Goal: Task Accomplishment & Management: Manage account settings

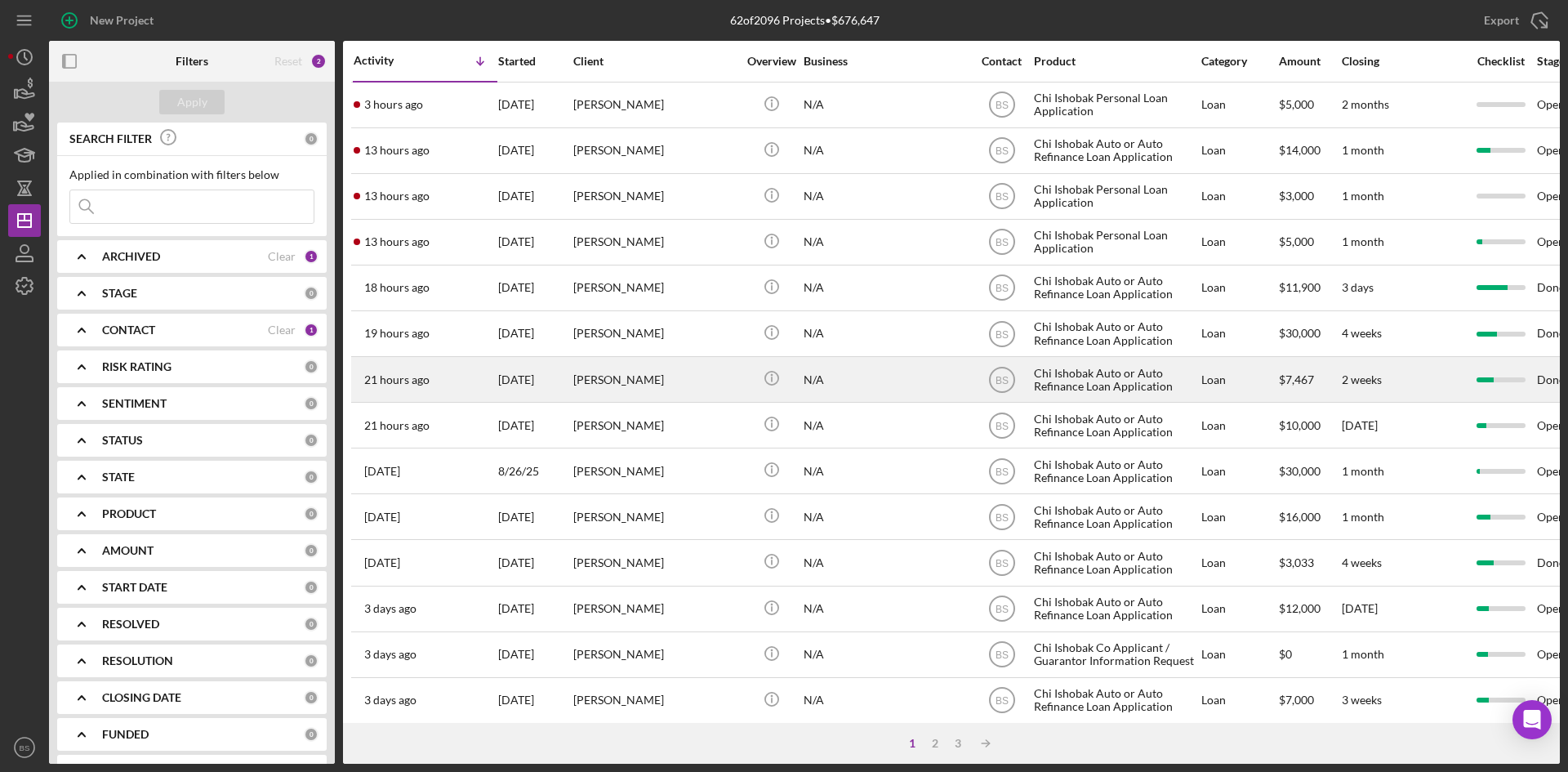
click at [623, 364] on div "[PERSON_NAME]" at bounding box center [655, 379] width 164 height 44
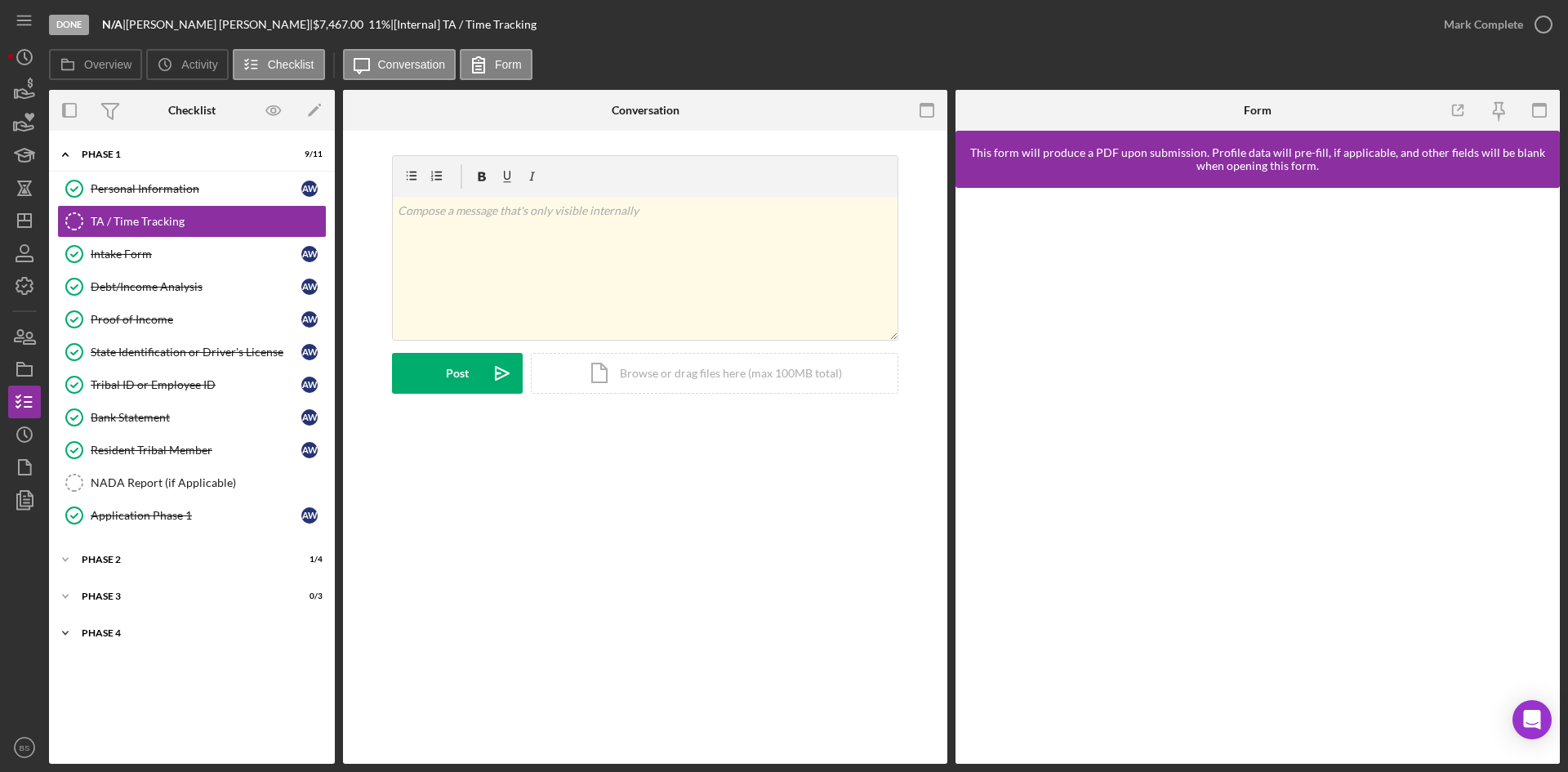
click at [225, 639] on div "Icon/Expander Phase 4 0 / 10" at bounding box center [192, 632] width 286 height 32
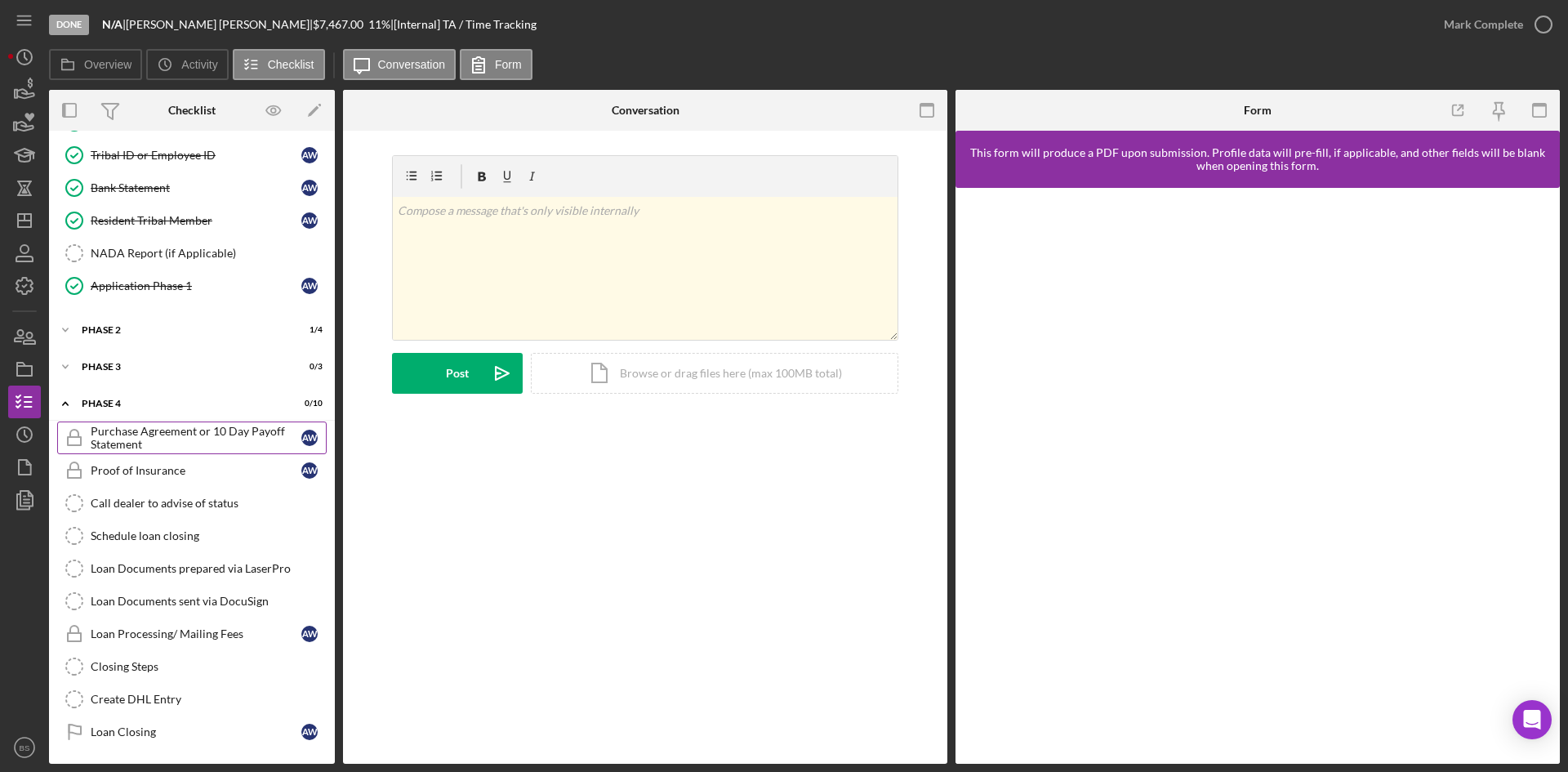
scroll to position [230, 0]
click at [220, 353] on div "Icon/Expander Phase 3 0 / 3" at bounding box center [192, 366] width 286 height 32
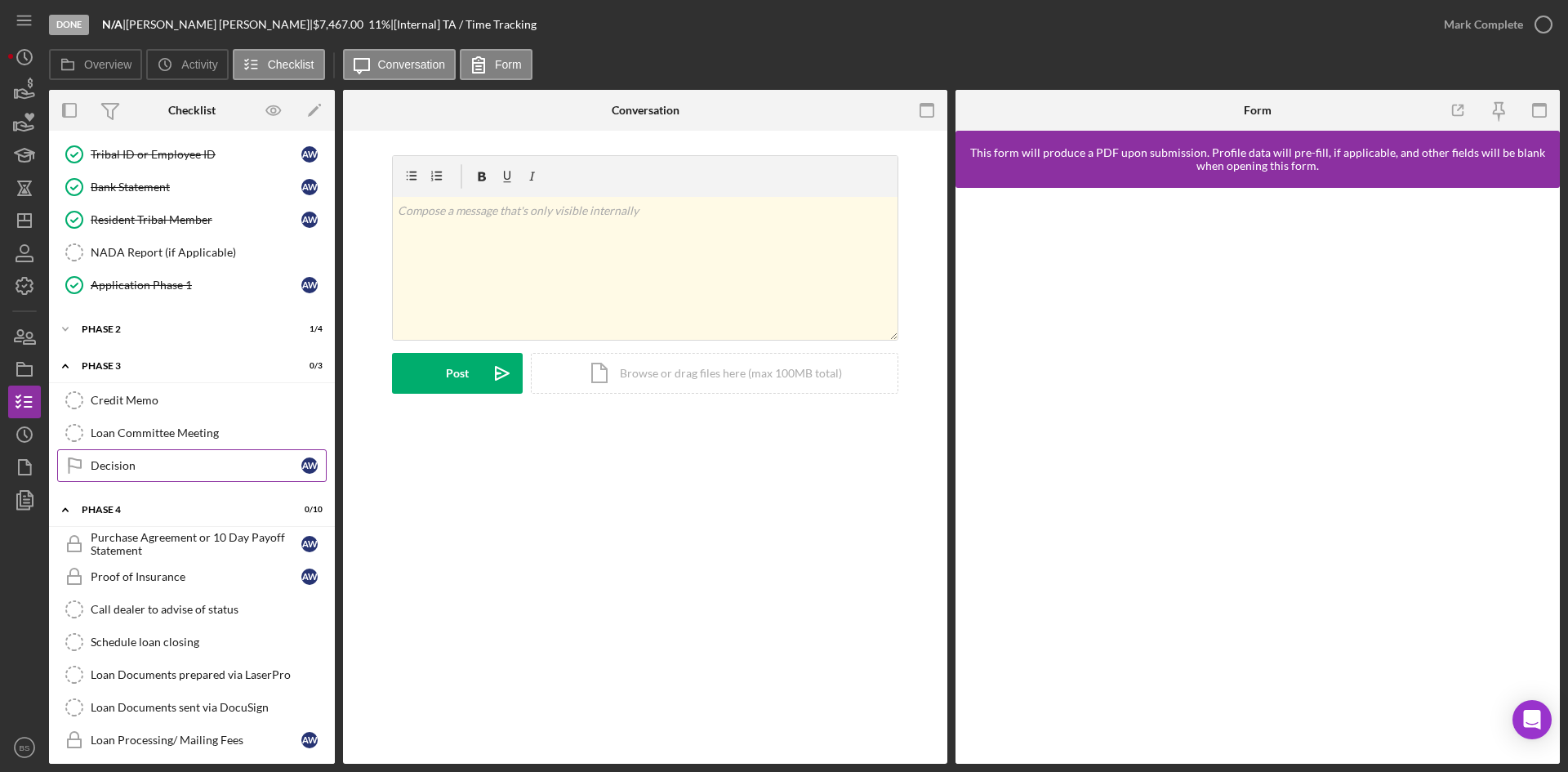
click at [212, 454] on link "Decision Decision A W" at bounding box center [191, 465] width 269 height 32
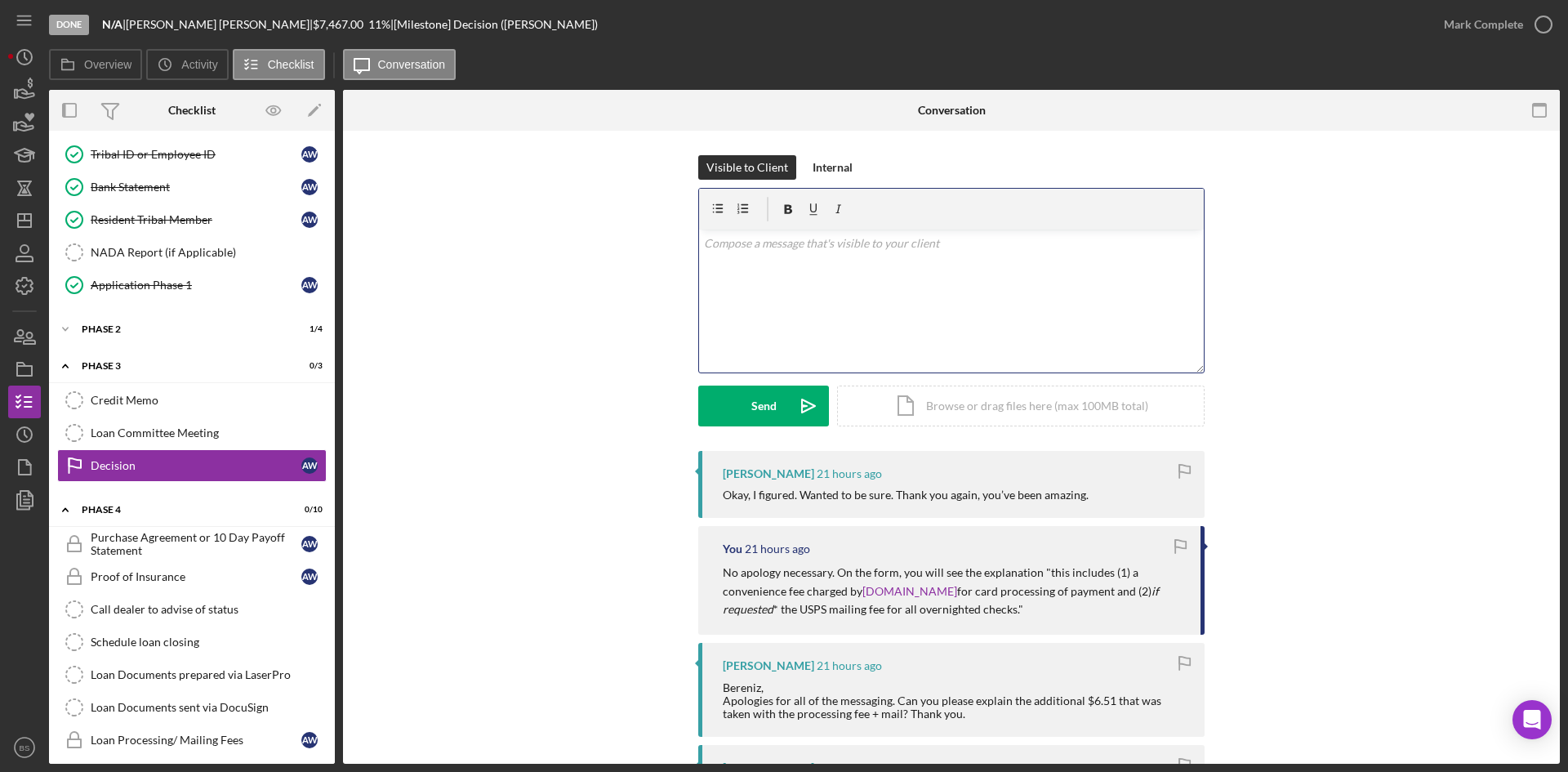
click at [807, 261] on div "v Color teal Color pink Remove color Add row above Add row below Add column bef…" at bounding box center [951, 300] width 505 height 143
click at [1498, 28] on div "Mark Complete" at bounding box center [1483, 25] width 79 height 32
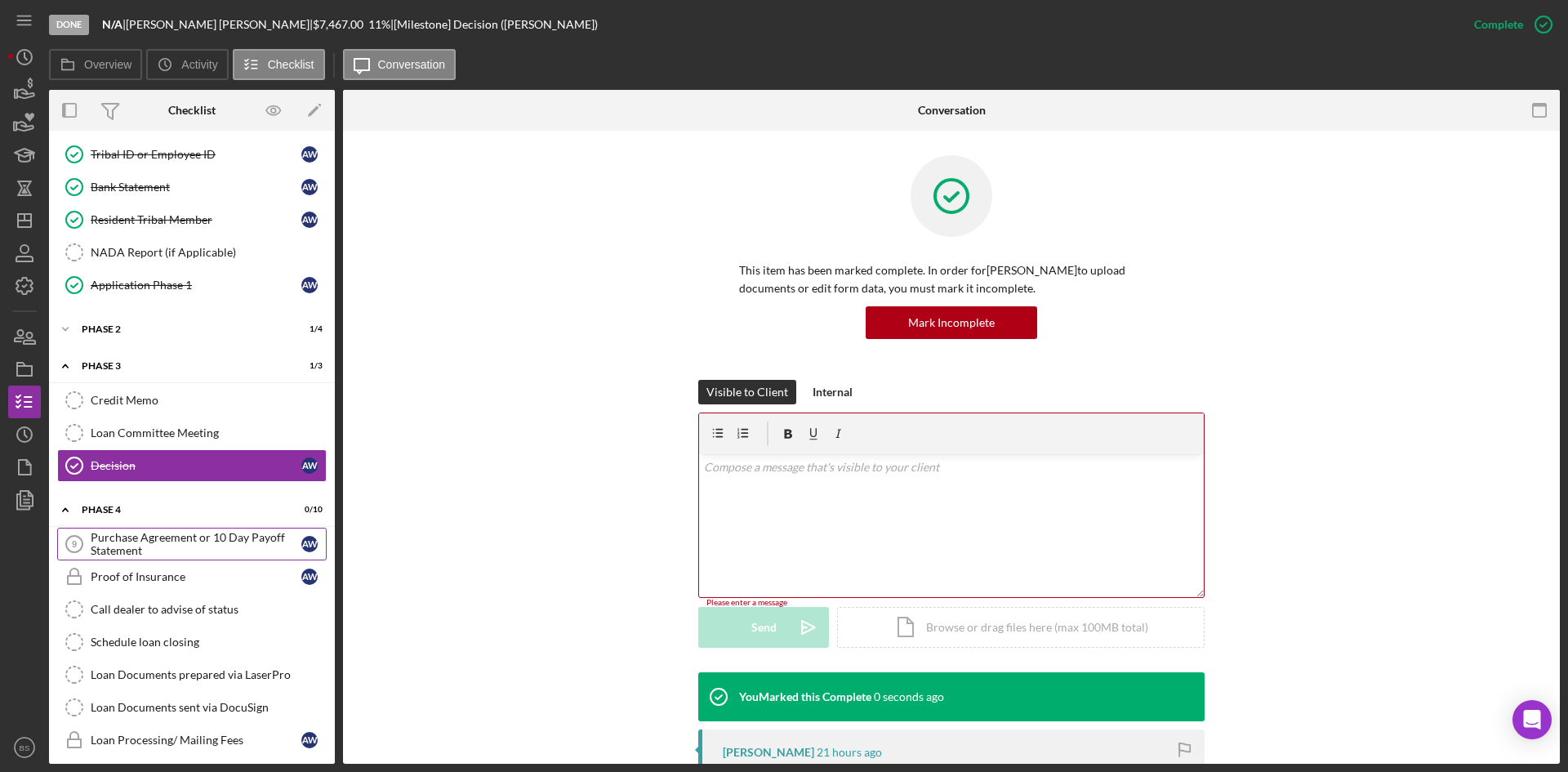
click at [113, 535] on div "Purchase Agreement or 10 Day Payoff Statement" at bounding box center [196, 543] width 211 height 26
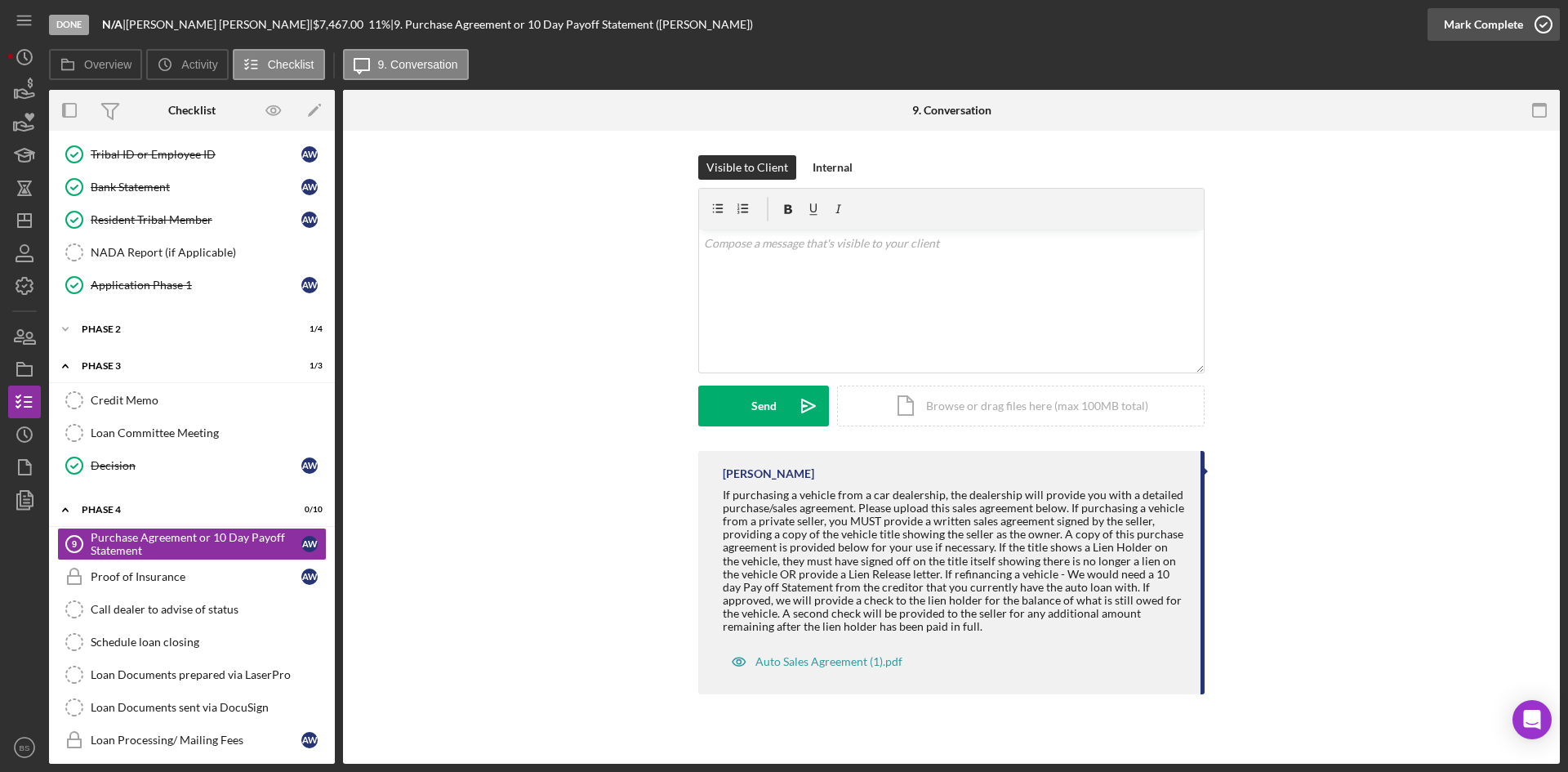
click at [1527, 33] on icon "button" at bounding box center [1543, 24] width 41 height 41
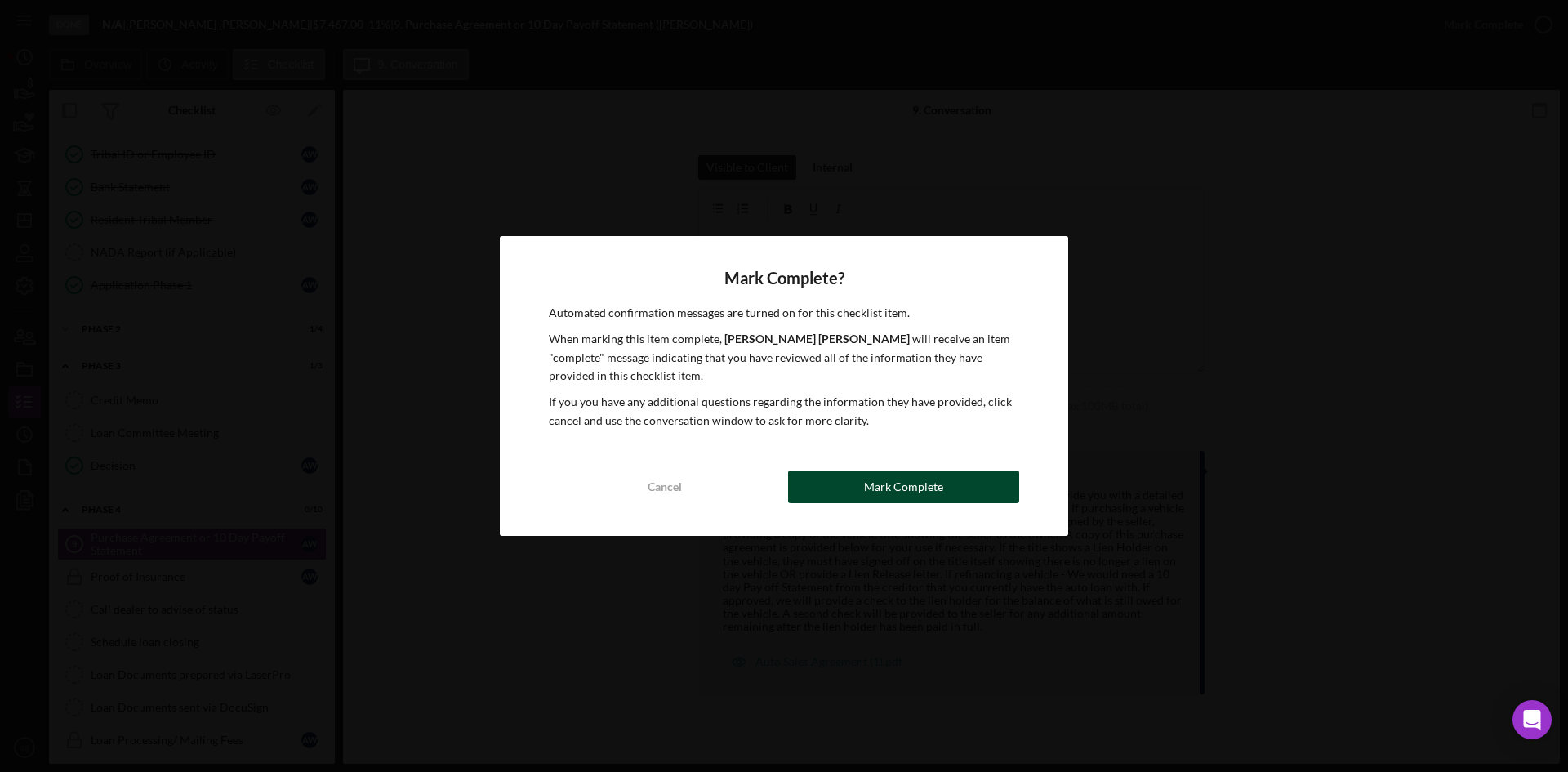
click at [850, 492] on button "Mark Complete" at bounding box center [903, 487] width 231 height 32
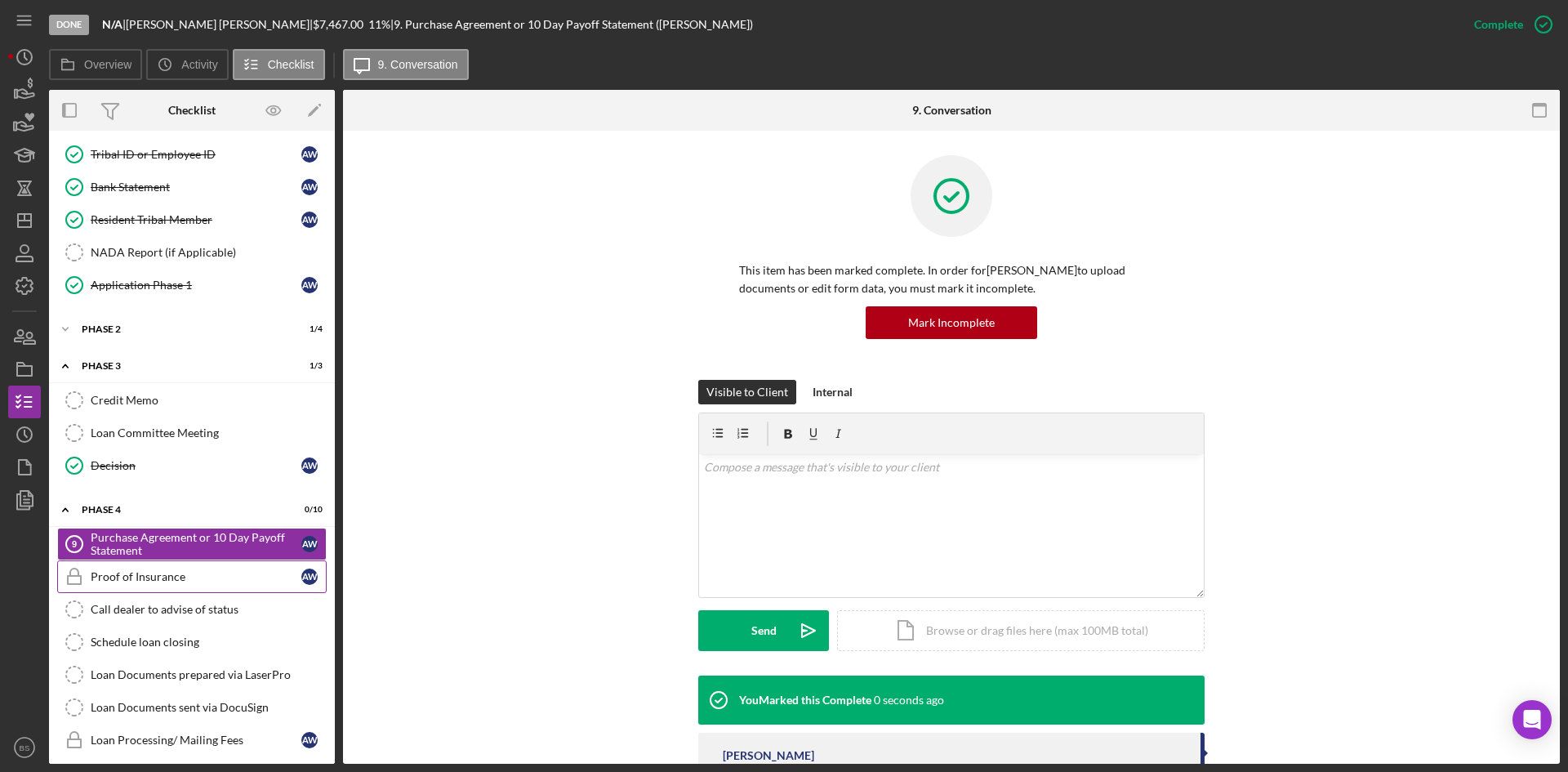
click at [261, 572] on div "Proof of Insurance" at bounding box center [196, 577] width 211 height 13
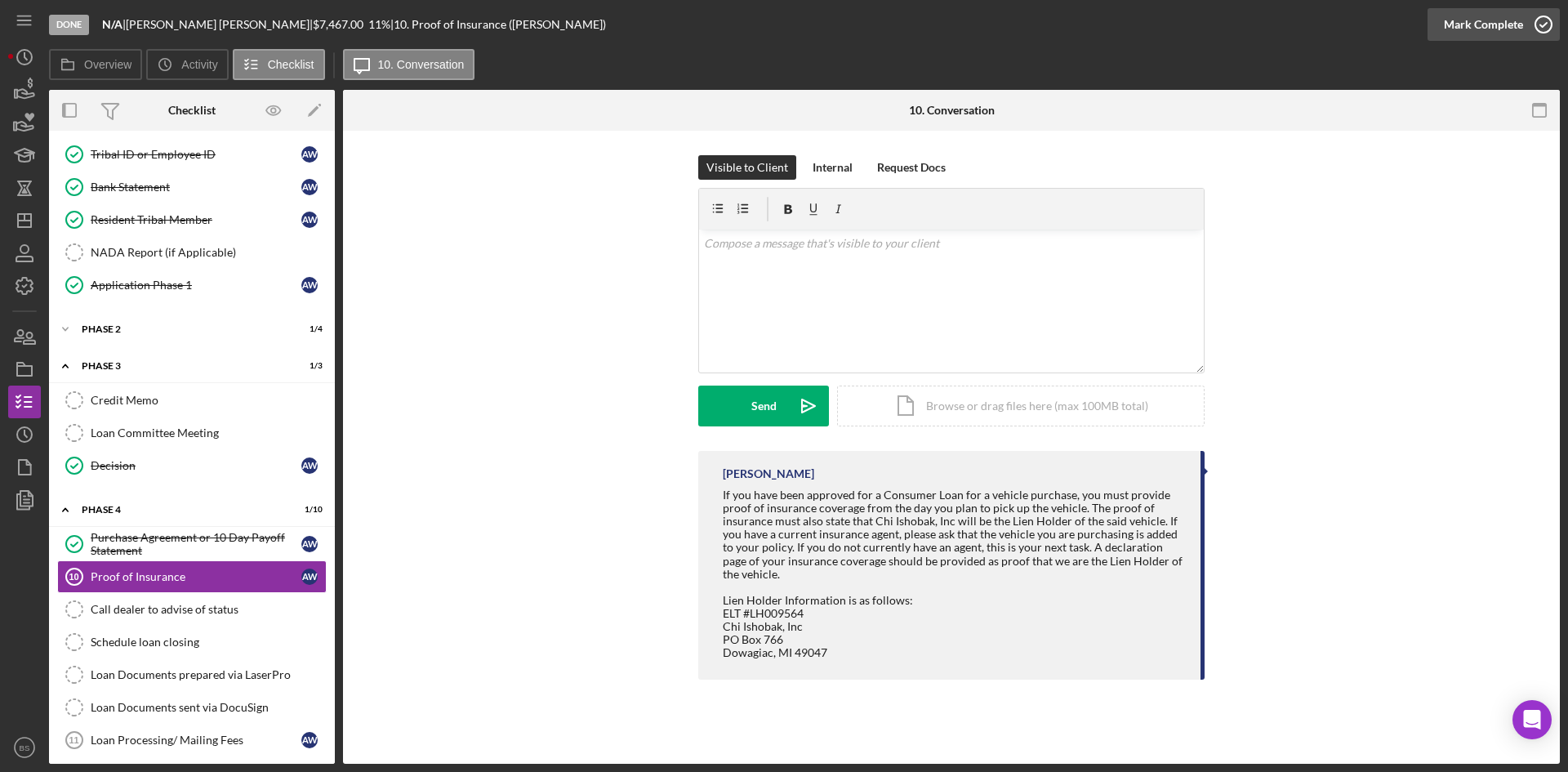
click at [1453, 14] on div "Mark Complete" at bounding box center [1483, 25] width 79 height 32
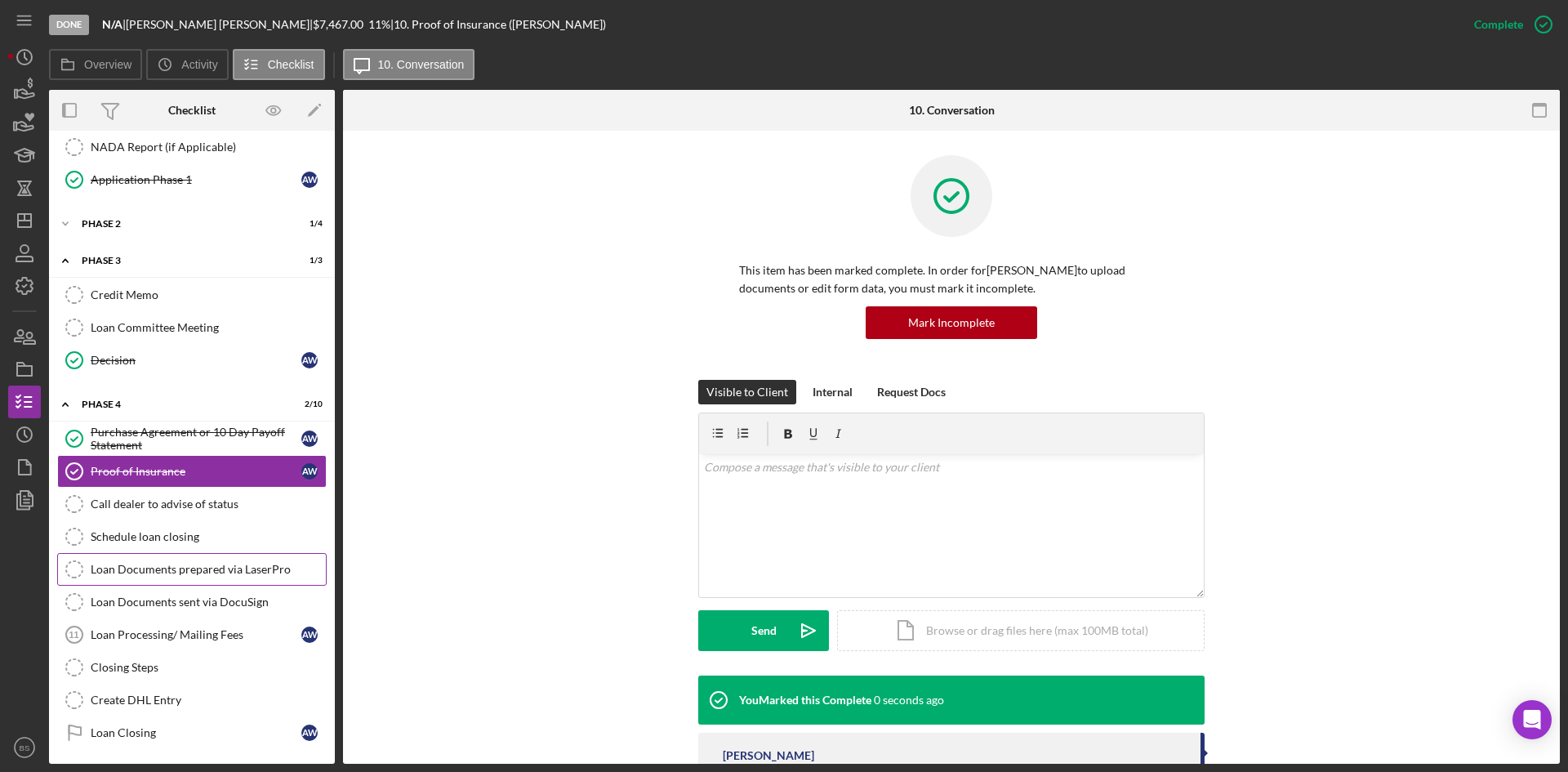
scroll to position [338, 0]
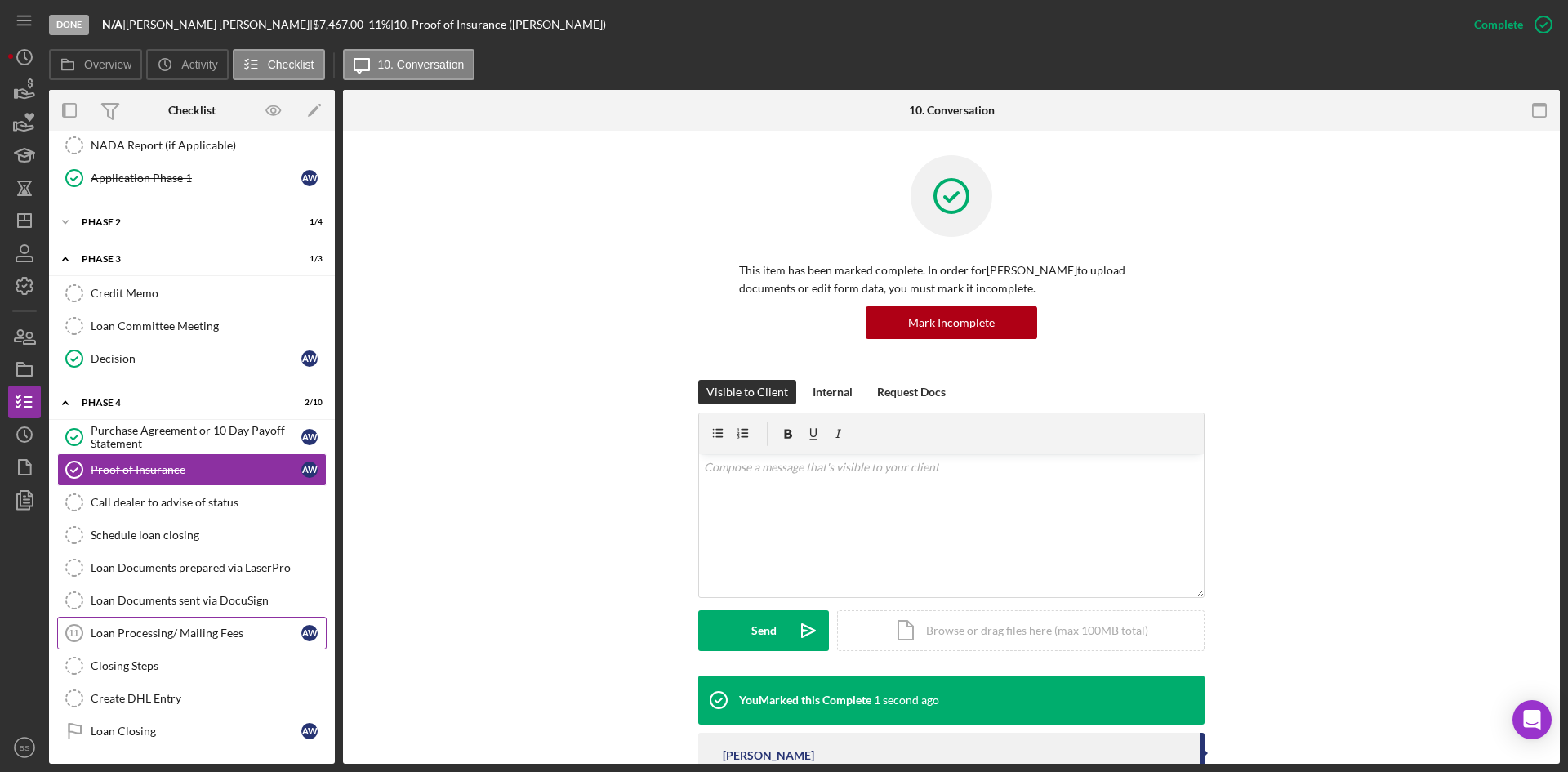
click at [91, 627] on div "Loan Processing/ Mailing Fees" at bounding box center [196, 633] width 211 height 13
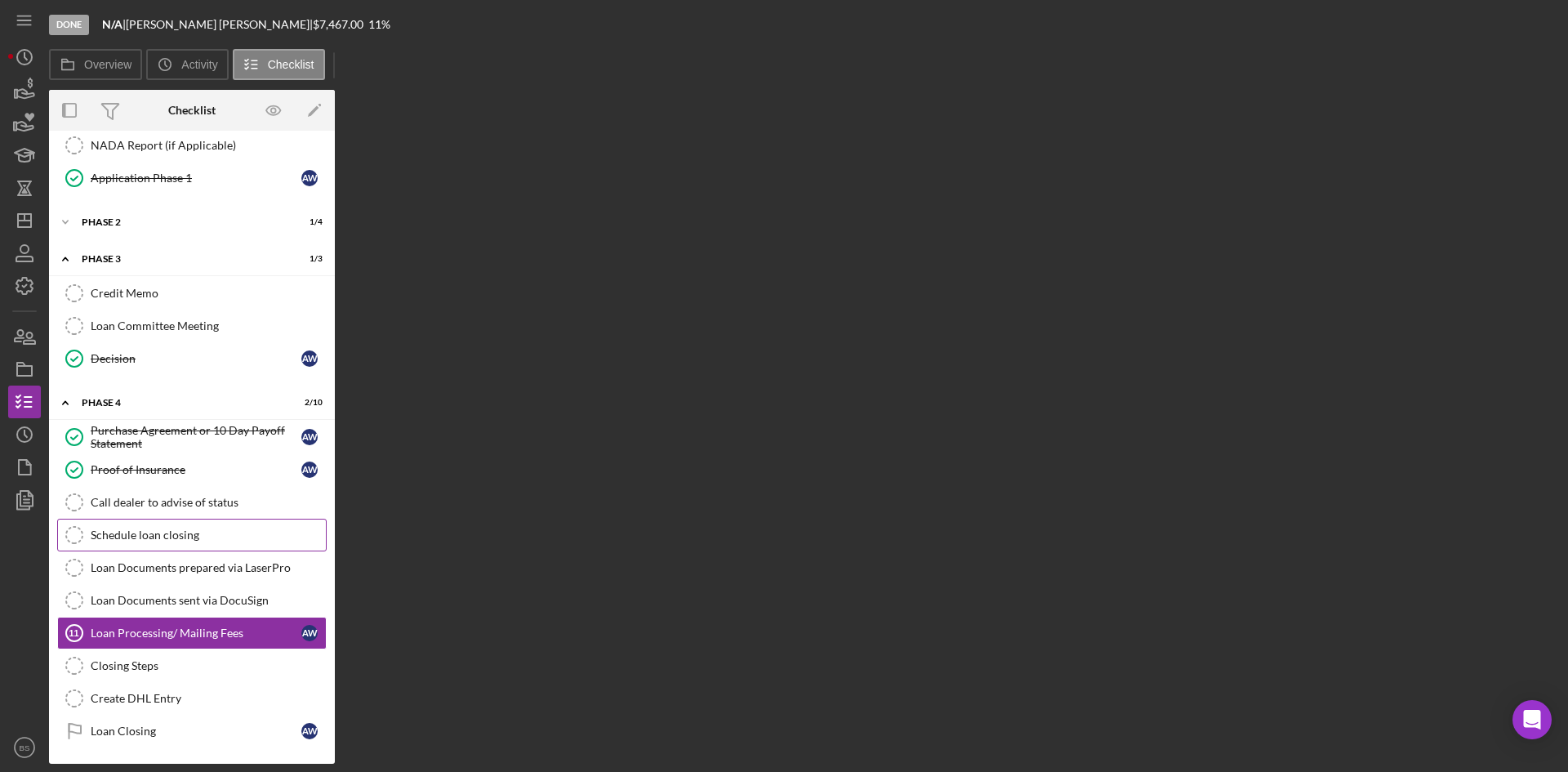
scroll to position [338, 0]
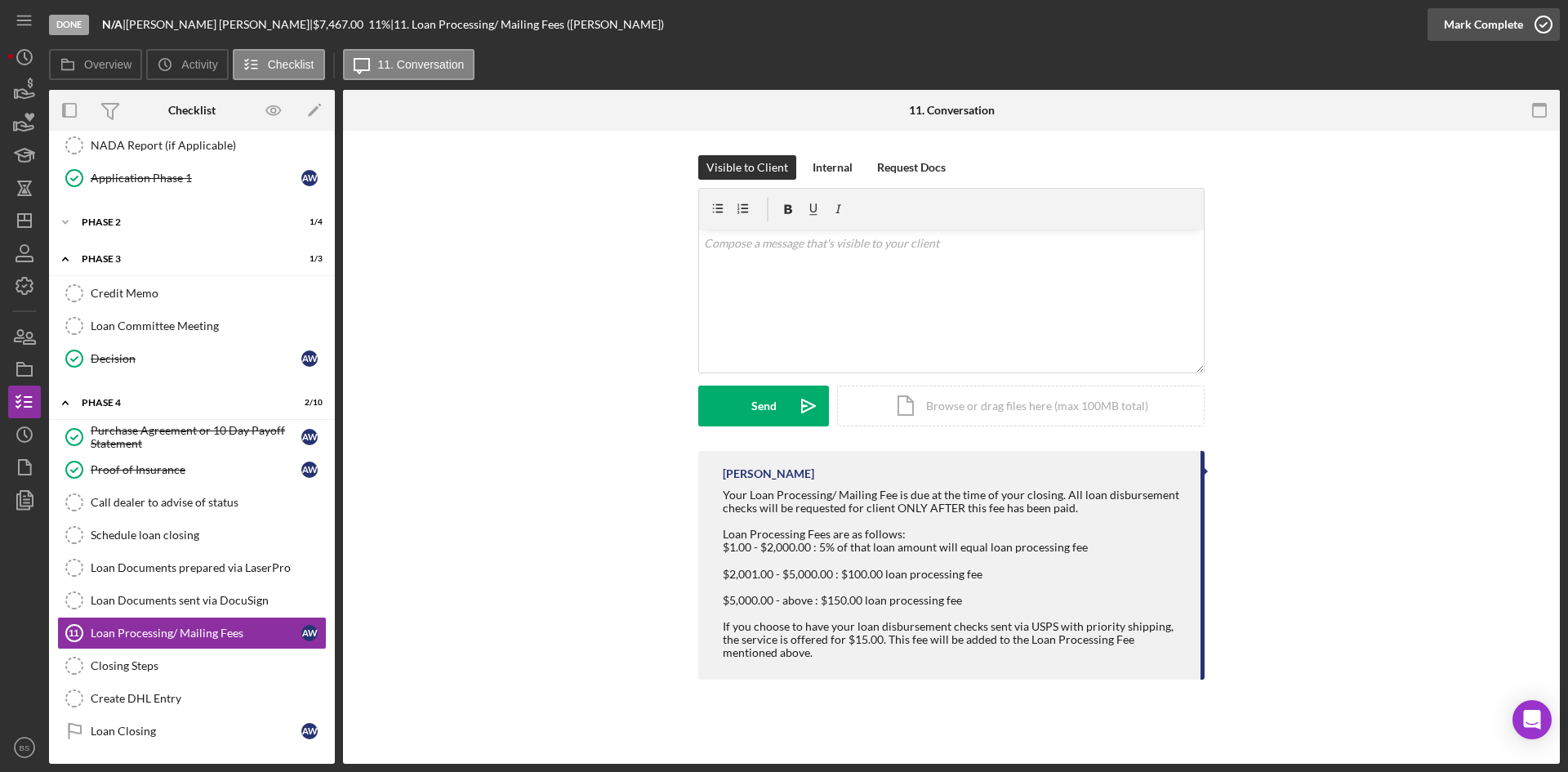
click at [1450, 11] on div "Mark Complete" at bounding box center [1483, 25] width 79 height 32
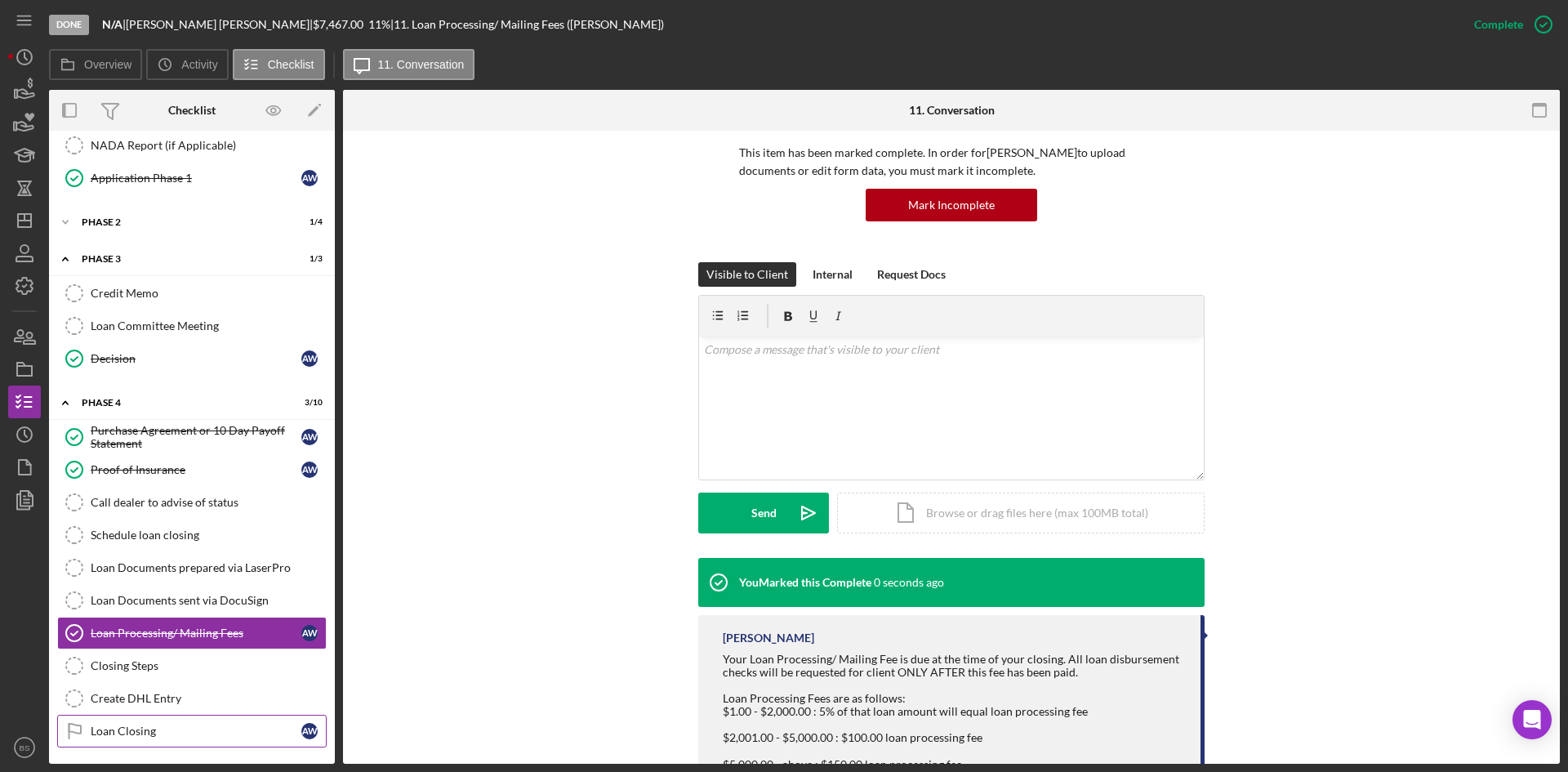
scroll to position [230, 0]
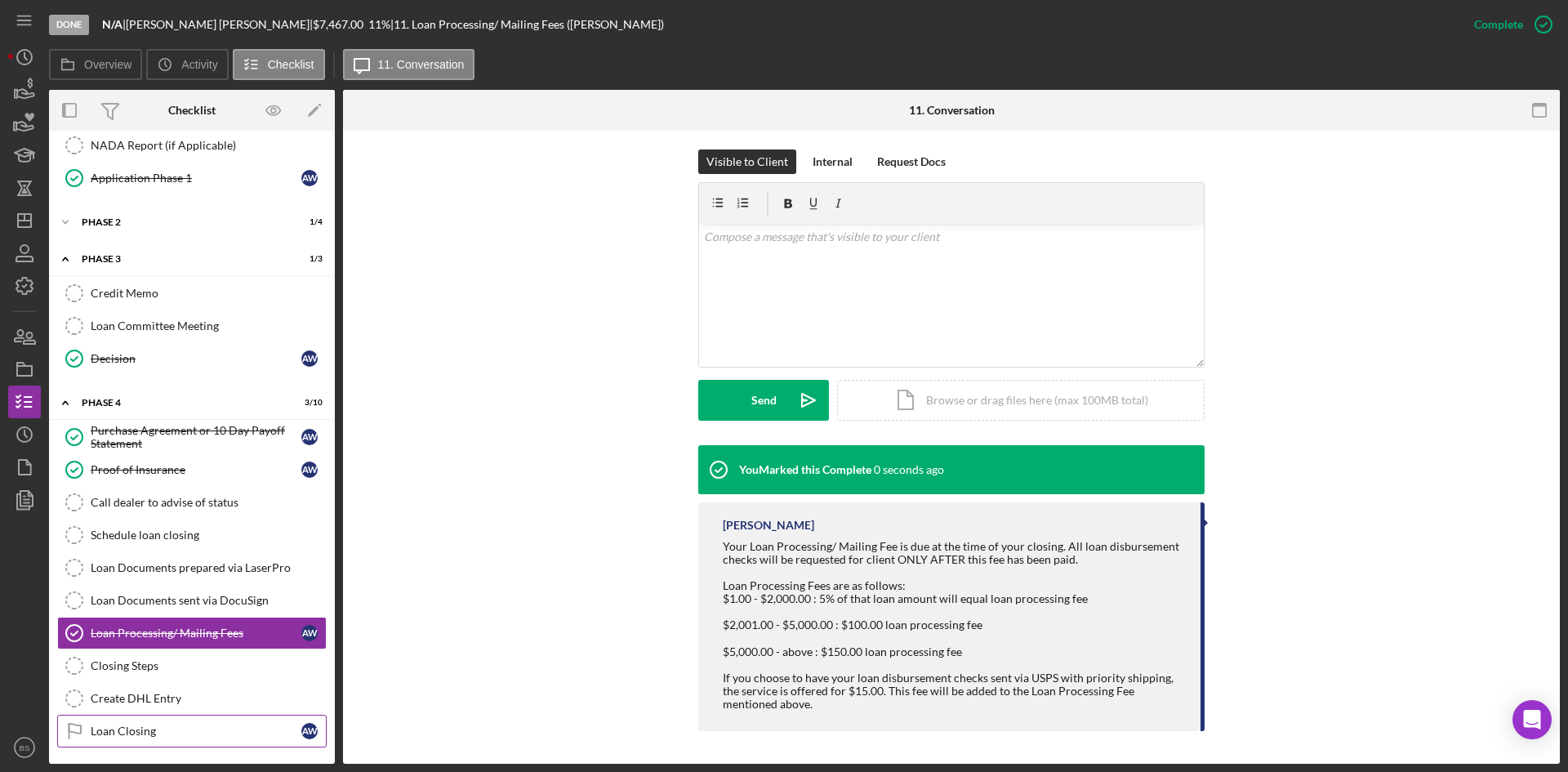
click at [213, 719] on link "Loan Closing Loan Closing A W" at bounding box center [191, 731] width 269 height 32
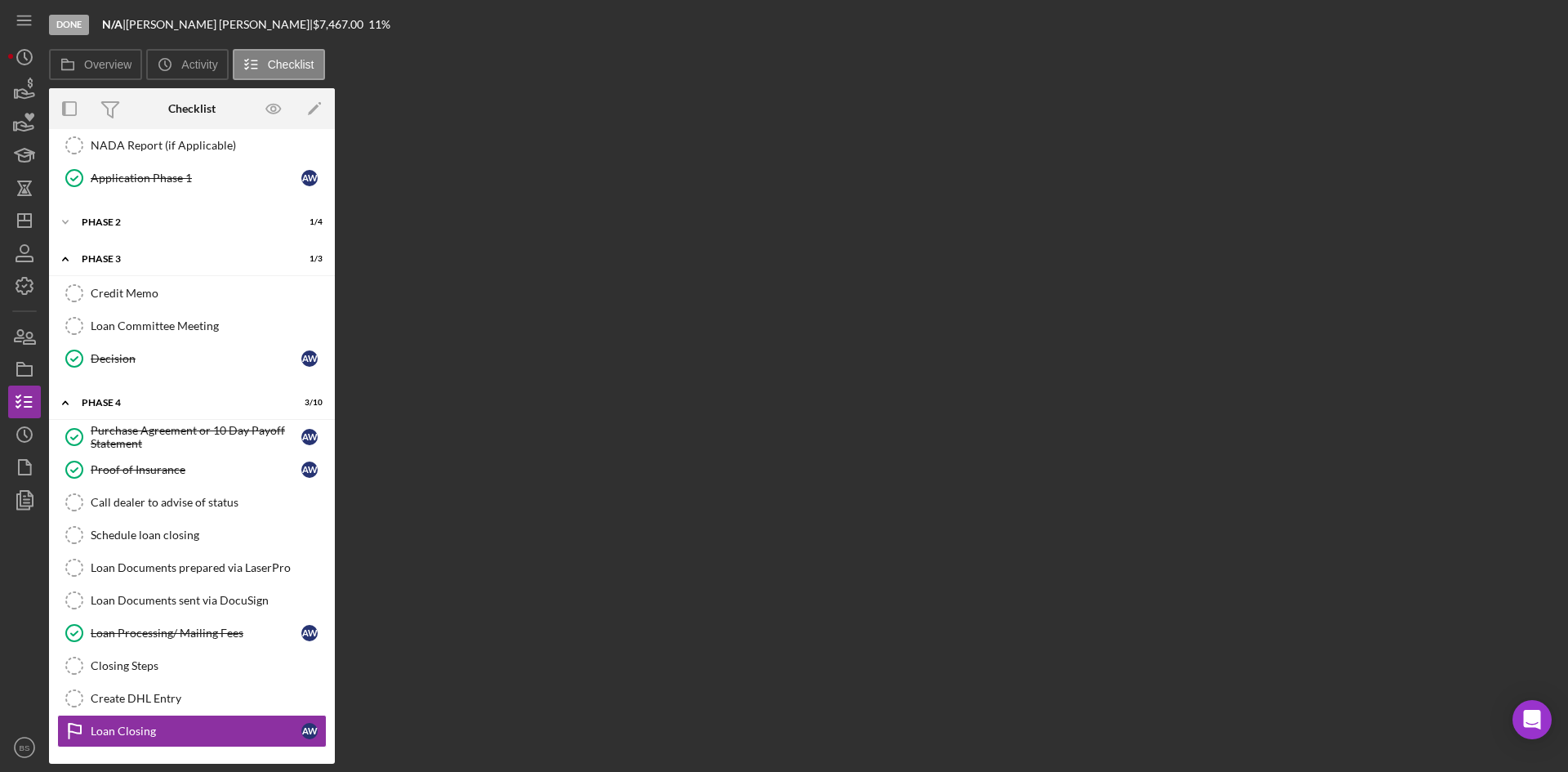
scroll to position [338, 0]
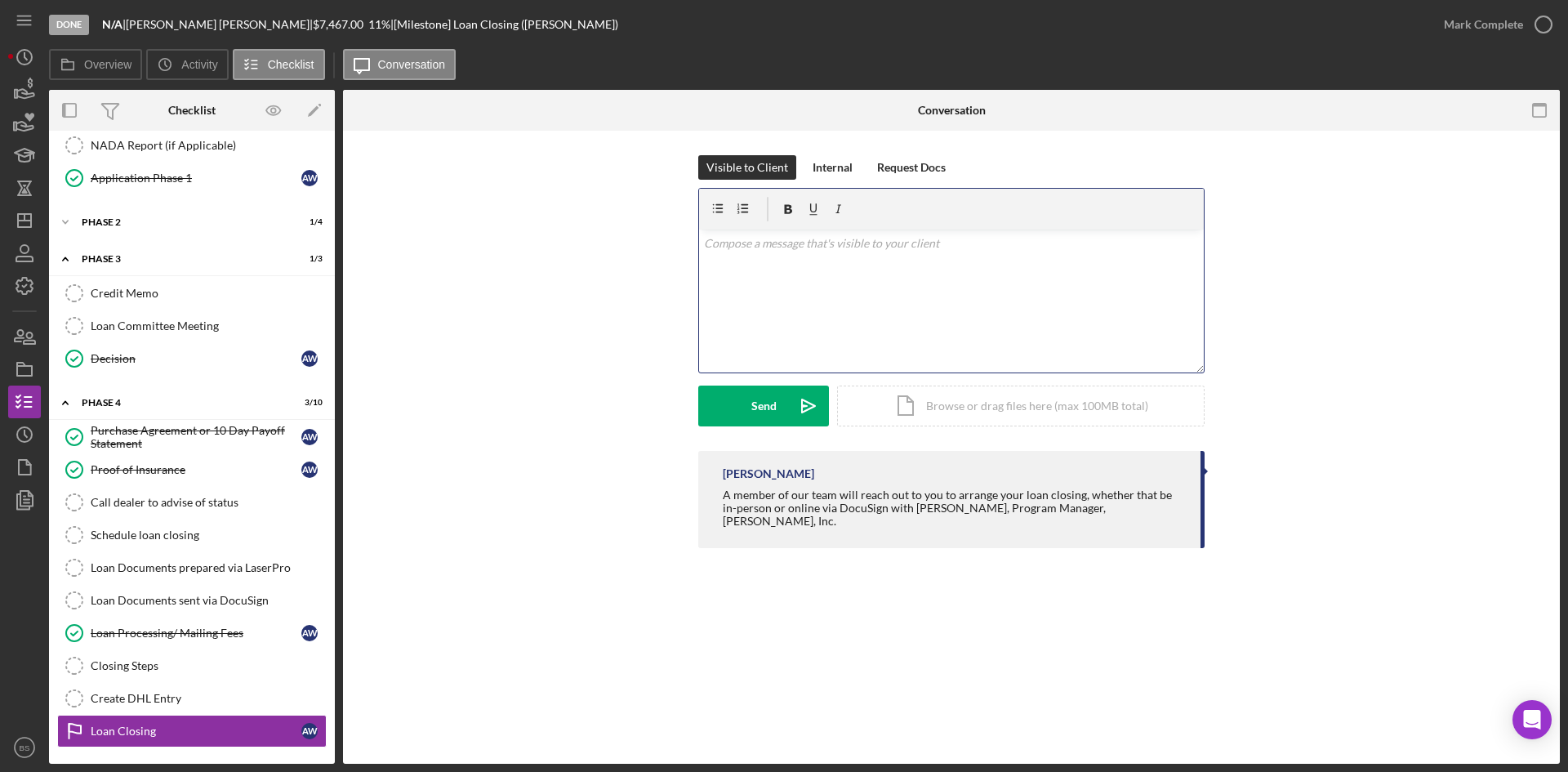
click at [929, 304] on div "v Color teal Color pink Remove color Add row above Add row below Add column bef…" at bounding box center [951, 300] width 505 height 143
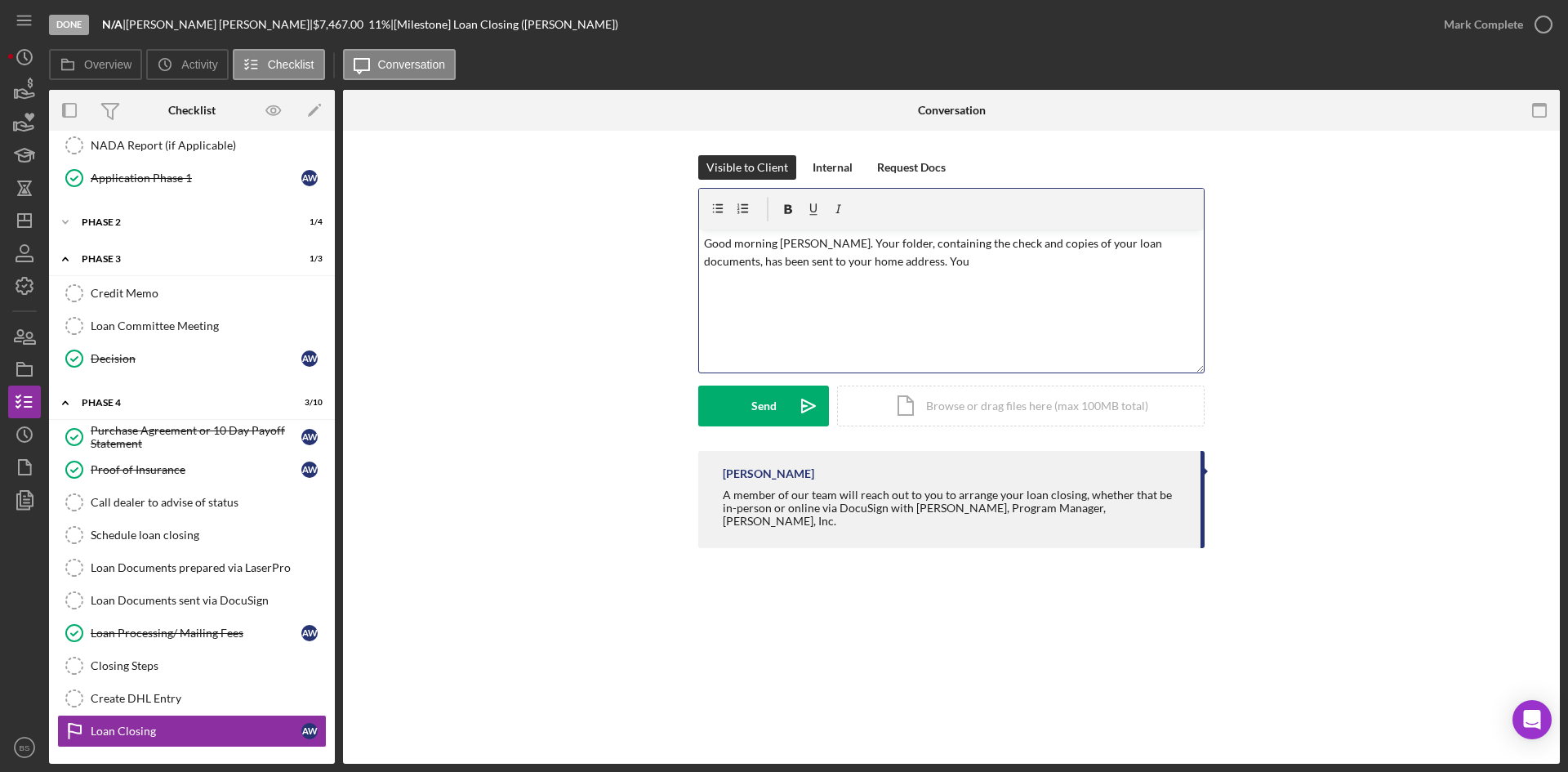
click at [912, 263] on p "Good morning Anthony. Your folder, containing the check and copies of your loan…" at bounding box center [951, 253] width 495 height 37
drag, startPoint x: 912, startPoint y: 263, endPoint x: 870, endPoint y: 264, distance: 42.0
click at [870, 264] on p "Good morning Anthony. Your folder, containing the check and copies of your loan…" at bounding box center [951, 253] width 495 height 37
click at [994, 255] on p "Good morning Anthony. Your folder, containing the check and copies of your loan…" at bounding box center [951, 262] width 495 height 55
click at [1003, 259] on p "Good morning Anthony. Your folder, containing the check and copies of your loan…" at bounding box center [951, 262] width 495 height 55
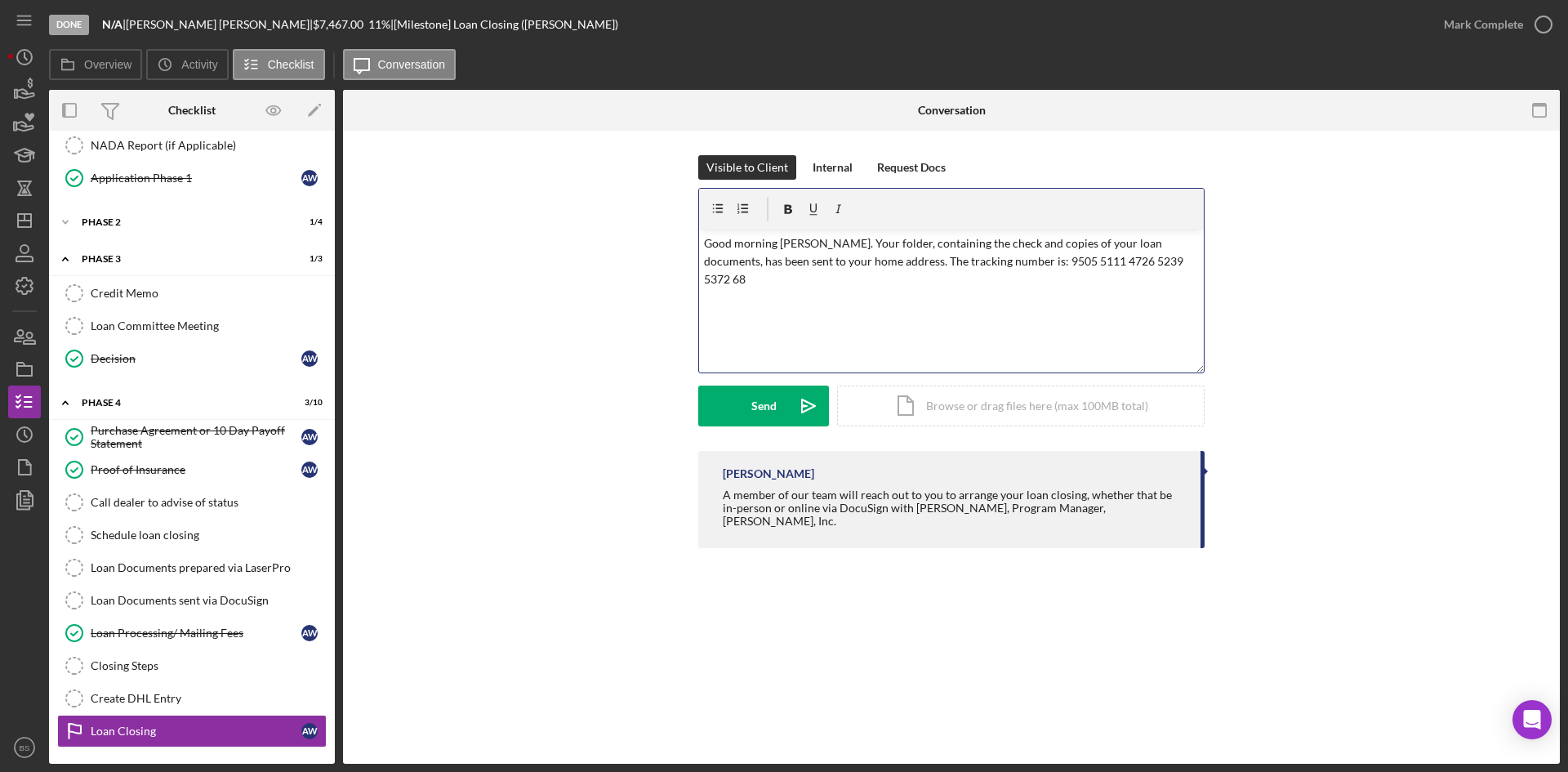
click at [1019, 259] on p "Good morning Anthony. Your folder, containing the check and copies of your loan…" at bounding box center [951, 262] width 495 height 55
click at [1028, 261] on p "Good morning Anthony. Your folder, containing the check and copies of your loan…" at bounding box center [951, 262] width 495 height 55
click at [1034, 261] on p "Good morning Anthony. Your folder, containing the check and copies of your loan…" at bounding box center [951, 262] width 495 height 55
click at [1051, 261] on p "Good morning Anthony. Your folder, containing the check and copies of your loan…" at bounding box center [951, 262] width 495 height 55
click at [1152, 261] on p "Good morning Anthony. Your folder, containing the check and copies of your loan…" at bounding box center [951, 262] width 495 height 55
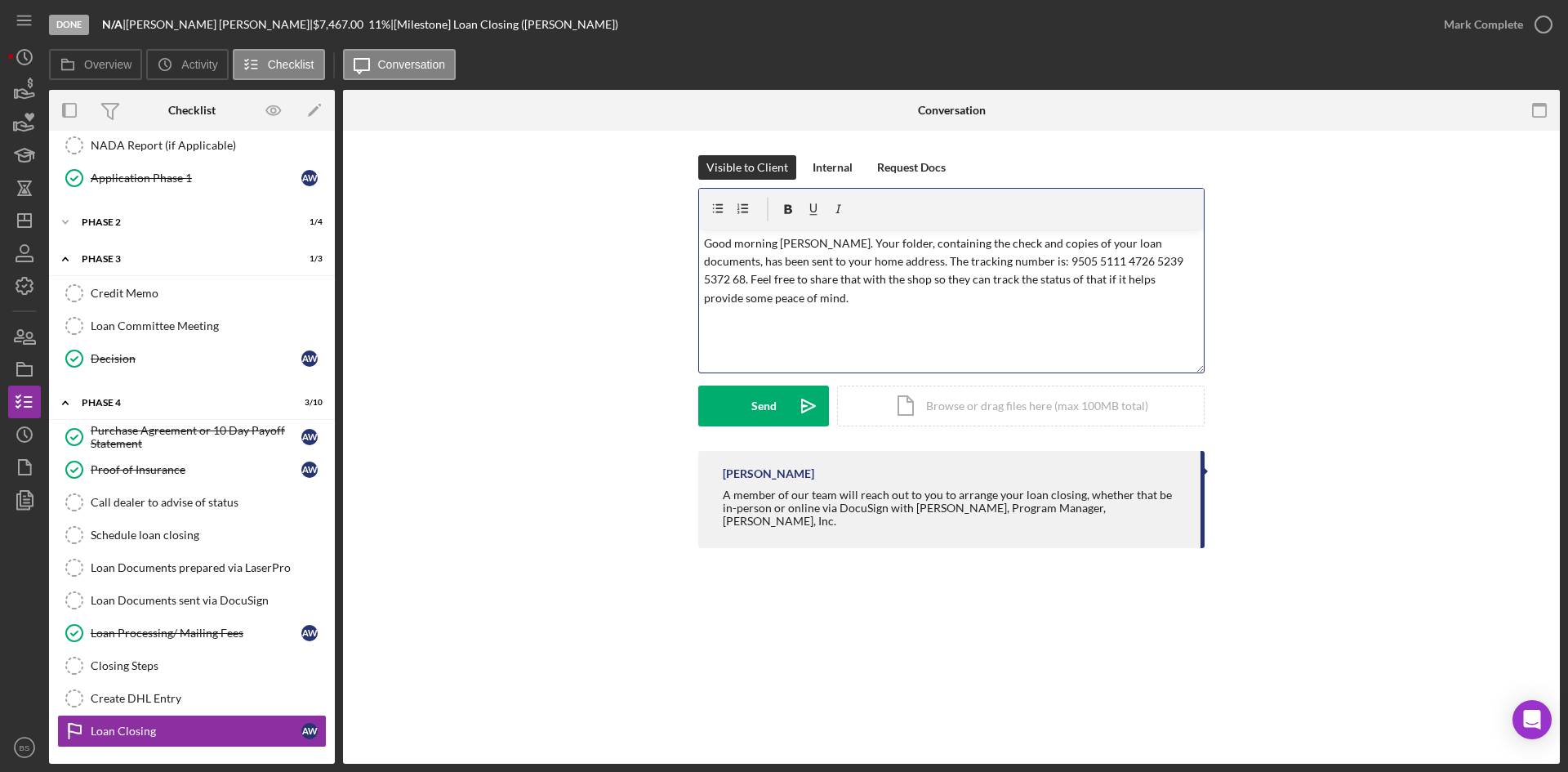
click at [1012, 276] on p "Good morning Anthony. Your folder, containing the check and copies of your loan…" at bounding box center [951, 271] width 495 height 73
drag, startPoint x: 985, startPoint y: 310, endPoint x: 1046, endPoint y: 280, distance: 68.0
click at [1046, 280] on div "v Color teal Color pink Remove color Add row above Add row below Add column bef…" at bounding box center [951, 300] width 505 height 143
click at [754, 308] on div "v Color teal Color pink Remove color Add row above Add row below Add column bef…" at bounding box center [951, 300] width 505 height 143
drag, startPoint x: 983, startPoint y: 255, endPoint x: 1143, endPoint y: 260, distance: 160.1
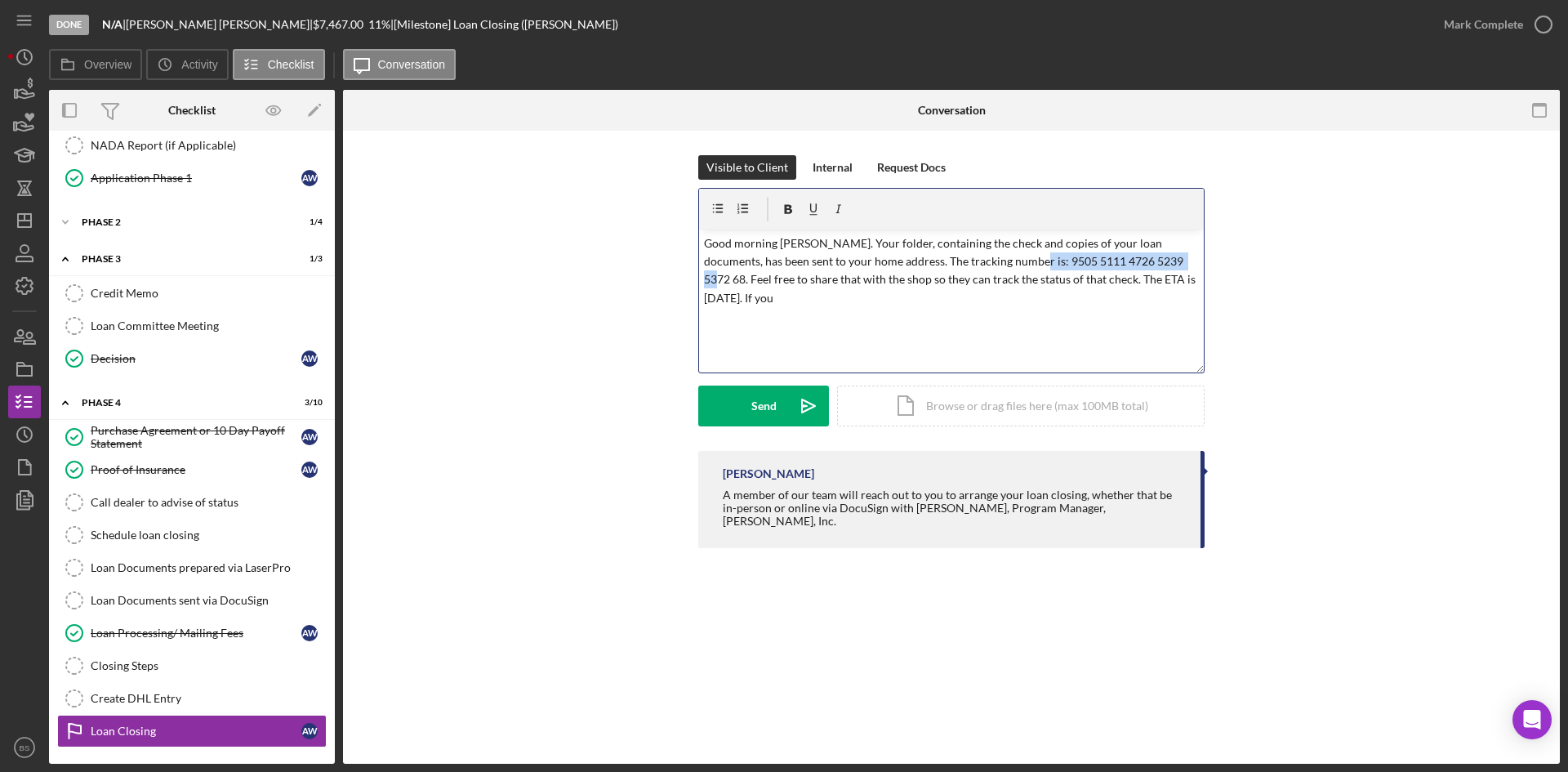
click at [1143, 260] on p "Good morning Anthony. Your folder, containing the check and copies of your loan…" at bounding box center [951, 271] width 495 height 73
click at [790, 206] on icon "button" at bounding box center [788, 209] width 9 height 9
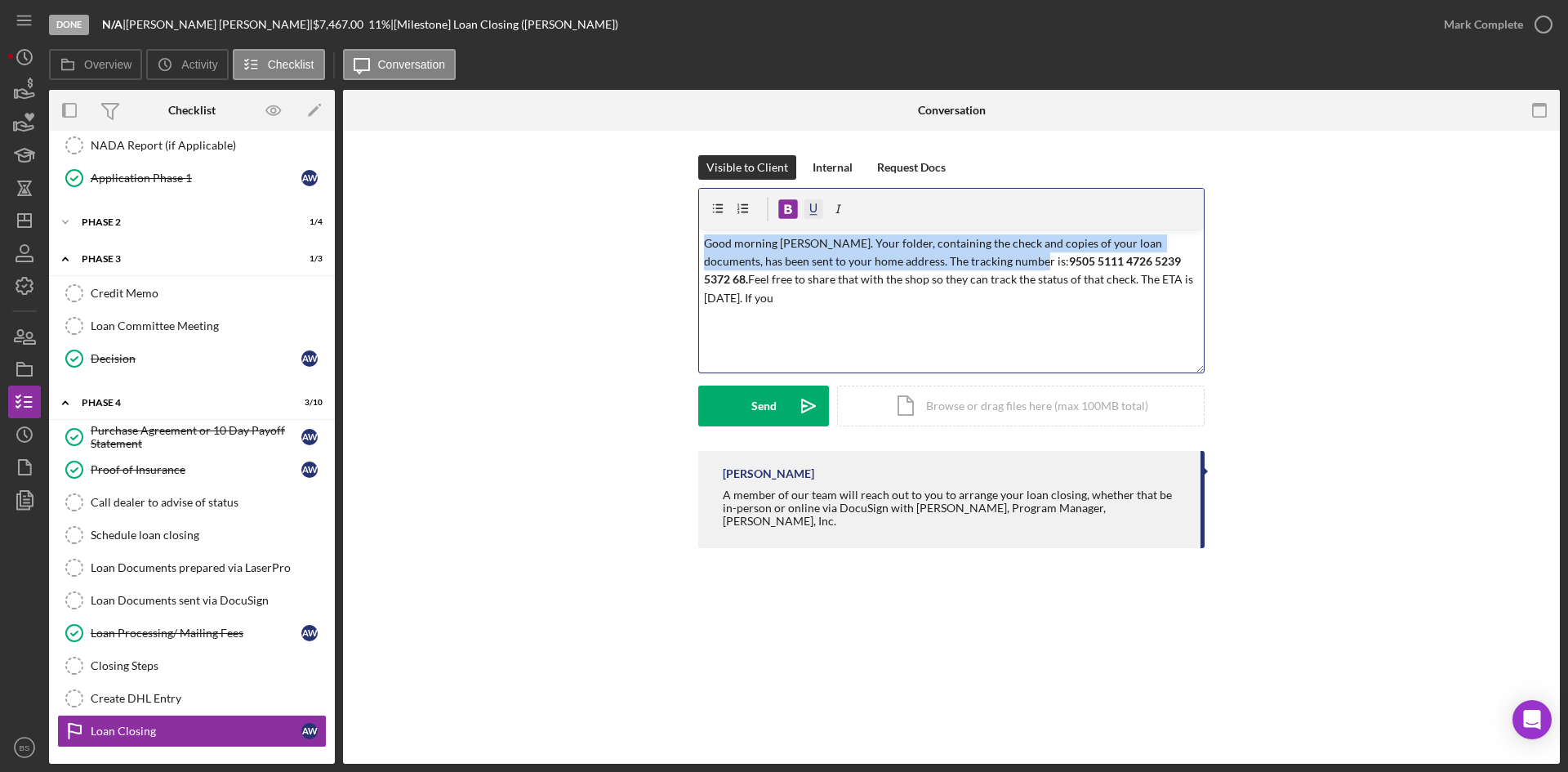
click at [808, 205] on icon "button" at bounding box center [814, 209] width 37 height 37
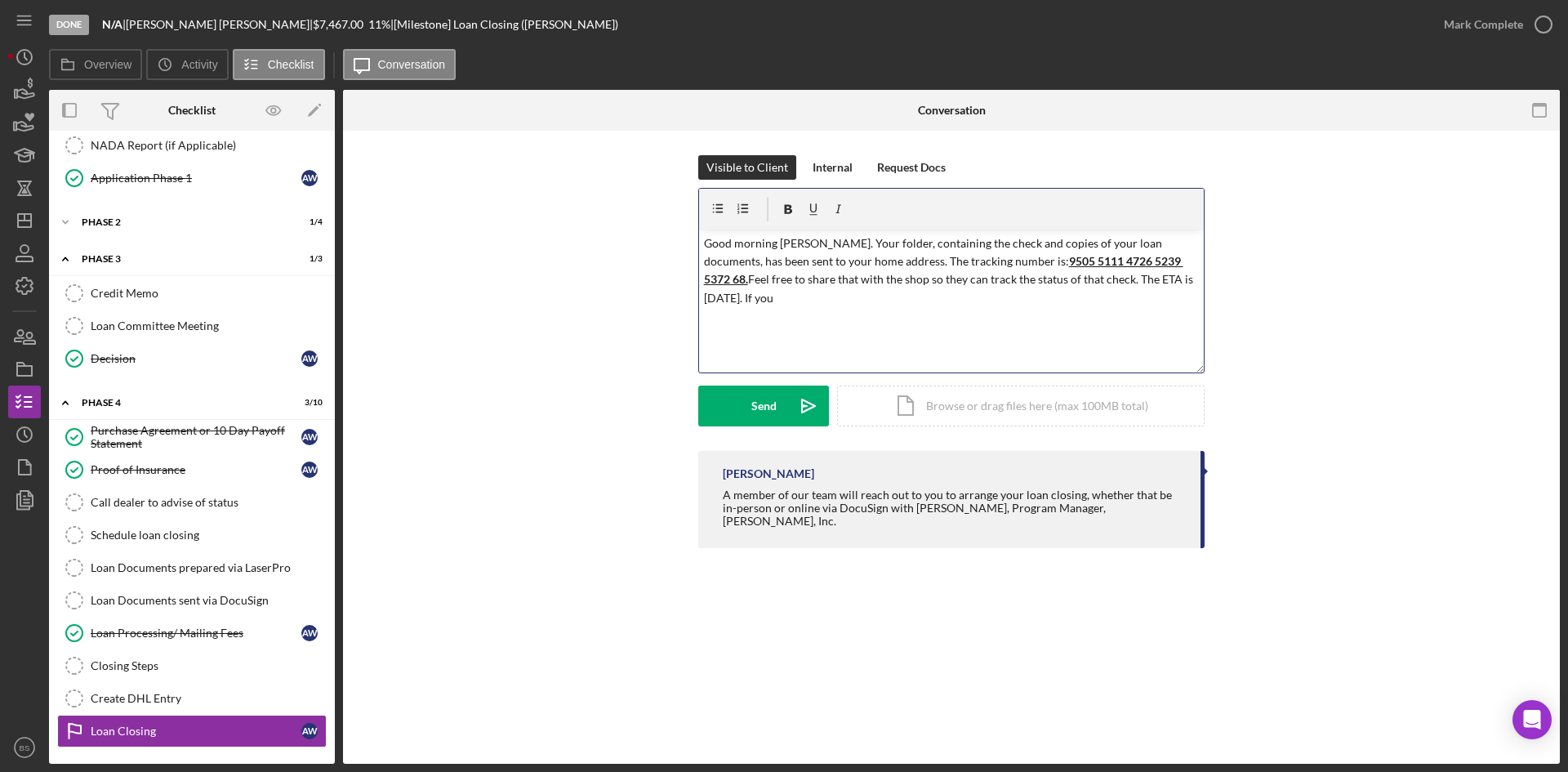
click at [993, 299] on p "Good morning Anthony. Your folder, containing the check and copies of your loan…" at bounding box center [951, 271] width 495 height 73
click at [1145, 262] on p "Good morning Anthony. Your folder, containing the check and copies of your loan…" at bounding box center [951, 271] width 495 height 73
drag, startPoint x: 790, startPoint y: 204, endPoint x: 798, endPoint y: 203, distance: 8.1
click at [792, 204] on icon "button" at bounding box center [788, 209] width 37 height 37
click at [815, 204] on icon "button" at bounding box center [814, 209] width 37 height 37
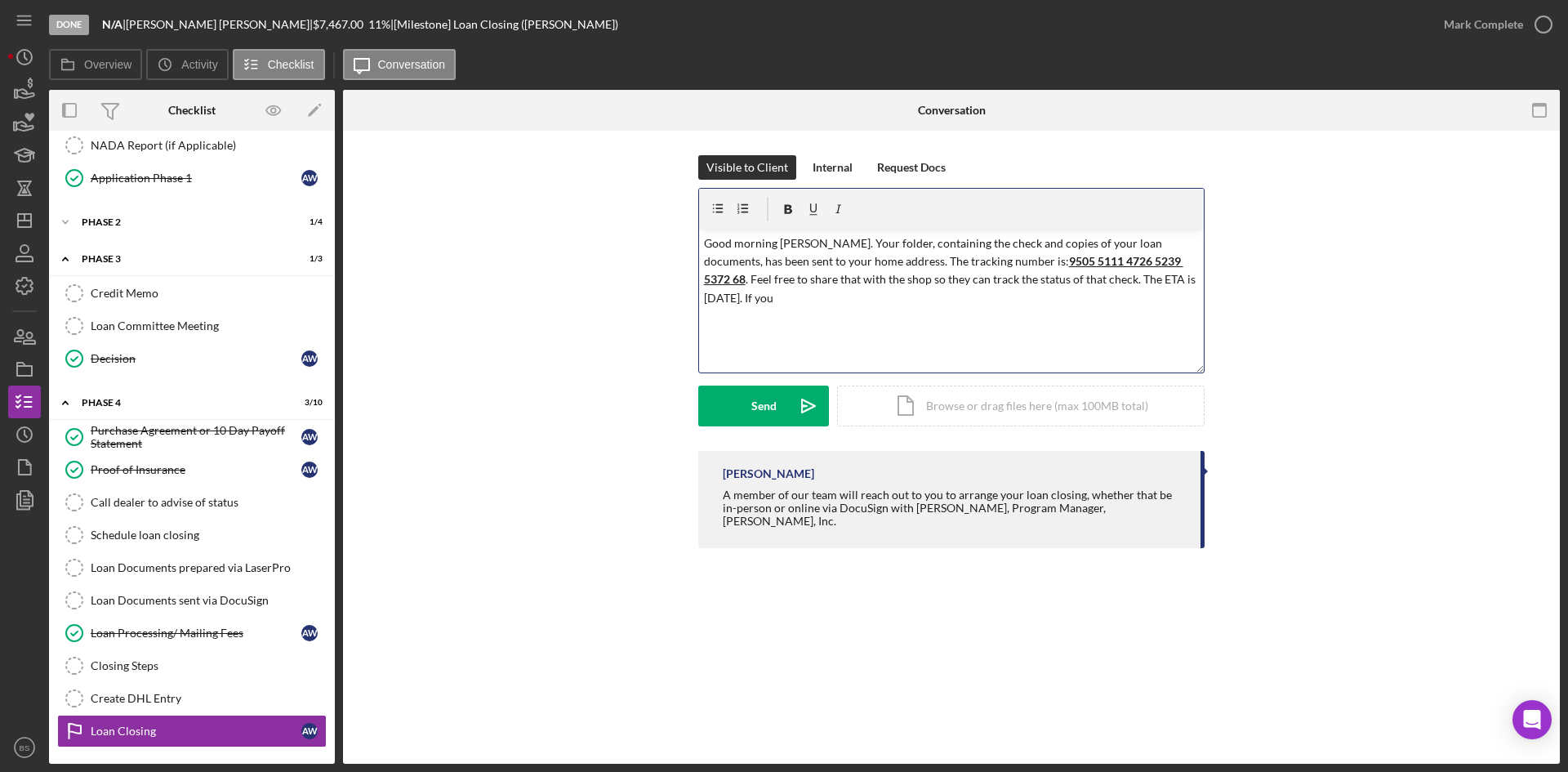
click at [1012, 302] on p "Good morning Anthony. Your folder, containing the check and copies of your loan…" at bounding box center [951, 271] width 495 height 73
click at [992, 301] on p "Good morning Anthony. Your folder, containing the check and copies of your loan…" at bounding box center [951, 271] width 495 height 73
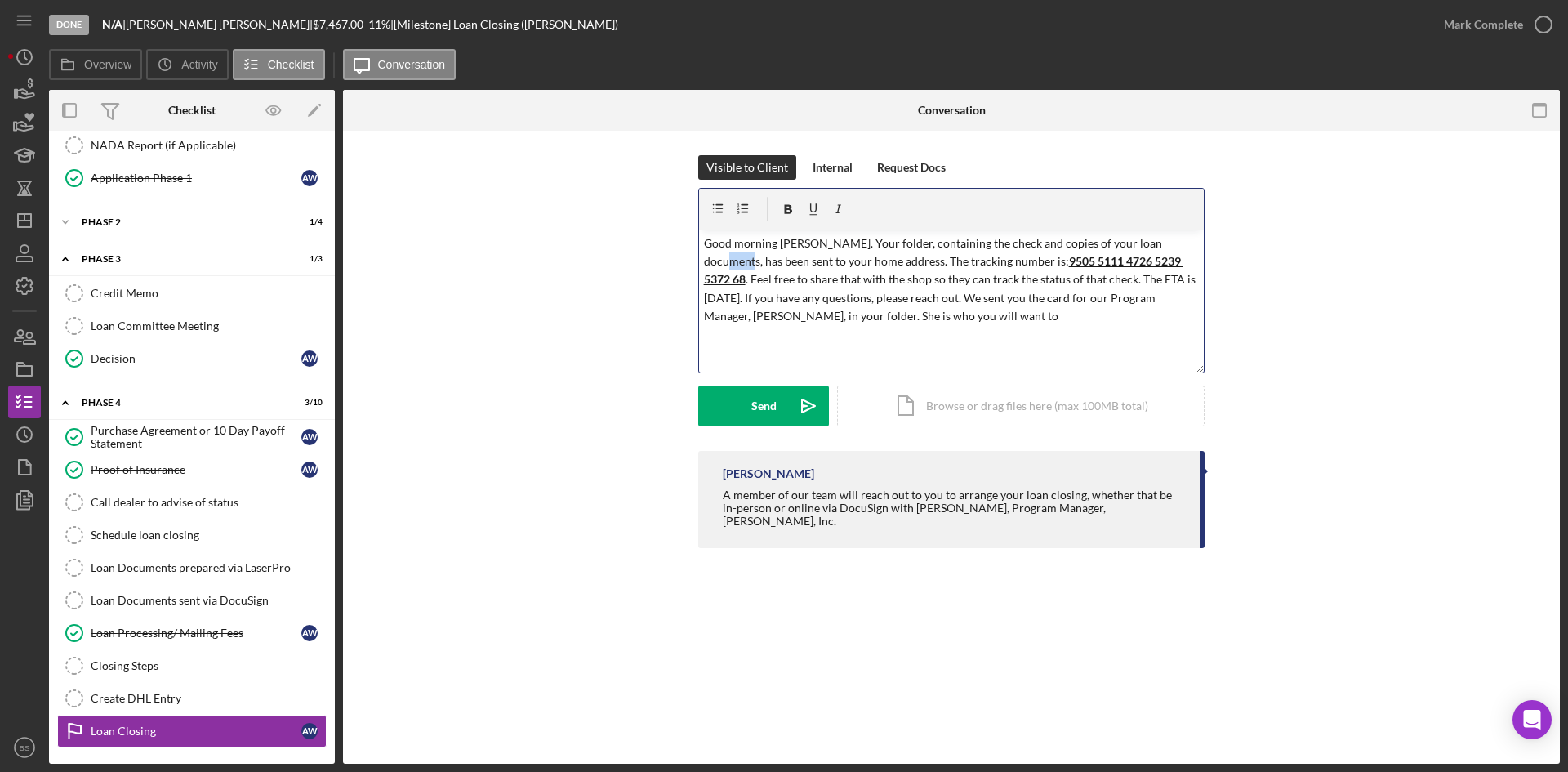
drag, startPoint x: 1185, startPoint y: 244, endPoint x: 1162, endPoint y: 246, distance: 23.1
click at [1162, 246] on p "Good morning Anthony. Your folder, containing the check and copies of your loan…" at bounding box center [951, 280] width 495 height 91
drag, startPoint x: 729, startPoint y: 264, endPoint x: 1166, endPoint y: 227, distance: 438.6
click at [1166, 227] on div "v Color teal Color pink Remove color Add row above Add row below Add column bef…" at bounding box center [951, 280] width 505 height 183
click at [836, 262] on p "Good morning Anthony. Your folder, containing the check and copies of your loan…" at bounding box center [951, 280] width 495 height 91
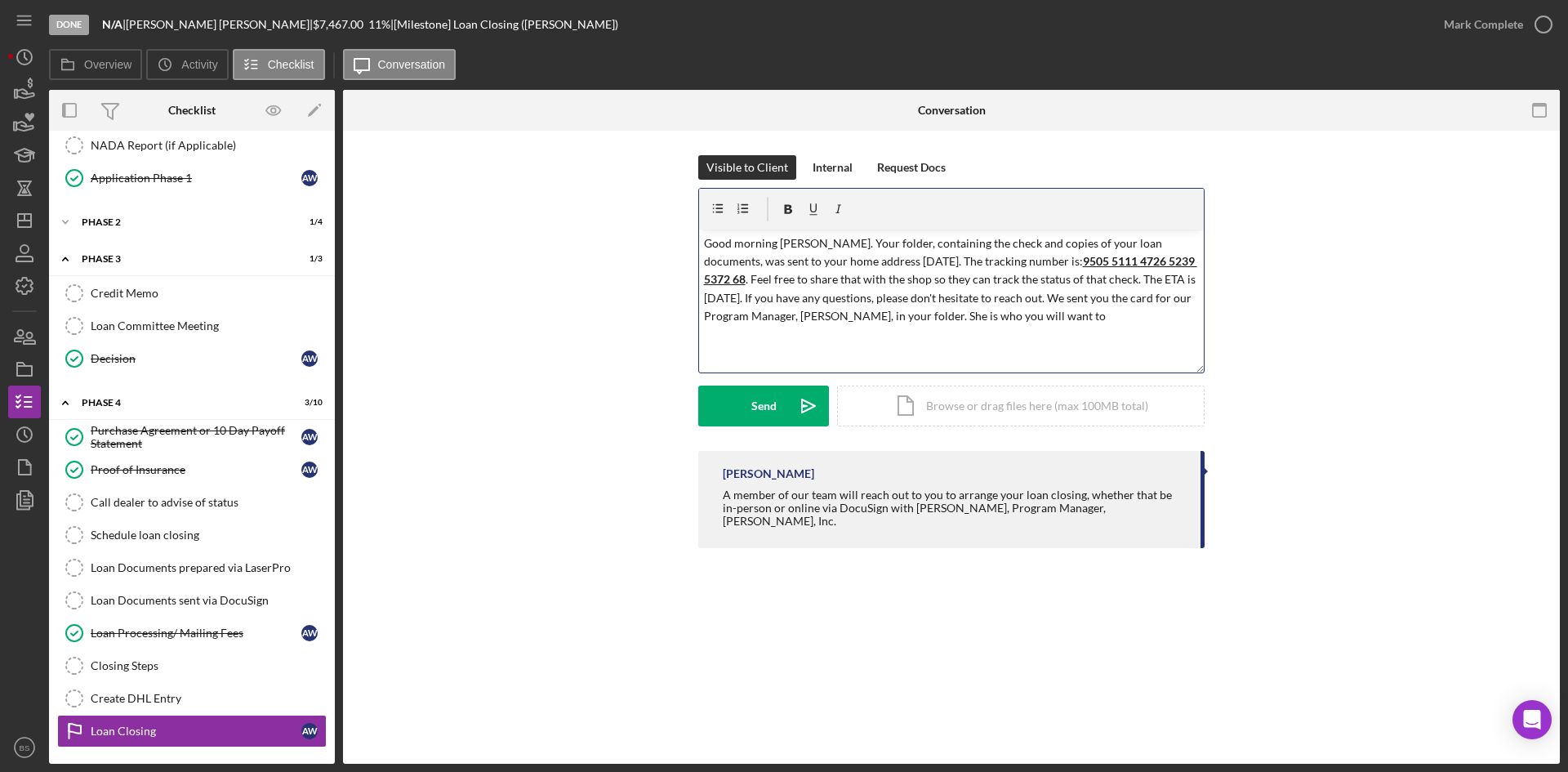
click at [1045, 318] on p "Good morning Anthony. Your folder, containing the check and copies of your loan…" at bounding box center [951, 280] width 495 height 91
click at [1062, 316] on p "Good morning Anthony. Your folder, containing the check and copies of your loan…" at bounding box center [951, 289] width 495 height 109
drag, startPoint x: 1059, startPoint y: 316, endPoint x: 1037, endPoint y: 314, distance: 22.1
click at [1037, 314] on p "Good morning Anthony. Your folder, containing the check and copies of your loan…" at bounding box center [951, 289] width 495 height 109
click at [783, 335] on p "Good morning Anthony. Your folder, containing the check and copies of your loan…" at bounding box center [951, 289] width 495 height 109
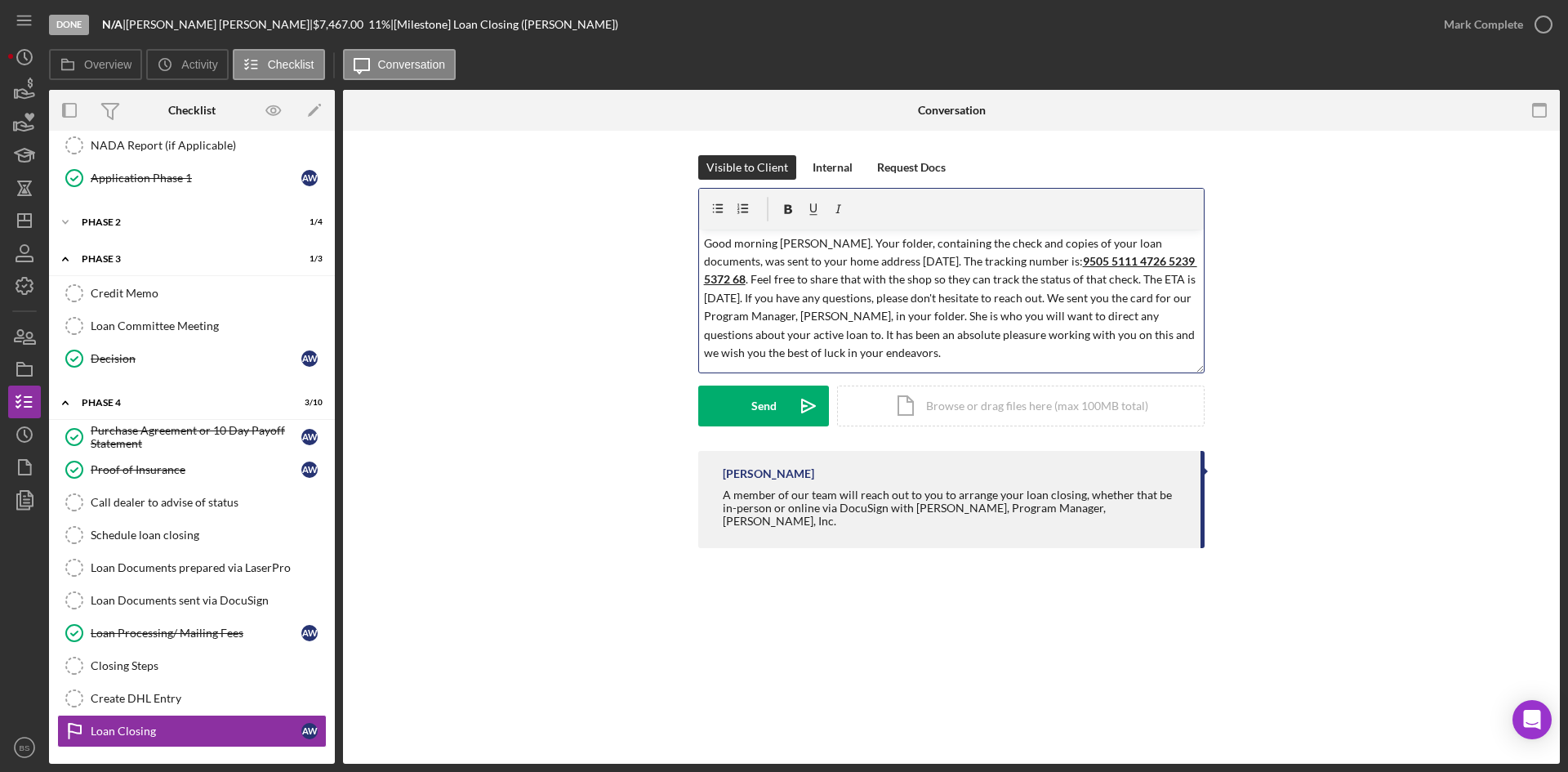
click at [1094, 336] on p "Good morning Anthony. Your folder, containing the check and copies of your loan…" at bounding box center [951, 299] width 495 height 128
click at [865, 361] on p "Good morning Anthony. Your folder, containing the check and copies of your loan…" at bounding box center [951, 299] width 495 height 128
click at [779, 393] on button "Send Icon/icon-invite-send" at bounding box center [763, 405] width 130 height 41
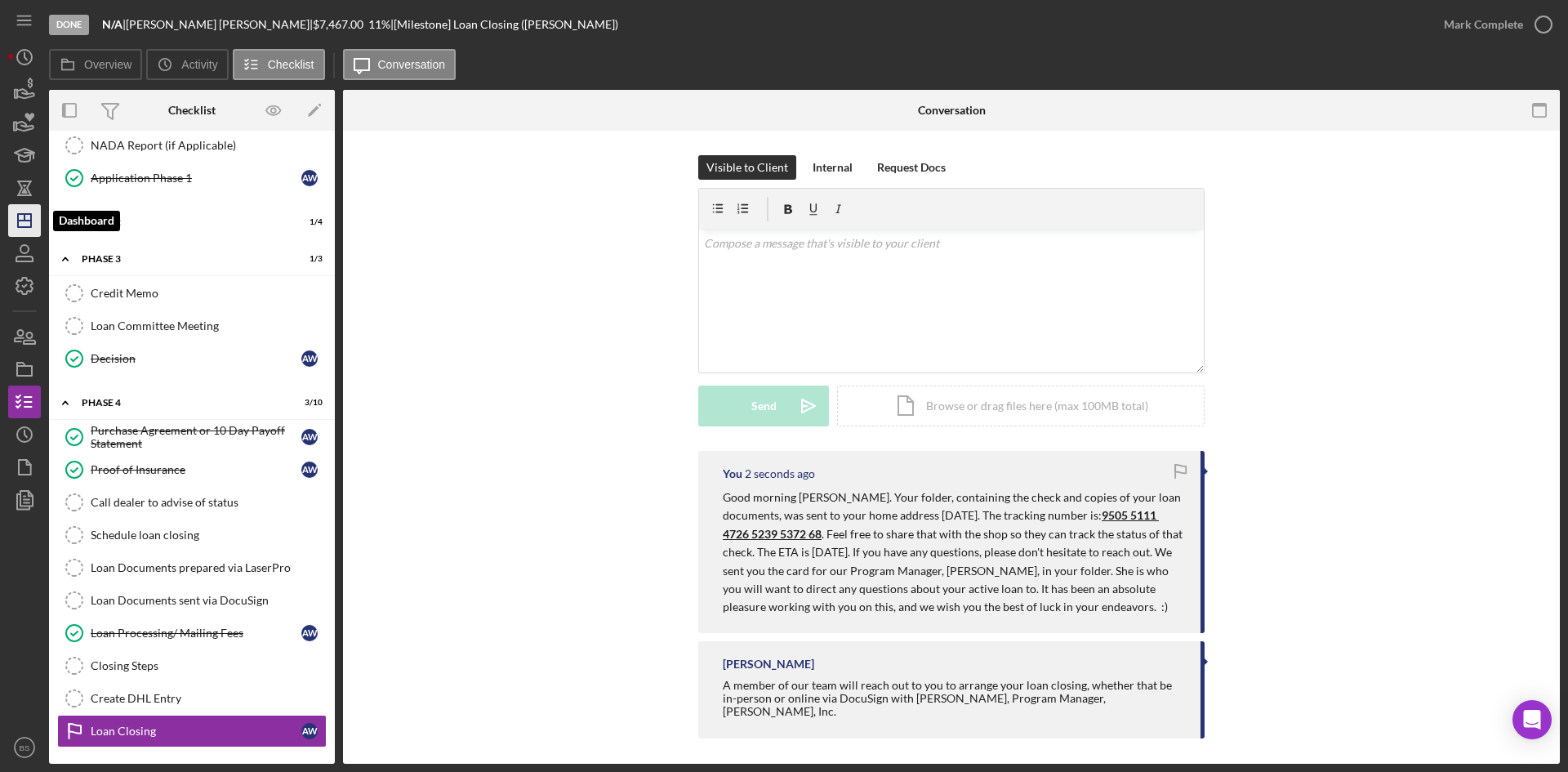
click at [31, 215] on polygon "button" at bounding box center [25, 221] width 13 height 13
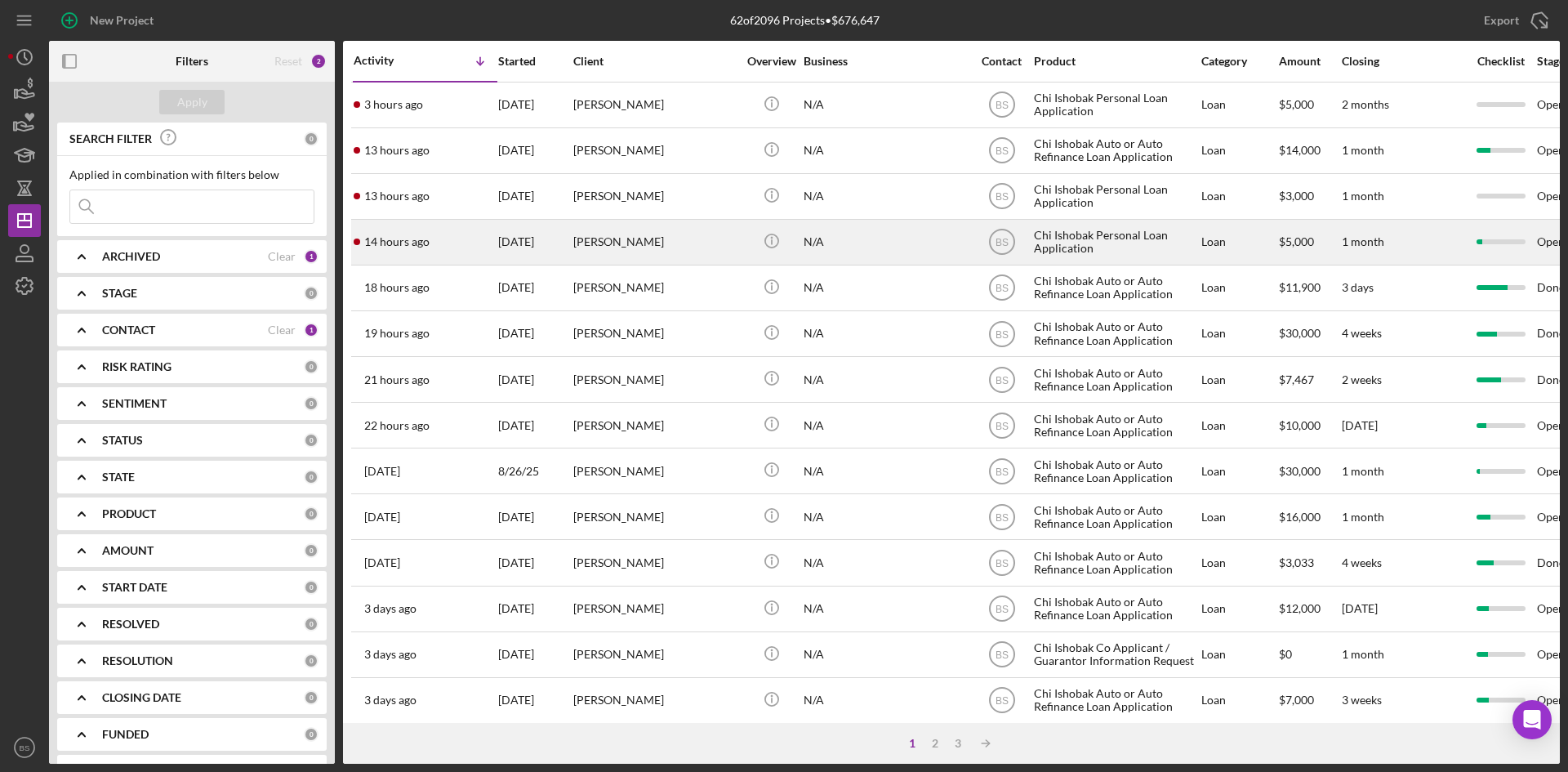
click at [646, 229] on div "[PERSON_NAME]" at bounding box center [655, 242] width 164 height 44
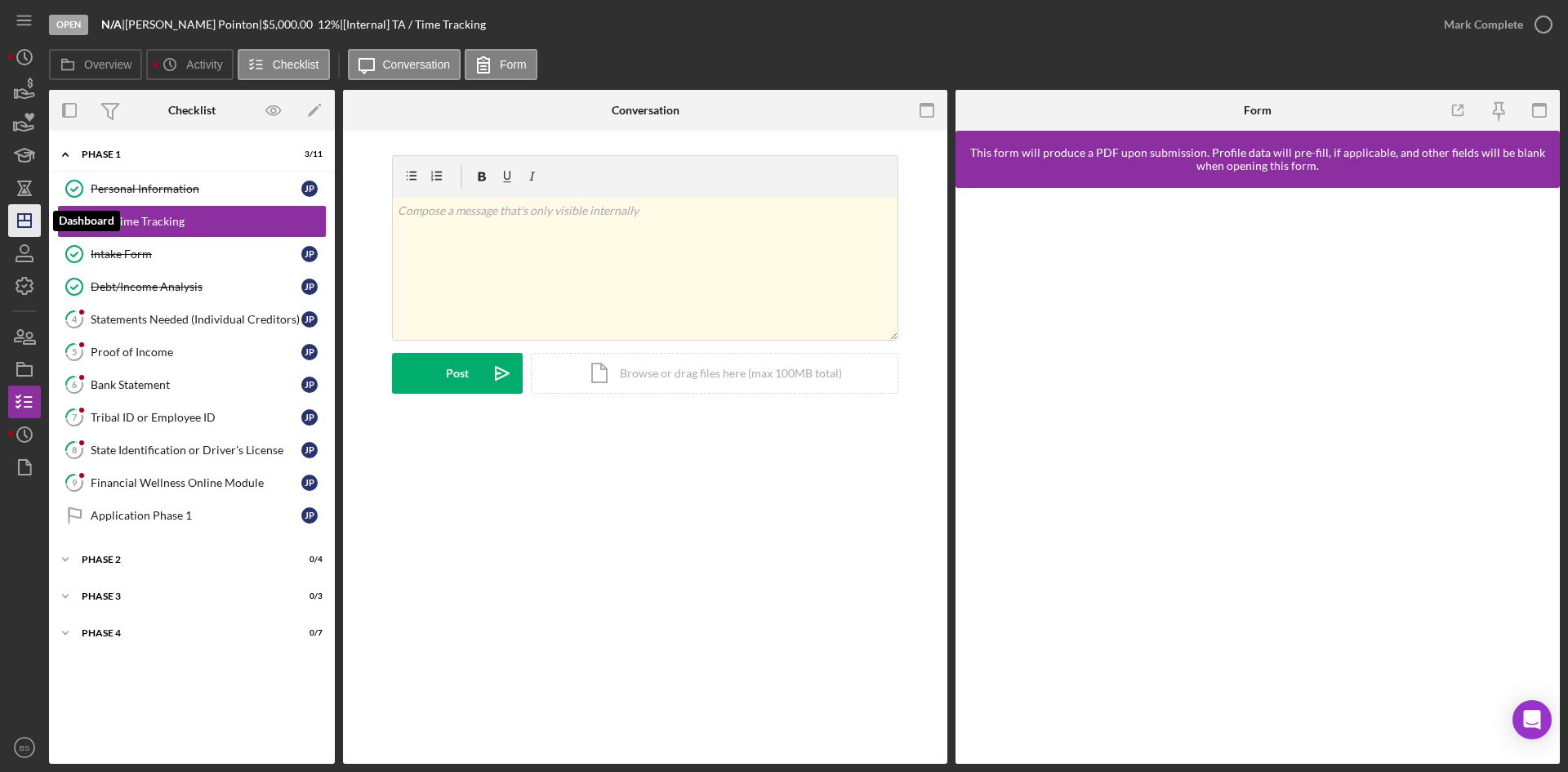
click at [30, 223] on polygon "button" at bounding box center [25, 221] width 13 height 13
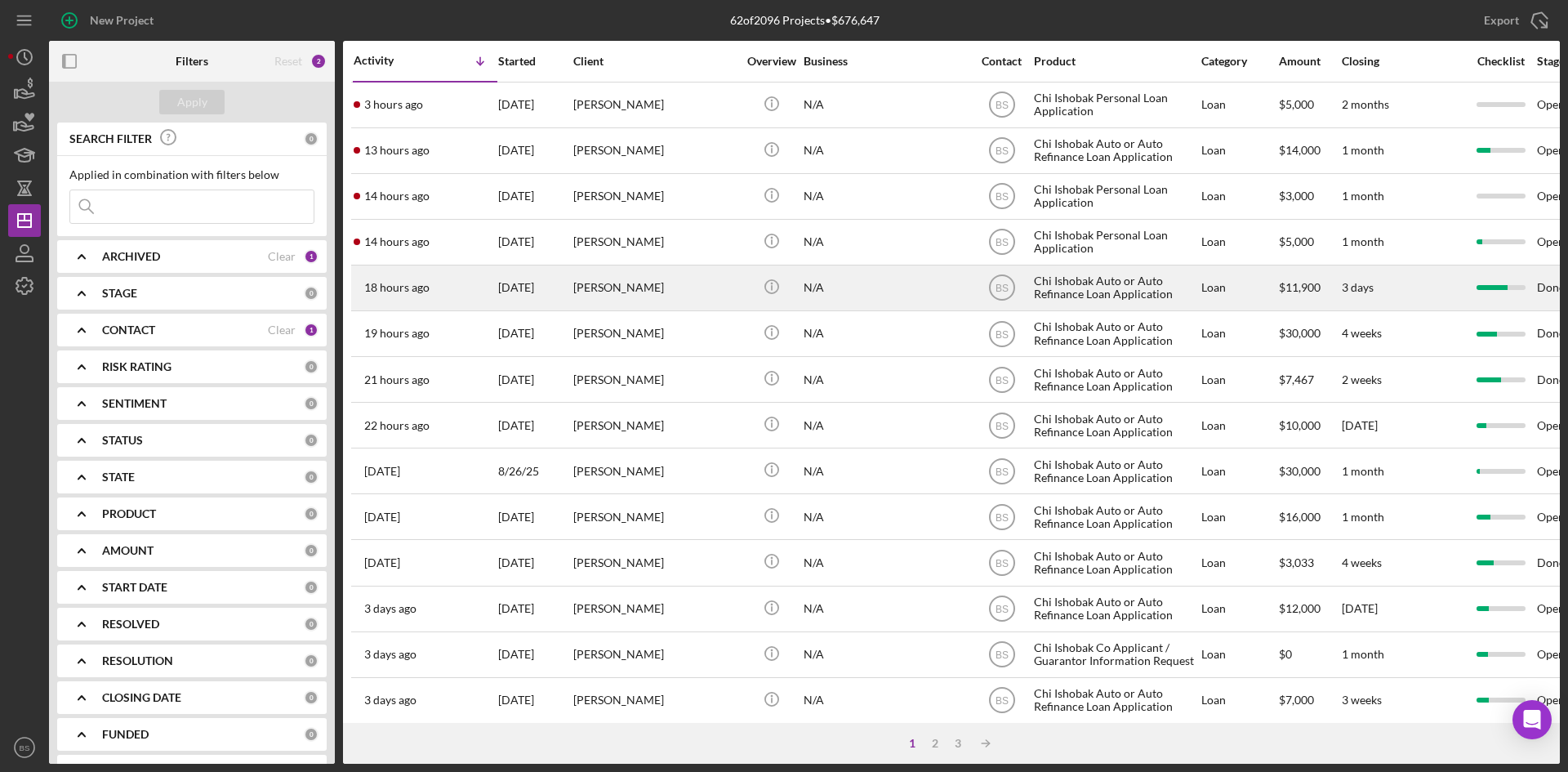
click at [569, 307] on div "[DATE]" at bounding box center [534, 288] width 73 height 44
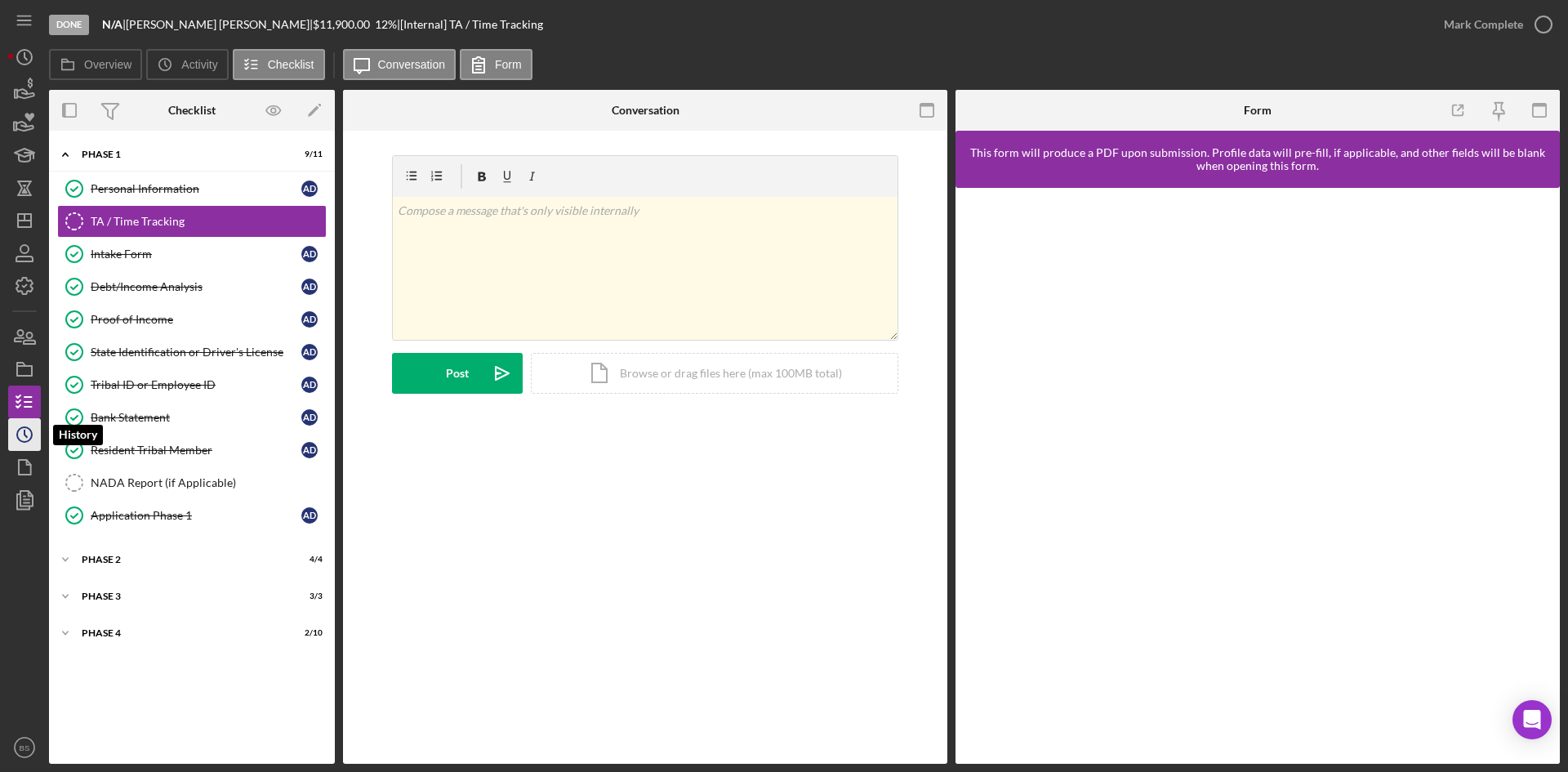
click at [21, 428] on circle "button" at bounding box center [24, 434] width 14 height 14
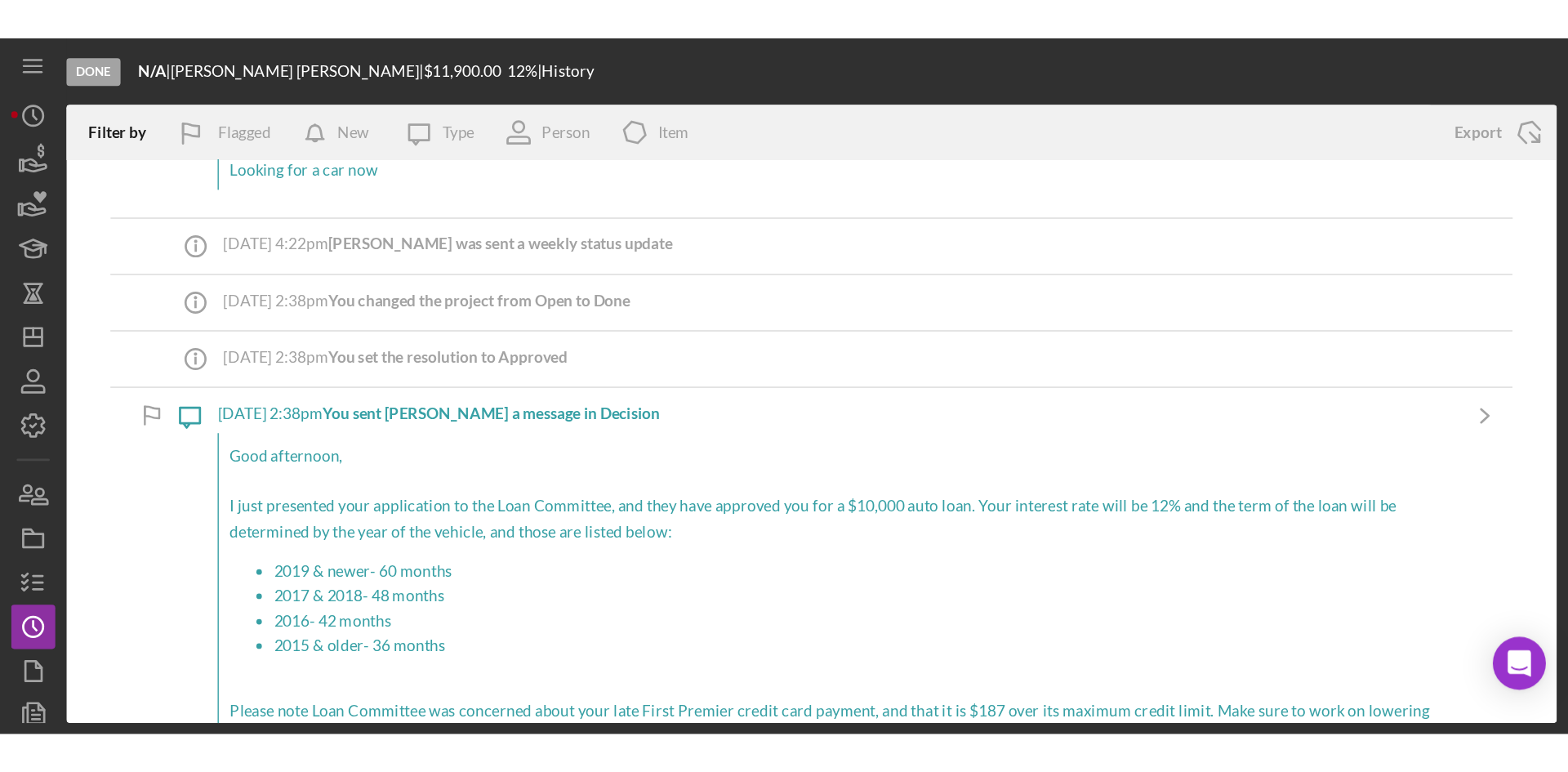
scroll to position [7105, 0]
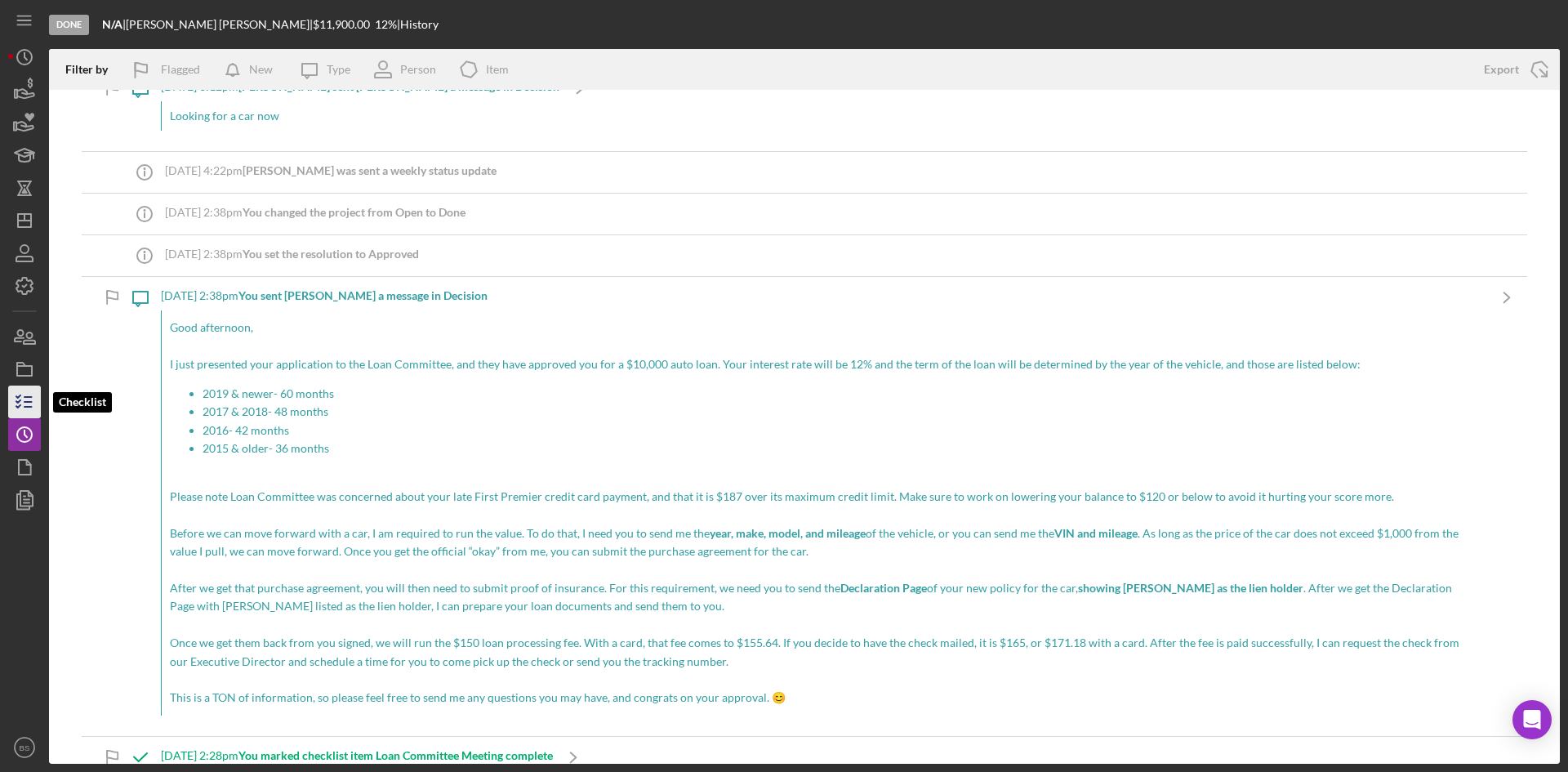
click at [26, 405] on icon "button" at bounding box center [24, 401] width 41 height 41
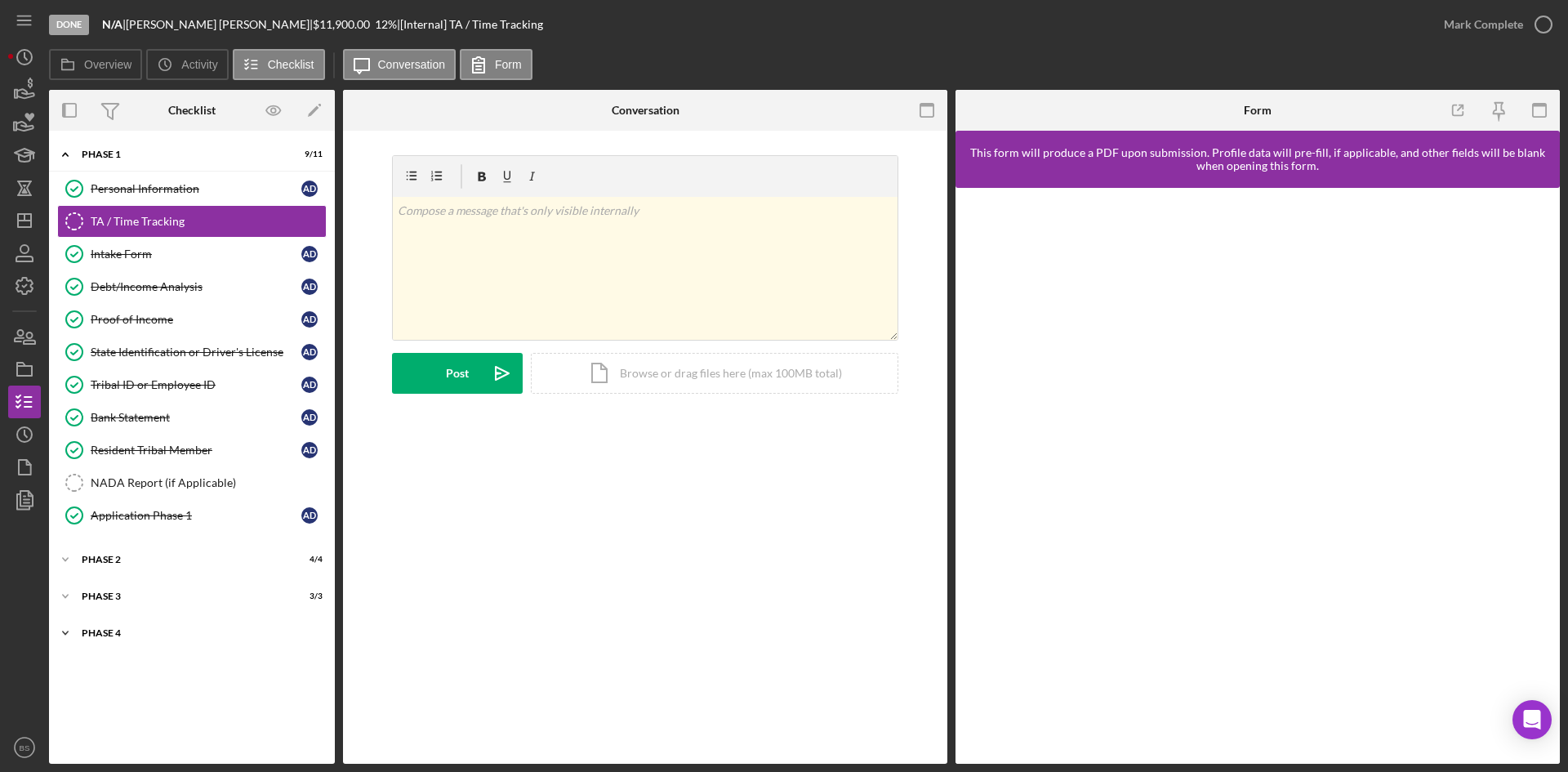
click at [206, 640] on div "Icon/Expander Phase 4 2 / 10" at bounding box center [192, 632] width 286 height 32
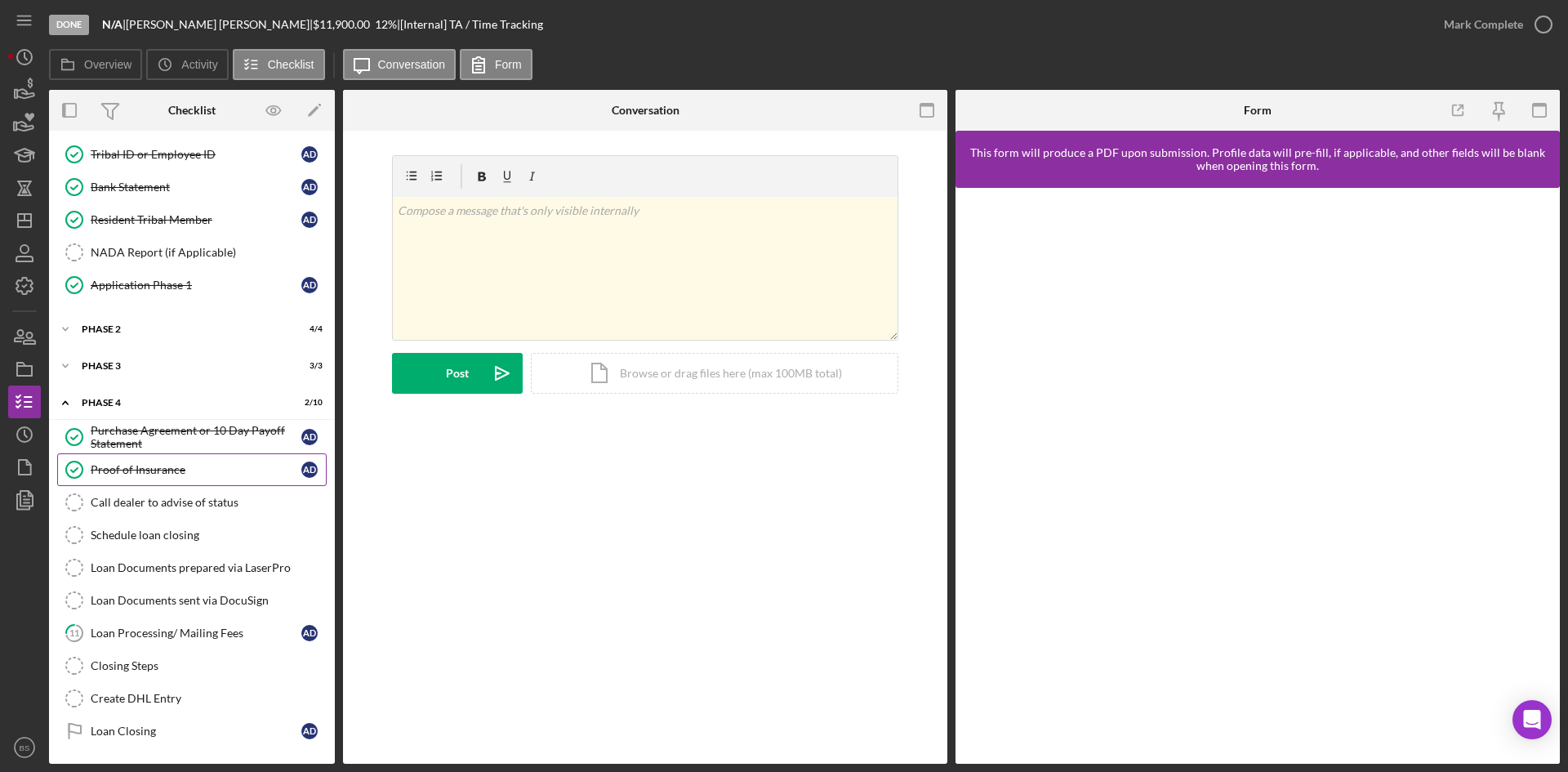
click at [217, 470] on div "Proof of Insurance" at bounding box center [196, 470] width 211 height 13
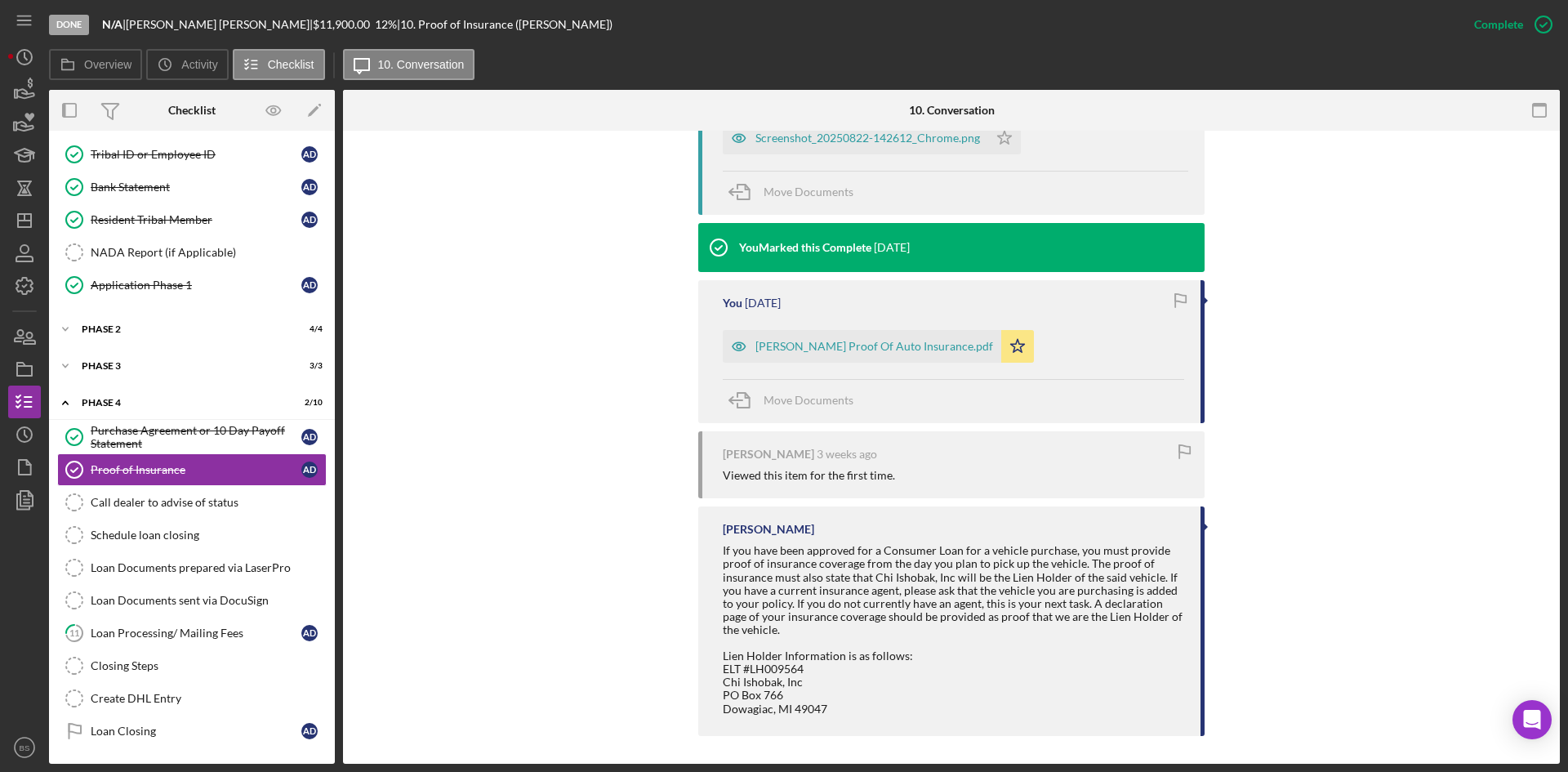
scroll to position [1651, 0]
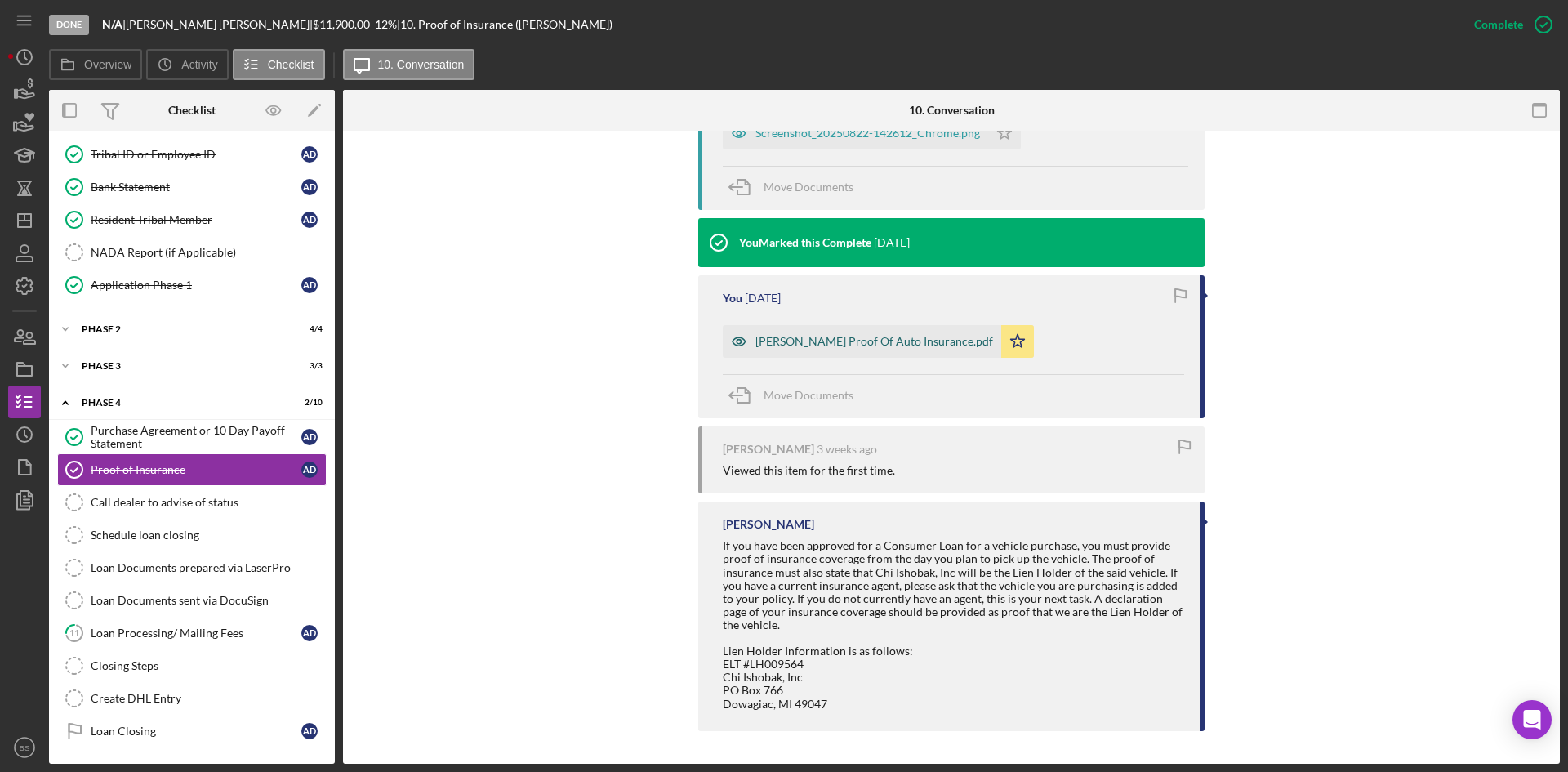
click at [855, 338] on div "Doorlag Proof Of Auto Insurance.pdf" at bounding box center [874, 341] width 238 height 13
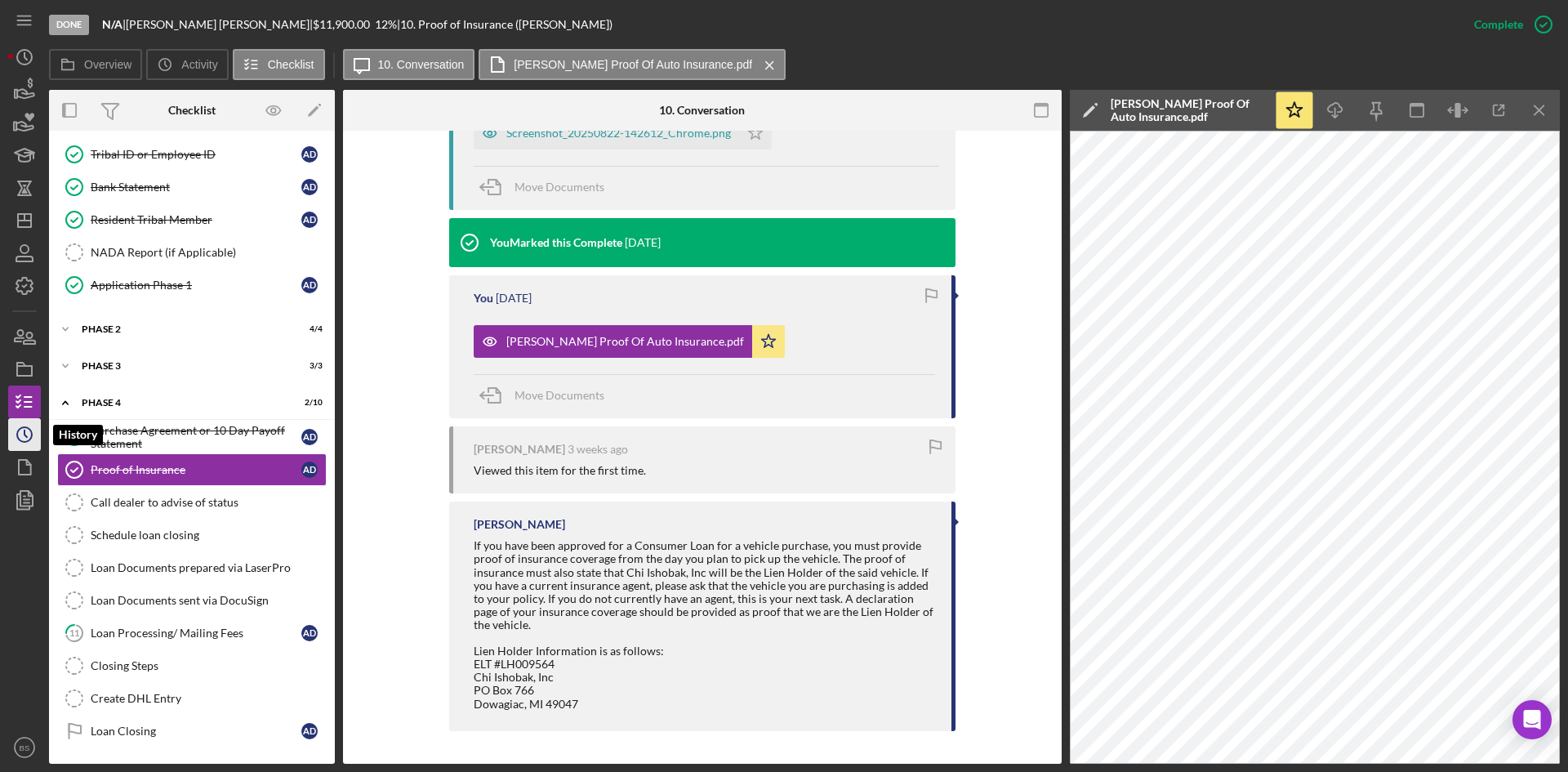
click at [27, 424] on icon "Icon/History" at bounding box center [24, 434] width 41 height 41
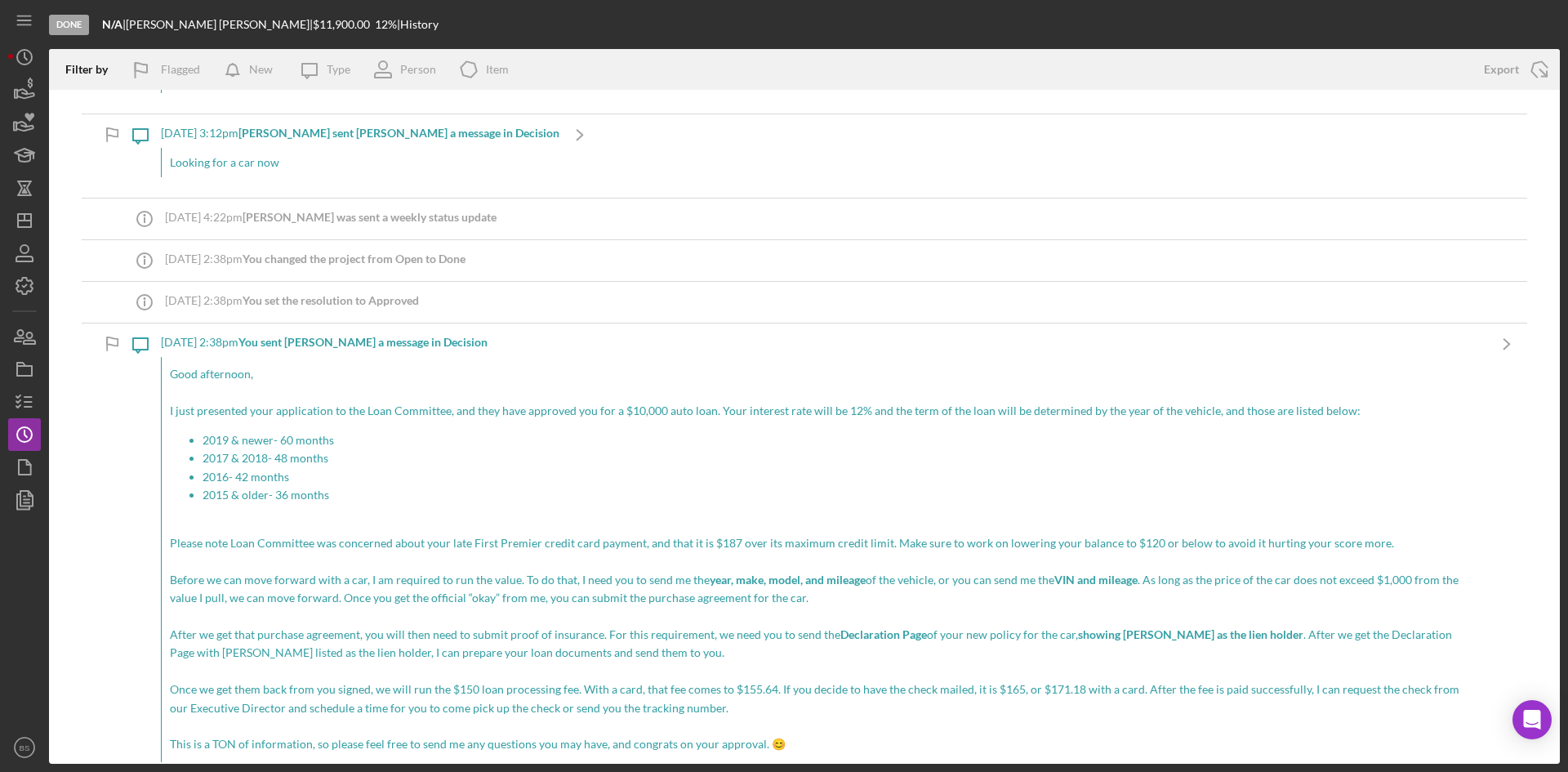
scroll to position [7267, 0]
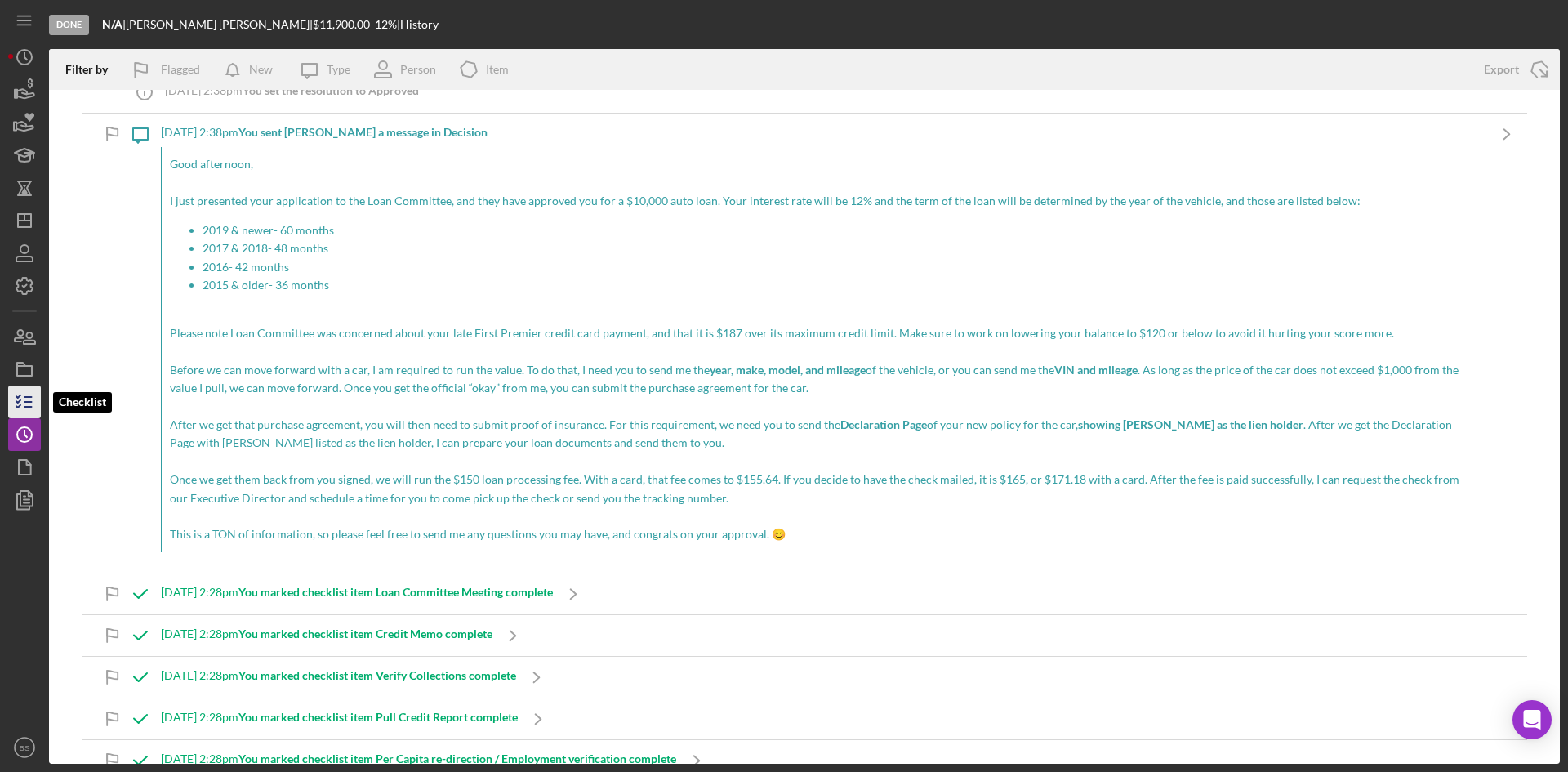
click at [26, 386] on icon "button" at bounding box center [24, 401] width 41 height 41
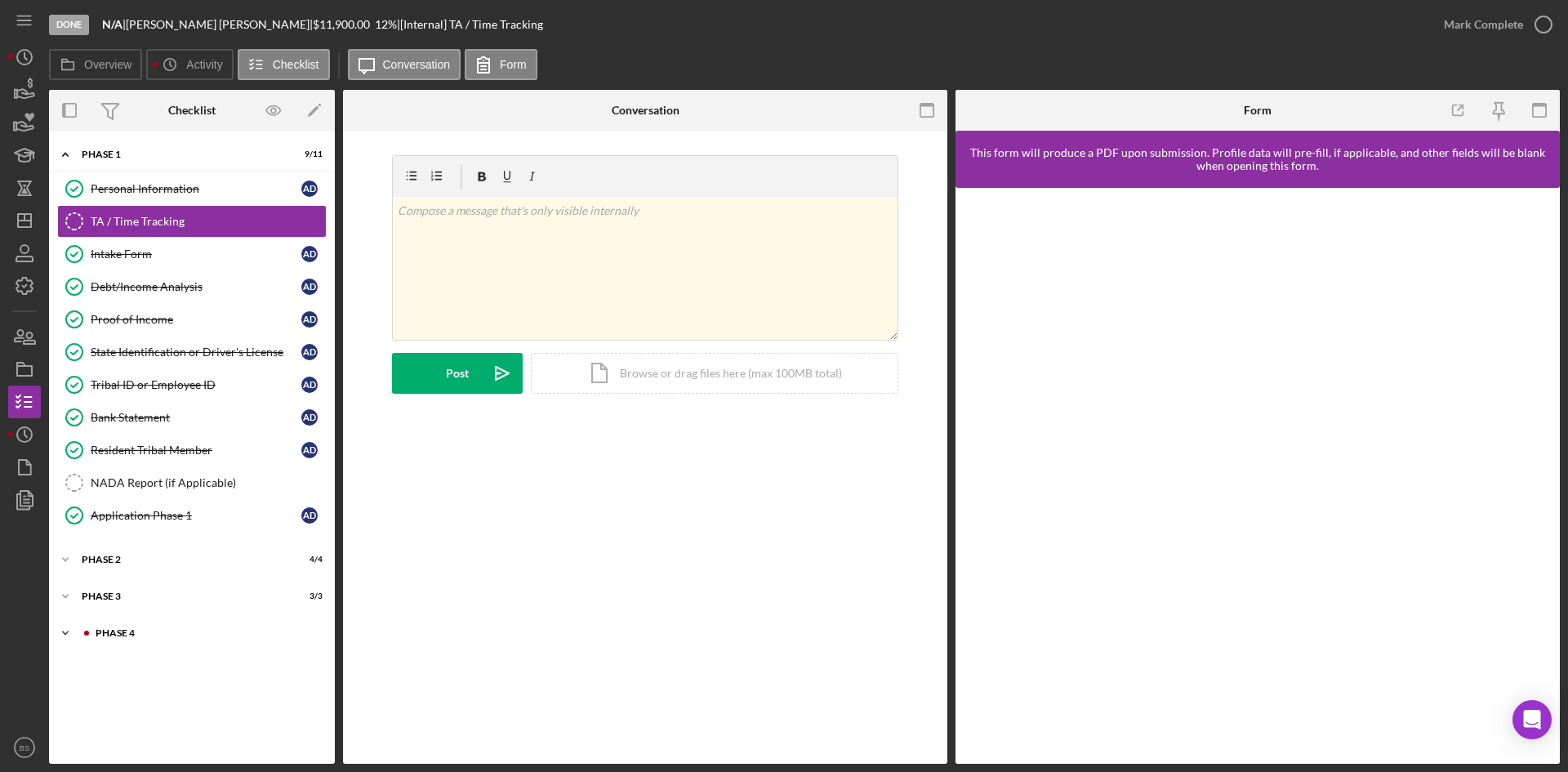
click at [184, 642] on div "Icon/Expander Phase 4 2 / 10" at bounding box center [192, 632] width 286 height 32
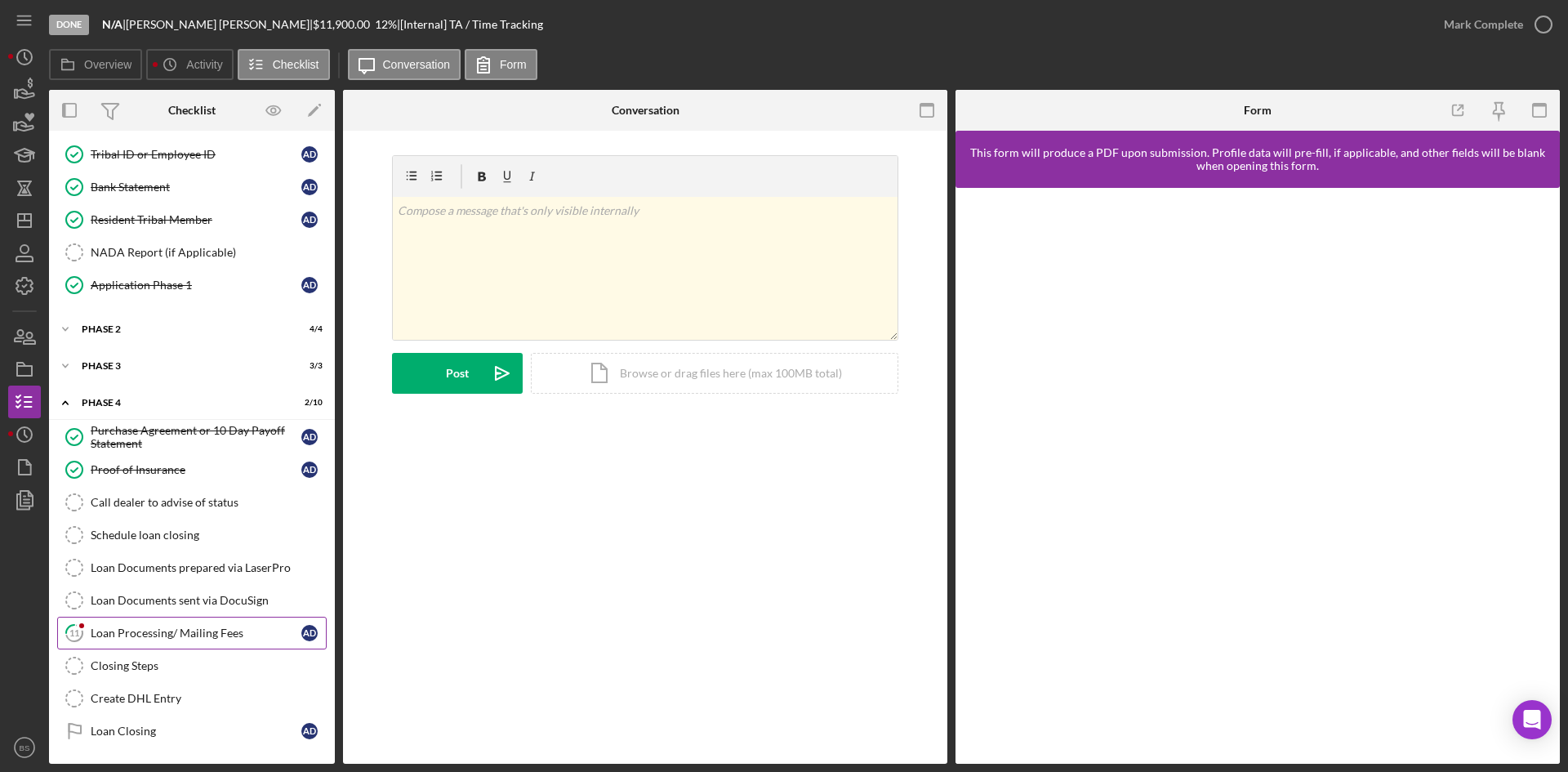
click at [183, 639] on div "Loan Processing/ Mailing Fees" at bounding box center [196, 633] width 211 height 13
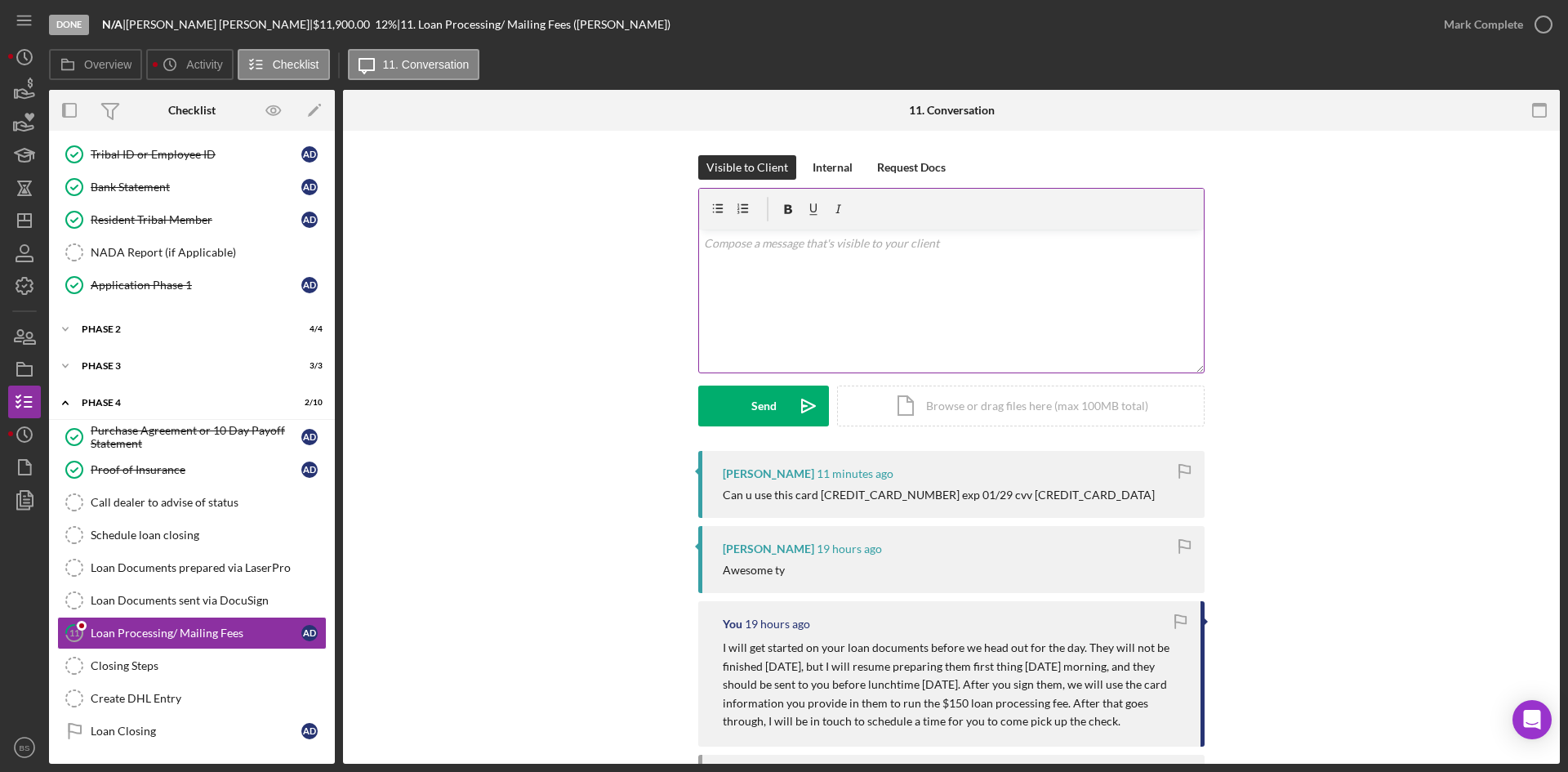
click at [885, 304] on div "v Color teal Color pink Remove color Add row above Add row below Add column bef…" at bounding box center [951, 300] width 505 height 143
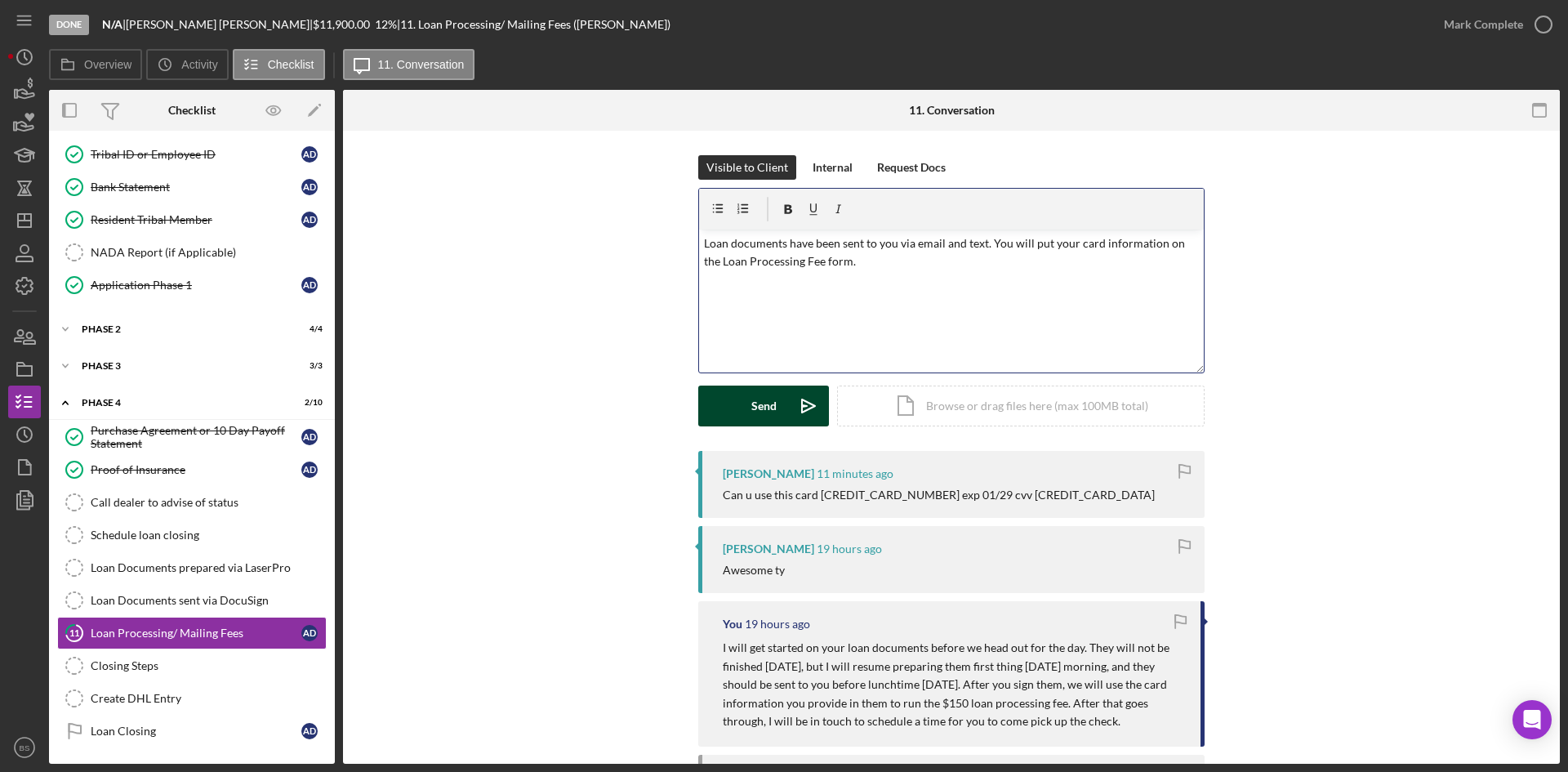
click at [805, 404] on icon "Icon/icon-invite-send" at bounding box center [808, 405] width 41 height 41
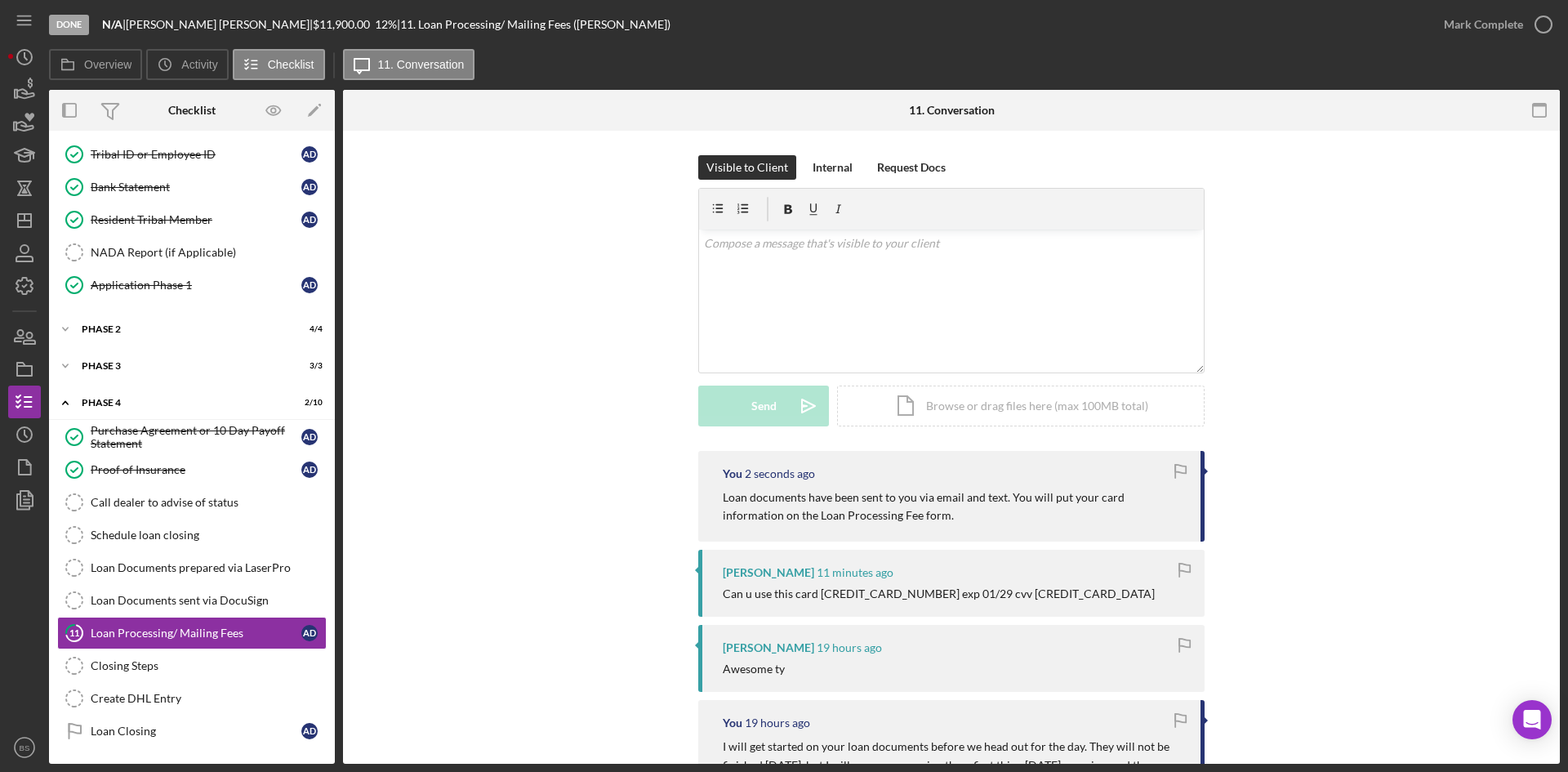
click at [44, 222] on nav "Icon/Menu Icon/Dashboard Dashboard Navigation Divider Mobile Checklist Navigati…" at bounding box center [29, 381] width 41 height 763
click at [26, 221] on line "button" at bounding box center [25, 221] width 13 height 0
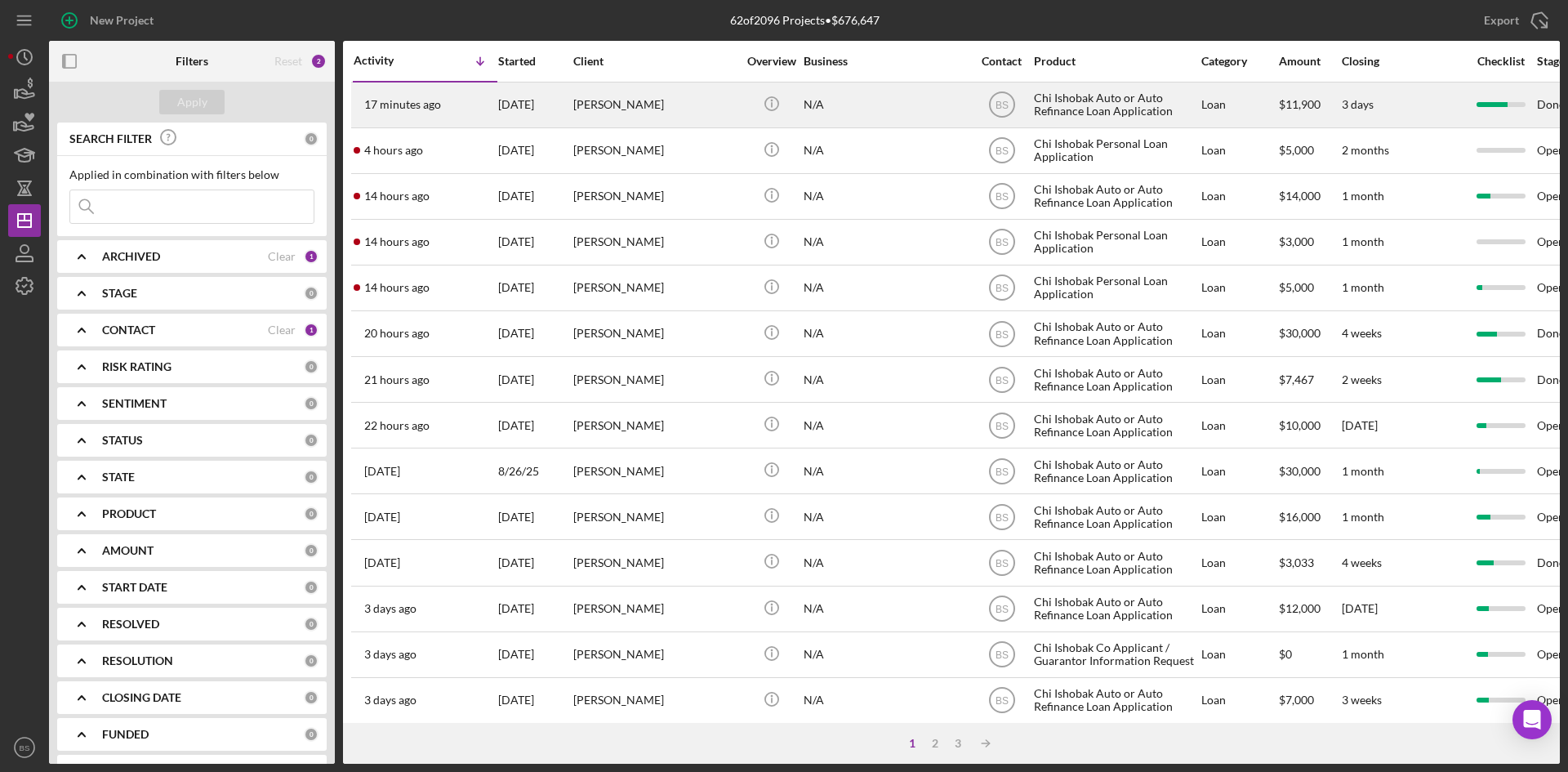
click at [484, 106] on div "17 minutes ago Alexis Doorlag" at bounding box center [425, 106] width 143 height 44
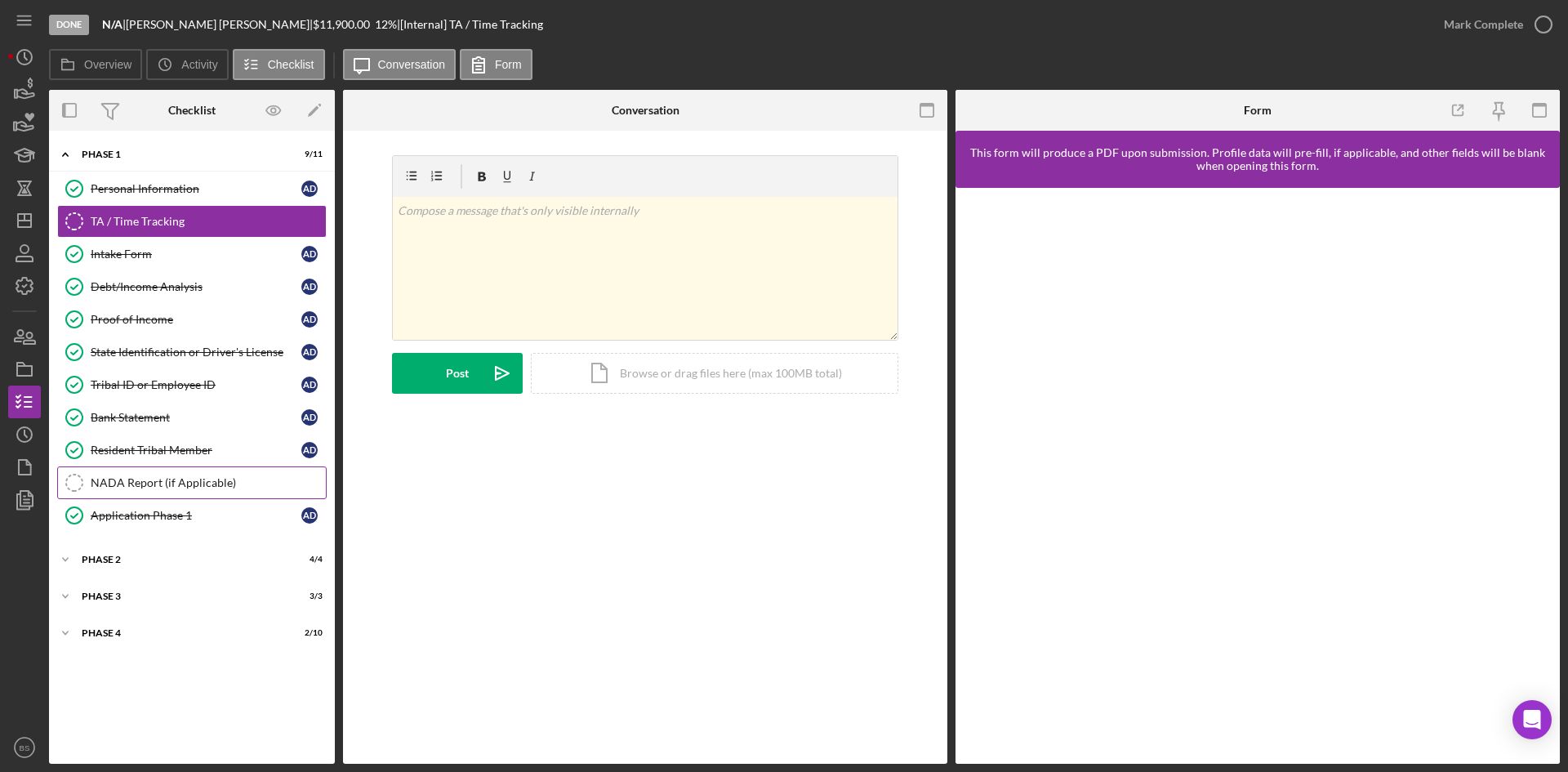
click at [139, 479] on div "NADA Report (if Applicable)" at bounding box center [207, 483] width 235 height 13
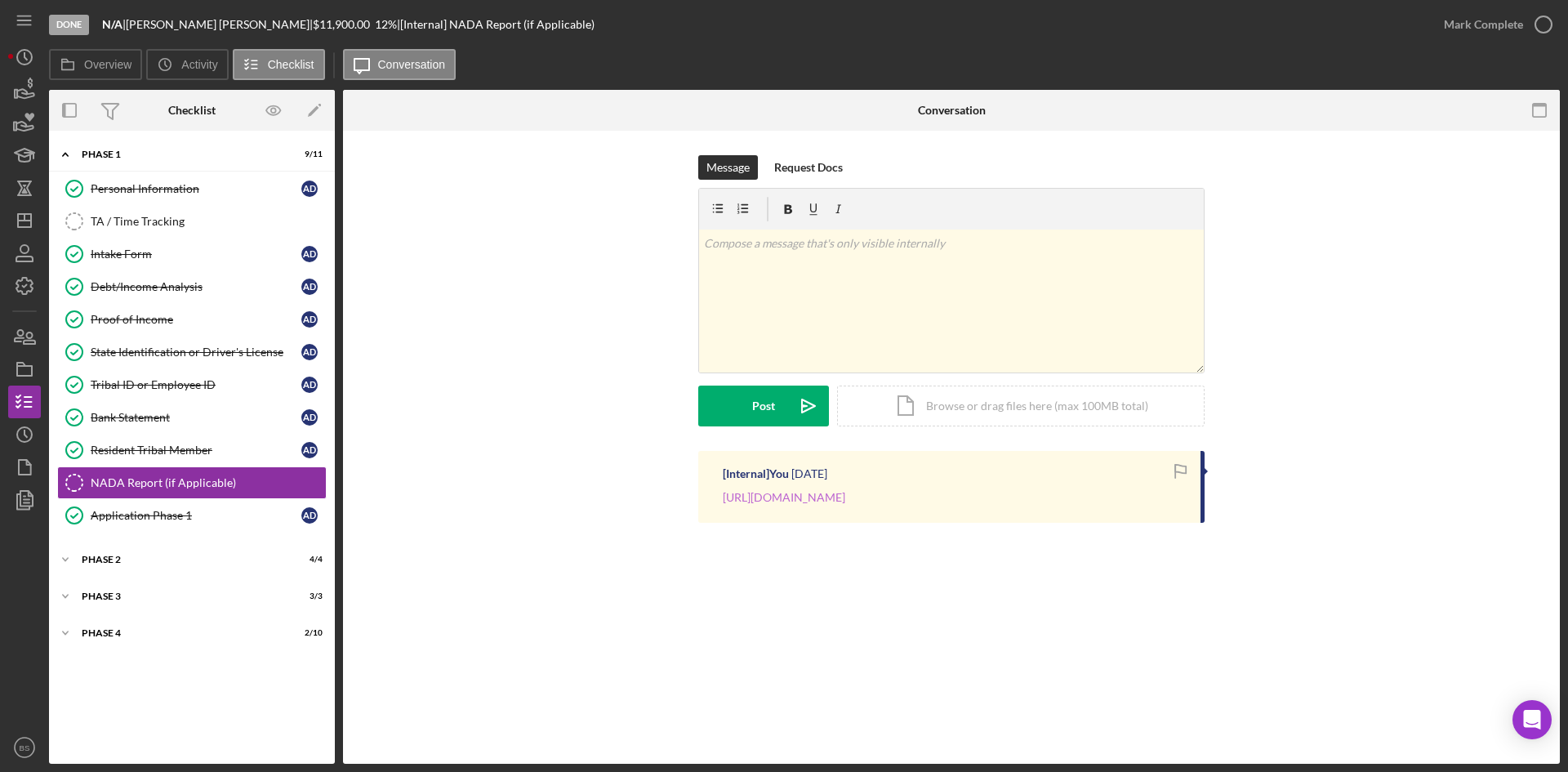
click at [769, 498] on link "https://www.jdpower.com/cars/2013/mercedes-benz/c-class/sedan-4d-c300-awd" at bounding box center [784, 496] width 123 height 14
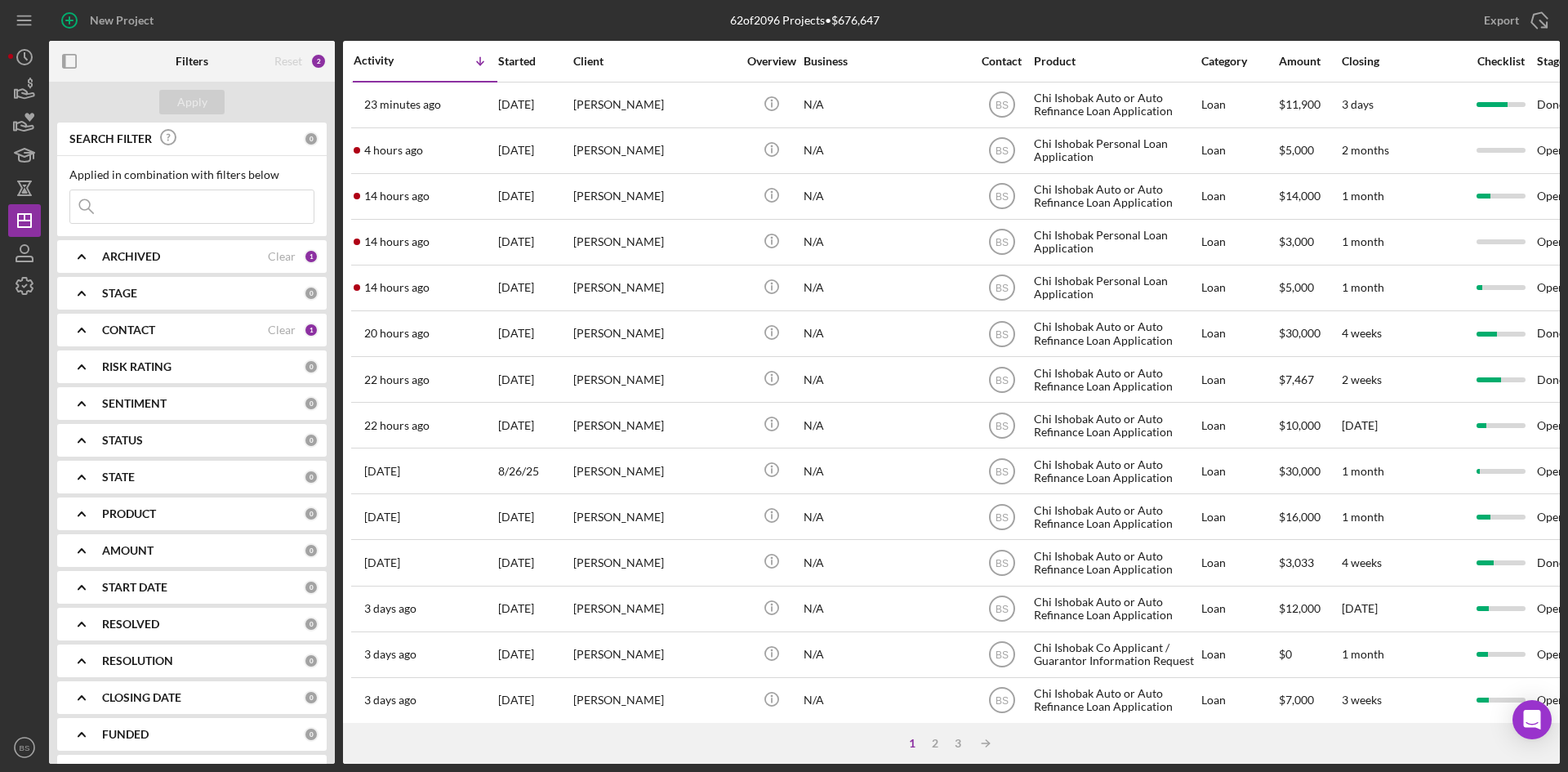
click at [439, 275] on div "14 hours ago [PERSON_NAME]" at bounding box center [425, 288] width 143 height 44
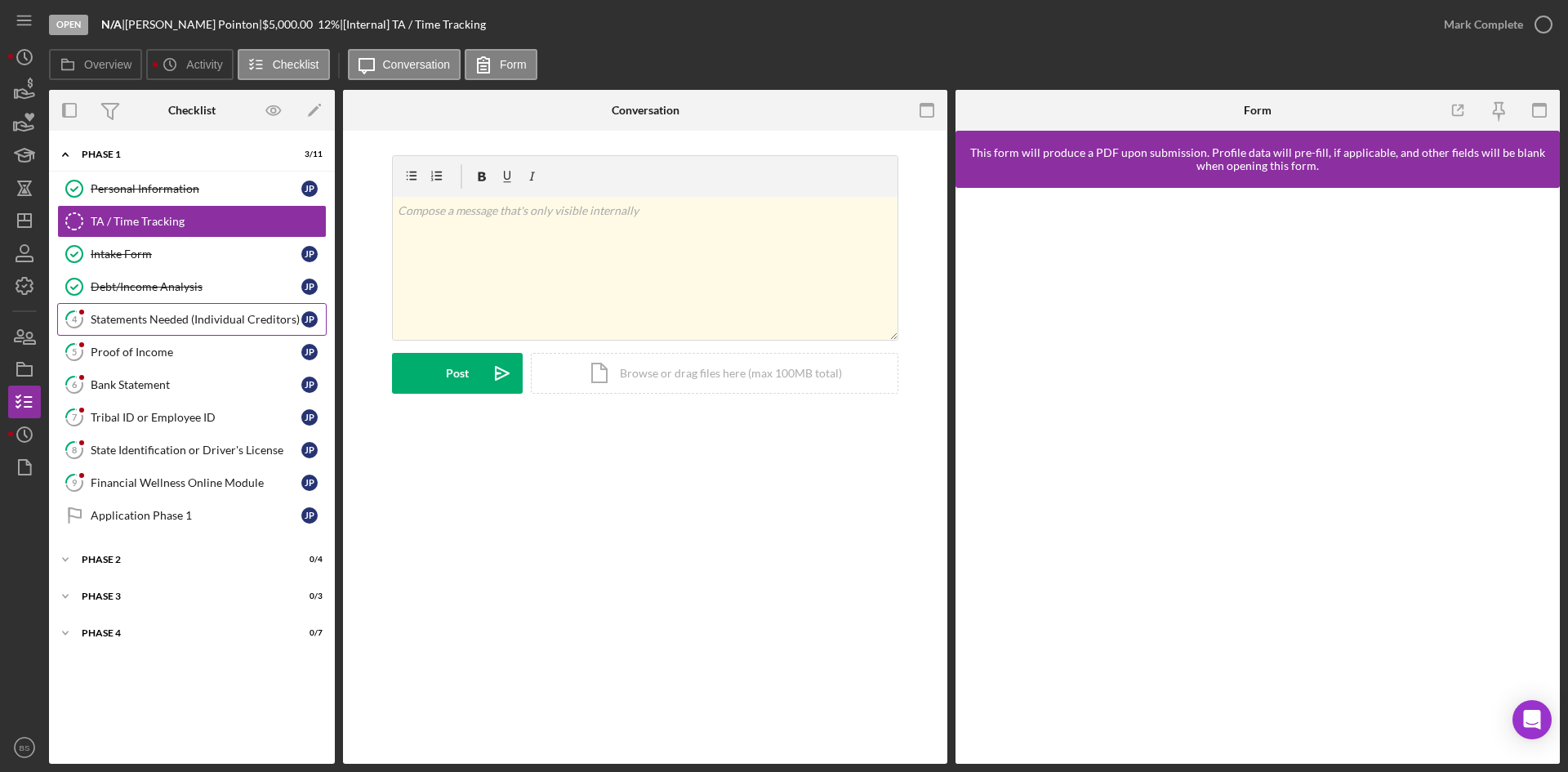
click at [207, 328] on link "4 Statements Needed (Individual Creditors) J P" at bounding box center [191, 319] width 269 height 32
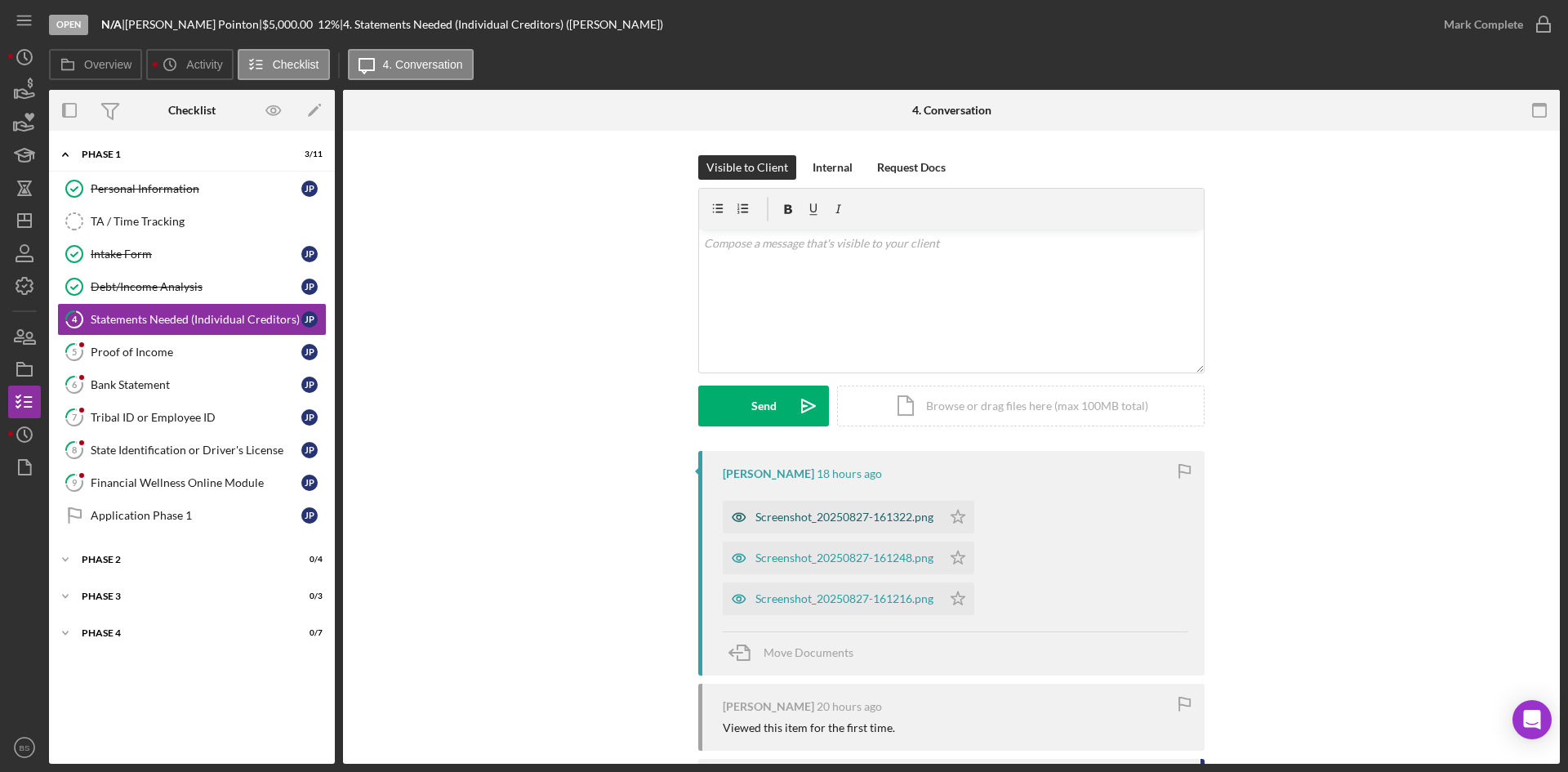
click at [755, 522] on div "Screenshot_20250827-161322.png" at bounding box center [843, 517] width 178 height 13
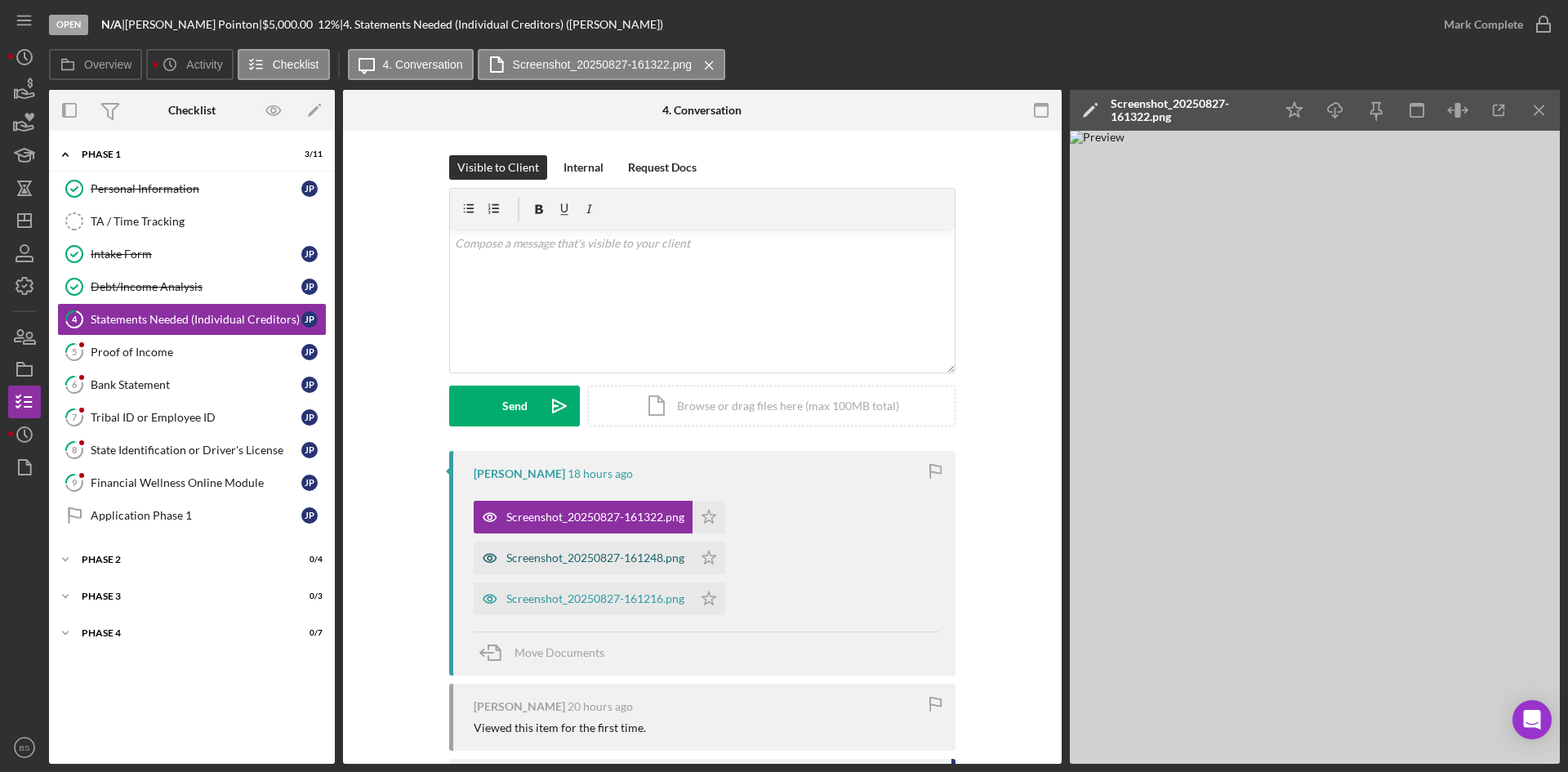
click at [577, 554] on div "Screenshot_20250827-161248.png" at bounding box center [595, 558] width 178 height 13
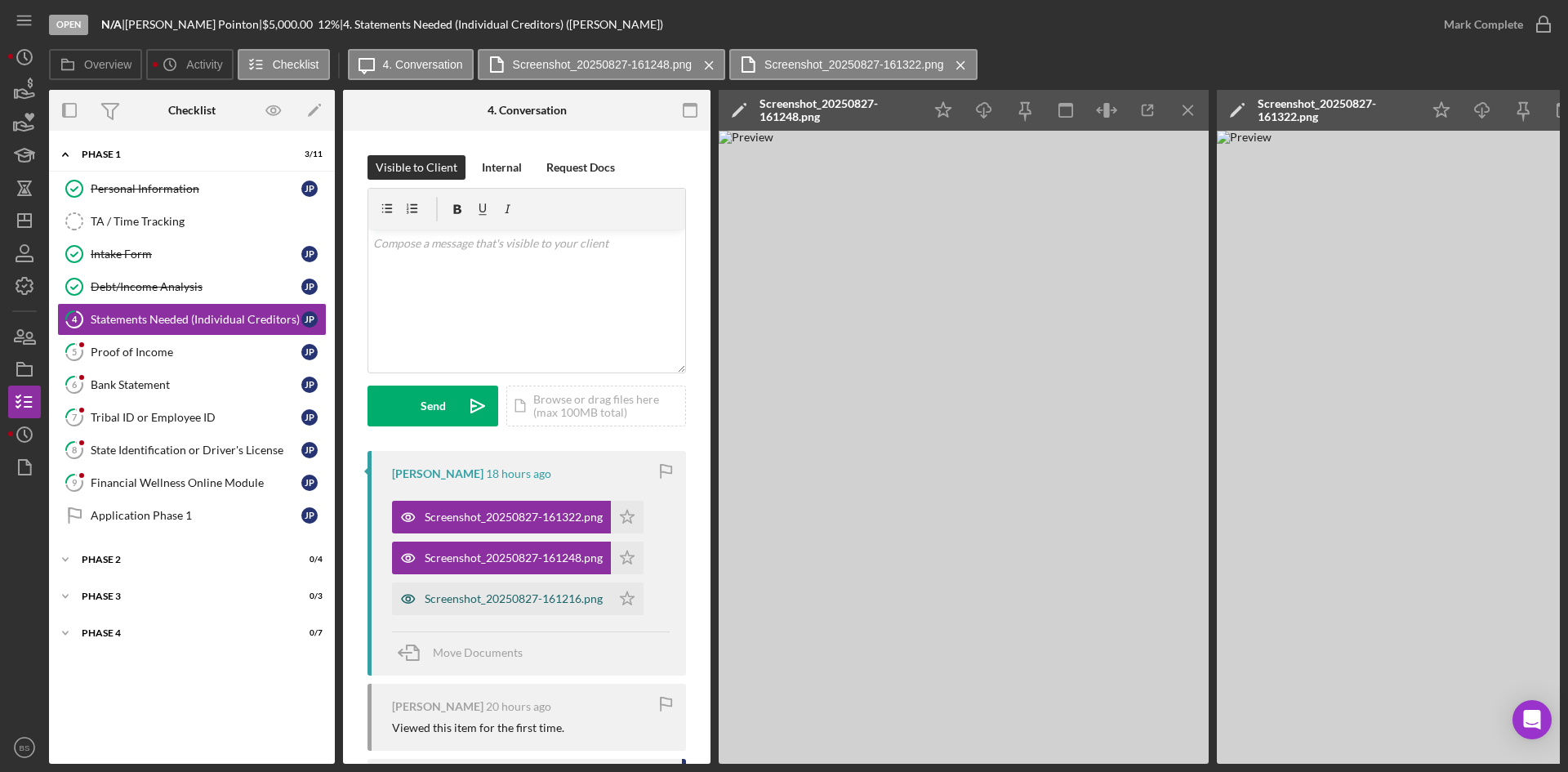
click at [571, 609] on div "Screenshot_20250827-161216.png" at bounding box center [501, 598] width 219 height 32
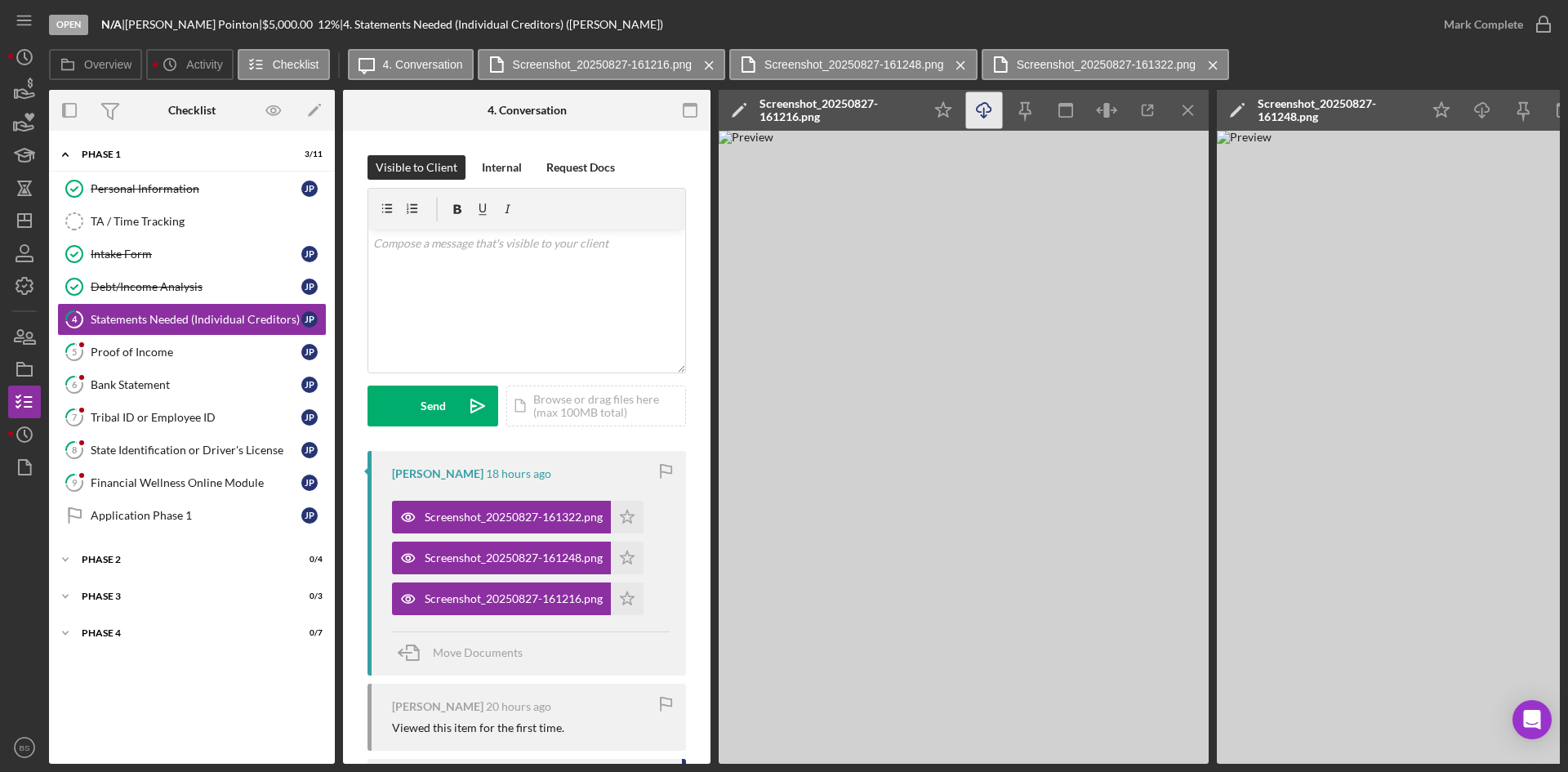
click at [992, 100] on icon "Icon/Download" at bounding box center [984, 110] width 37 height 37
click at [820, 110] on div "Screenshot_20250827-161216.png" at bounding box center [837, 109] width 155 height 26
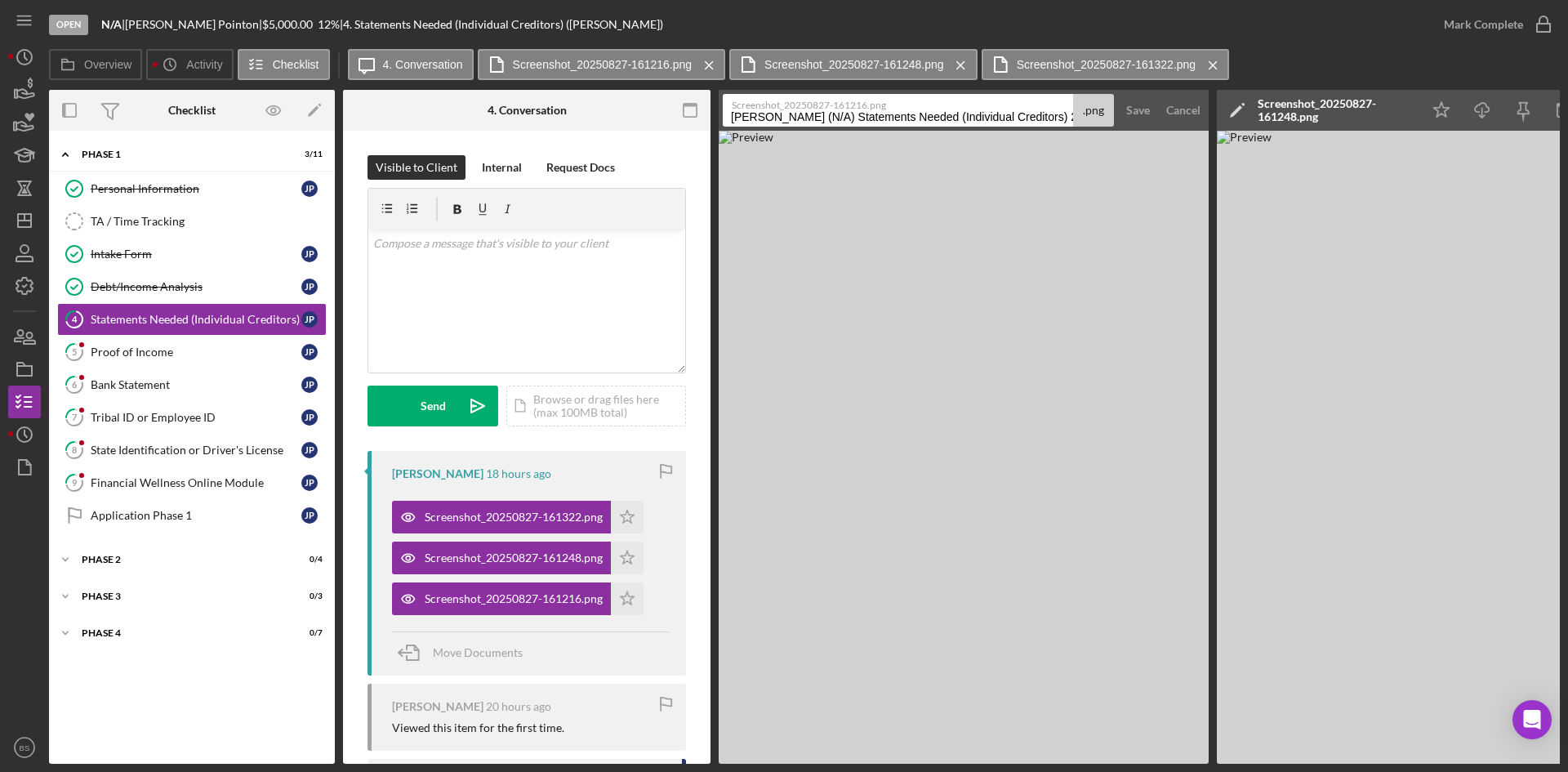
click at [819, 113] on input "Pointon, Joshua (N/A) Statements Needed (Individual Creditors) 20250827" at bounding box center [898, 110] width 350 height 32
click at [819, 114] on input "Pointon, Joshua (N/A) Statements Needed (Individual Creditors) 20250827" at bounding box center [898, 110] width 350 height 32
click at [819, 115] on input "Pointon, Joshua (N/A) Statements Needed (Individual Creditors) 20250827" at bounding box center [898, 110] width 350 height 32
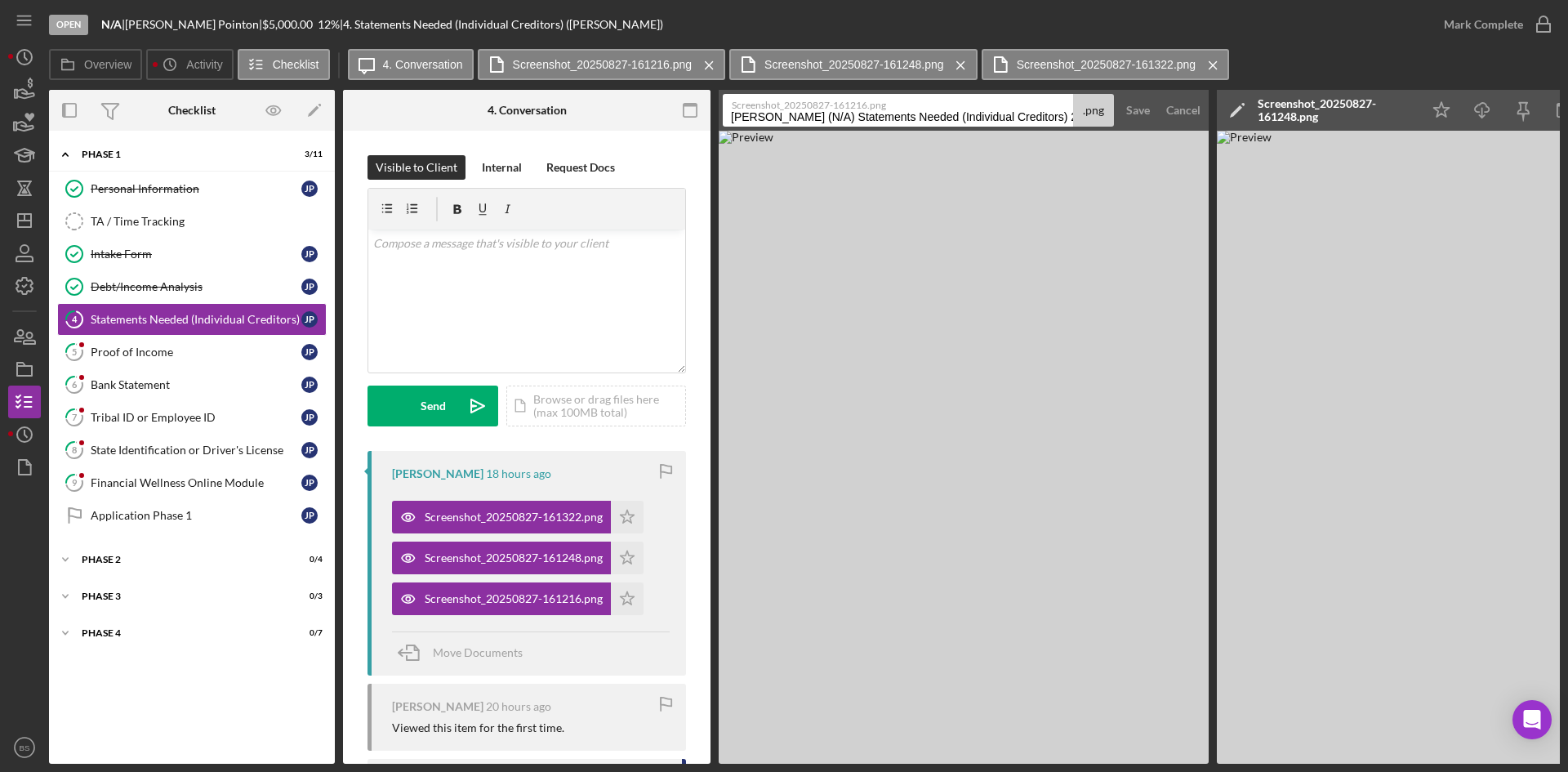
click at [819, 115] on input "Pointon, Joshua (N/A) Statements Needed (Individual Creditors) 20250827" at bounding box center [898, 110] width 350 height 32
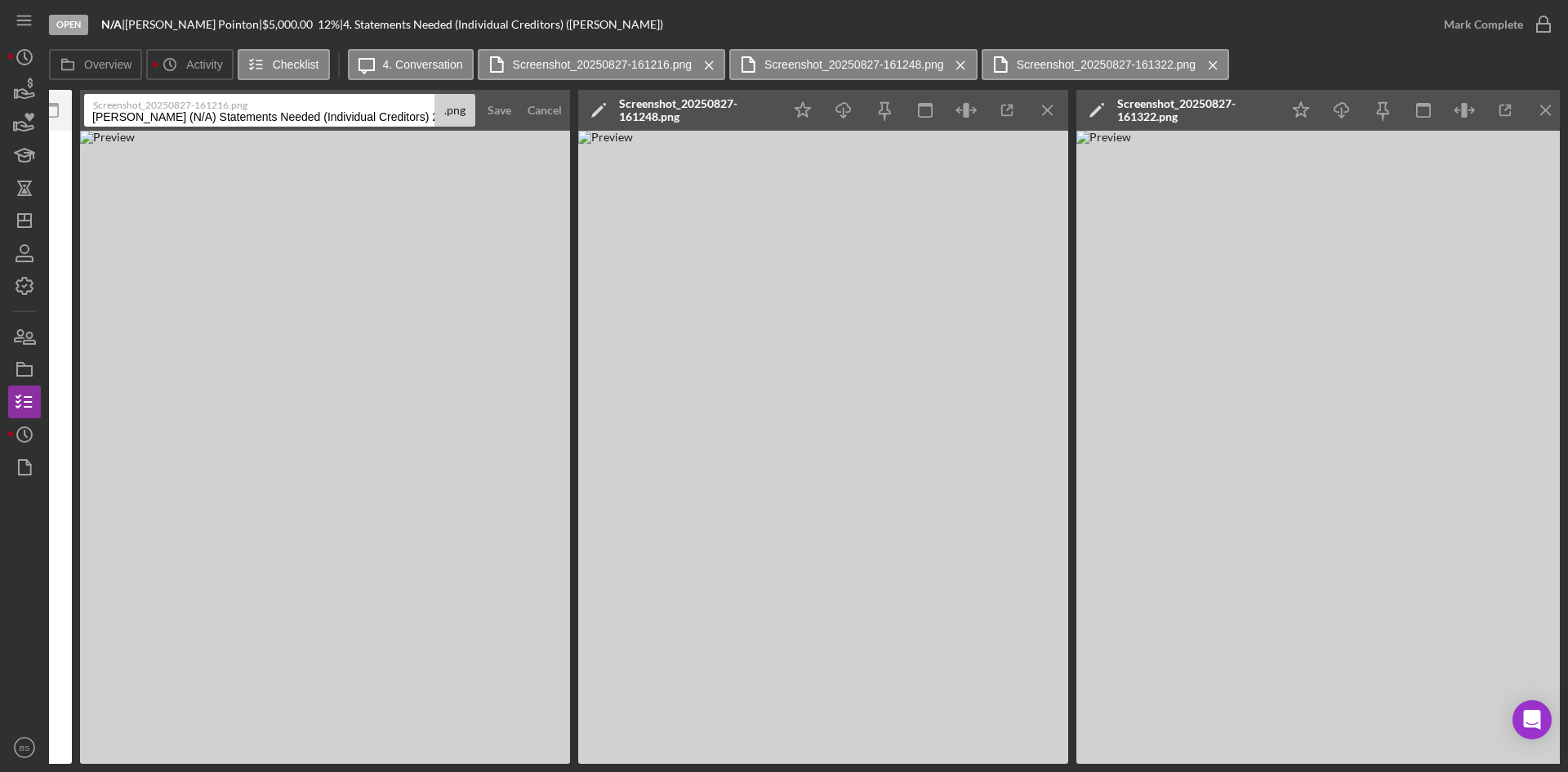
scroll to position [0, 646]
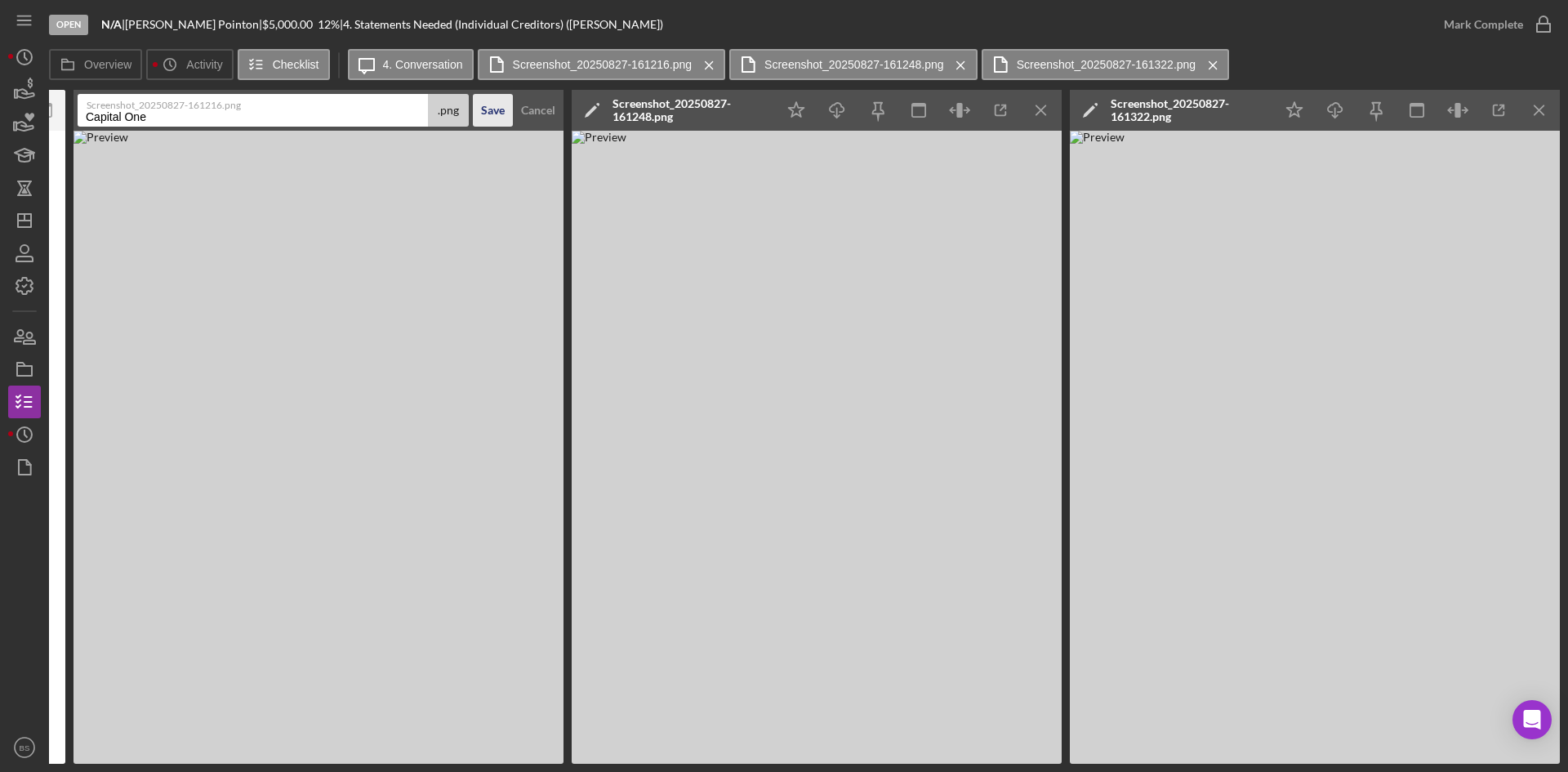
type input "Capital One"
click at [486, 115] on div "Save" at bounding box center [493, 110] width 24 height 32
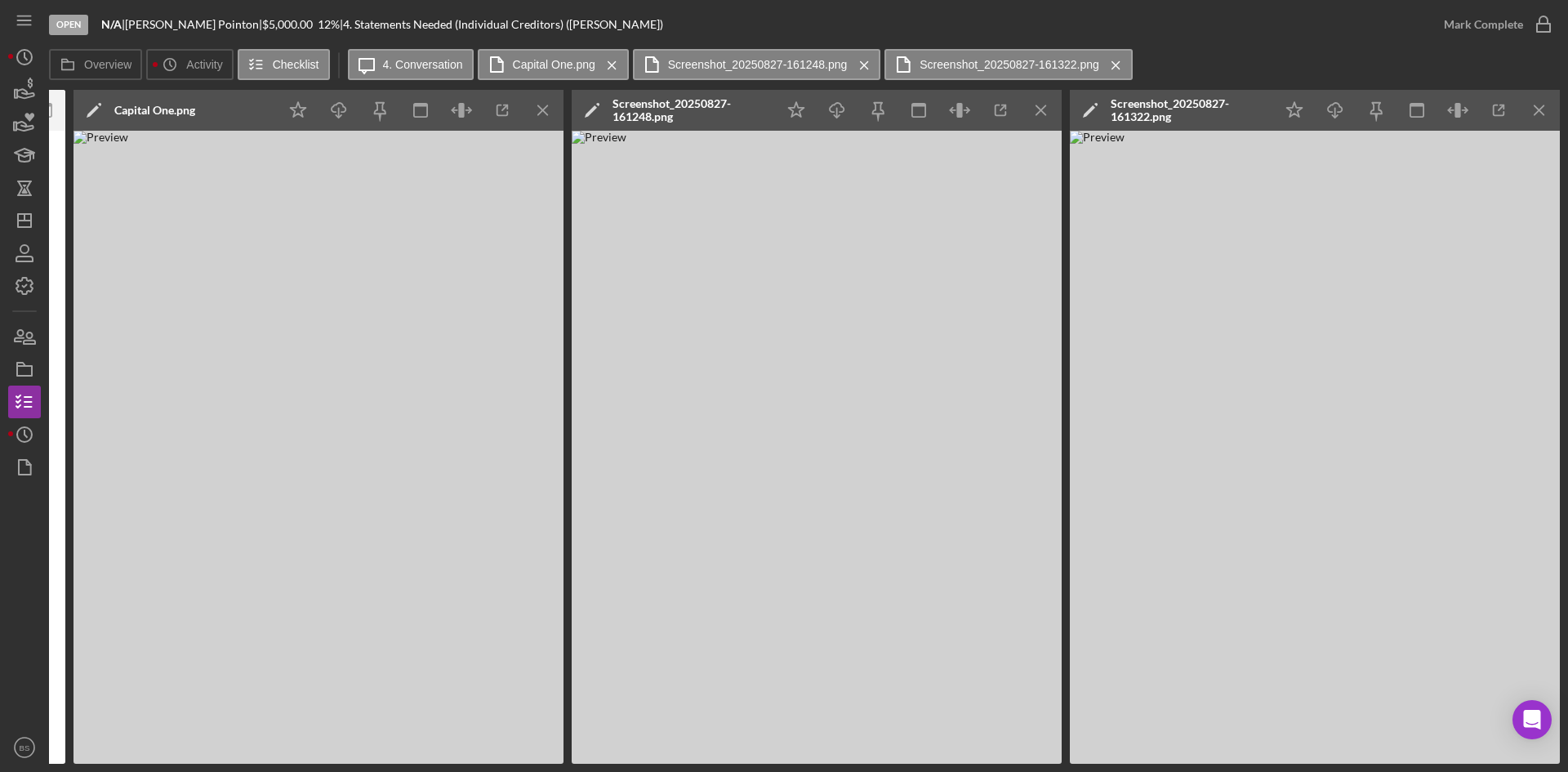
click at [663, 101] on div "Screenshot_20250827-161248.png" at bounding box center [689, 109] width 155 height 26
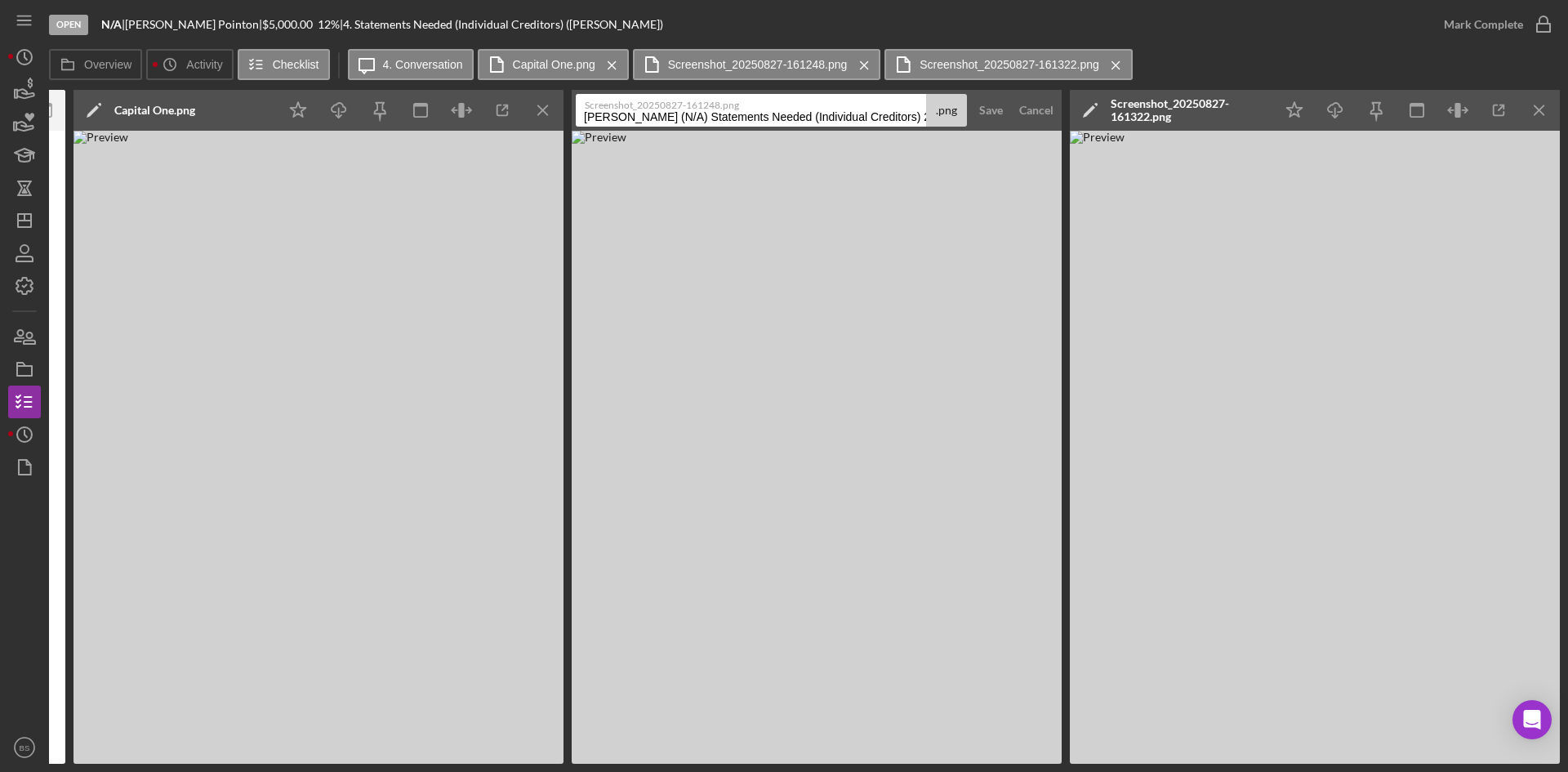
click at [664, 113] on input "Pointon, Joshua (N/A) Statements Needed (Individual Creditors) 20250827" at bounding box center [751, 110] width 350 height 32
type input "Bank of America"
click at [981, 113] on div "Save" at bounding box center [991, 110] width 24 height 32
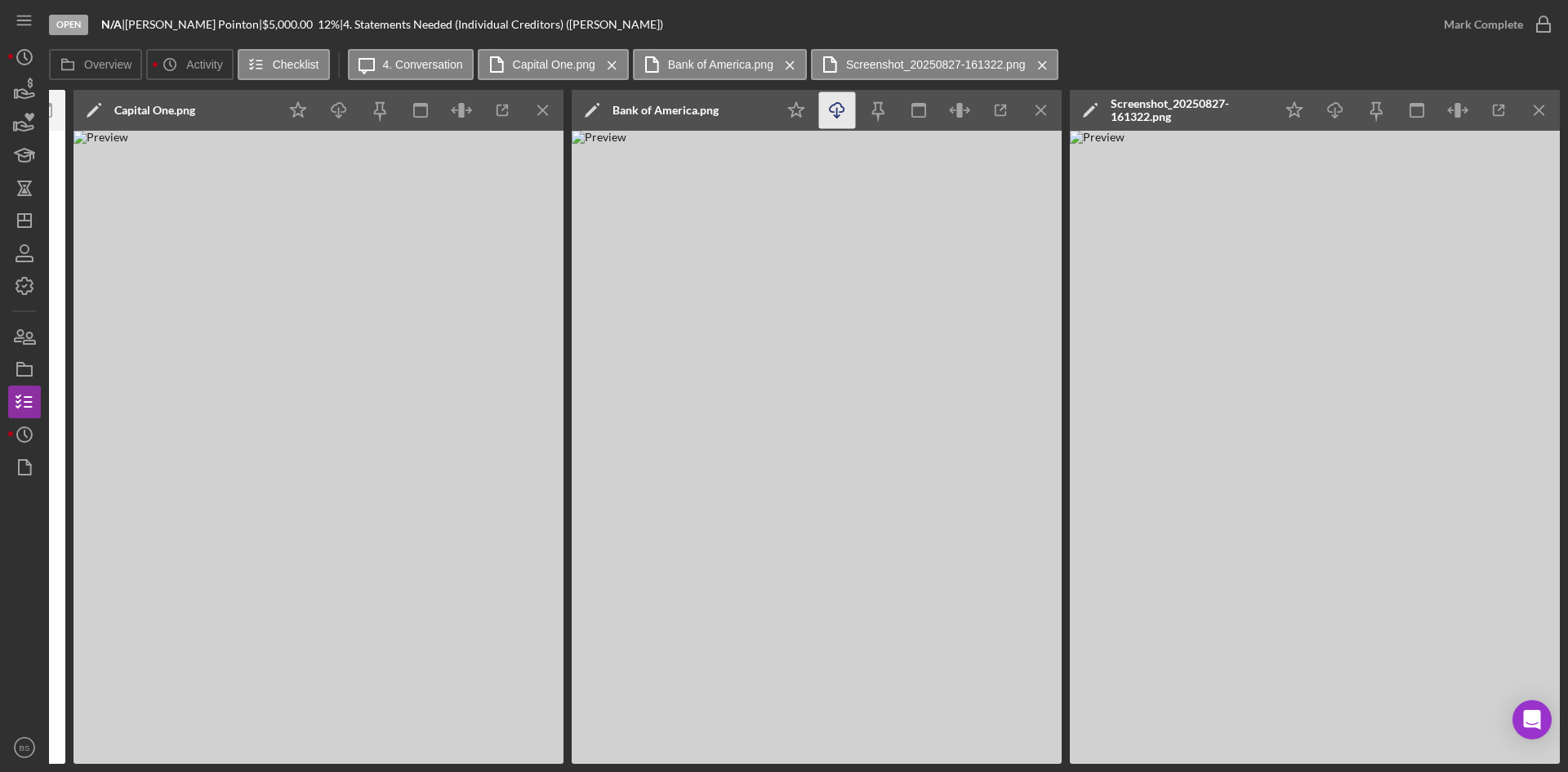
click at [847, 115] on icon "Icon/Download" at bounding box center [837, 110] width 37 height 37
click at [1032, 109] on icon "Icon/Menu Close" at bounding box center [1041, 110] width 37 height 37
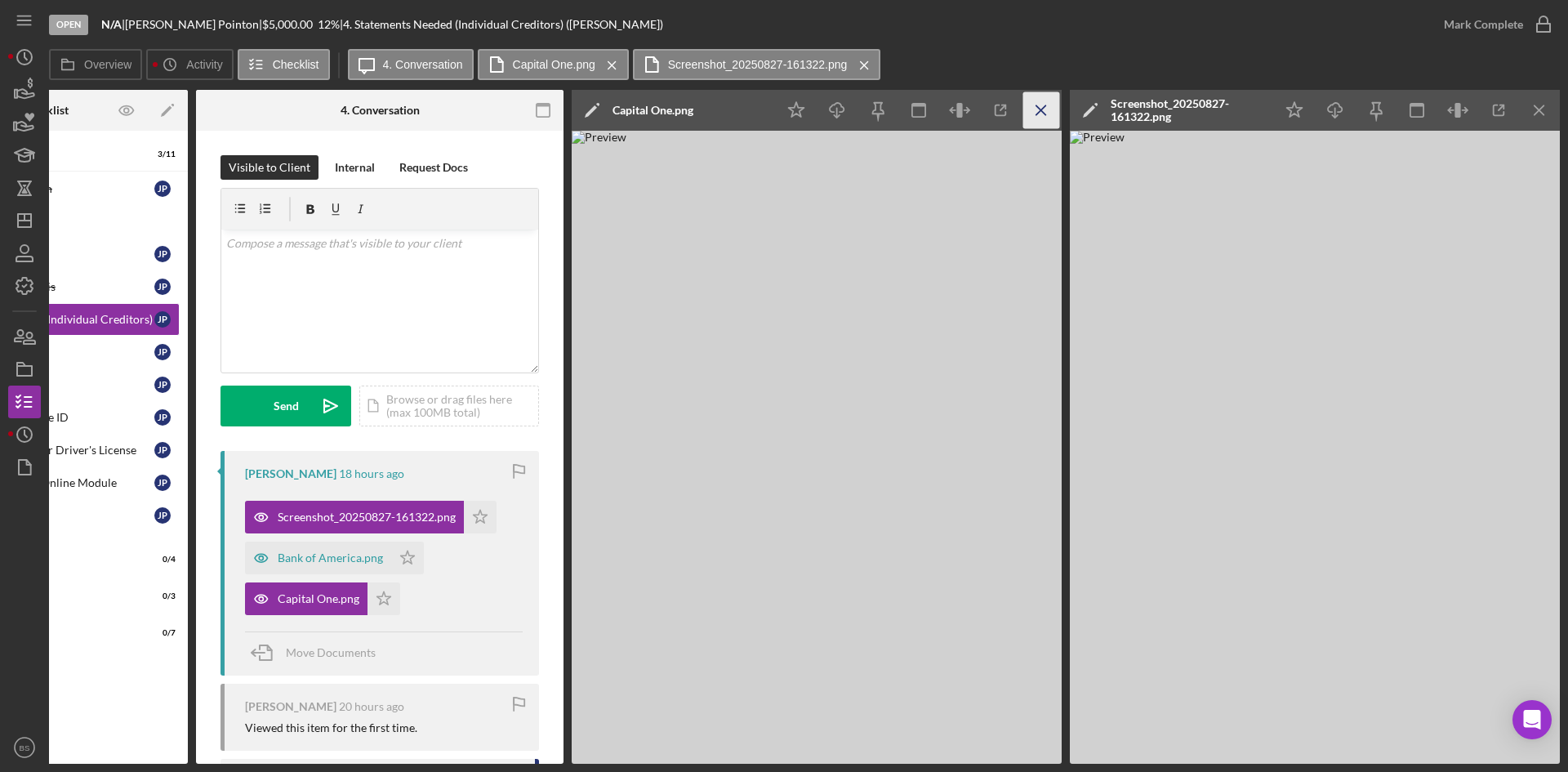
click at [1036, 112] on icon "Icon/Menu Close" at bounding box center [1041, 110] width 37 height 37
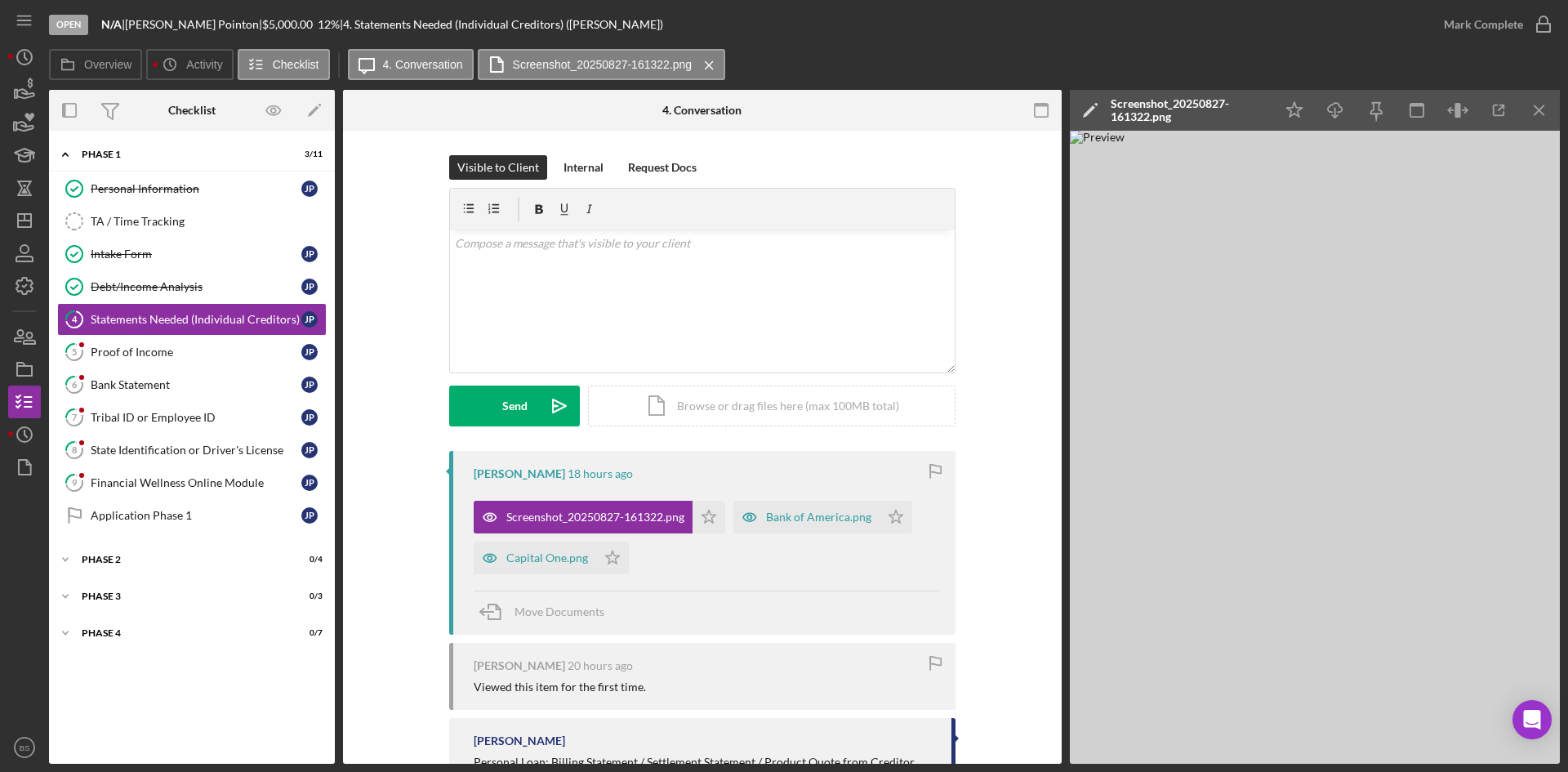
scroll to position [0, 0]
click at [1334, 105] on icon "Icon/Download" at bounding box center [1335, 110] width 37 height 37
drag, startPoint x: 837, startPoint y: 255, endPoint x: 860, endPoint y: 248, distance: 24.0
click at [837, 255] on div "v Color teal Color pink Remove color Add row above Add row below Add column bef…" at bounding box center [702, 300] width 505 height 143
click at [1156, 119] on div "Screenshot_20250827-161322.png" at bounding box center [1188, 109] width 155 height 26
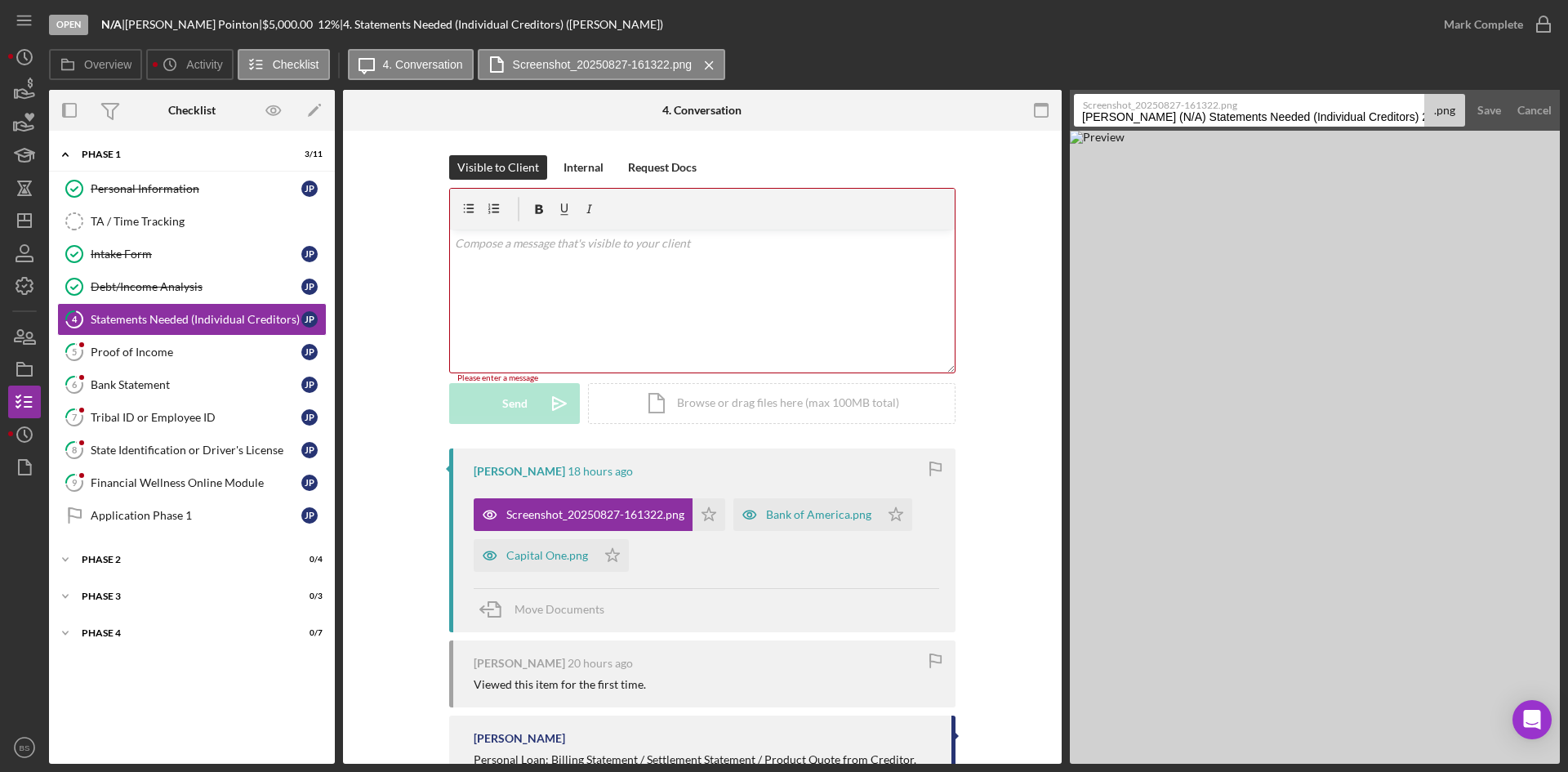
click at [1159, 115] on input "Pointon, Joshua (N/A) Statements Needed (Individual Creditors) 20250827" at bounding box center [1249, 110] width 350 height 32
type input "Fifth Third"
click at [1481, 104] on div "Save" at bounding box center [1489, 110] width 24 height 32
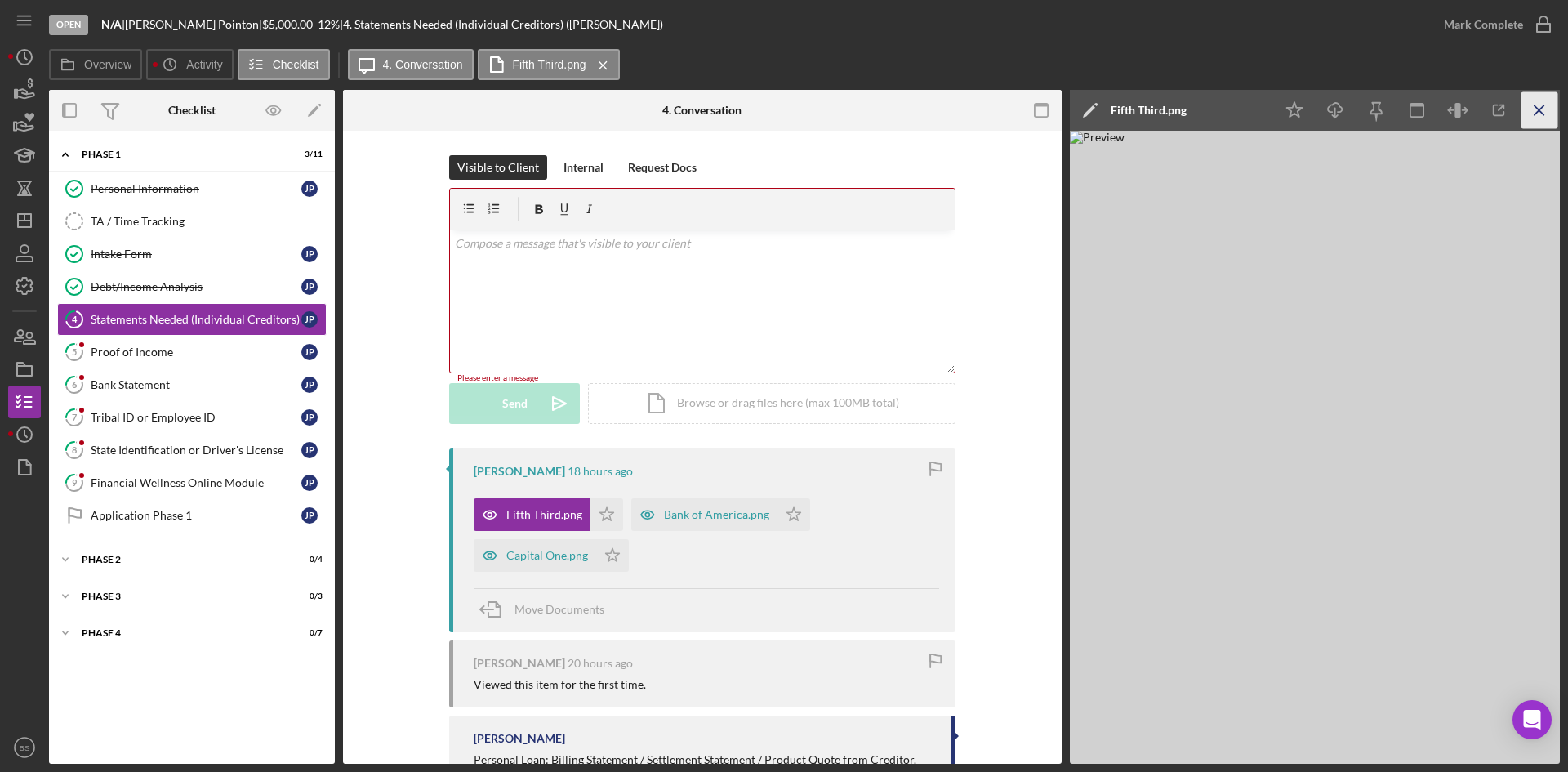
click at [1539, 120] on icon "Icon/Menu Close" at bounding box center [1539, 110] width 37 height 37
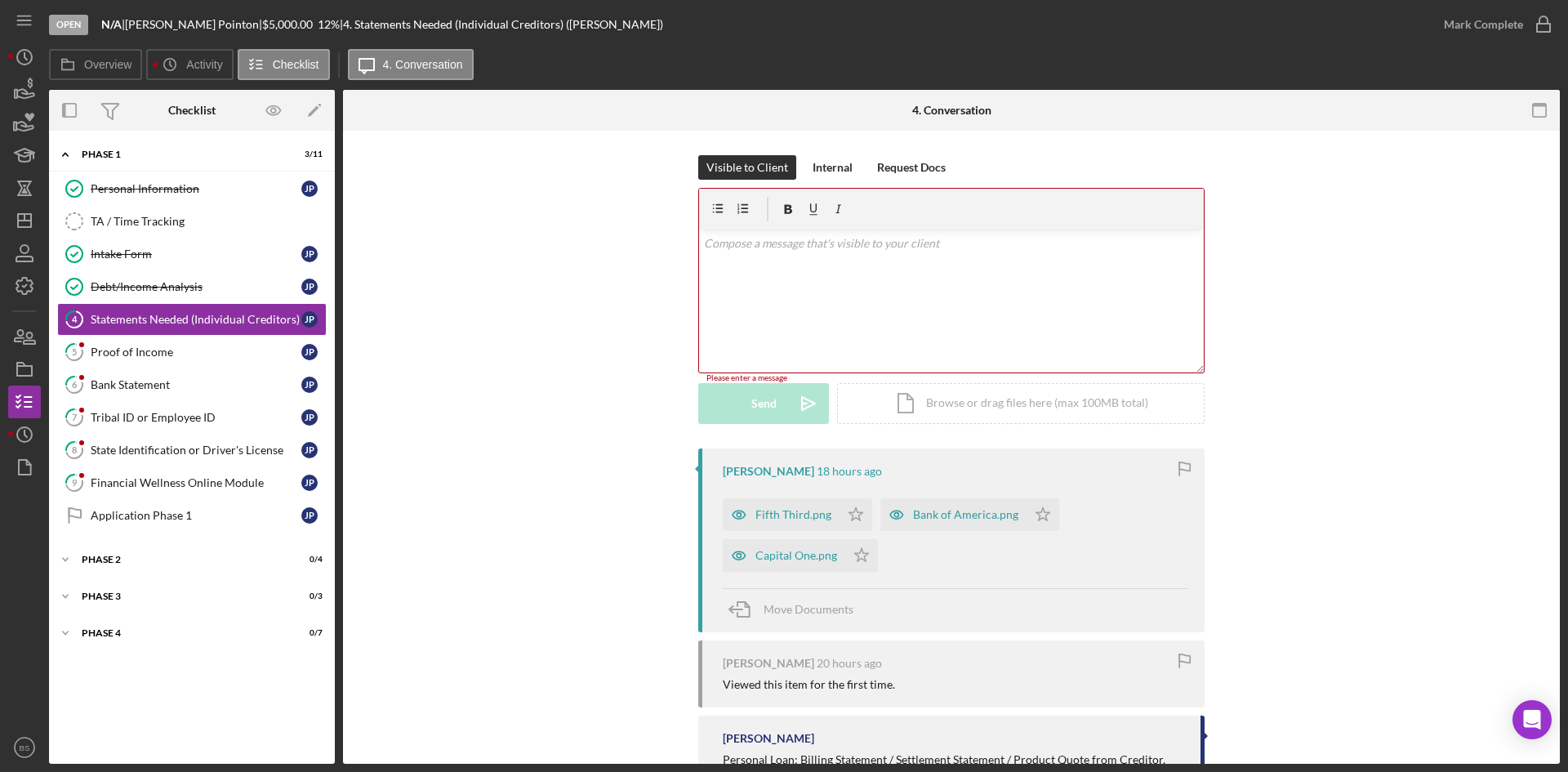
click at [895, 288] on div "v Color teal Color pink Remove color Add row above Add row below Add column bef…" at bounding box center [951, 300] width 505 height 143
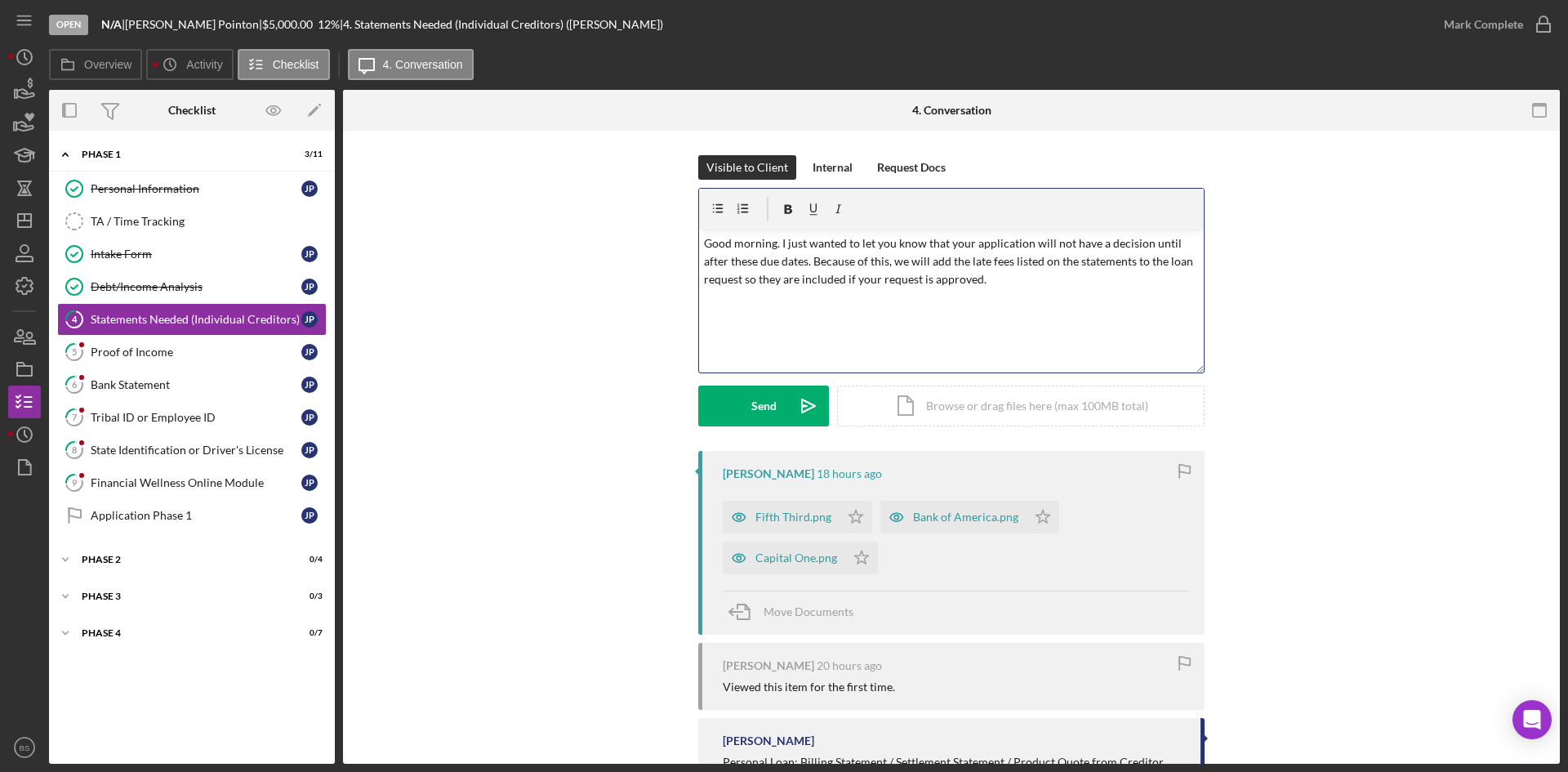
click at [1152, 296] on div "v Color teal Color pink Remove color Add row above Add row below Add column bef…" at bounding box center [951, 300] width 505 height 143
click at [842, 277] on p "Good morning. I just wanted to let you know that your application will not have…" at bounding box center [951, 262] width 495 height 55
click at [809, 400] on icon "Icon/icon-invite-send" at bounding box center [808, 405] width 41 height 41
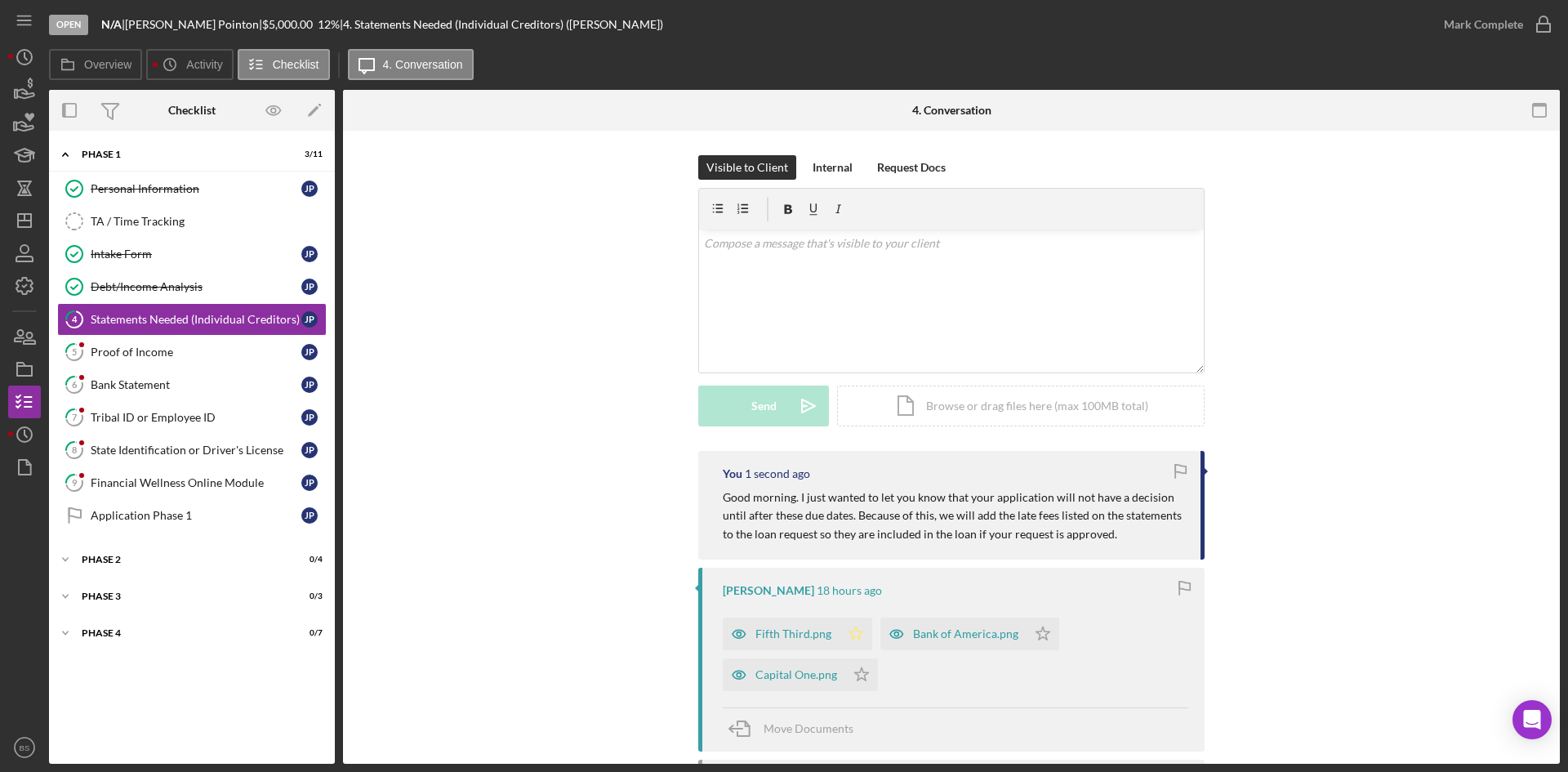
click at [854, 514] on p "Good morning. I just wanted to let you know that your application will not have…" at bounding box center [953, 516] width 461 height 55
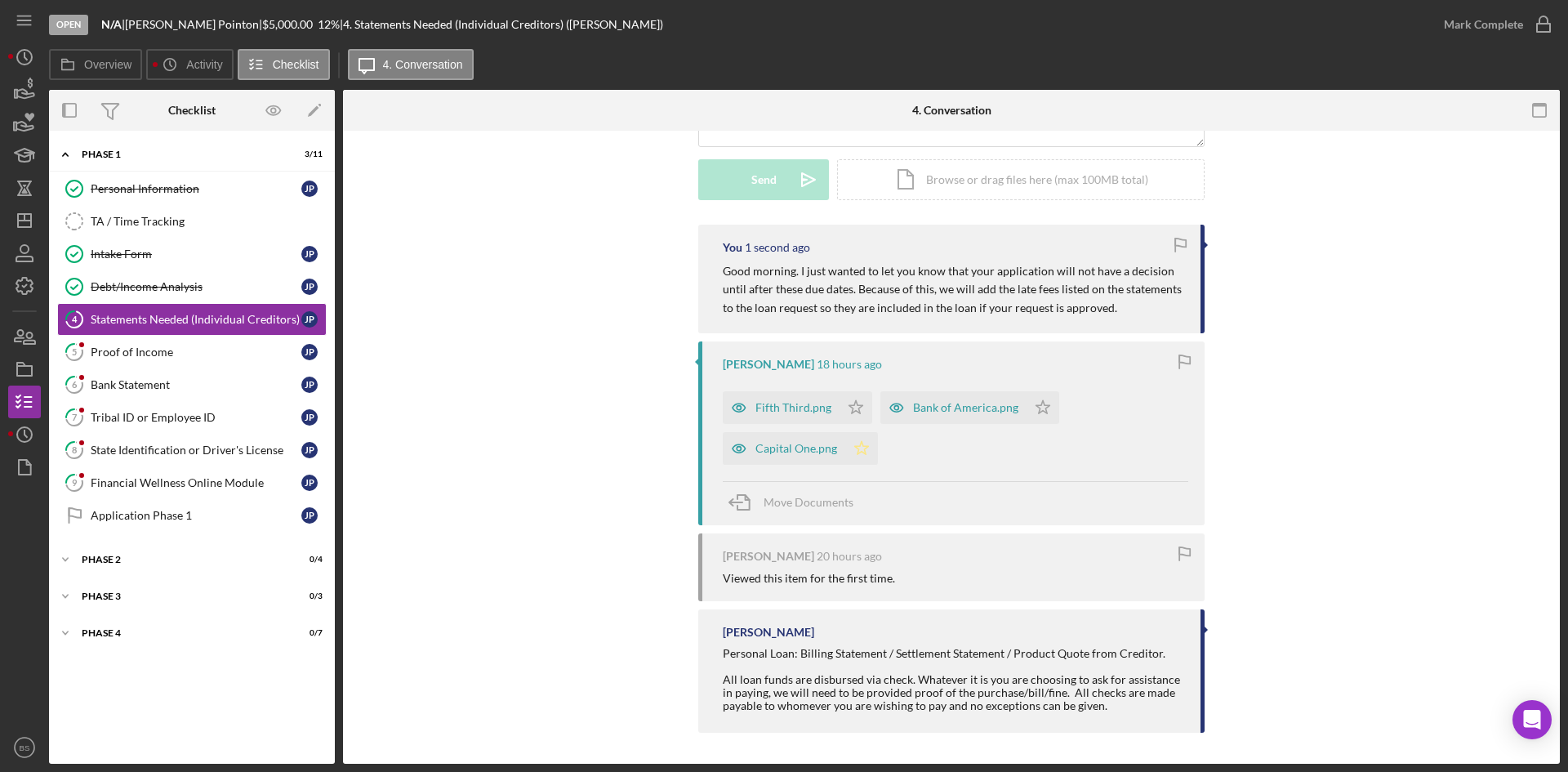
scroll to position [228, 0]
click at [855, 402] on icon "Icon/Star" at bounding box center [856, 406] width 32 height 32
click at [860, 437] on icon "Icon/Star" at bounding box center [861, 447] width 32 height 32
click at [1045, 402] on icon "Icon/Star" at bounding box center [1043, 406] width 32 height 32
click at [1470, 20] on div "Mark Complete" at bounding box center [1483, 25] width 79 height 32
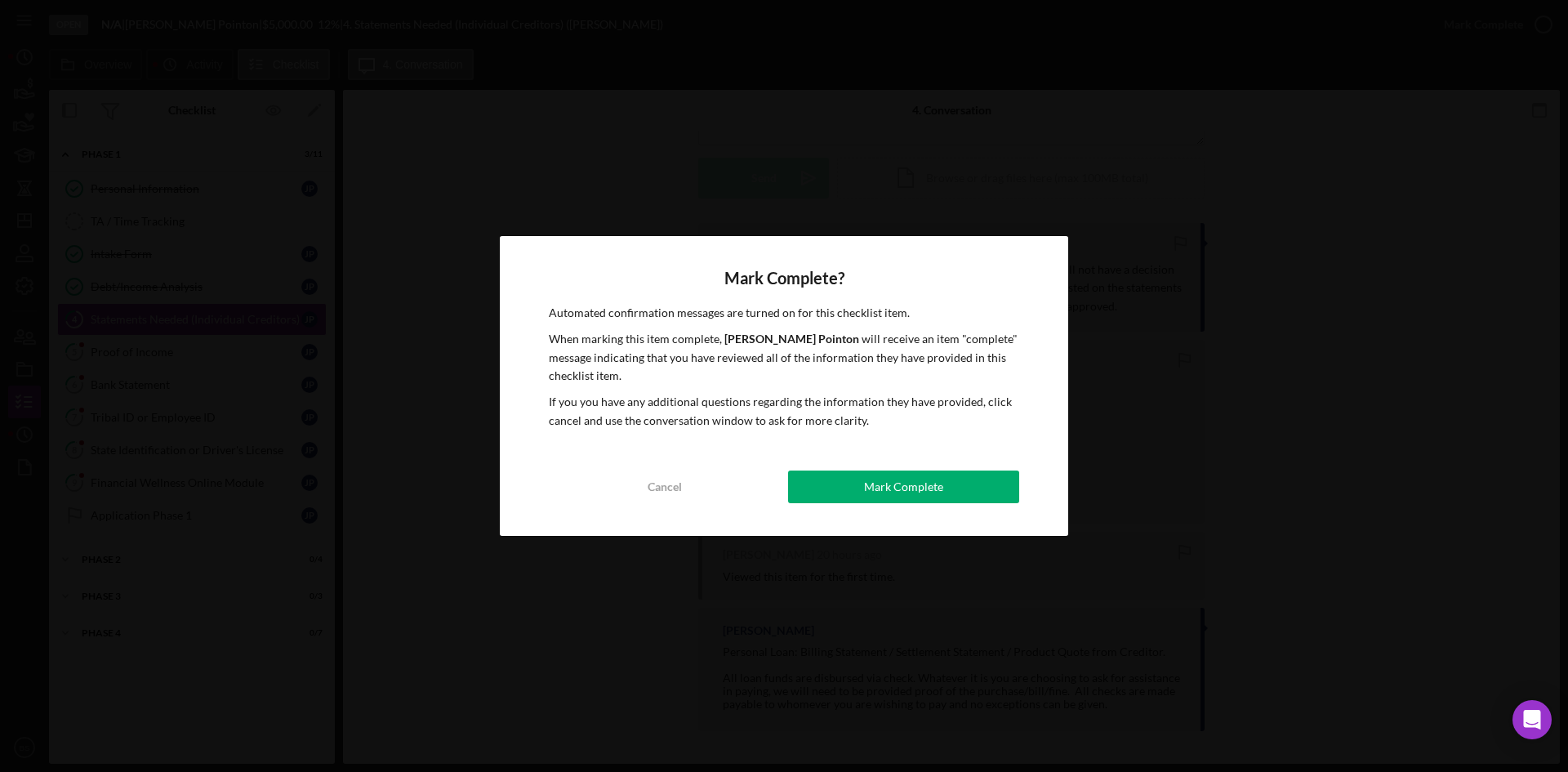
drag, startPoint x: 882, startPoint y: 496, endPoint x: 848, endPoint y: 495, distance: 34.0
click at [882, 495] on div "Mark Complete" at bounding box center [903, 487] width 79 height 32
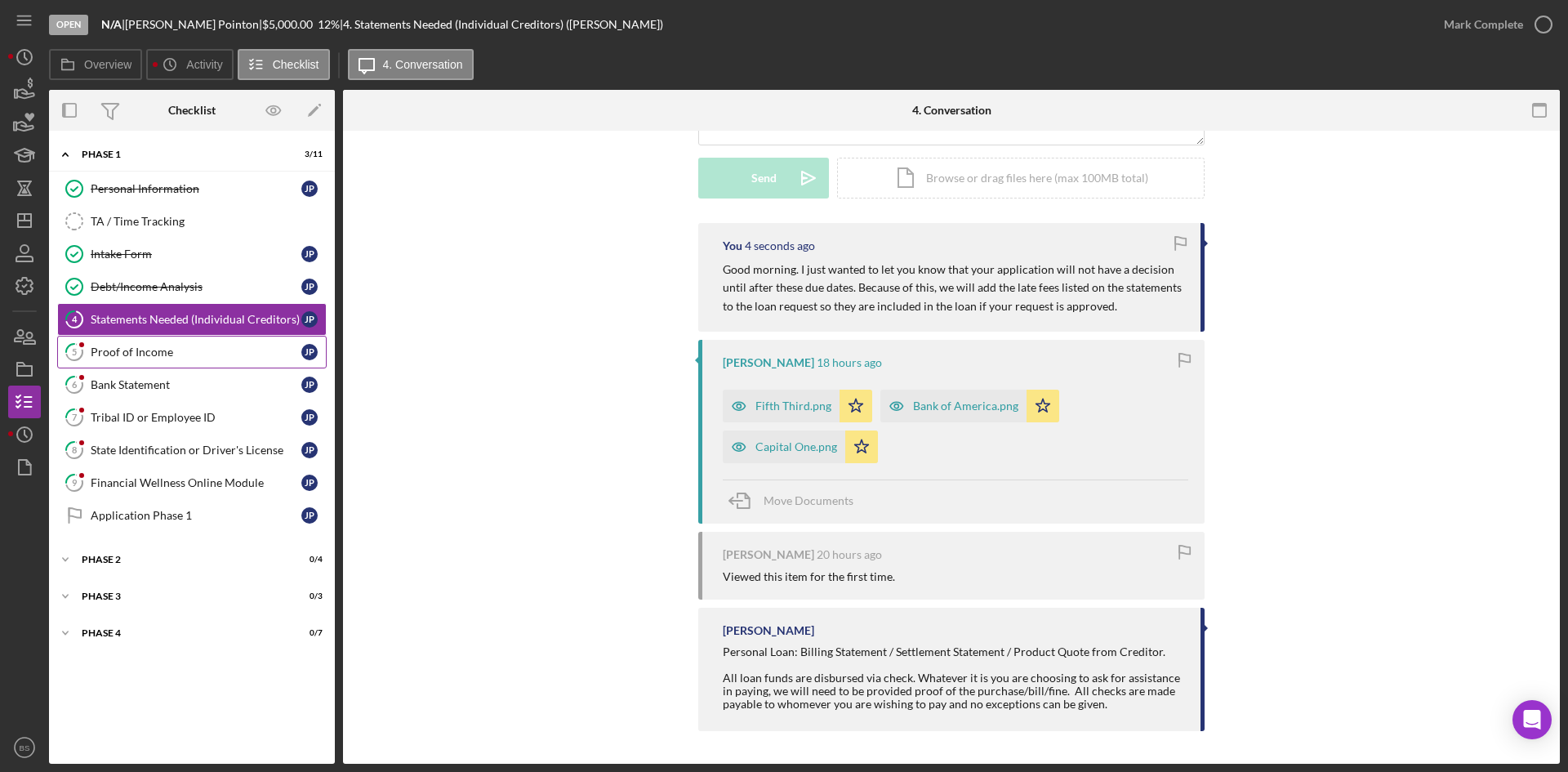
scroll to position [453, 0]
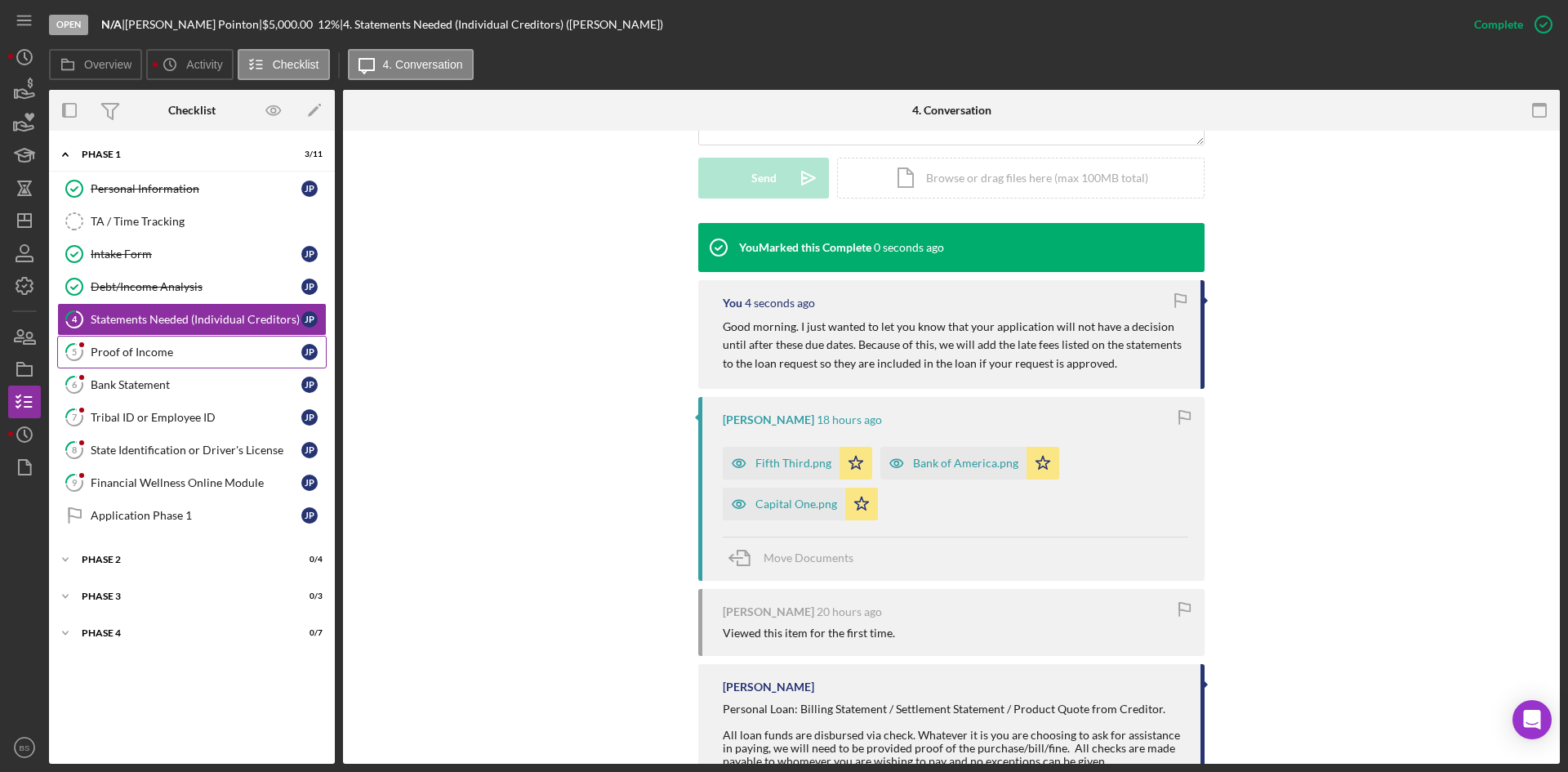
drag, startPoint x: 226, startPoint y: 365, endPoint x: 235, endPoint y: 363, distance: 9.2
click at [226, 365] on link "5 Proof of Income J P" at bounding box center [191, 352] width 269 height 32
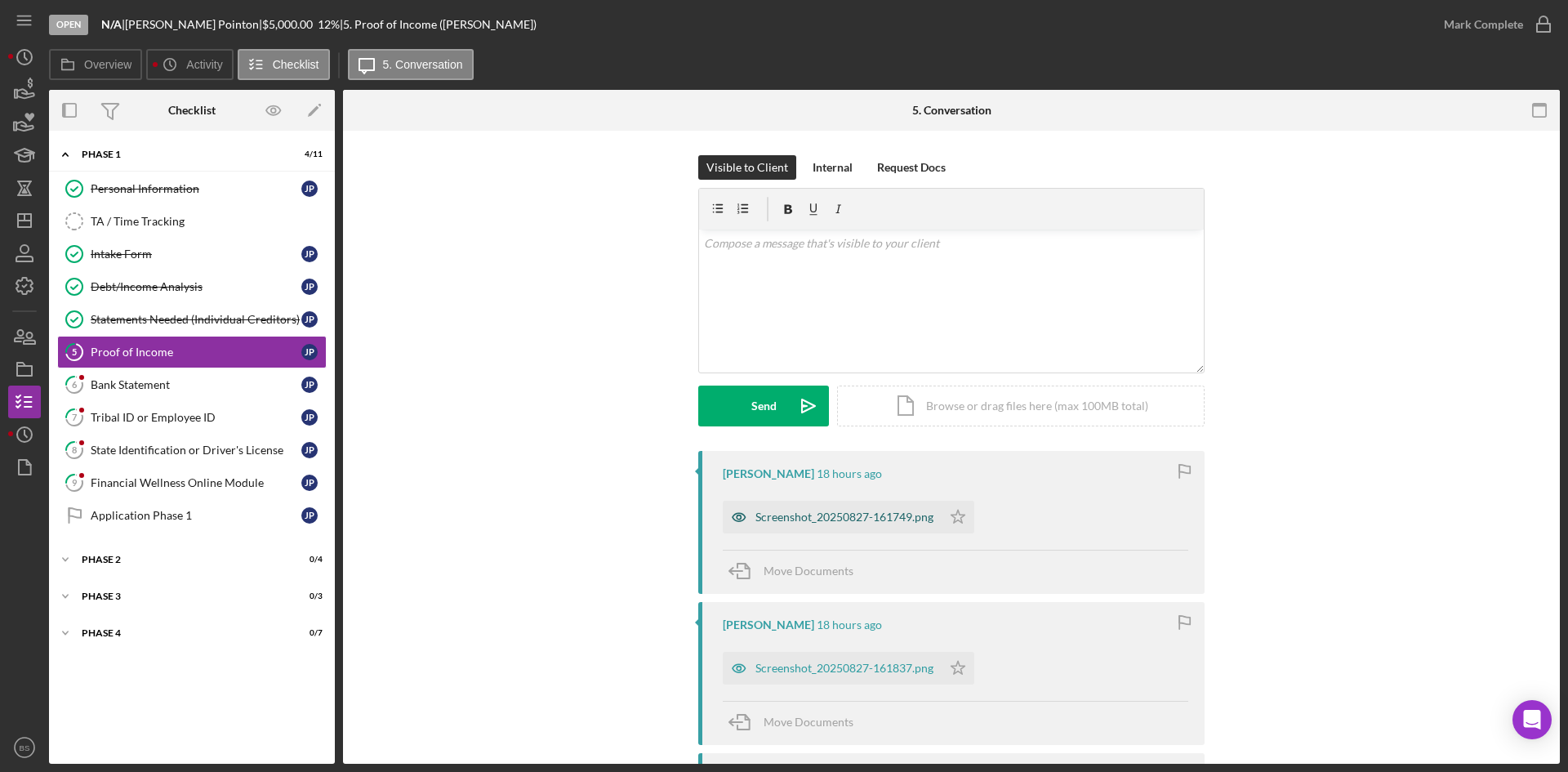
click at [760, 508] on div "Screenshot_20250827-161749.png" at bounding box center [832, 517] width 219 height 32
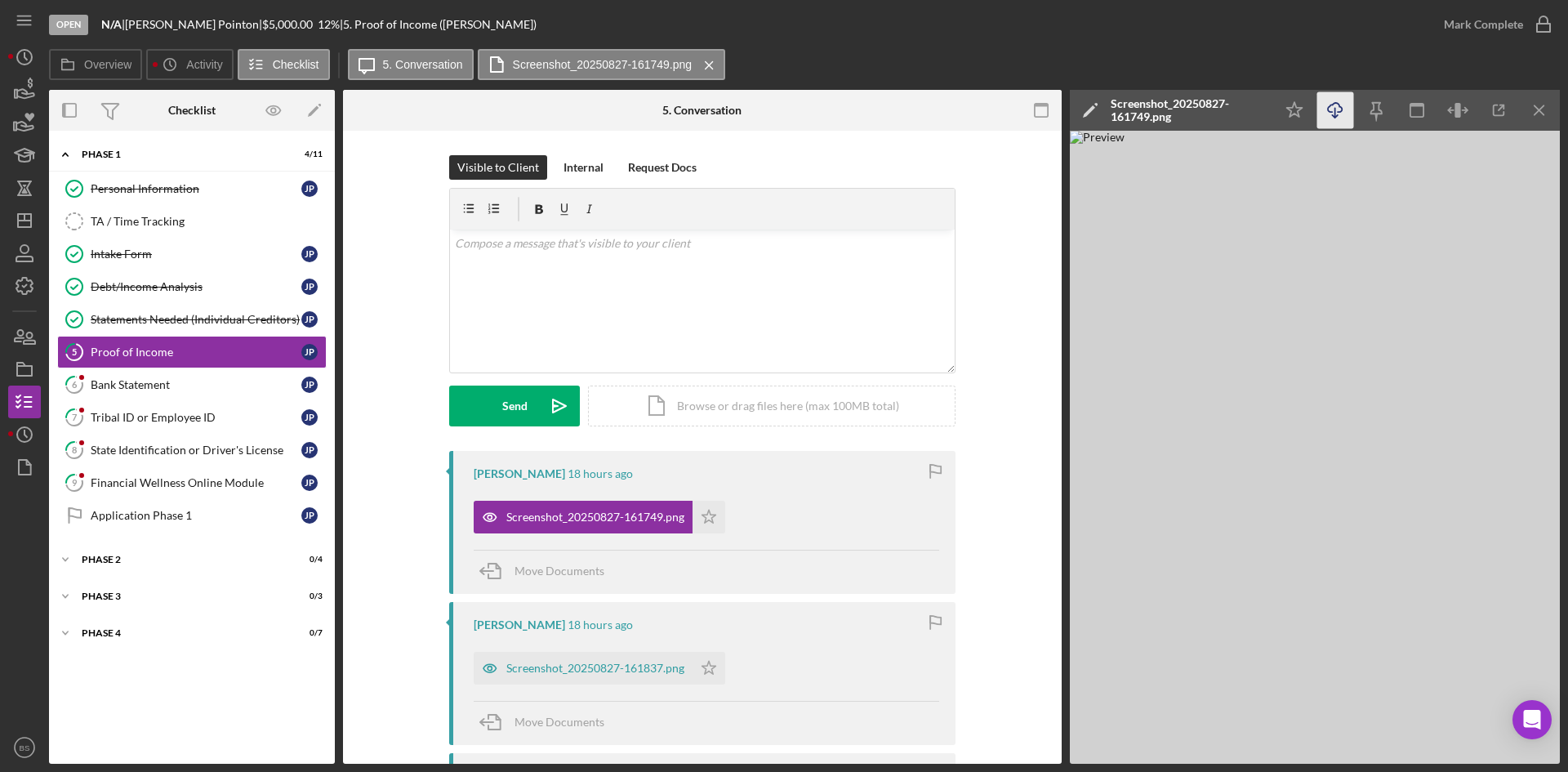
click at [1321, 100] on icon "Icon/Download" at bounding box center [1335, 110] width 37 height 37
click at [1190, 113] on div "Screenshot_20250827-161749.png" at bounding box center [1188, 109] width 155 height 26
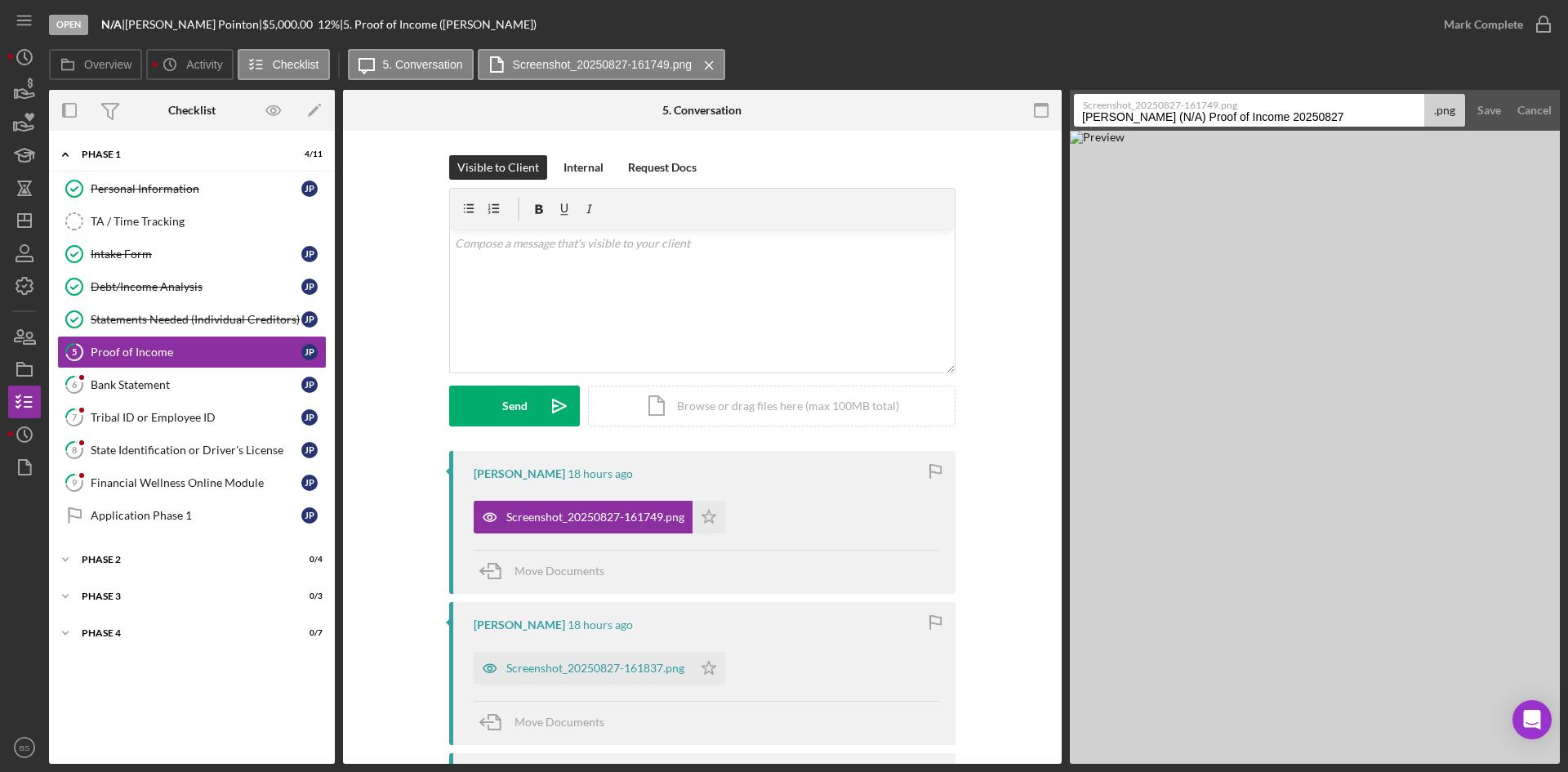
click at [1187, 114] on input "Pointon, Joshua (N/A) Proof of Income 20250827" at bounding box center [1249, 110] width 350 height 32
type input "08/15"
click at [1478, 97] on div "Save" at bounding box center [1489, 110] width 24 height 32
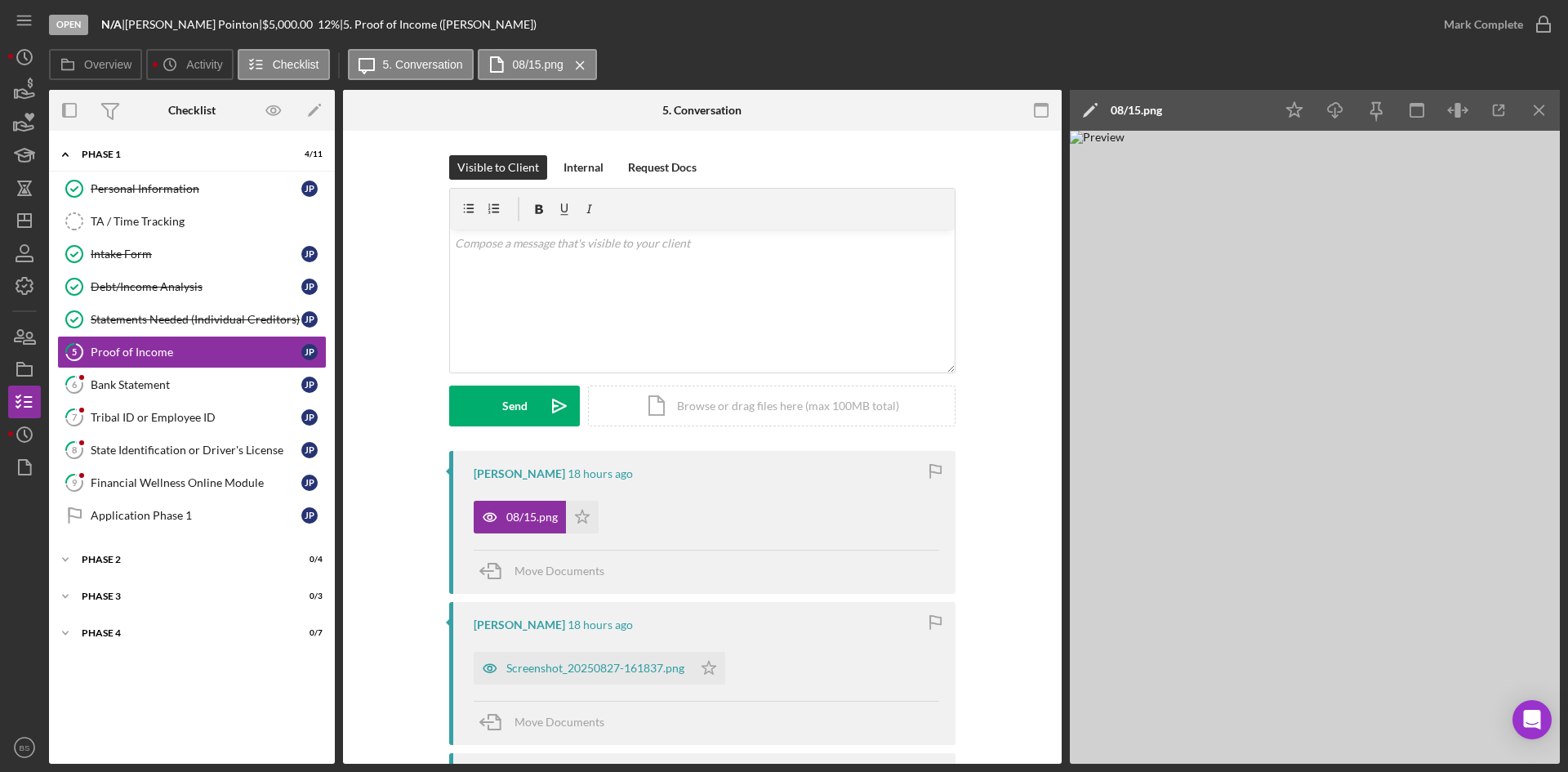
scroll to position [164, 0]
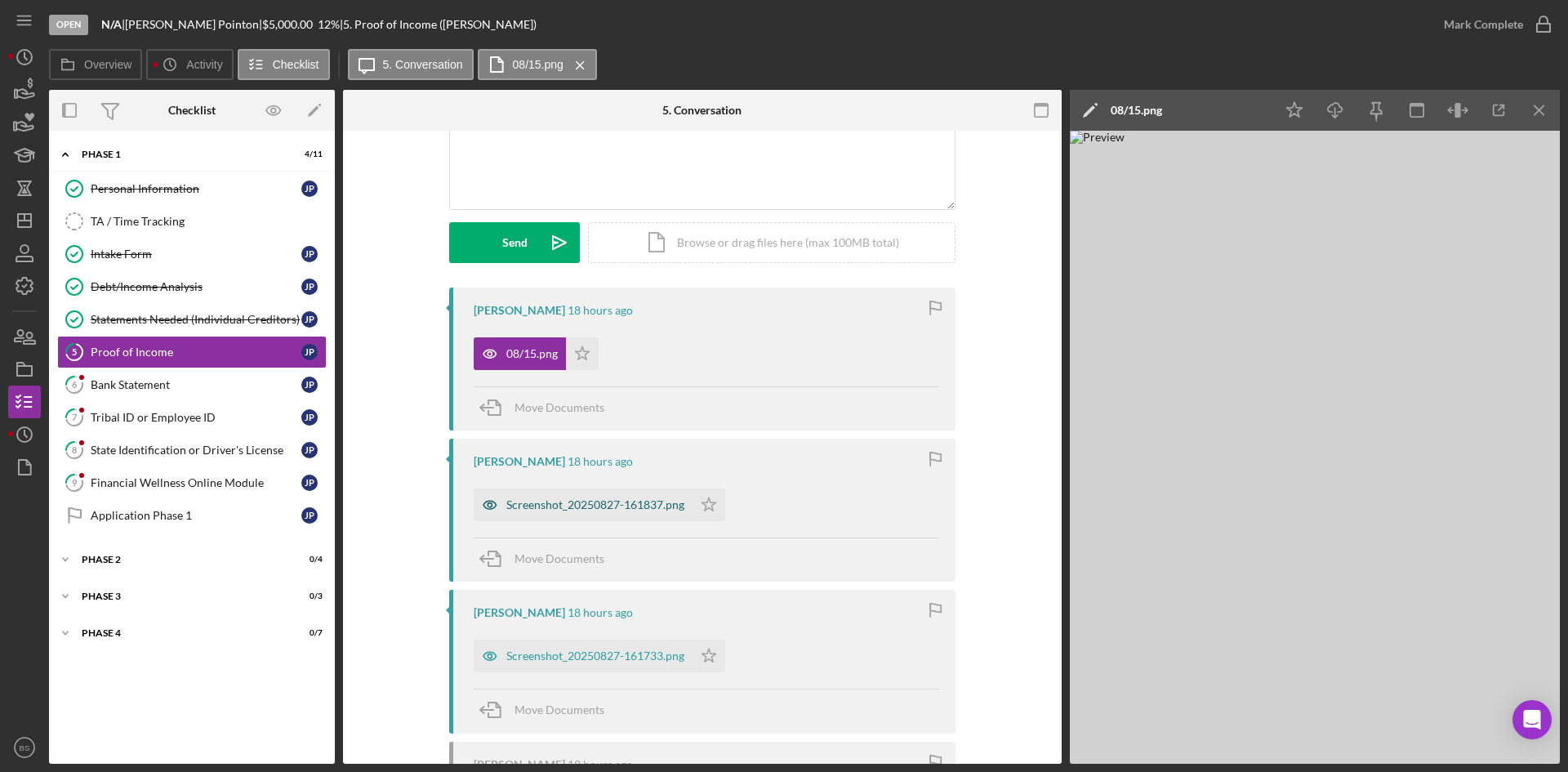
click at [593, 502] on div "Screenshot_20250827-161837.png" at bounding box center [595, 505] width 178 height 13
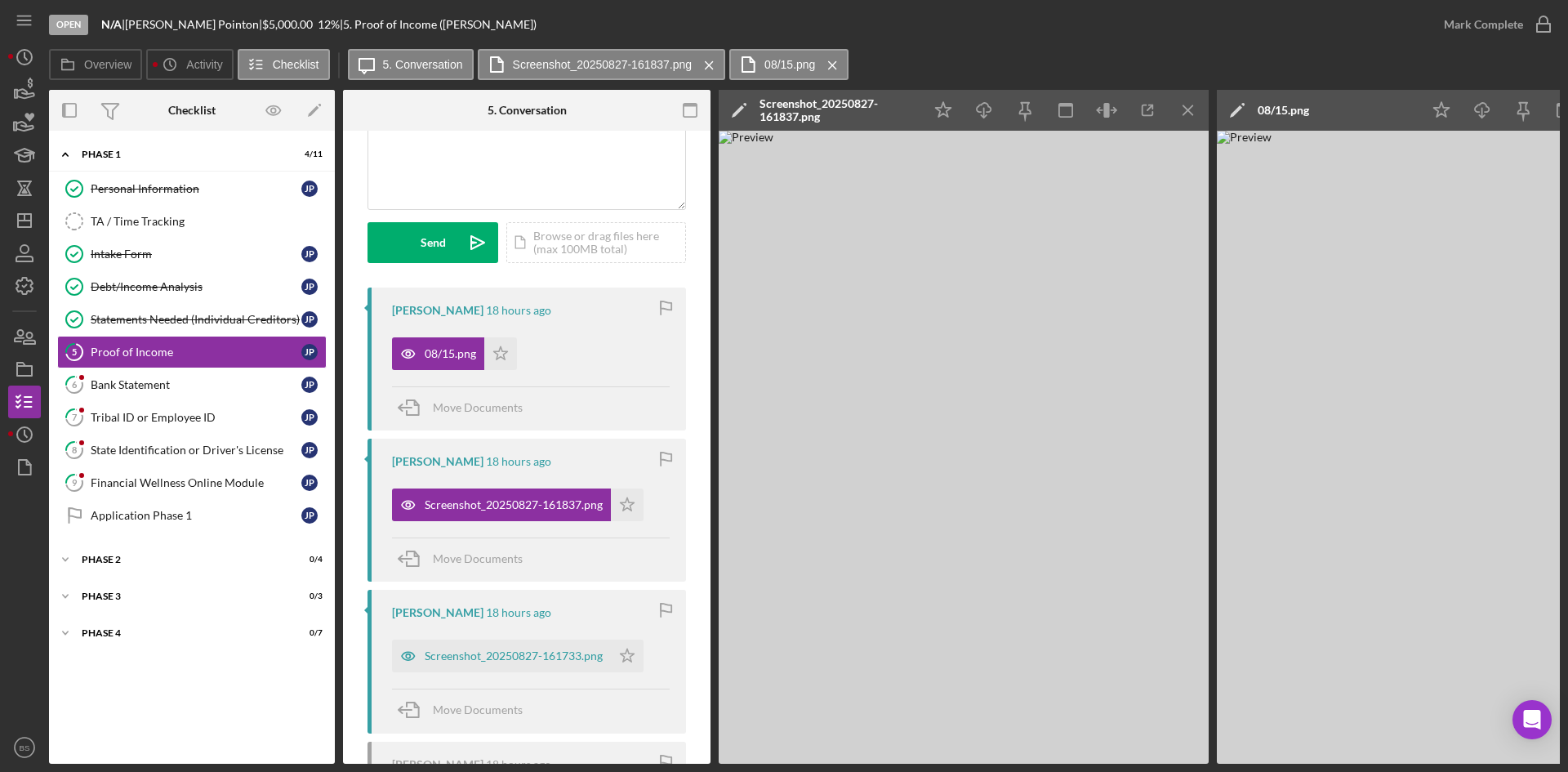
click at [842, 111] on div "Screenshot_20250827-161837.png" at bounding box center [837, 109] width 155 height 26
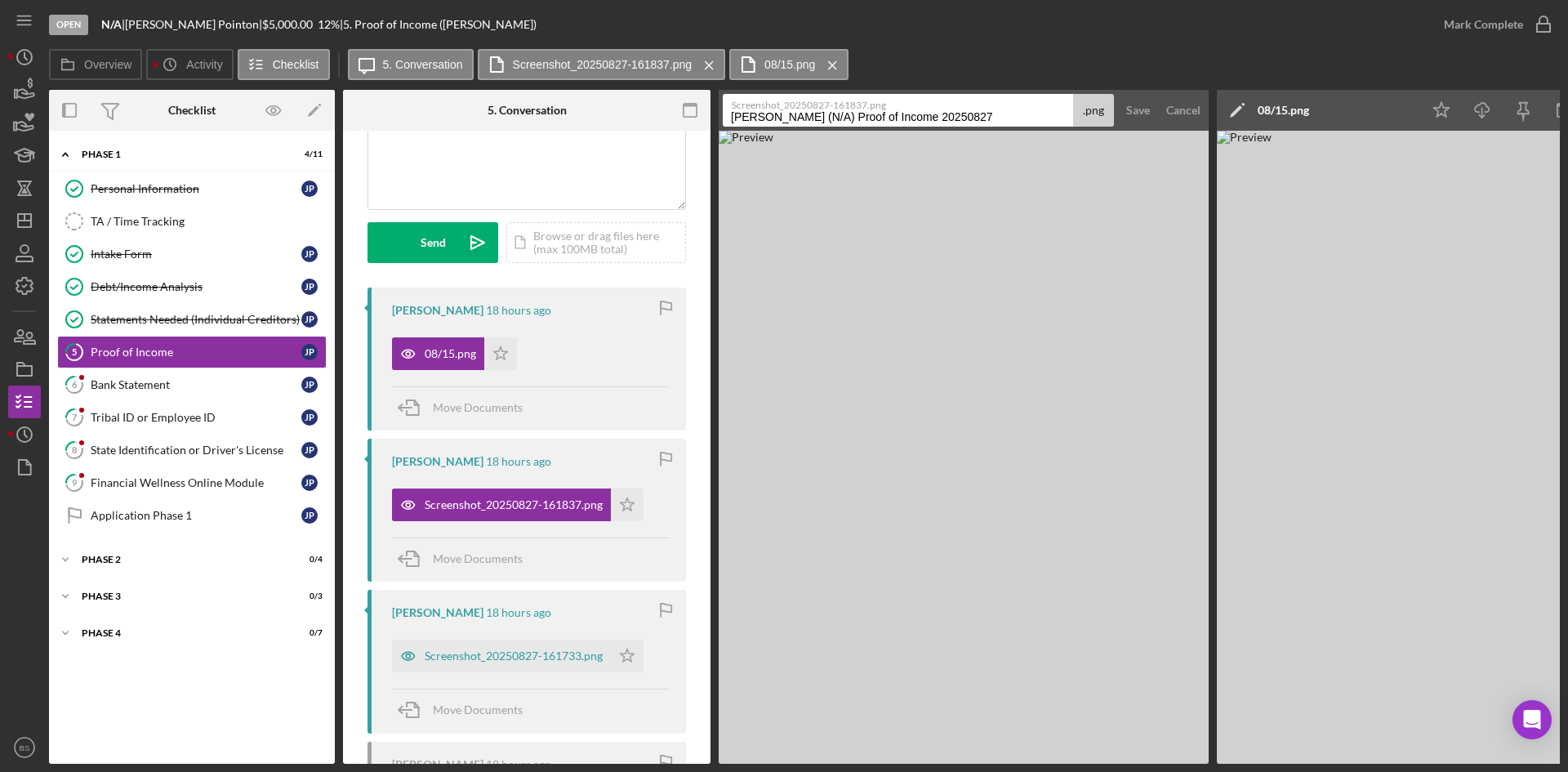
click at [833, 114] on input "Pointon, Joshua (N/A) Proof of Income 20250827" at bounding box center [898, 110] width 350 height 32
type input "08/08"
click at [1130, 101] on div "Save" at bounding box center [1137, 110] width 24 height 32
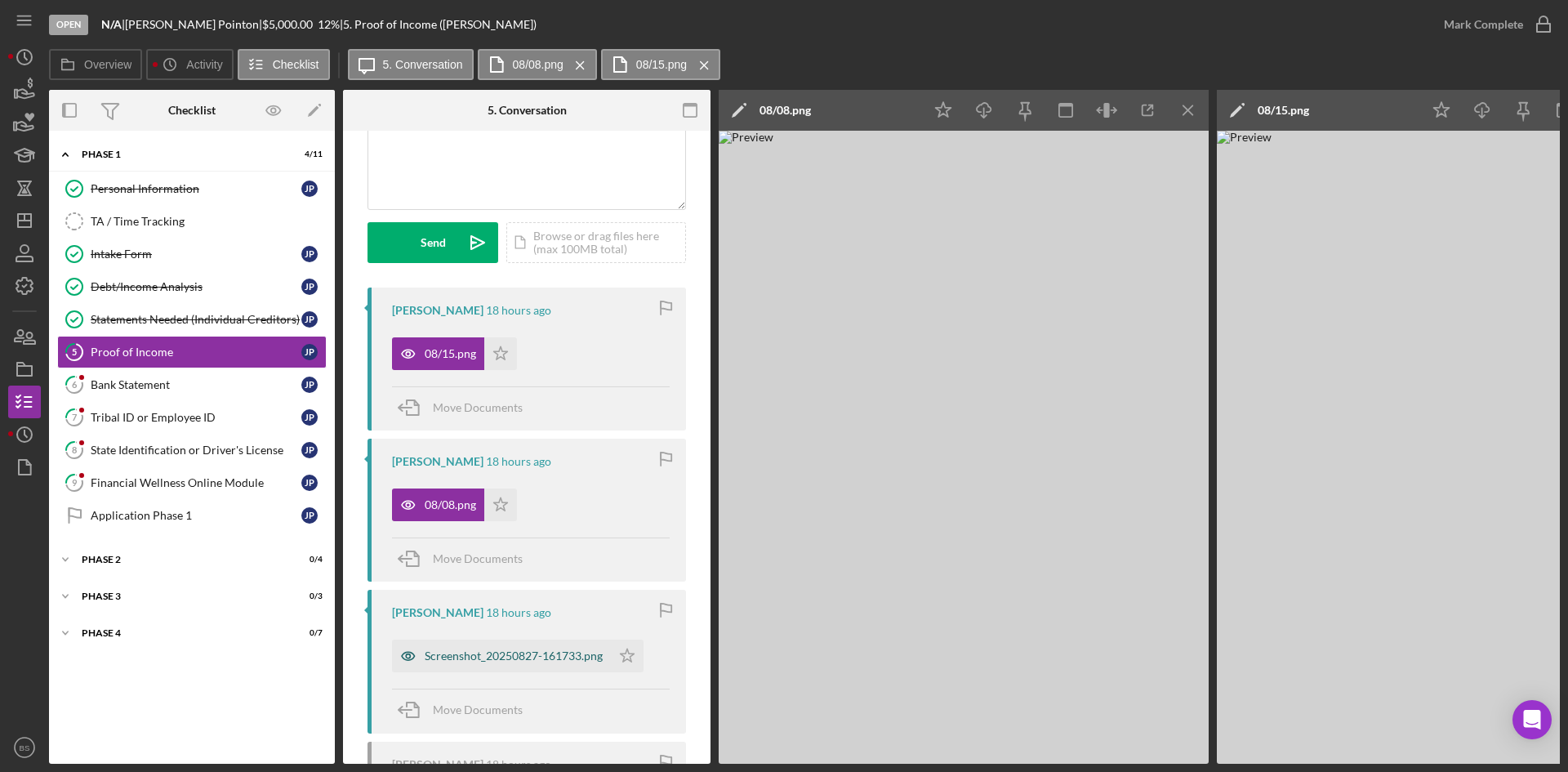
click at [518, 646] on div "Screenshot_20250827-161733.png" at bounding box center [501, 656] width 219 height 32
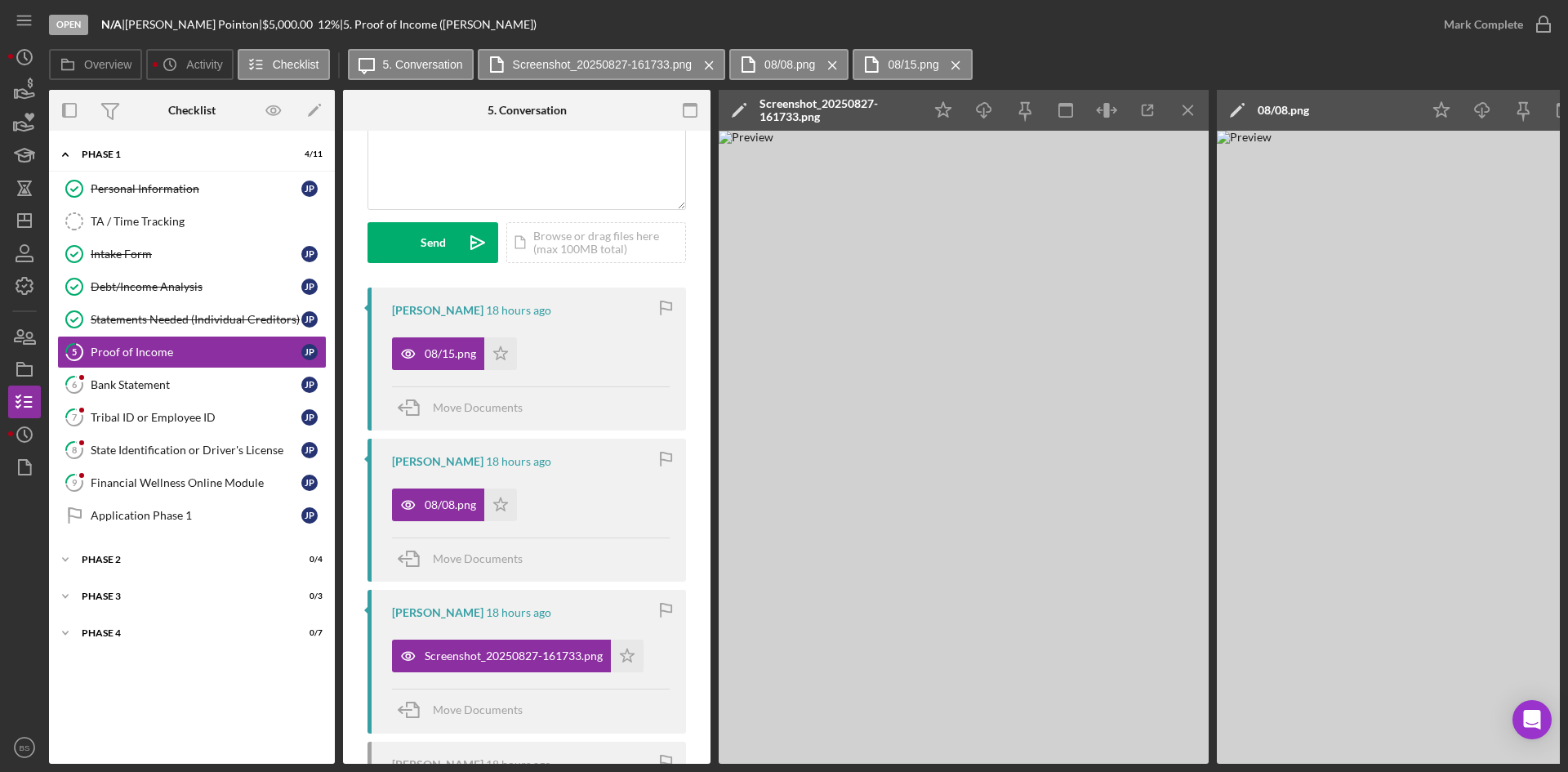
click at [818, 105] on div "Screenshot_20250827-161733.png" at bounding box center [837, 109] width 155 height 26
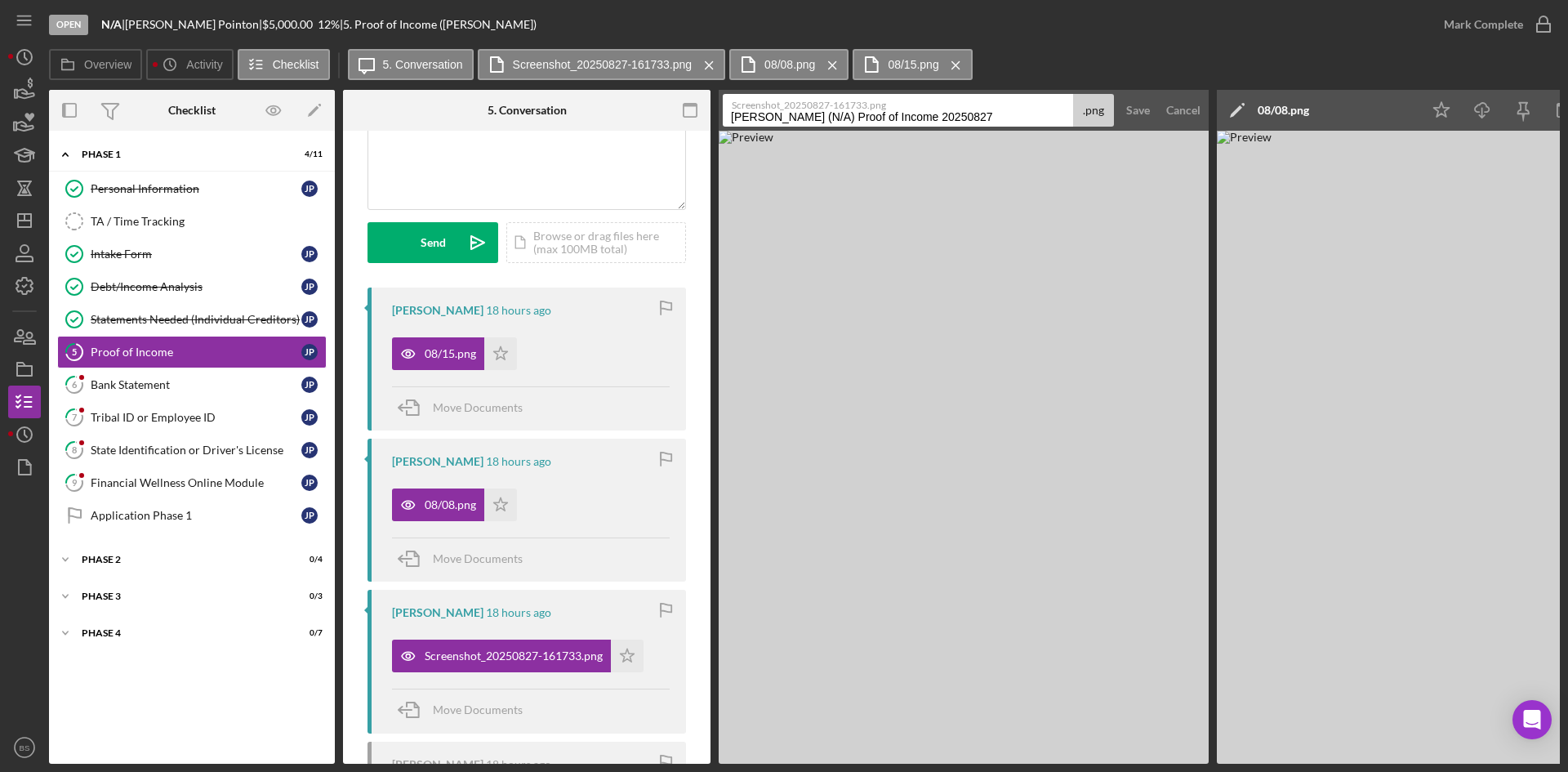
click at [817, 123] on input "Pointon, Joshua (N/A) Proof of Income 20250827" at bounding box center [898, 110] width 350 height 32
type input "08/22"
click at [1124, 108] on button "Save" at bounding box center [1138, 110] width 40 height 32
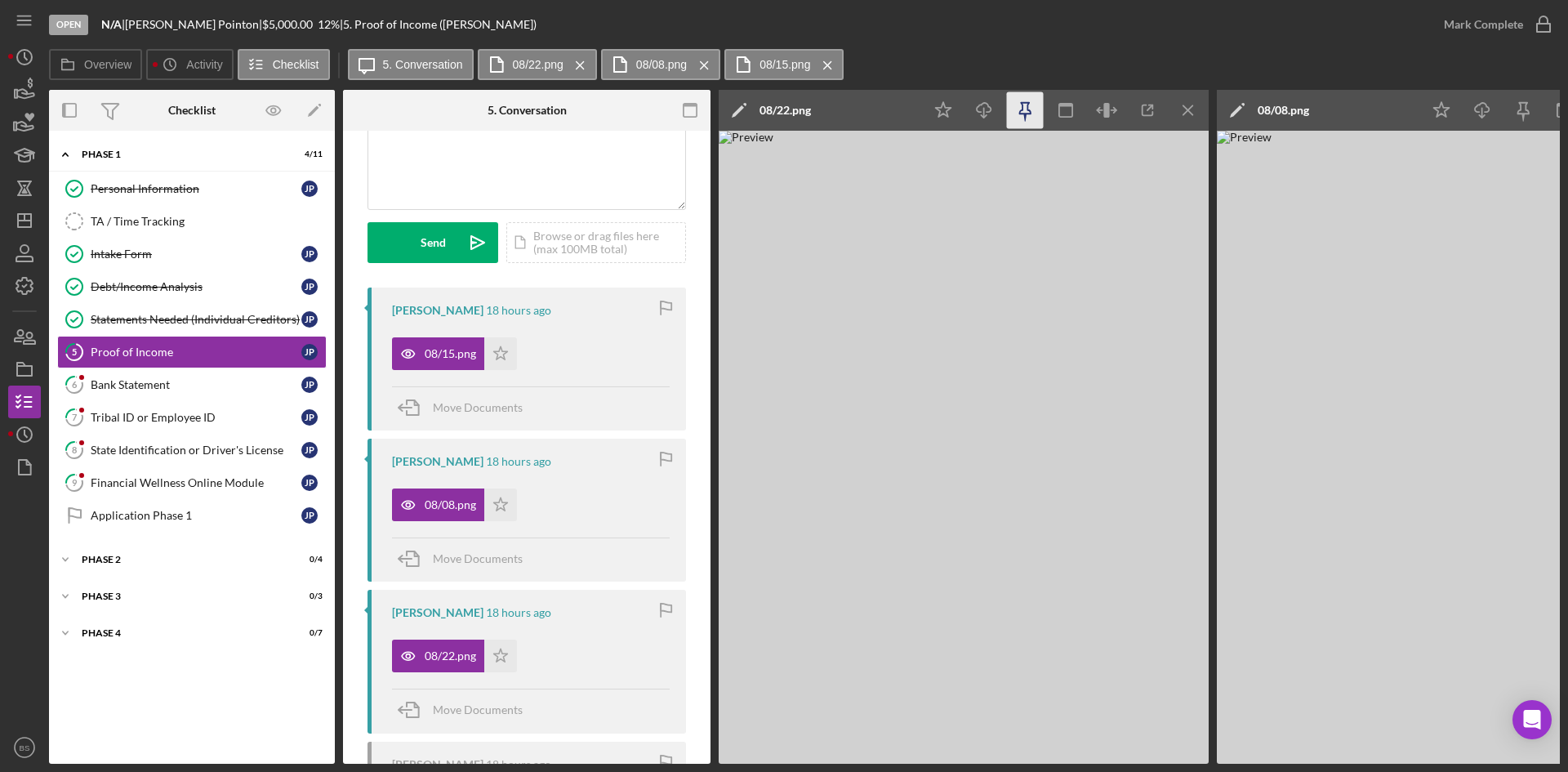
drag, startPoint x: 947, startPoint y: 107, endPoint x: 1010, endPoint y: 93, distance: 64.5
click at [947, 107] on polygon "button" at bounding box center [943, 108] width 15 height 14
click at [1549, 32] on icon "button" at bounding box center [1543, 24] width 41 height 41
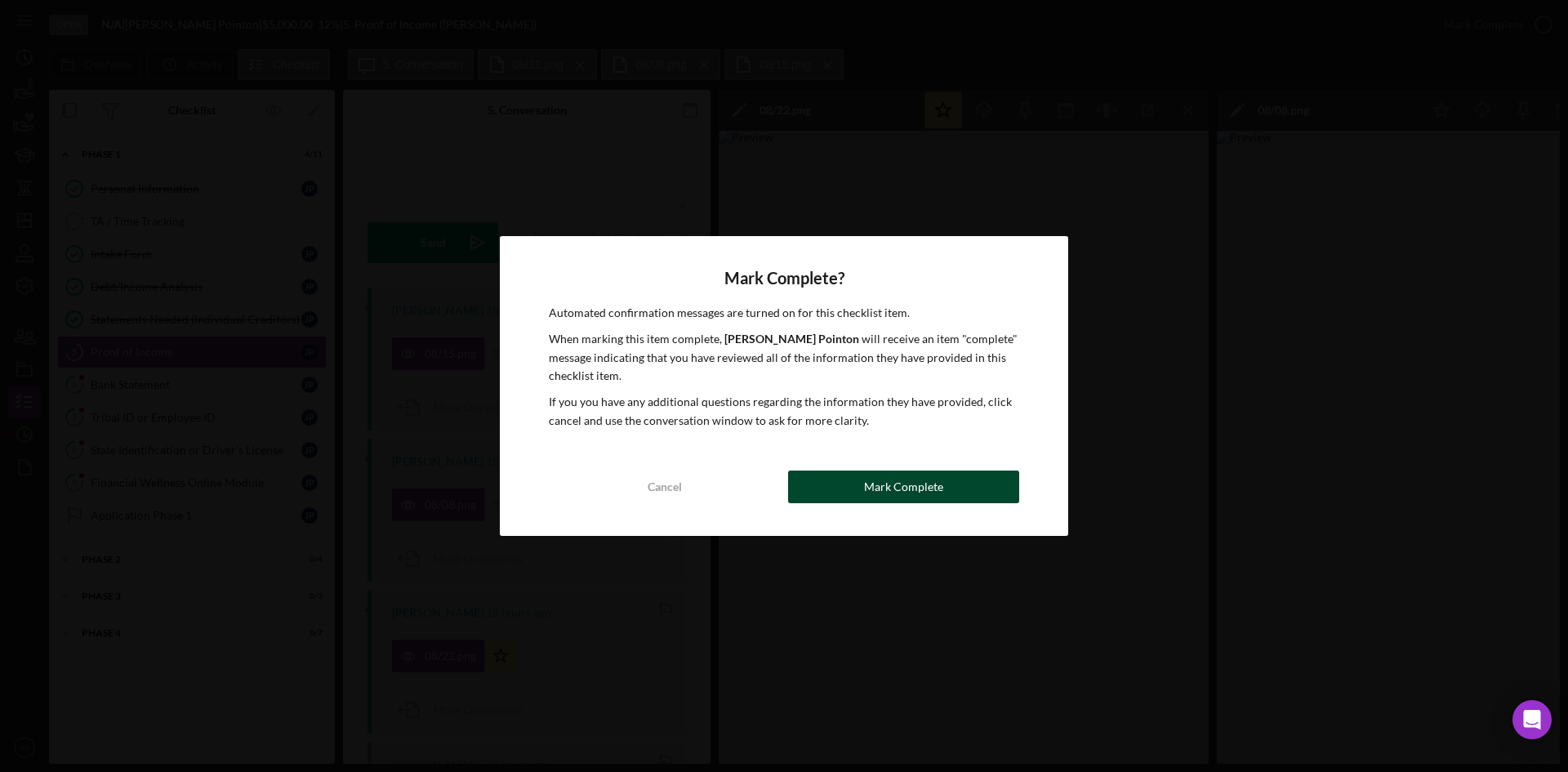
click at [963, 484] on button "Mark Complete" at bounding box center [903, 487] width 231 height 32
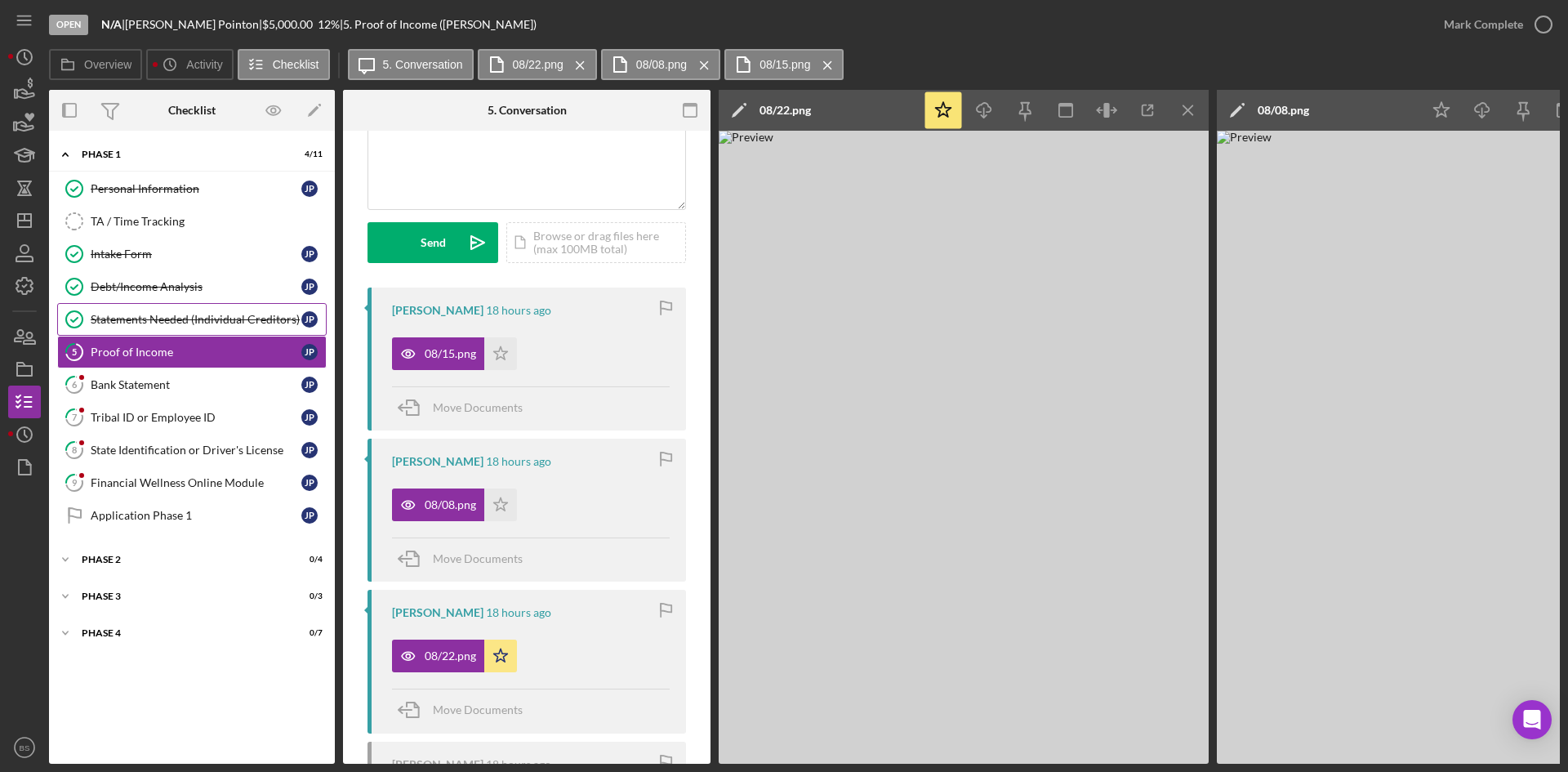
scroll to position [406, 0]
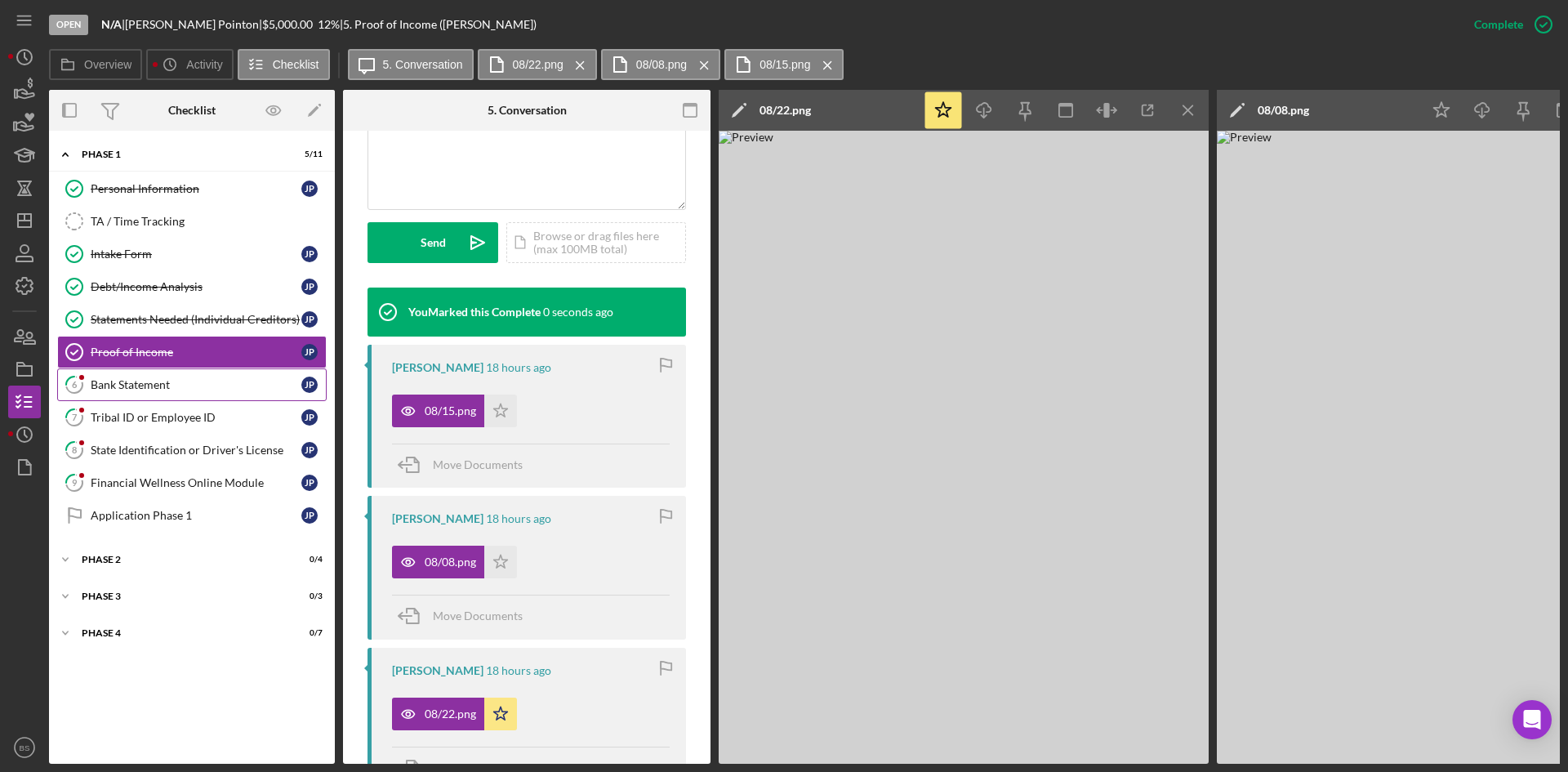
click at [166, 394] on link "6 Bank Statement J P" at bounding box center [191, 384] width 269 height 32
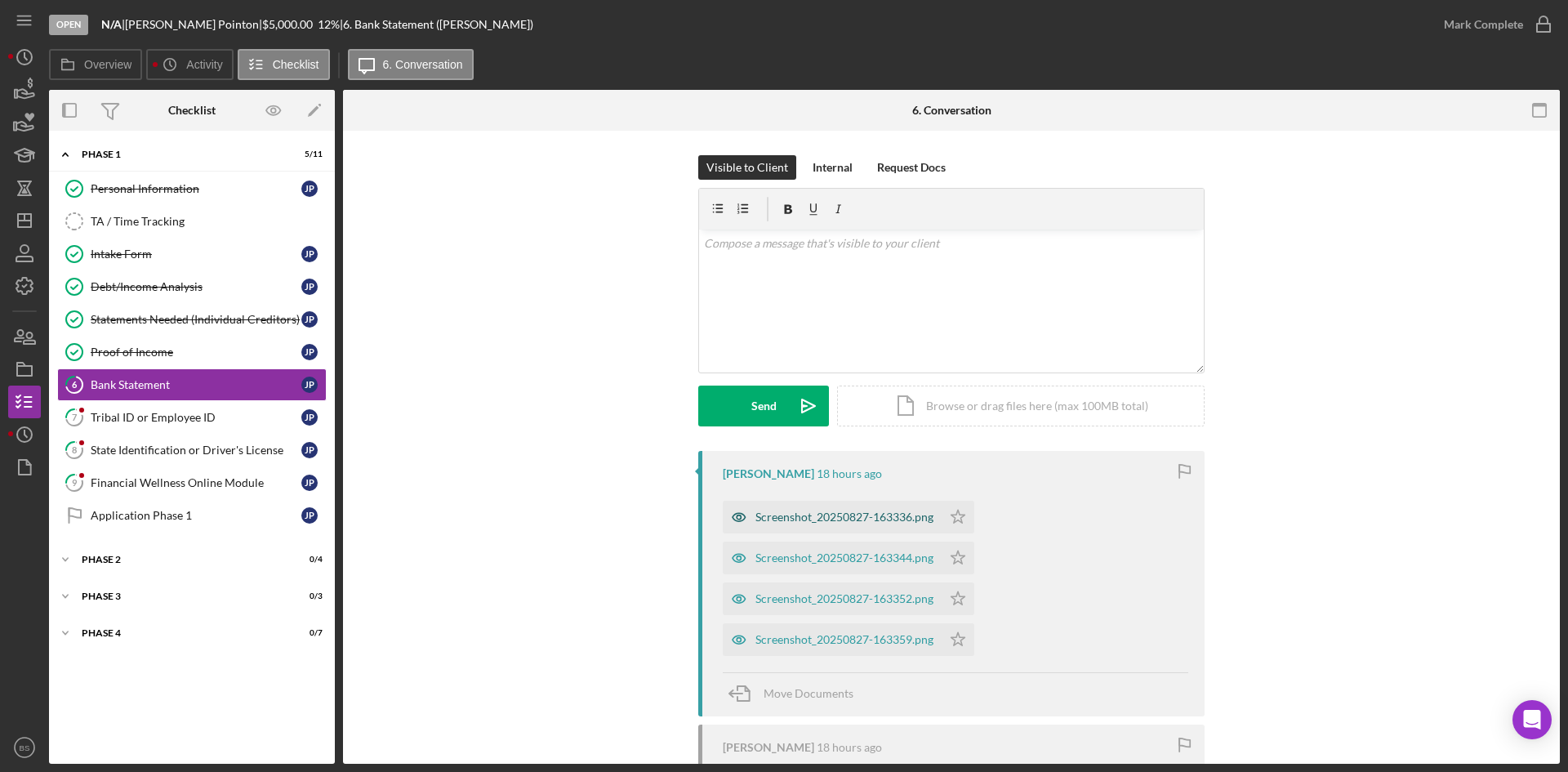
click at [745, 521] on icon "button" at bounding box center [739, 517] width 32 height 32
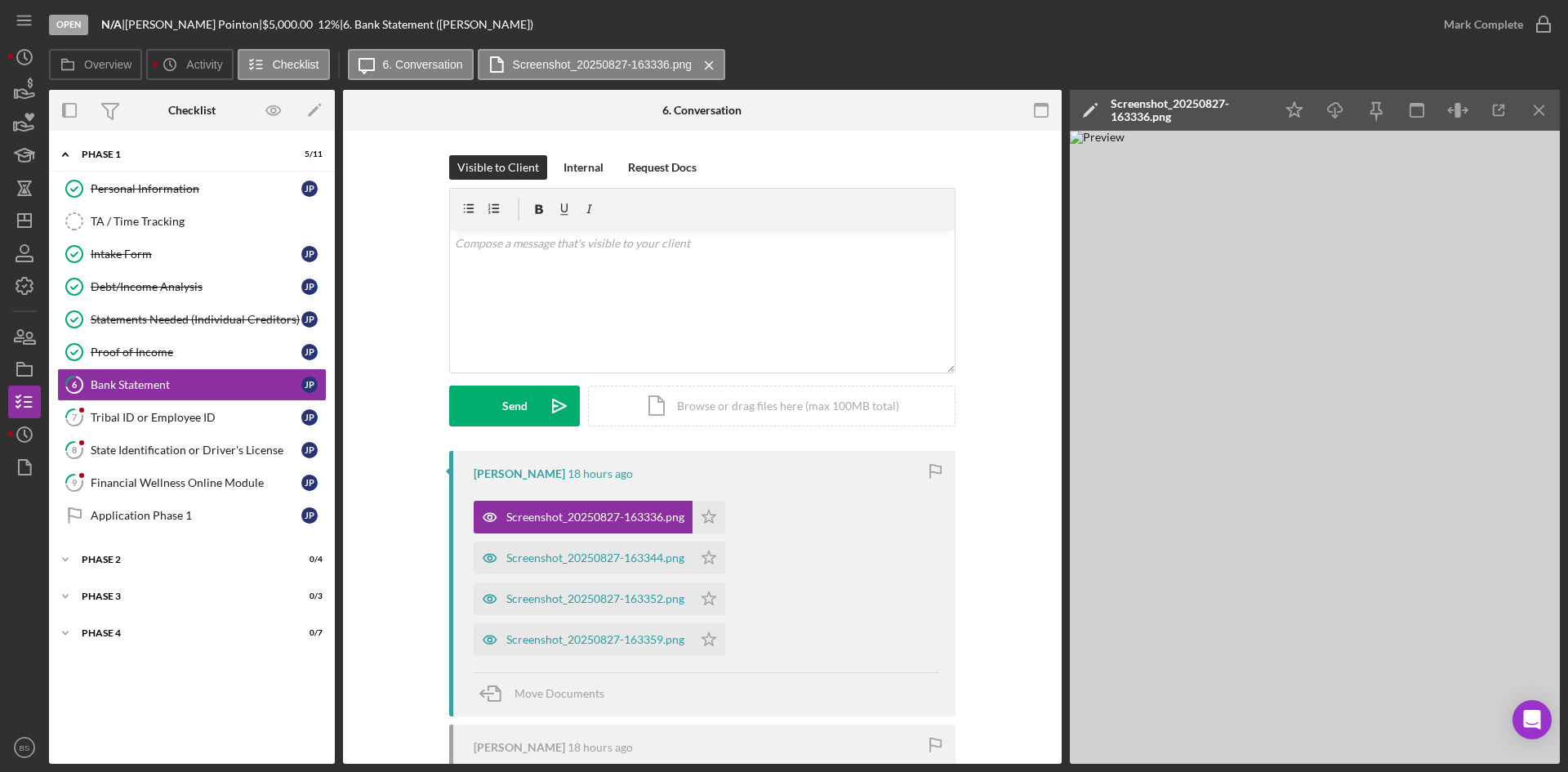
click at [1149, 124] on div "Screenshot_20250827-163336.png" at bounding box center [1188, 109] width 155 height 26
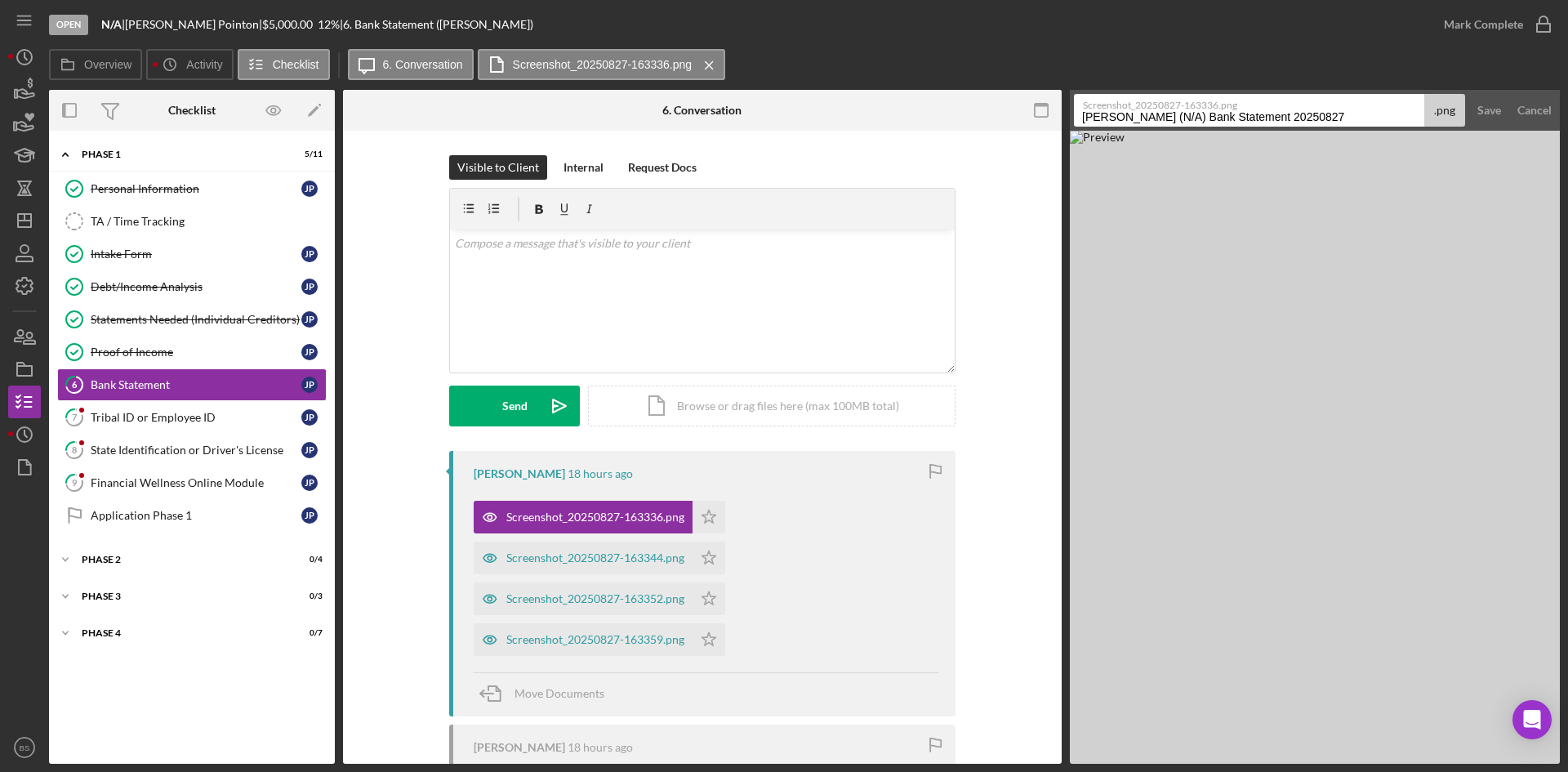
click at [1149, 122] on input "Pointon, Joshua (N/A) Bank Statement 20250827" at bounding box center [1249, 110] width 350 height 32
type input "1"
click at [1495, 111] on div "Save" at bounding box center [1489, 110] width 24 height 32
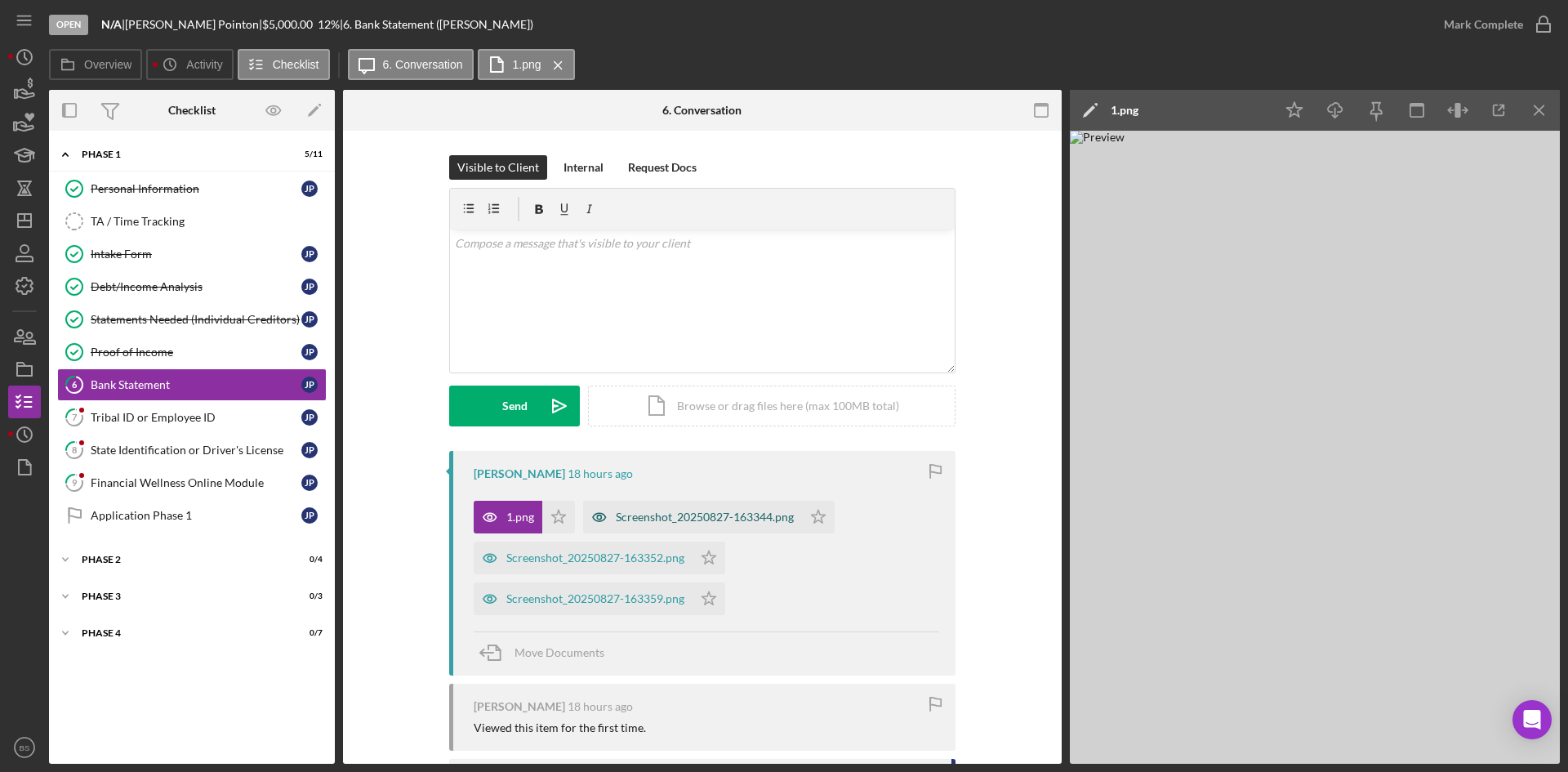
click at [728, 509] on div "Screenshot_20250827-163344.png" at bounding box center [692, 517] width 219 height 32
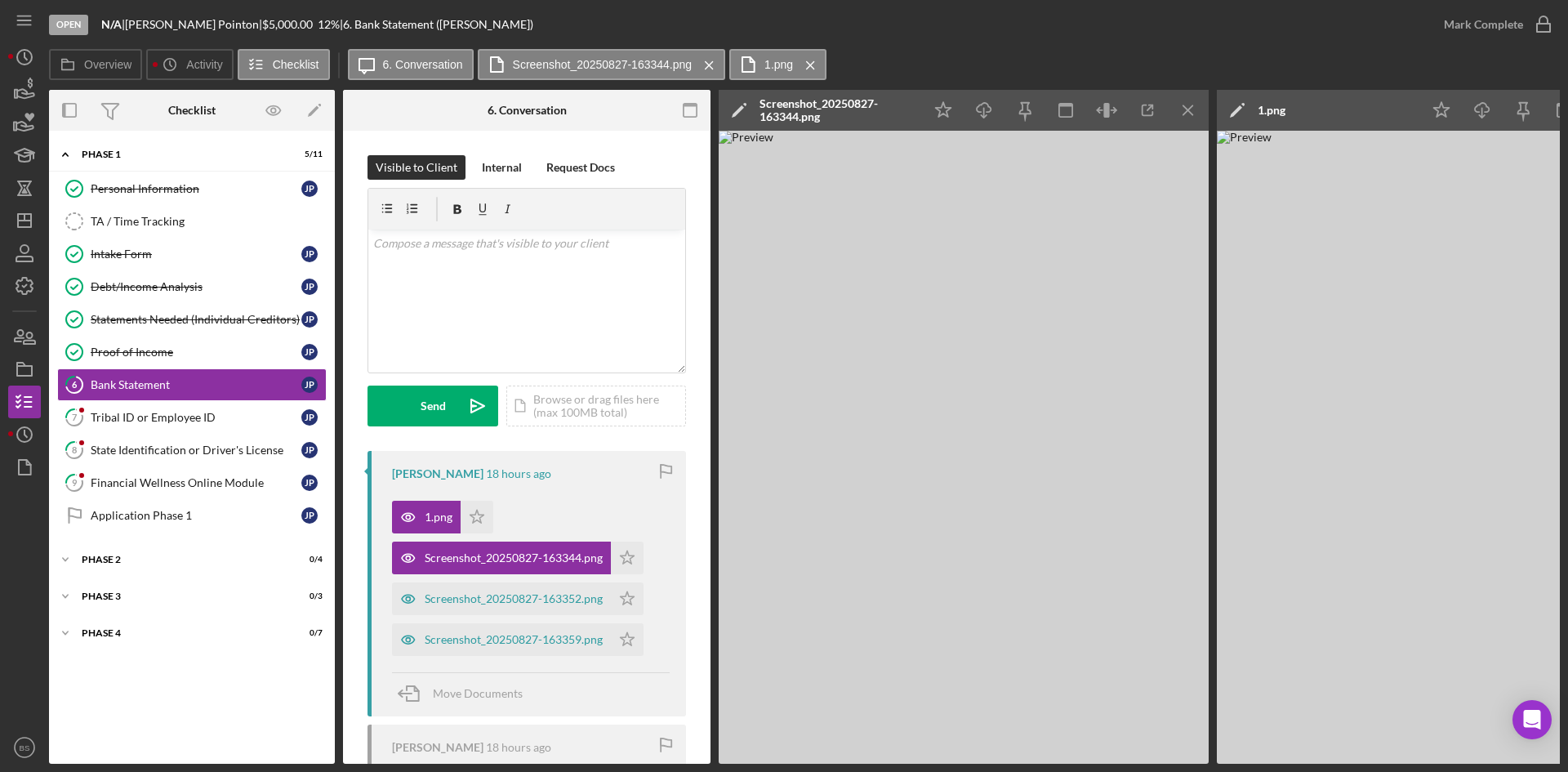
click at [832, 99] on div "Screenshot_20250827-163344.png" at bounding box center [837, 109] width 155 height 26
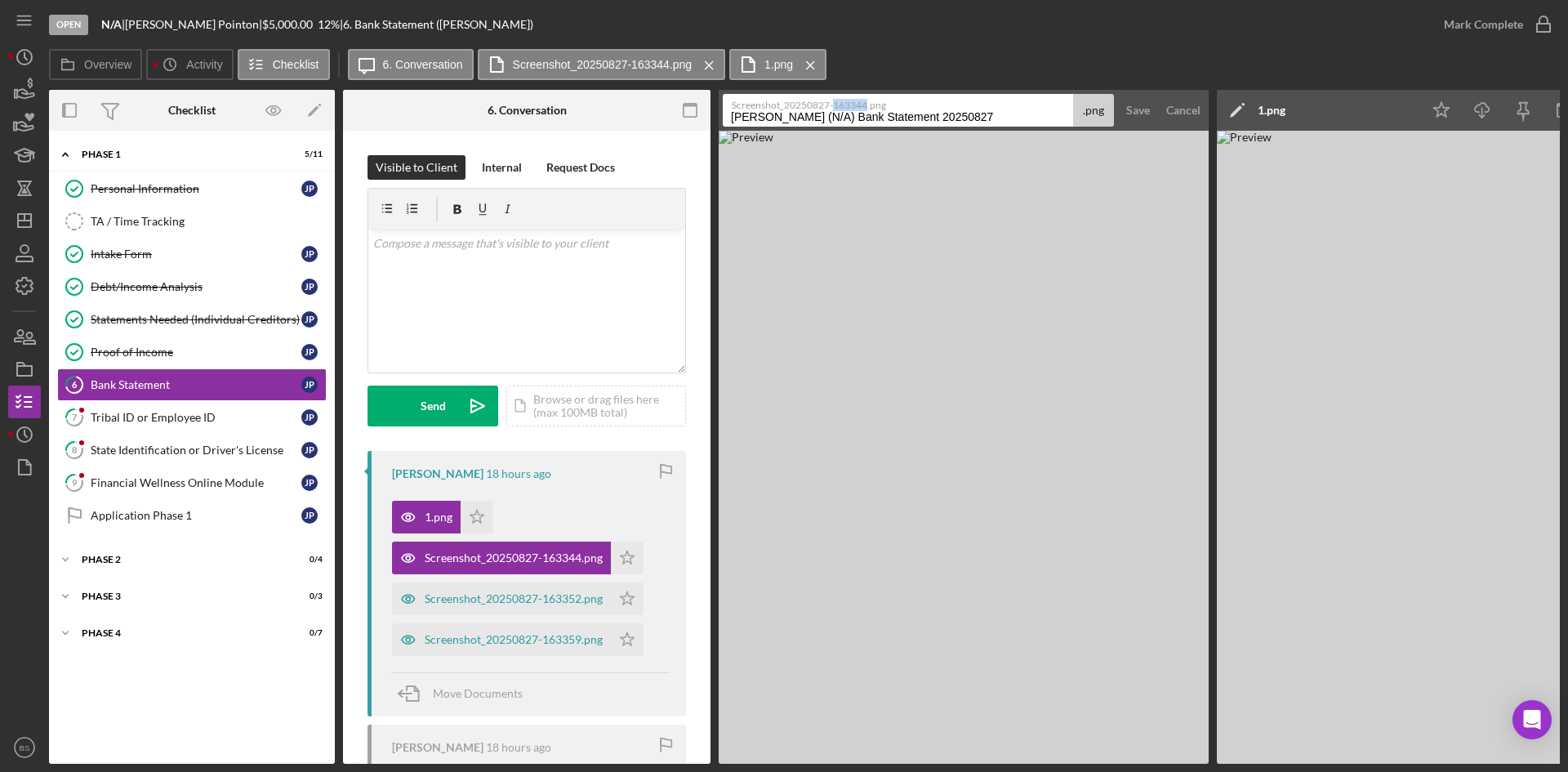
click at [832, 99] on label "Screenshot_20250827-163344.png" at bounding box center [903, 103] width 342 height 16
click at [832, 99] on input "Pointon, Joshua (N/A) Bank Statement 20250827" at bounding box center [898, 110] width 350 height 32
click at [833, 112] on input "Pointon, Joshua (N/A) Bank Statement 20250827" at bounding box center [898, 110] width 350 height 32
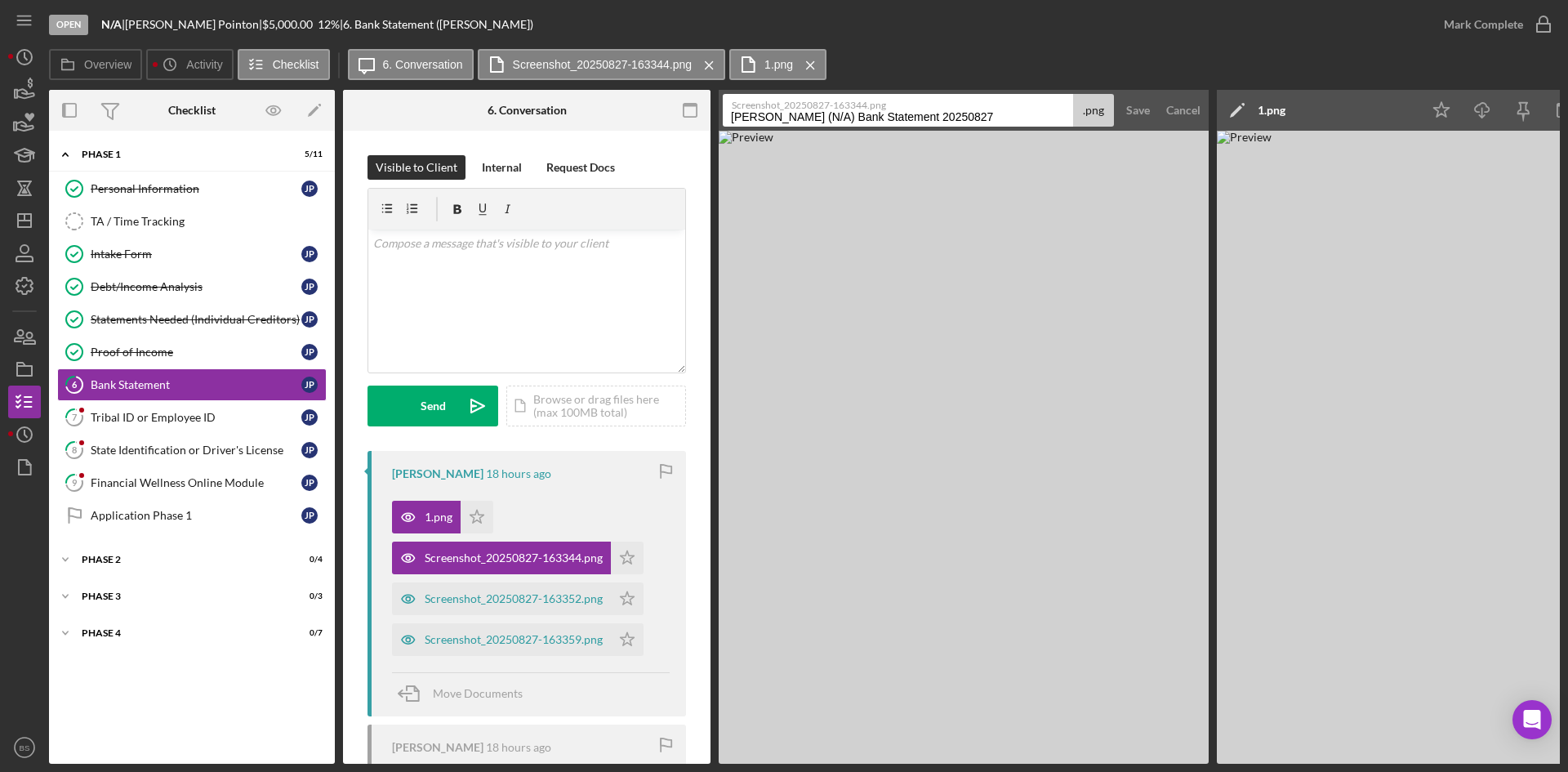
type input "1"
type input "2"
click at [1126, 119] on div "Save" at bounding box center [1137, 110] width 24 height 32
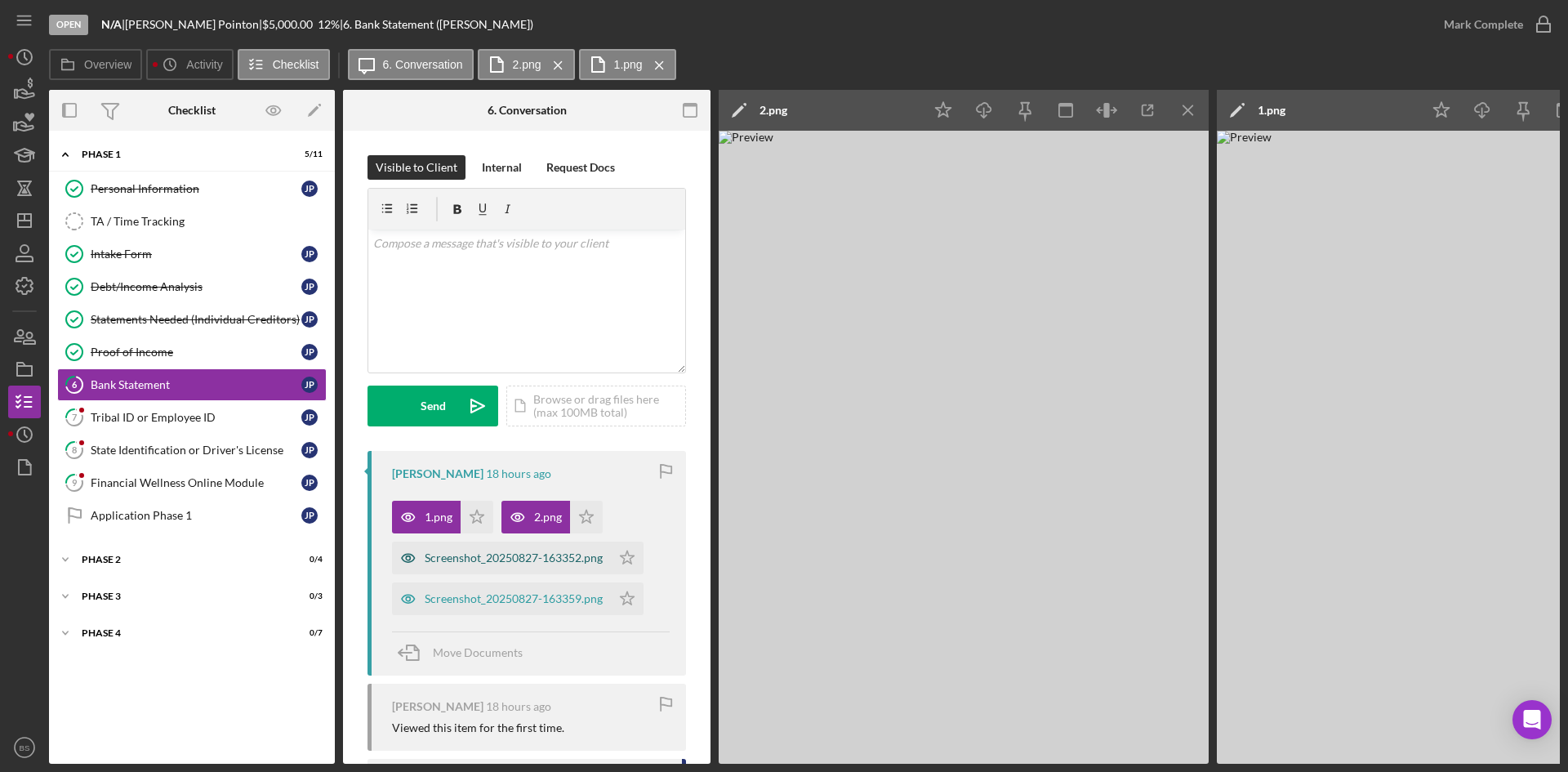
click at [574, 558] on div "Screenshot_20250827-163352.png" at bounding box center [513, 558] width 178 height 13
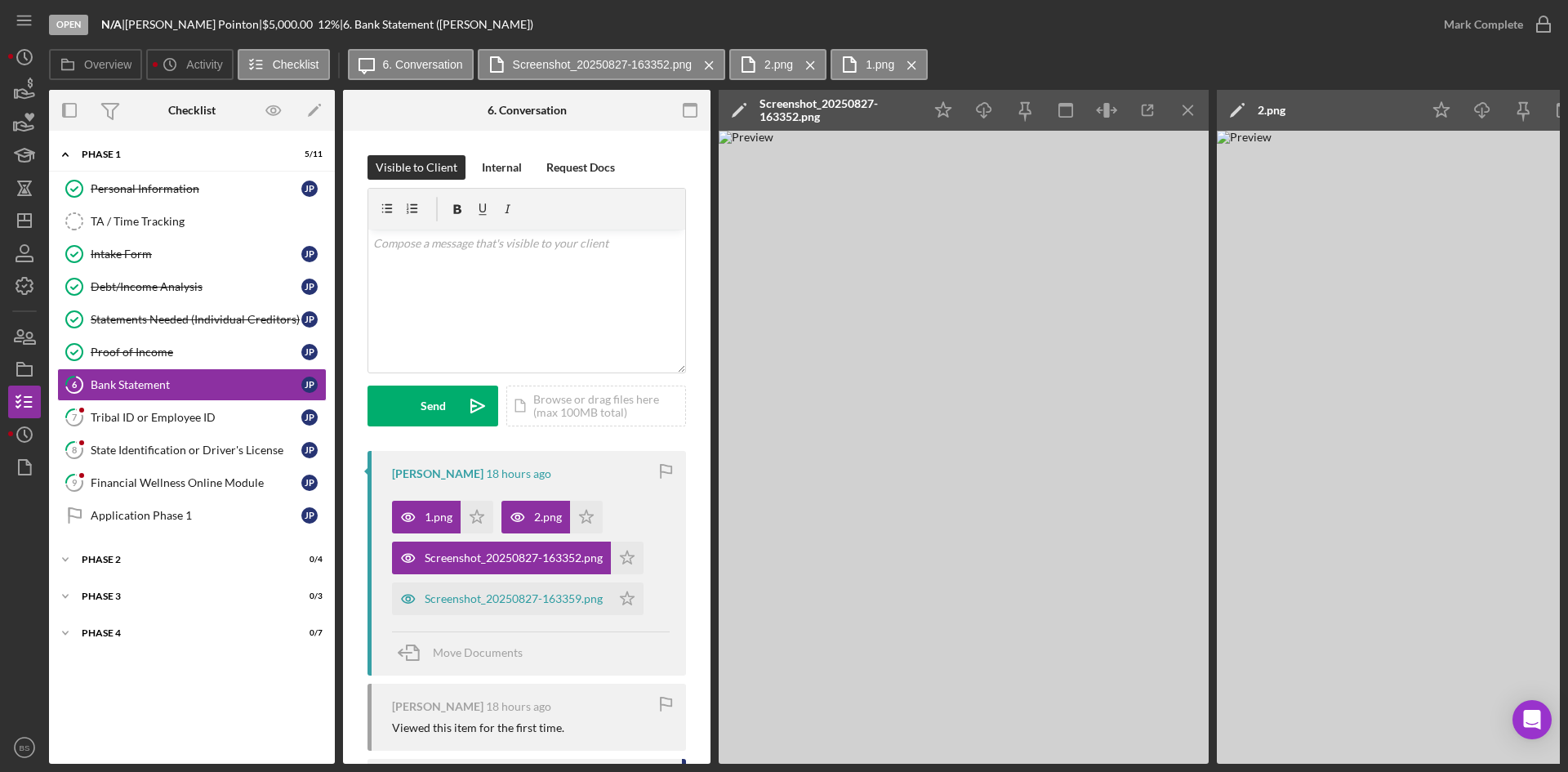
click at [831, 102] on div "Screenshot_20250827-163352.png" at bounding box center [837, 109] width 155 height 26
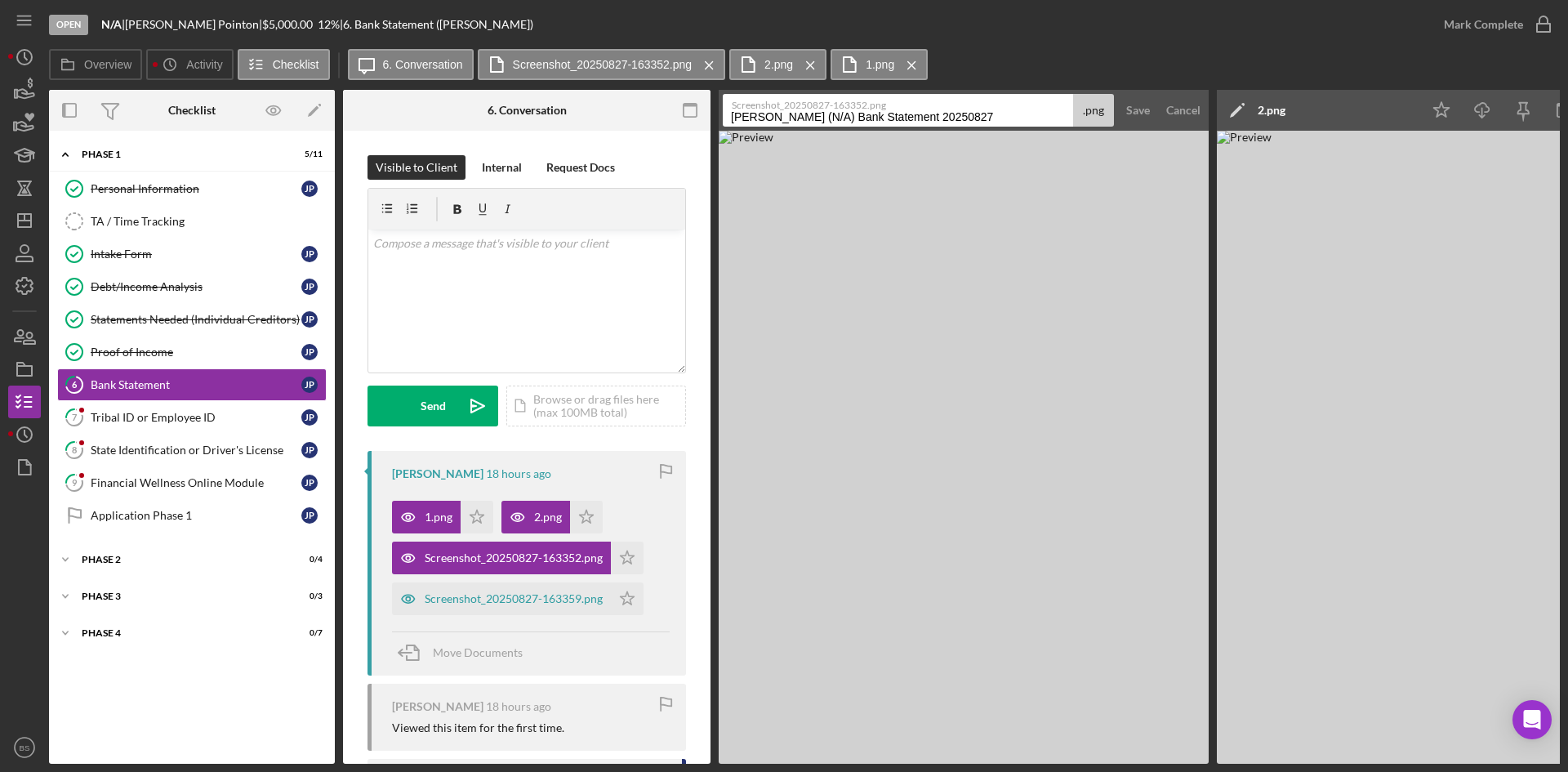
click at [824, 113] on input "Pointon, Joshua (N/A) Bank Statement 20250827" at bounding box center [898, 110] width 350 height 32
type input "3"
click at [1126, 108] on div "Save" at bounding box center [1137, 110] width 24 height 32
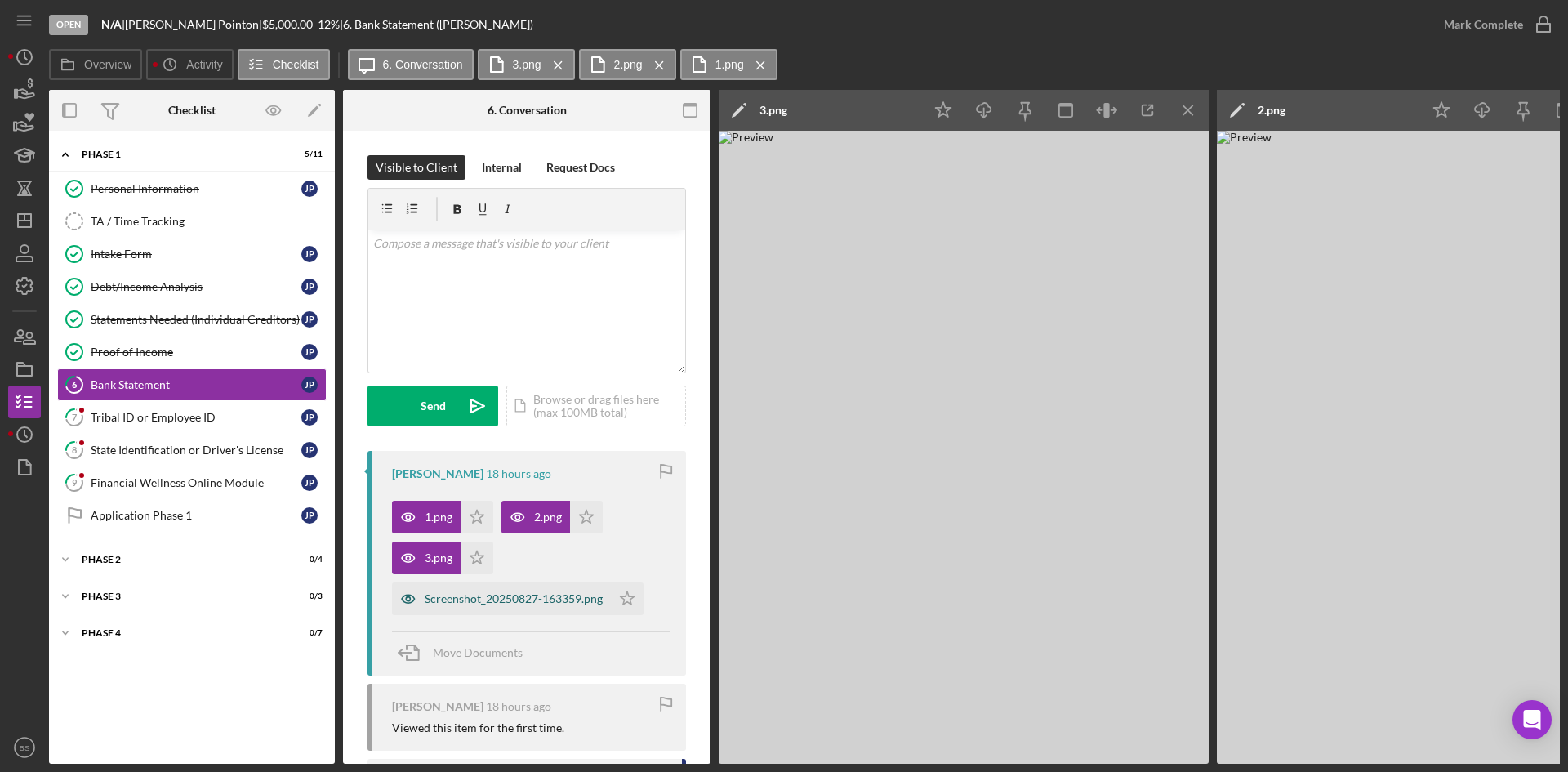
click at [518, 592] on div "Screenshot_20250827-163359.png" at bounding box center [513, 599] width 178 height 13
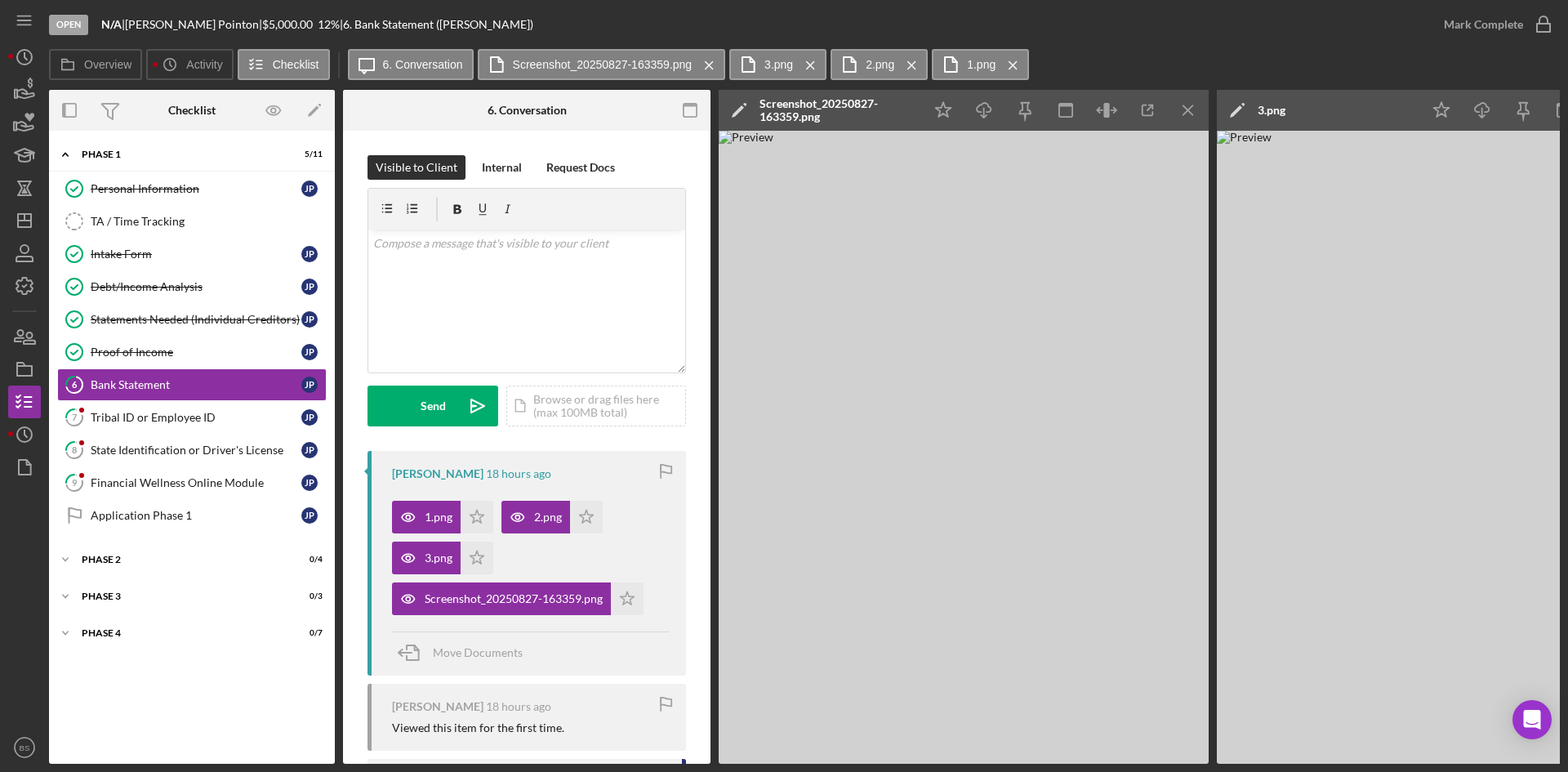
click at [802, 101] on div "Screenshot_20250827-163359.png" at bounding box center [837, 109] width 155 height 26
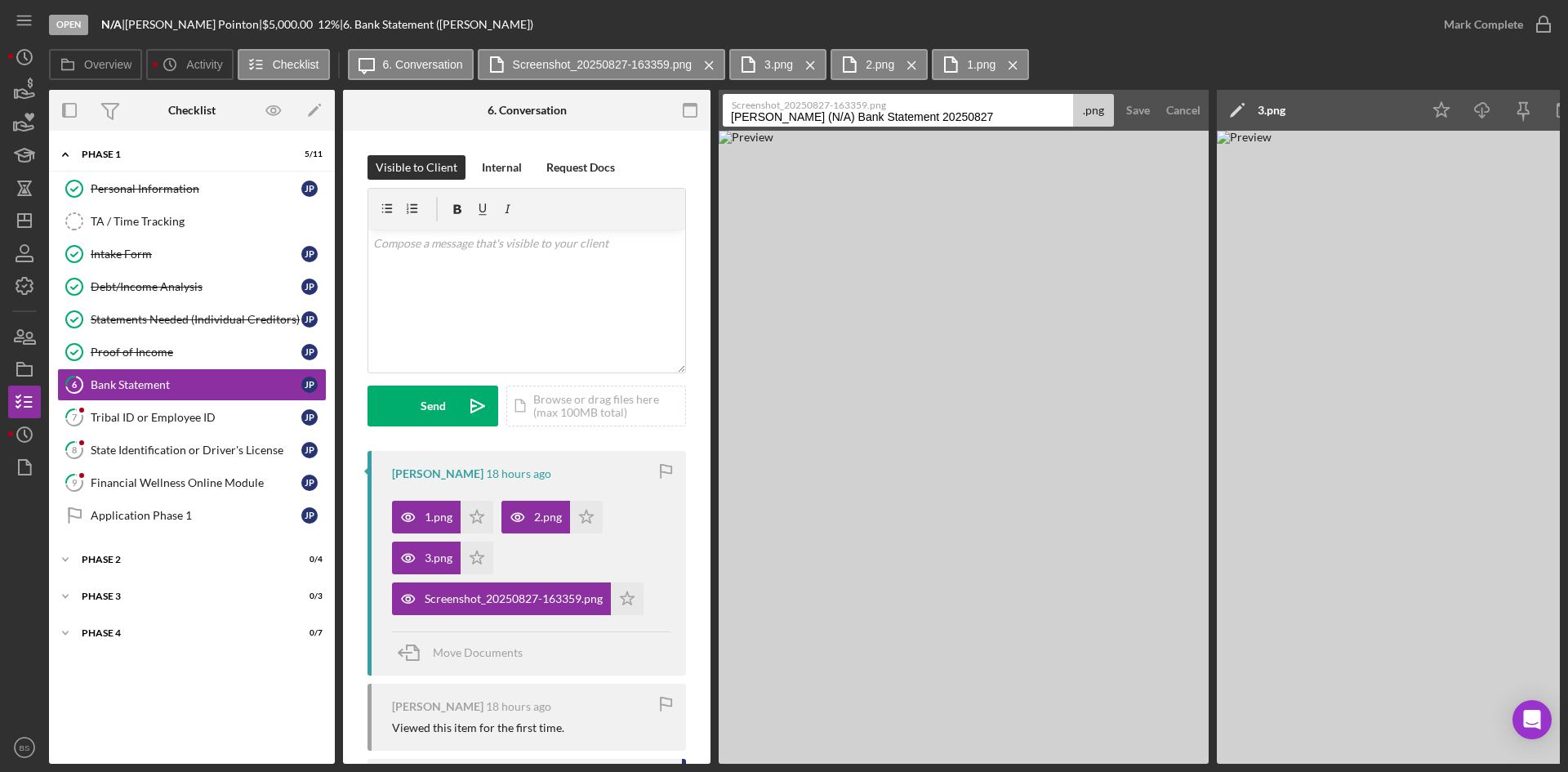
click at [802, 119] on input "Pointon, Joshua (N/A) Bank Statement 20250827" at bounding box center [898, 110] width 350 height 32
type input "4"
click at [1155, 102] on button "Save" at bounding box center [1138, 110] width 40 height 32
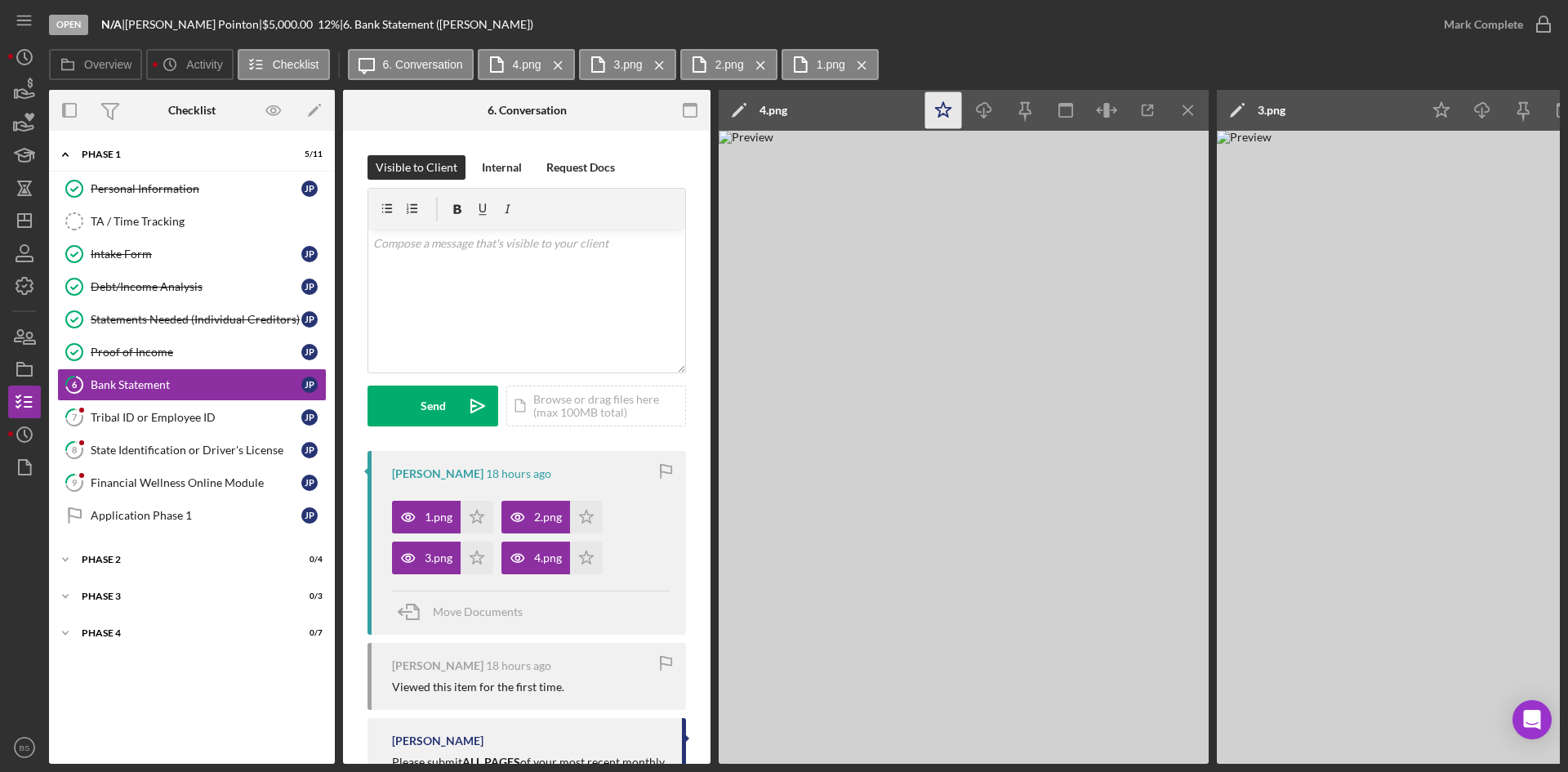
click at [947, 109] on icon "Icon/Star" at bounding box center [943, 110] width 37 height 37
click at [1450, 31] on div "Mark Complete" at bounding box center [1483, 25] width 79 height 32
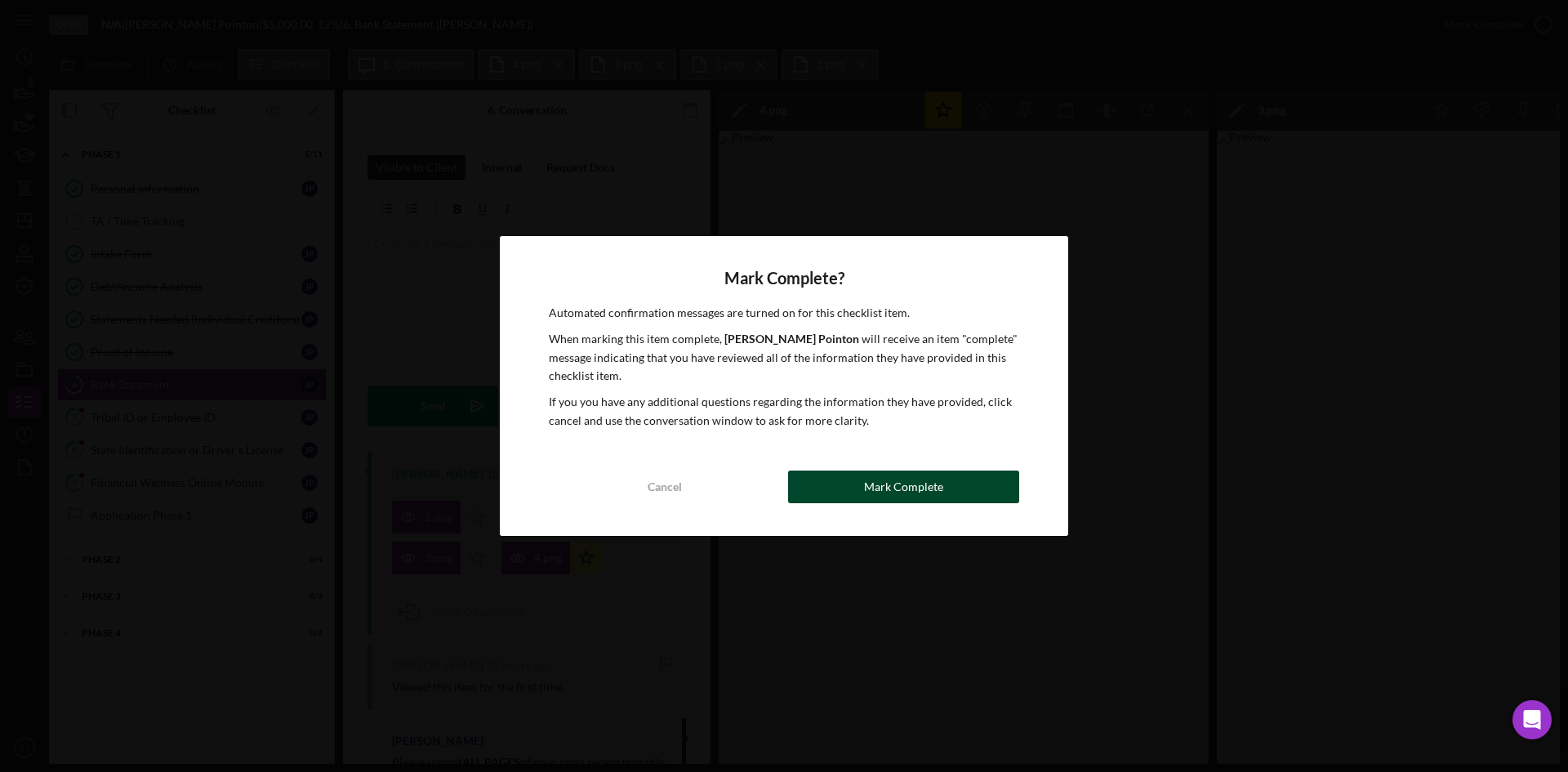
click at [895, 485] on div "Mark Complete" at bounding box center [903, 487] width 79 height 32
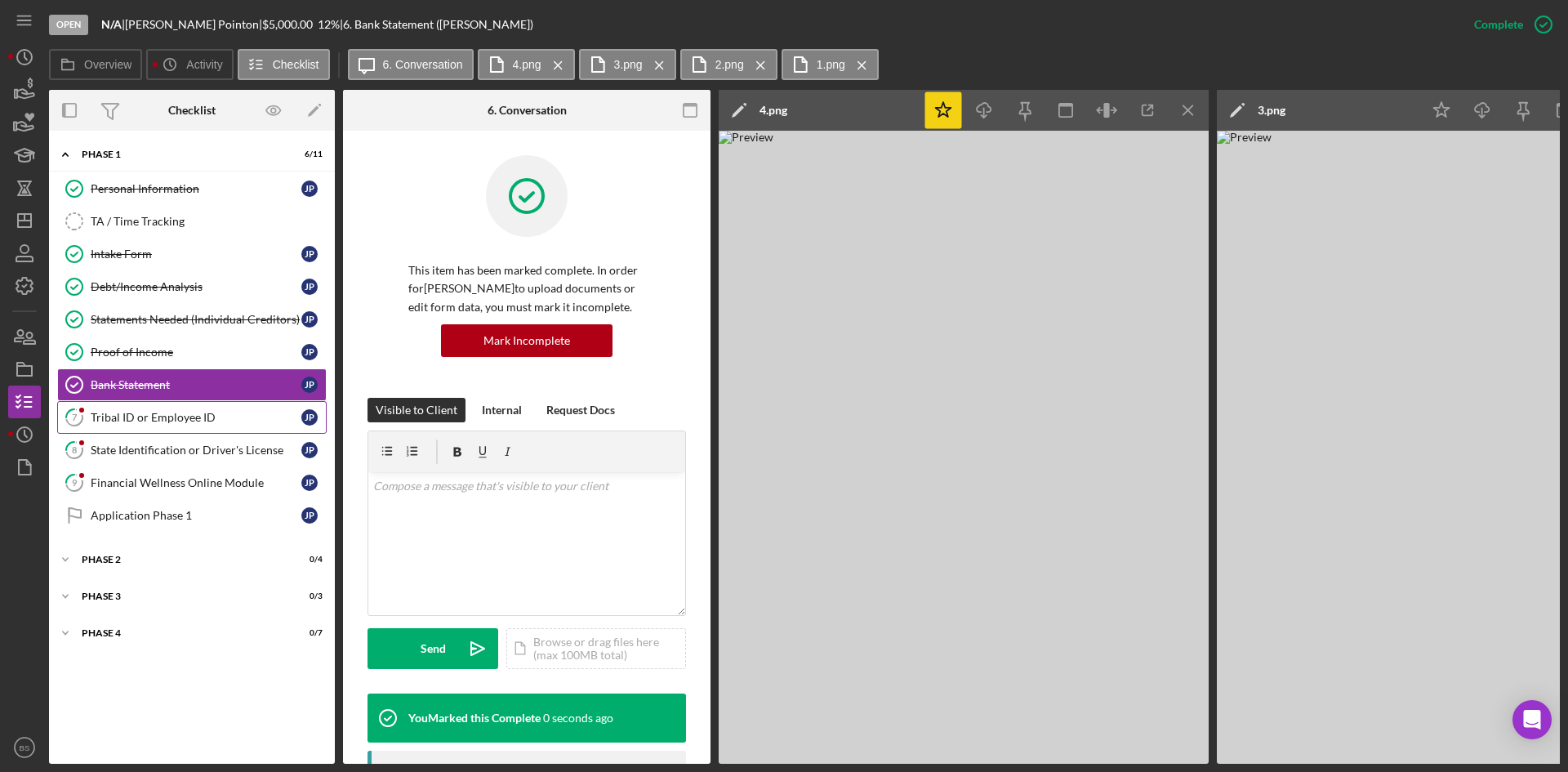
click at [191, 428] on link "7 Tribal ID or Employee ID J P" at bounding box center [191, 417] width 269 height 32
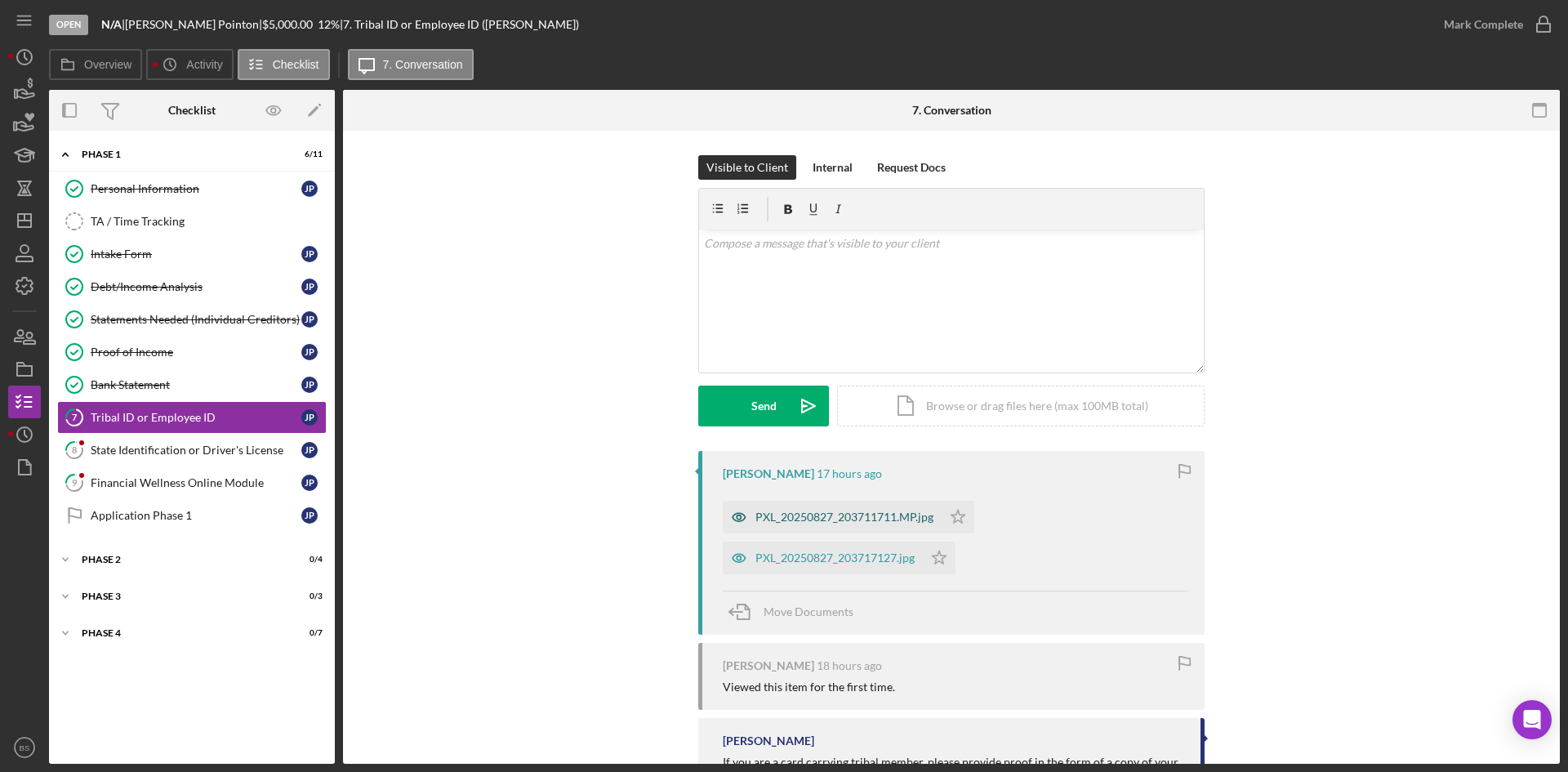
click at [823, 519] on div "PXL_20250827_203711711.MP.jpg" at bounding box center [843, 517] width 178 height 13
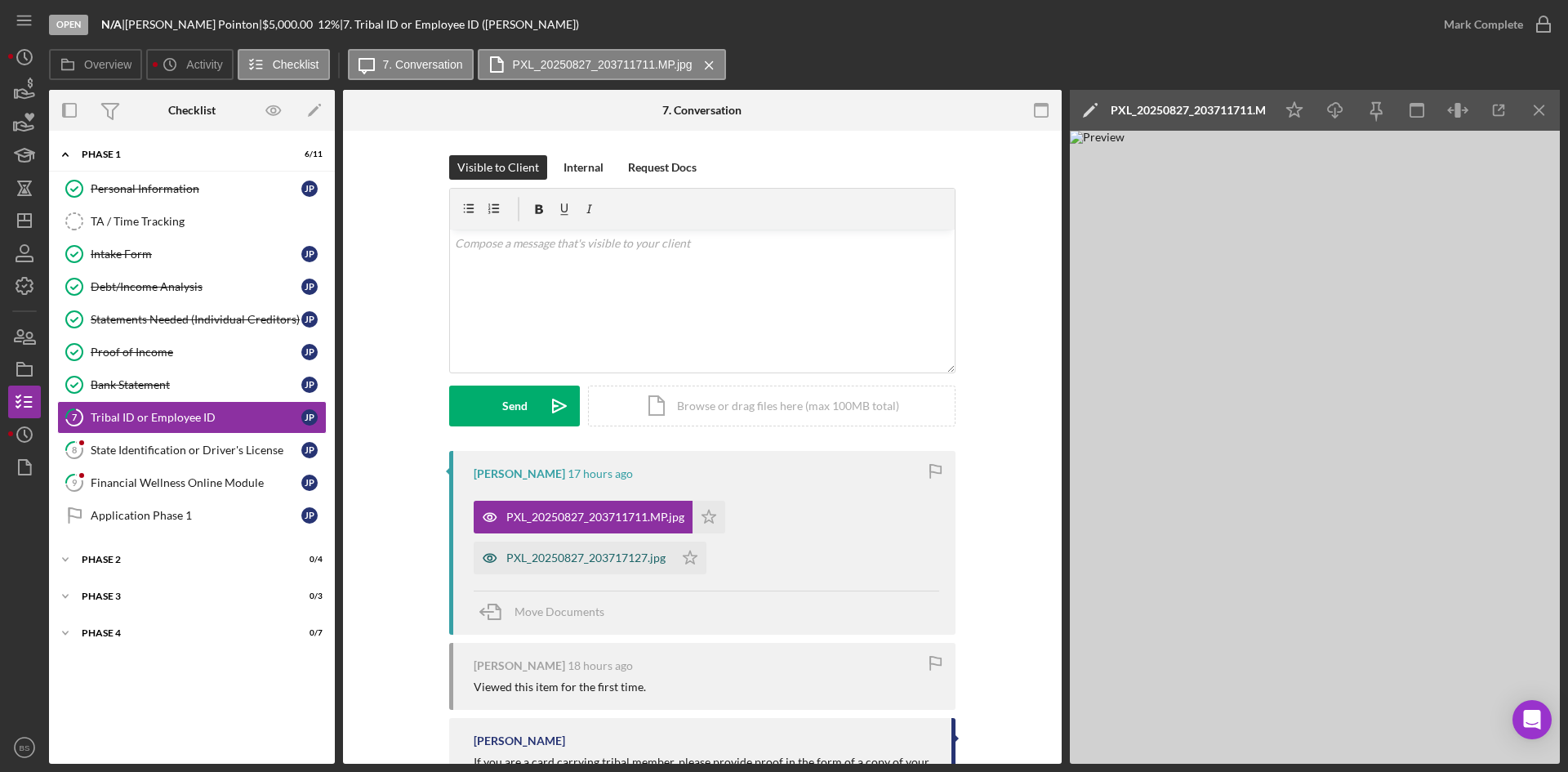
click at [596, 552] on div "PXL_20250827_203717127.jpg" at bounding box center [586, 558] width 159 height 13
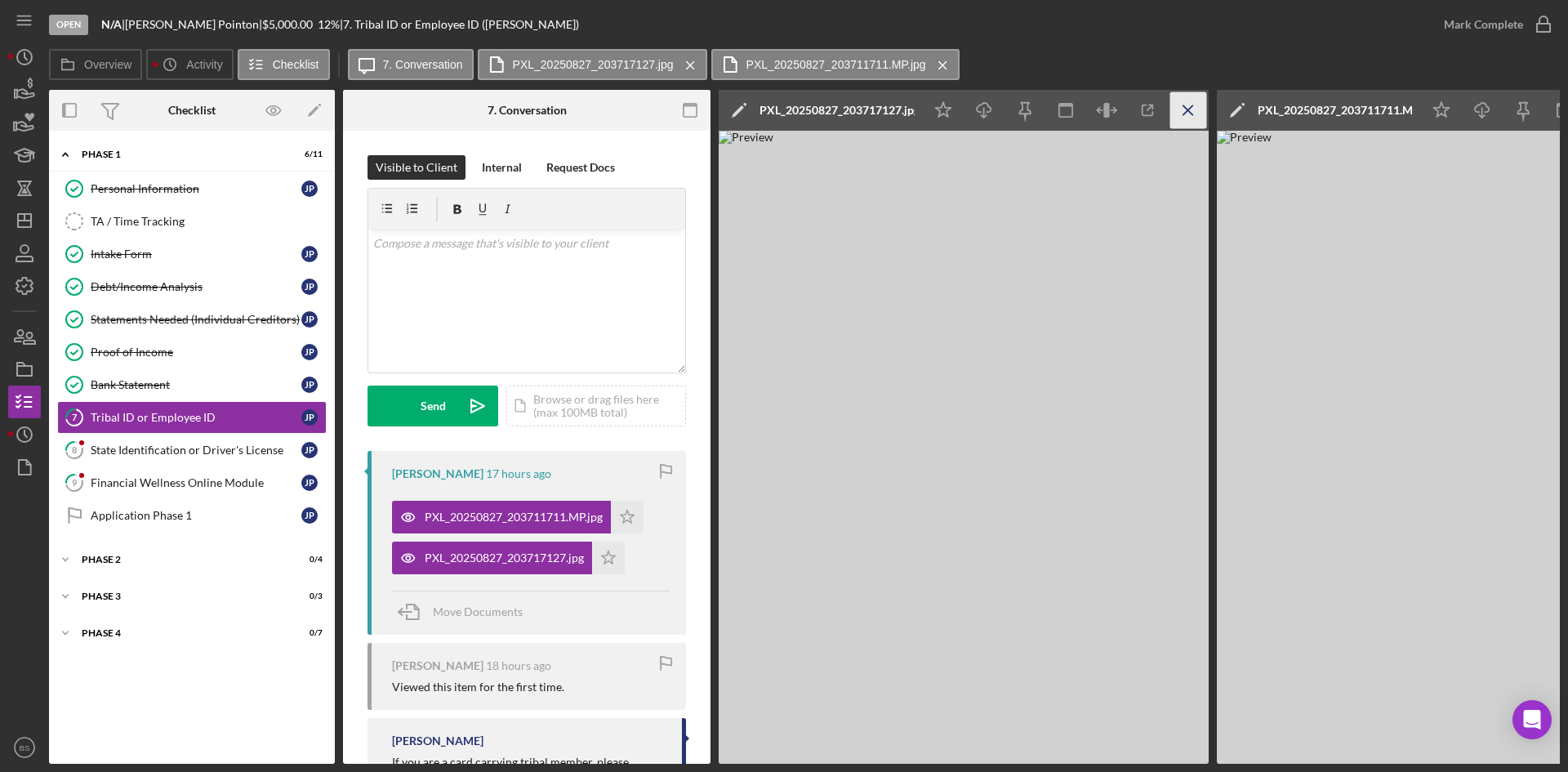
click at [1197, 103] on icon "Icon/Menu Close" at bounding box center [1189, 110] width 37 height 37
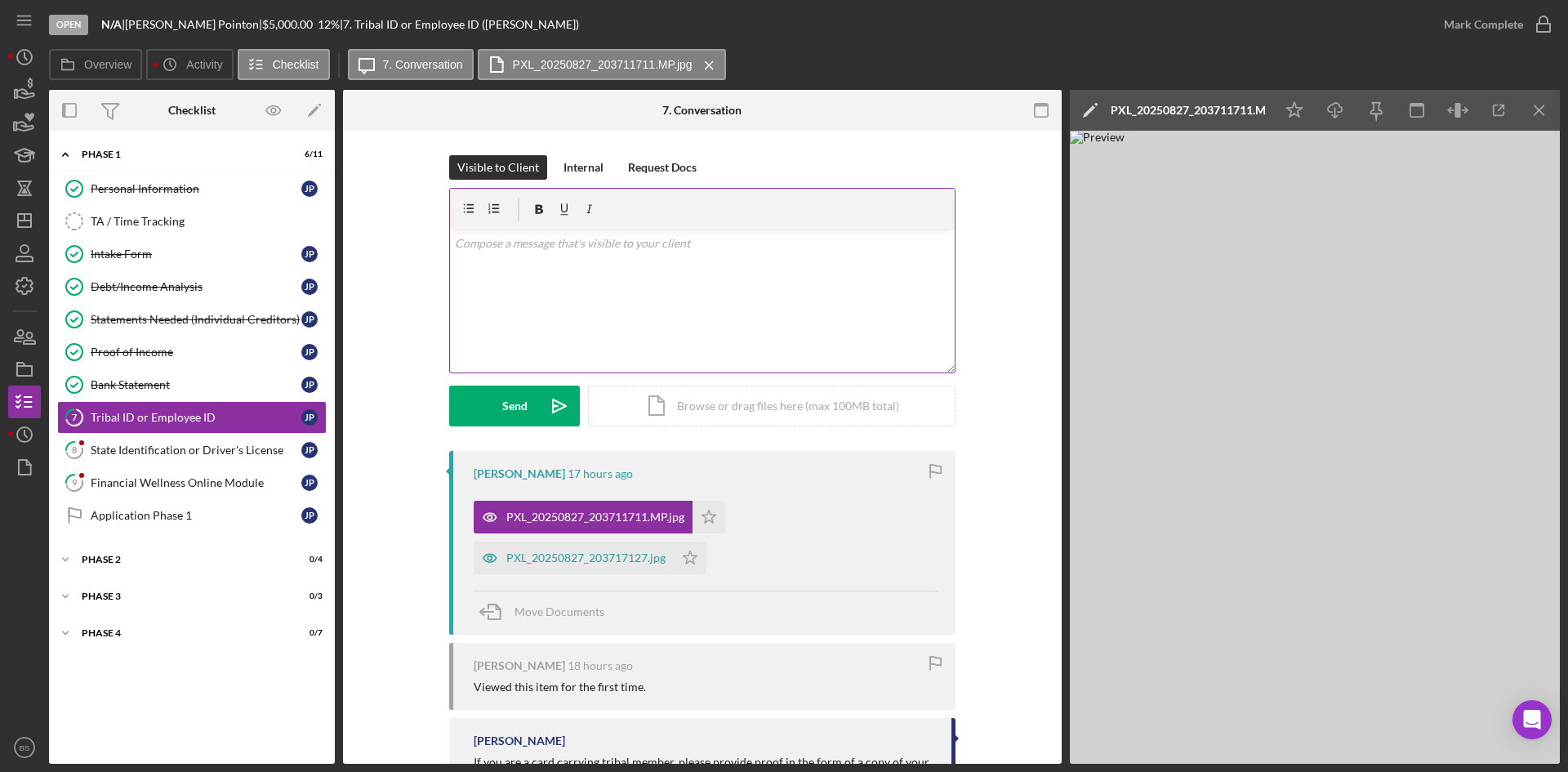
click at [748, 334] on div "v Color teal Color pink Remove color Add row above Add row below Add column bef…" at bounding box center [702, 300] width 505 height 143
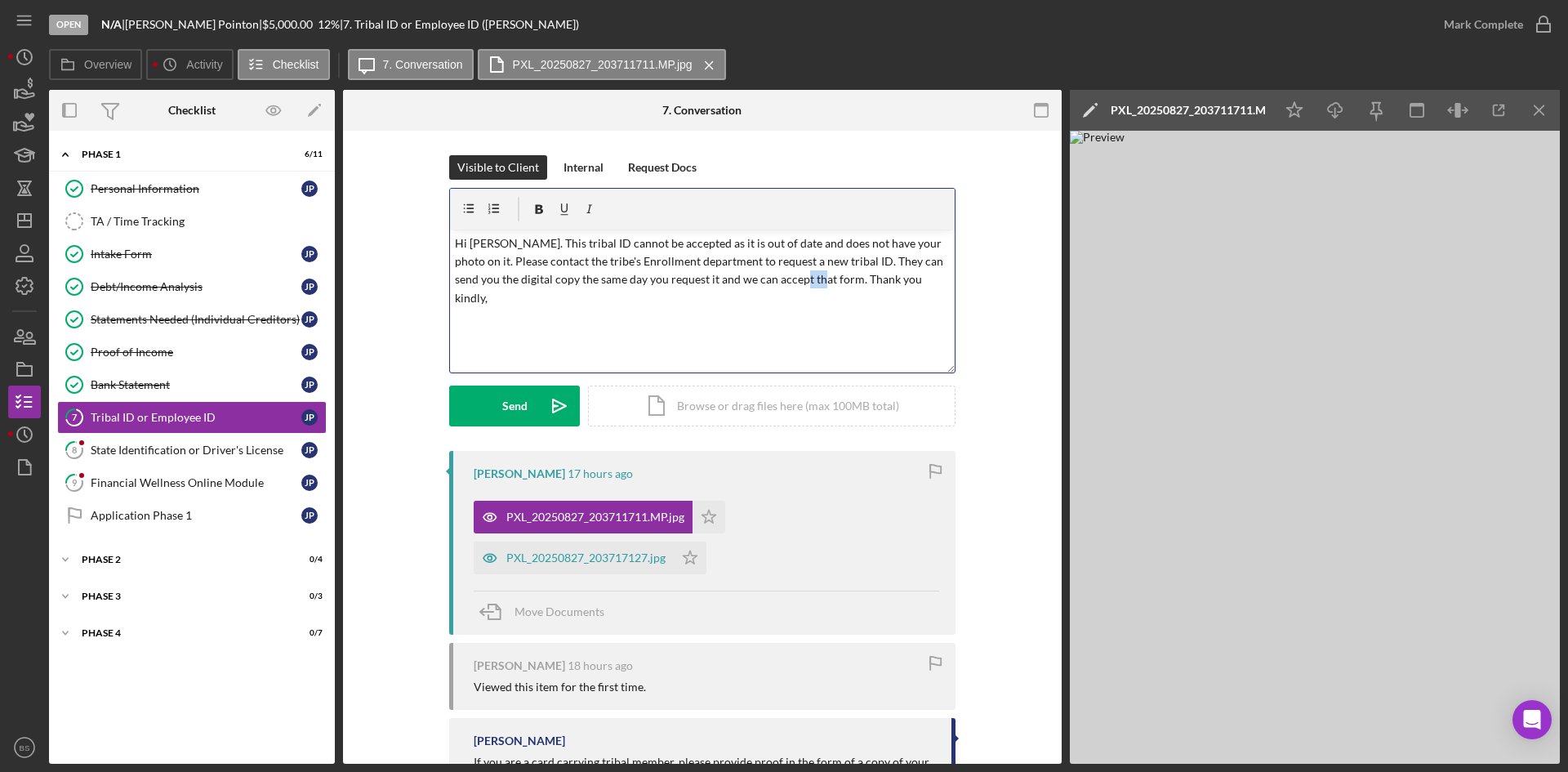
drag, startPoint x: 787, startPoint y: 280, endPoint x: 766, endPoint y: 280, distance: 21.0
click at [766, 280] on p "Hi Joshua. This tribal ID cannot be accepted as it is out of date and does not …" at bounding box center [702, 271] width 495 height 73
click at [661, 279] on p "Hi Joshua. This tribal ID cannot be accepted as it is out of date and does not …" at bounding box center [702, 271] width 495 height 73
click at [512, 280] on p "Hi Joshua. This tribal ID cannot be accepted as it is out of date and does not …" at bounding box center [702, 271] width 495 height 73
click at [547, 391] on icon "Icon/icon-invite-send" at bounding box center [559, 405] width 41 height 41
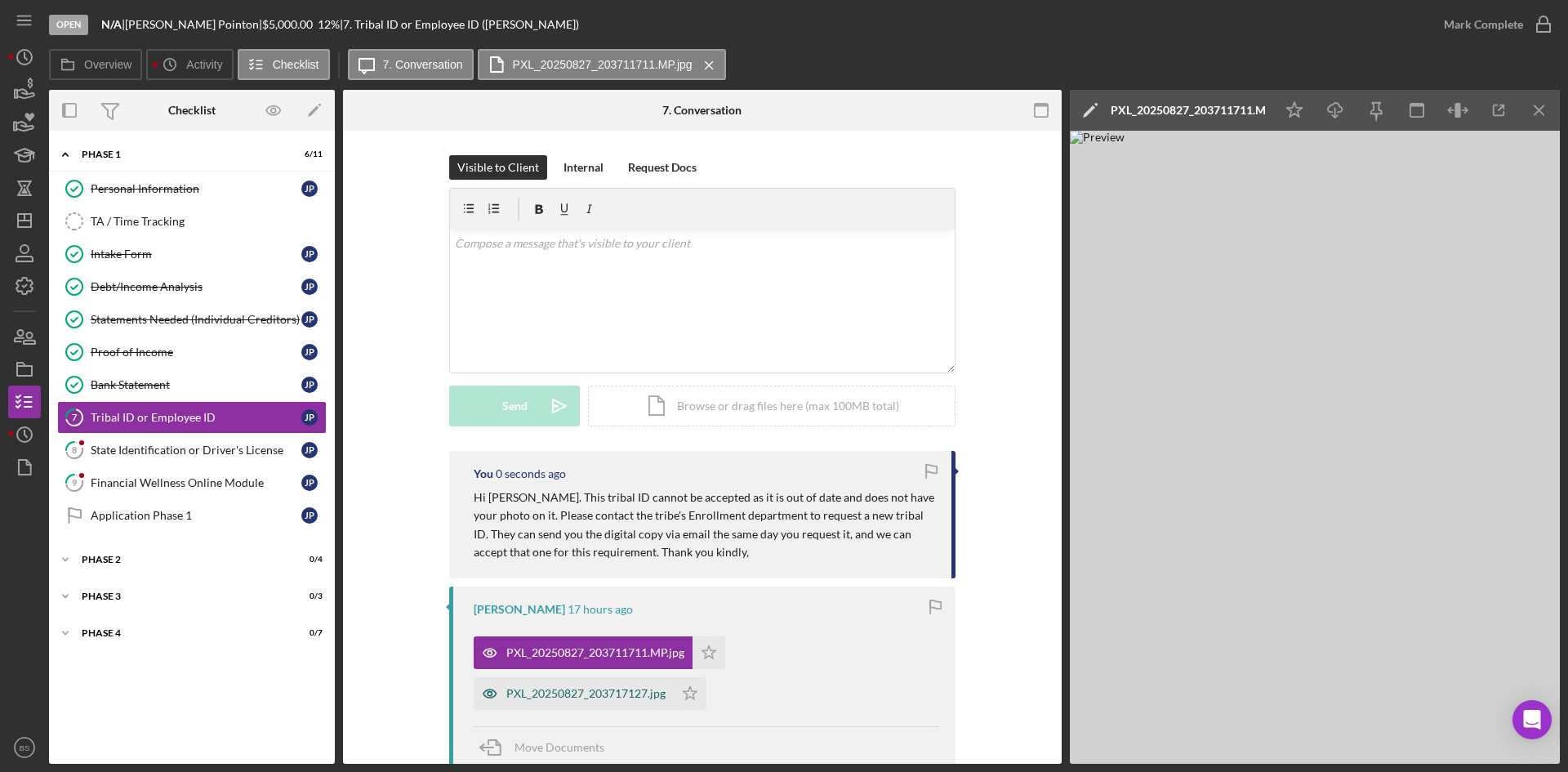
click at [507, 680] on div "PXL_20250827_203717127.jpg" at bounding box center [573, 693] width 200 height 32
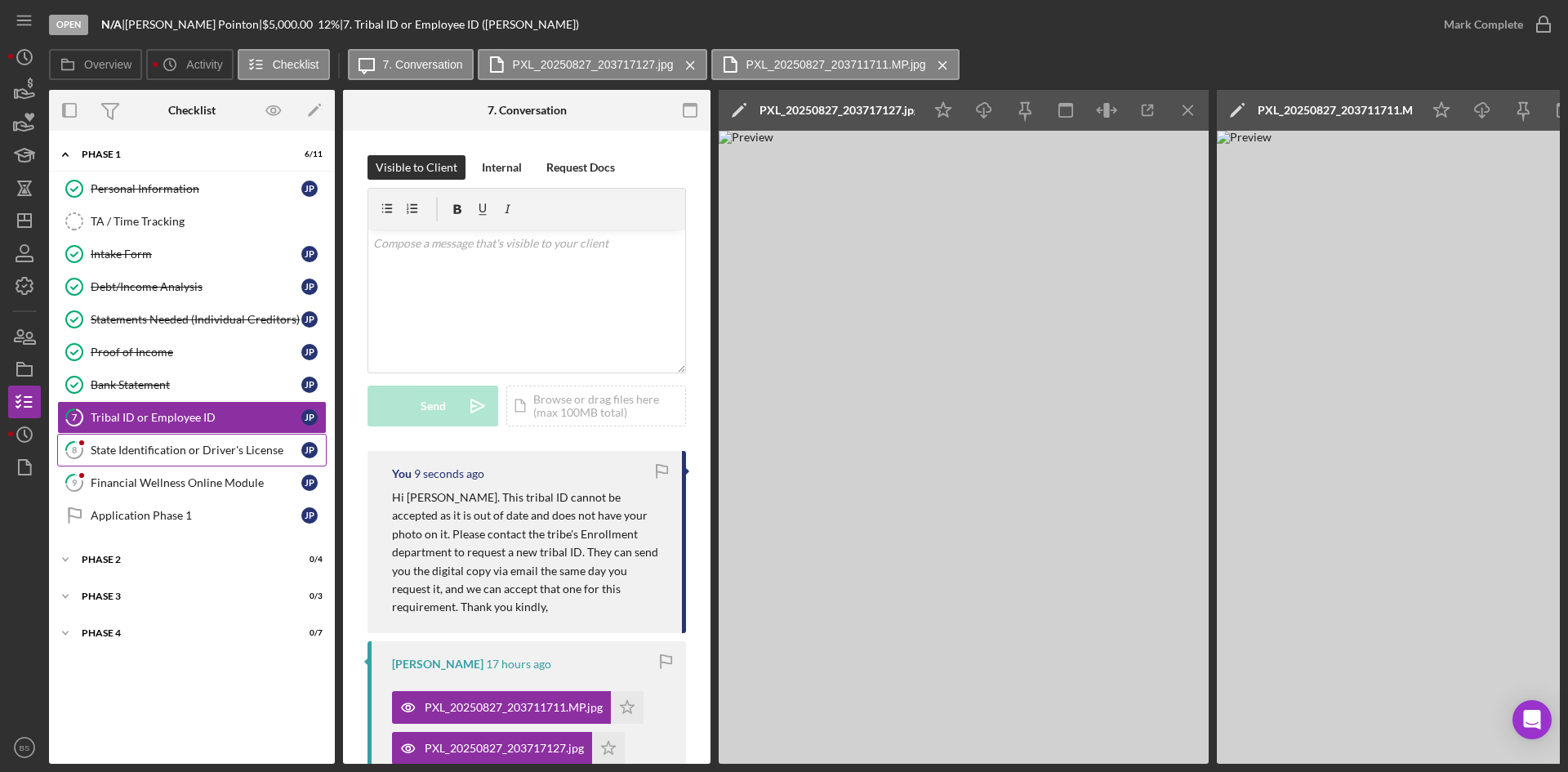
click at [269, 443] on div "State Identification or Driver's License" at bounding box center [196, 450] width 211 height 13
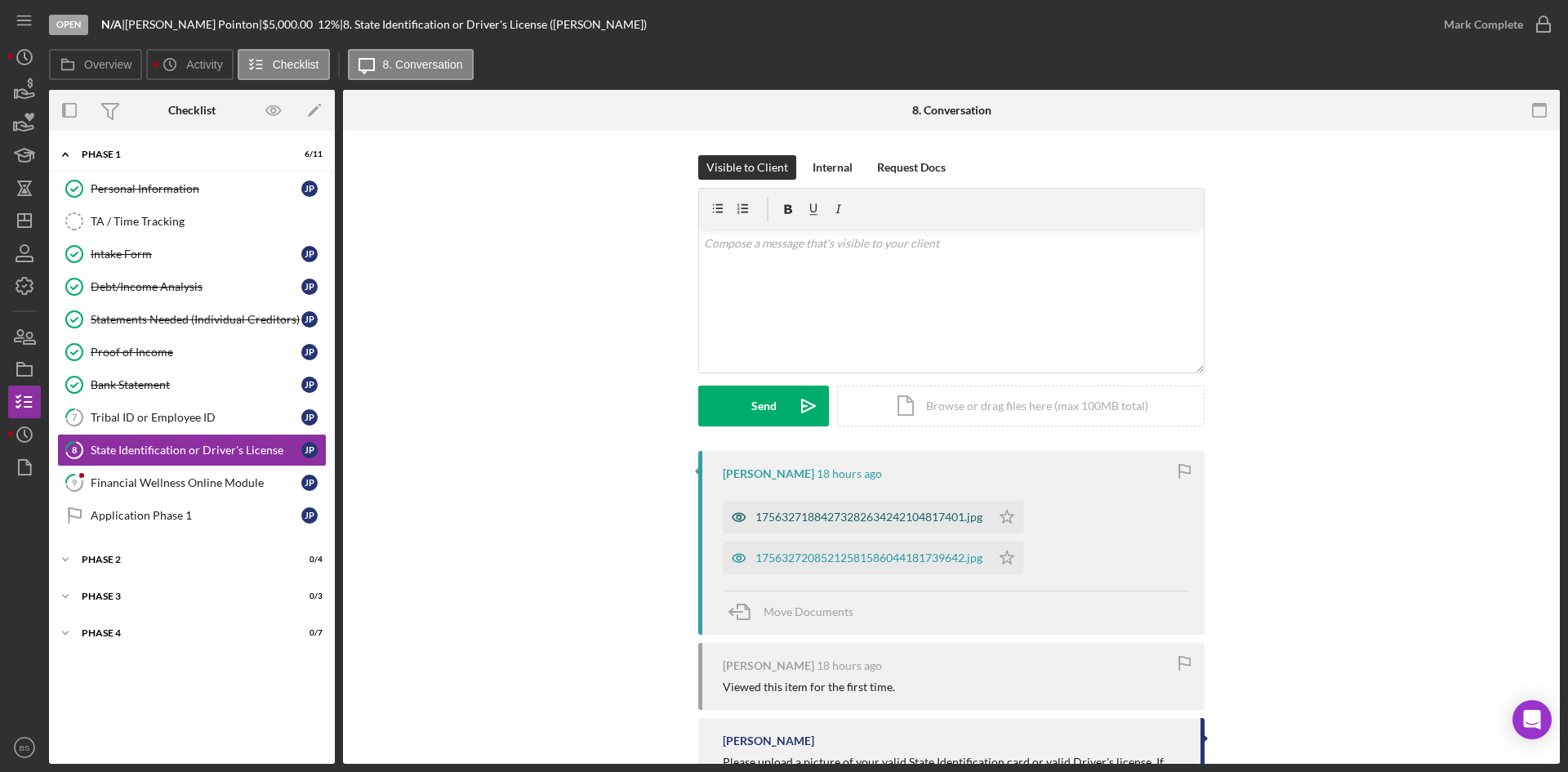
click at [737, 503] on icon "button" at bounding box center [739, 517] width 32 height 32
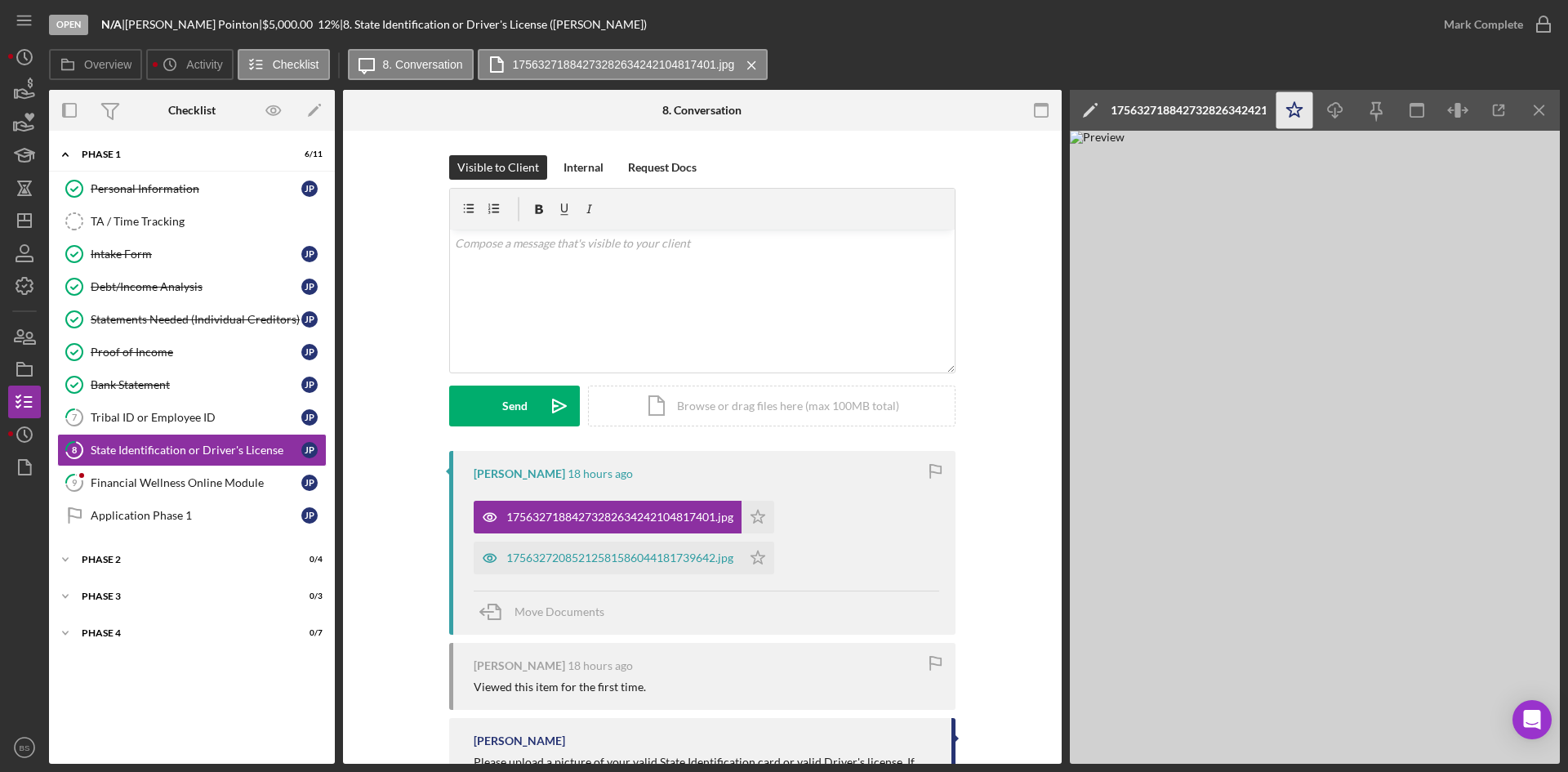
click at [1288, 107] on polygon "button" at bounding box center [1295, 108] width 15 height 14
click at [1441, 22] on button "Mark Complete" at bounding box center [1493, 25] width 132 height 32
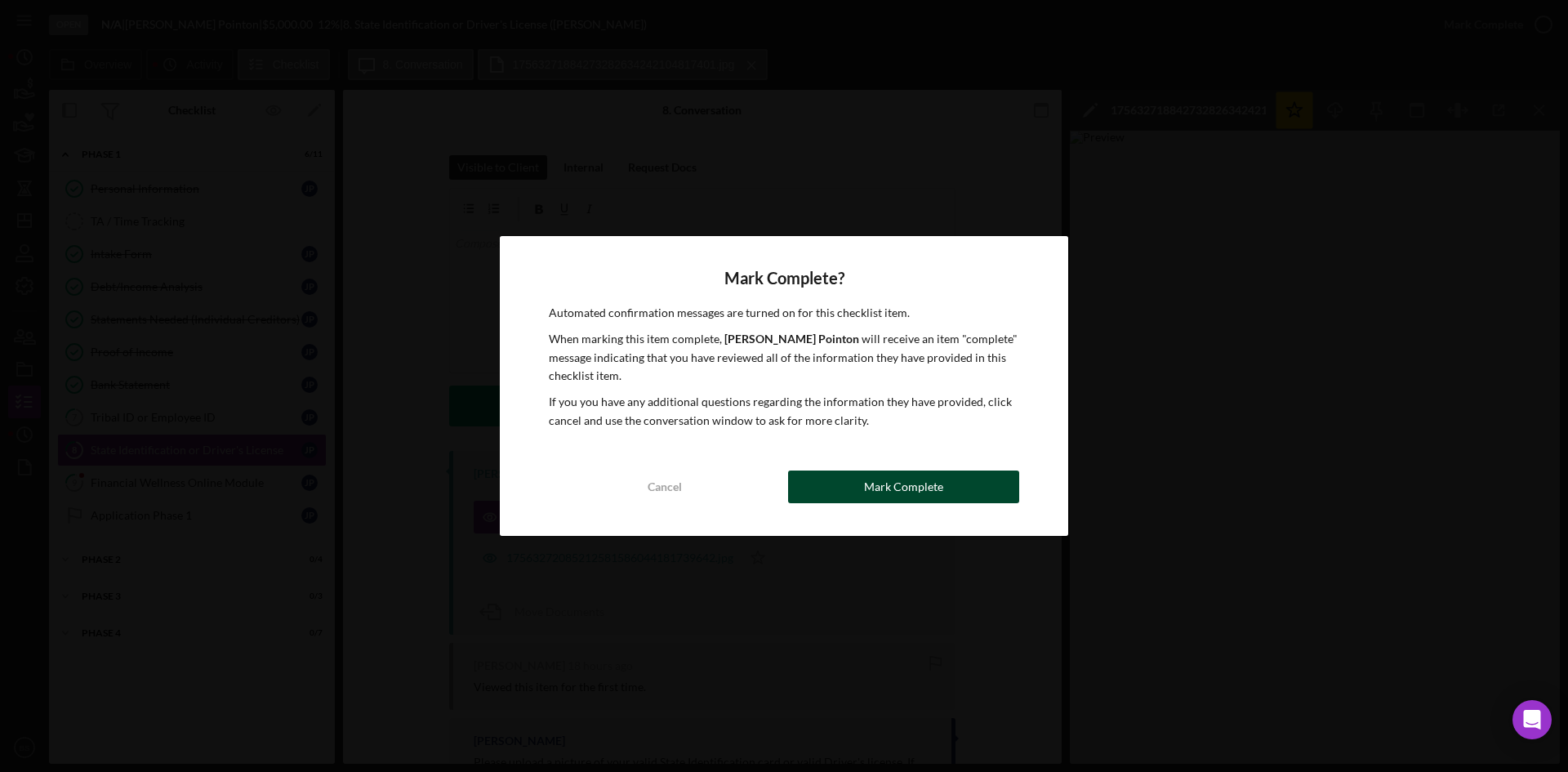
click at [985, 483] on button "Mark Complete" at bounding box center [903, 487] width 231 height 32
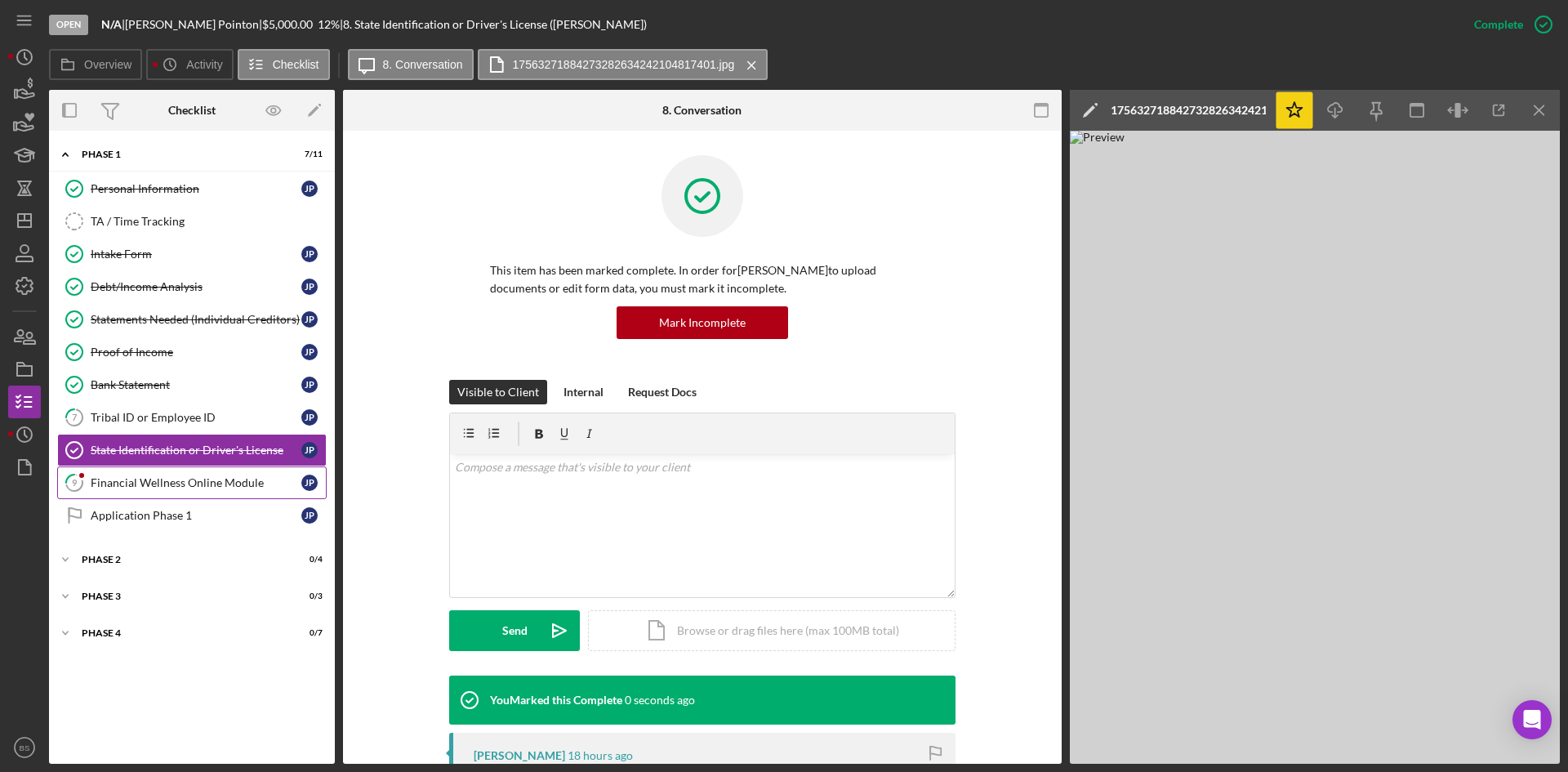
click at [208, 476] on div "Financial Wellness Online Module" at bounding box center [196, 483] width 211 height 13
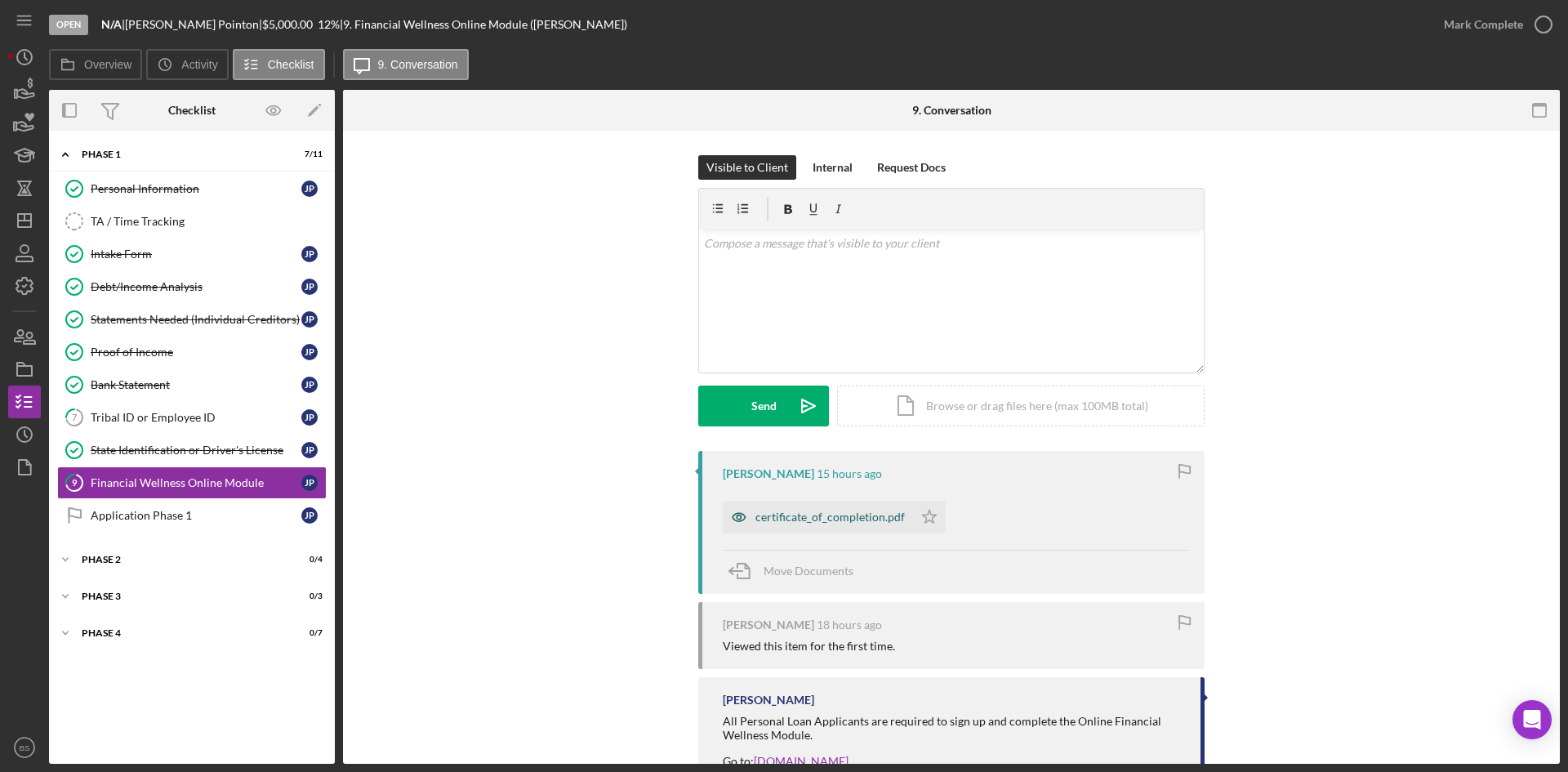
click at [769, 510] on div "certificate_of_completion.pdf" at bounding box center [818, 517] width 190 height 32
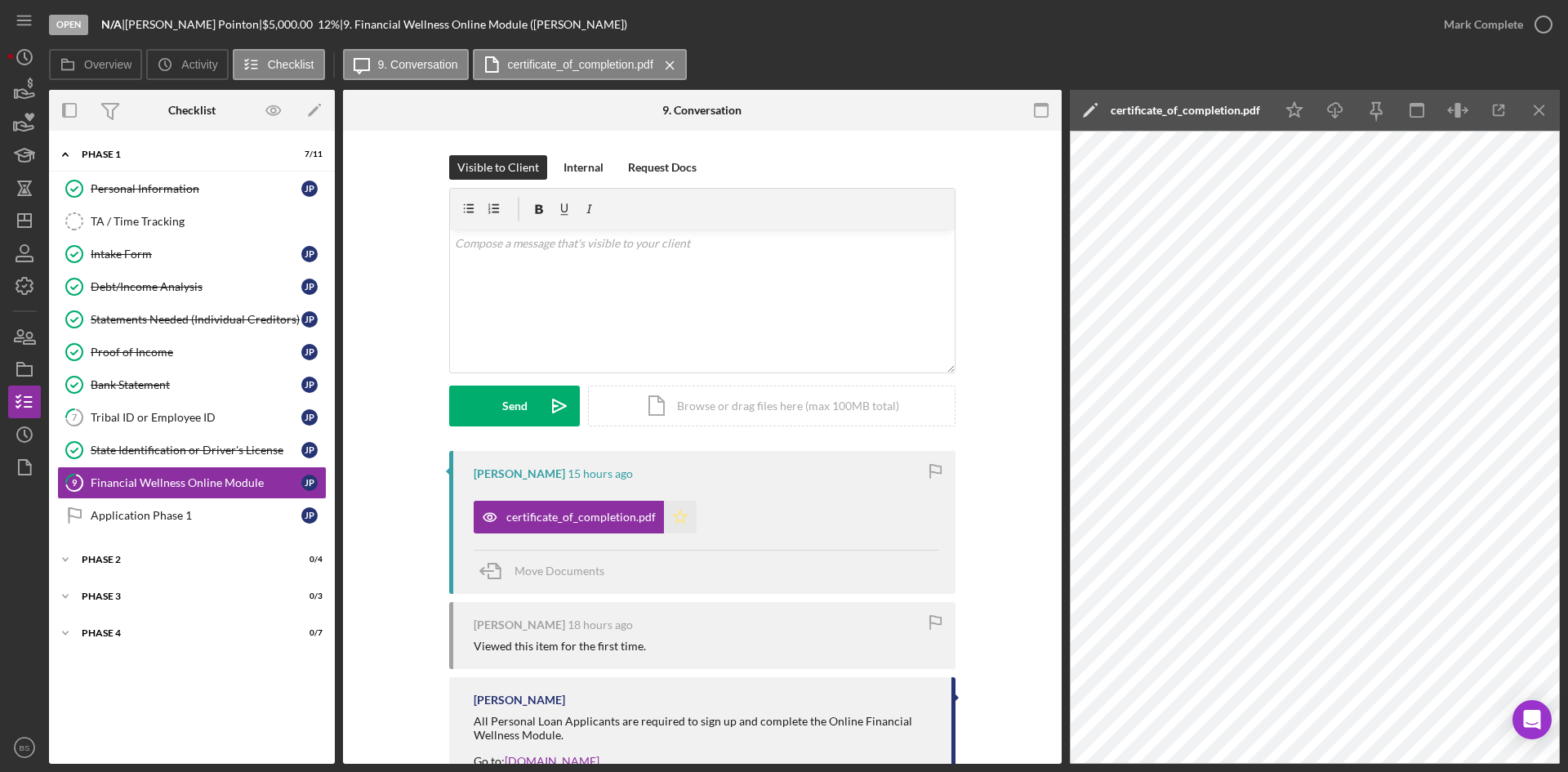
click at [674, 530] on icon "Icon/Star" at bounding box center [680, 517] width 32 height 32
click at [1458, 28] on div "Mark Complete" at bounding box center [1483, 25] width 79 height 32
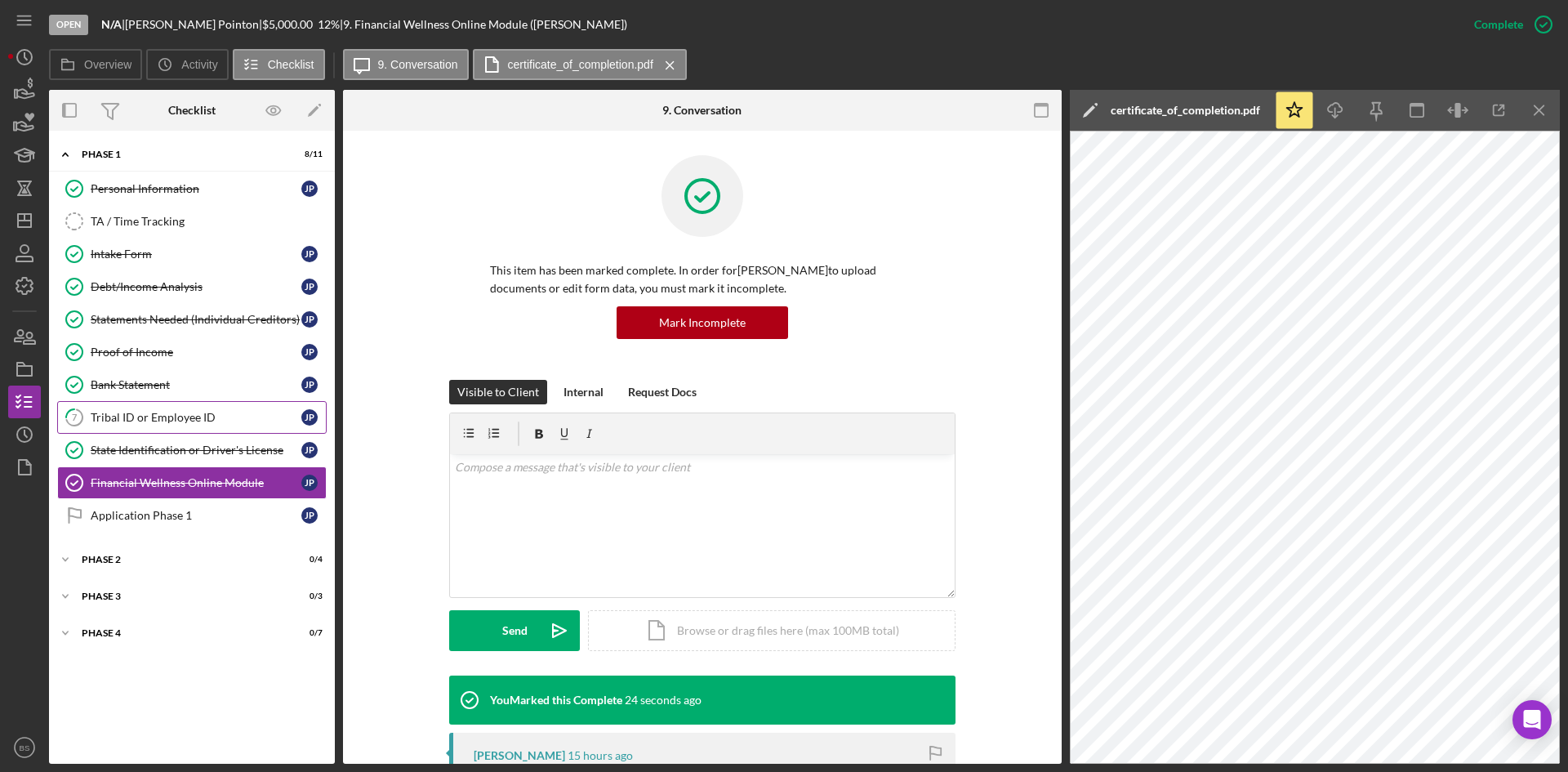
click at [191, 431] on link "7 Tribal ID or Employee ID J P" at bounding box center [191, 417] width 269 height 32
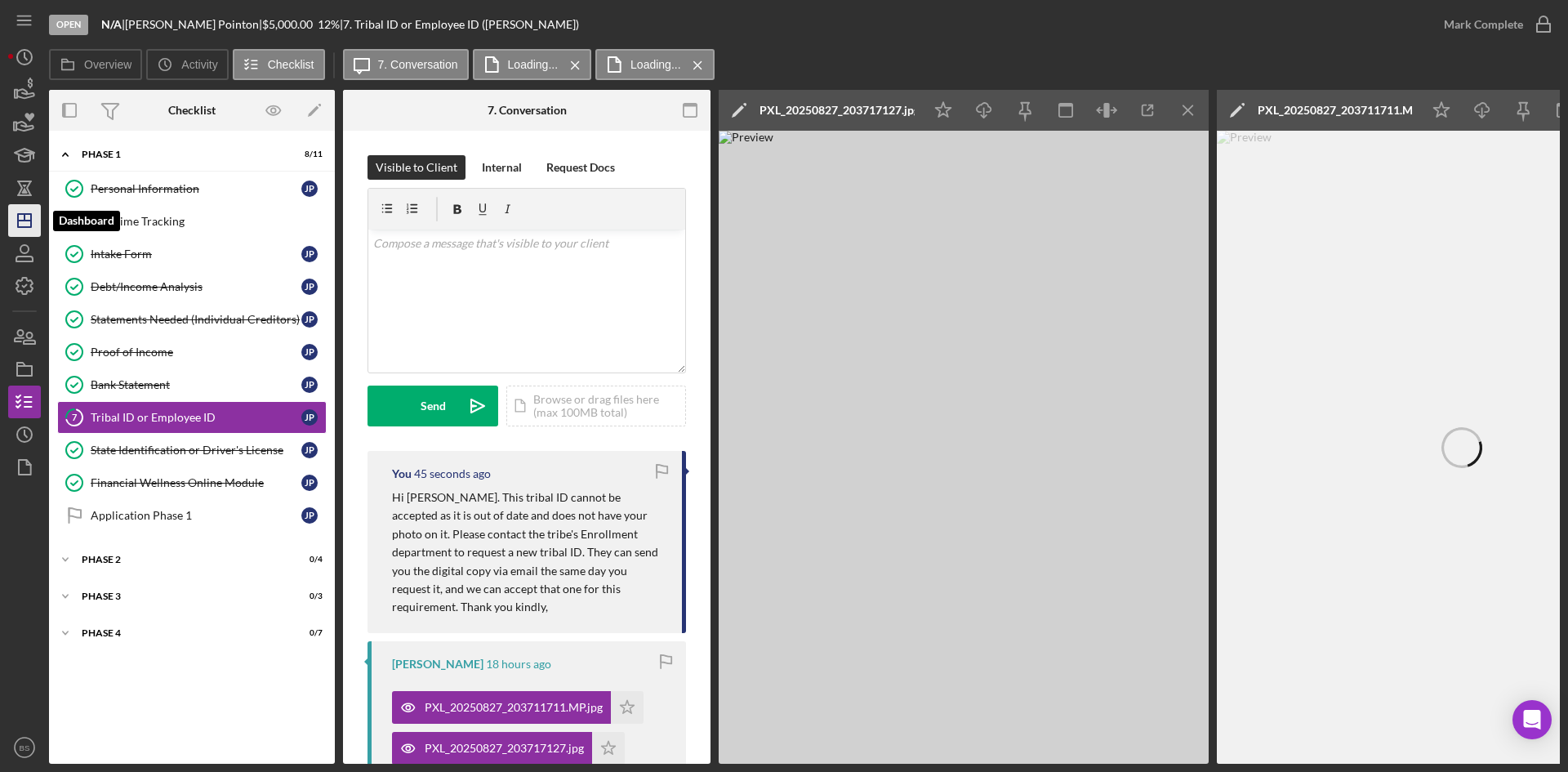
click at [21, 227] on polygon "button" at bounding box center [25, 221] width 13 height 13
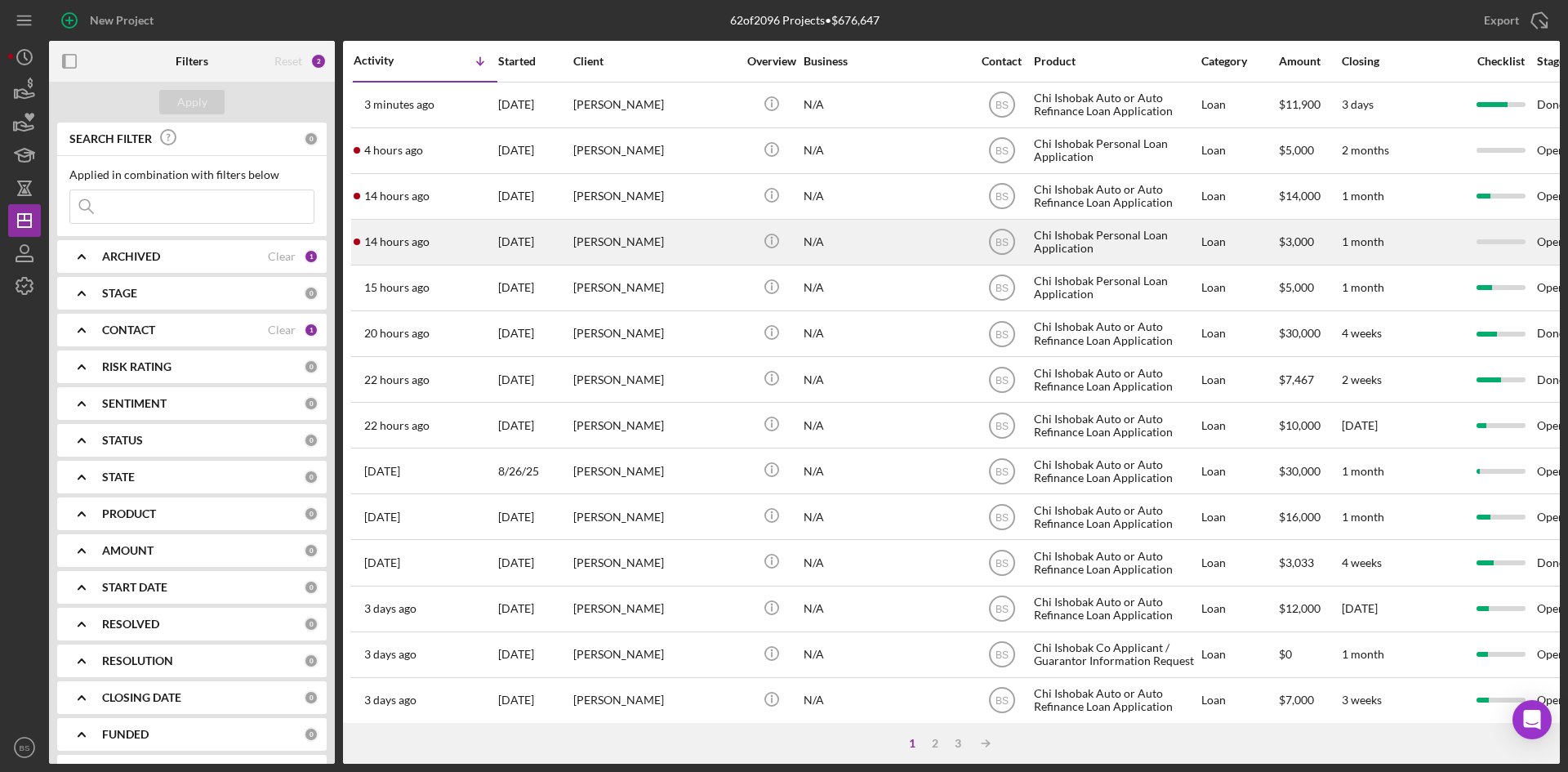
click at [629, 238] on div "[PERSON_NAME]" at bounding box center [655, 242] width 164 height 44
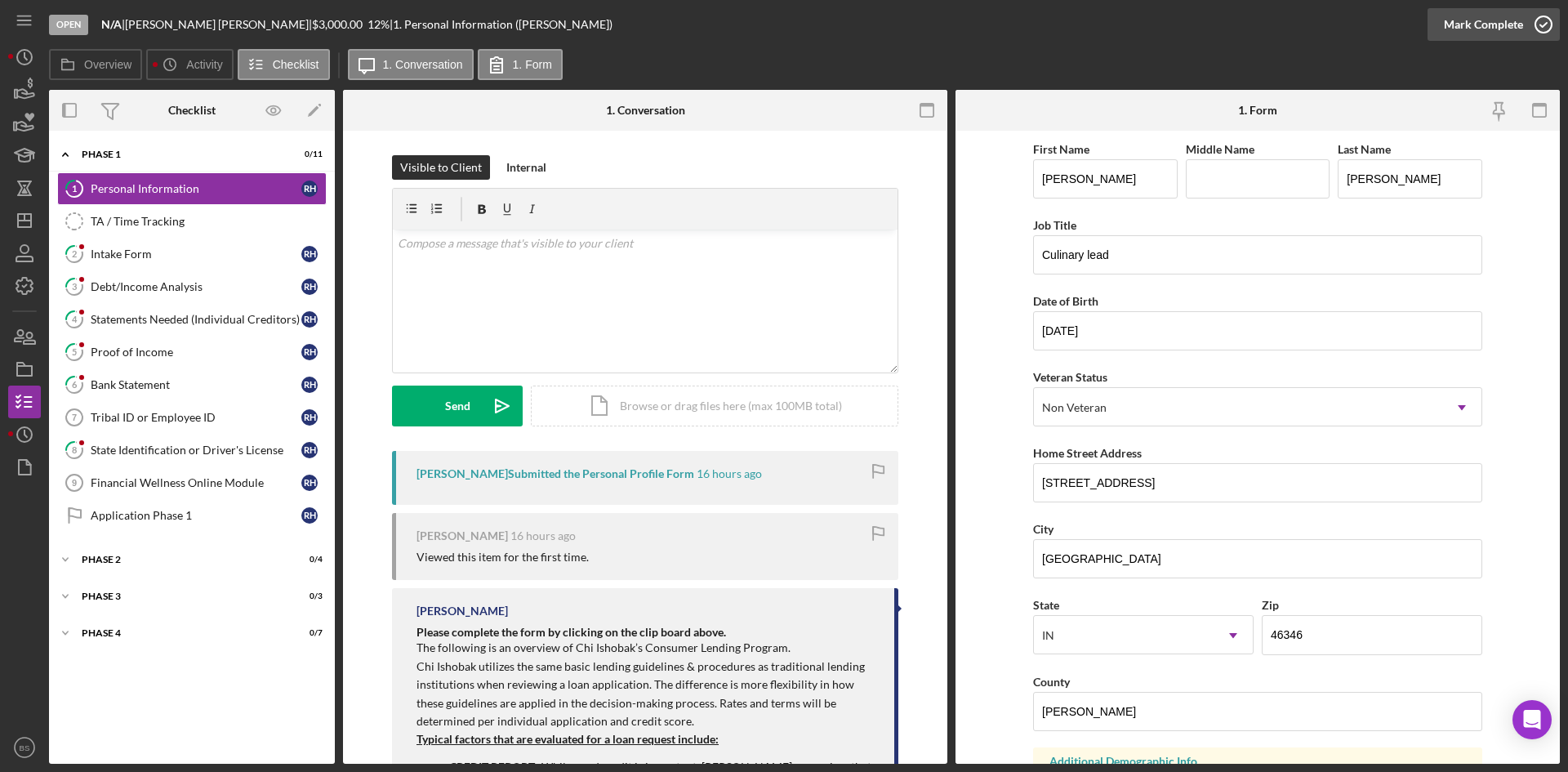
click at [1454, 36] on div "Mark Complete" at bounding box center [1483, 25] width 79 height 32
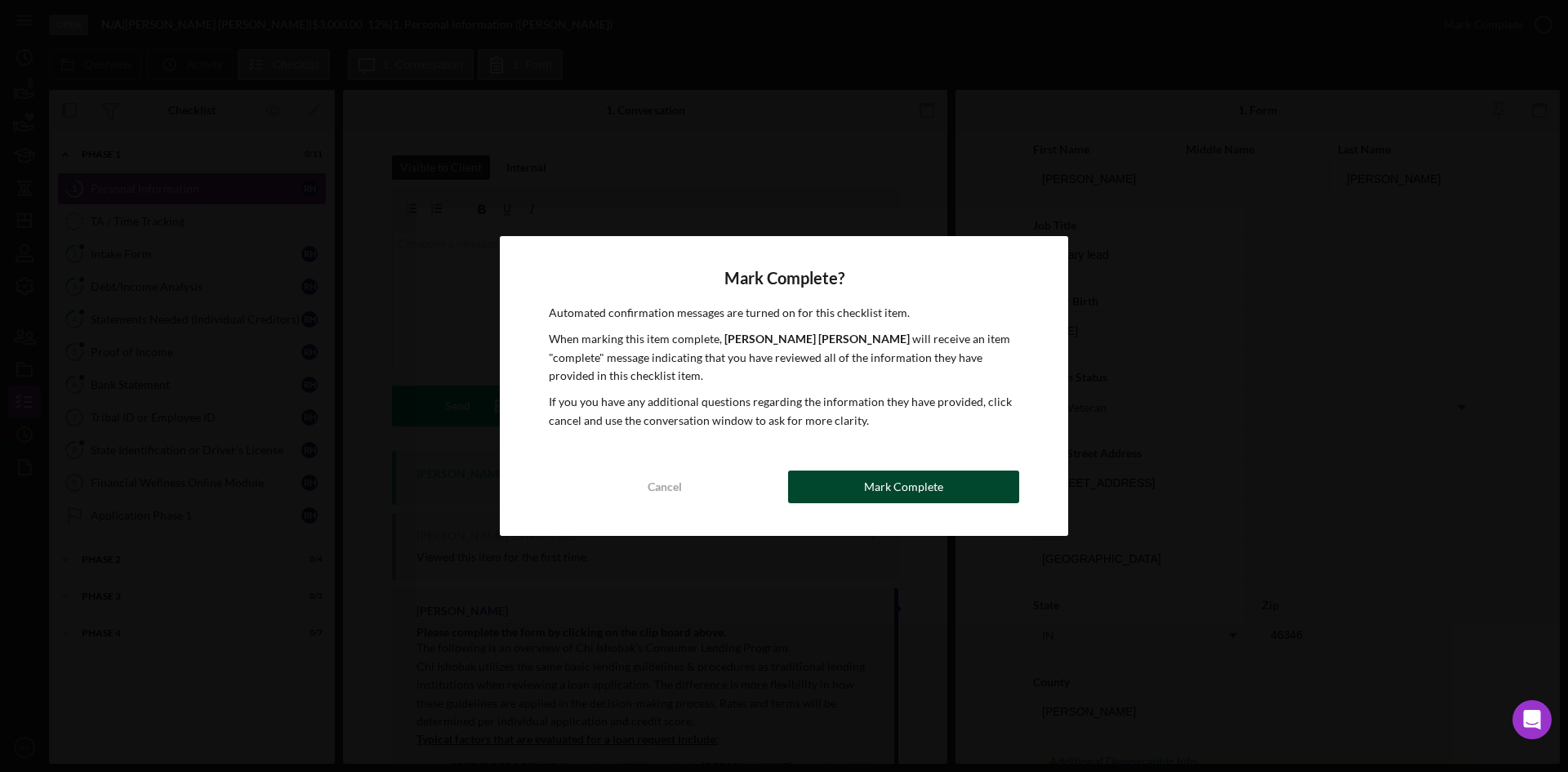
click at [955, 500] on button "Mark Complete" at bounding box center [903, 487] width 231 height 32
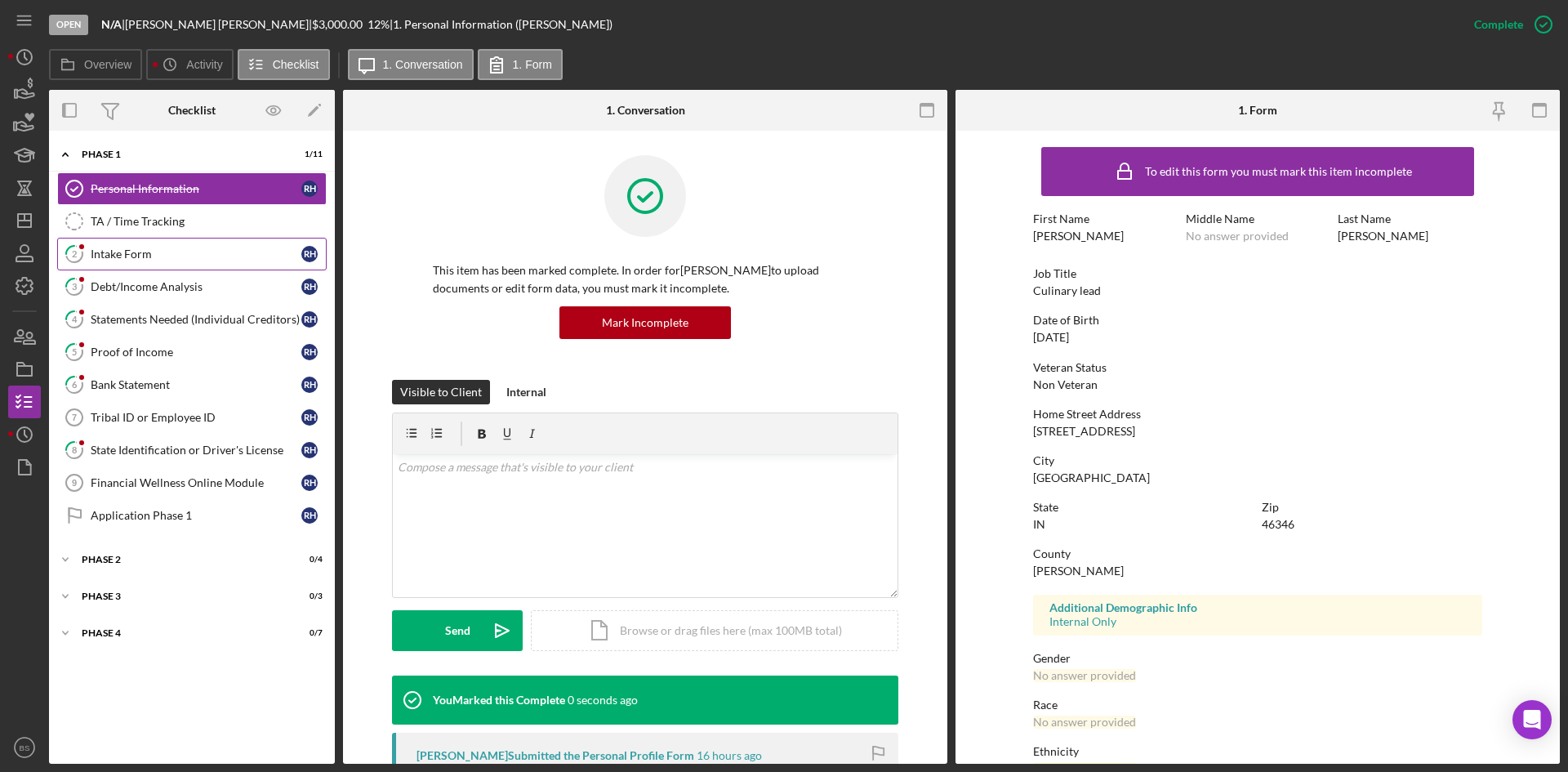
click at [249, 261] on link "2 Intake Form R H" at bounding box center [191, 254] width 269 height 32
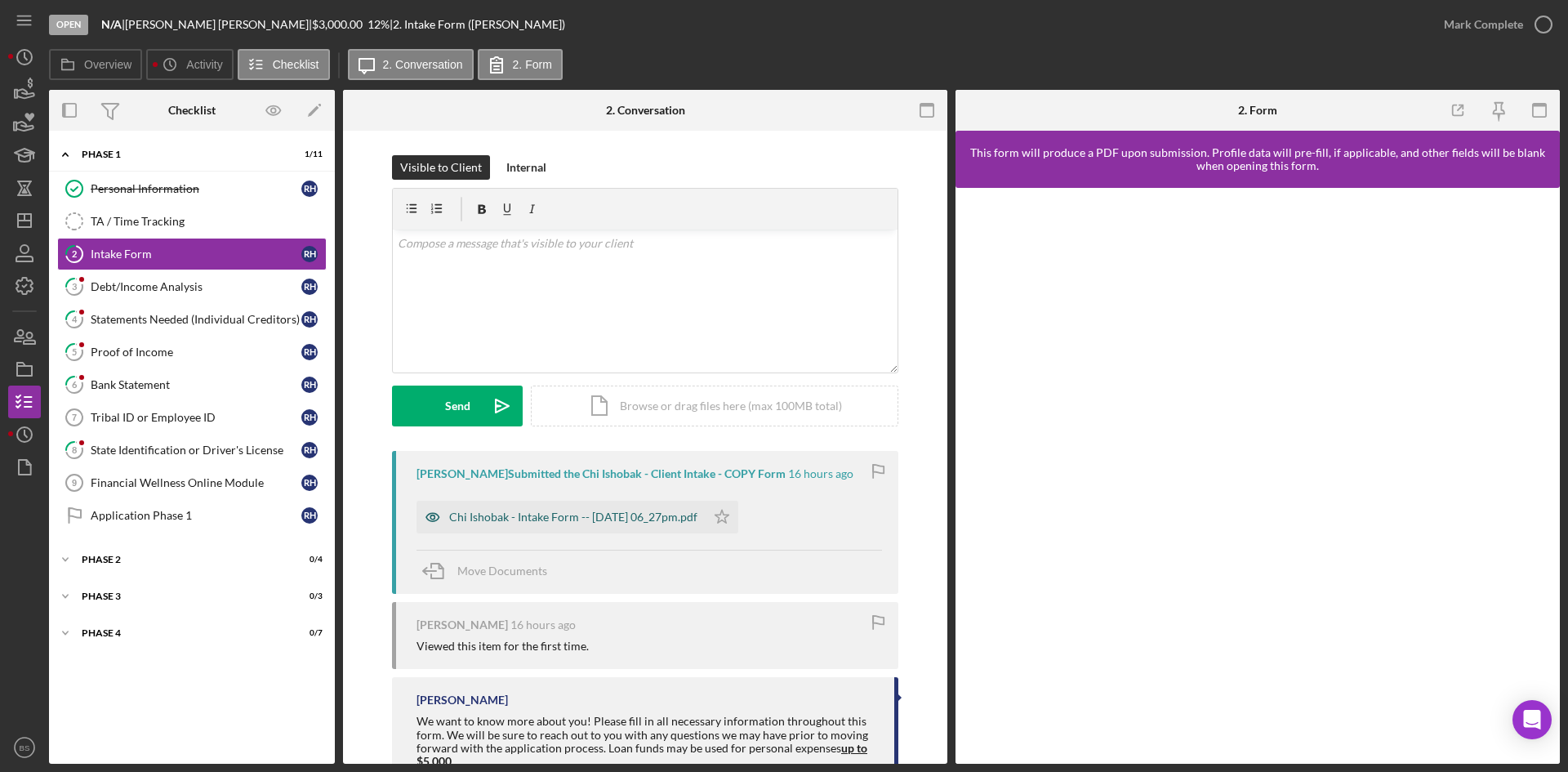
click at [661, 524] on div "Chi Ishobak - Intake Form -- 2025-08-27 06_27pm.pdf" at bounding box center [572, 517] width 248 height 13
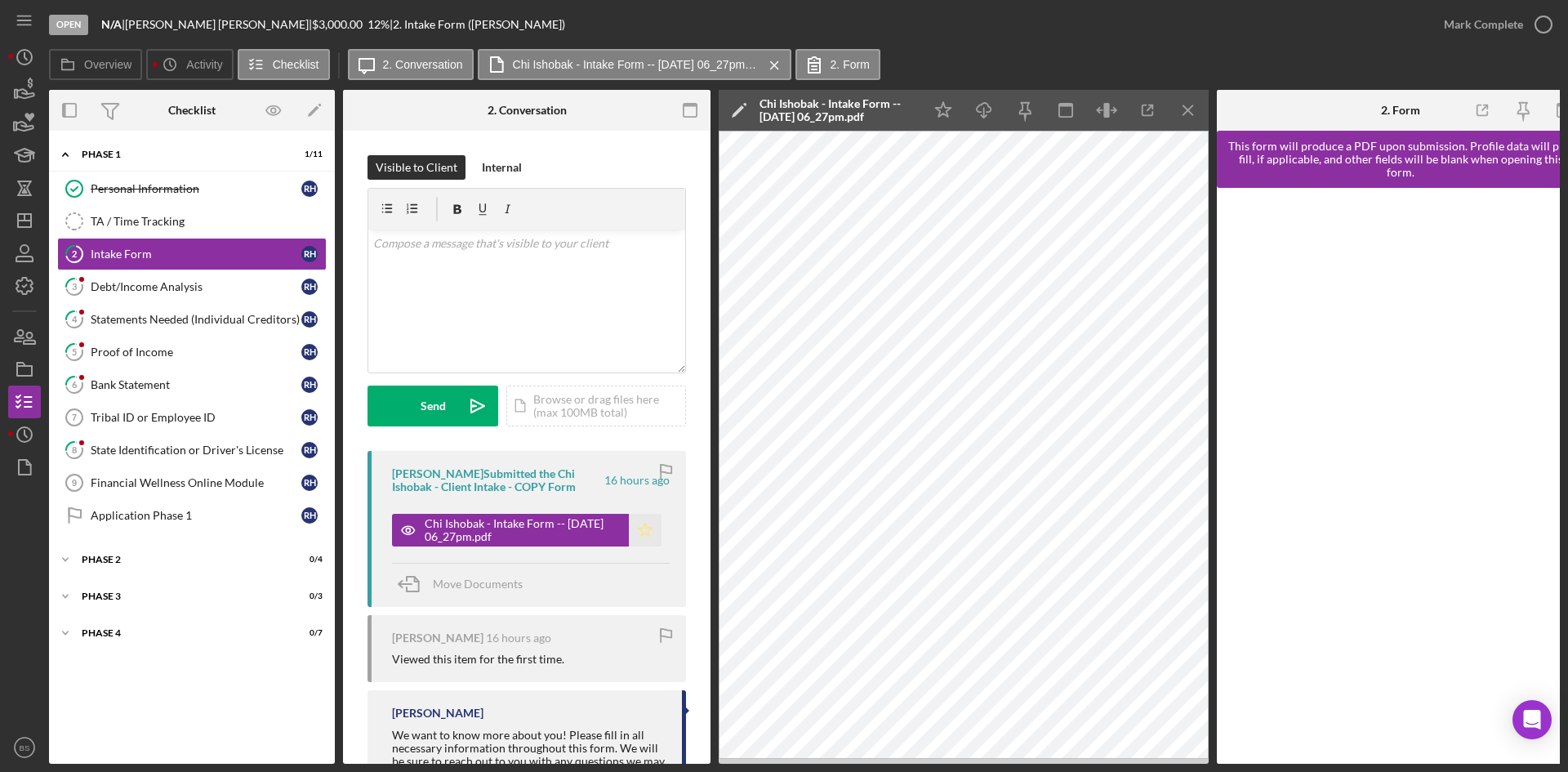
click at [640, 526] on icon "Icon/Star" at bounding box center [645, 530] width 32 height 32
click at [1452, 22] on div "Mark Complete" at bounding box center [1483, 25] width 79 height 32
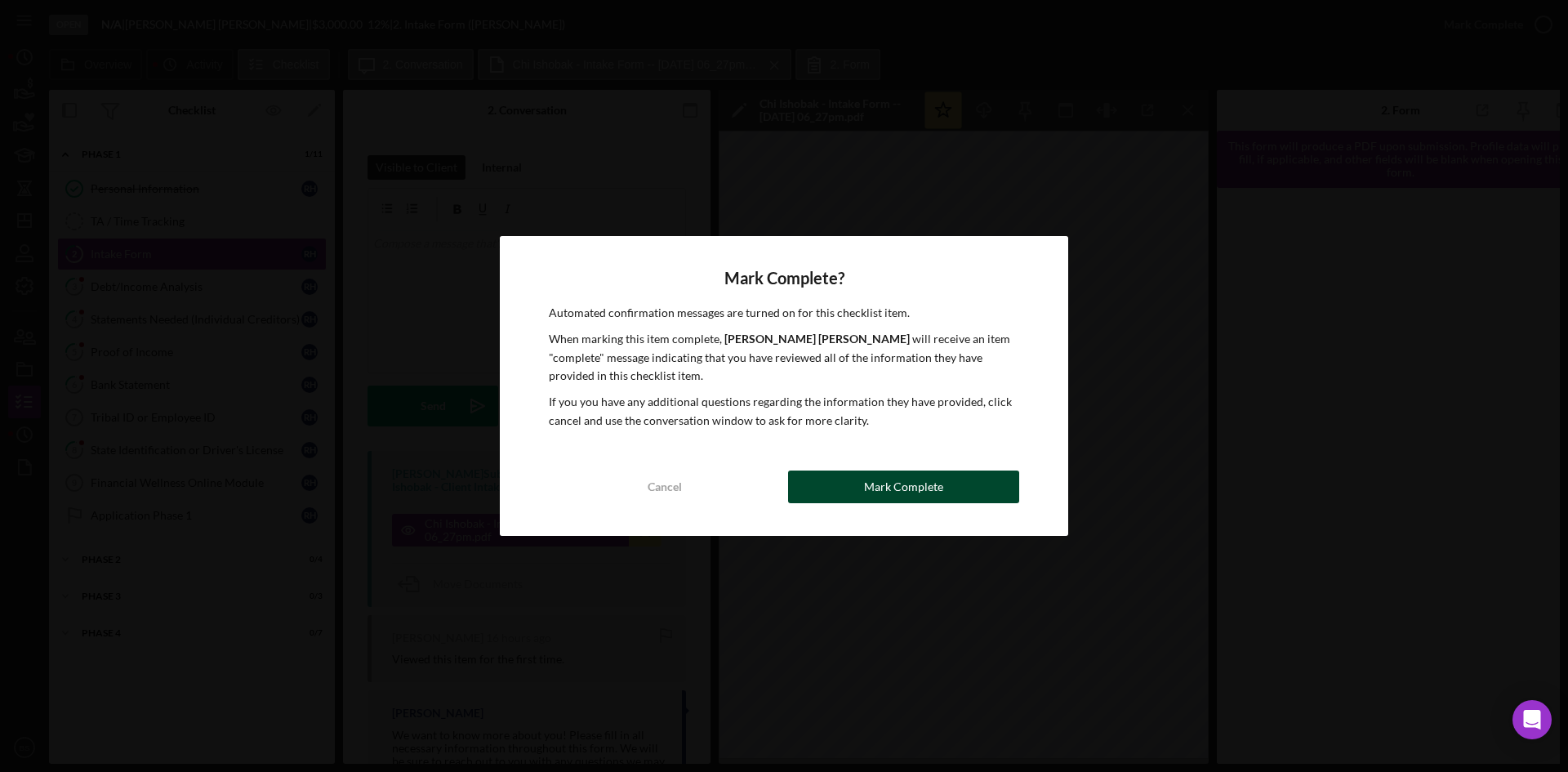
click at [850, 495] on button "Mark Complete" at bounding box center [903, 487] width 231 height 32
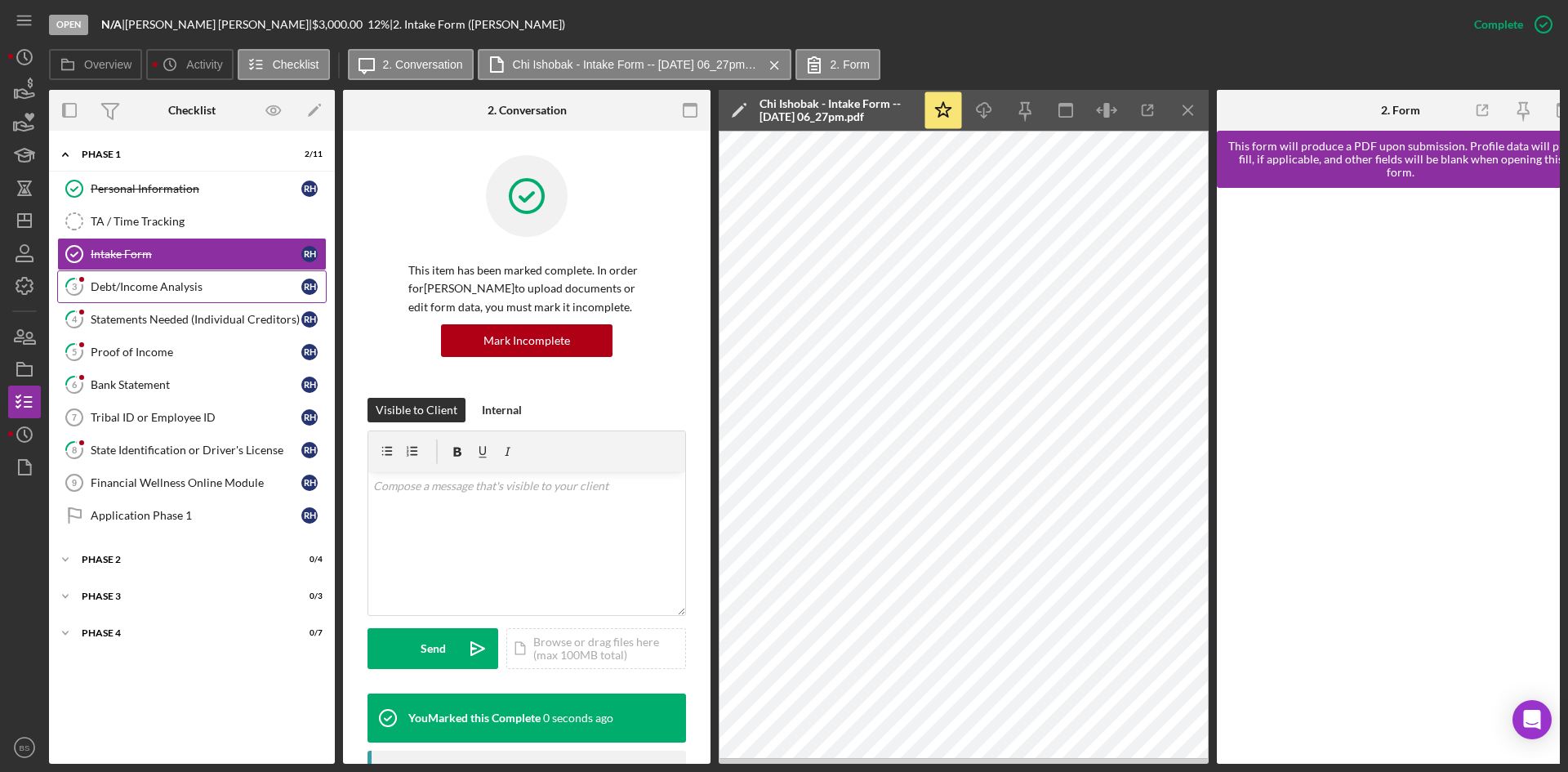
click at [223, 301] on link "3 Debt/Income Analysis R H" at bounding box center [191, 286] width 269 height 32
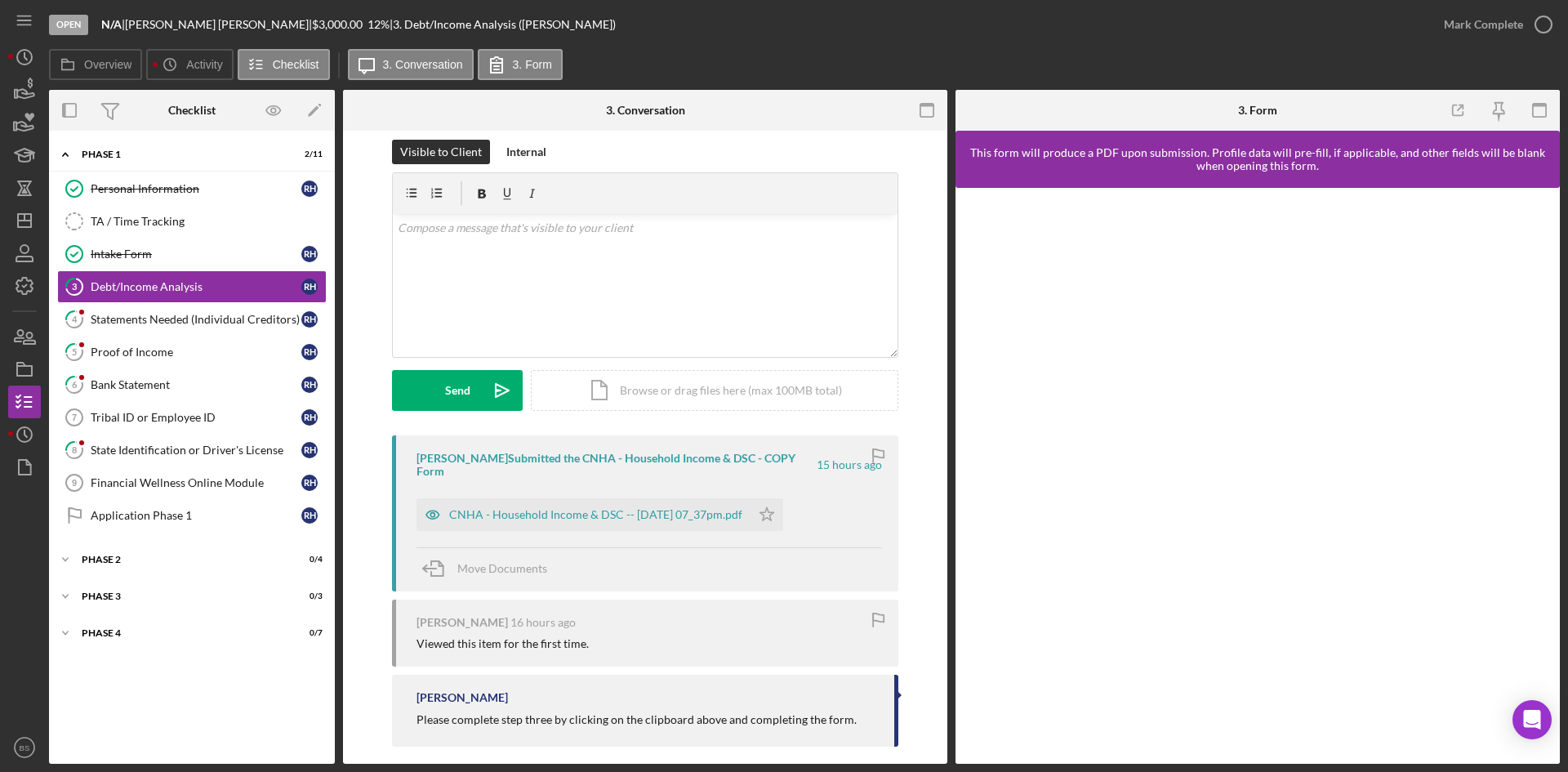
scroll to position [18, 0]
click at [584, 506] on div "CNHA - Household Income & DSC -- 2025-08-27 07_37pm.pdf" at bounding box center [595, 512] width 293 height 13
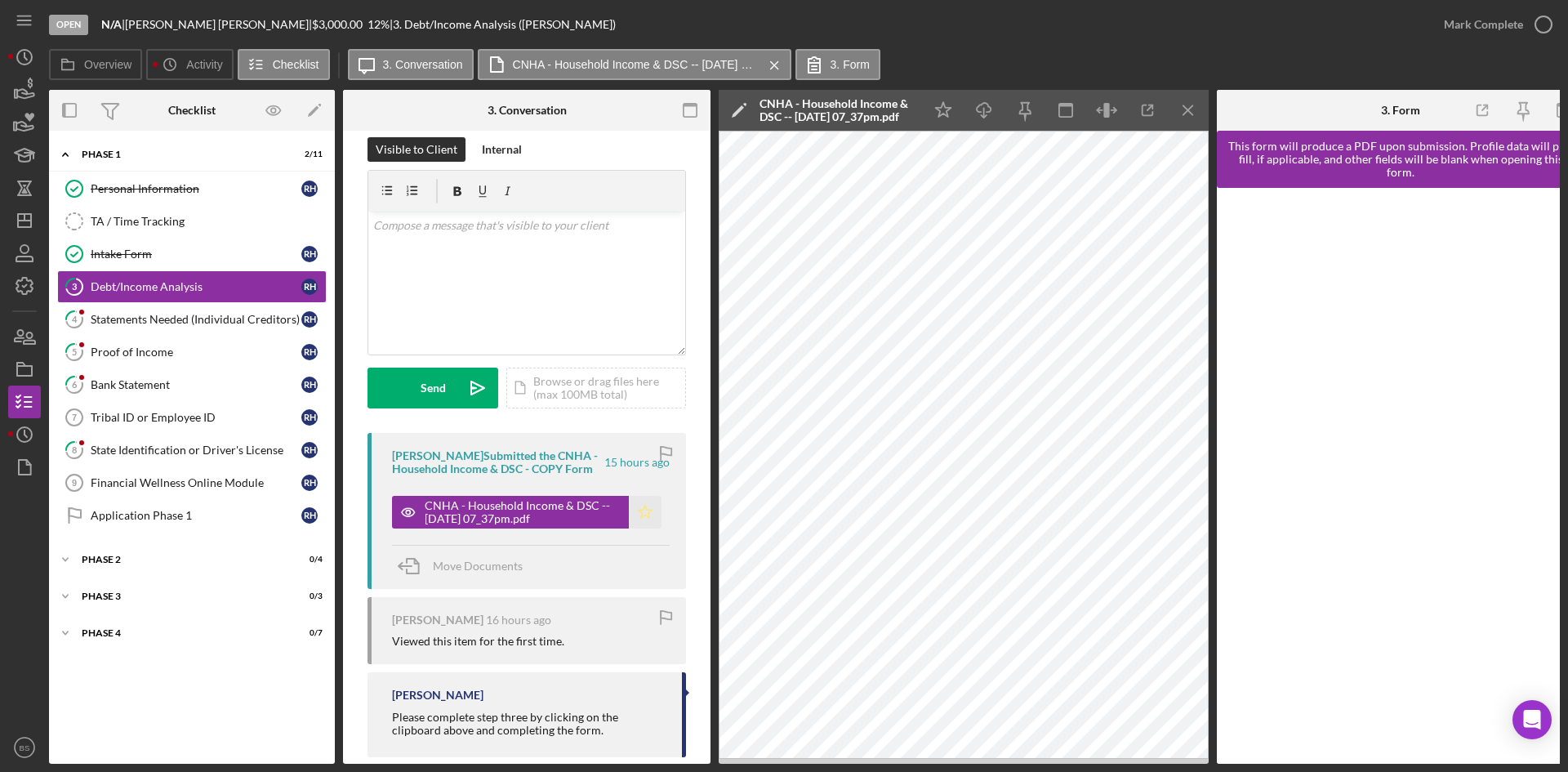
click at [647, 503] on icon "Icon/Star" at bounding box center [645, 511] width 32 height 32
click at [1452, 23] on div "Mark Complete" at bounding box center [1483, 25] width 79 height 32
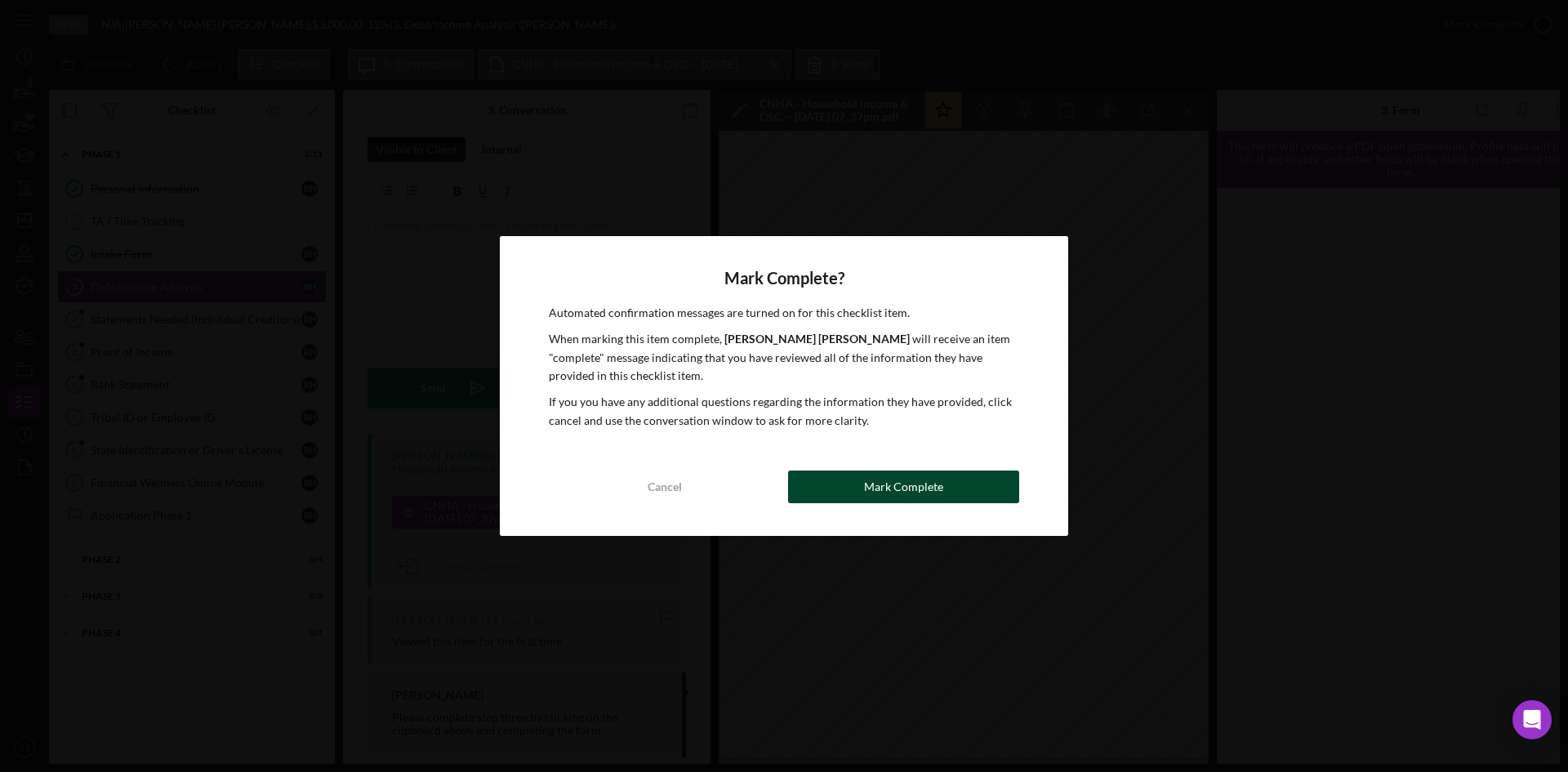
click at [946, 477] on button "Mark Complete" at bounding box center [903, 487] width 231 height 32
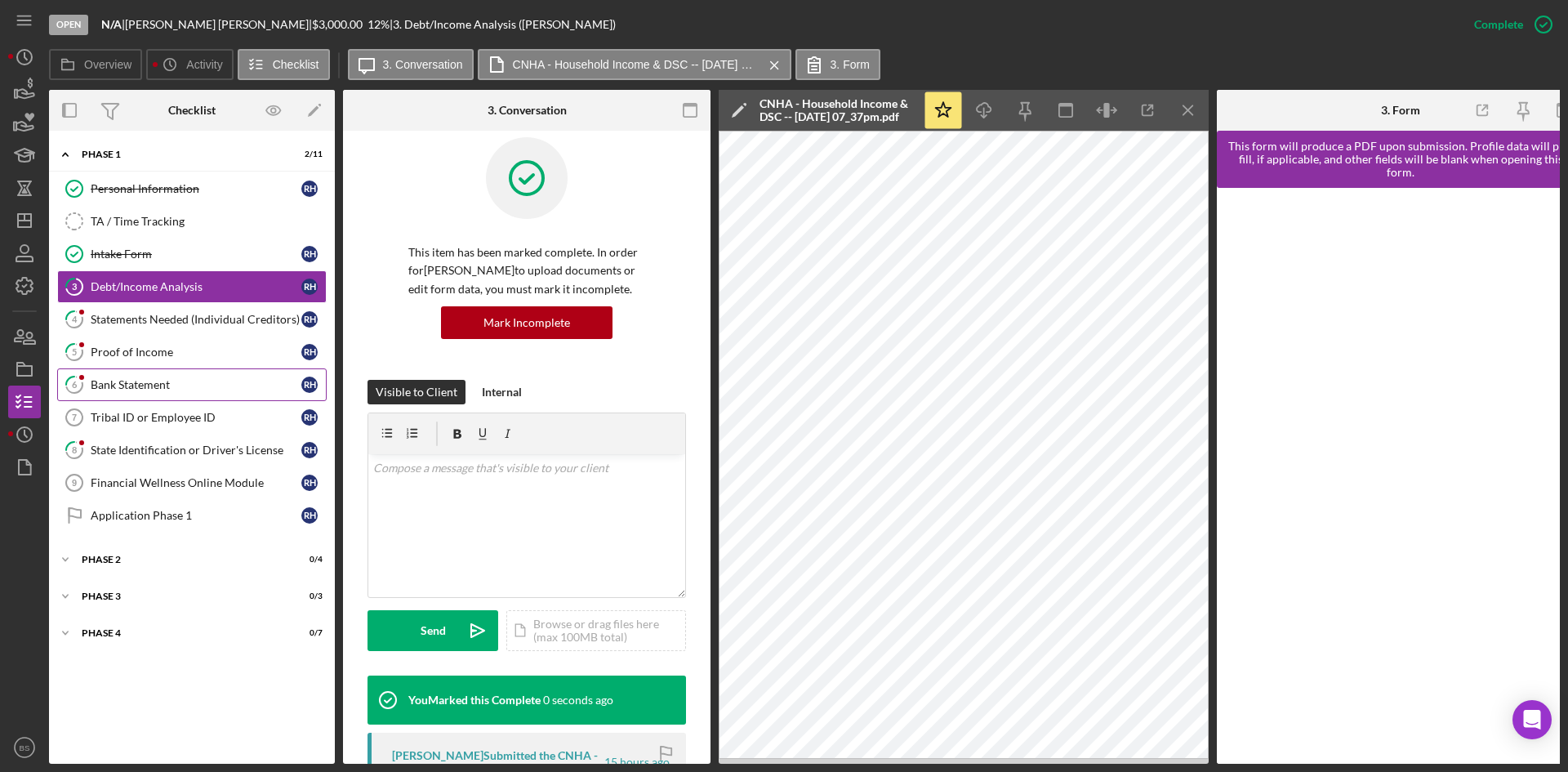
scroll to position [261, 0]
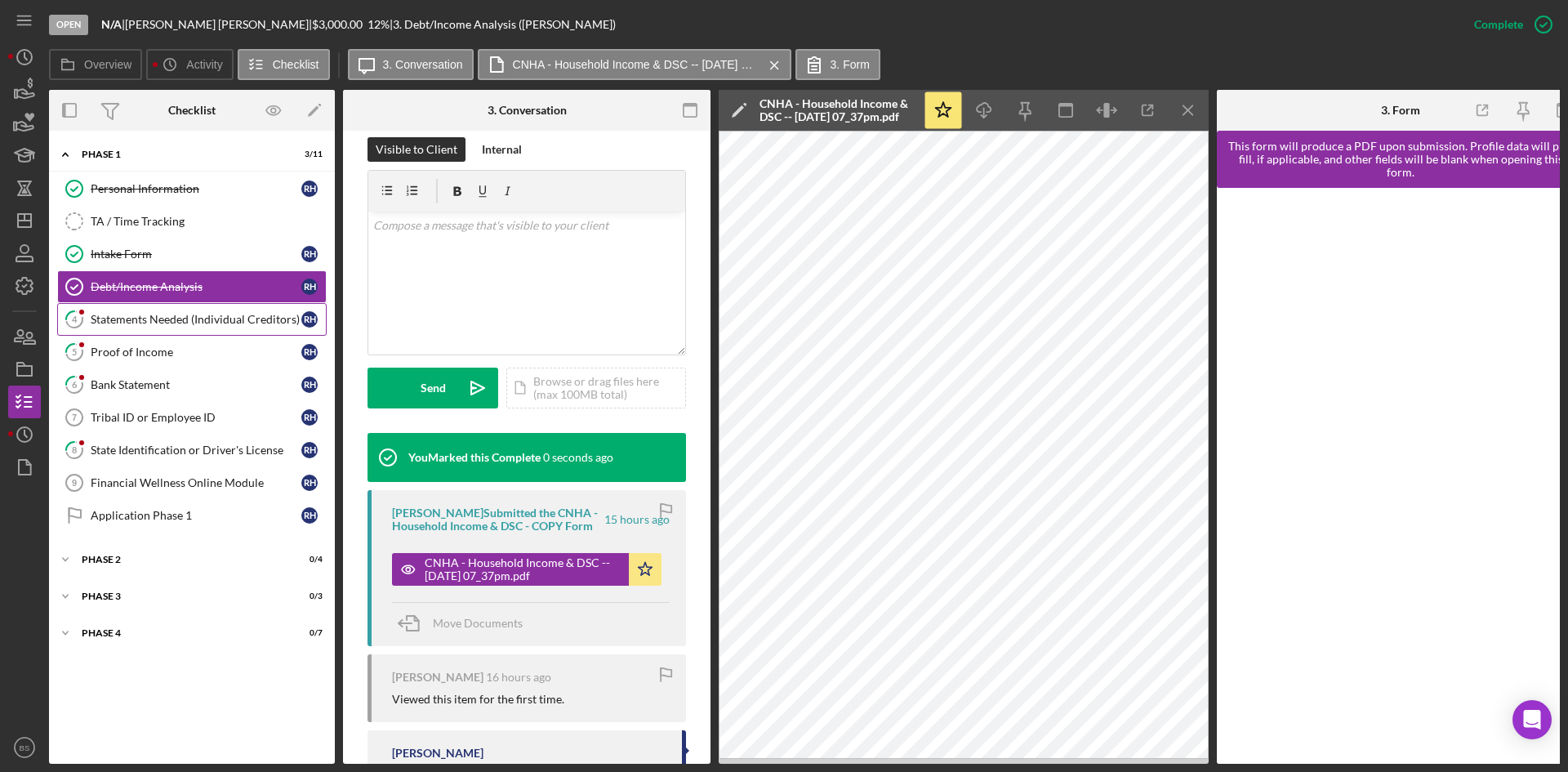
click at [211, 310] on link "4 Statements Needed (Individual Creditors) R H" at bounding box center [191, 319] width 269 height 32
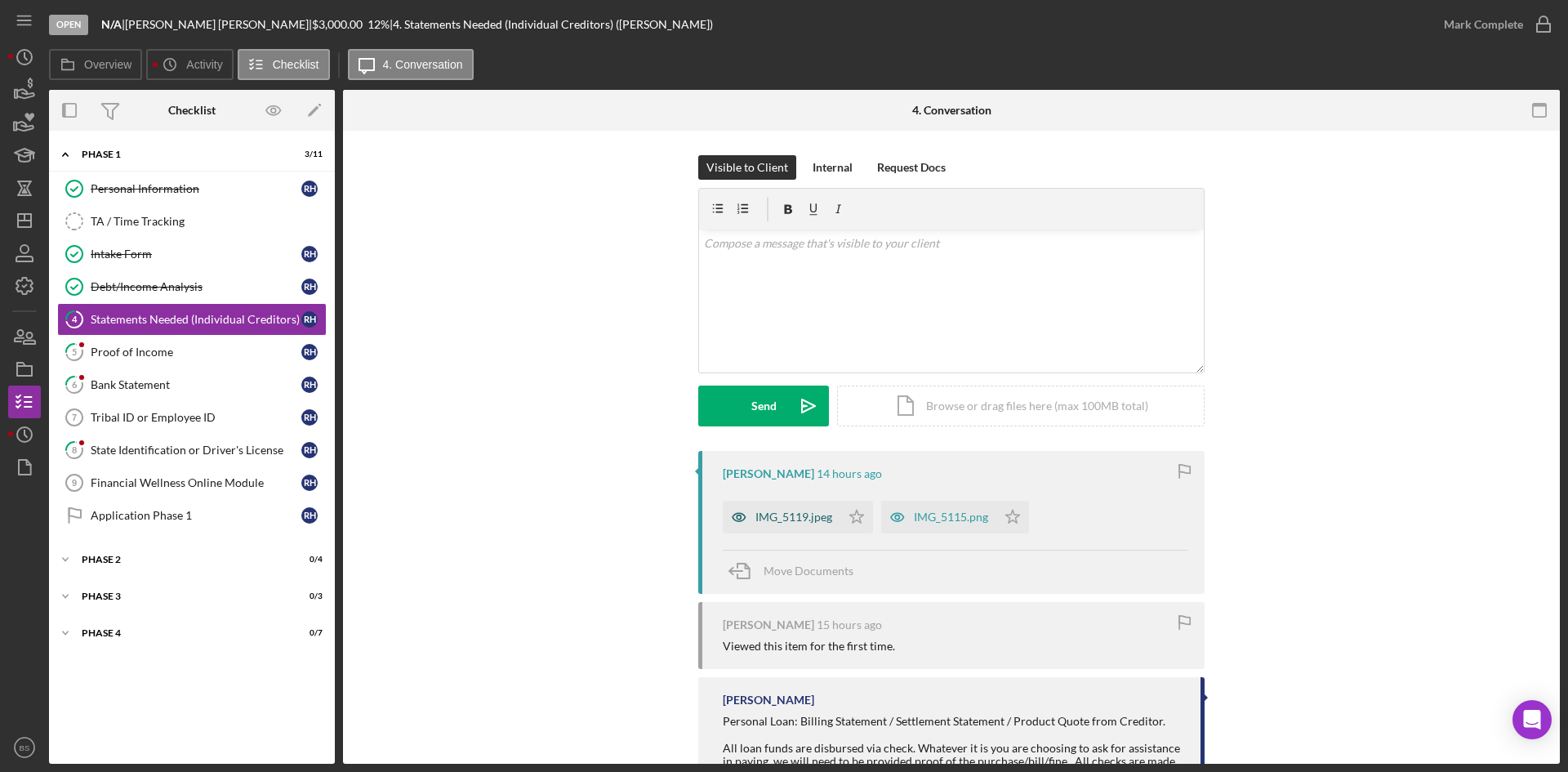
click at [761, 513] on div "IMG_5119.jpeg" at bounding box center [793, 517] width 77 height 13
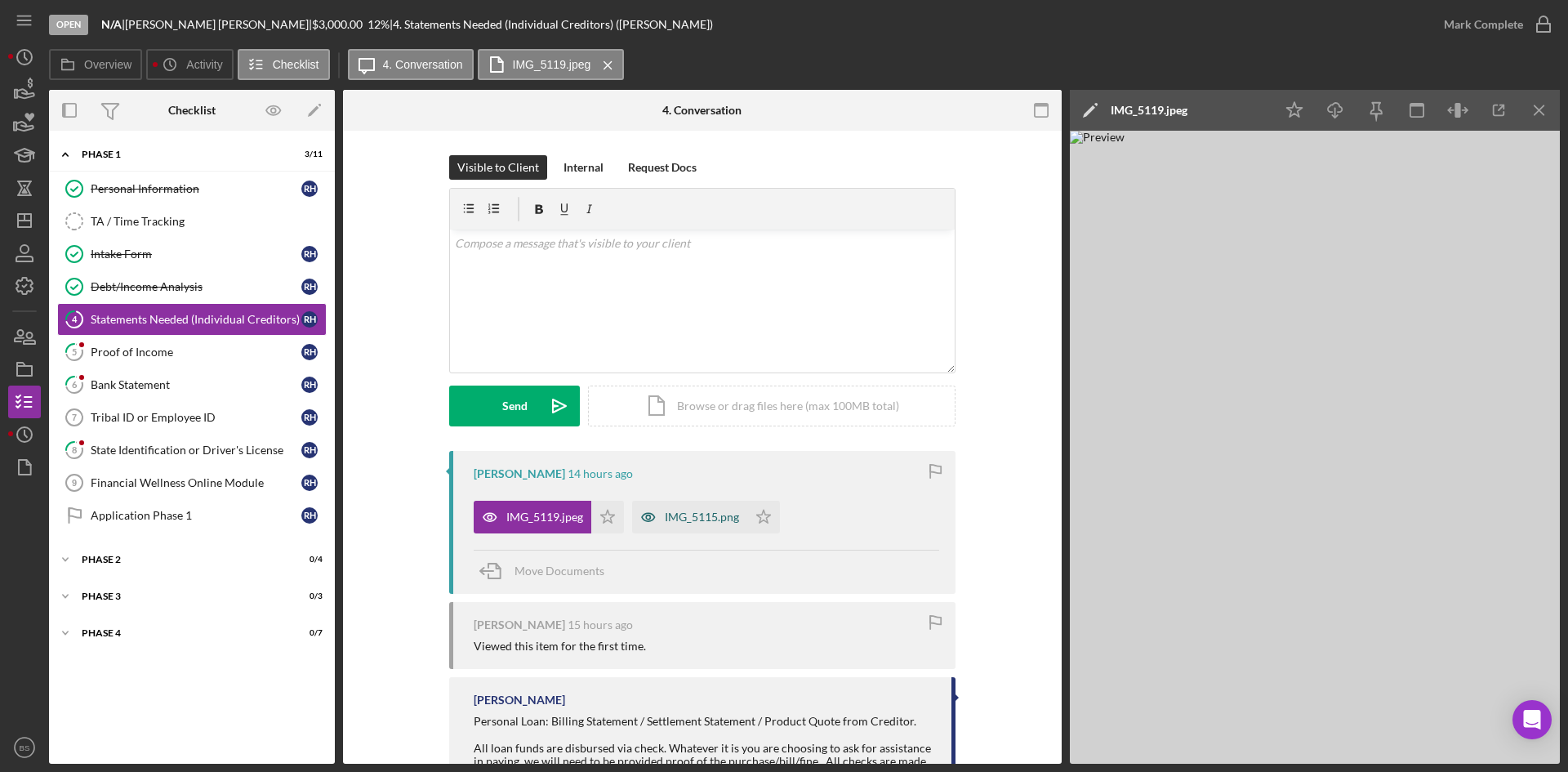
click at [730, 516] on div "IMG_5115.png" at bounding box center [702, 517] width 74 height 13
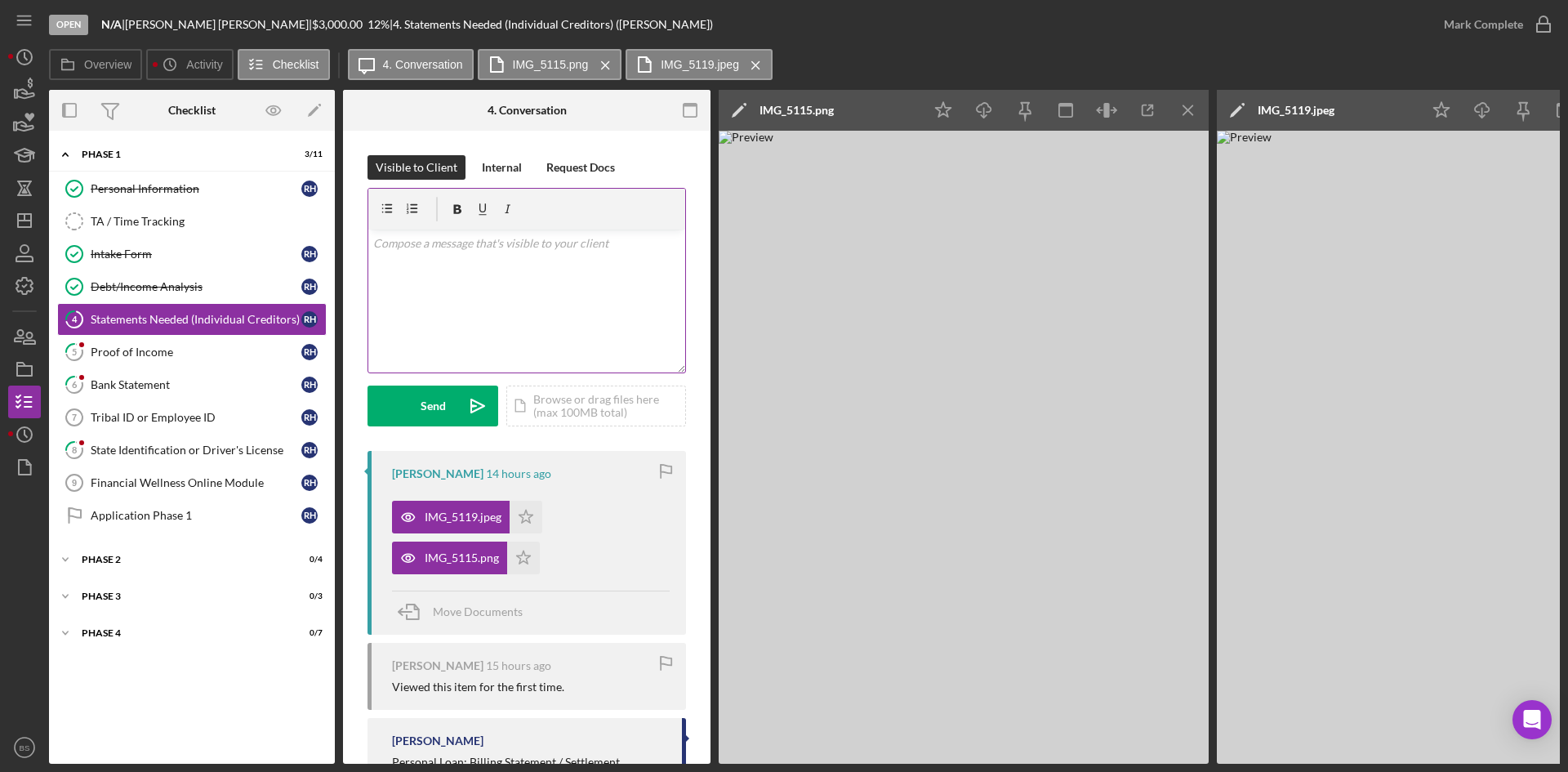
click at [472, 310] on div "v Color teal Color pink Remove color Add row above Add row below Add column bef…" at bounding box center [526, 300] width 317 height 143
click at [440, 280] on p "To pay for rent, please submit your rental agreement where it shows your name, …" at bounding box center [528, 262] width 308 height 55
click at [470, 261] on p "To pay for rent, please submit your rental agreement which shows your name, the…" at bounding box center [528, 262] width 308 height 55
click at [501, 261] on p "To pay for rent, please submit your rental agreement which shows your name, the…" at bounding box center [528, 262] width 308 height 55
click at [520, 261] on p "To pay for rent, please submit your rental agreement which shows your name, the…" at bounding box center [528, 262] width 308 height 55
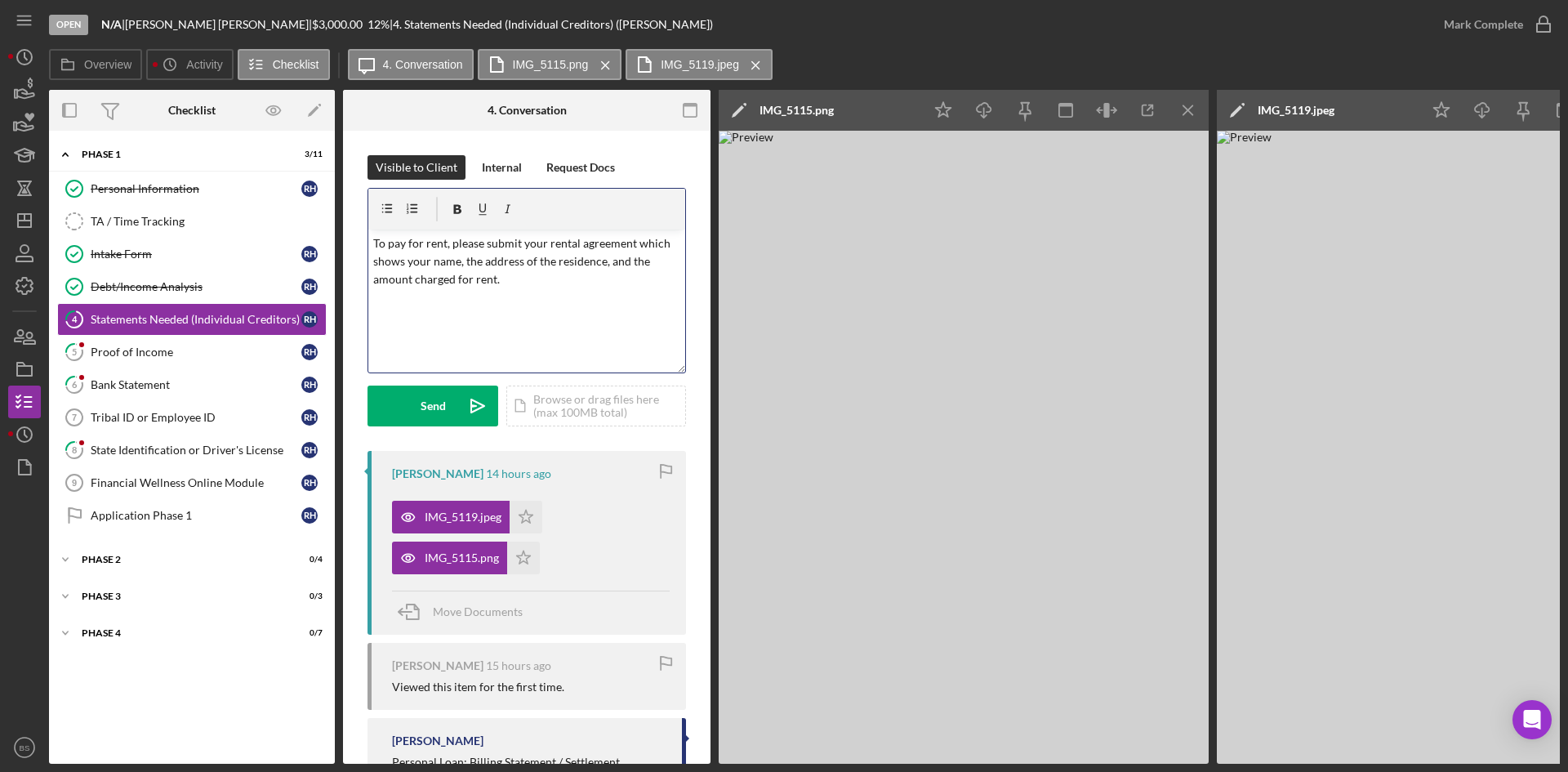
click at [545, 286] on p "To pay for rent, please submit your rental agreement which shows your name, the…" at bounding box center [528, 262] width 308 height 55
click at [565, 279] on p "To pay for rent, please submit your rental agreement, which shows your name, th…" at bounding box center [528, 262] width 308 height 55
click at [472, 404] on icon "Icon/icon-invite-send" at bounding box center [477, 405] width 41 height 41
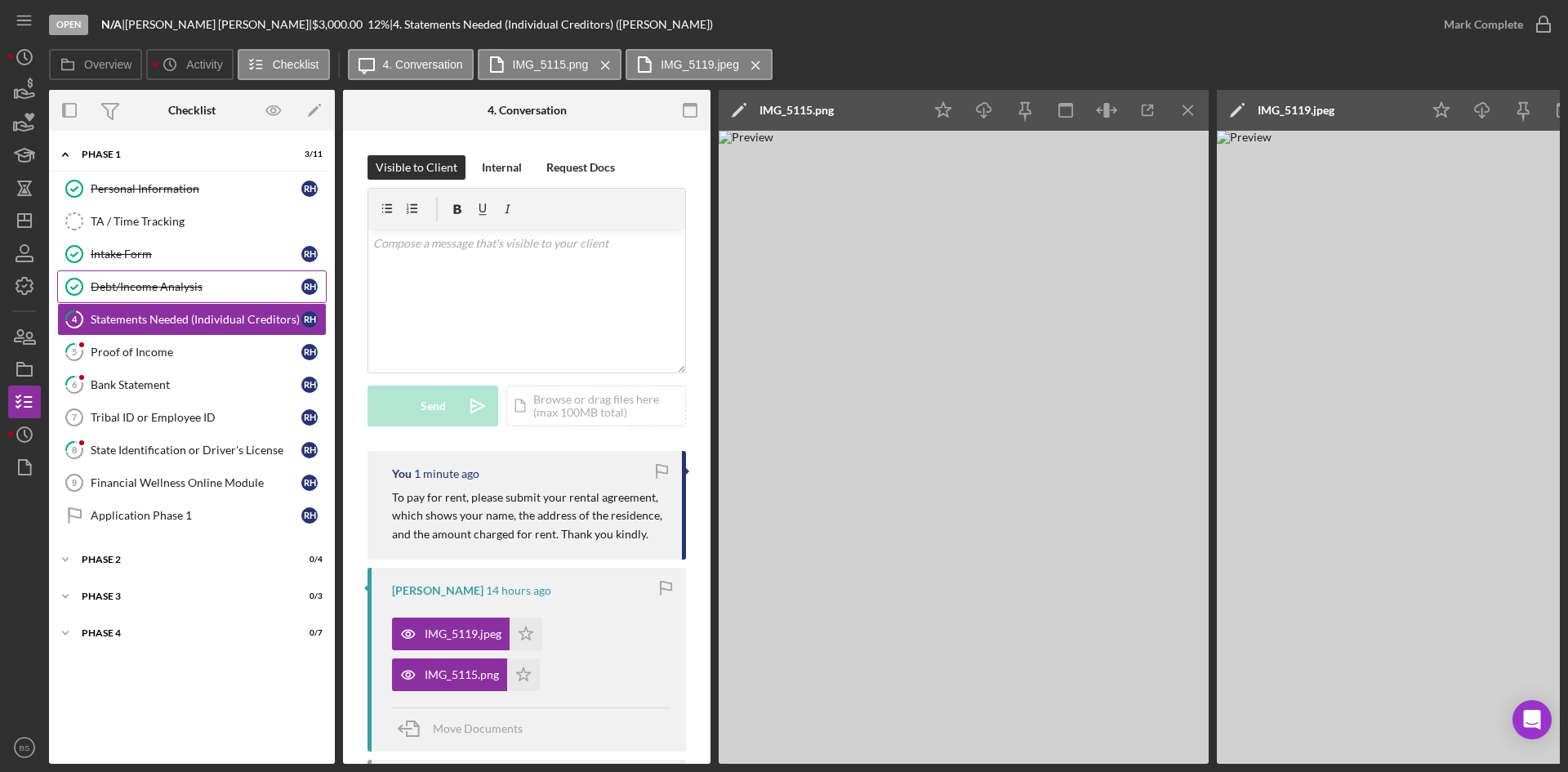
drag, startPoint x: 194, startPoint y: 246, endPoint x: 281, endPoint y: 283, distance: 94.5
click at [194, 247] on div "Intake Form" at bounding box center [196, 254] width 211 height 13
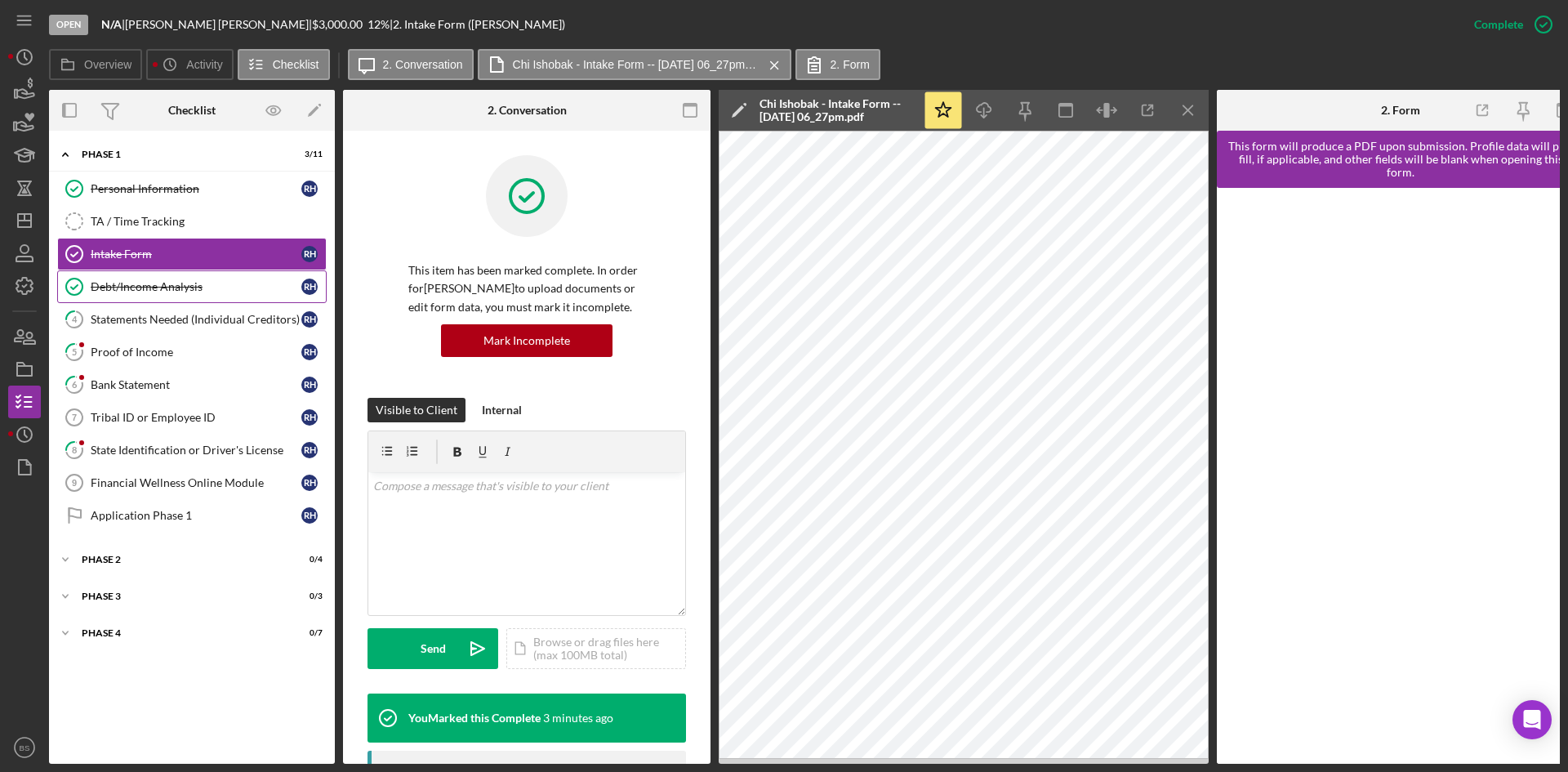
click at [227, 289] on div "Debt/Income Analysis" at bounding box center [196, 287] width 211 height 13
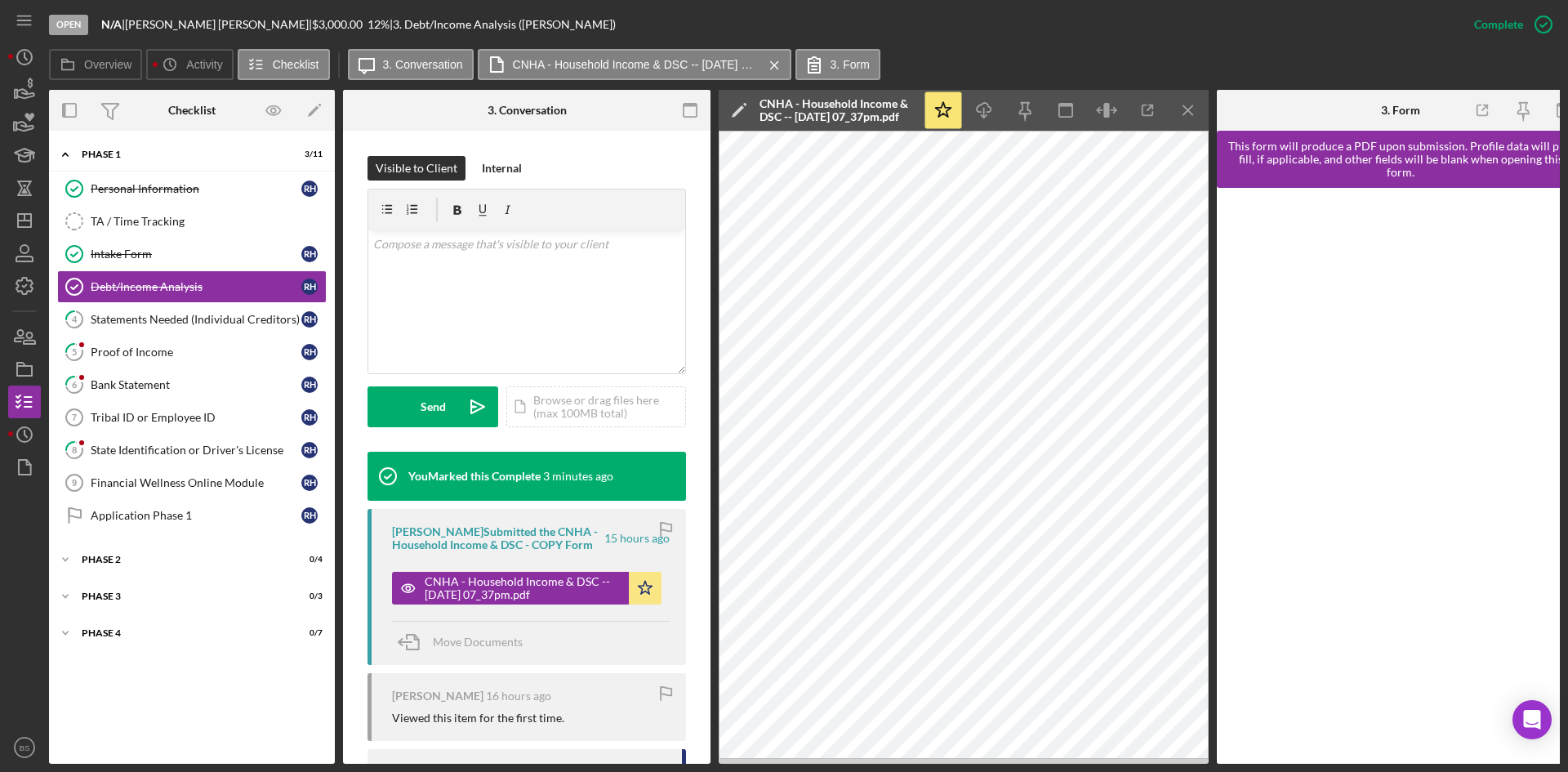
scroll to position [245, 0]
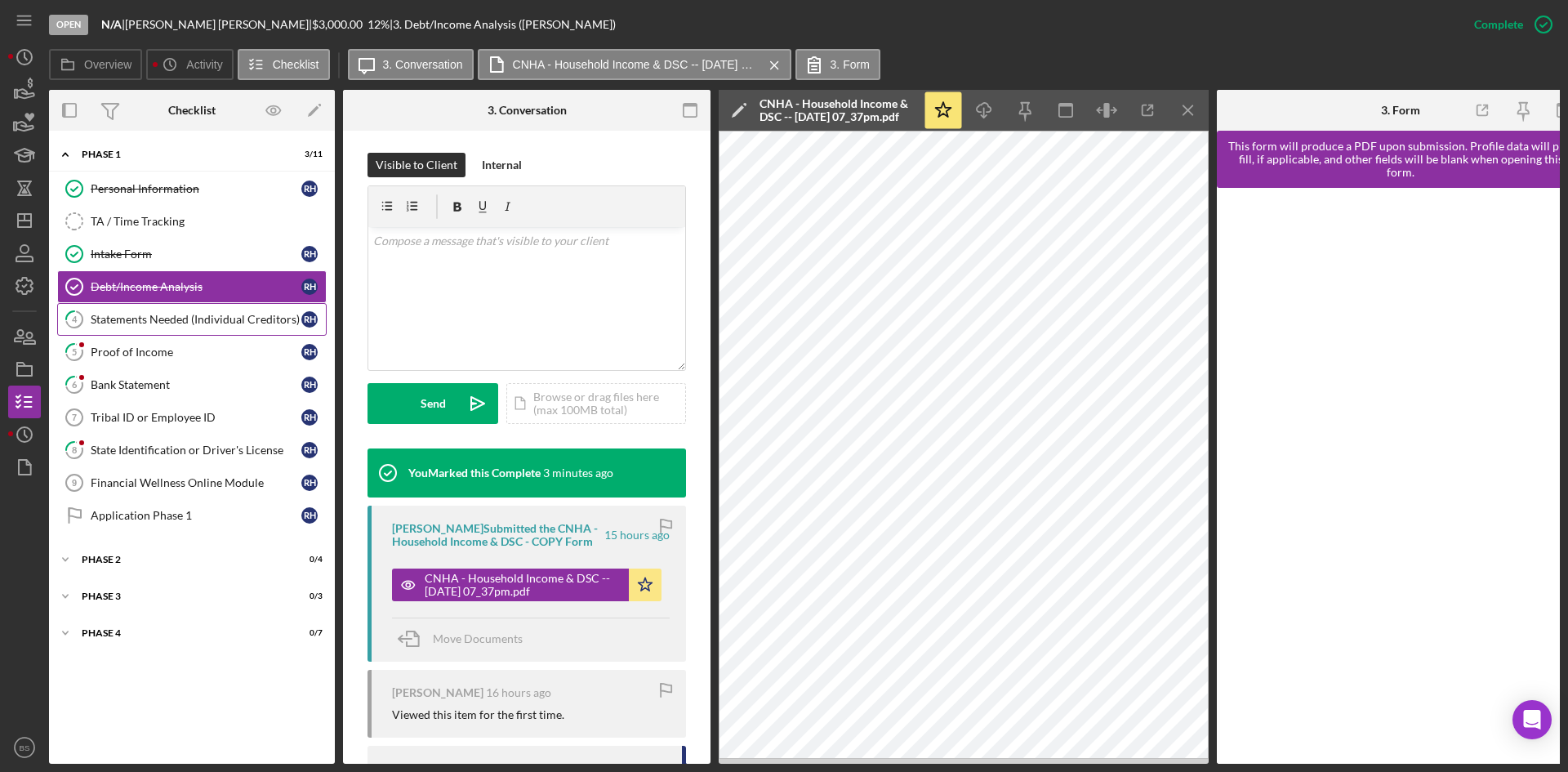
click at [180, 318] on div "Statements Needed (Individual Creditors)" at bounding box center [196, 319] width 211 height 13
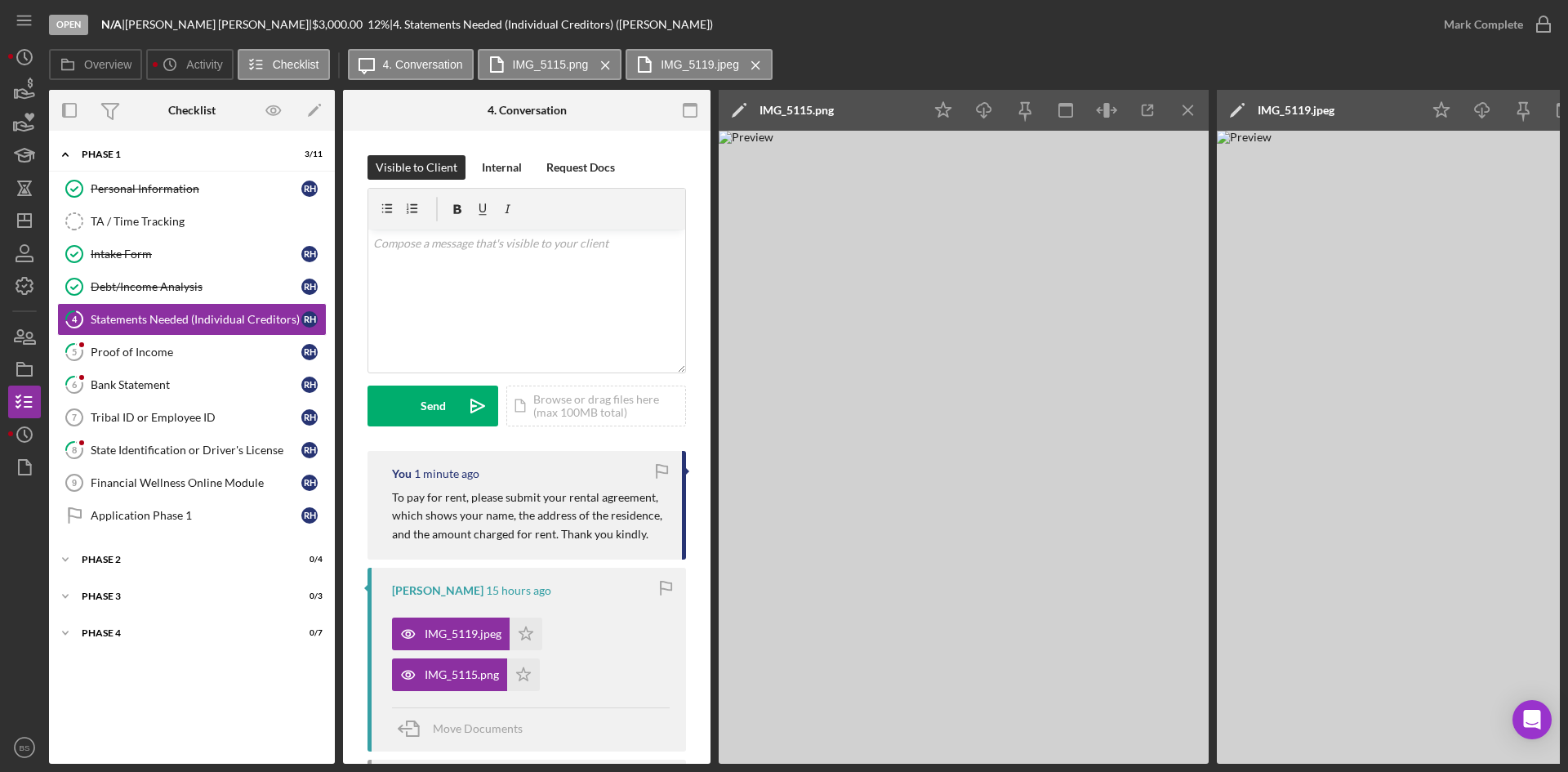
scroll to position [0, 147]
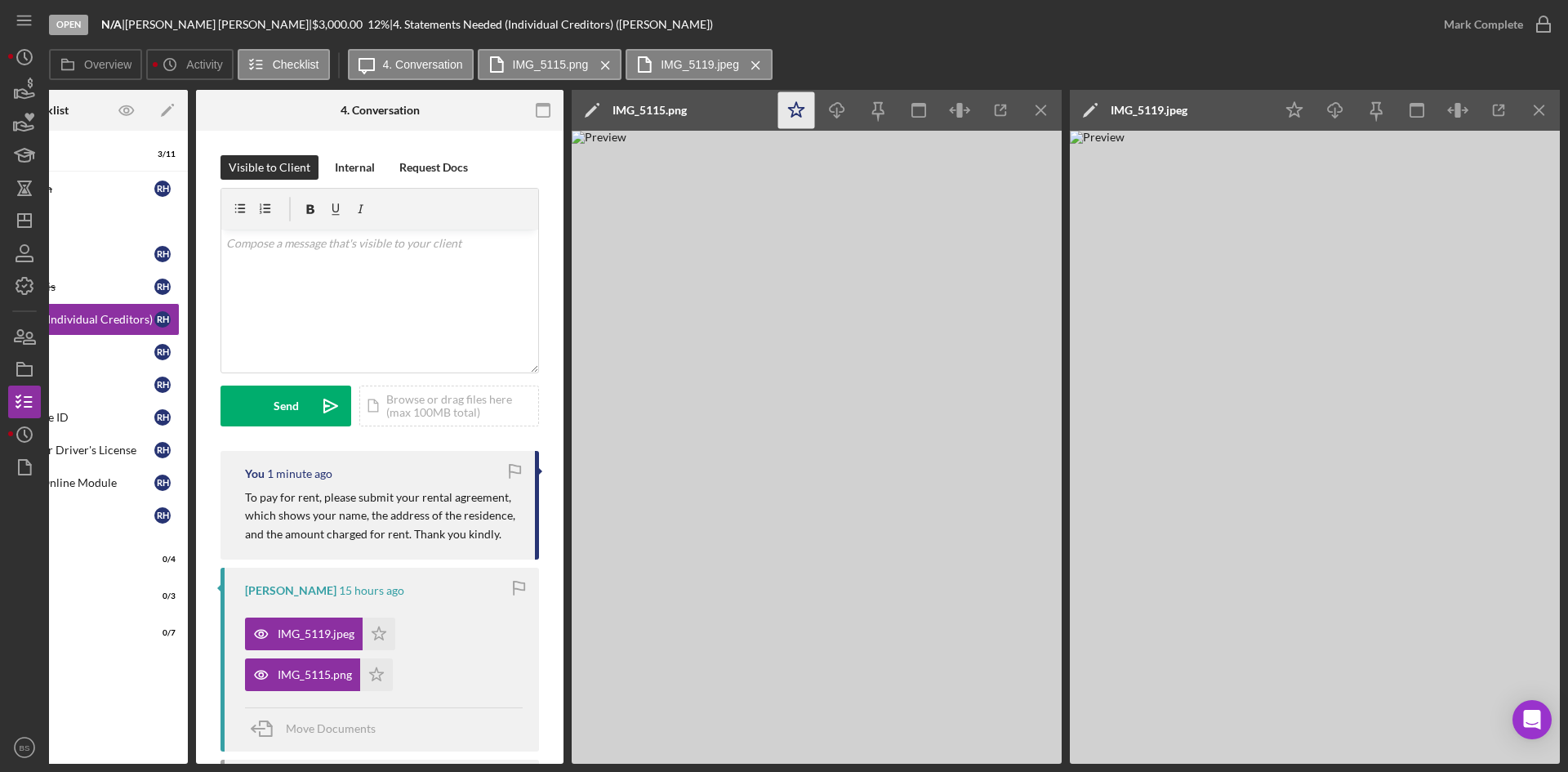
click at [797, 111] on icon "Icon/Star" at bounding box center [797, 110] width 37 height 37
click at [1303, 107] on icon "Icon/Star" at bounding box center [1294, 110] width 37 height 37
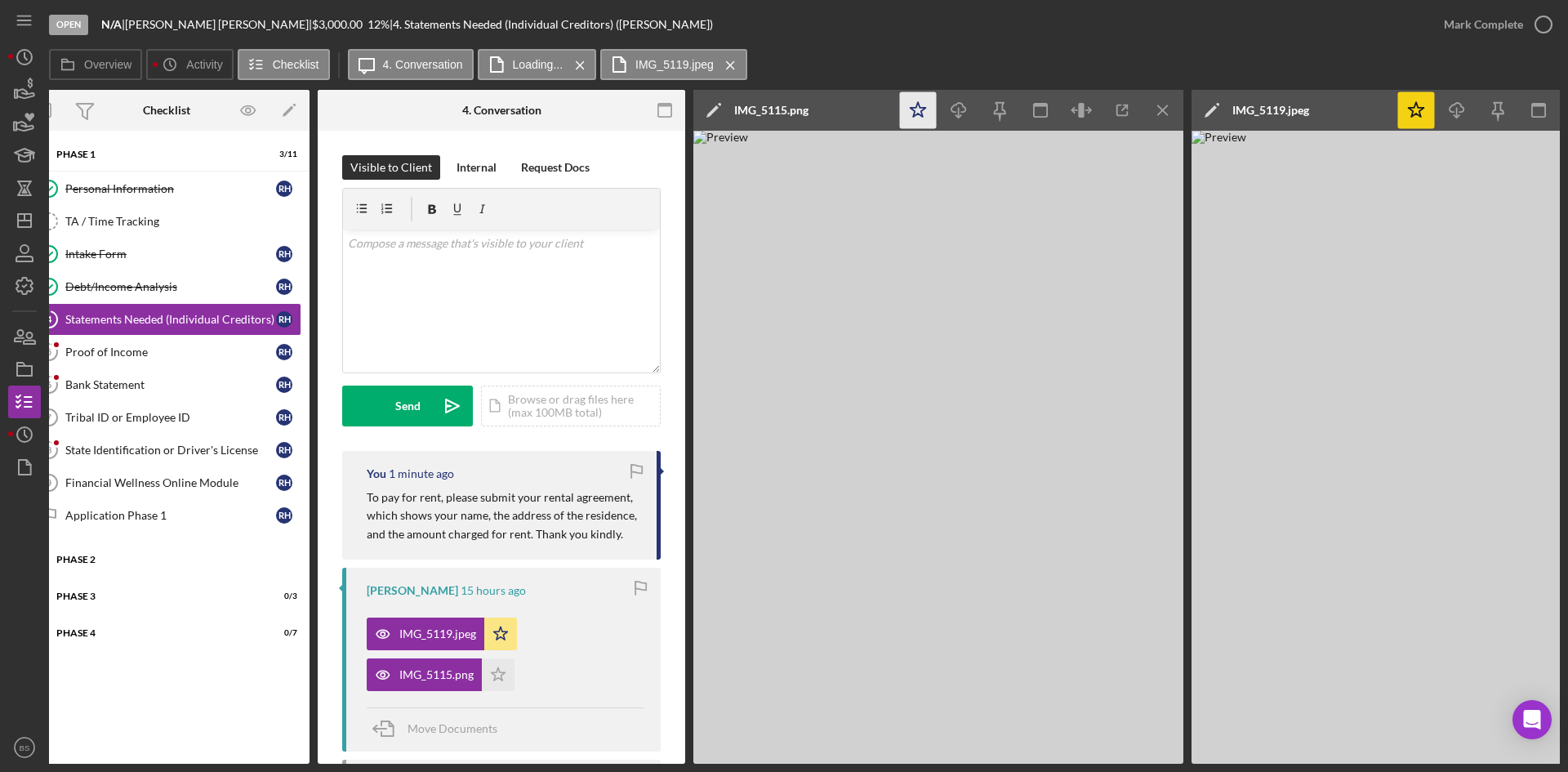
scroll to position [0, 0]
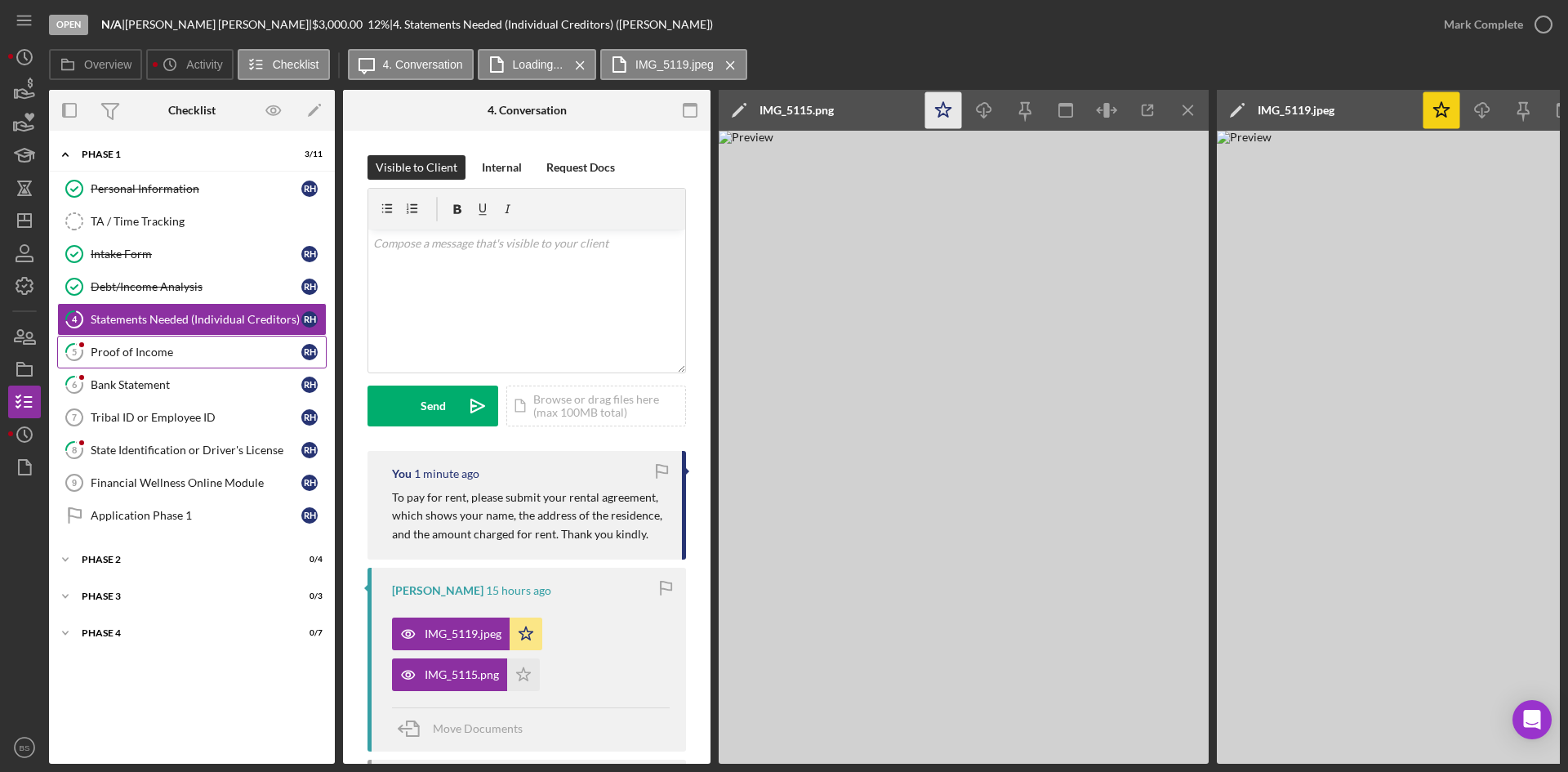
click at [199, 363] on link "5 Proof of Income R H" at bounding box center [191, 352] width 269 height 32
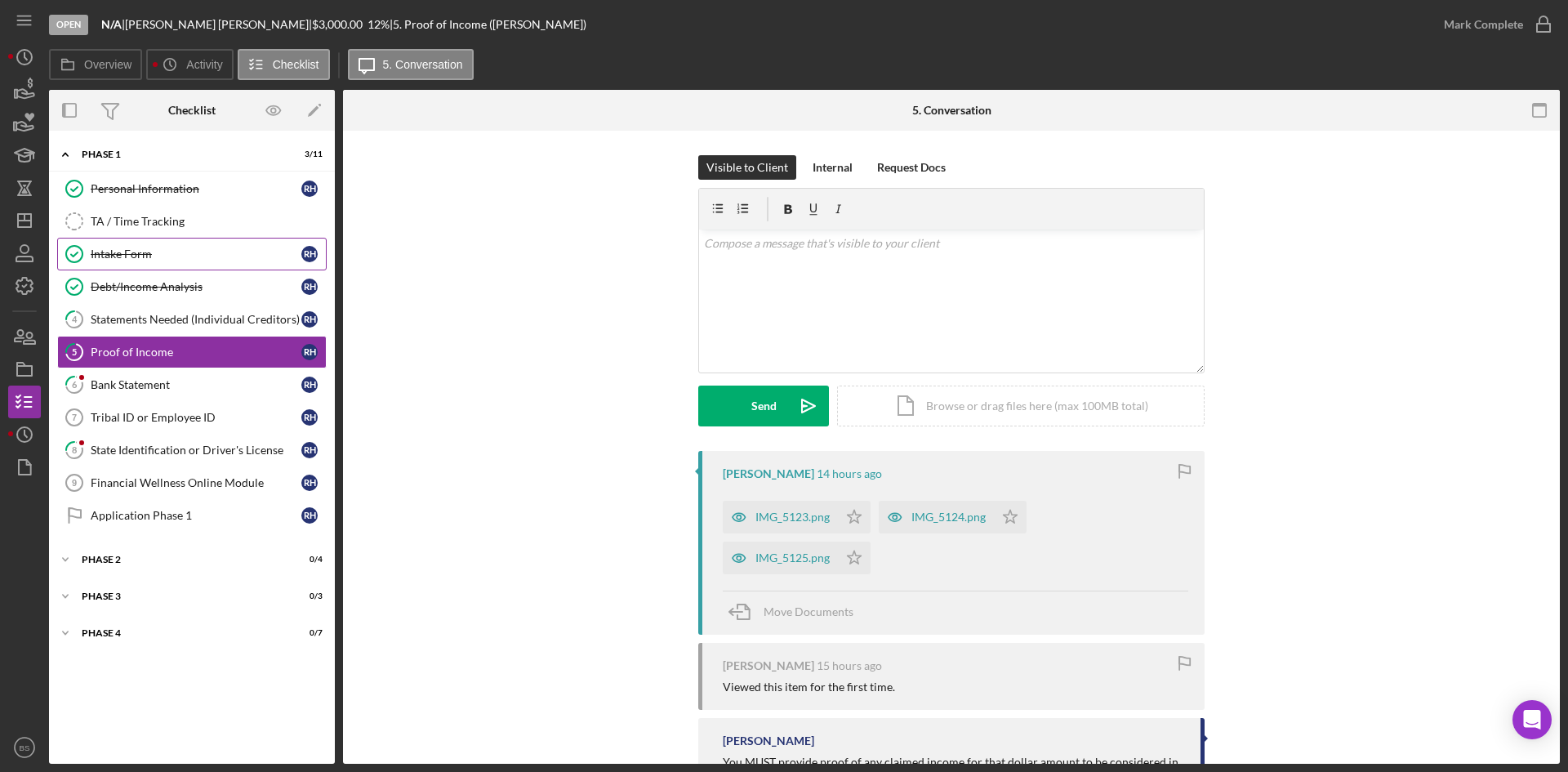
click at [178, 261] on div "Intake Form" at bounding box center [196, 254] width 211 height 13
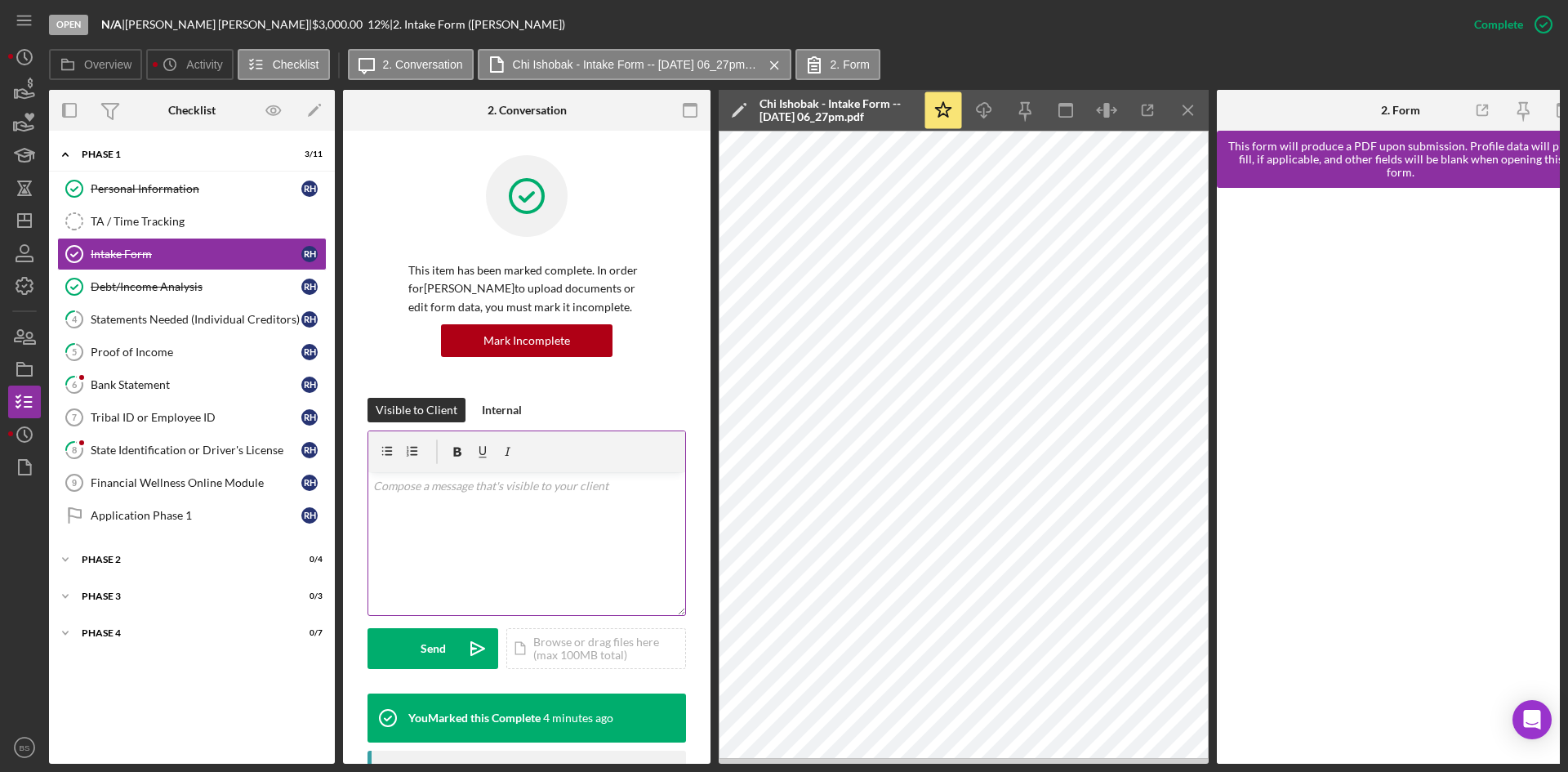
scroll to position [82, 0]
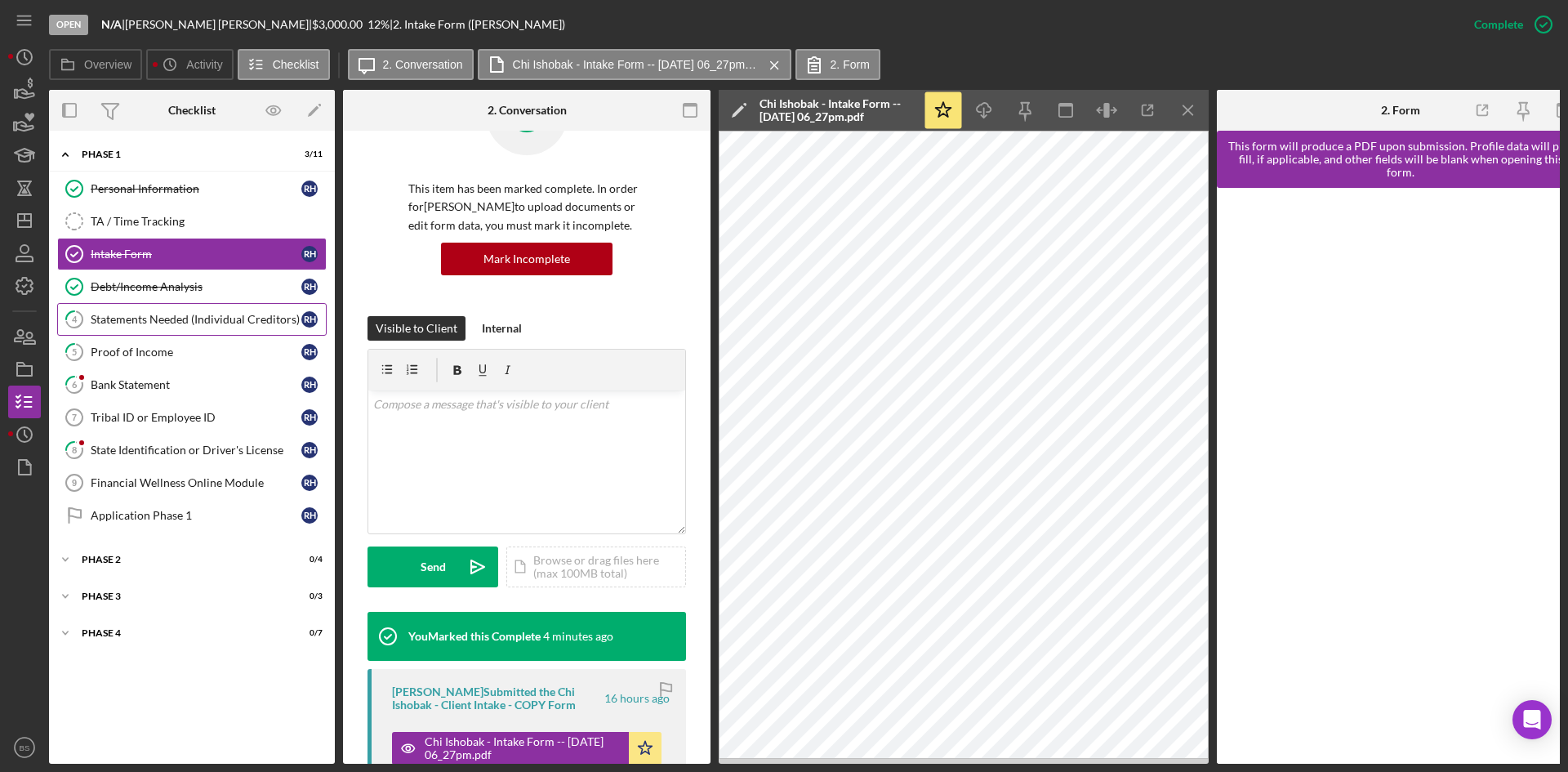
click at [122, 323] on div "Statements Needed (Individual Creditors)" at bounding box center [196, 319] width 211 height 13
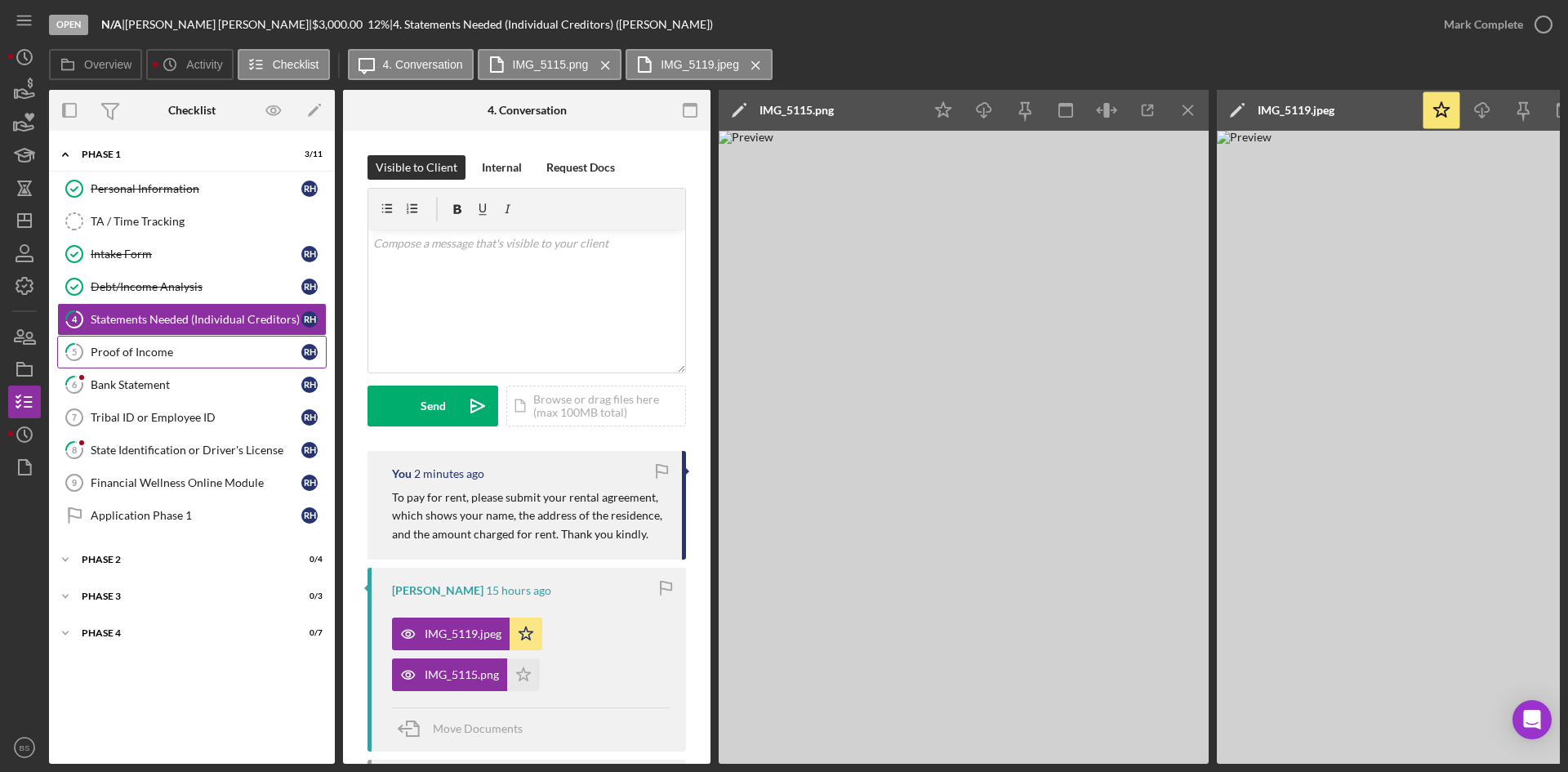
click at [125, 343] on link "5 Proof of Income R H" at bounding box center [191, 352] width 269 height 32
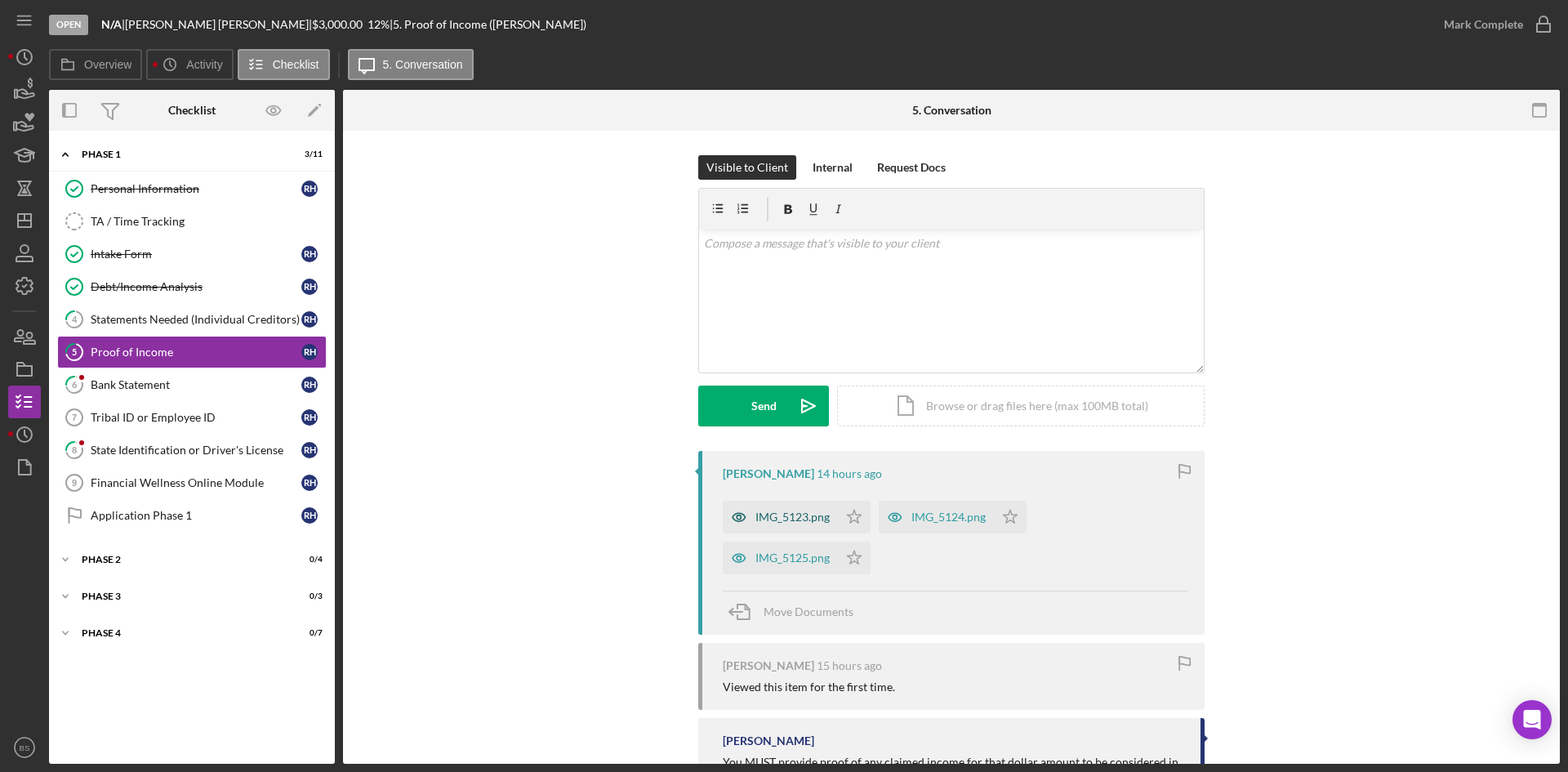
click at [767, 517] on div "IMG_5123.png" at bounding box center [792, 517] width 74 height 13
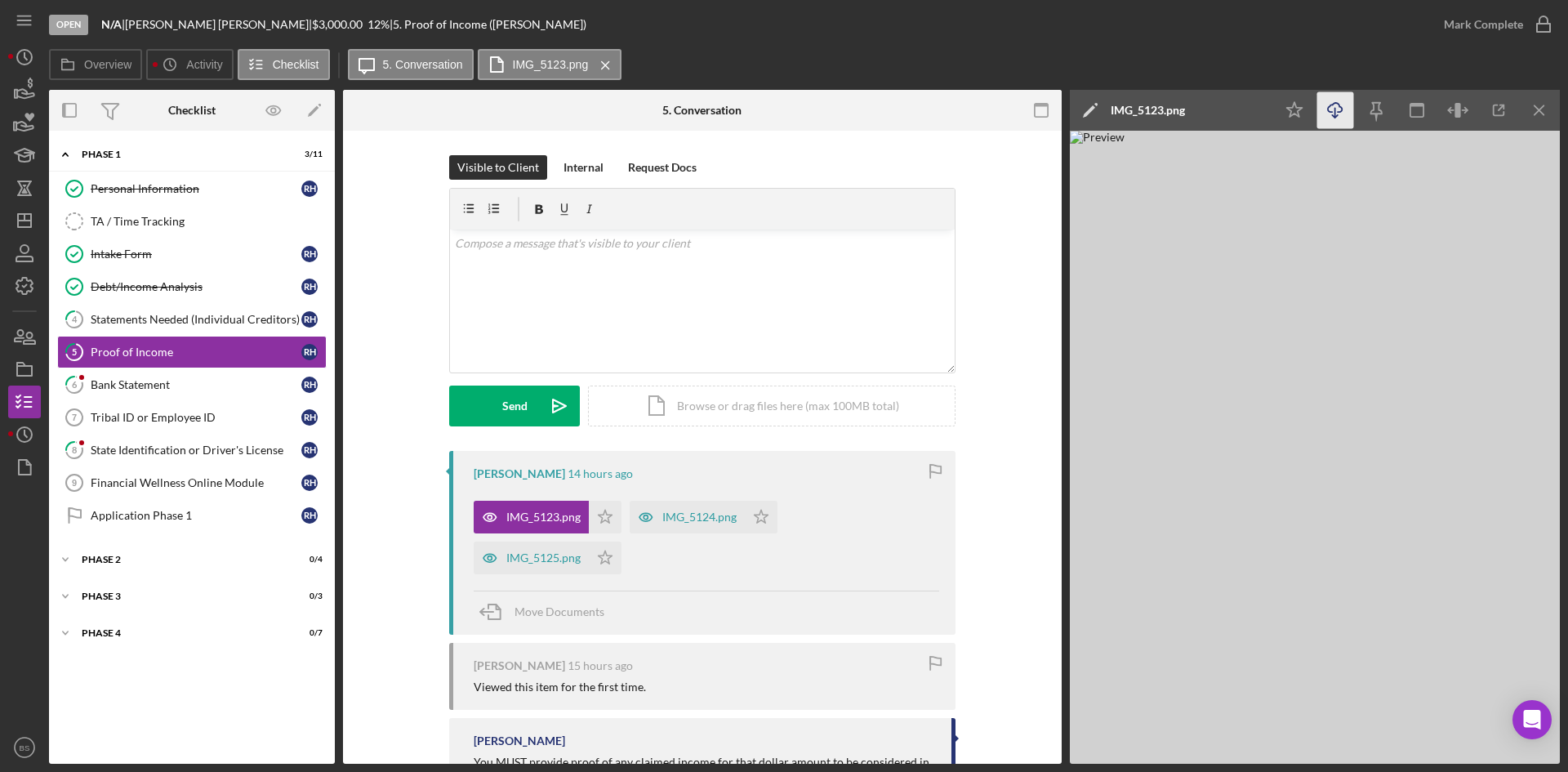
click at [1341, 111] on icon "button" at bounding box center [1335, 106] width 14 height 9
click at [1107, 114] on icon "Icon/Edit" at bounding box center [1090, 109] width 41 height 41
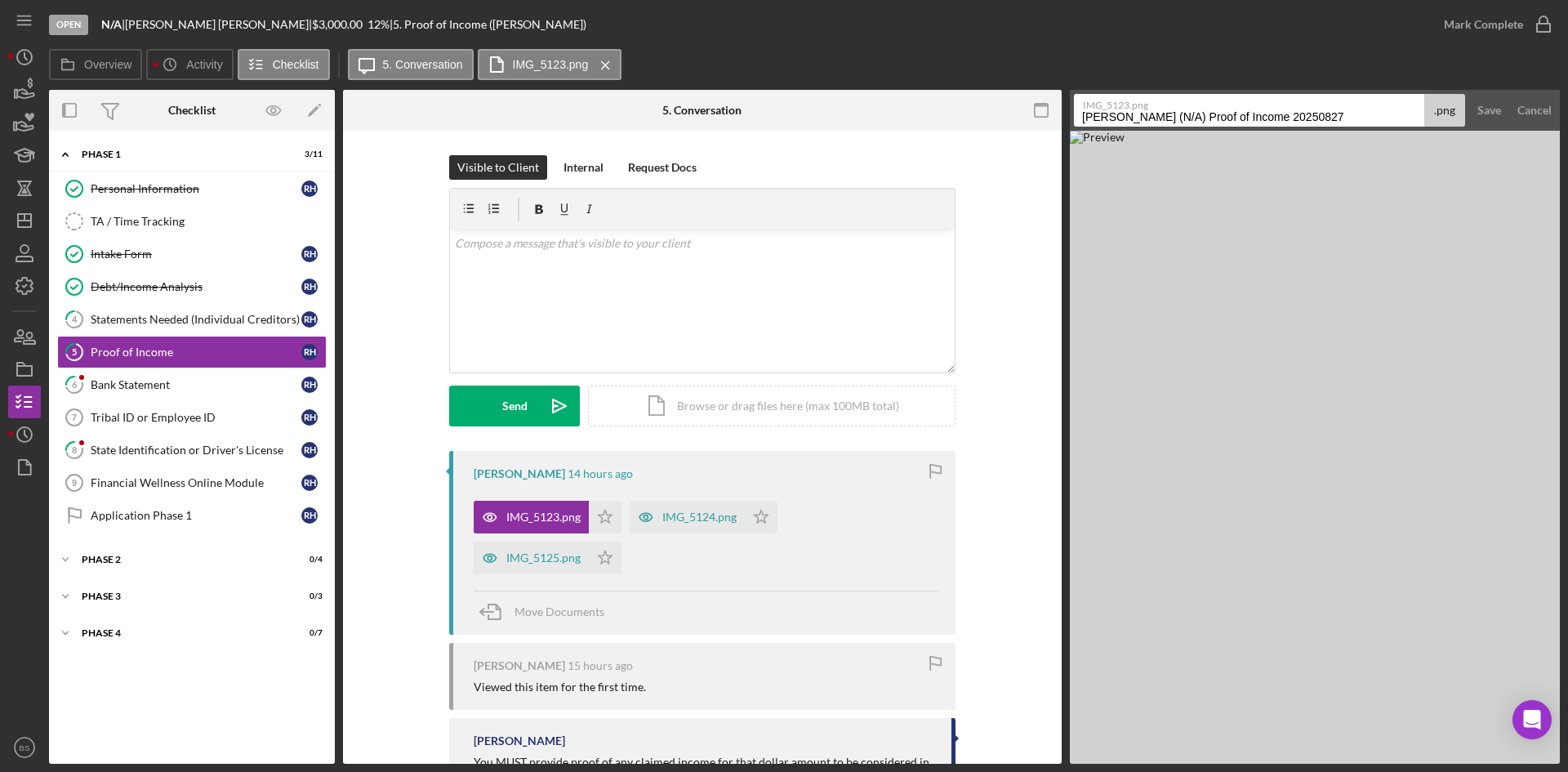
click at [1132, 115] on input "Hyer, Robert (N/A) Proof of Income 20250827" at bounding box center [1249, 110] width 350 height 32
click at [1131, 115] on input "Hyer, Robert (N/A) Proof of Income 20250827" at bounding box center [1249, 110] width 350 height 32
click at [1130, 115] on input "Hyer, Robert (N/A) Proof of Income 20250827" at bounding box center [1249, 110] width 350 height 32
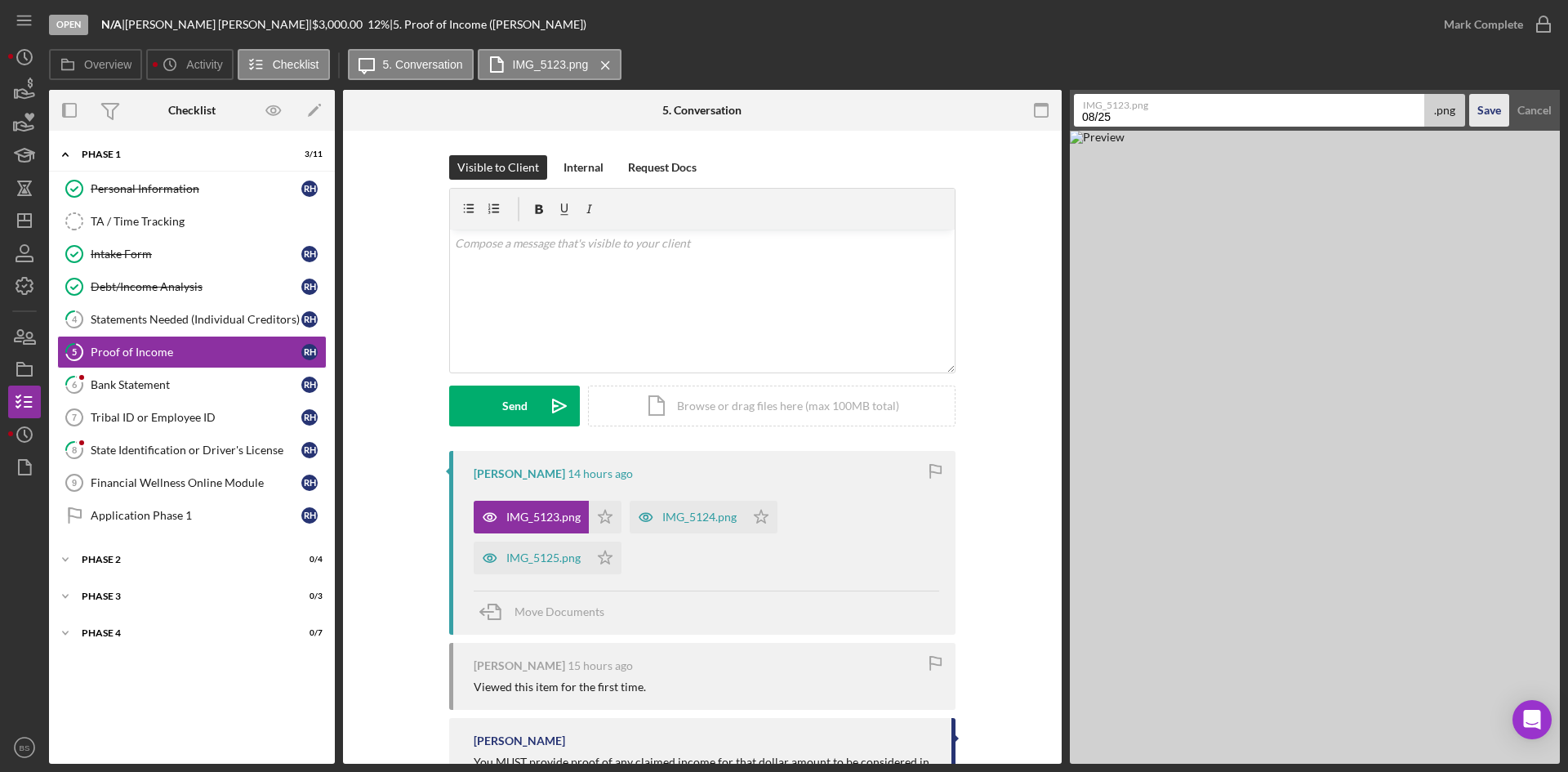
type input "08/25"
click at [1497, 107] on div "Save" at bounding box center [1489, 110] width 24 height 32
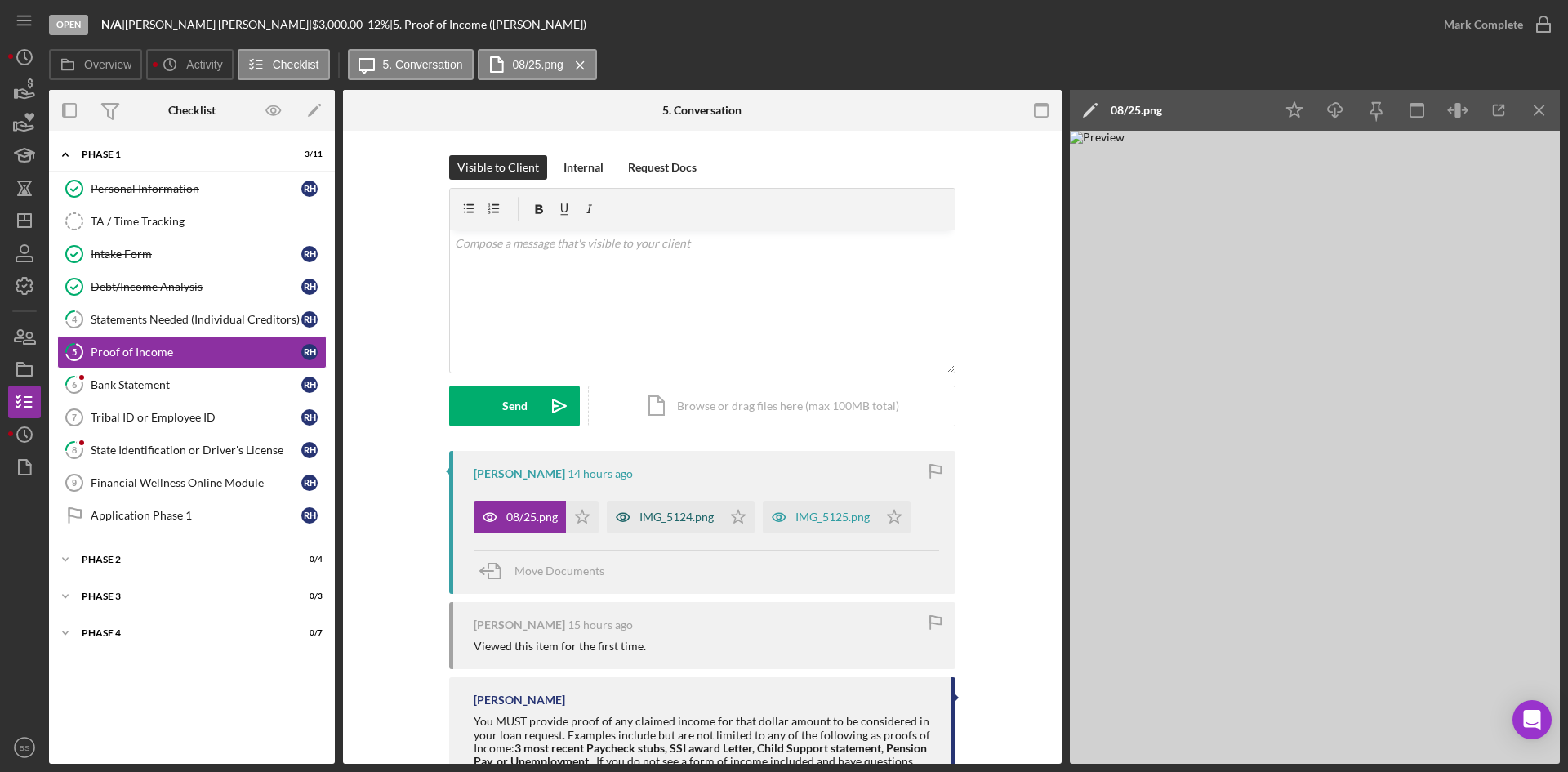
click at [717, 510] on div "IMG_5124.png" at bounding box center [664, 517] width 115 height 32
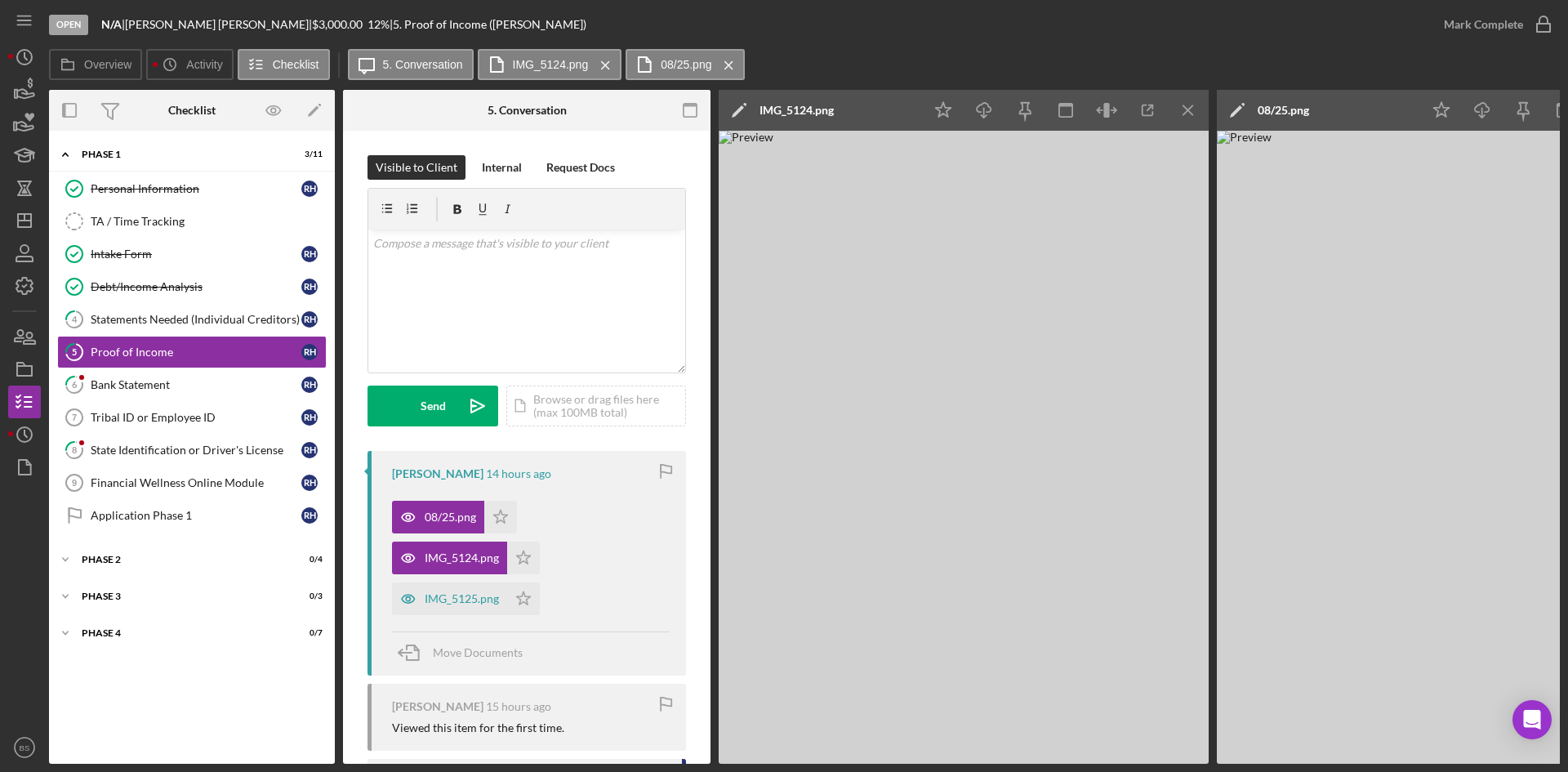
click at [832, 116] on div "IMG_5124.png" at bounding box center [797, 110] width 74 height 13
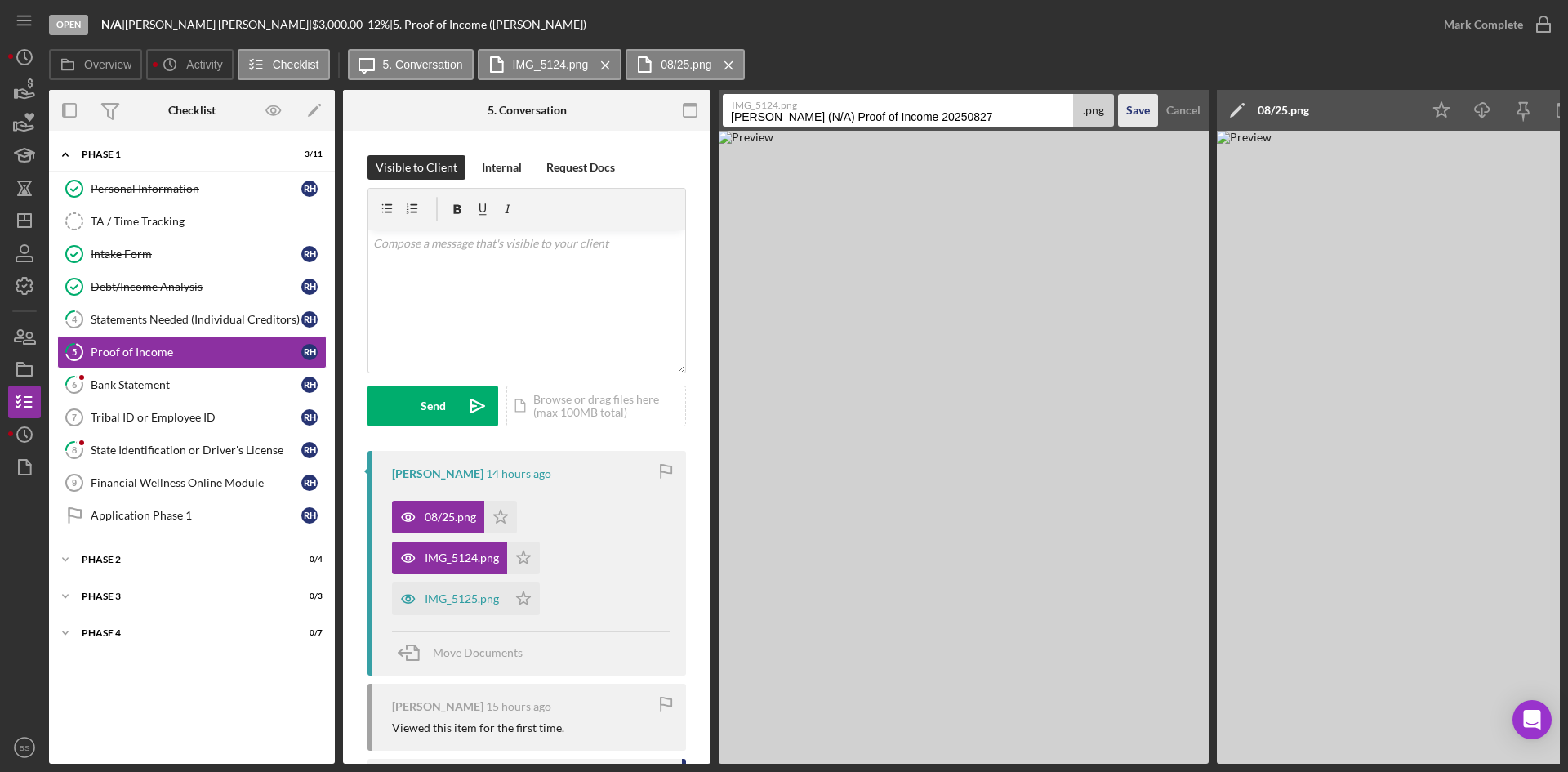
click at [1147, 107] on div "Save" at bounding box center [1137, 110] width 24 height 32
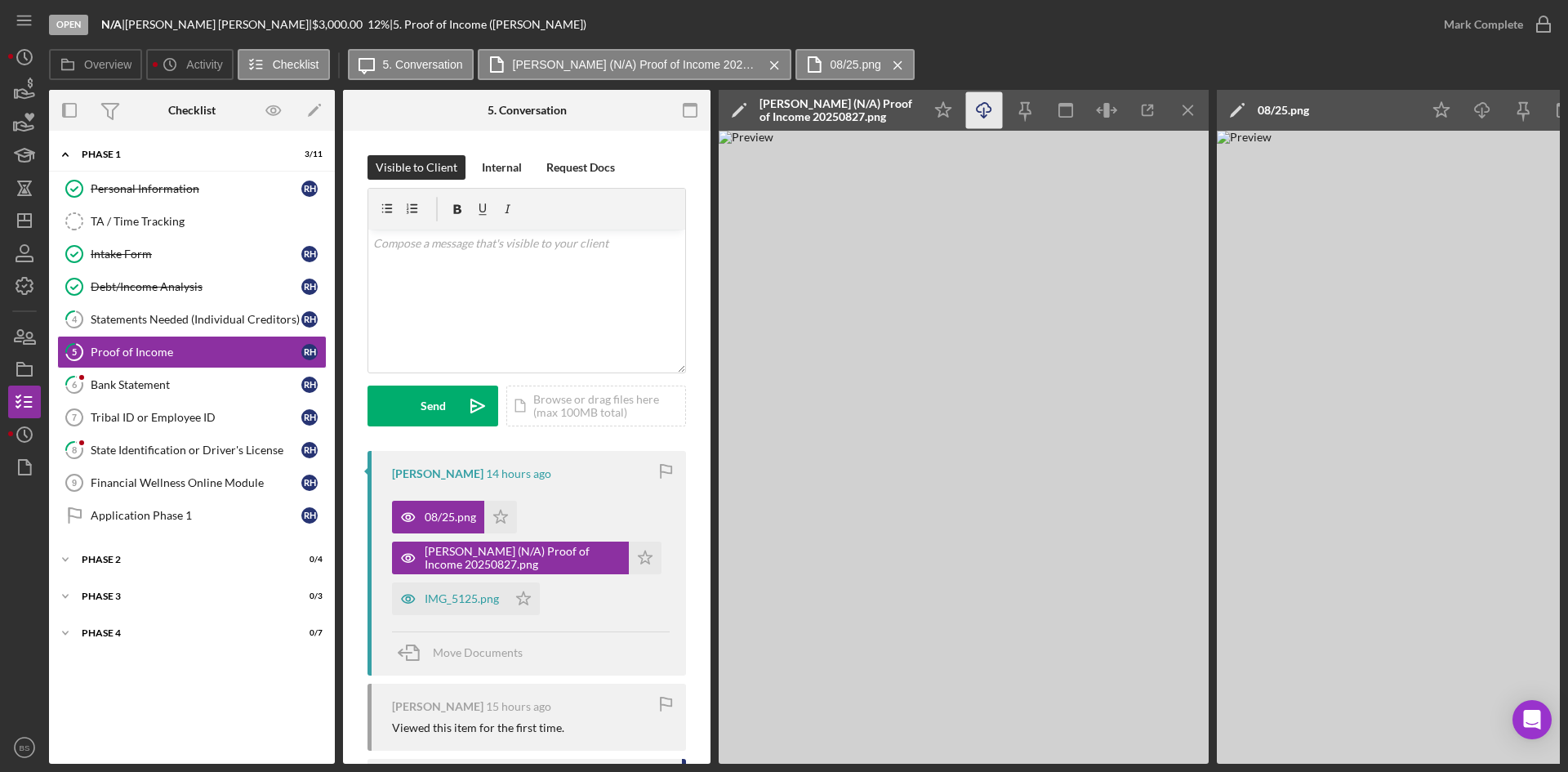
click at [981, 98] on icon "Icon/Download" at bounding box center [984, 110] width 37 height 37
click at [819, 114] on div "Hyer, Robert (N/A) Proof of Income 20250827.png" at bounding box center [837, 109] width 155 height 26
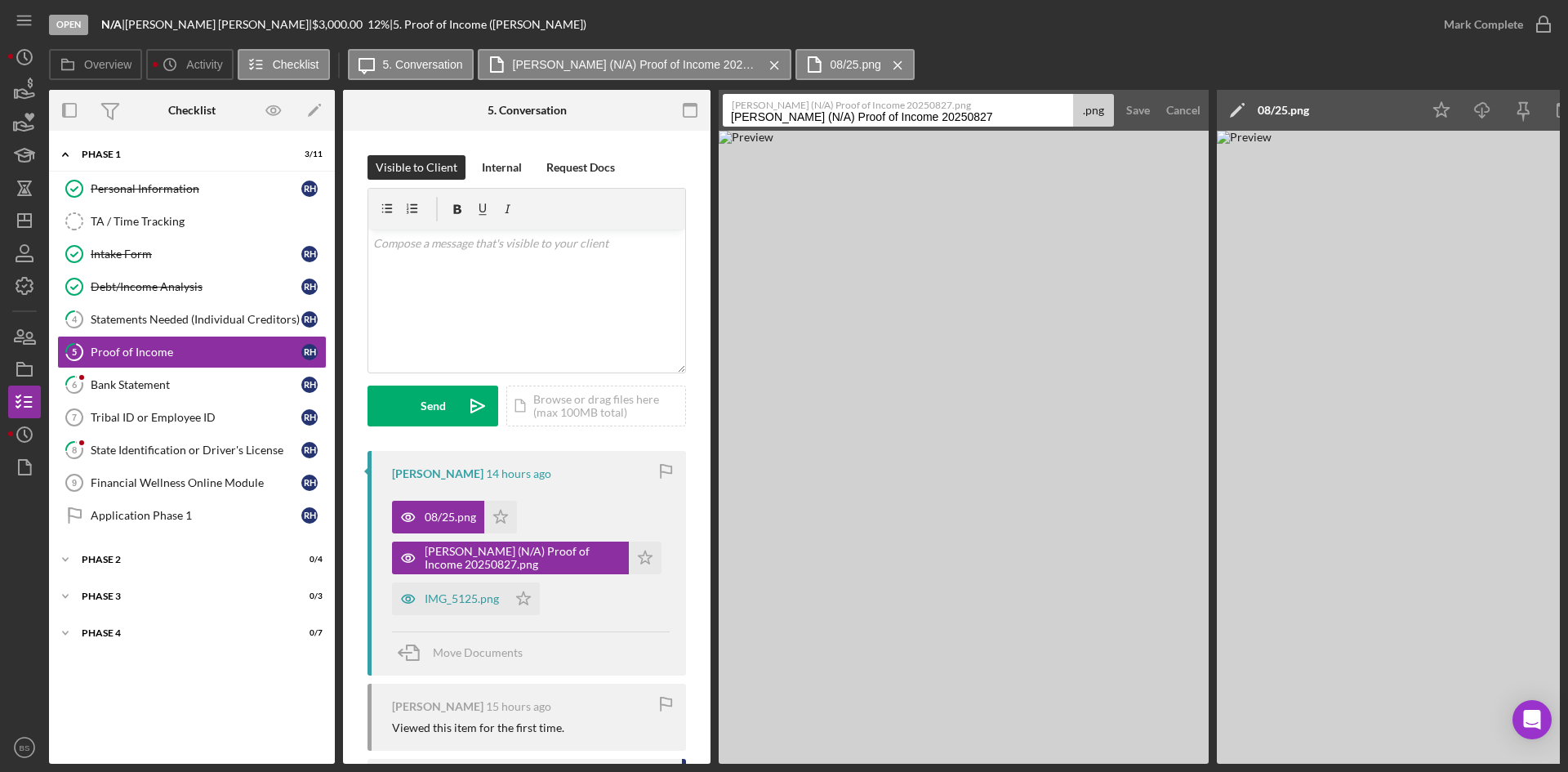
click at [819, 116] on input "Hyer, Robert (N/A) Proof of Income 20250827" at bounding box center [898, 110] width 350 height 32
type input "08/11"
click at [1144, 106] on div "Save" at bounding box center [1137, 110] width 24 height 32
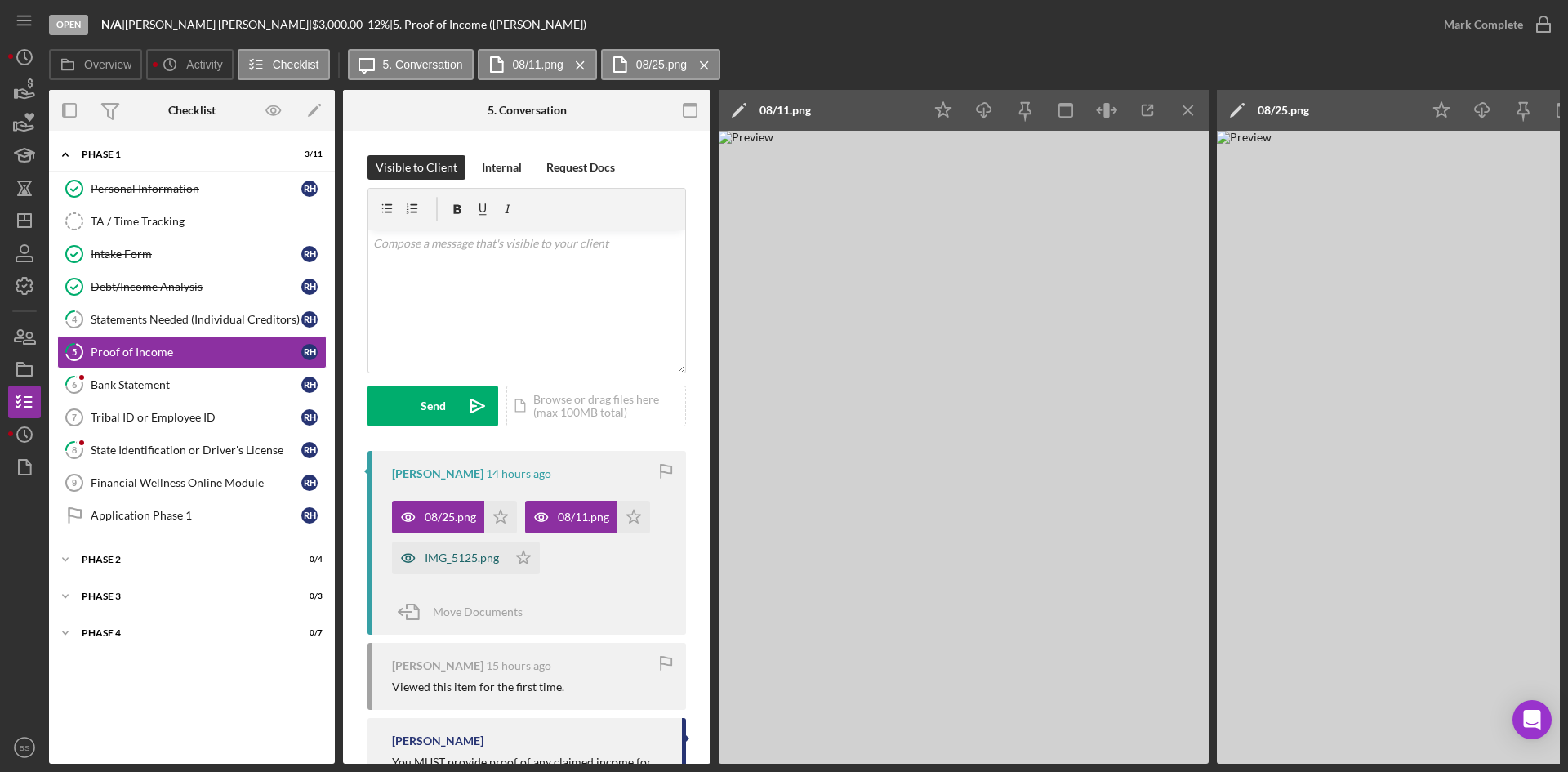
click at [464, 560] on div "IMG_5125.png" at bounding box center [462, 558] width 74 height 13
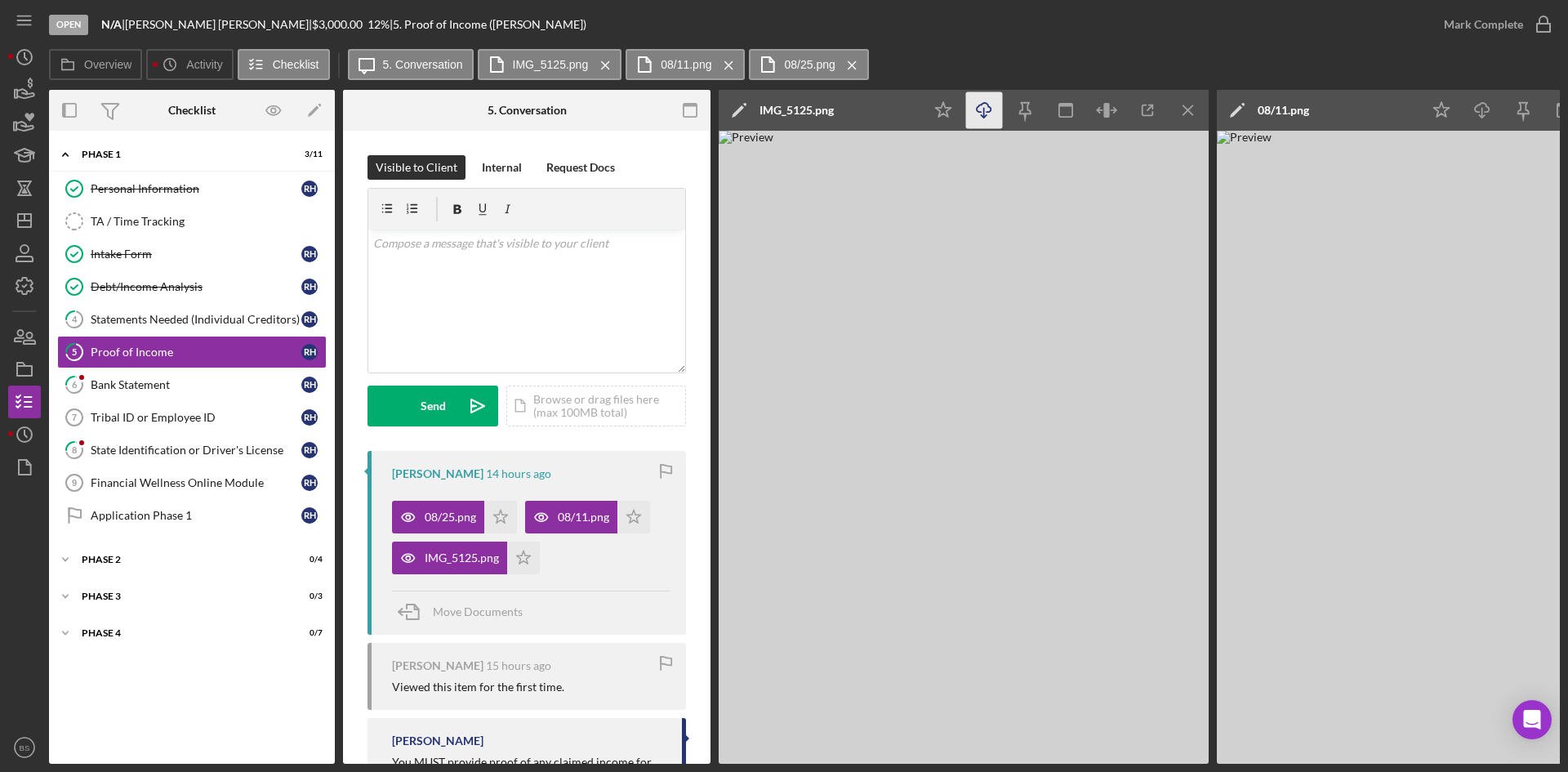
click at [975, 106] on icon "Icon/Download" at bounding box center [984, 110] width 37 height 37
click at [814, 111] on div "IMG_5125.png" at bounding box center [797, 110] width 74 height 13
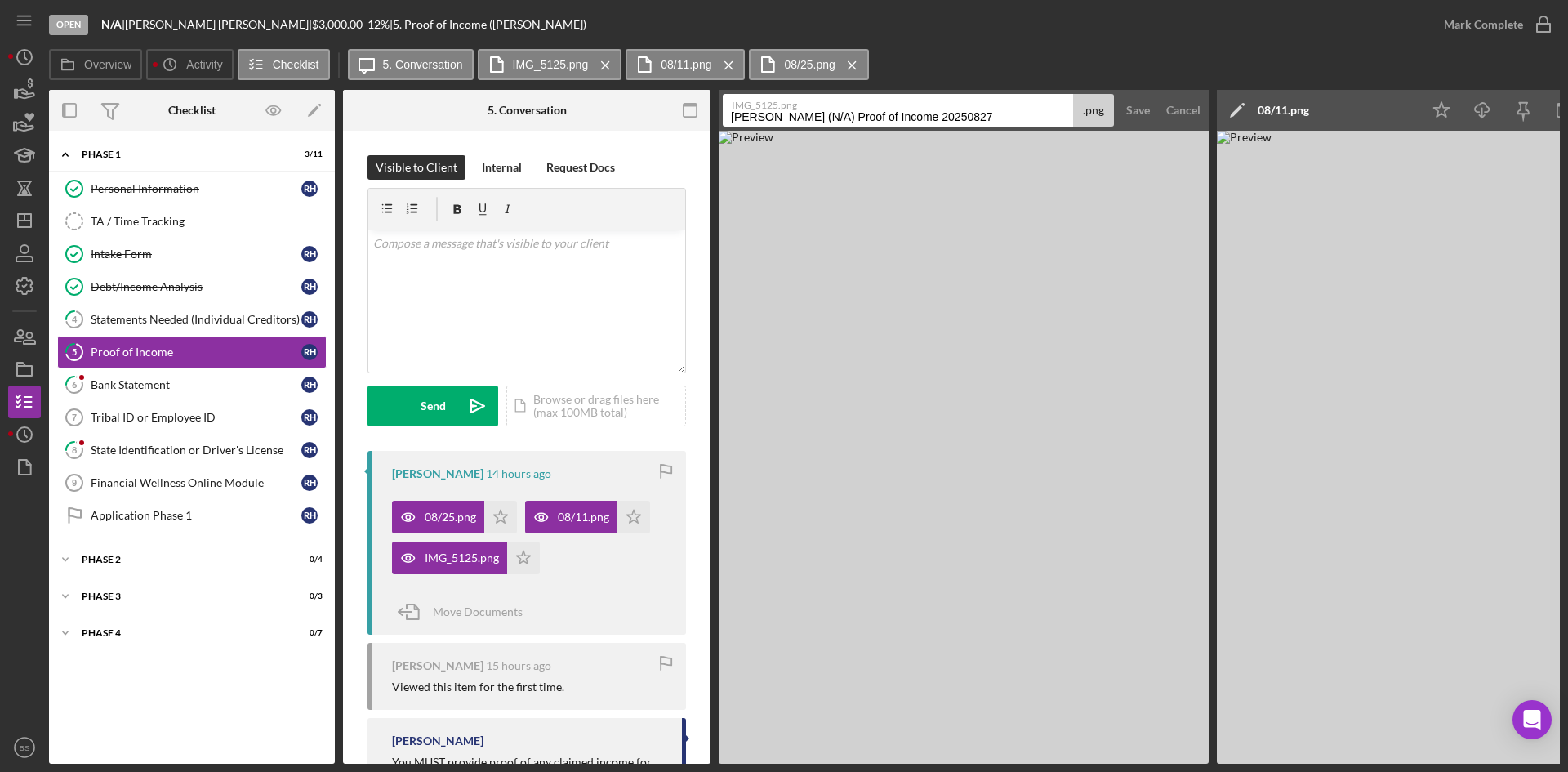
click at [814, 125] on input "Hyer, Robert (N/A) Proof of Income 20250827" at bounding box center [898, 110] width 350 height 32
type input "07/28"
click at [1132, 114] on div "Save" at bounding box center [1137, 110] width 24 height 32
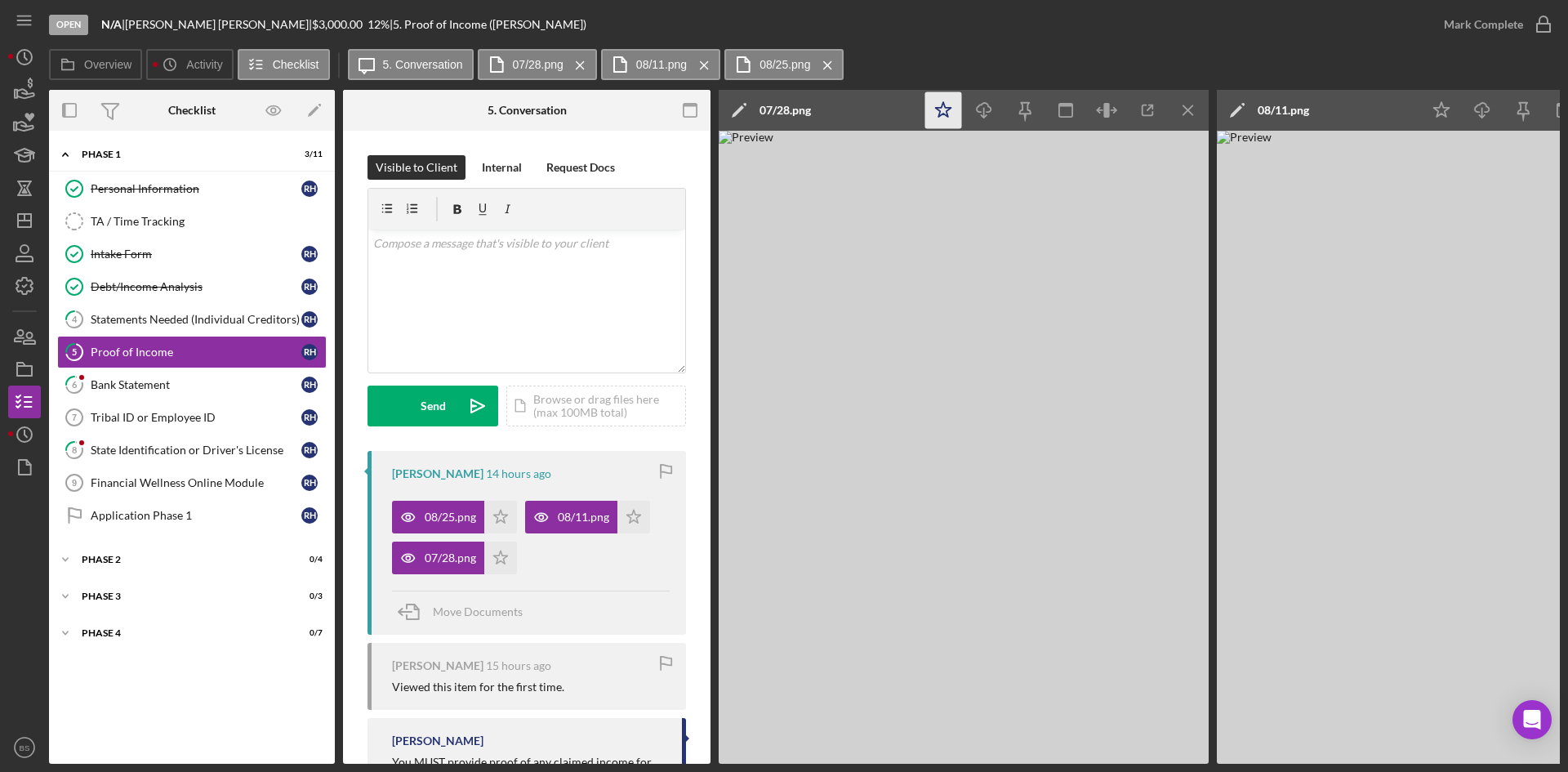
click at [958, 115] on icon "Icon/Star" at bounding box center [943, 110] width 37 height 37
click at [1503, 14] on div "Mark Complete" at bounding box center [1483, 25] width 79 height 32
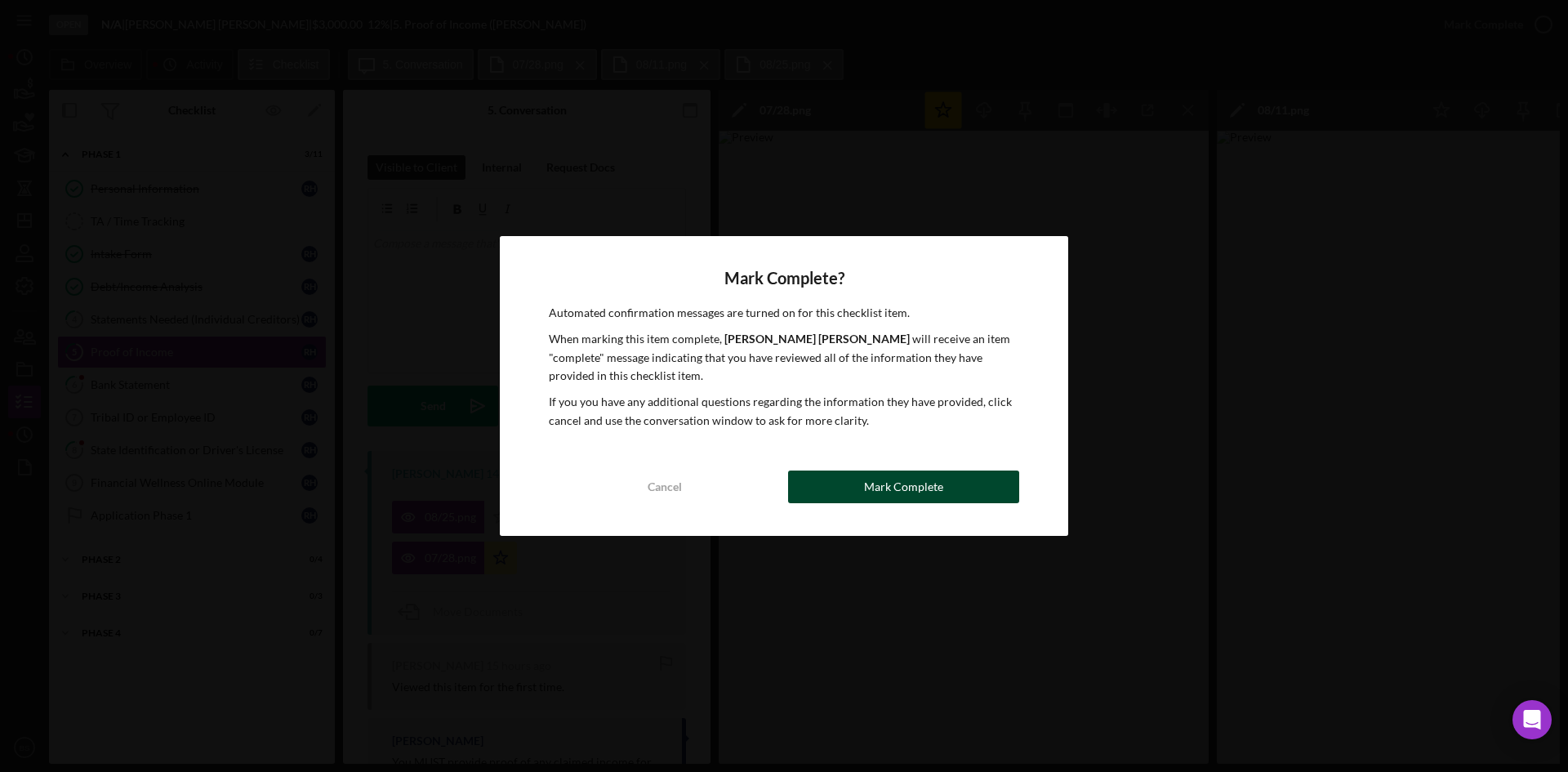
click at [983, 489] on button "Mark Complete" at bounding box center [903, 487] width 231 height 32
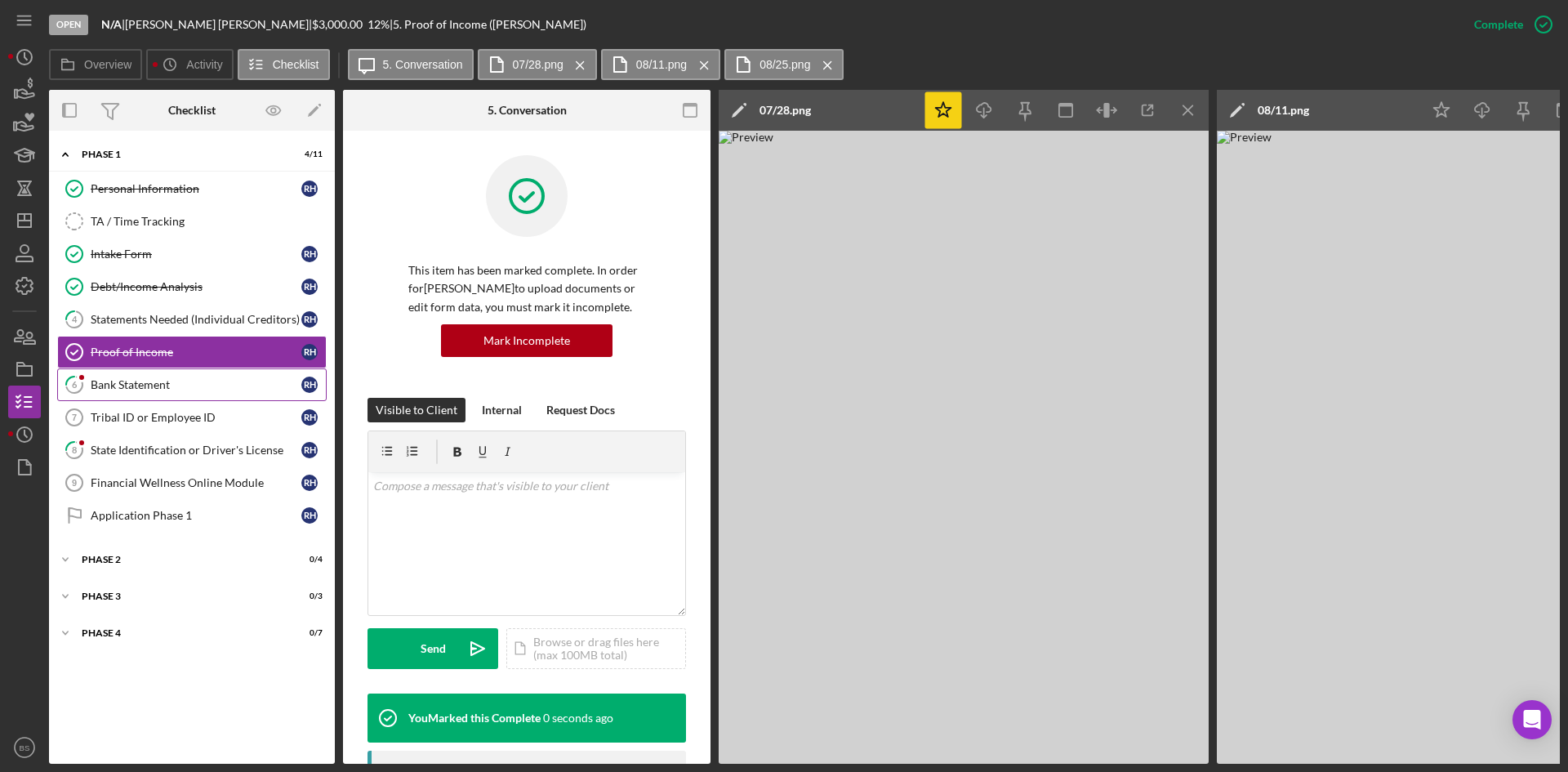
click at [208, 387] on div "Bank Statement" at bounding box center [196, 385] width 211 height 13
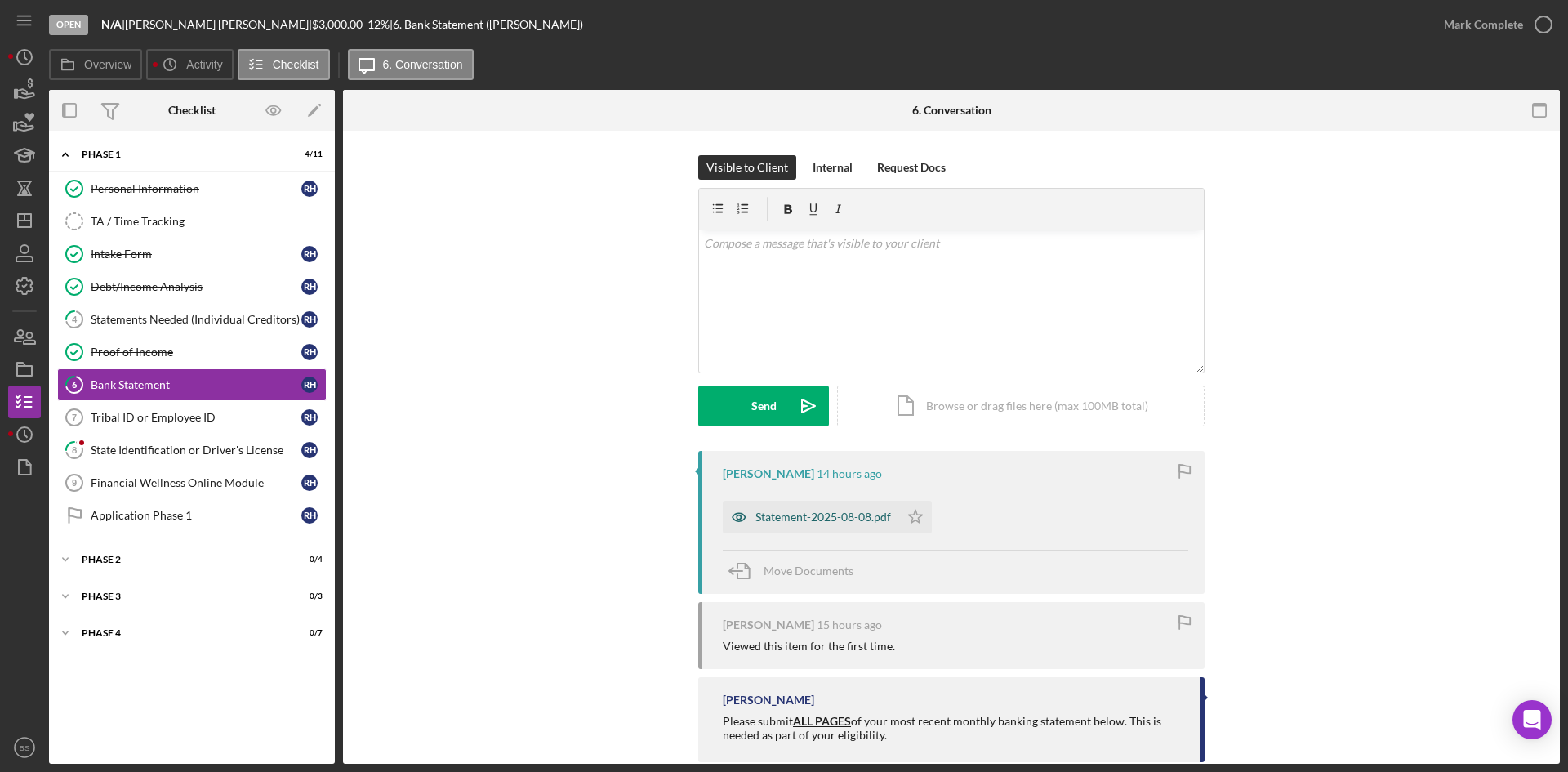
click at [836, 516] on div "Statement-2025-08-08.pdf" at bounding box center [823, 517] width 136 height 13
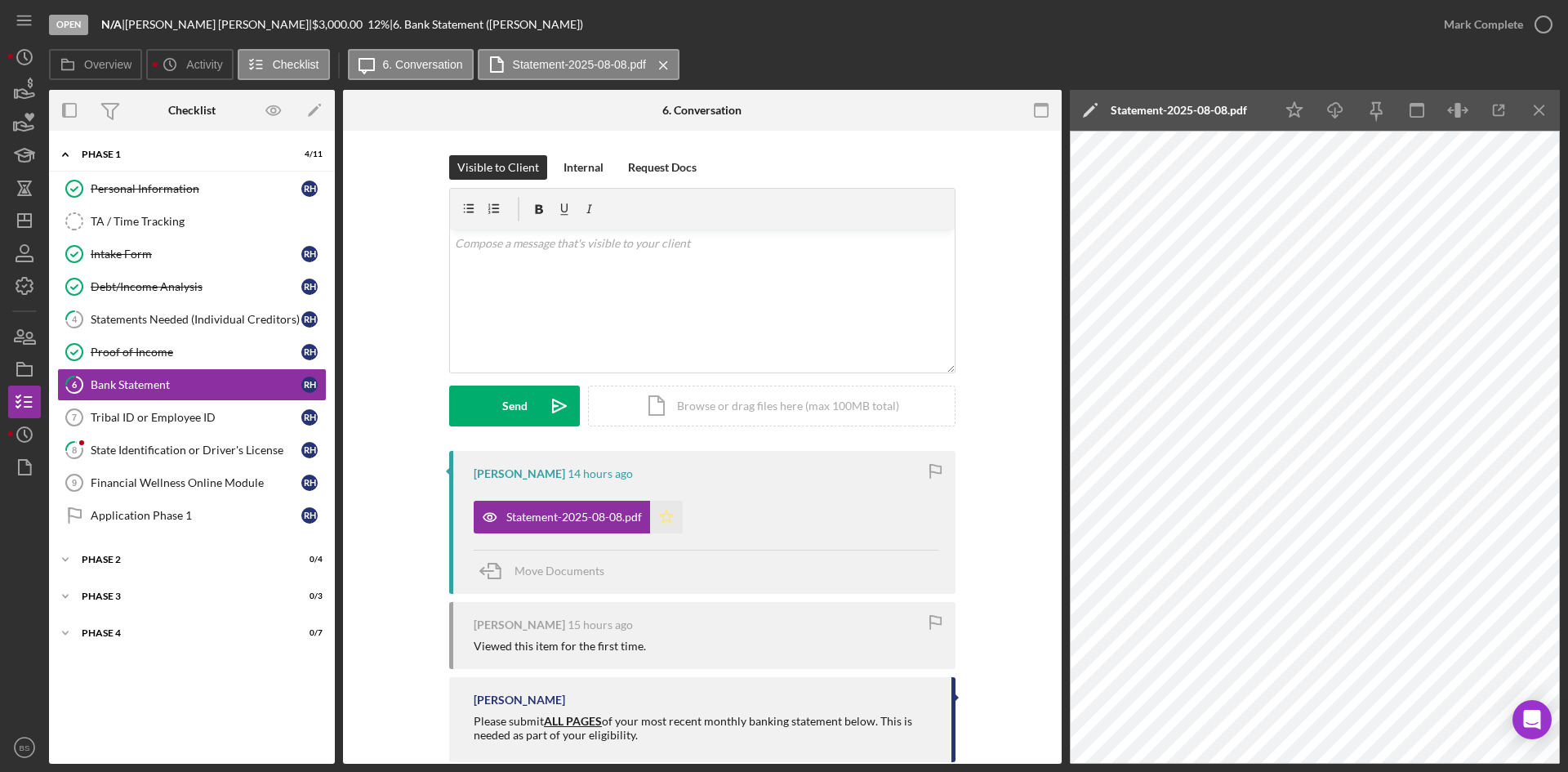
click at [668, 521] on polygon "button" at bounding box center [667, 516] width 14 height 13
click at [1448, 23] on div "Mark Complete" at bounding box center [1483, 25] width 79 height 32
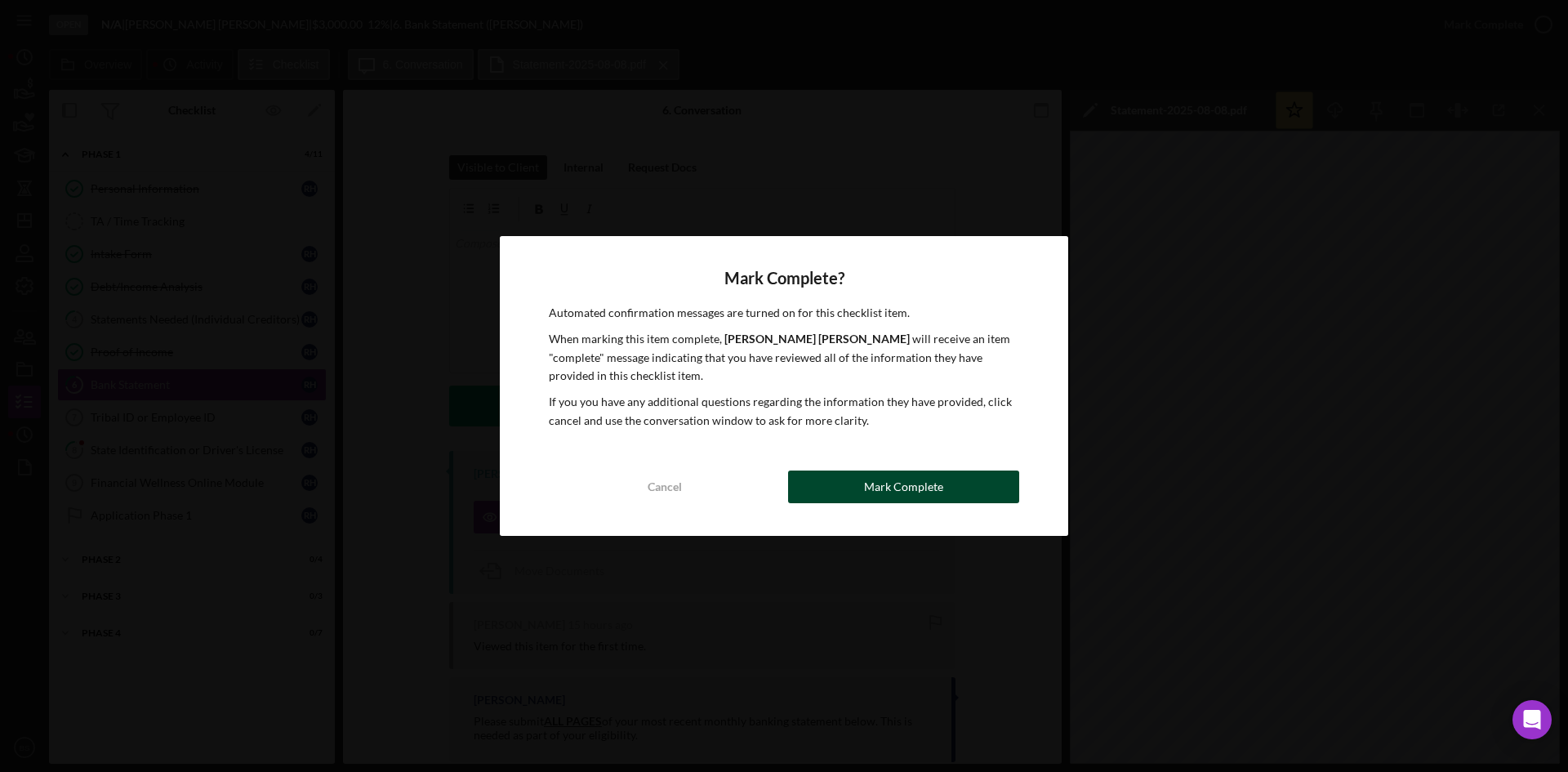
click at [935, 478] on div "Mark Complete" at bounding box center [903, 487] width 79 height 32
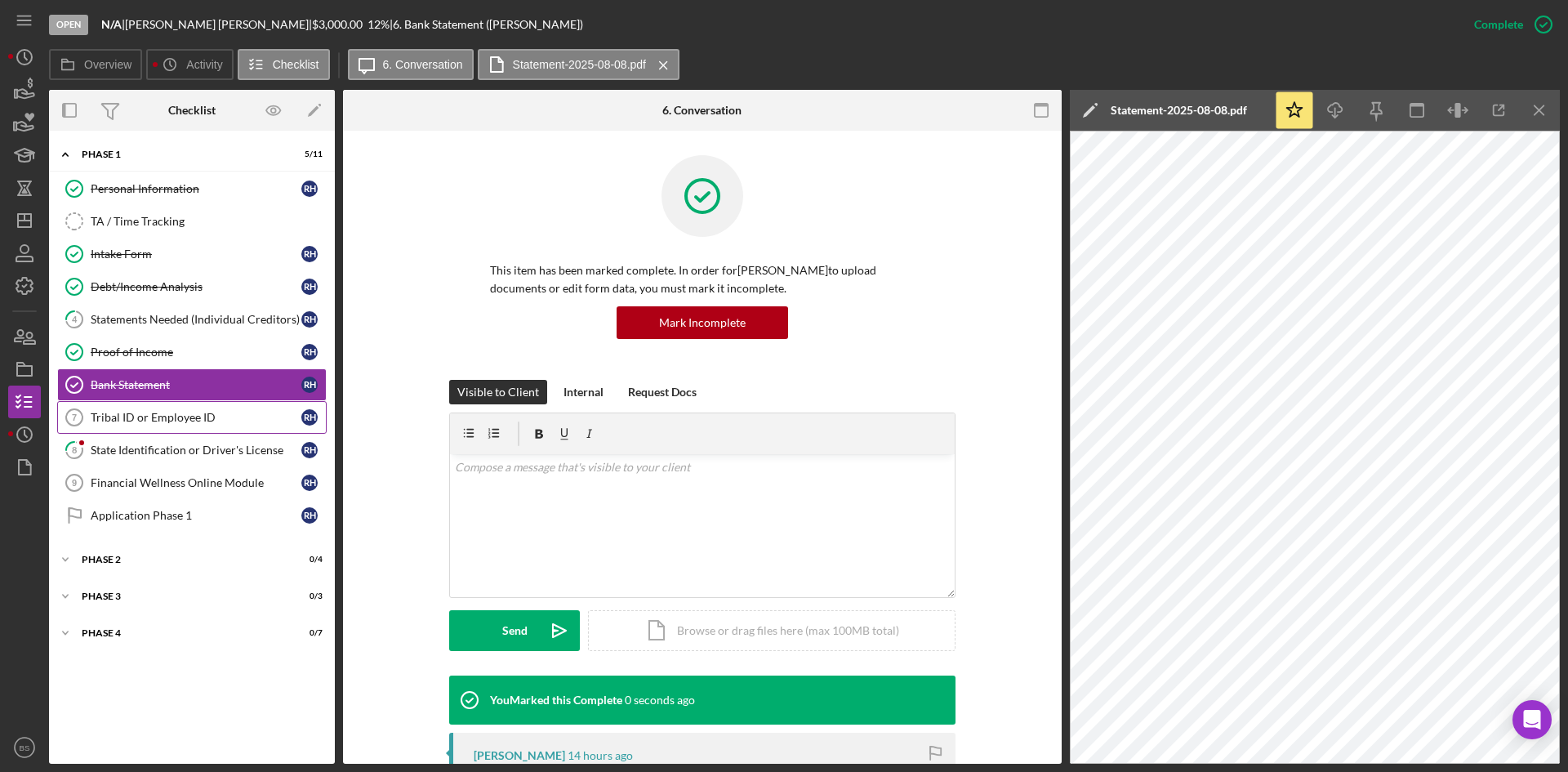
click at [122, 411] on div "Tribal ID or Employee ID" at bounding box center [196, 417] width 211 height 13
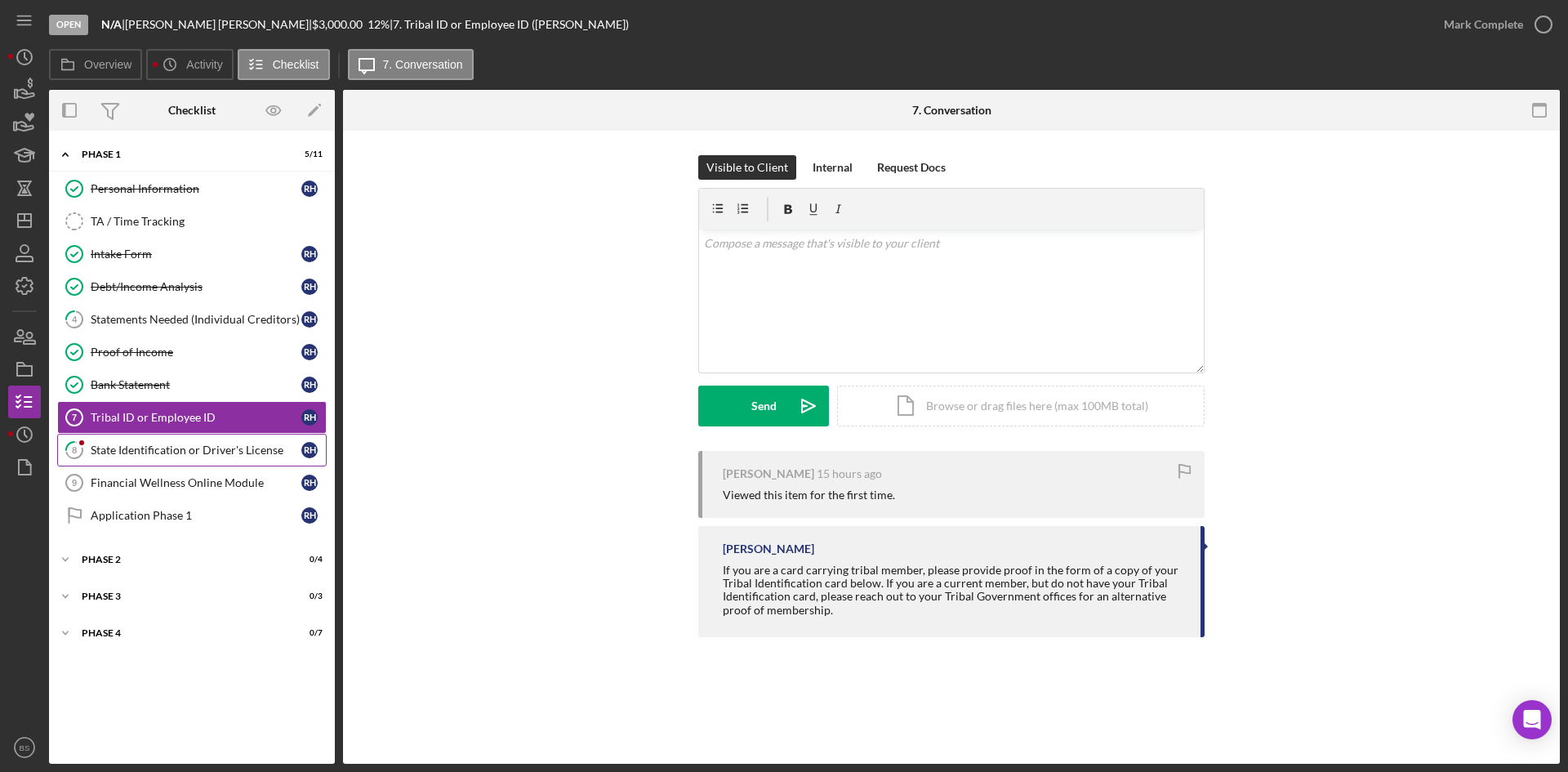
click at [155, 442] on link "8 State Identification or Driver's License R H" at bounding box center [191, 450] width 269 height 32
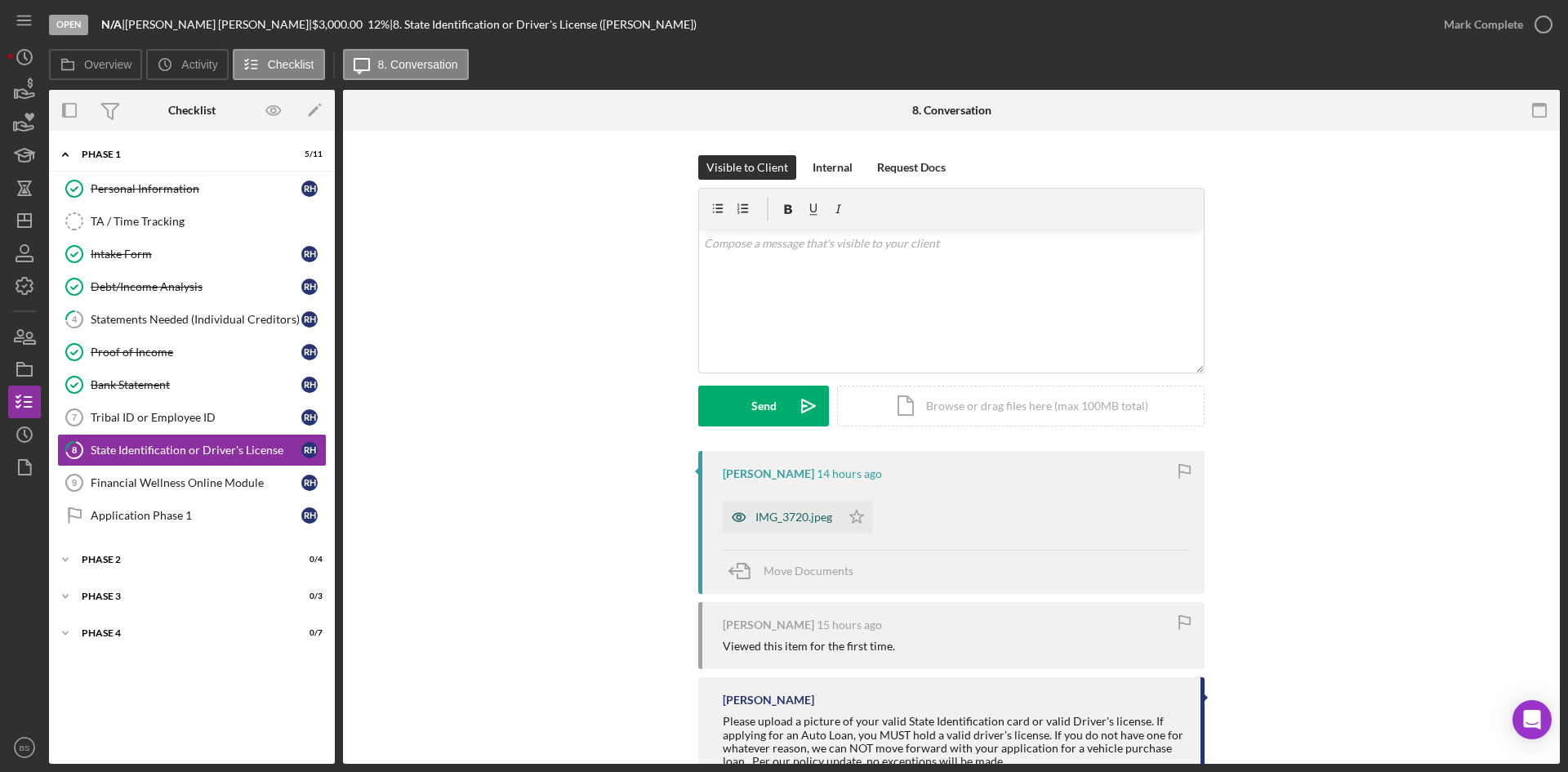
click at [773, 519] on div "IMG_3720.jpeg" at bounding box center [793, 517] width 77 height 13
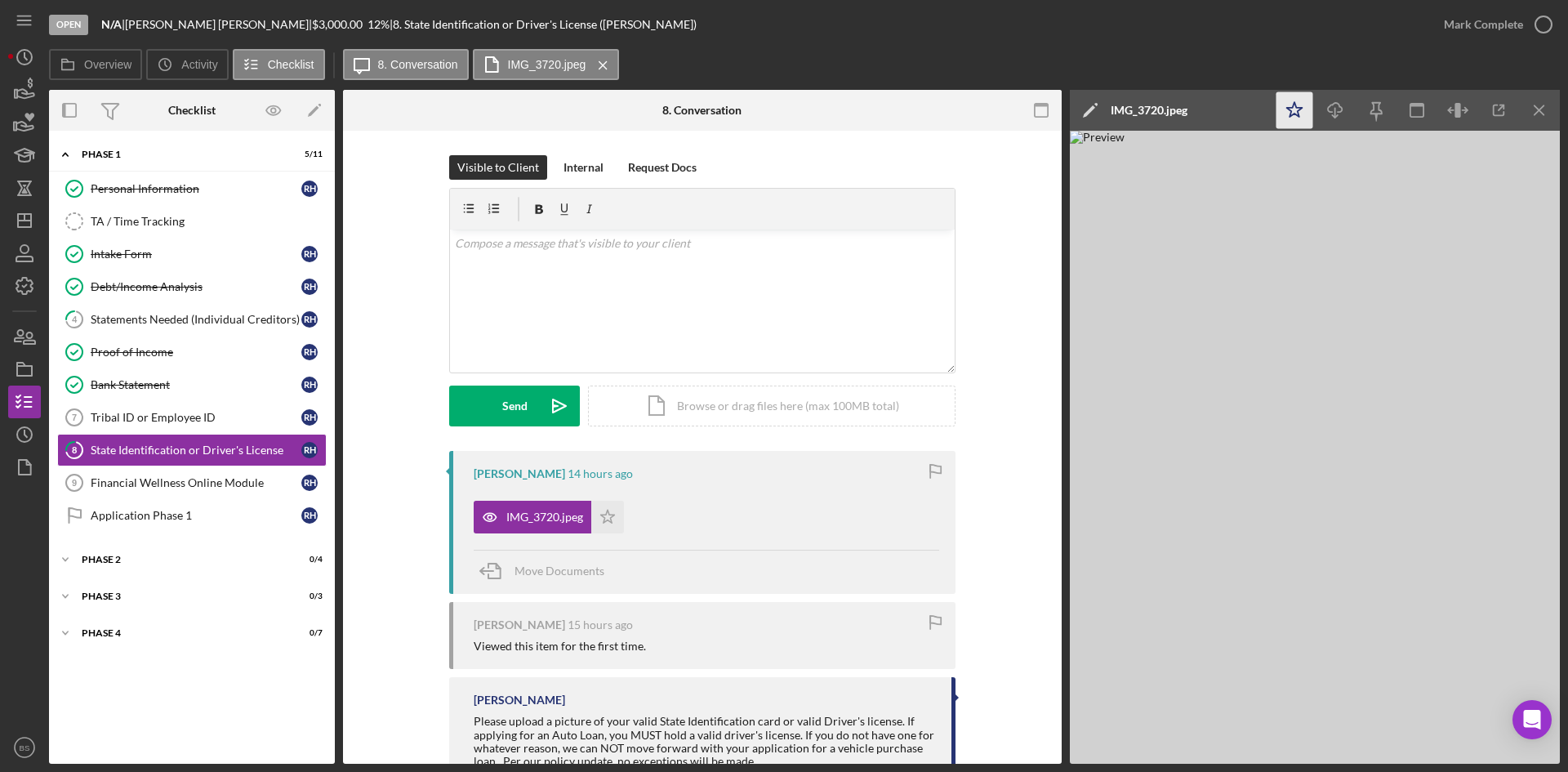
click at [1307, 115] on icon "Icon/Star" at bounding box center [1294, 110] width 37 height 37
click at [1461, 36] on div "Mark Complete" at bounding box center [1483, 25] width 79 height 32
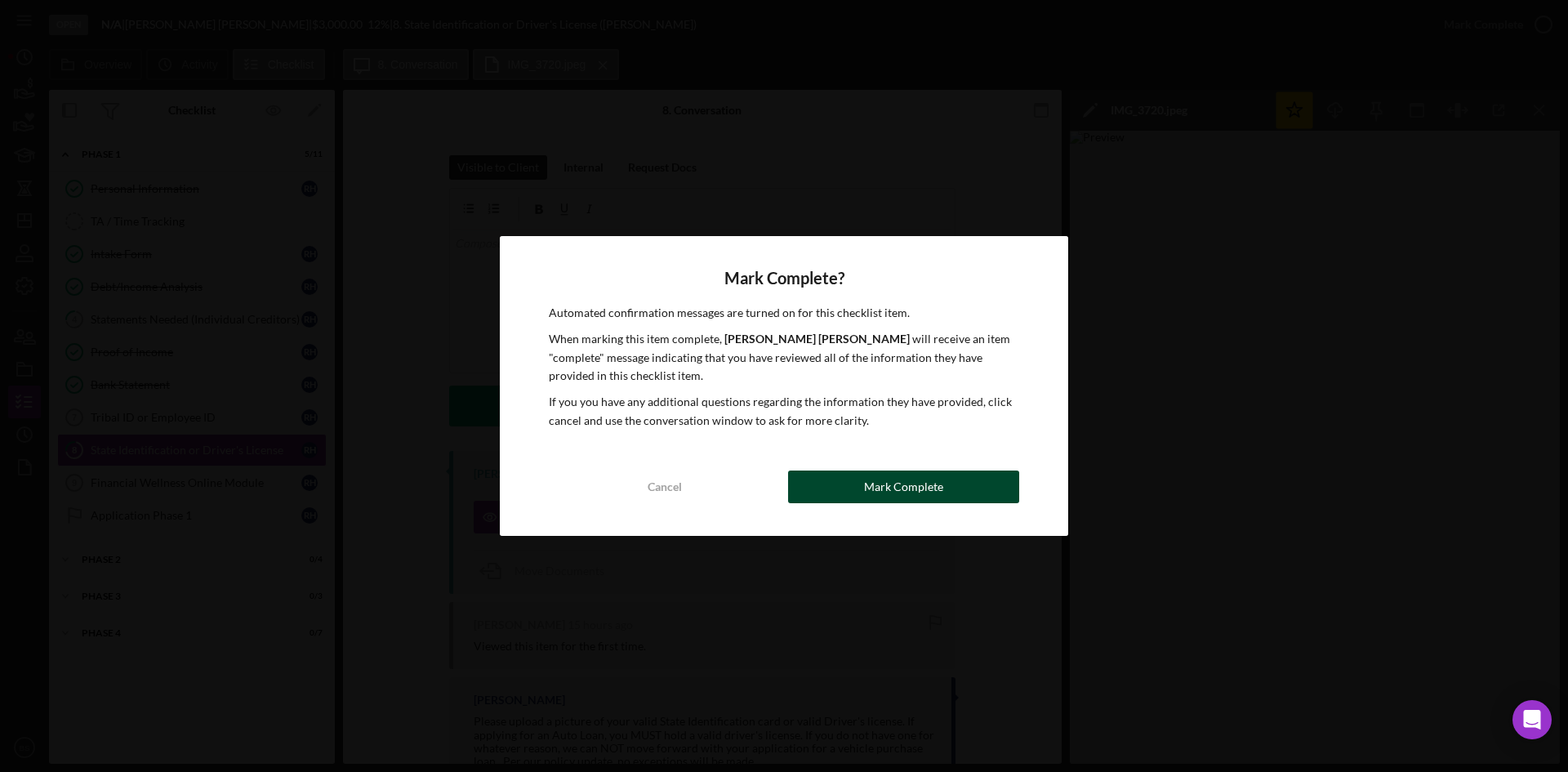
click at [964, 481] on button "Mark Complete" at bounding box center [903, 487] width 231 height 32
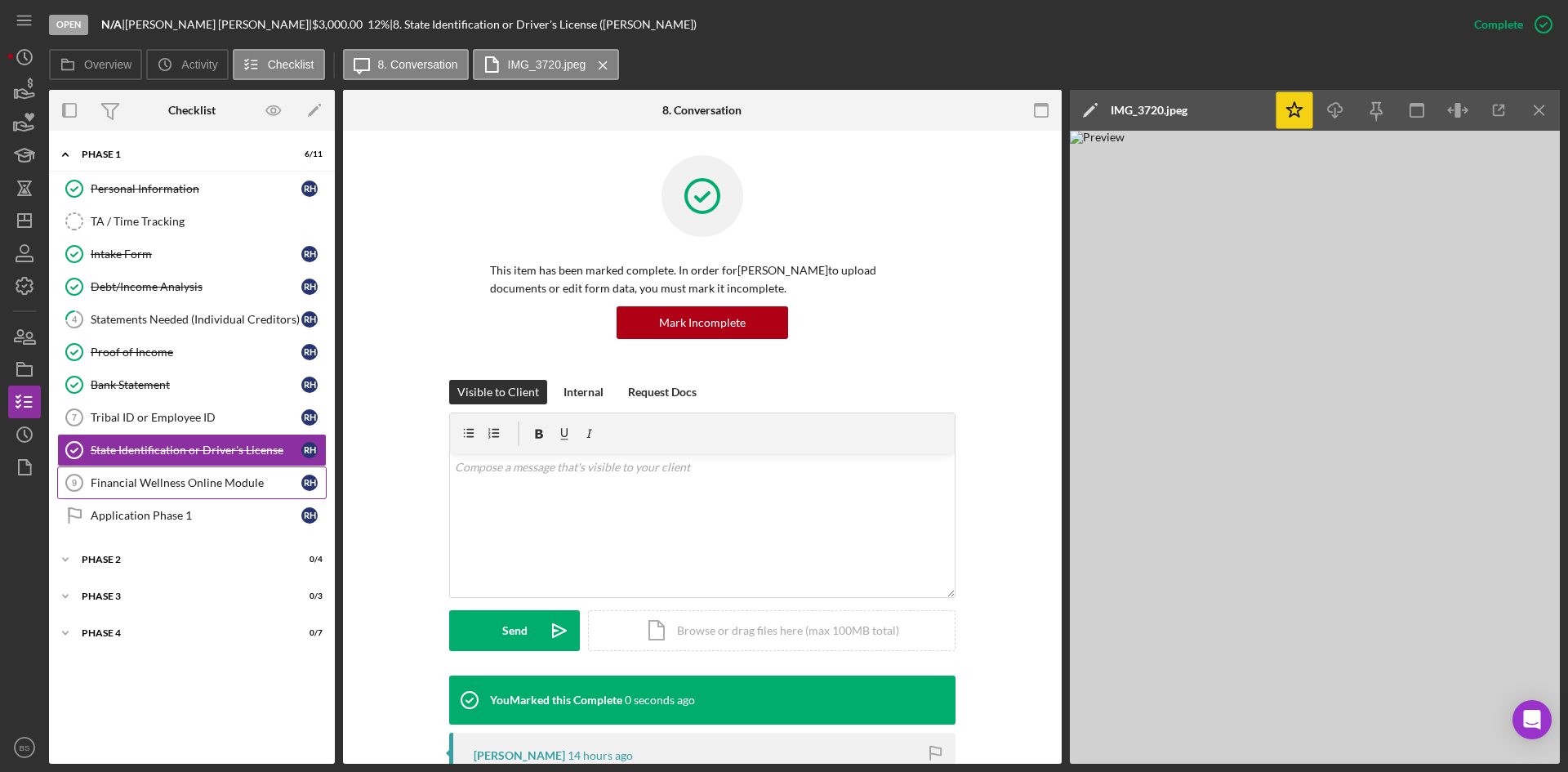
click at [251, 485] on div "Financial Wellness Online Module" at bounding box center [196, 483] width 211 height 13
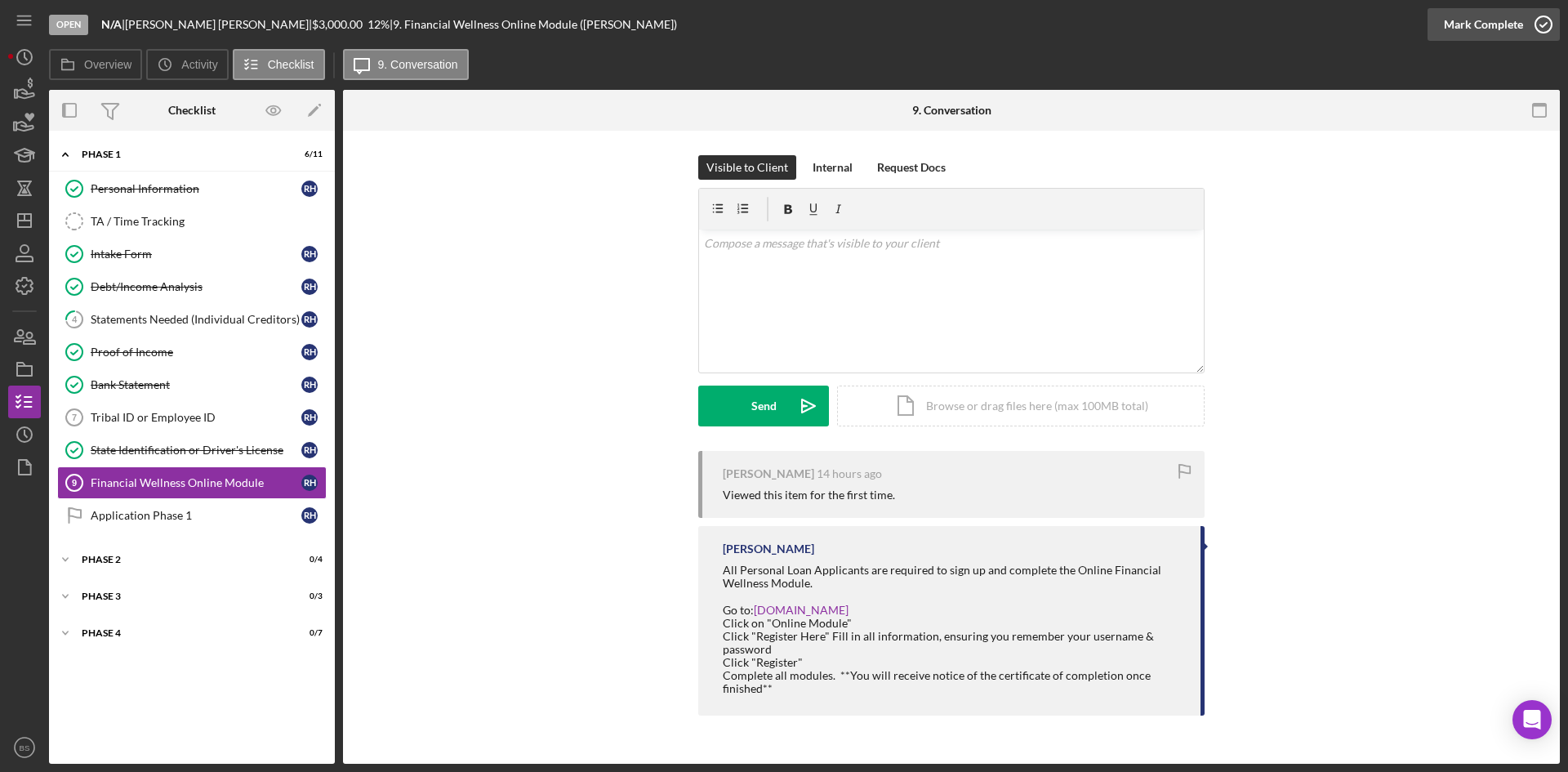
click at [1521, 20] on div "Mark Complete" at bounding box center [1483, 25] width 79 height 32
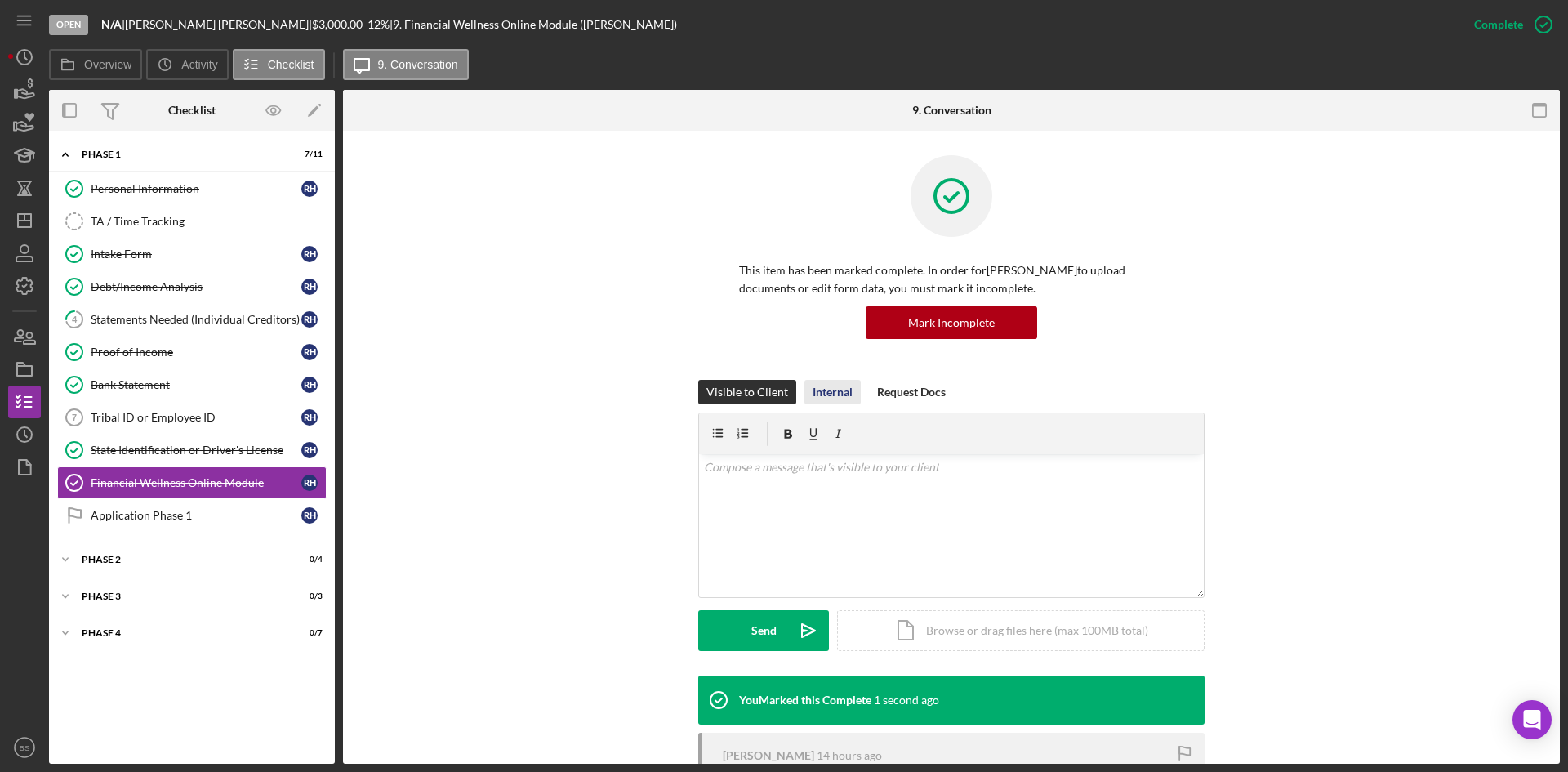
click at [824, 391] on div "Internal" at bounding box center [833, 392] width 40 height 25
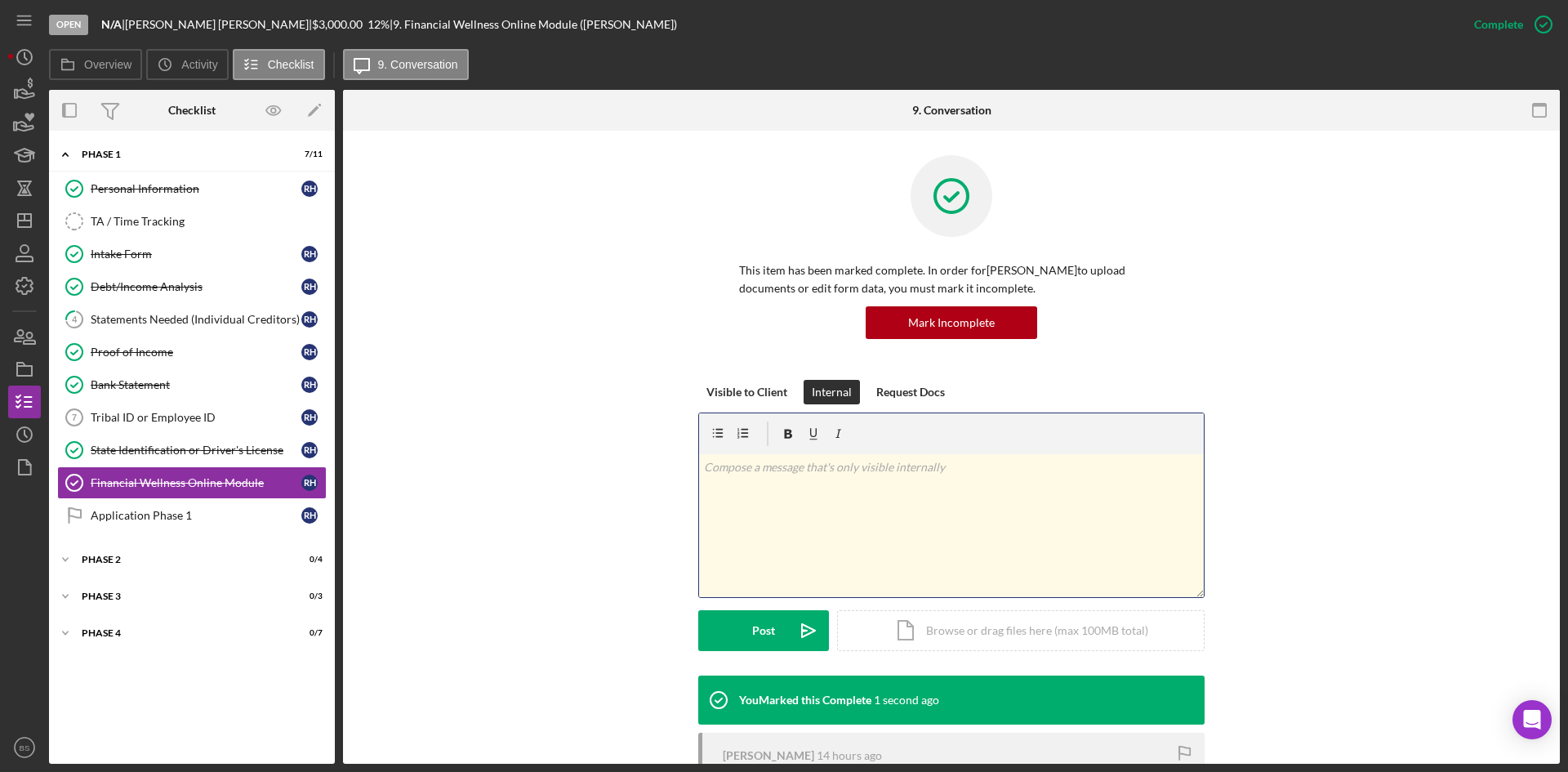
click at [777, 518] on div "v Color teal Color pink Remove color Add row above Add row below Add column bef…" at bounding box center [951, 526] width 505 height 143
click at [755, 614] on div "Post" at bounding box center [764, 630] width 23 height 41
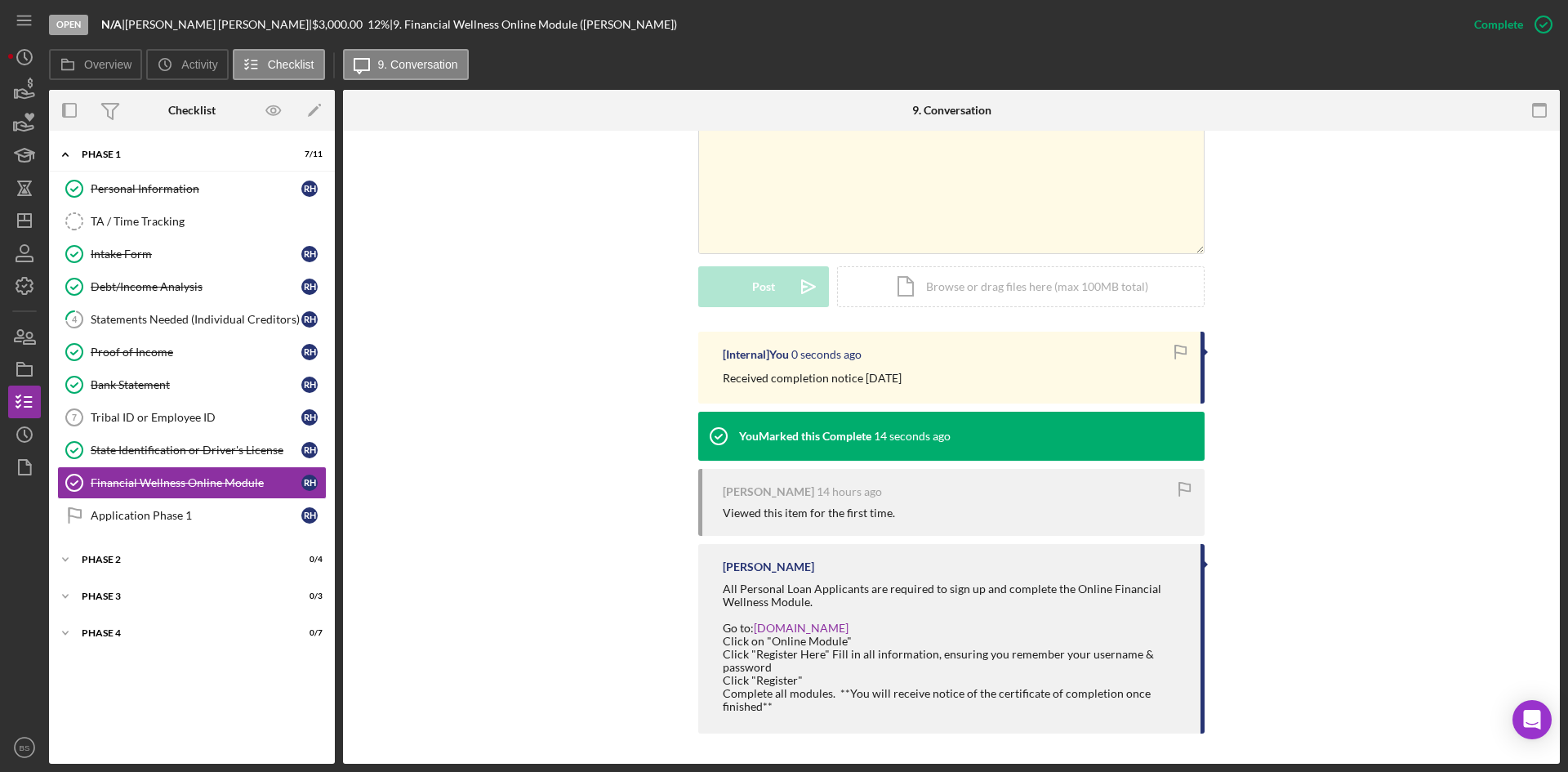
scroll to position [346, 0]
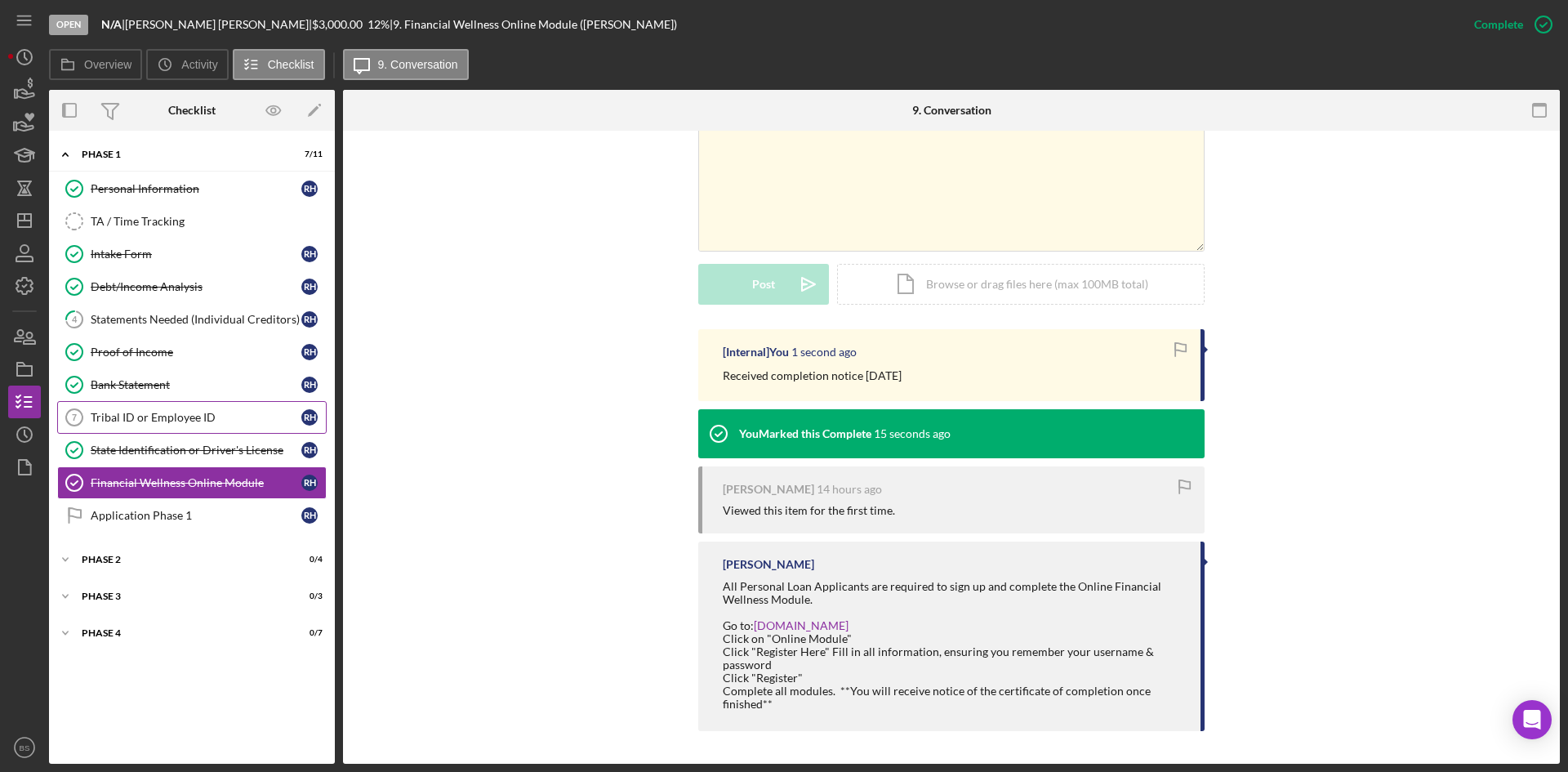
click at [159, 401] on link "Tribal ID or Employee ID 7 Tribal ID or Employee ID R H" at bounding box center [191, 417] width 269 height 32
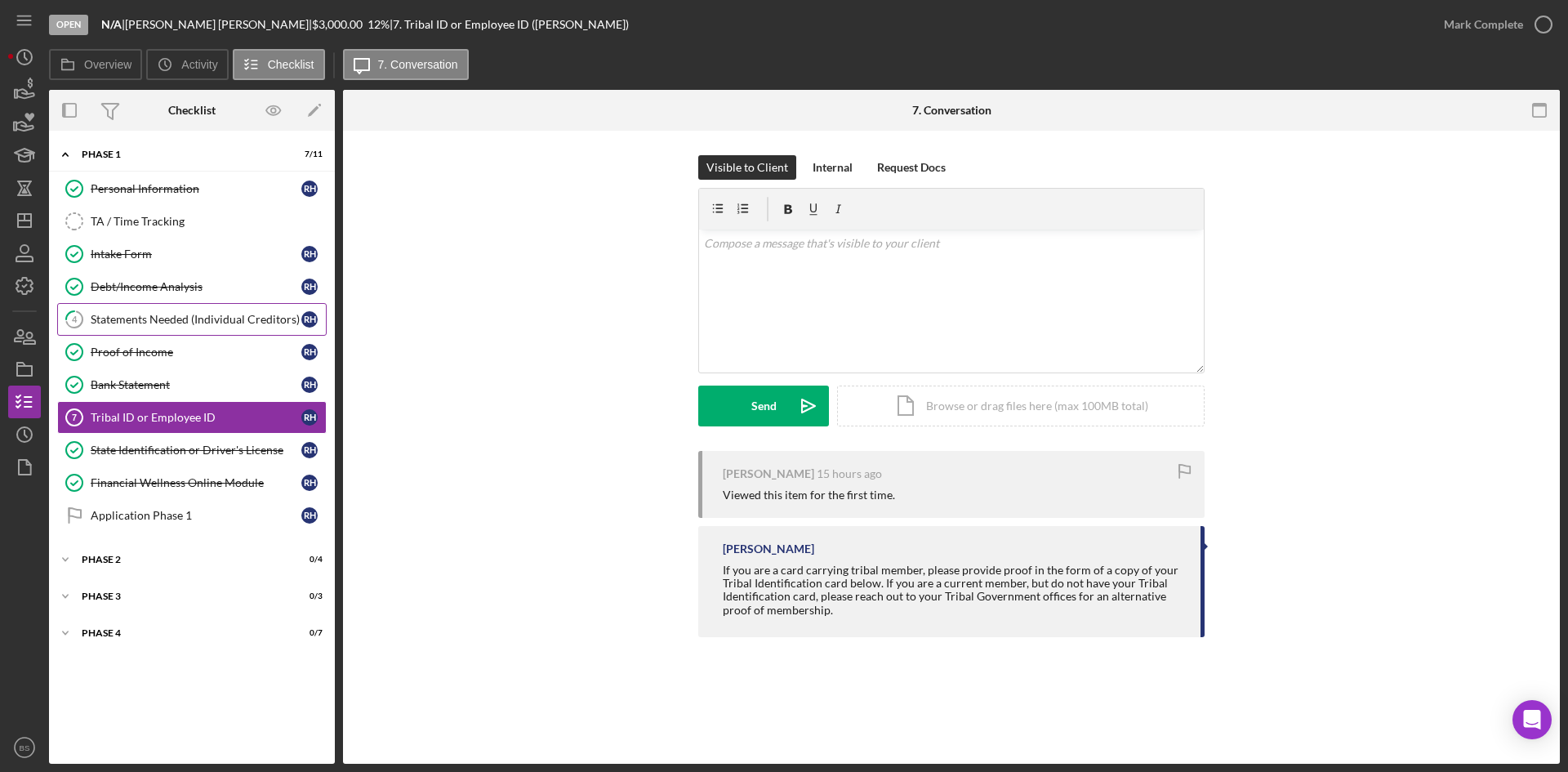
click at [175, 321] on div "Statements Needed (Individual Creditors)" at bounding box center [196, 319] width 211 height 13
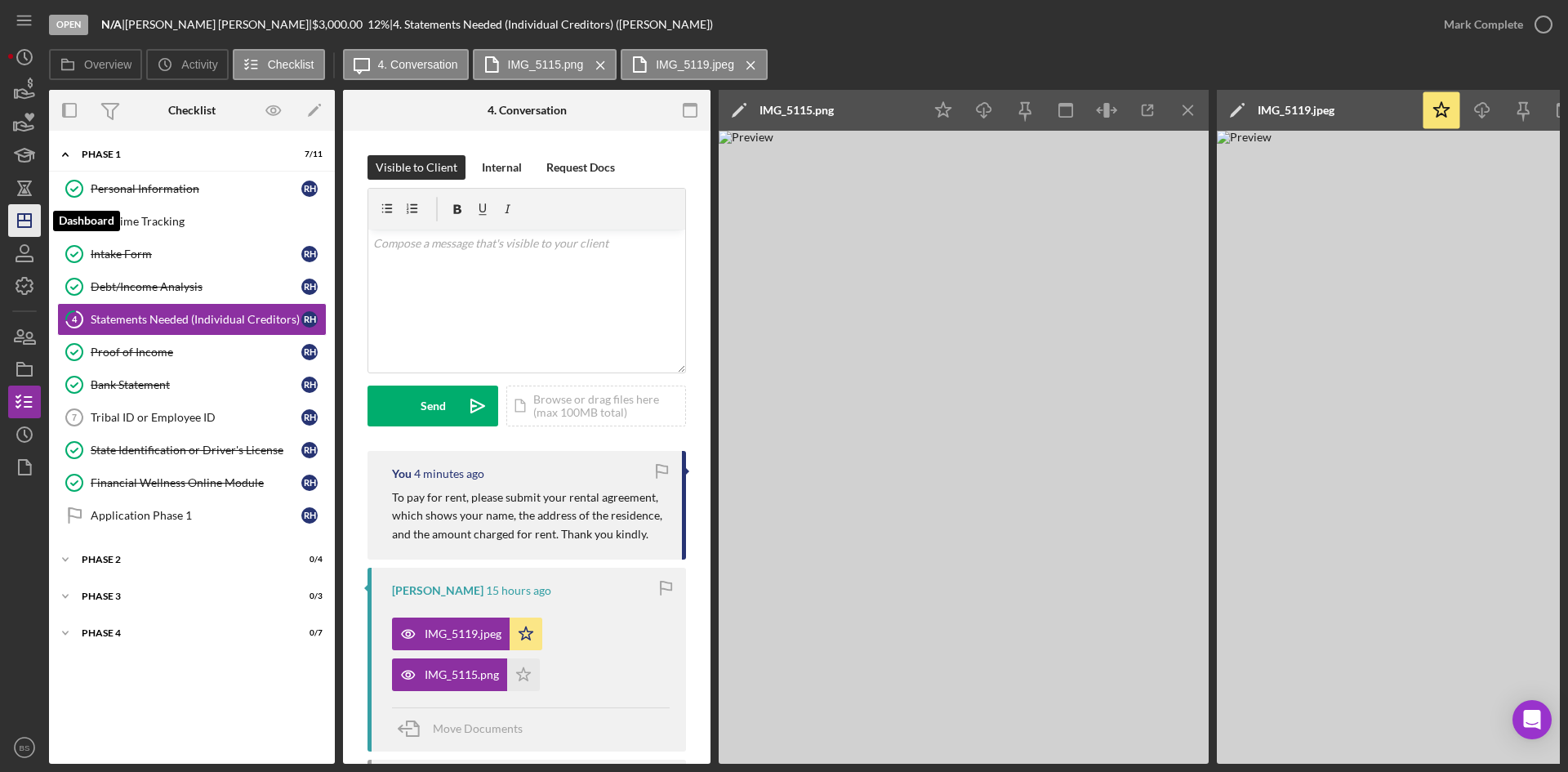
click at [20, 223] on icon "Icon/Dashboard" at bounding box center [24, 220] width 41 height 41
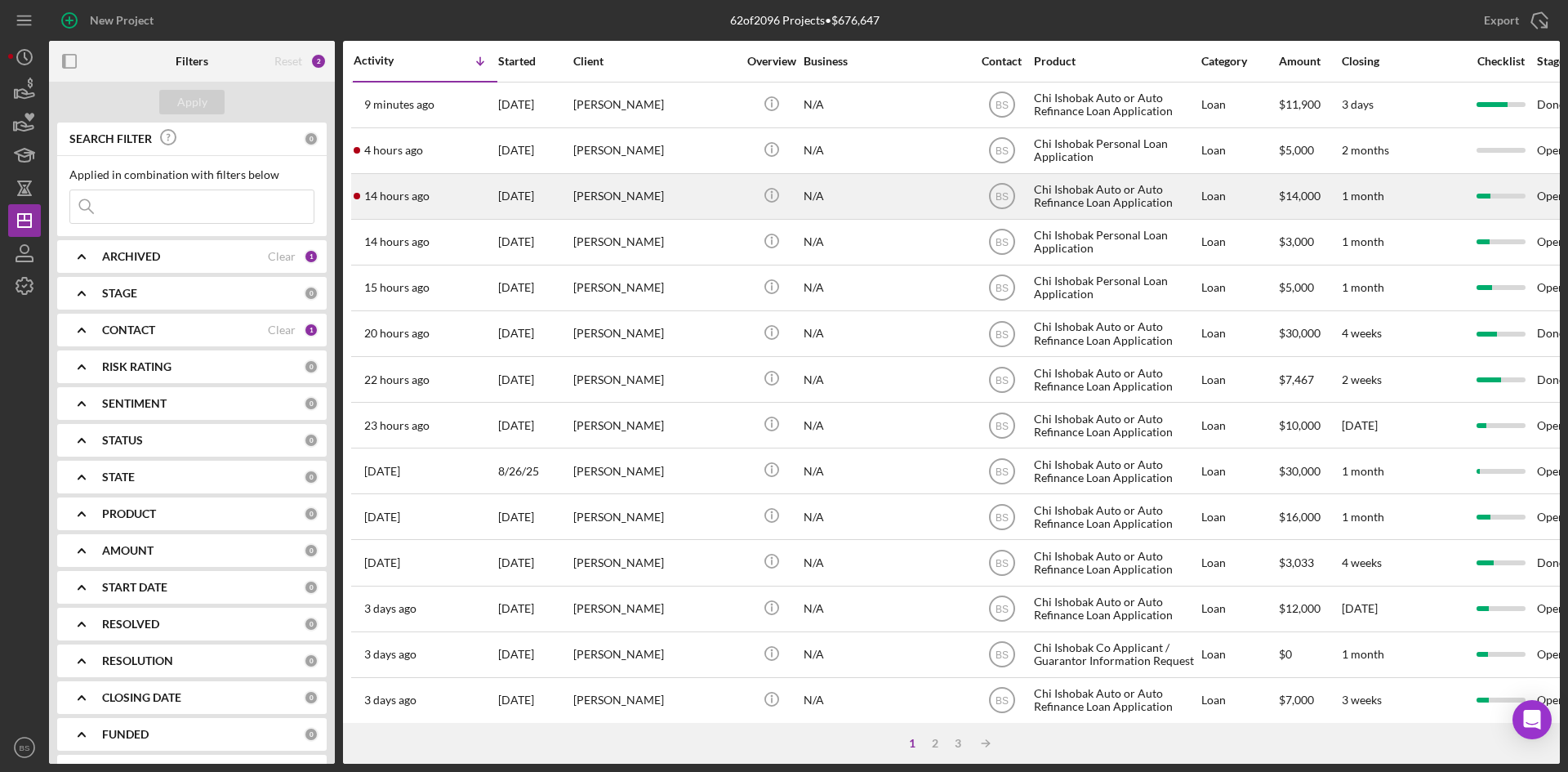
click at [653, 208] on div "[PERSON_NAME]" at bounding box center [655, 197] width 164 height 44
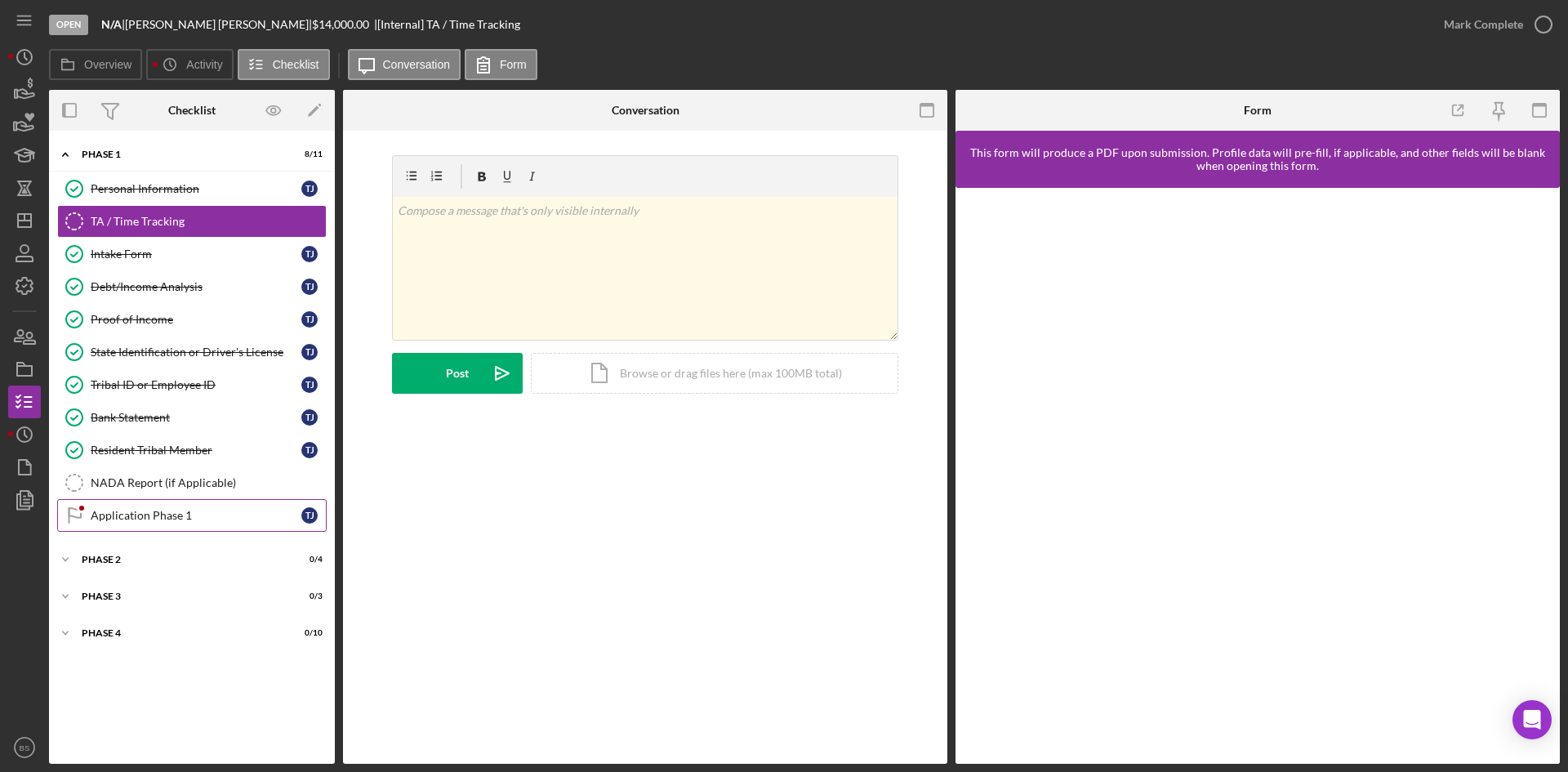
click at [200, 522] on div "Application Phase 1" at bounding box center [196, 515] width 211 height 13
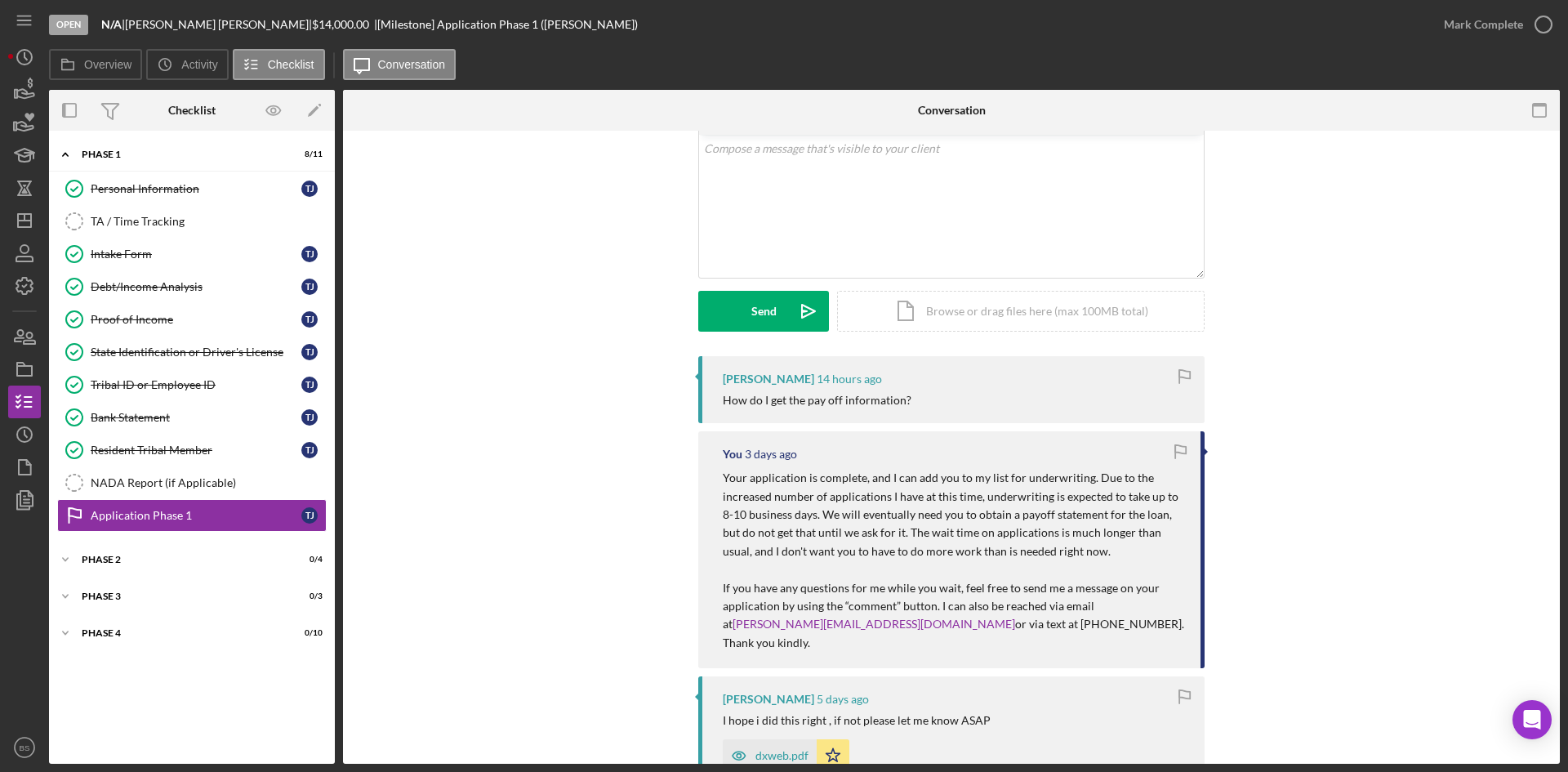
scroll to position [164, 0]
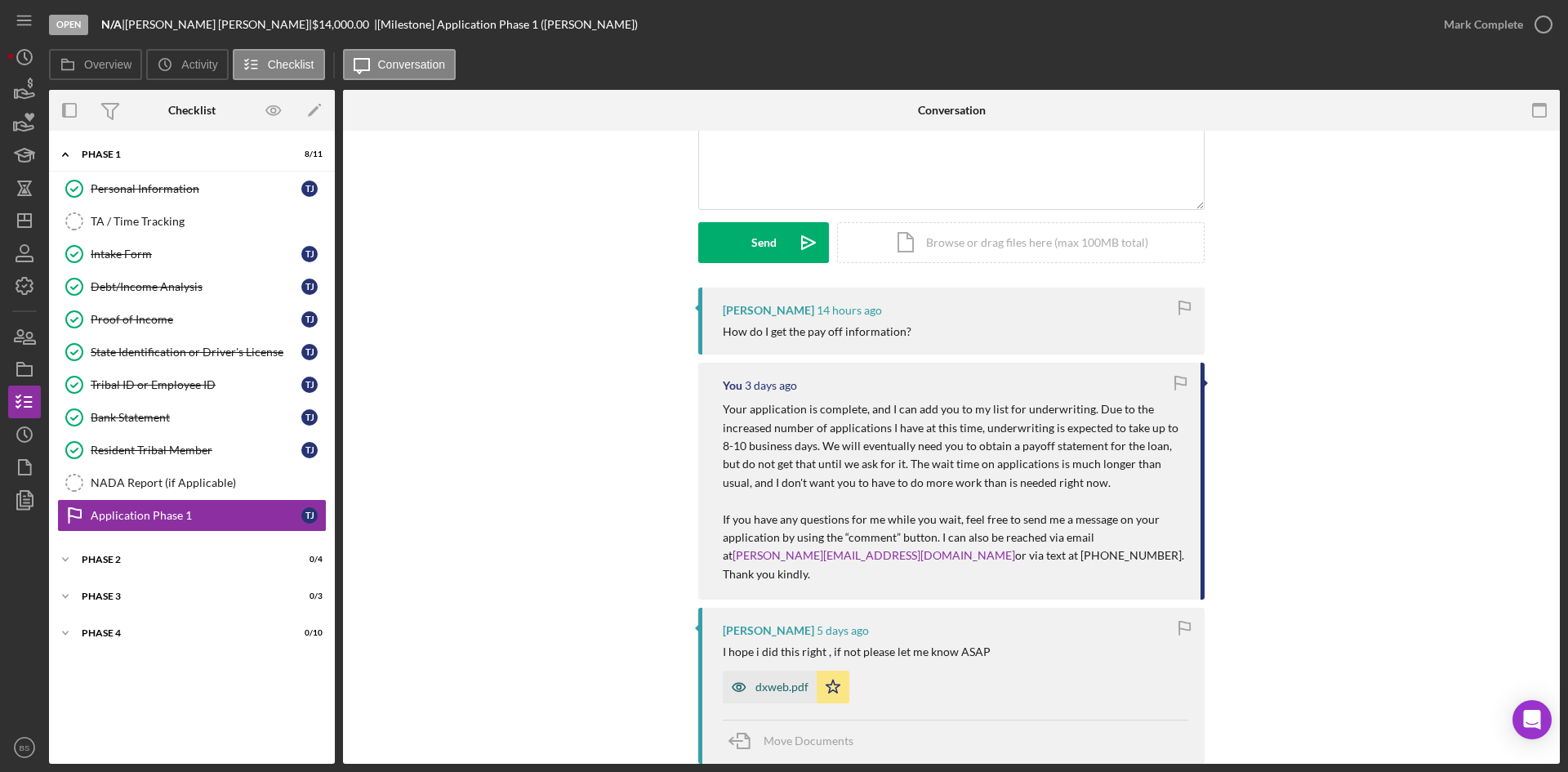
click at [763, 680] on div "dxweb.pdf" at bounding box center [782, 686] width 53 height 13
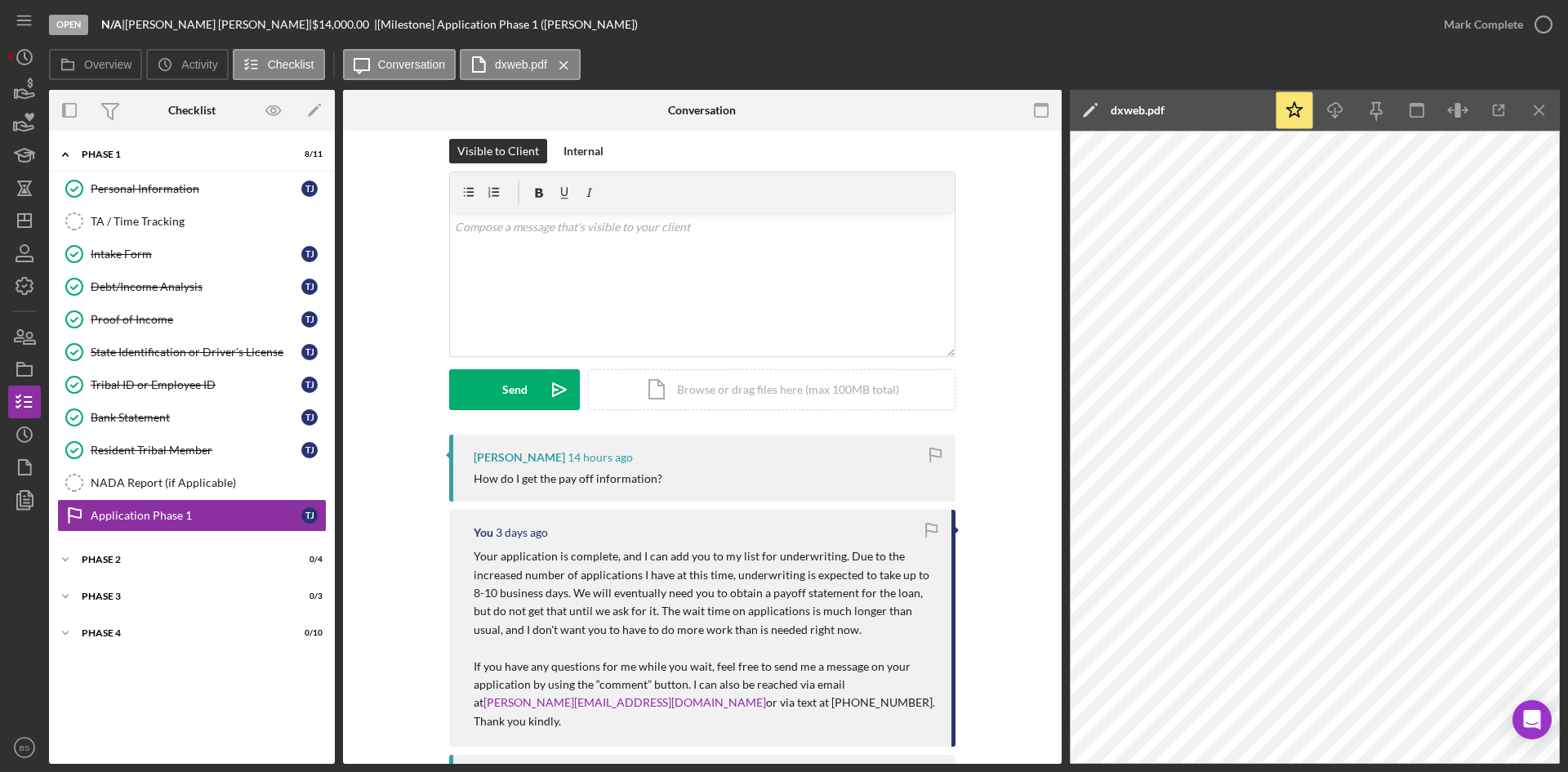
scroll to position [0, 0]
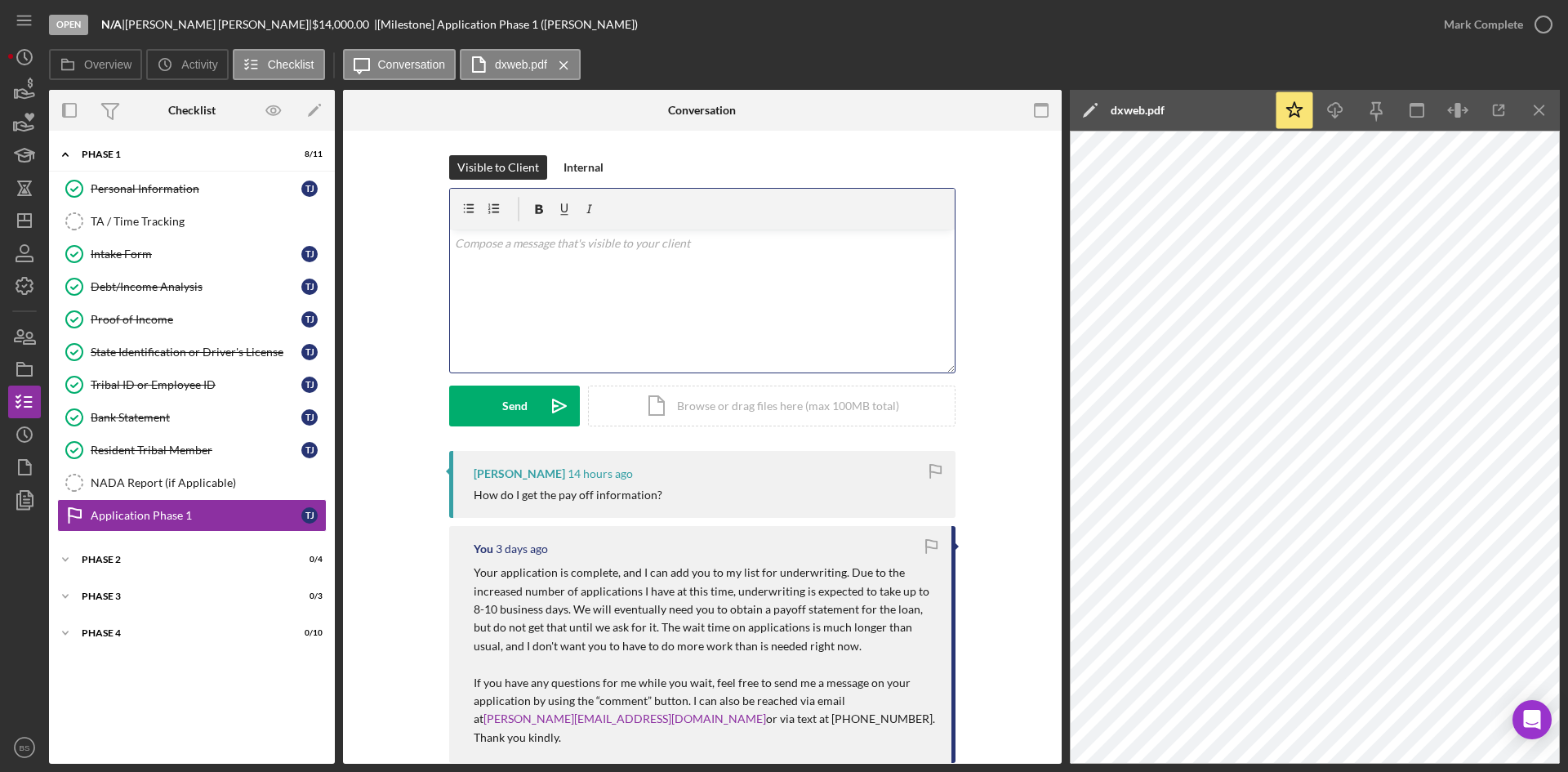
click at [671, 312] on div "v Color teal Color pink Remove color Add row above Add row below Add column bef…" at bounding box center [702, 300] width 505 height 143
drag, startPoint x: 484, startPoint y: 265, endPoint x: 448, endPoint y: 240, distance: 43.8
click at [450, 240] on div "v Color teal Color pink Remove color Add row above Add row below Add column bef…" at bounding box center [702, 300] width 505 height 143
copy p "You will need to contact your bank/lender for a pay off statement, but please d…"
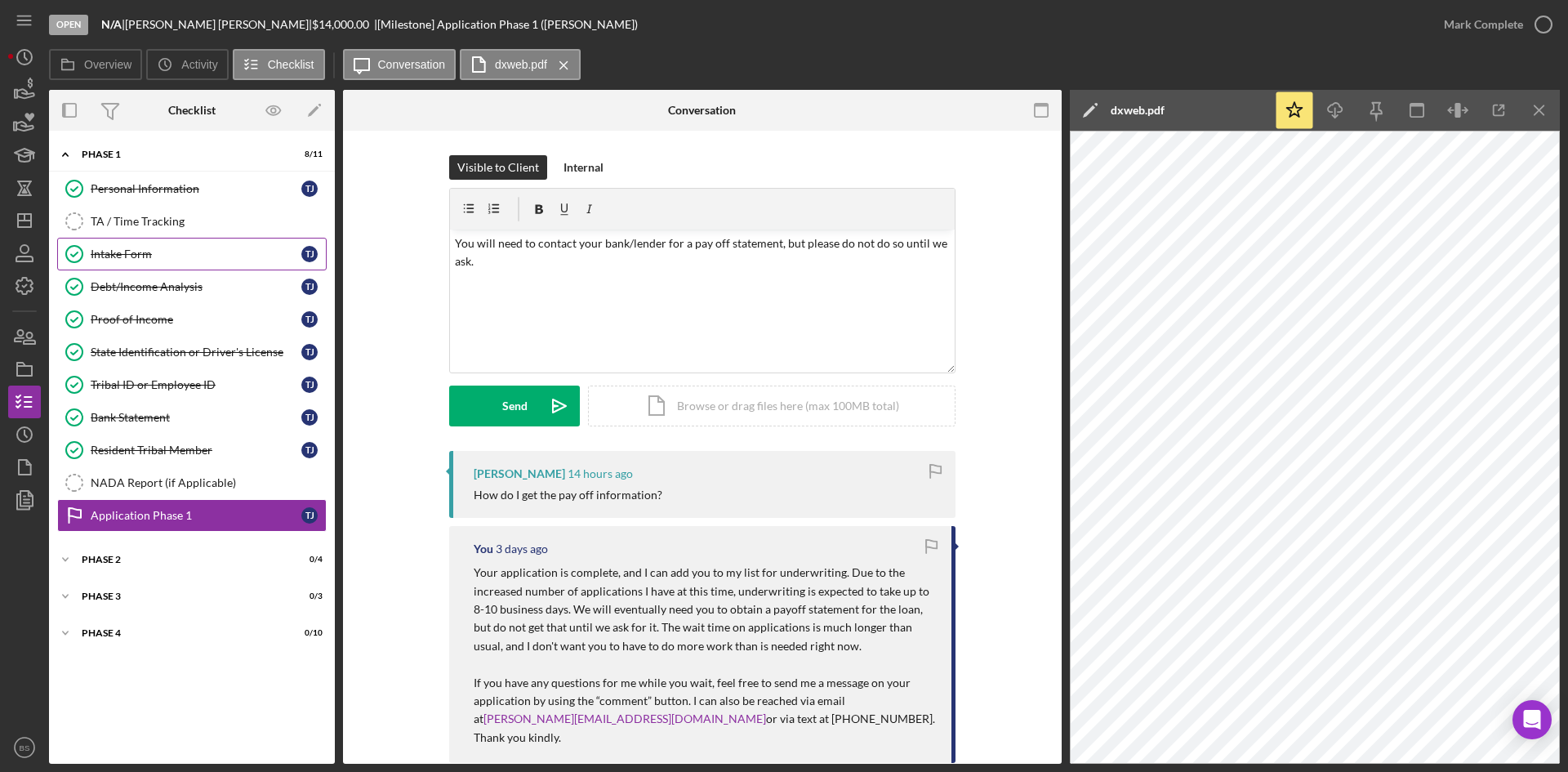
click at [163, 256] on div "Intake Form" at bounding box center [196, 254] width 211 height 13
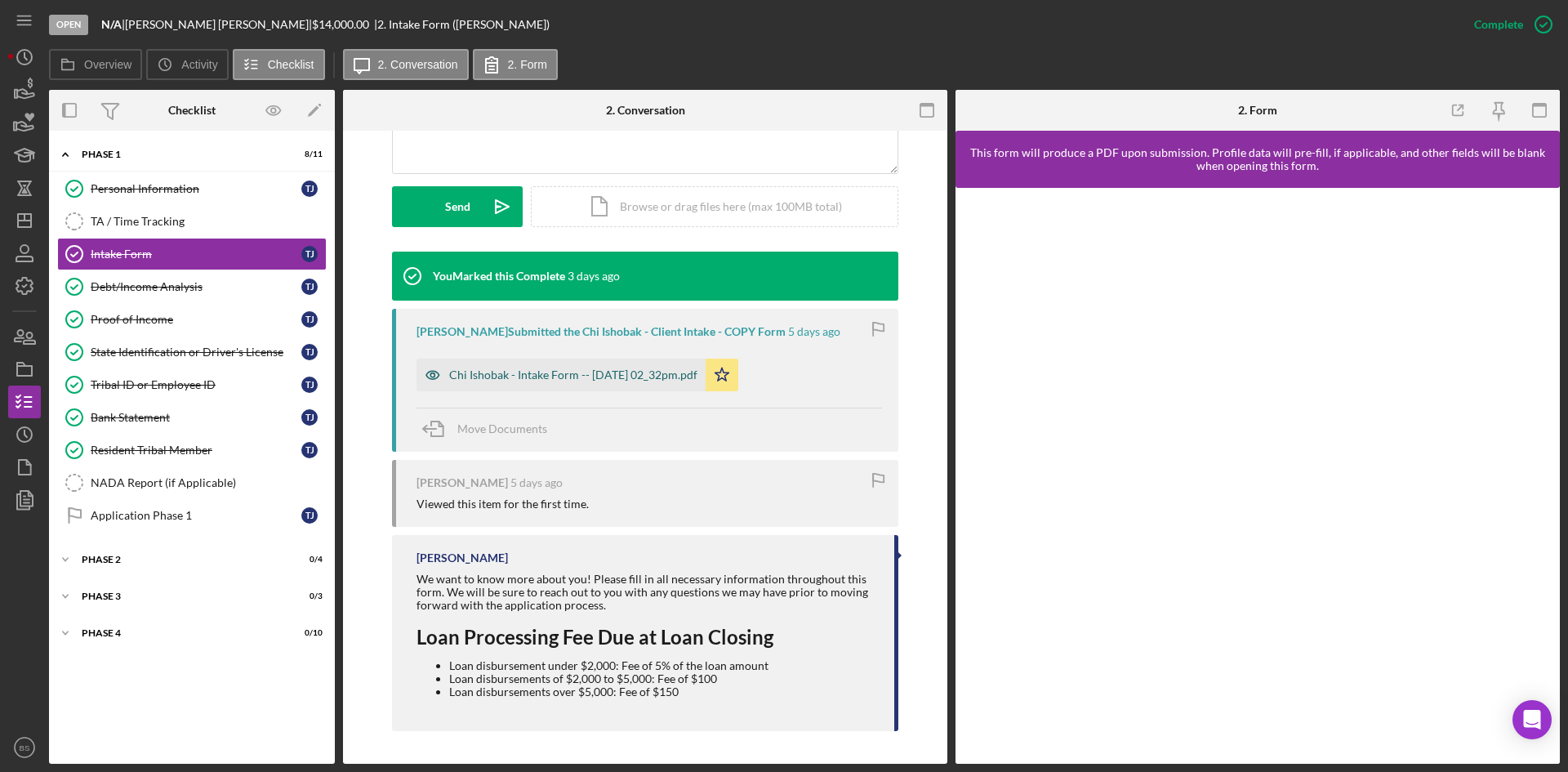
click at [552, 368] on div "Chi Ishobak - Intake Form -- 2025-08-23 02_32pm.pdf" at bounding box center [572, 375] width 248 height 13
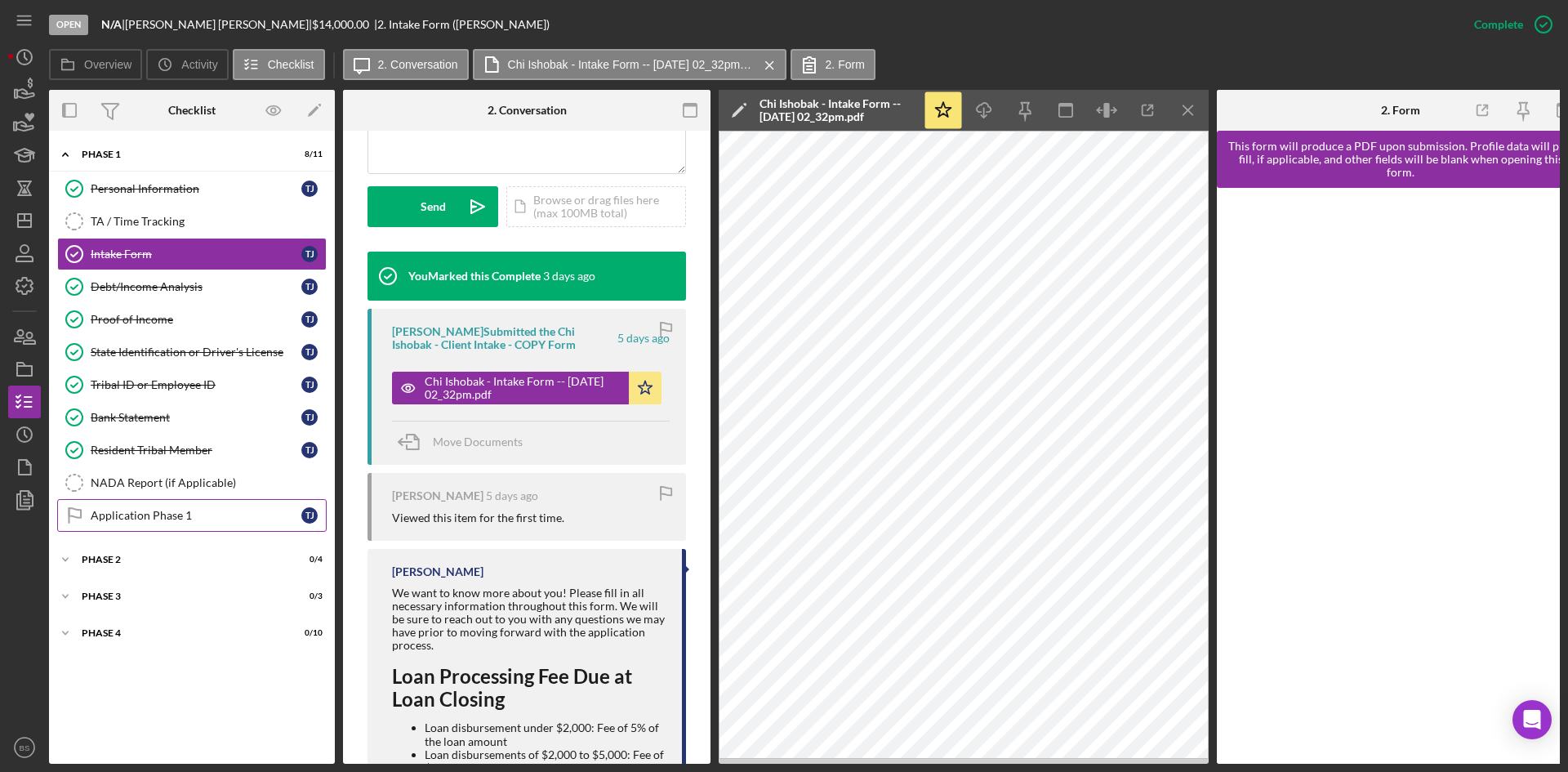
click at [207, 524] on link "Application Phase 1 Application Phase 1 T J" at bounding box center [191, 515] width 269 height 32
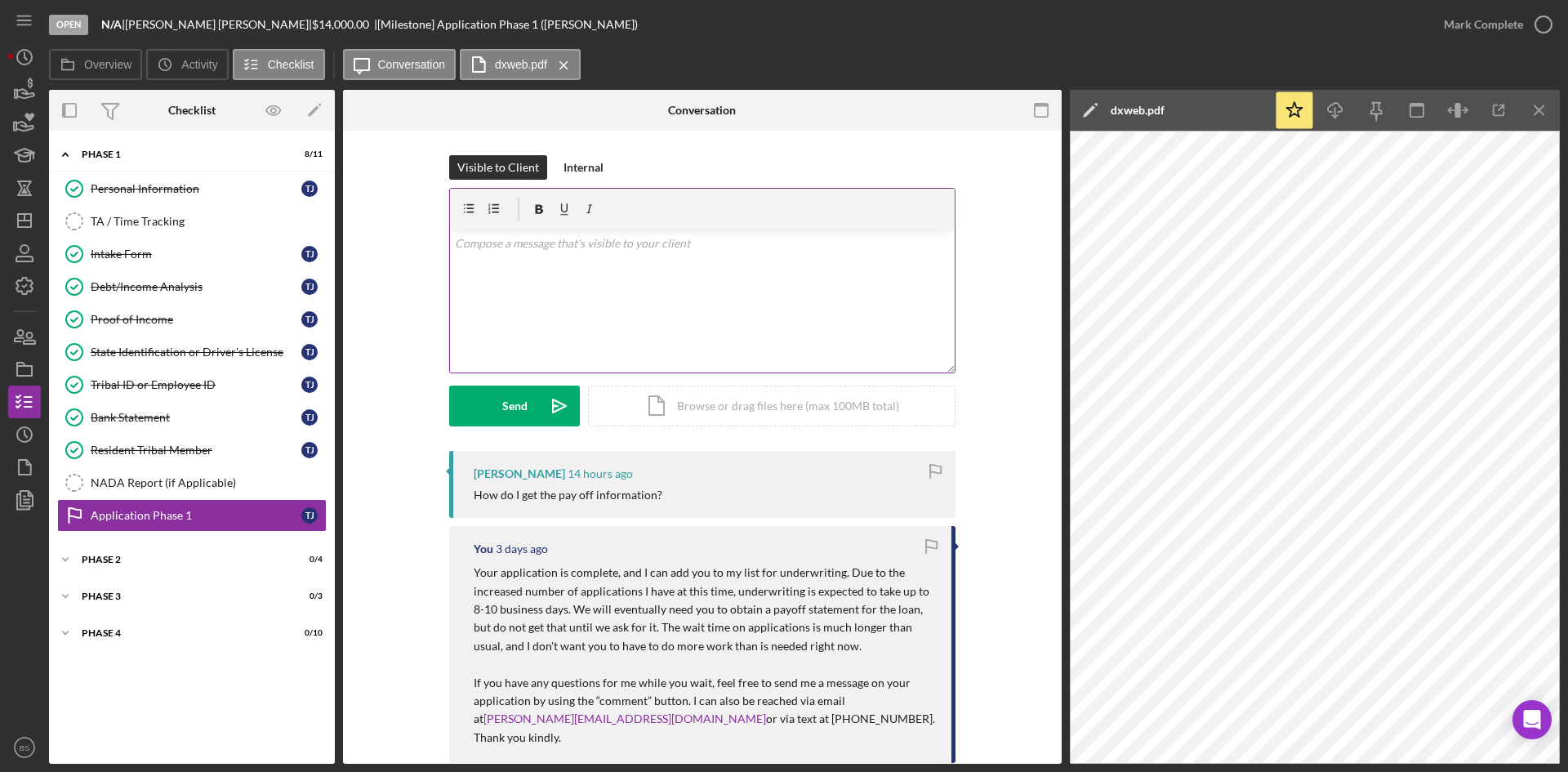
click at [771, 304] on div "v Color teal Color pink Remove color Add row above Add row below Add column bef…" at bounding box center [702, 300] width 505 height 143
click at [696, 280] on div "v Color teal Color pink Remove color Add row above Add row below Add column bef…" at bounding box center [702, 300] width 505 height 143
click at [711, 241] on p "You will need to contact your bank/lender for a pay off statement, but please d…" at bounding box center [702, 253] width 495 height 37
click at [533, 261] on p "You will need to contact your bank/lender for a payoff statement, but please do…" at bounding box center [702, 253] width 495 height 37
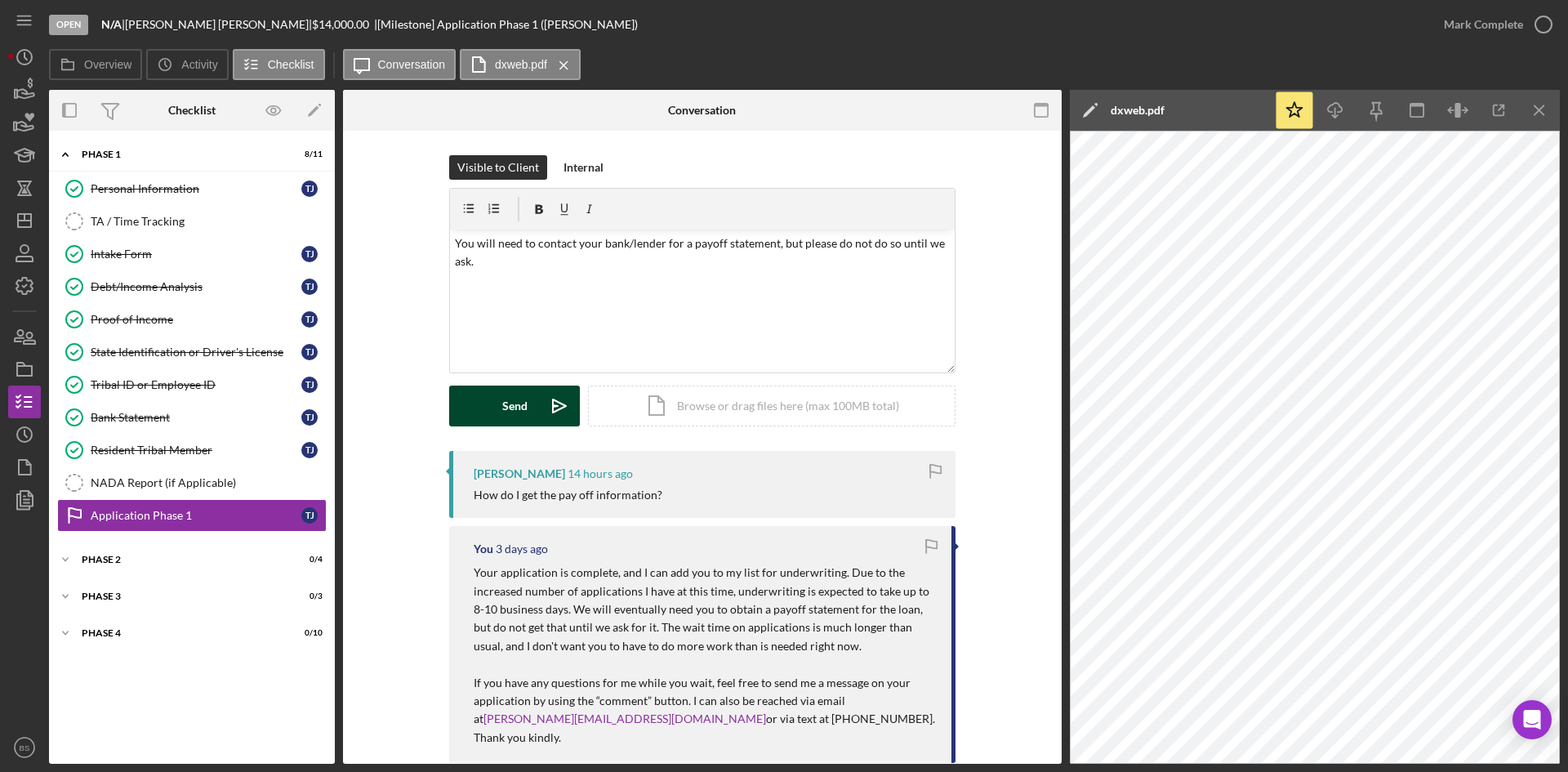
click at [559, 402] on icon "Icon/icon-invite-send" at bounding box center [559, 405] width 41 height 41
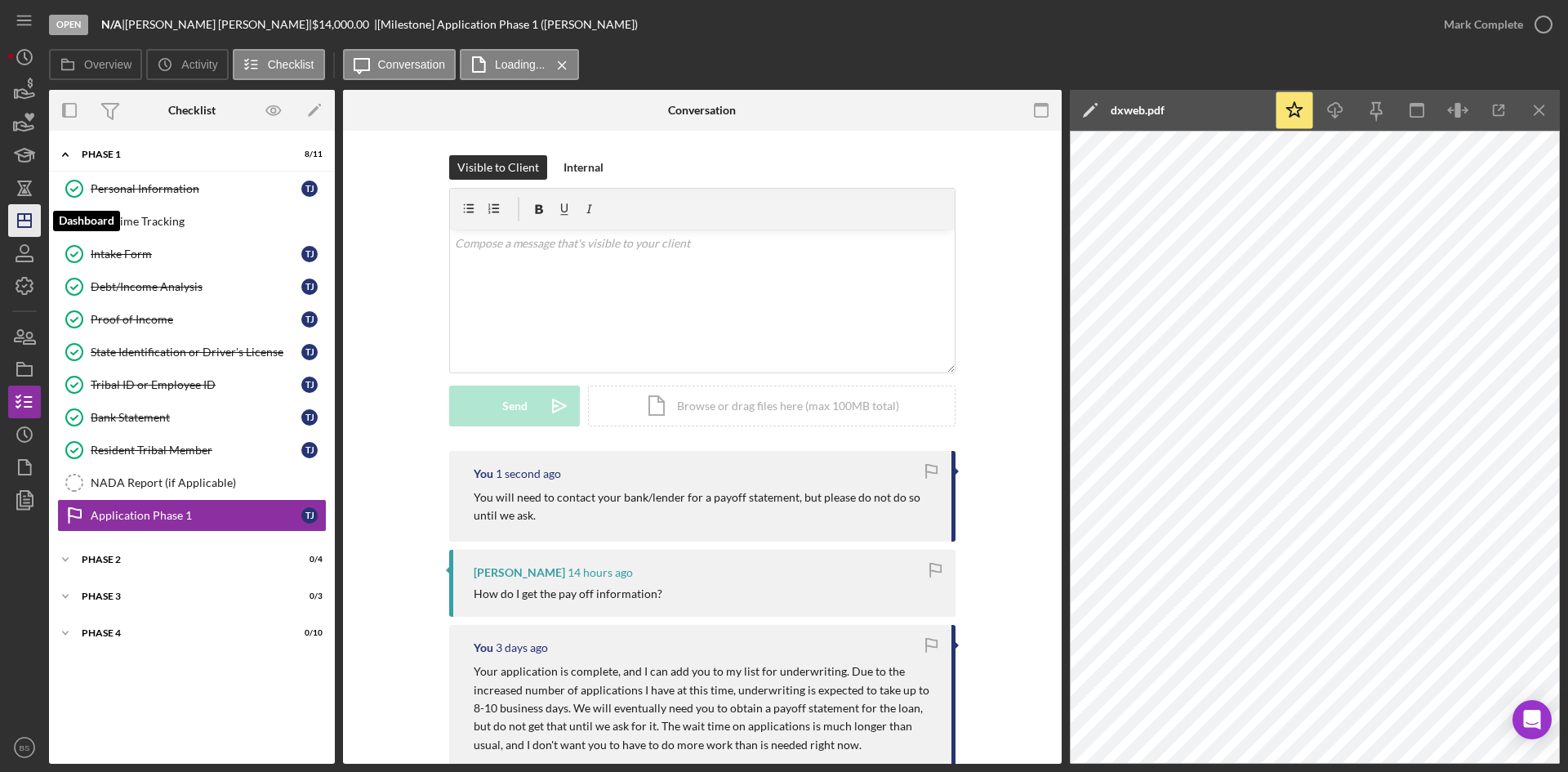
click at [31, 218] on polygon "button" at bounding box center [25, 221] width 13 height 13
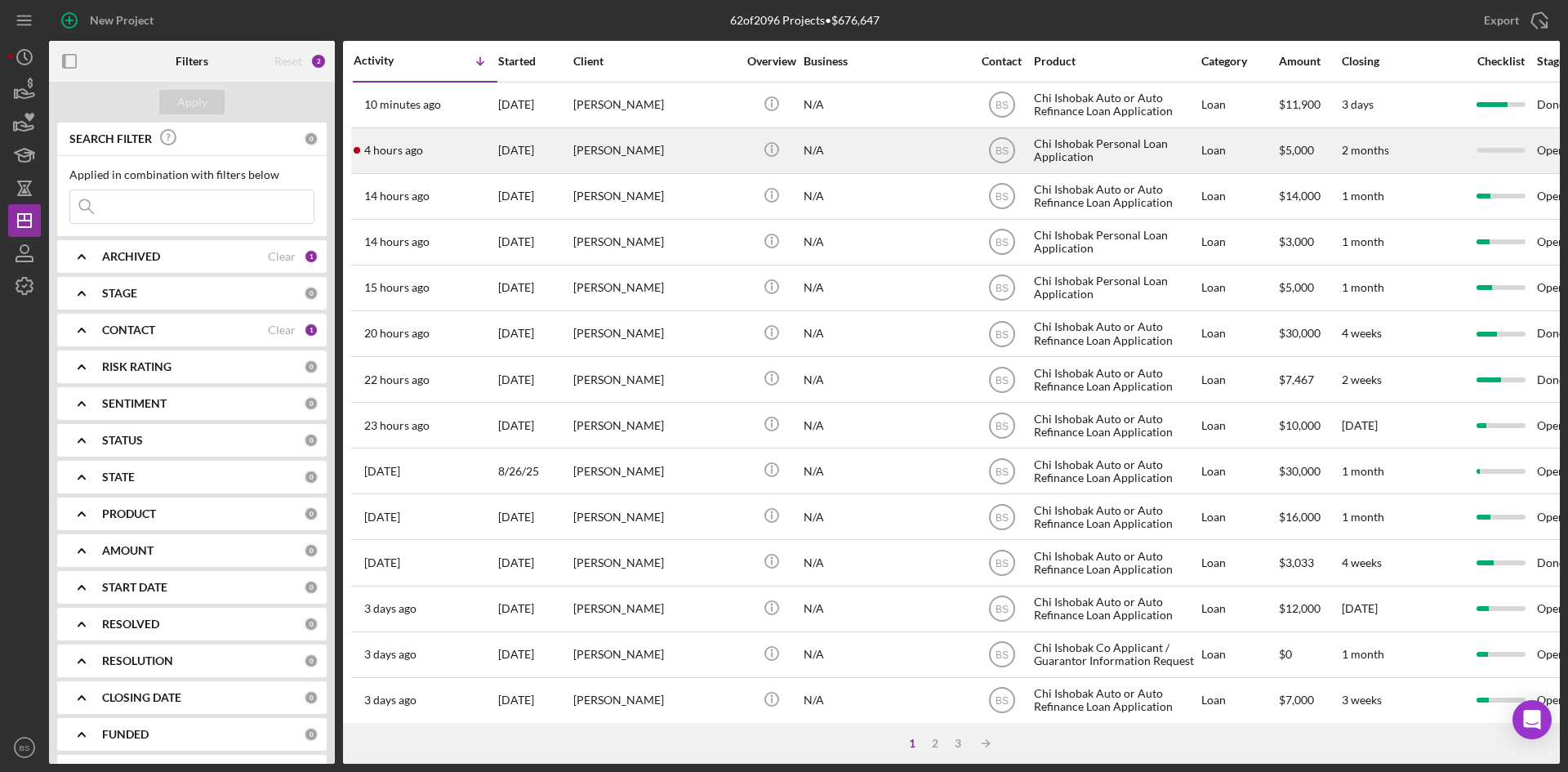
click at [482, 162] on div "4 hours ago Jenica Heberer" at bounding box center [425, 151] width 143 height 44
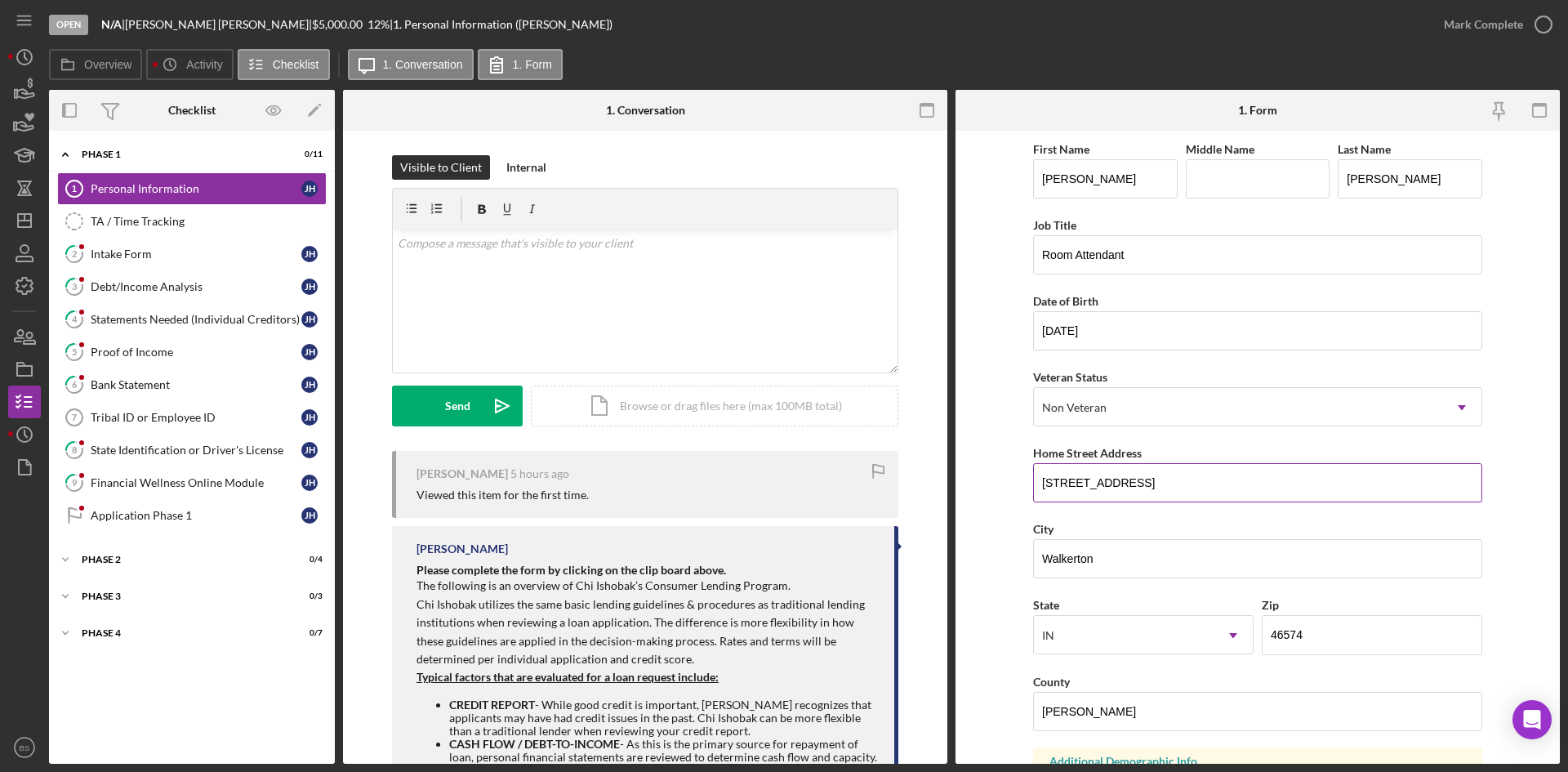
click at [1187, 482] on input "1868 Union Rd," at bounding box center [1258, 482] width 449 height 39
click at [1074, 487] on input "1868 Union Rd" at bounding box center [1258, 482] width 449 height 39
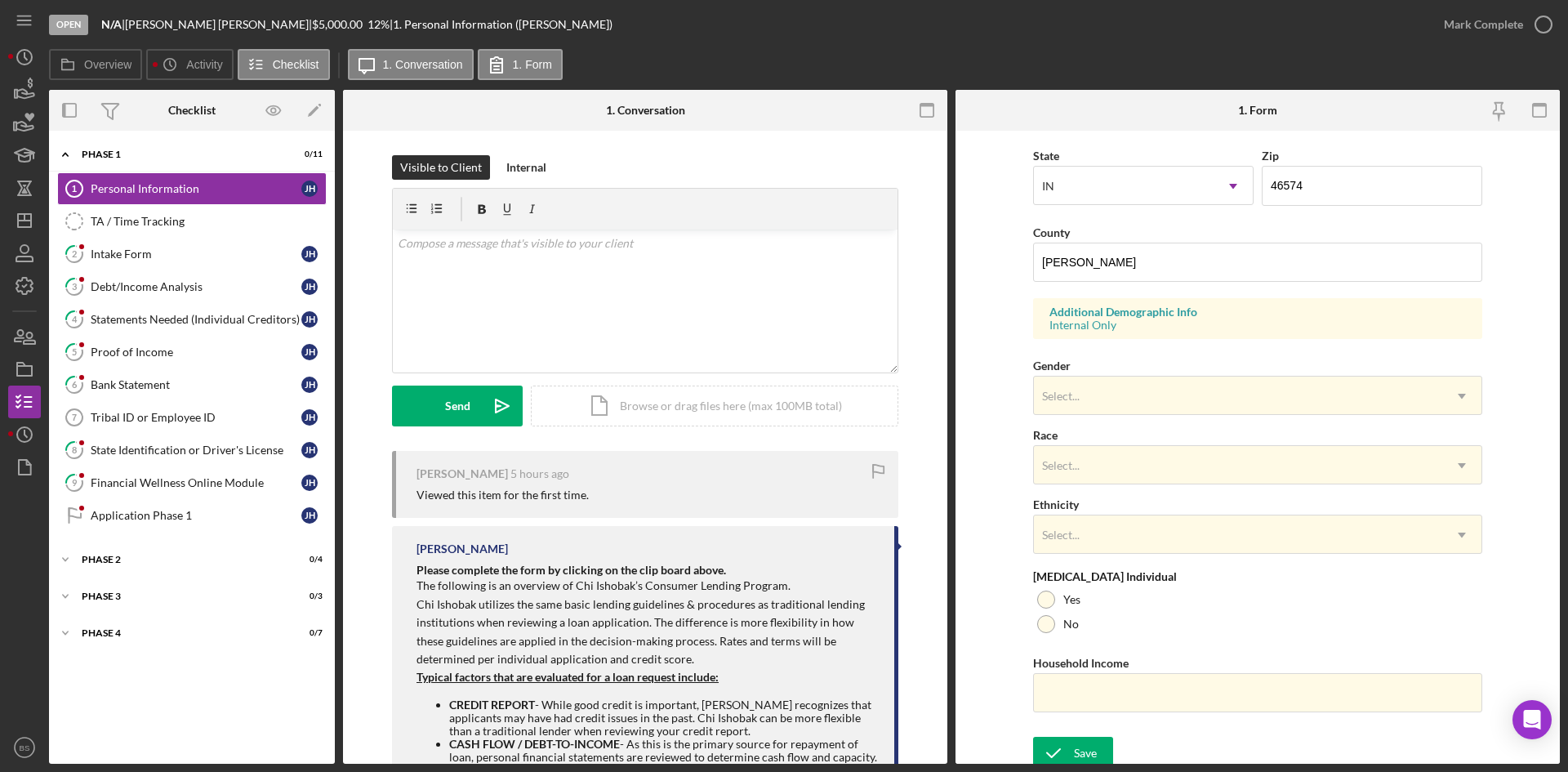
scroll to position [457, 0]
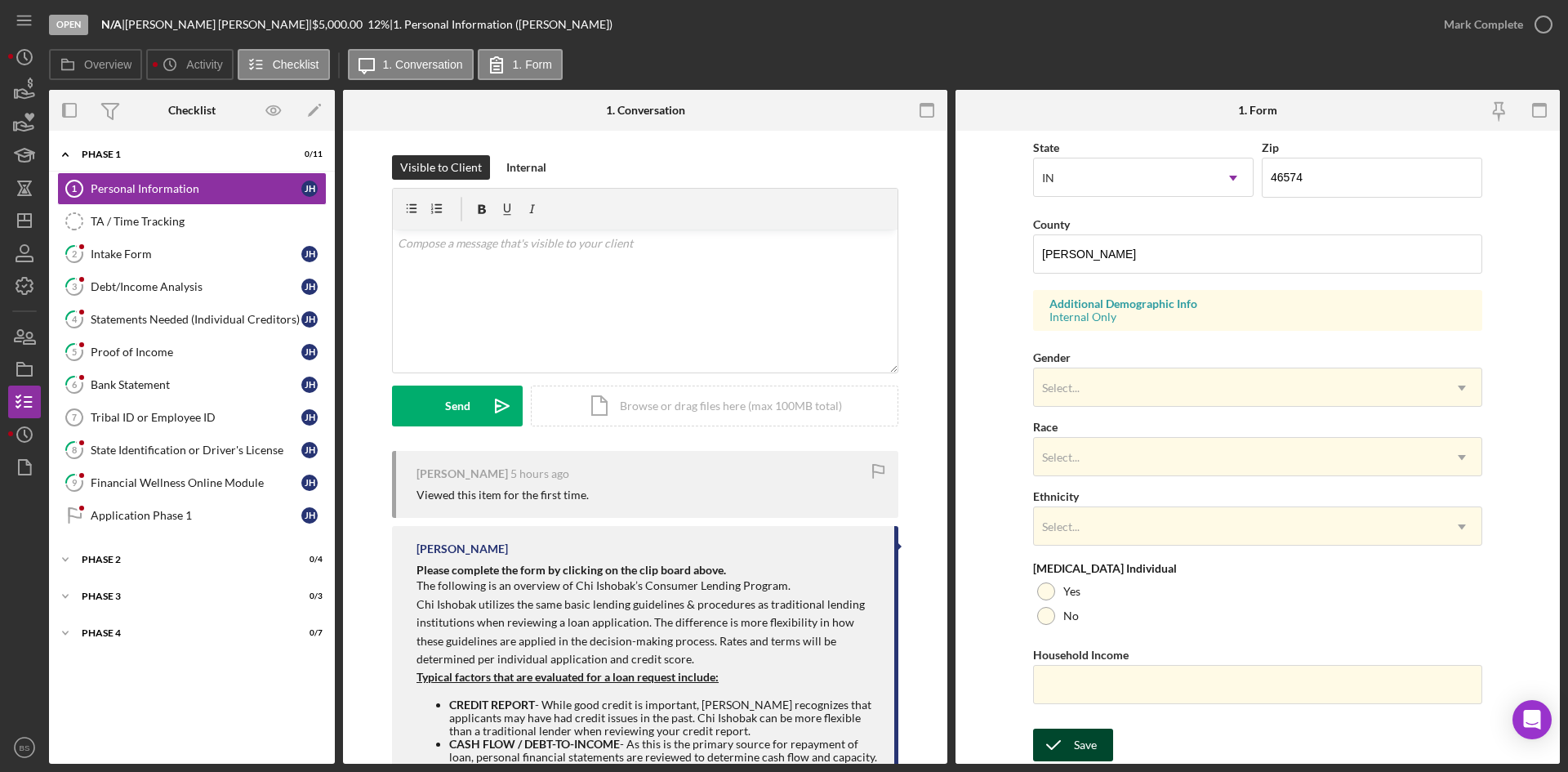
type input "1868 Union Rd"
click at [1079, 744] on div "Save" at bounding box center [1085, 744] width 23 height 32
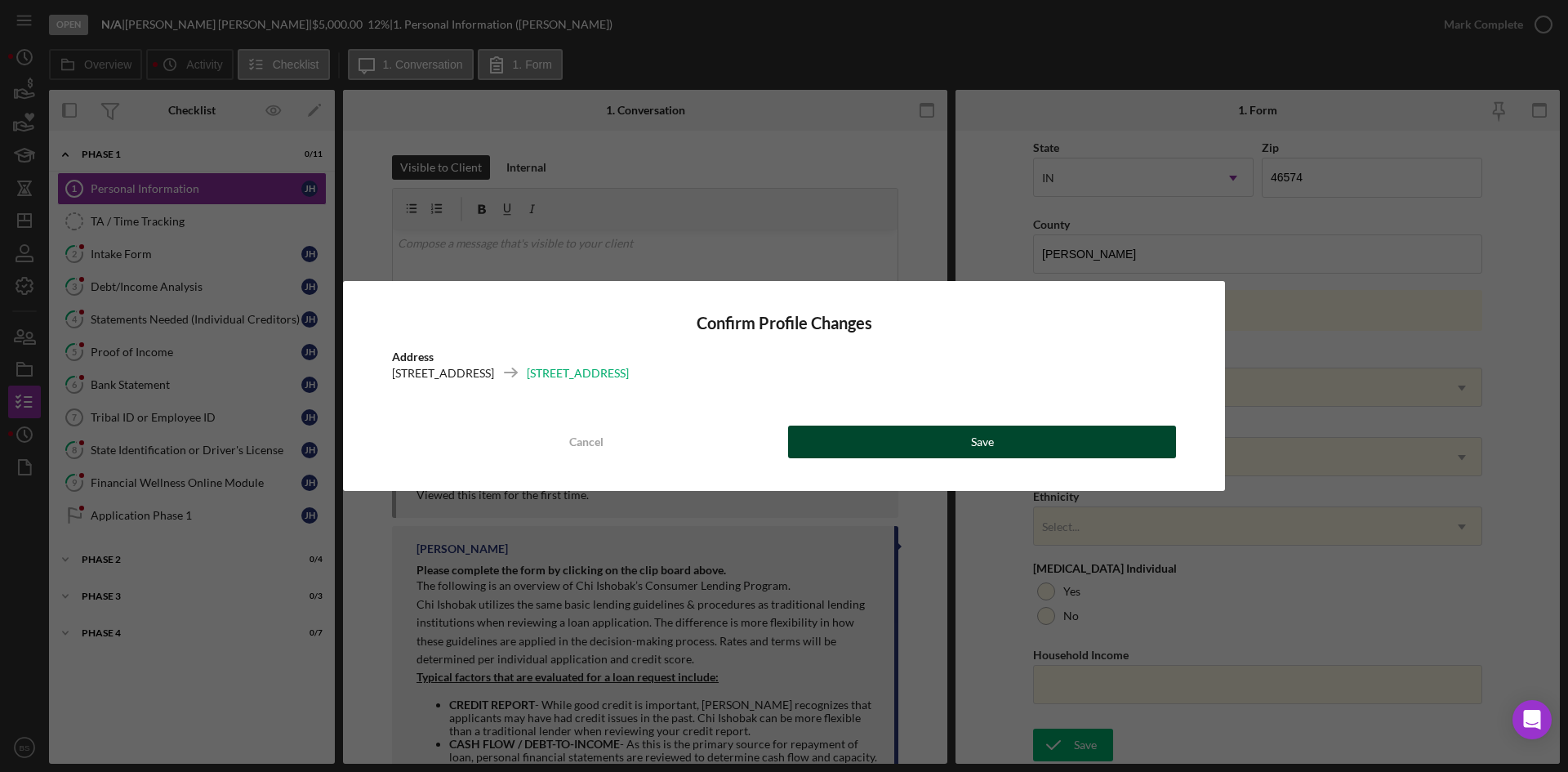
click at [1028, 446] on button "Save" at bounding box center [982, 441] width 388 height 32
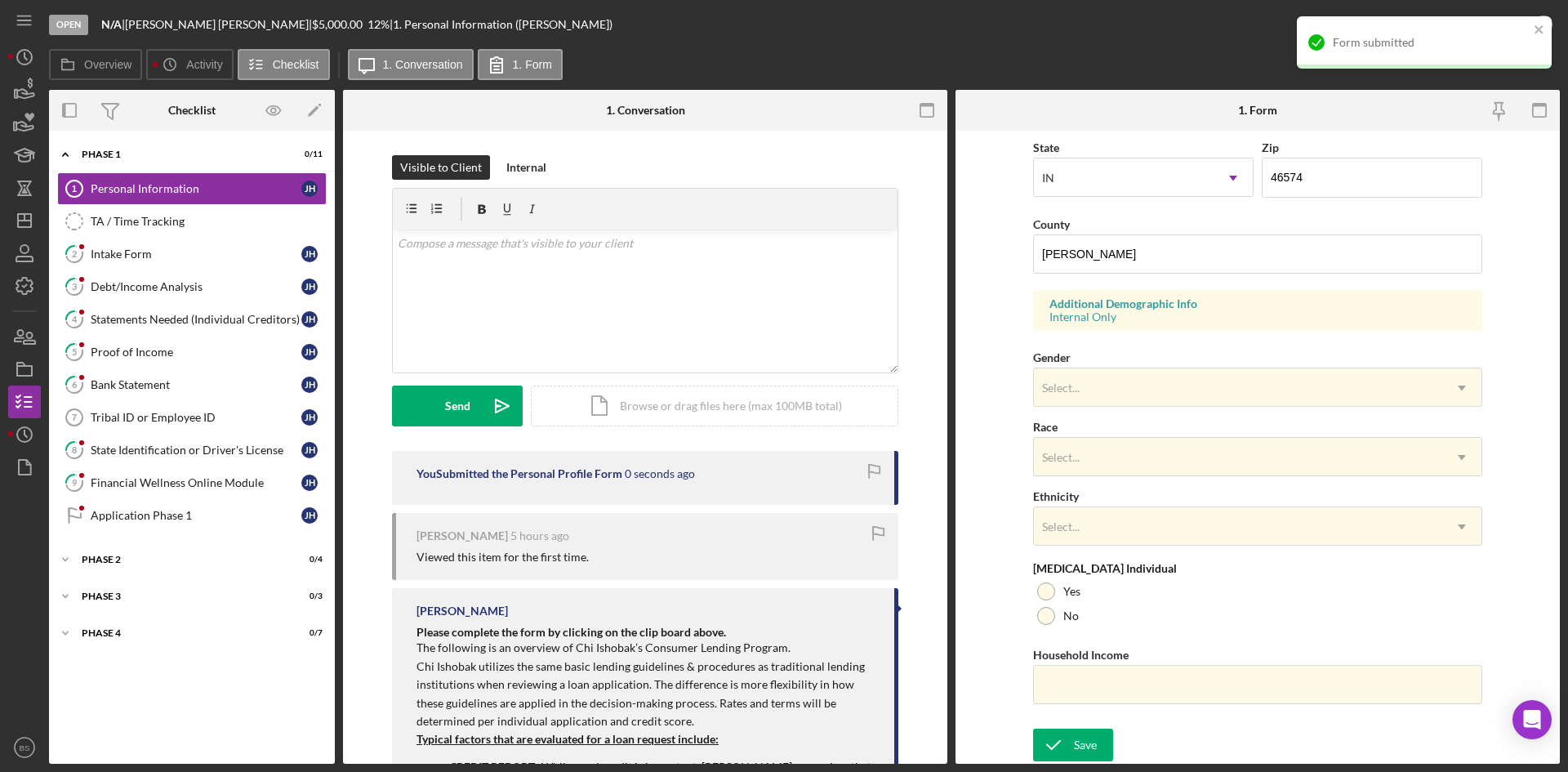
click at [1449, 17] on div "Form submitted" at bounding box center [1424, 42] width 255 height 52
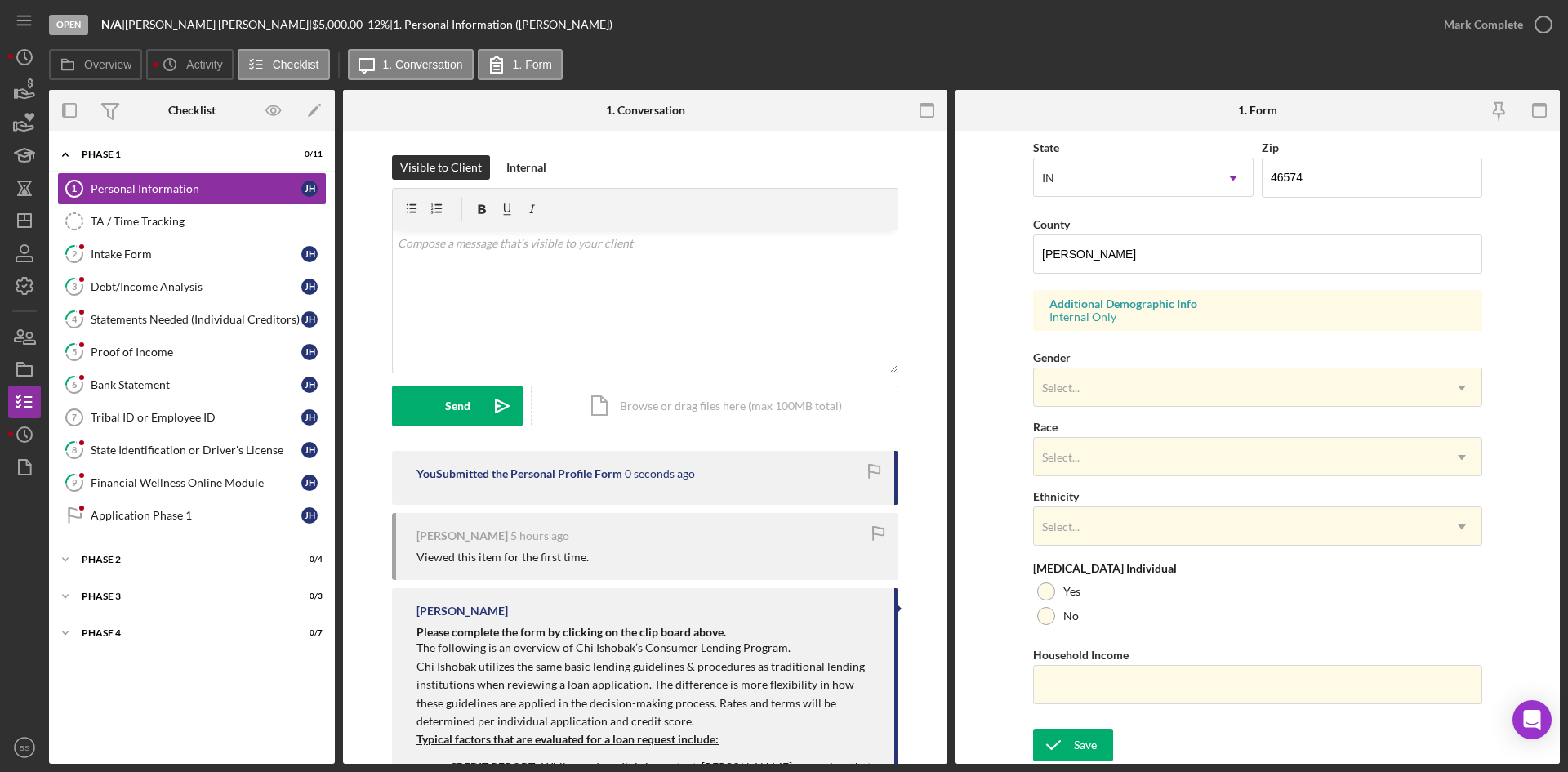
click at [1455, 23] on div "Form submitted" at bounding box center [1424, 49] width 261 height 72
click at [1455, 23] on div "Mark Complete" at bounding box center [1483, 25] width 79 height 32
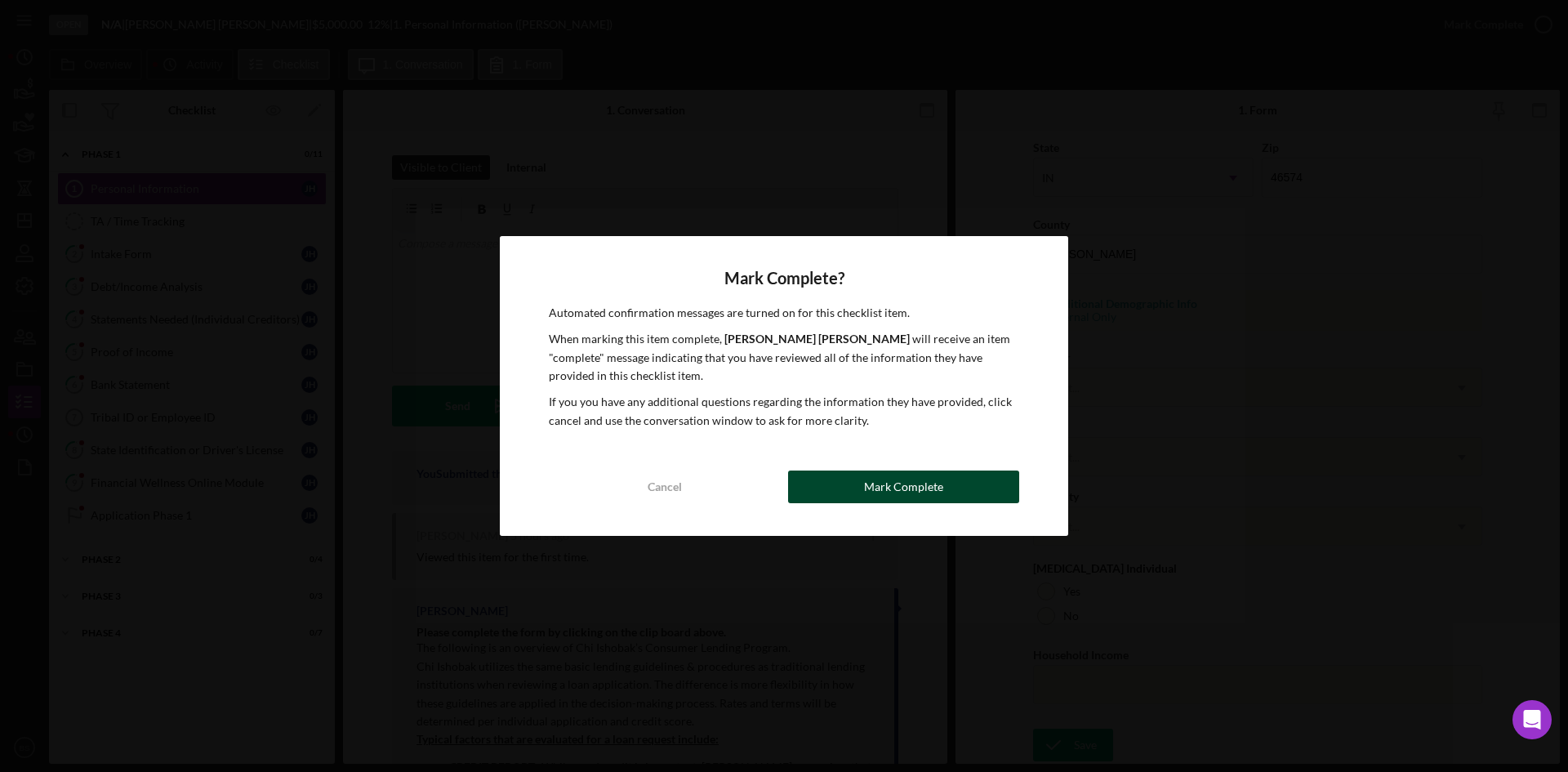
click at [864, 483] on button "Mark Complete" at bounding box center [903, 487] width 231 height 32
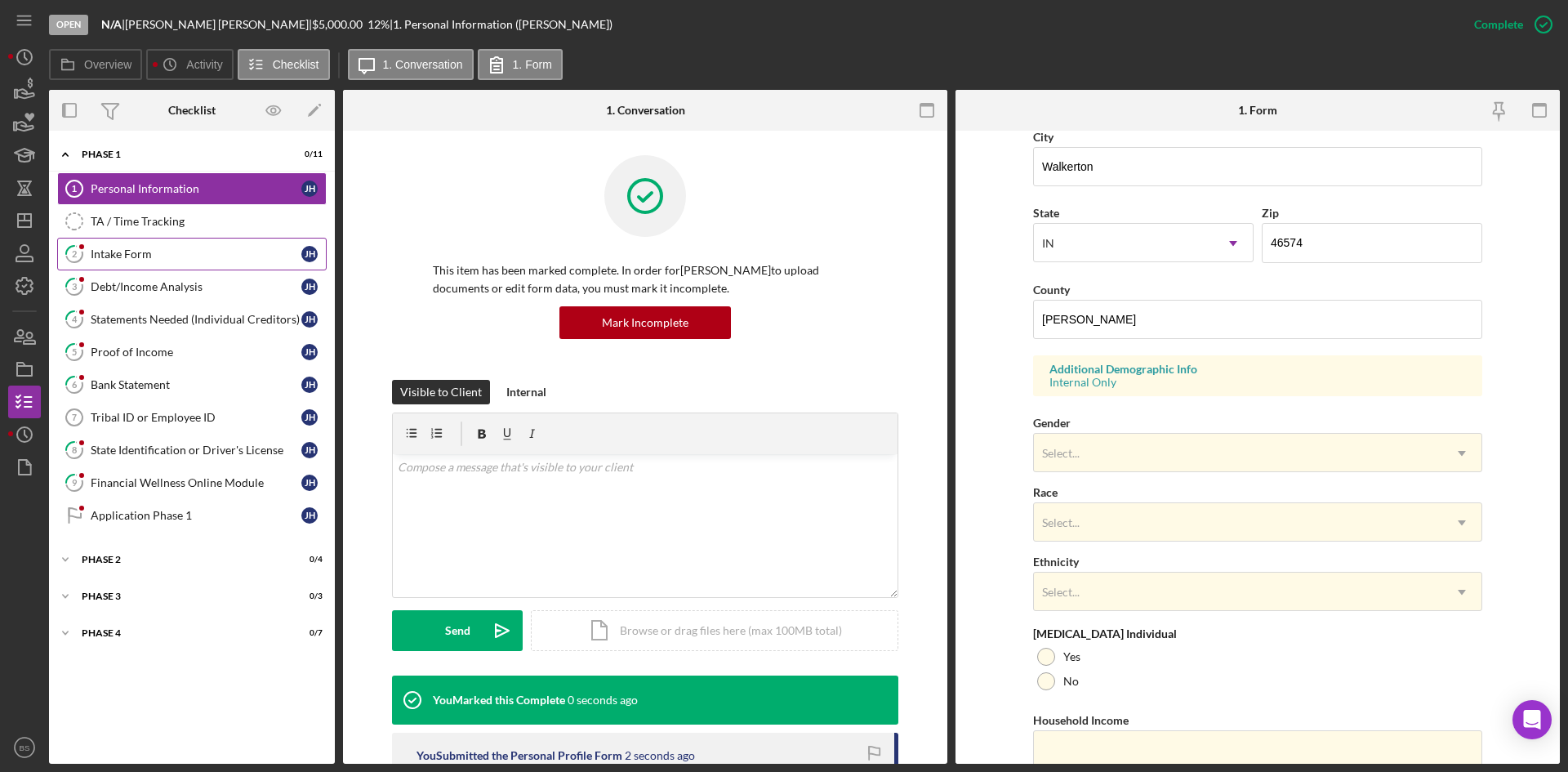
scroll to position [523, 0]
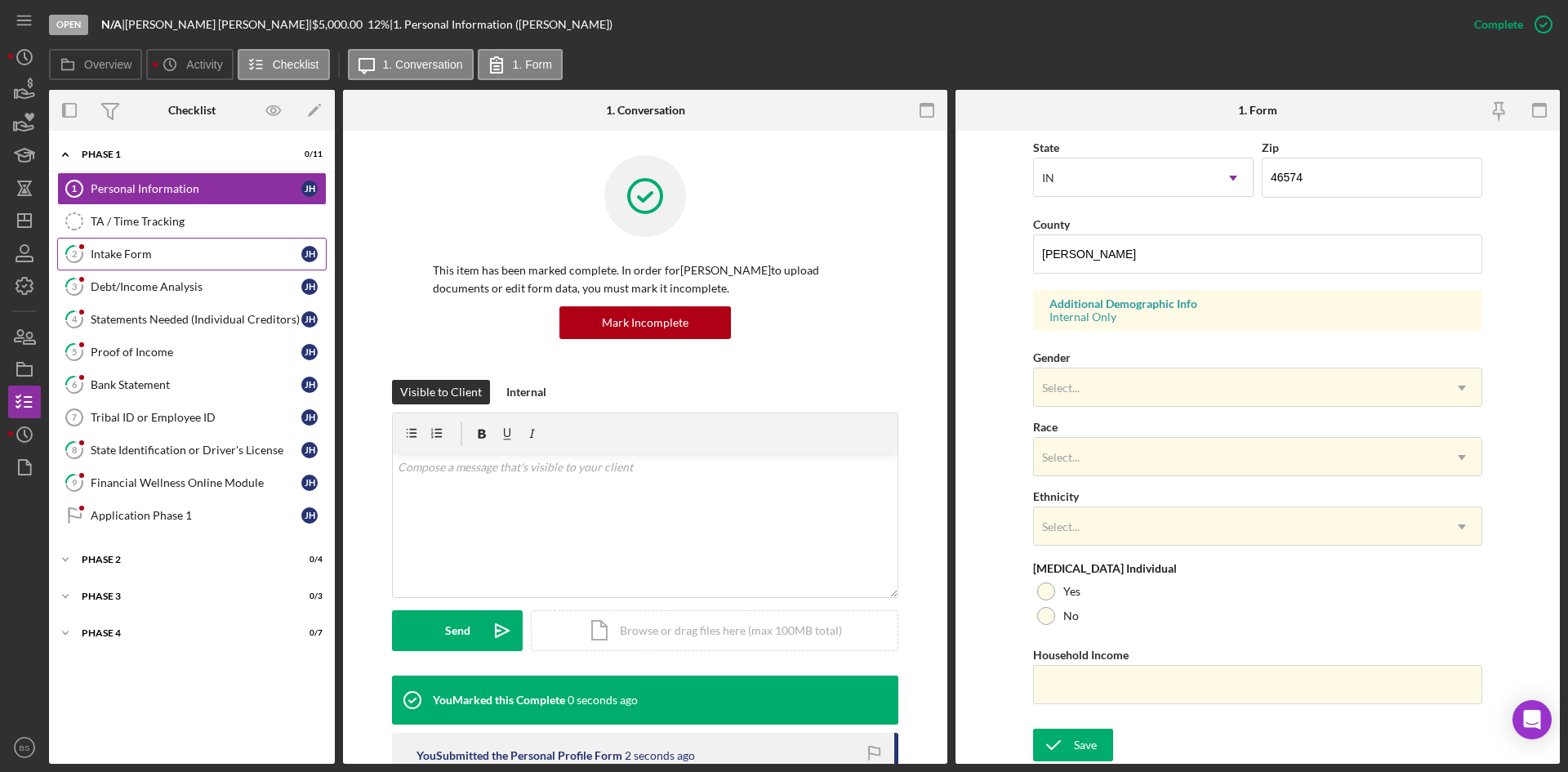
click at [186, 249] on div "Intake Form" at bounding box center [196, 254] width 211 height 13
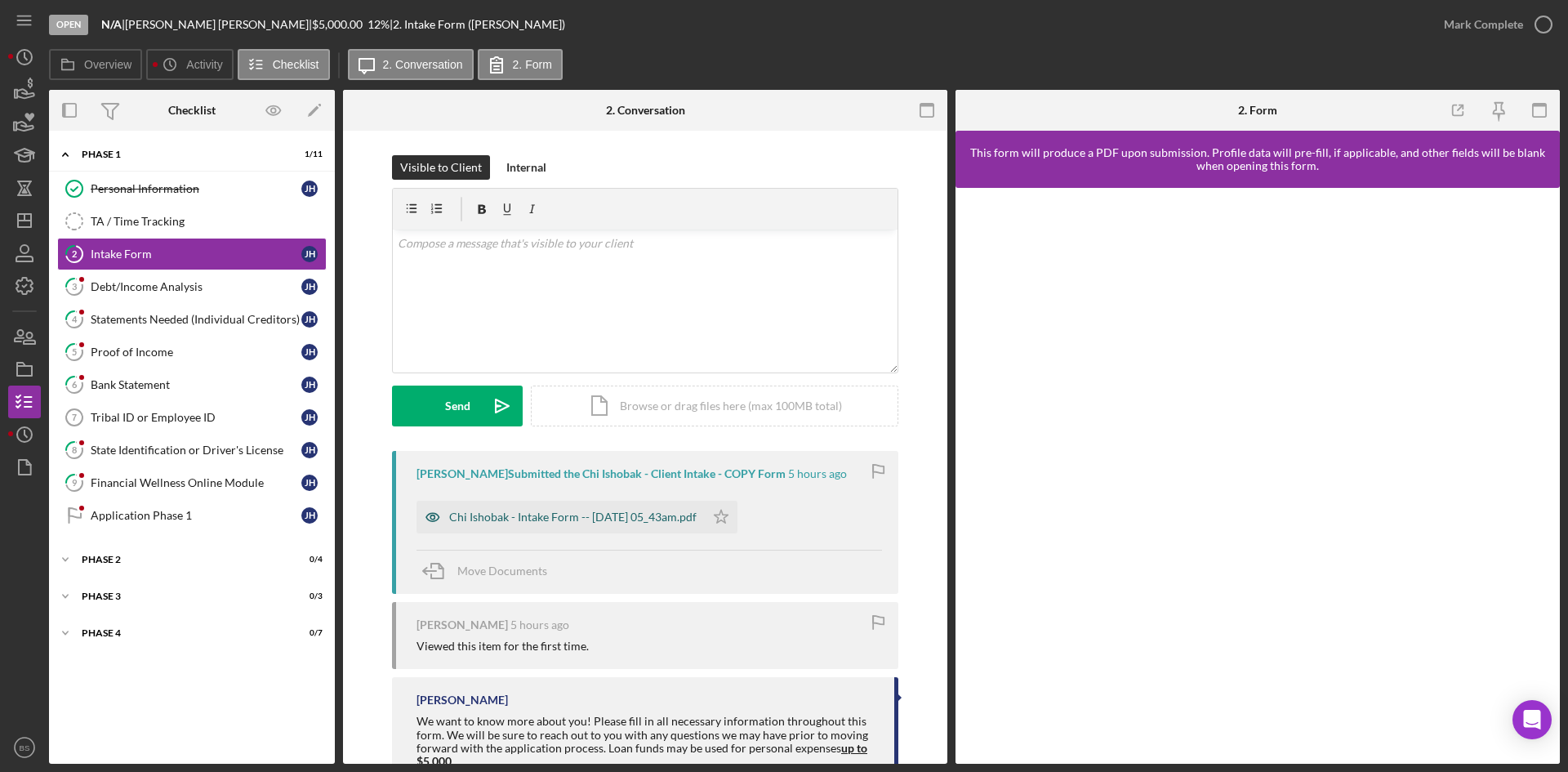
click at [692, 524] on div "Chi Ishobak - Intake Form -- [DATE] 05_43am.pdf" at bounding box center [572, 517] width 247 height 13
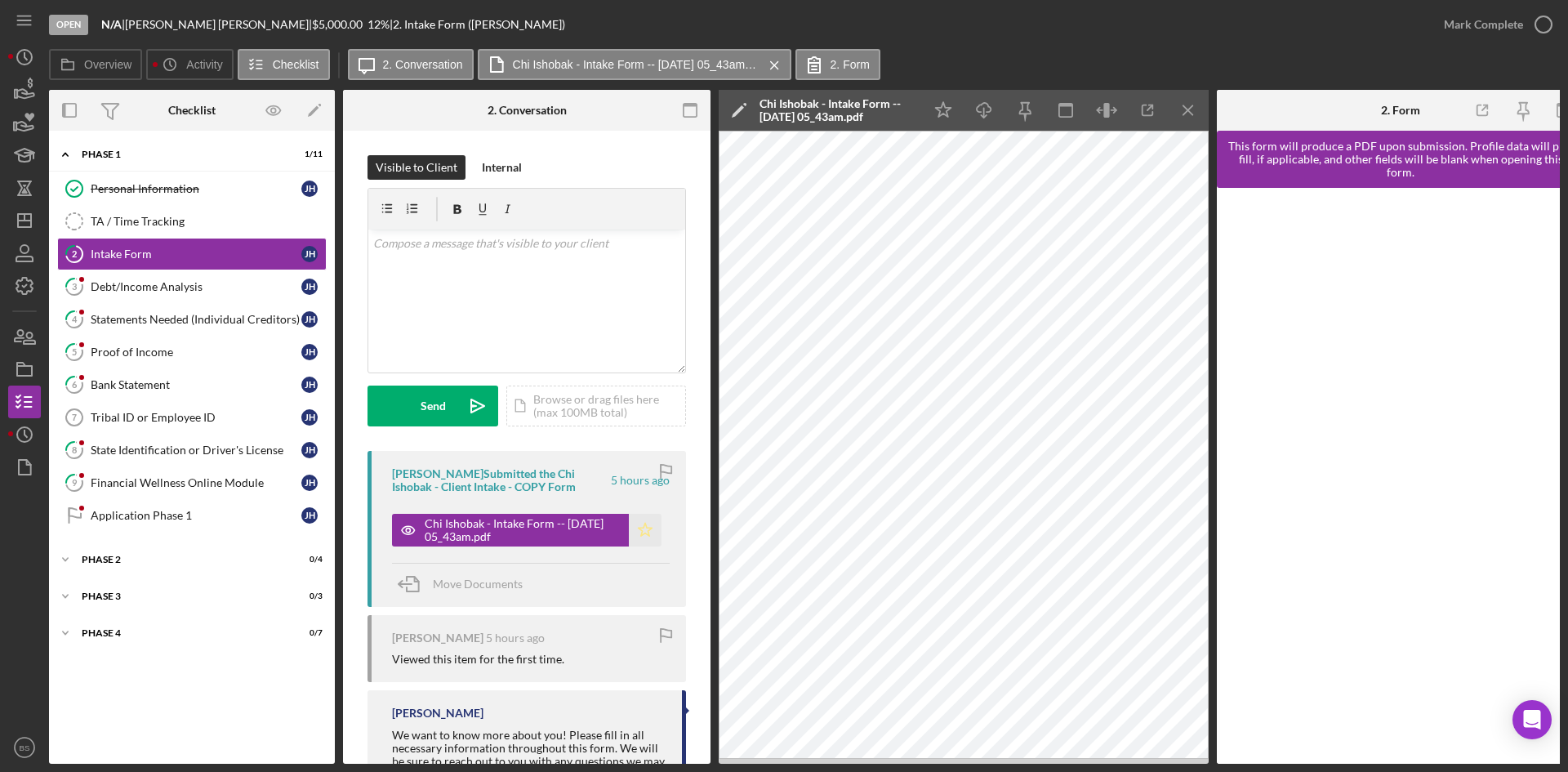
click at [640, 529] on icon "Icon/Star" at bounding box center [645, 530] width 32 height 32
click at [1450, 32] on div "Mark Complete" at bounding box center [1483, 25] width 79 height 32
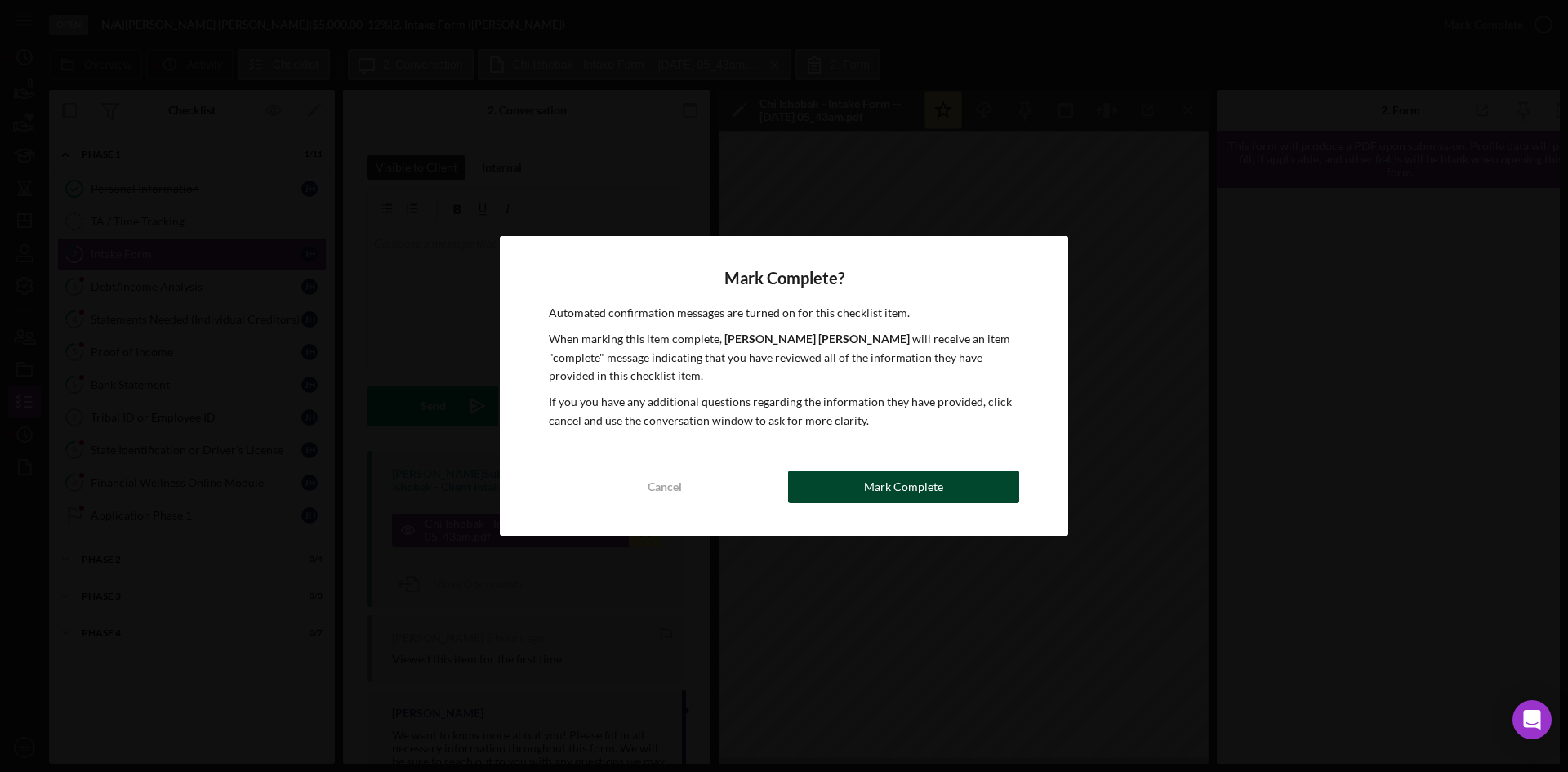
click at [958, 482] on button "Mark Complete" at bounding box center [903, 487] width 231 height 32
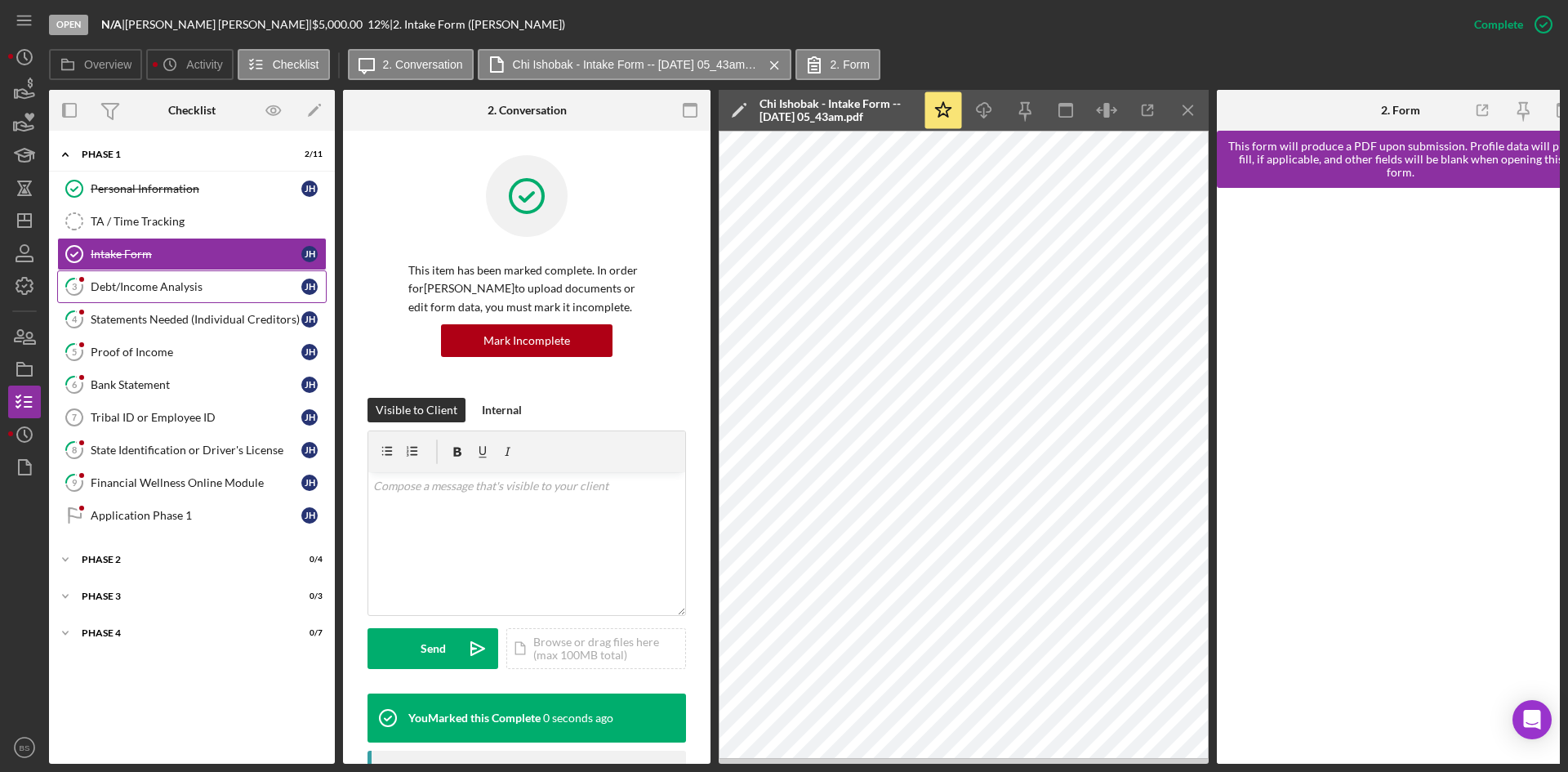
click at [223, 285] on div "Debt/Income Analysis" at bounding box center [196, 287] width 211 height 13
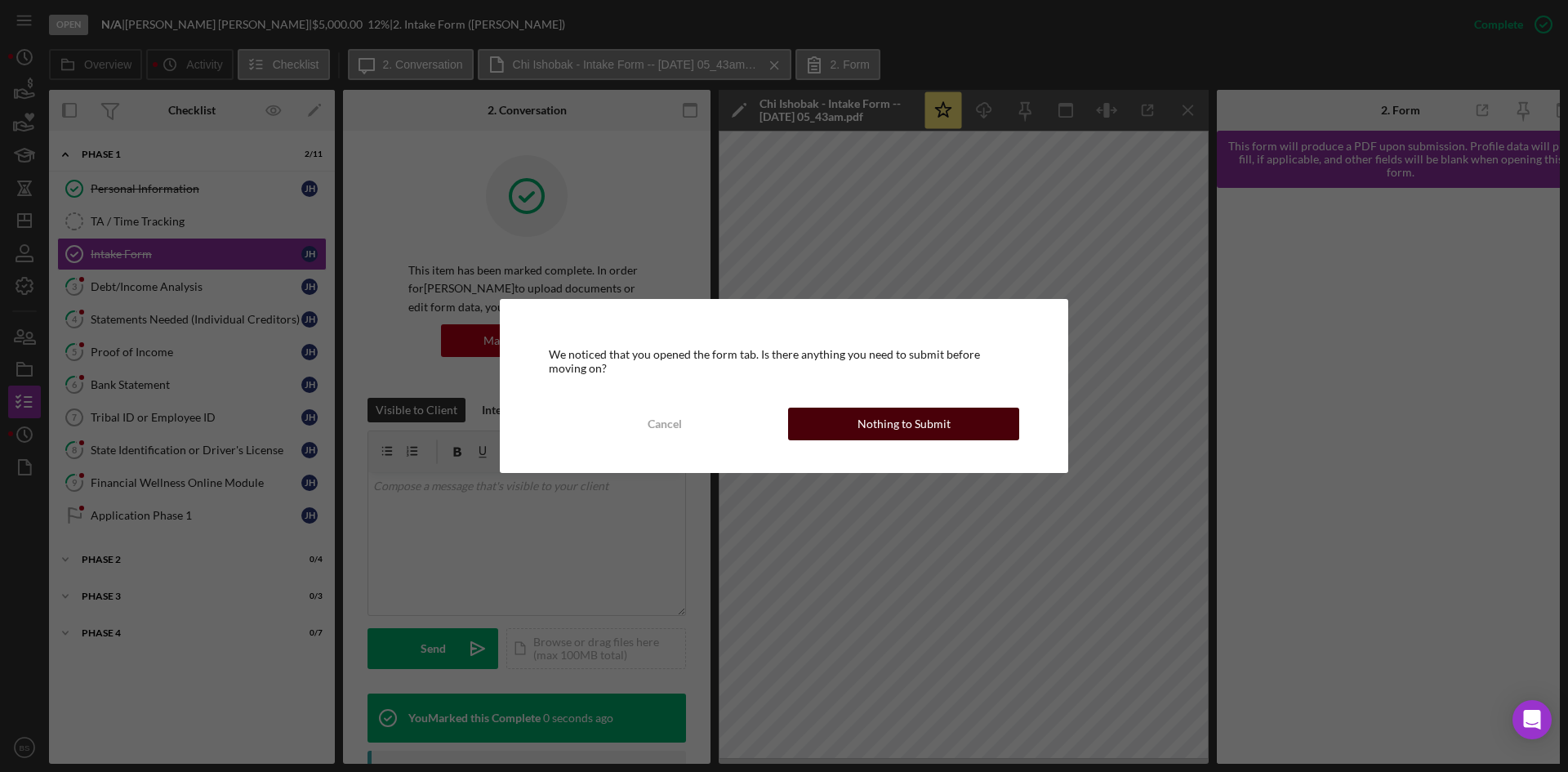
click at [840, 415] on button "Nothing to Submit" at bounding box center [903, 424] width 231 height 32
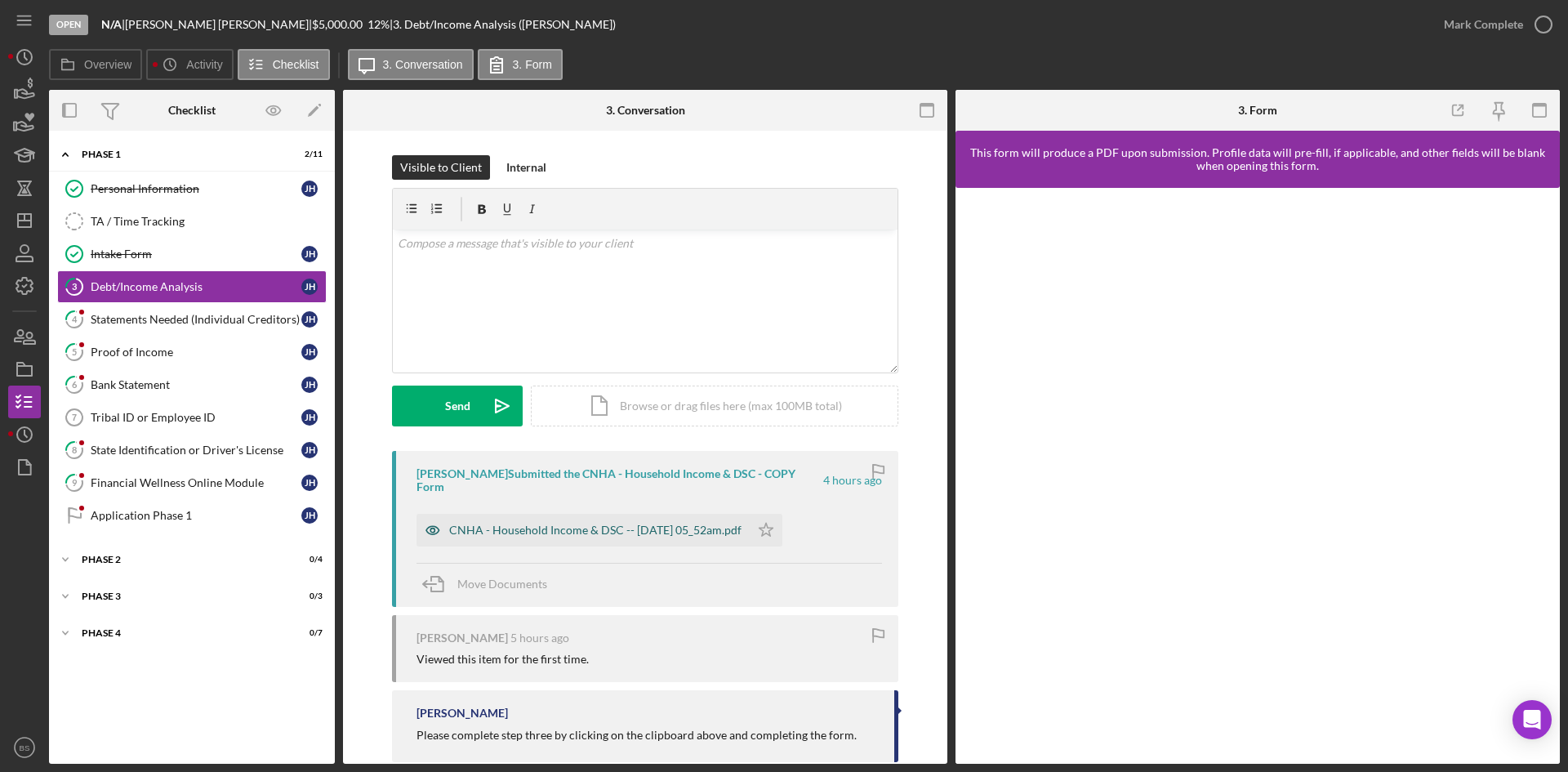
click at [691, 524] on div "CNHA - Household Income & DSC -- 2025-08-28 05_52am.pdf" at bounding box center [594, 531] width 292 height 13
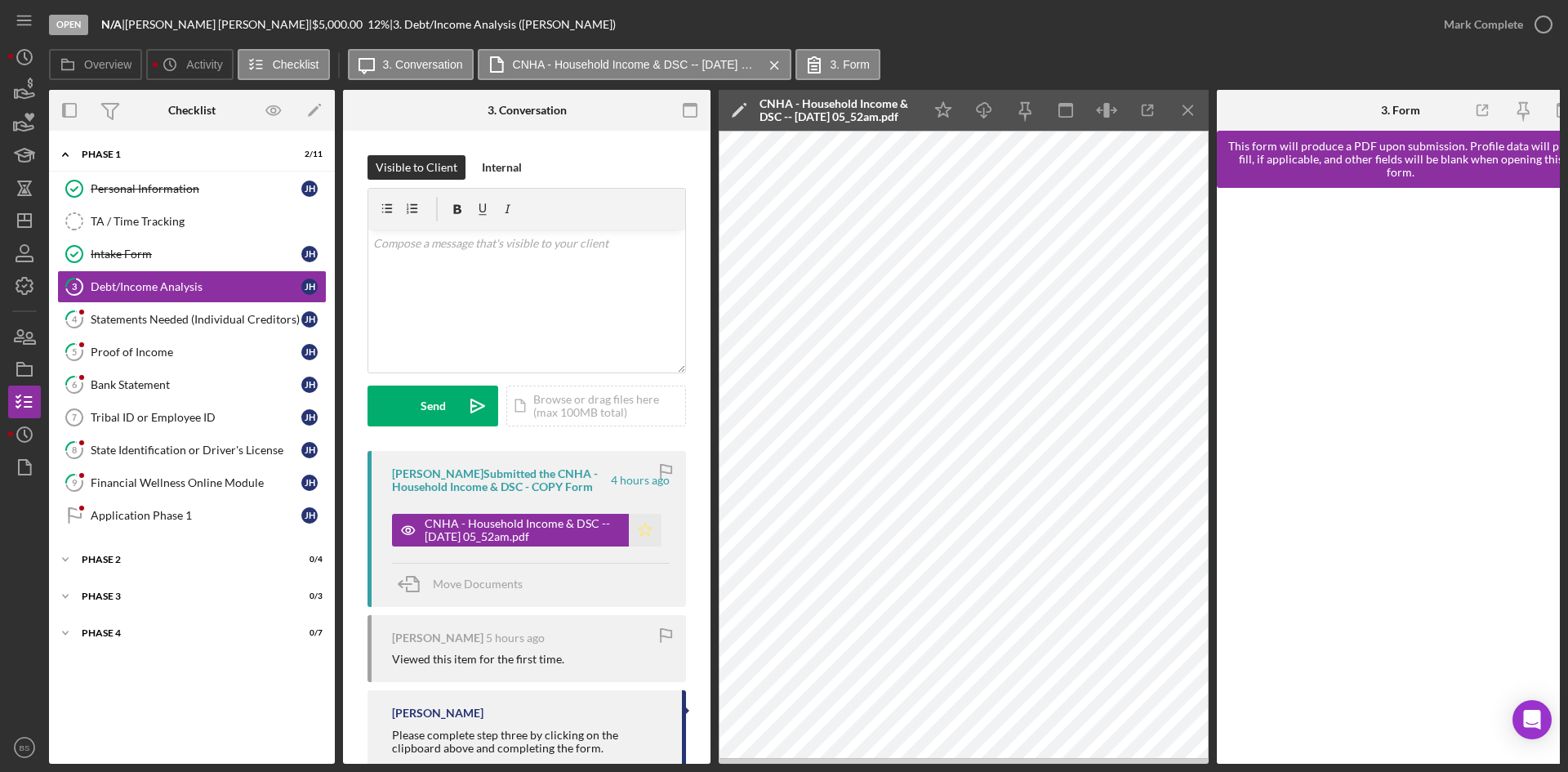
click at [648, 530] on icon "Icon/Star" at bounding box center [645, 530] width 32 height 32
click at [1446, 24] on div "Mark Complete" at bounding box center [1483, 25] width 79 height 32
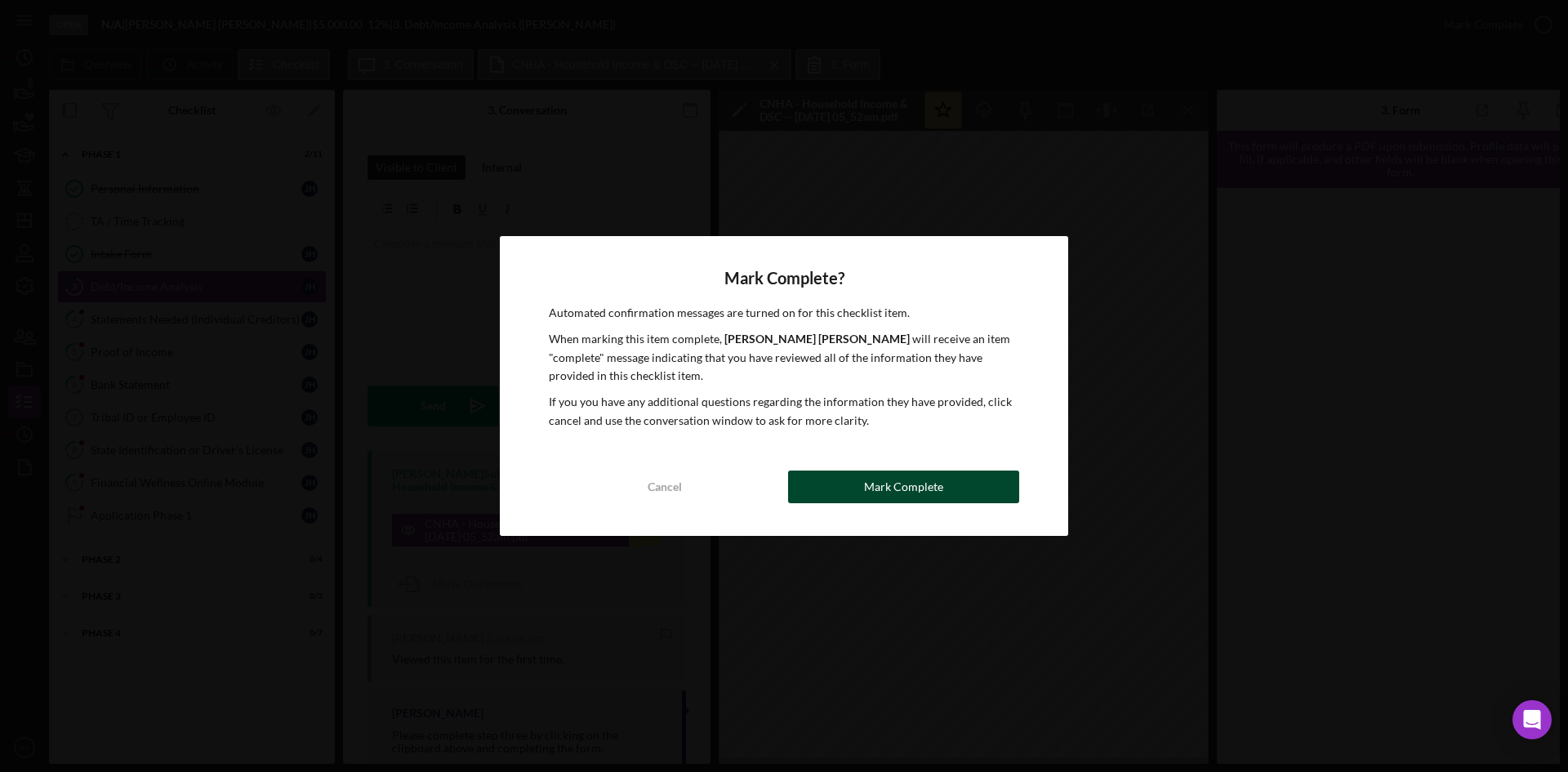
click at [889, 496] on div "Mark Complete" at bounding box center [903, 487] width 79 height 32
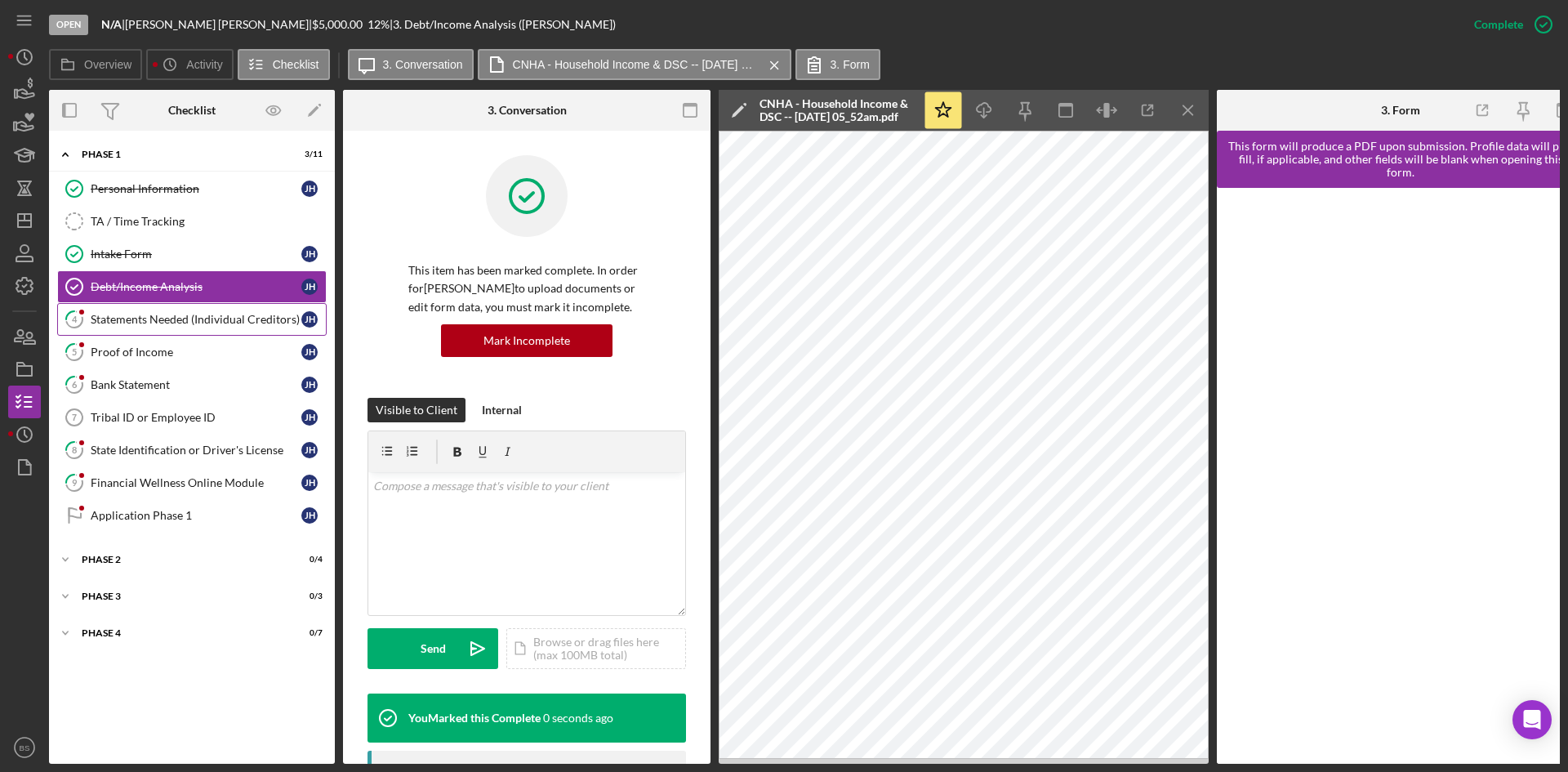
click at [286, 331] on link "4 Statements Needed (Individual Creditors) J H" at bounding box center [191, 319] width 269 height 32
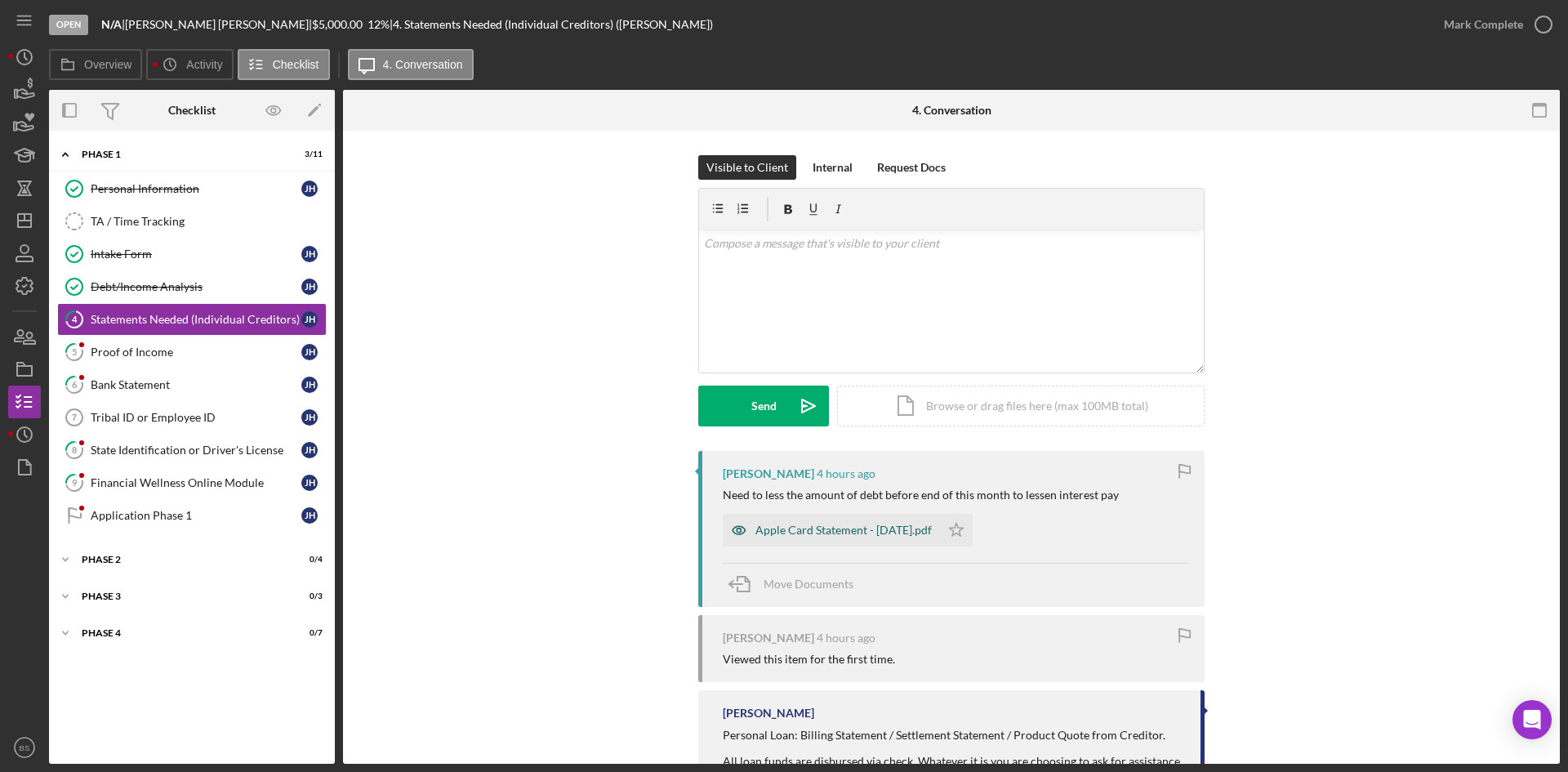
click at [804, 523] on div "Apple Card Statement - July 2025.pdf" at bounding box center [831, 530] width 217 height 32
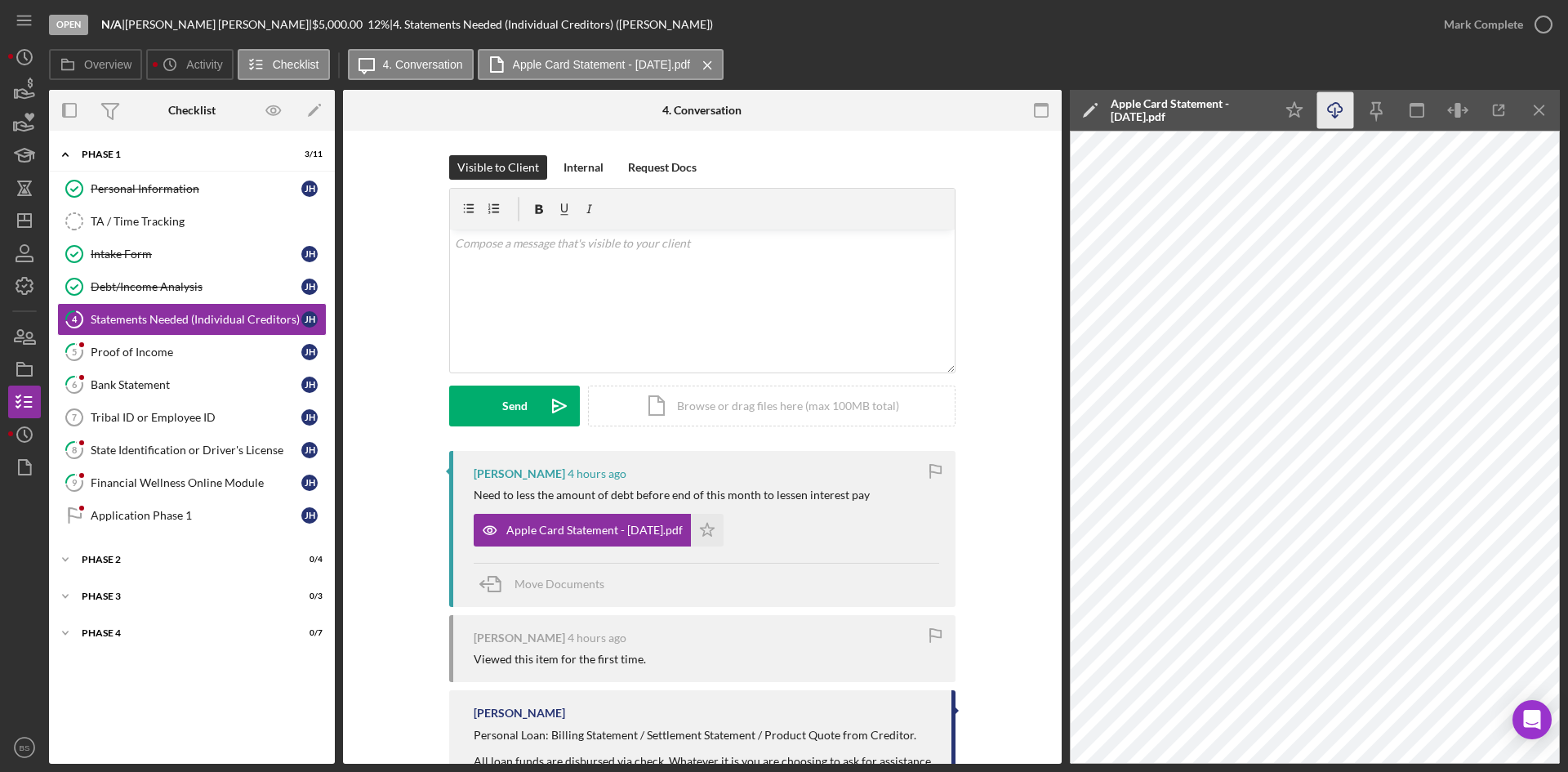
click at [1333, 101] on icon "Icon/Download" at bounding box center [1335, 110] width 37 height 37
click at [513, 282] on div "v Color teal Color pink Remove color Add row above Add row below Add column bef…" at bounding box center [702, 300] width 505 height 143
drag, startPoint x: 878, startPoint y: 246, endPoint x: 391, endPoint y: 269, distance: 487.5
click at [391, 269] on div "Visible to Client Internal Request Docs v Color teal Color pink Remove color Ad…" at bounding box center [703, 302] width 669 height 296
click at [1481, 19] on div "Mark Complete" at bounding box center [1483, 25] width 79 height 32
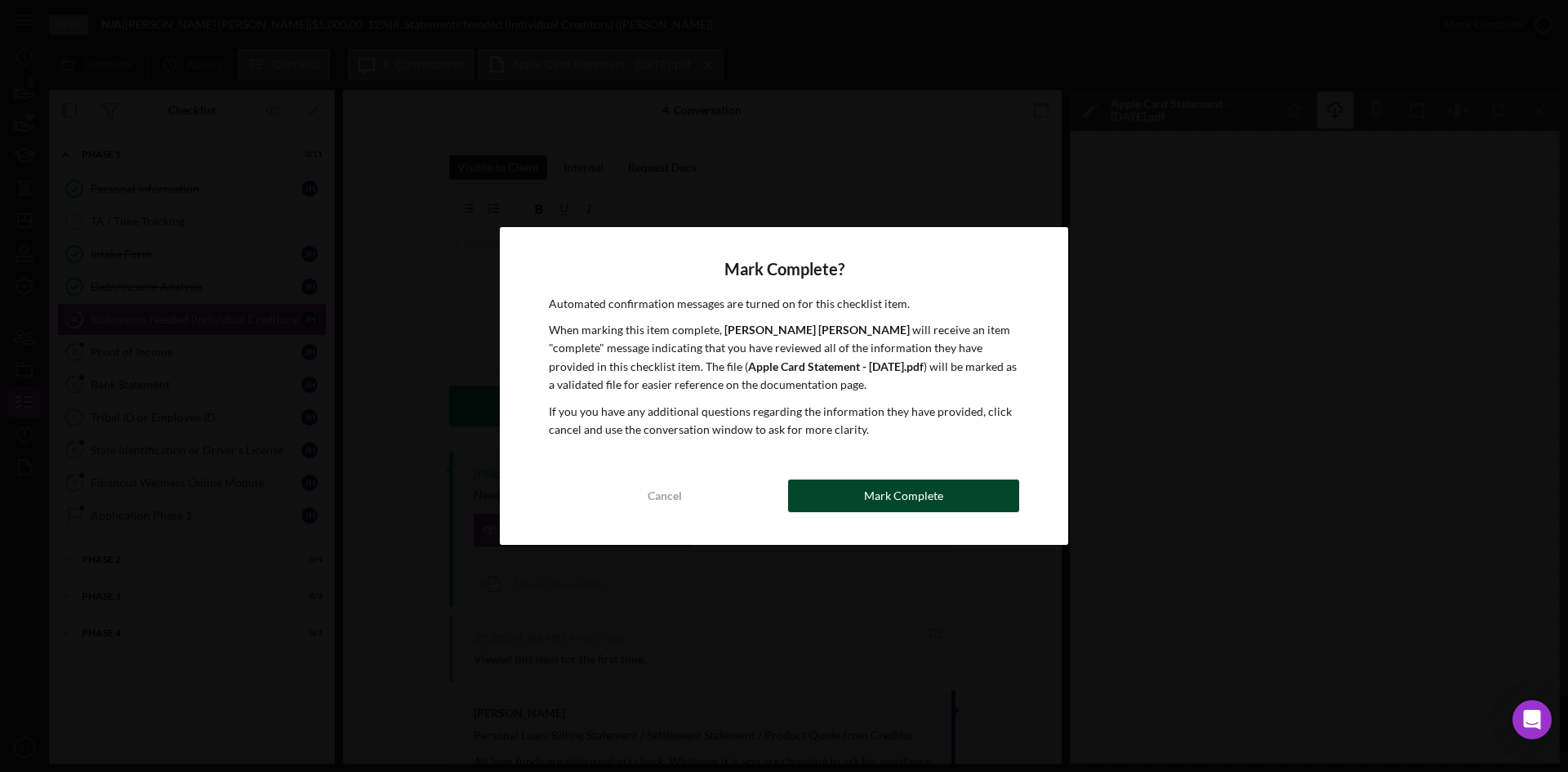
click at [818, 493] on button "Mark Complete" at bounding box center [903, 495] width 231 height 32
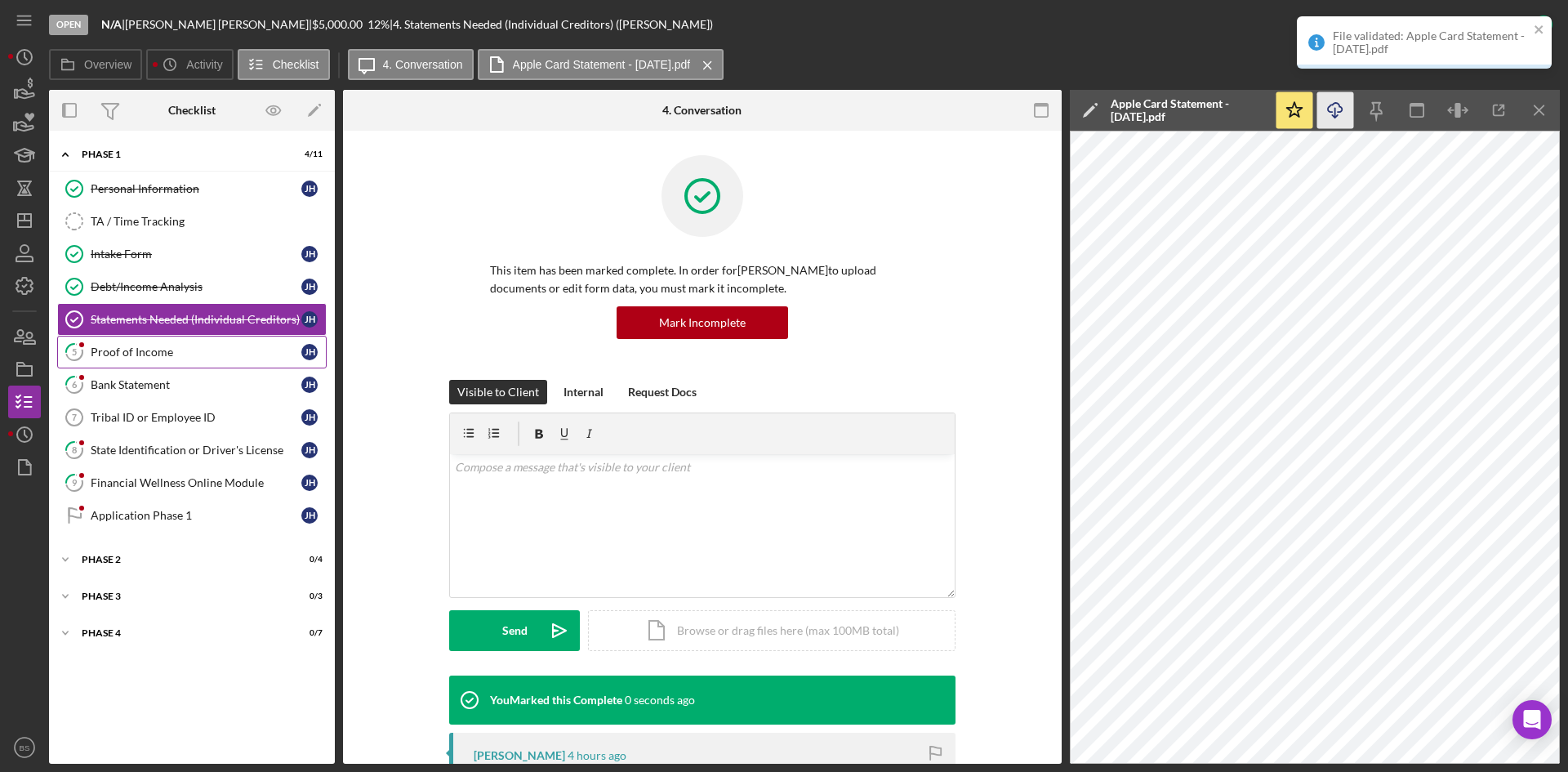
click at [229, 354] on div "Proof of Income" at bounding box center [196, 352] width 211 height 13
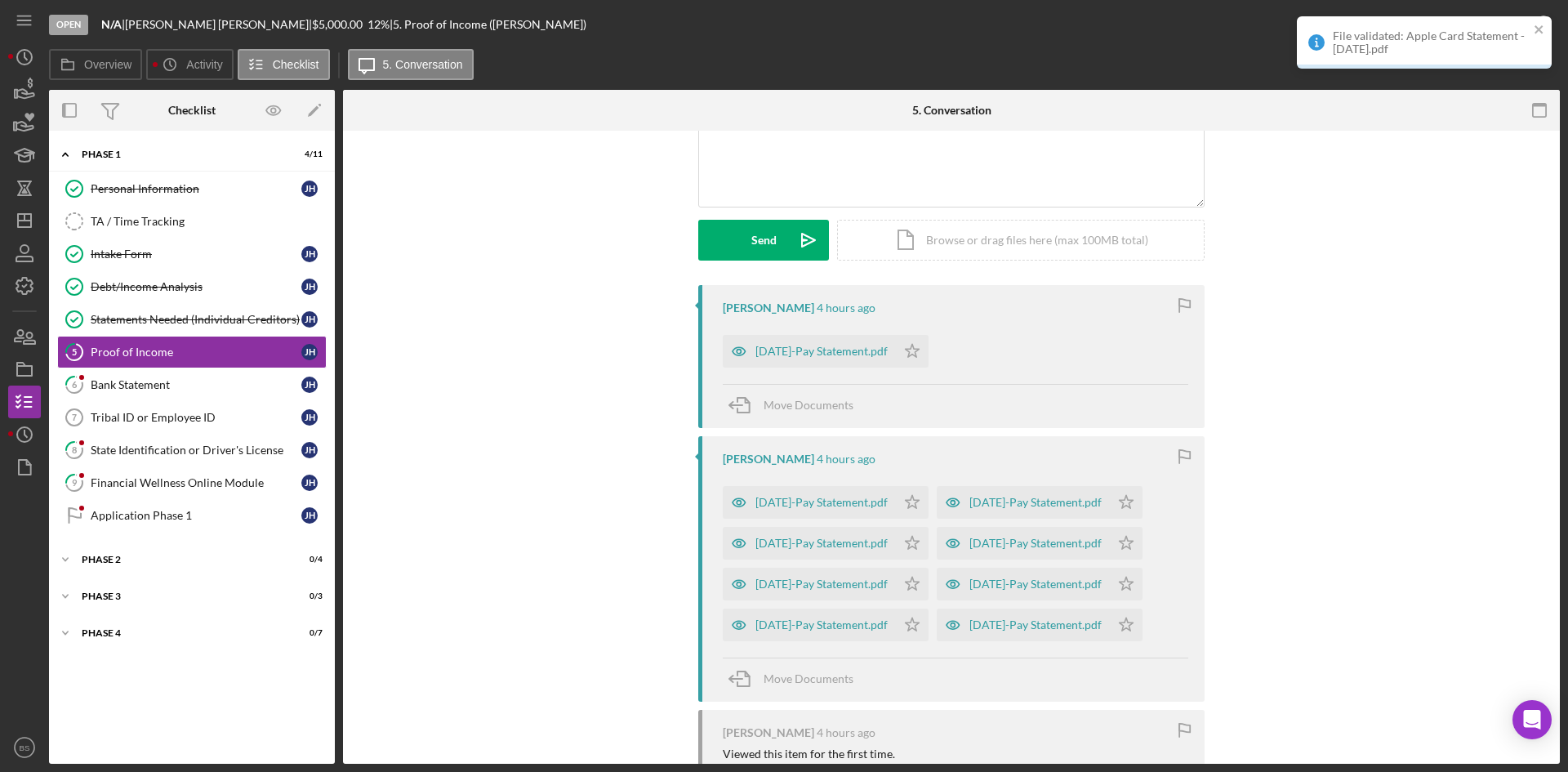
scroll to position [164, 0]
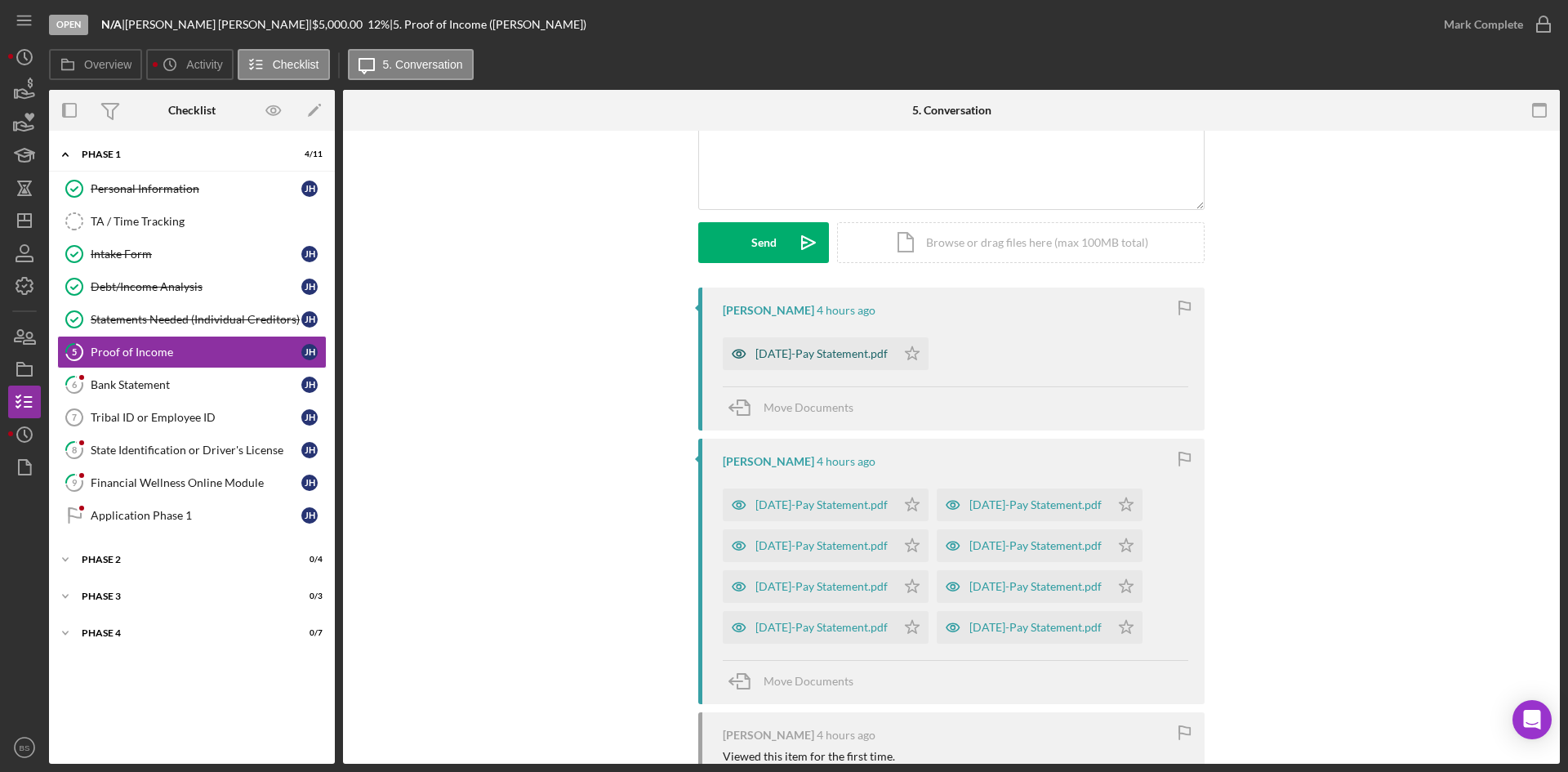
click at [807, 355] on div "Aug 25-Pay Statement.pdf" at bounding box center [821, 354] width 132 height 13
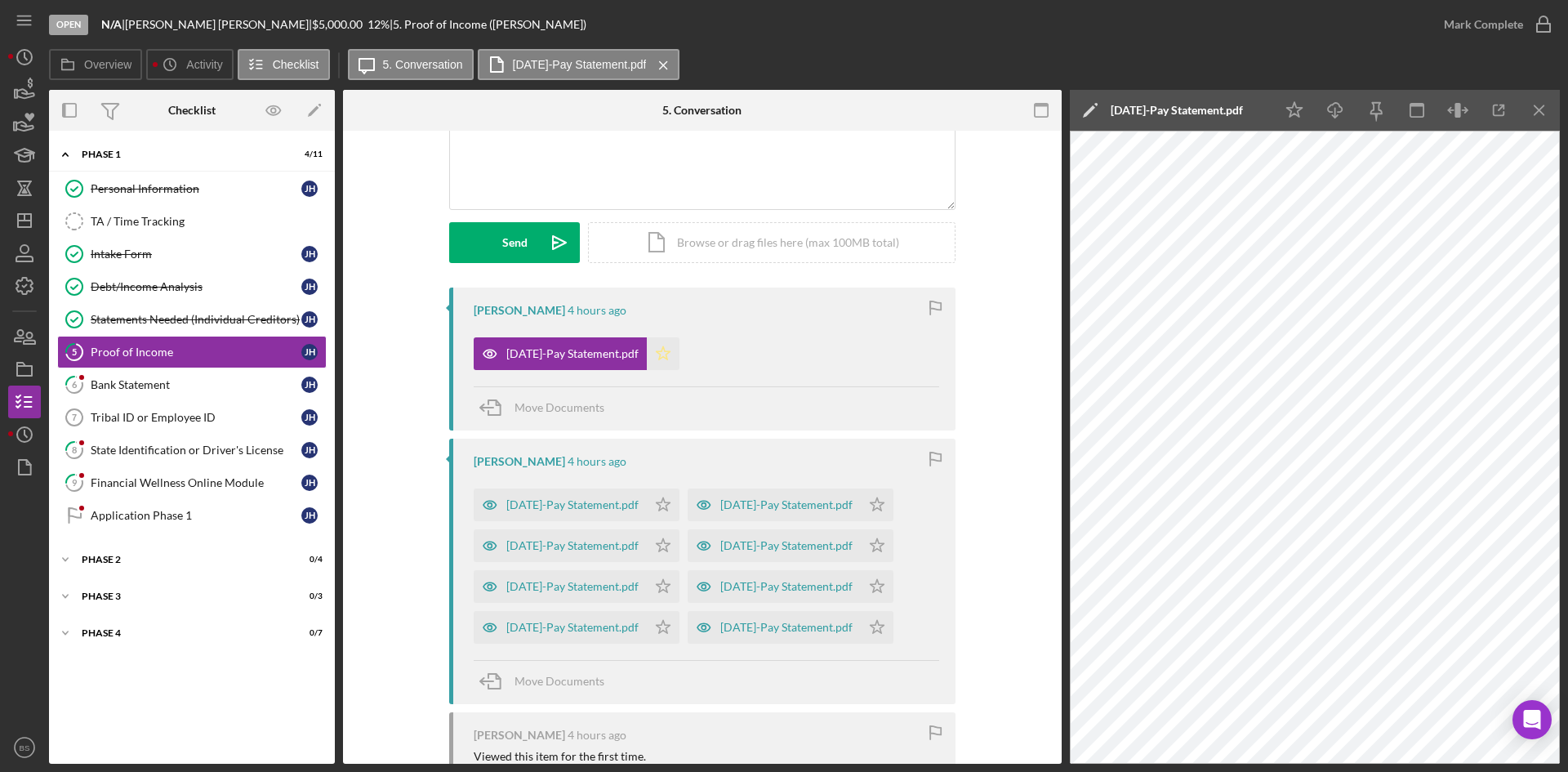
click at [663, 360] on icon "Icon/Star" at bounding box center [663, 354] width 32 height 32
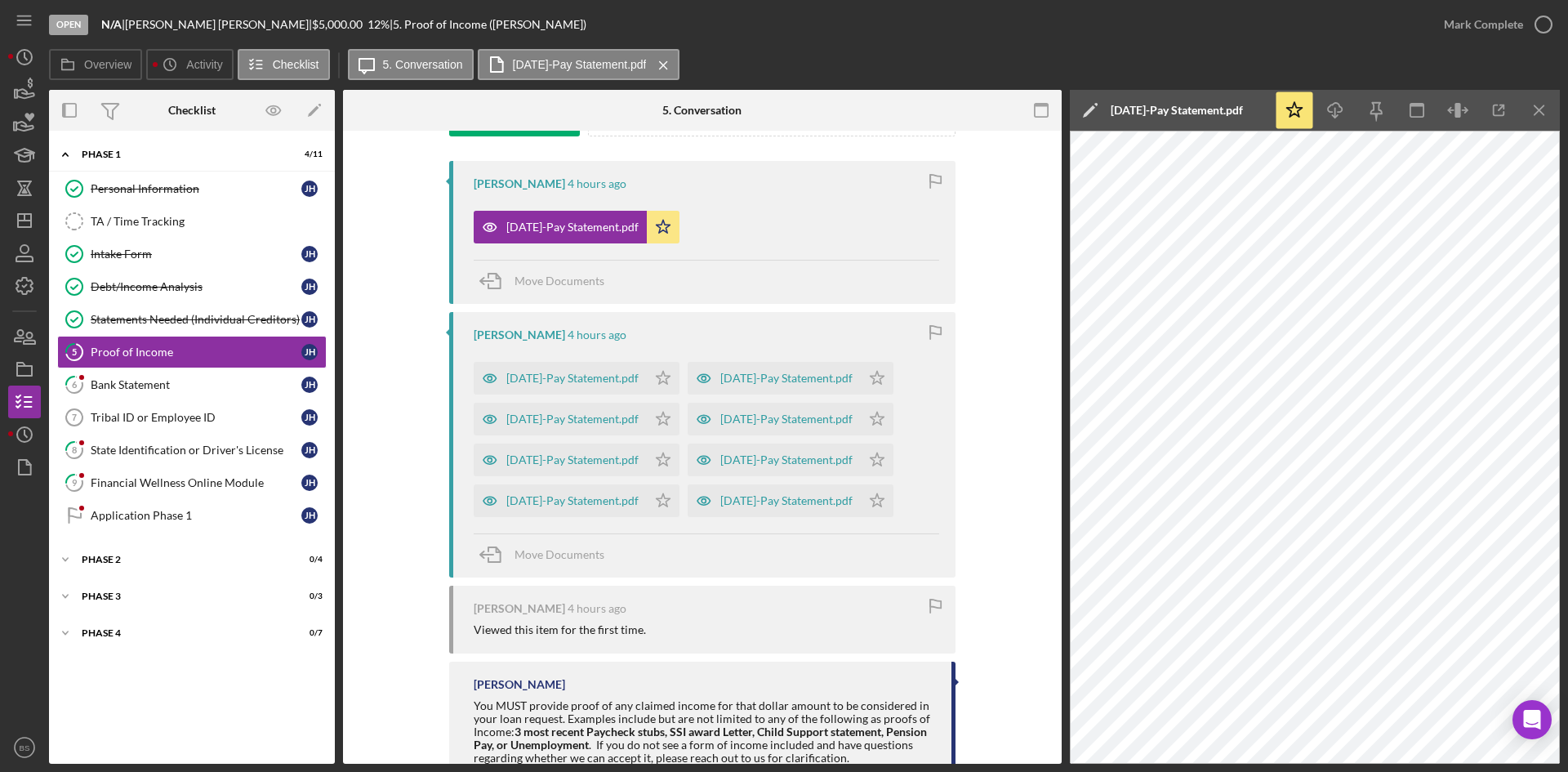
scroll to position [327, 0]
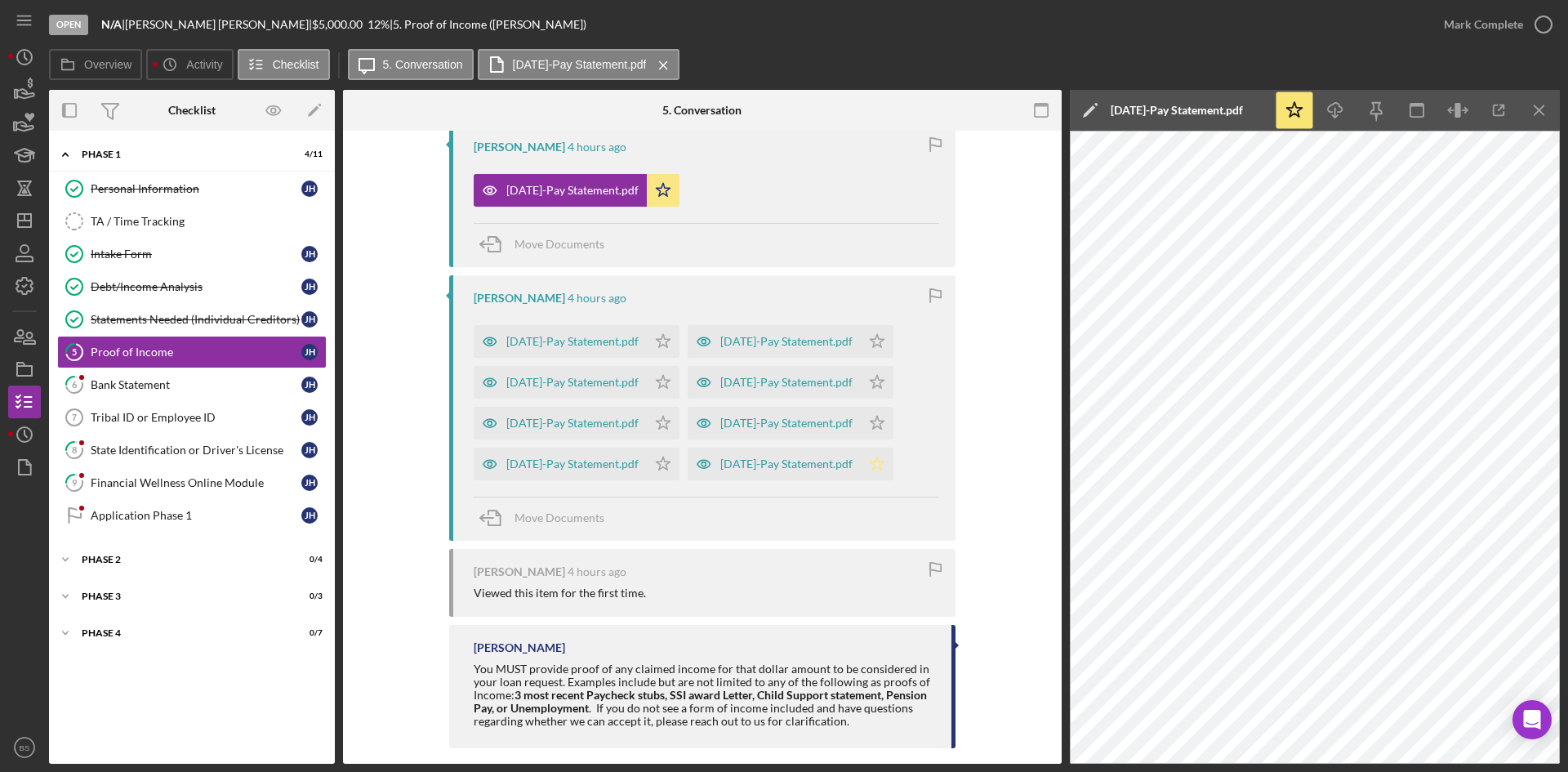
click at [670, 347] on polygon "button" at bounding box center [664, 340] width 14 height 13
click at [662, 426] on icon "Icon/Star" at bounding box center [663, 423] width 32 height 32
click at [1444, 19] on div "Mark Complete" at bounding box center [1483, 25] width 79 height 32
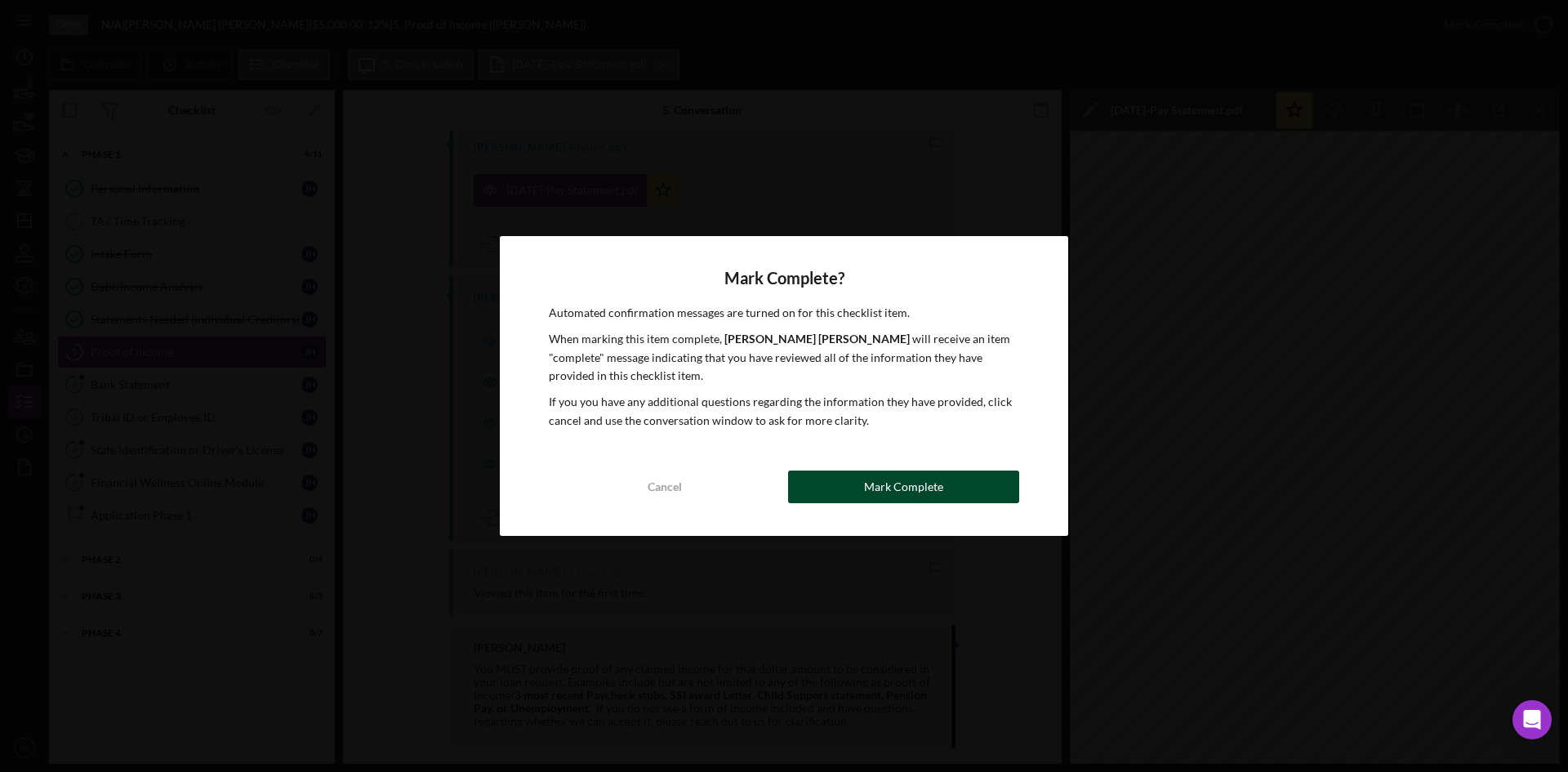
click at [901, 489] on div "Mark Complete" at bounding box center [903, 487] width 79 height 32
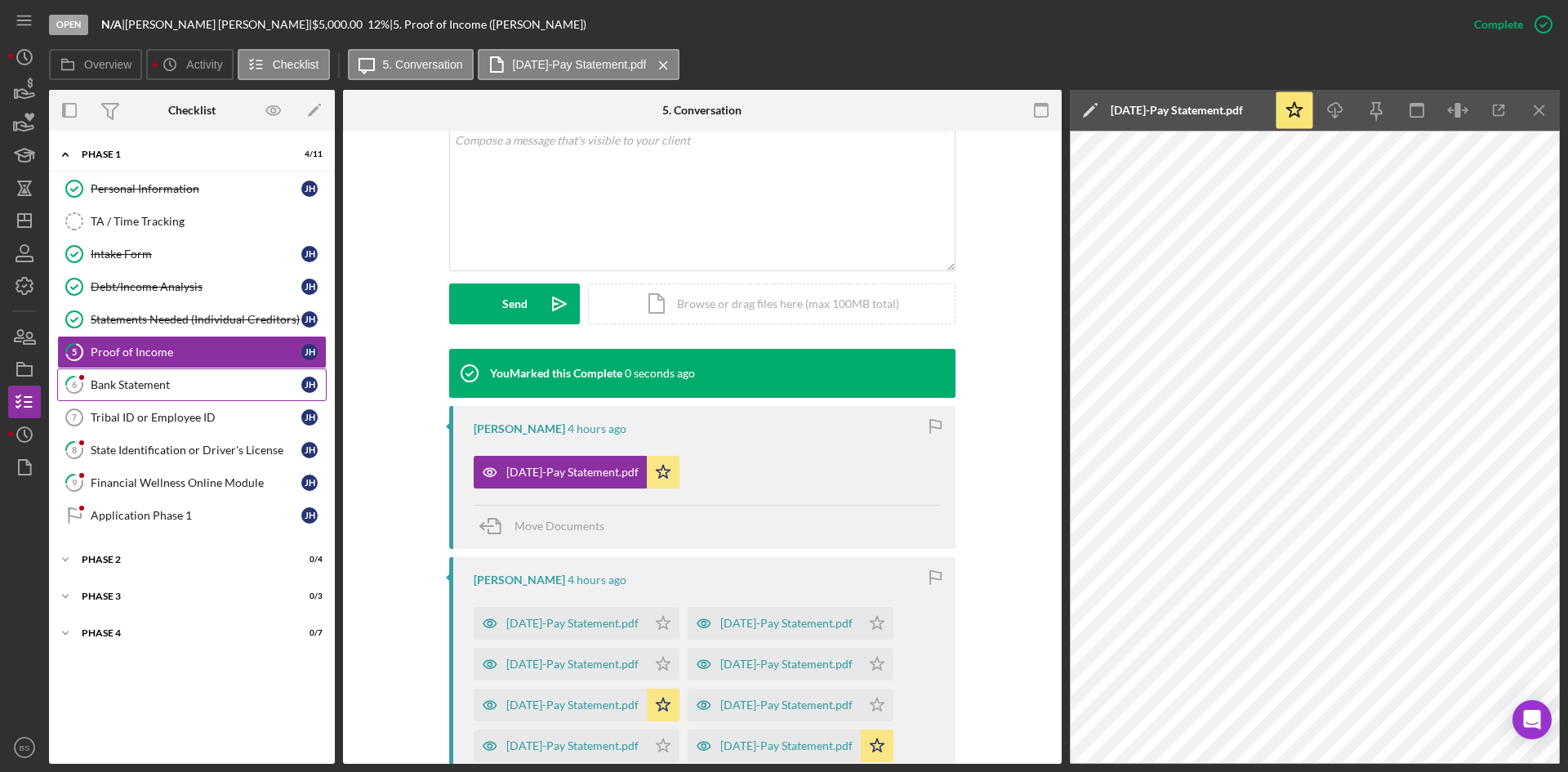
scroll to position [608, 0]
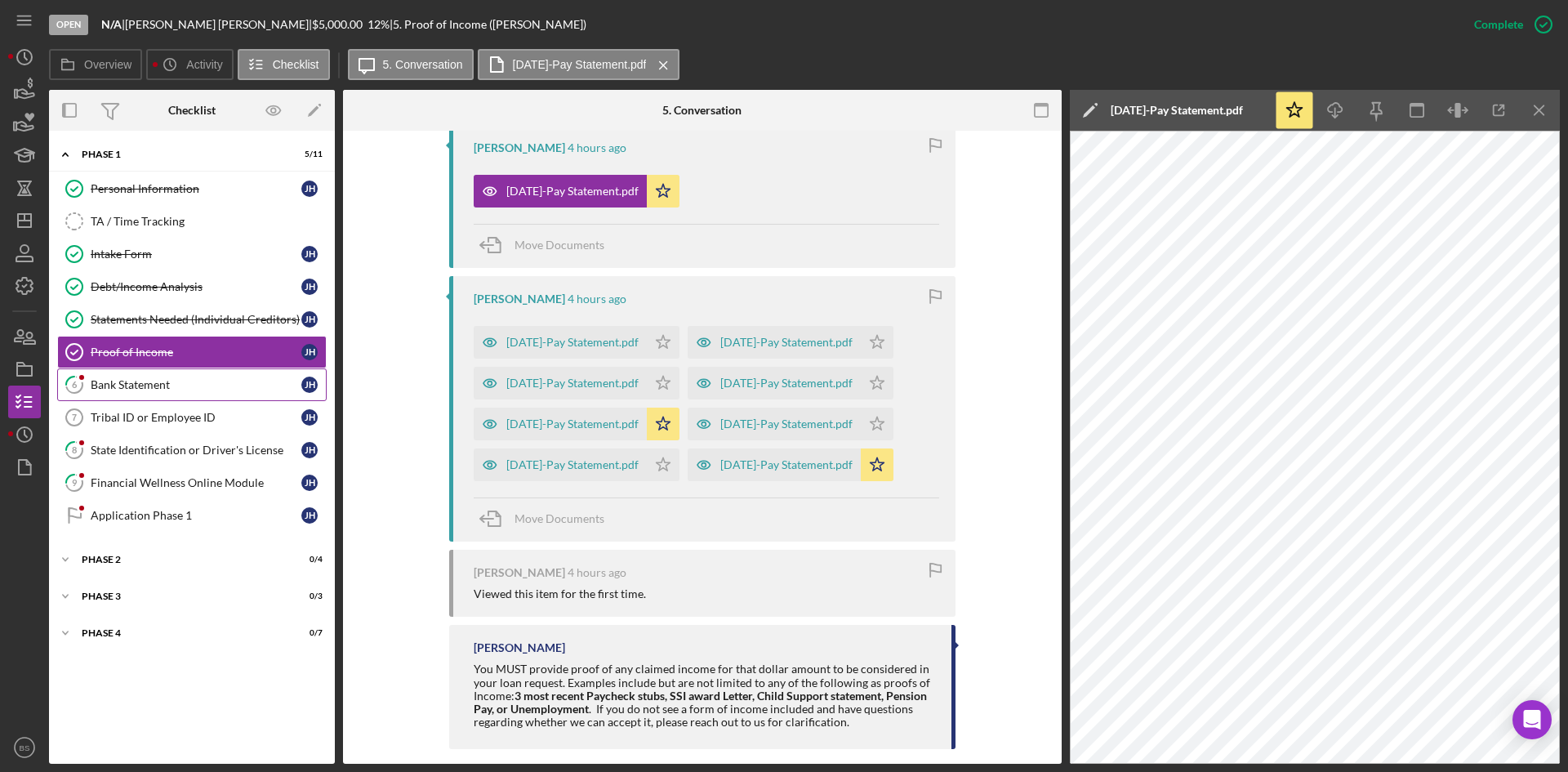
click at [204, 378] on div "Bank Statement" at bounding box center [196, 385] width 211 height 13
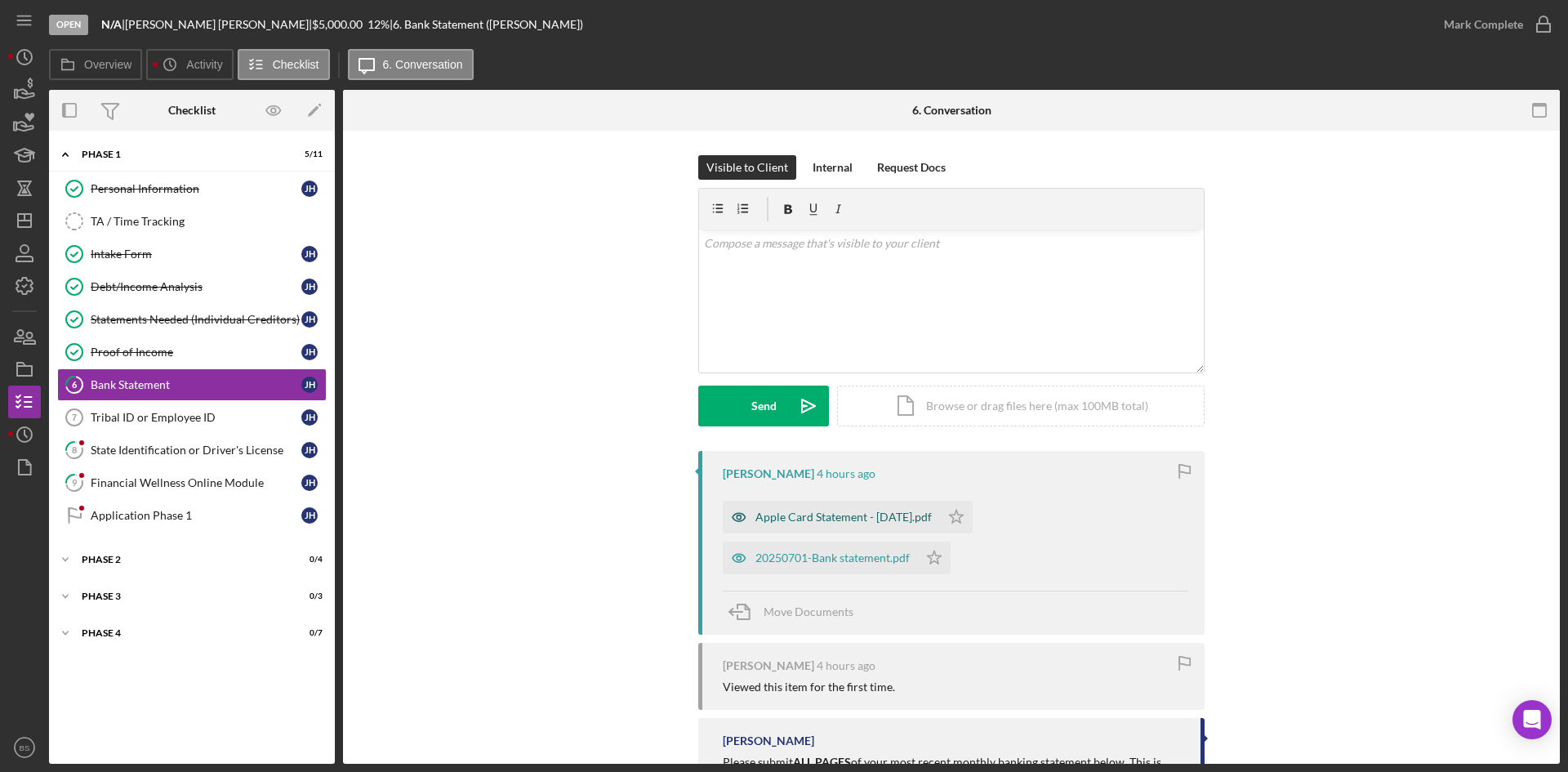
click at [811, 514] on div "Apple Card Statement - July 2025.pdf" at bounding box center [843, 517] width 177 height 13
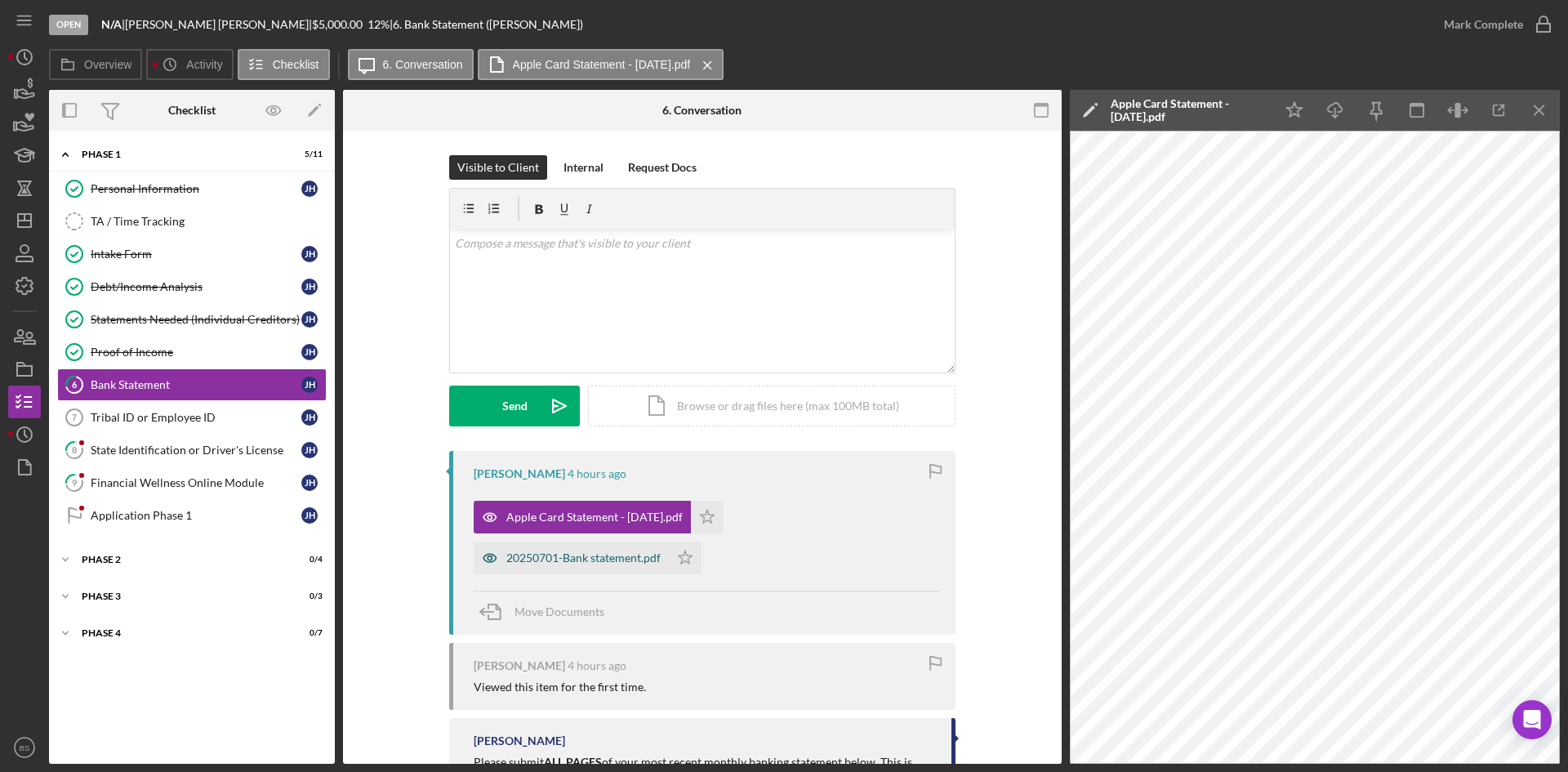
click at [620, 552] on div "20250701-Bank statement.pdf" at bounding box center [584, 558] width 154 height 13
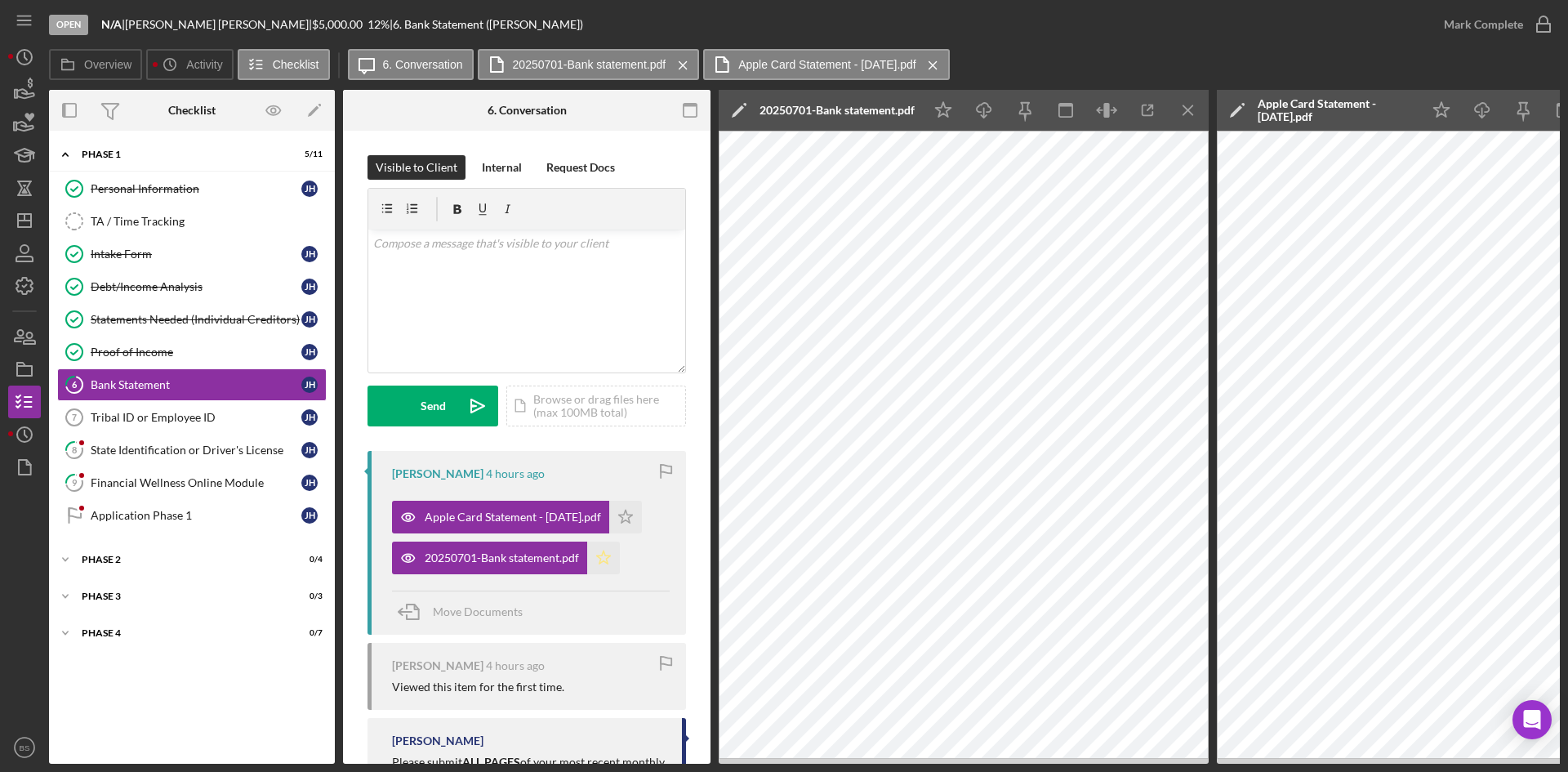
click at [619, 523] on polygon "button" at bounding box center [626, 516] width 14 height 13
click at [1448, 23] on div "Mark Complete" at bounding box center [1483, 25] width 79 height 32
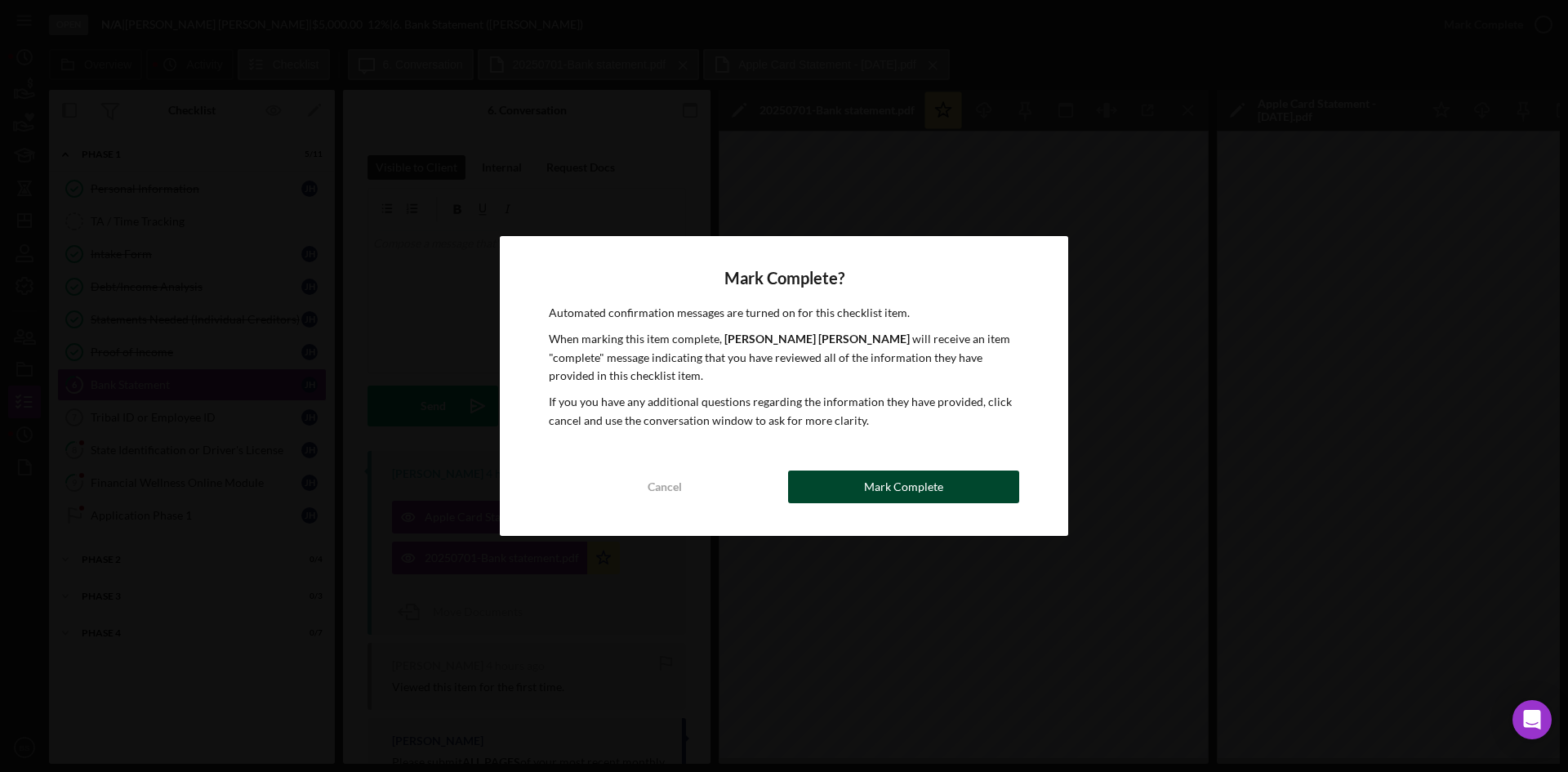
click at [868, 481] on div "Mark Complete" at bounding box center [903, 487] width 79 height 32
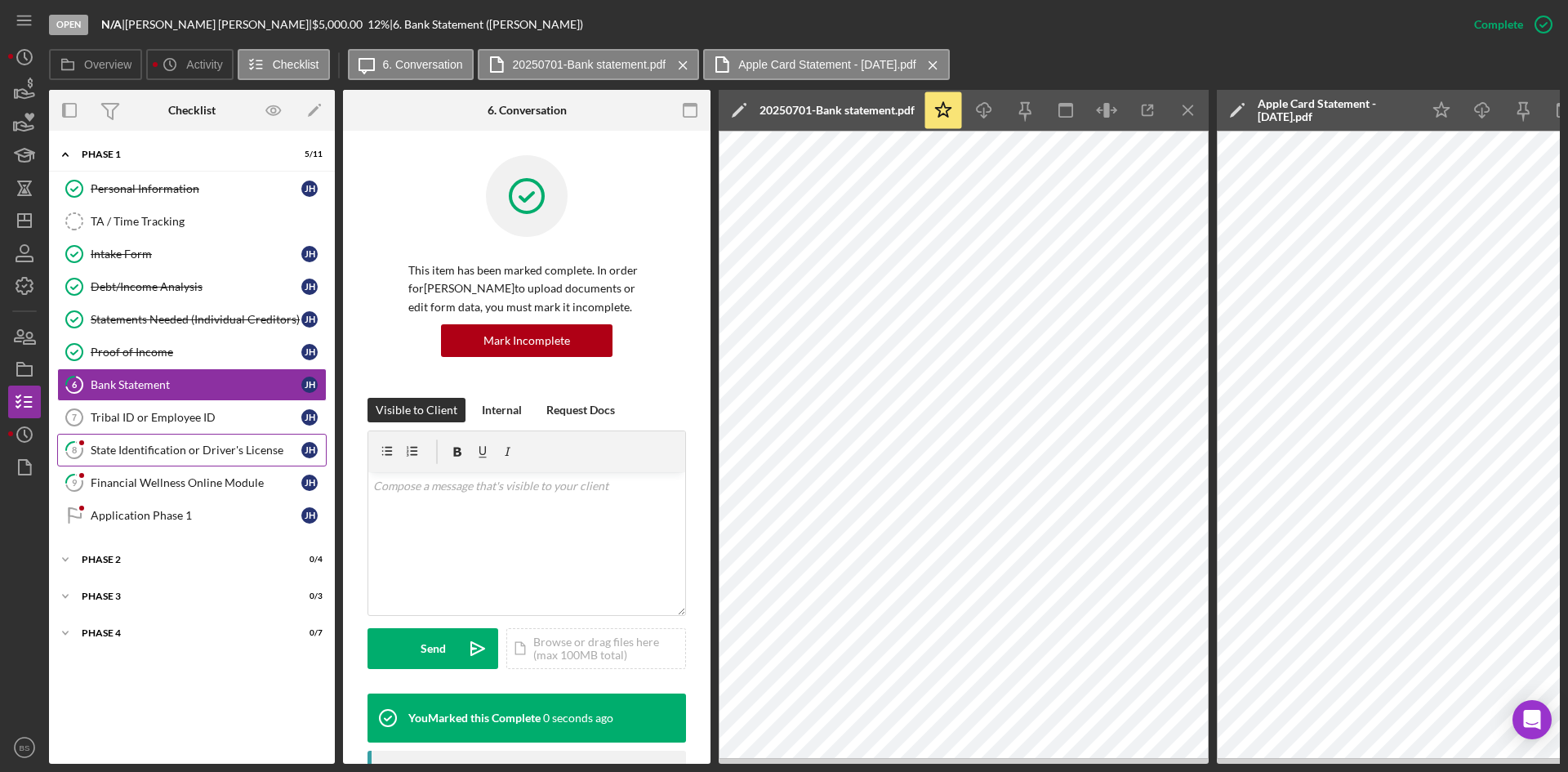
click at [190, 464] on link "8 State Identification or Driver's License J H" at bounding box center [191, 450] width 269 height 32
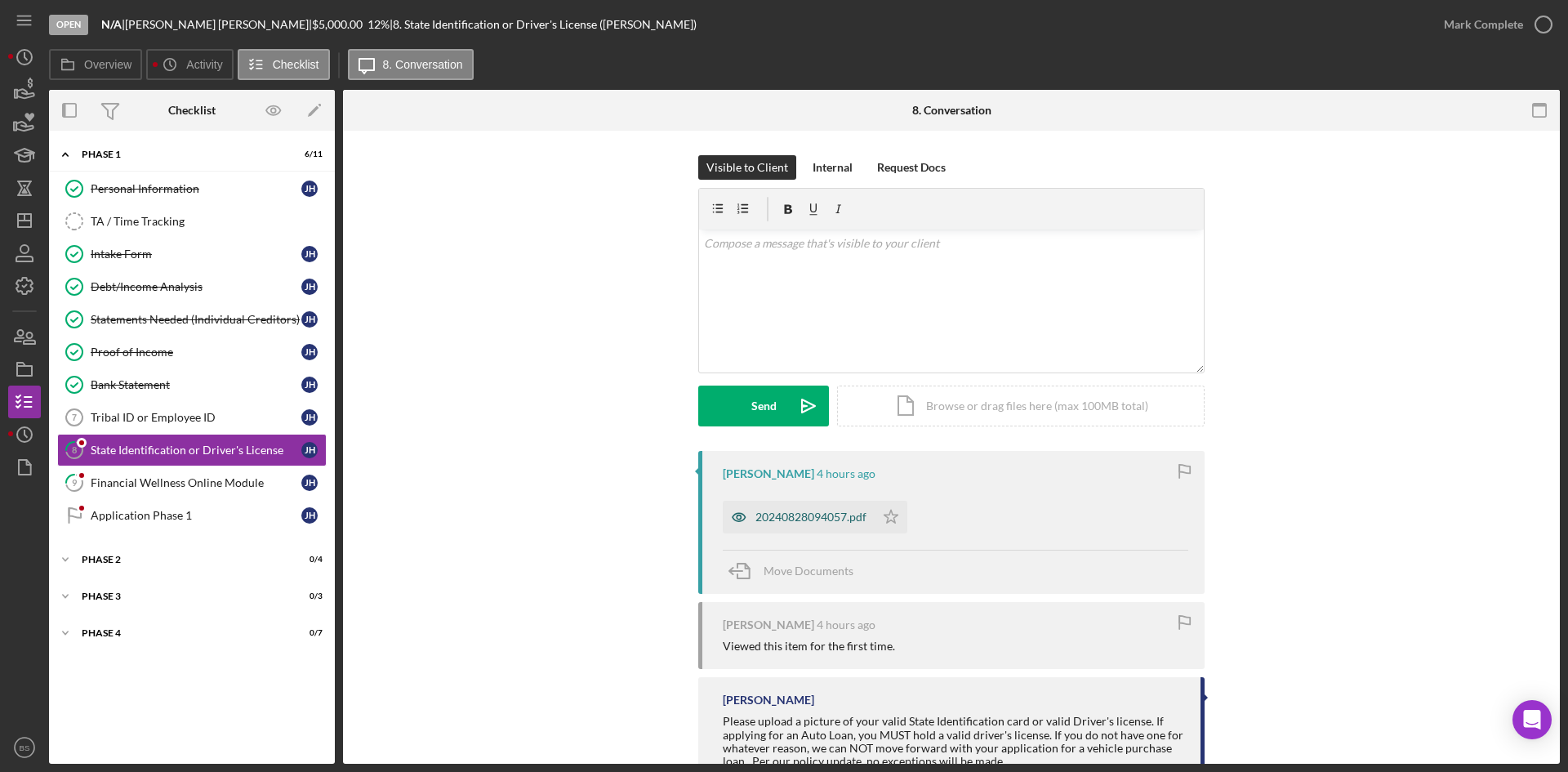
click at [764, 518] on div "20240828094057.pdf" at bounding box center [810, 517] width 111 height 13
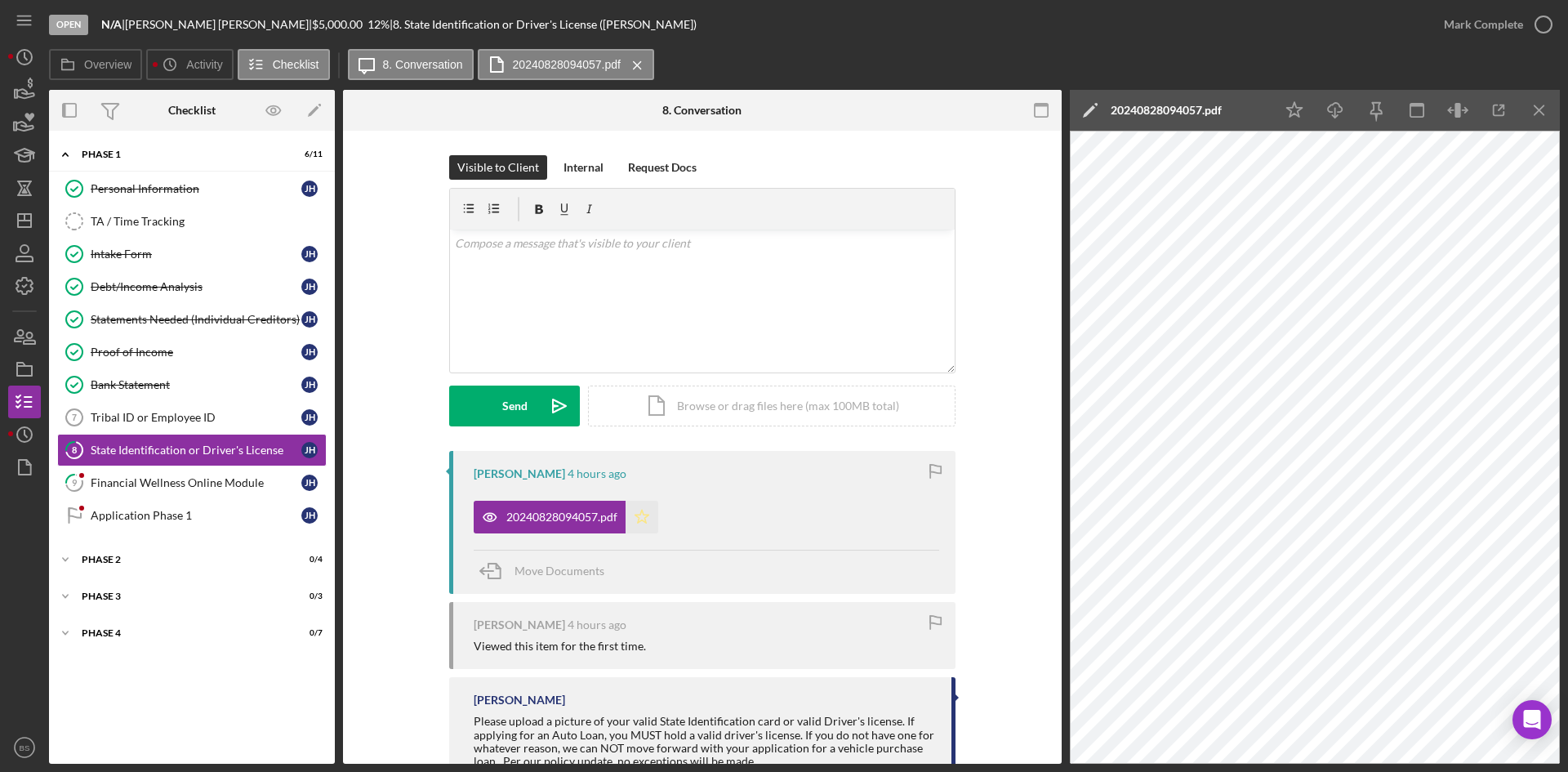
click at [641, 516] on icon "Icon/Star" at bounding box center [642, 517] width 32 height 32
click at [1483, 25] on div "Mark Complete" at bounding box center [1483, 25] width 79 height 32
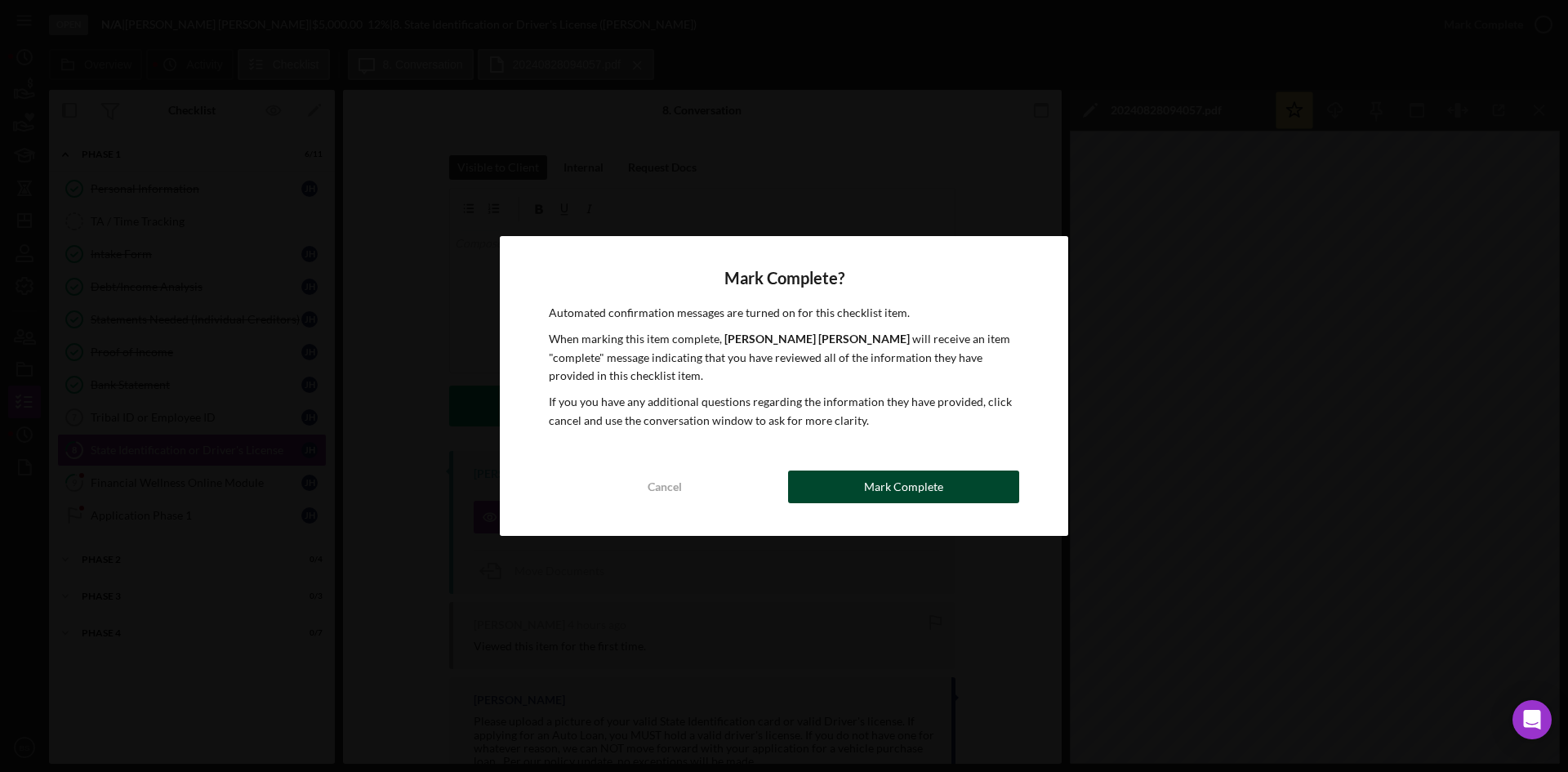
click at [846, 485] on button "Mark Complete" at bounding box center [903, 487] width 231 height 32
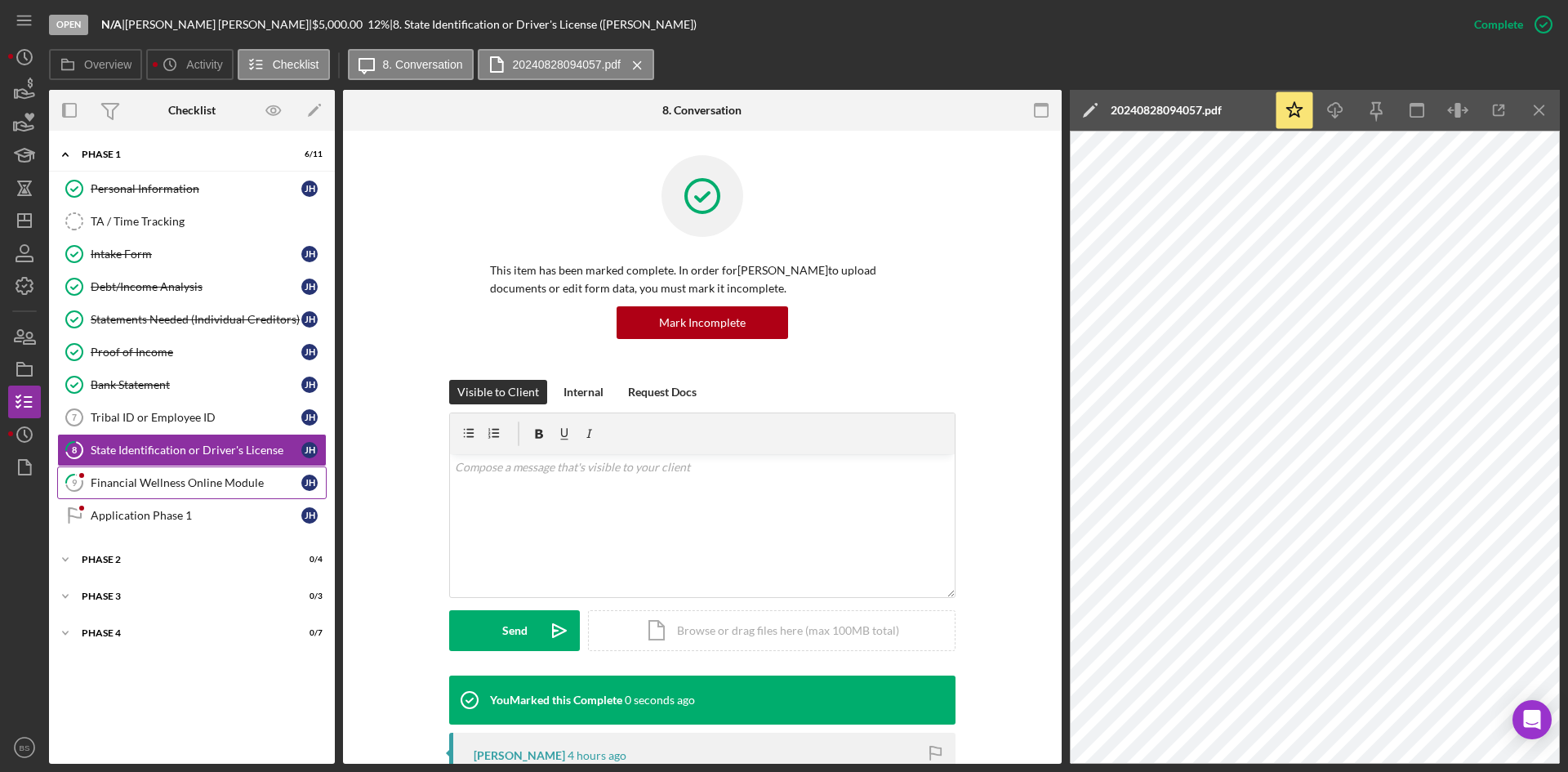
click at [247, 489] on div "Financial Wellness Online Module" at bounding box center [196, 483] width 211 height 13
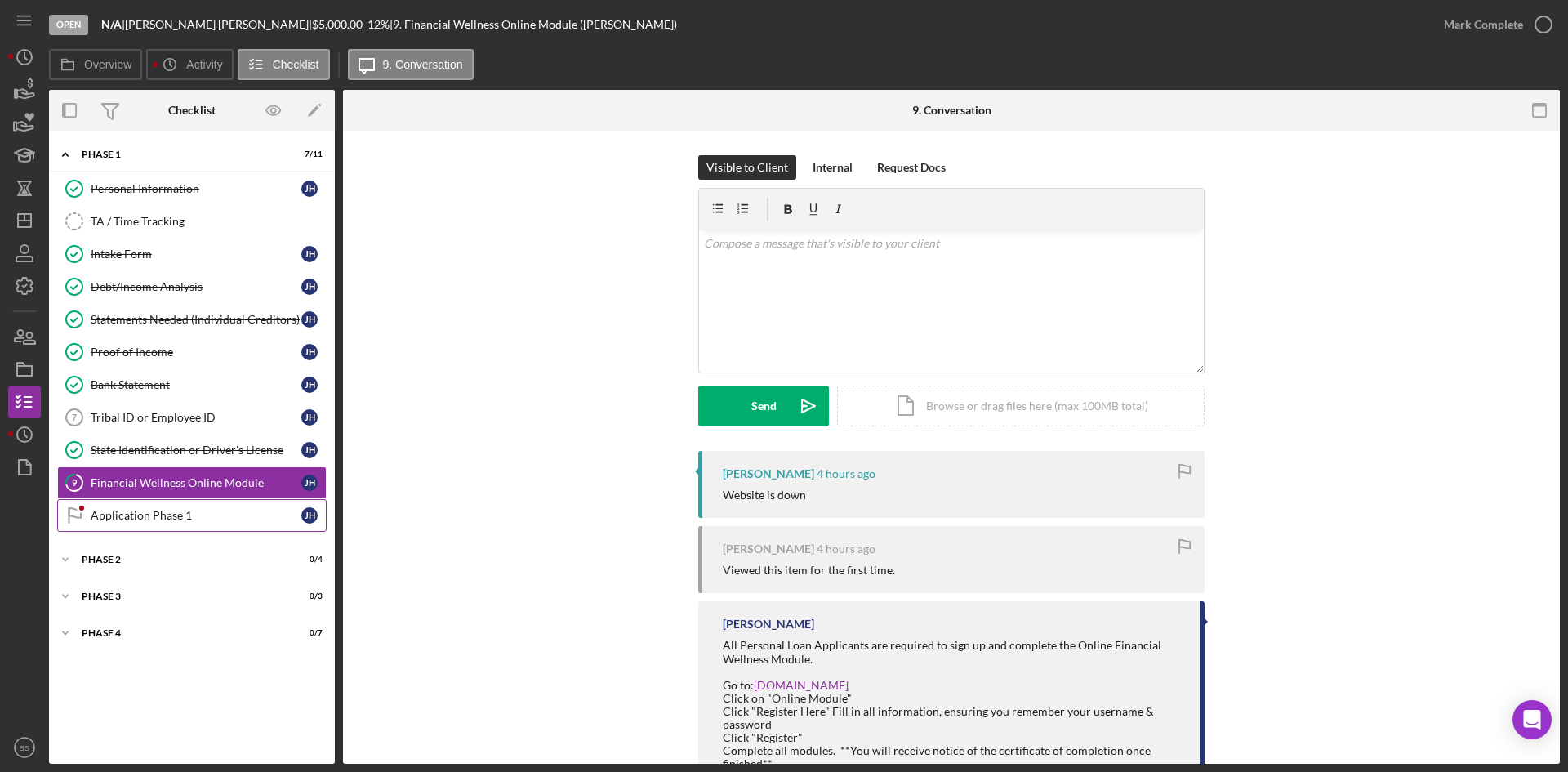
click at [202, 524] on link "Application Phase 1 Application Phase 1 J H" at bounding box center [191, 515] width 269 height 32
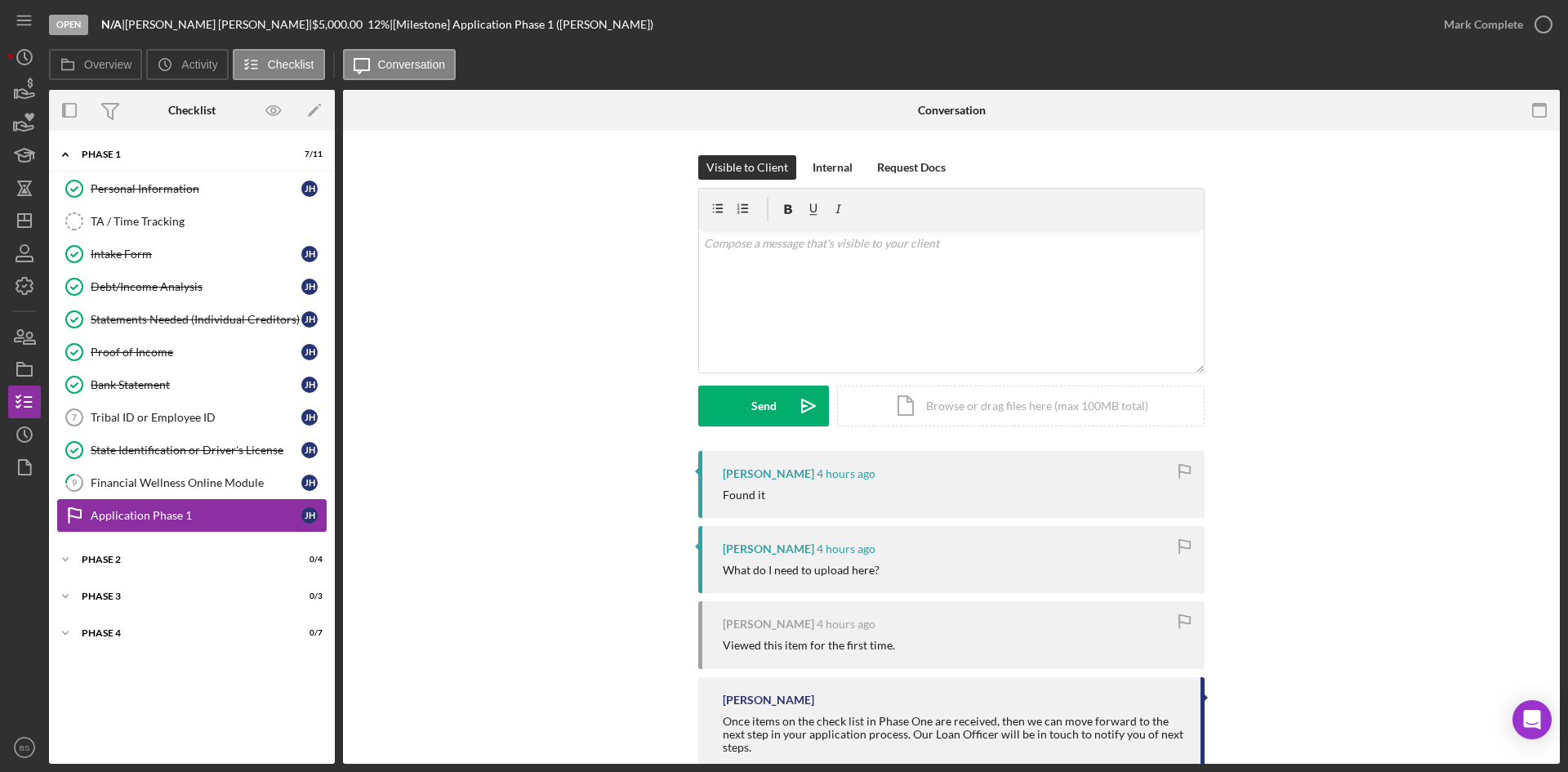
click at [201, 503] on link "Application Phase 1 Application Phase 1 J H" at bounding box center [191, 515] width 269 height 32
click at [201, 491] on link "9 Financial Wellness Online Module J H" at bounding box center [191, 482] width 269 height 32
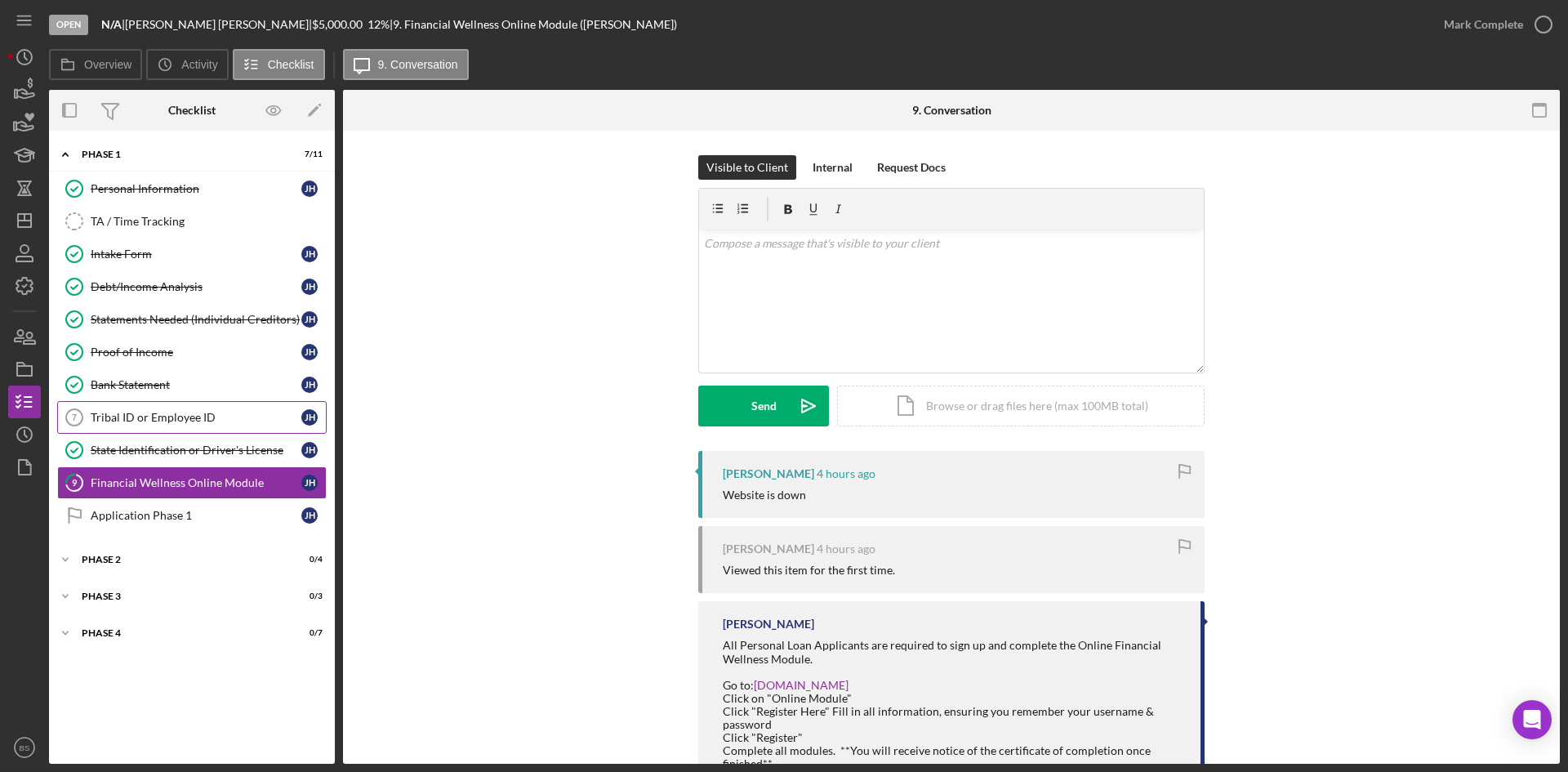
click at [194, 425] on link "Tribal ID or Employee ID 7 Tribal ID or Employee ID J H" at bounding box center [191, 417] width 269 height 32
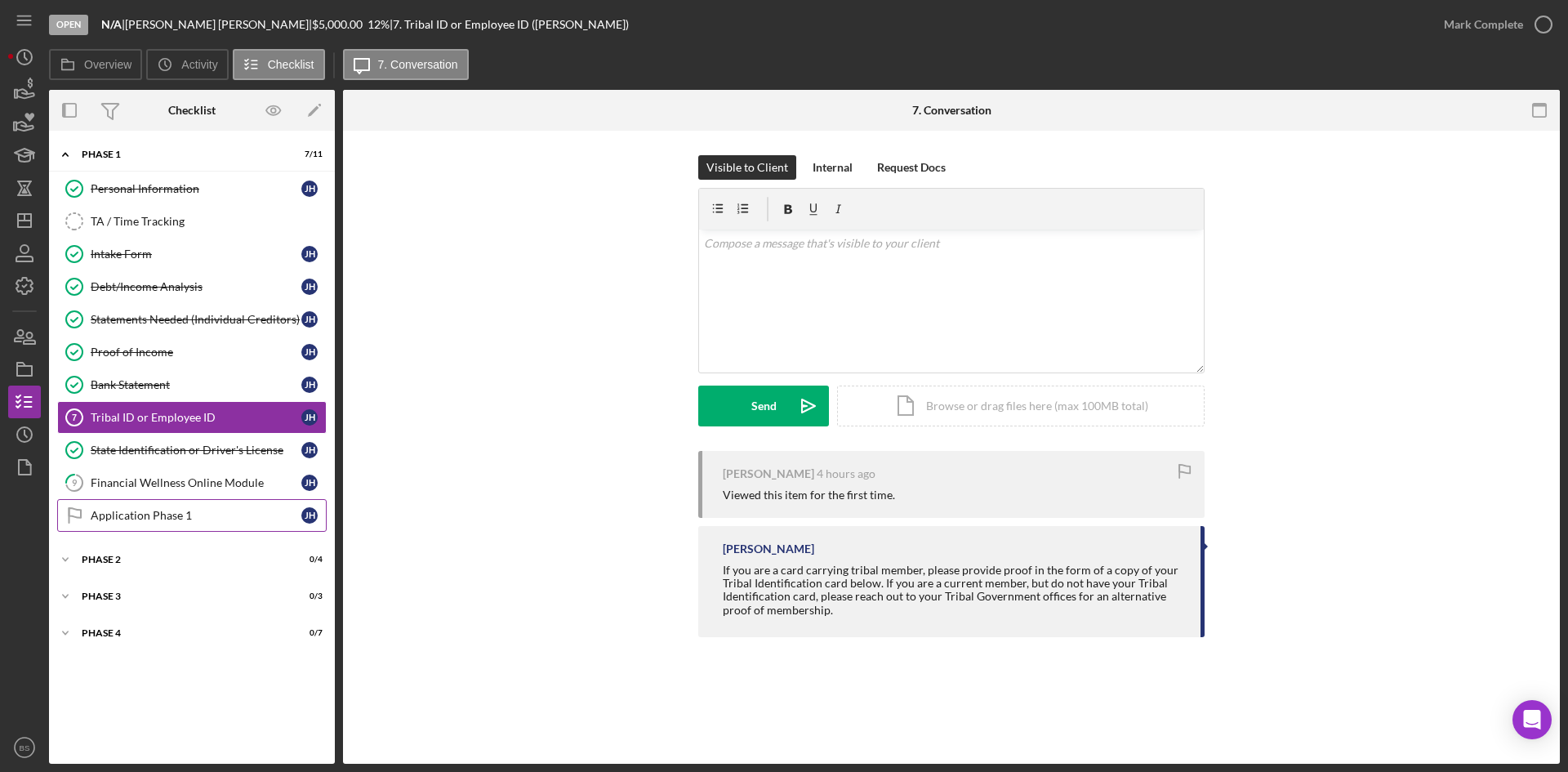
click at [248, 516] on div "Application Phase 1" at bounding box center [196, 515] width 211 height 13
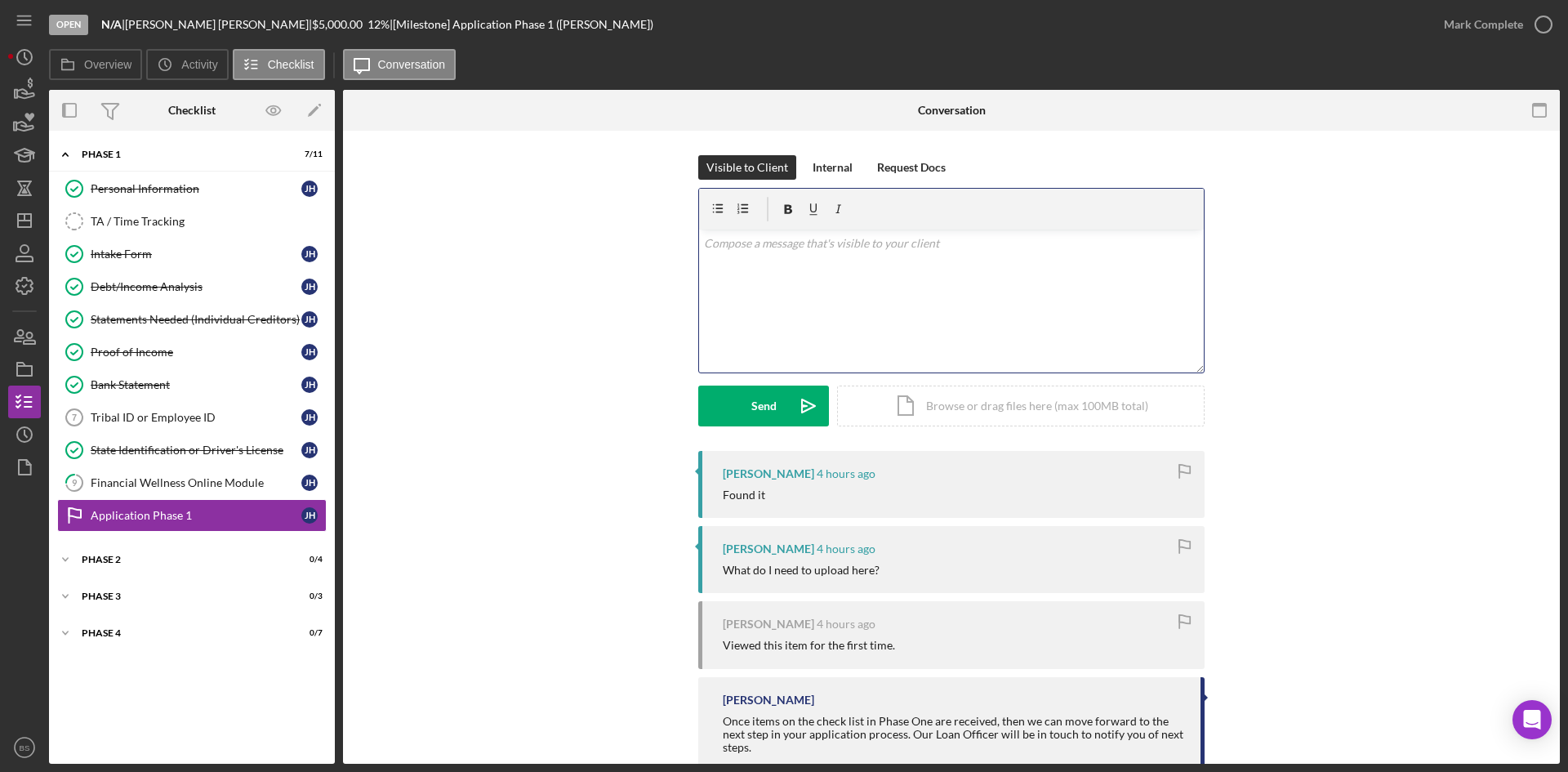
click at [768, 266] on div "v Color teal Color pink Remove color Add row above Add row below Add column bef…" at bounding box center [951, 300] width 505 height 143
click at [258, 418] on div "Tribal ID or Employee ID" at bounding box center [196, 417] width 211 height 13
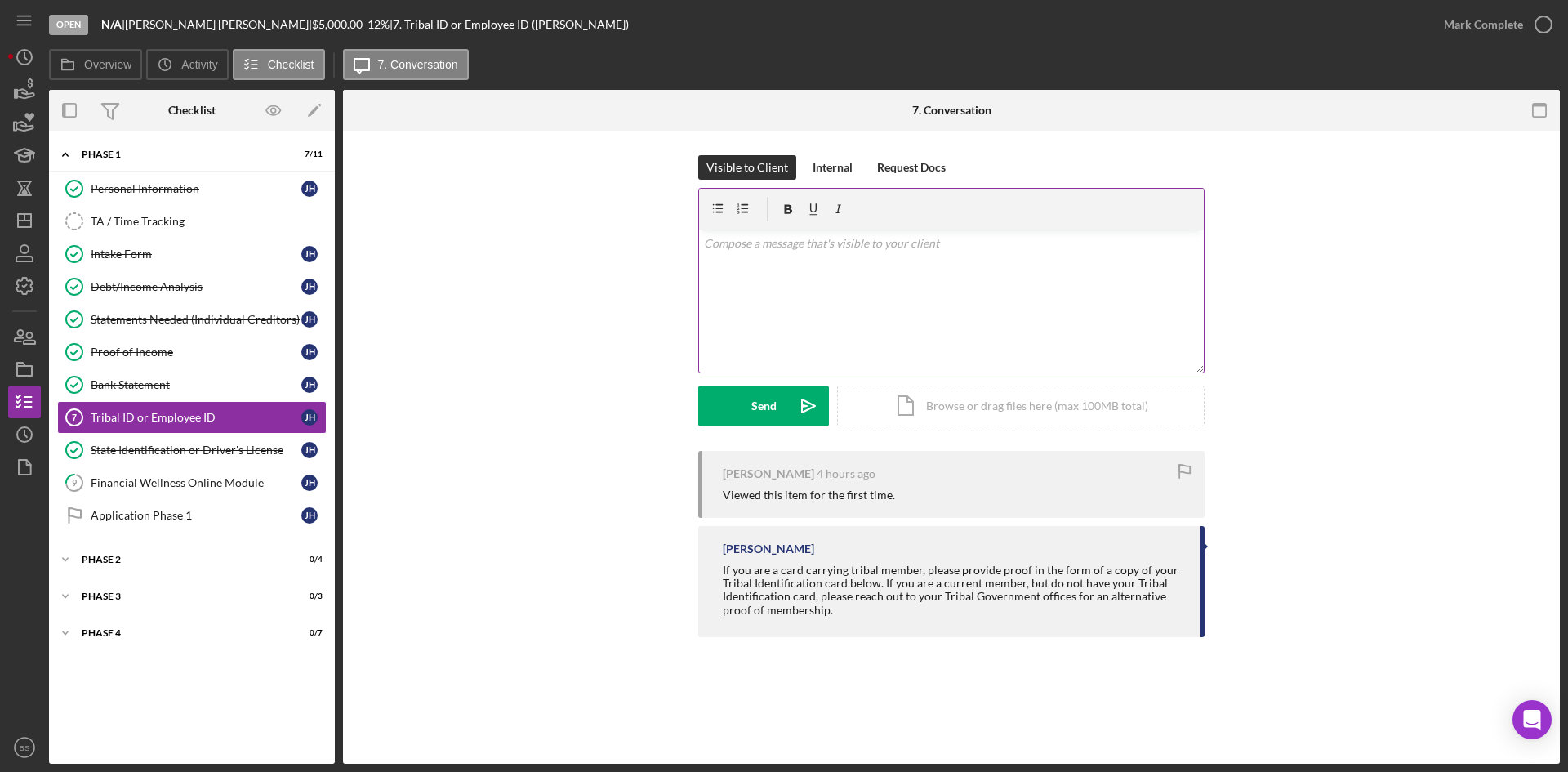
click at [890, 246] on p at bounding box center [951, 243] width 495 height 18
click at [752, 419] on div "Send" at bounding box center [764, 405] width 26 height 41
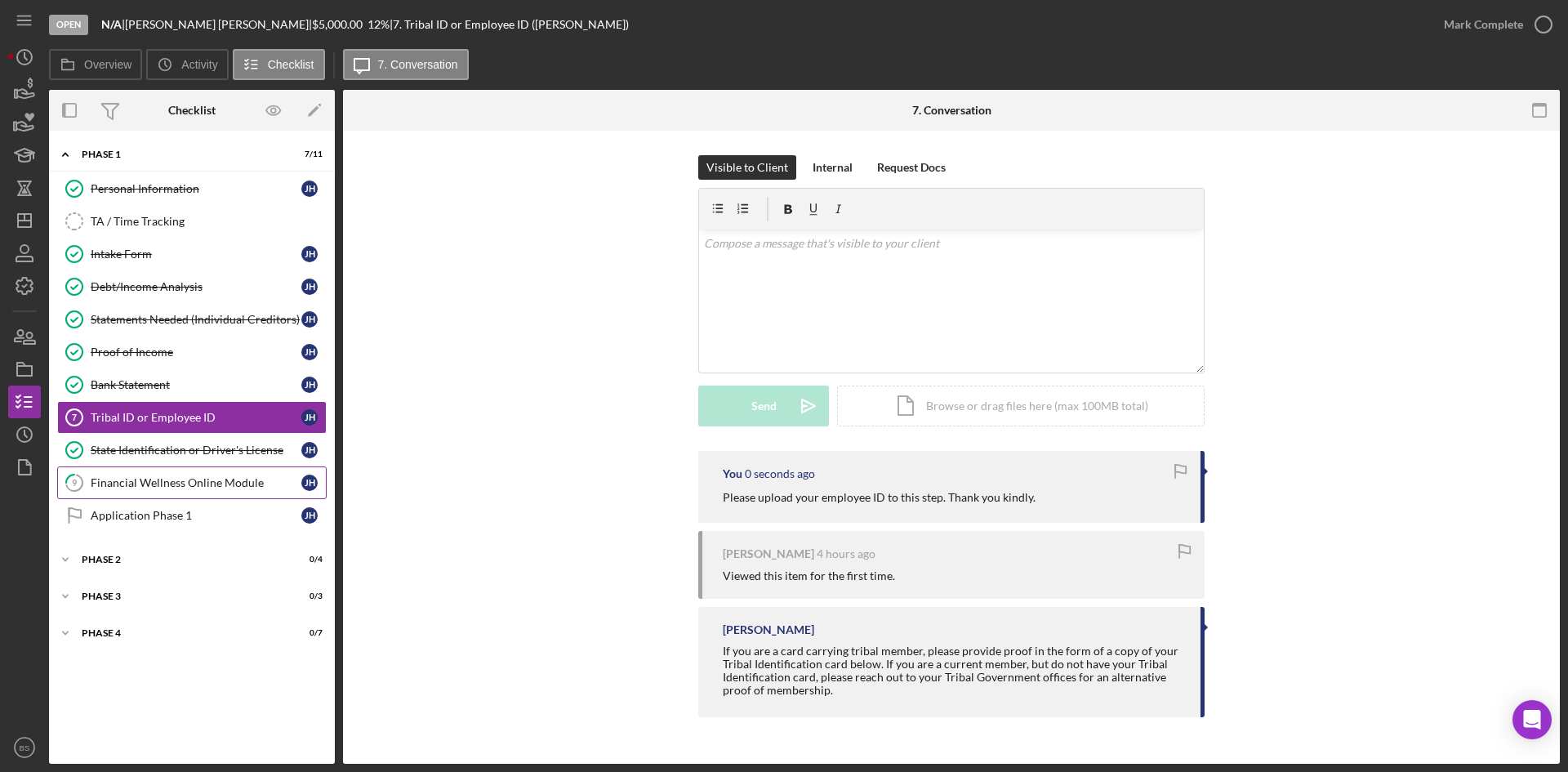
click at [262, 477] on div "Financial Wellness Online Module" at bounding box center [196, 483] width 211 height 13
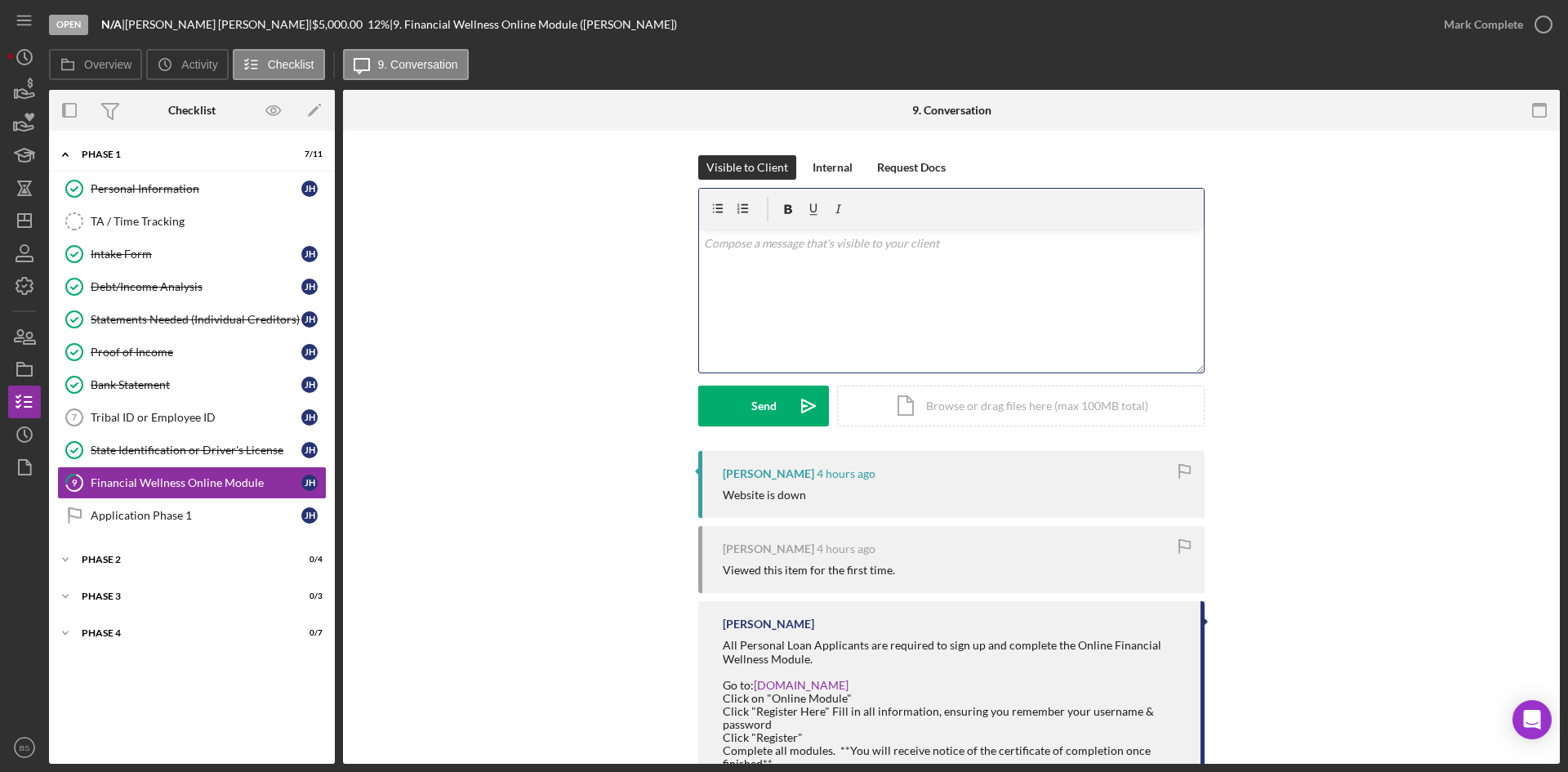
click at [767, 342] on div "v Color teal Color pink Remove color Add row above Add row below Add column bef…" at bounding box center [951, 300] width 505 height 143
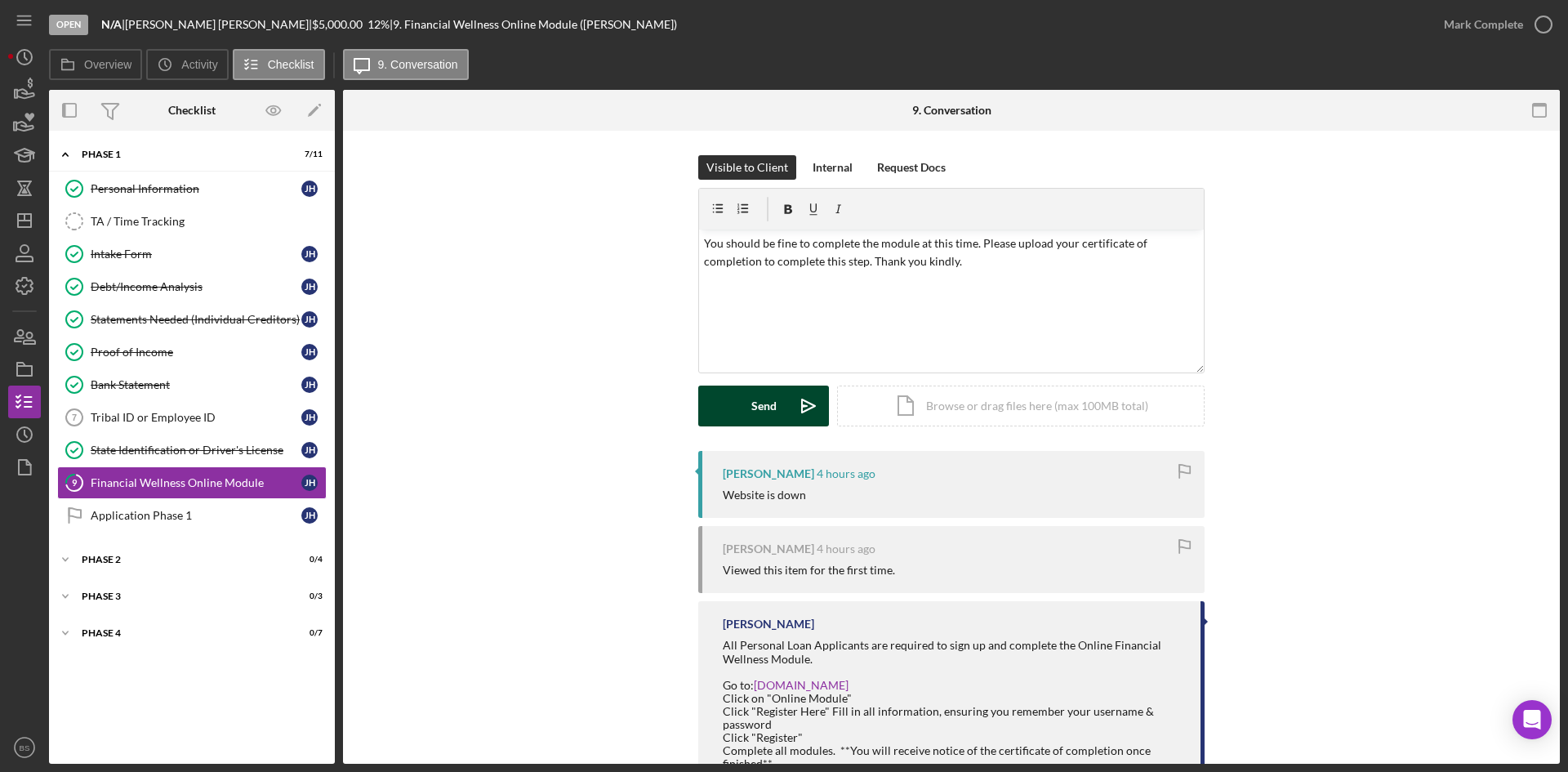
click at [751, 404] on div "Send" at bounding box center [764, 405] width 26 height 41
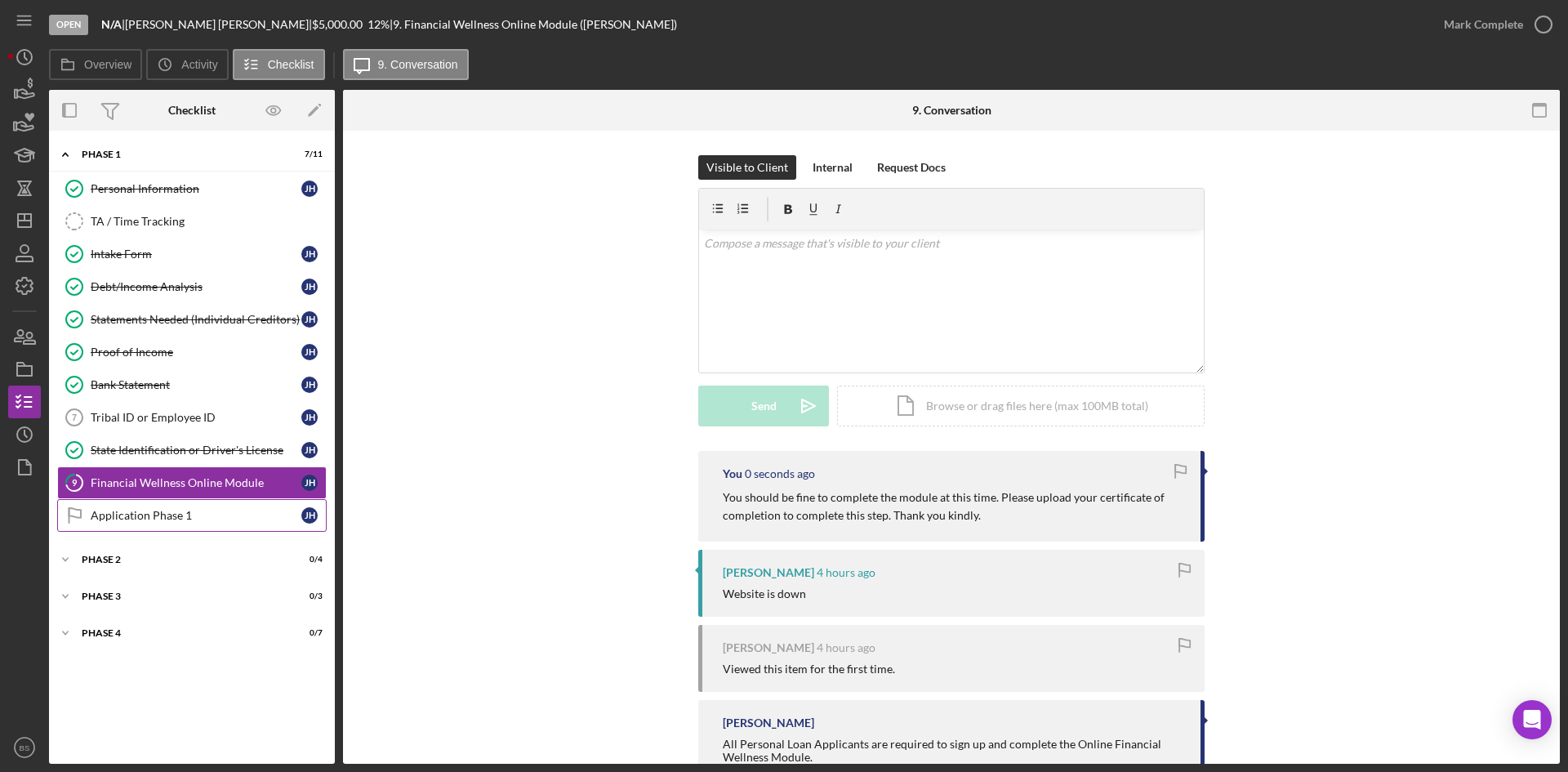
click at [209, 514] on div "Application Phase 1" at bounding box center [196, 515] width 211 height 13
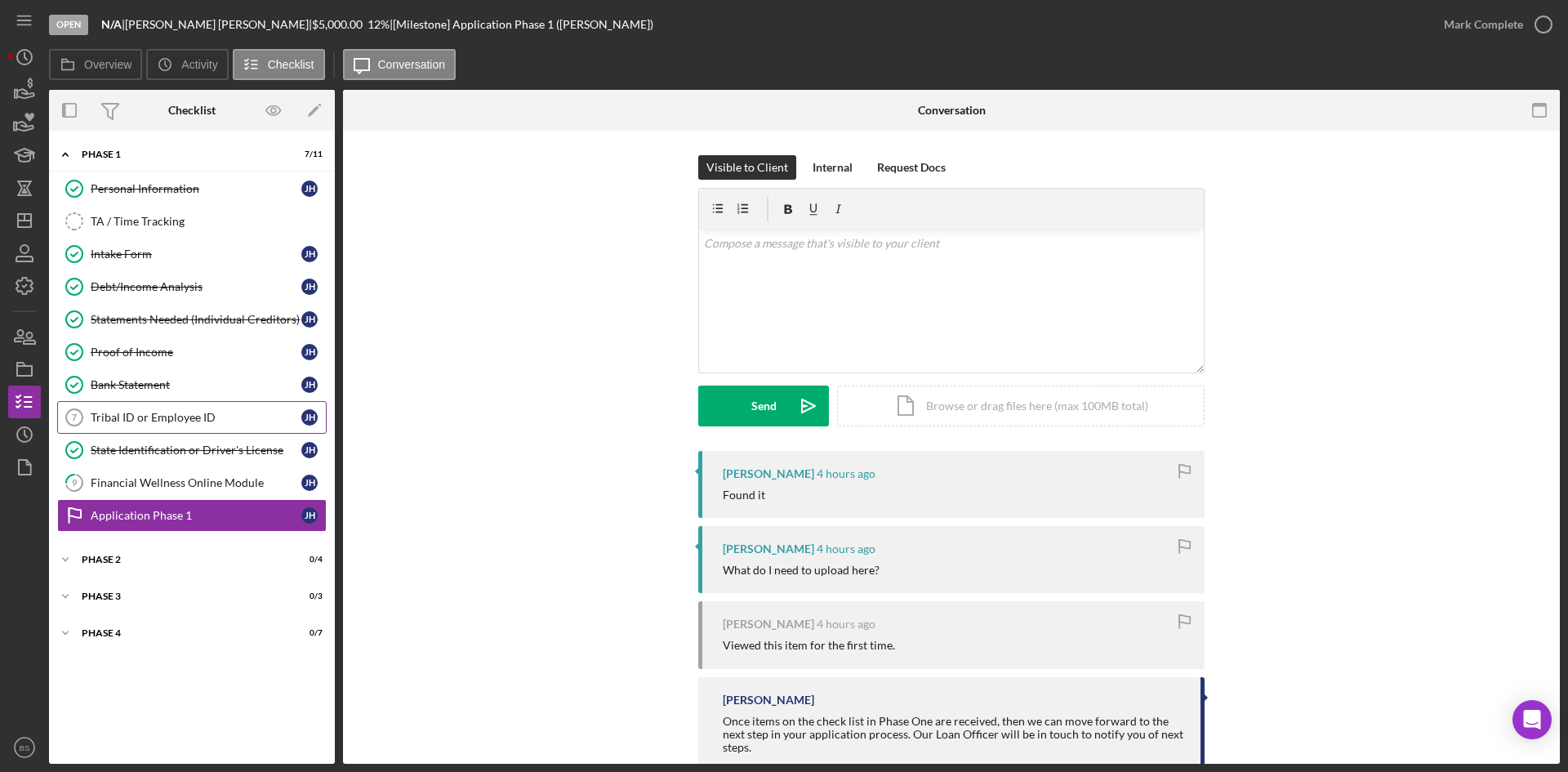
click at [164, 420] on div "Tribal ID or Employee ID" at bounding box center [196, 417] width 211 height 13
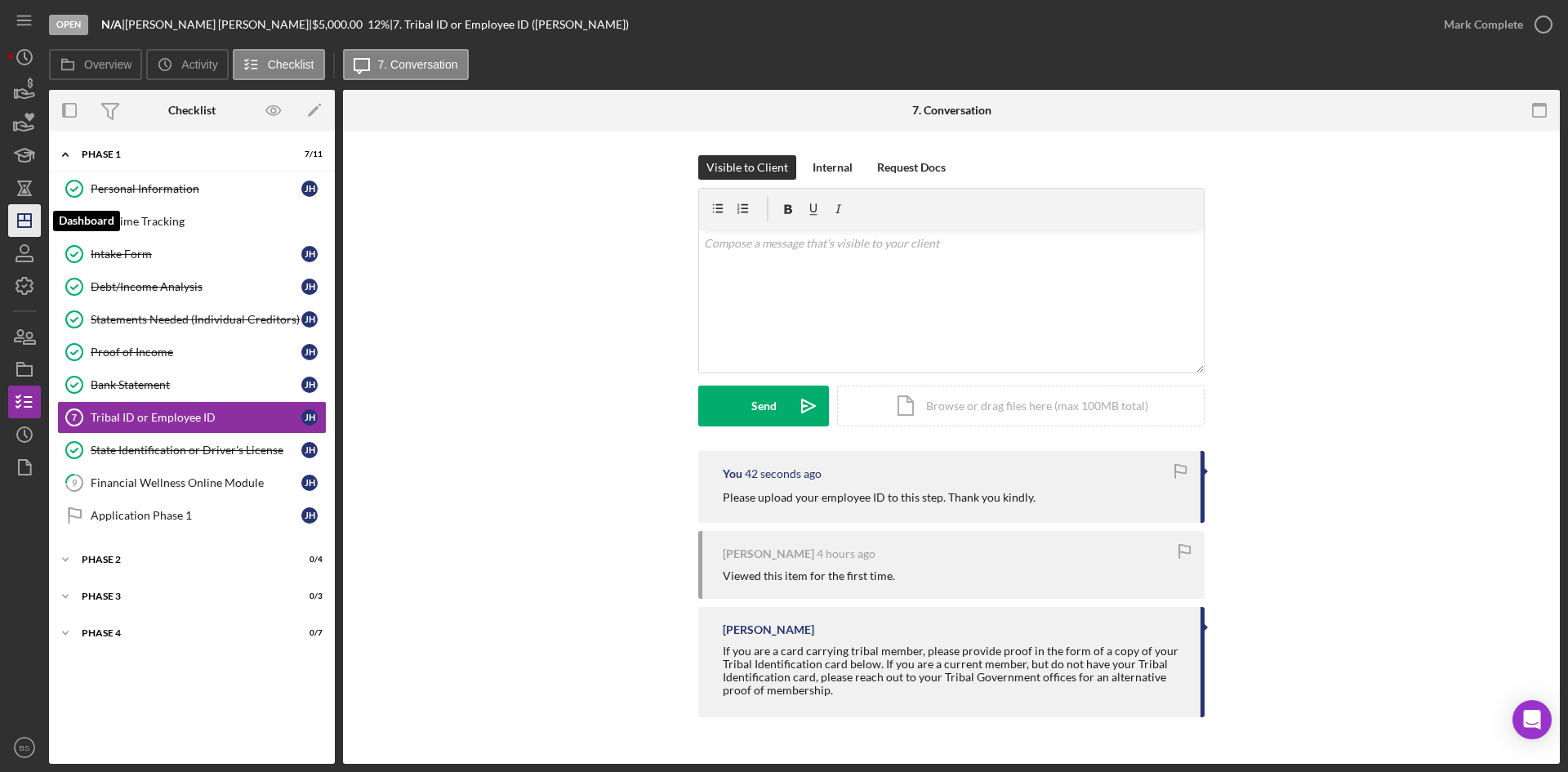
click at [15, 229] on icon "Icon/Dashboard" at bounding box center [24, 220] width 41 height 41
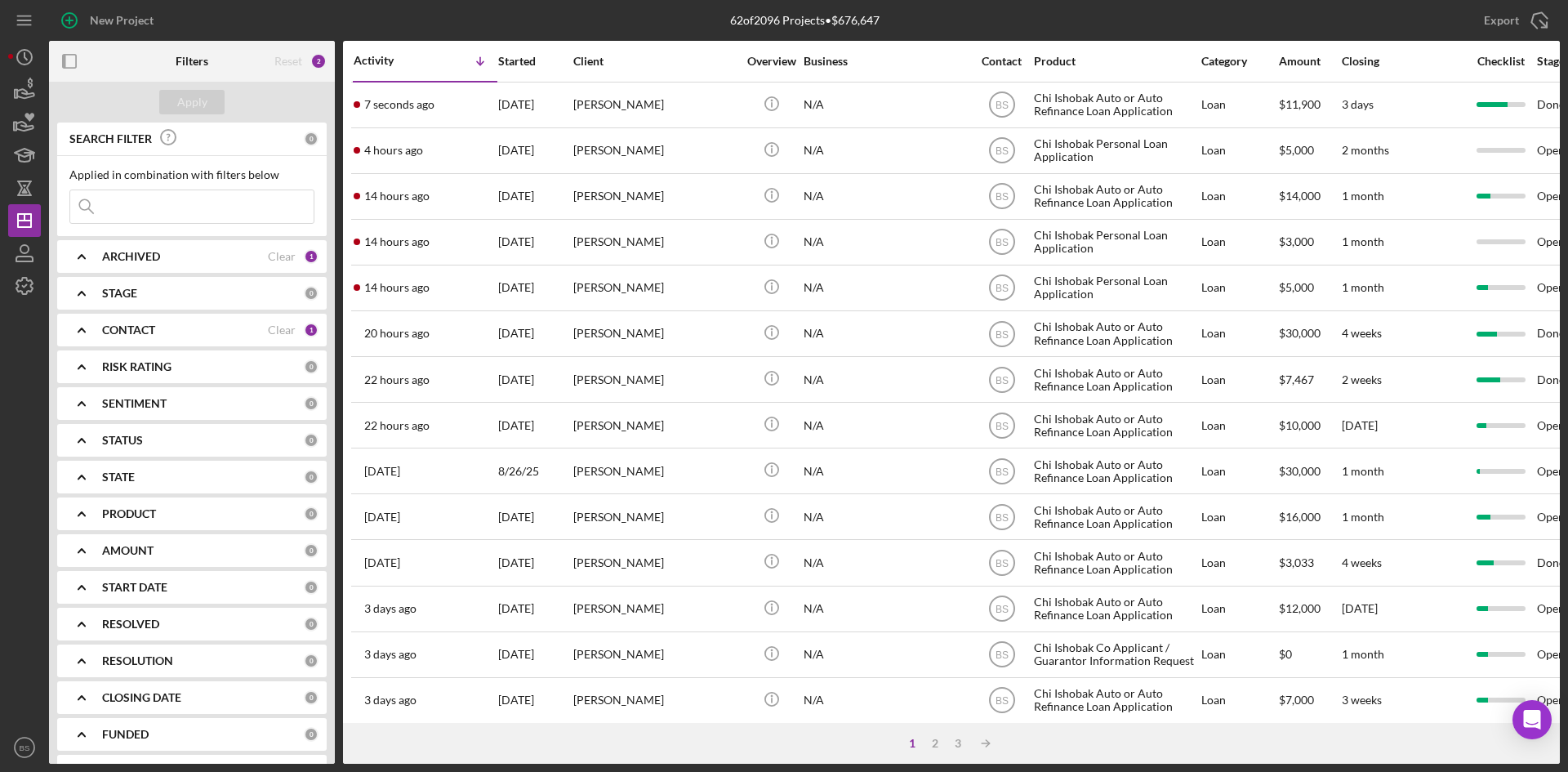
click at [467, 123] on div "7 seconds ago [PERSON_NAME]" at bounding box center [425, 106] width 143 height 44
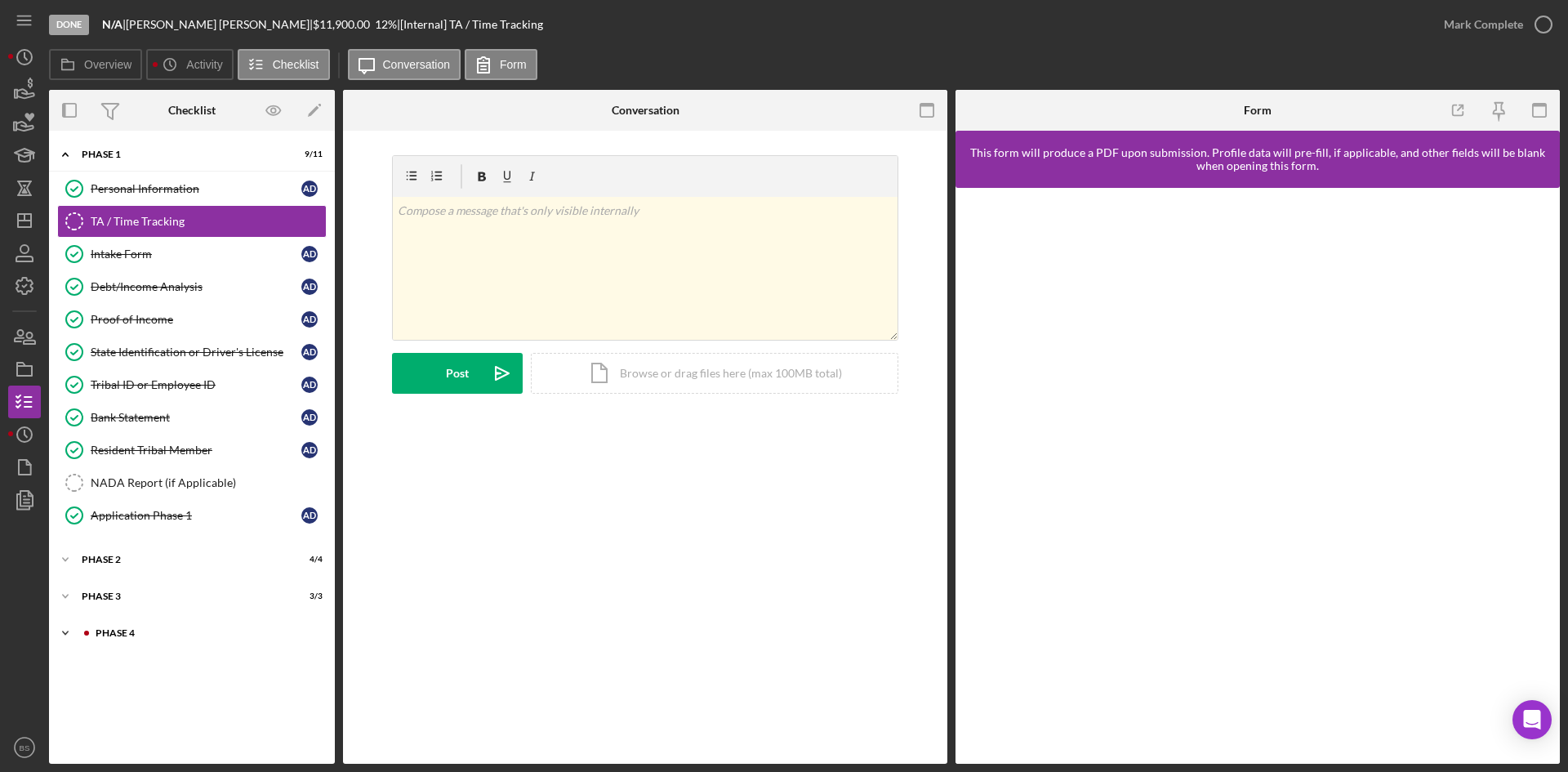
click at [156, 643] on div "Icon/Expander Phase 4 2 / 10" at bounding box center [192, 632] width 286 height 32
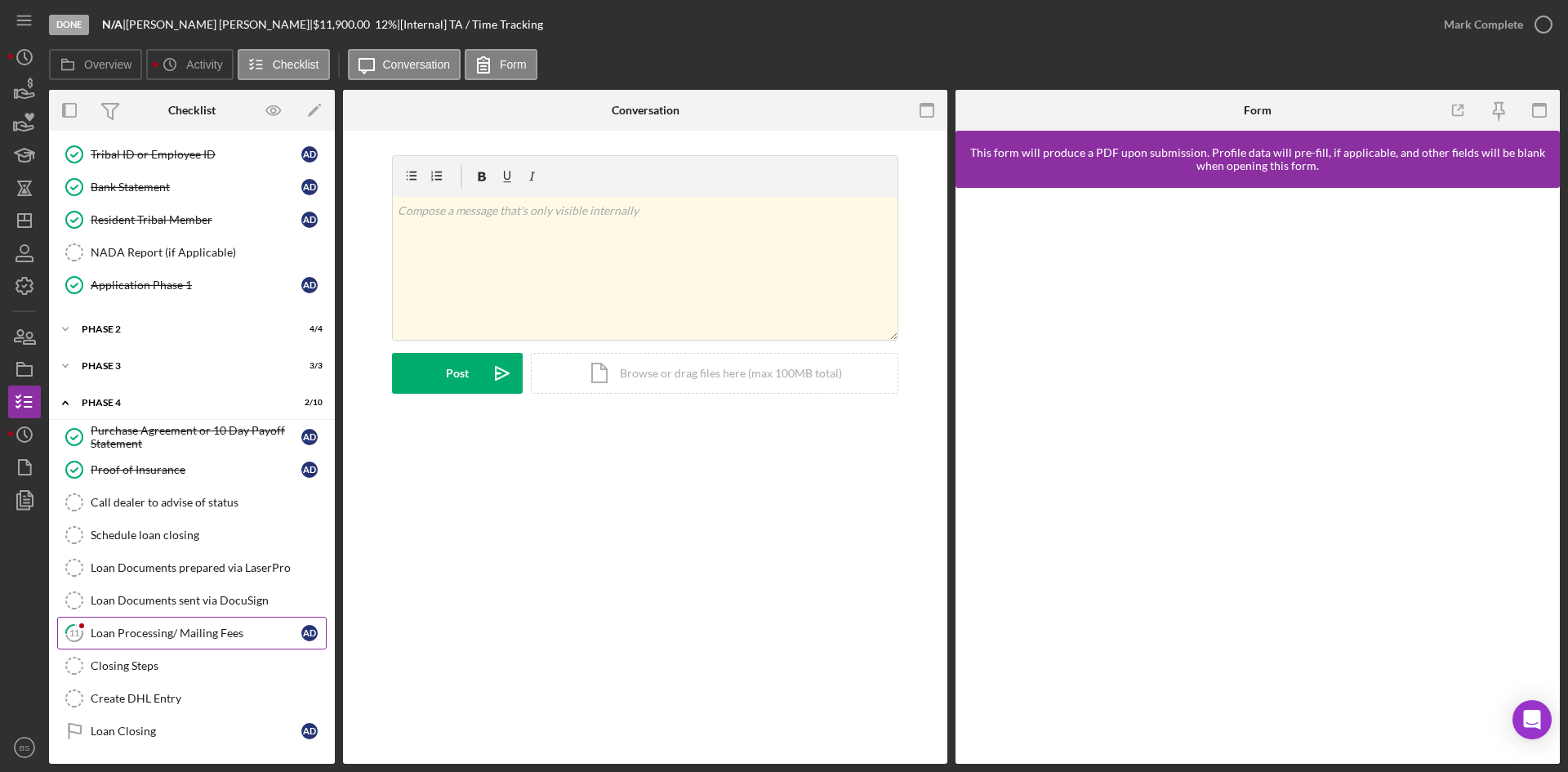
click at [157, 637] on div "Loan Processing/ Mailing Fees" at bounding box center [196, 633] width 211 height 13
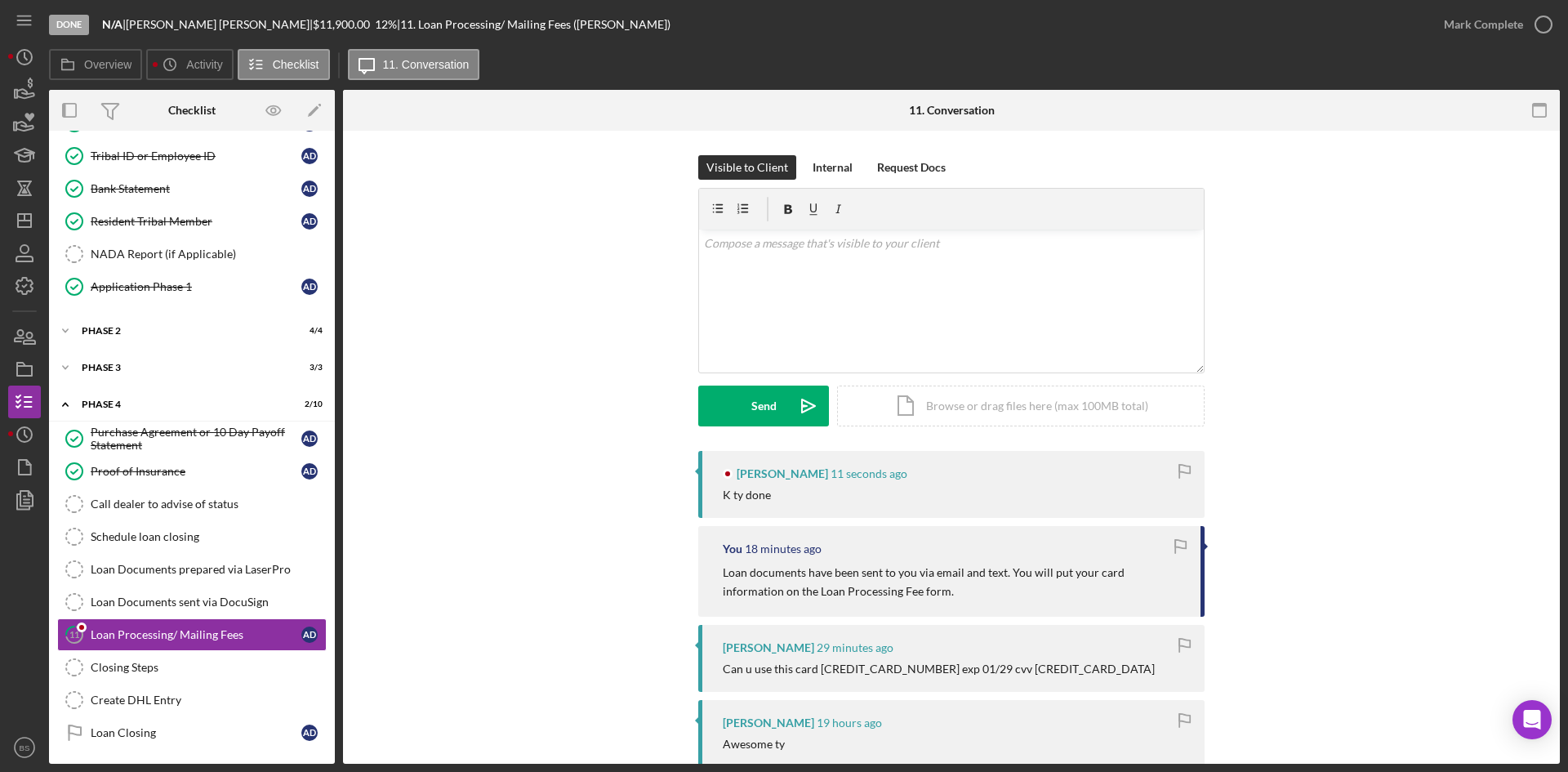
scroll to position [230, 0]
click at [788, 353] on div "v Color teal Color pink Remove color Add row above Add row below Add column bef…" at bounding box center [951, 300] width 505 height 143
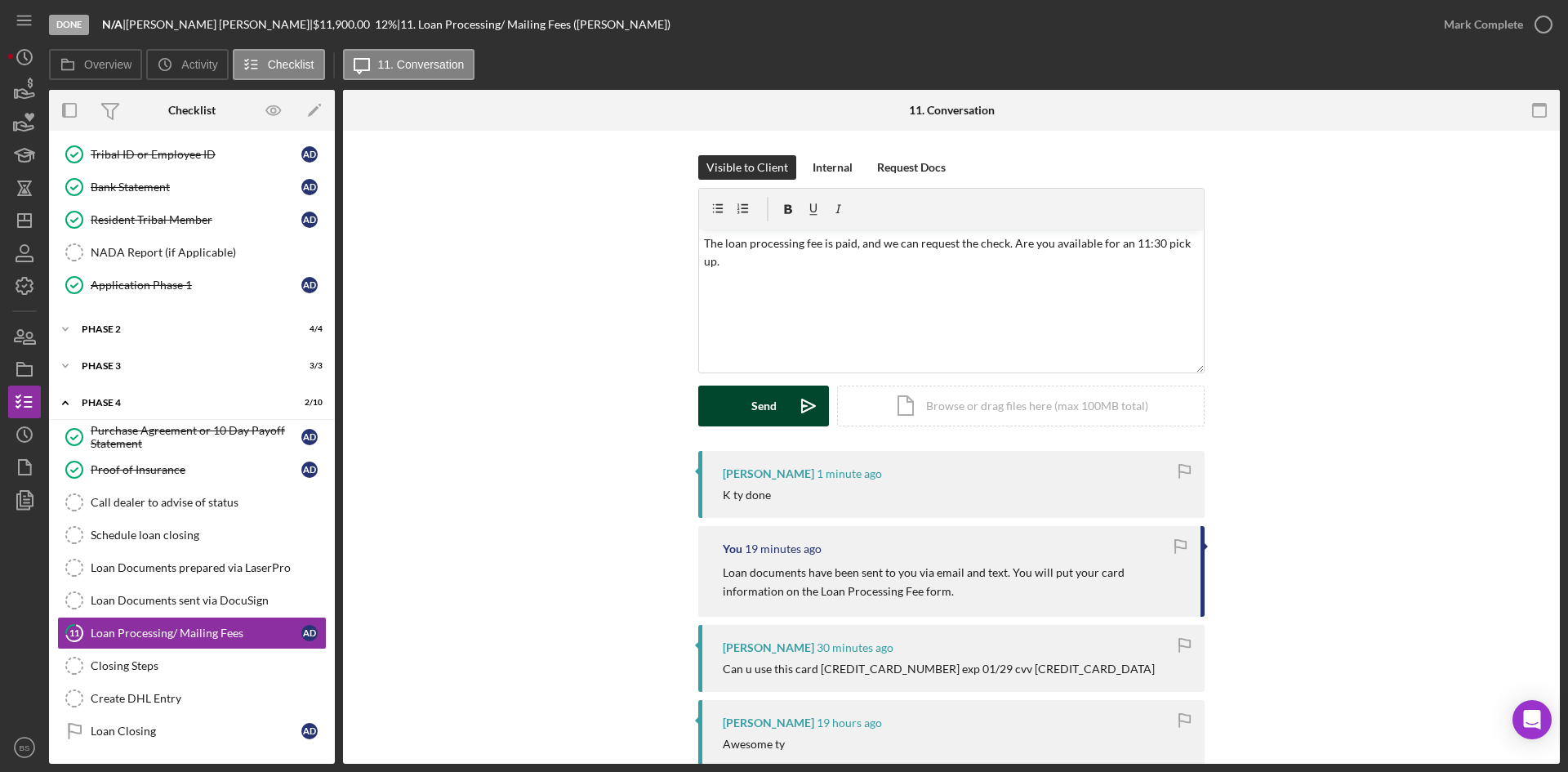
click at [780, 419] on button "Send Icon/icon-invite-send" at bounding box center [763, 405] width 130 height 41
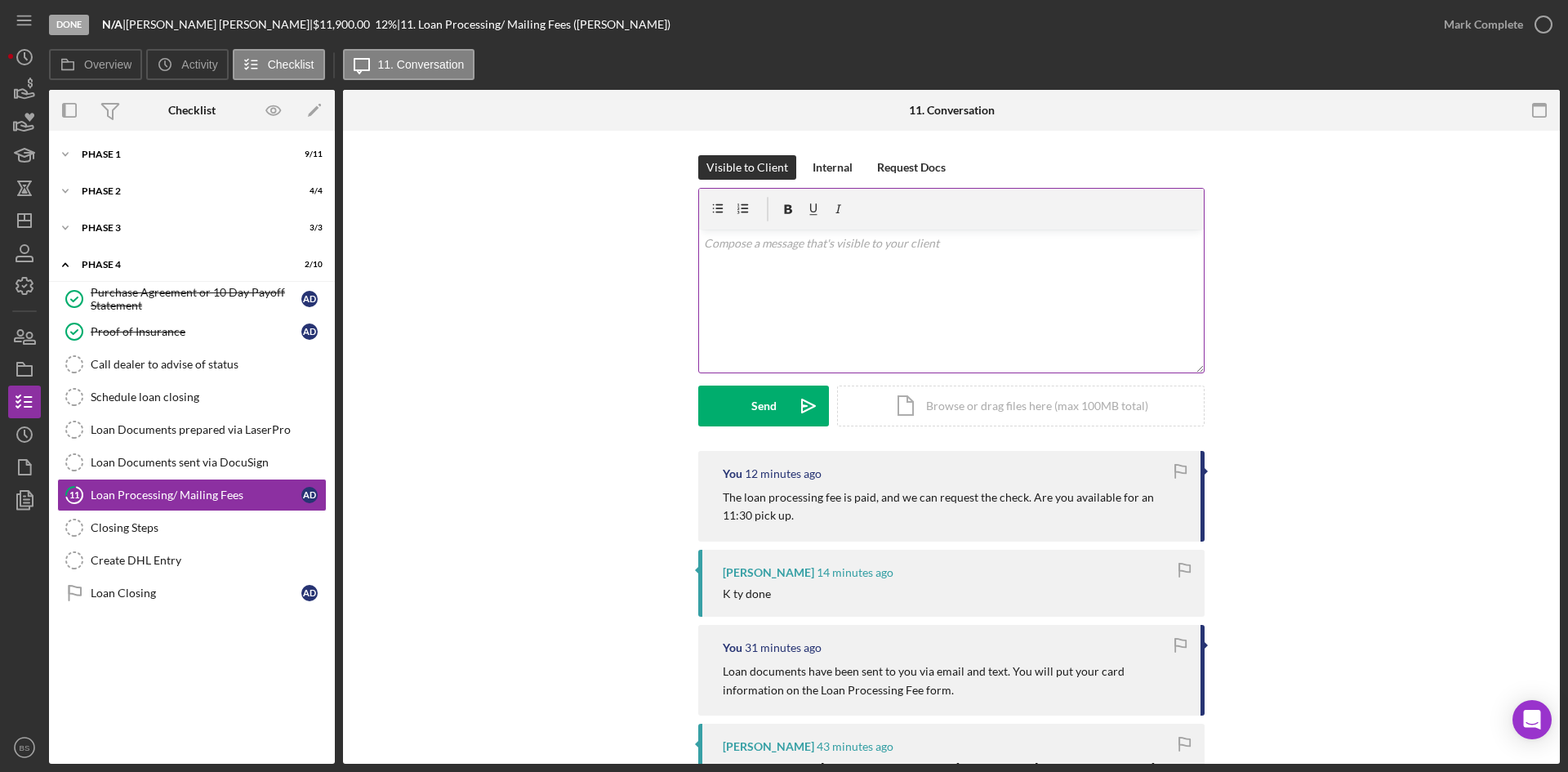
click at [736, 249] on p at bounding box center [951, 243] width 495 height 18
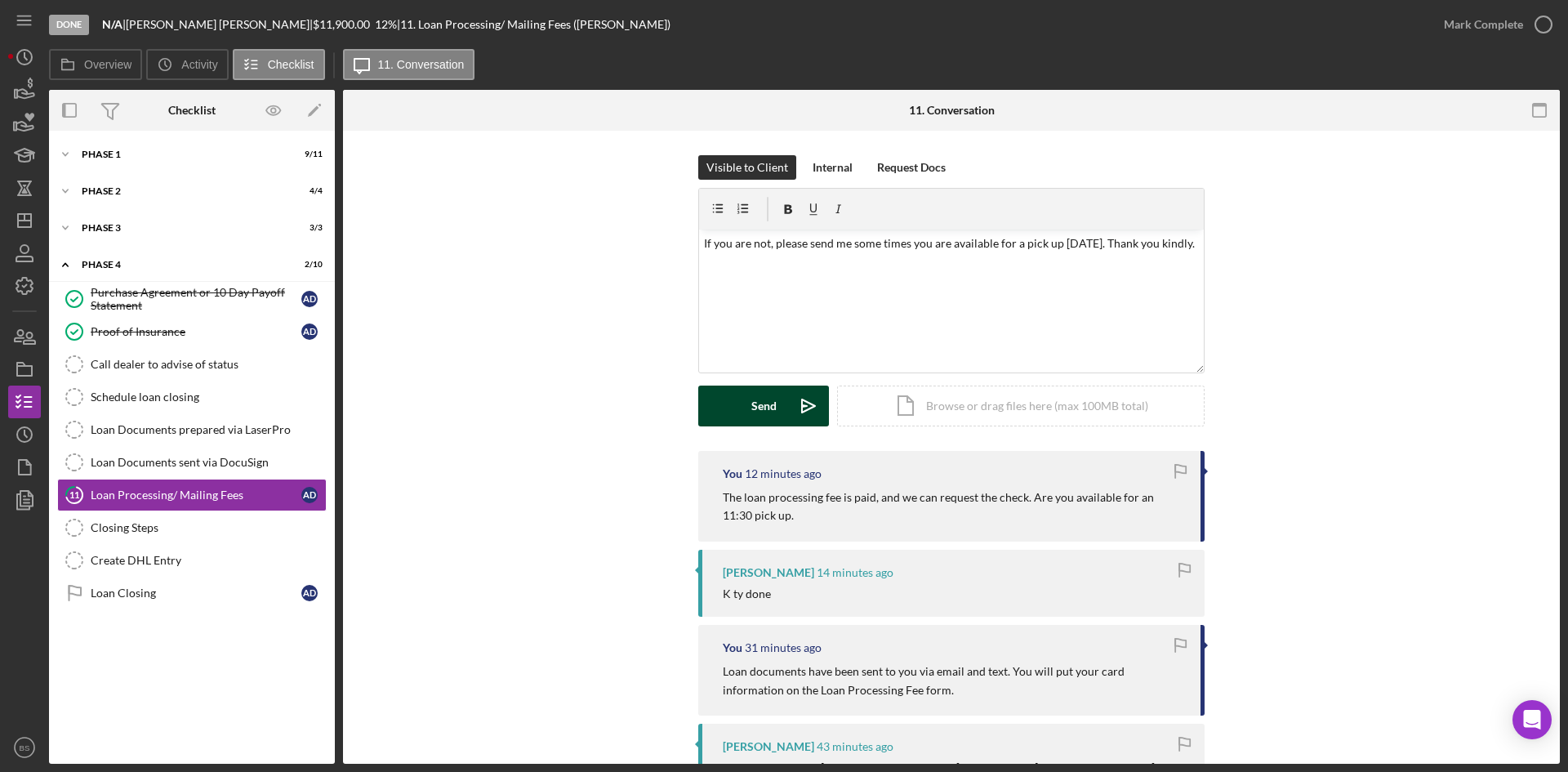
click at [758, 410] on div "Send" at bounding box center [764, 405] width 26 height 41
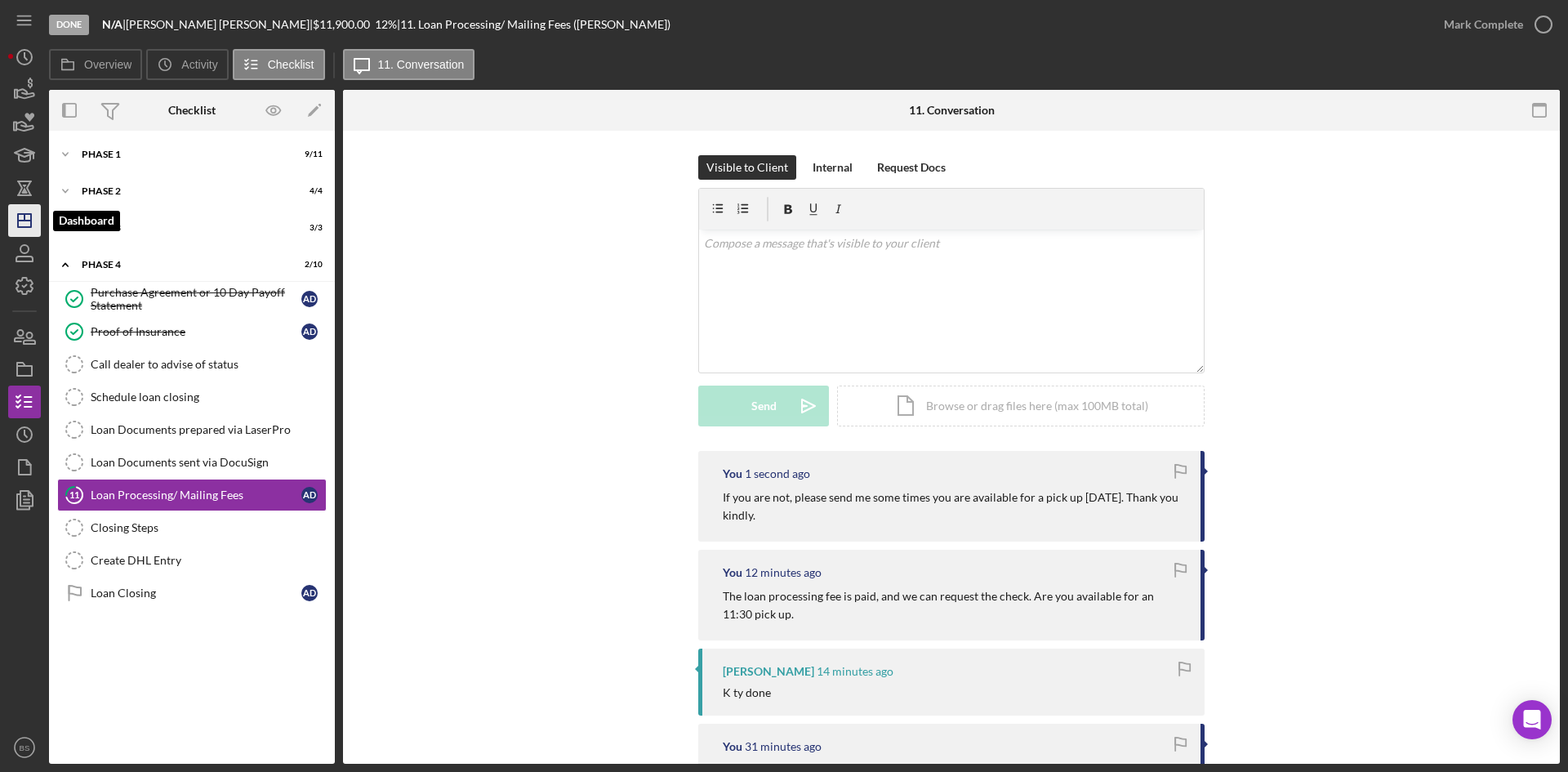
click at [20, 218] on icon "Icon/Dashboard" at bounding box center [24, 220] width 41 height 41
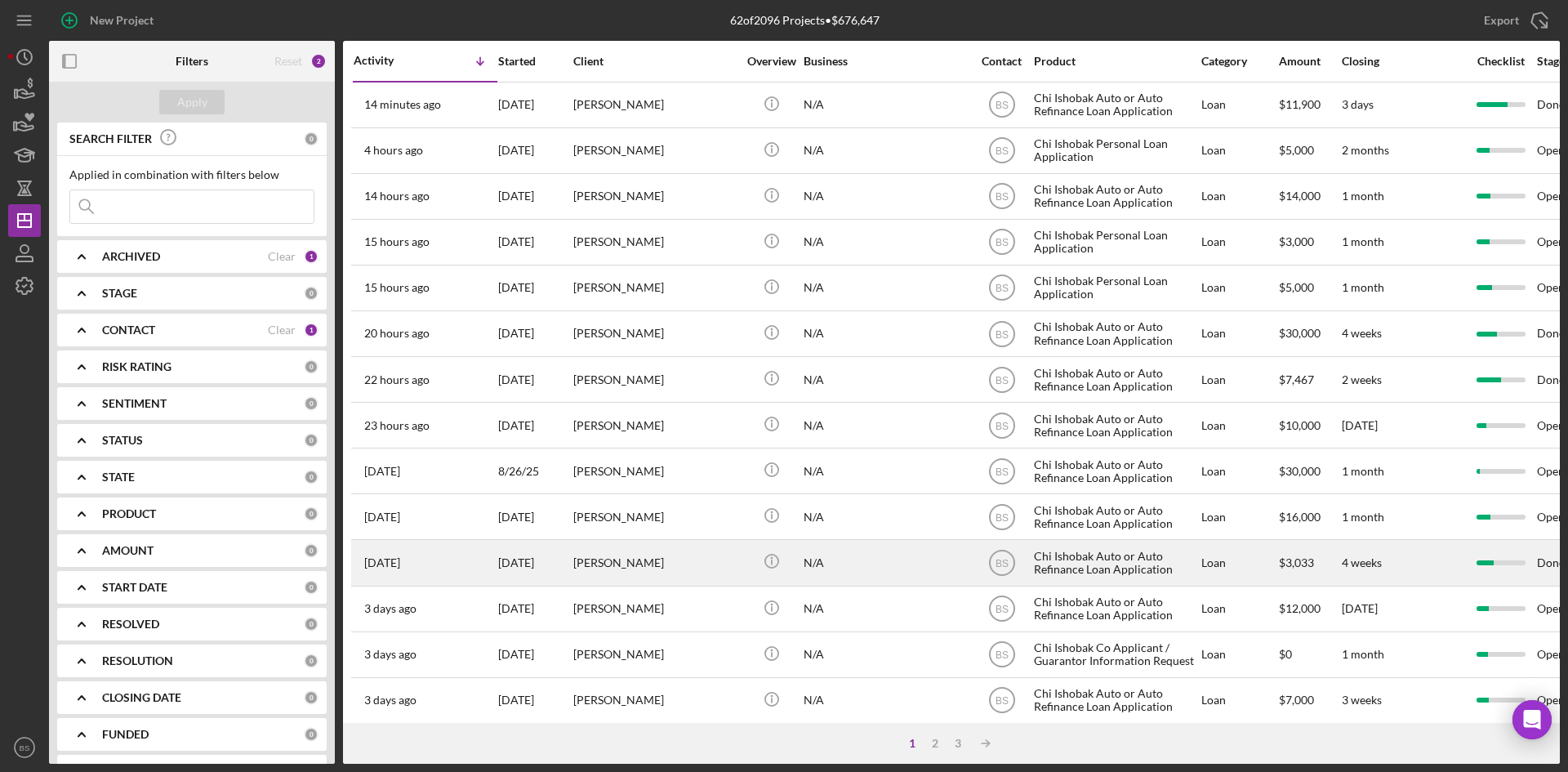
click at [671, 569] on div "[PERSON_NAME]" at bounding box center [655, 563] width 164 height 44
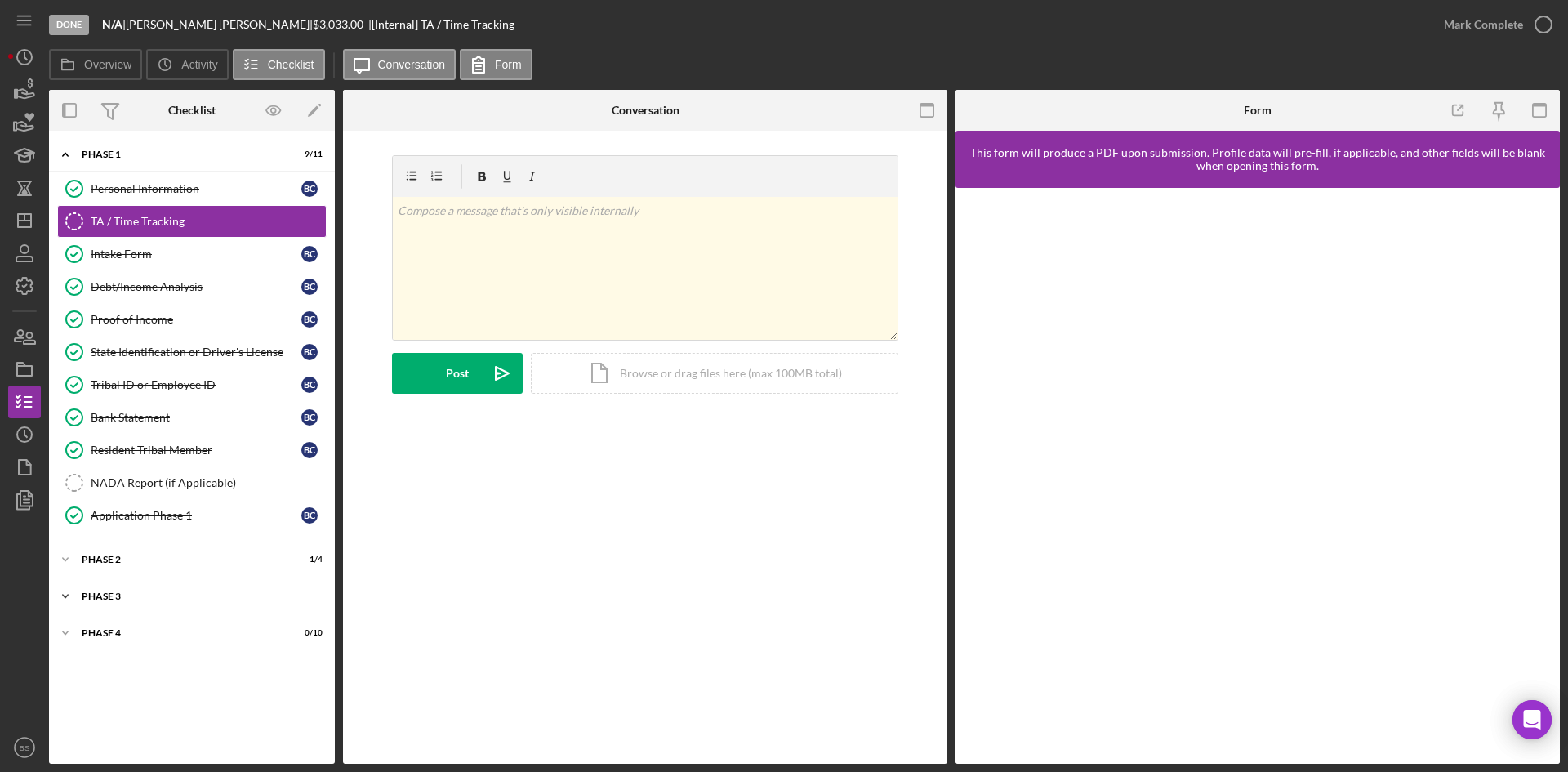
click at [203, 586] on div "Icon/Expander Phase 3 0 / 3" at bounding box center [192, 596] width 286 height 32
click at [185, 682] on link "Decision Decision B C" at bounding box center [191, 696] width 269 height 32
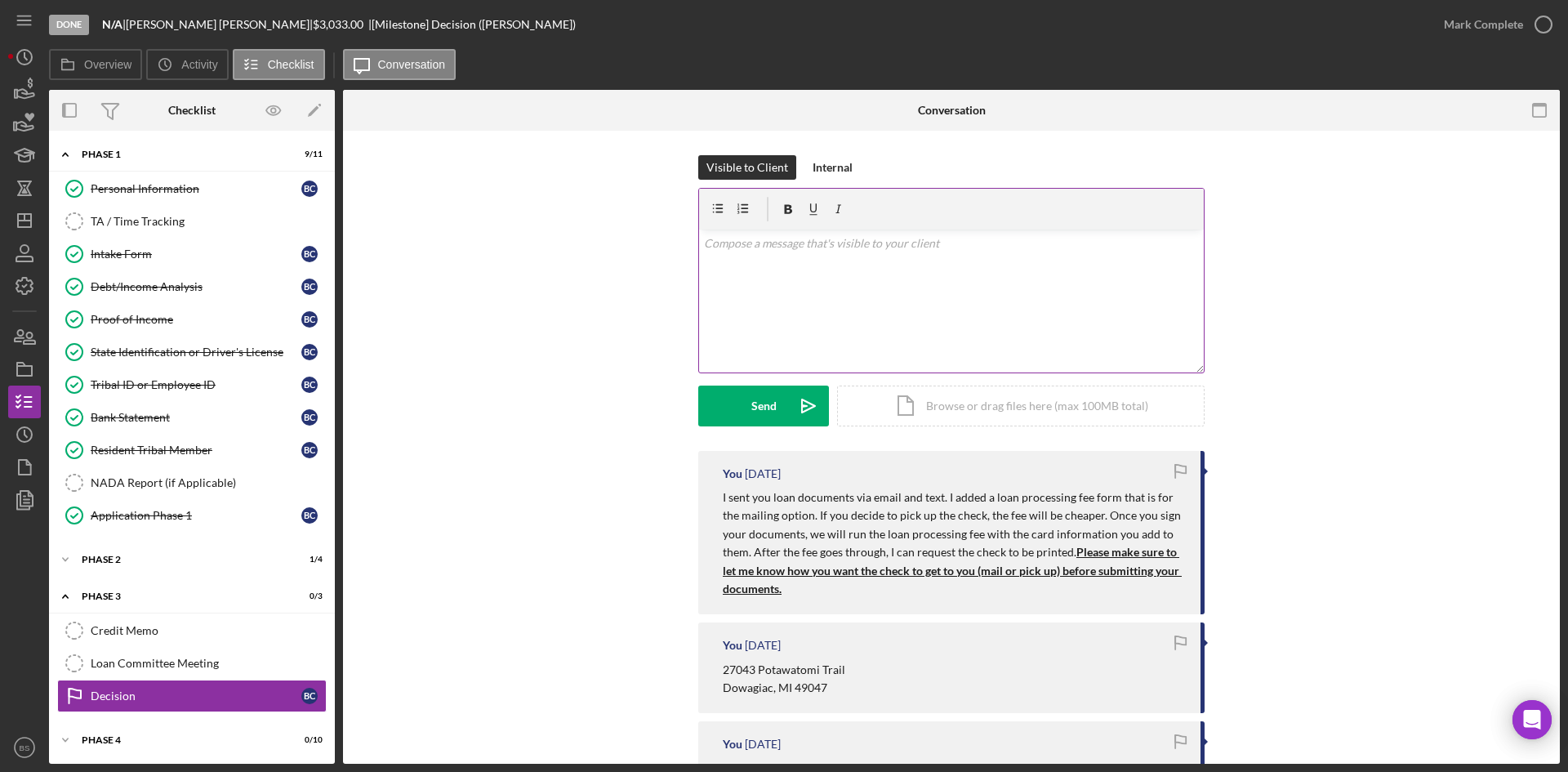
click at [787, 295] on div "v Color teal Color pink Remove color Add row above Add row below Add column bef…" at bounding box center [951, 300] width 505 height 143
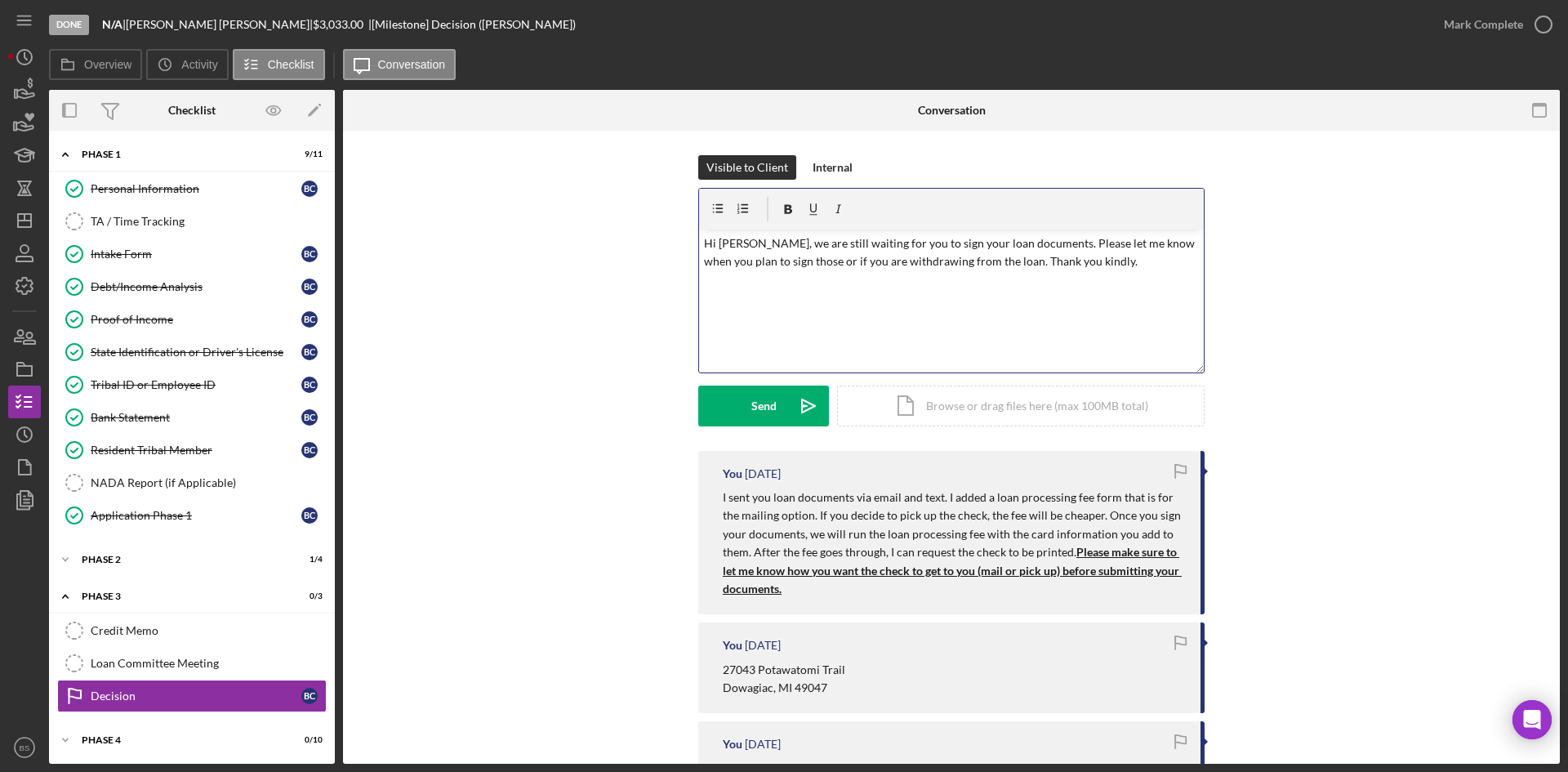
click at [990, 262] on p "Hi Brandon, we are still waiting for you to sign your loan documents. Please le…" at bounding box center [951, 253] width 495 height 37
click at [1010, 279] on p "Hi Brandon, we are still waiting for you to sign your loan documents. Please le…" at bounding box center [951, 271] width 495 height 73
click at [885, 280] on p "Hi Brandon, we are still waiting for you to sign your loan documents. Please le…" at bounding box center [951, 271] width 495 height 73
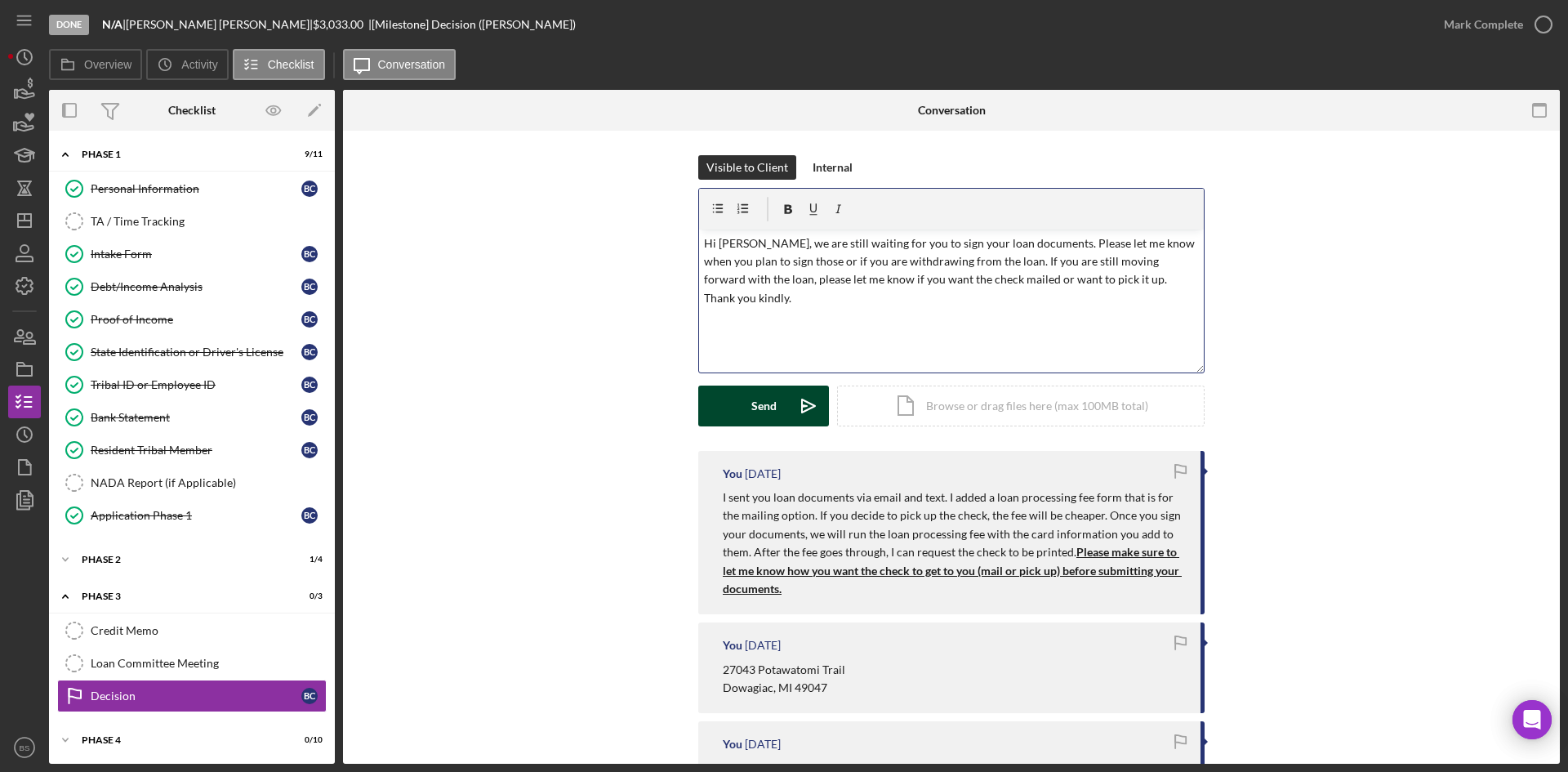
click at [805, 402] on icon "Icon/icon-invite-send" at bounding box center [808, 405] width 41 height 41
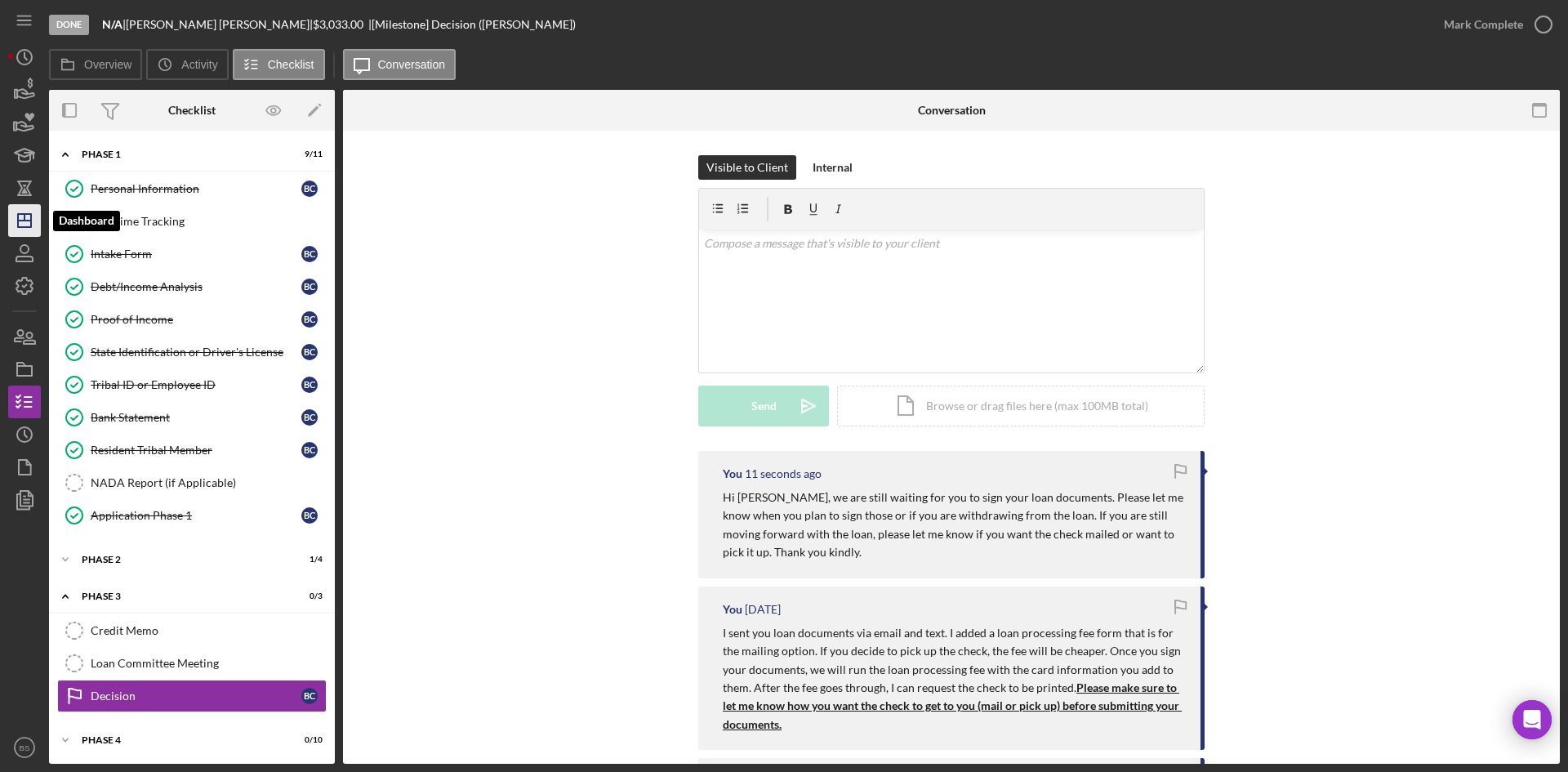
click at [32, 222] on icon "Icon/Dashboard" at bounding box center [24, 220] width 41 height 41
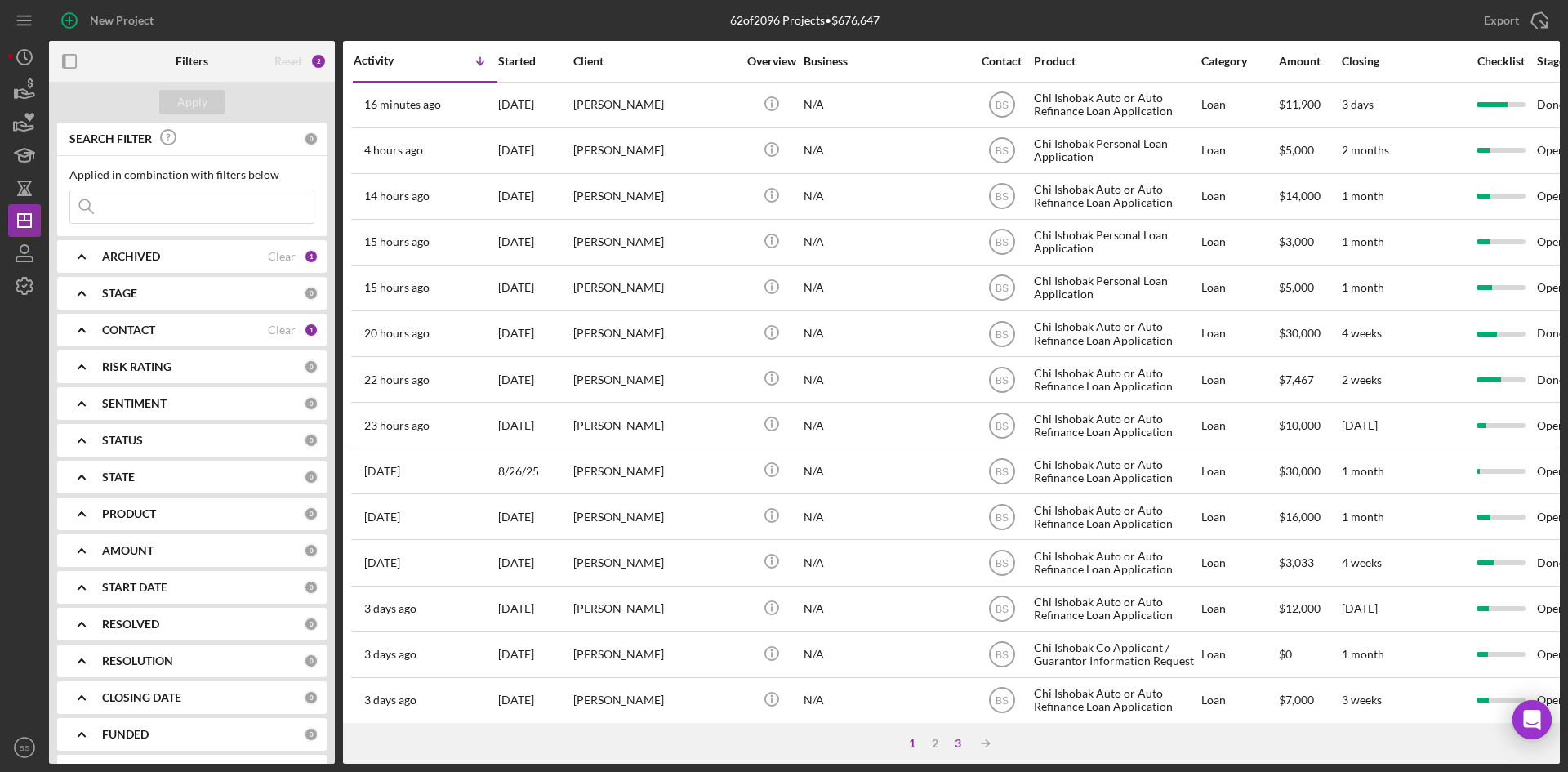
click at [957, 742] on div "3" at bounding box center [958, 743] width 23 height 13
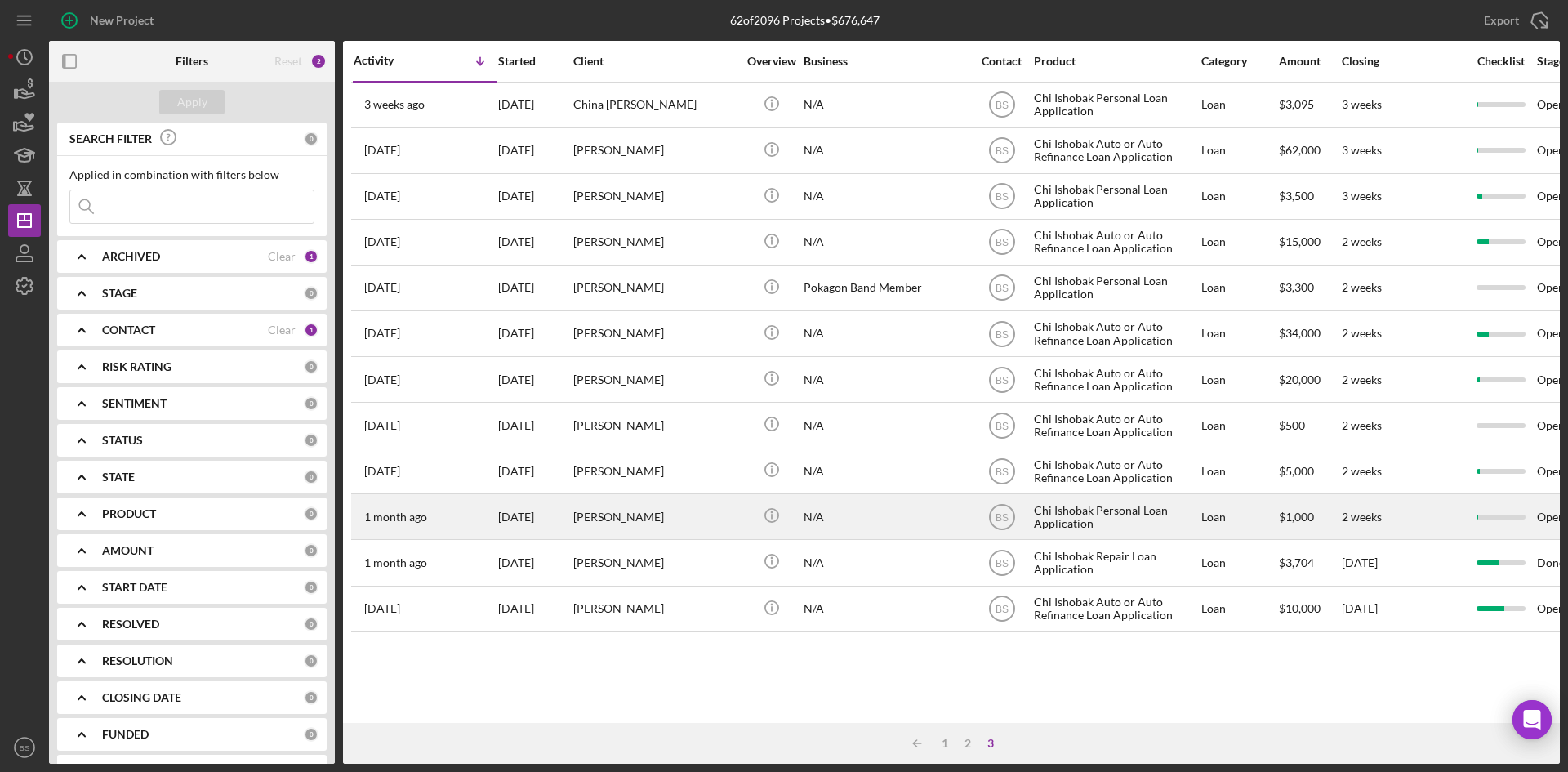
click at [592, 529] on div "Maria Matz" at bounding box center [655, 517] width 164 height 44
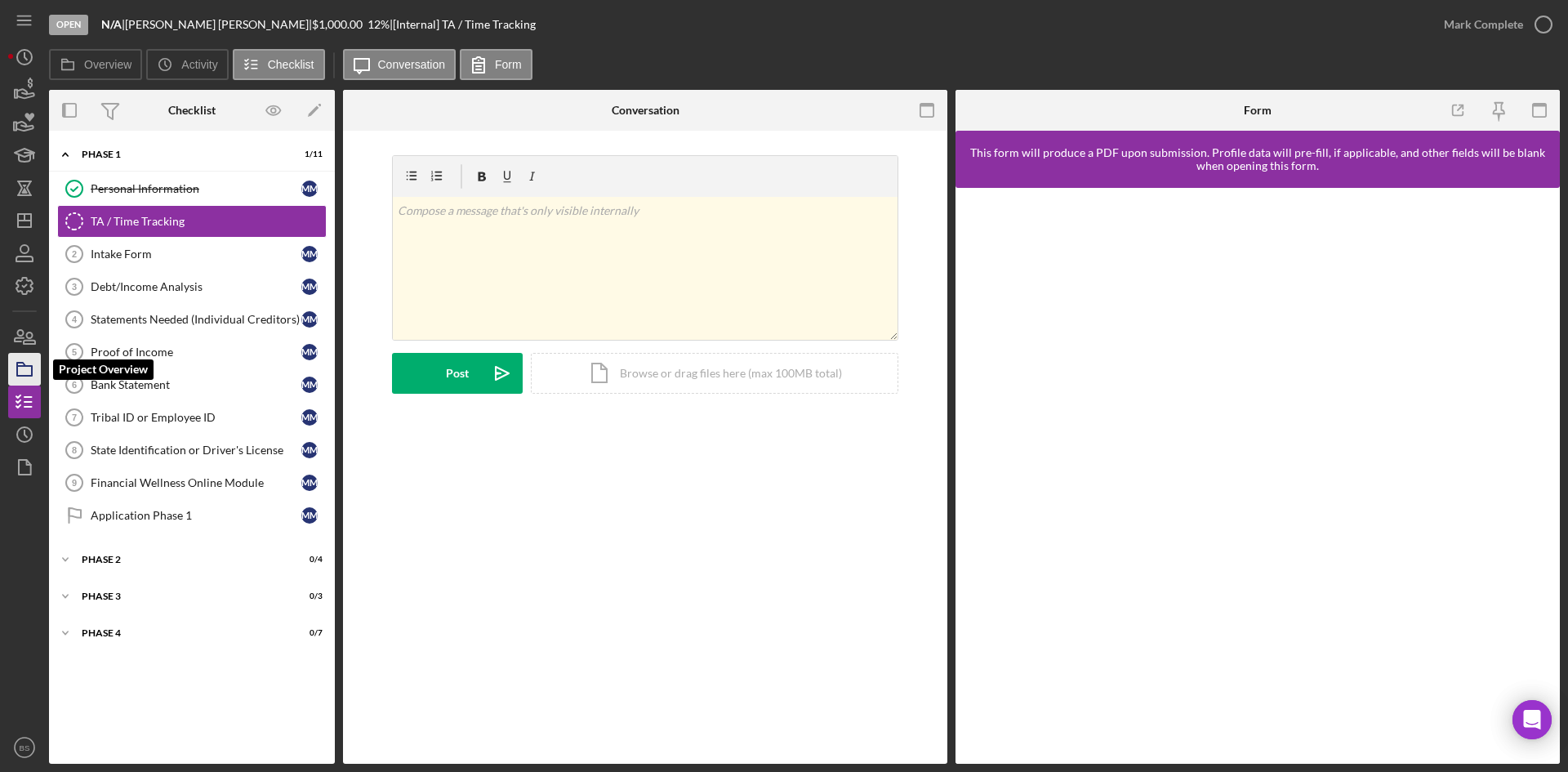
click at [31, 364] on icon "button" at bounding box center [24, 369] width 41 height 41
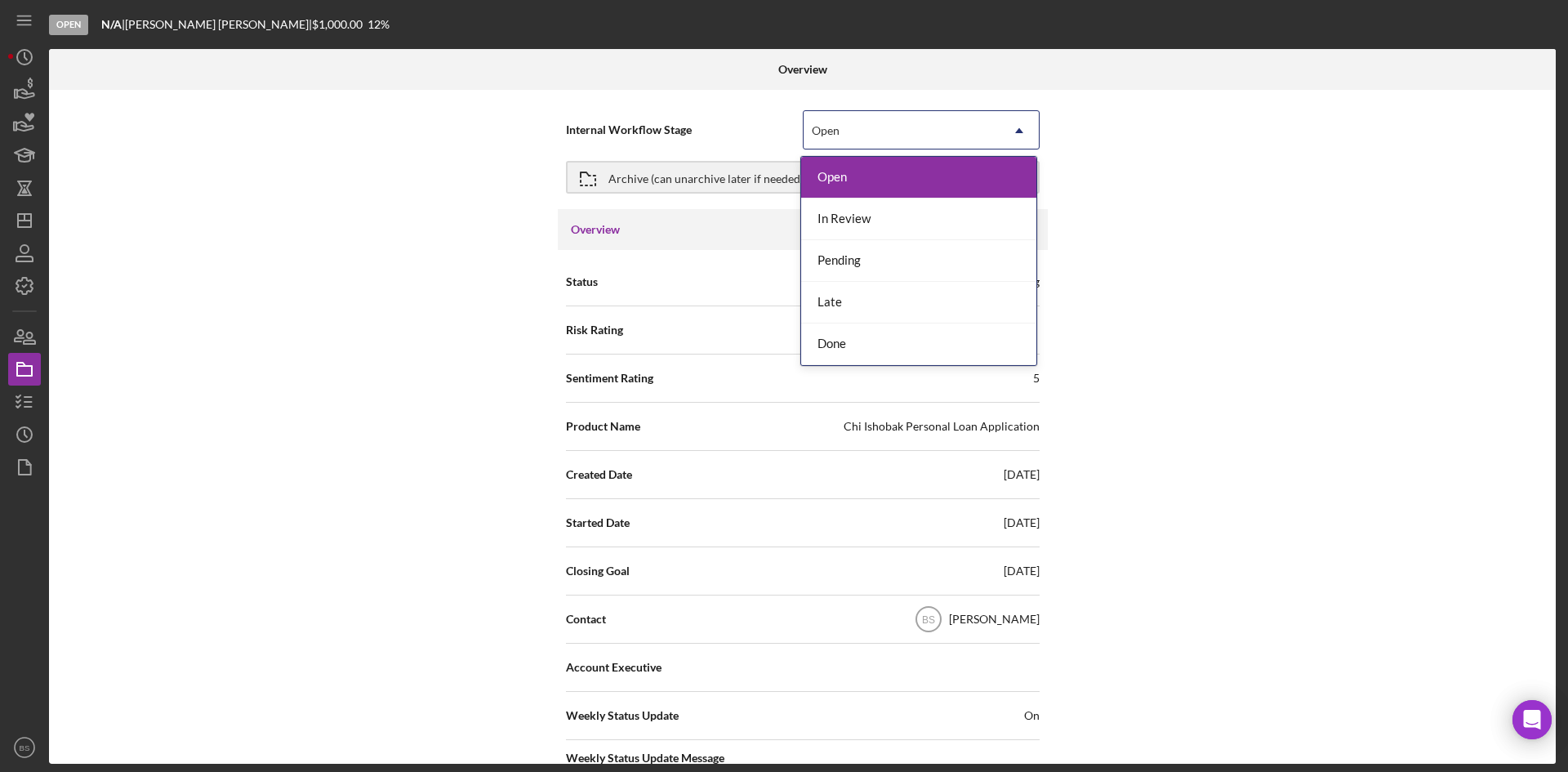
click at [834, 129] on div "Open" at bounding box center [825, 131] width 28 height 13
click at [832, 353] on div "Done" at bounding box center [919, 344] width 235 height 42
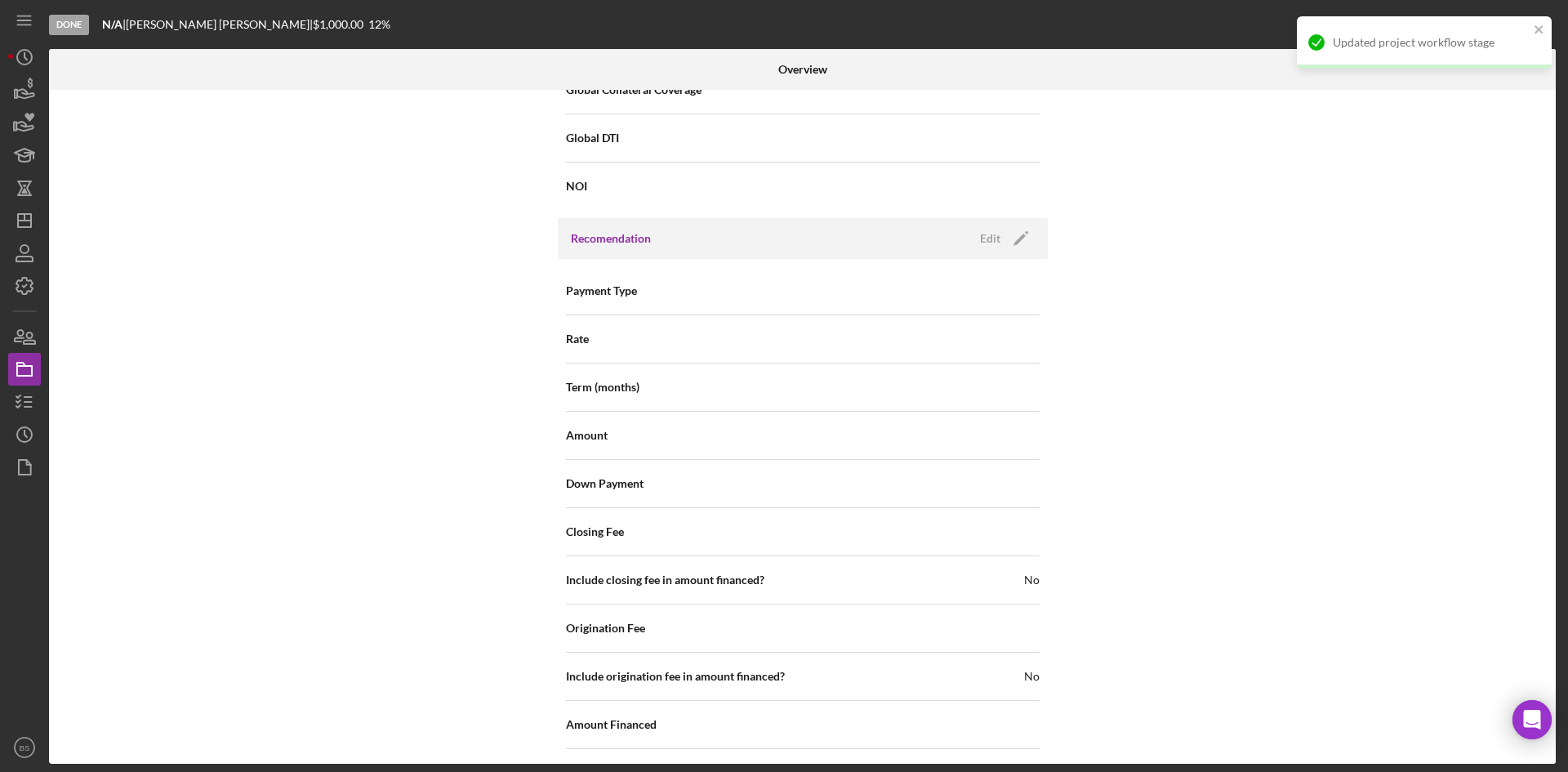
scroll to position [1754, 0]
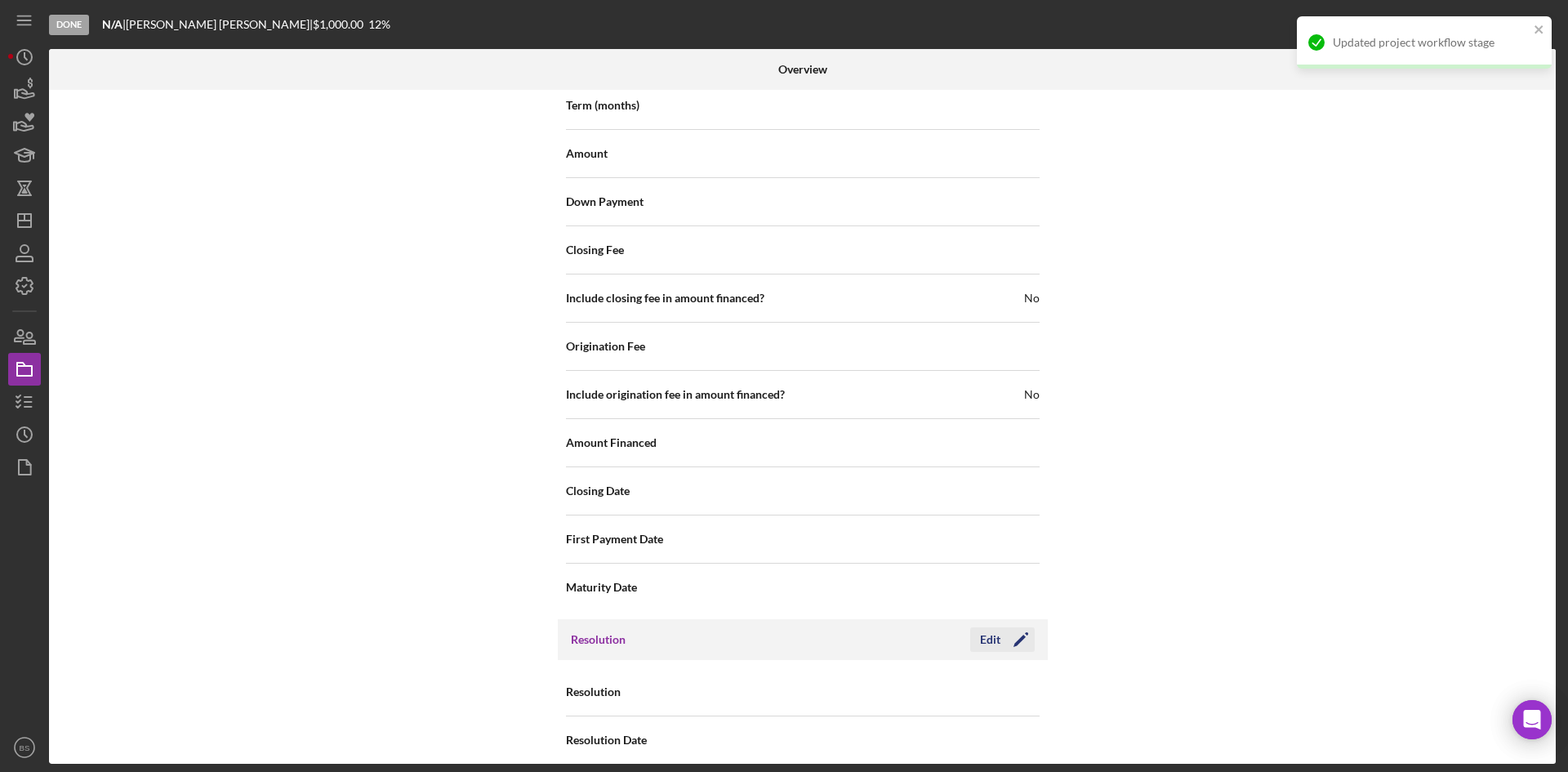
click at [989, 627] on div "Edit" at bounding box center [990, 640] width 20 height 25
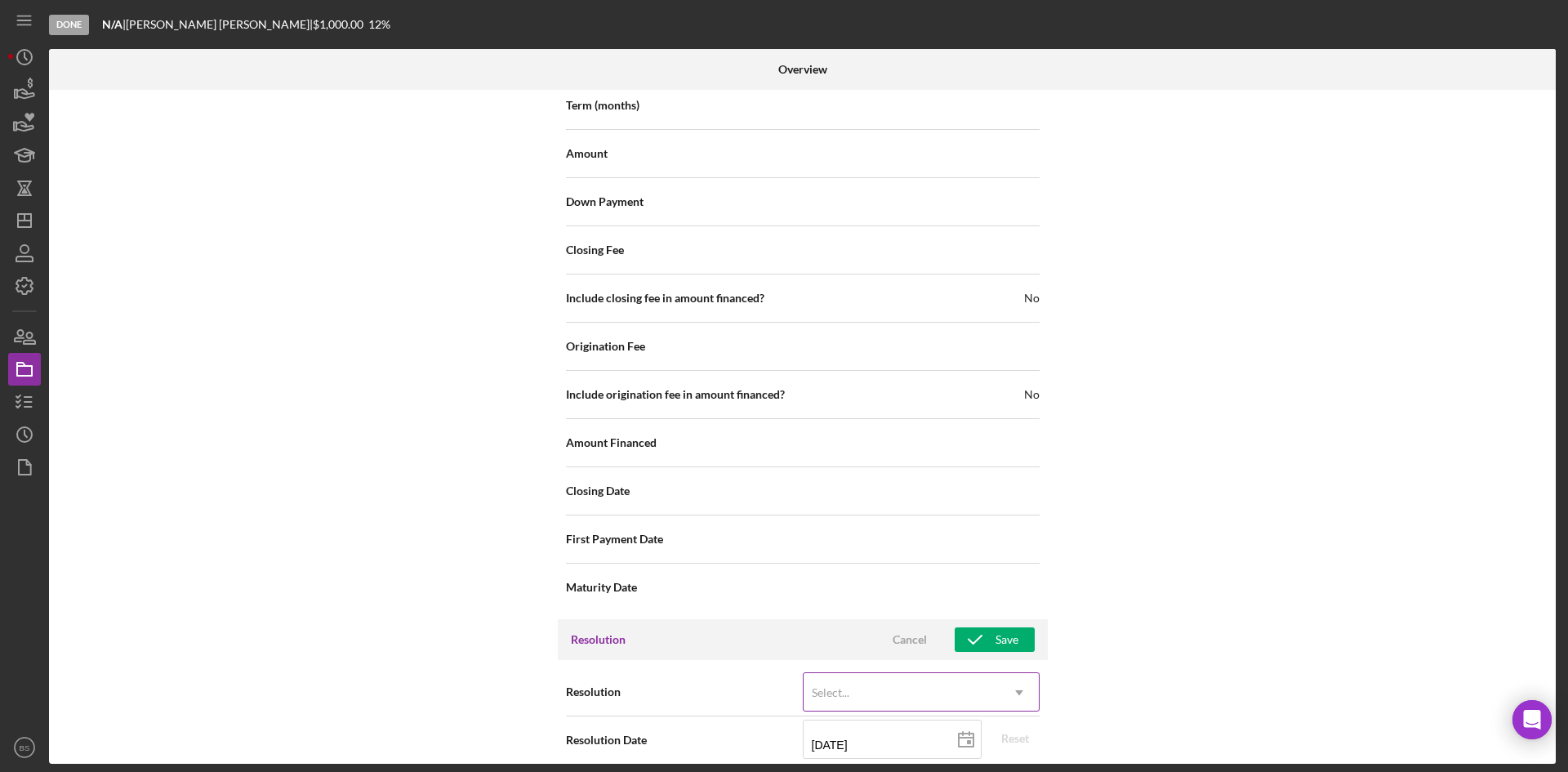
click at [910, 676] on div "Select..." at bounding box center [901, 693] width 196 height 38
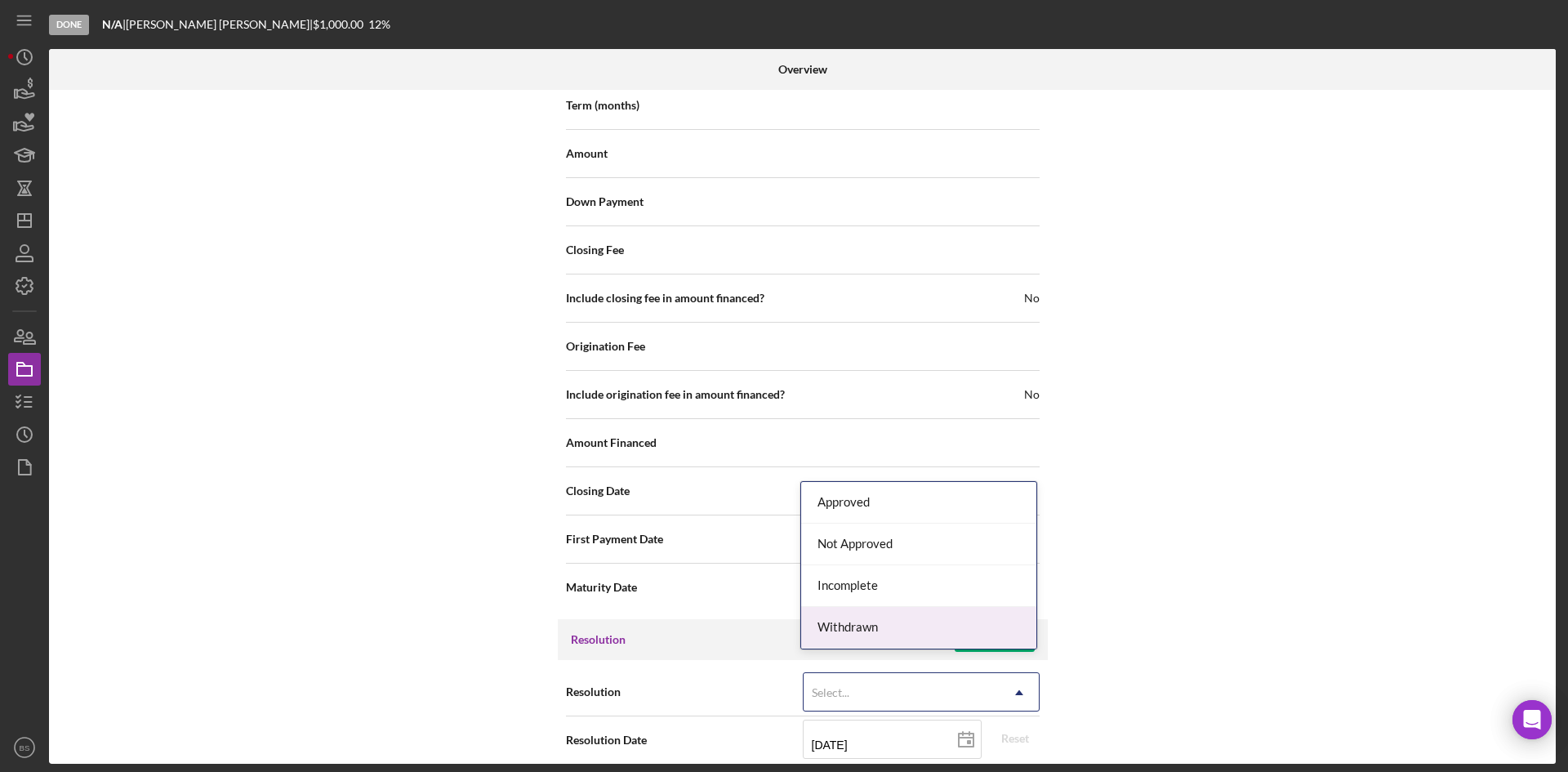
click at [900, 641] on div "Withdrawn" at bounding box center [919, 627] width 235 height 42
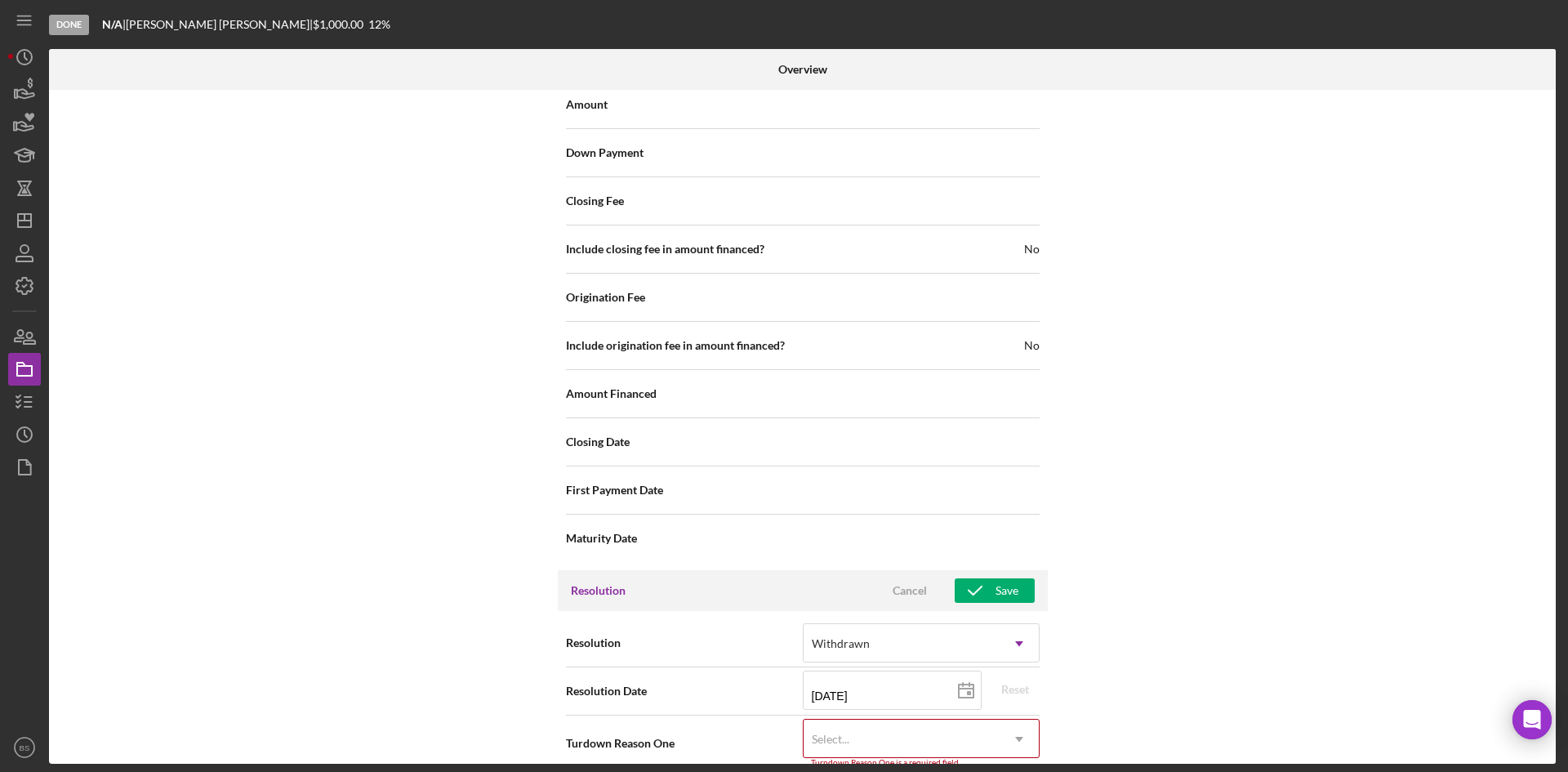
scroll to position [1859, 0]
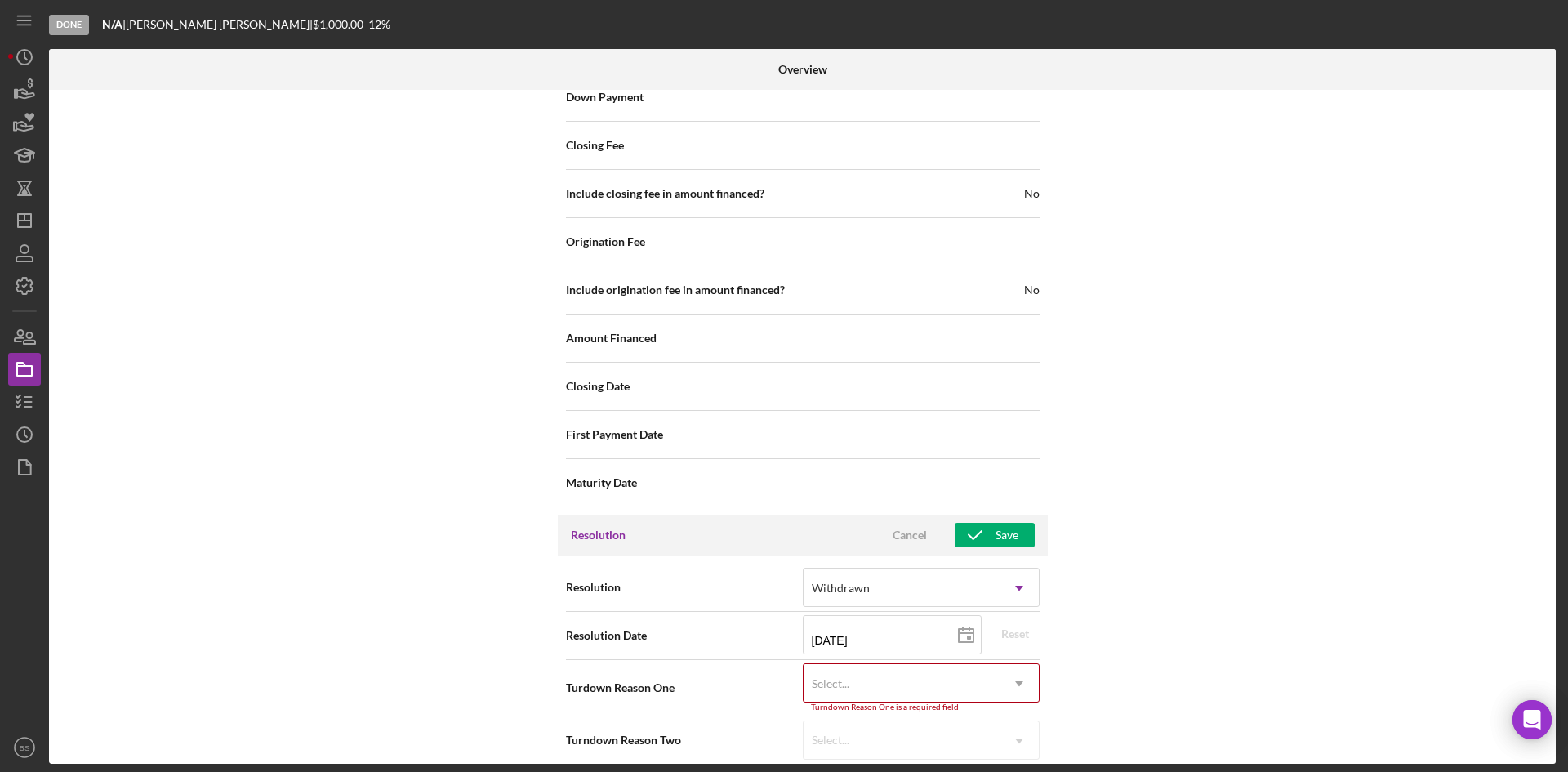
click at [900, 665] on div "Select..." at bounding box center [901, 684] width 196 height 38
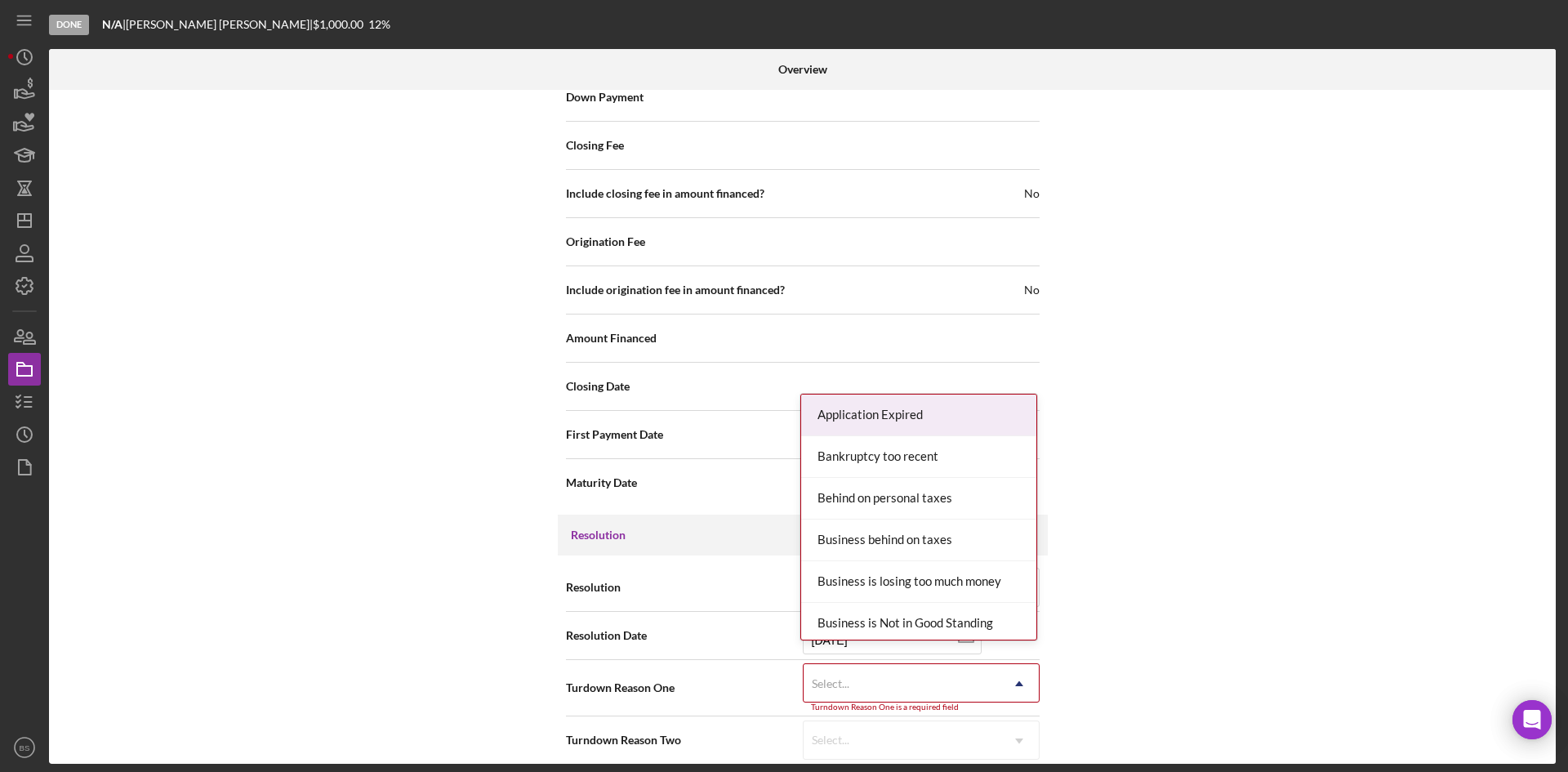
click at [884, 431] on div "Application Expired" at bounding box center [919, 415] width 235 height 42
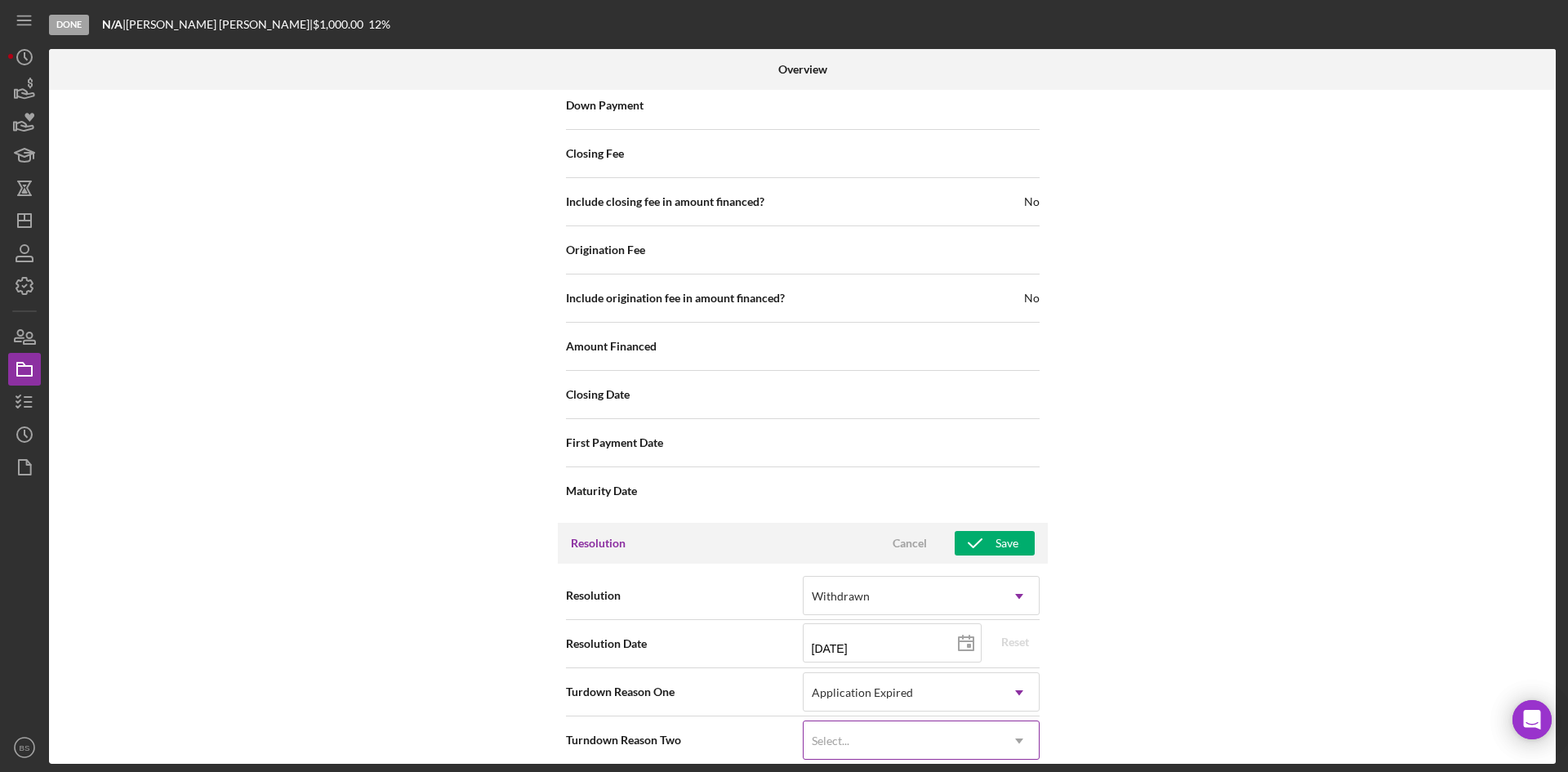
click at [906, 724] on div "Select..." at bounding box center [901, 741] width 196 height 38
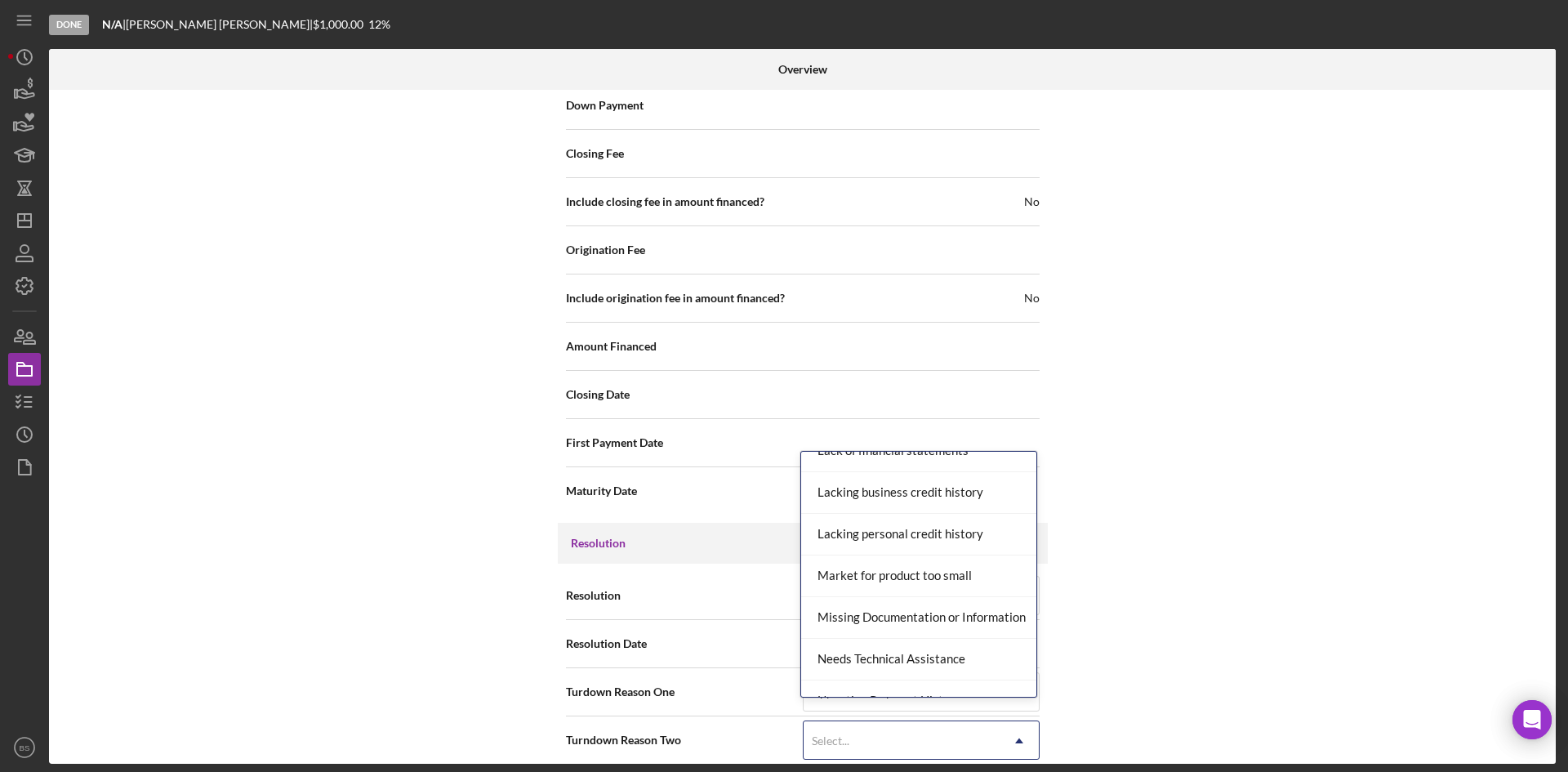
scroll to position [980, 0]
click at [866, 624] on div "Missing Documentation or Information" at bounding box center [919, 617] width 235 height 42
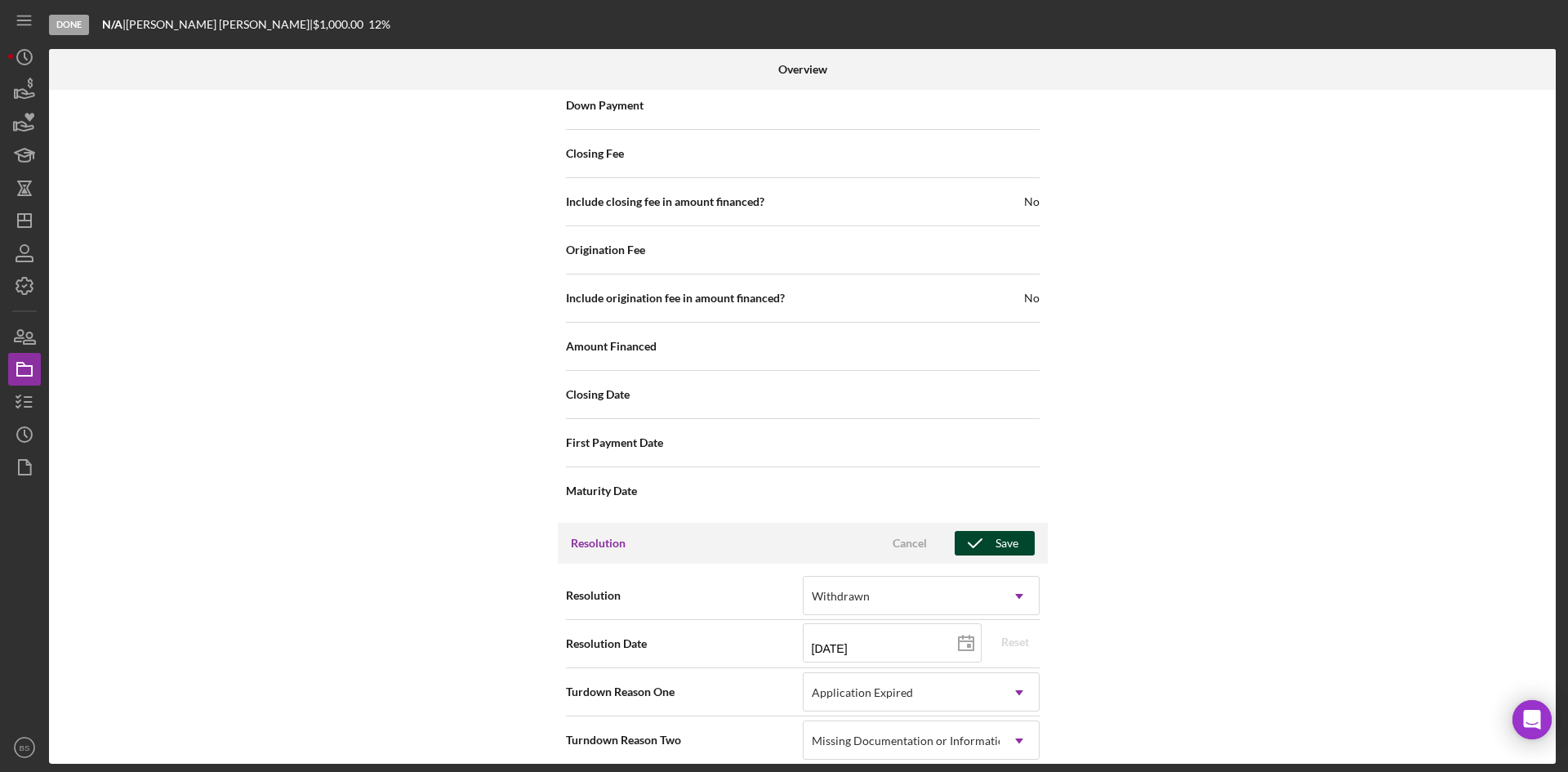
click at [979, 537] on icon "button" at bounding box center [975, 543] width 41 height 41
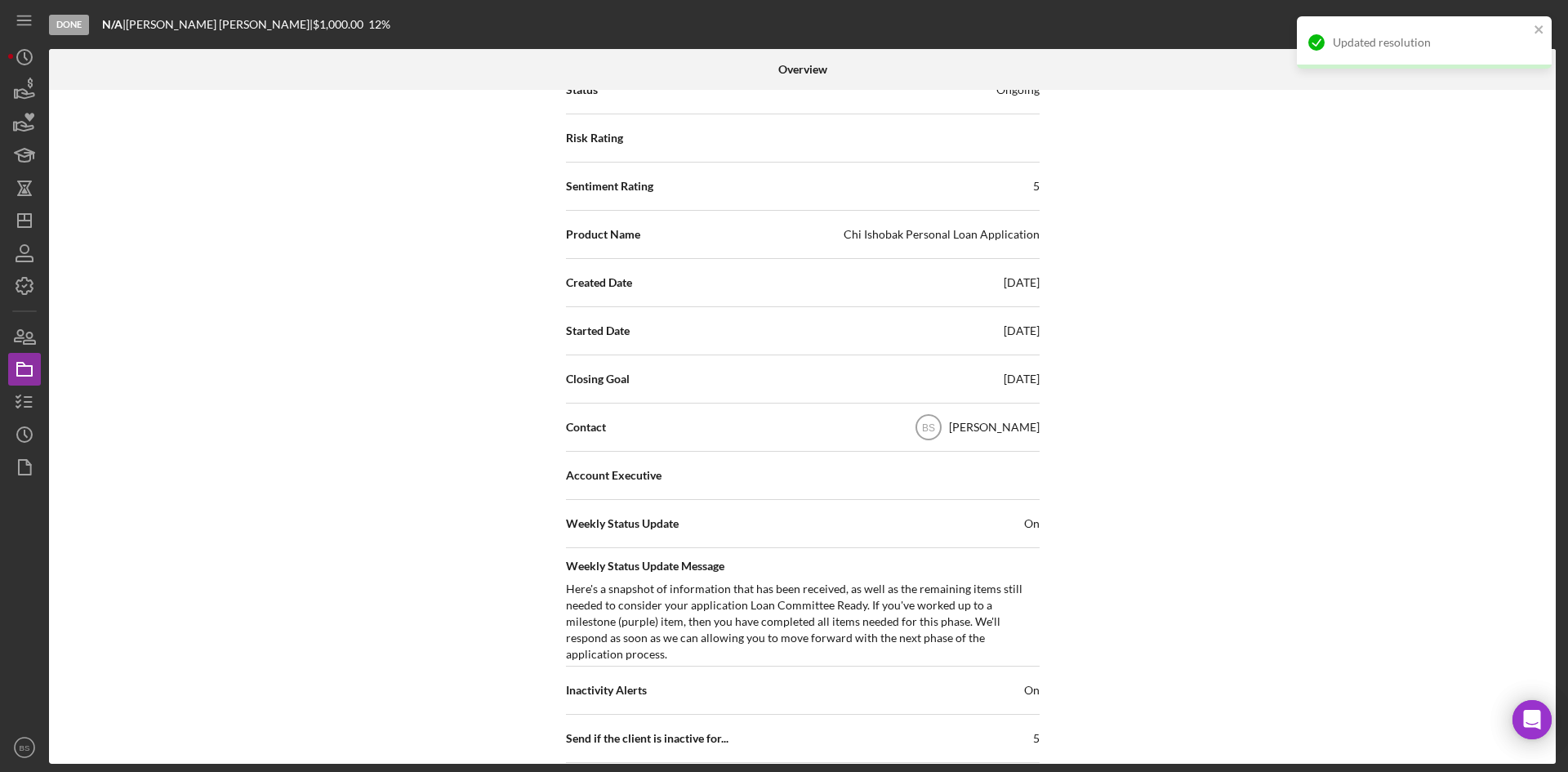
scroll to position [0, 0]
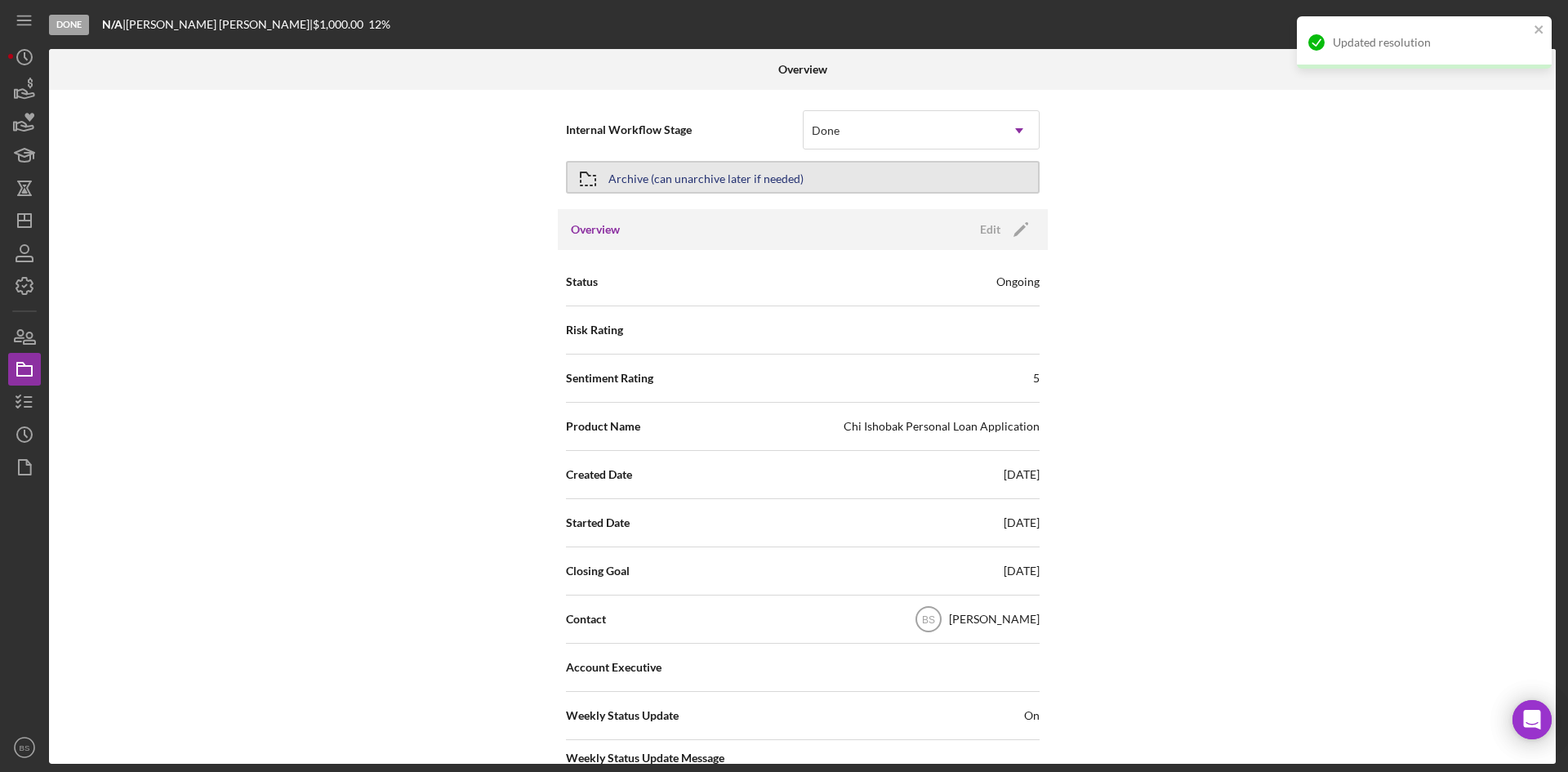
click at [848, 183] on button "Archive (can unarchive later if needed)" at bounding box center [803, 177] width 474 height 32
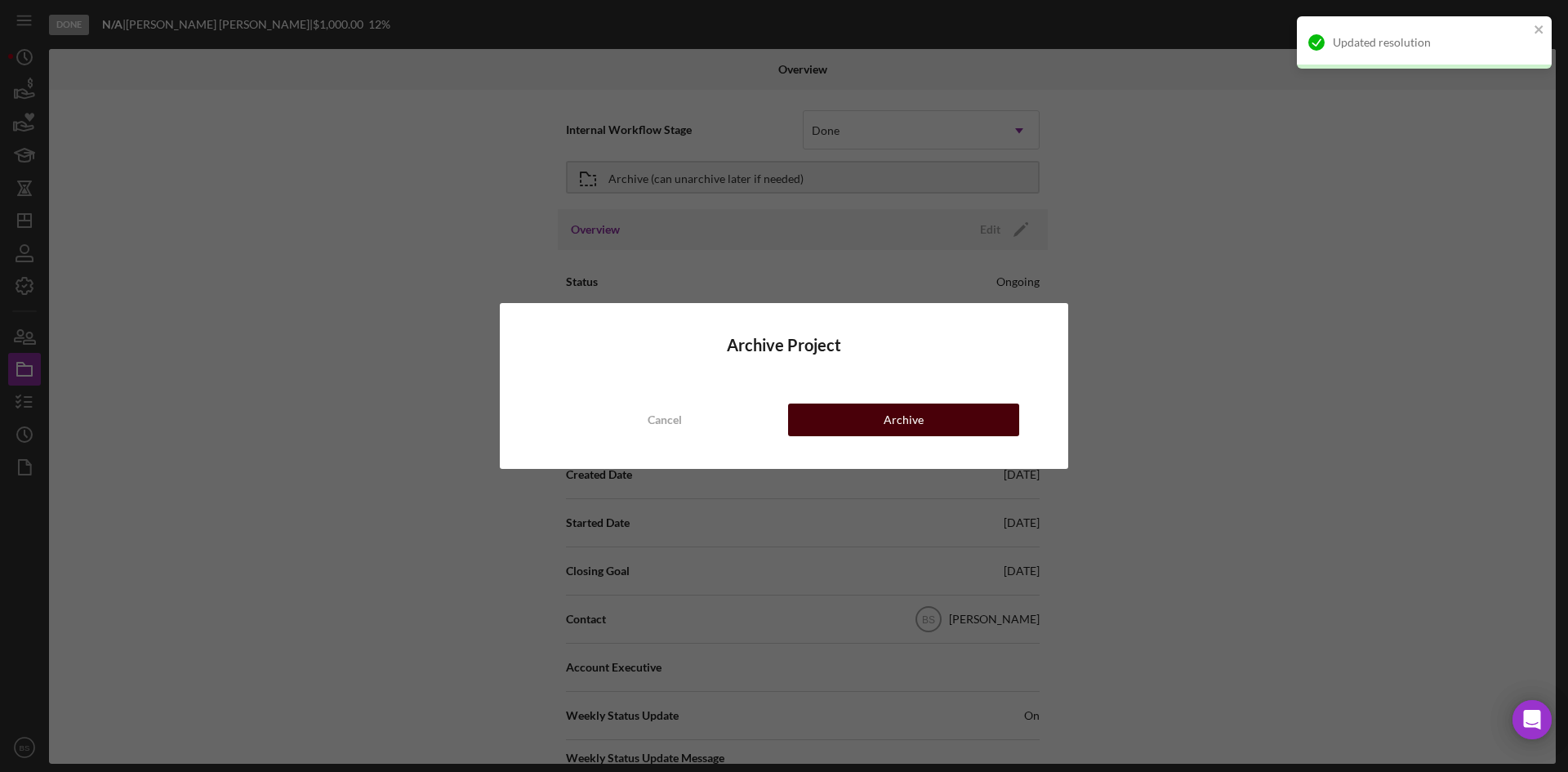
click at [845, 418] on button "Archive" at bounding box center [903, 419] width 231 height 32
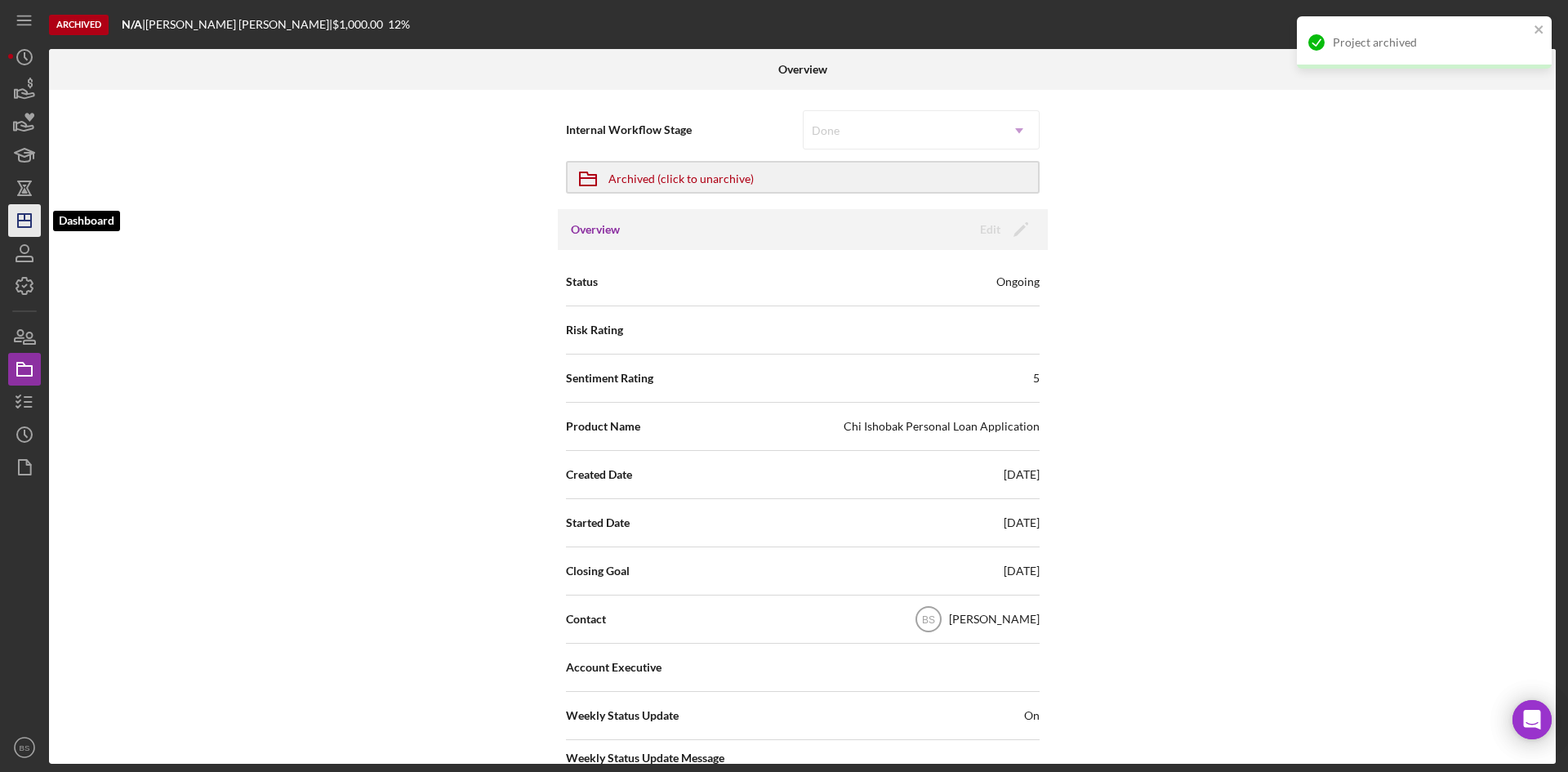
click at [19, 225] on polygon "button" at bounding box center [25, 221] width 13 height 13
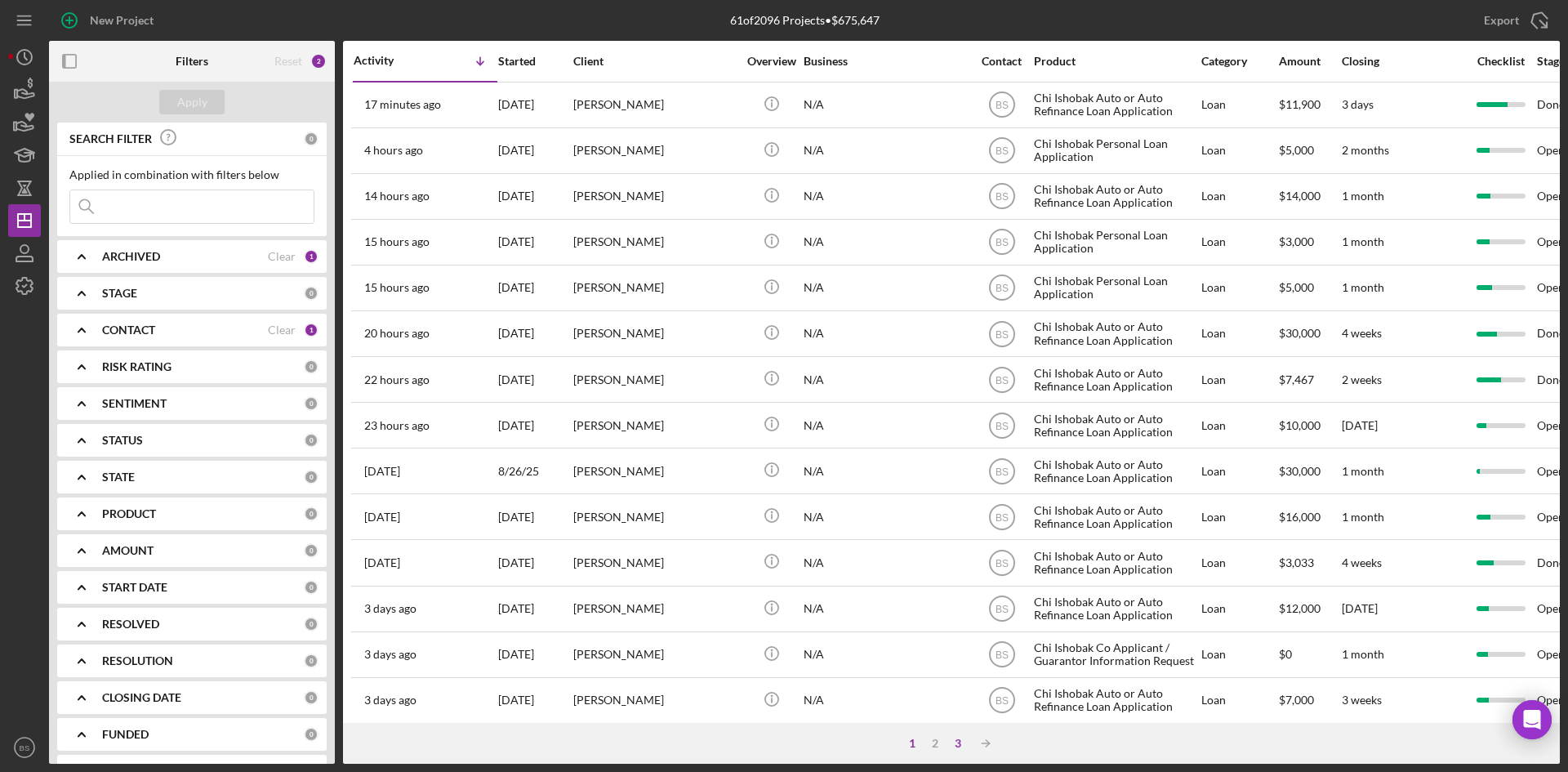
click at [954, 743] on div "3" at bounding box center [958, 743] width 23 height 13
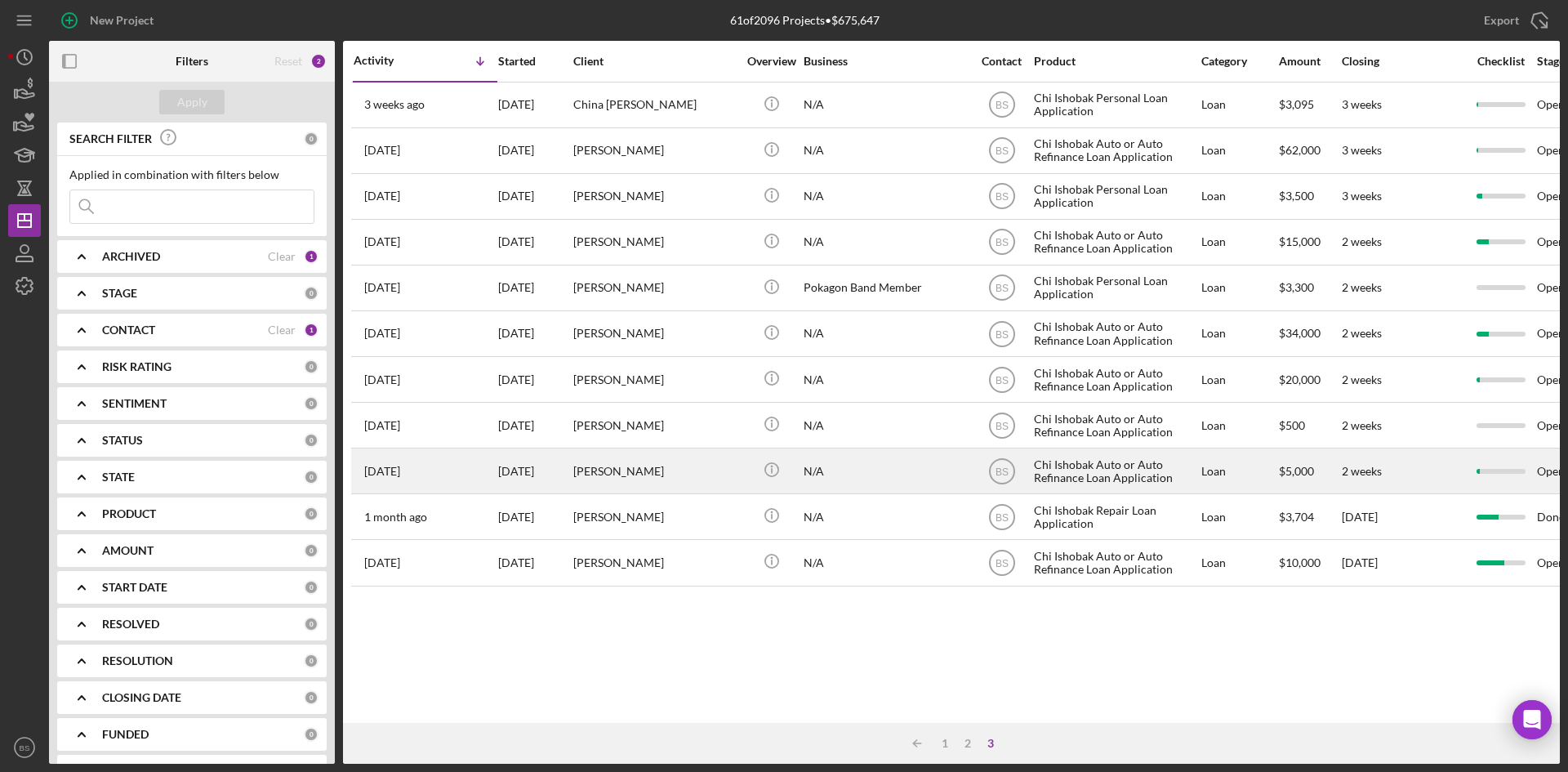
click at [715, 485] on div "Zachary Empson" at bounding box center [655, 471] width 164 height 44
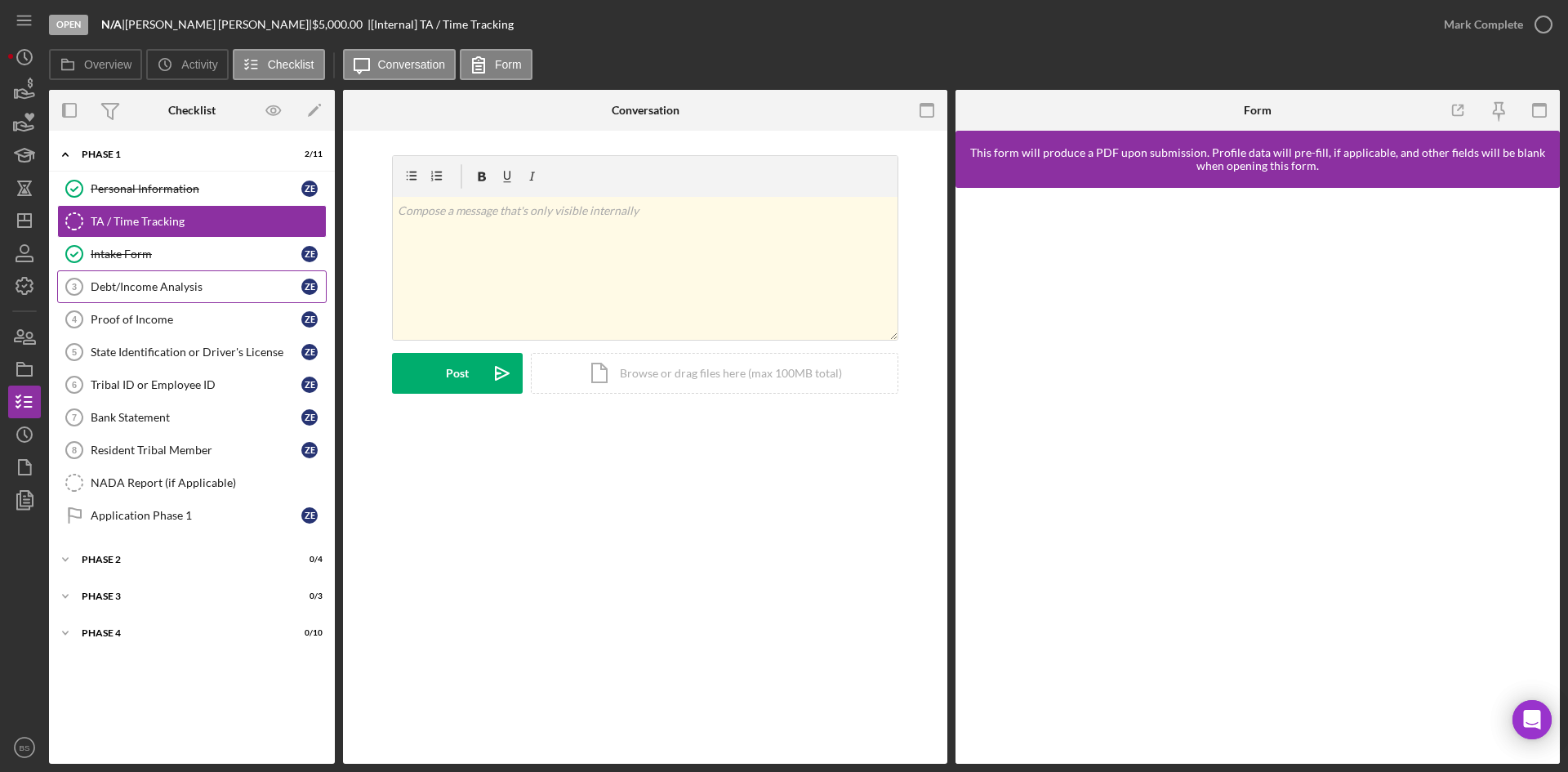
click at [177, 292] on div "Debt/Income Analysis" at bounding box center [196, 287] width 211 height 13
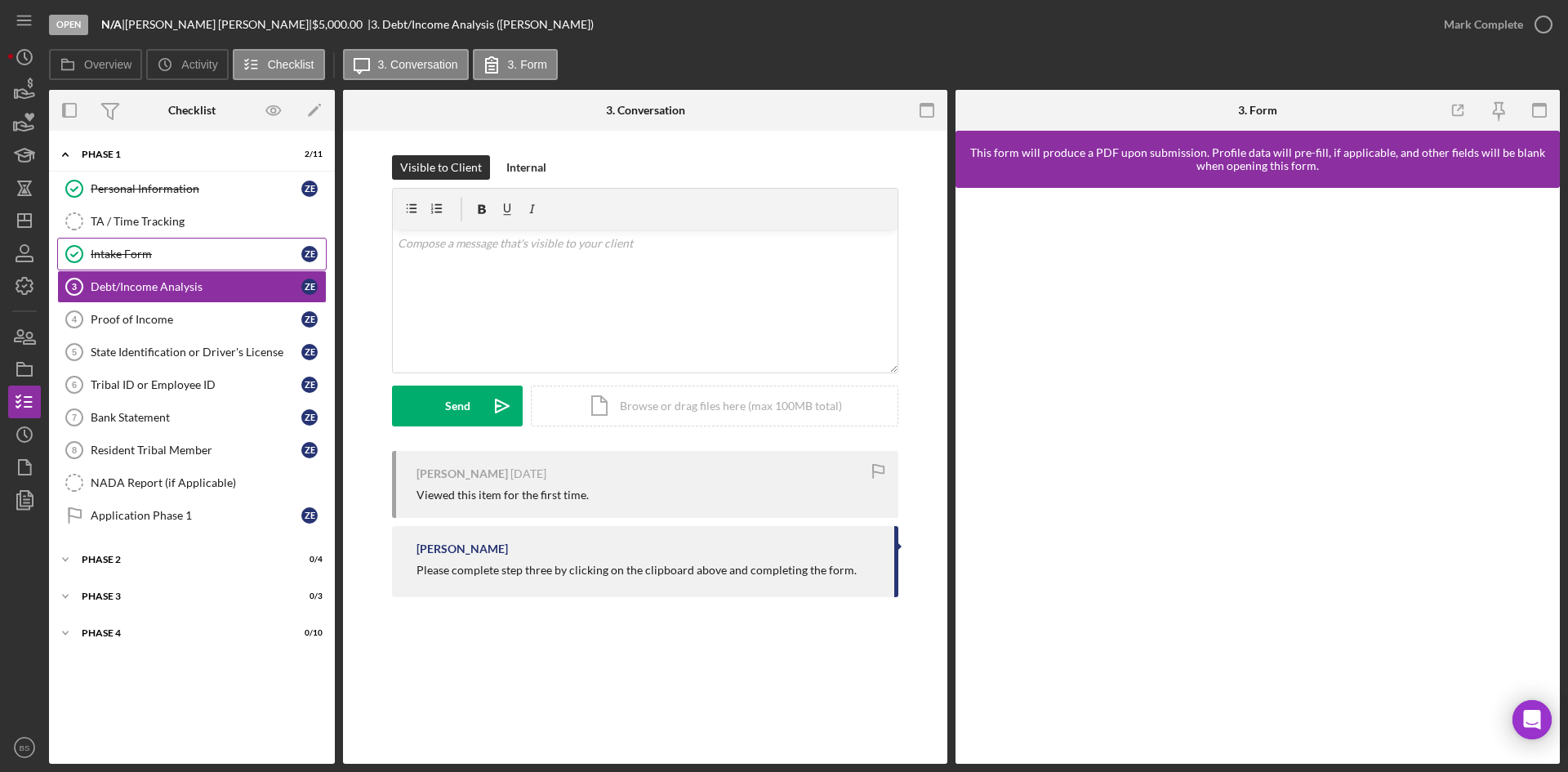
click at [169, 260] on div "Intake Form" at bounding box center [196, 254] width 211 height 13
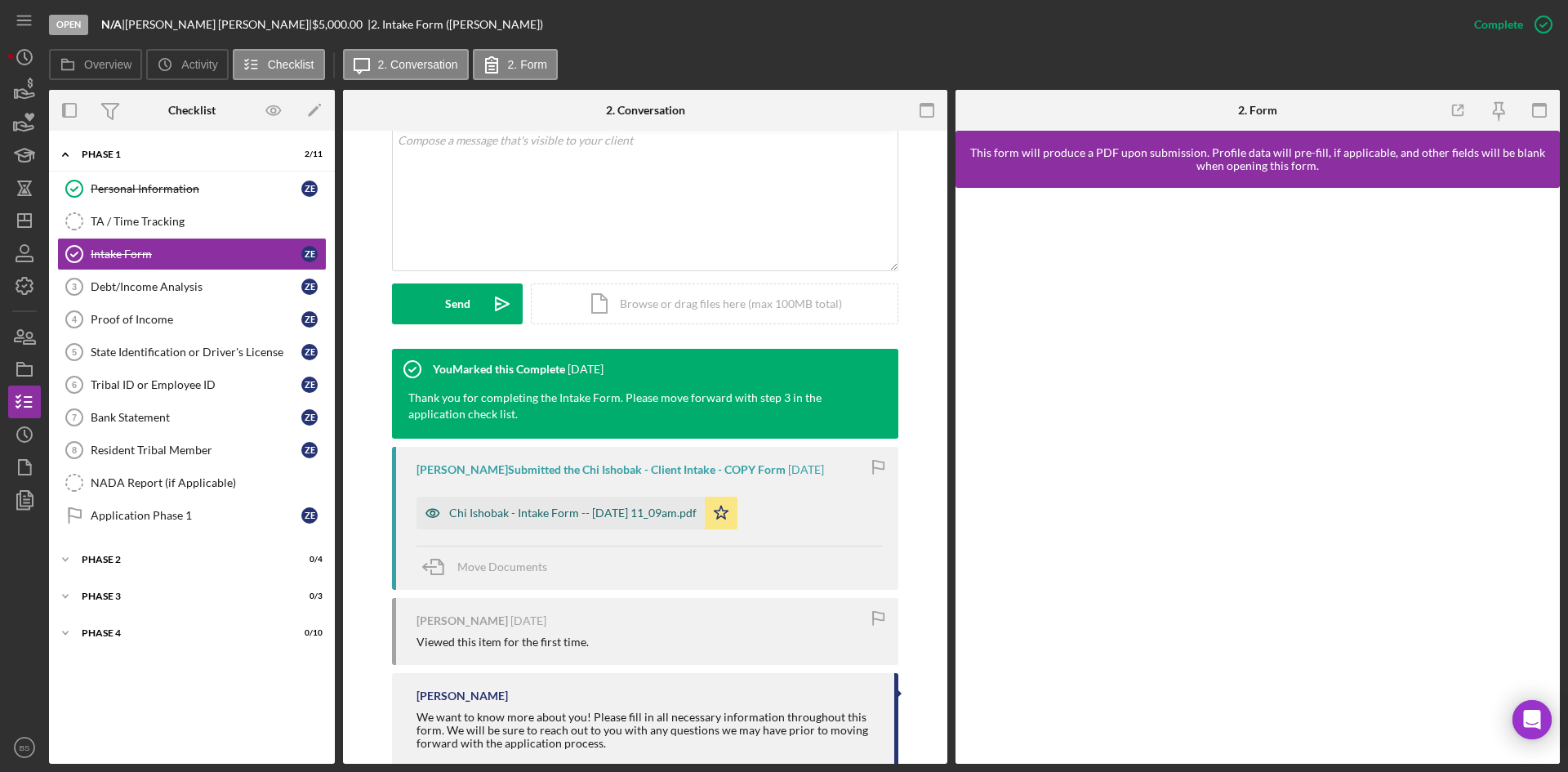
click at [587, 517] on div "Chi Ishobak - Intake Form -- 2025-07-29 11_09am.pdf" at bounding box center [572, 513] width 247 height 13
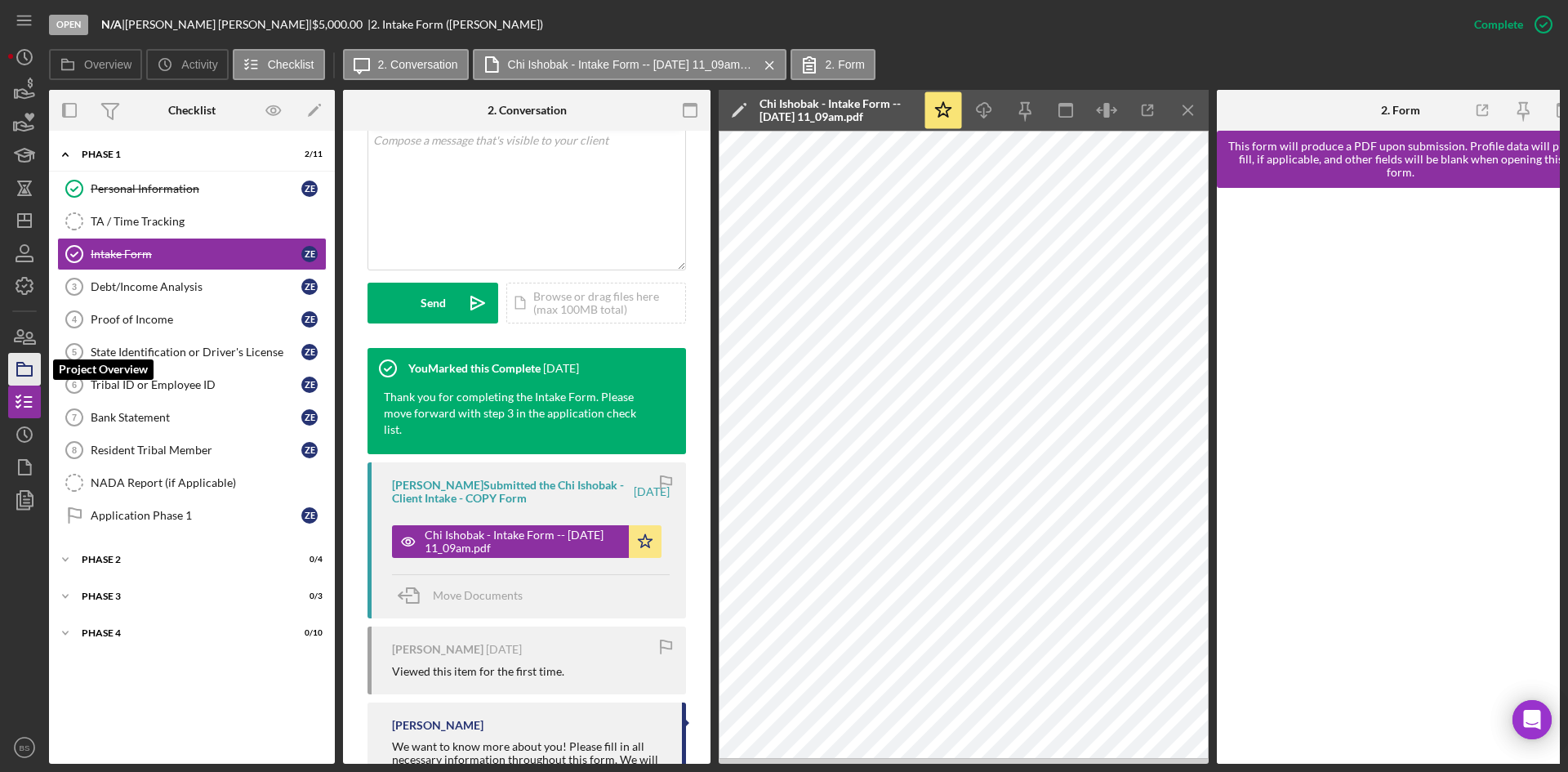
click at [14, 371] on icon "button" at bounding box center [24, 369] width 41 height 41
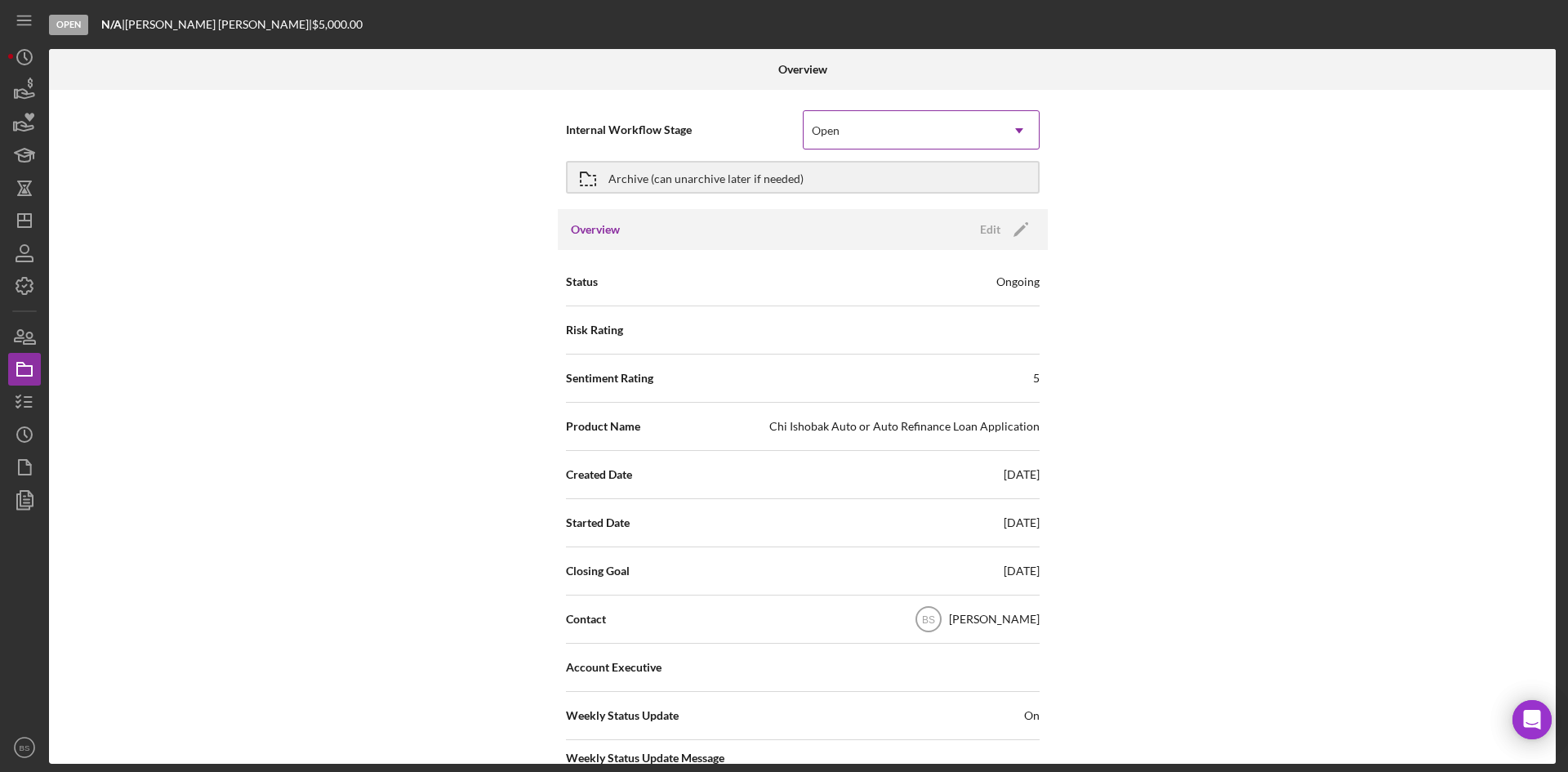
drag, startPoint x: 845, startPoint y: 111, endPoint x: 845, endPoint y: 128, distance: 17.0
click at [845, 111] on div "Open Icon/Dropdown Arrow" at bounding box center [920, 129] width 237 height 39
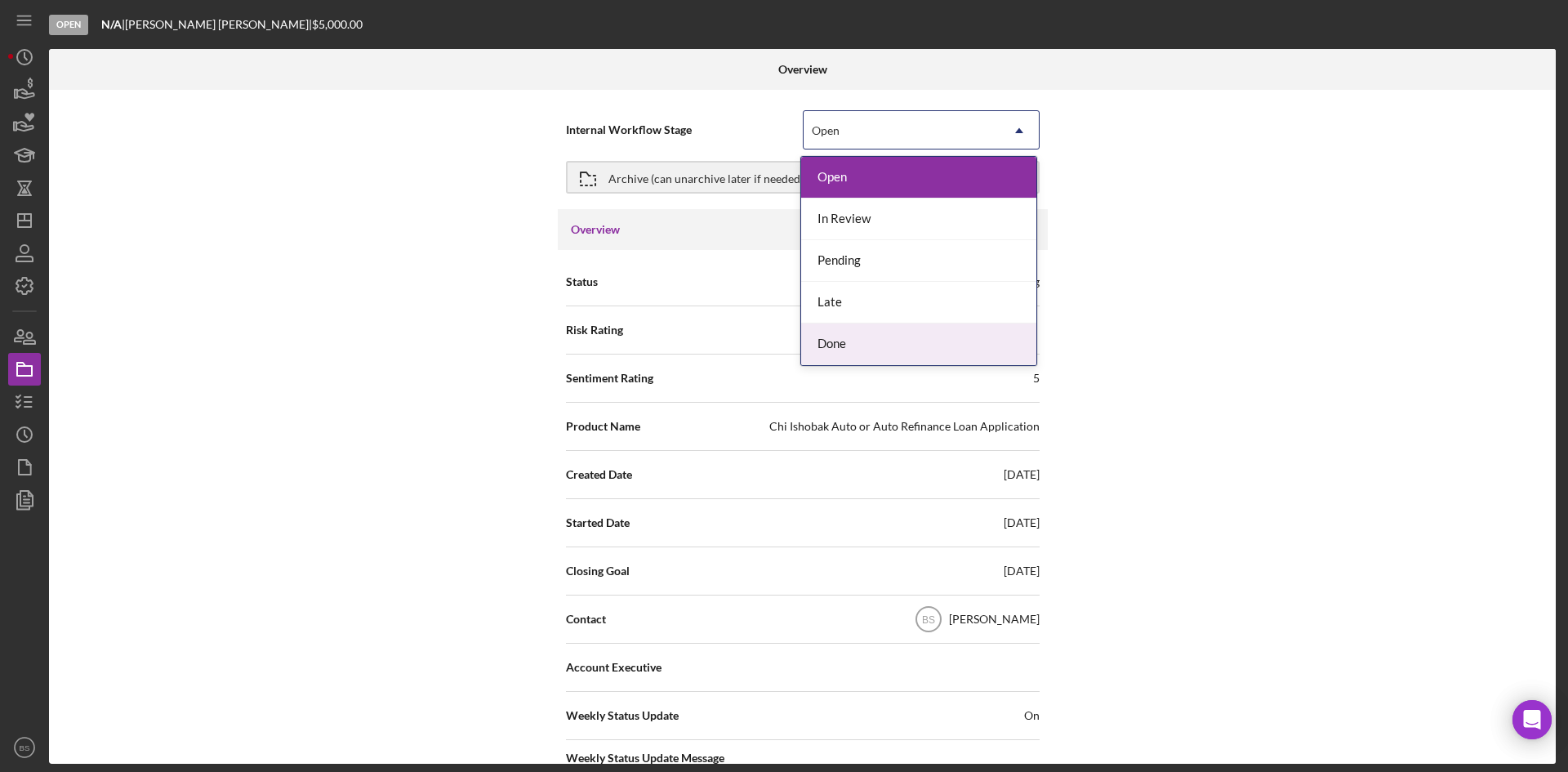
click at [843, 345] on div "Done" at bounding box center [919, 344] width 235 height 42
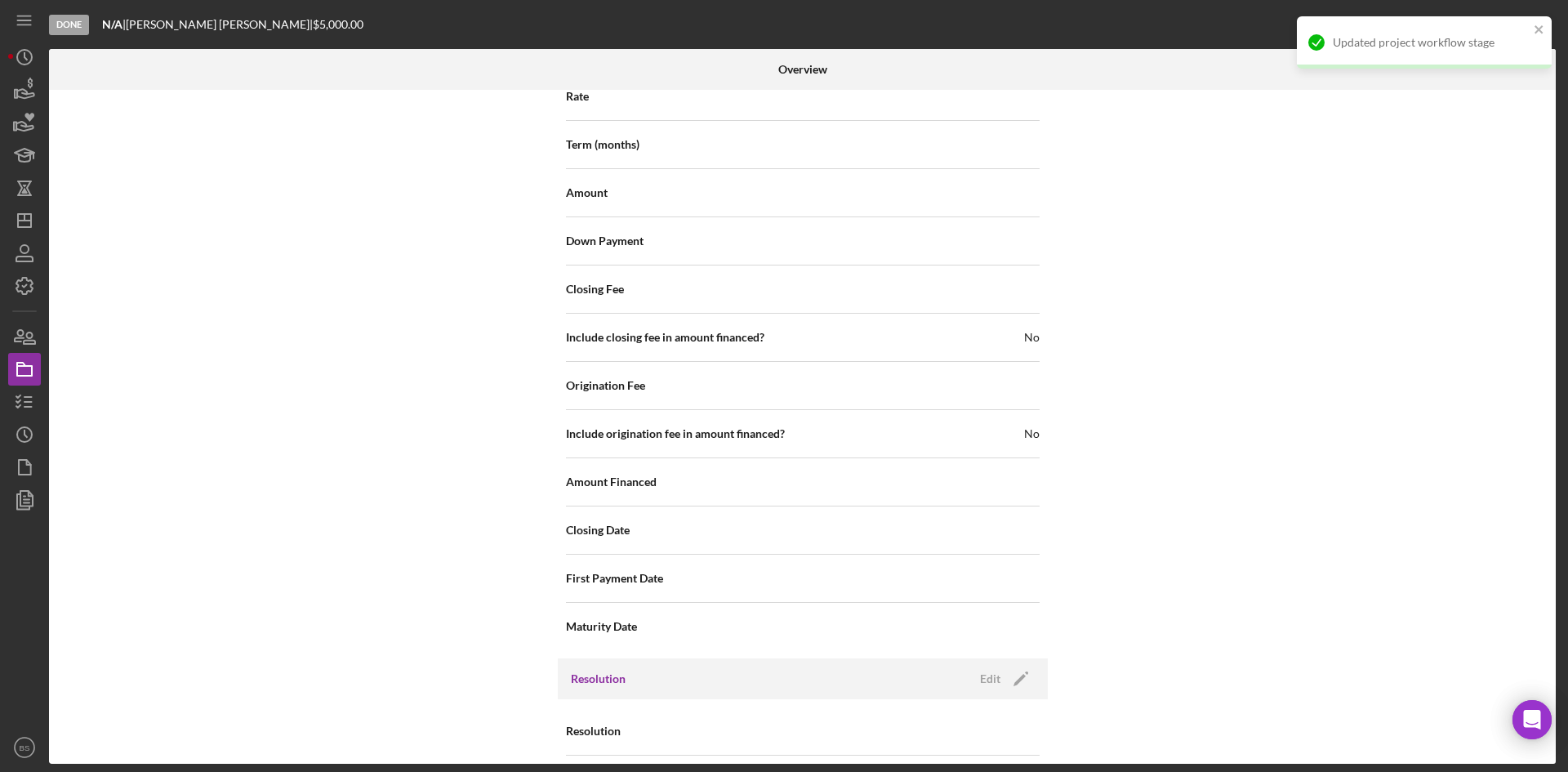
scroll to position [1754, 0]
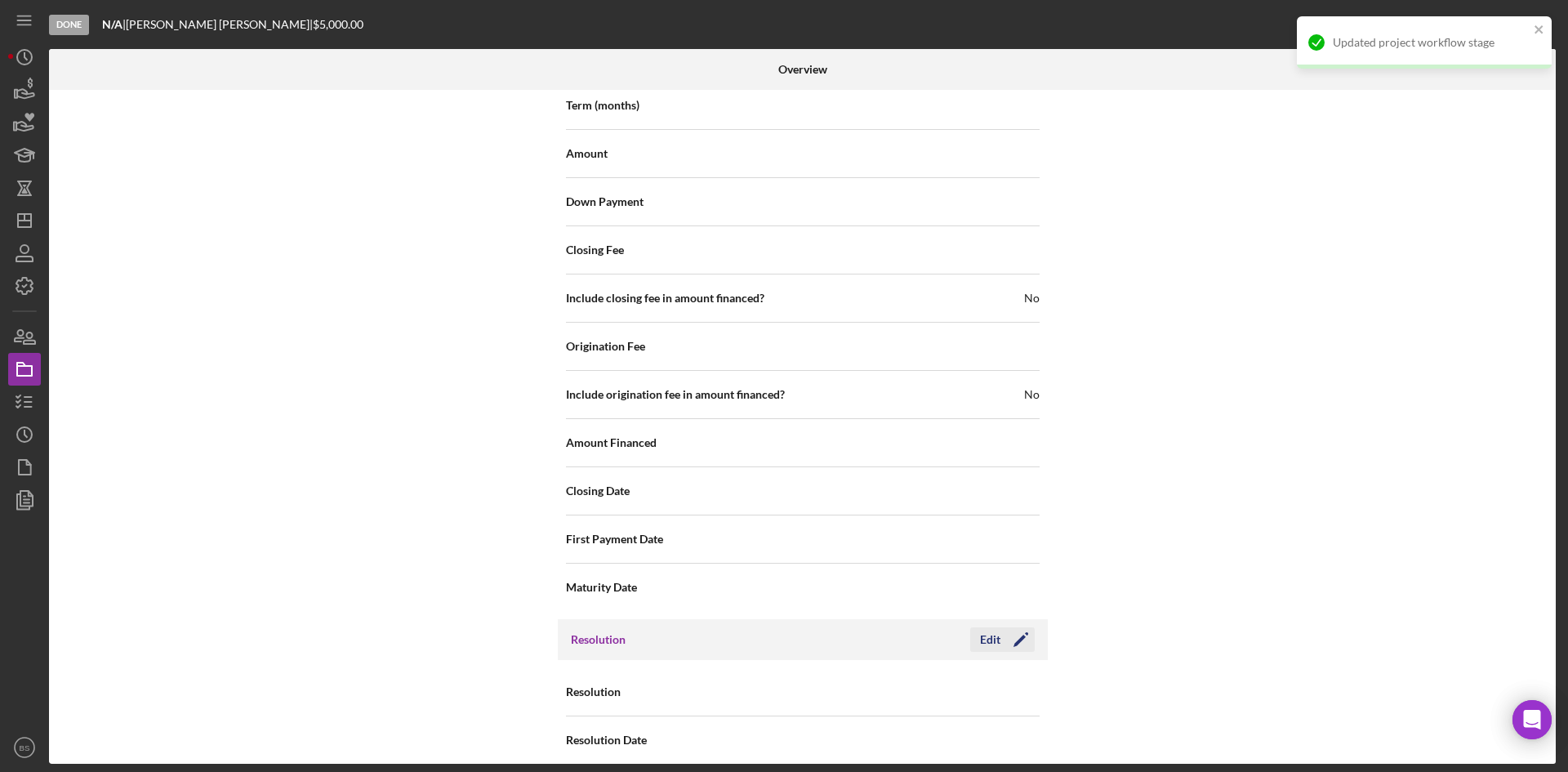
click at [985, 627] on div "Edit" at bounding box center [990, 640] width 20 height 25
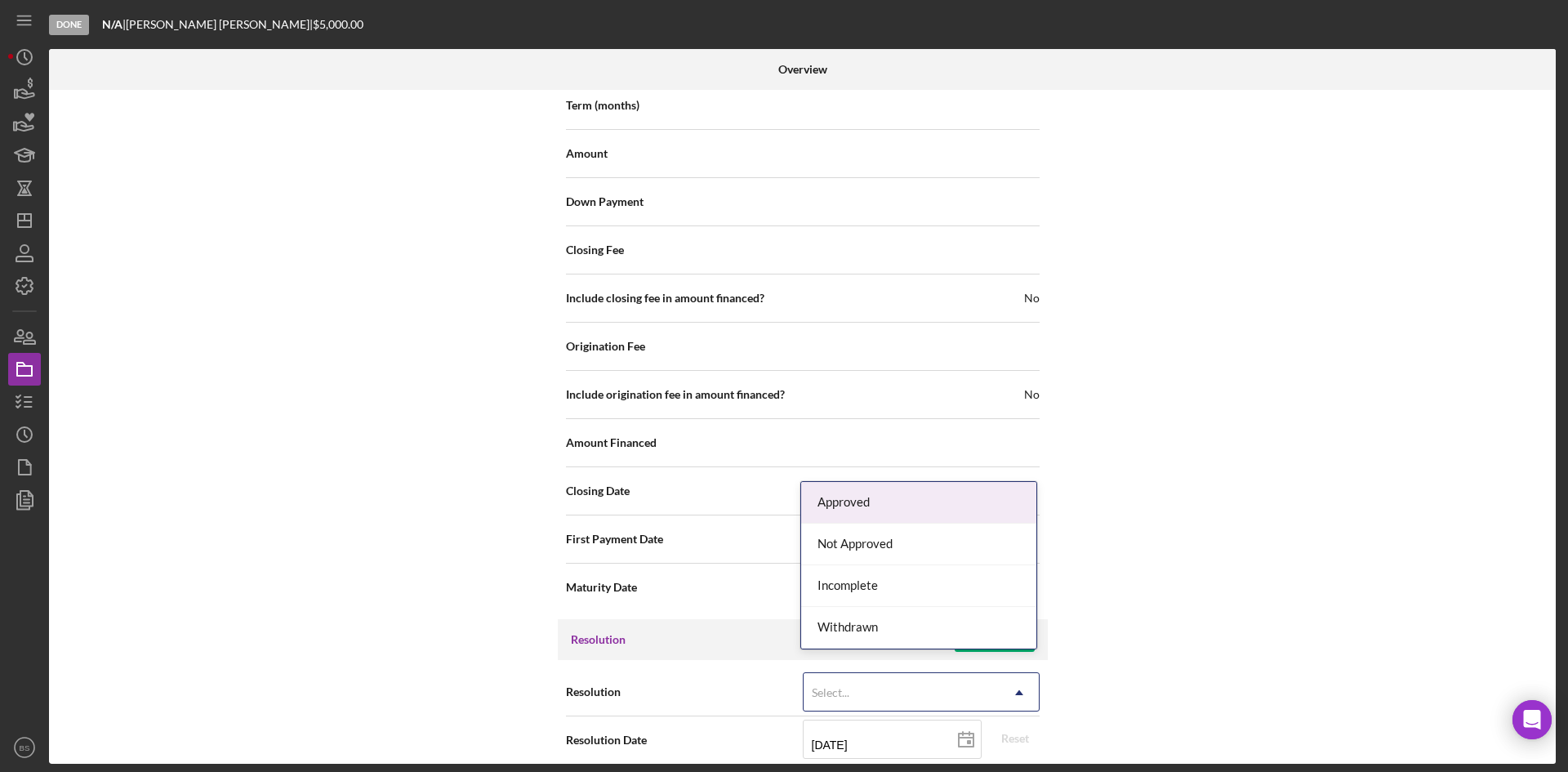
click at [961, 674] on div "Select..." at bounding box center [901, 693] width 196 height 38
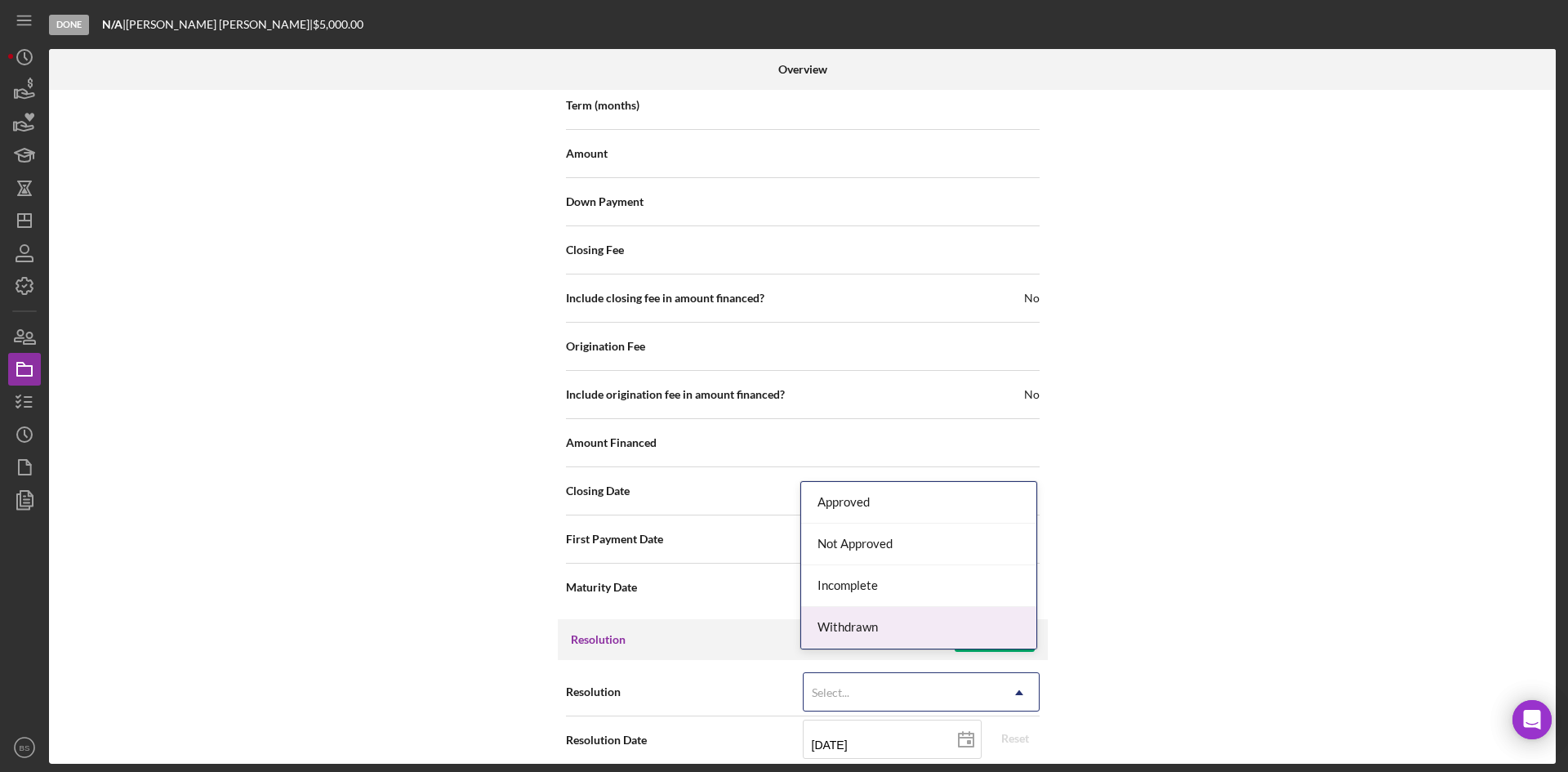
click at [952, 643] on div "Withdrawn" at bounding box center [919, 627] width 235 height 42
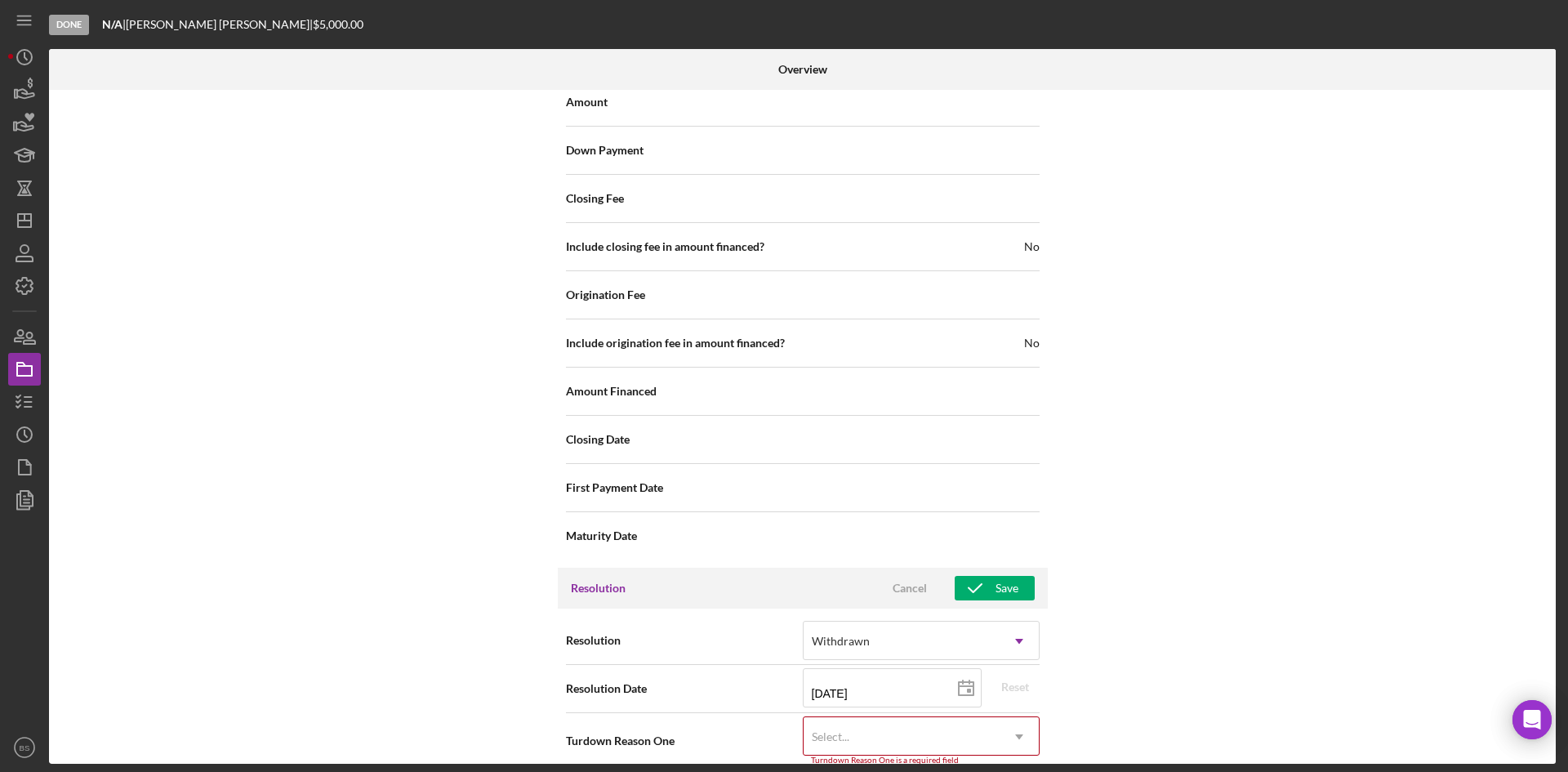
scroll to position [1859, 0]
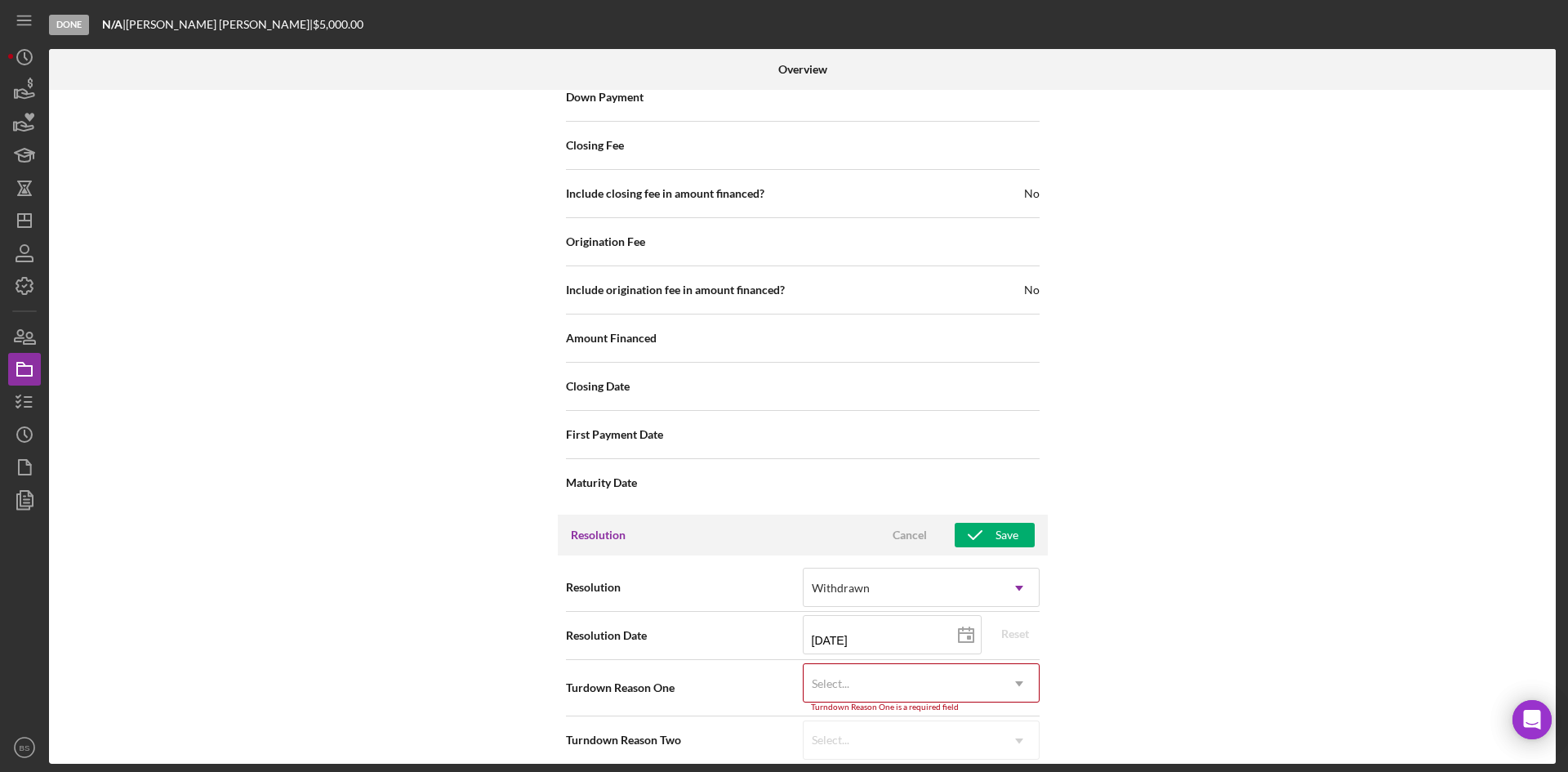
click at [936, 703] on div "Turndown Reason One is a required field" at bounding box center [920, 707] width 237 height 10
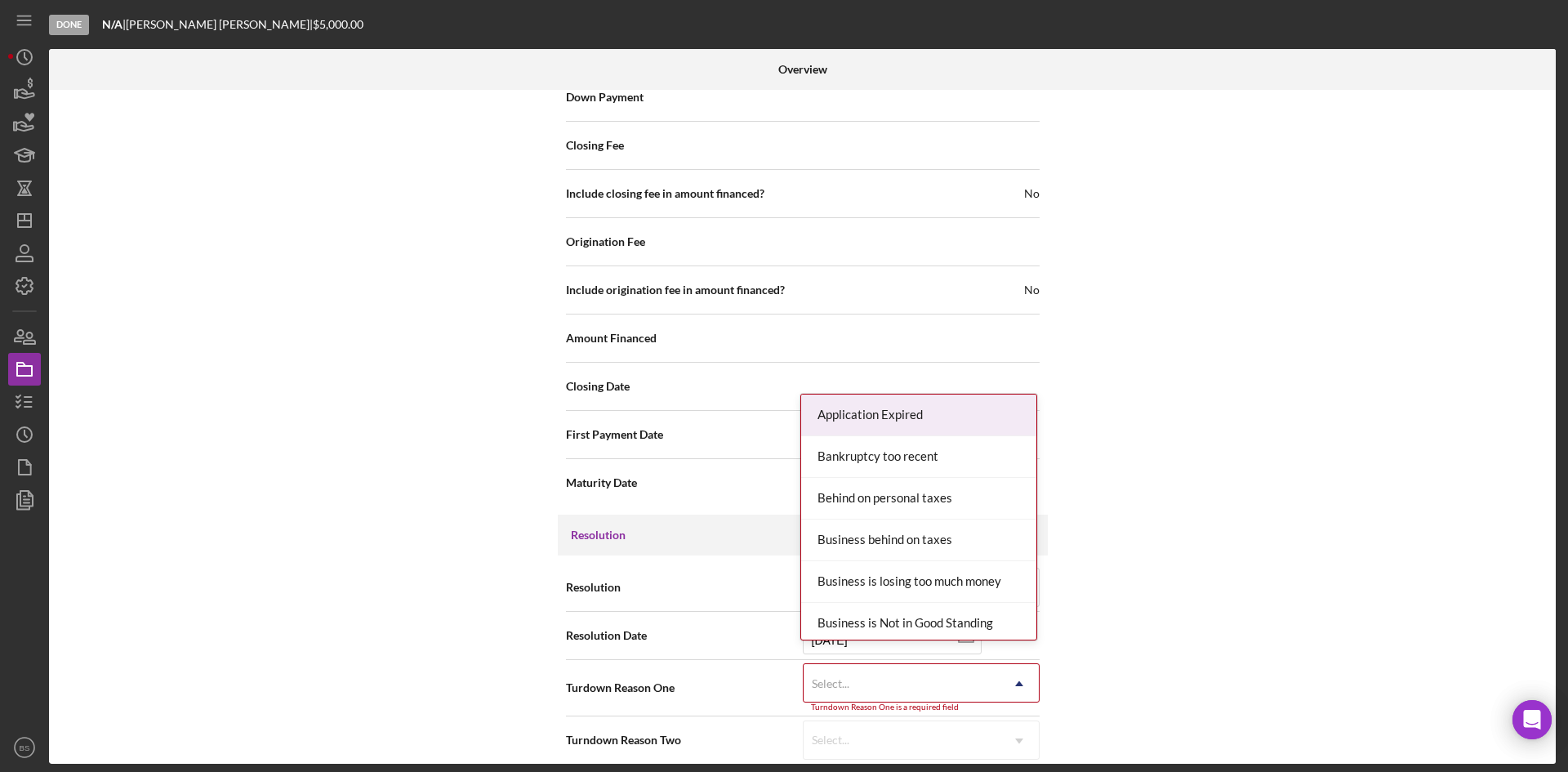
click at [936, 677] on div "Select..." at bounding box center [901, 684] width 196 height 38
click at [914, 422] on div "Application Expired" at bounding box center [919, 415] width 235 height 42
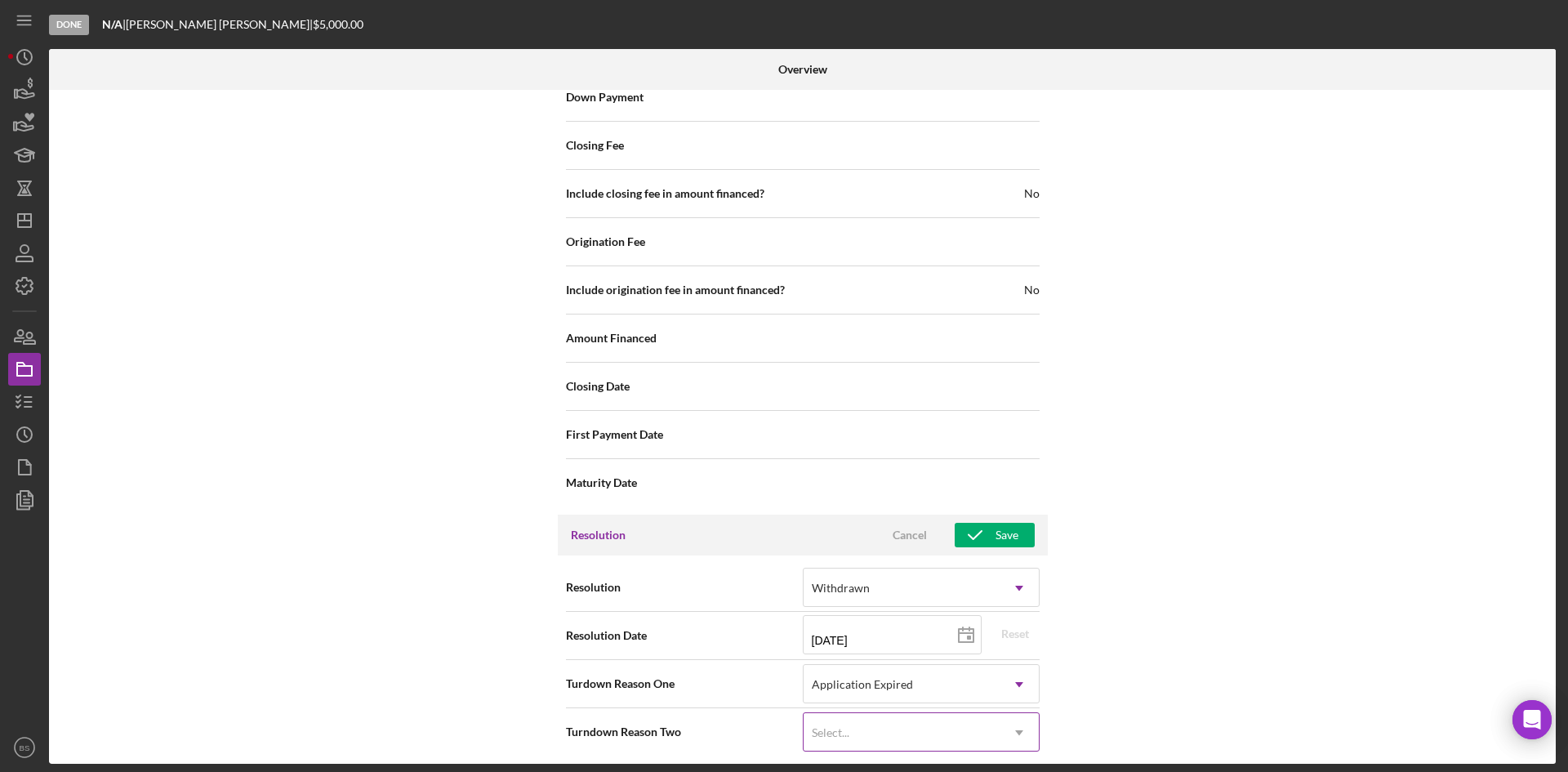
scroll to position [1850, 0]
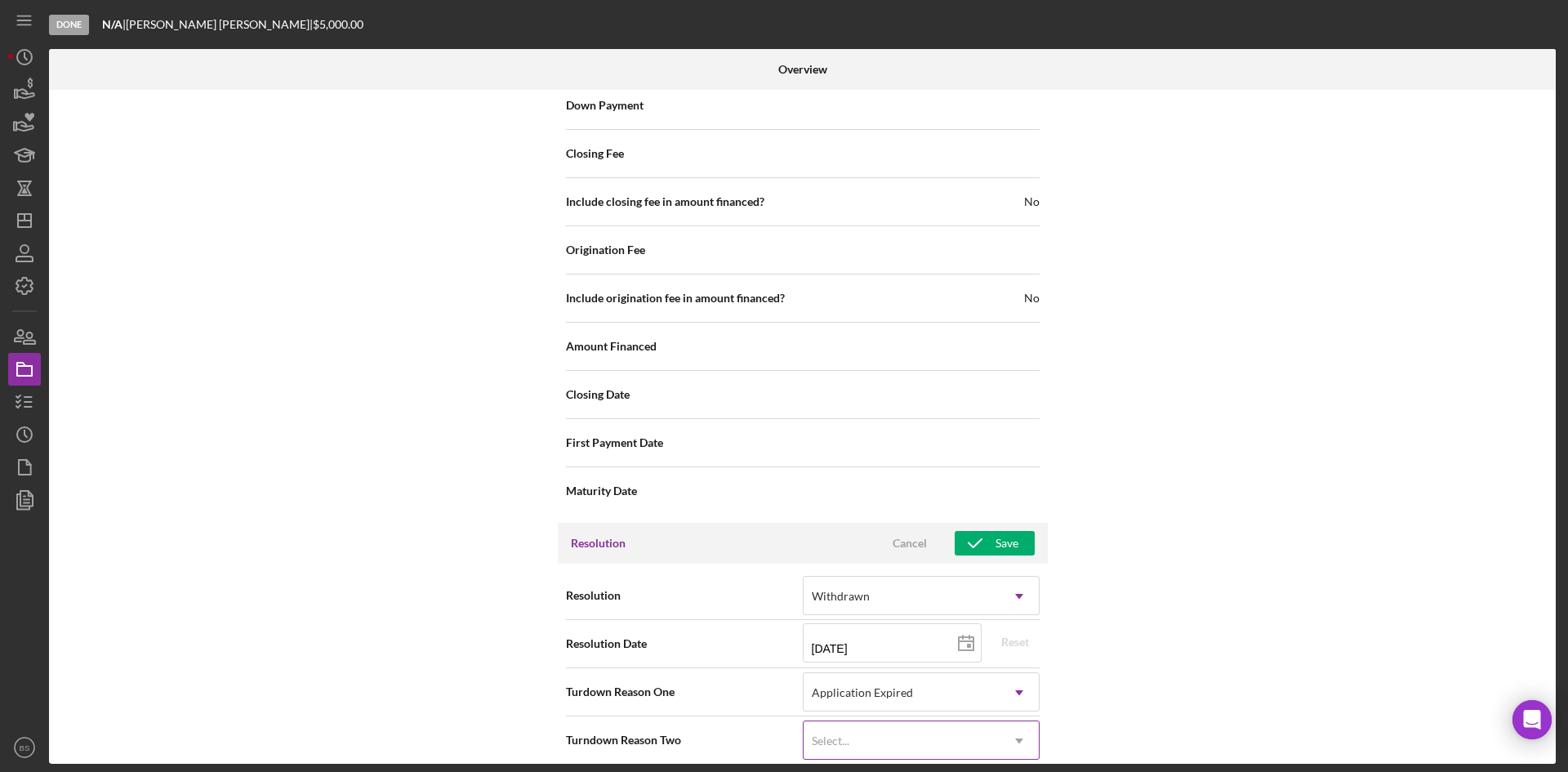
click at [983, 728] on div "Select..." at bounding box center [901, 741] width 196 height 38
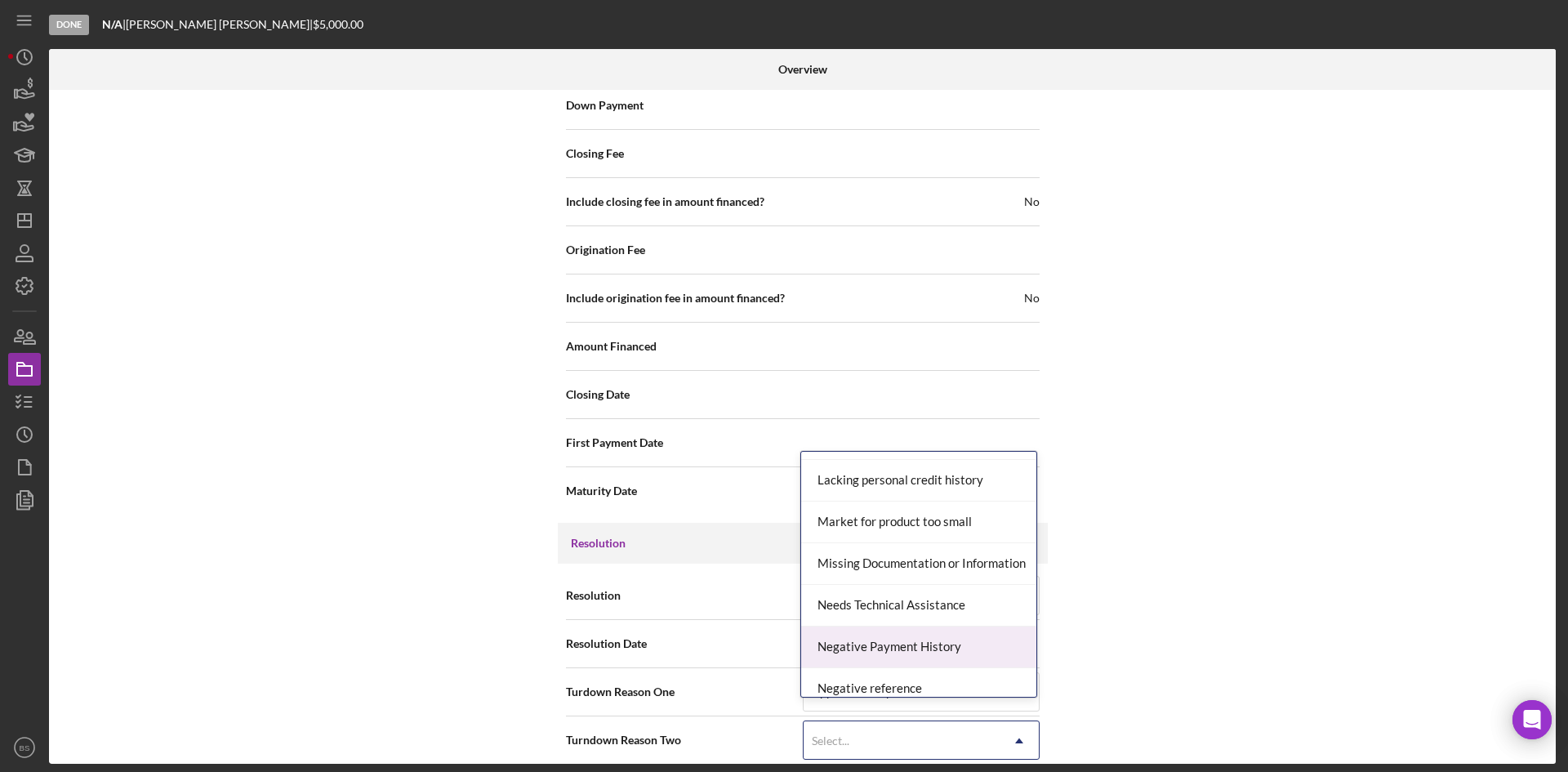
scroll to position [1062, 0]
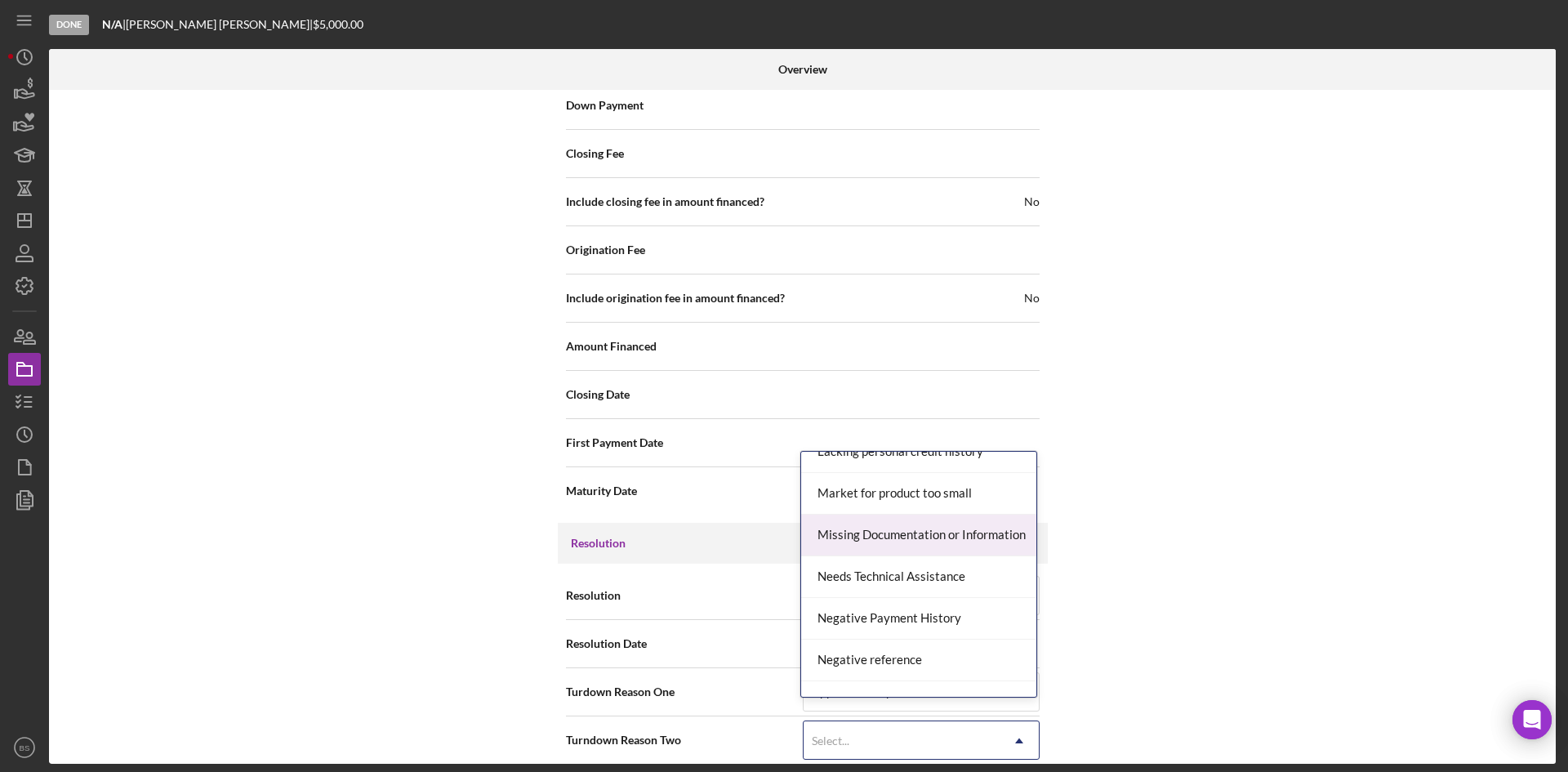
click at [935, 541] on div "Missing Documentation or Information" at bounding box center [919, 535] width 235 height 42
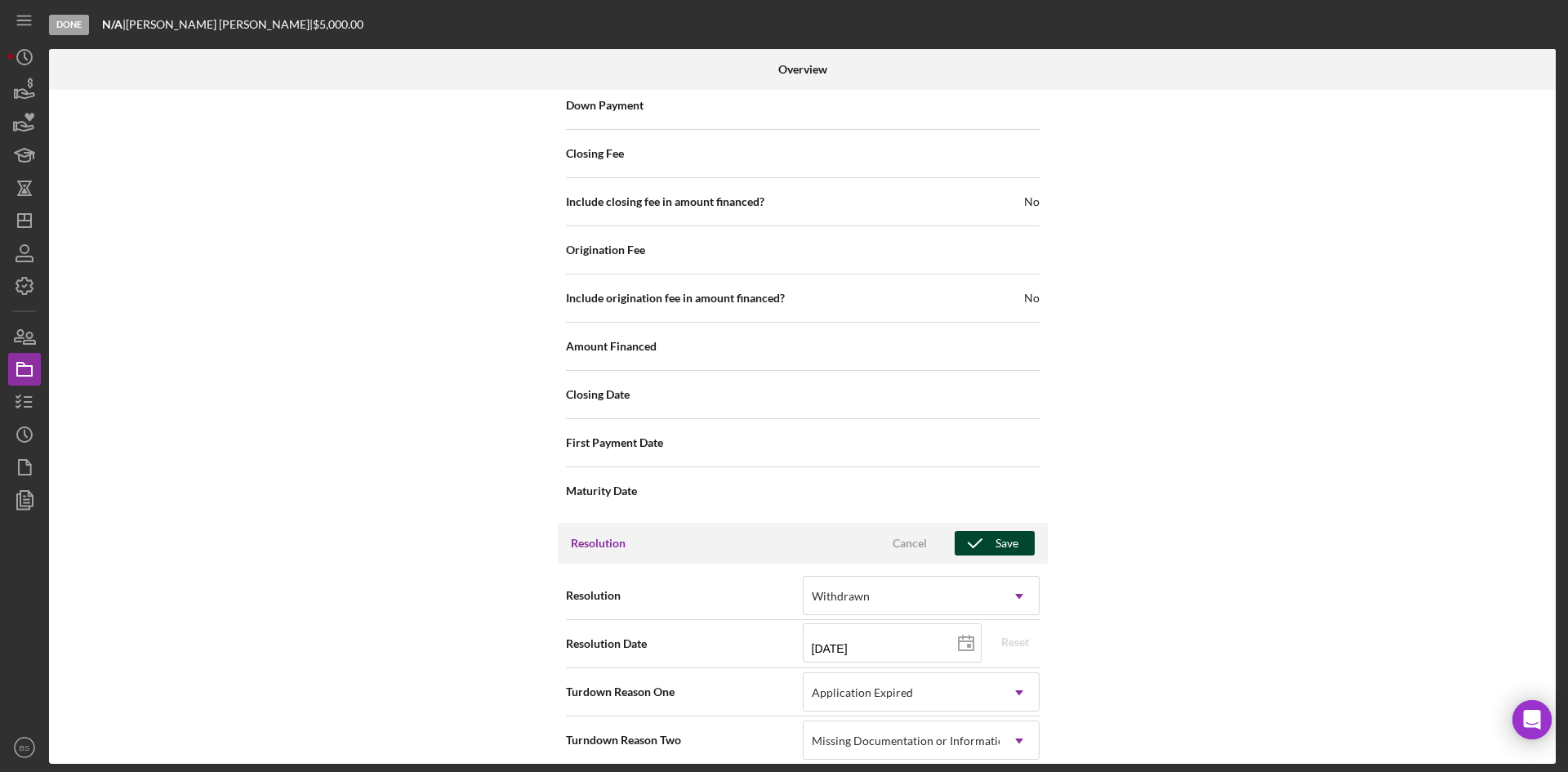
click at [982, 523] on icon "button" at bounding box center [975, 543] width 41 height 41
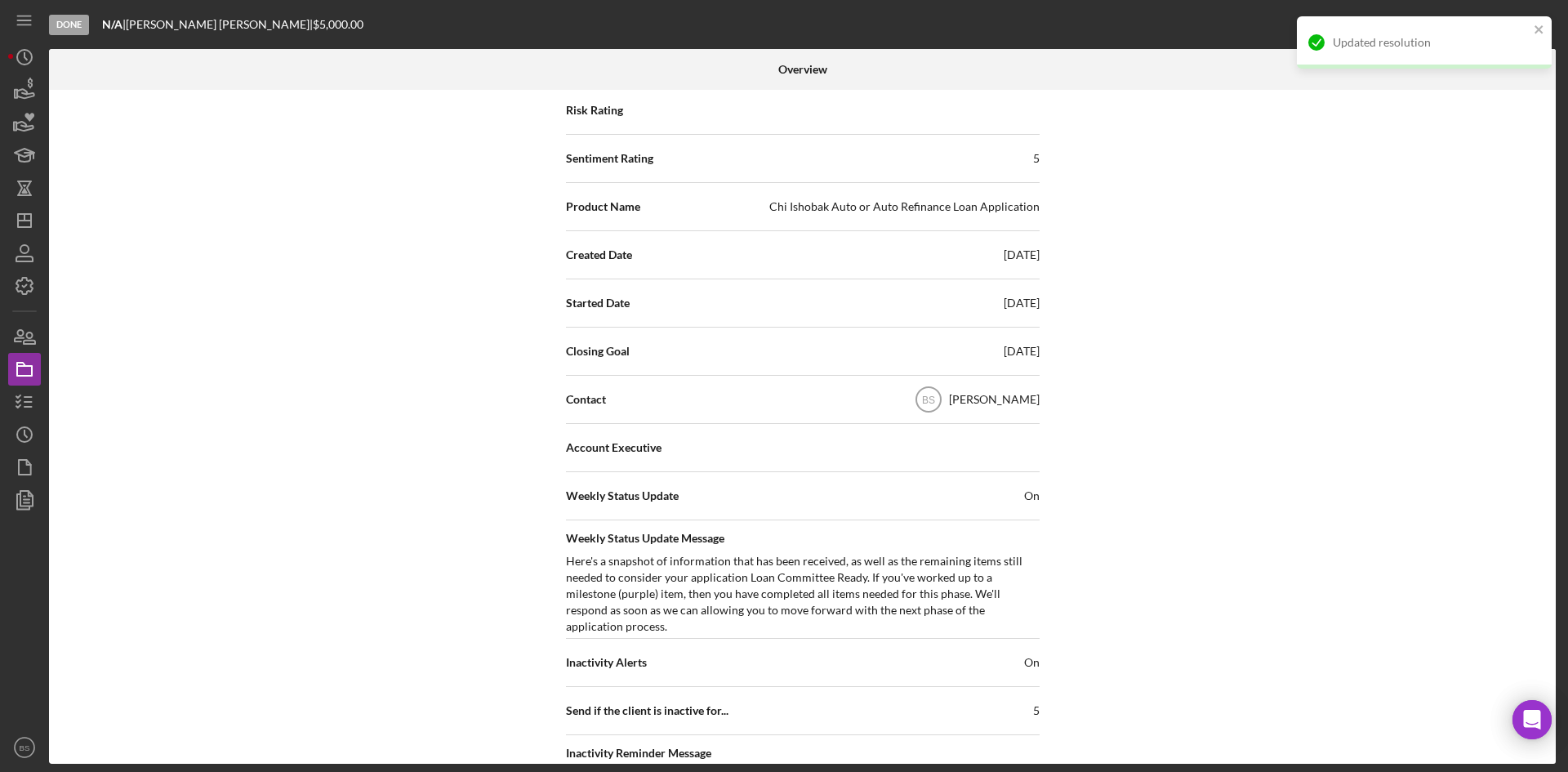
scroll to position [0, 0]
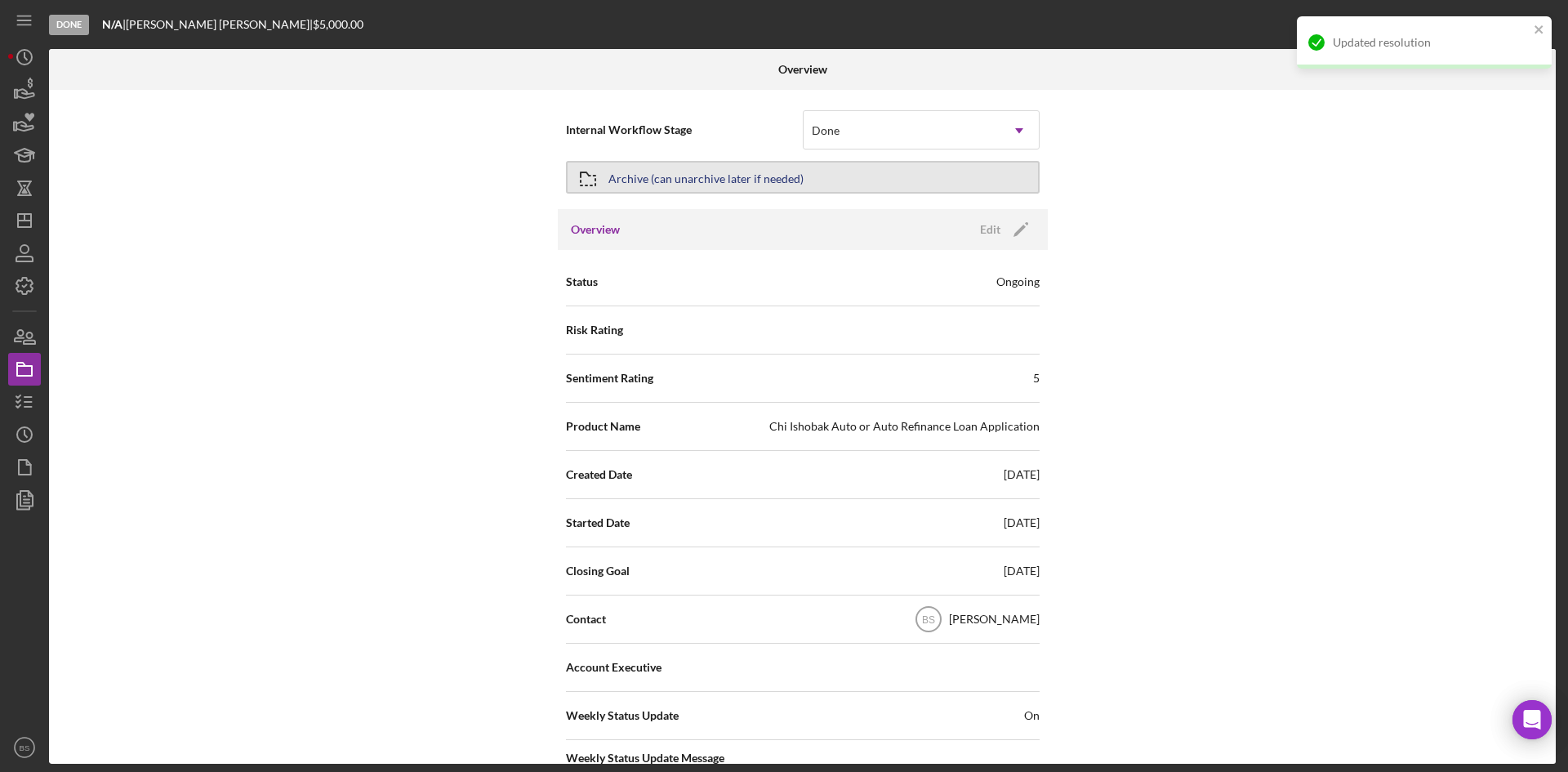
click at [796, 187] on div "Archive (can unarchive later if needed)" at bounding box center [706, 177] width 195 height 29
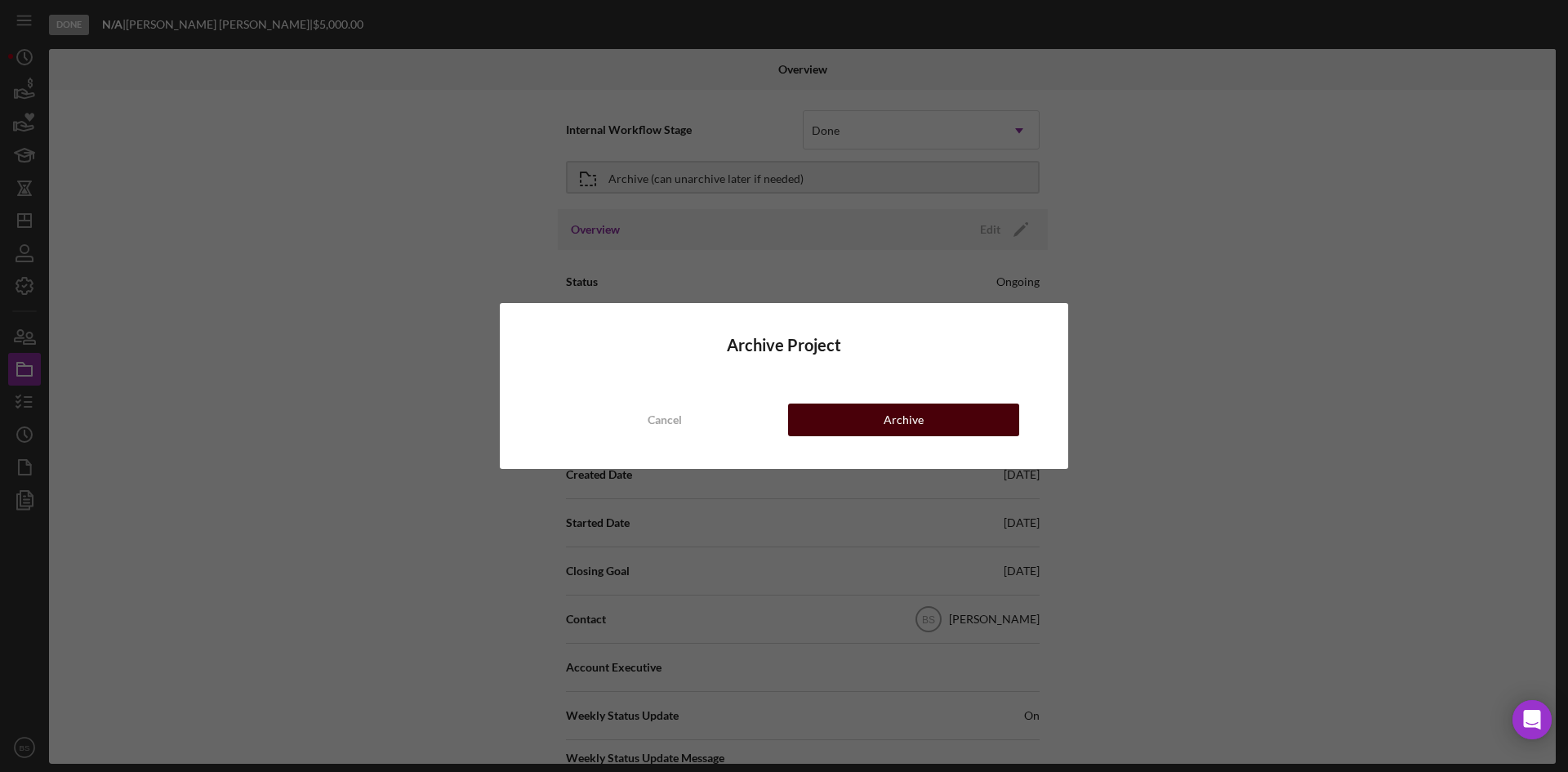
click at [842, 431] on button "Archive" at bounding box center [903, 419] width 231 height 32
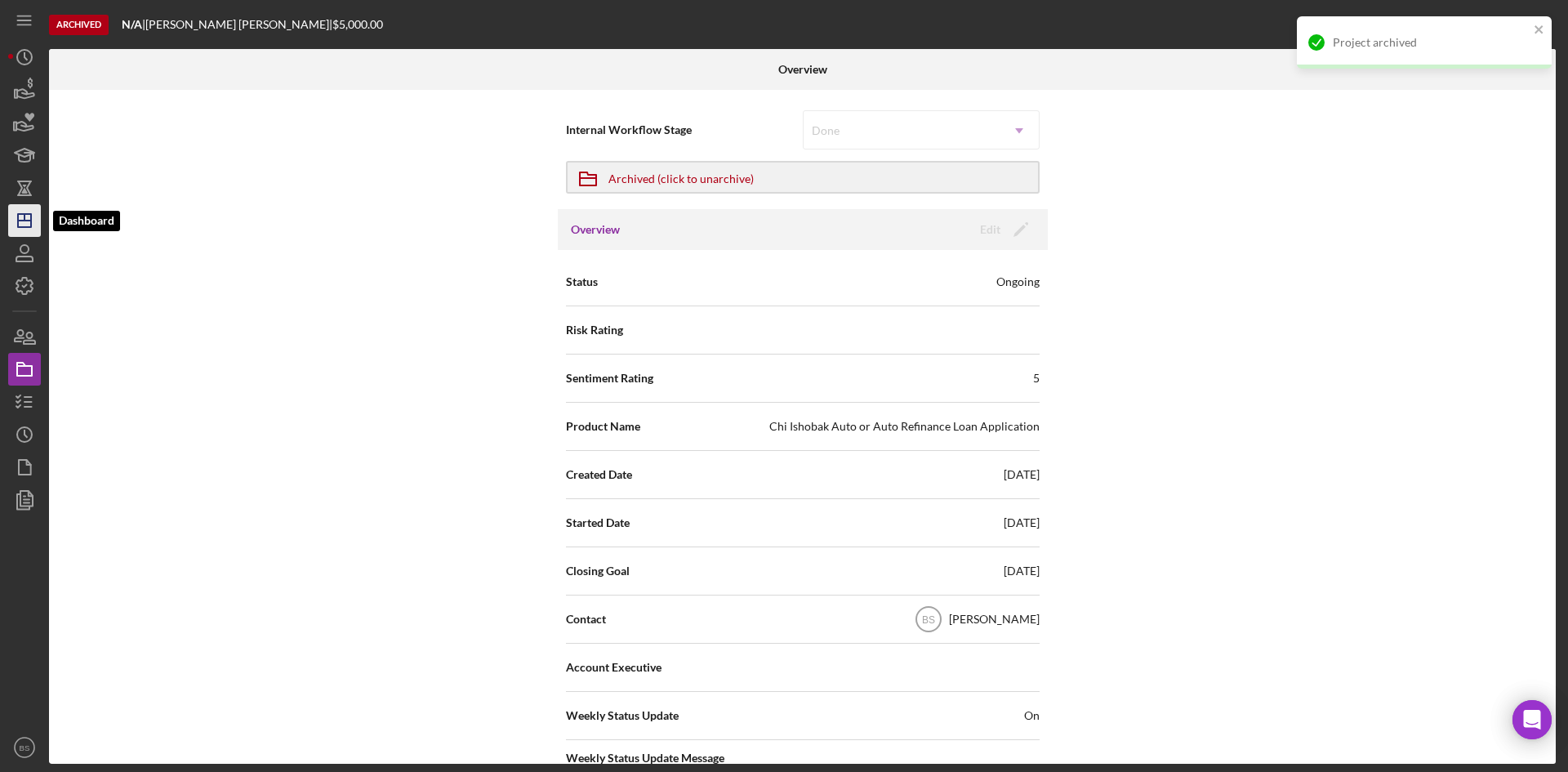
click at [27, 235] on icon "Icon/Dashboard" at bounding box center [24, 220] width 41 height 41
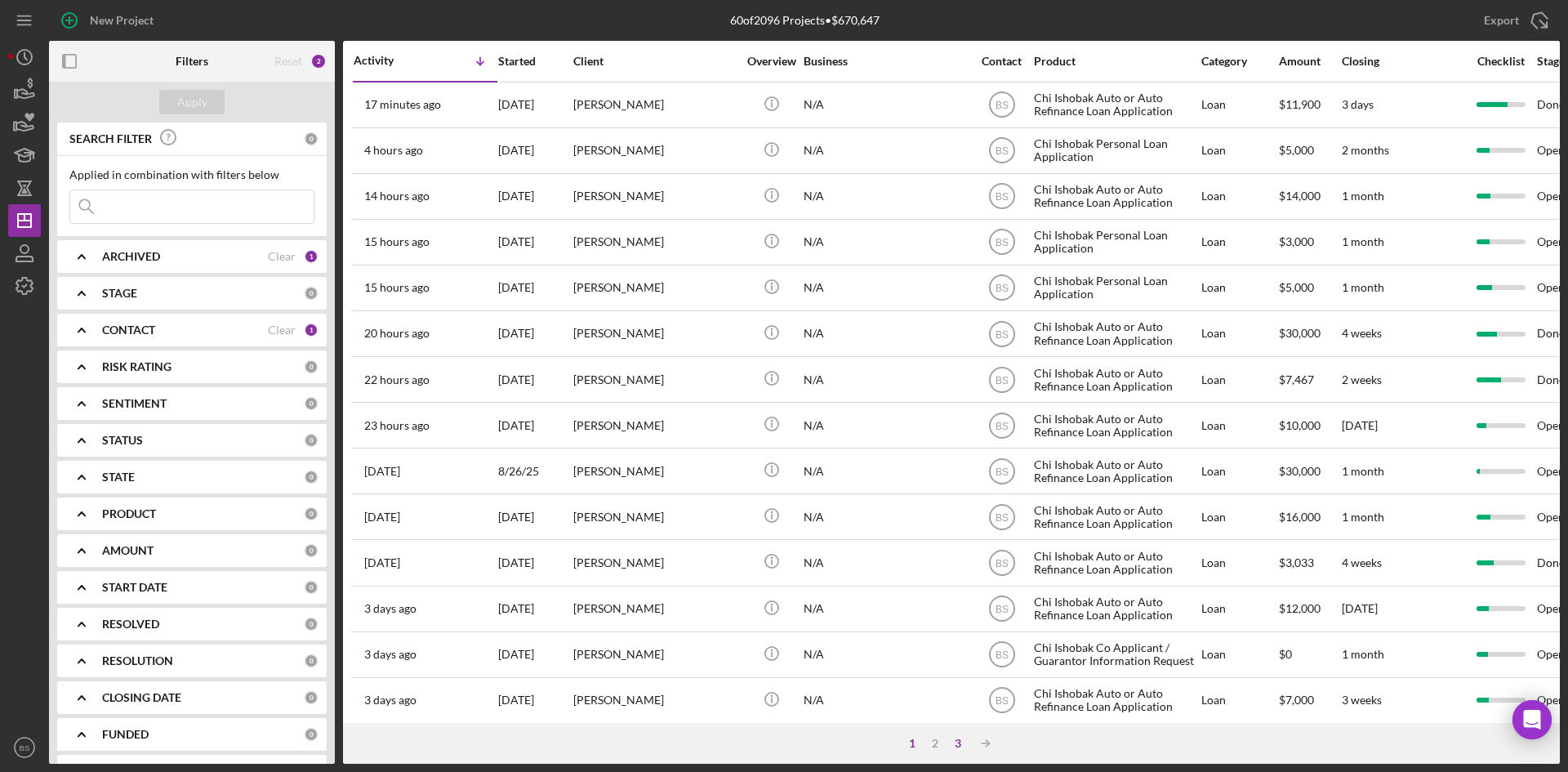
click at [958, 743] on div "3" at bounding box center [958, 743] width 23 height 13
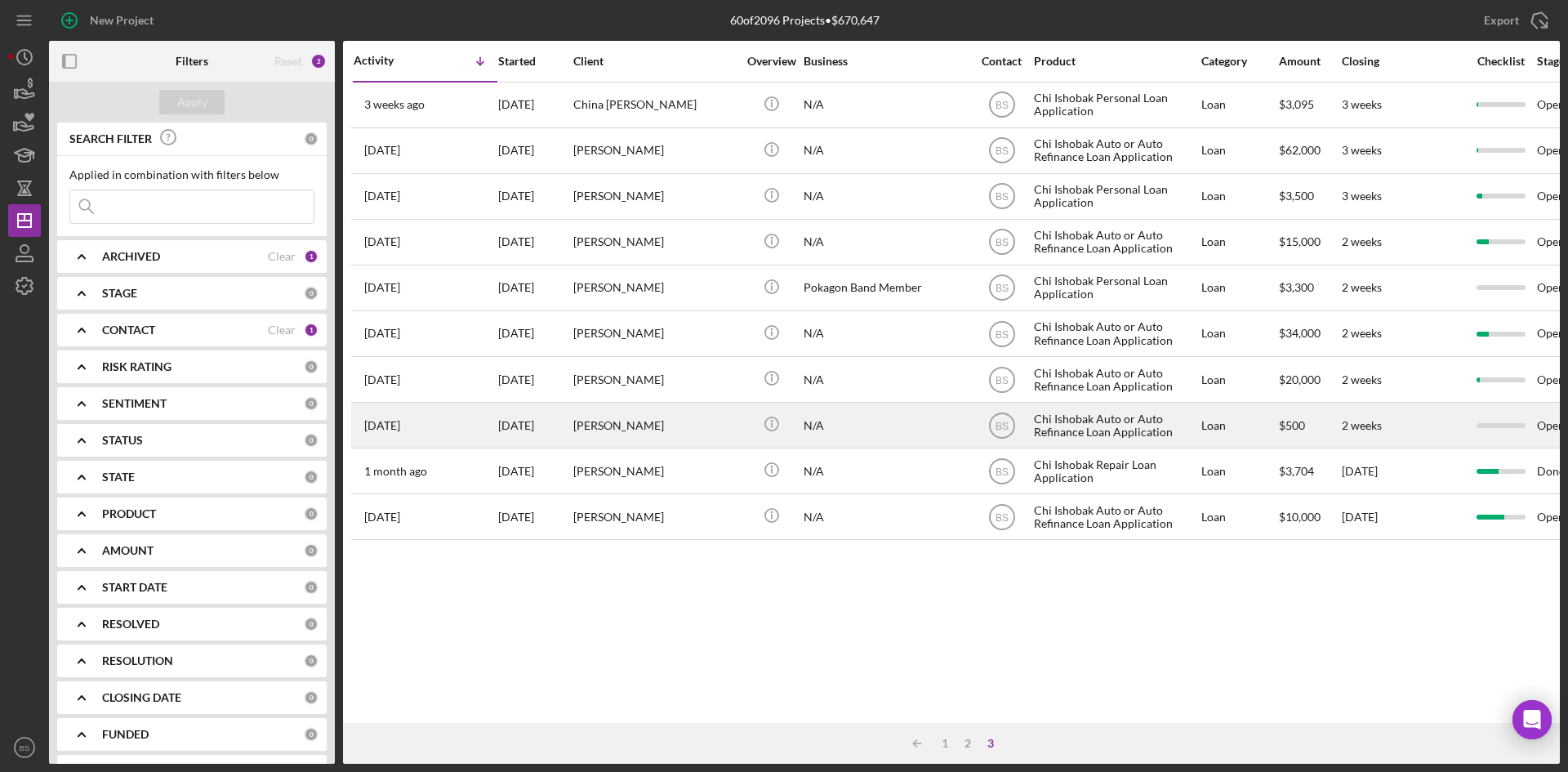
click at [668, 443] on div "Chelsey Smith" at bounding box center [655, 425] width 164 height 44
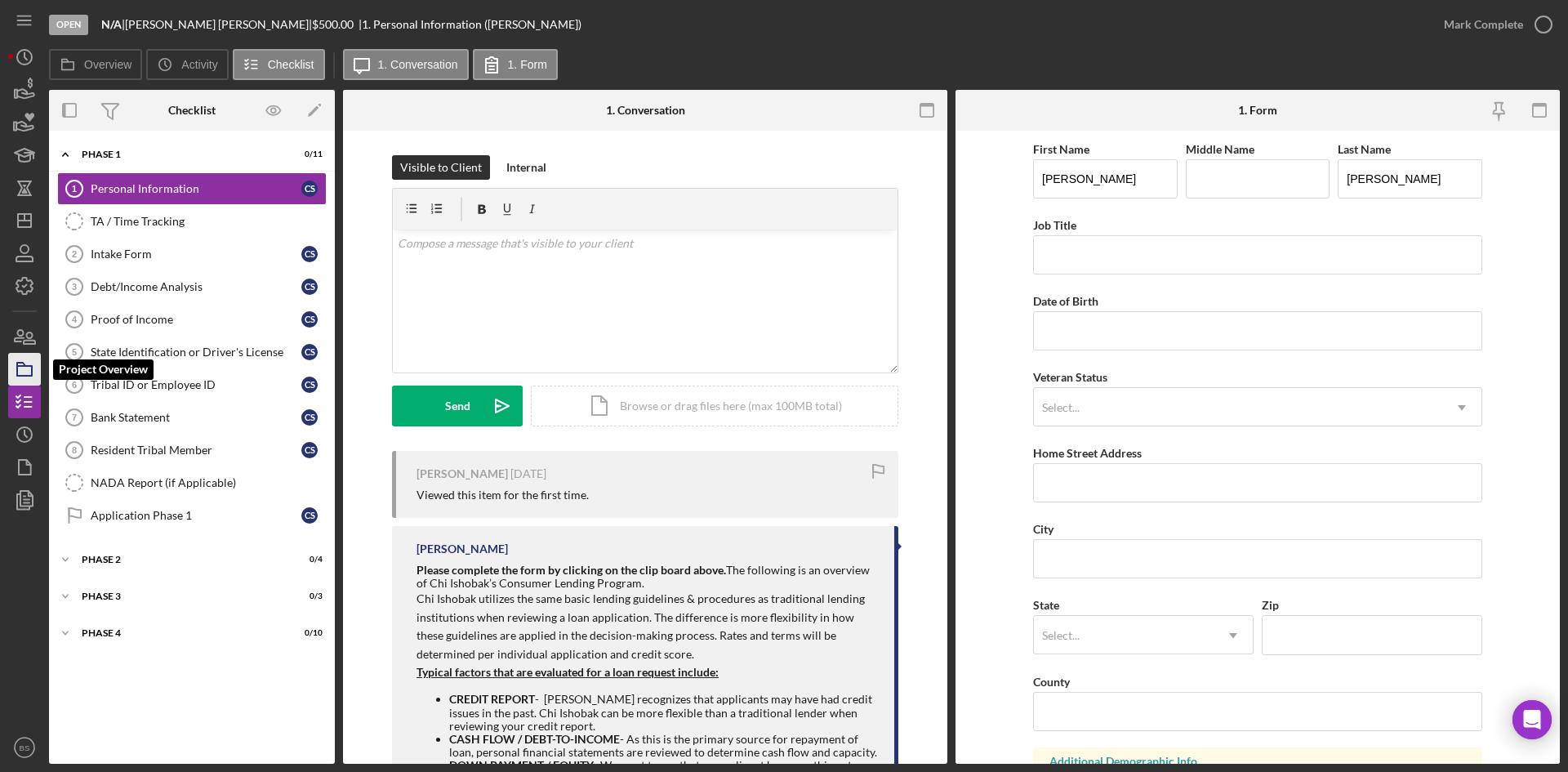
click at [20, 385] on icon "button" at bounding box center [24, 369] width 41 height 41
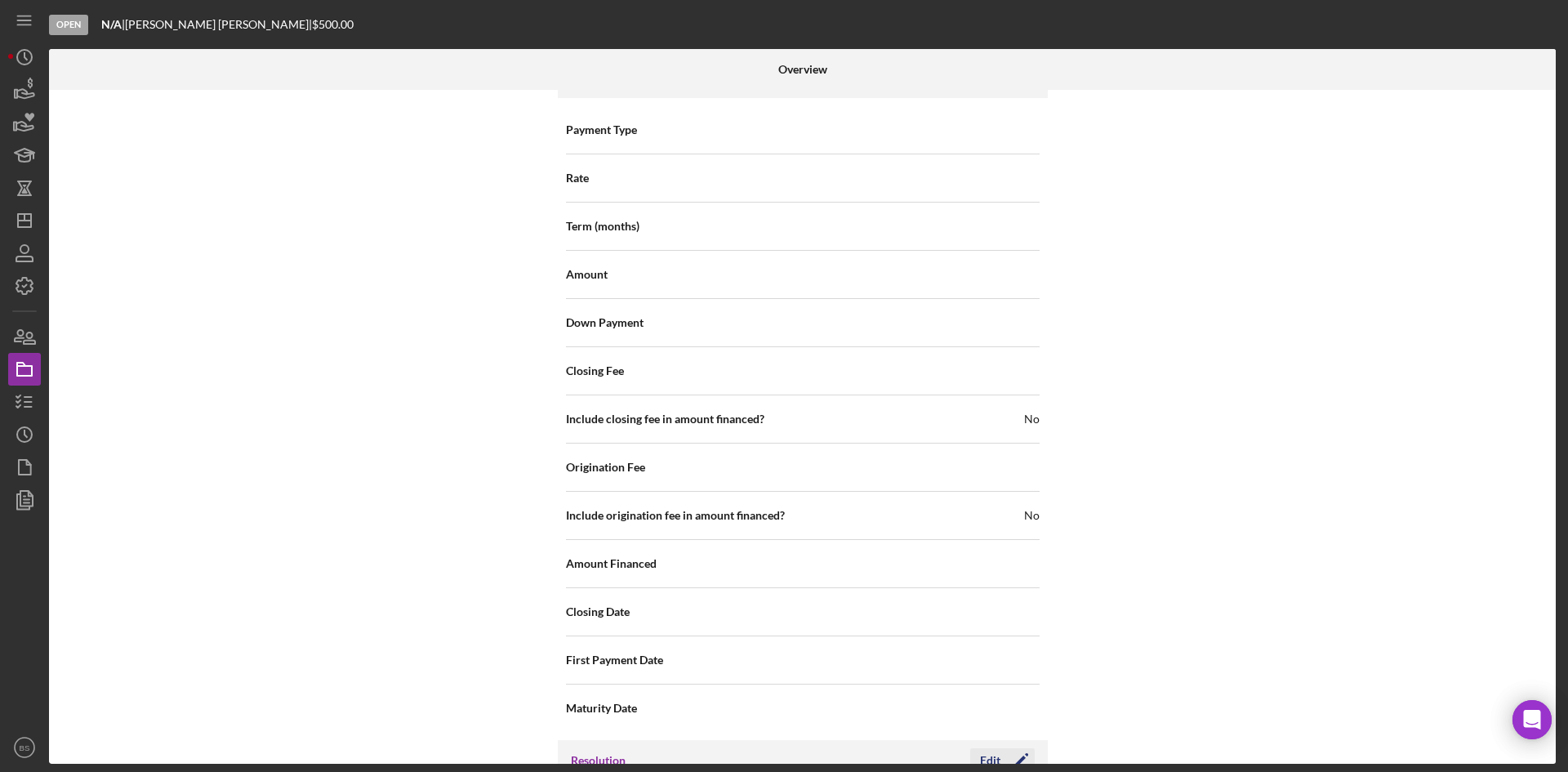
scroll to position [1754, 0]
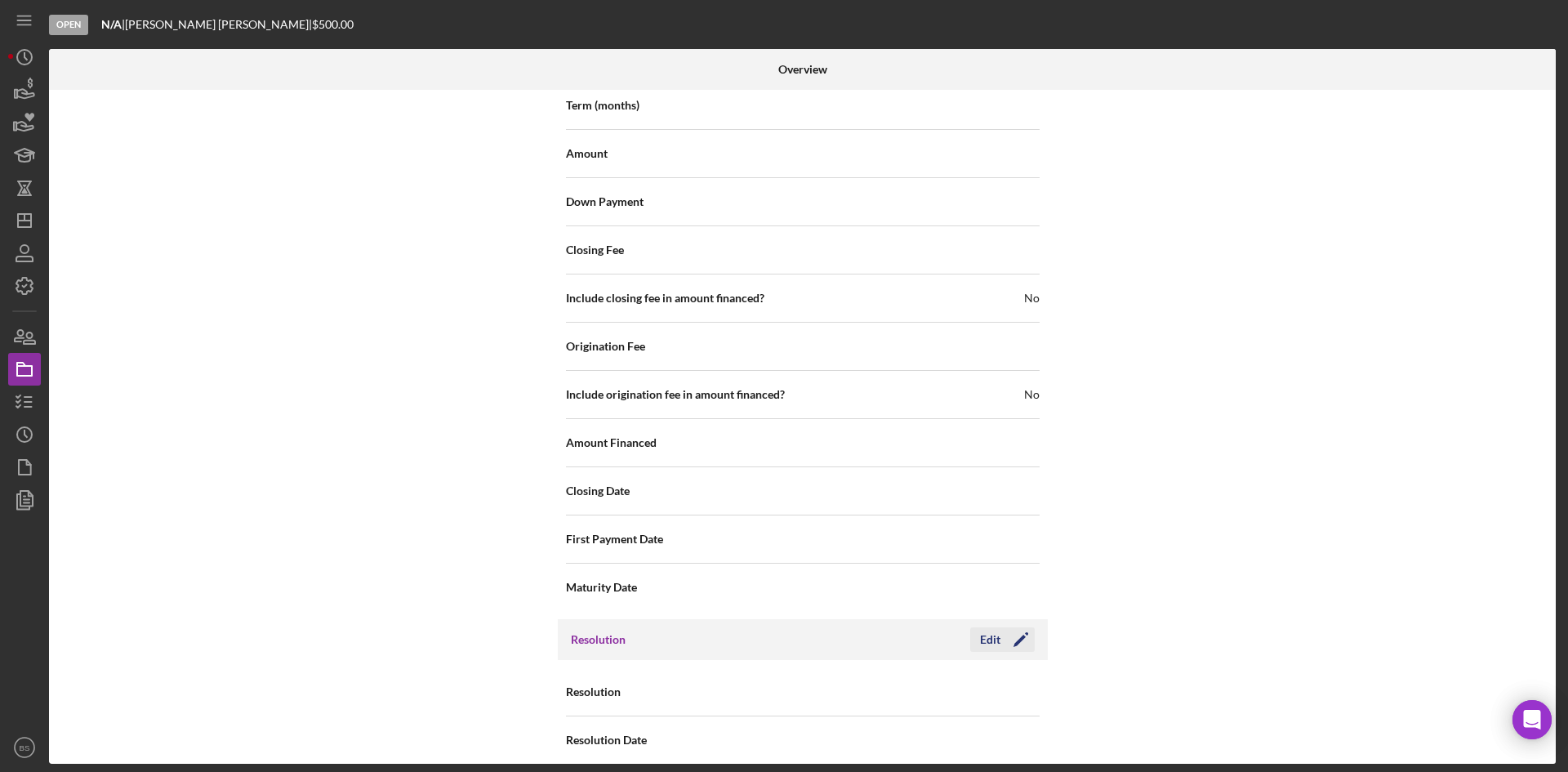
click at [1017, 619] on icon "Icon/Edit" at bounding box center [1020, 639] width 41 height 41
click at [889, 674] on div "Select..." at bounding box center [901, 693] width 196 height 38
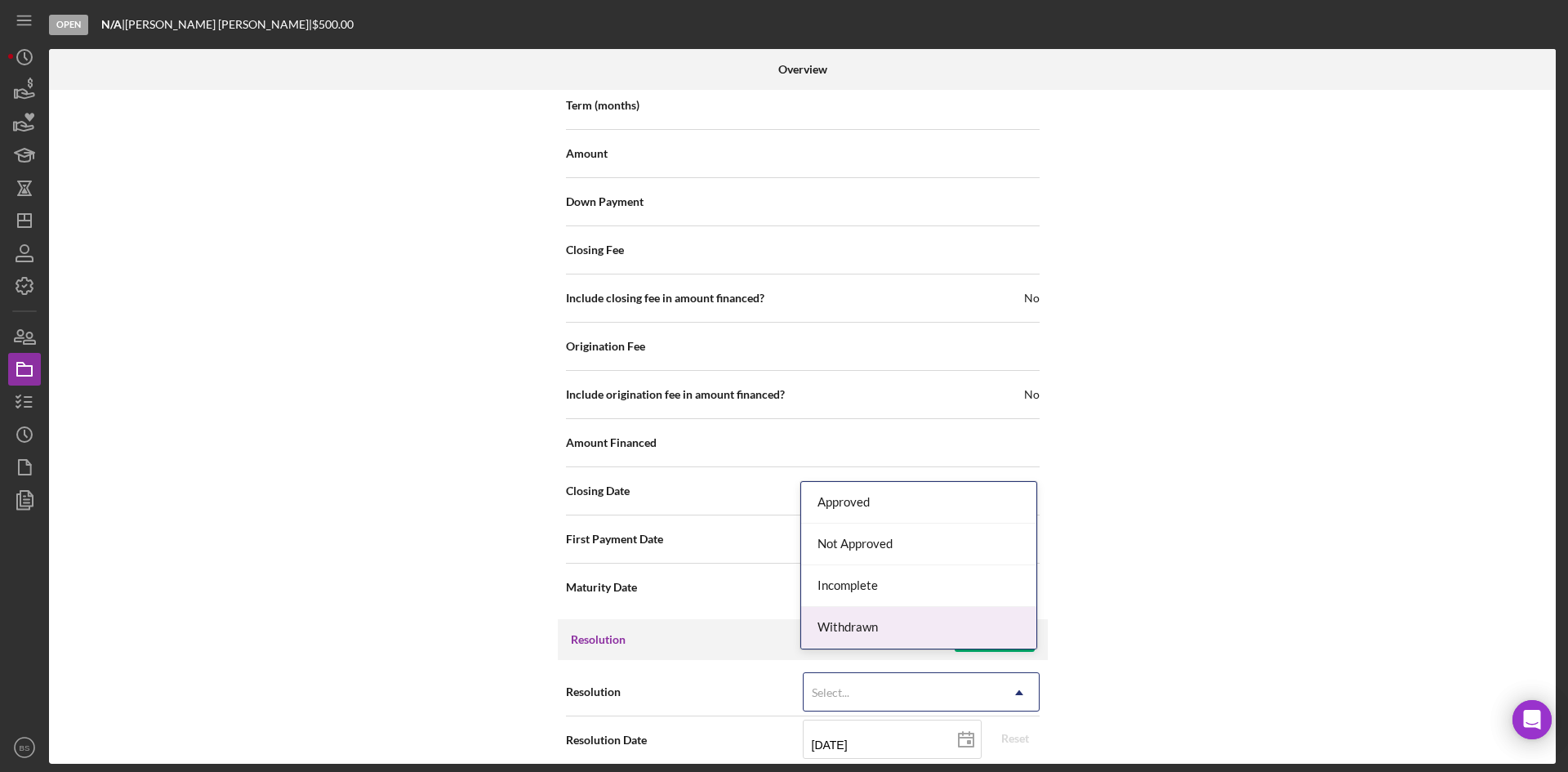
click at [885, 630] on div "Withdrawn" at bounding box center [919, 627] width 235 height 42
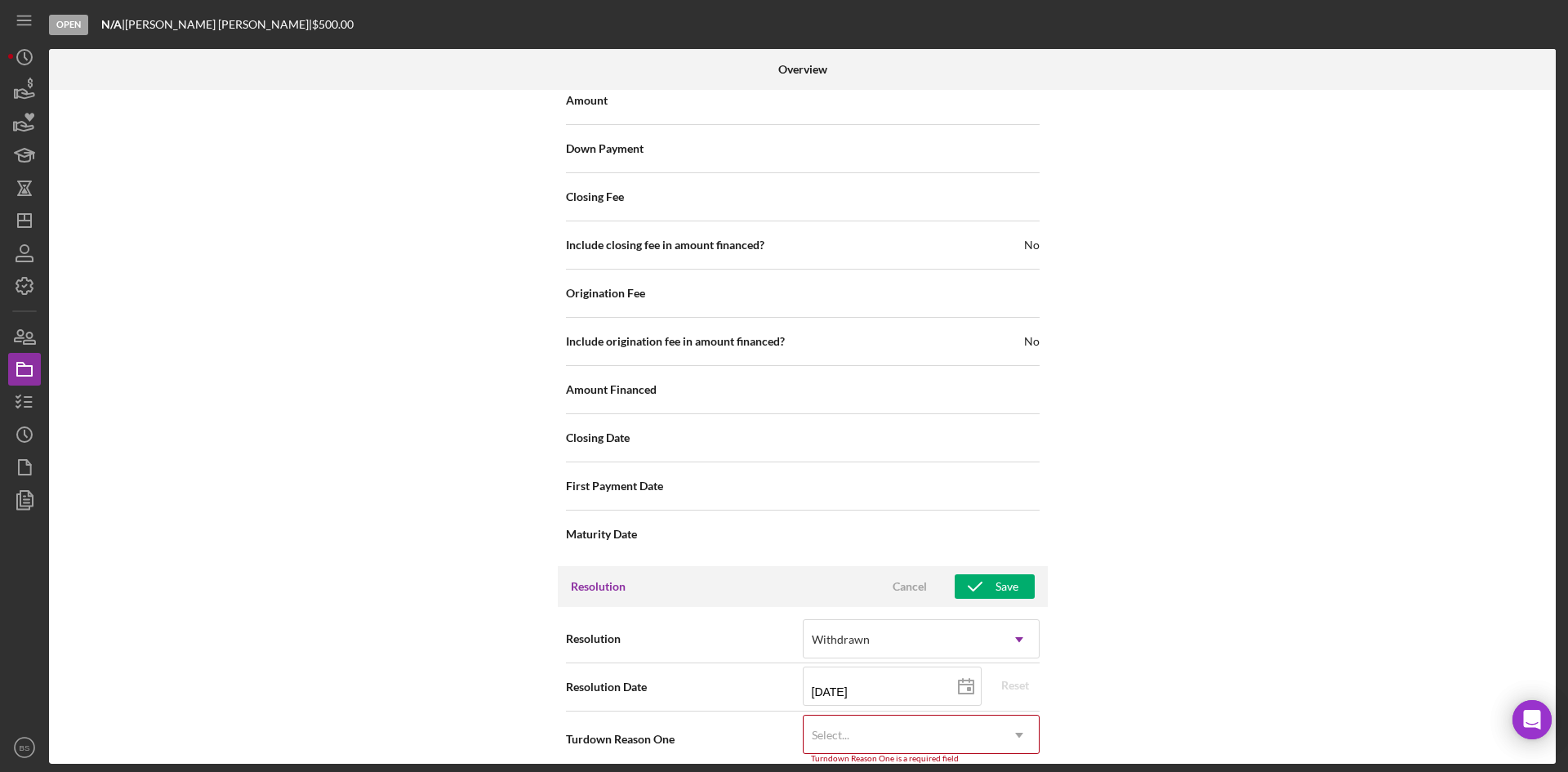
scroll to position [1859, 0]
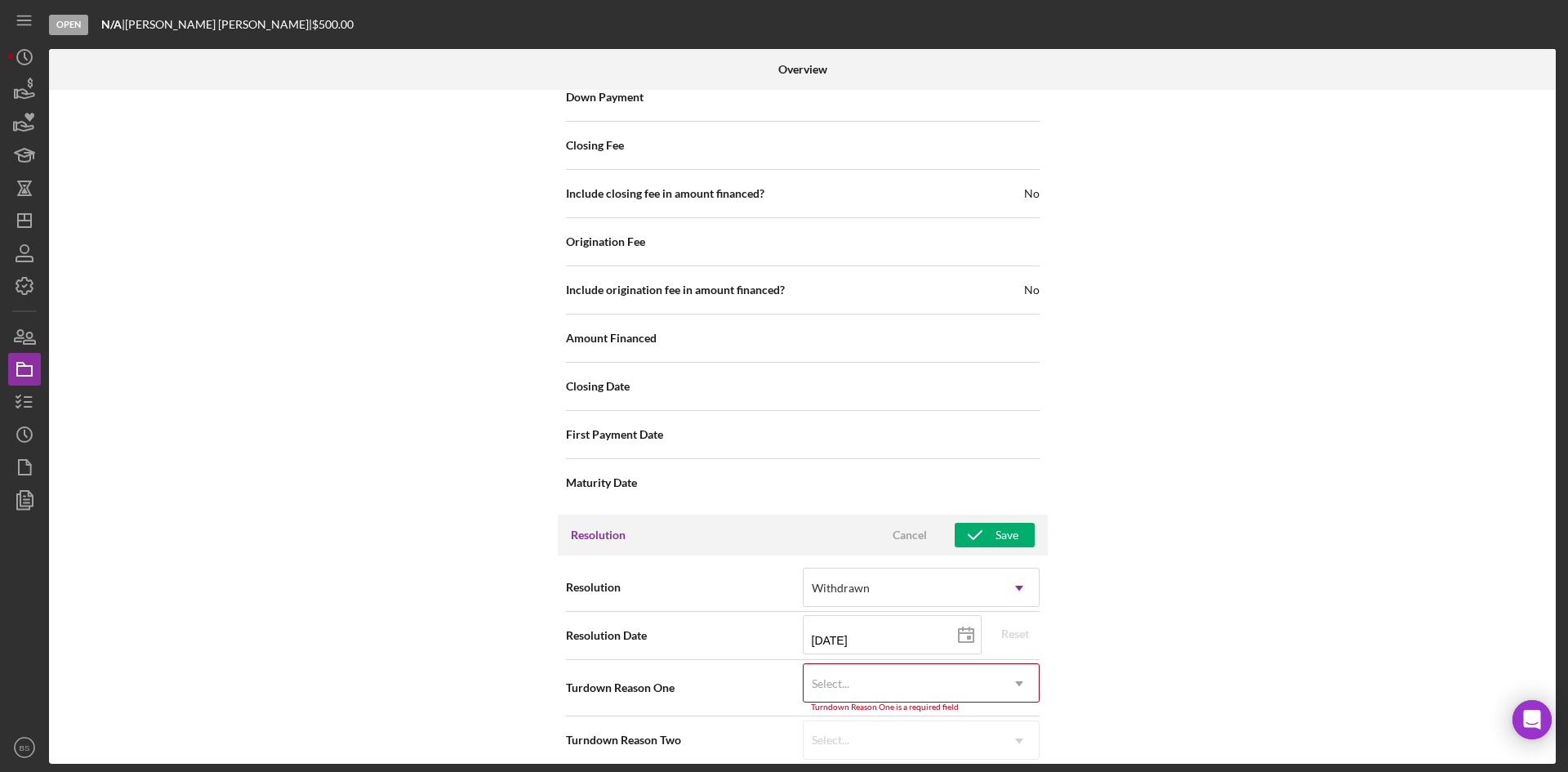
click at [884, 665] on div "Select..." at bounding box center [901, 684] width 196 height 38
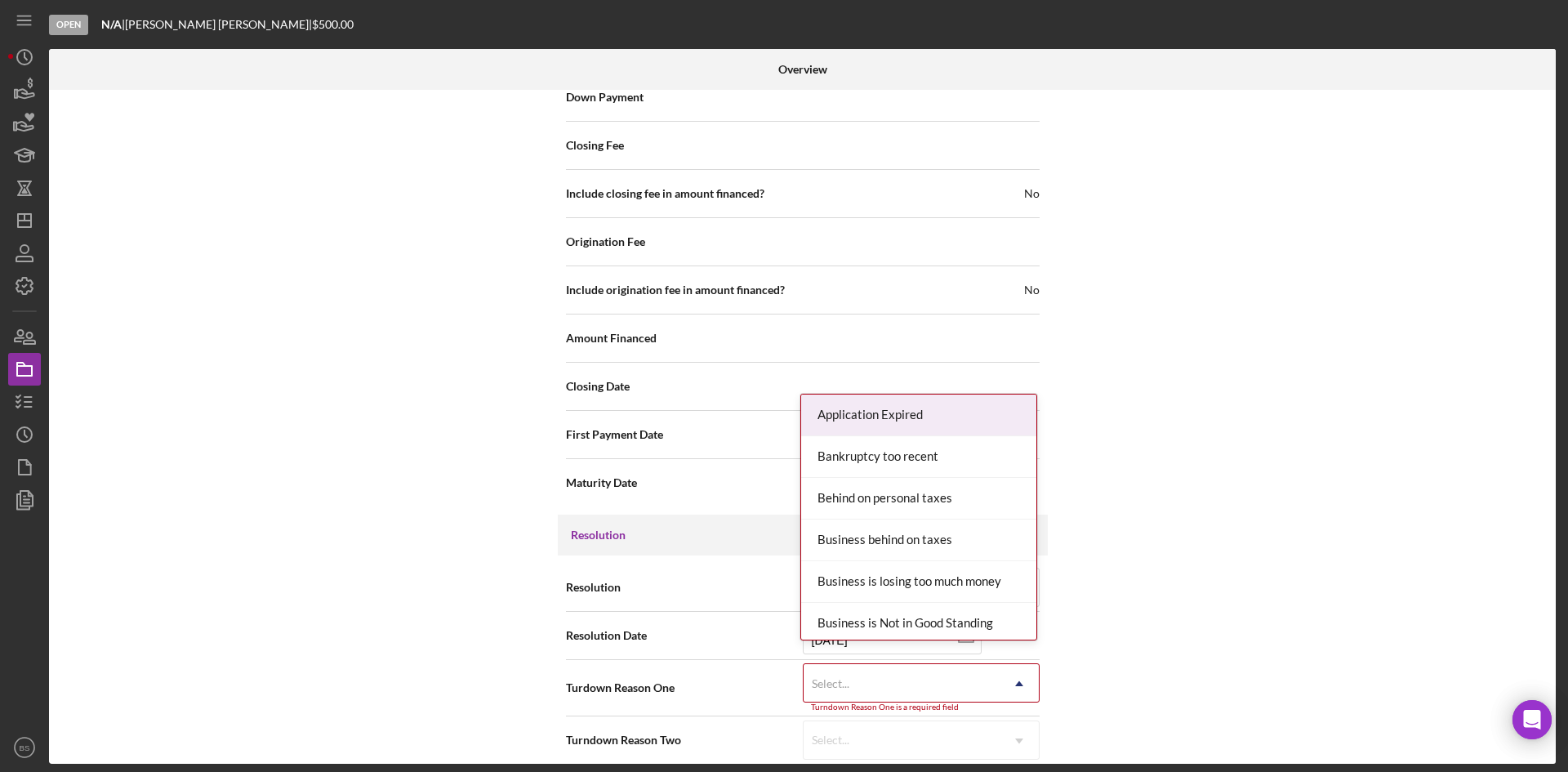
click at [878, 426] on div "Application Expired" at bounding box center [919, 415] width 235 height 42
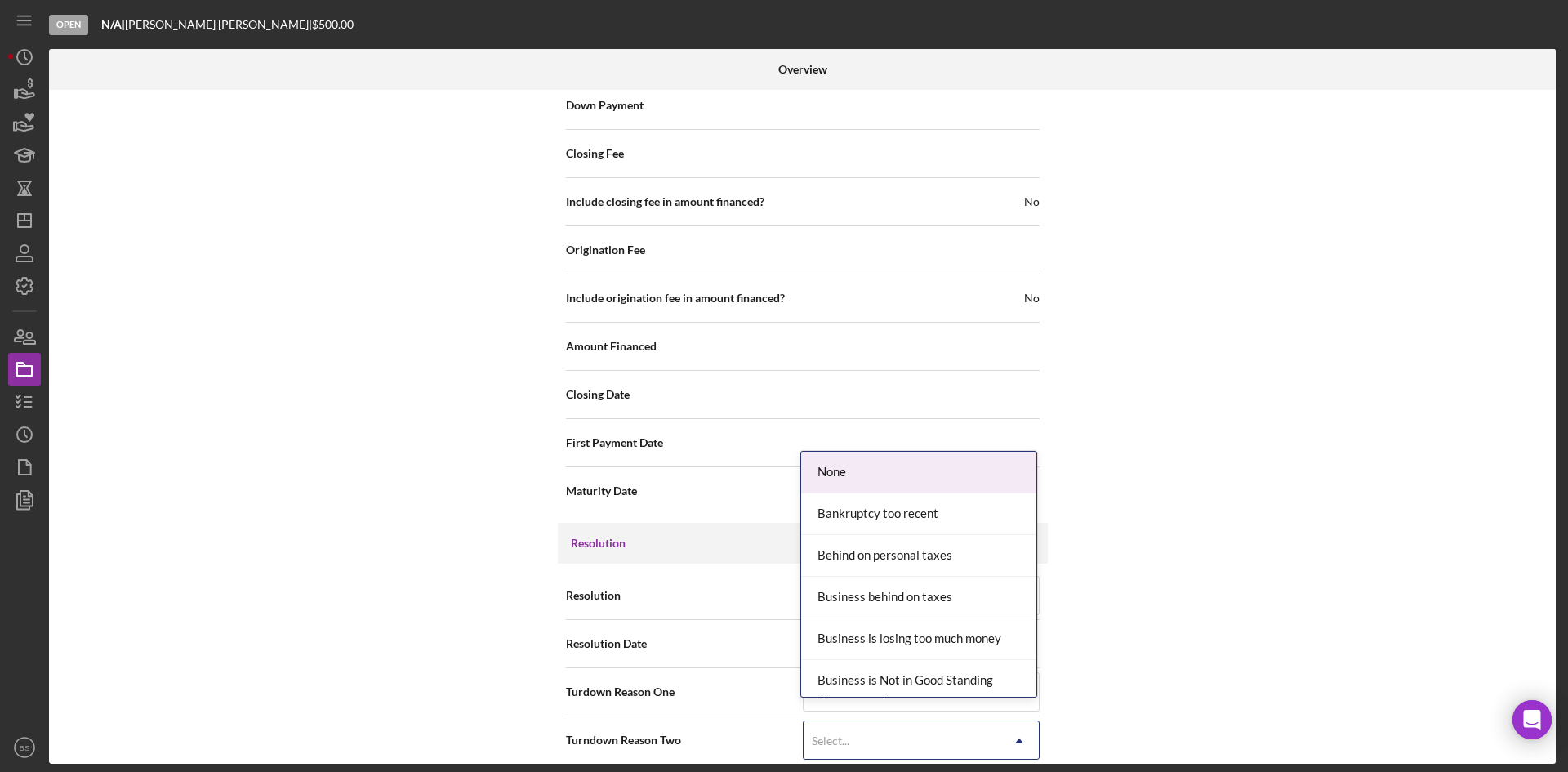
click at [924, 722] on div "Select..." at bounding box center [901, 741] width 196 height 38
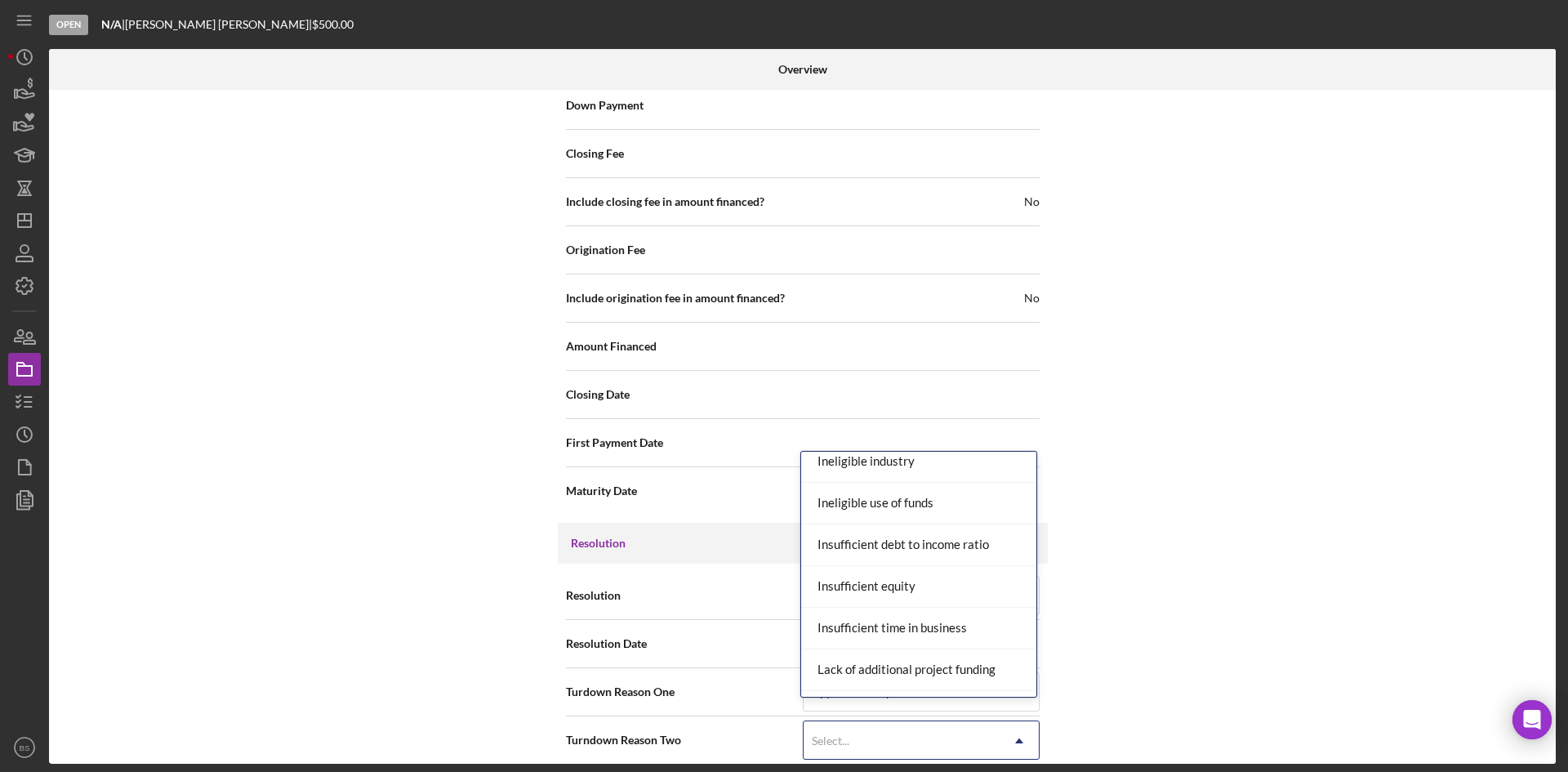
scroll to position [980, 0]
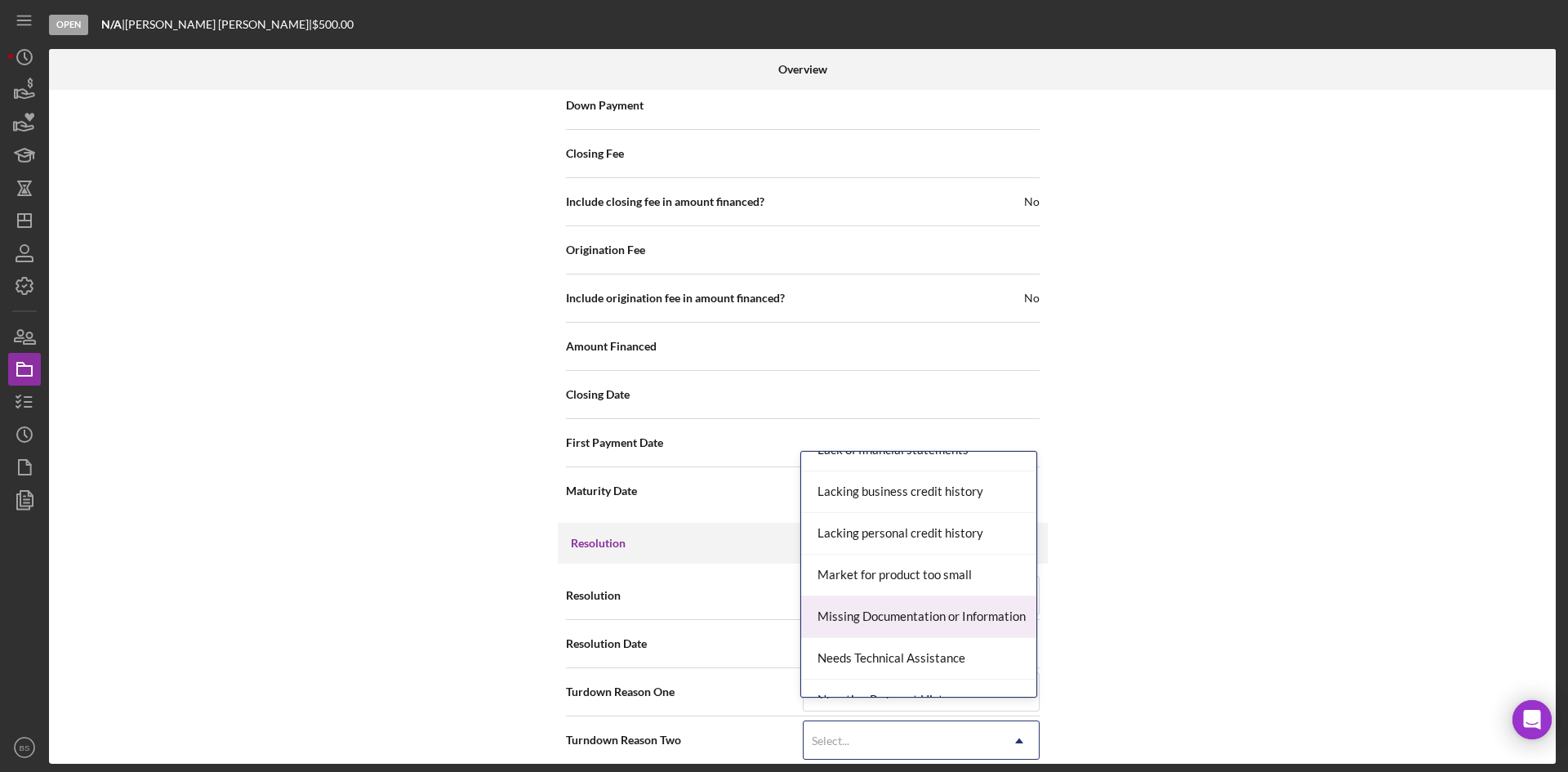
click at [915, 609] on div "Missing Documentation or Information" at bounding box center [919, 617] width 235 height 42
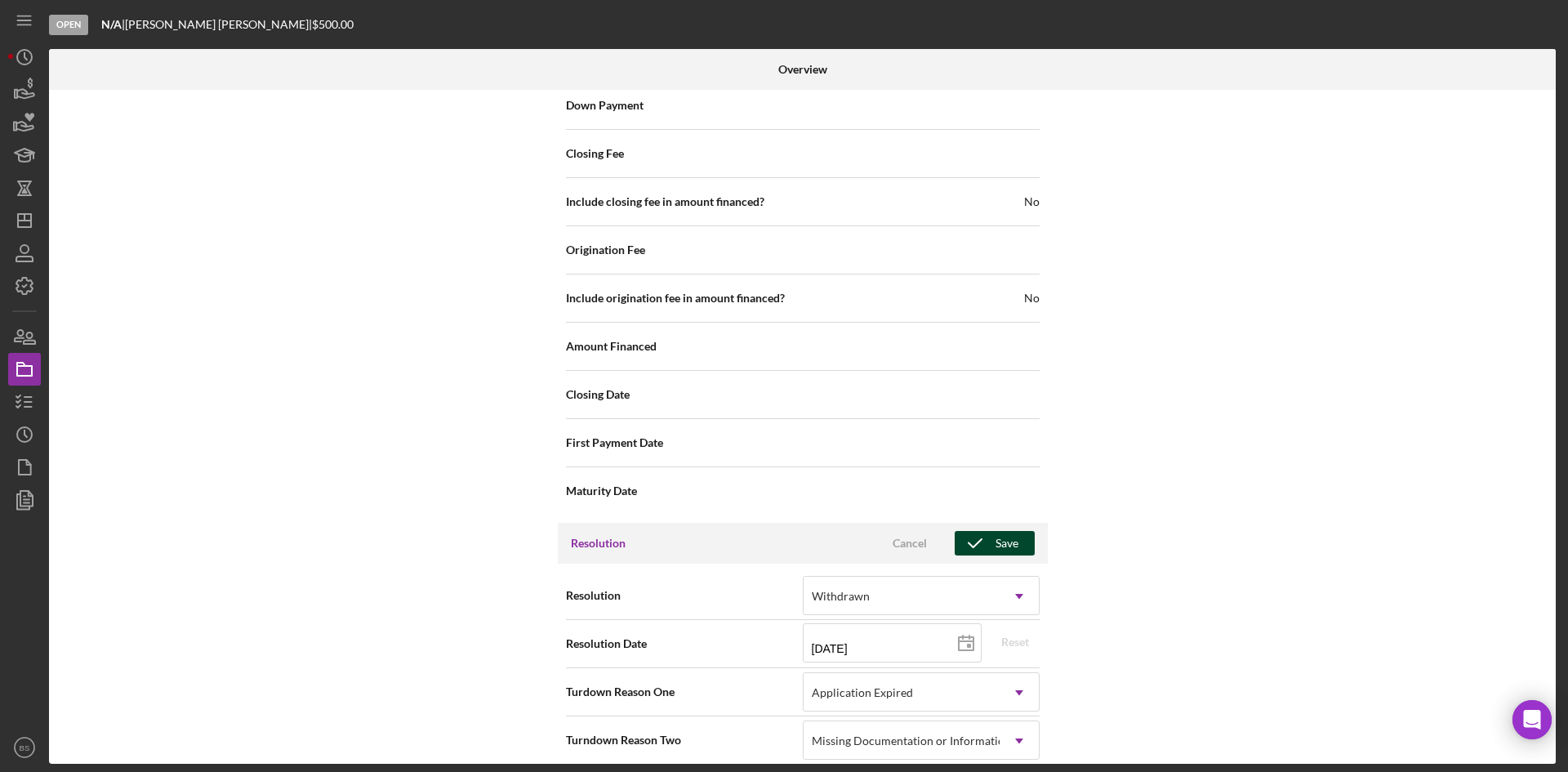
click at [972, 539] on polyline "button" at bounding box center [976, 543] width 13 height 9
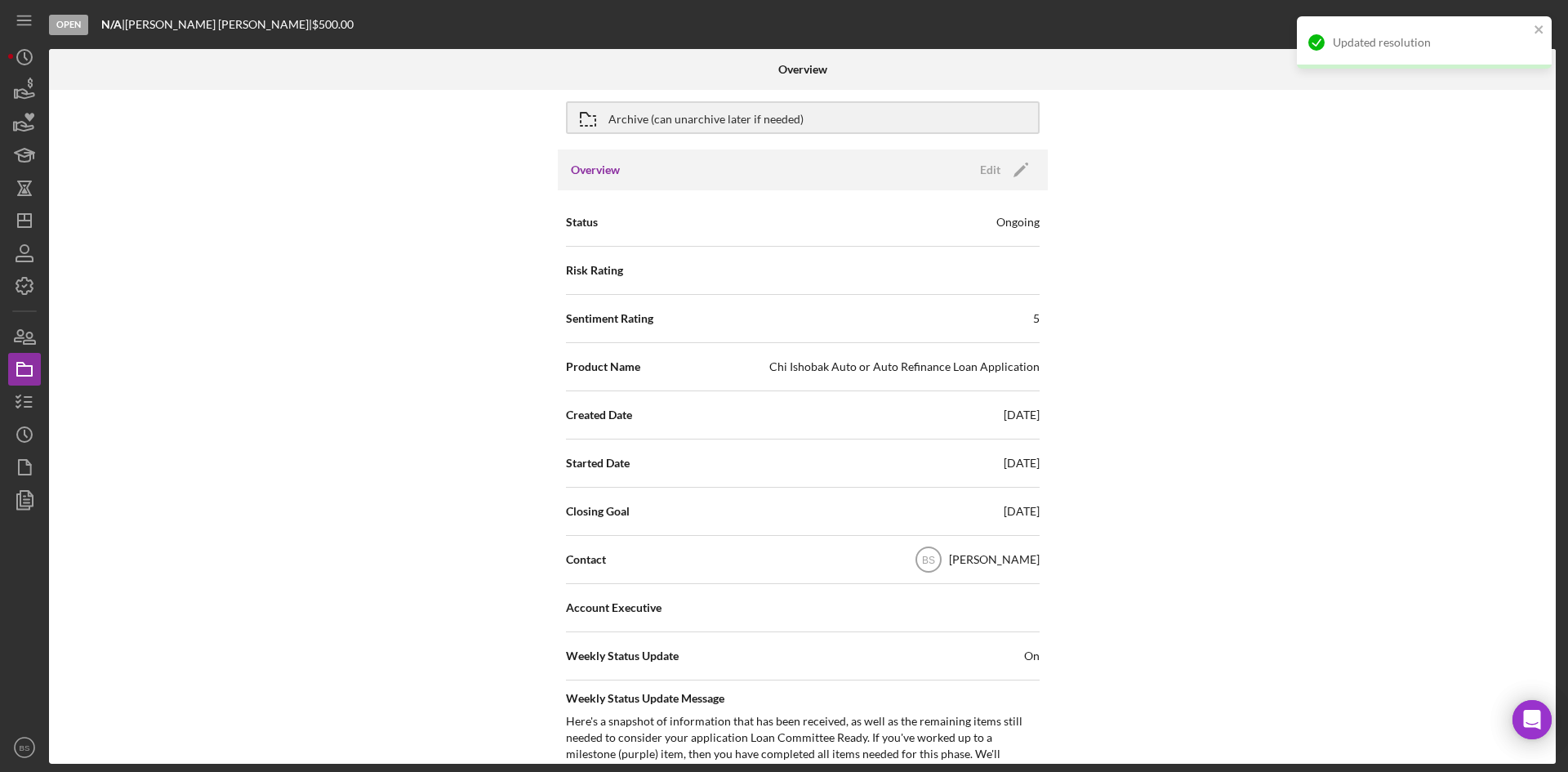
scroll to position [0, 0]
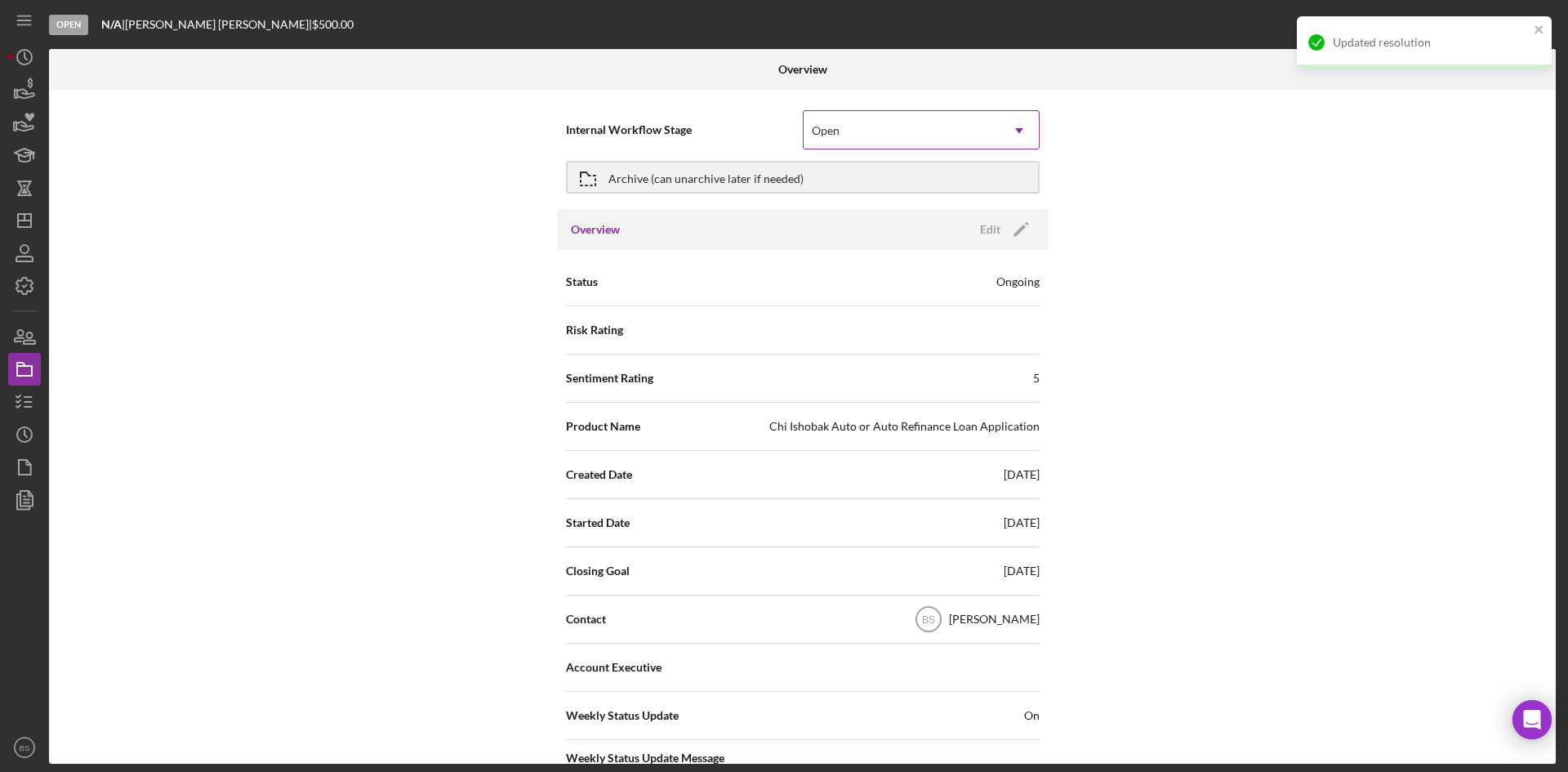
click at [864, 133] on div "Open" at bounding box center [901, 131] width 196 height 38
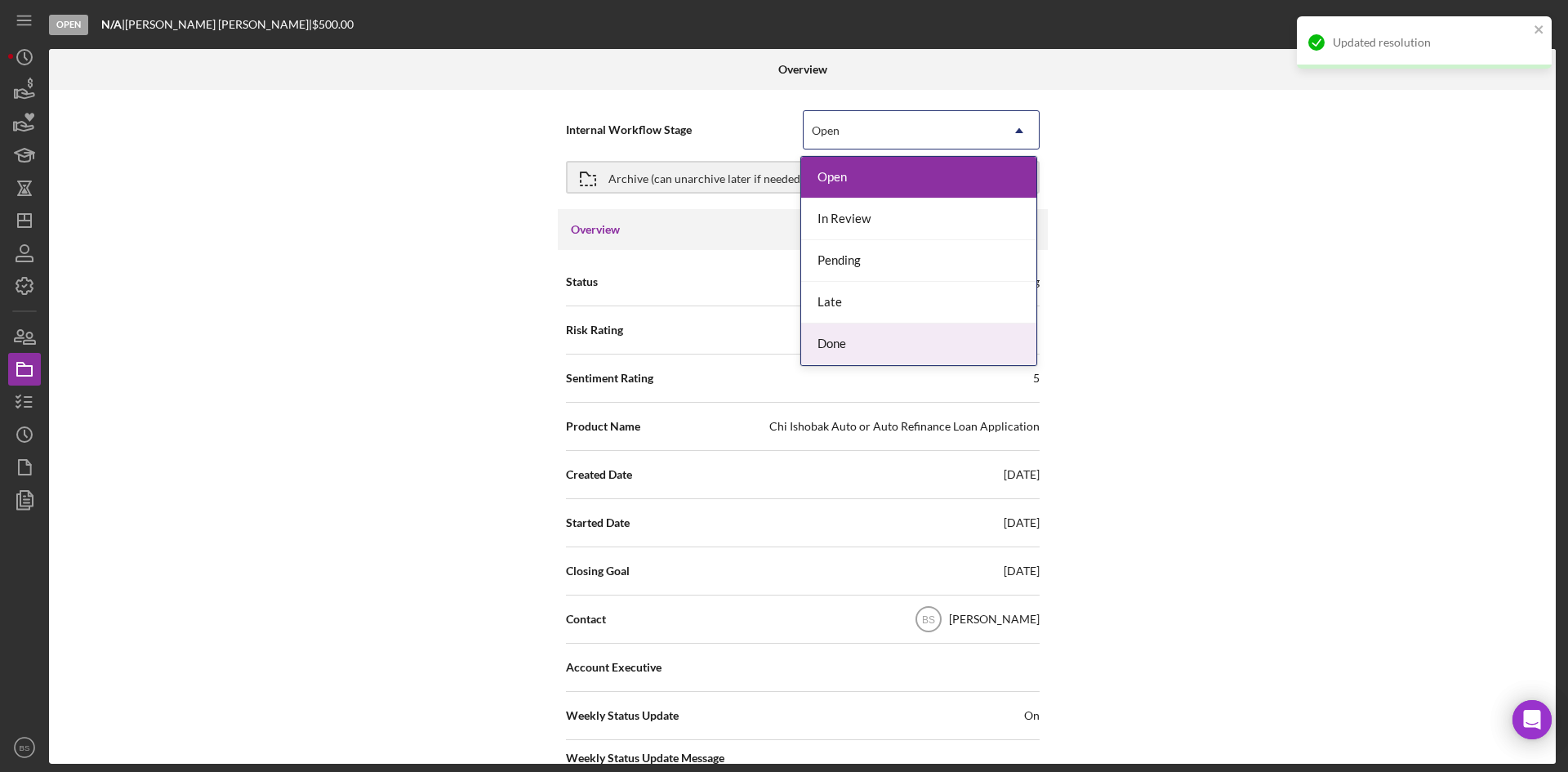
click at [854, 344] on div "Done" at bounding box center [919, 344] width 235 height 42
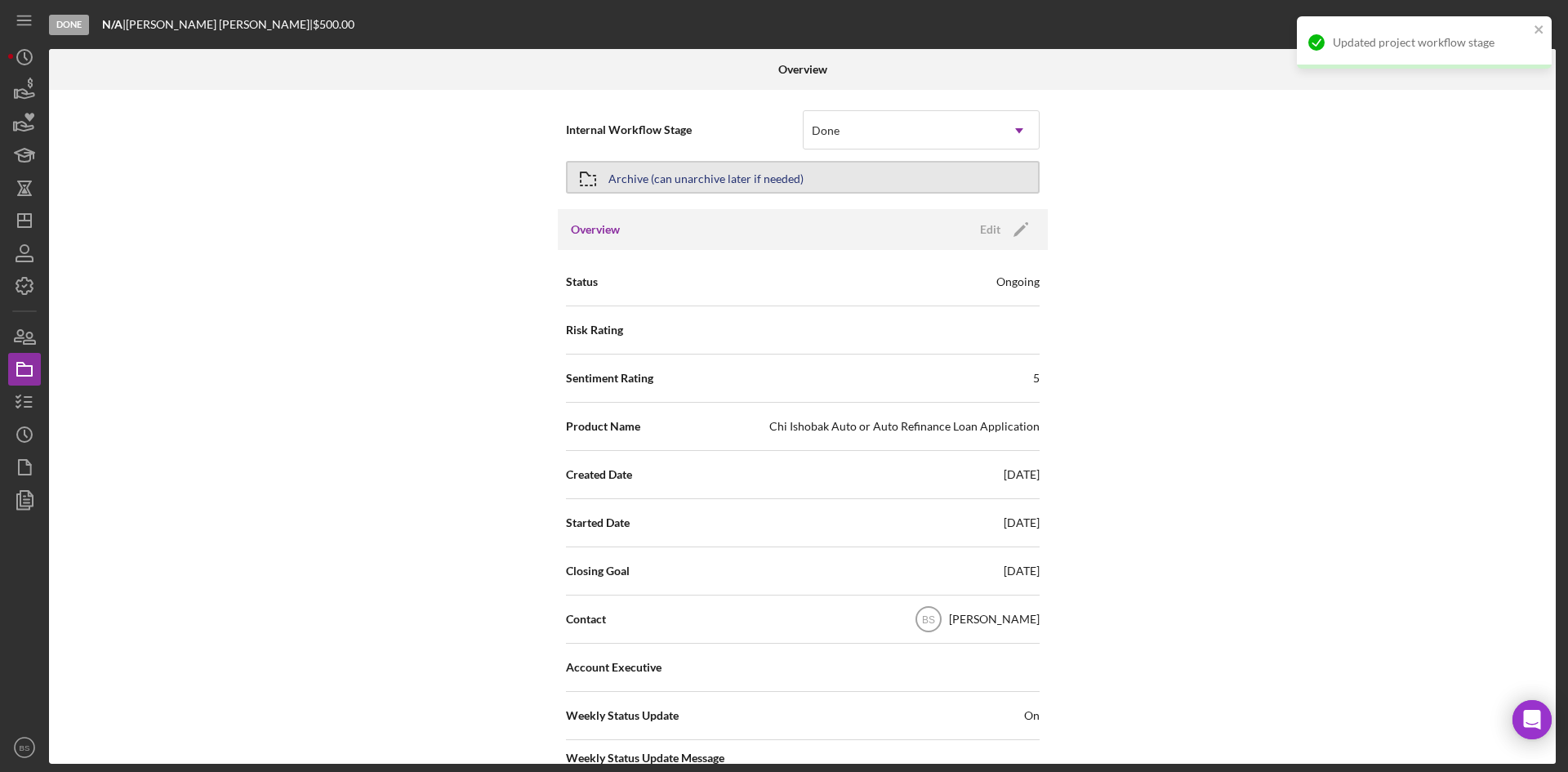
click at [807, 183] on button "Archive (can unarchive later if needed)" at bounding box center [803, 177] width 474 height 32
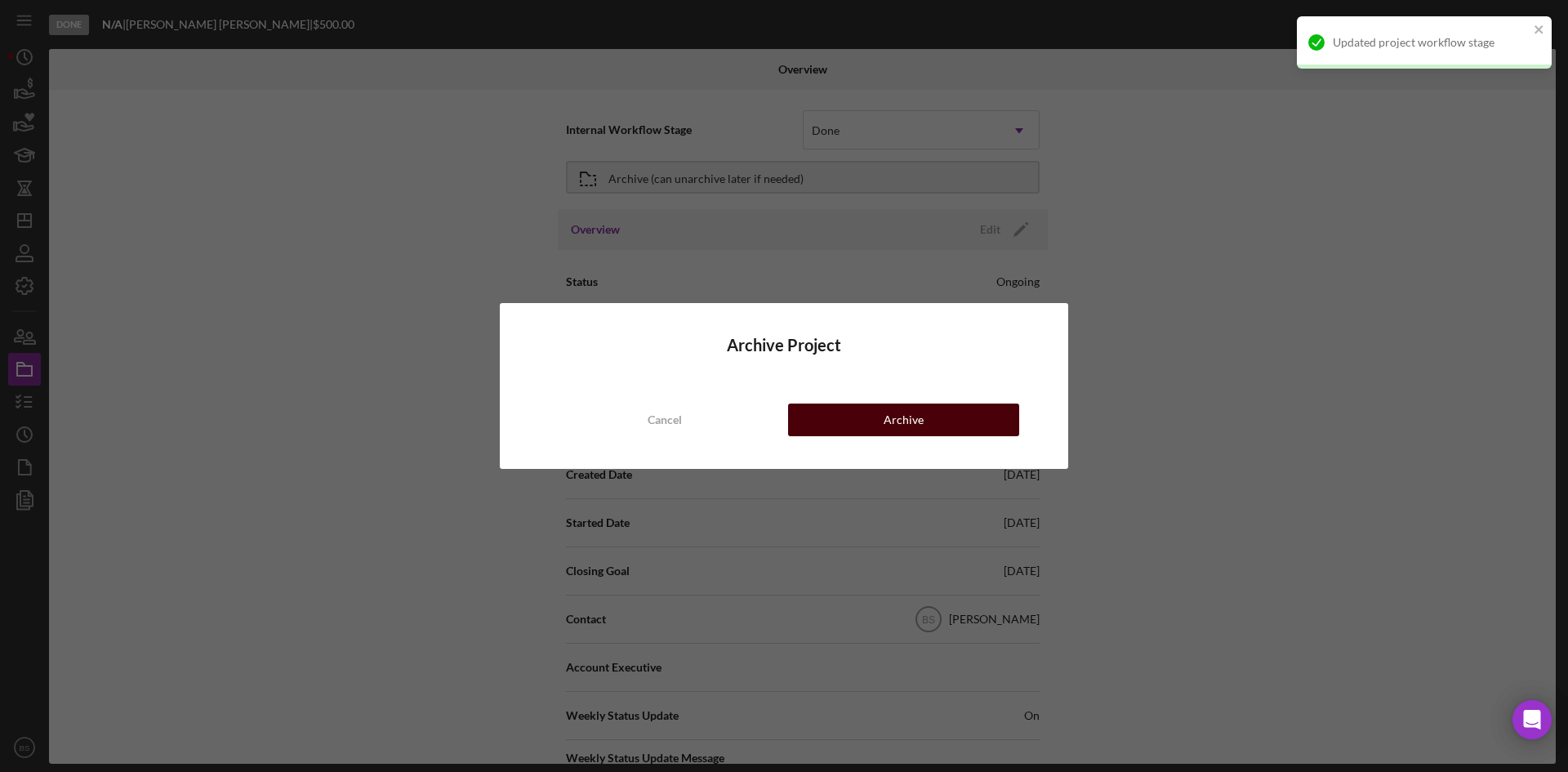
click at [861, 415] on button "Archive" at bounding box center [903, 419] width 231 height 32
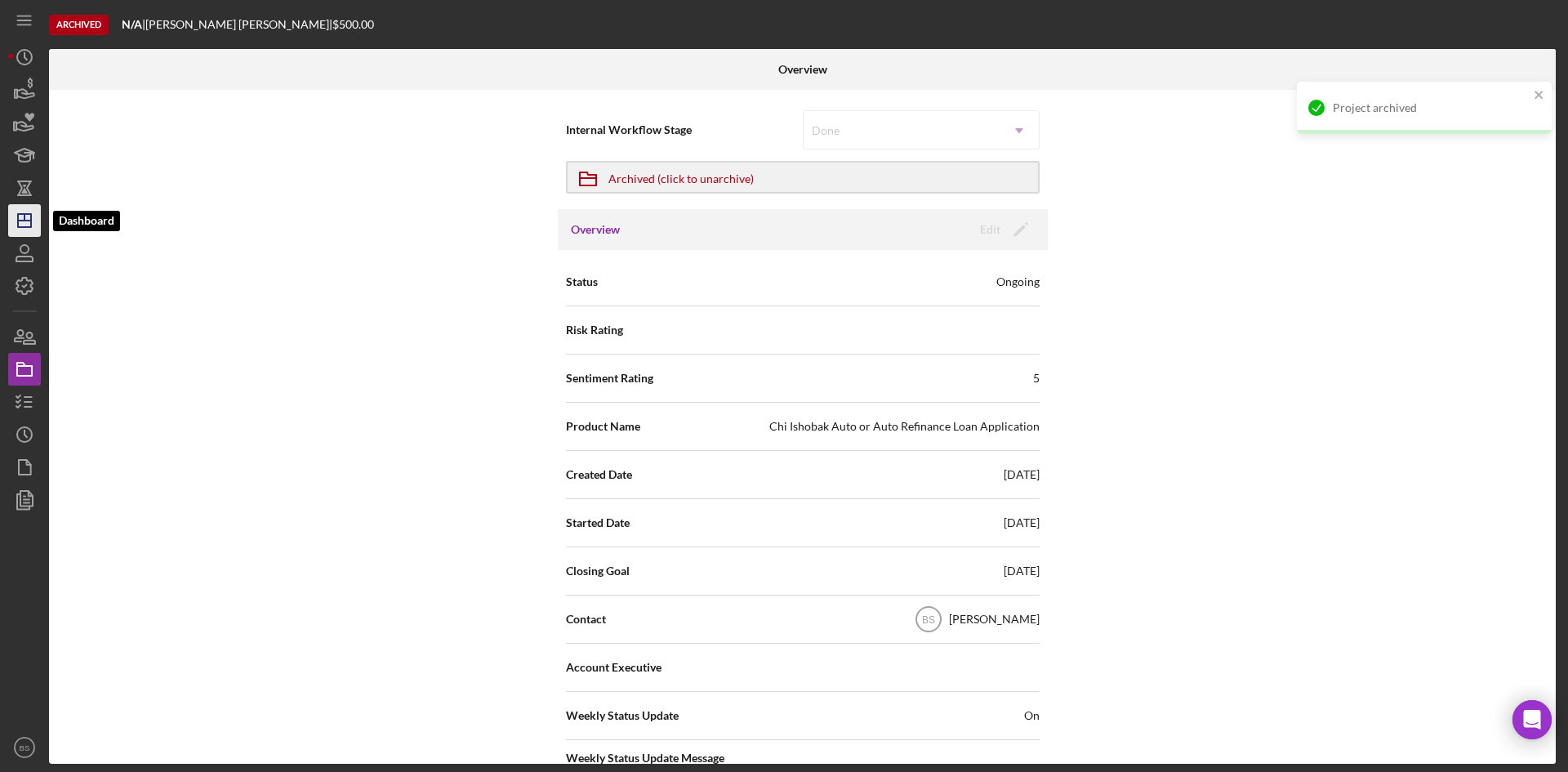
click at [35, 223] on icon "Icon/Dashboard" at bounding box center [24, 220] width 41 height 41
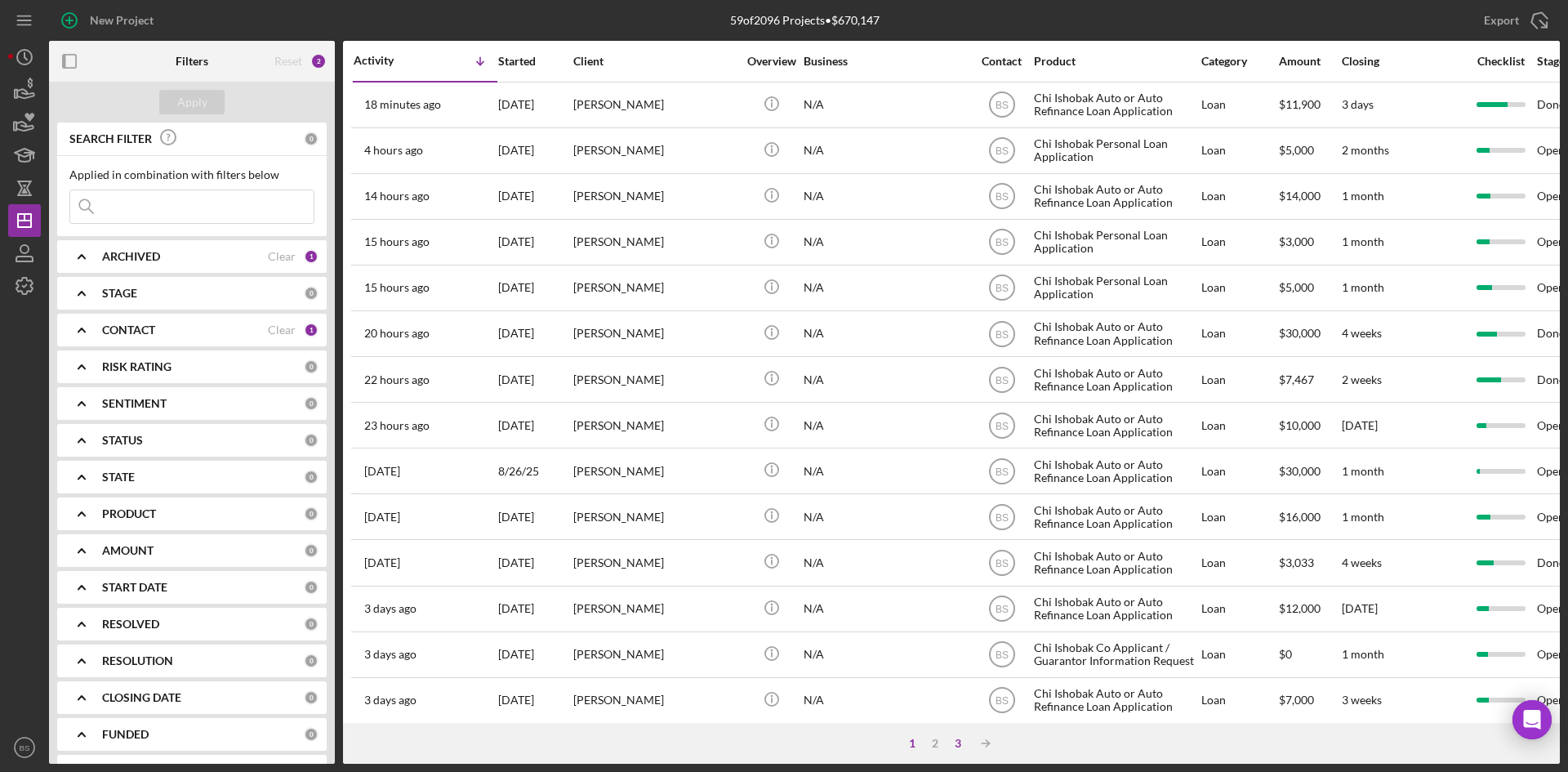
click at [956, 746] on div "3" at bounding box center [958, 743] width 23 height 13
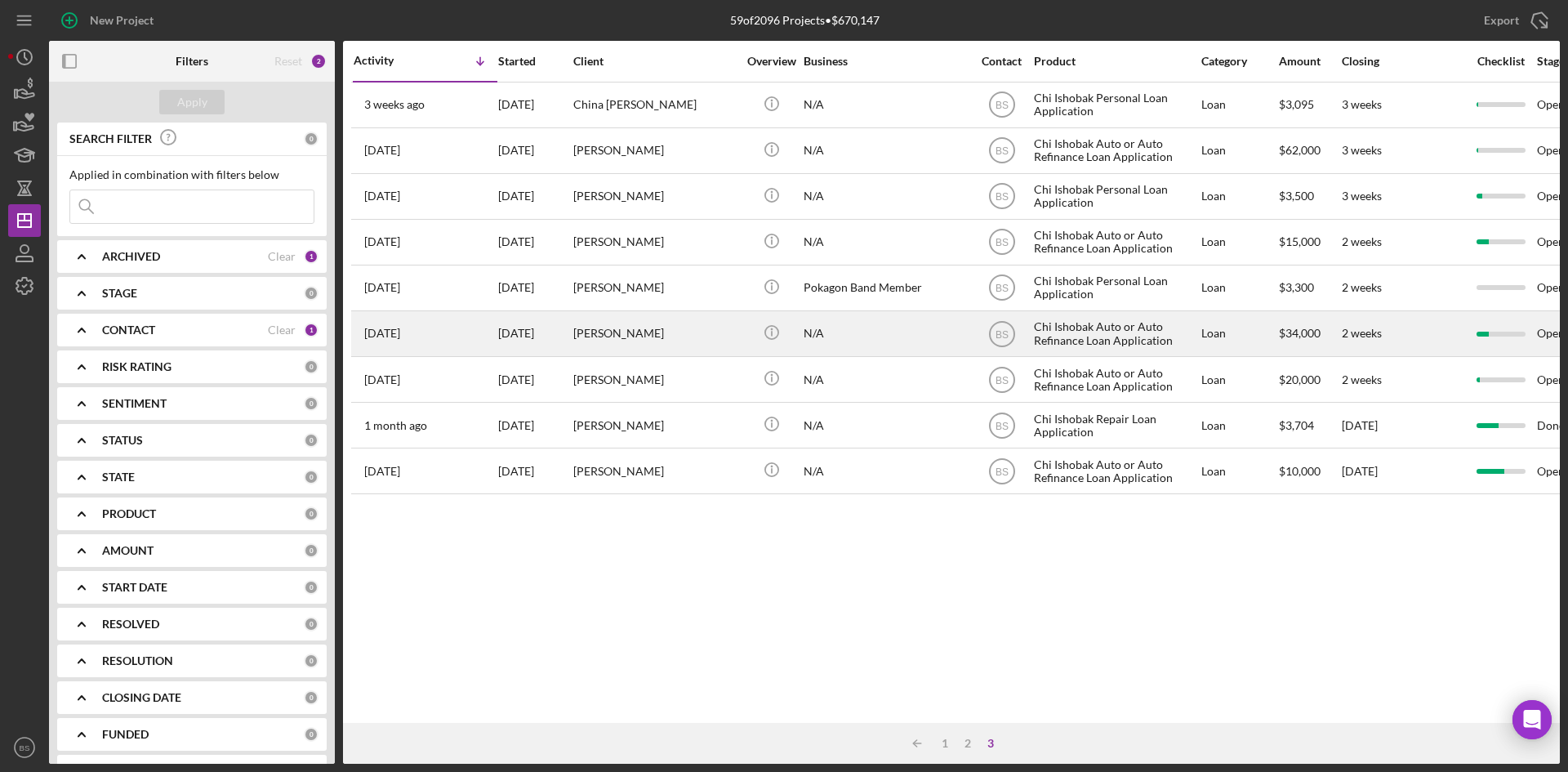
click at [711, 339] on div "Meranda Terry" at bounding box center [655, 334] width 164 height 44
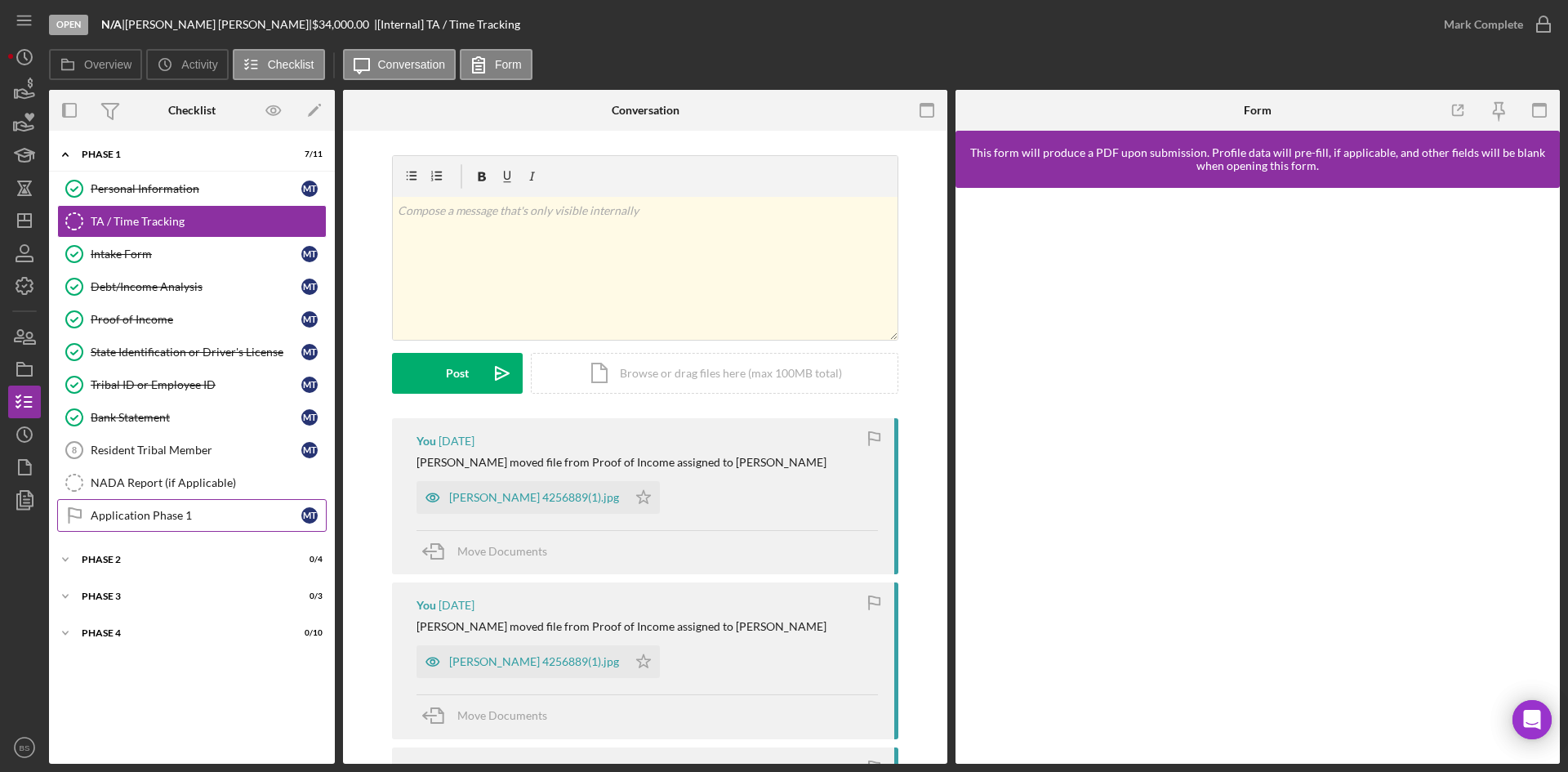
click at [254, 524] on link "Application Phase 1 Application Phase 1 M T" at bounding box center [191, 515] width 269 height 32
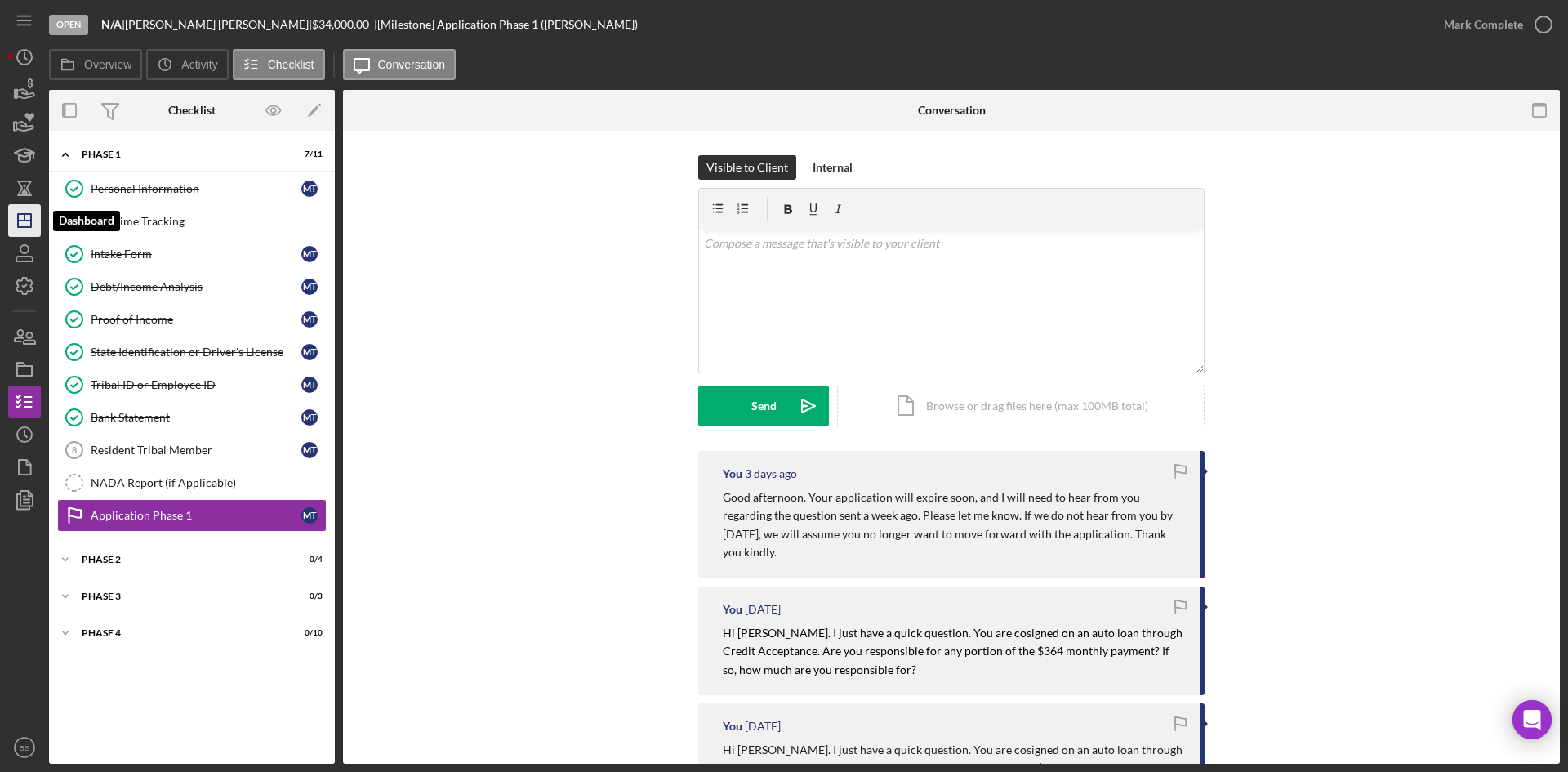
click at [26, 231] on icon "Icon/Dashboard" at bounding box center [24, 220] width 41 height 41
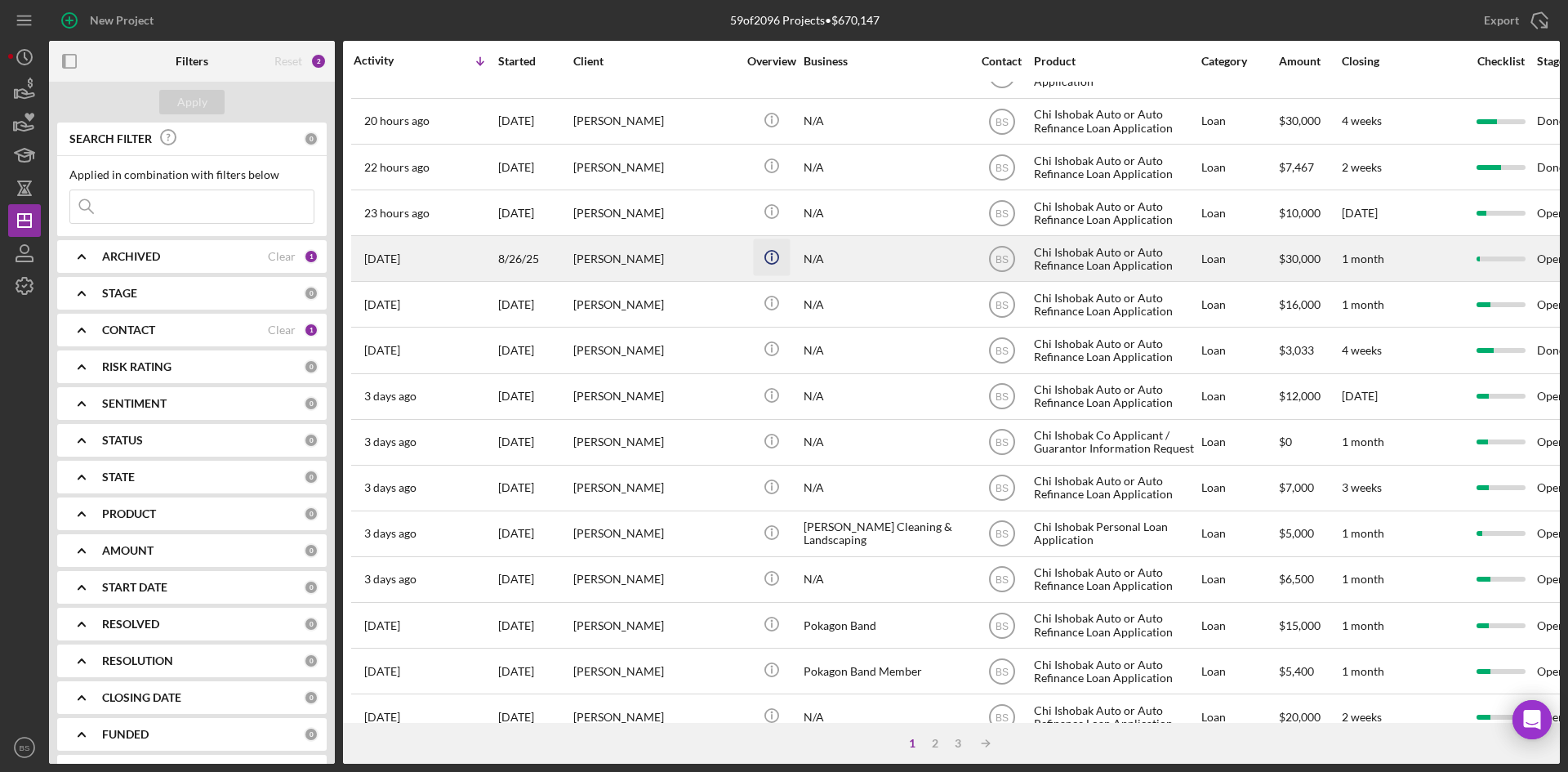
scroll to position [408, 0]
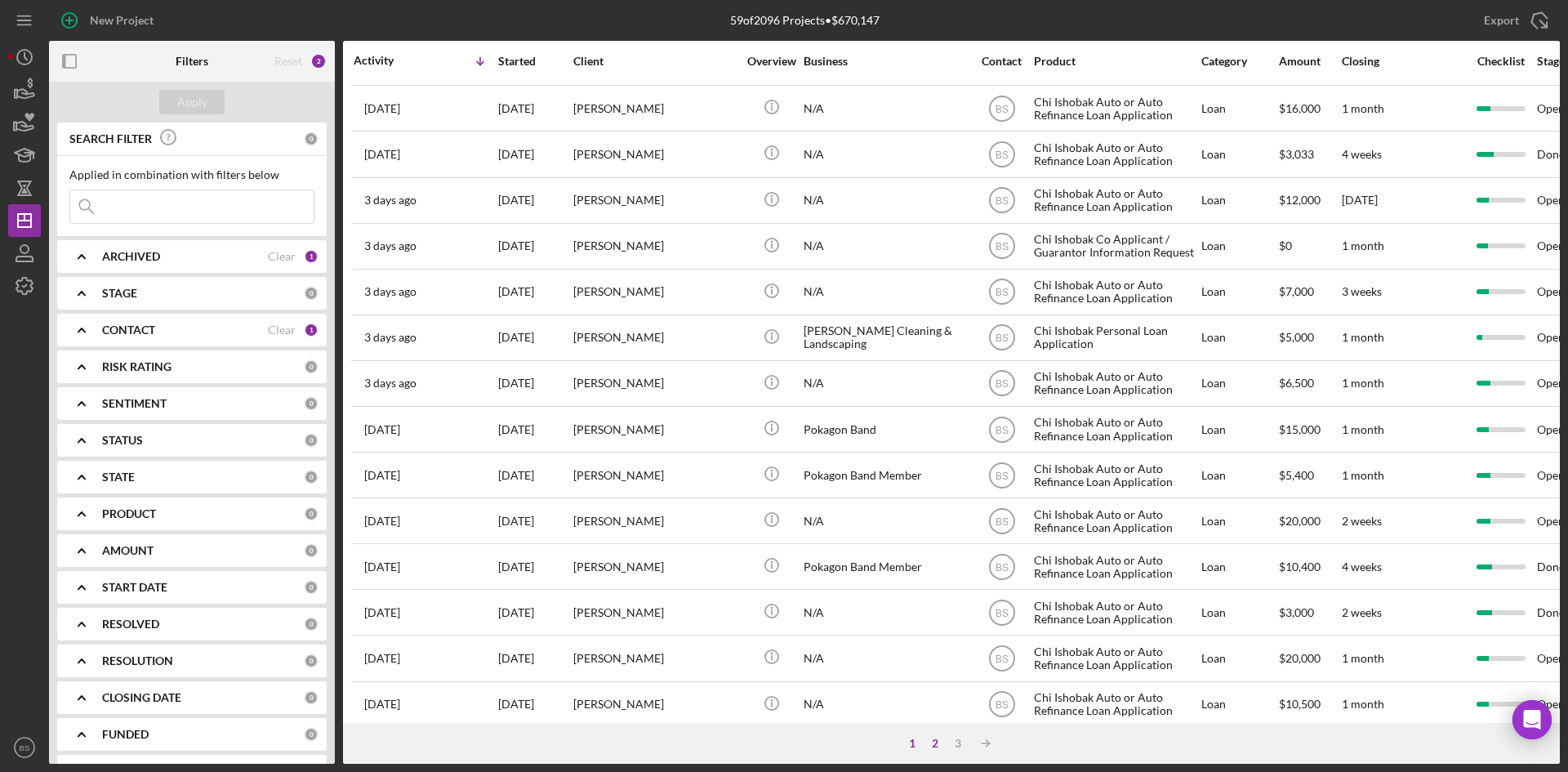
click at [935, 741] on div "2" at bounding box center [935, 743] width 23 height 13
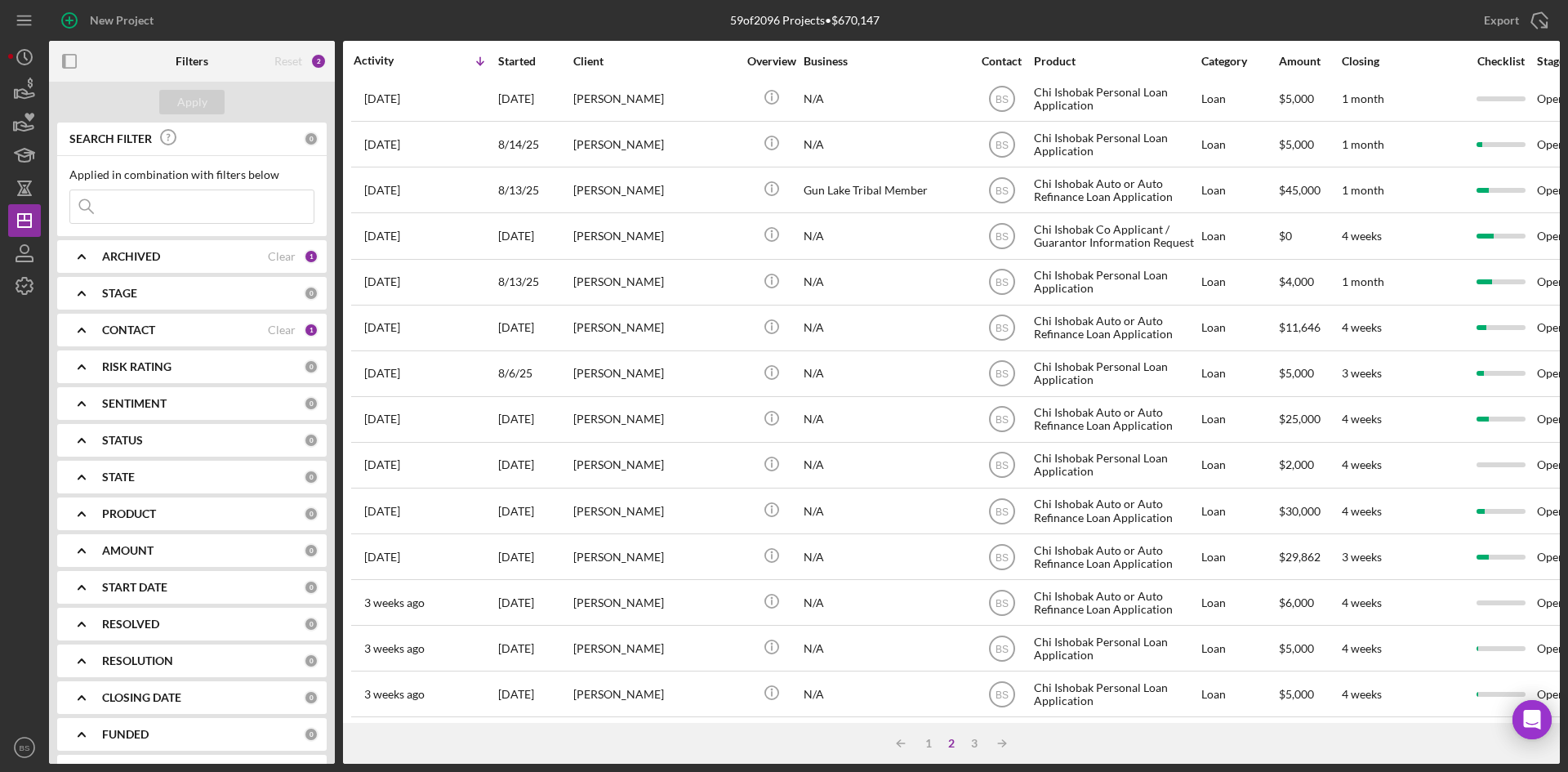
scroll to position [525, 0]
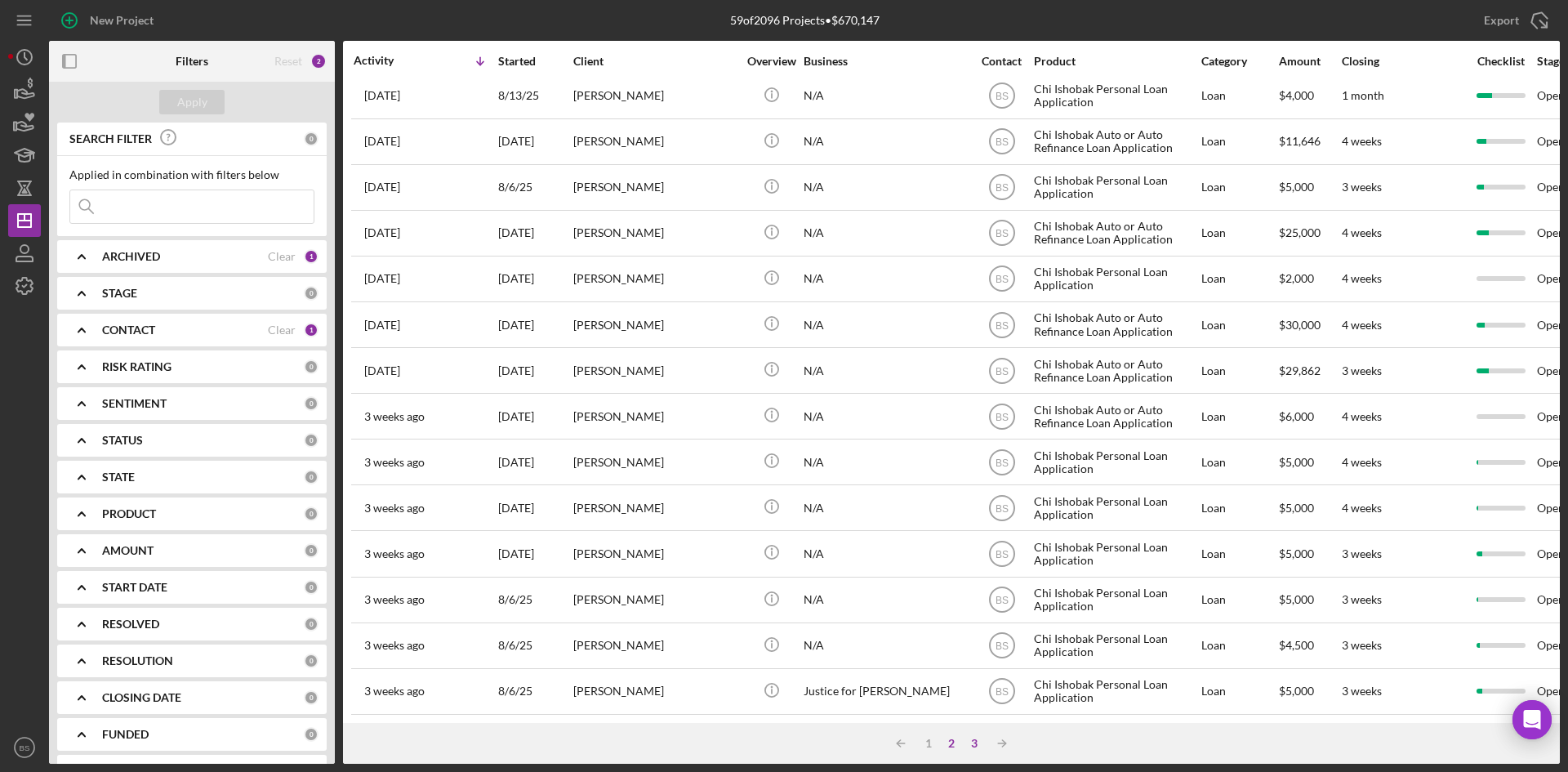
click at [968, 743] on div "3" at bounding box center [975, 743] width 23 height 13
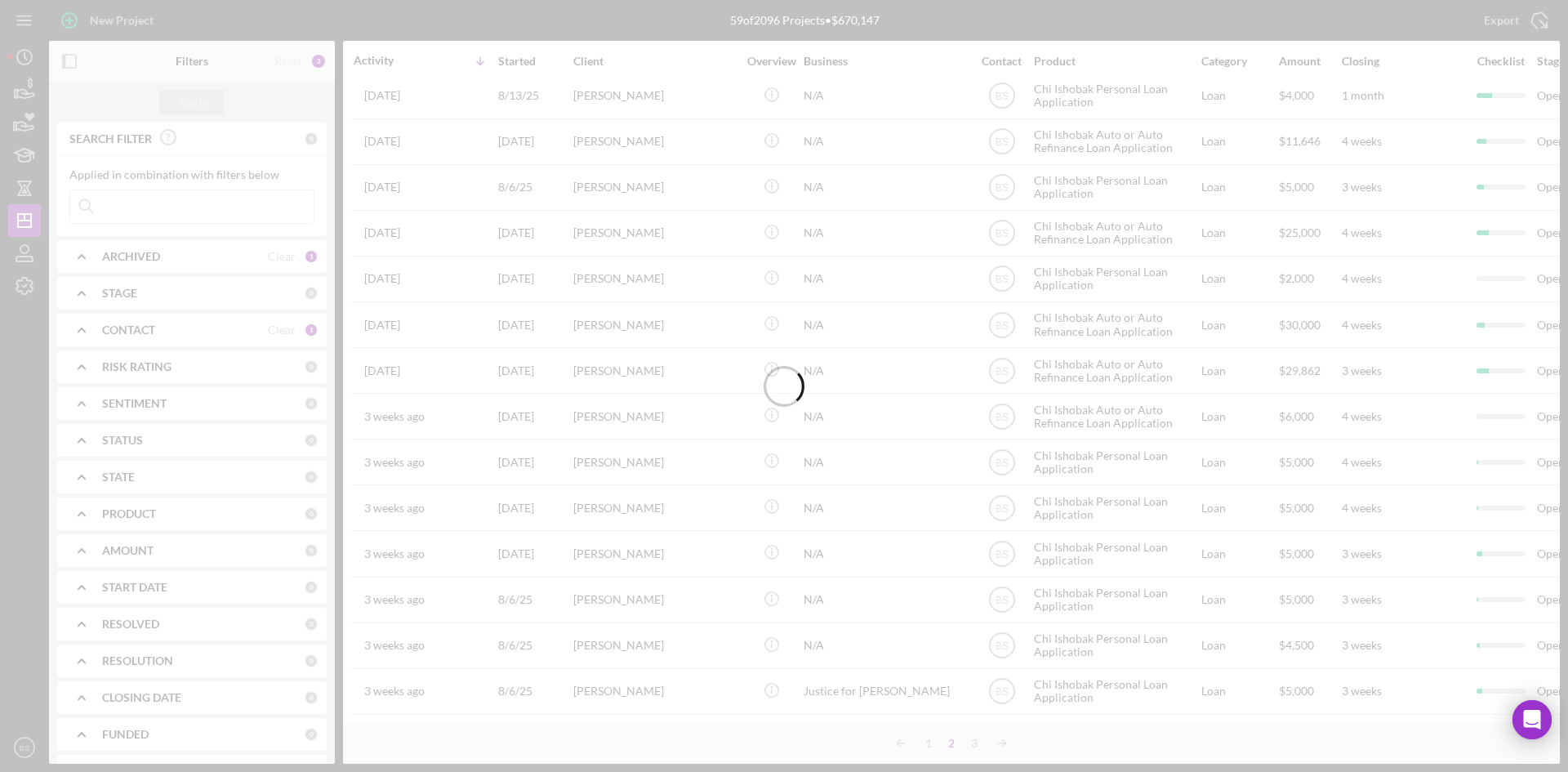
scroll to position [0, 0]
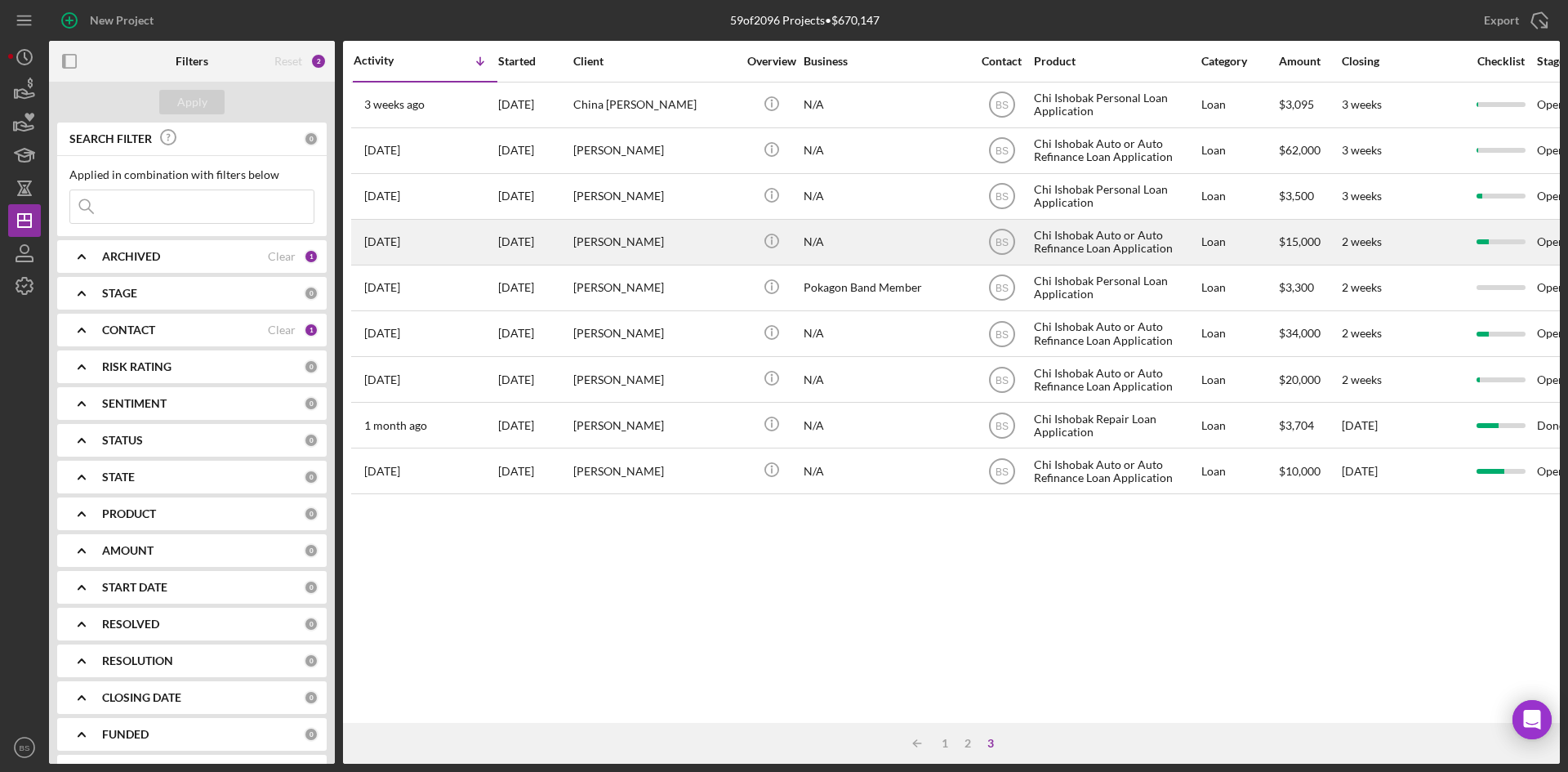
click at [589, 244] on div "Shelly Meachum" at bounding box center [655, 242] width 164 height 44
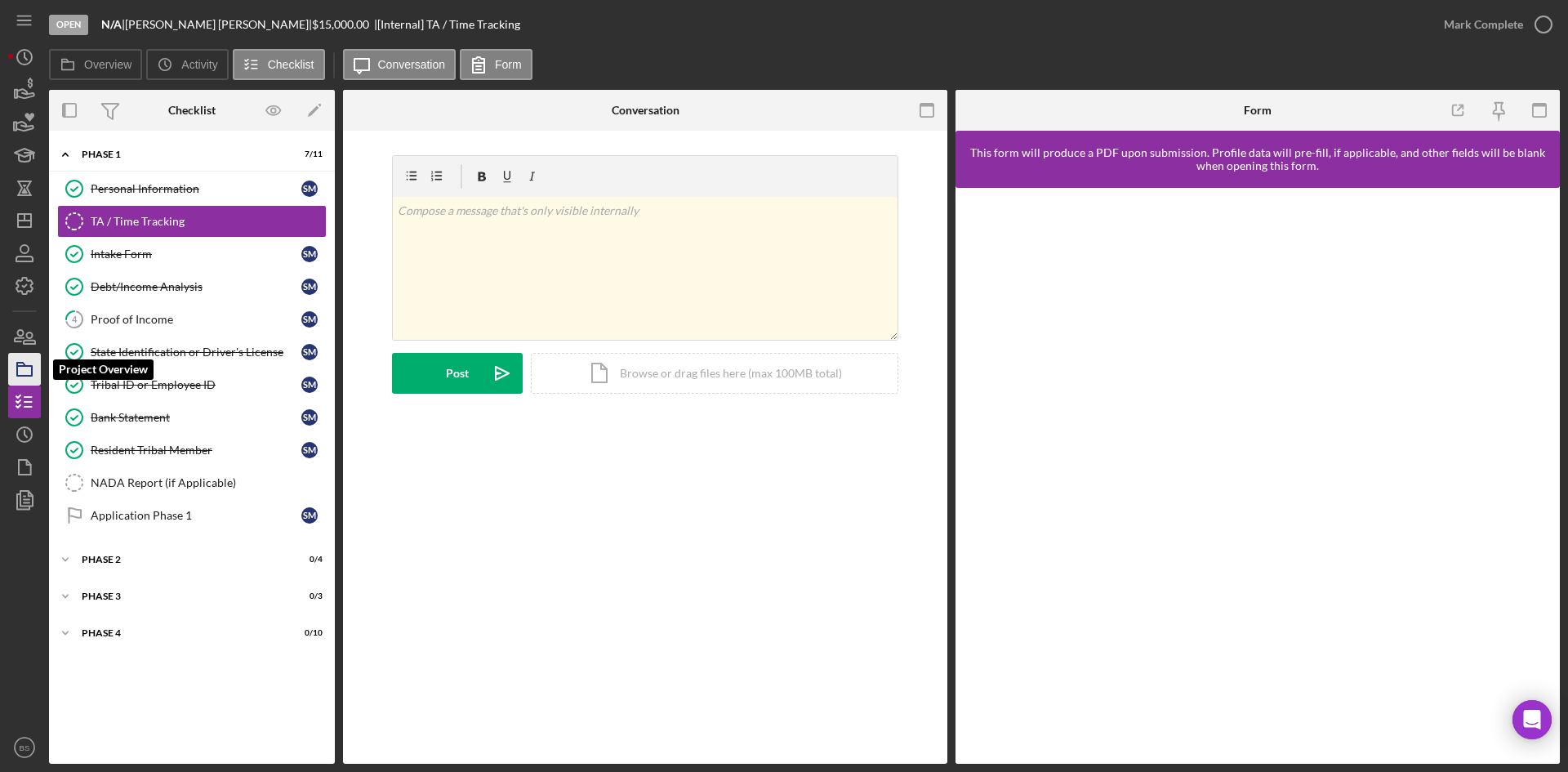
click at [20, 372] on icon "button" at bounding box center [24, 369] width 41 height 41
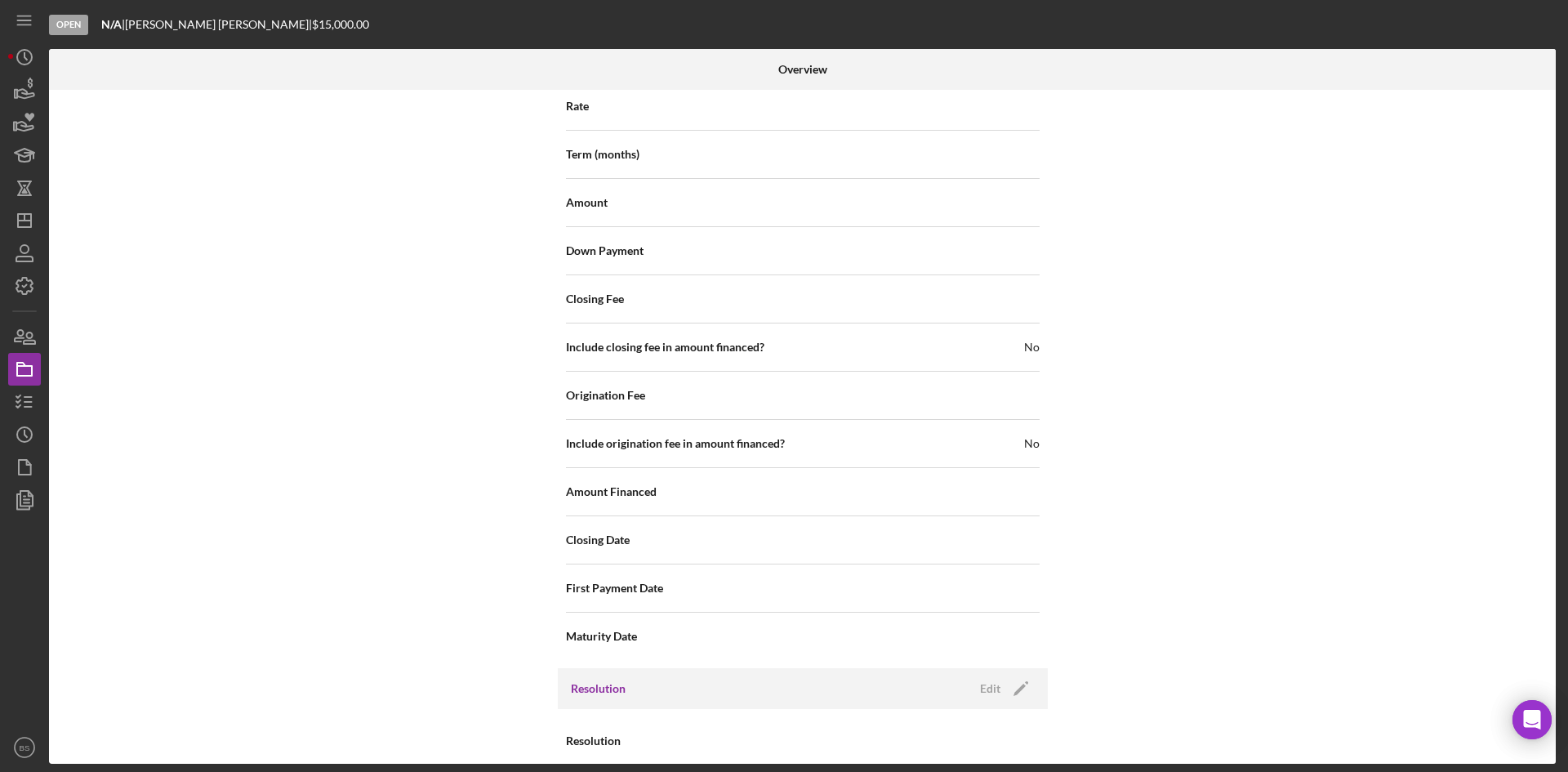
scroll to position [1754, 0]
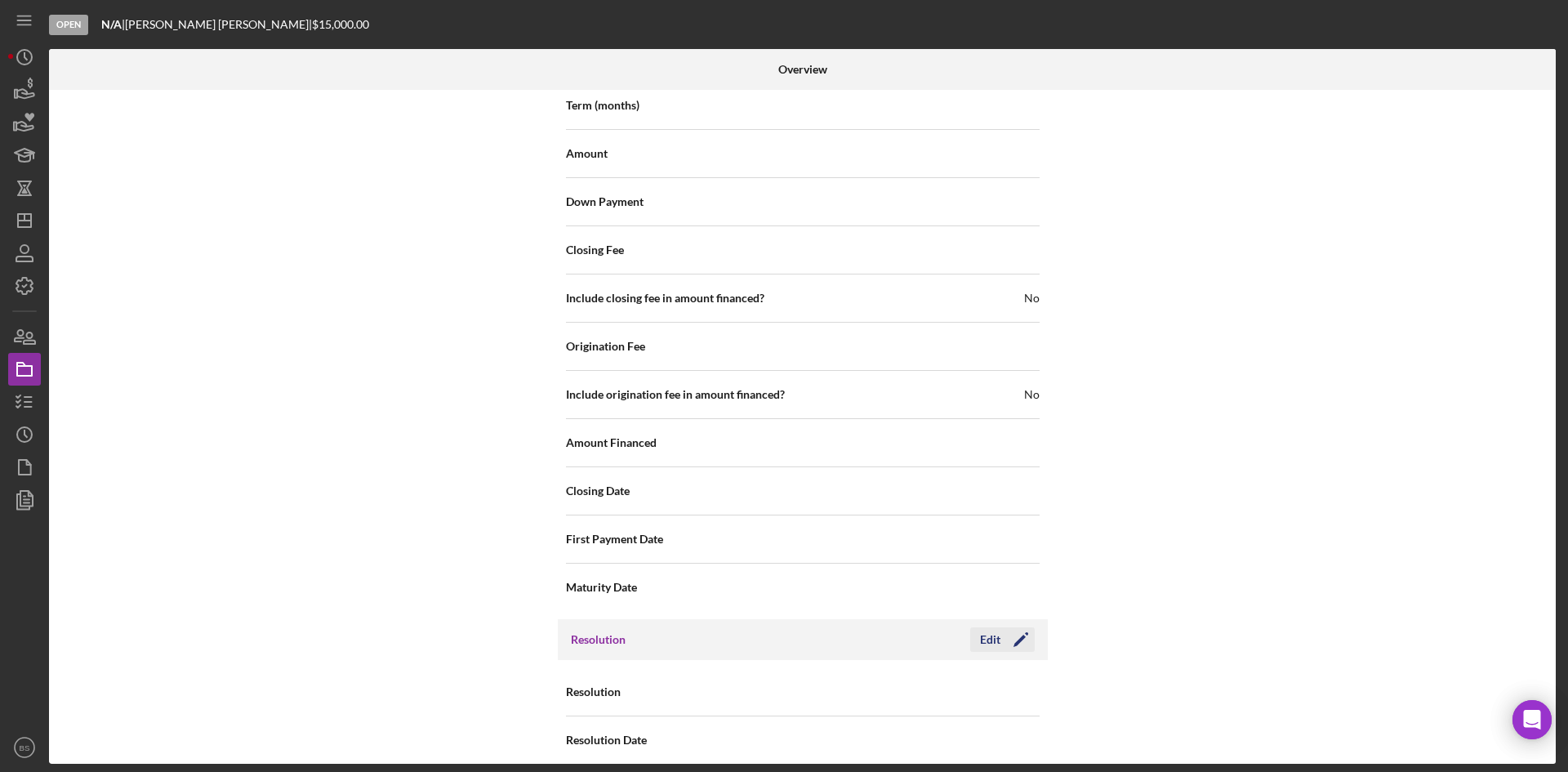
click at [993, 628] on div "Edit" at bounding box center [990, 640] width 20 height 25
click at [939, 674] on div "Select..." at bounding box center [901, 693] width 196 height 38
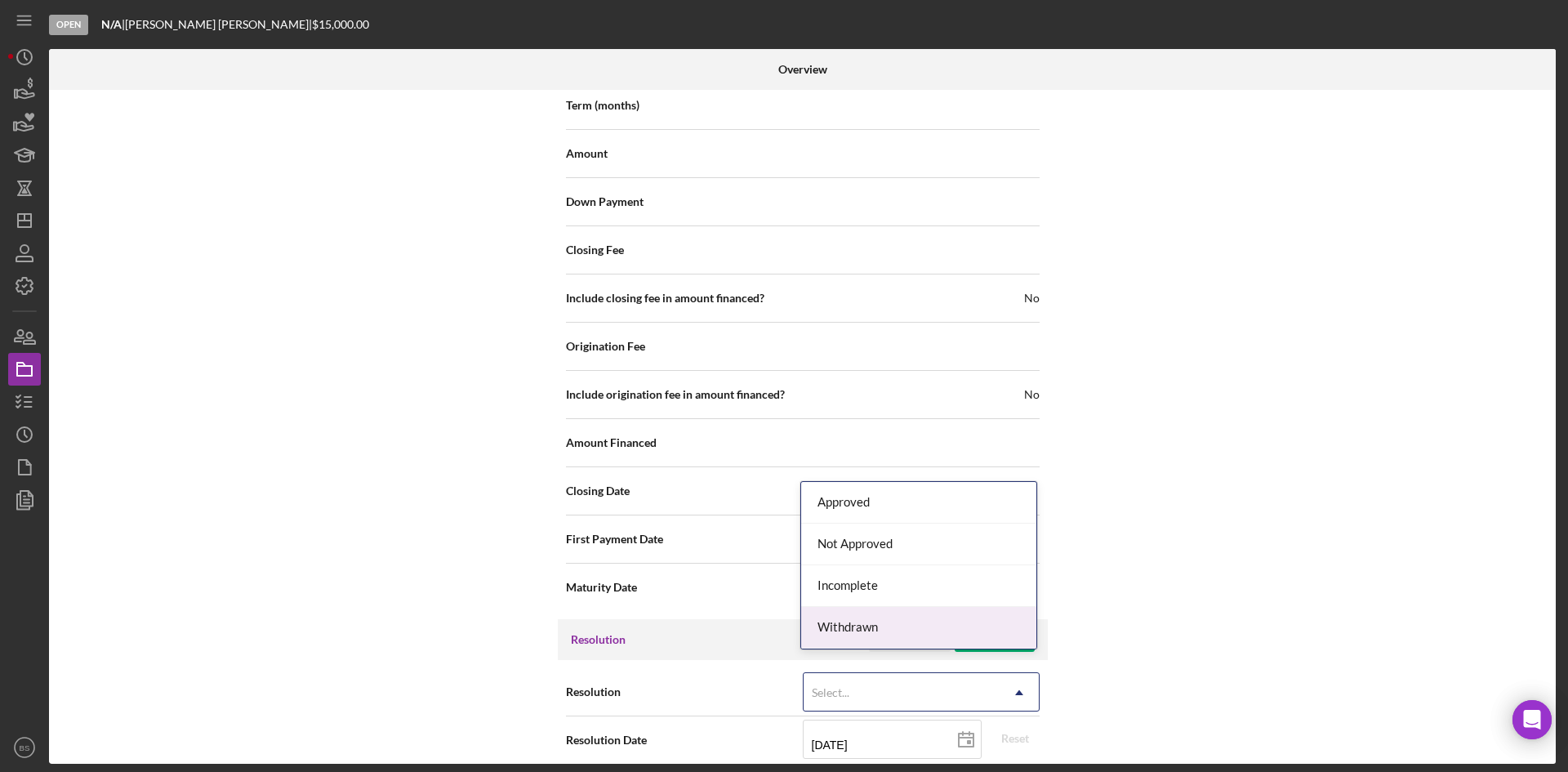
click at [935, 632] on div "Withdrawn" at bounding box center [919, 627] width 235 height 42
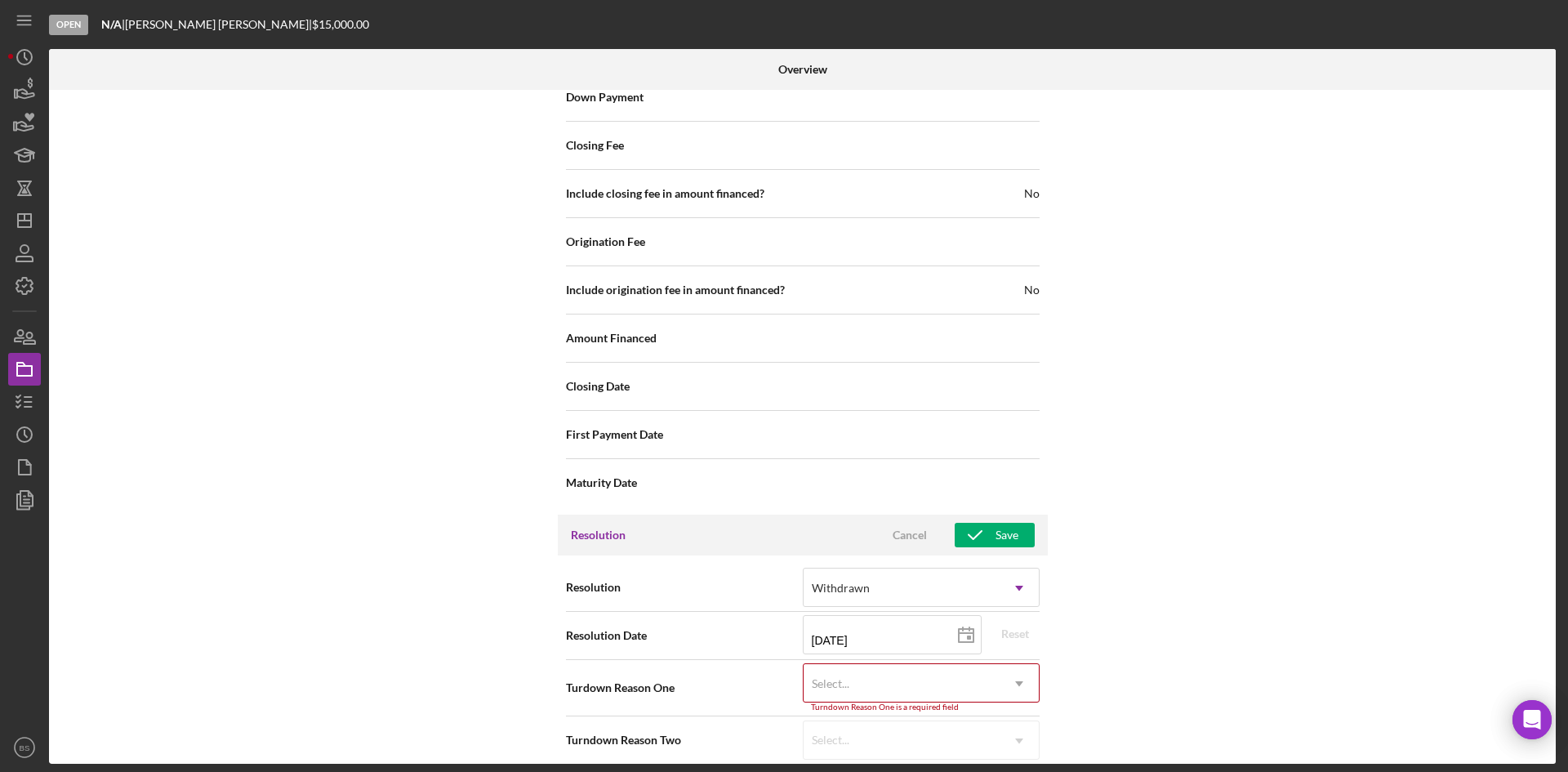
click at [912, 678] on div "Select..." at bounding box center [901, 684] width 196 height 38
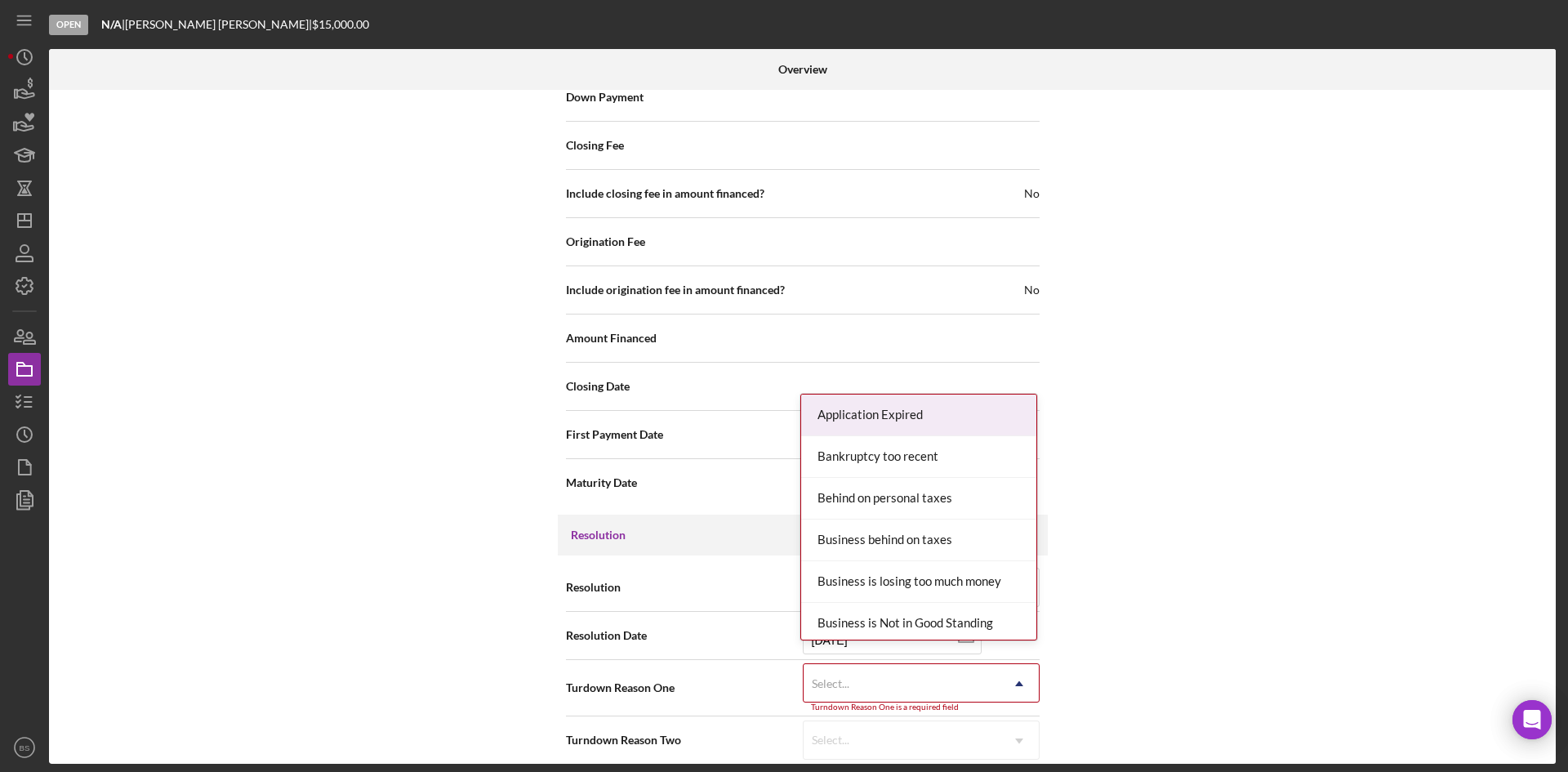
click at [937, 415] on div "Application Expired" at bounding box center [919, 415] width 235 height 42
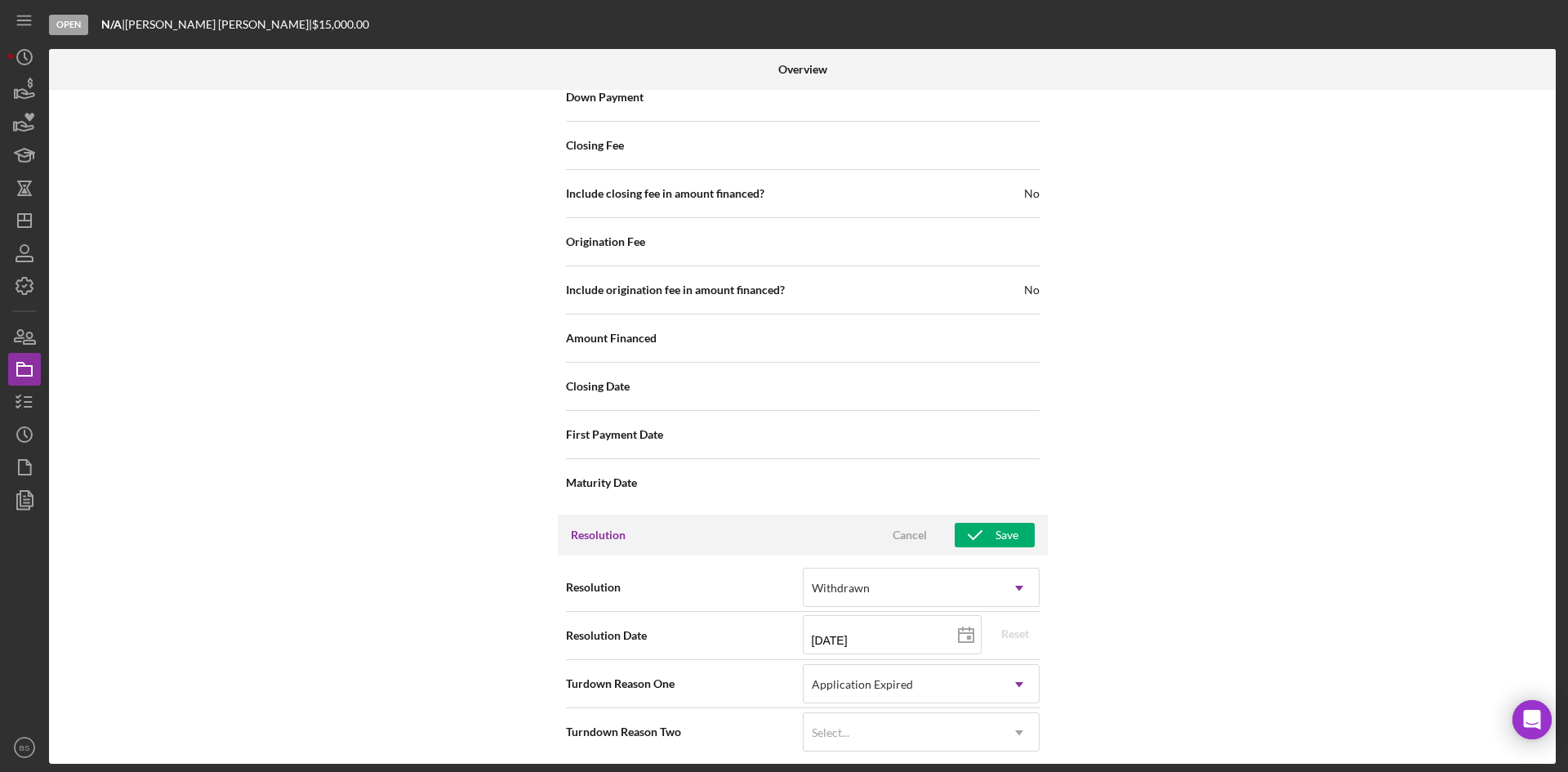
scroll to position [1850, 0]
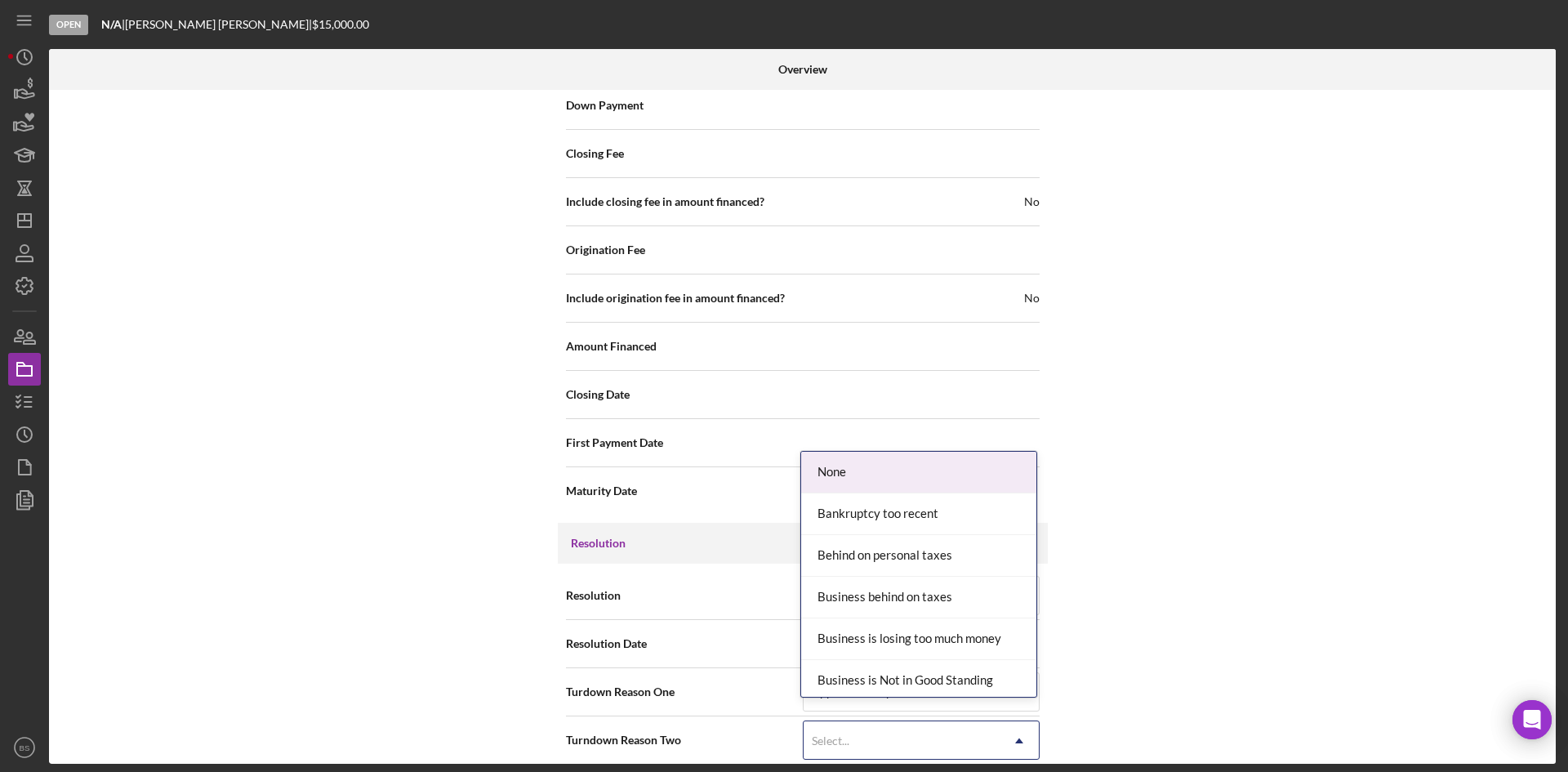
click at [947, 724] on div "Select..." at bounding box center [901, 741] width 196 height 38
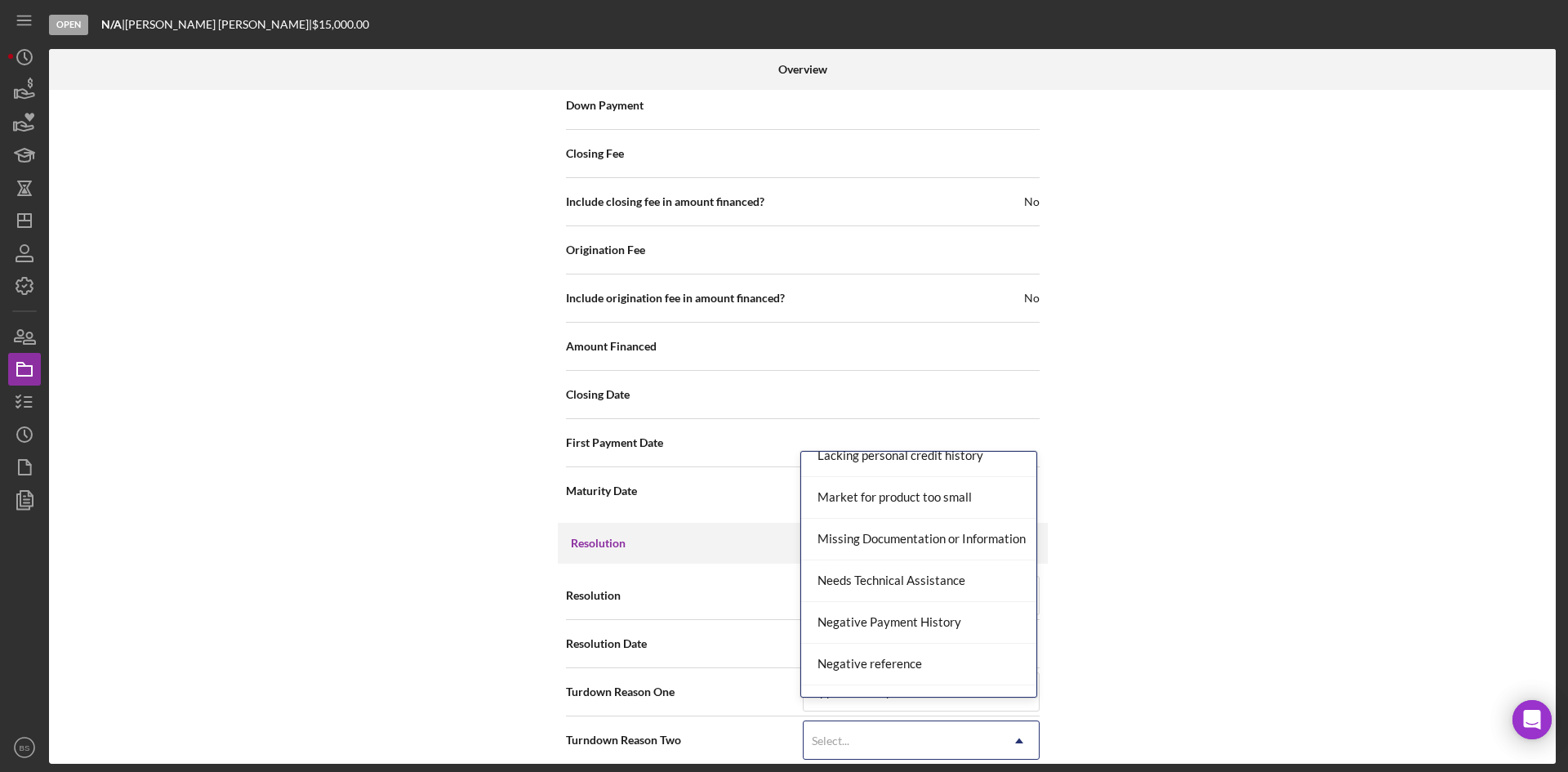
scroll to position [1062, 0]
click at [923, 541] on div "Missing Documentation or Information" at bounding box center [919, 535] width 235 height 42
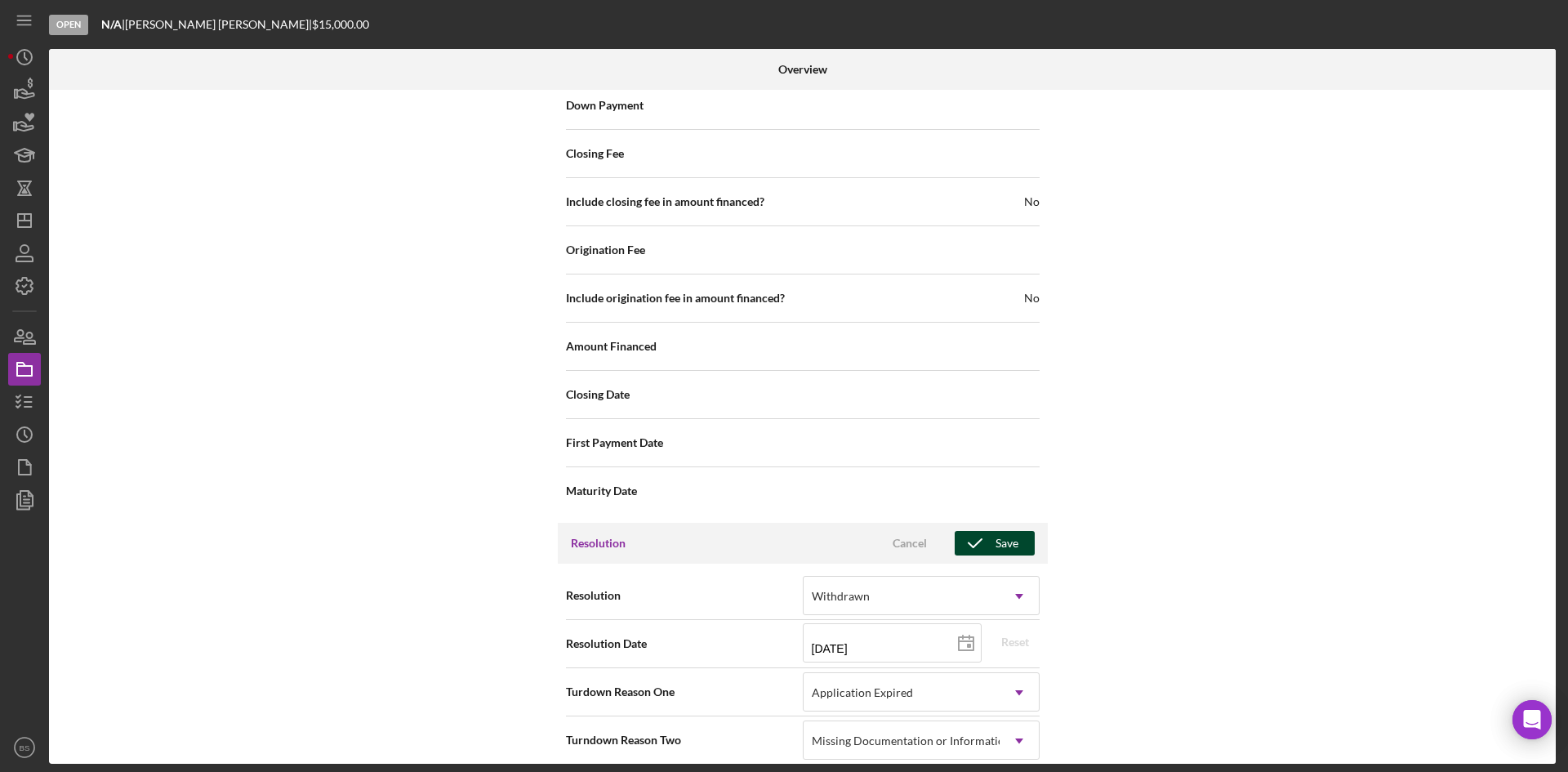
click at [997, 531] on div "Save" at bounding box center [1007, 543] width 23 height 25
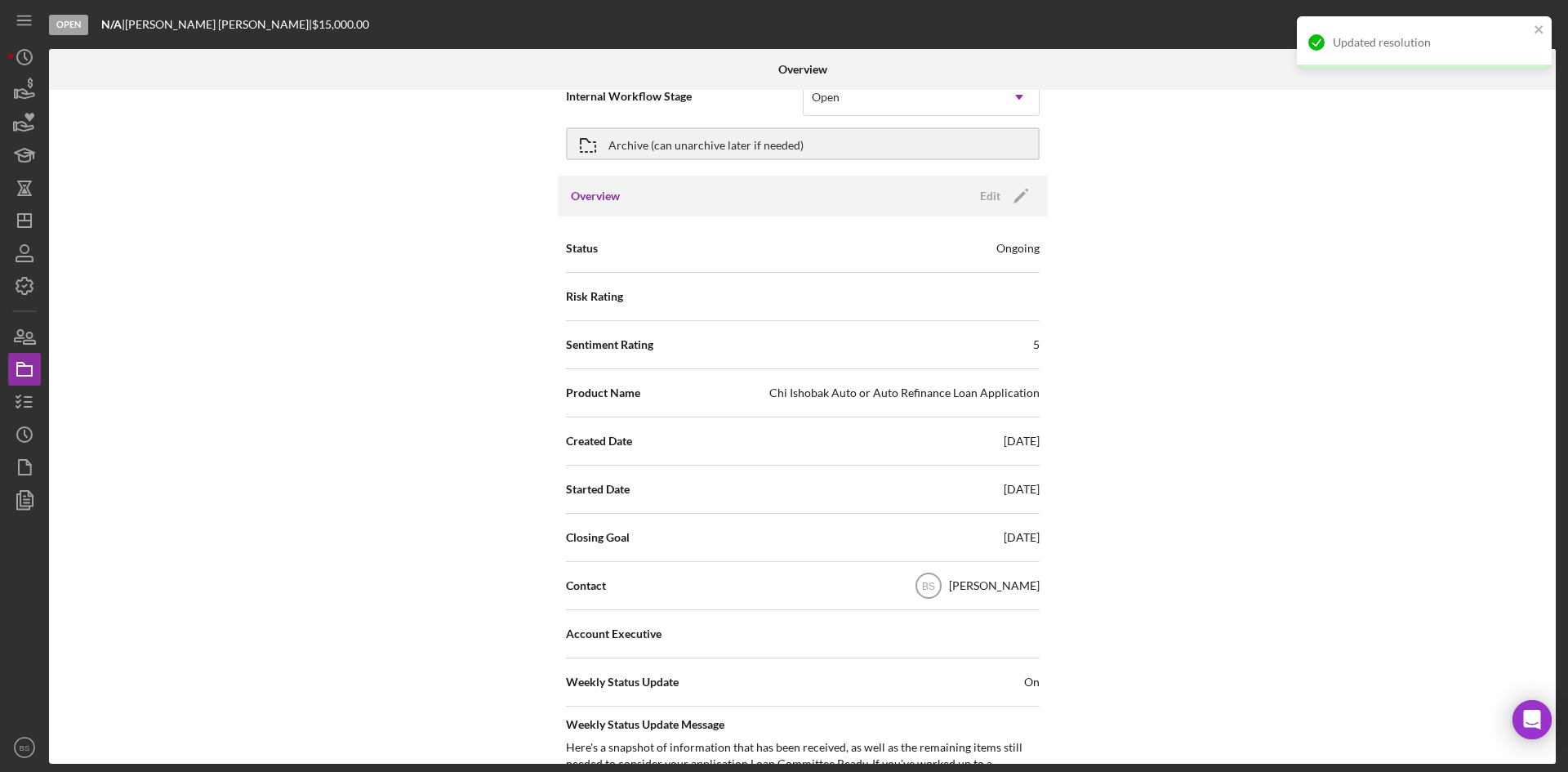
scroll to position [0, 0]
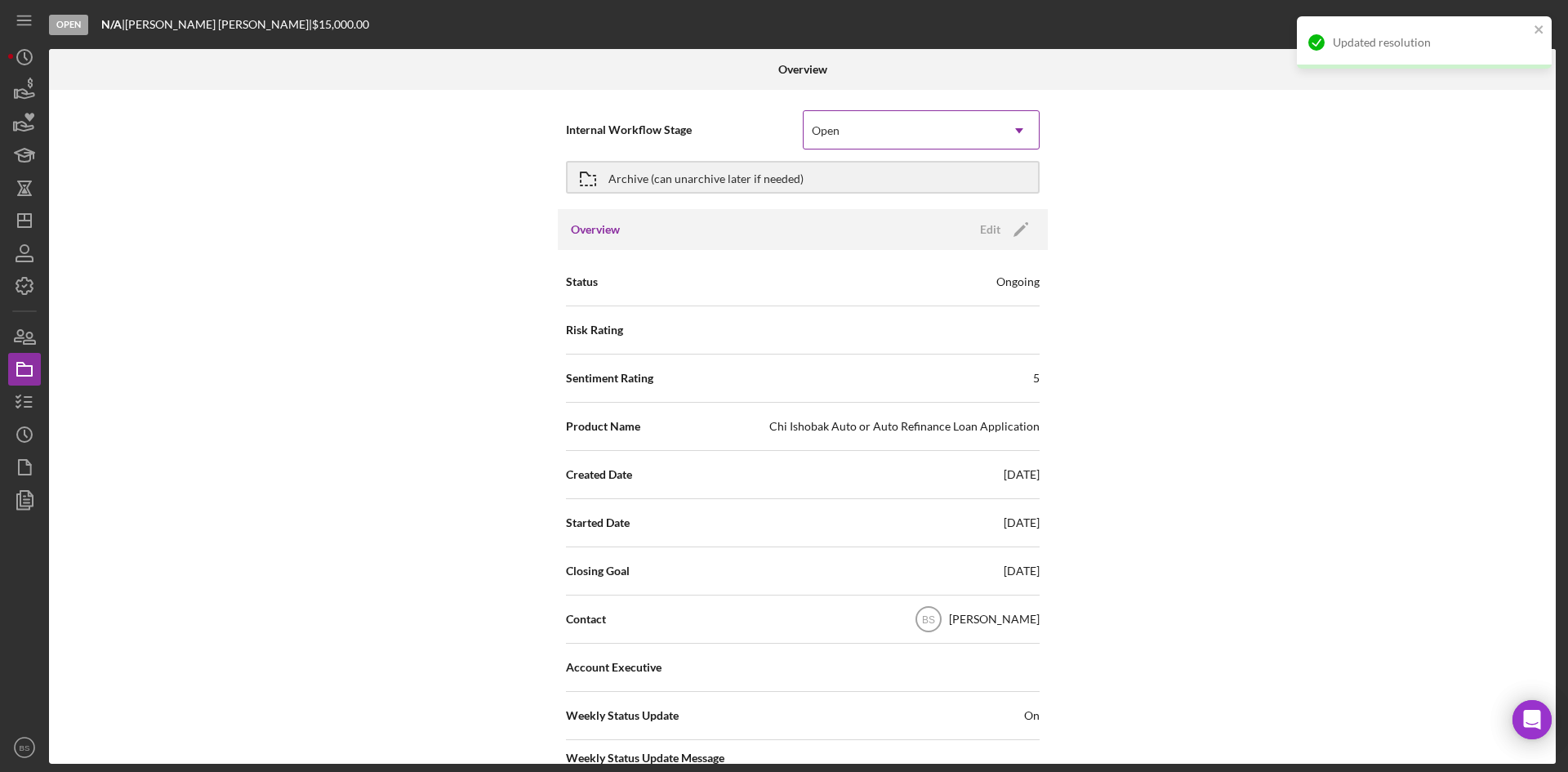
click at [845, 132] on div "Open" at bounding box center [901, 131] width 196 height 38
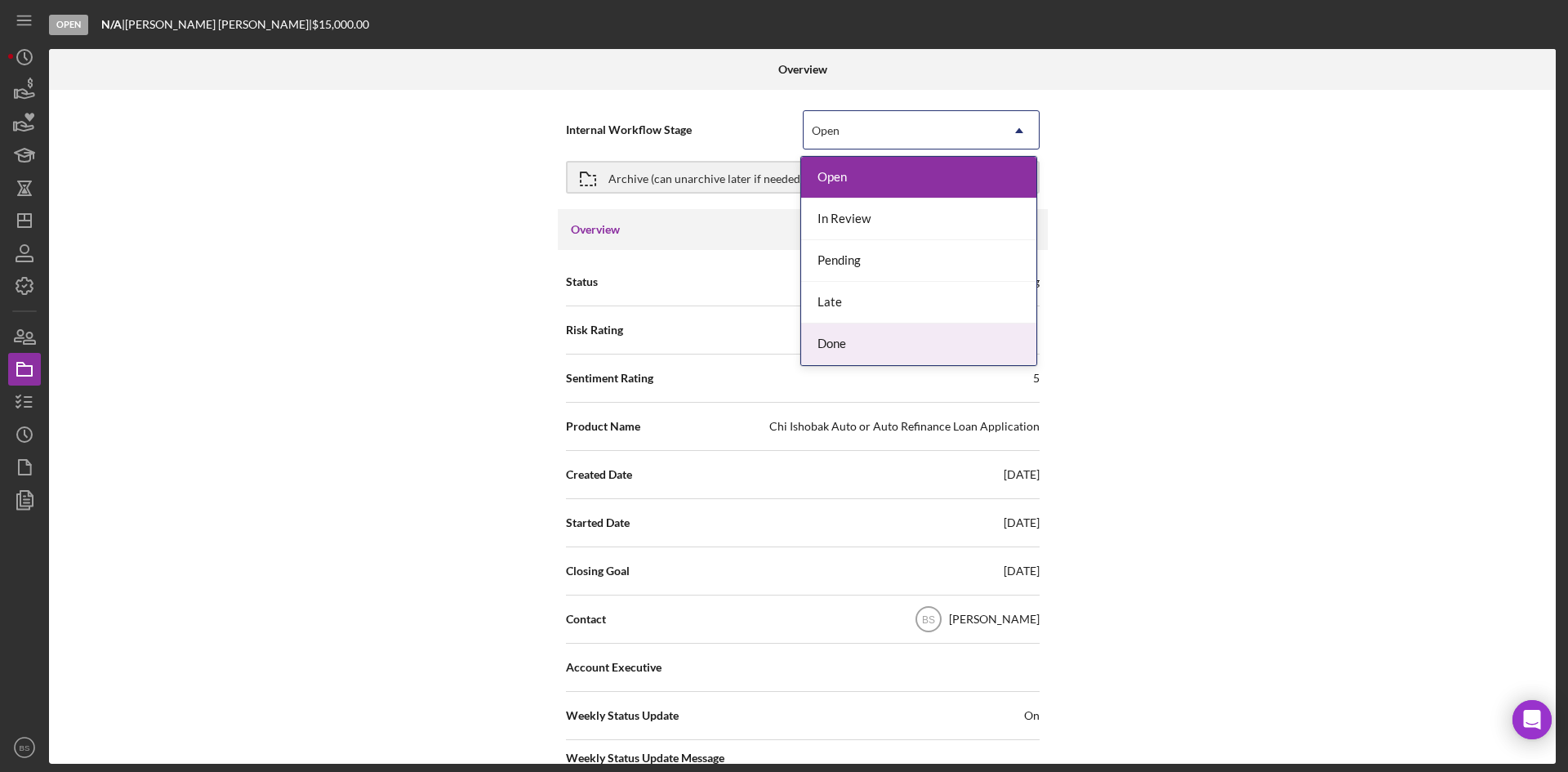
click at [859, 338] on div "Done" at bounding box center [919, 344] width 235 height 42
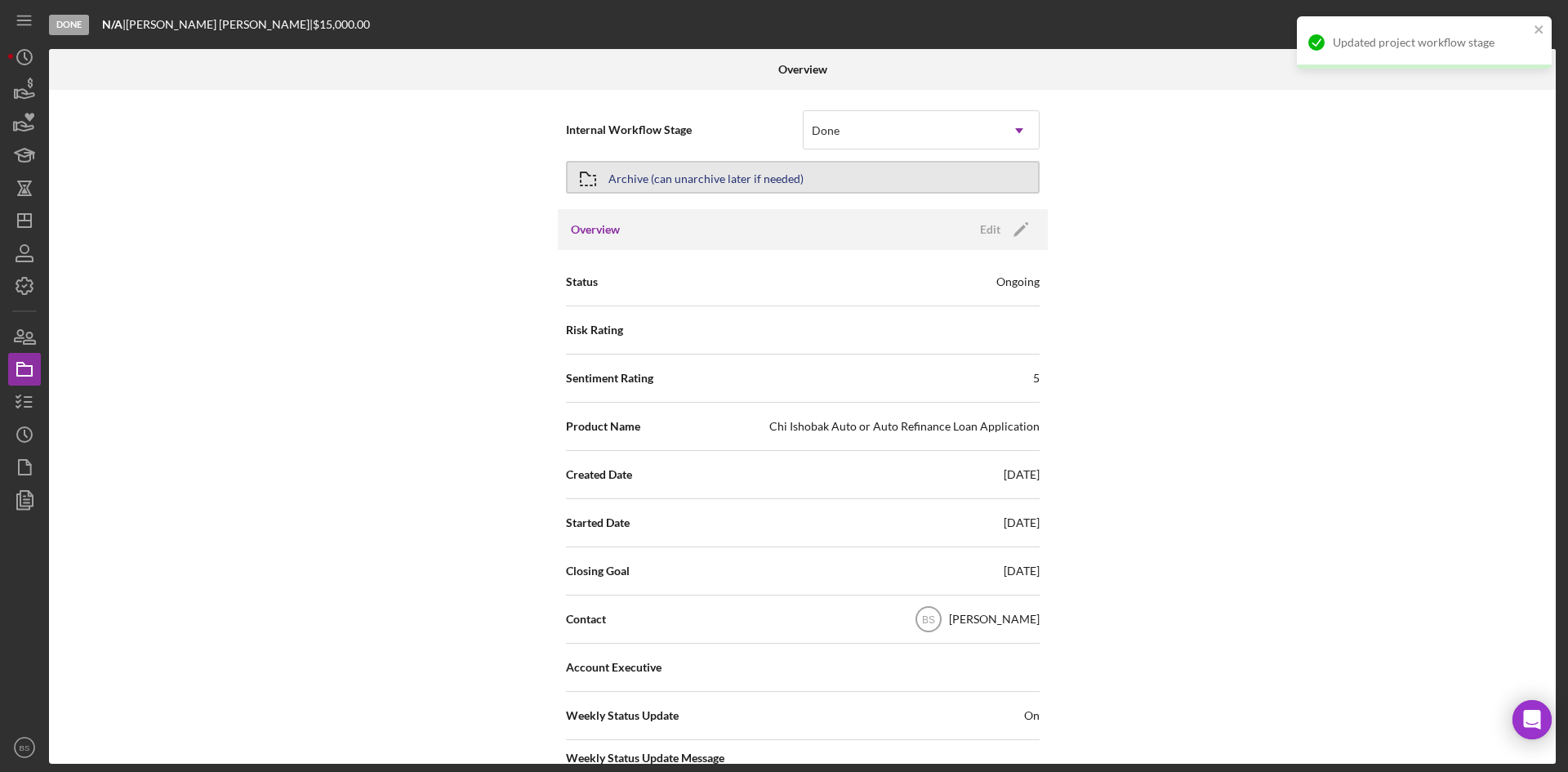
click at [803, 187] on button "Archive (can unarchive later if needed)" at bounding box center [803, 177] width 474 height 32
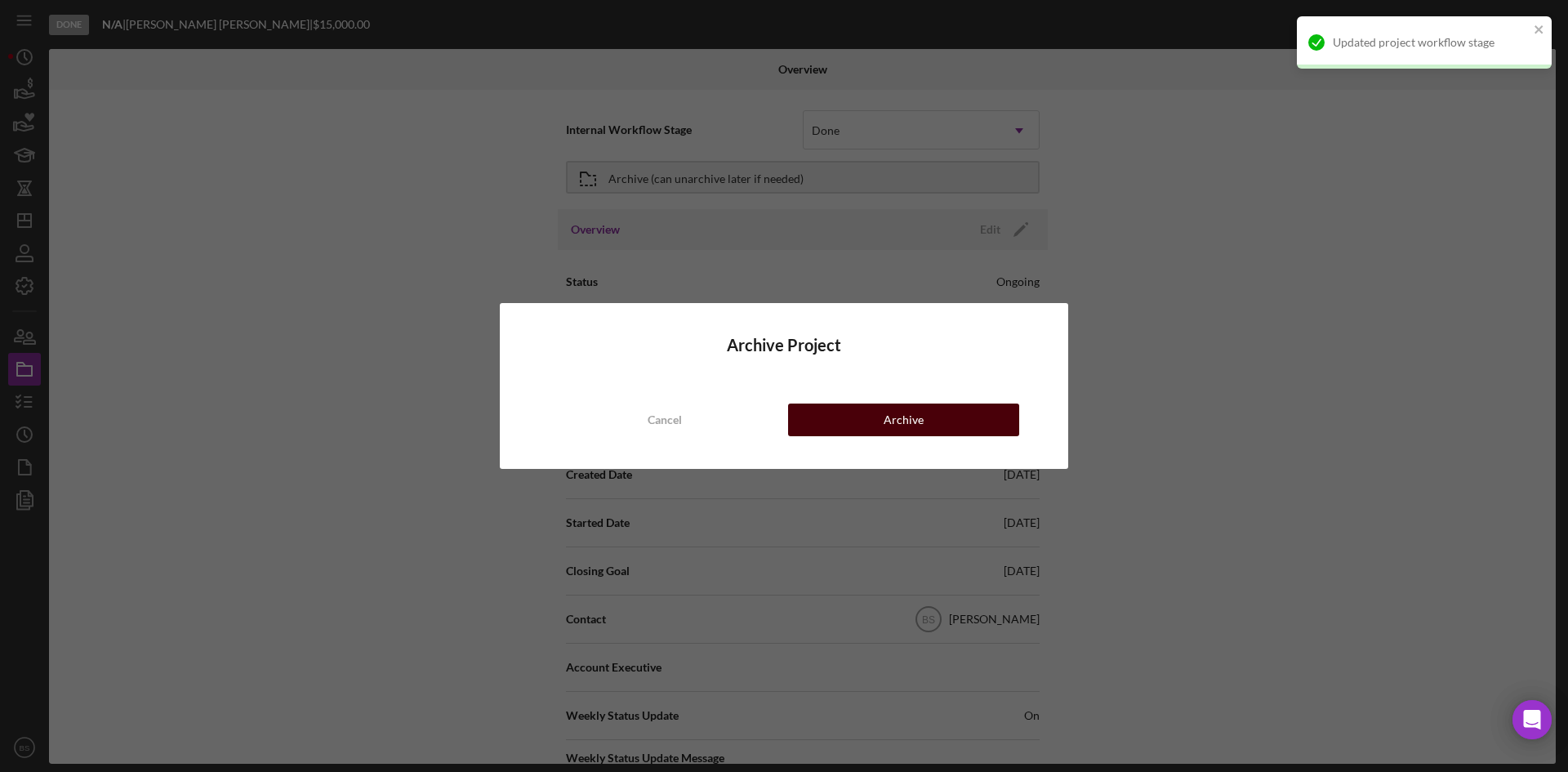
click at [822, 414] on button "Archive" at bounding box center [903, 419] width 231 height 32
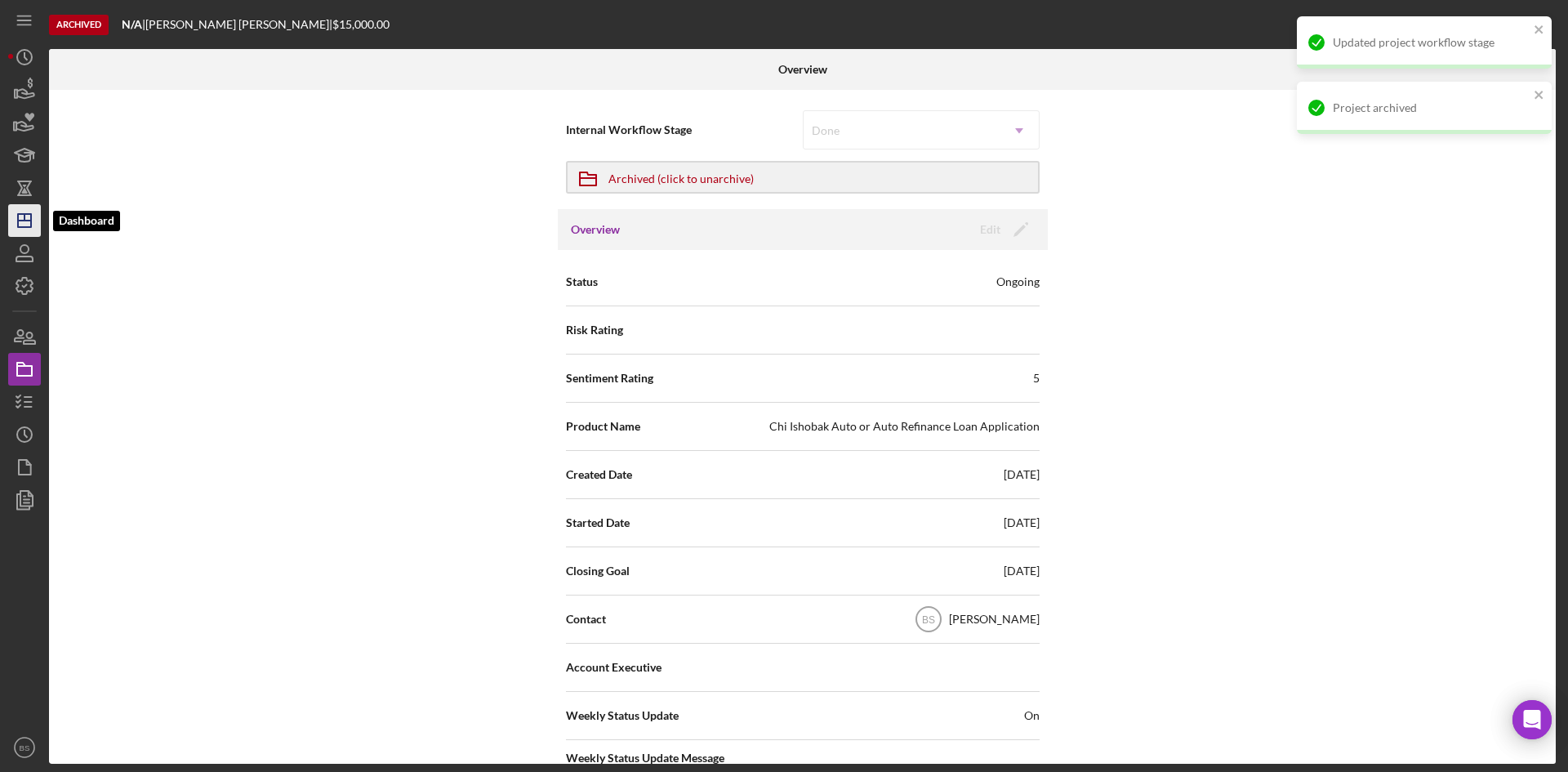
click at [31, 227] on polygon "button" at bounding box center [25, 221] width 13 height 13
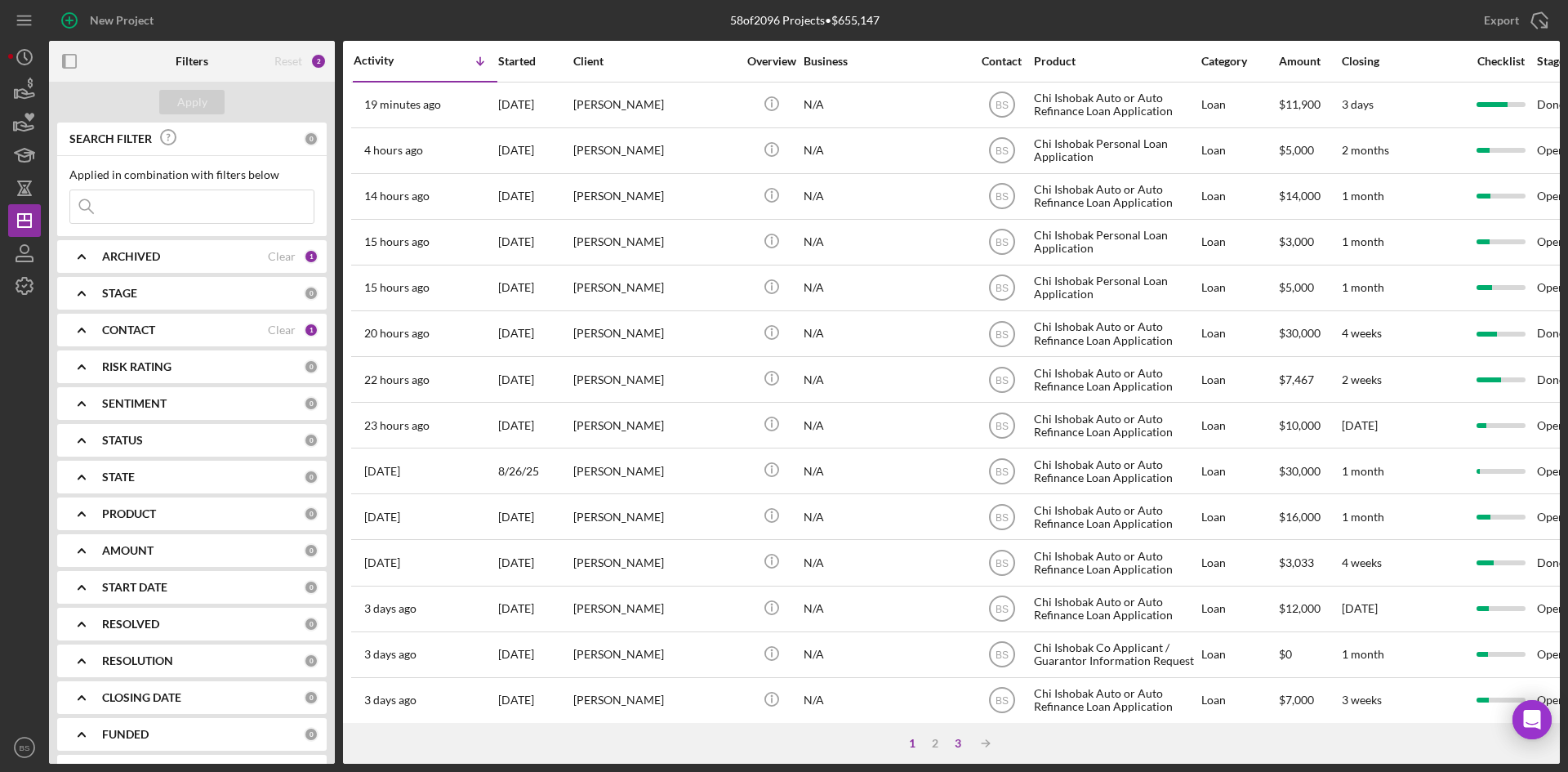
click at [955, 743] on div "3" at bounding box center [958, 743] width 23 height 13
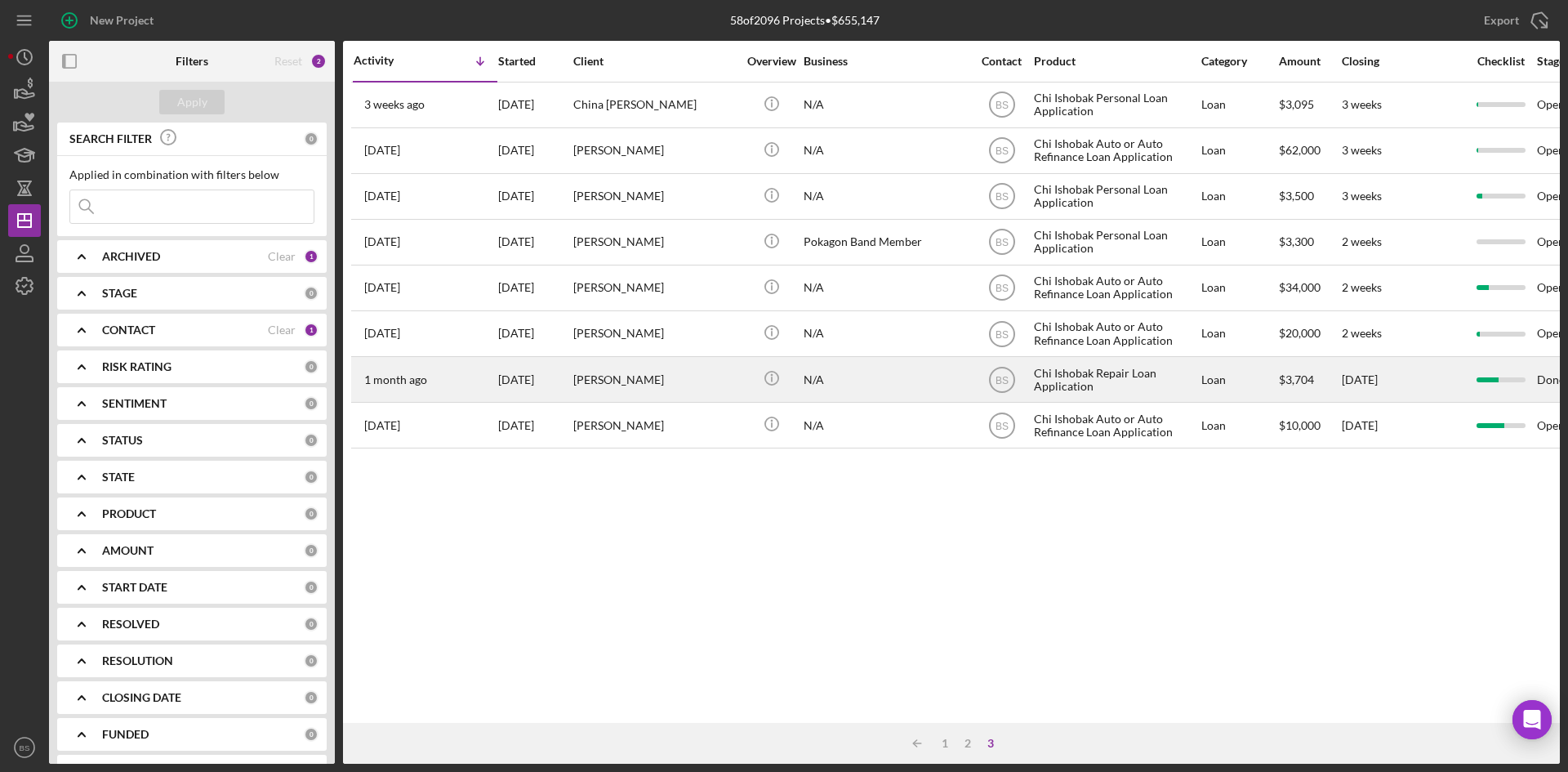
click at [687, 396] on div "Vincent Flemming" at bounding box center [655, 379] width 164 height 44
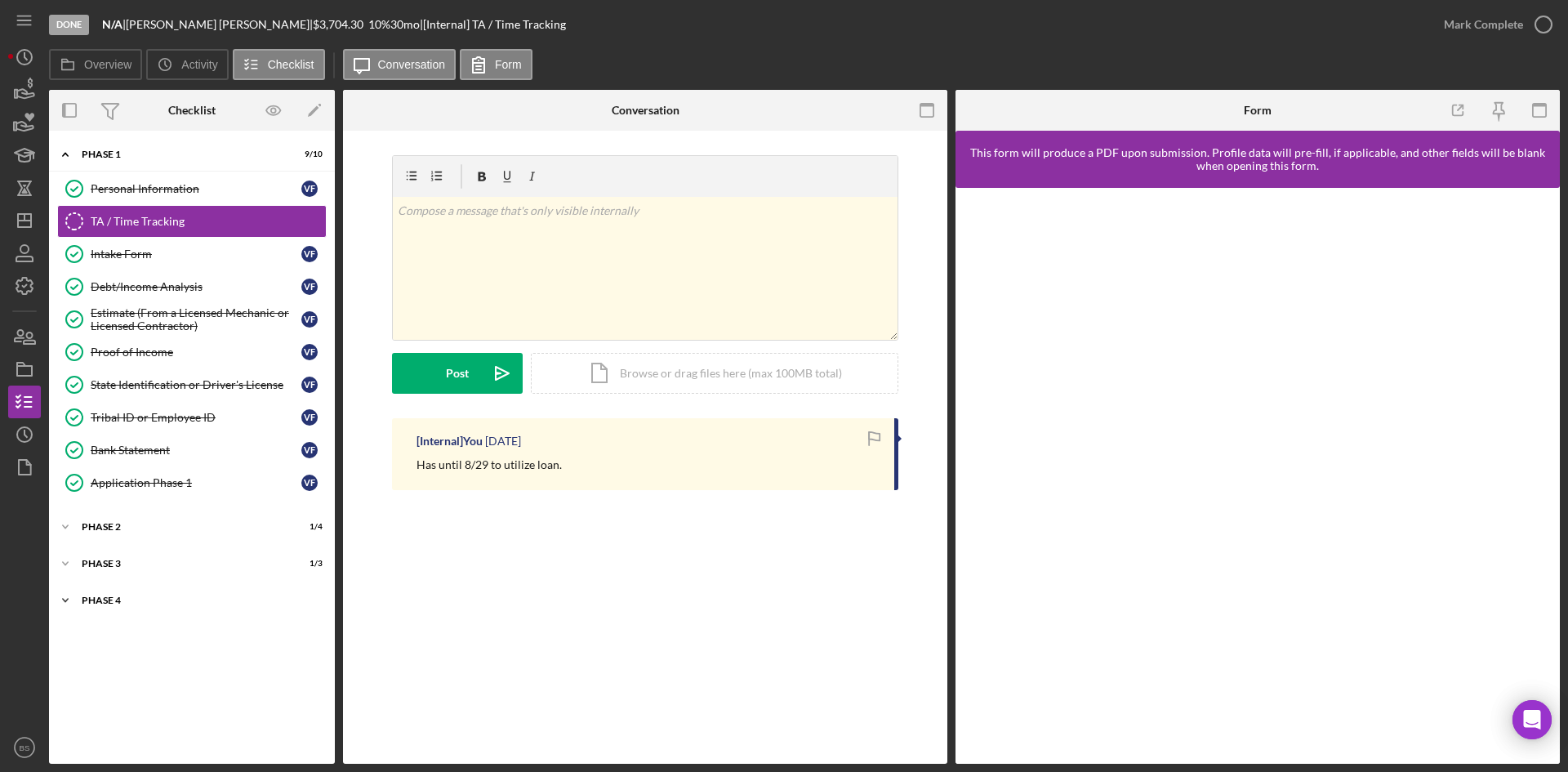
click at [159, 598] on div "Phase 4" at bounding box center [198, 600] width 233 height 10
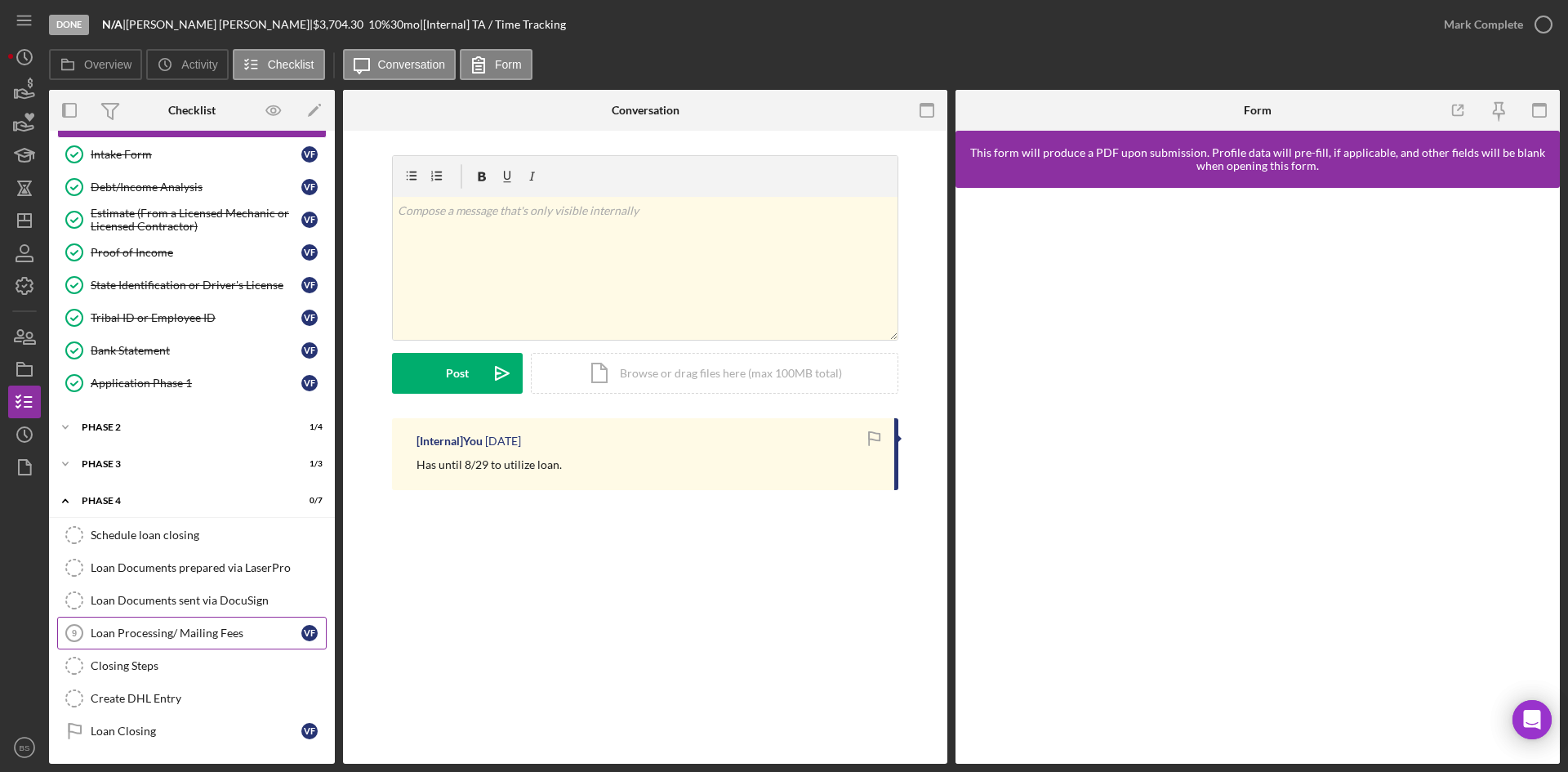
click at [165, 628] on div "Loan Processing/ Mailing Fees" at bounding box center [196, 633] width 211 height 13
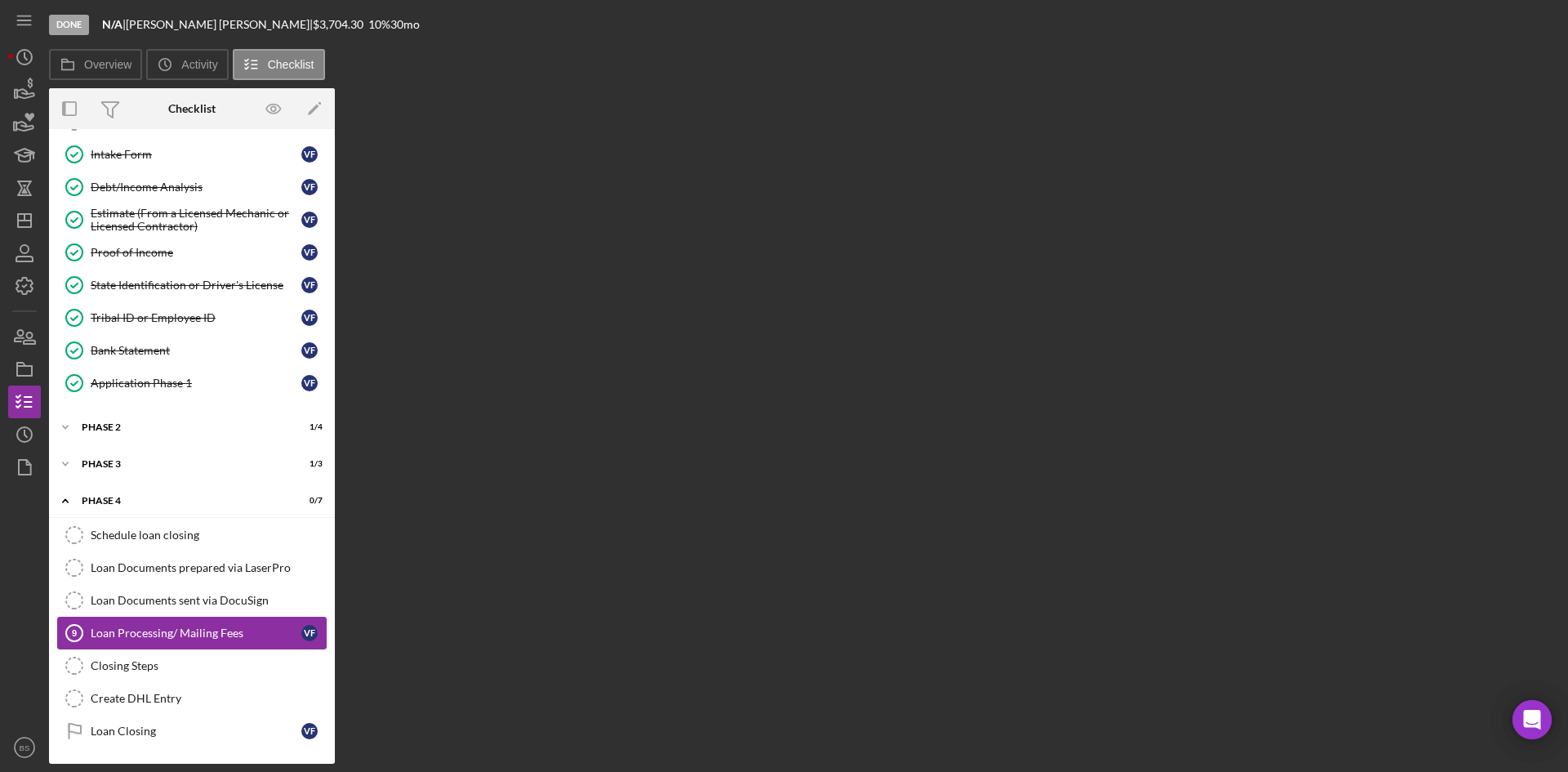
scroll to position [100, 0]
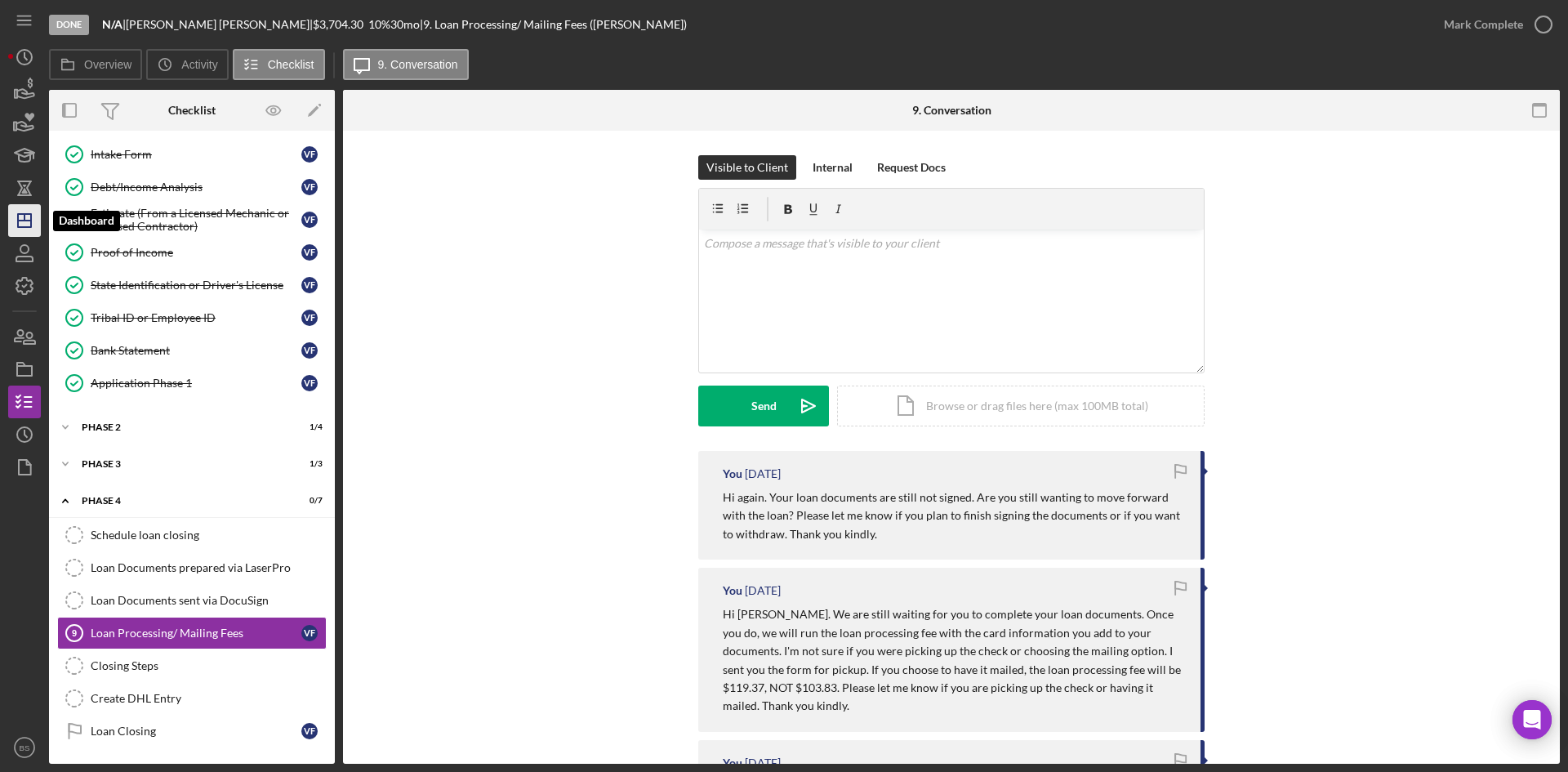
click at [35, 221] on icon "Icon/Dashboard" at bounding box center [24, 220] width 41 height 41
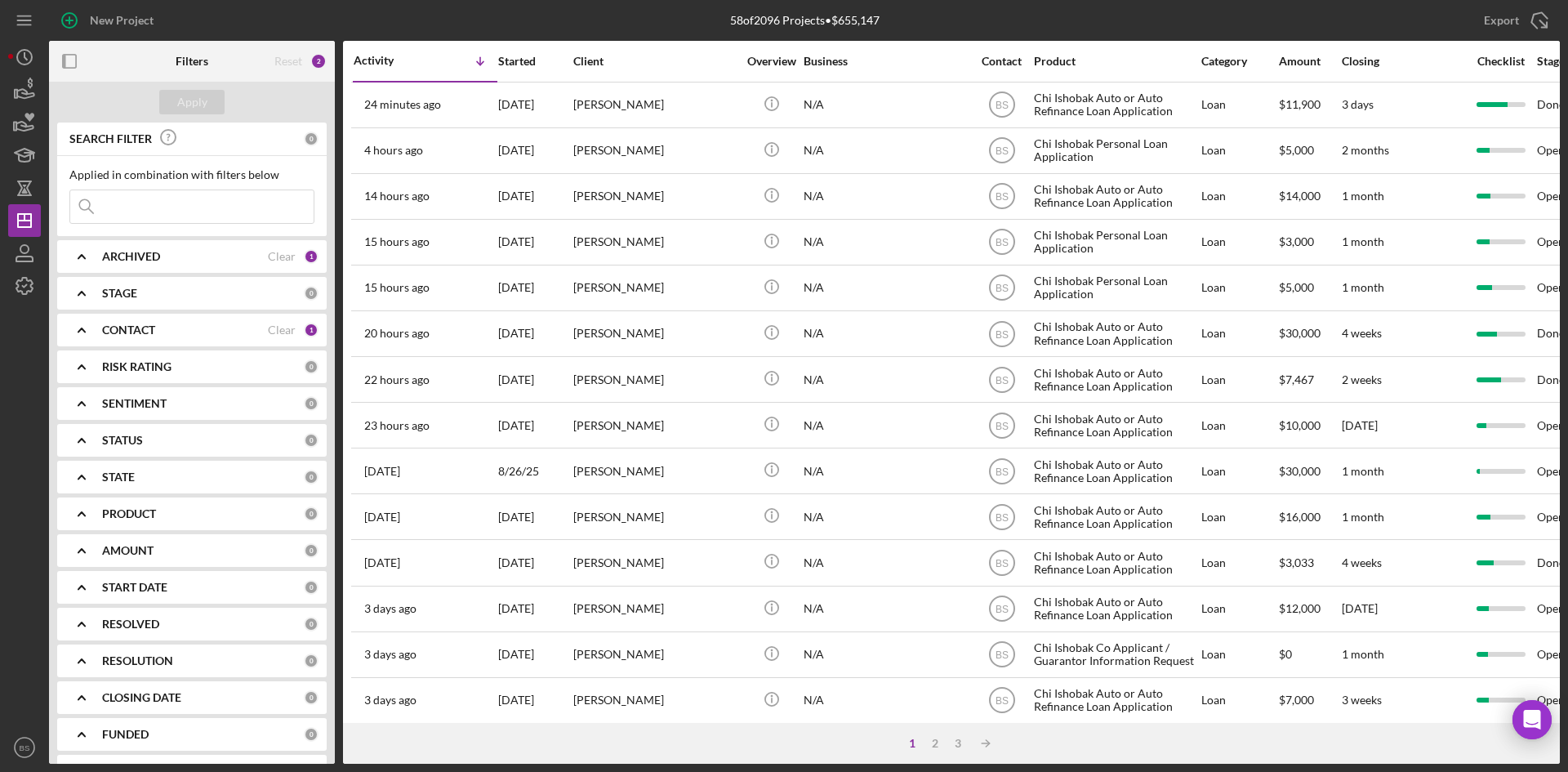
click at [213, 224] on div "Applied in combination with filters below Icon/Menu Close" at bounding box center [191, 196] width 269 height 80
click at [214, 209] on input at bounding box center [192, 206] width 243 height 32
type input "sumners"
click at [200, 105] on div "Apply" at bounding box center [192, 102] width 30 height 25
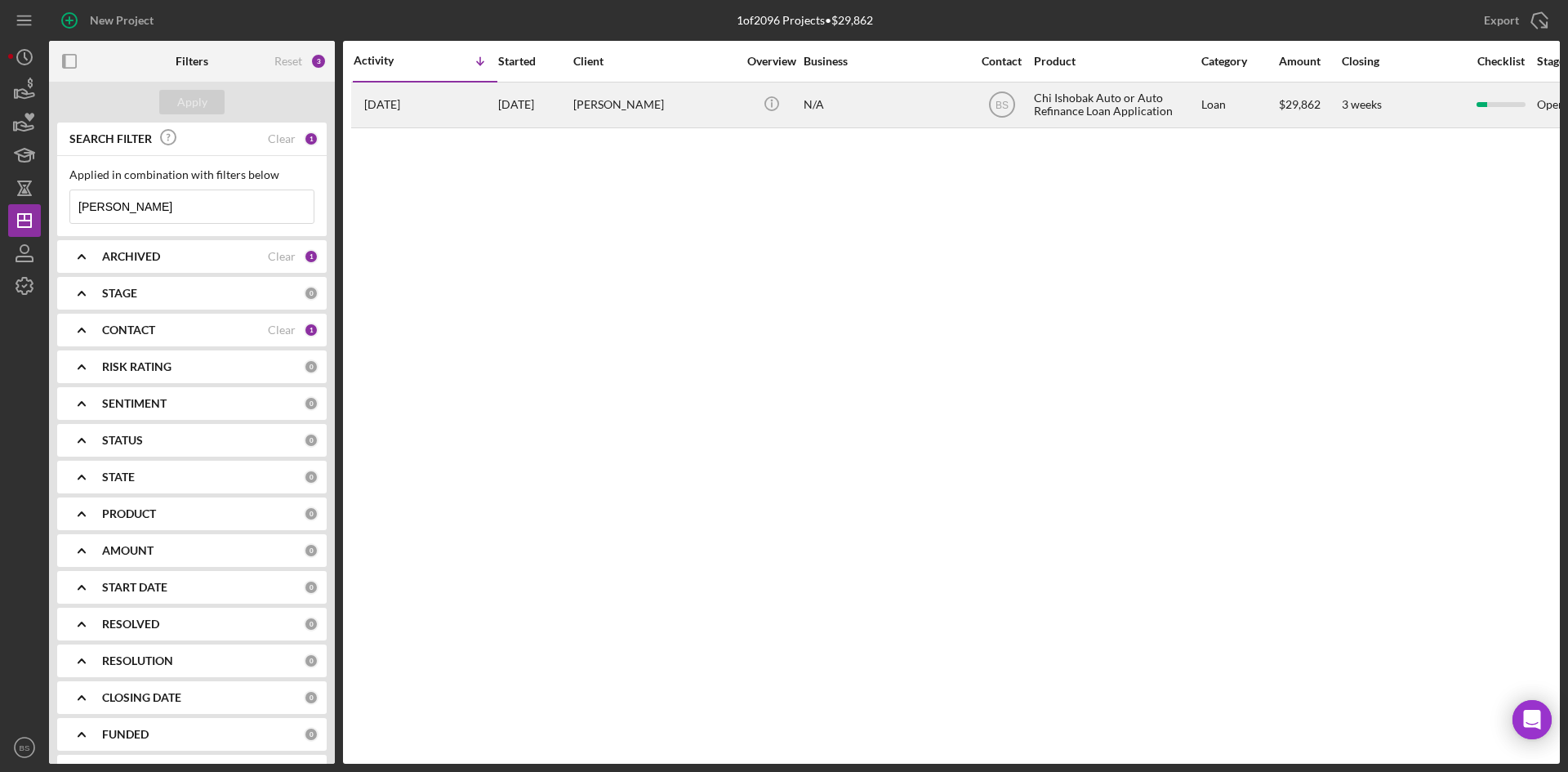
click at [530, 96] on div "[DATE]" at bounding box center [534, 106] width 73 height 44
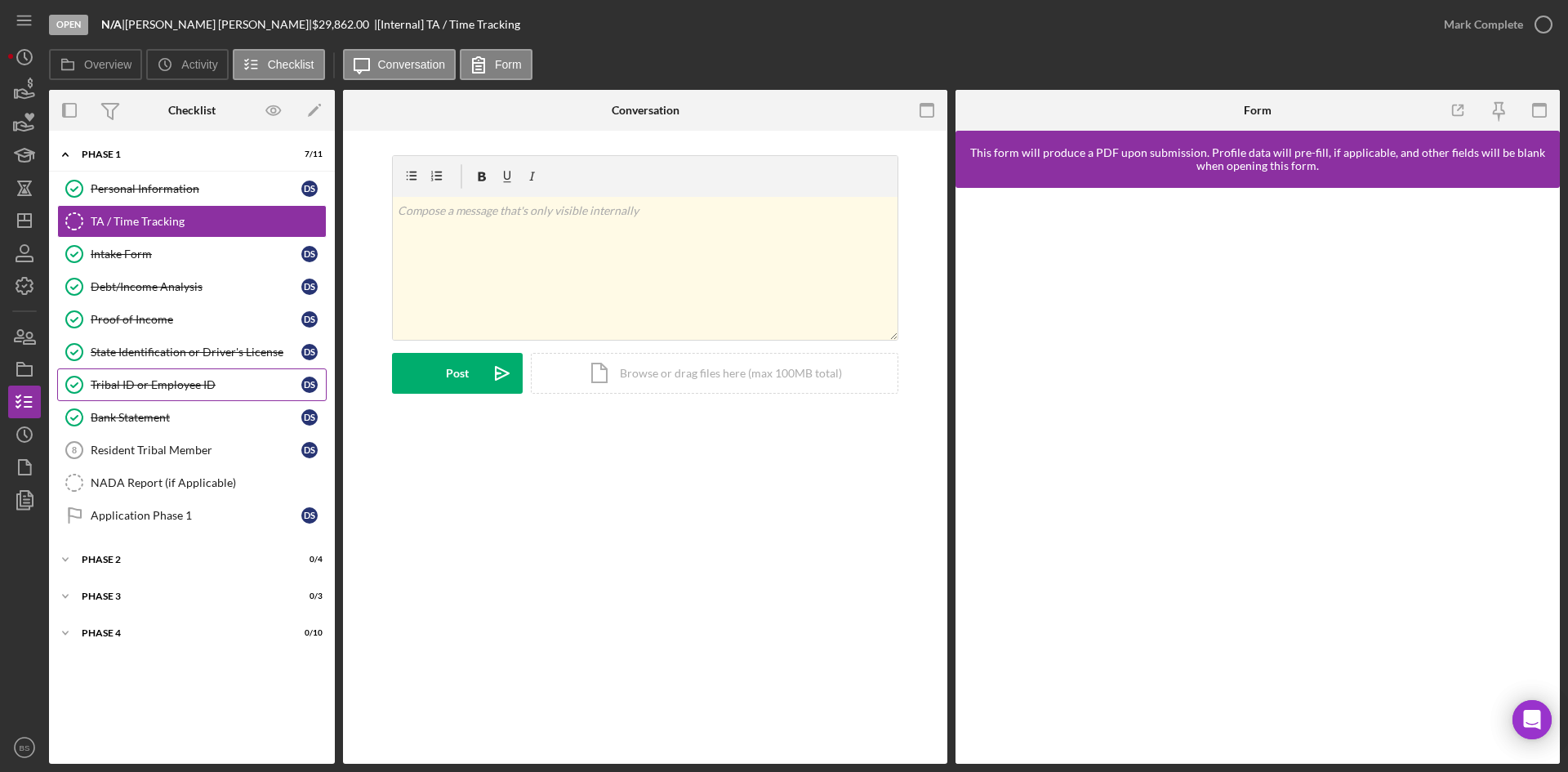
click at [108, 396] on link "Tribal ID or Employee ID Tribal ID or Employee ID D S" at bounding box center [191, 384] width 269 height 32
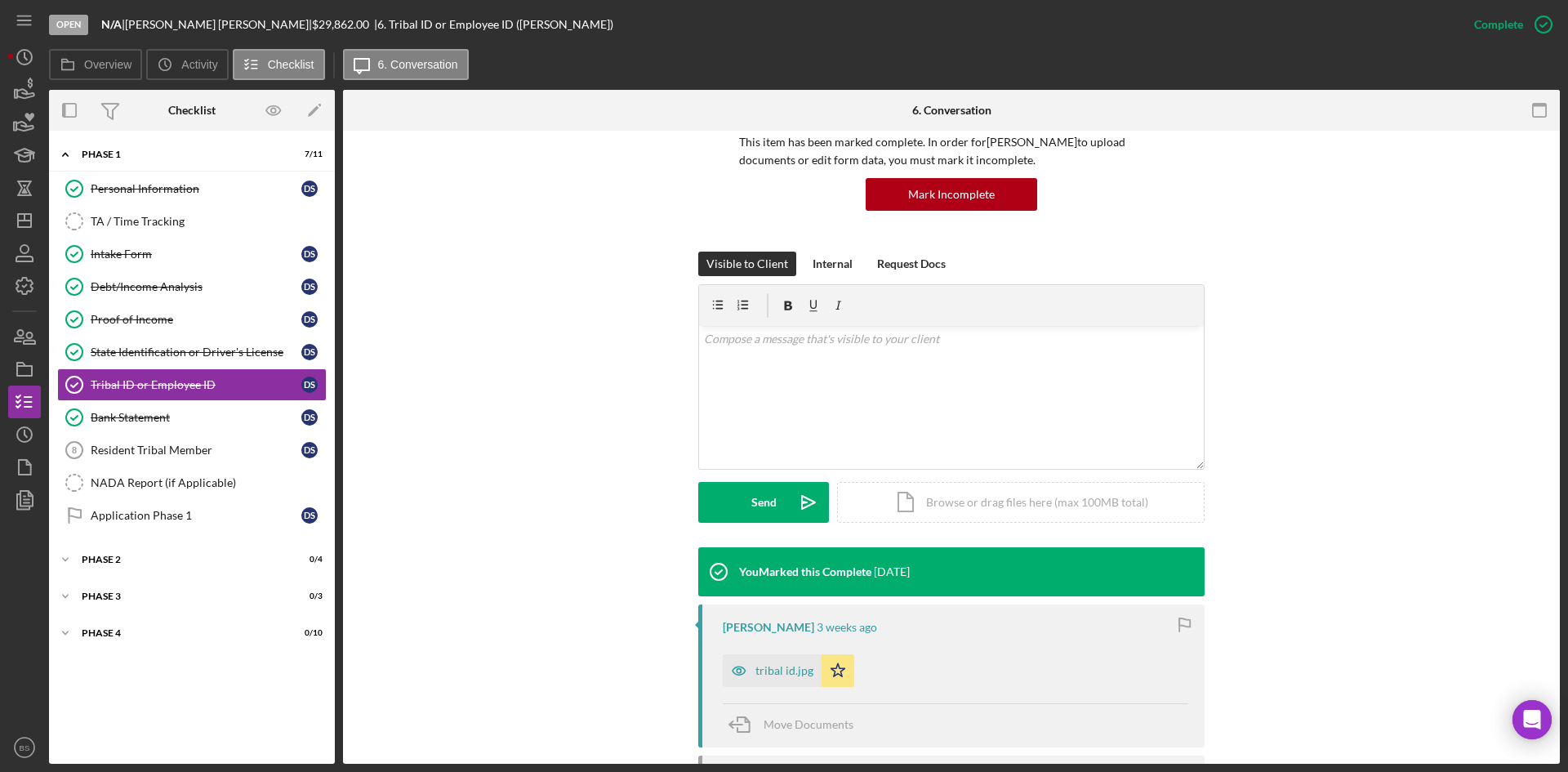
scroll to position [245, 0]
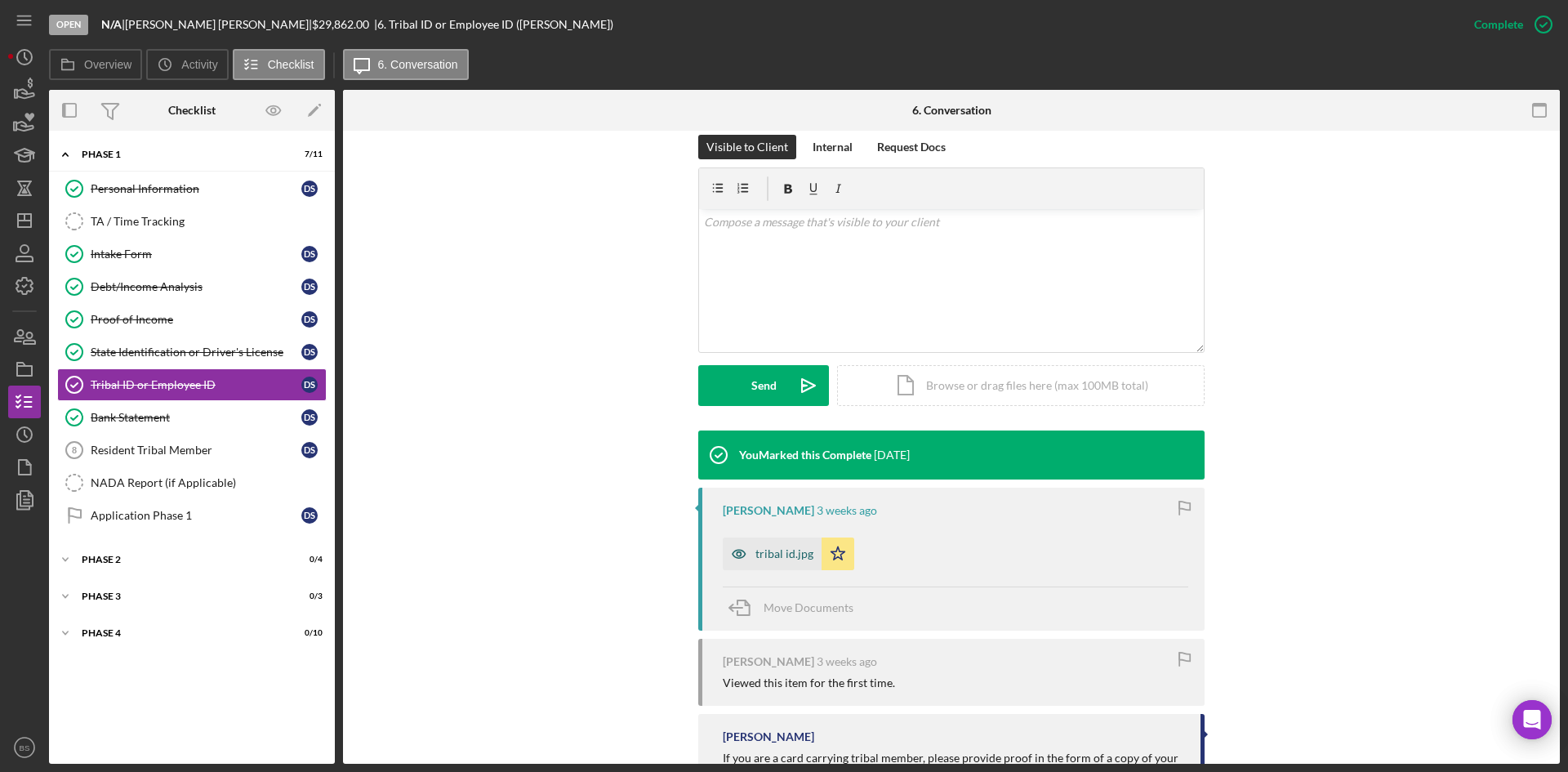
click at [799, 559] on div "tribal id.jpg" at bounding box center [784, 553] width 58 height 13
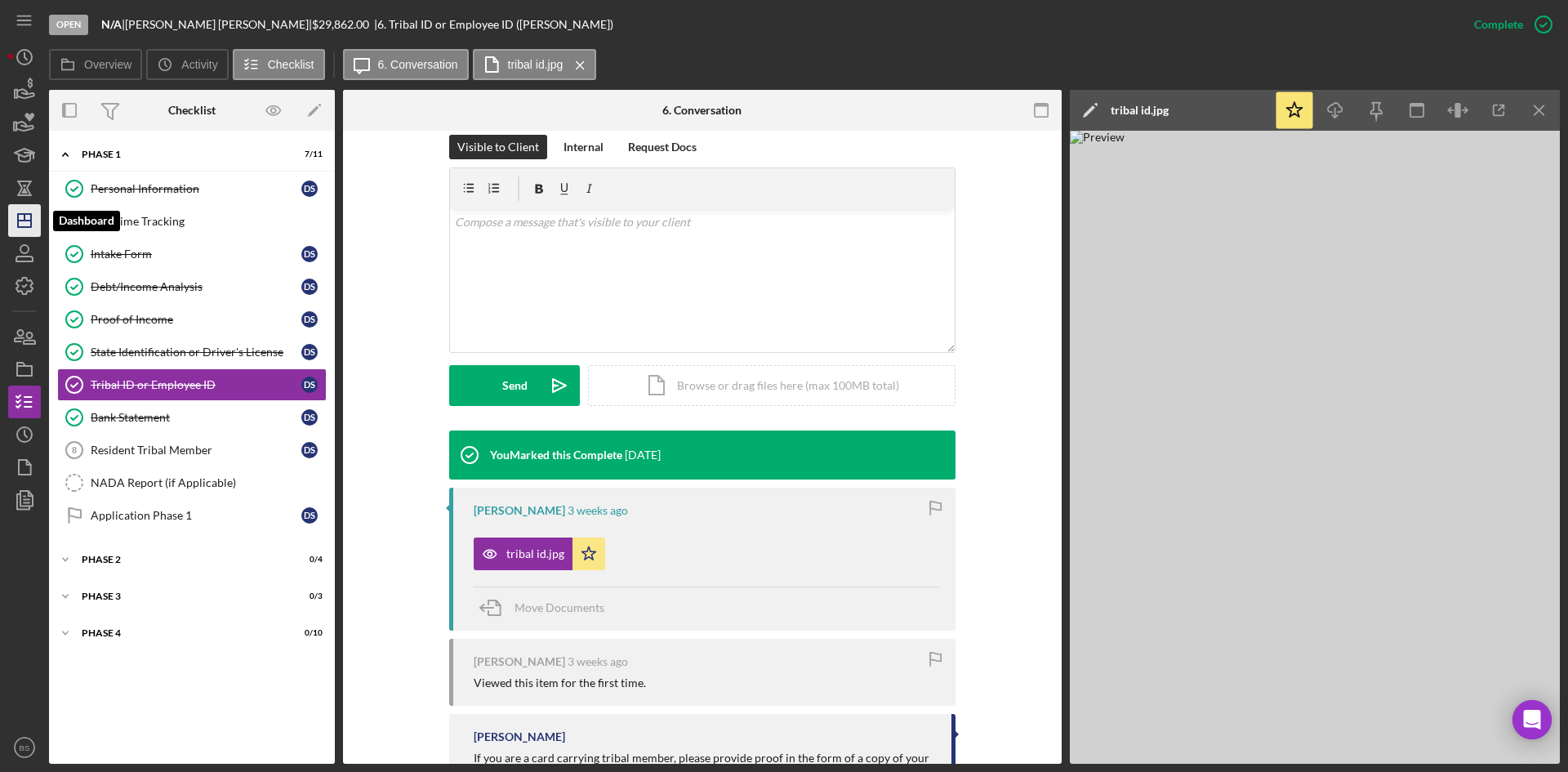
click at [29, 221] on line "button" at bounding box center [25, 221] width 13 height 0
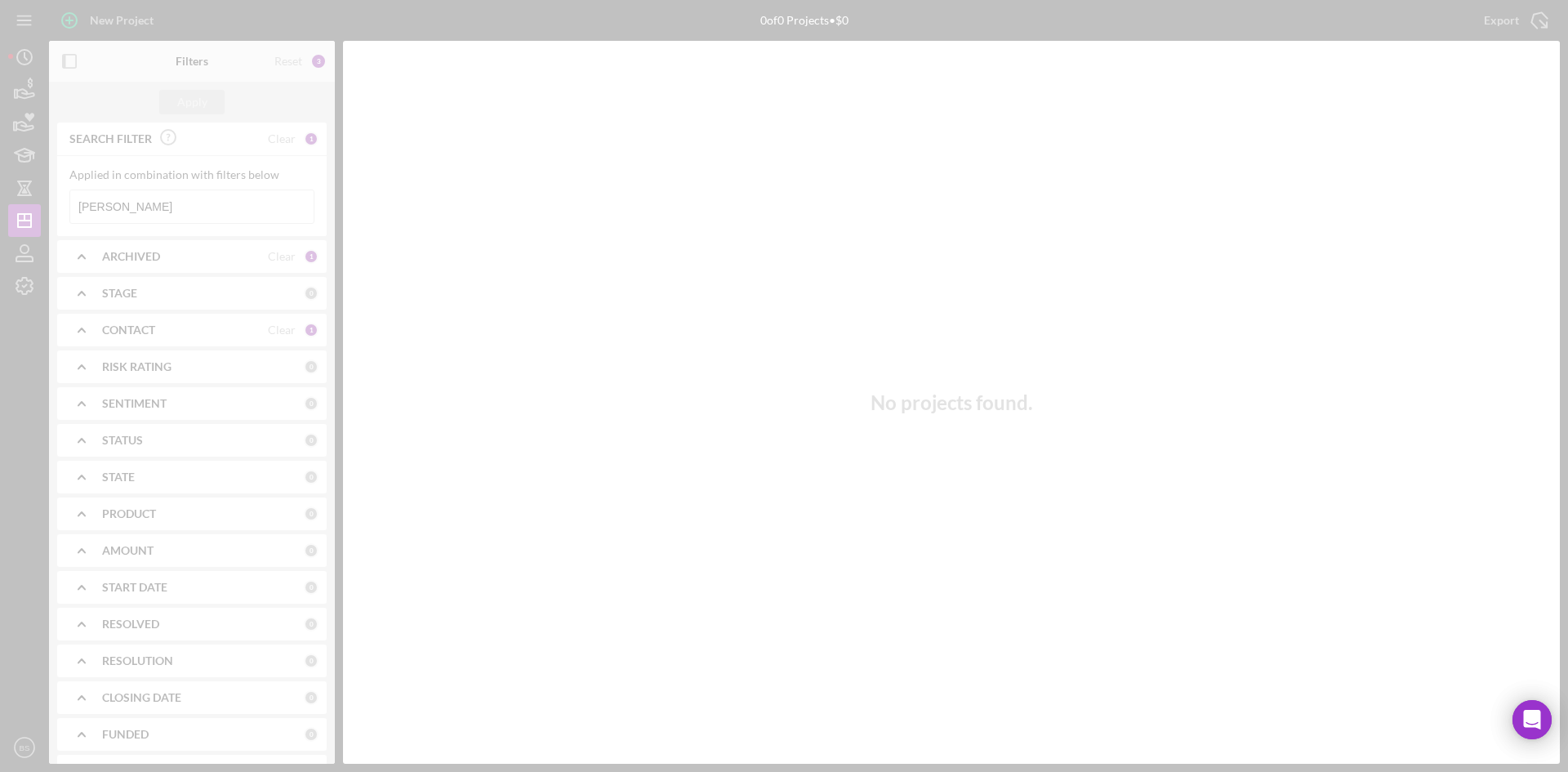
click at [261, 188] on div at bounding box center [784, 386] width 1568 height 772
click at [230, 203] on div at bounding box center [784, 386] width 1568 height 772
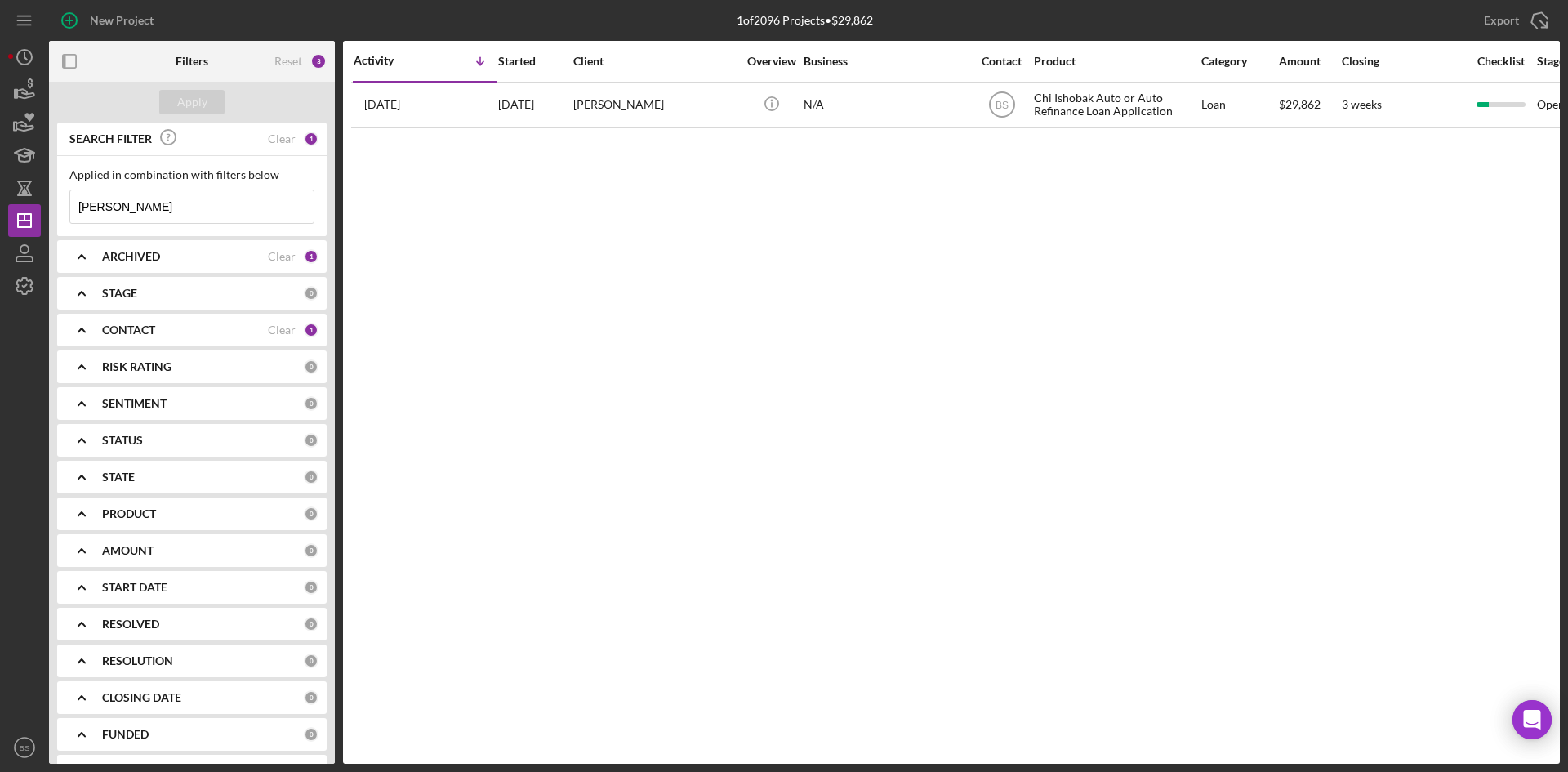
click at [220, 205] on input "sumners" at bounding box center [192, 206] width 243 height 32
type input "woodard"
click at [204, 107] on div "Apply" at bounding box center [192, 102] width 30 height 25
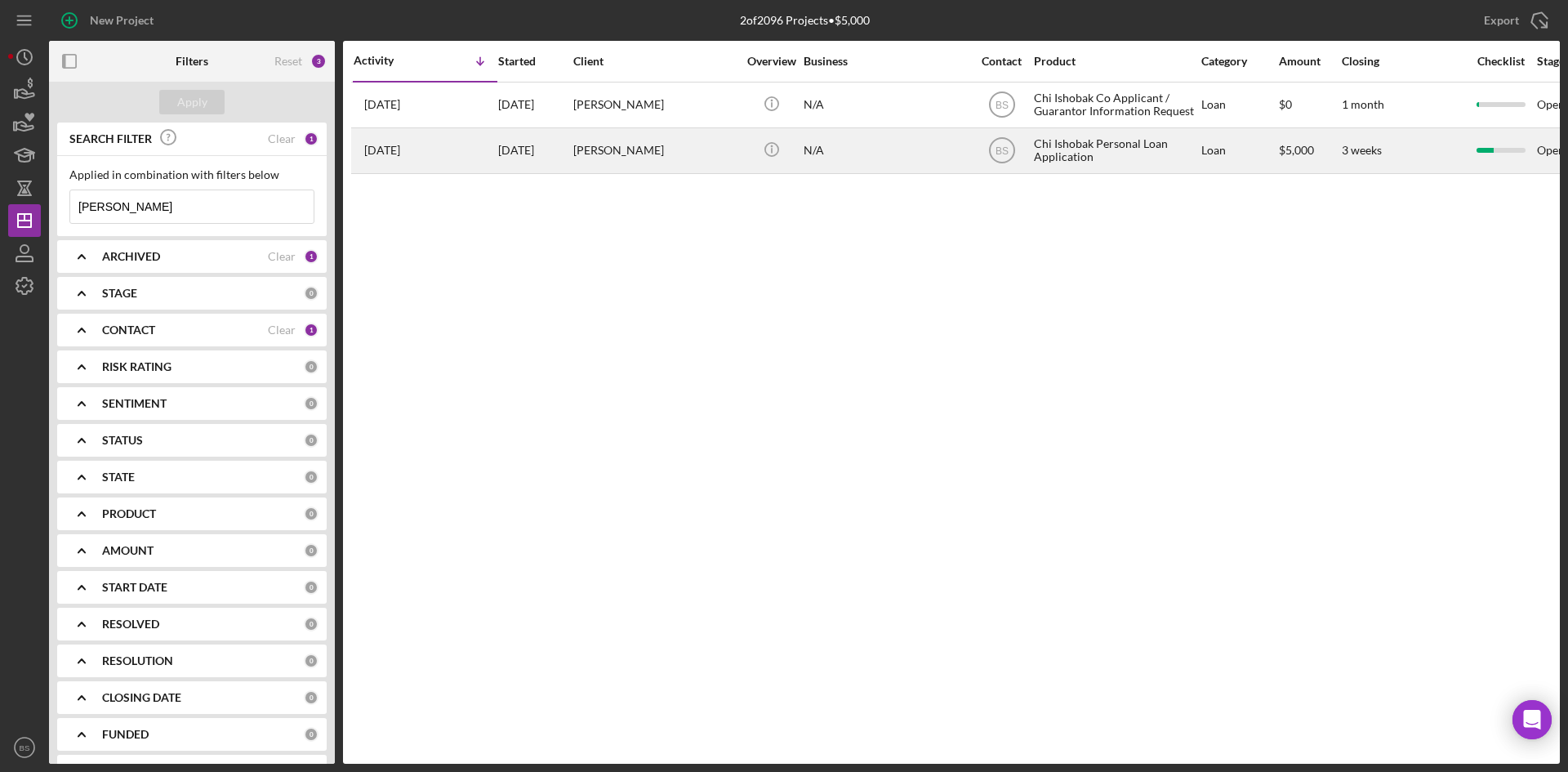
click at [546, 156] on div "[DATE]" at bounding box center [534, 151] width 73 height 44
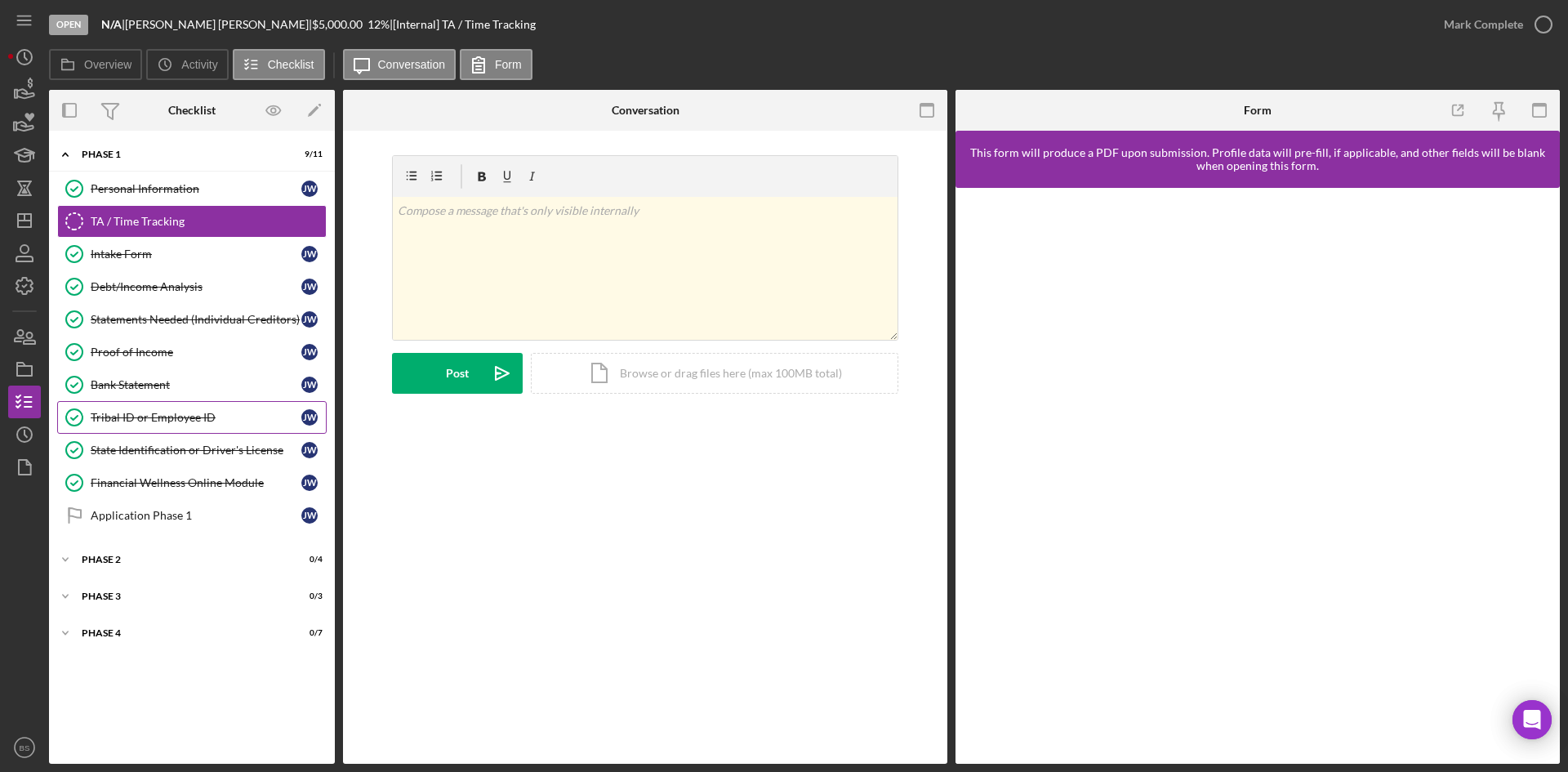
click at [146, 420] on div "Tribal ID or Employee ID" at bounding box center [196, 417] width 211 height 13
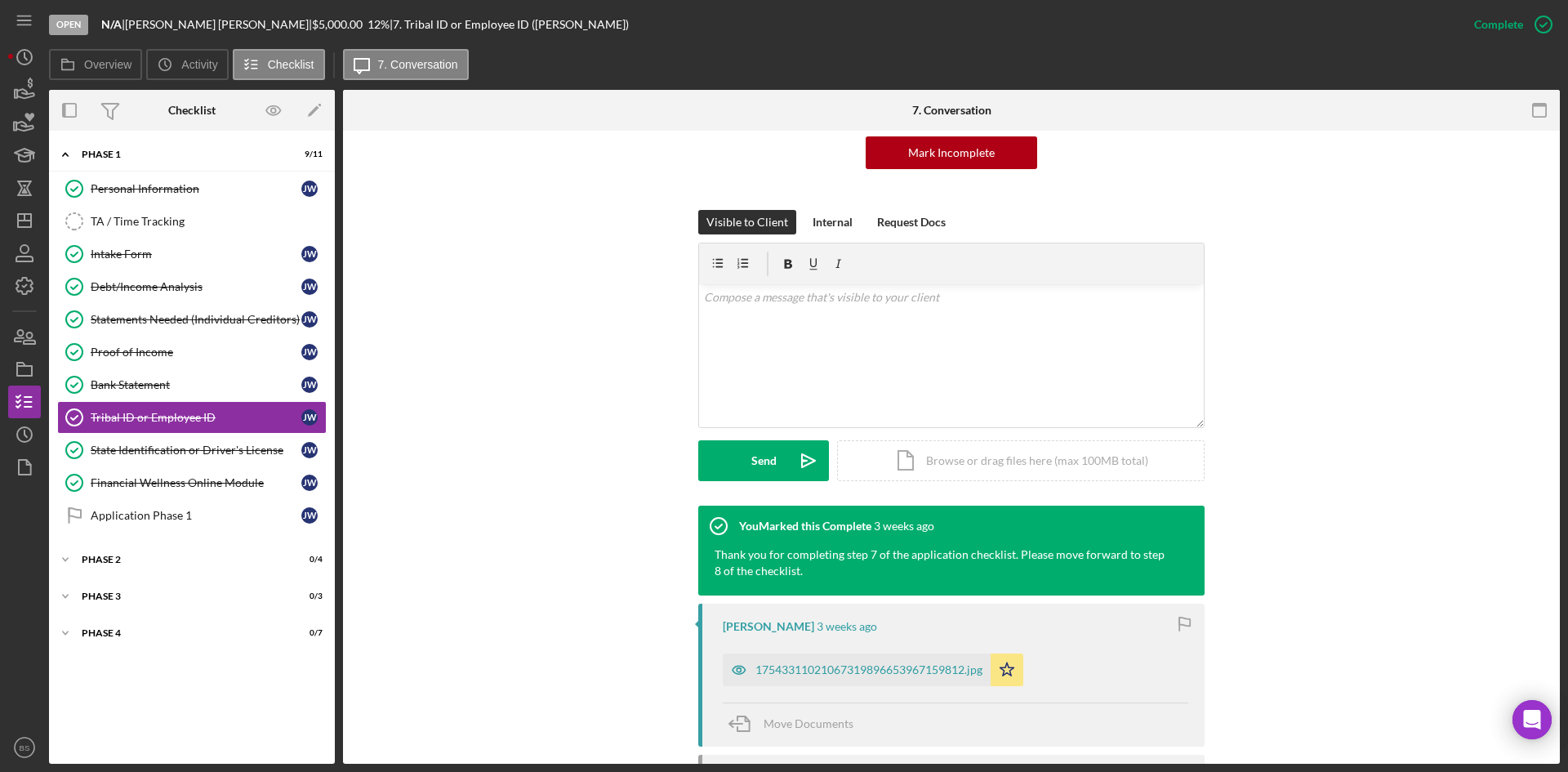
scroll to position [327, 0]
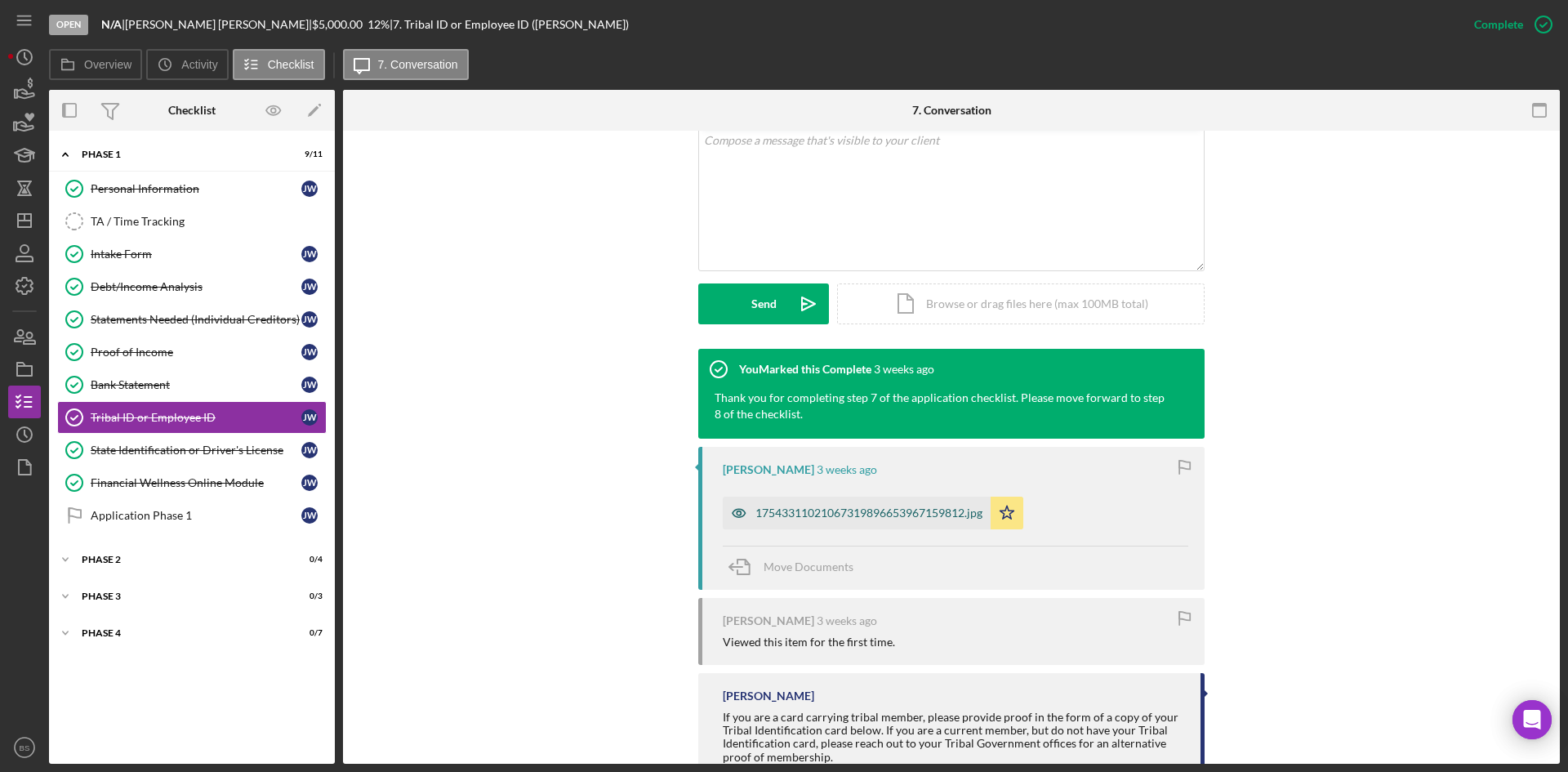
click at [789, 510] on div "17543311021067319896653967159812.jpg" at bounding box center [868, 513] width 227 height 13
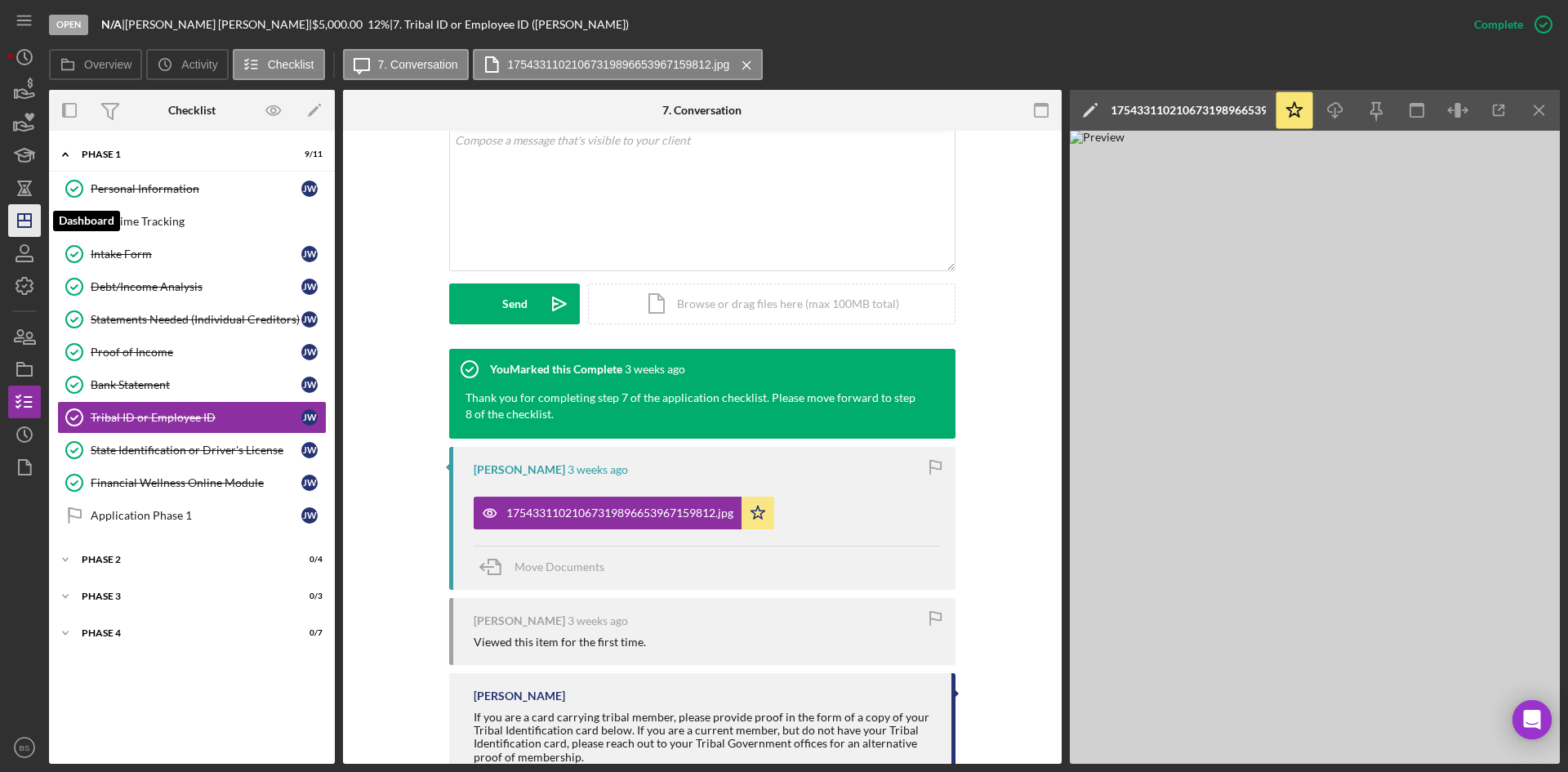
click at [23, 213] on icon "Icon/Dashboard" at bounding box center [24, 220] width 41 height 41
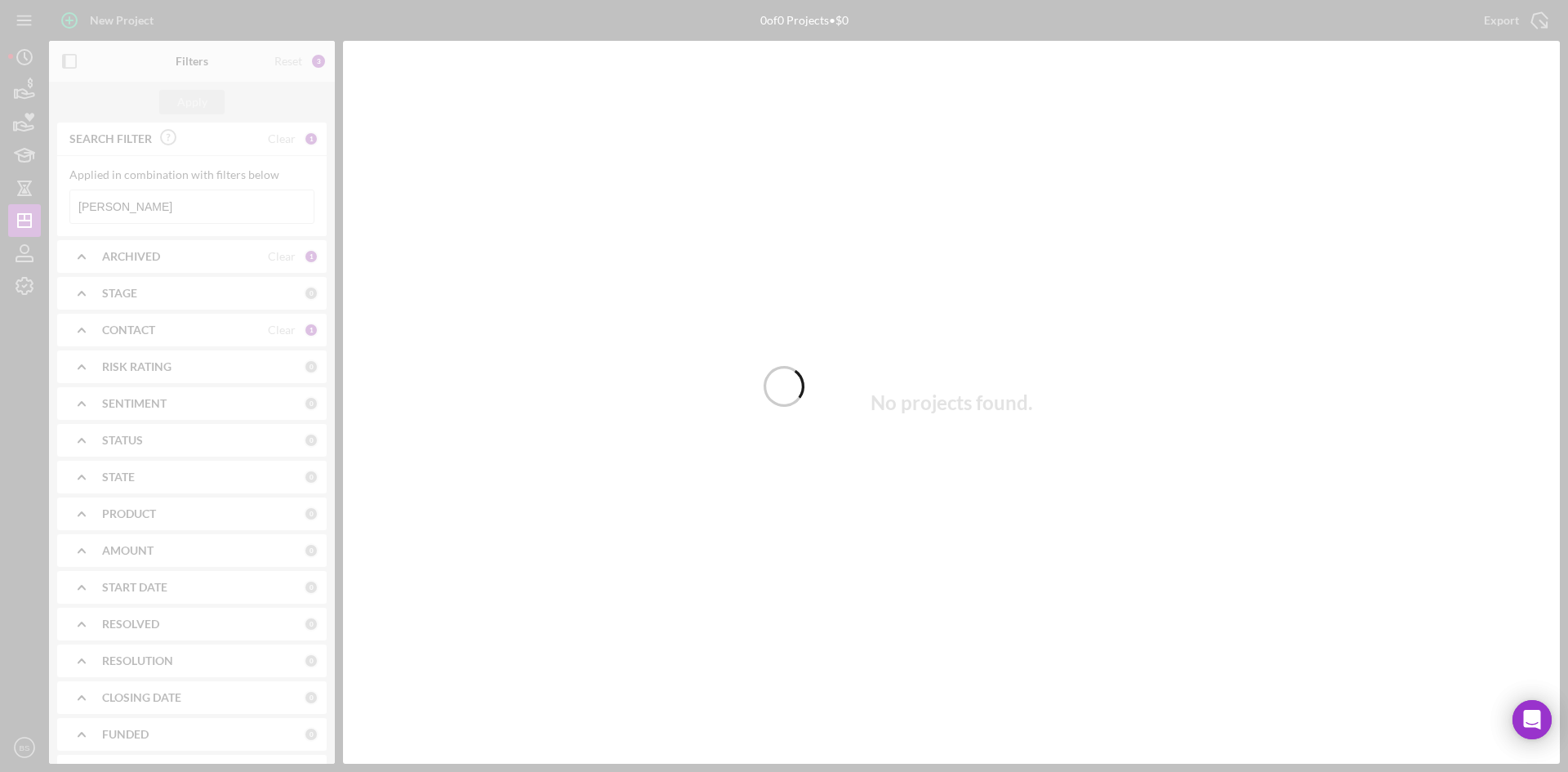
click at [153, 211] on div at bounding box center [784, 386] width 1568 height 772
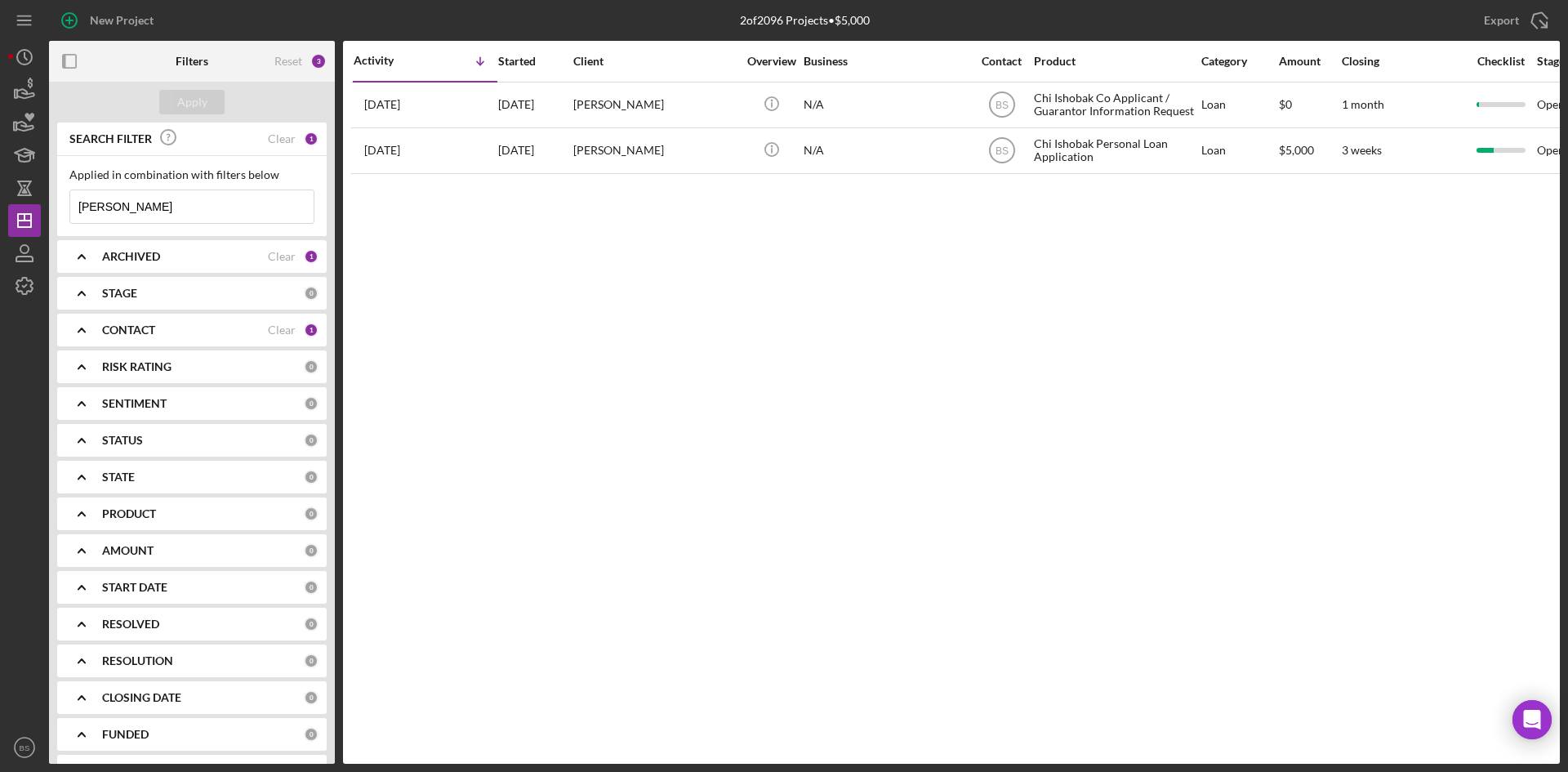
click at [153, 211] on input "woodard" at bounding box center [192, 206] width 243 height 32
type input "Shayne"
click at [218, 100] on button "Apply" at bounding box center [191, 102] width 66 height 25
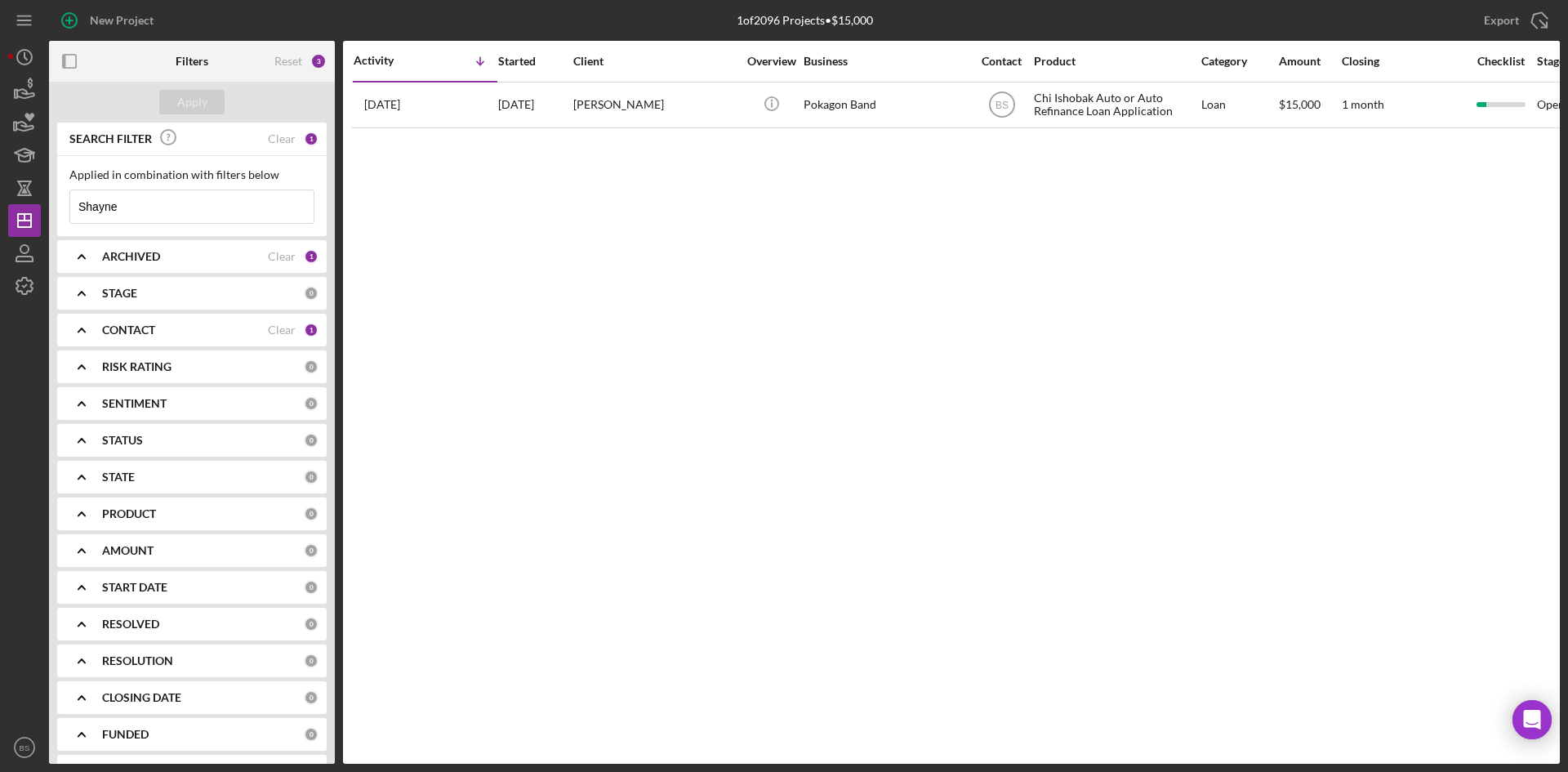
click at [487, 115] on div "6 days ago Shayne Cooper-Olin" at bounding box center [425, 106] width 143 height 44
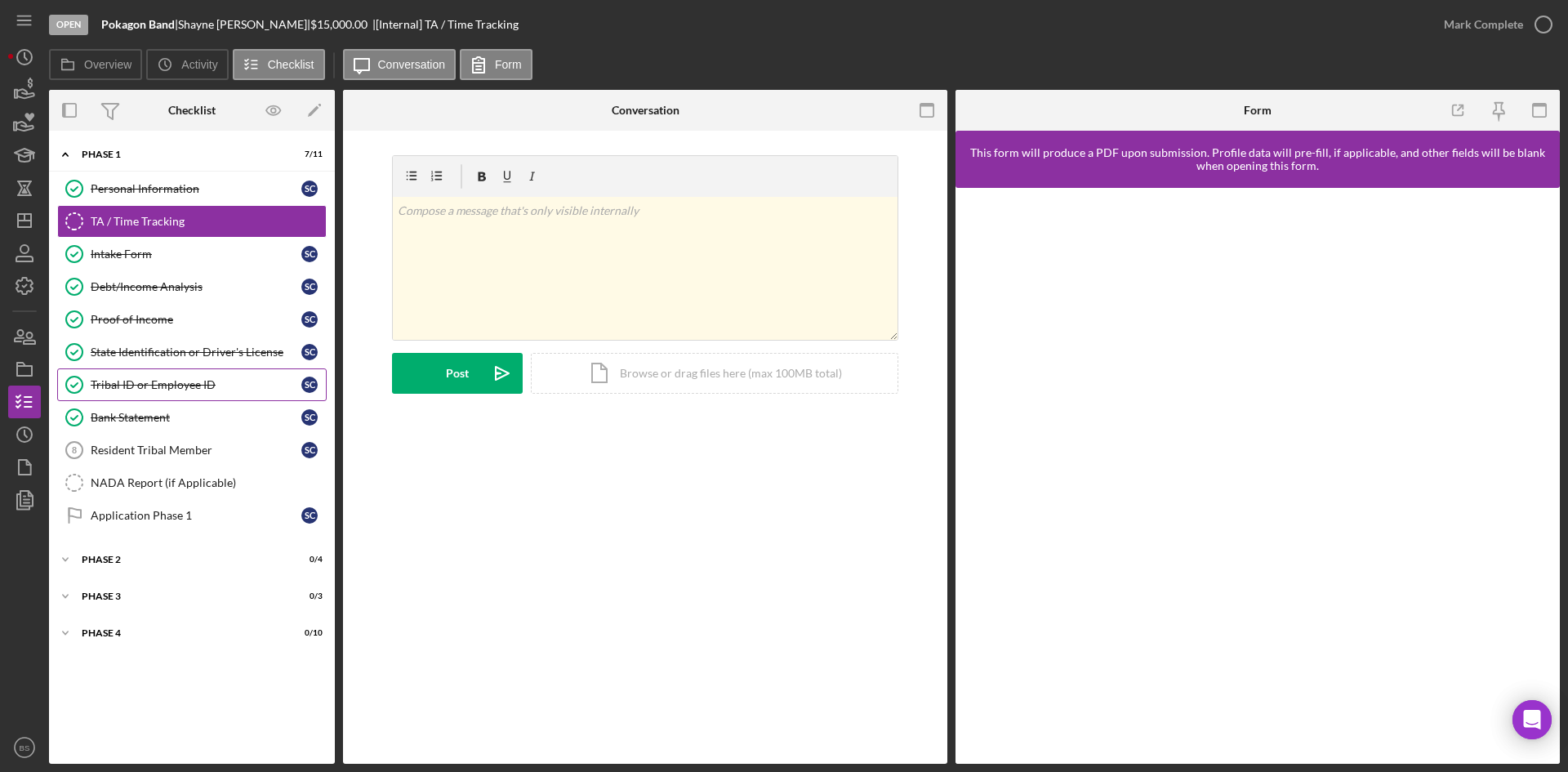
click at [125, 380] on div "Tribal ID or Employee ID" at bounding box center [196, 385] width 211 height 13
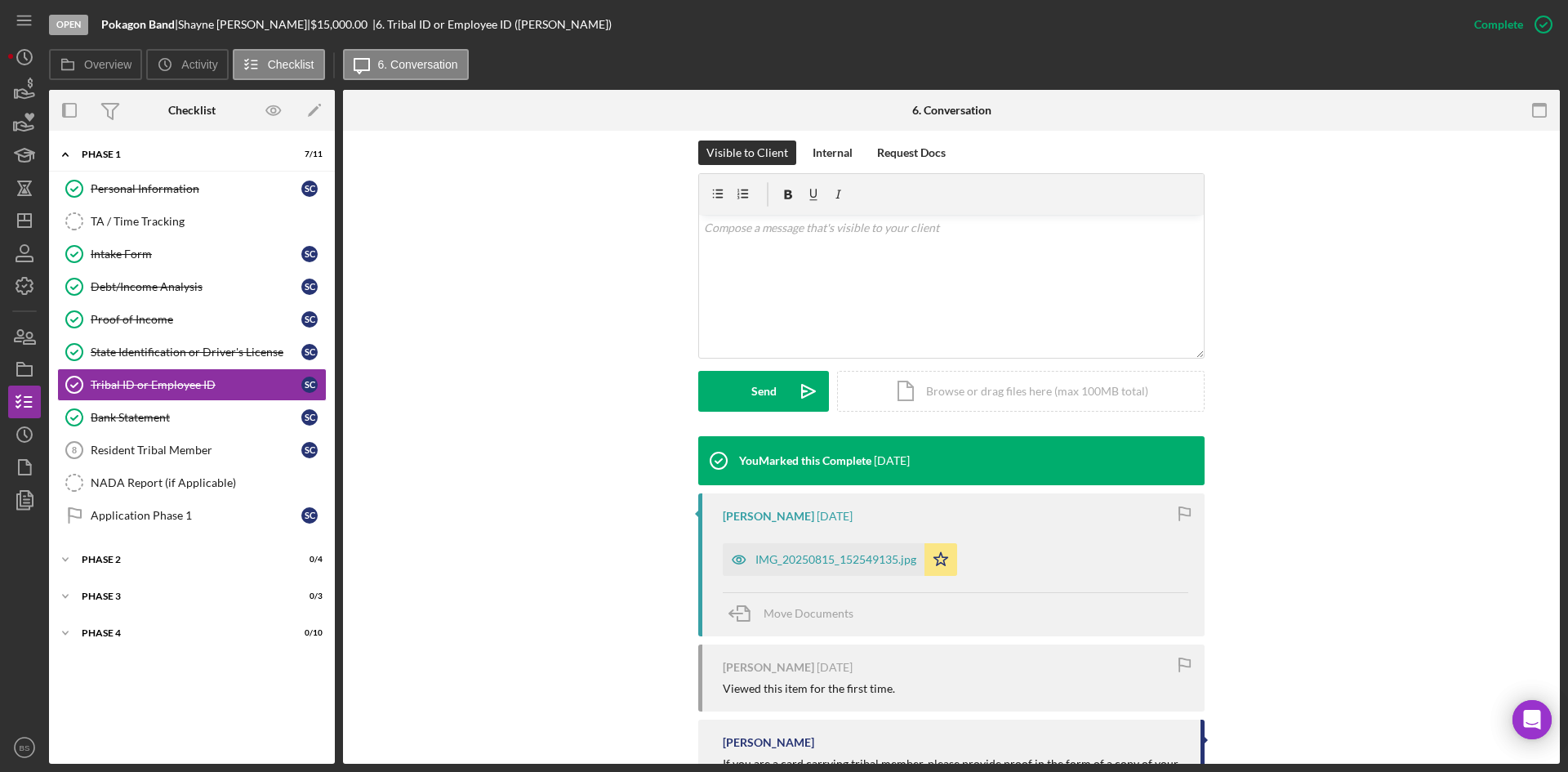
scroll to position [391, 0]
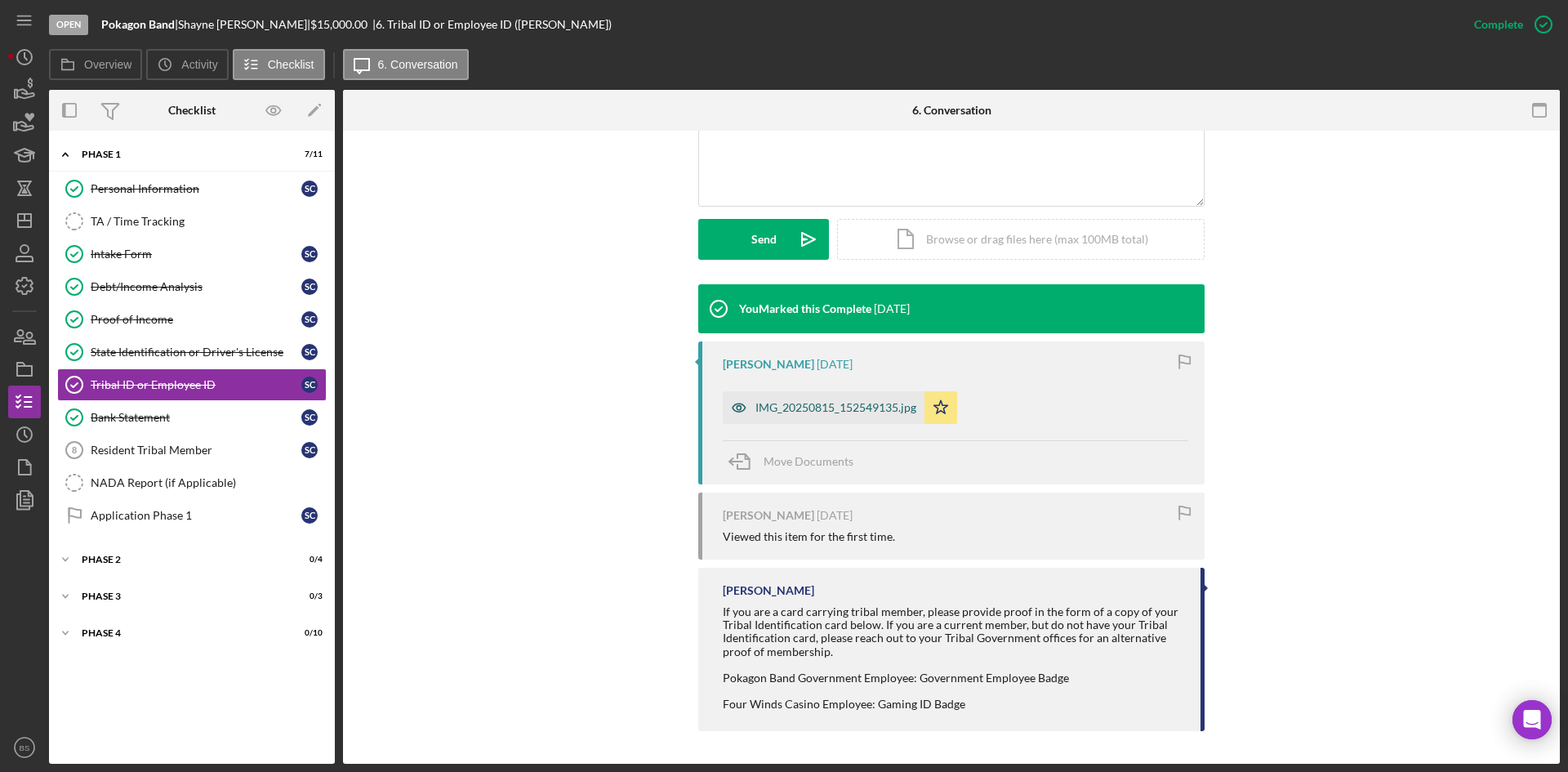
click at [793, 417] on div "IMG_20250815_152549135.jpg" at bounding box center [823, 407] width 202 height 32
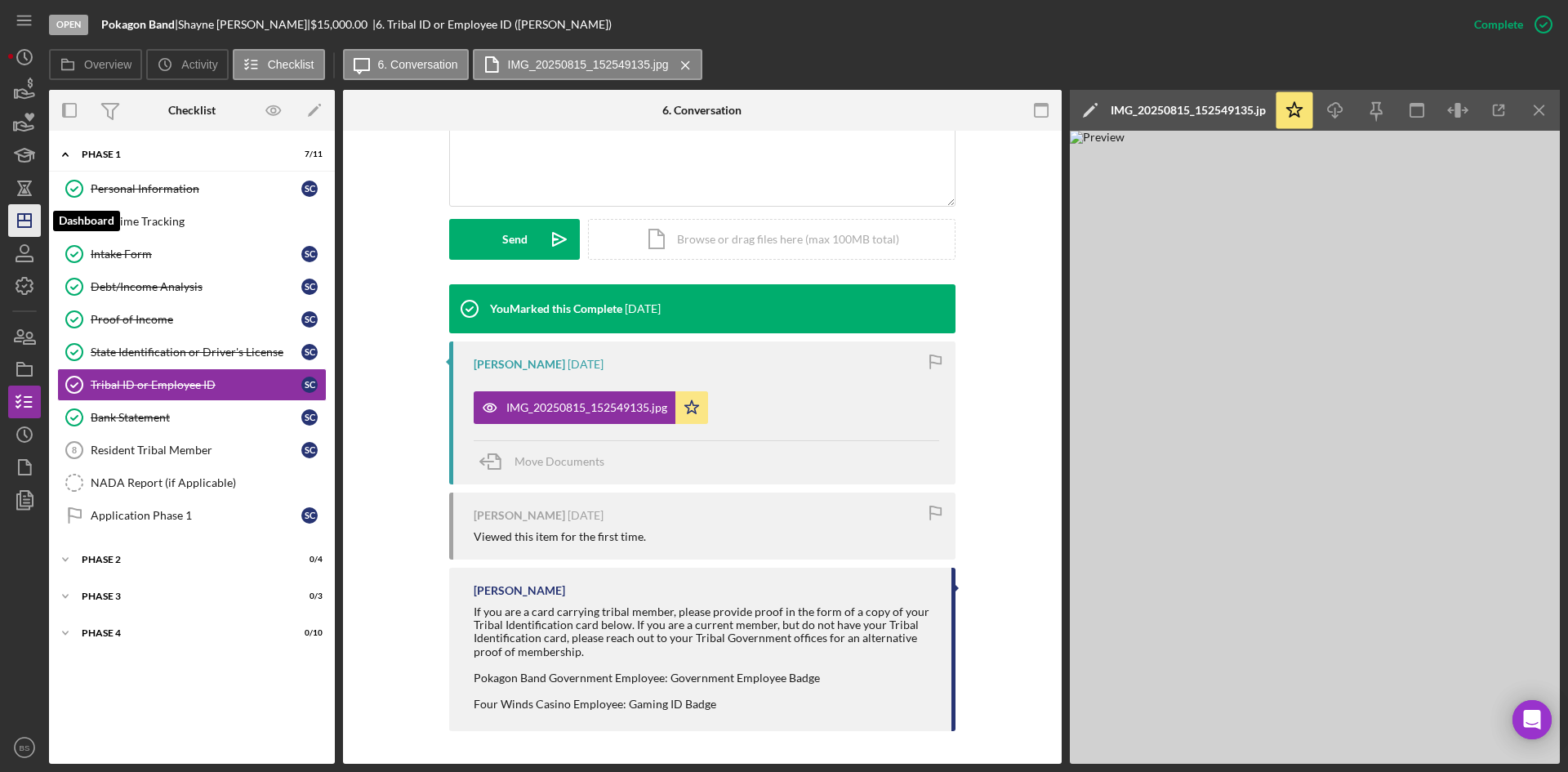
click at [38, 217] on icon "Icon/Dashboard" at bounding box center [24, 220] width 41 height 41
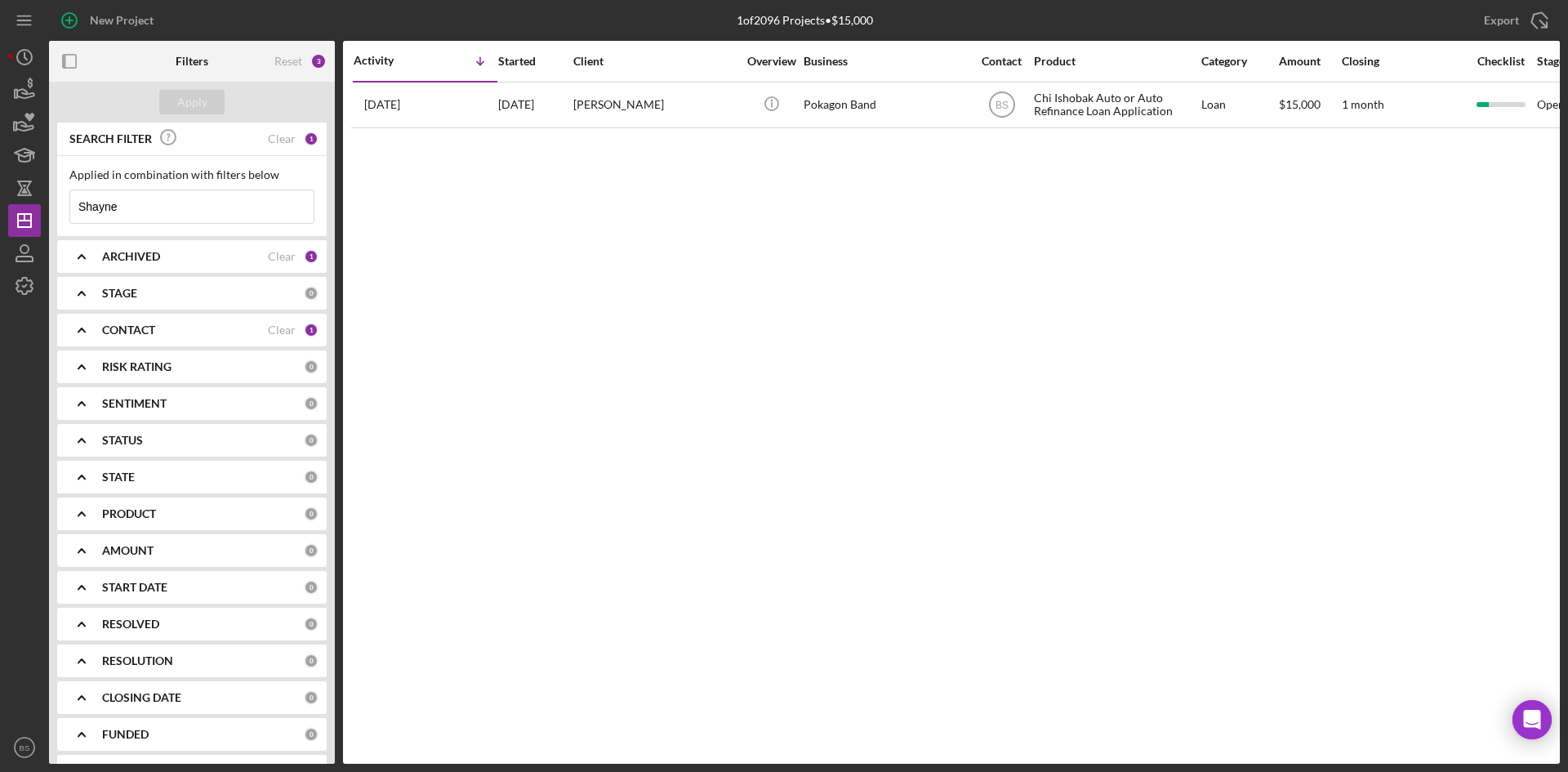
click at [193, 205] on input "Shayne" at bounding box center [192, 206] width 243 height 32
click at [192, 205] on input "Shayne" at bounding box center [192, 206] width 243 height 32
type input "jackson"
click at [195, 110] on div "Apply" at bounding box center [192, 102] width 30 height 25
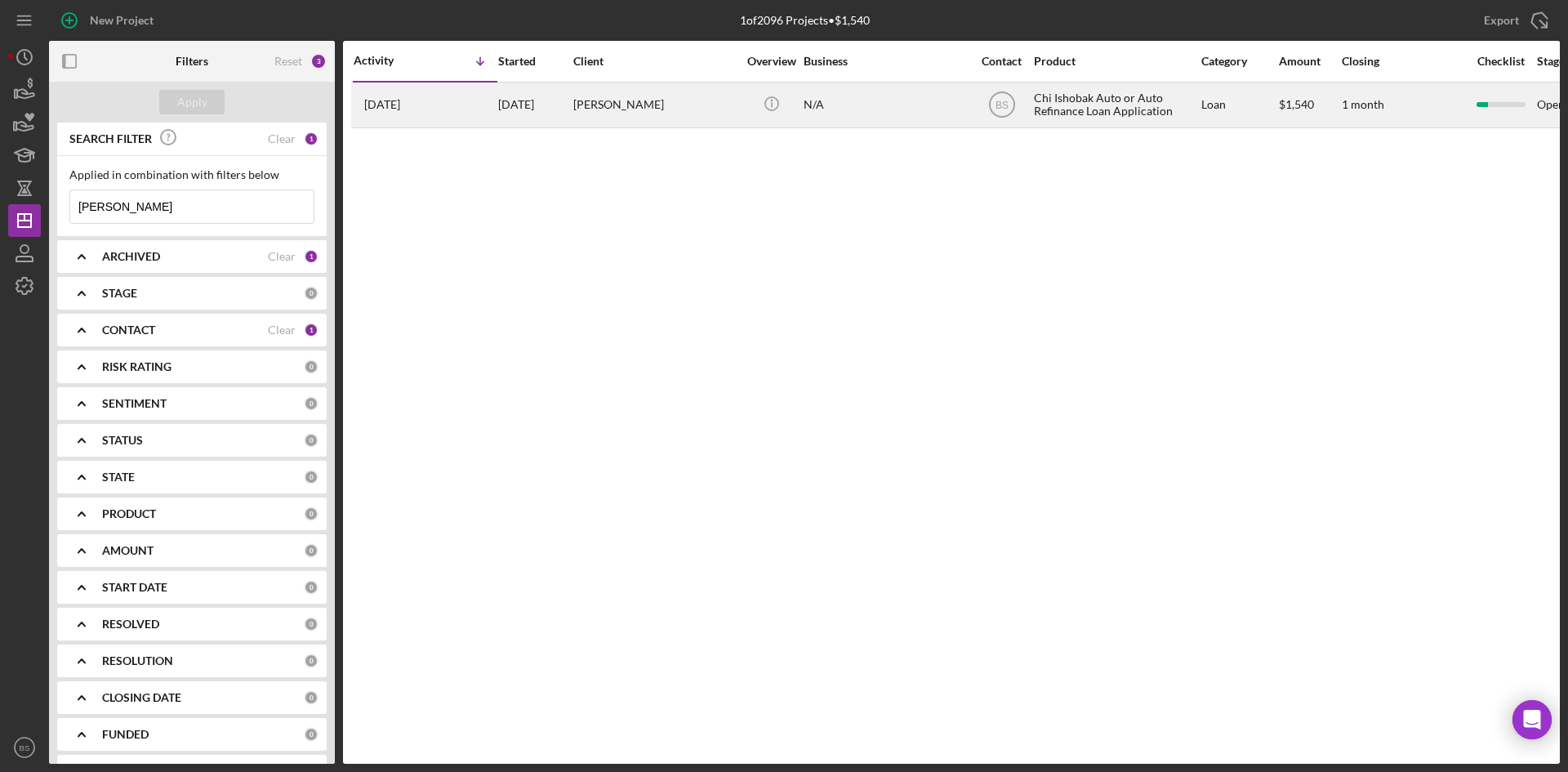
click at [575, 120] on div "[PERSON_NAME]" at bounding box center [655, 106] width 164 height 44
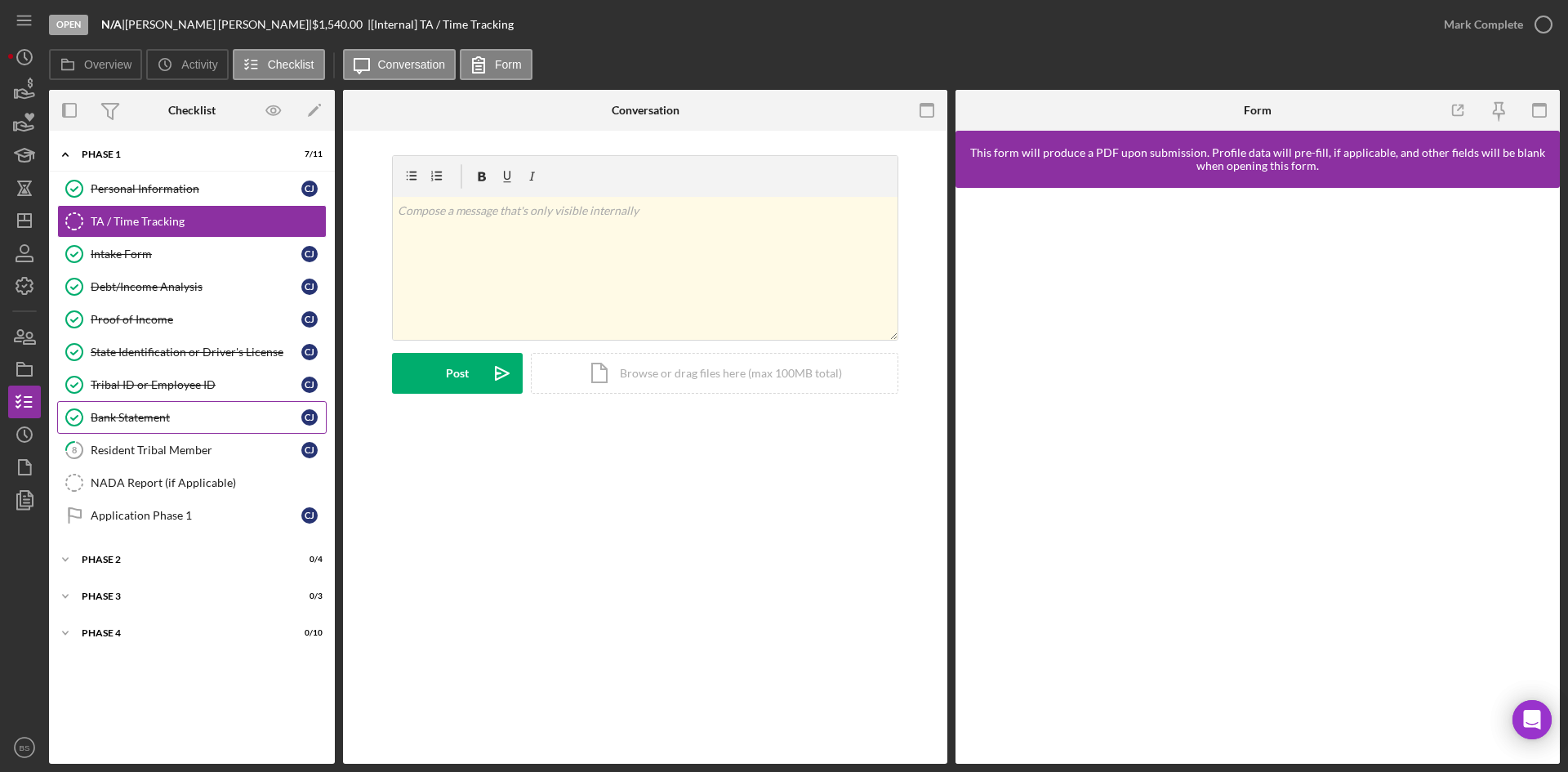
click at [140, 414] on div "Bank Statement" at bounding box center [196, 417] width 211 height 13
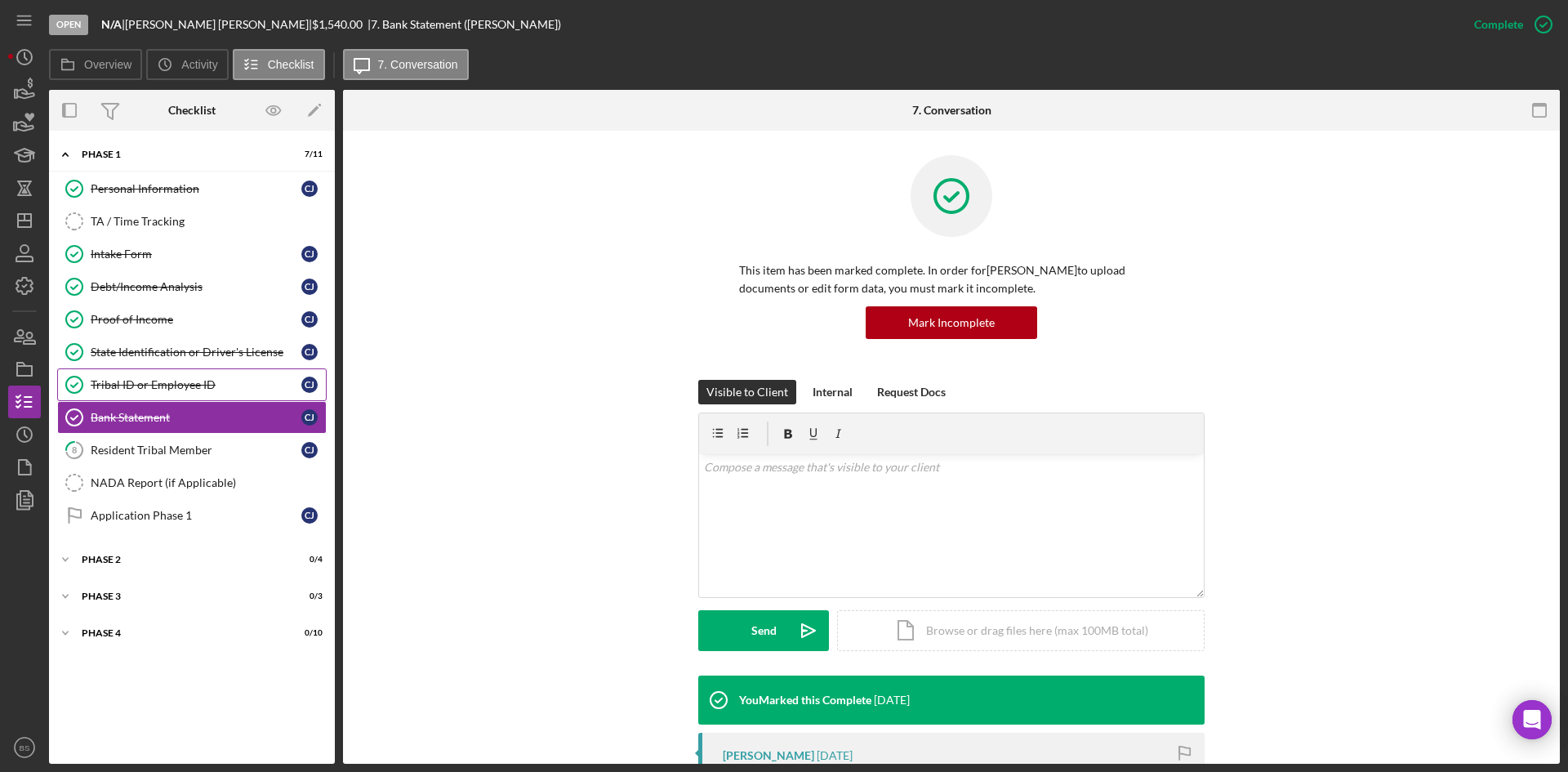
click at [142, 387] on div "Tribal ID or Employee ID" at bounding box center [196, 385] width 211 height 13
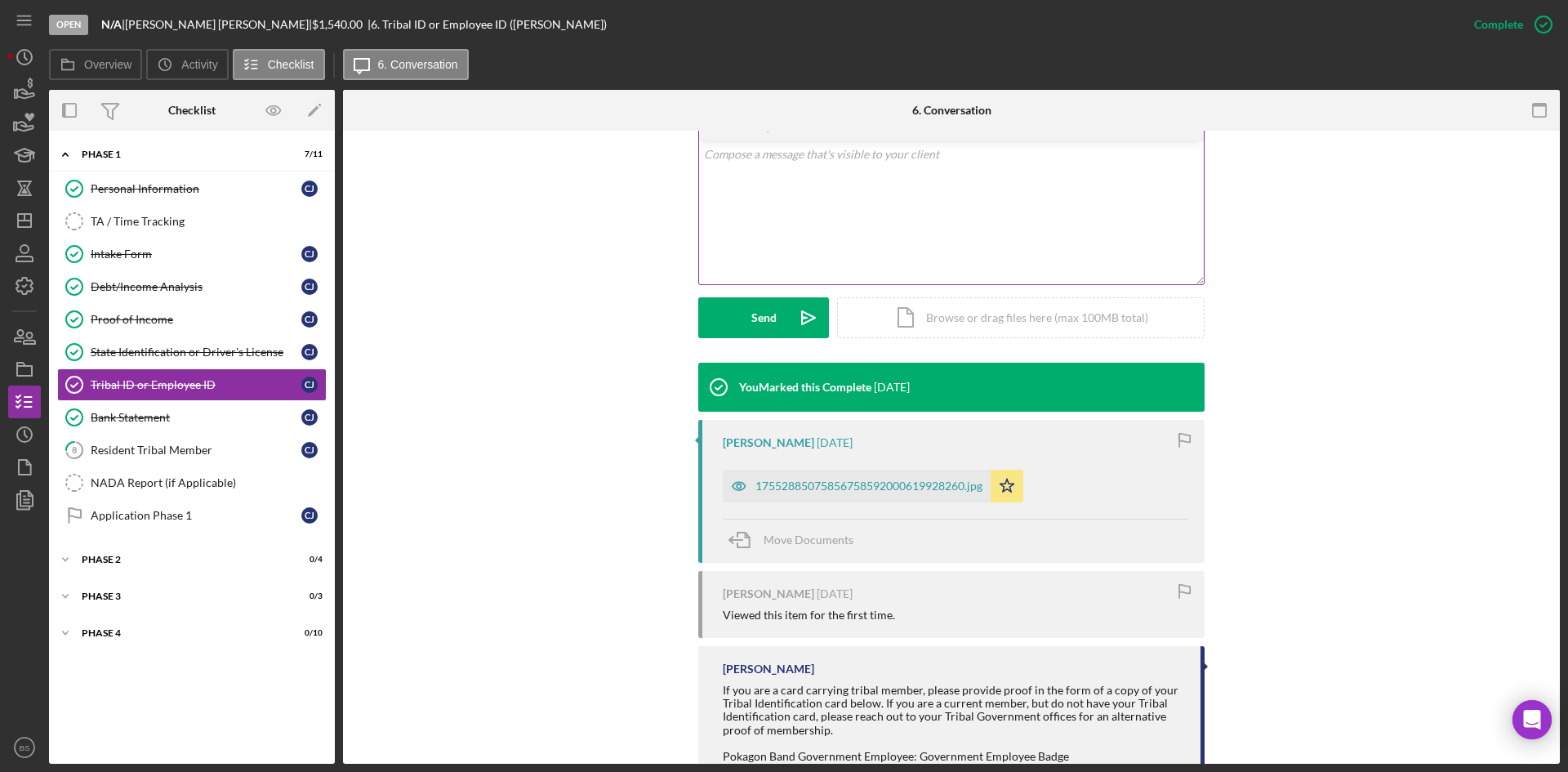
scroll to position [327, 0]
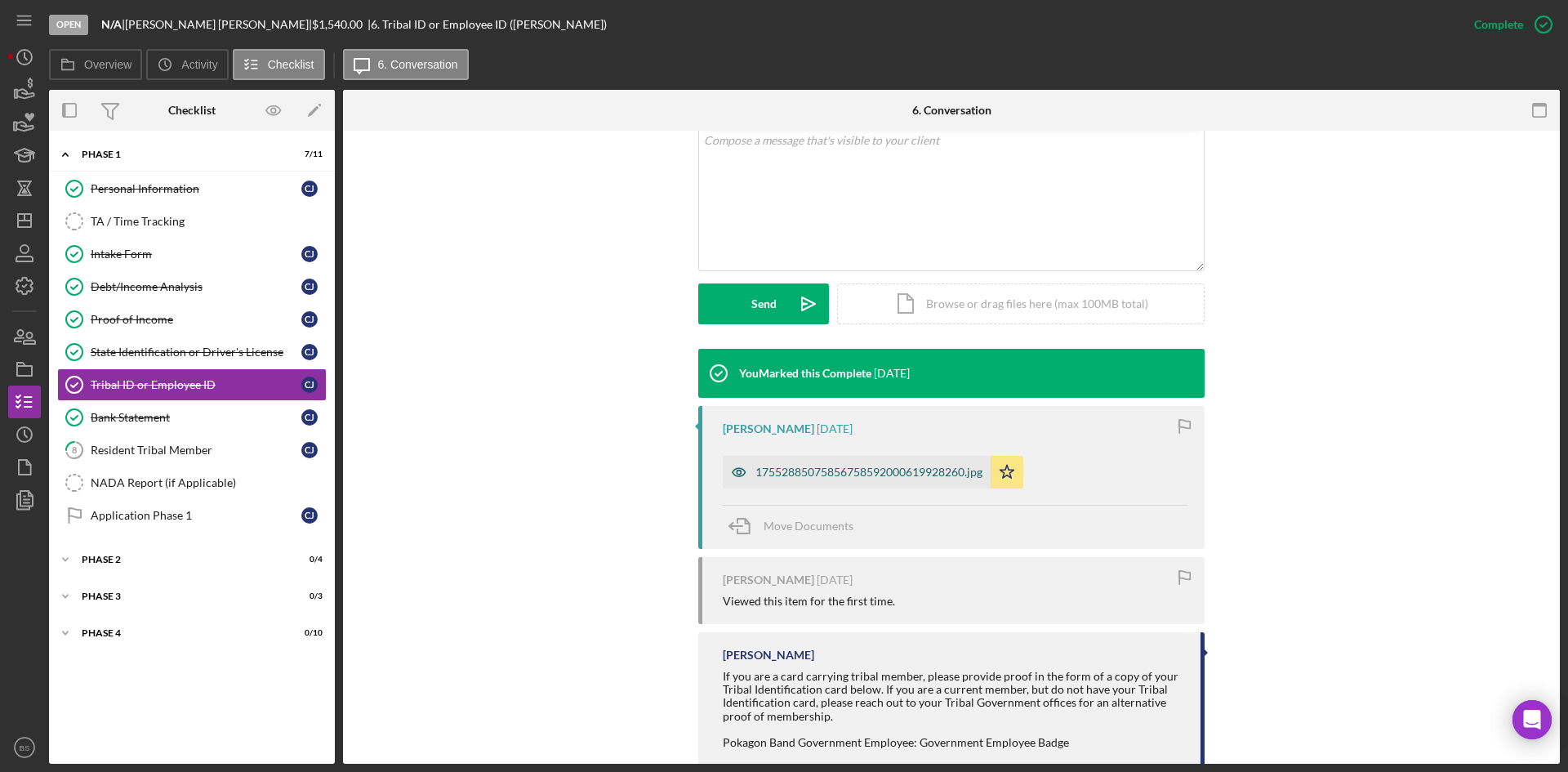
click at [765, 475] on div "17552885075856758592000619928260.jpg" at bounding box center [868, 473] width 227 height 13
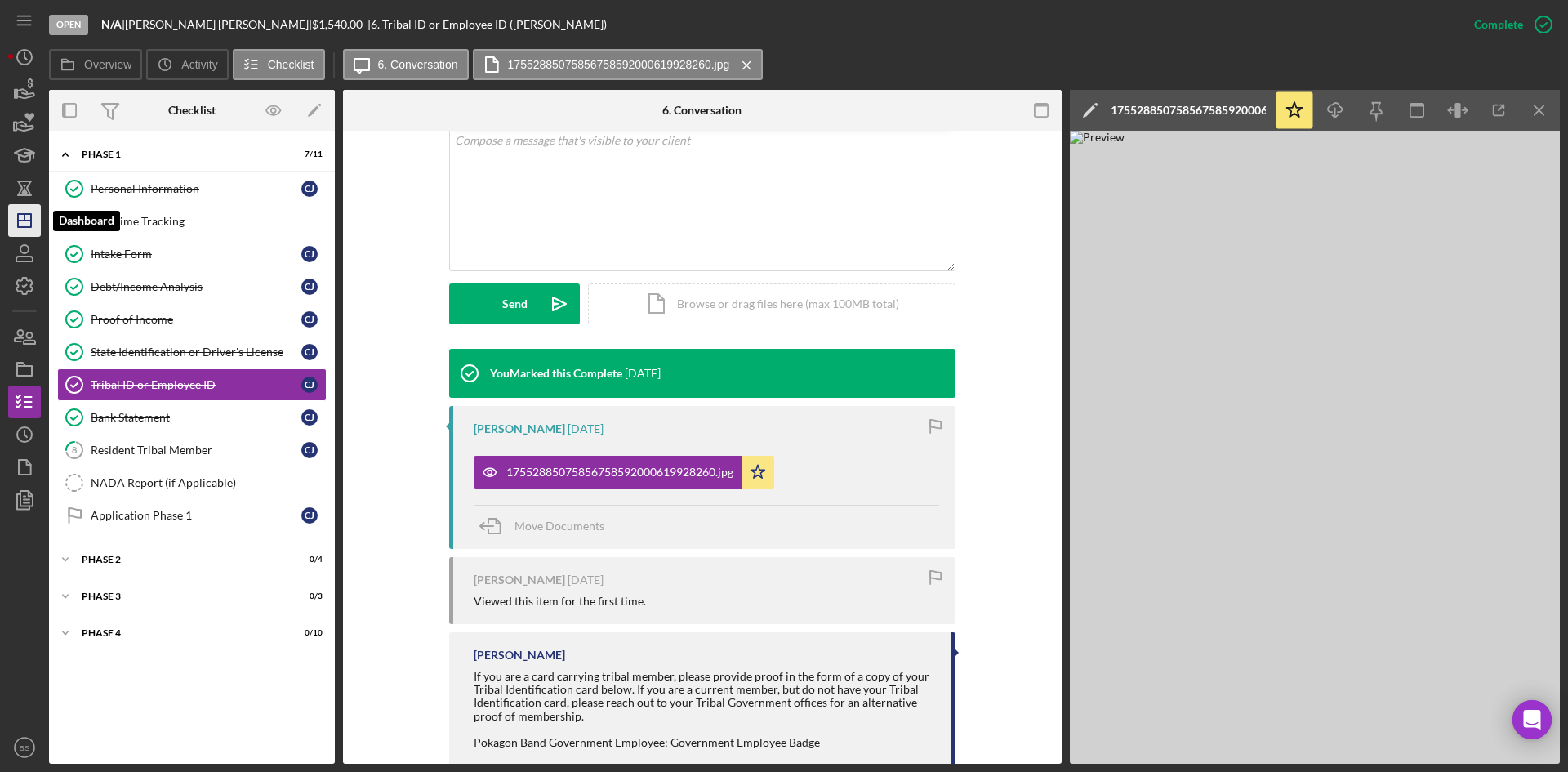
click at [35, 217] on icon "Icon/Dashboard" at bounding box center [24, 220] width 41 height 41
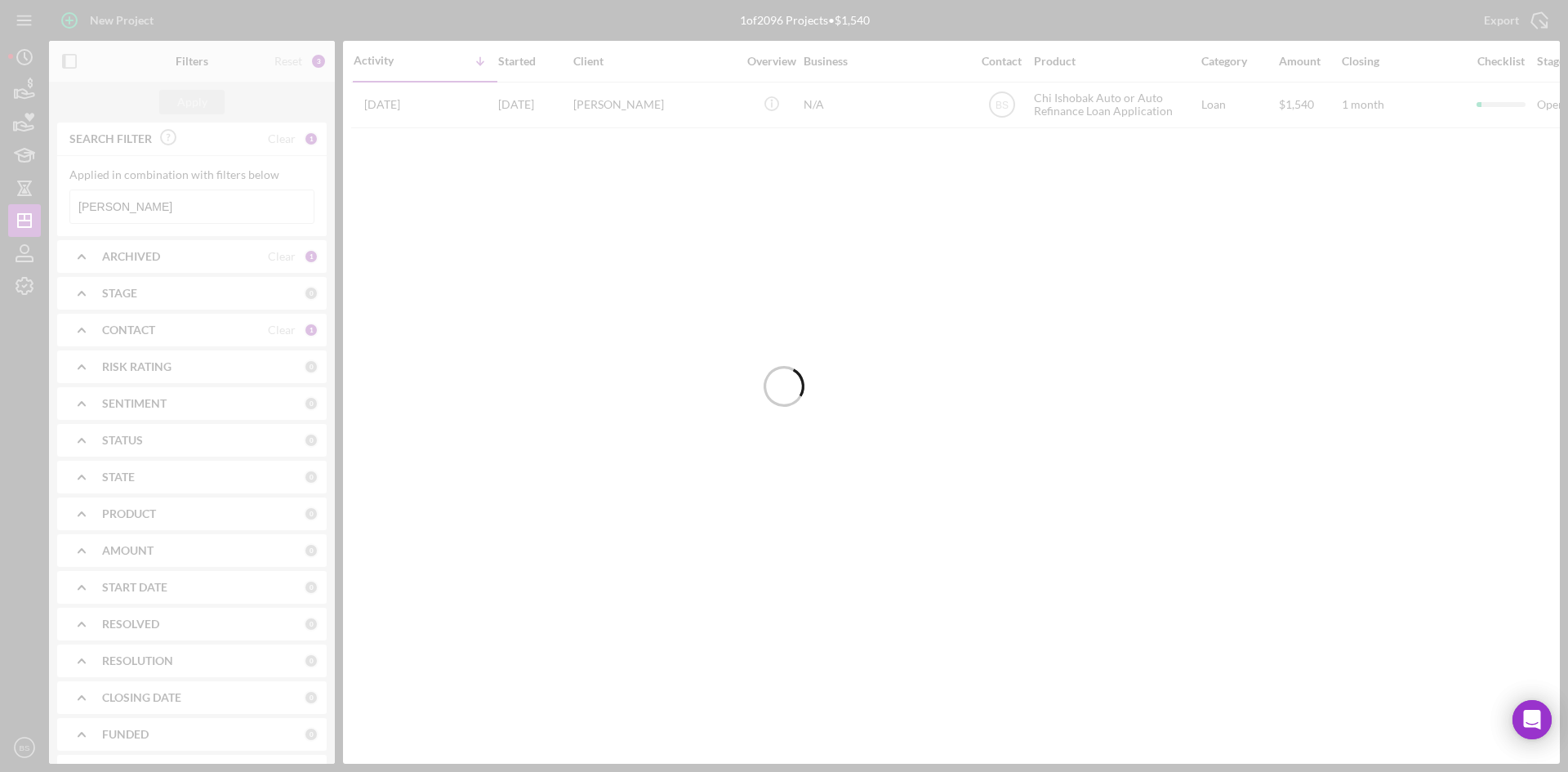
click at [198, 207] on div at bounding box center [784, 386] width 1568 height 772
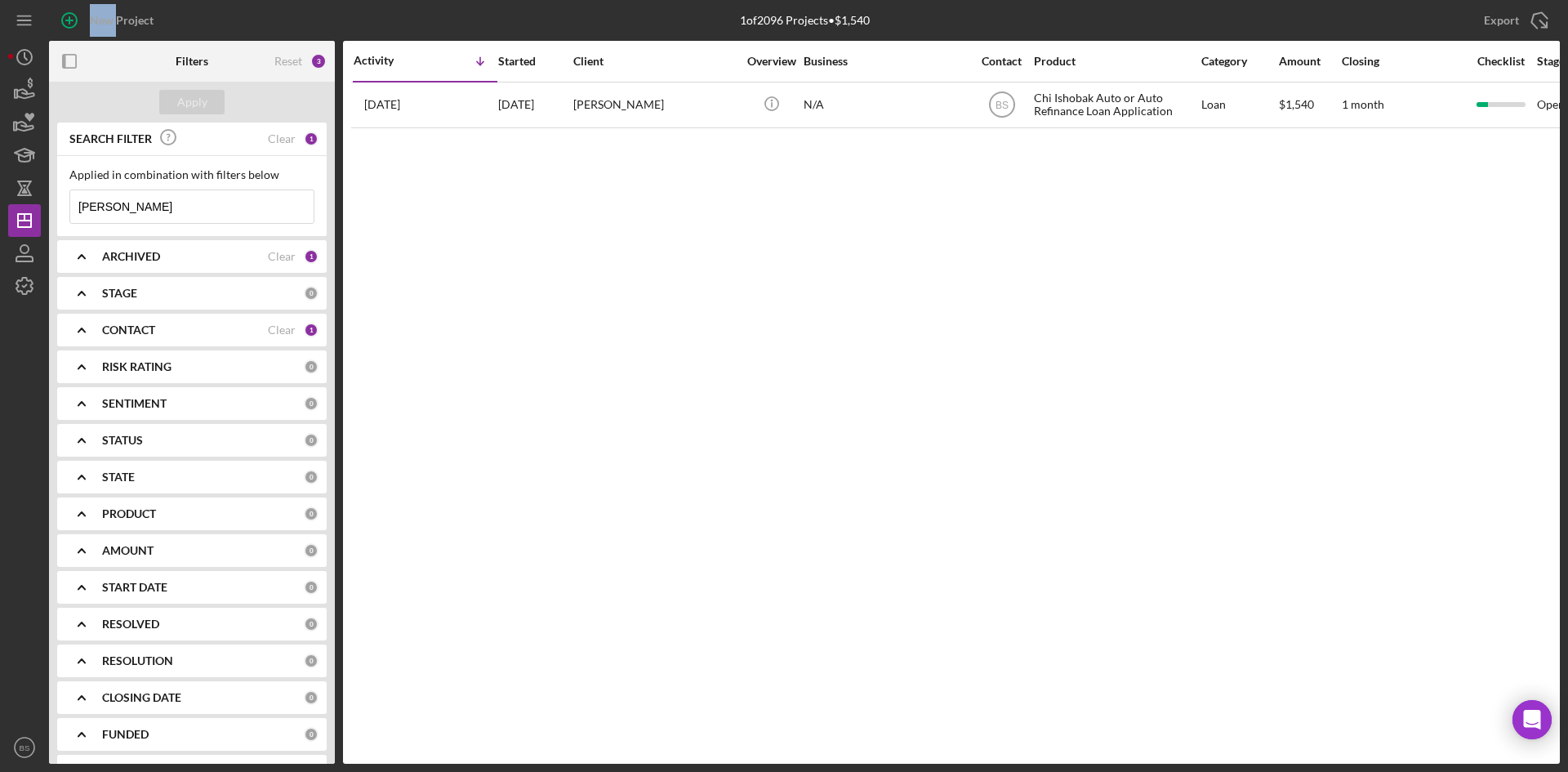
click at [198, 207] on input "jackson" at bounding box center [192, 206] width 243 height 32
type input "jasmine"
click at [213, 89] on button "Apply" at bounding box center [191, 102] width 66 height 25
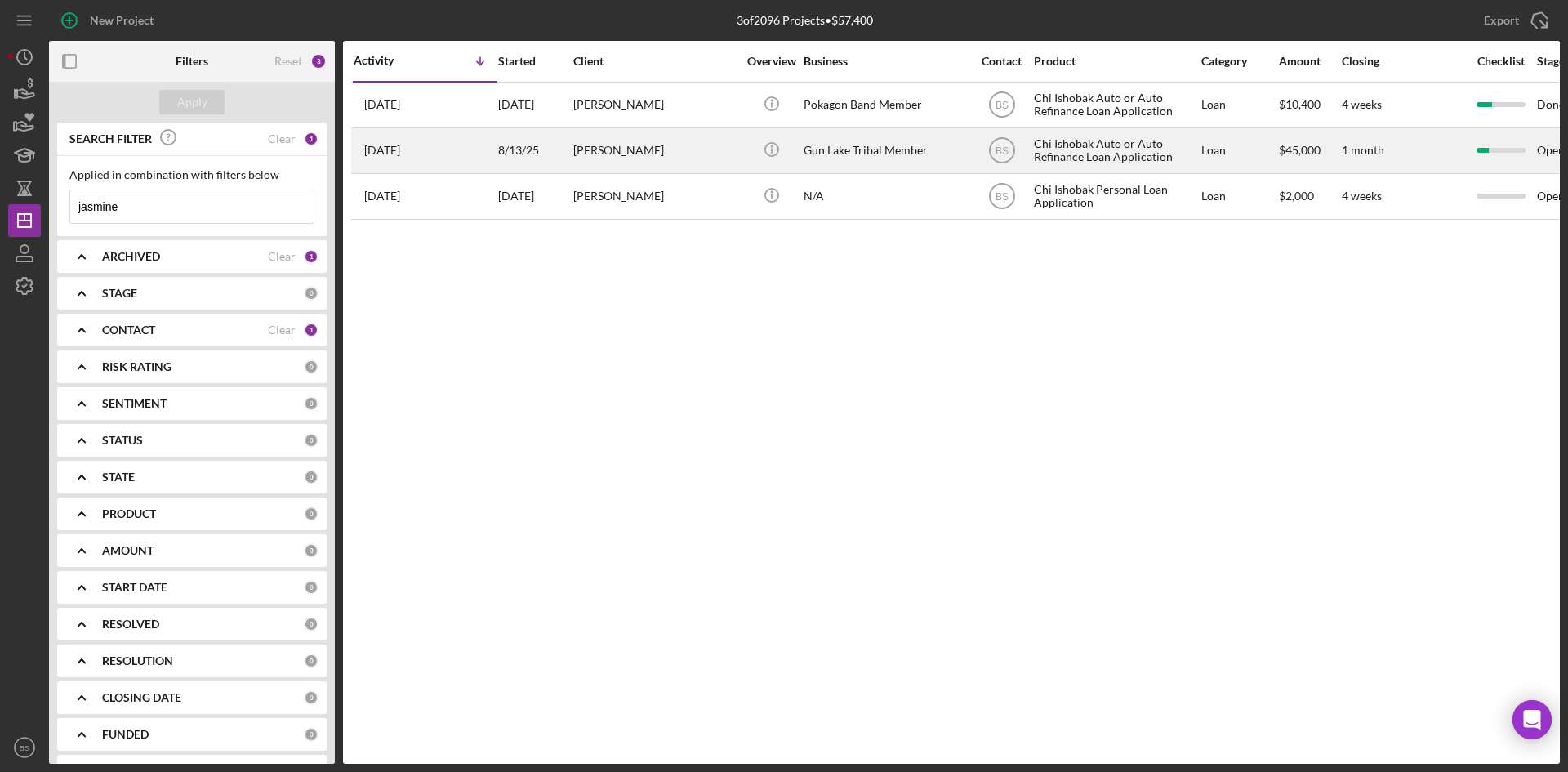
click at [694, 143] on div "[PERSON_NAME]" at bounding box center [655, 151] width 164 height 44
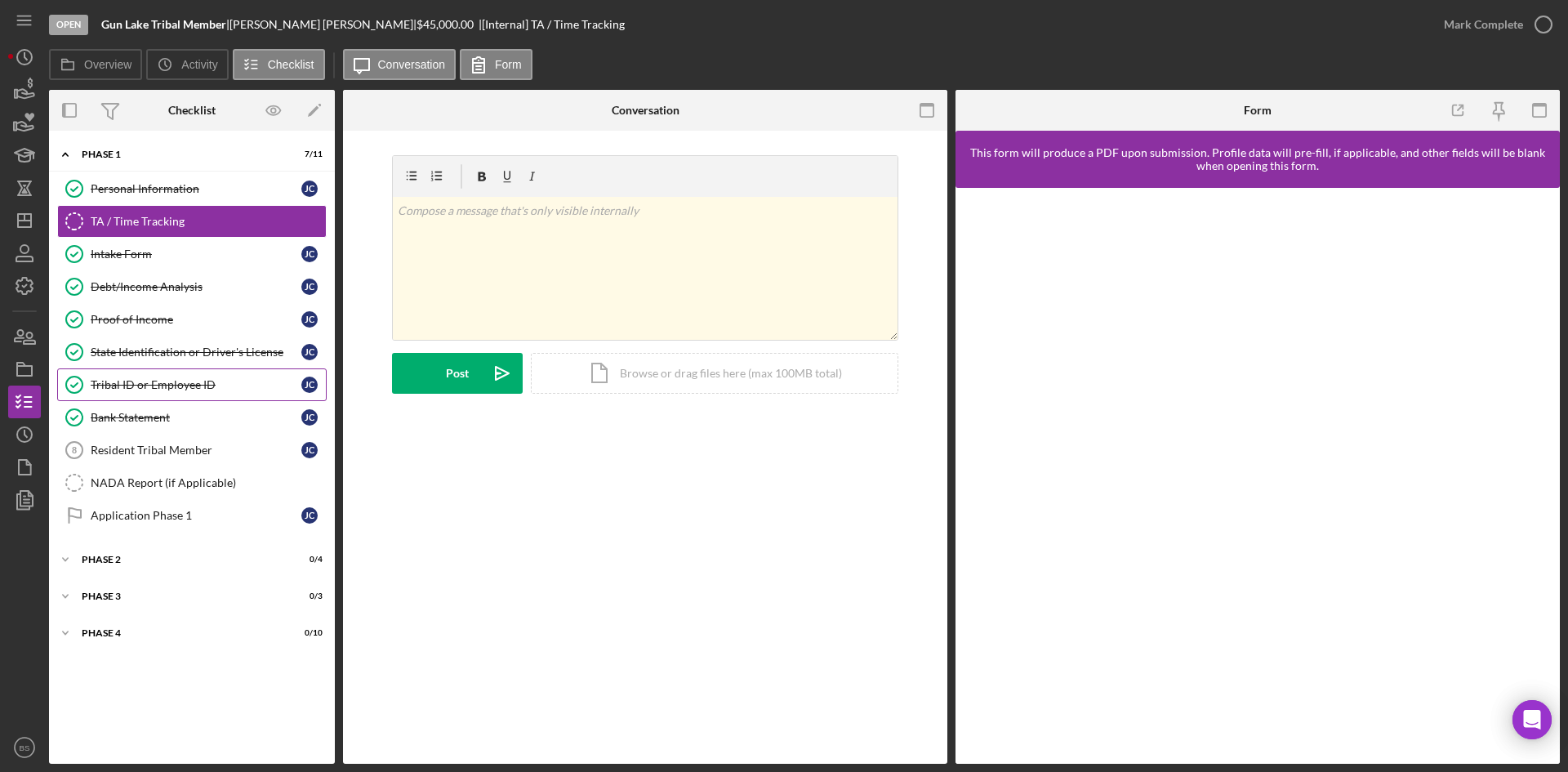
click at [159, 385] on div "Tribal ID or Employee ID" at bounding box center [196, 385] width 211 height 13
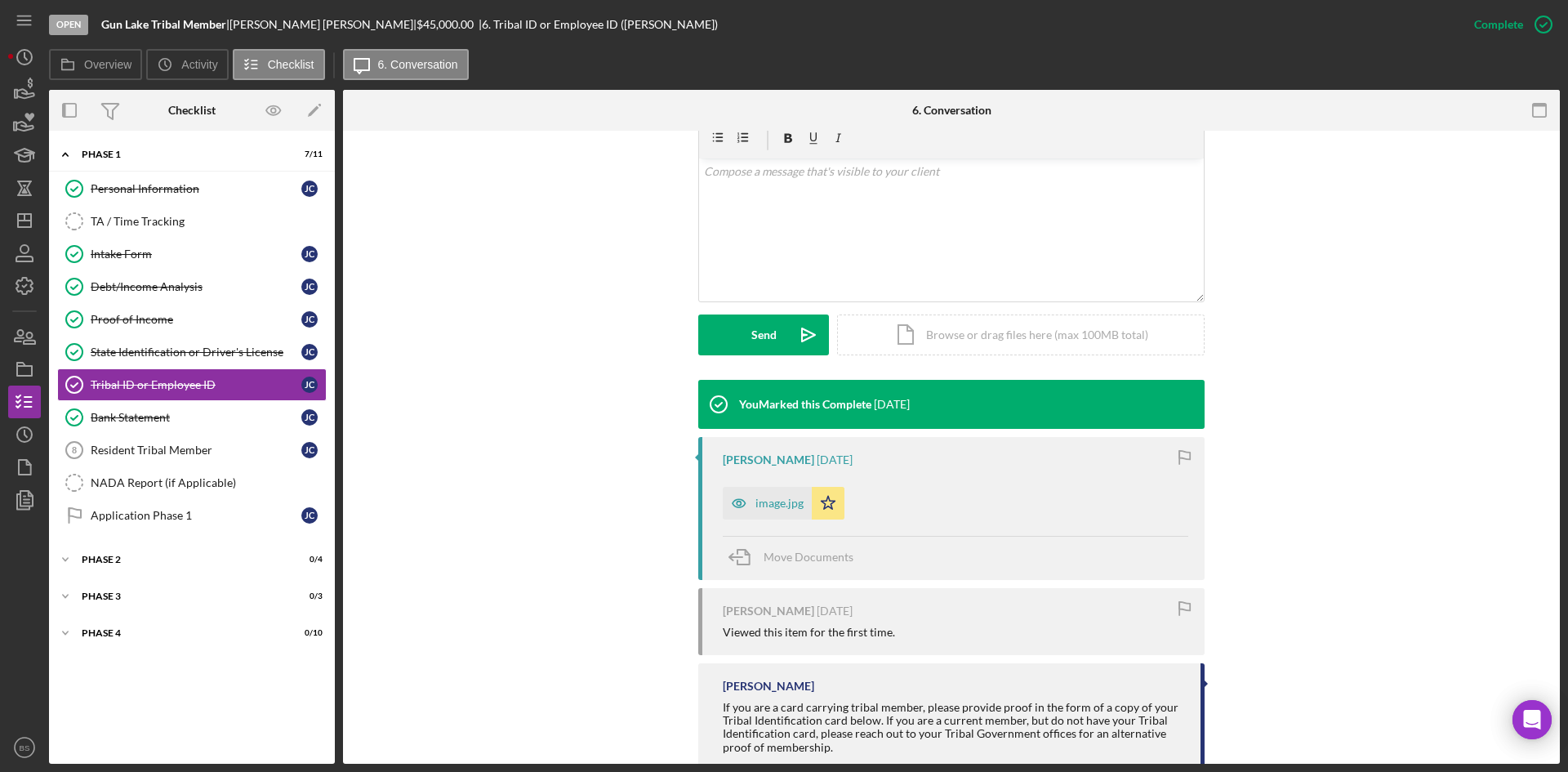
scroll to position [327, 0]
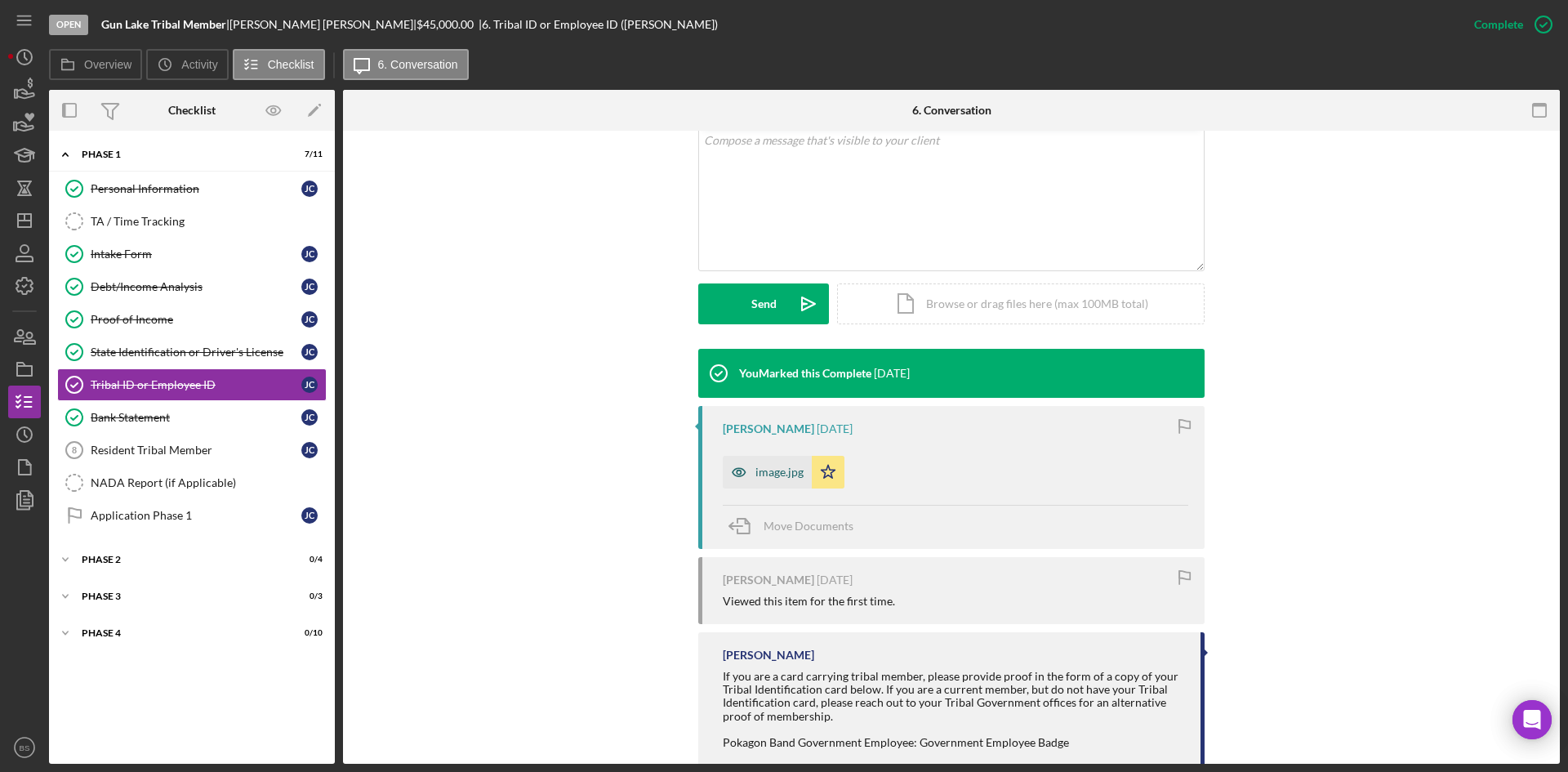
click at [765, 480] on div "image.jpg" at bounding box center [767, 472] width 89 height 32
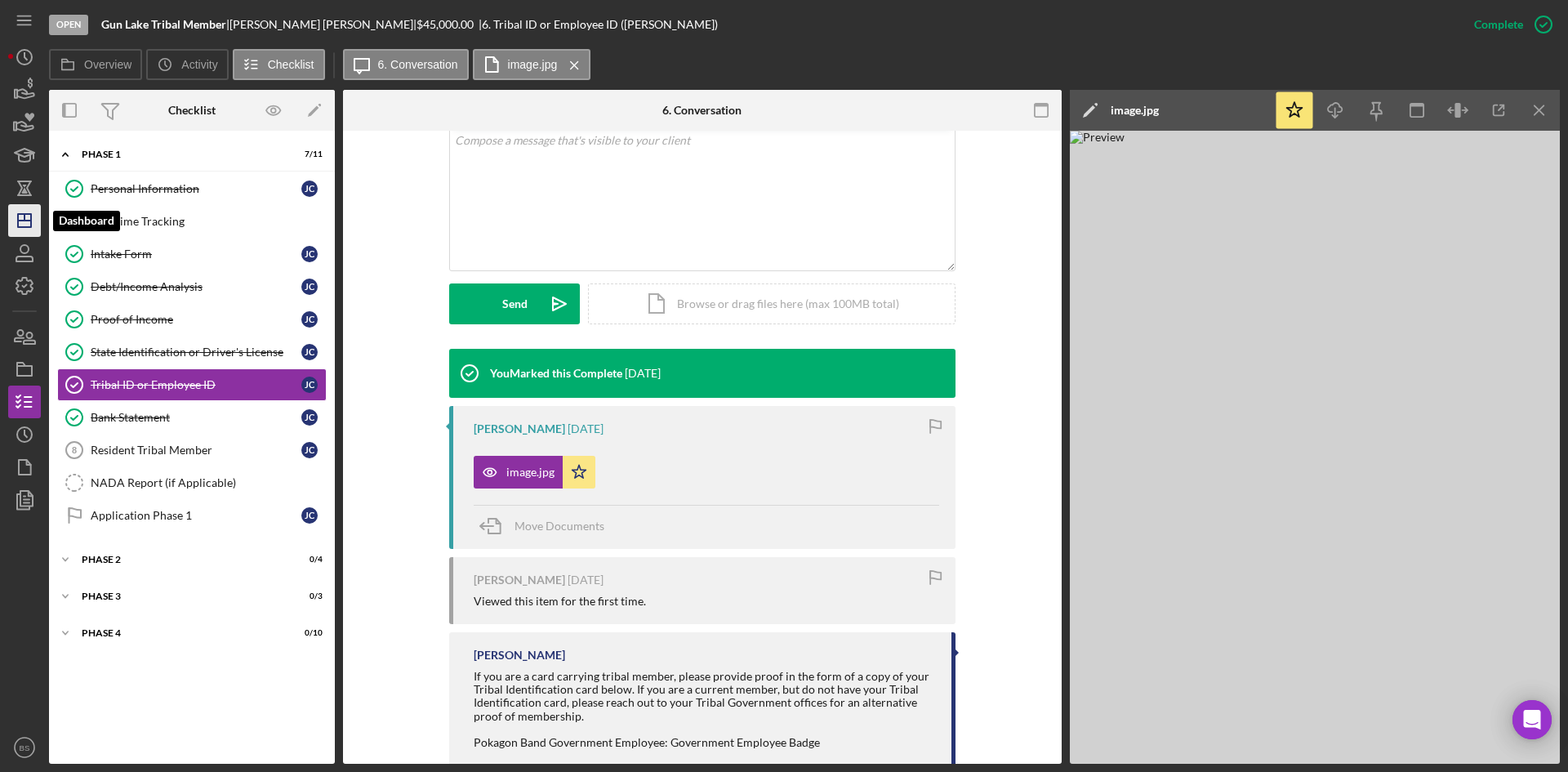
click at [27, 222] on icon "Icon/Dashboard" at bounding box center [24, 220] width 41 height 41
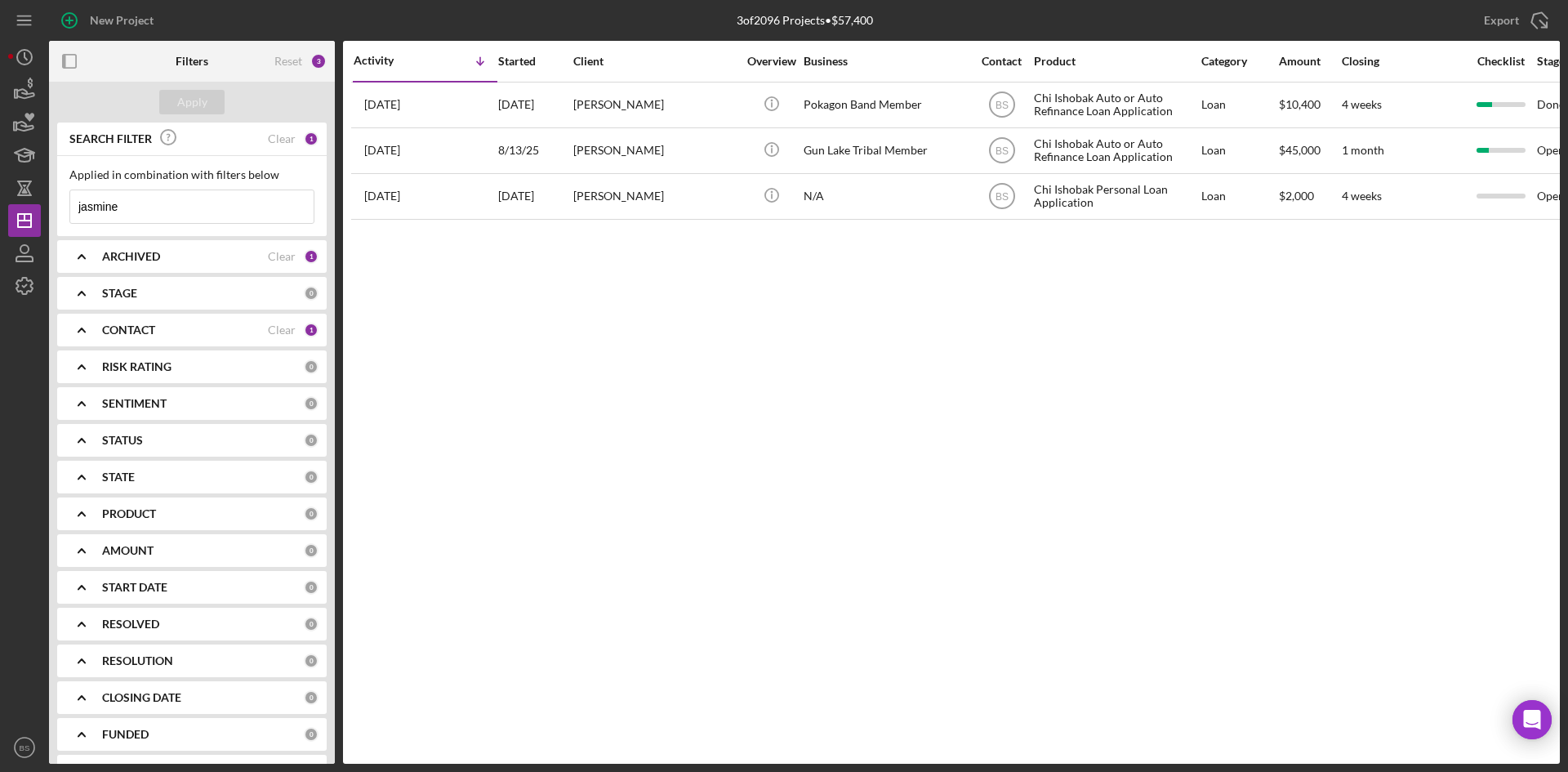
click at [113, 202] on input "jasmine" at bounding box center [192, 206] width 243 height 32
type input "ralph"
click at [205, 107] on div "Apply" at bounding box center [192, 102] width 30 height 25
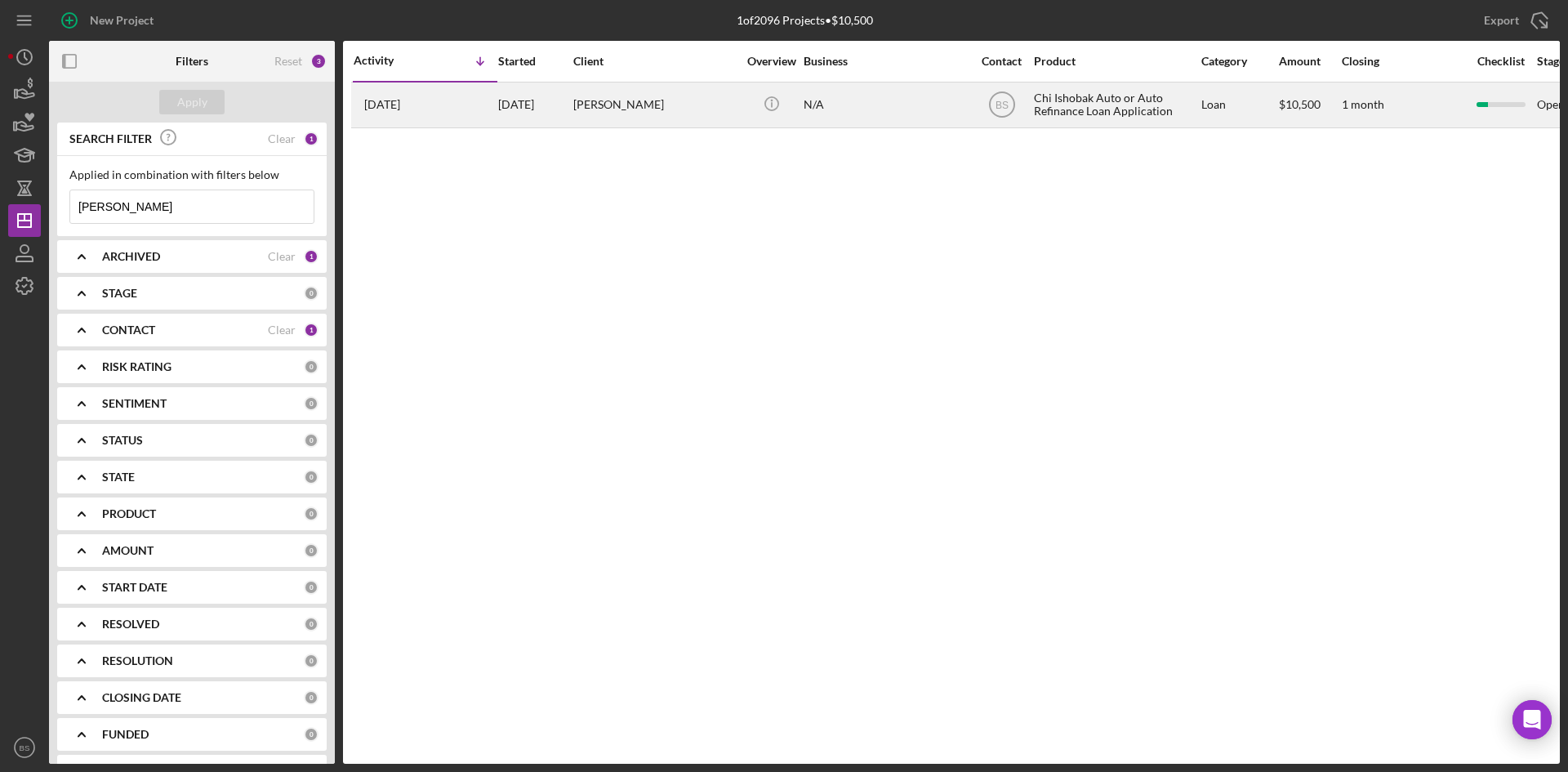
click at [551, 115] on div "[DATE]" at bounding box center [534, 106] width 73 height 44
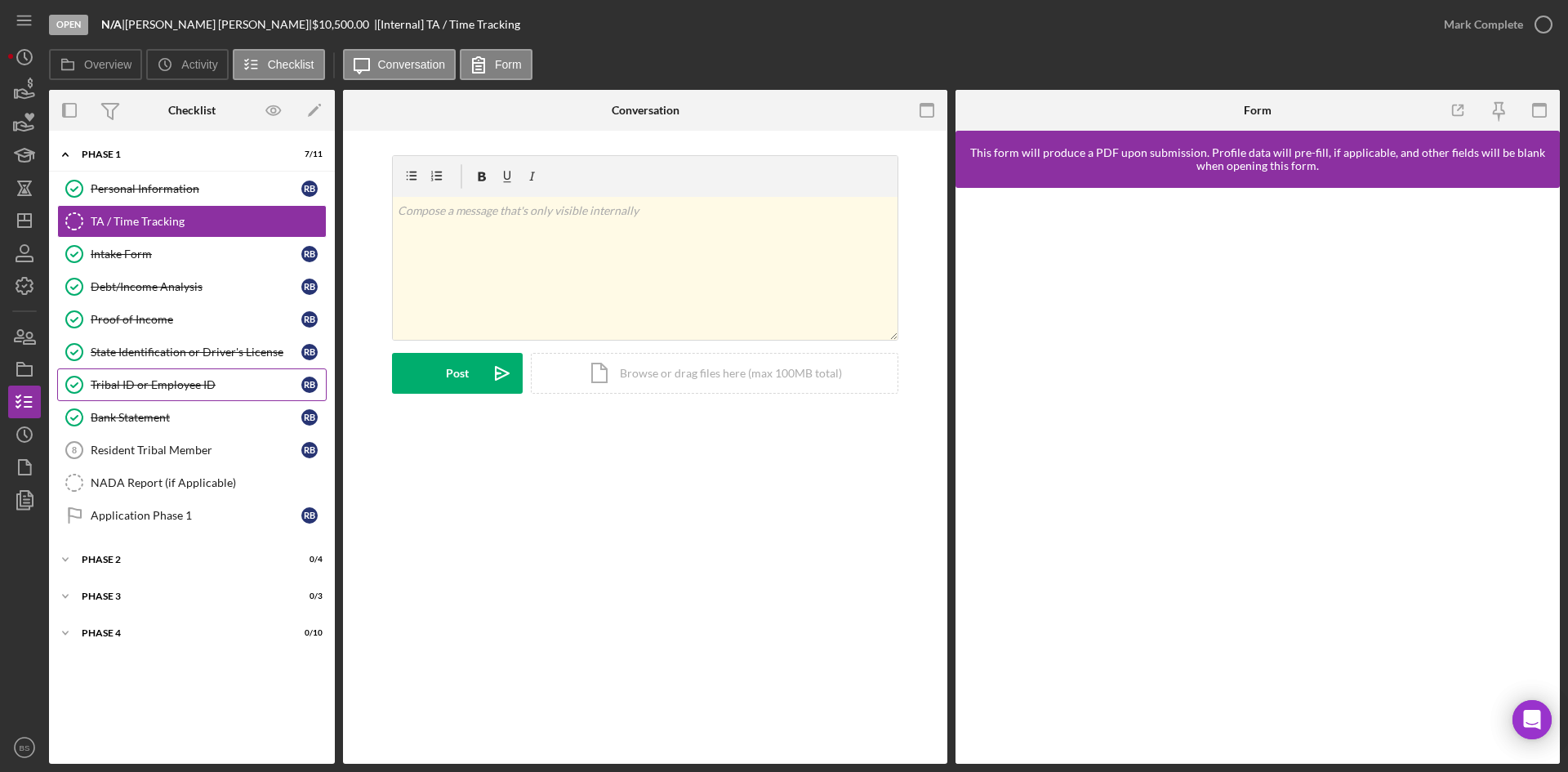
click at [186, 386] on div "Tribal ID or Employee ID" at bounding box center [196, 385] width 211 height 13
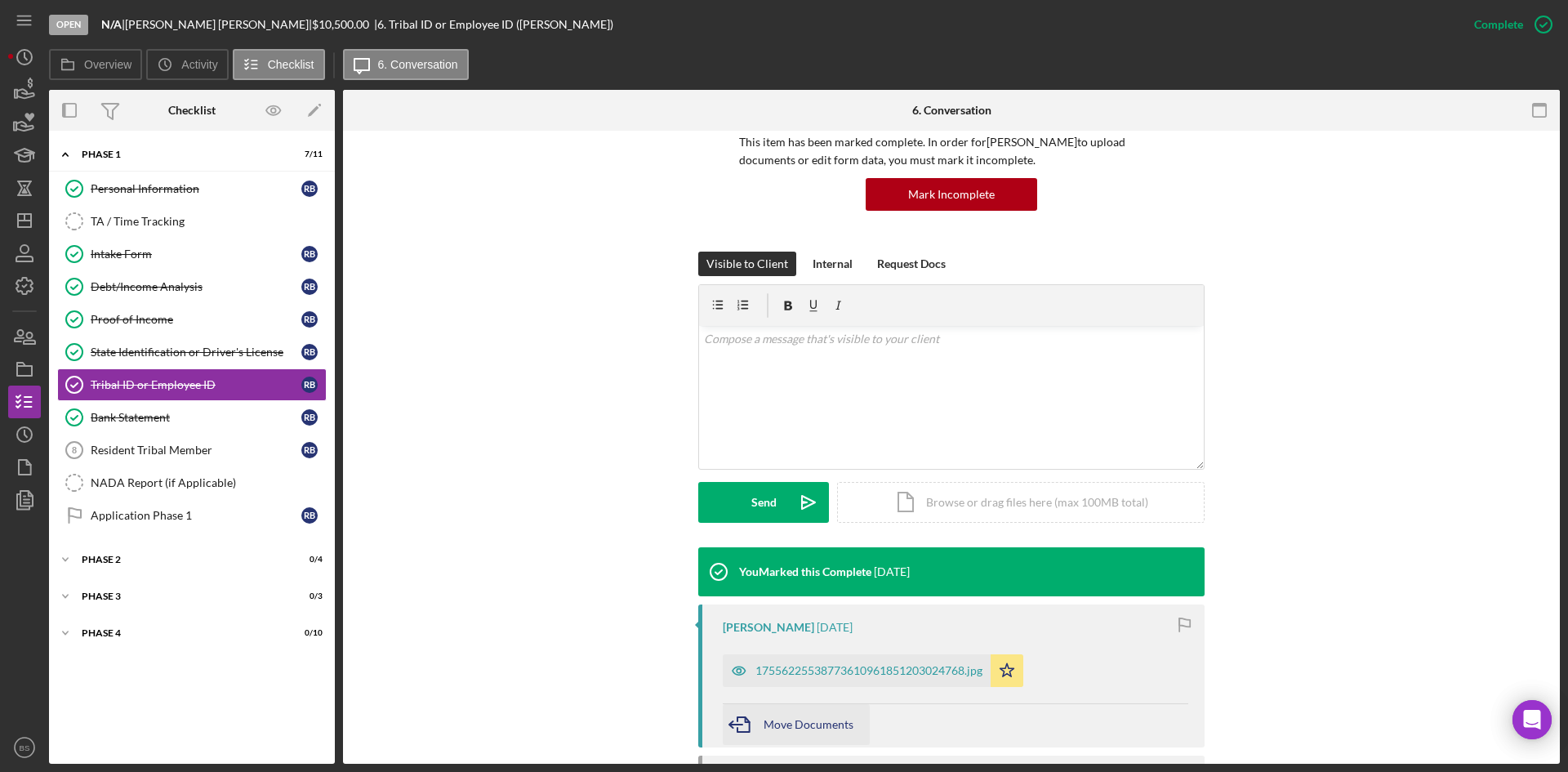
scroll to position [327, 0]
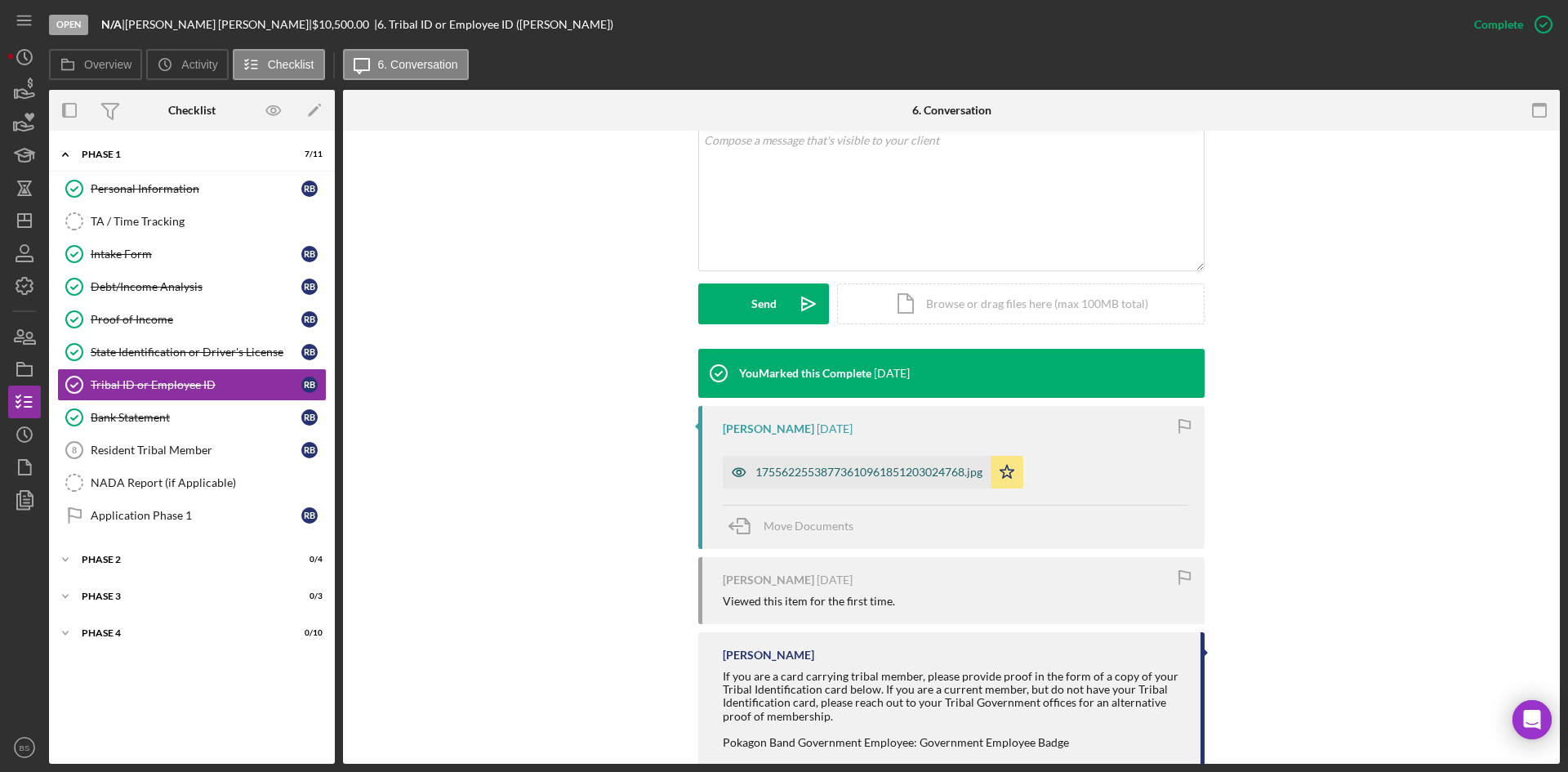
click at [755, 477] on div "17556225538773610961851203024768.jpg" at bounding box center [868, 473] width 227 height 13
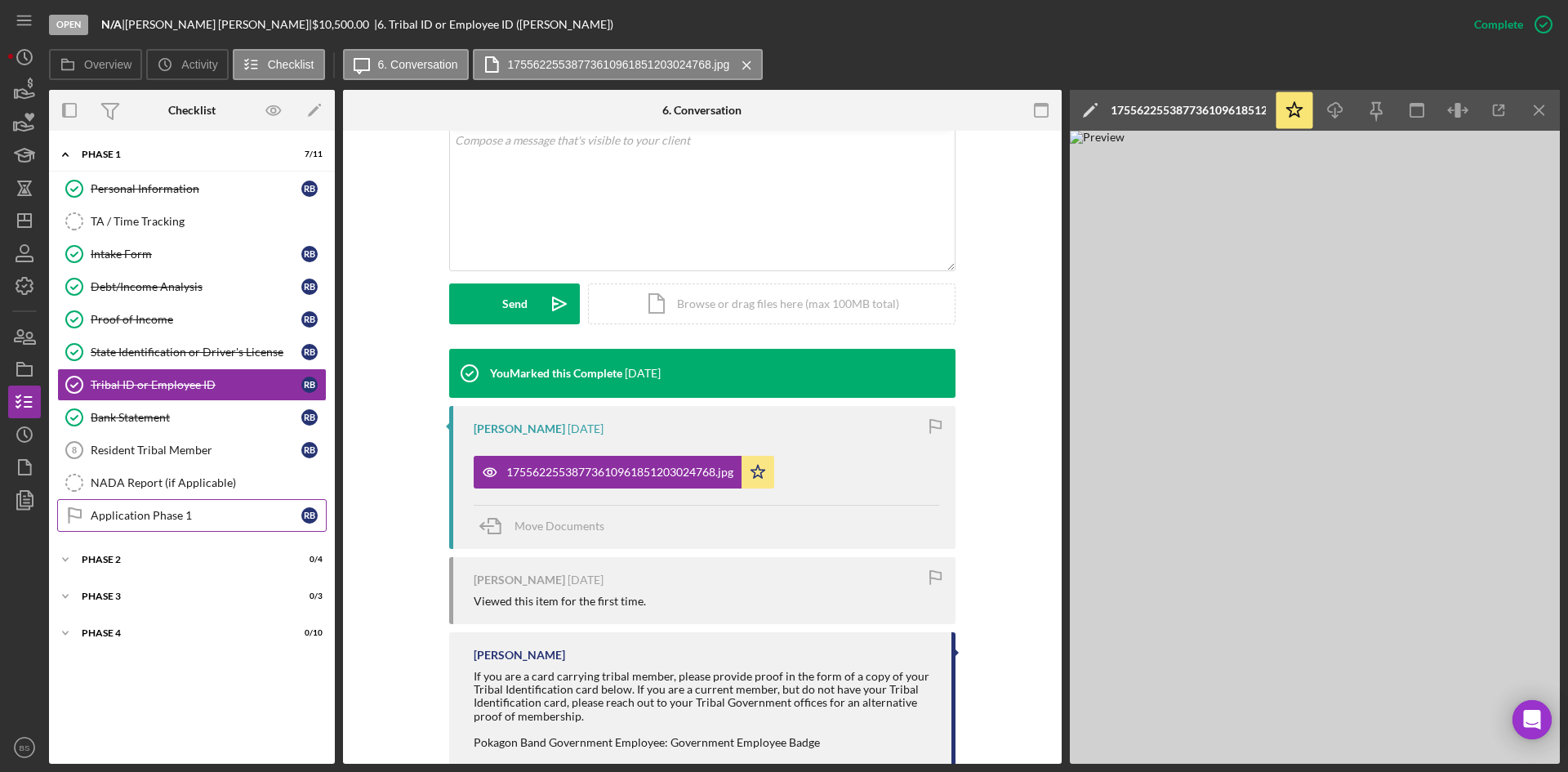
click at [121, 507] on link "Application Phase 1 Application Phase 1 R B" at bounding box center [191, 515] width 269 height 32
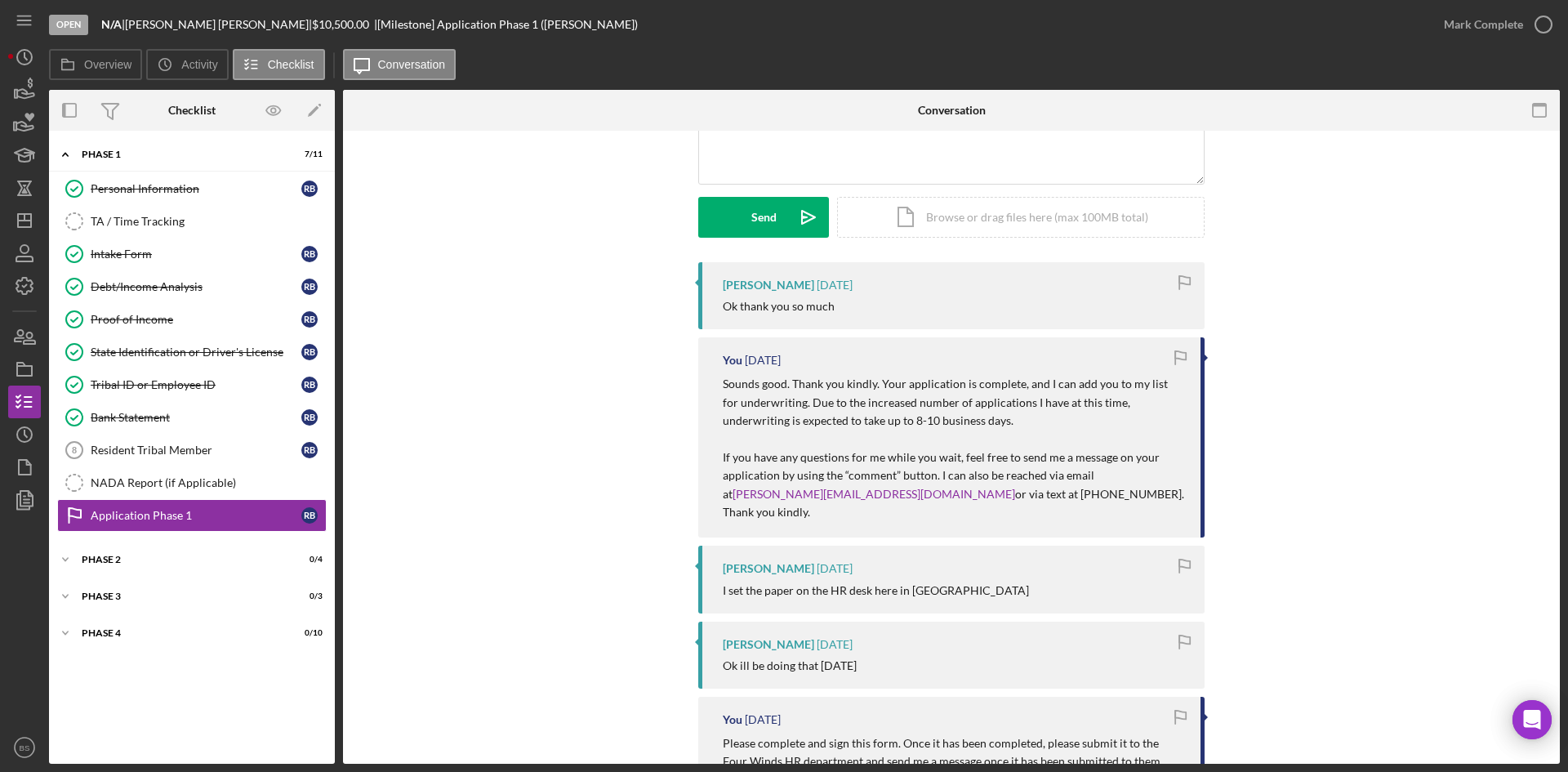
scroll to position [164, 0]
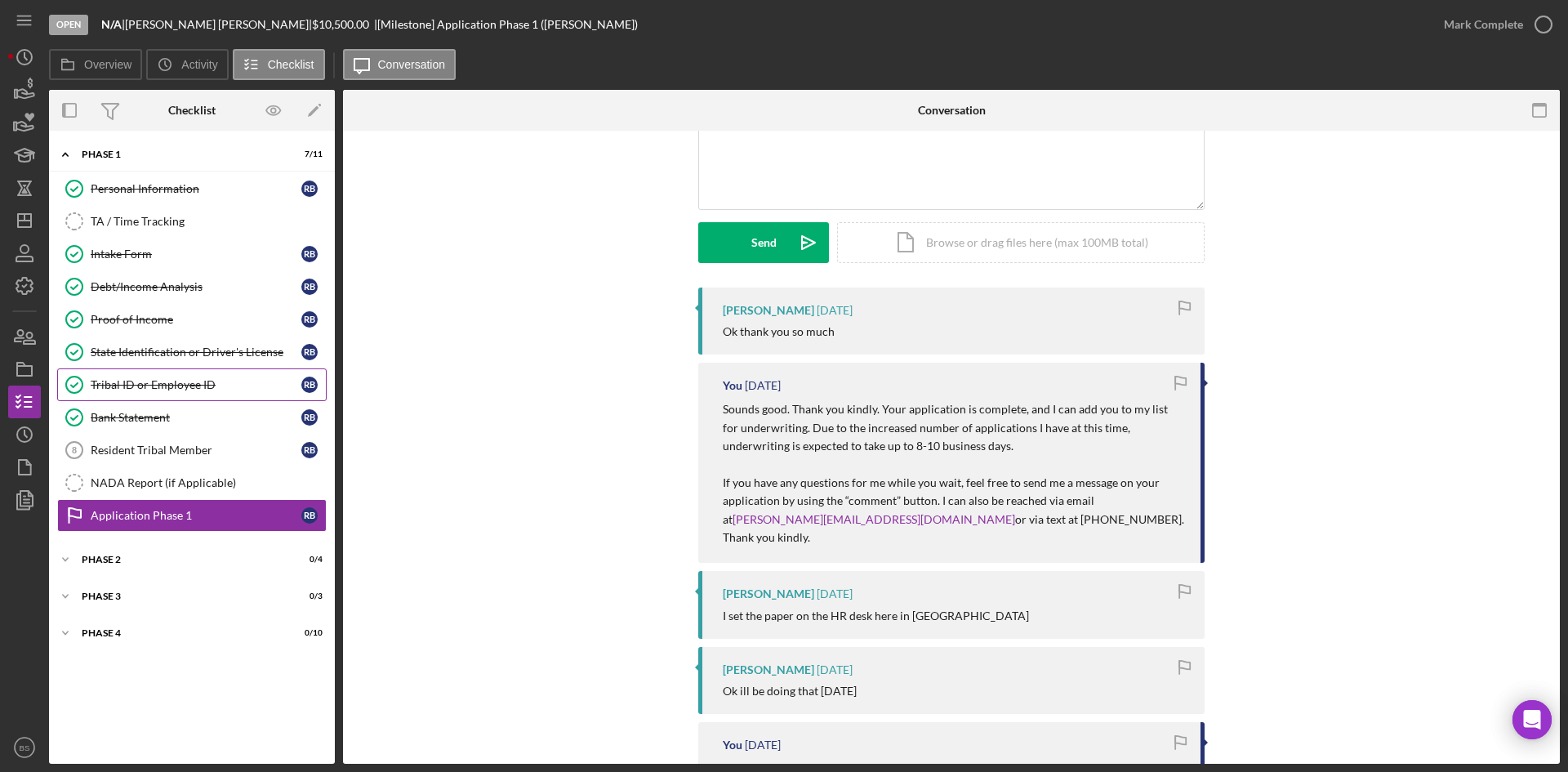
click at [180, 399] on link "Tribal ID or Employee ID Tribal ID or Employee ID R B" at bounding box center [191, 384] width 269 height 32
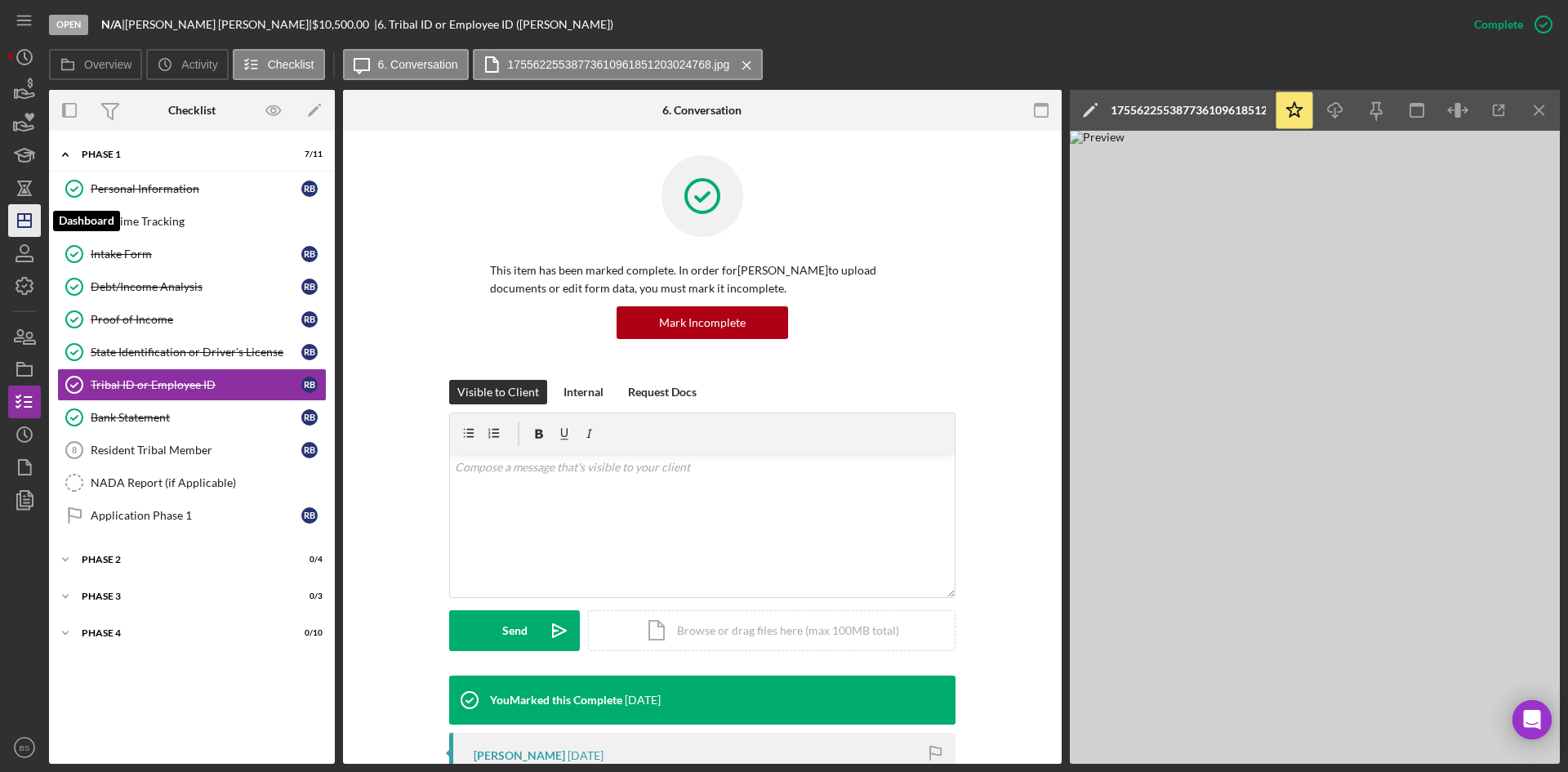
click at [25, 208] on icon "Icon/Dashboard" at bounding box center [24, 220] width 41 height 41
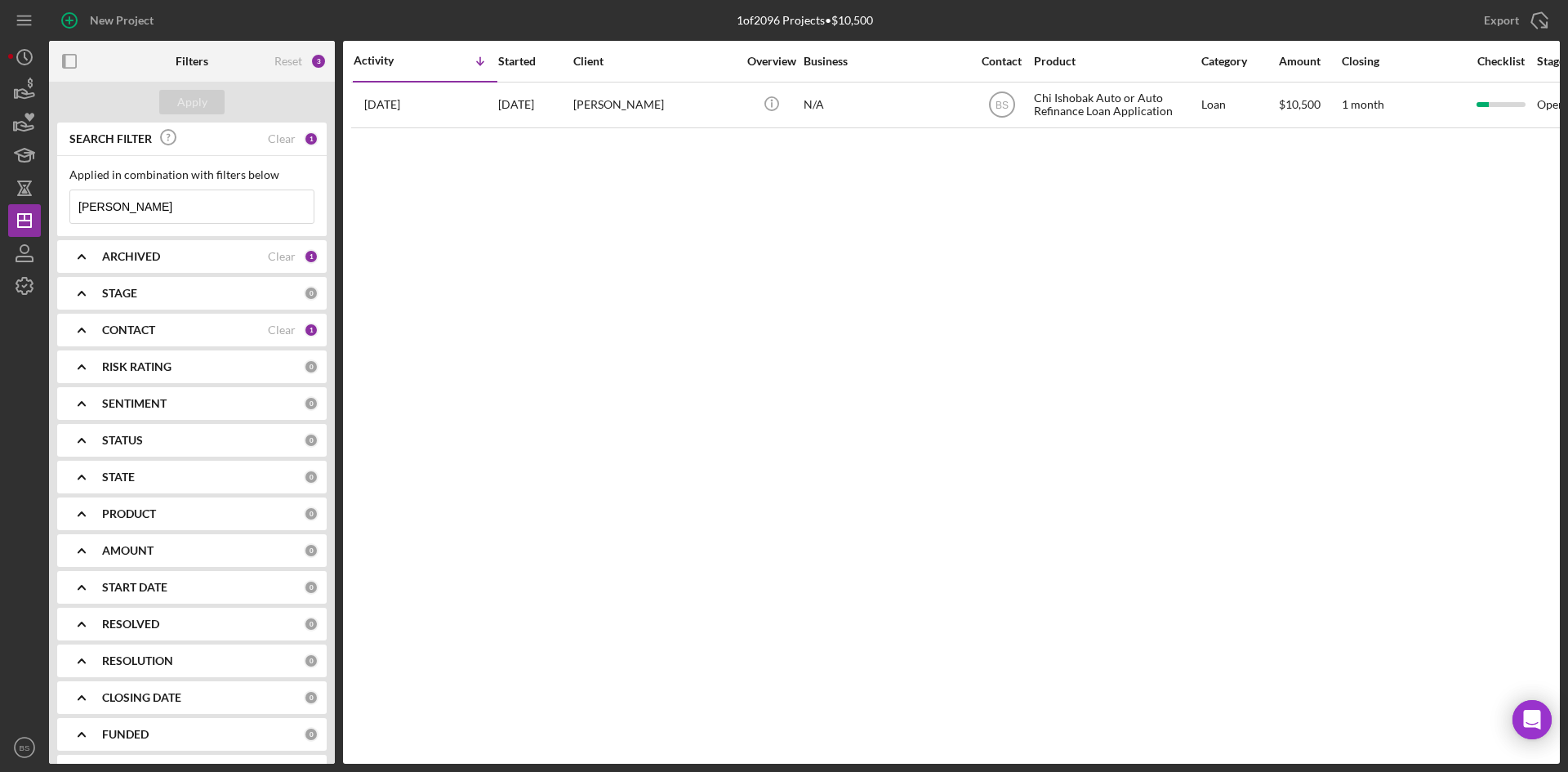
click at [128, 206] on input "ralph" at bounding box center [192, 206] width 243 height 32
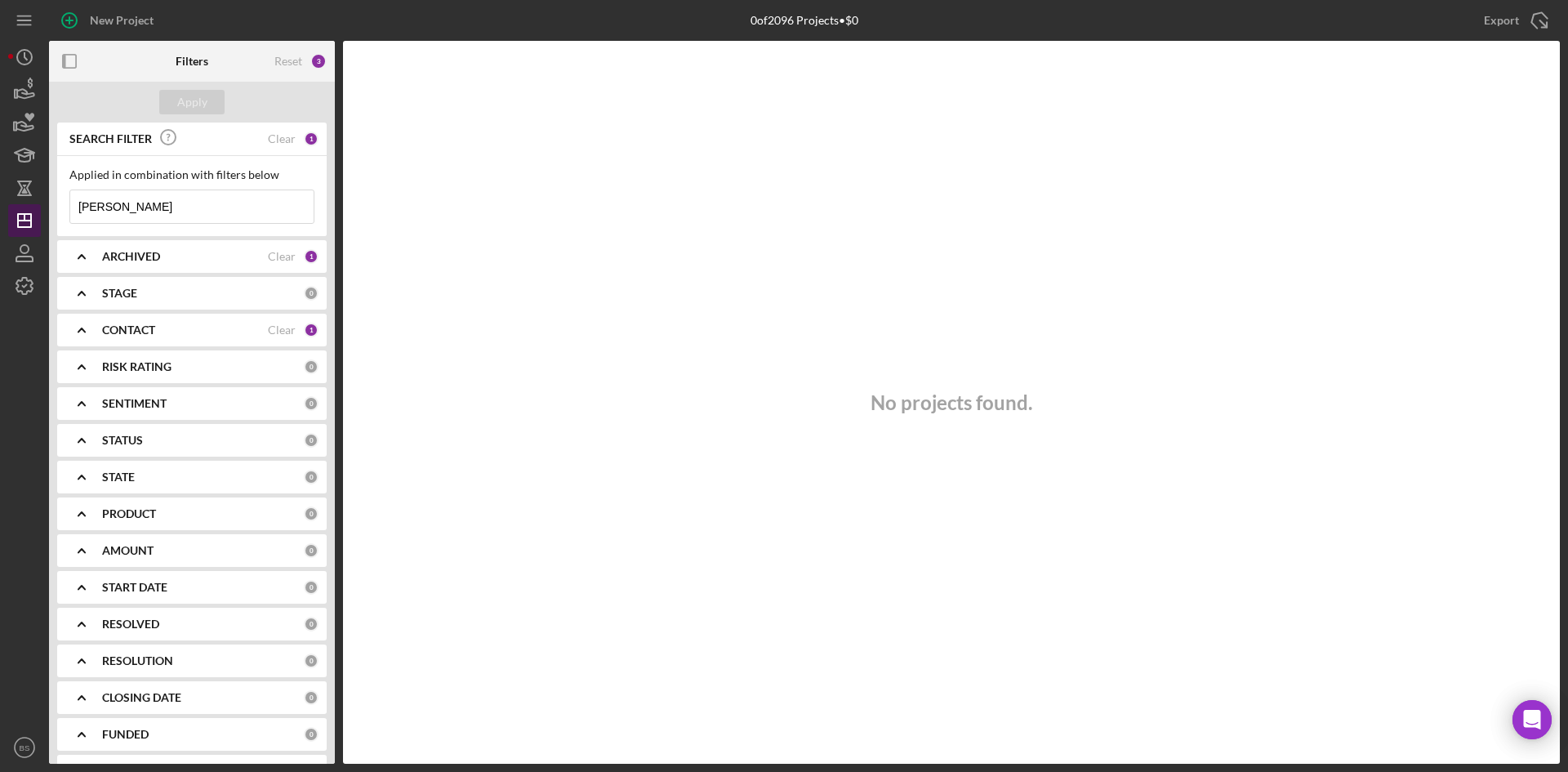
drag, startPoint x: 158, startPoint y: 203, endPoint x: 38, endPoint y: 219, distance: 121.1
click at [38, 219] on div "New Project 0 of 2096 Projects • $0 ralph Export Icon/Export Filters Reset 3 Ap…" at bounding box center [784, 381] width 1552 height 763
type input "mcg"
click at [177, 99] on button "Apply" at bounding box center [191, 102] width 66 height 25
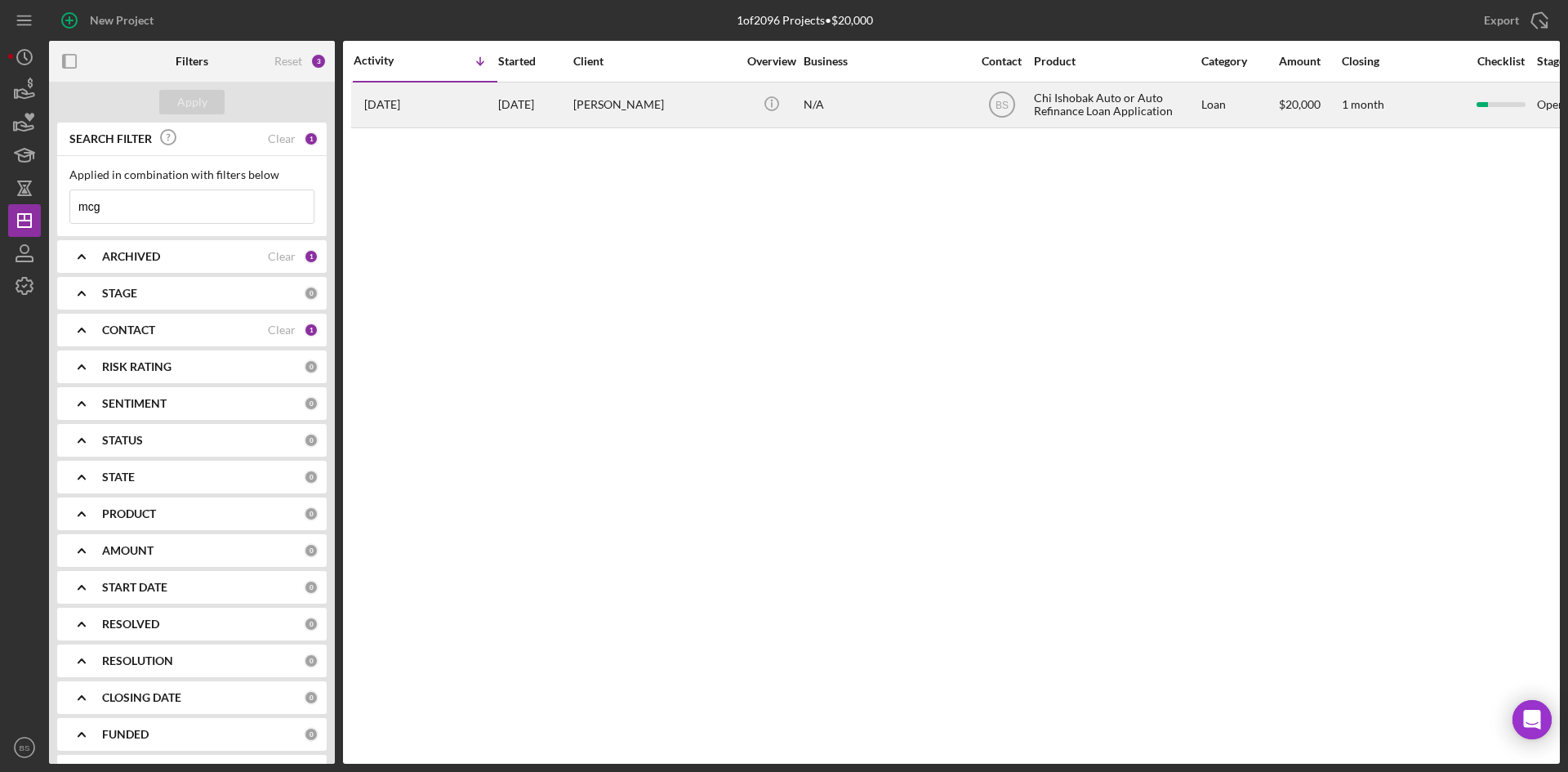
click at [427, 94] on div "7 days ago Joseph McGinnis" at bounding box center [425, 106] width 143 height 44
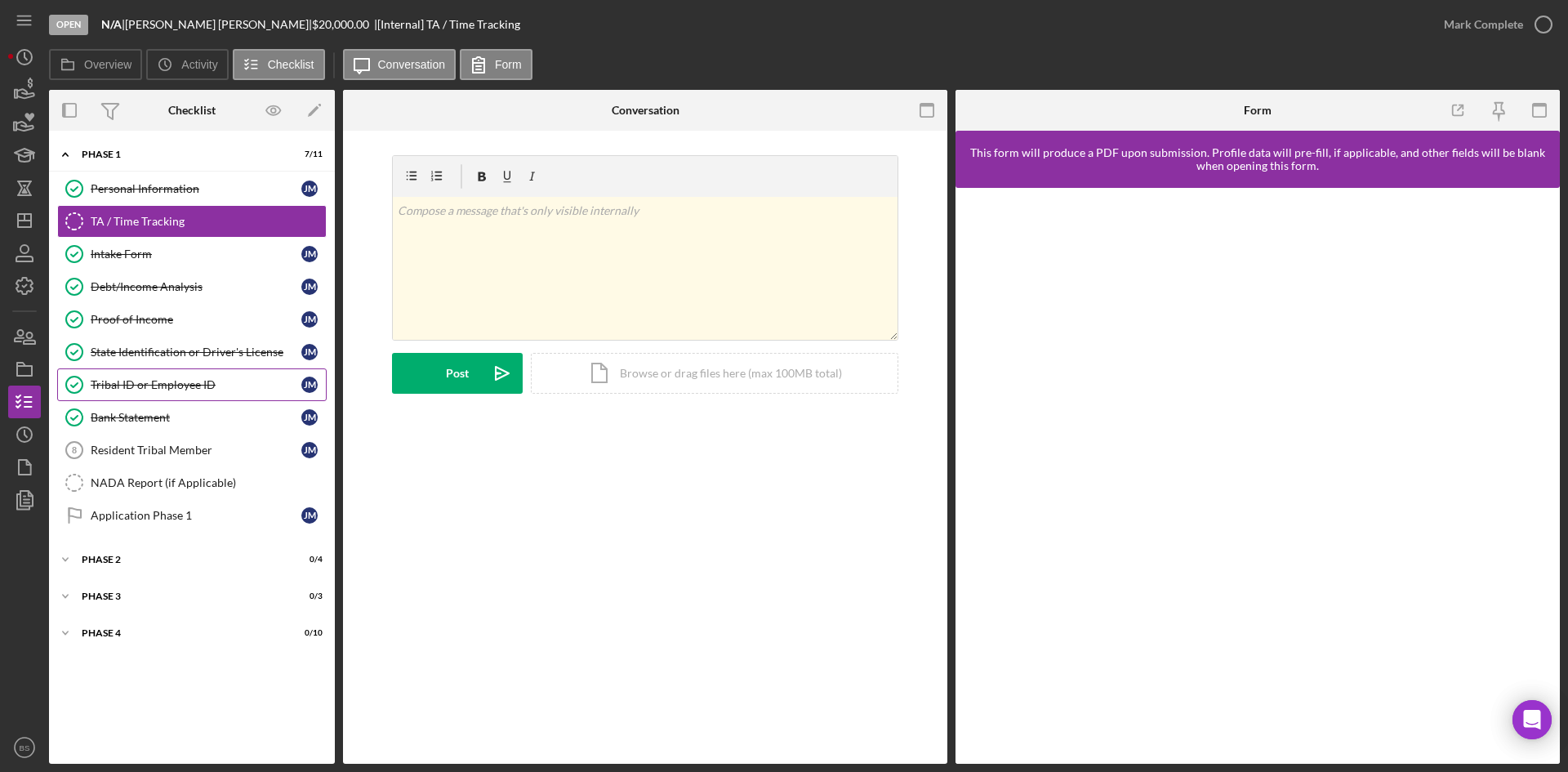
click at [185, 368] on link "Tribal ID or Employee ID Tribal ID or Employee ID J M" at bounding box center [191, 384] width 269 height 32
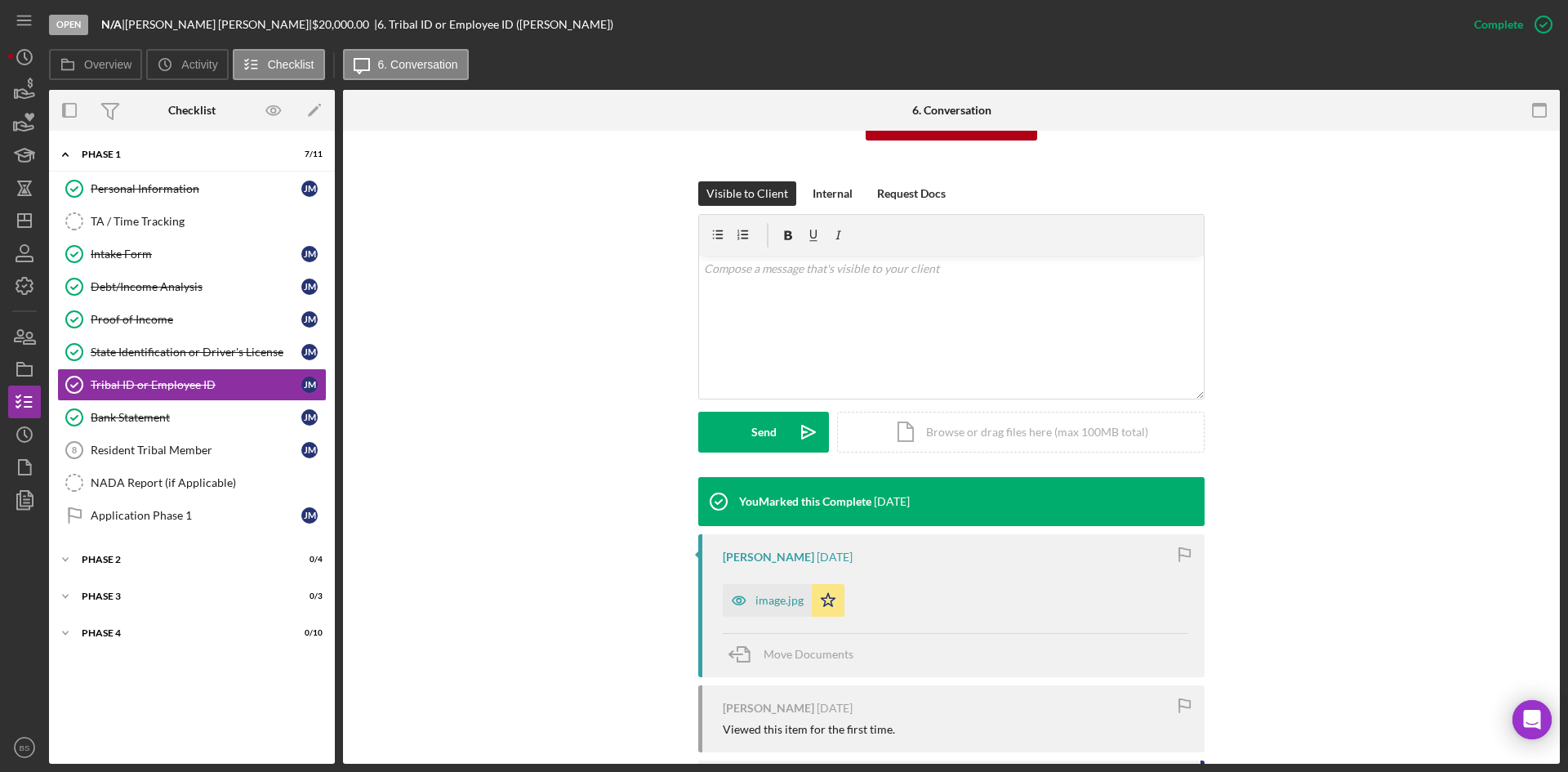
scroll to position [327, 0]
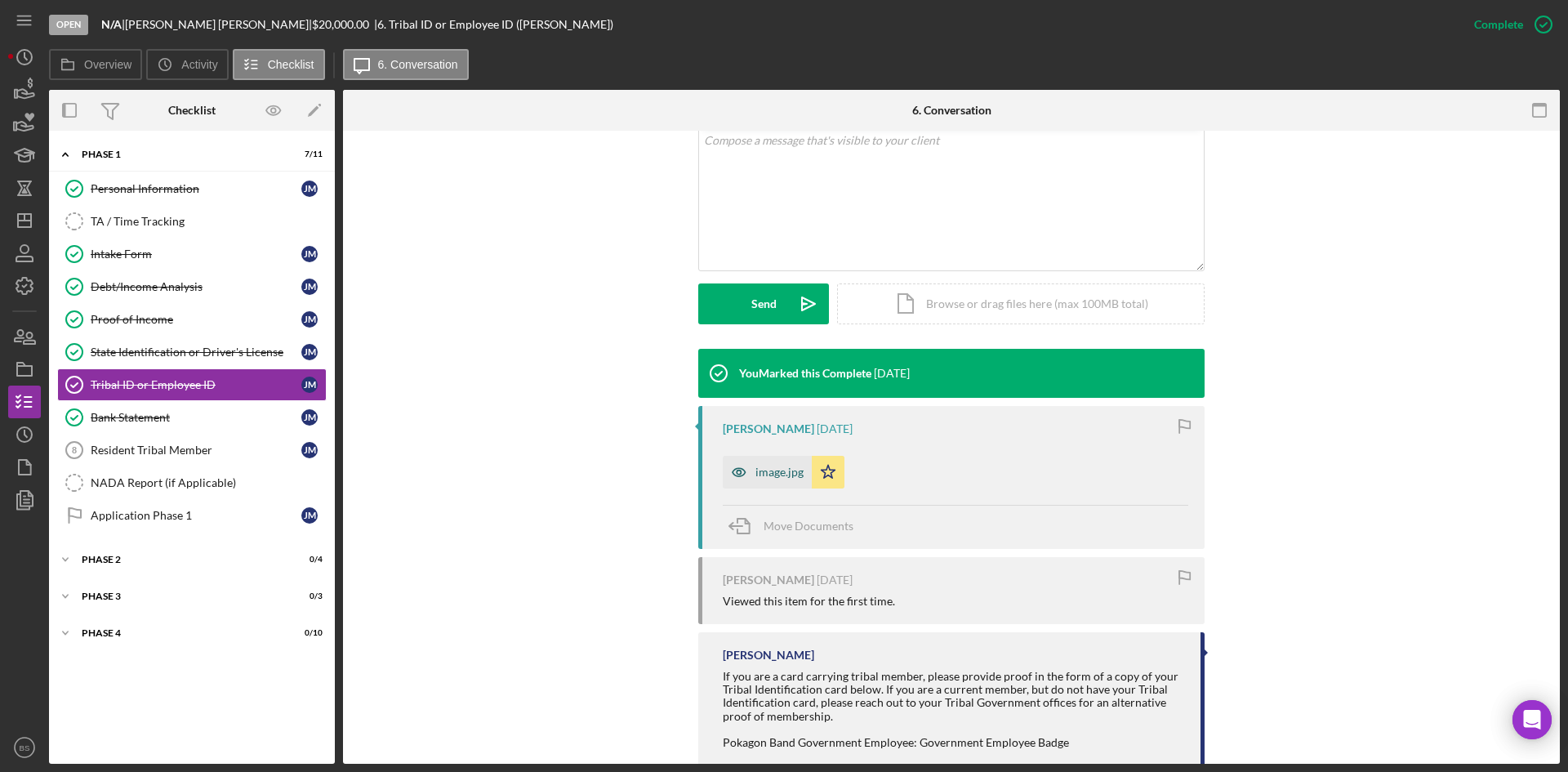
click at [769, 479] on div "image.jpg" at bounding box center [767, 472] width 89 height 32
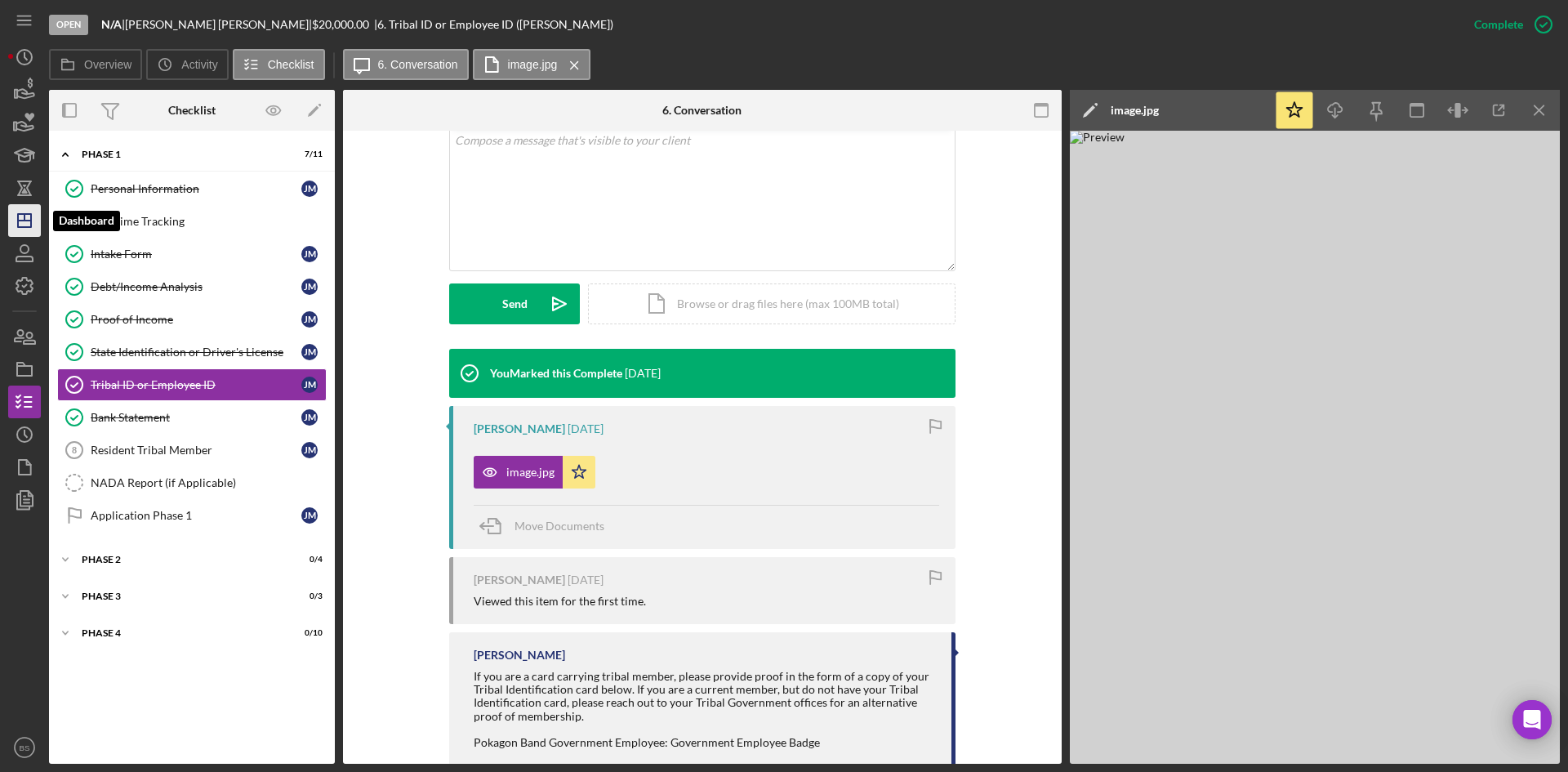
click at [23, 223] on icon "Icon/Dashboard" at bounding box center [24, 220] width 41 height 41
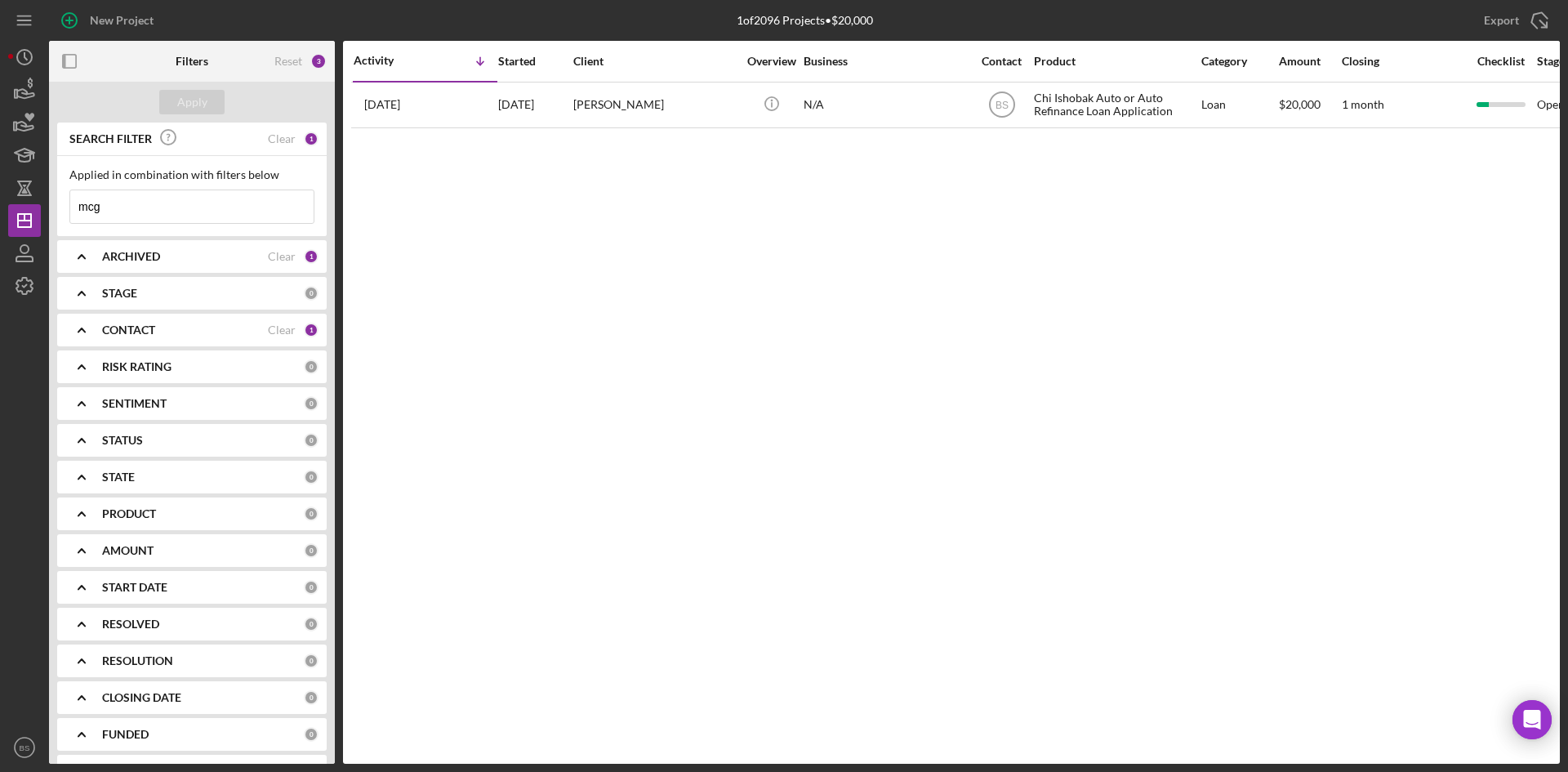
click at [174, 216] on input "mcg" at bounding box center [192, 206] width 243 height 32
type input "kelley"
click at [186, 105] on div "Apply" at bounding box center [192, 102] width 30 height 25
click at [536, 111] on div "[DATE]" at bounding box center [534, 106] width 73 height 44
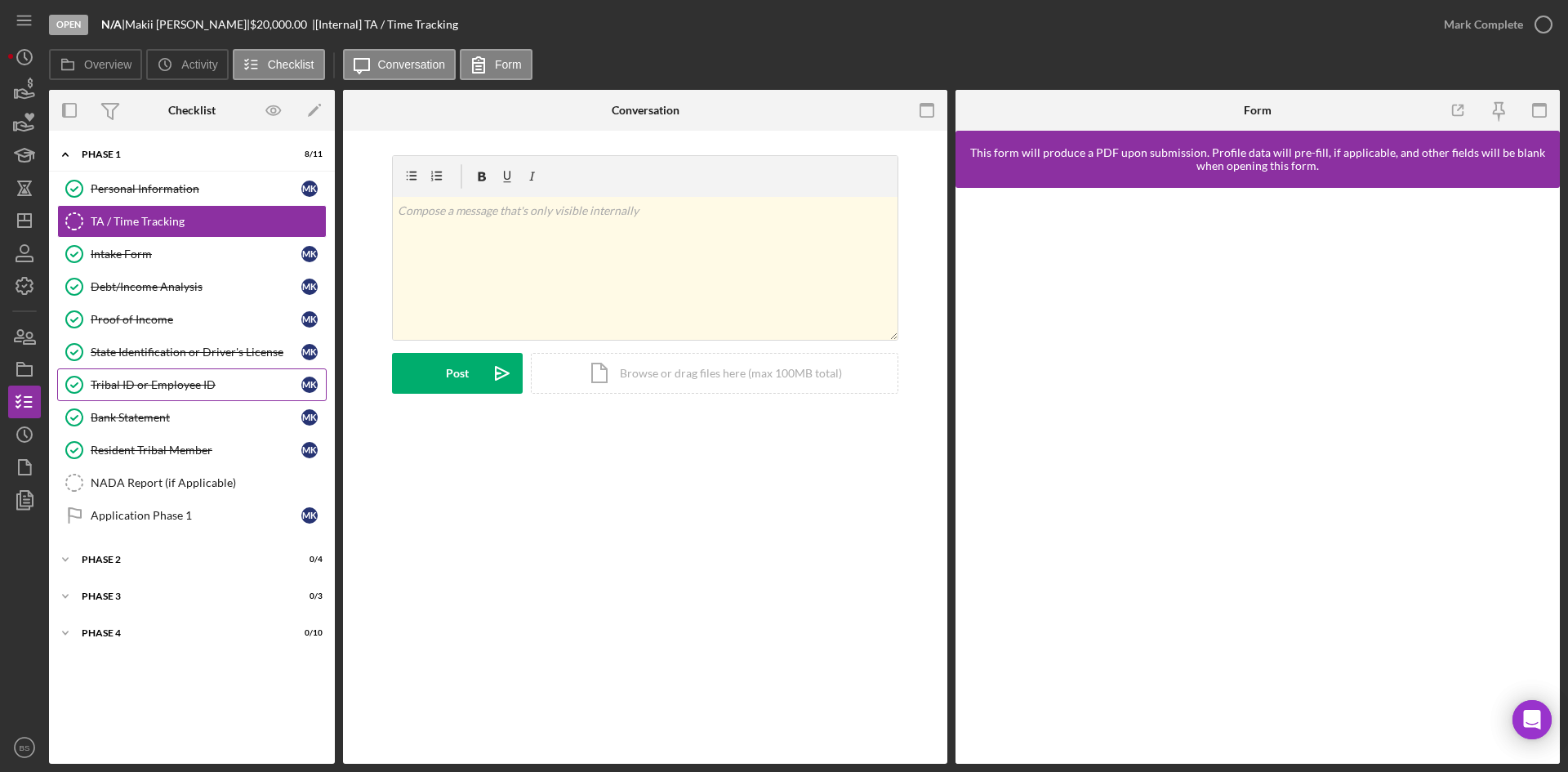
click at [170, 376] on link "Tribal ID or Employee ID Tribal ID or Employee ID M K" at bounding box center [191, 384] width 269 height 32
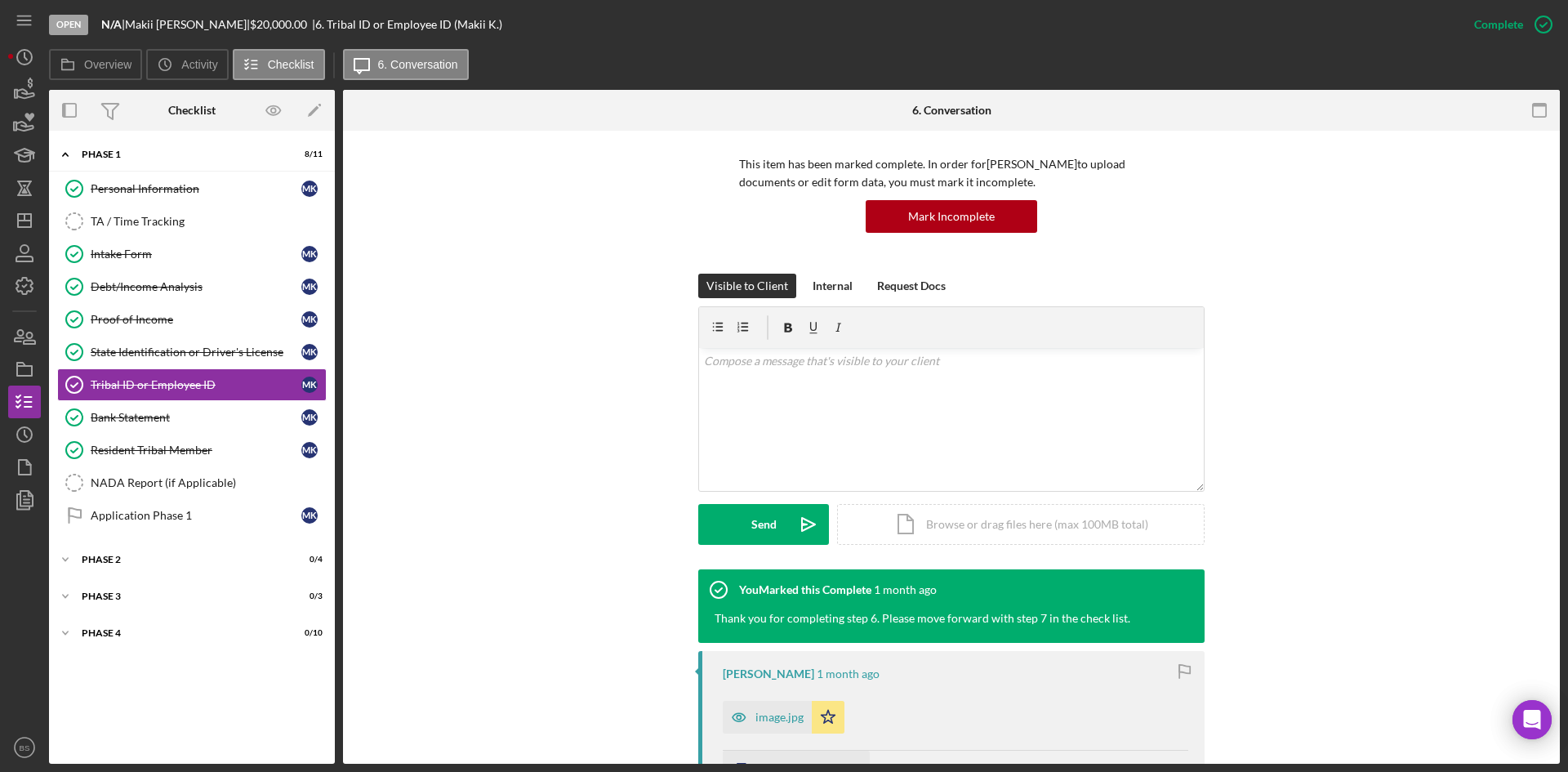
scroll to position [245, 0]
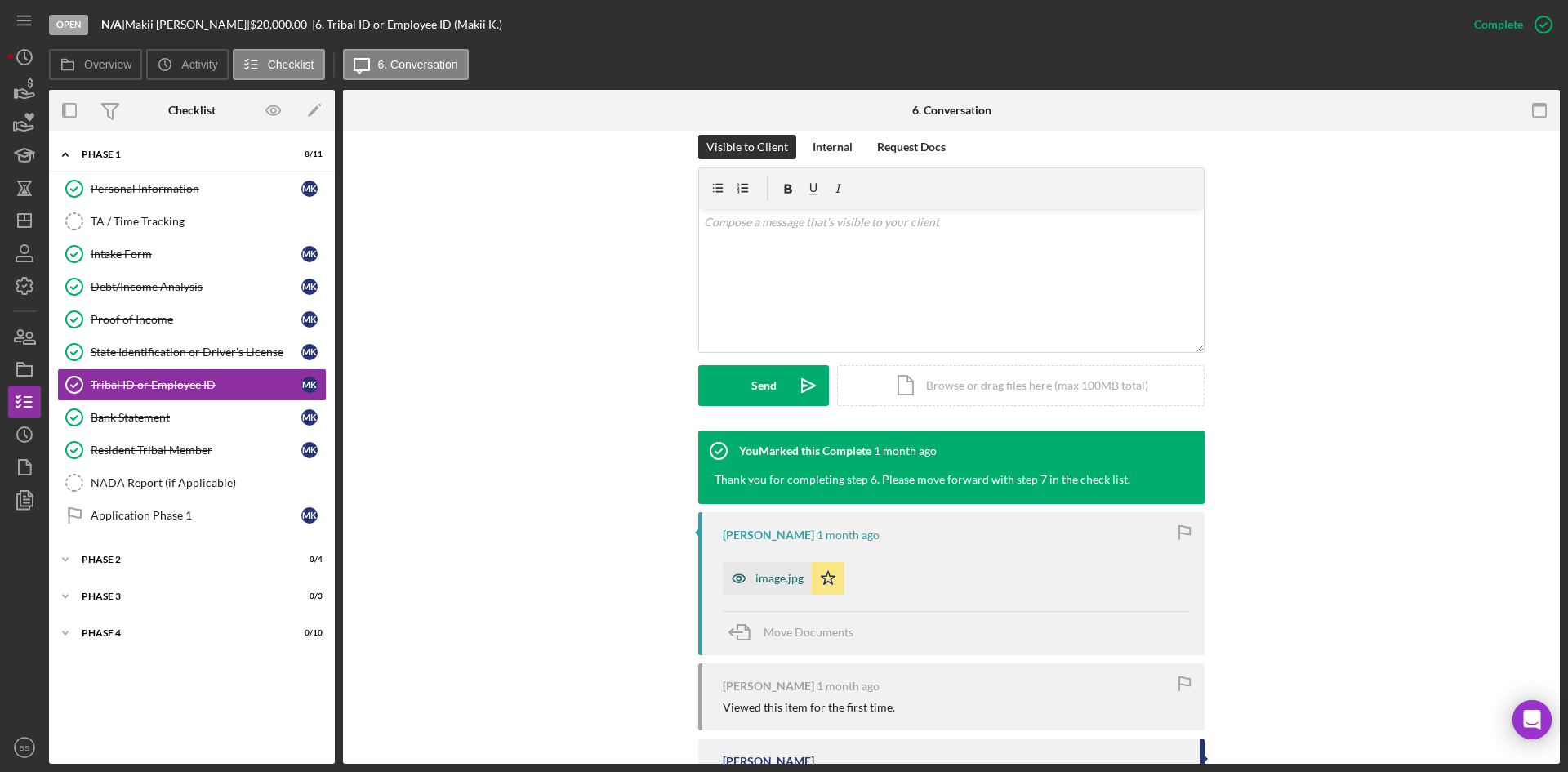
click at [755, 583] on div "image.jpg" at bounding box center [779, 578] width 48 height 13
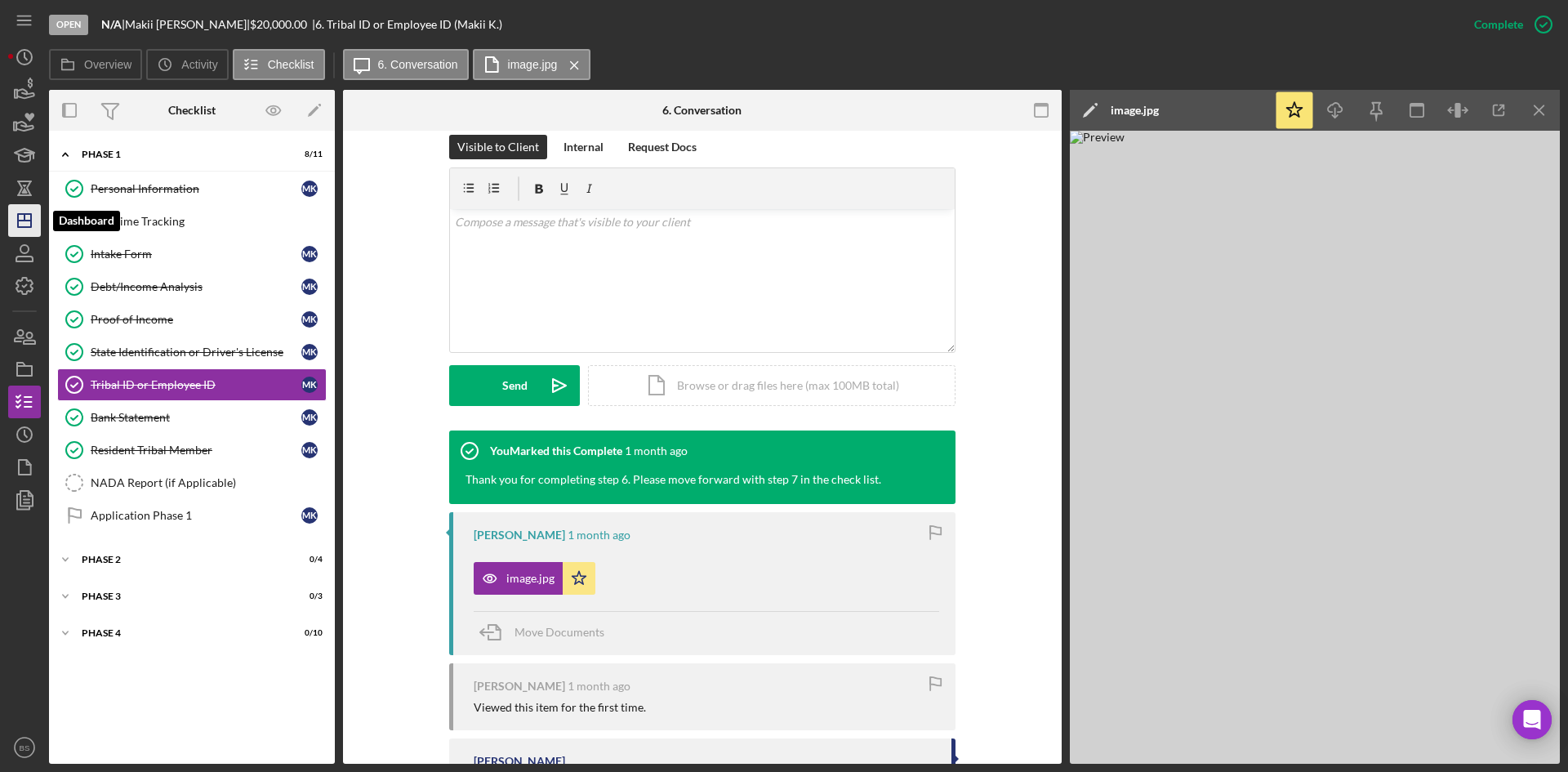
click at [38, 227] on icon "Icon/Dashboard" at bounding box center [24, 220] width 41 height 41
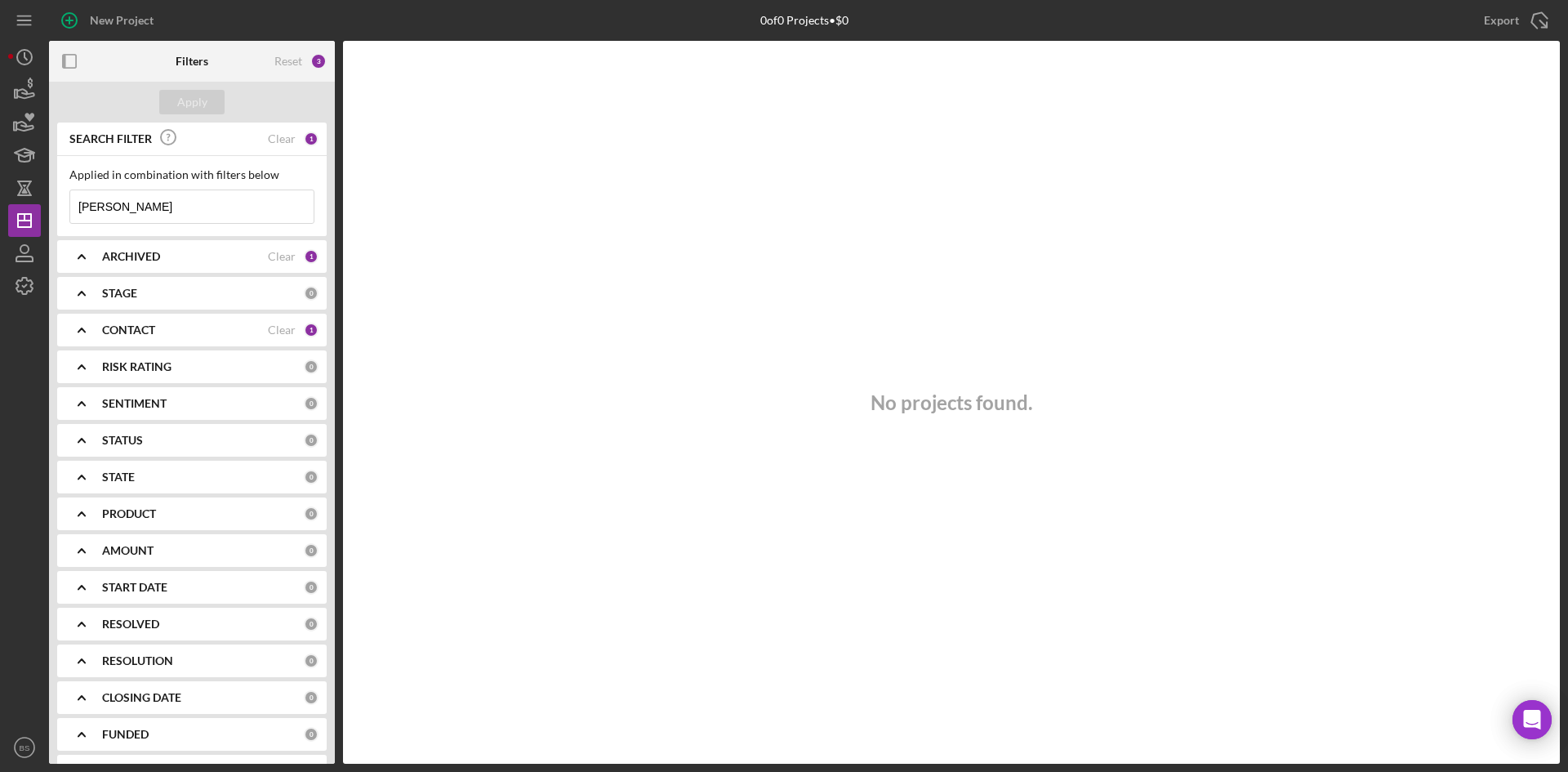
click at [192, 213] on div "New Project 0 of 0 Projects • $0 kelley Export Icon/Export Filters Reset 3 Appl…" at bounding box center [784, 381] width 1552 height 763
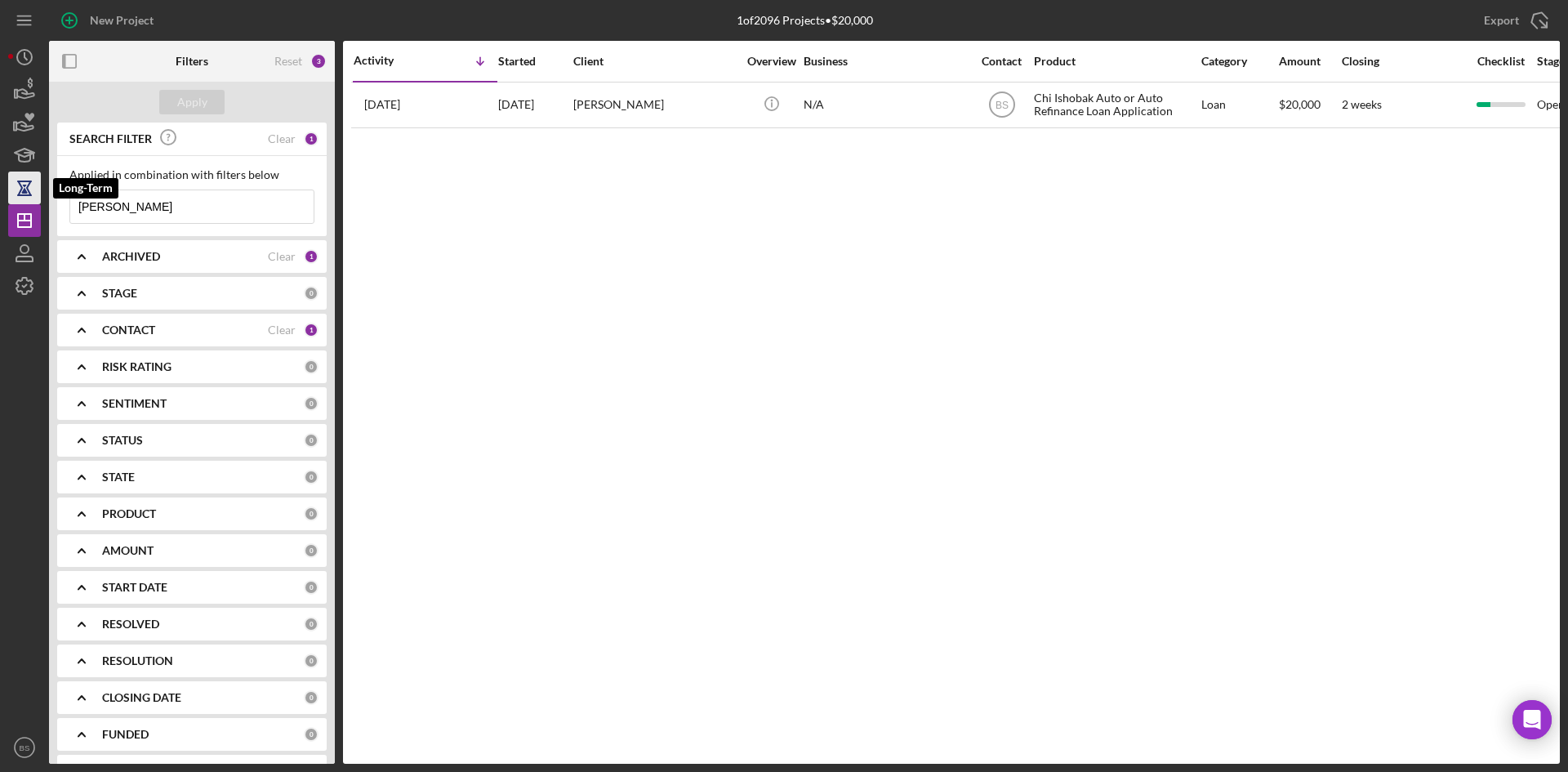
drag, startPoint x: 187, startPoint y: 211, endPoint x: 29, endPoint y: 182, distance: 160.6
click at [29, 182] on div "New Project 1 of 2096 Projects • $20,000 kelley Export Icon/Export Filters Rese…" at bounding box center [784, 381] width 1552 height 763
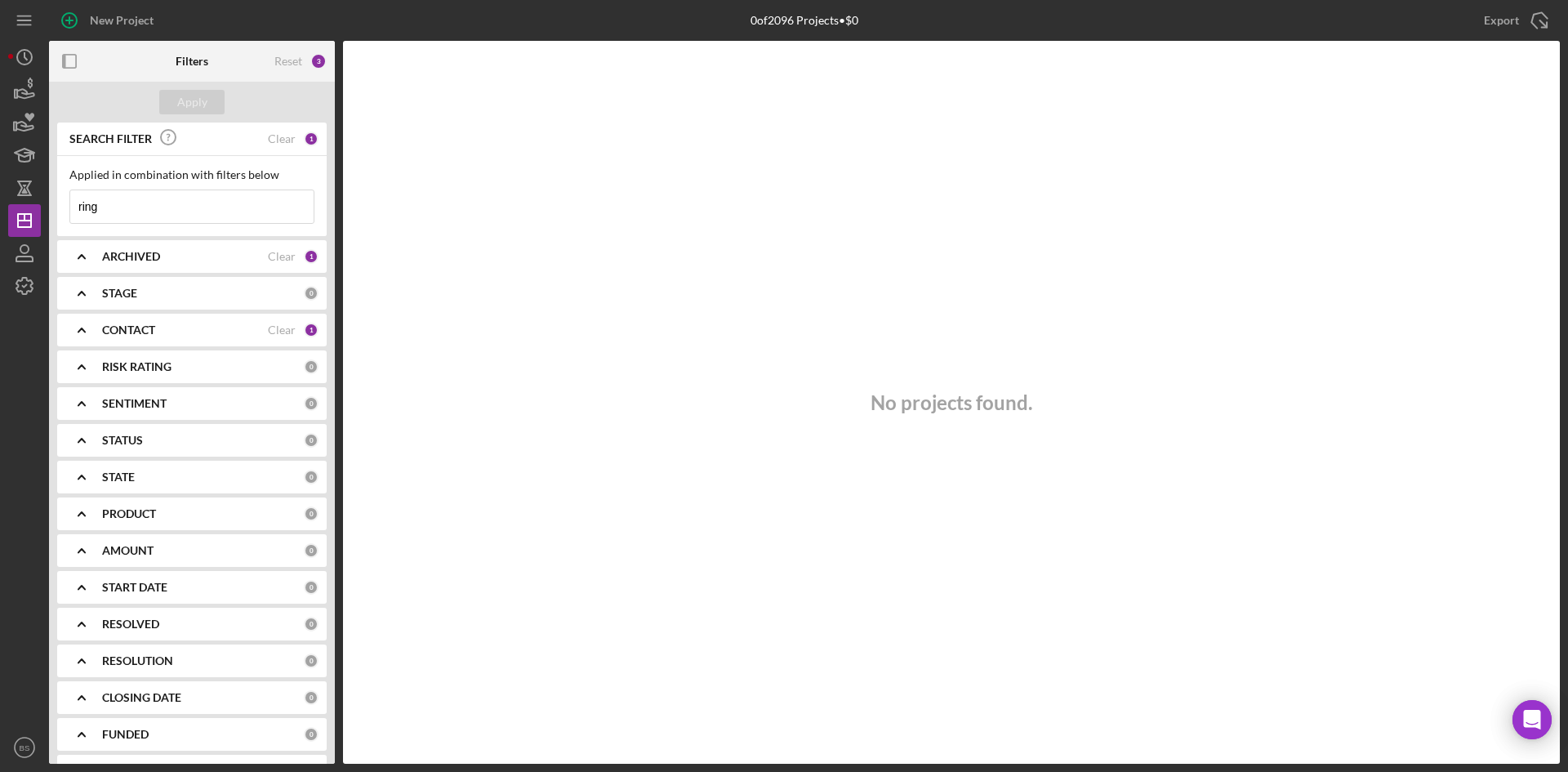
drag, startPoint x: 111, startPoint y: 209, endPoint x: 42, endPoint y: 203, distance: 69.3
click at [42, 203] on div "New Project 0 of 2096 Projects • $0 kelley Export Icon/Export Filters Reset 3 A…" at bounding box center [784, 381] width 1552 height 763
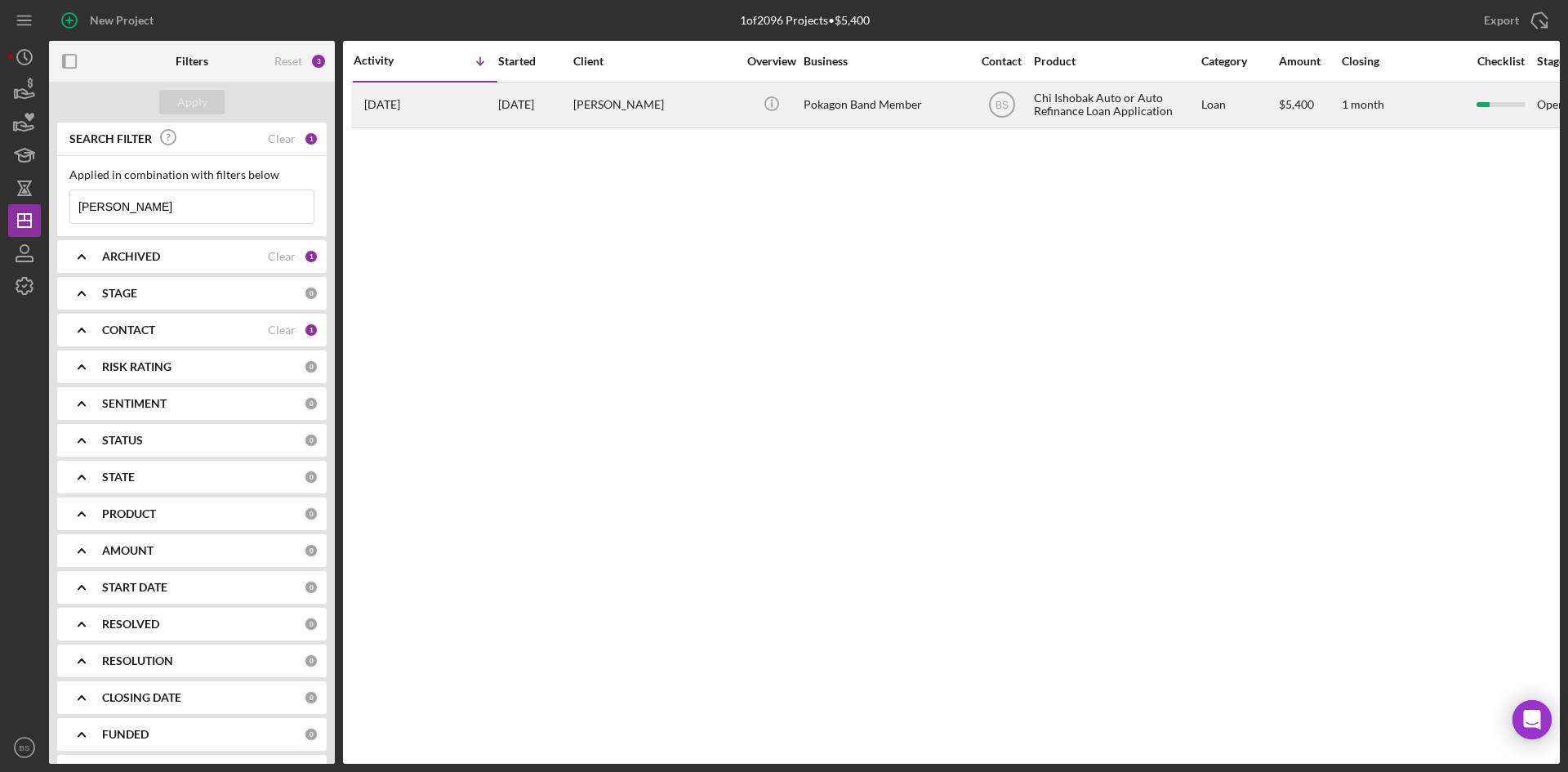
type input "melissa"
click at [484, 105] on div "6 days ago Melissa Rininger" at bounding box center [425, 106] width 143 height 44
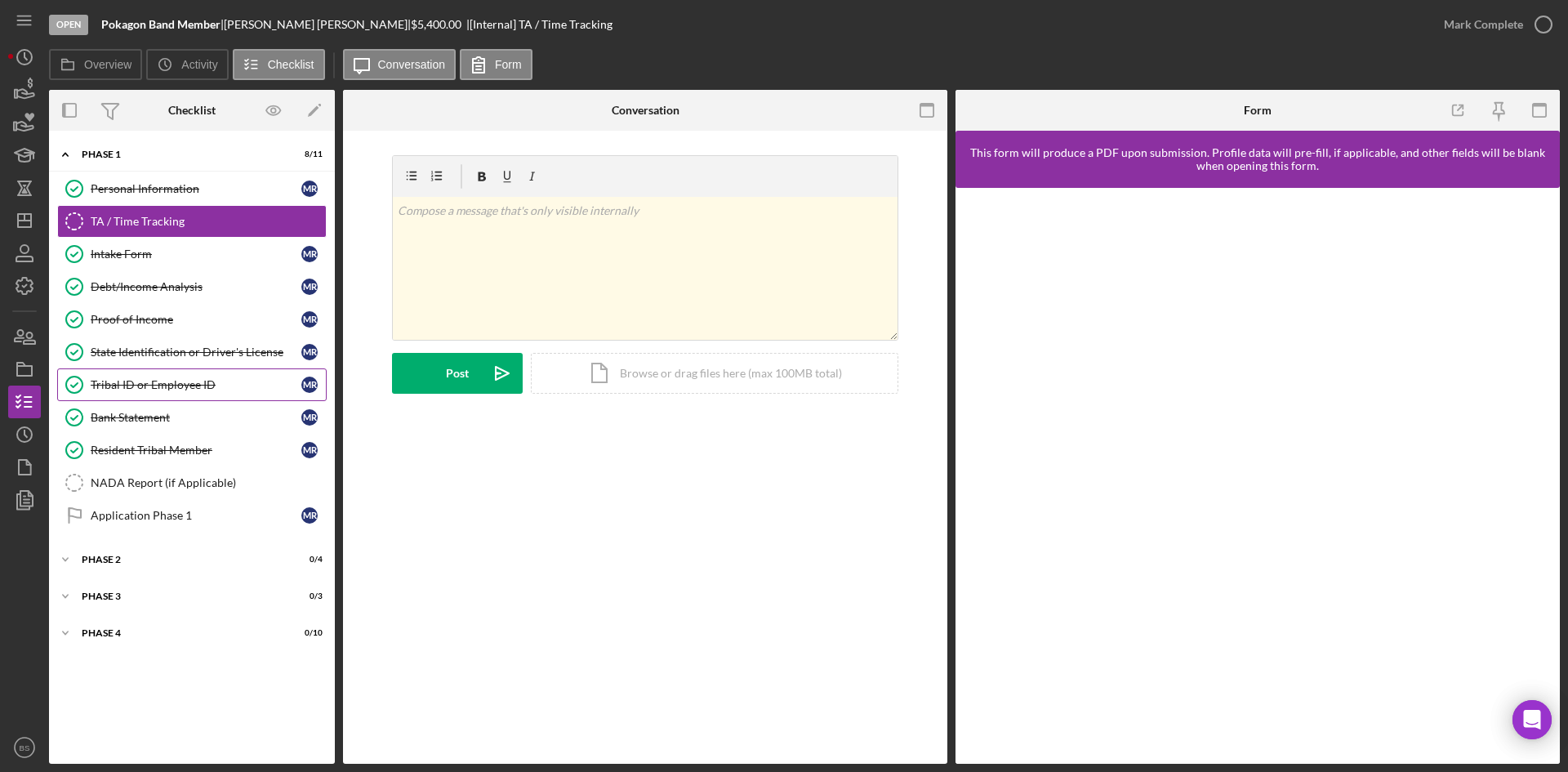
click at [214, 374] on link "Tribal ID or Employee ID Tribal ID or Employee ID M R" at bounding box center [191, 384] width 269 height 32
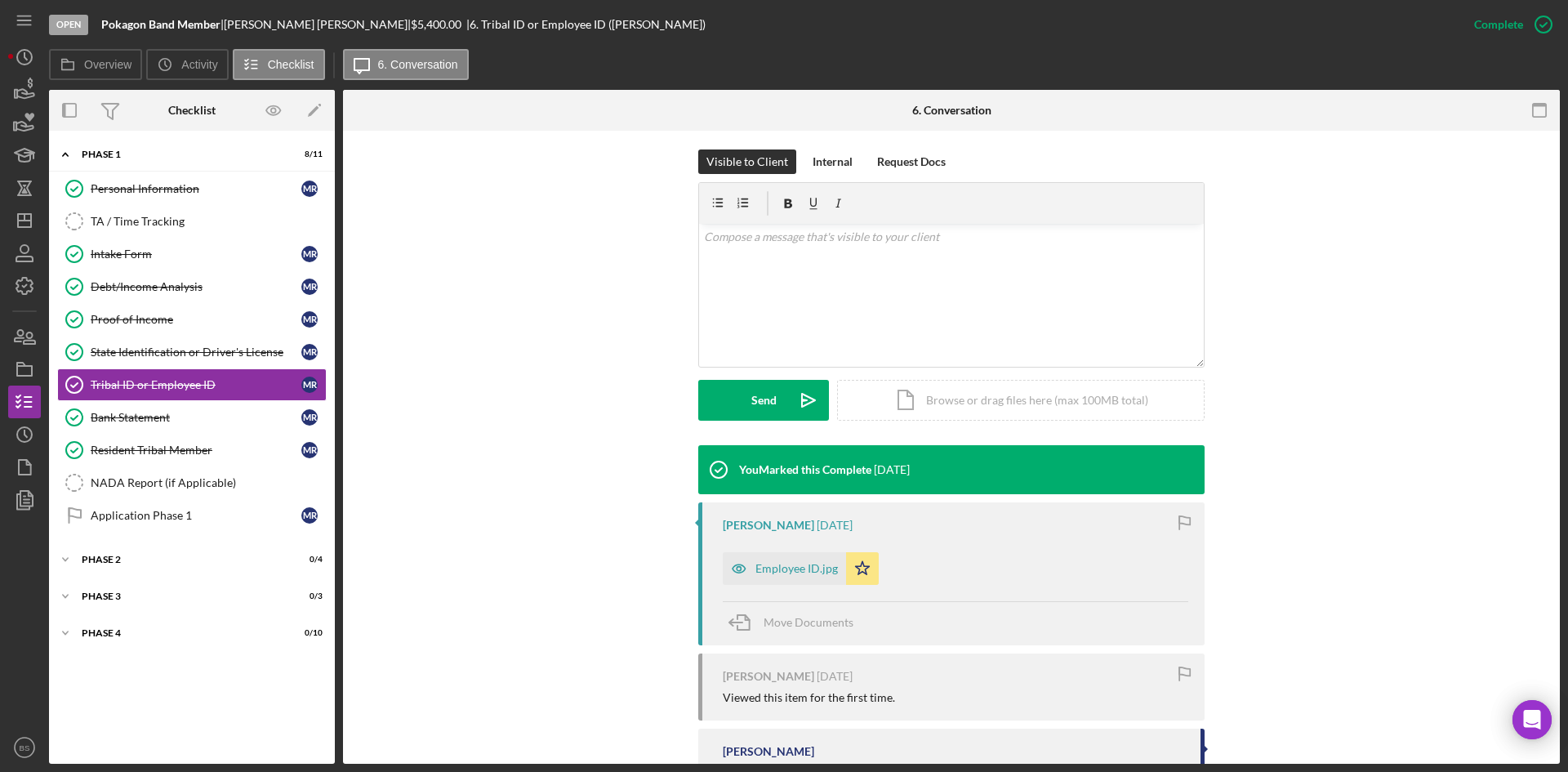
scroll to position [391, 0]
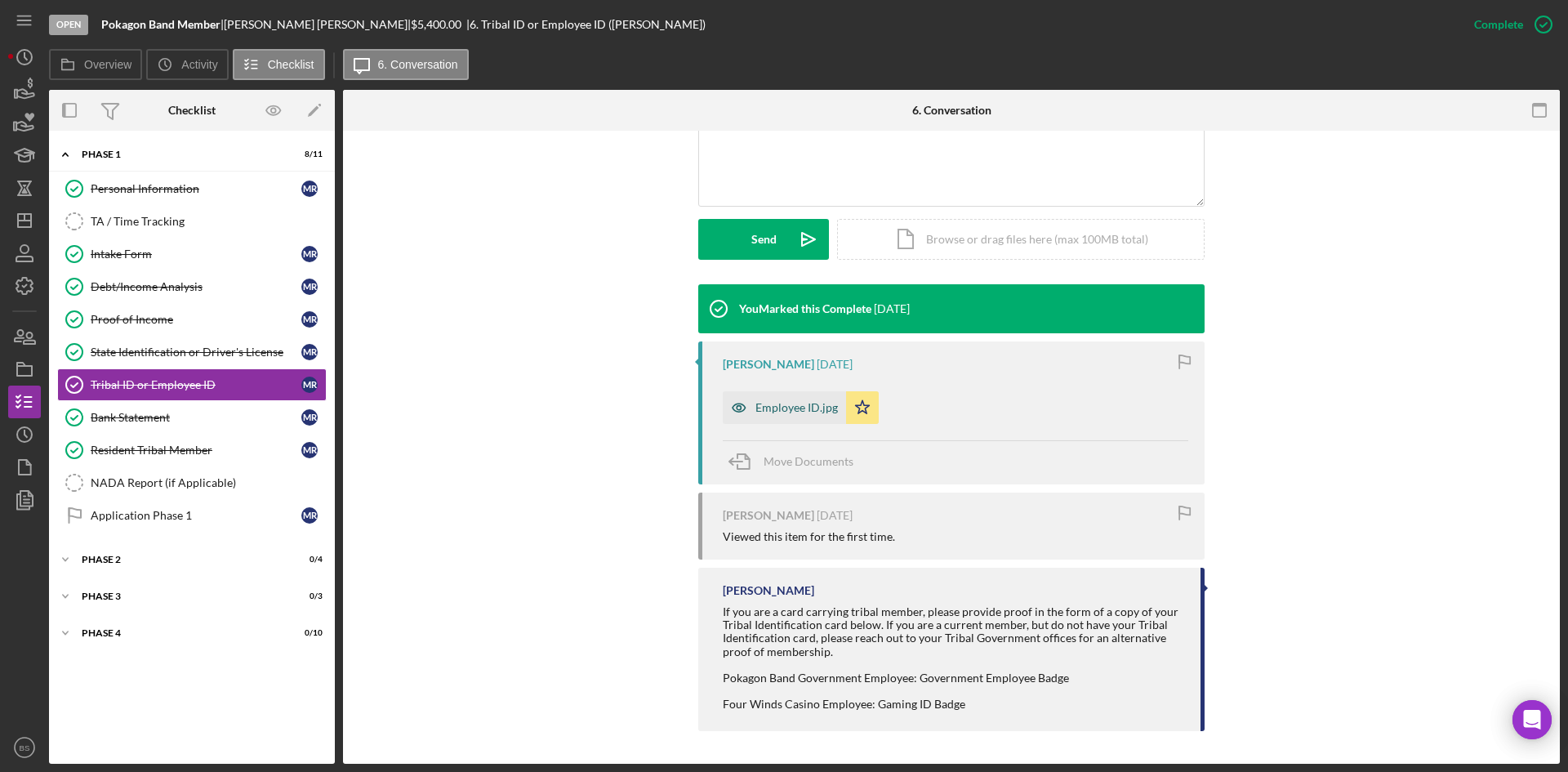
click at [769, 417] on div "Employee ID.jpg" at bounding box center [784, 407] width 124 height 32
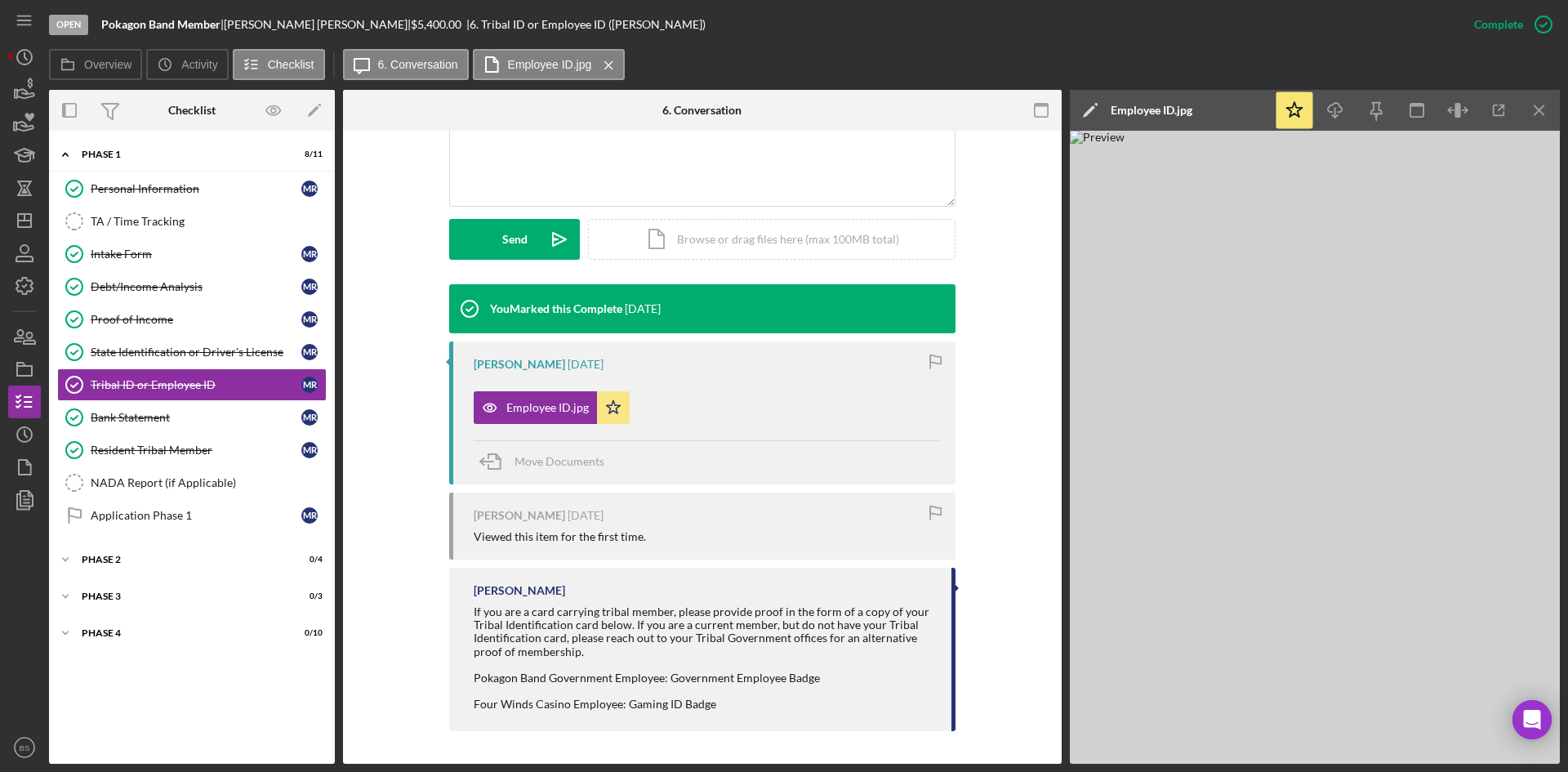
drag, startPoint x: 177, startPoint y: 350, endPoint x: 487, endPoint y: 443, distance: 323.6
click at [177, 350] on div "State Identification or Driver's License" at bounding box center [196, 352] width 211 height 13
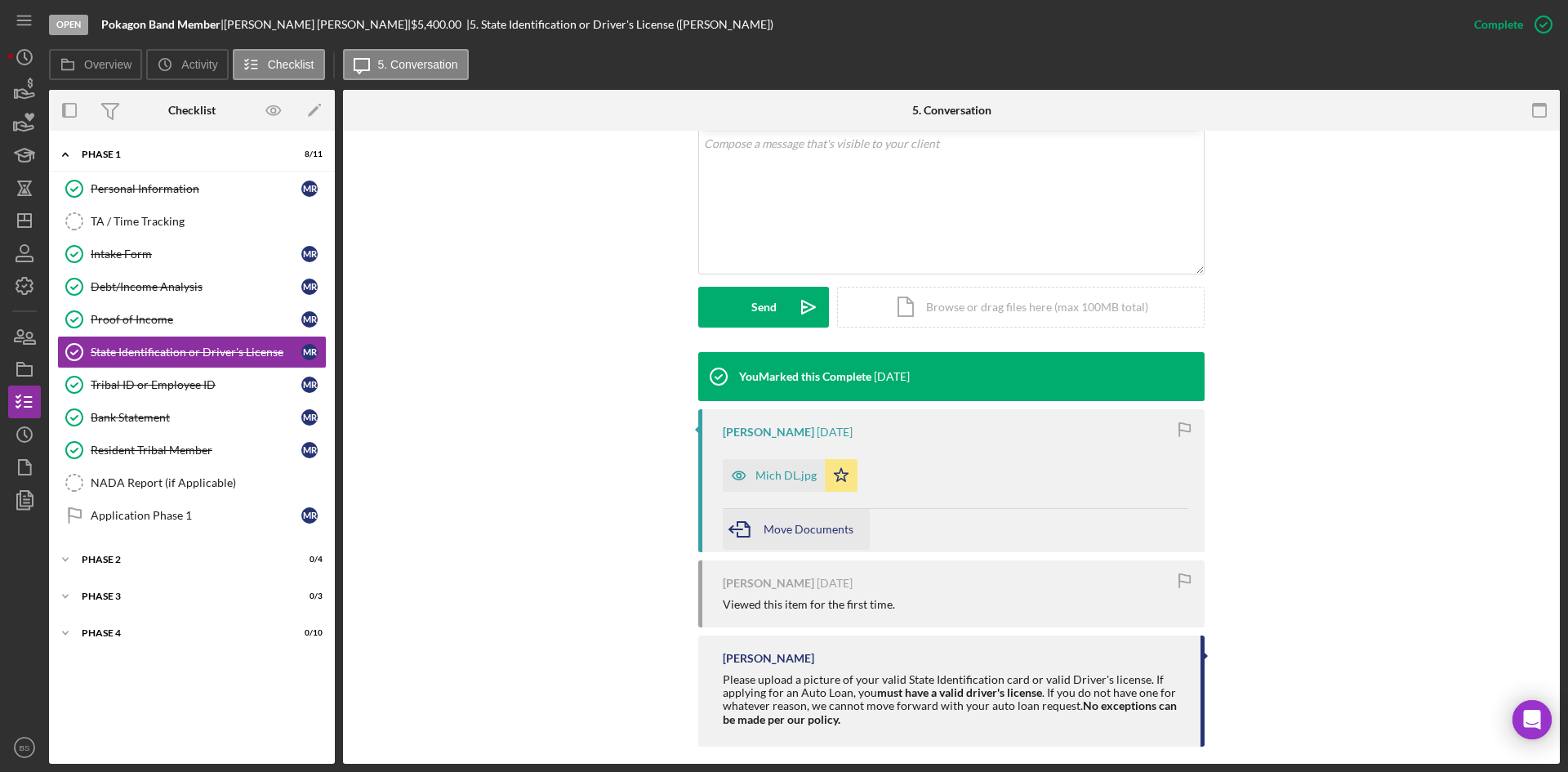
scroll to position [338, 0]
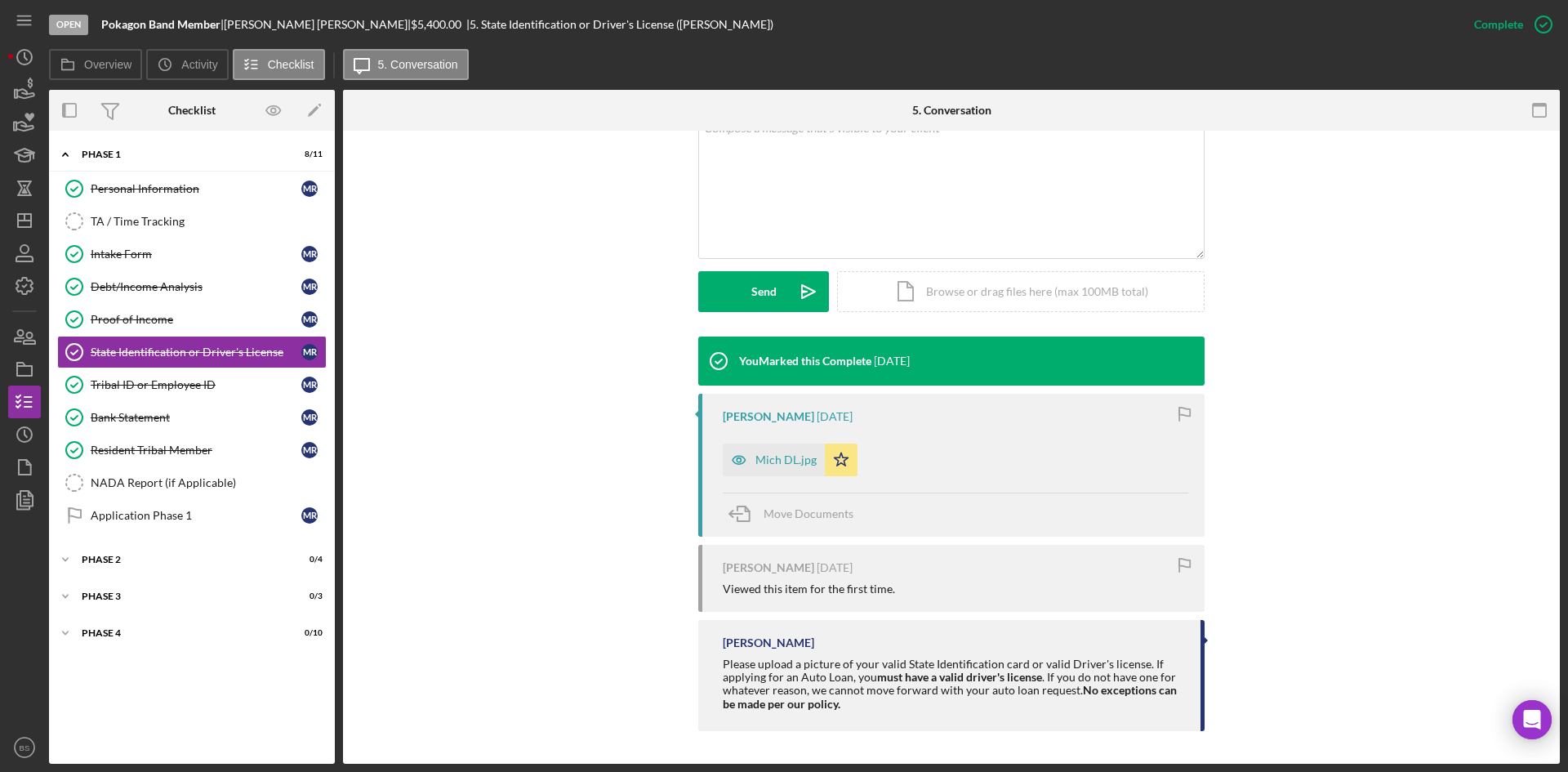
click at [762, 477] on div "Melissa Rininger 6 days ago Mich DL.jpg Icon/Star Move Documents" at bounding box center [951, 465] width 507 height 143
click at [765, 452] on div "Mich DL.jpg" at bounding box center [773, 459] width 102 height 32
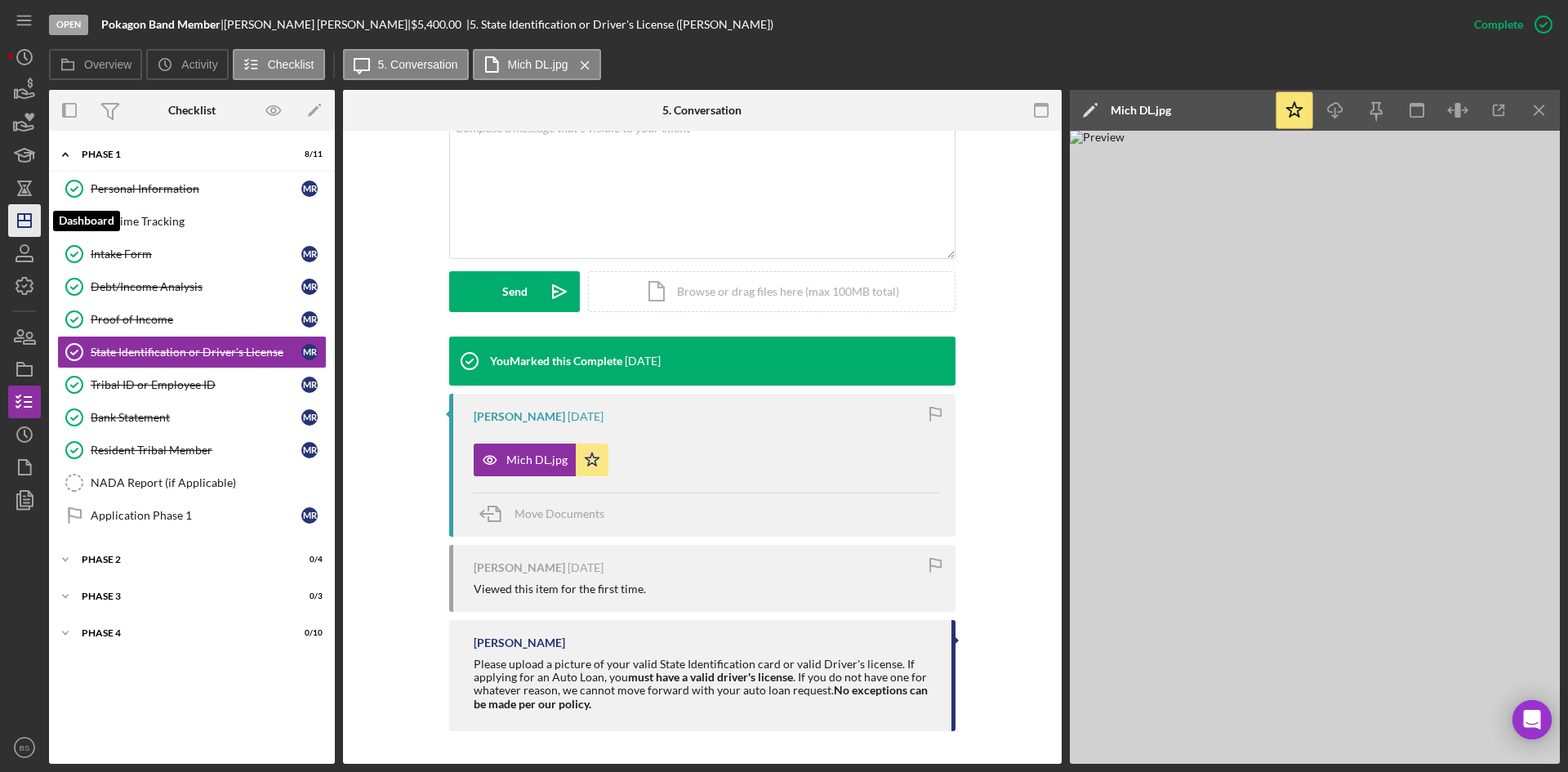
click at [15, 222] on icon "Icon/Dashboard" at bounding box center [24, 220] width 41 height 41
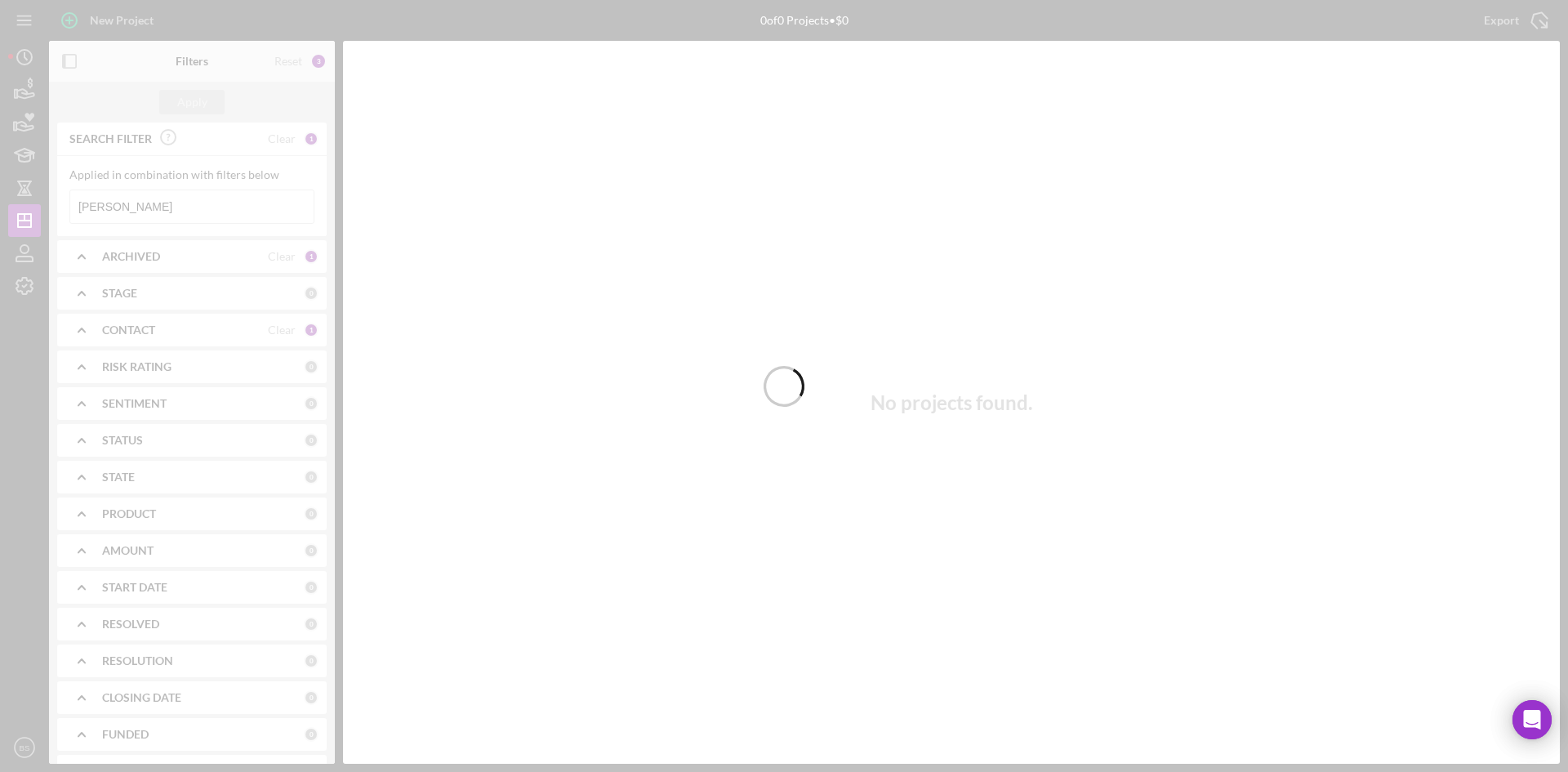
click at [217, 190] on div at bounding box center [784, 386] width 1568 height 772
click at [207, 203] on div at bounding box center [784, 386] width 1568 height 772
click at [207, 203] on input "melissa" at bounding box center [192, 206] width 243 height 32
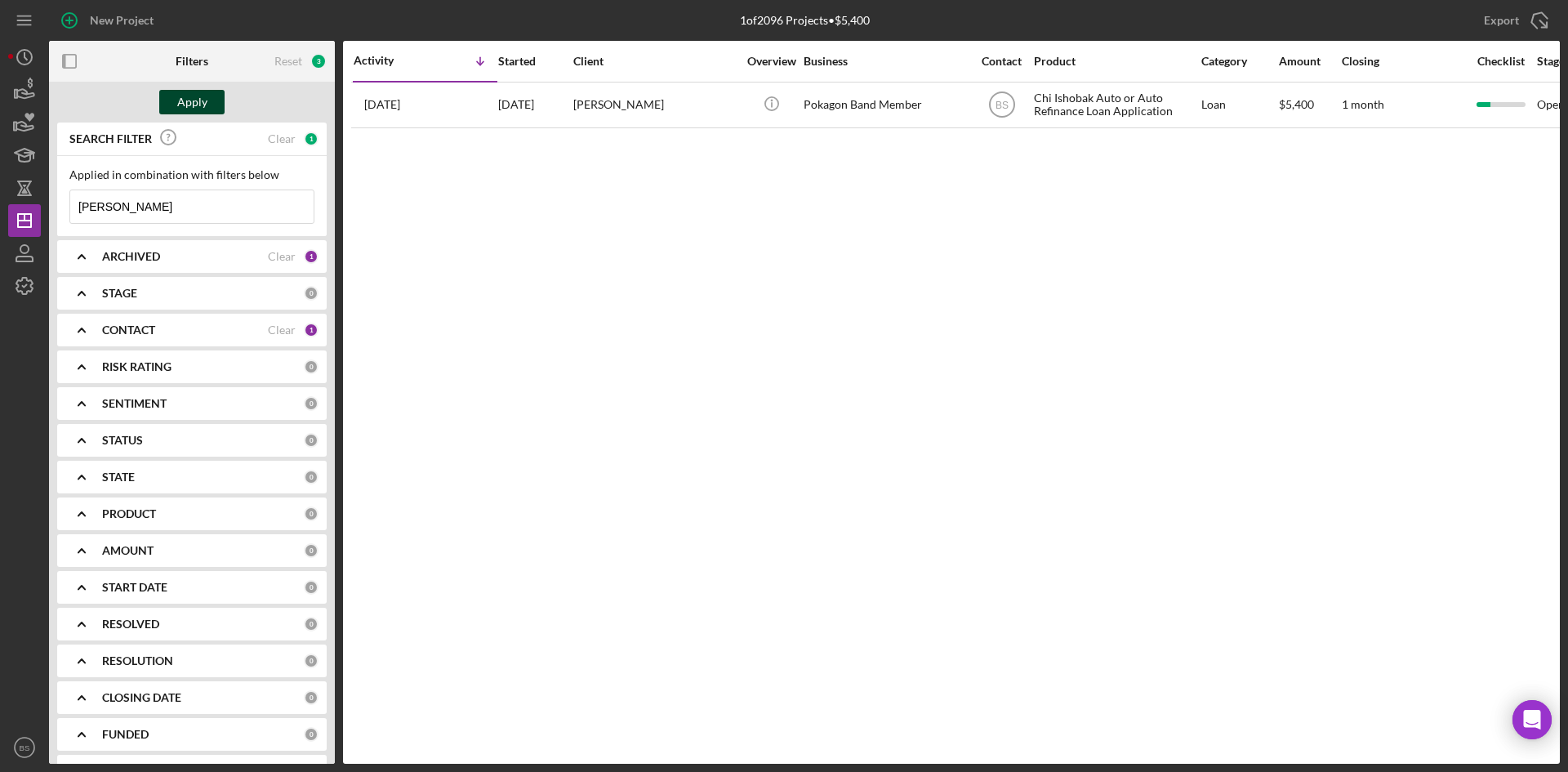
type input "joyner"
click at [205, 100] on div "Apply" at bounding box center [192, 102] width 30 height 25
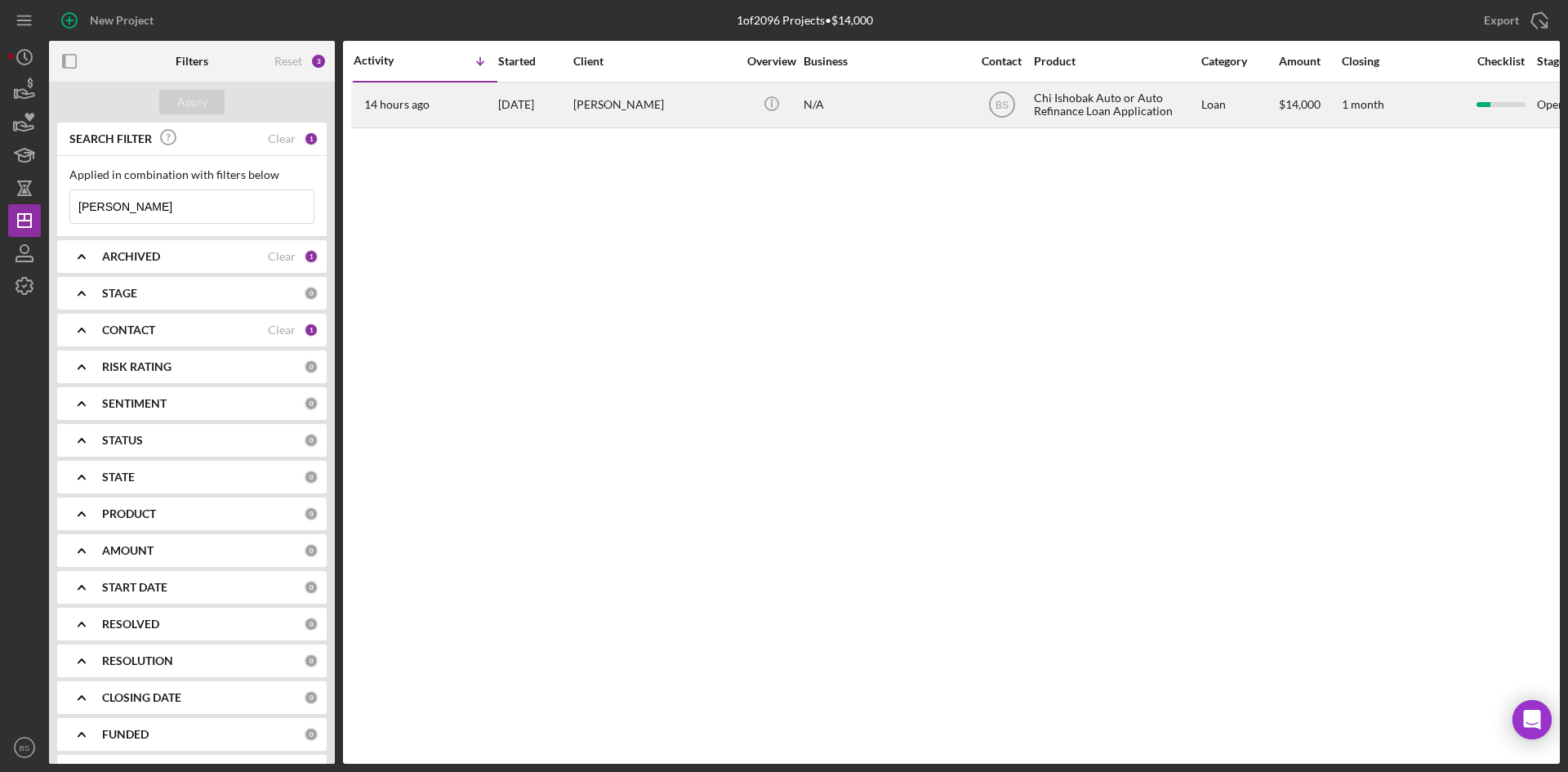
click at [637, 112] on div "[PERSON_NAME]" at bounding box center [655, 106] width 164 height 44
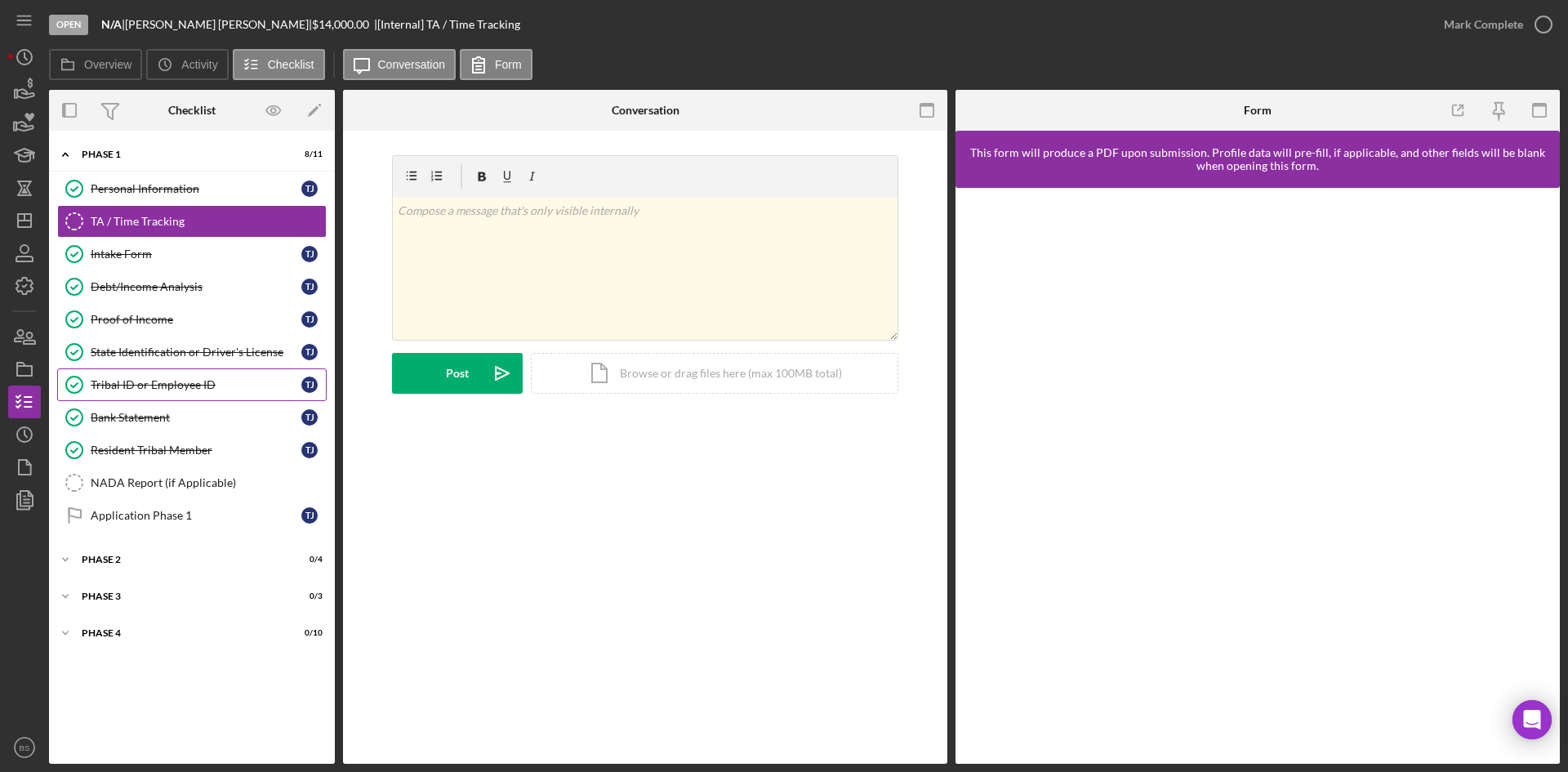
click at [246, 386] on div "Tribal ID or Employee ID" at bounding box center [196, 385] width 211 height 13
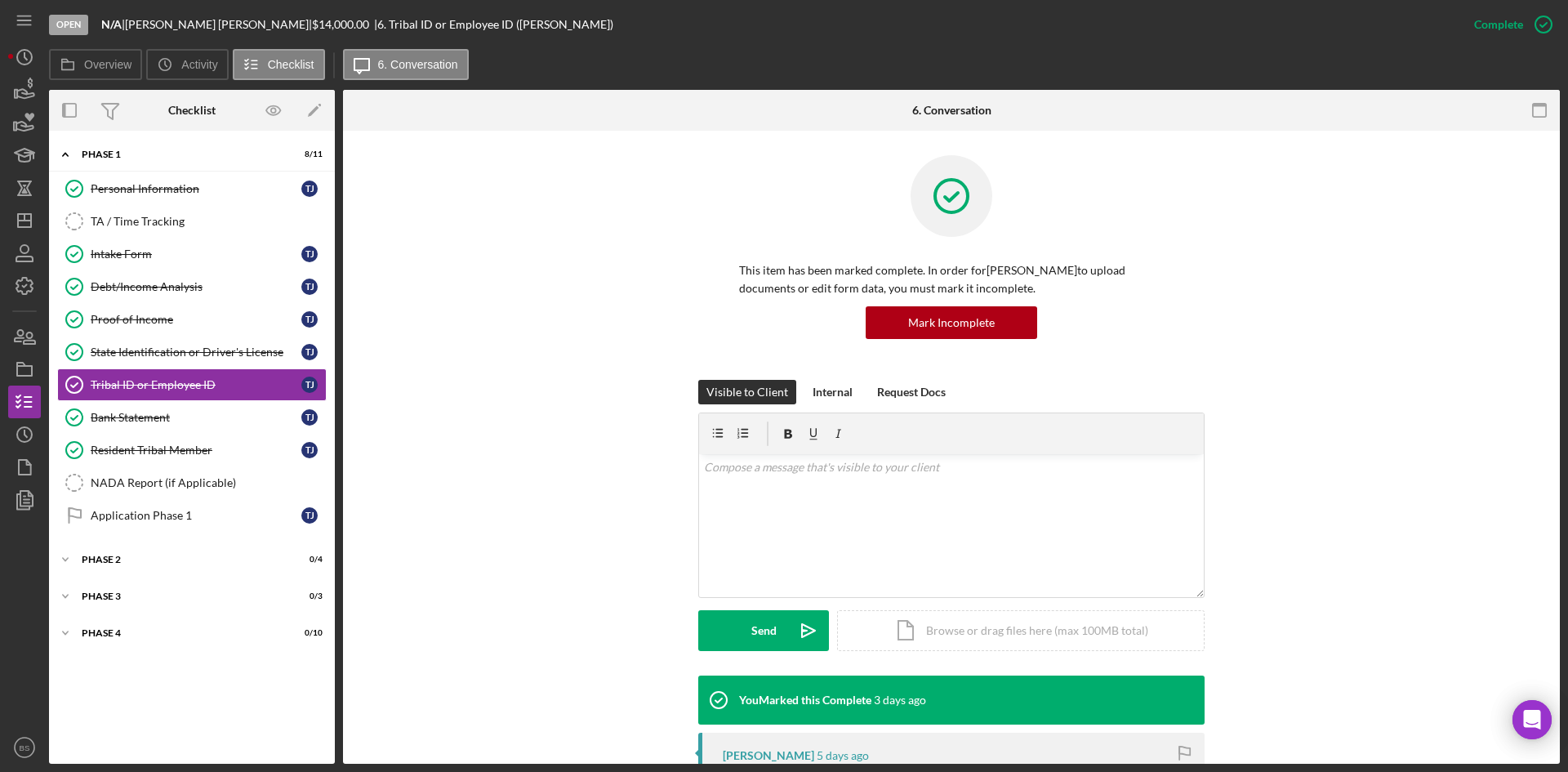
scroll to position [327, 0]
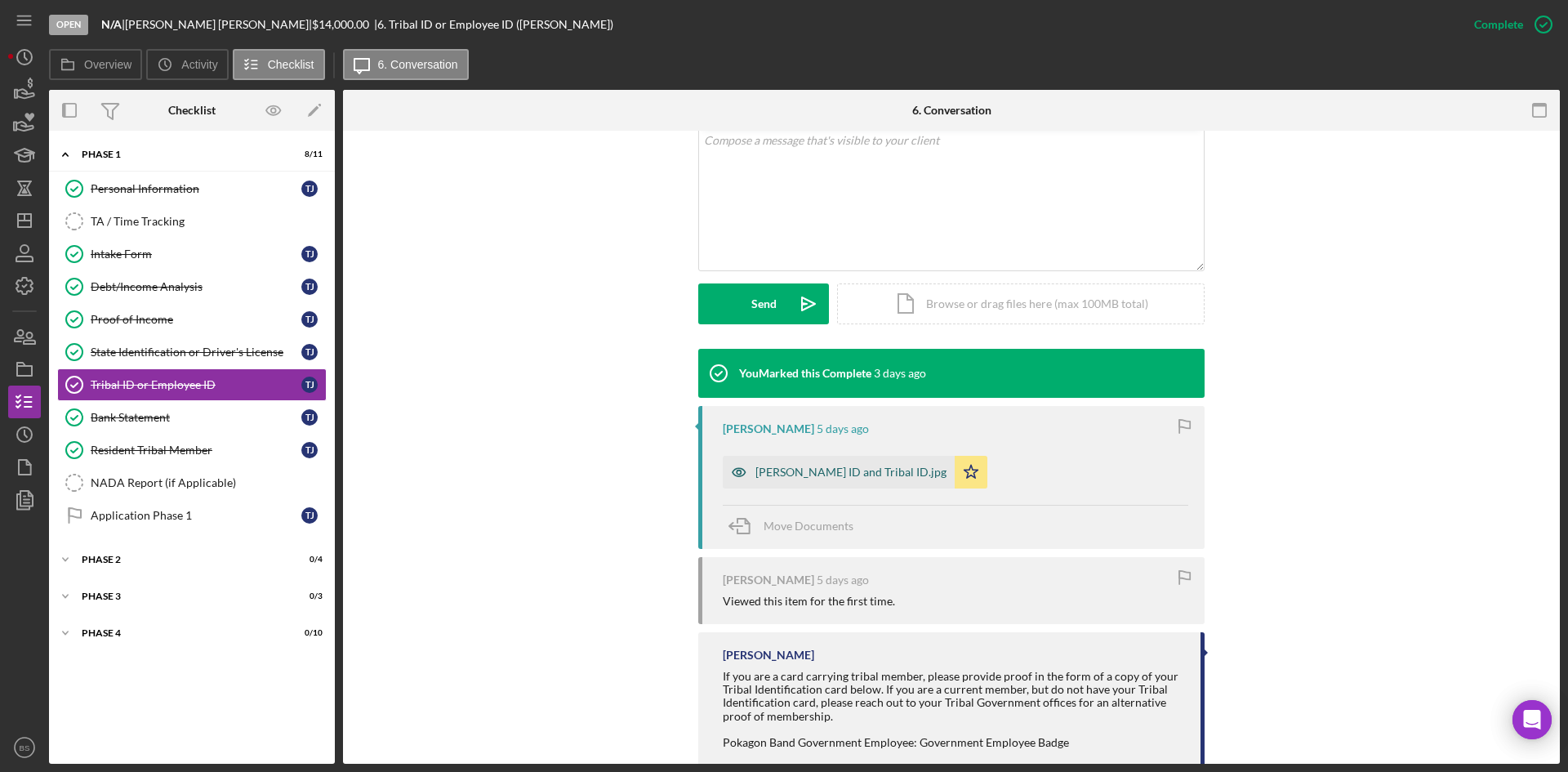
click at [800, 471] on div "Tammy Joyner ID and Tribal ID.jpg" at bounding box center [850, 473] width 191 height 13
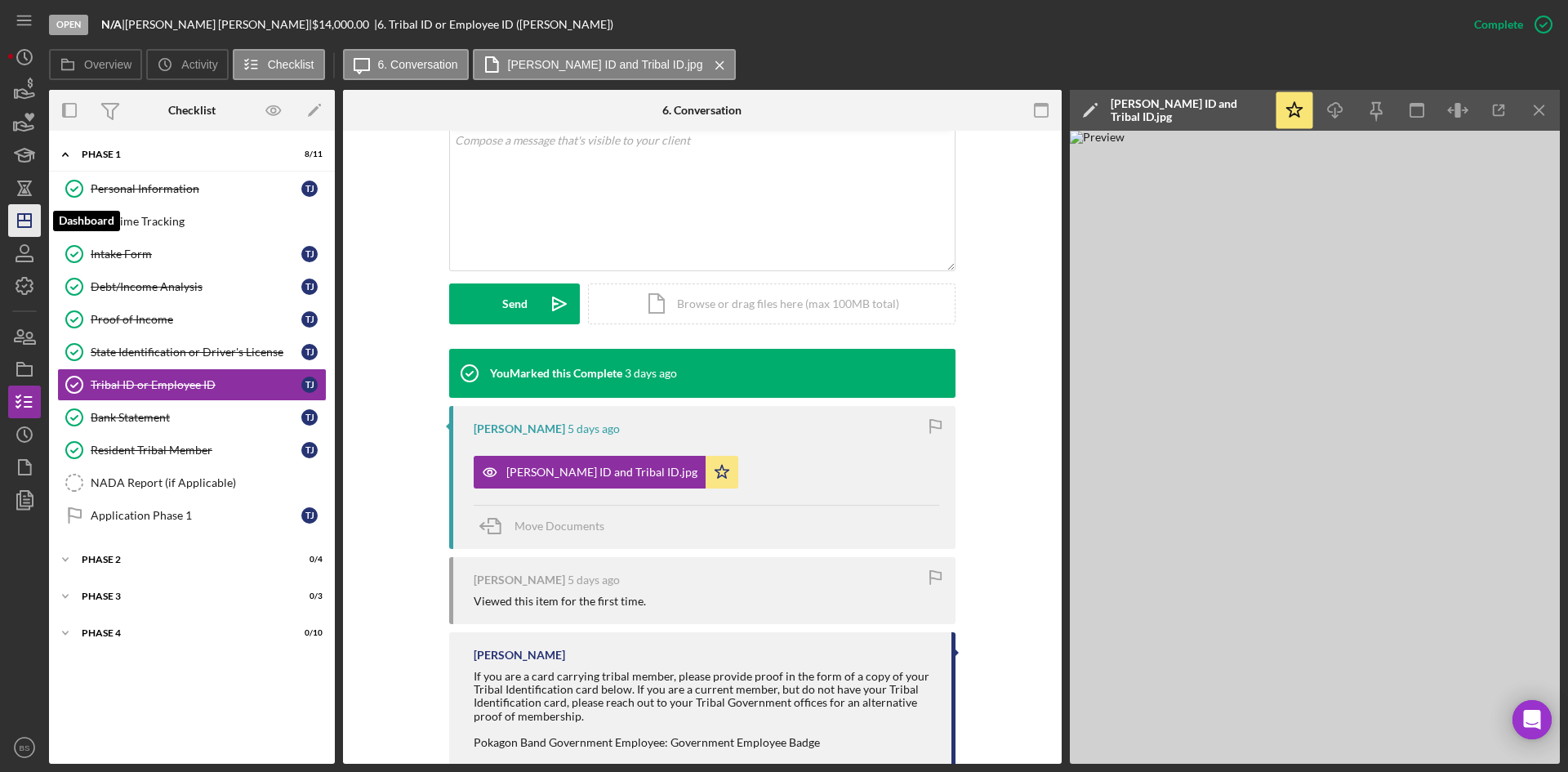
click at [20, 210] on icon "Icon/Dashboard" at bounding box center [24, 220] width 41 height 41
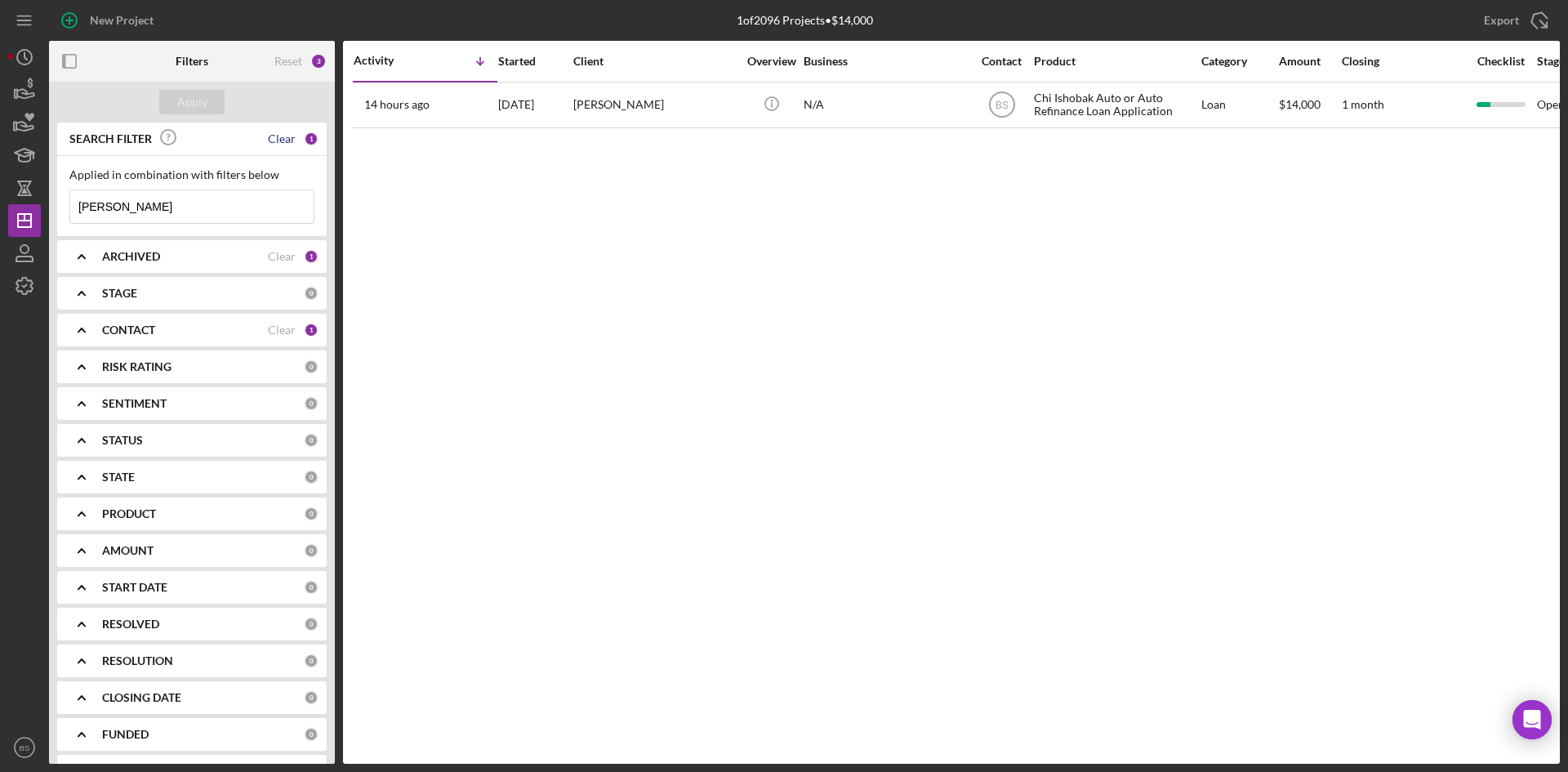
click at [282, 138] on div "Clear" at bounding box center [281, 139] width 28 height 13
click at [301, 55] on div "Reset" at bounding box center [288, 62] width 28 height 13
click at [286, 61] on div "Reset" at bounding box center [288, 62] width 28 height 13
click at [206, 102] on button "Apply" at bounding box center [191, 102] width 66 height 25
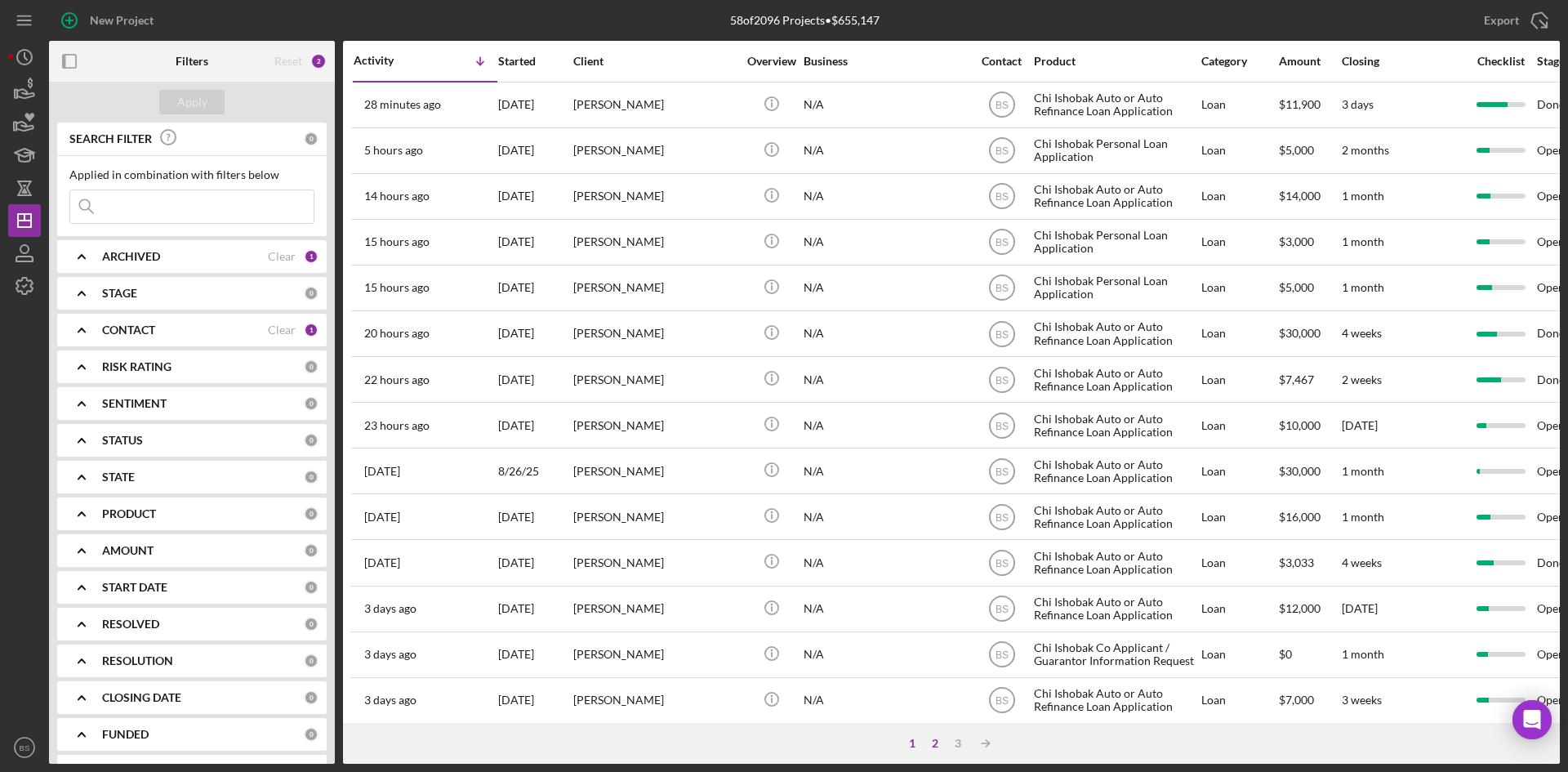
click at [933, 741] on div "2" at bounding box center [935, 743] width 23 height 13
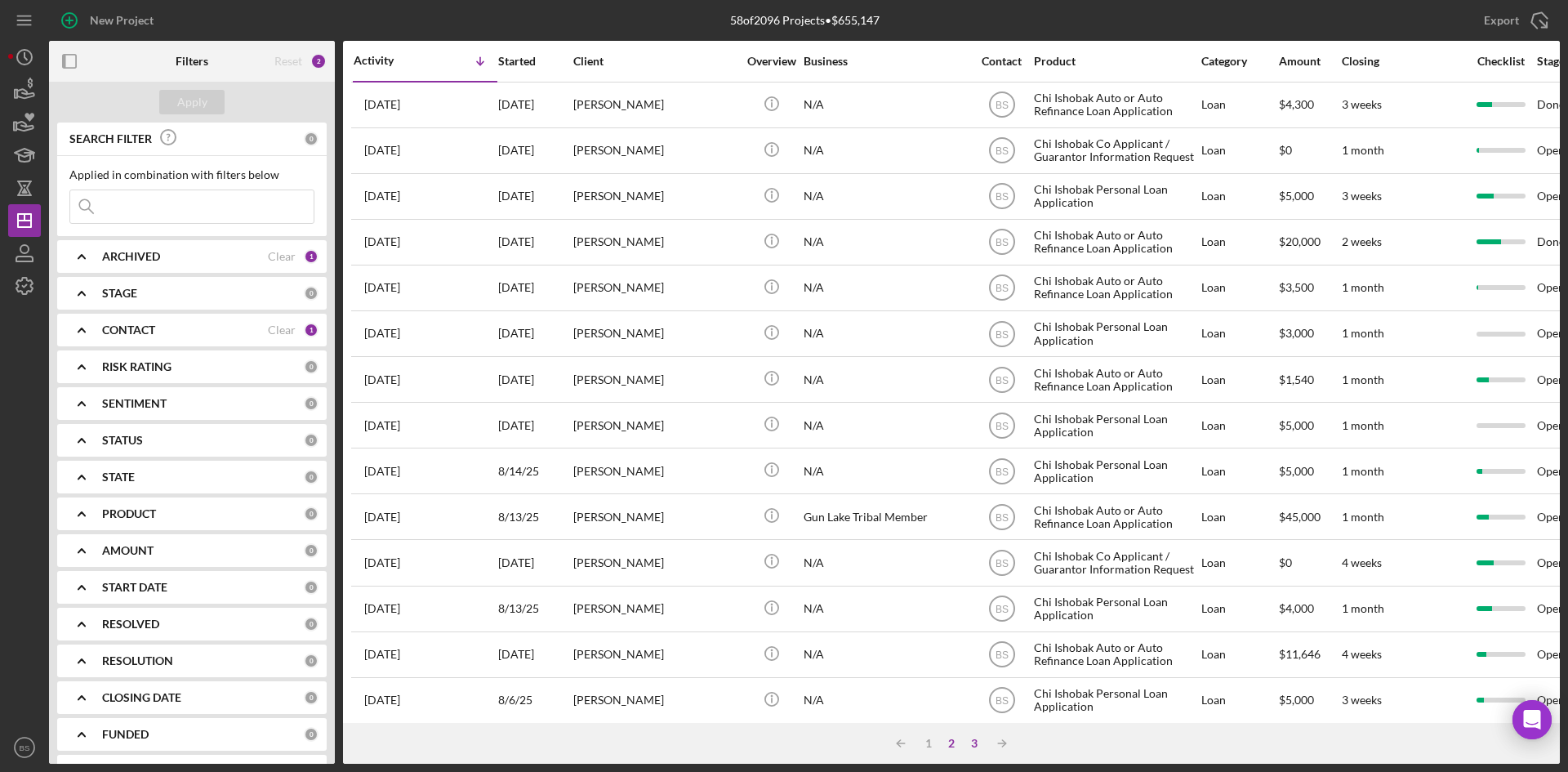
click at [976, 743] on div "3" at bounding box center [975, 743] width 23 height 13
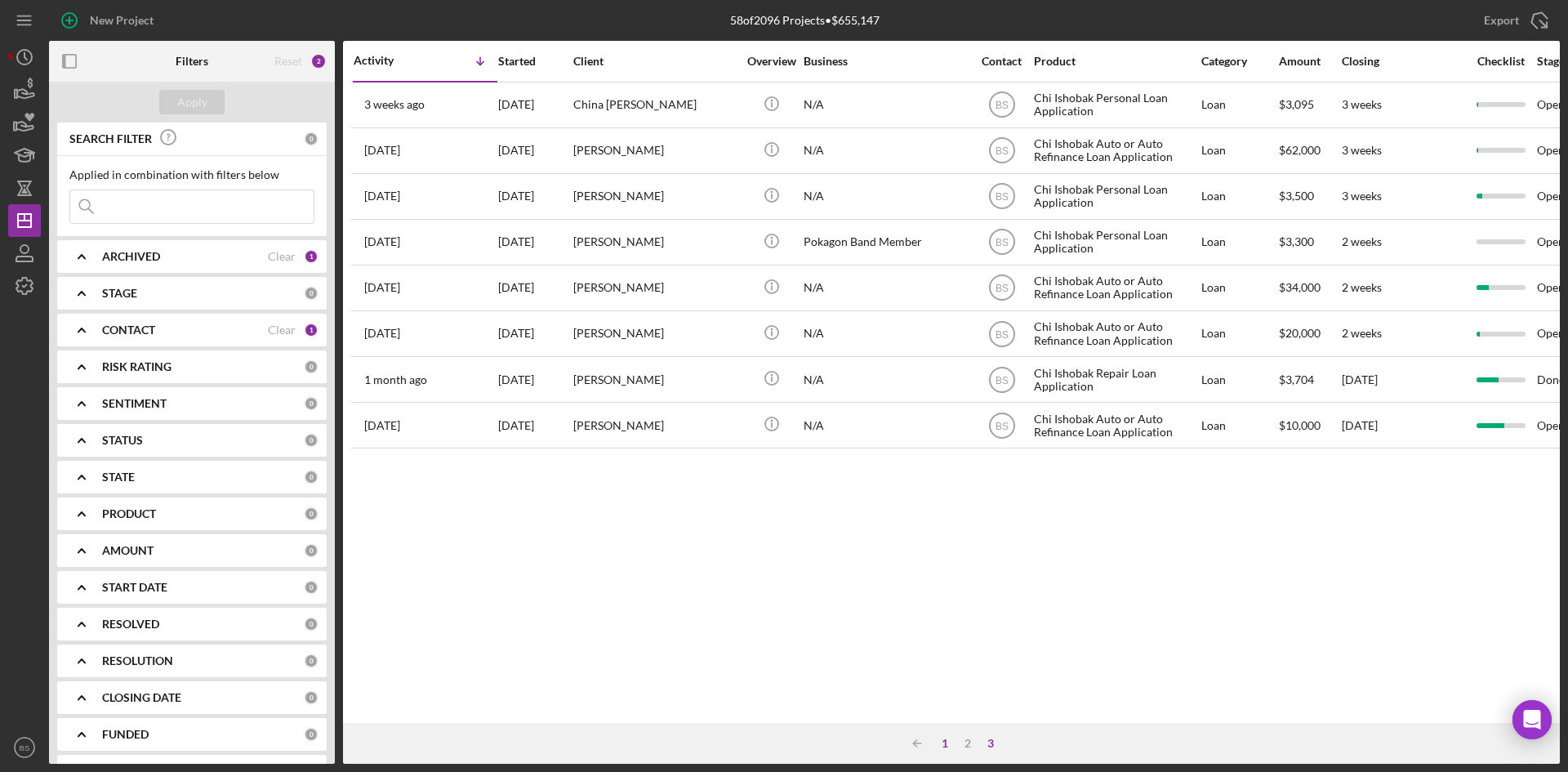
click at [949, 741] on div "1" at bounding box center [945, 743] width 23 height 13
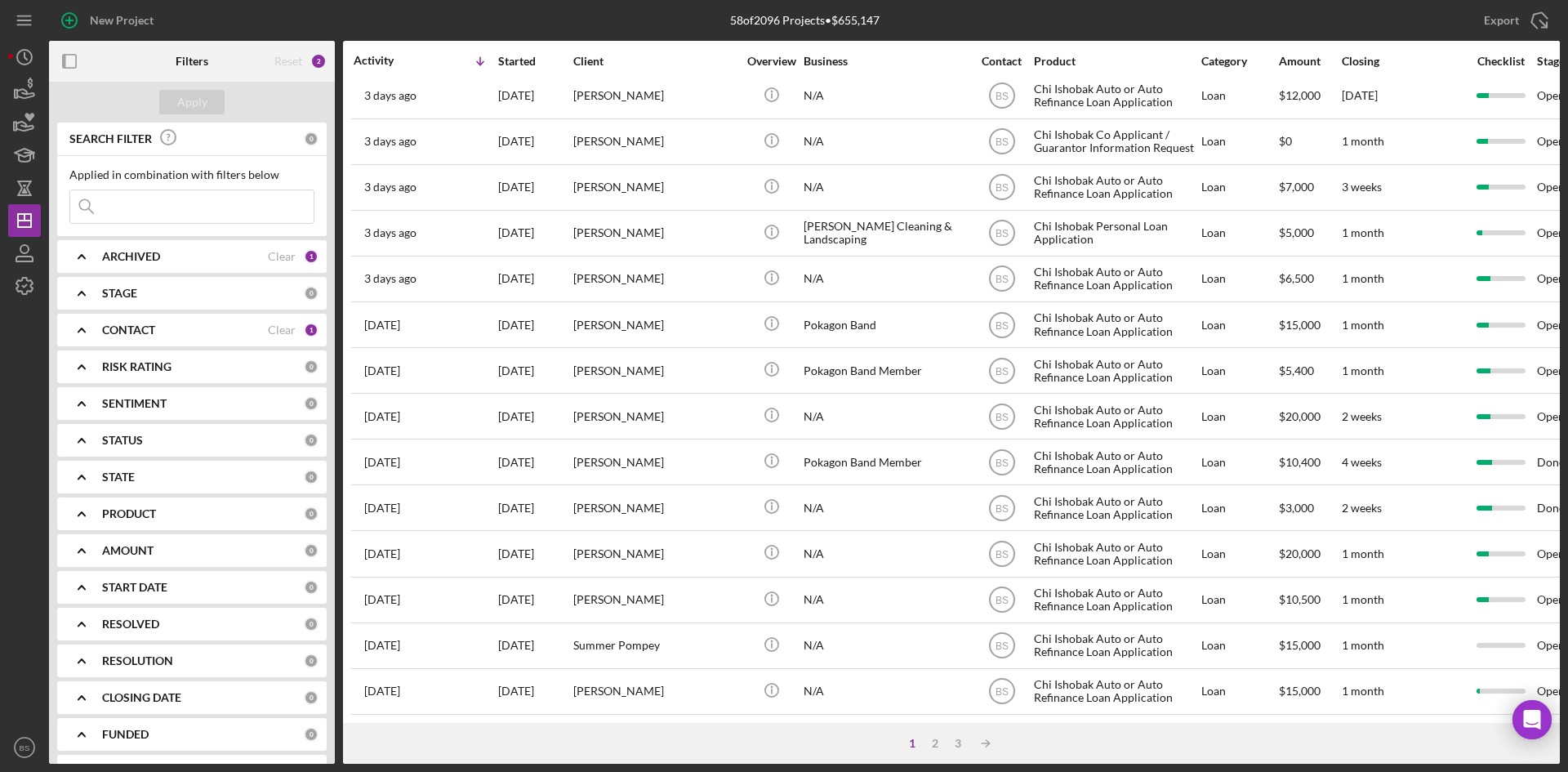
scroll to position [525, 0]
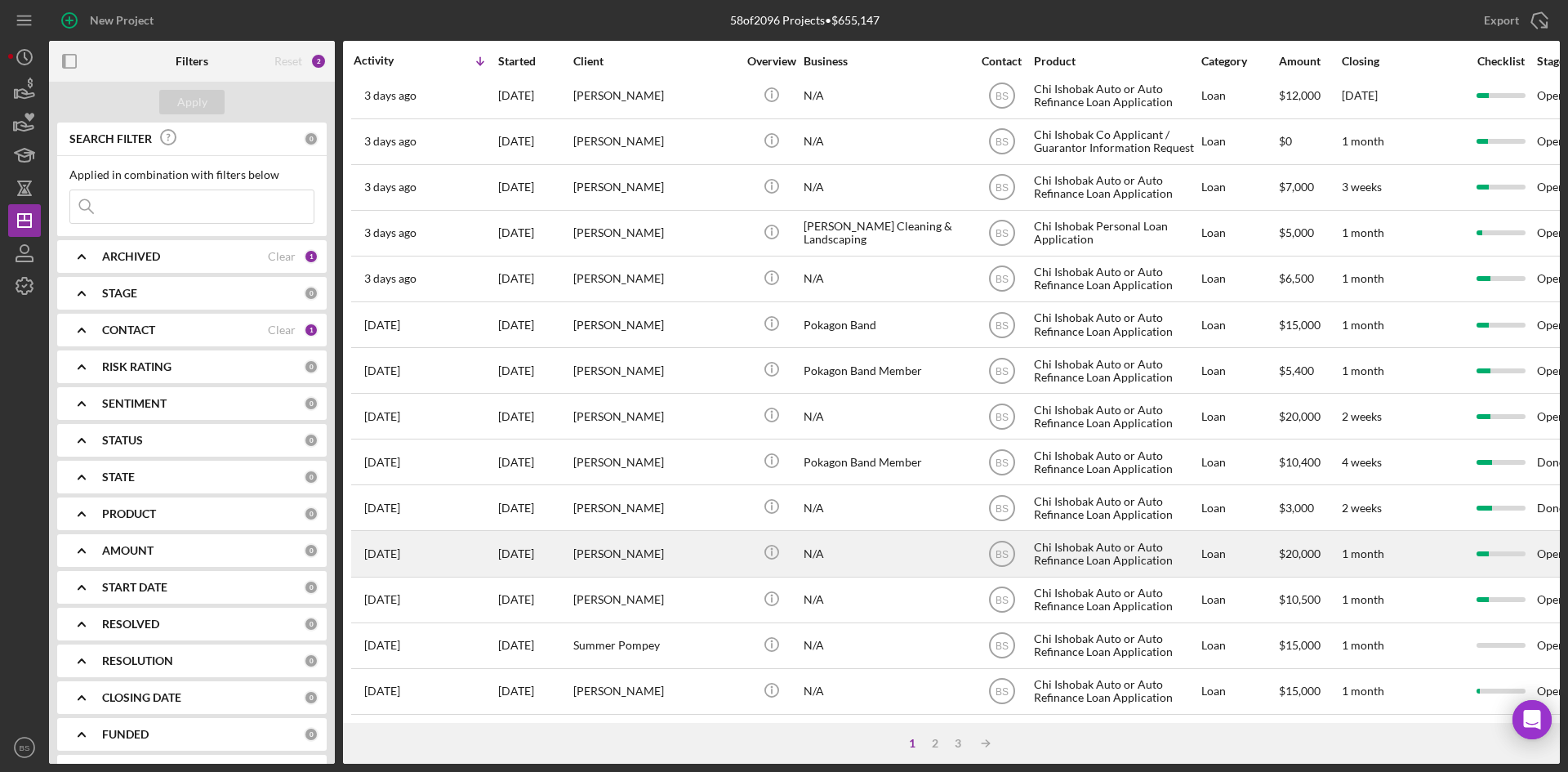
click at [704, 550] on div "[PERSON_NAME]" at bounding box center [655, 553] width 164 height 44
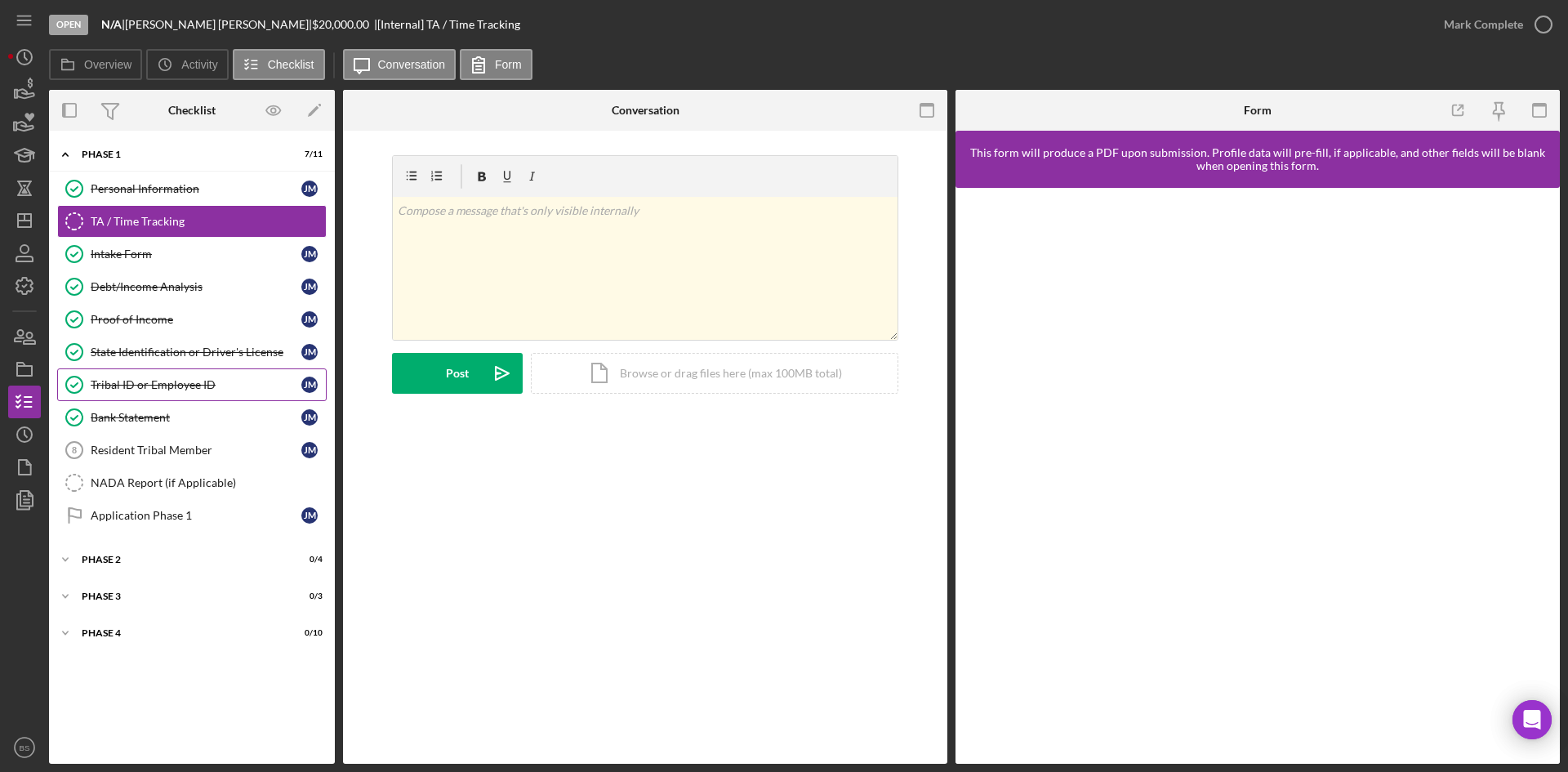
click at [169, 387] on div "Tribal ID or Employee ID" at bounding box center [196, 385] width 211 height 13
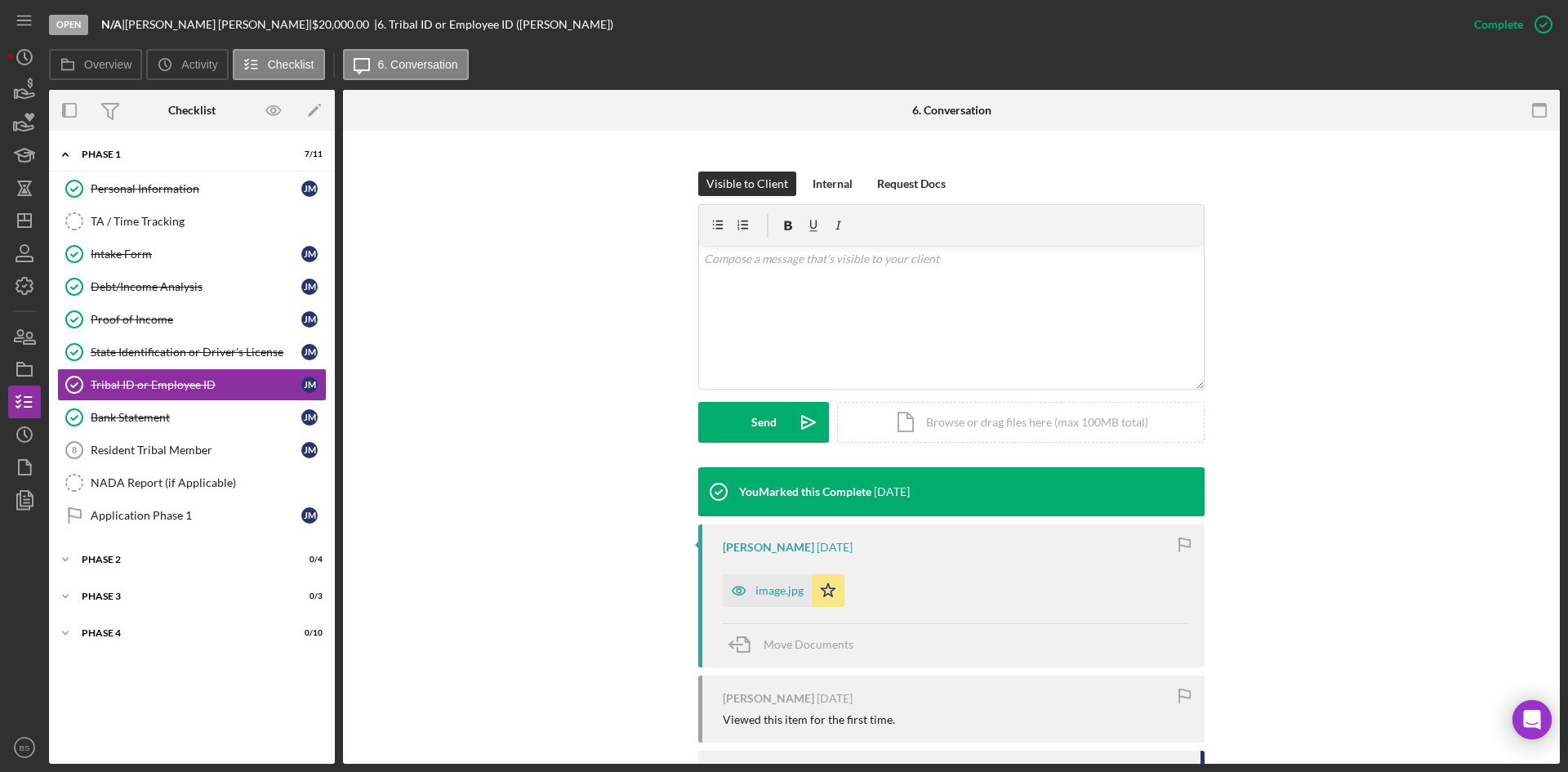
scroll to position [391, 0]
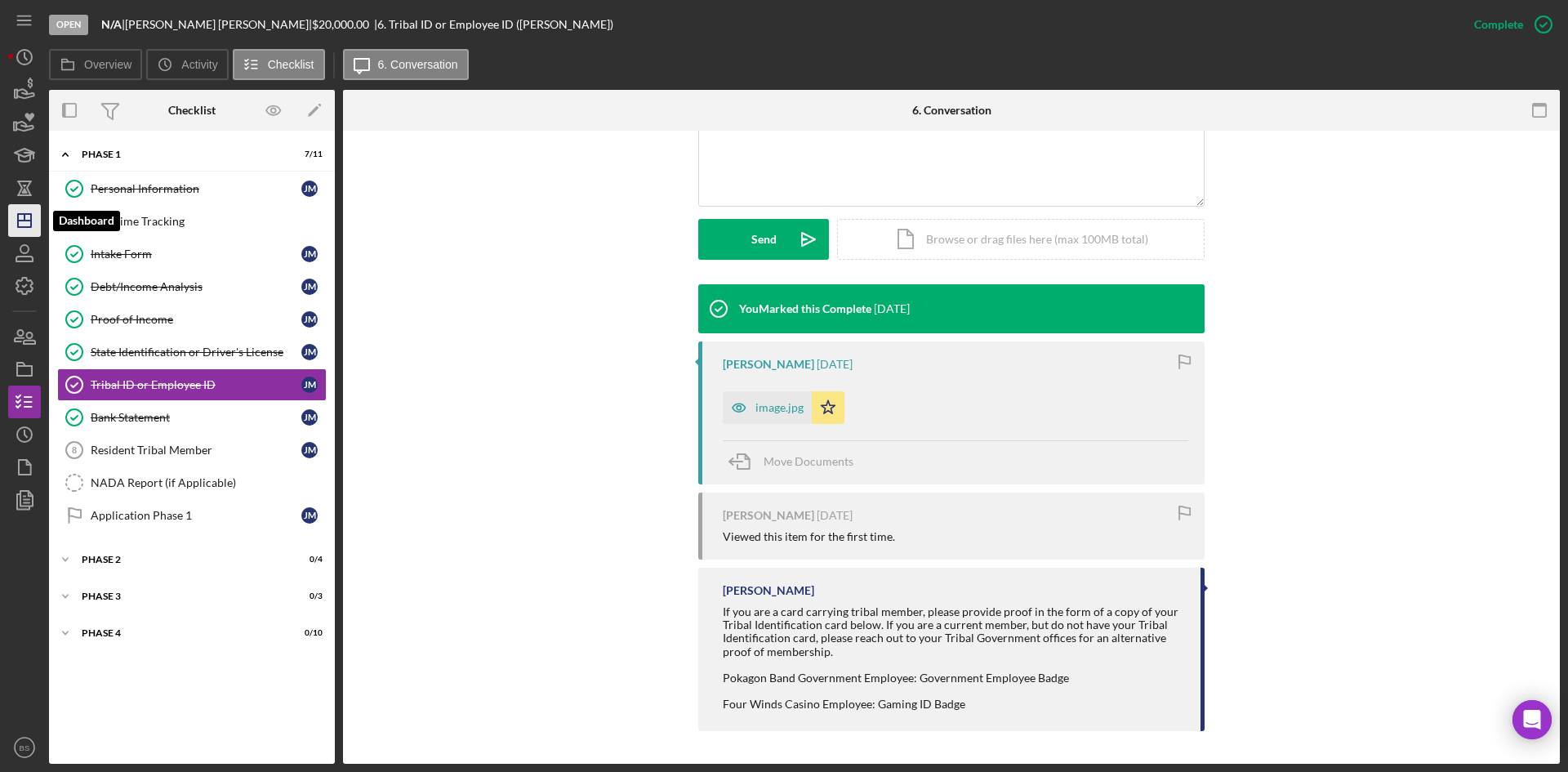
click at [31, 222] on polygon "button" at bounding box center [25, 221] width 13 height 13
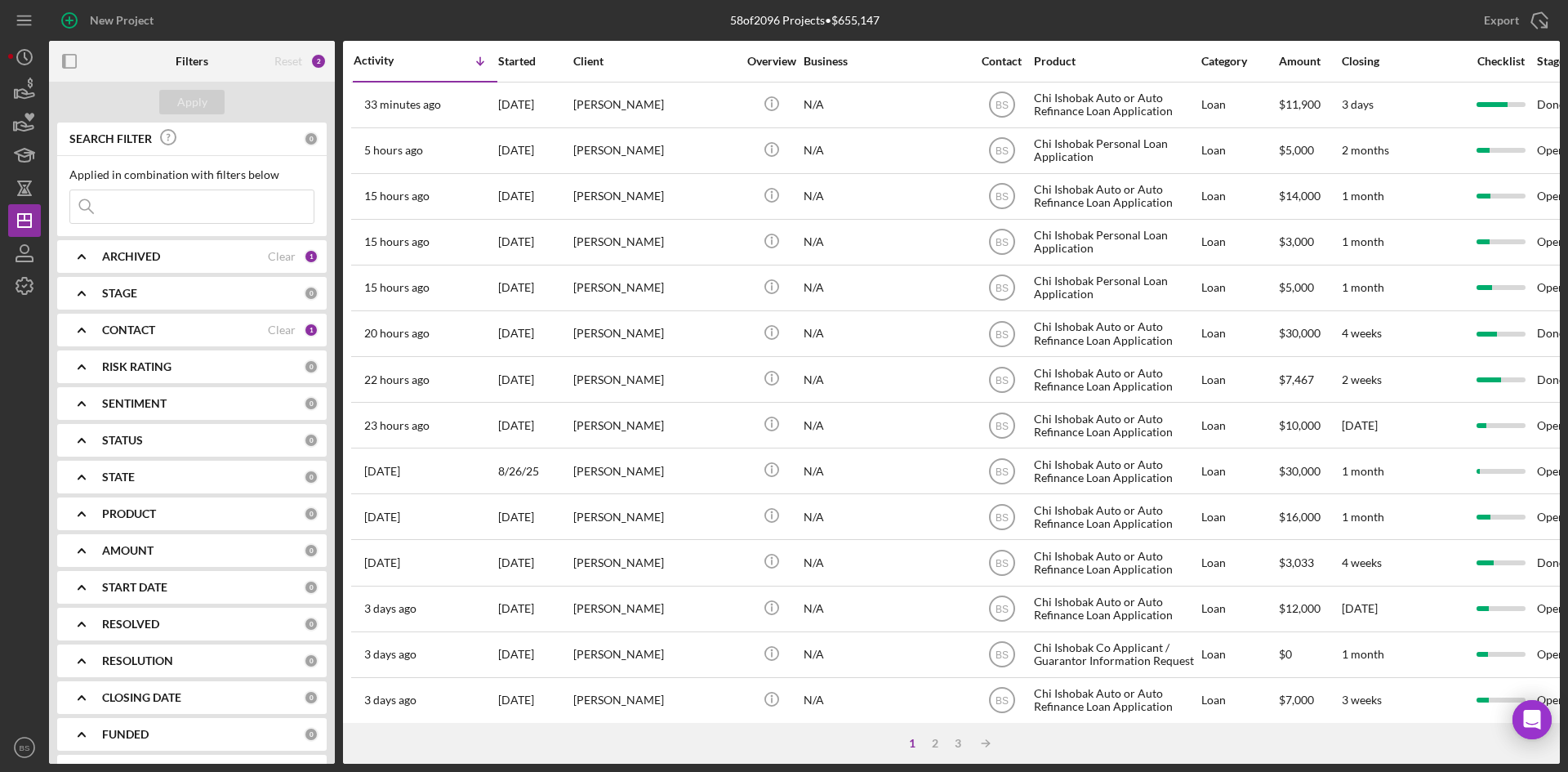
click at [198, 199] on input at bounding box center [192, 206] width 243 height 32
type input "shayne"
click at [207, 107] on button "Apply" at bounding box center [191, 102] width 66 height 25
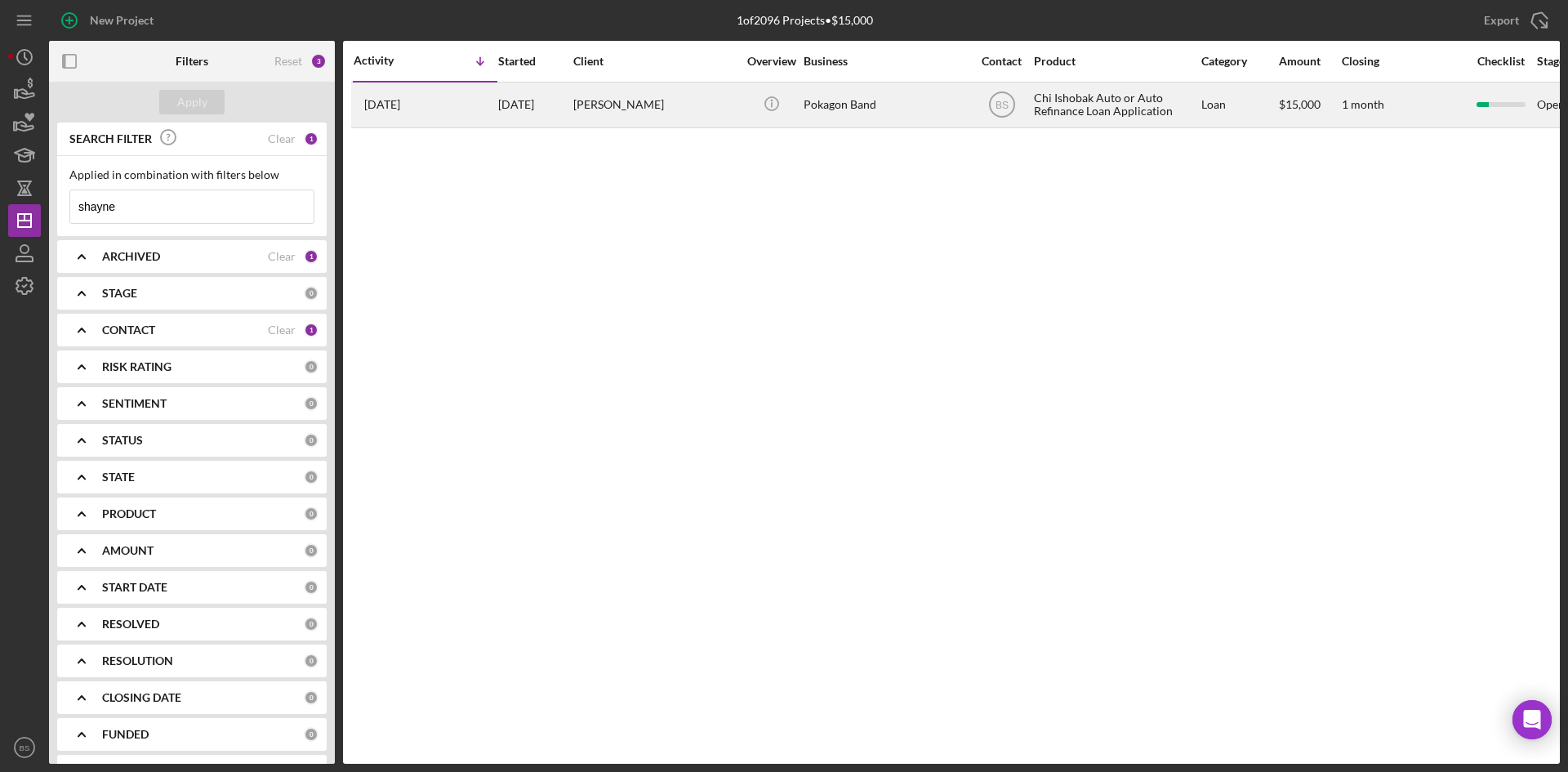
click at [600, 119] on div "[PERSON_NAME]" at bounding box center [655, 106] width 164 height 44
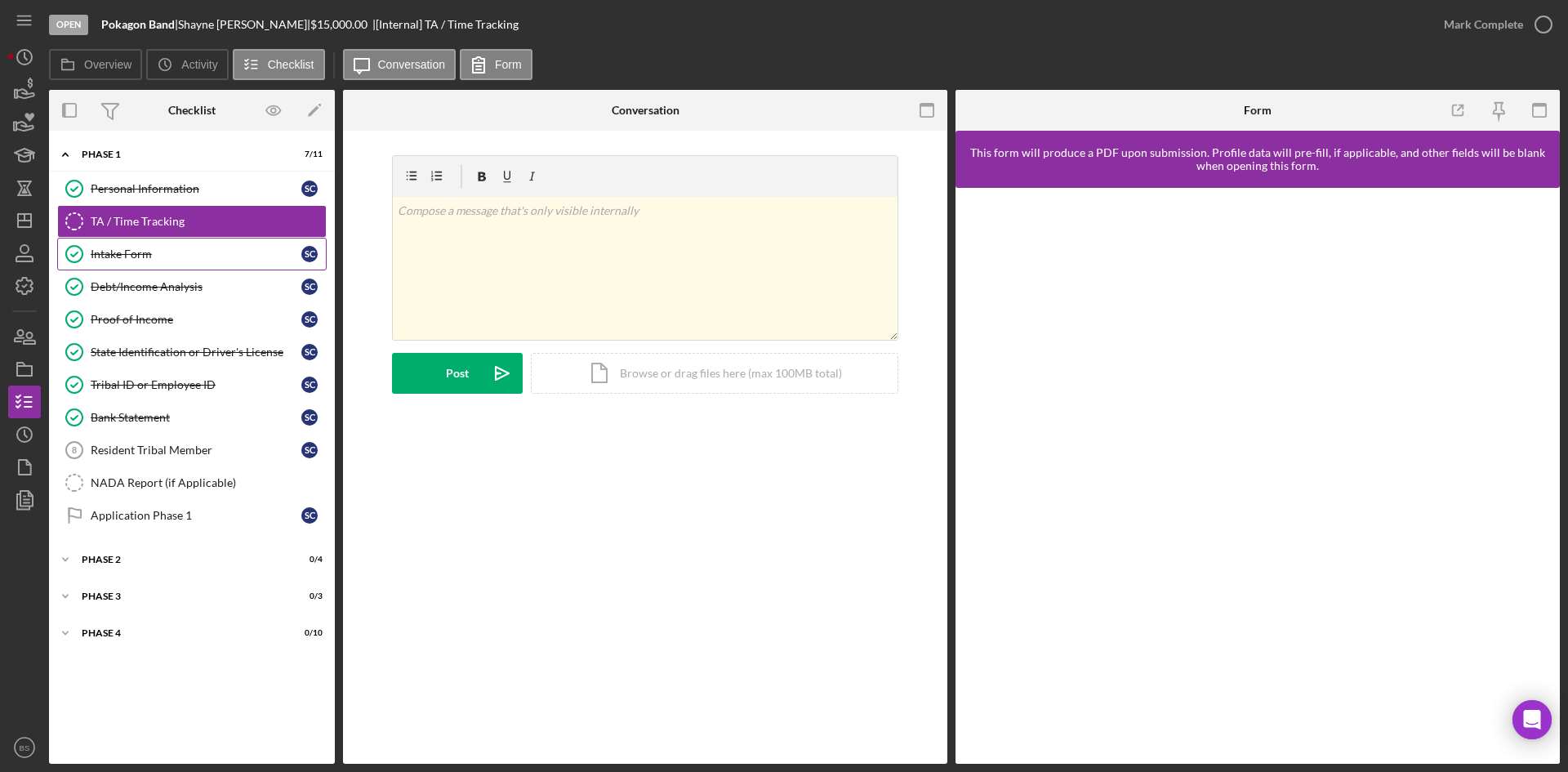
click at [136, 259] on div "Intake Form" at bounding box center [196, 254] width 211 height 13
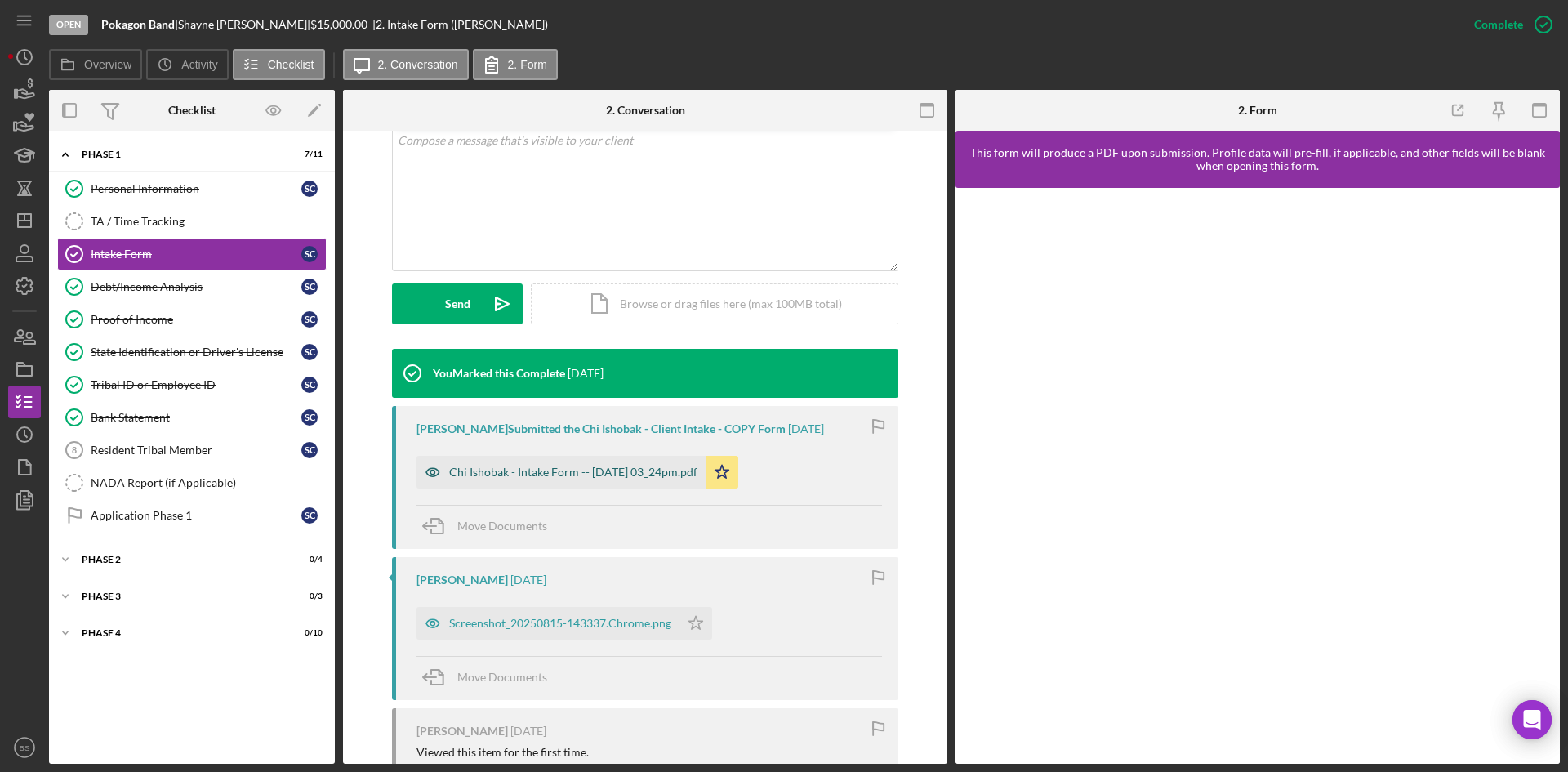
click at [590, 458] on div "Chi Ishobak - Intake Form -- 2025-08-15 03_24pm.pdf" at bounding box center [561, 472] width 289 height 32
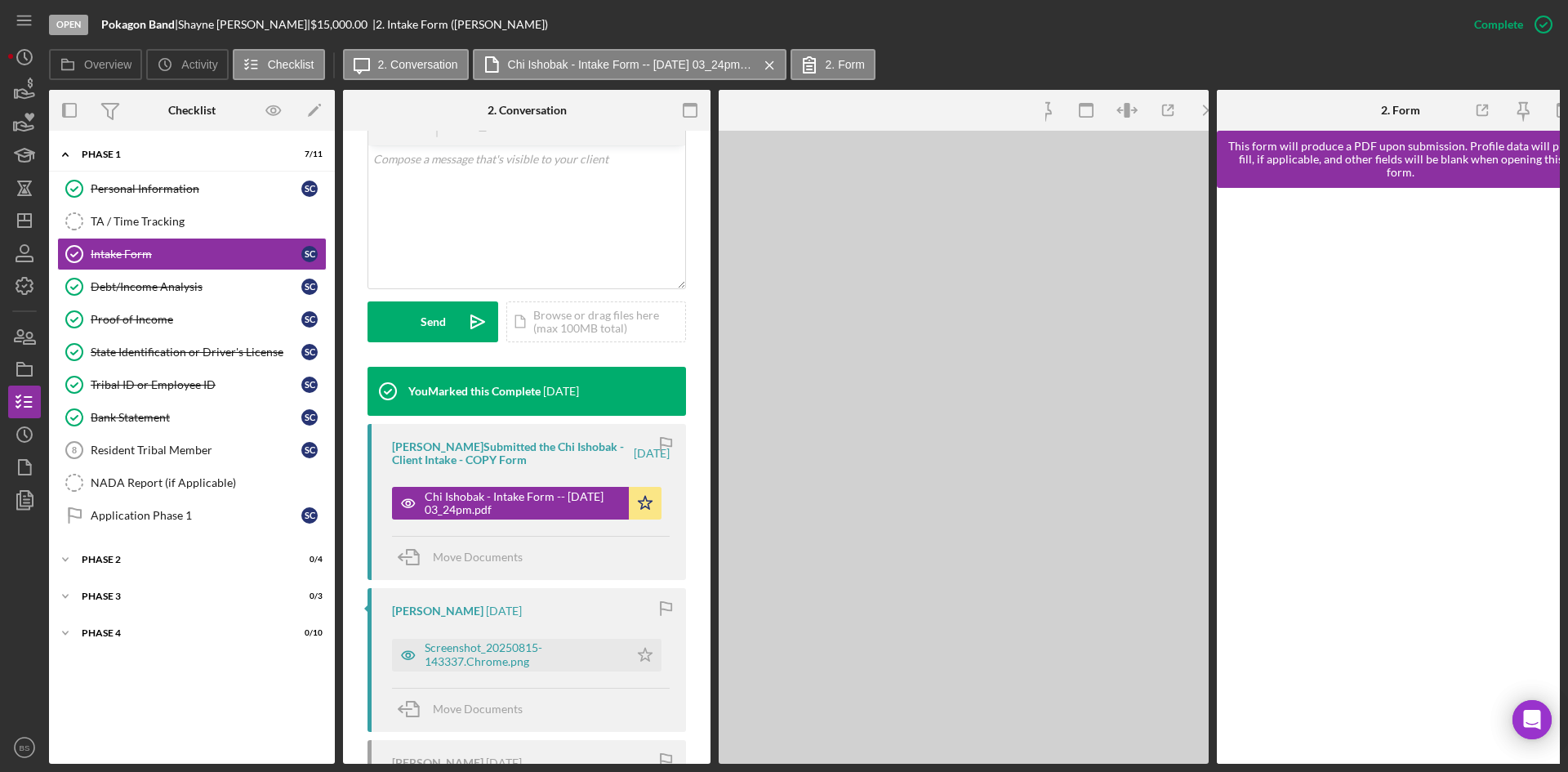
scroll to position [345, 0]
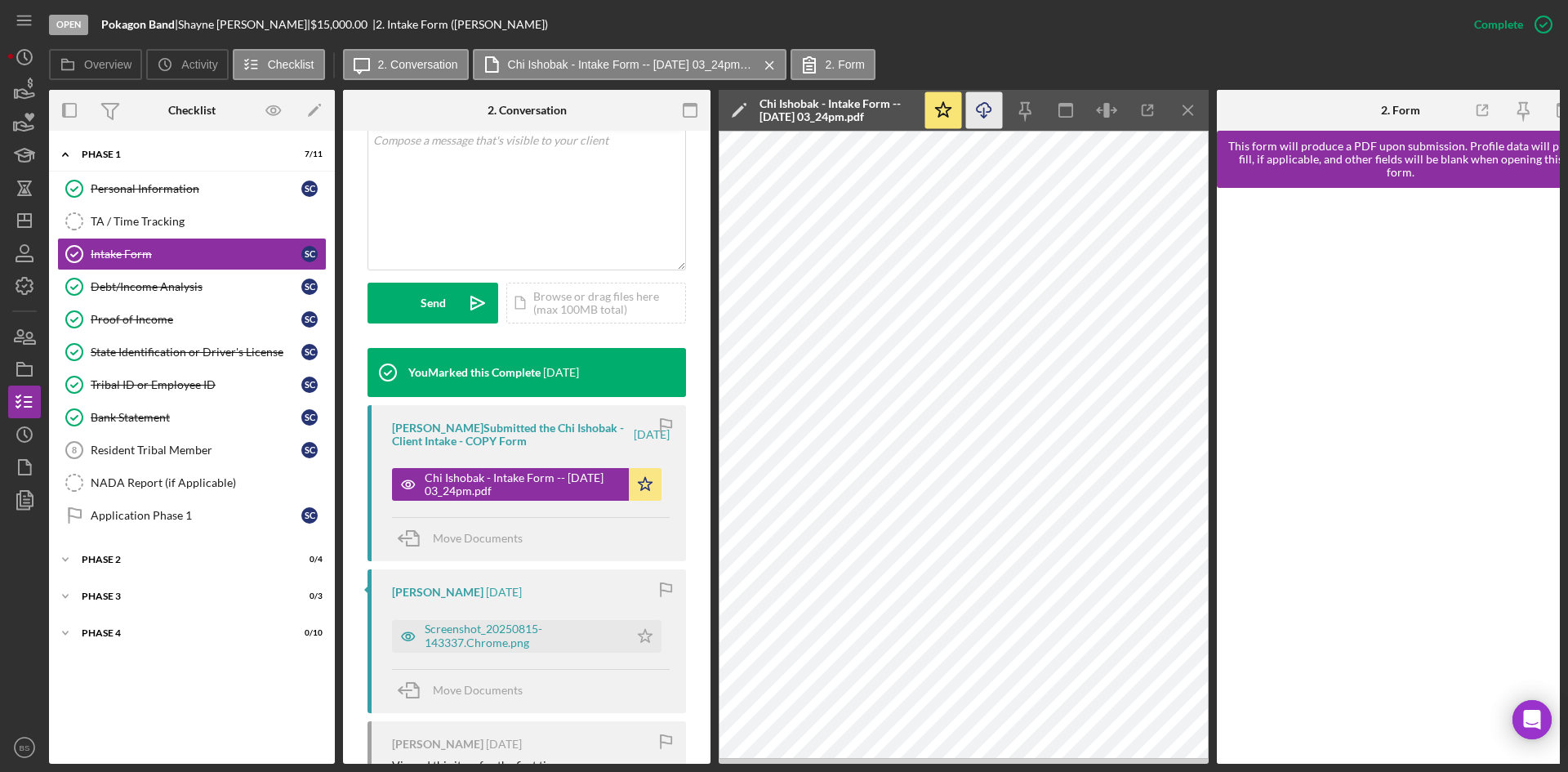
click at [970, 109] on icon "Icon/Download" at bounding box center [984, 110] width 37 height 37
click at [165, 288] on div "Debt/Income Analysis" at bounding box center [196, 287] width 211 height 13
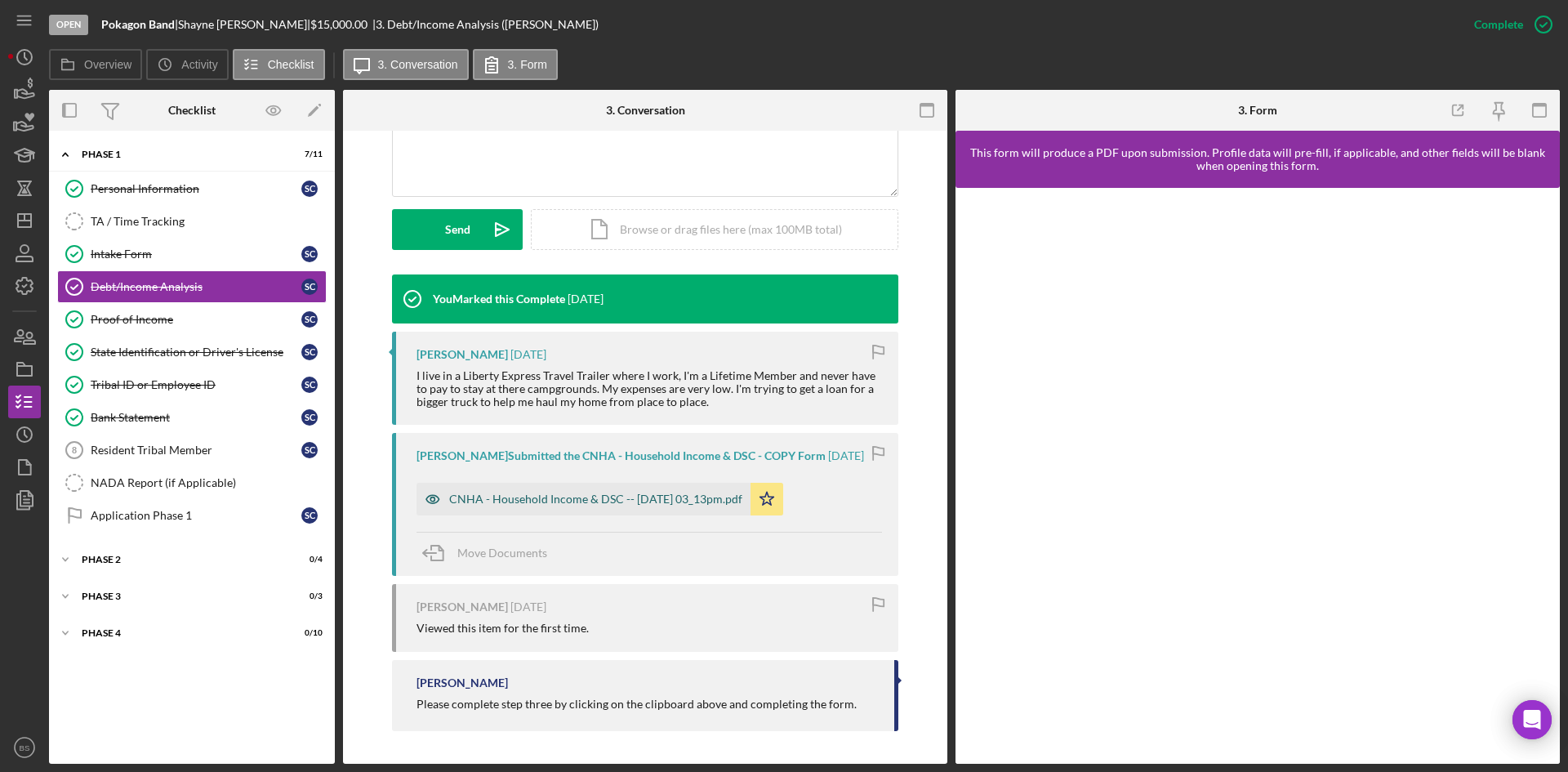
click at [571, 493] on div "CNHA - Household Income & DSC -- 2025-08-15 03_13pm.pdf" at bounding box center [595, 499] width 293 height 13
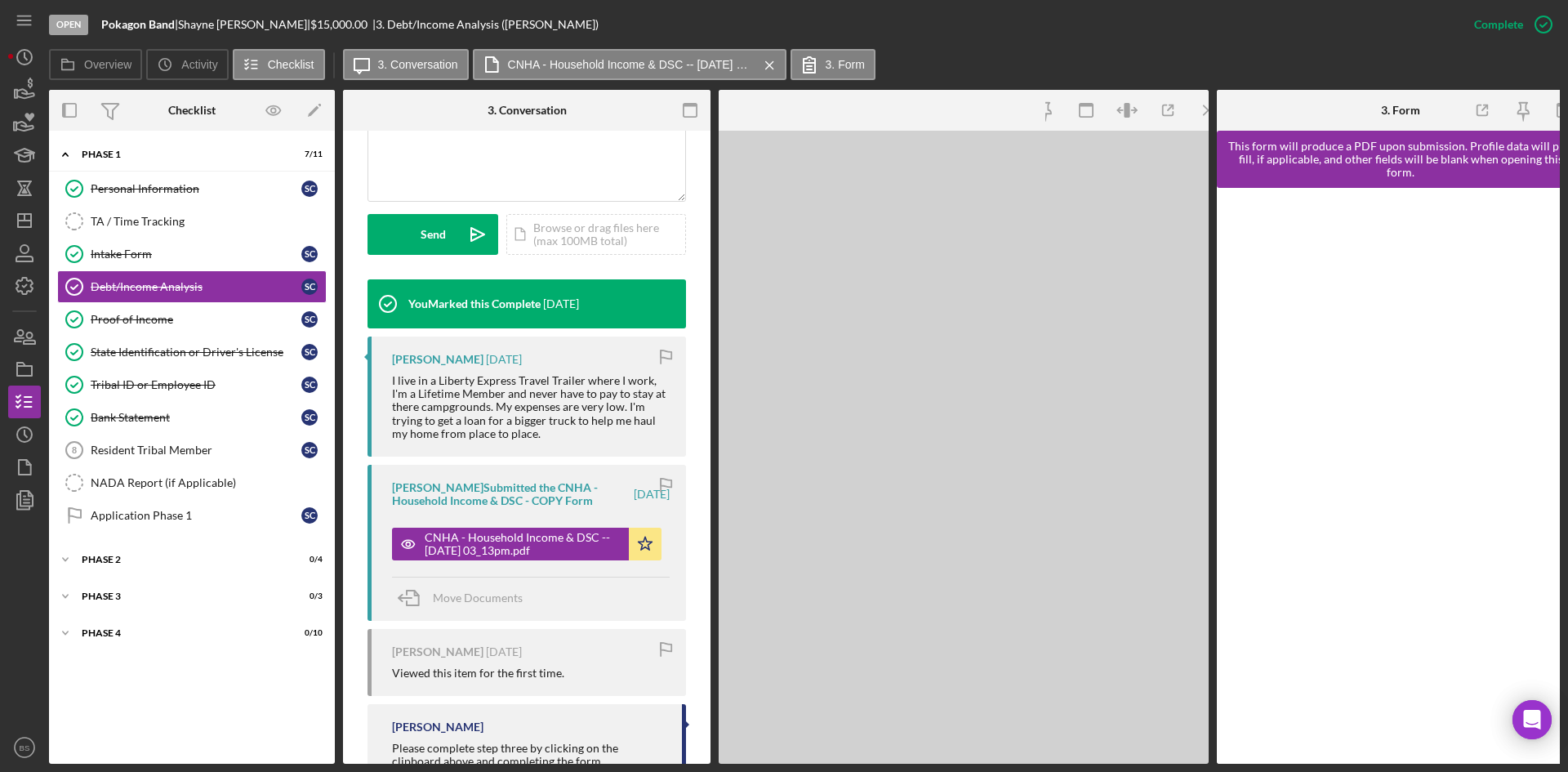
scroll to position [432, 0]
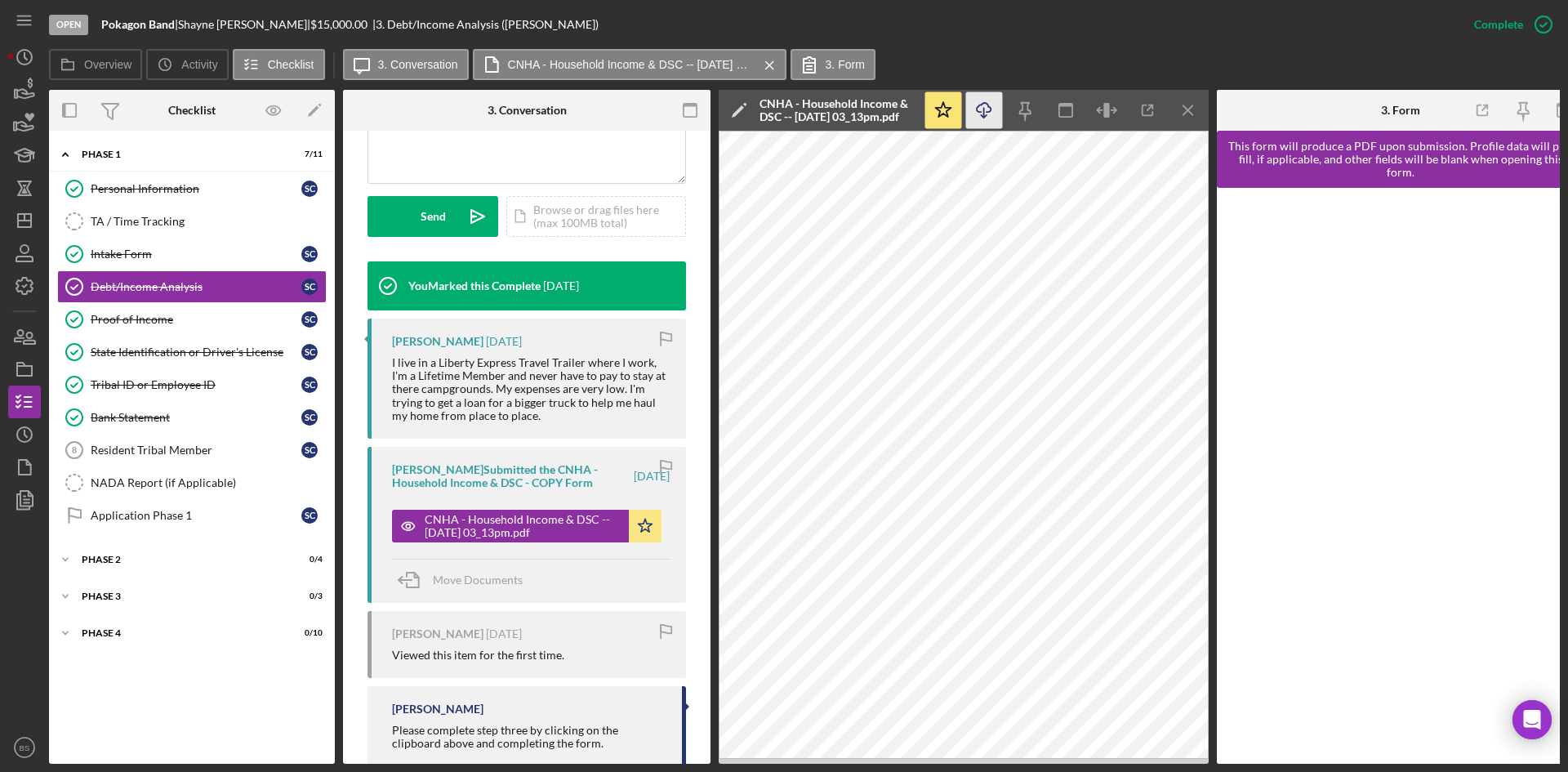
click at [989, 106] on icon "Icon/Download" at bounding box center [984, 110] width 37 height 37
drag, startPoint x: 136, startPoint y: 323, endPoint x: 153, endPoint y: 319, distance: 17.5
click at [136, 323] on div "Proof of Income" at bounding box center [196, 319] width 211 height 13
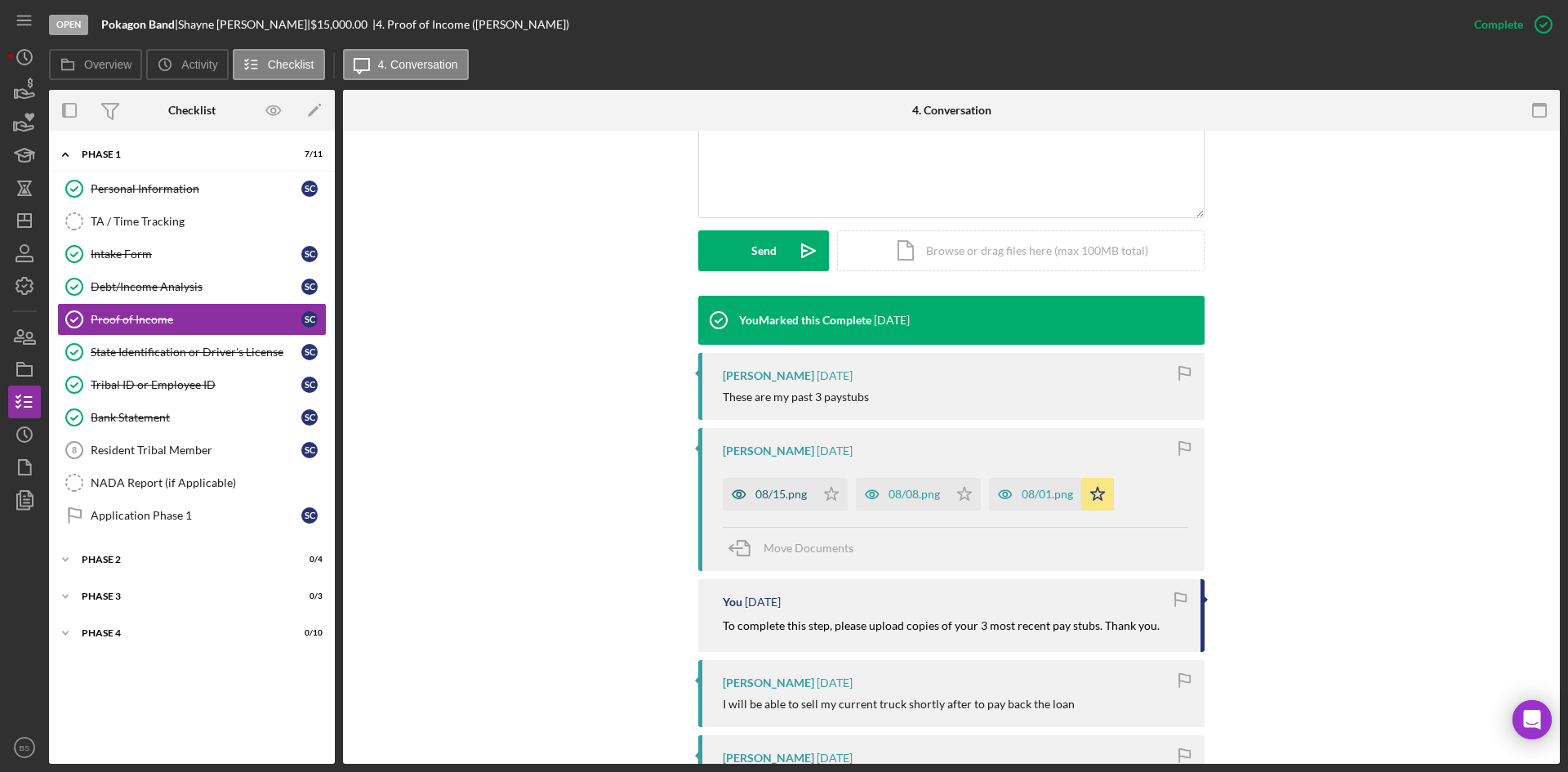
scroll to position [408, 0]
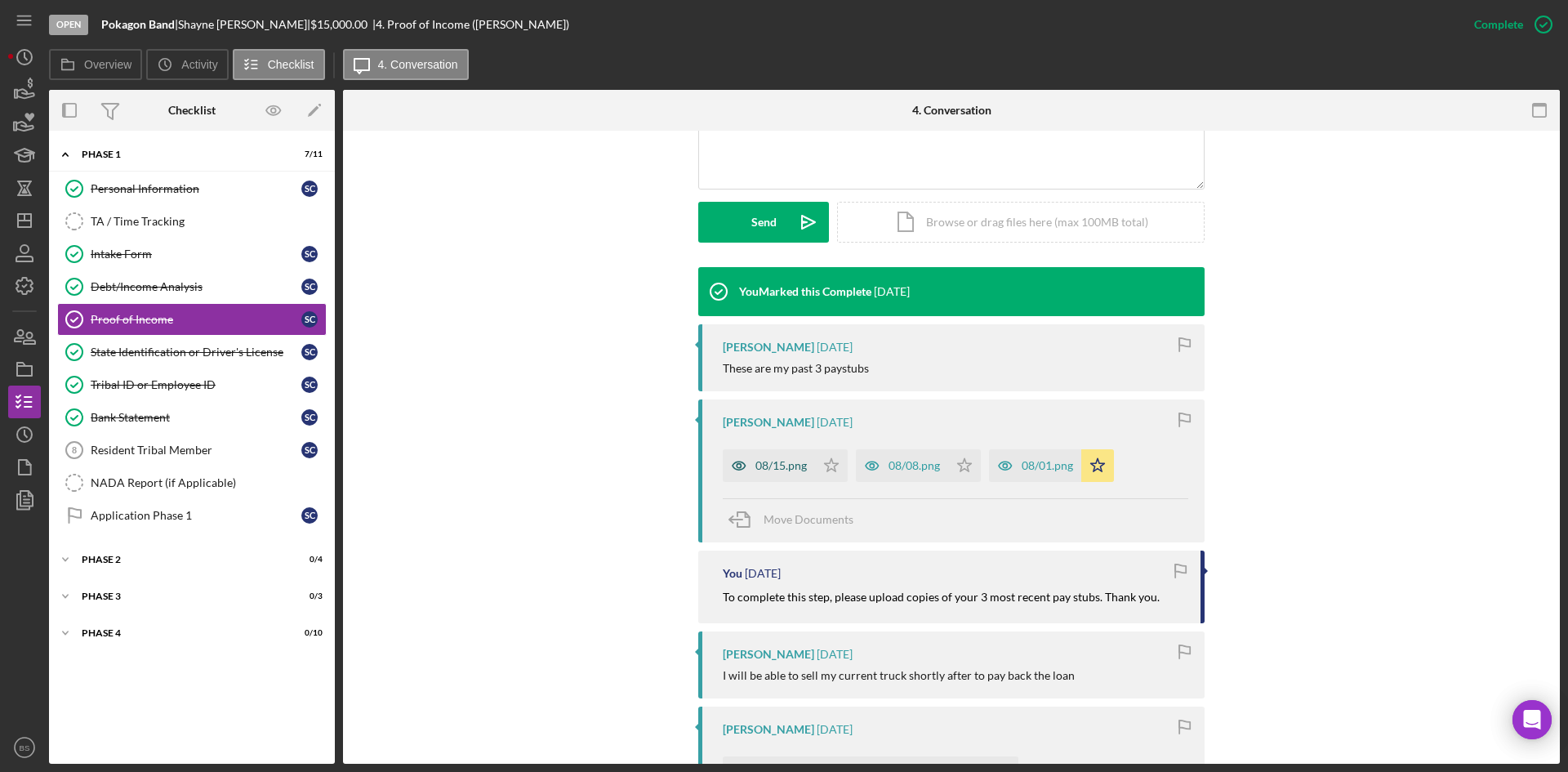
click at [768, 464] on div "08/15.png" at bounding box center [781, 466] width 51 height 13
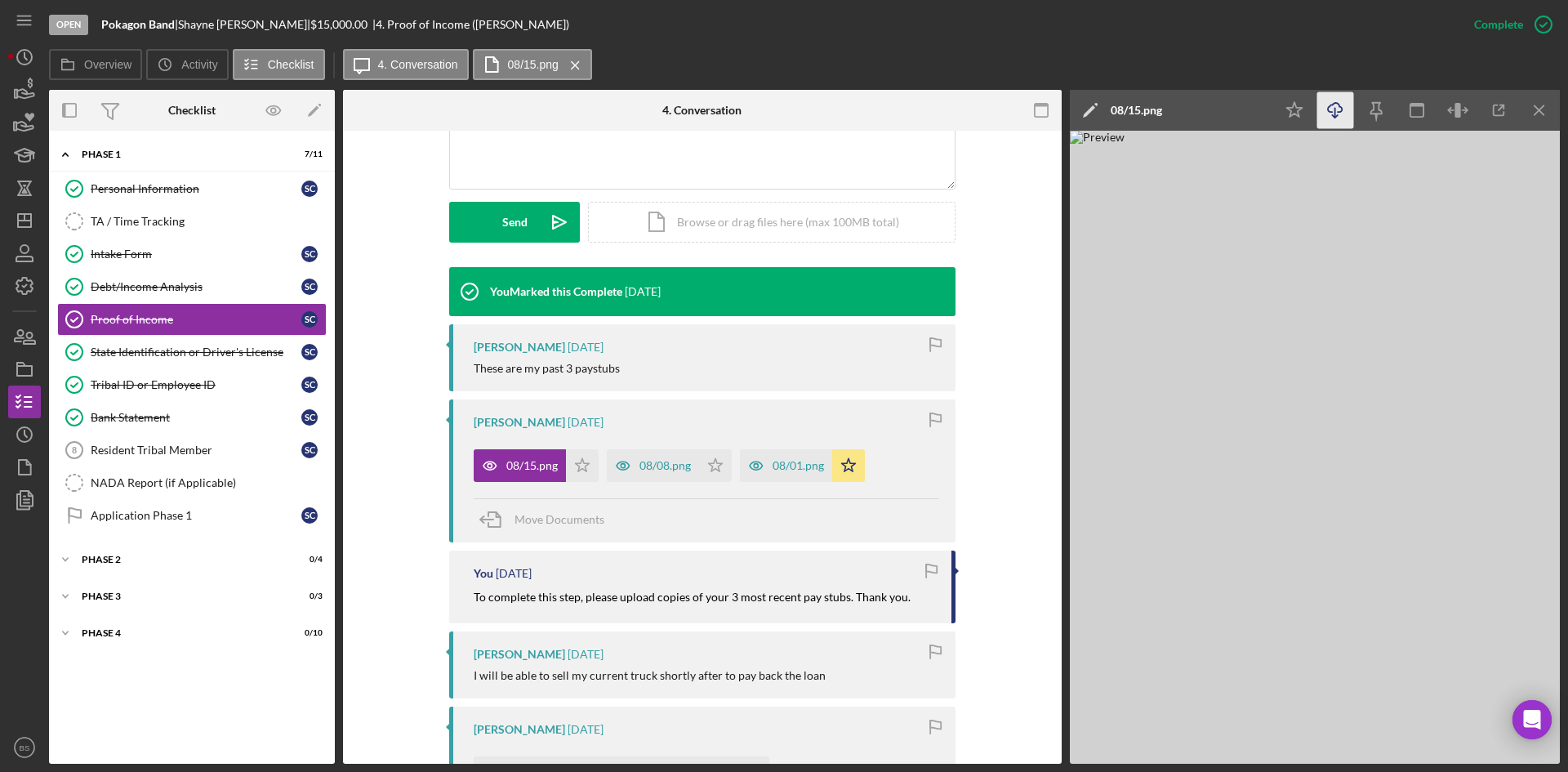
click at [1334, 121] on icon "Icon/Download" at bounding box center [1335, 110] width 37 height 37
click at [658, 460] on div "08/08.png" at bounding box center [666, 466] width 51 height 13
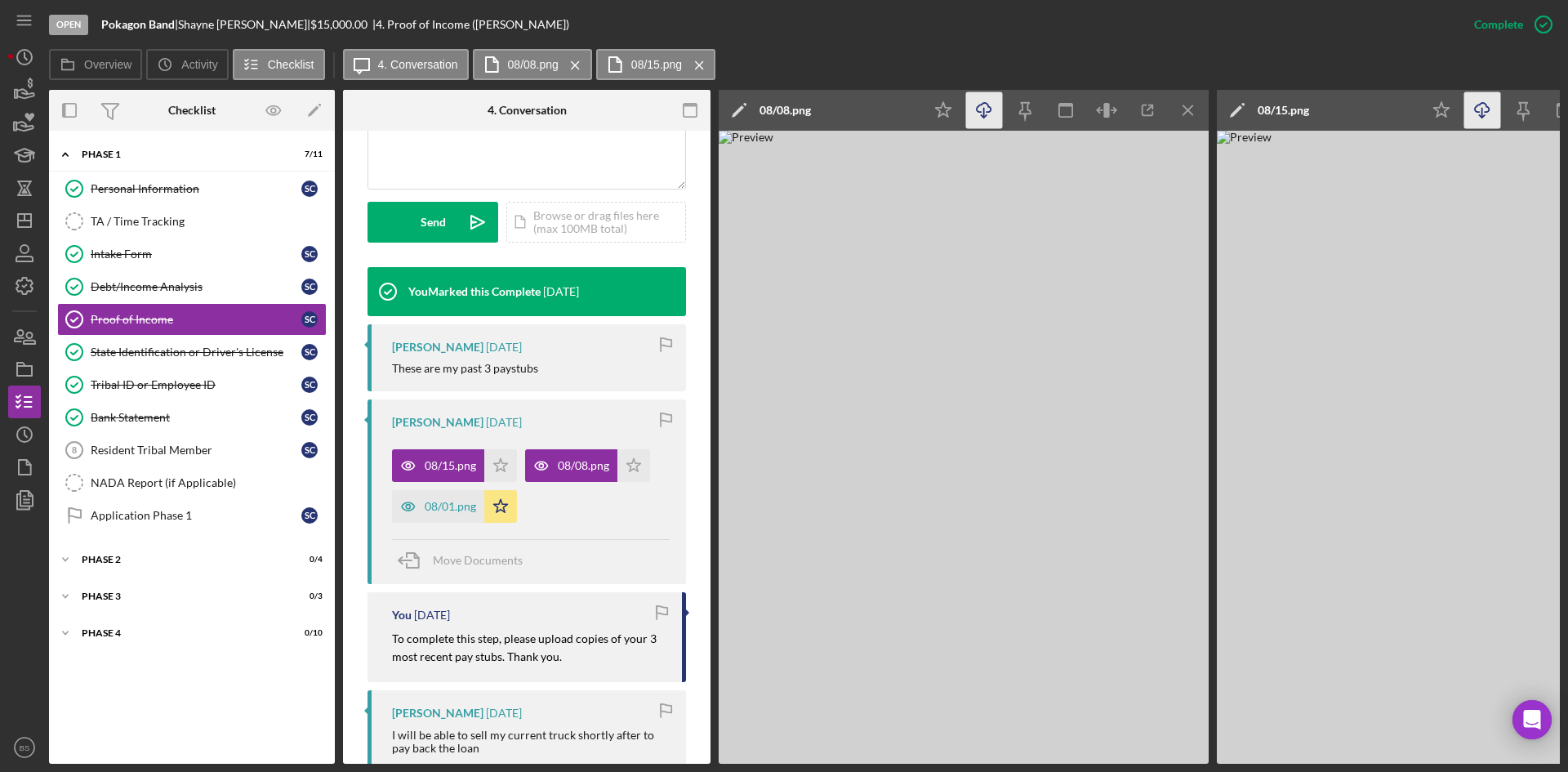
click at [983, 105] on icon "Icon/Download" at bounding box center [984, 110] width 37 height 37
click at [450, 511] on div "08/01.png" at bounding box center [451, 507] width 51 height 13
click at [976, 107] on icon "Icon/Download" at bounding box center [984, 110] width 37 height 37
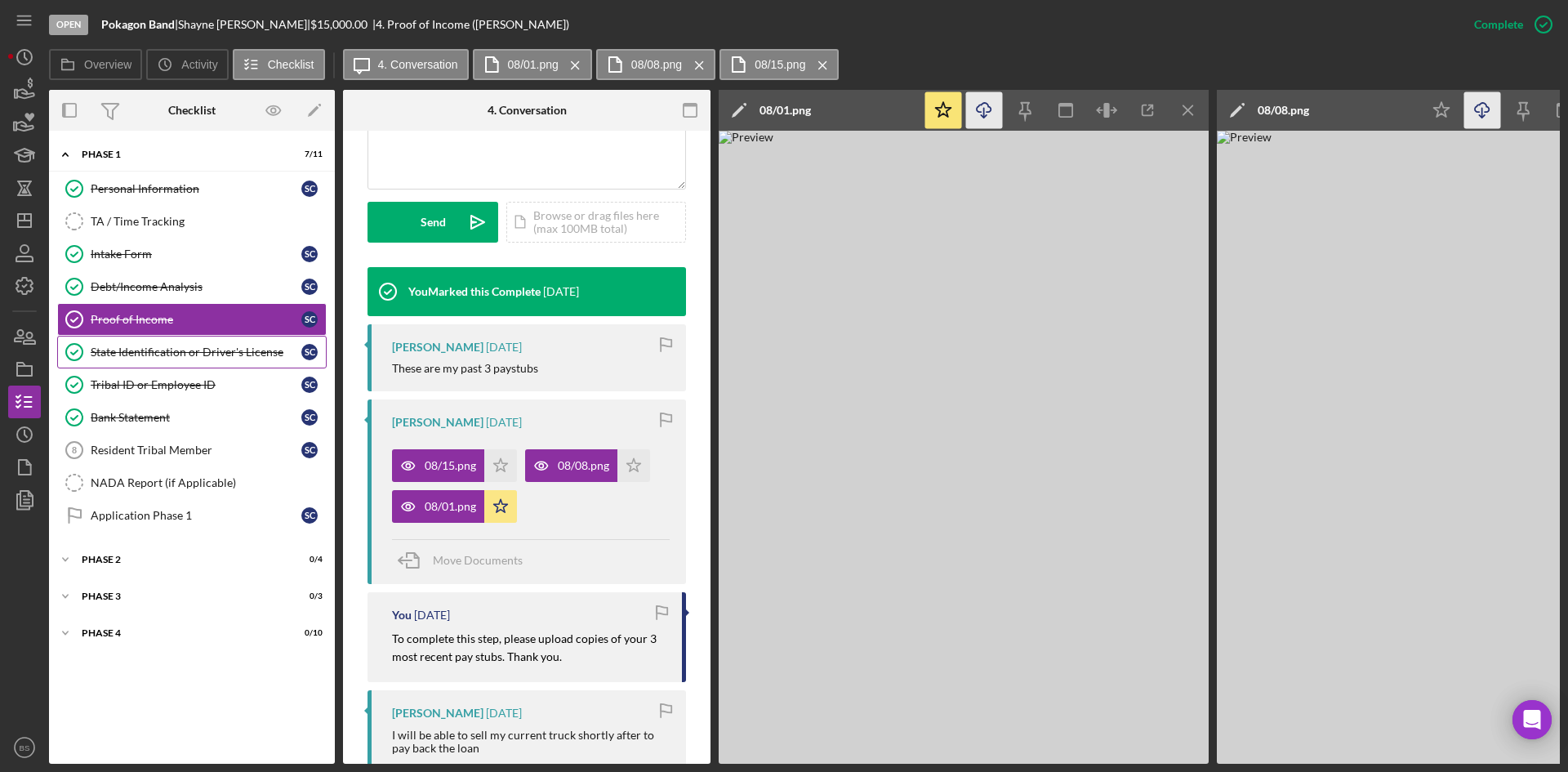
click at [131, 352] on div "State Identification or Driver's License" at bounding box center [196, 352] width 211 height 13
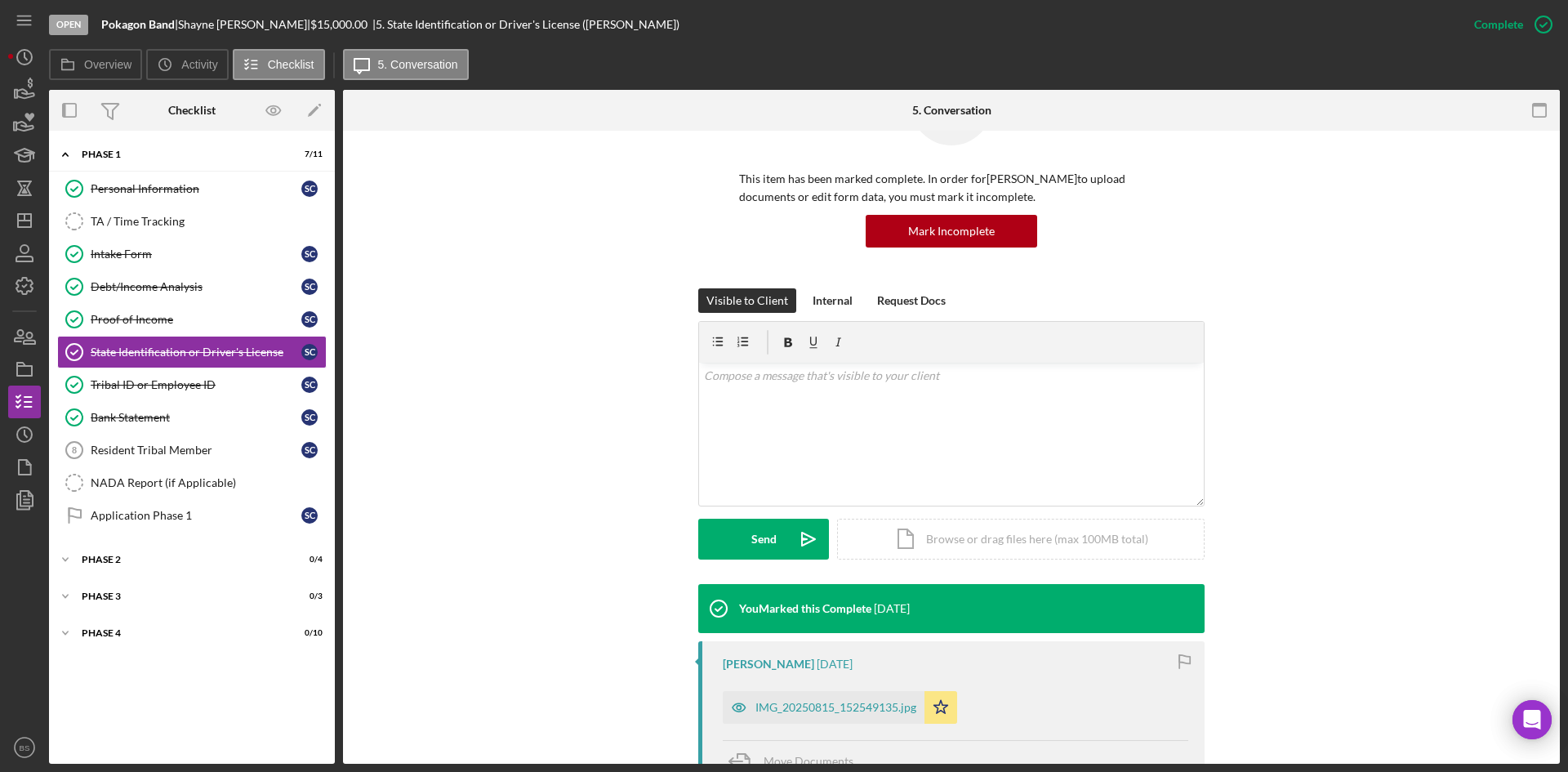
scroll to position [327, 0]
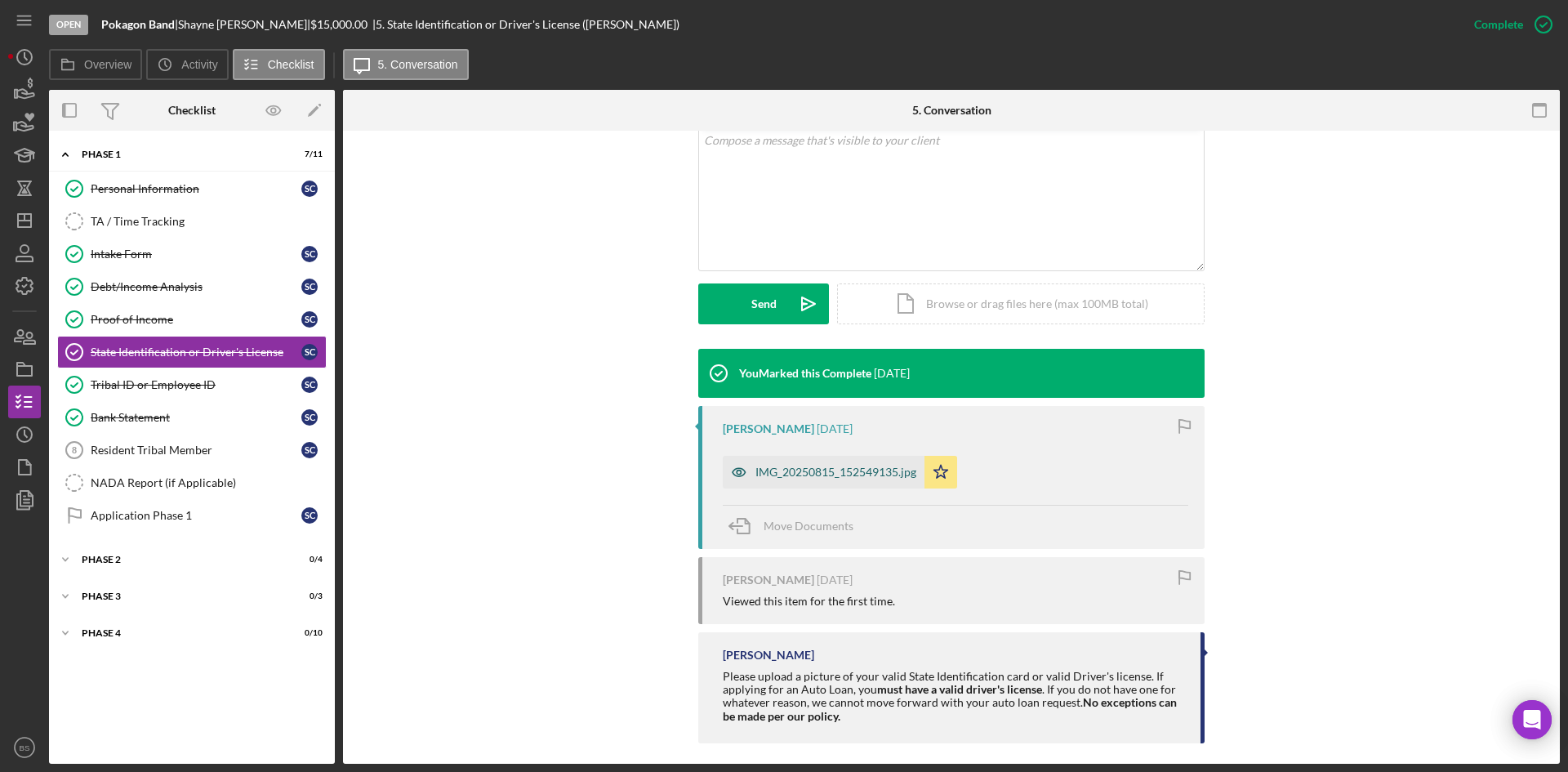
click at [767, 487] on div "IMG_20250815_152549135.jpg" at bounding box center [823, 472] width 202 height 32
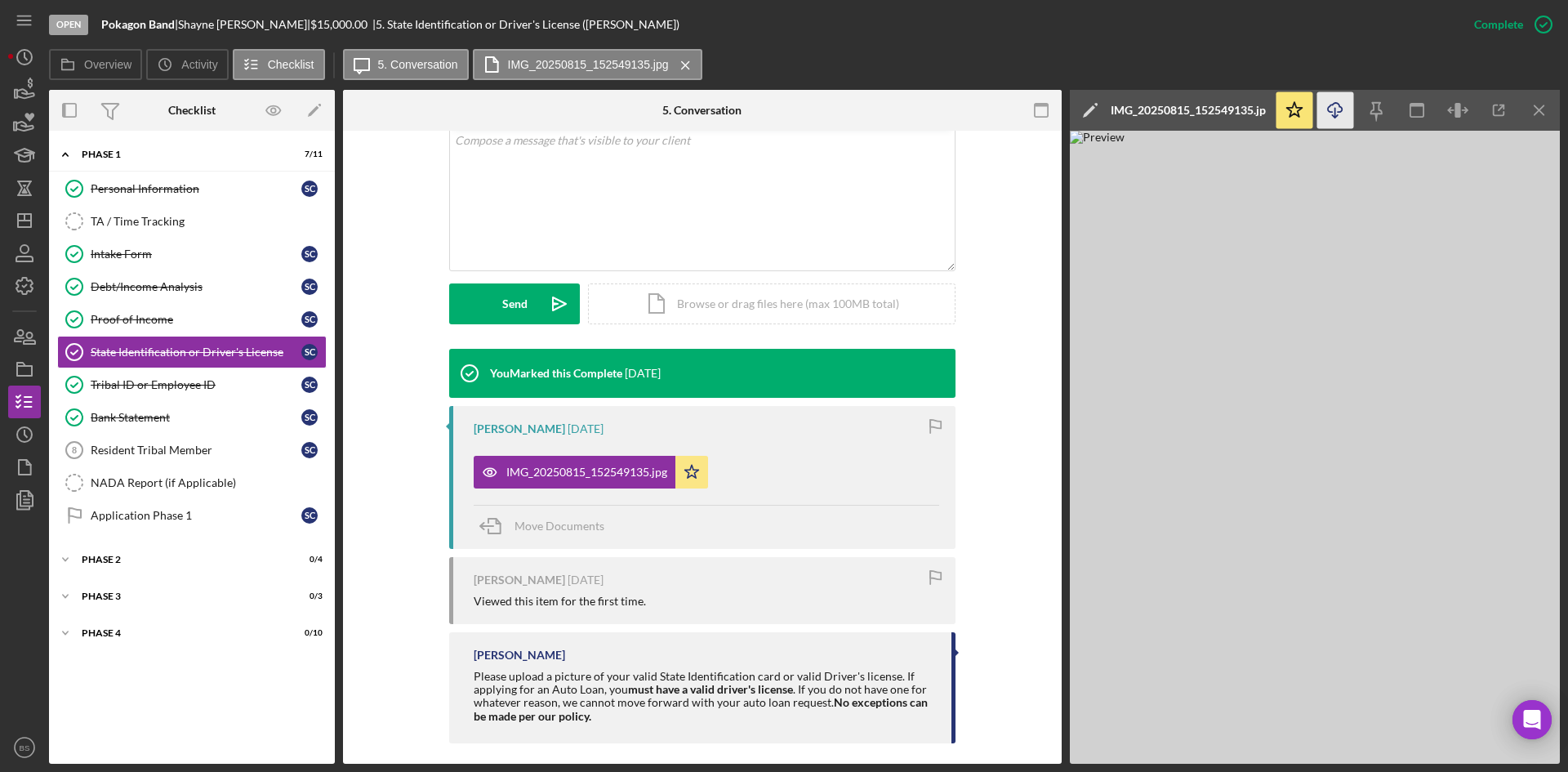
click at [1325, 115] on icon "Icon/Download" at bounding box center [1335, 110] width 37 height 37
click at [245, 368] on link "State Identification or Driver's License State Identification or Driver's Licen…" at bounding box center [191, 352] width 269 height 32
click at [243, 380] on div "Tribal ID or Employee ID" at bounding box center [196, 385] width 211 height 13
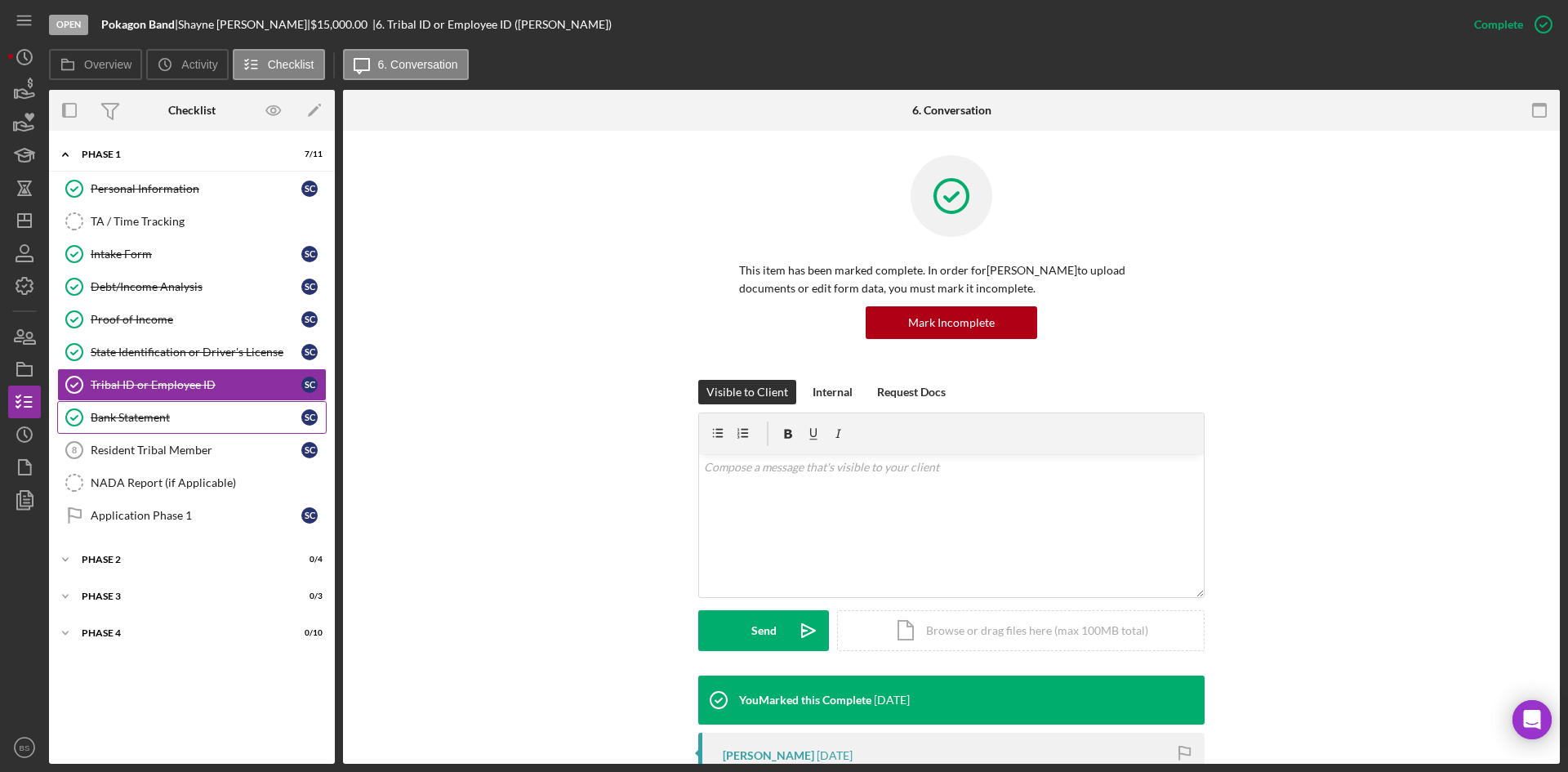
click at [234, 414] on div "Bank Statement" at bounding box center [196, 417] width 211 height 13
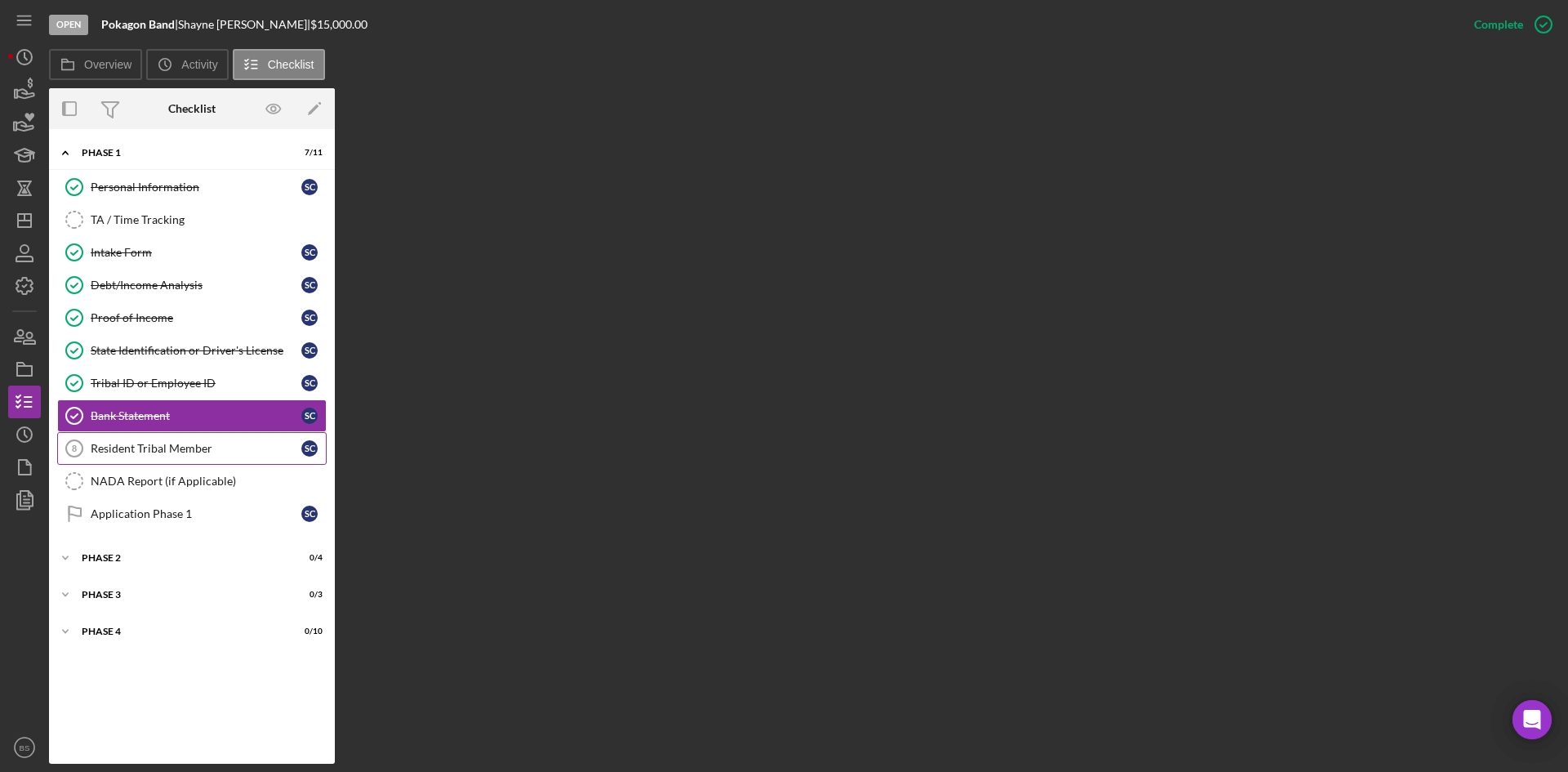
click at [260, 456] on link "Resident Tribal Member 8 Resident Tribal Member S C" at bounding box center [191, 448] width 269 height 32
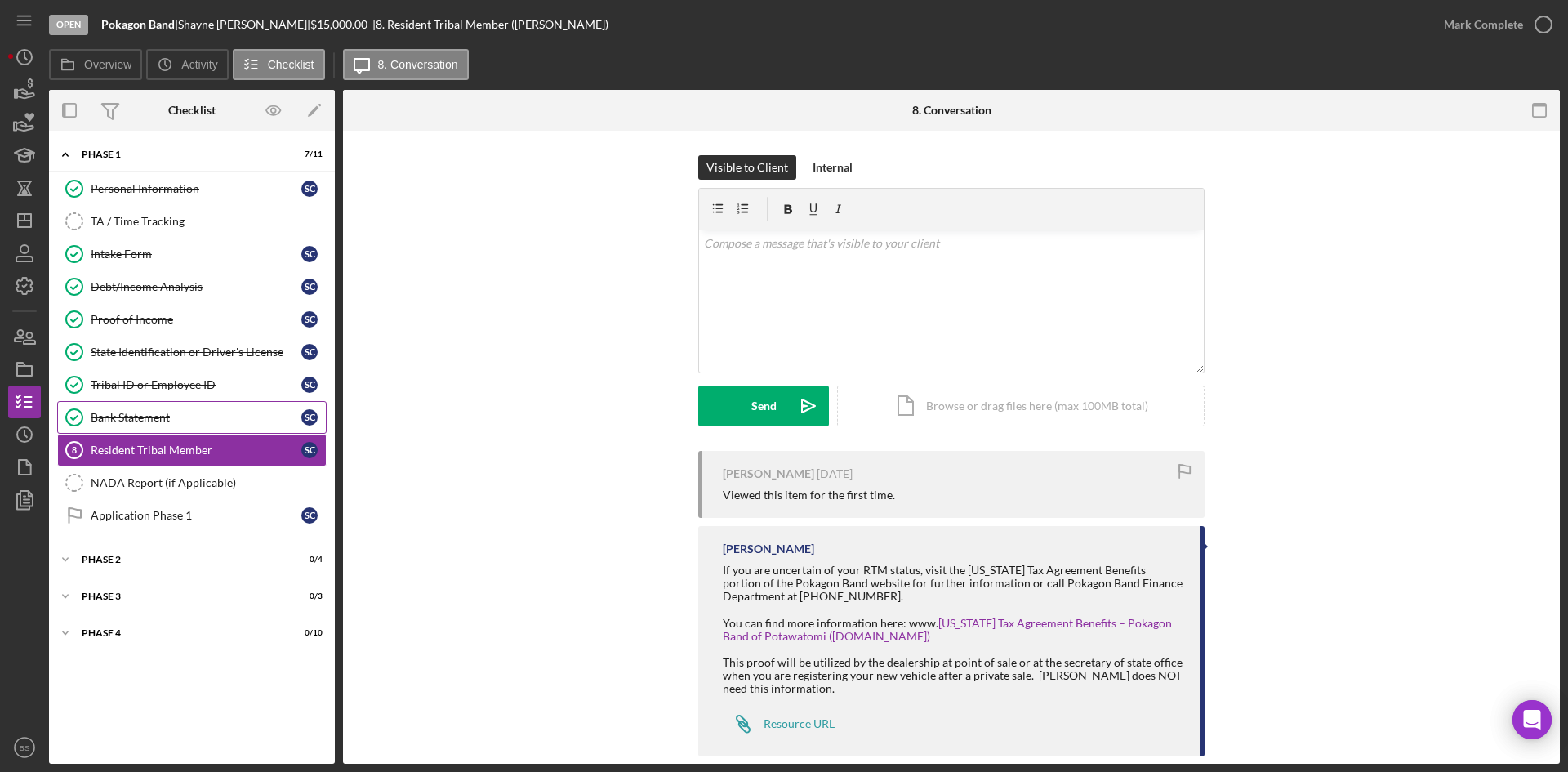
click at [253, 426] on link "Bank Statement Bank Statement S C" at bounding box center [191, 417] width 269 height 32
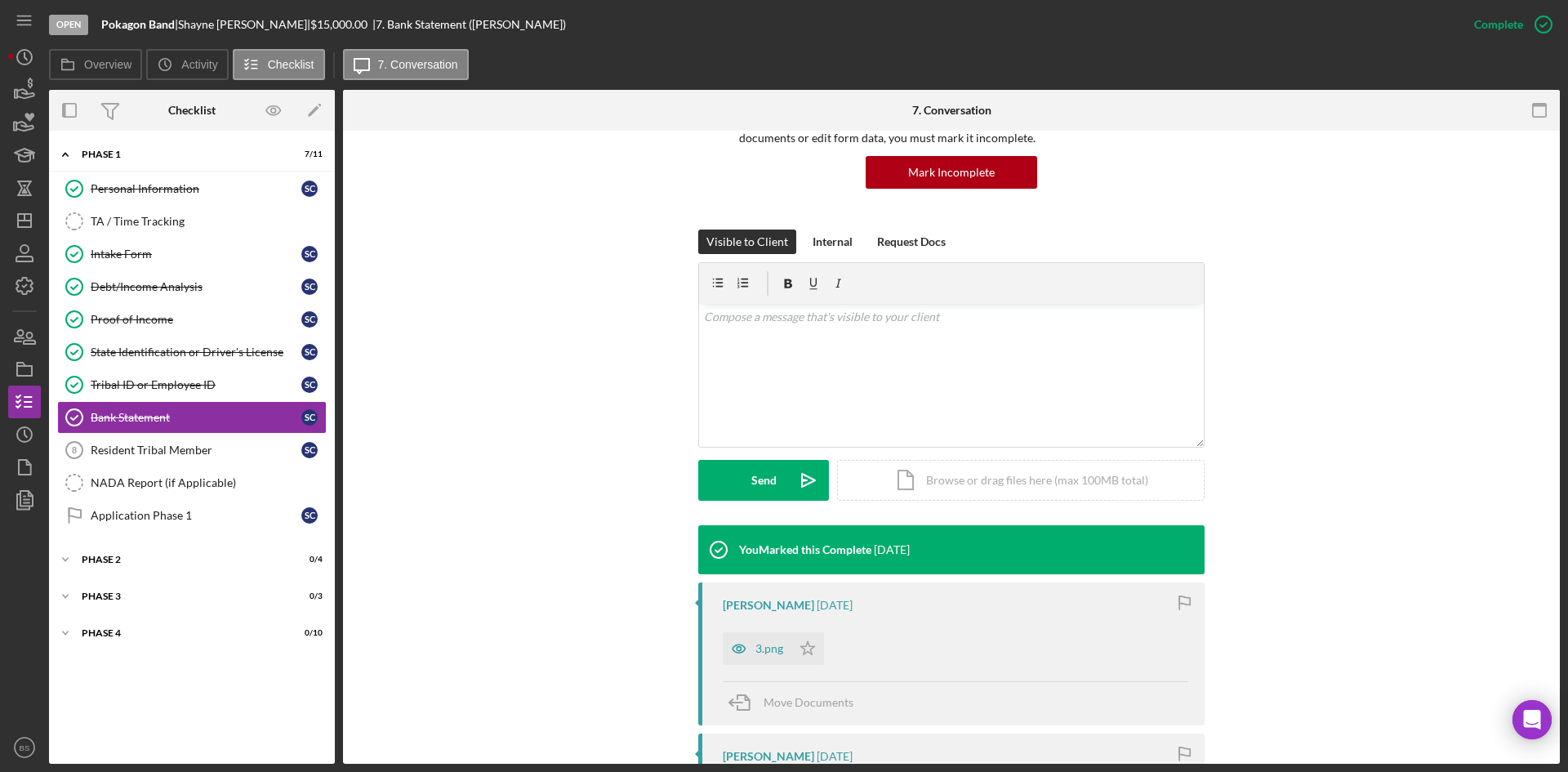
scroll to position [408, 0]
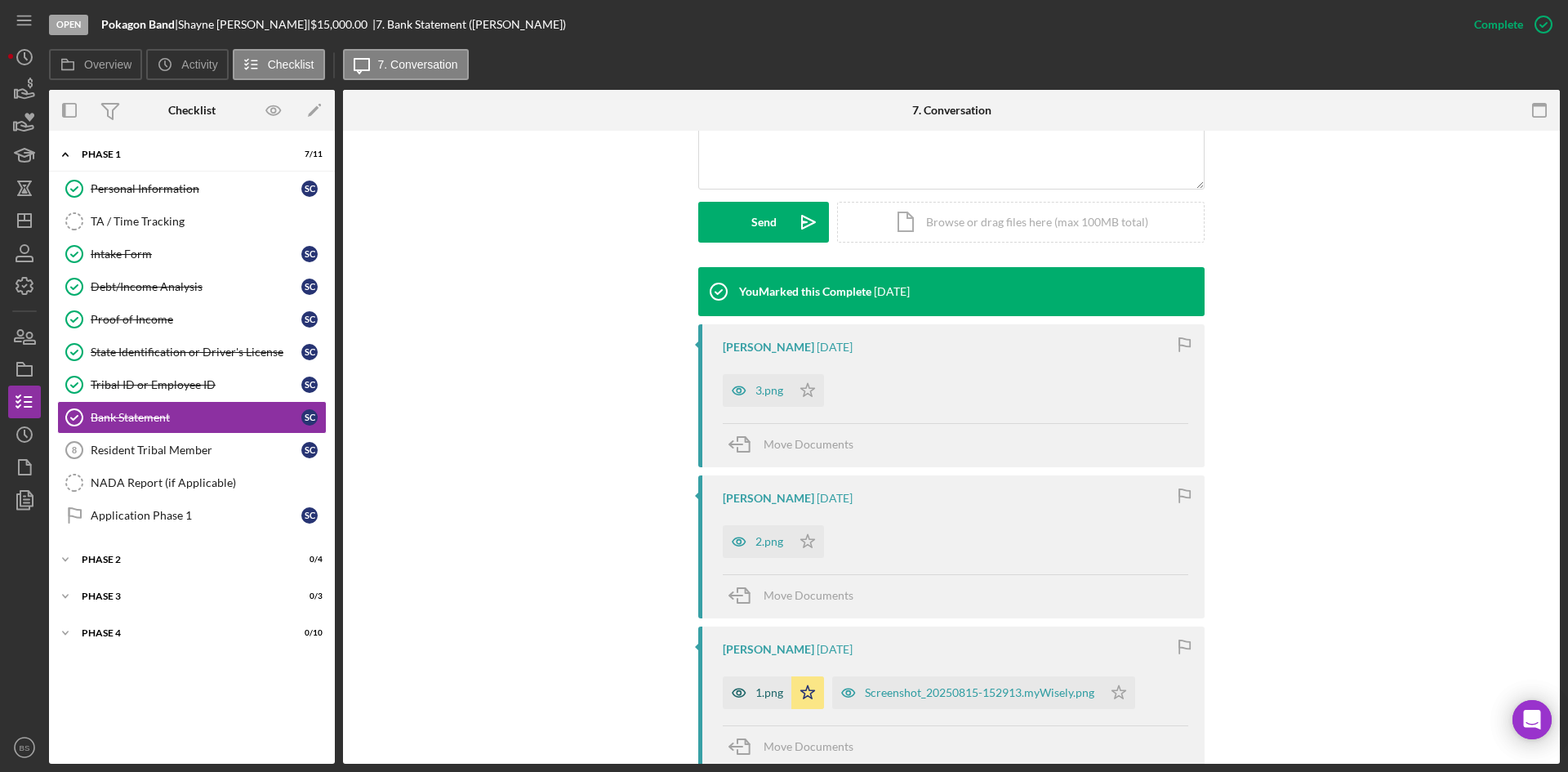
click at [764, 689] on div "1.png" at bounding box center [768, 692] width 28 height 13
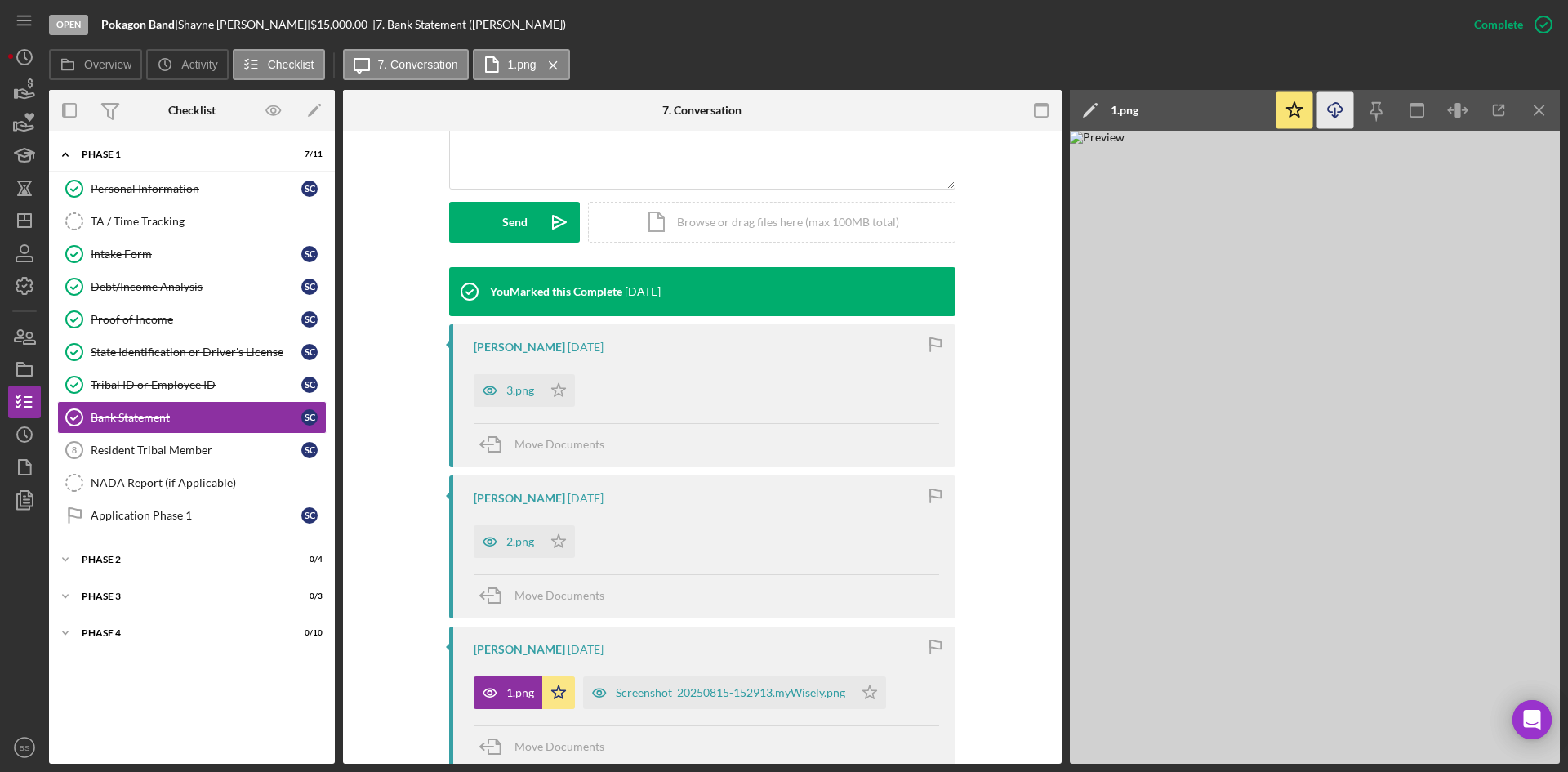
click at [1340, 97] on icon "Icon/Download" at bounding box center [1335, 110] width 37 height 37
click at [529, 543] on div "2.png" at bounding box center [520, 542] width 28 height 13
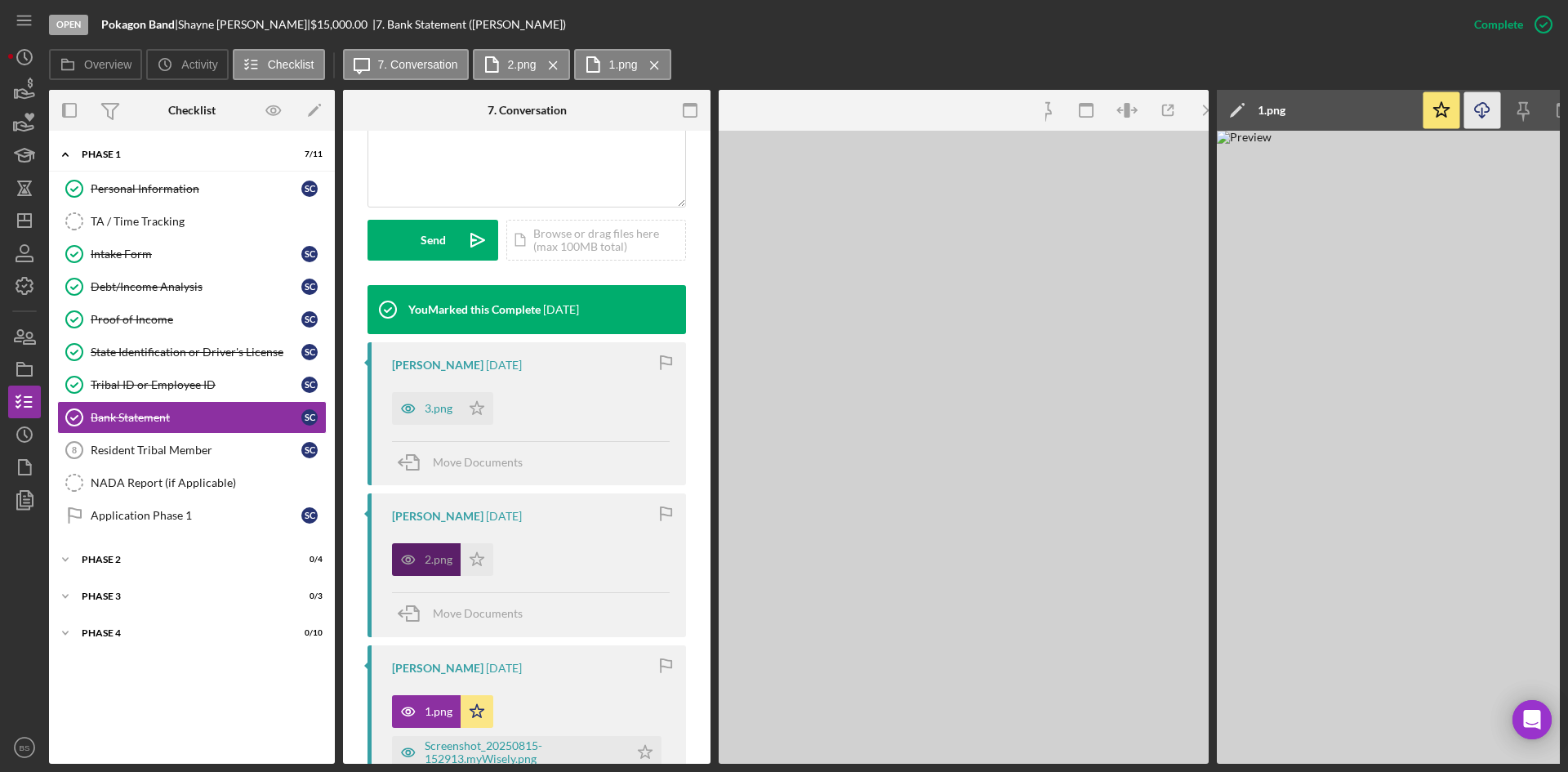
scroll to position [426, 0]
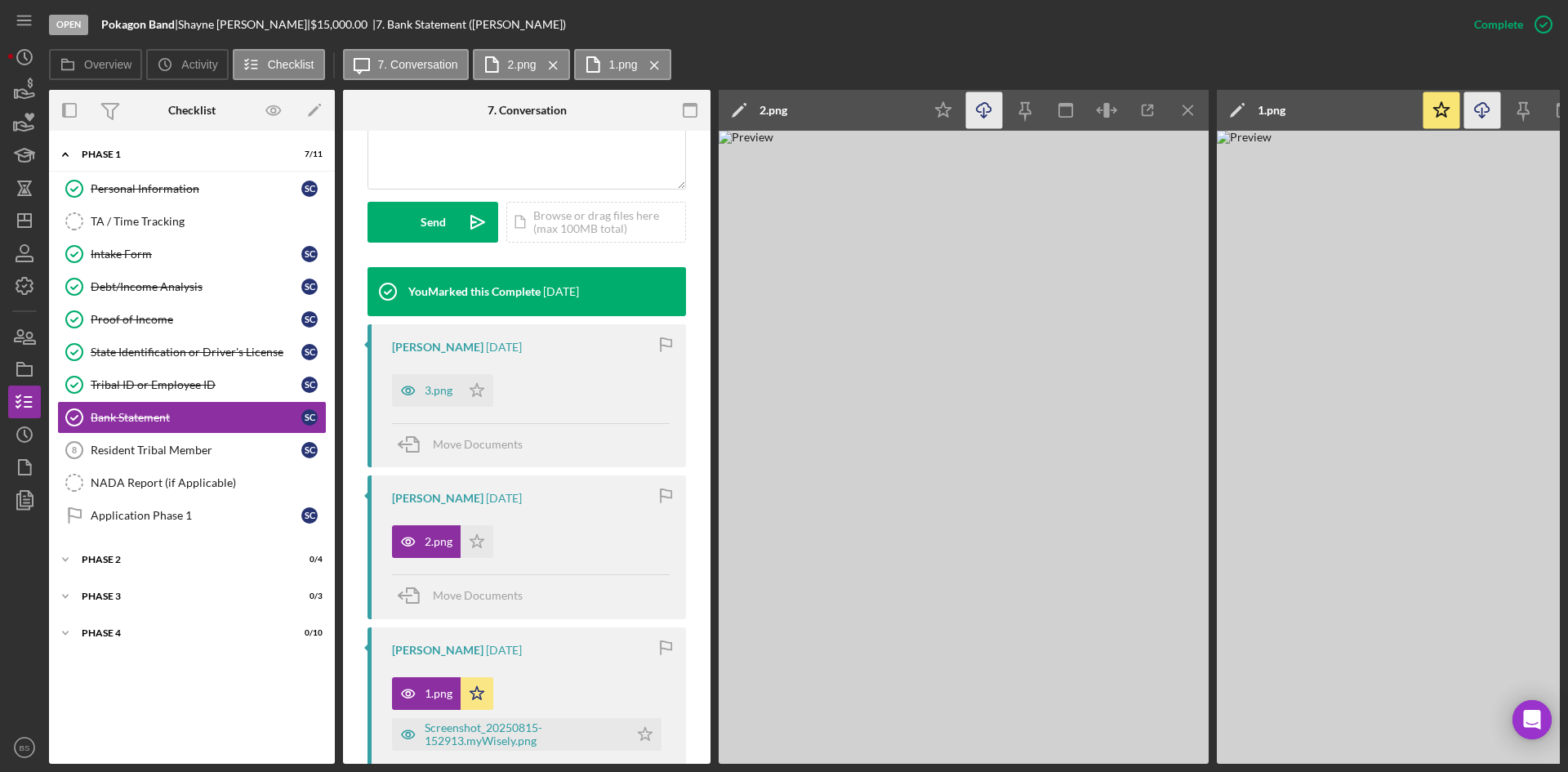
click at [988, 109] on icon "Icon/Download" at bounding box center [984, 110] width 37 height 37
click at [449, 396] on div "3.png" at bounding box center [438, 391] width 28 height 13
click at [991, 117] on icon "Icon/Download" at bounding box center [984, 110] width 37 height 37
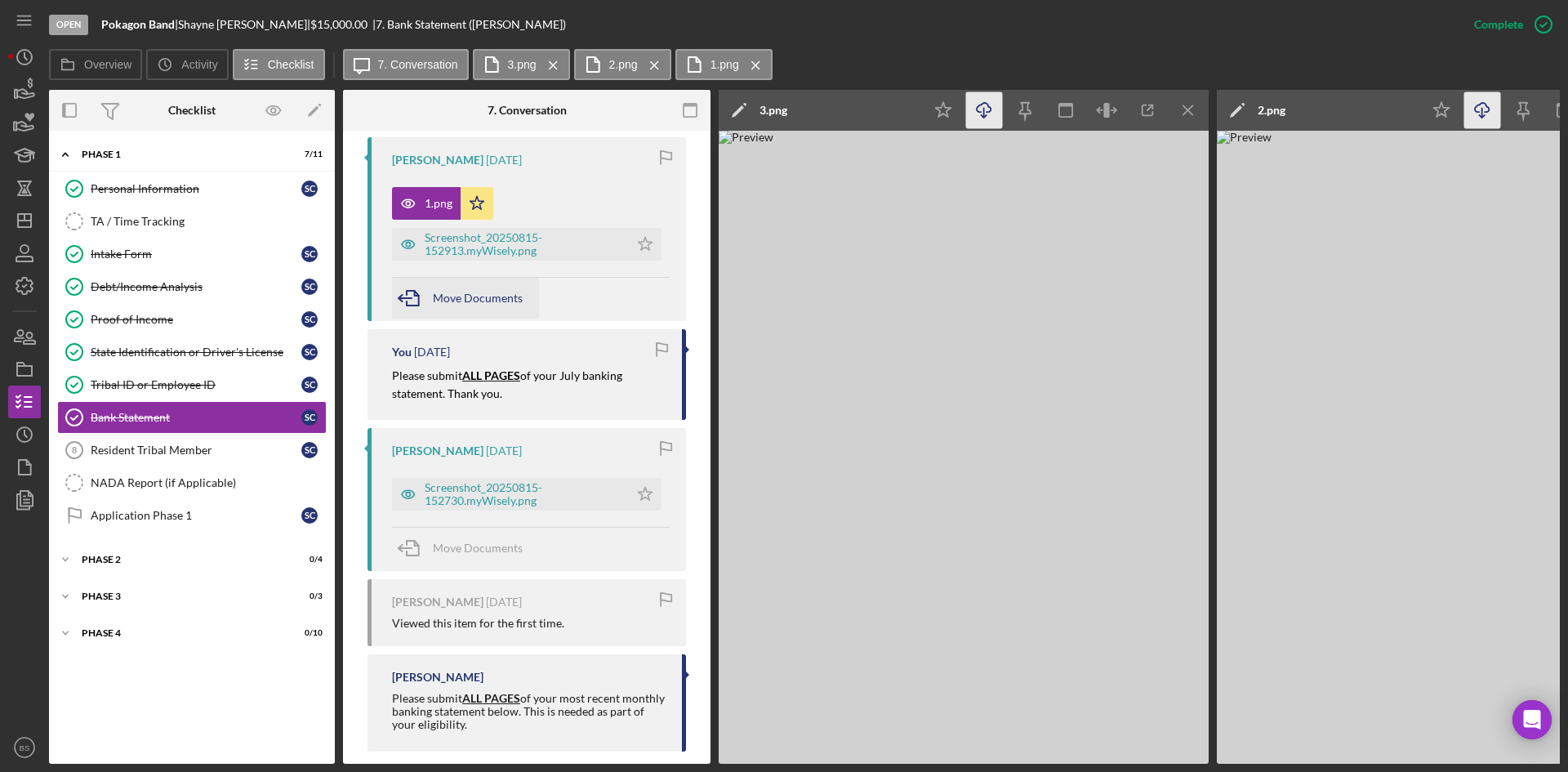
scroll to position [508, 0]
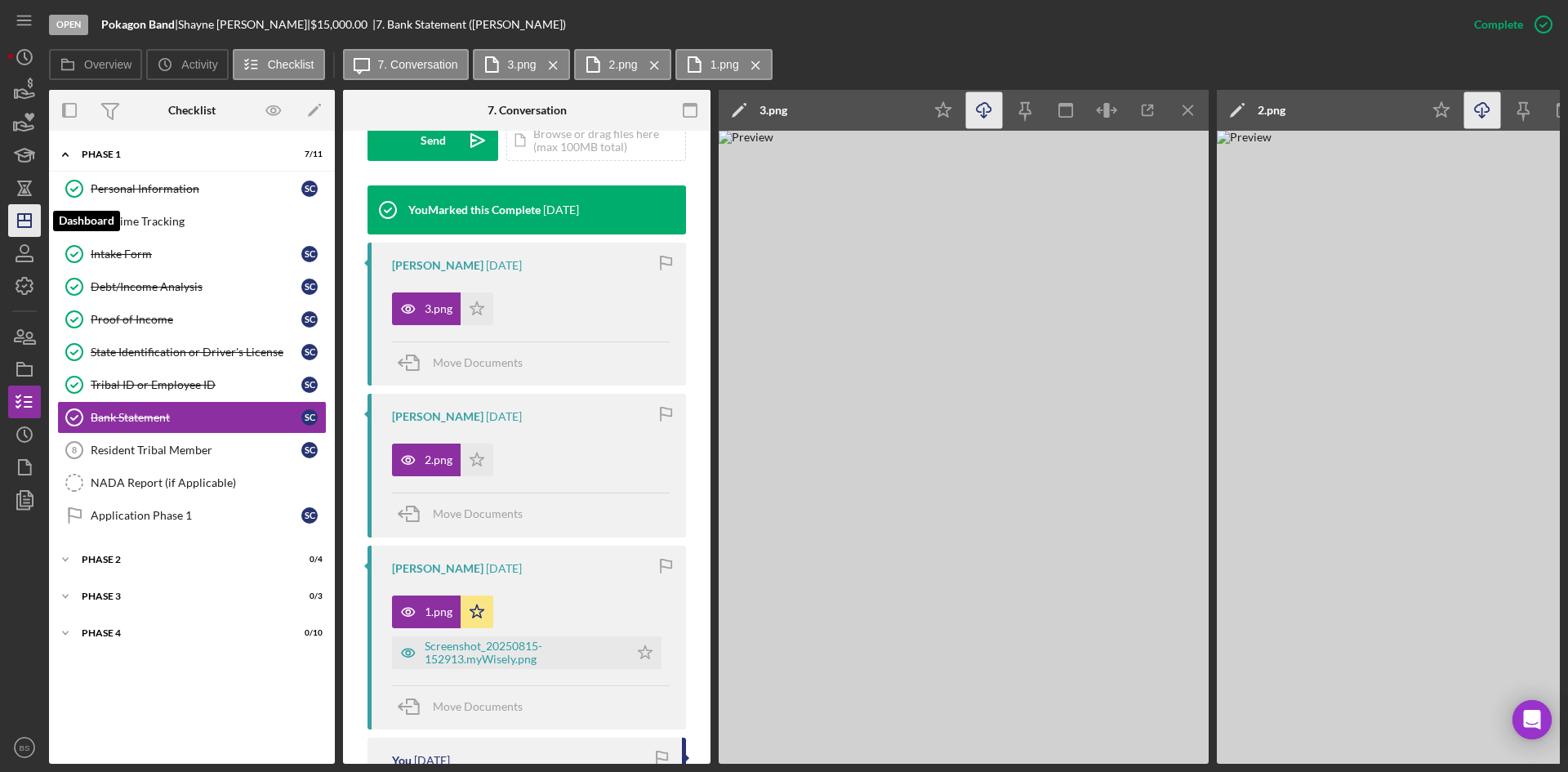
click at [20, 224] on icon "Icon/Dashboard" at bounding box center [24, 220] width 41 height 41
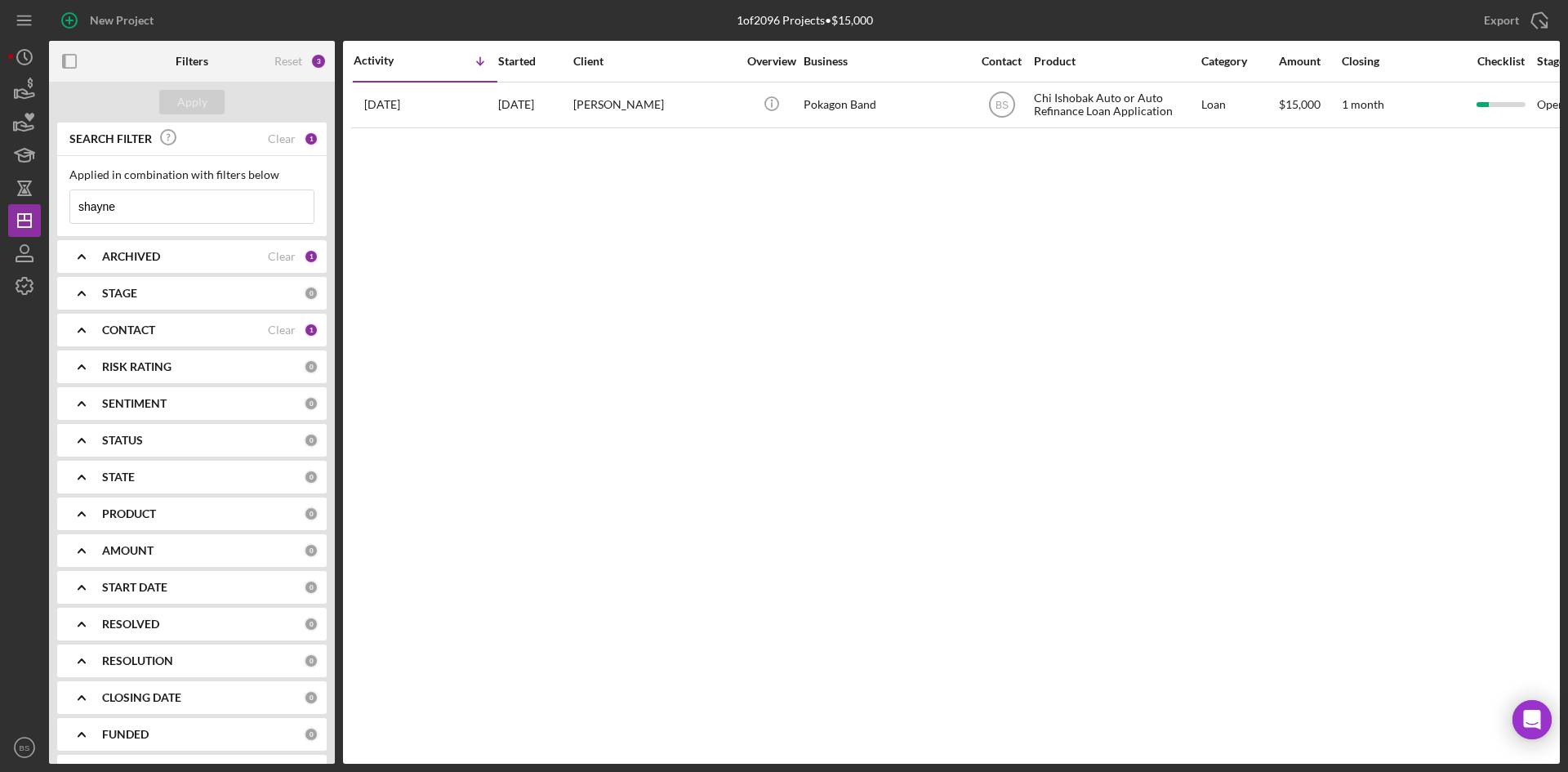
click at [281, 130] on div "SEARCH FILTER Clear 1" at bounding box center [192, 139] width 253 height 37
click at [279, 136] on div "Clear" at bounding box center [281, 139] width 28 height 13
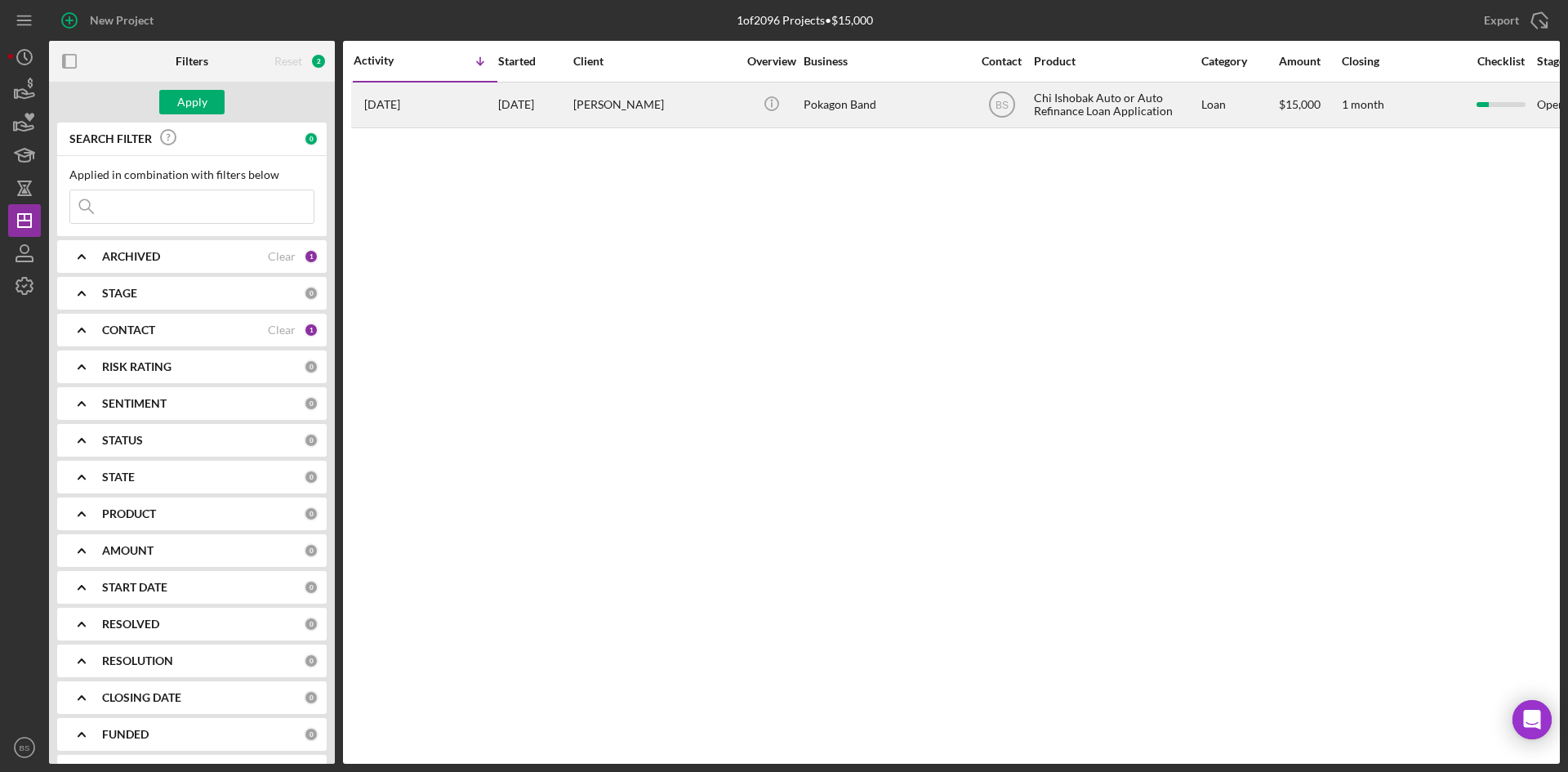
click at [536, 108] on div "[DATE]" at bounding box center [534, 106] width 73 height 44
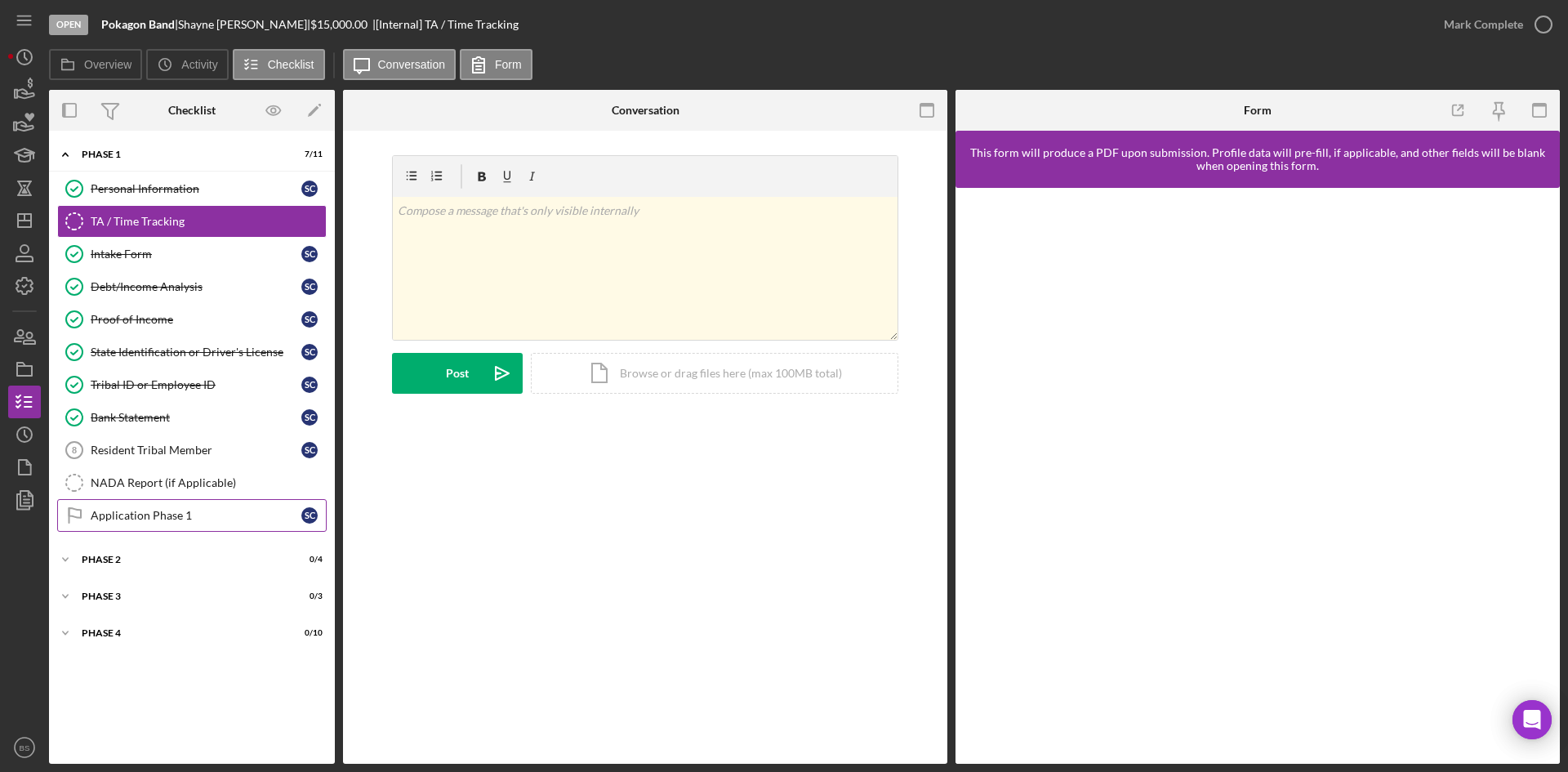
drag, startPoint x: 156, startPoint y: 519, endPoint x: 216, endPoint y: 512, distance: 60.4
click at [156, 519] on div "Application Phase 1" at bounding box center [196, 515] width 211 height 13
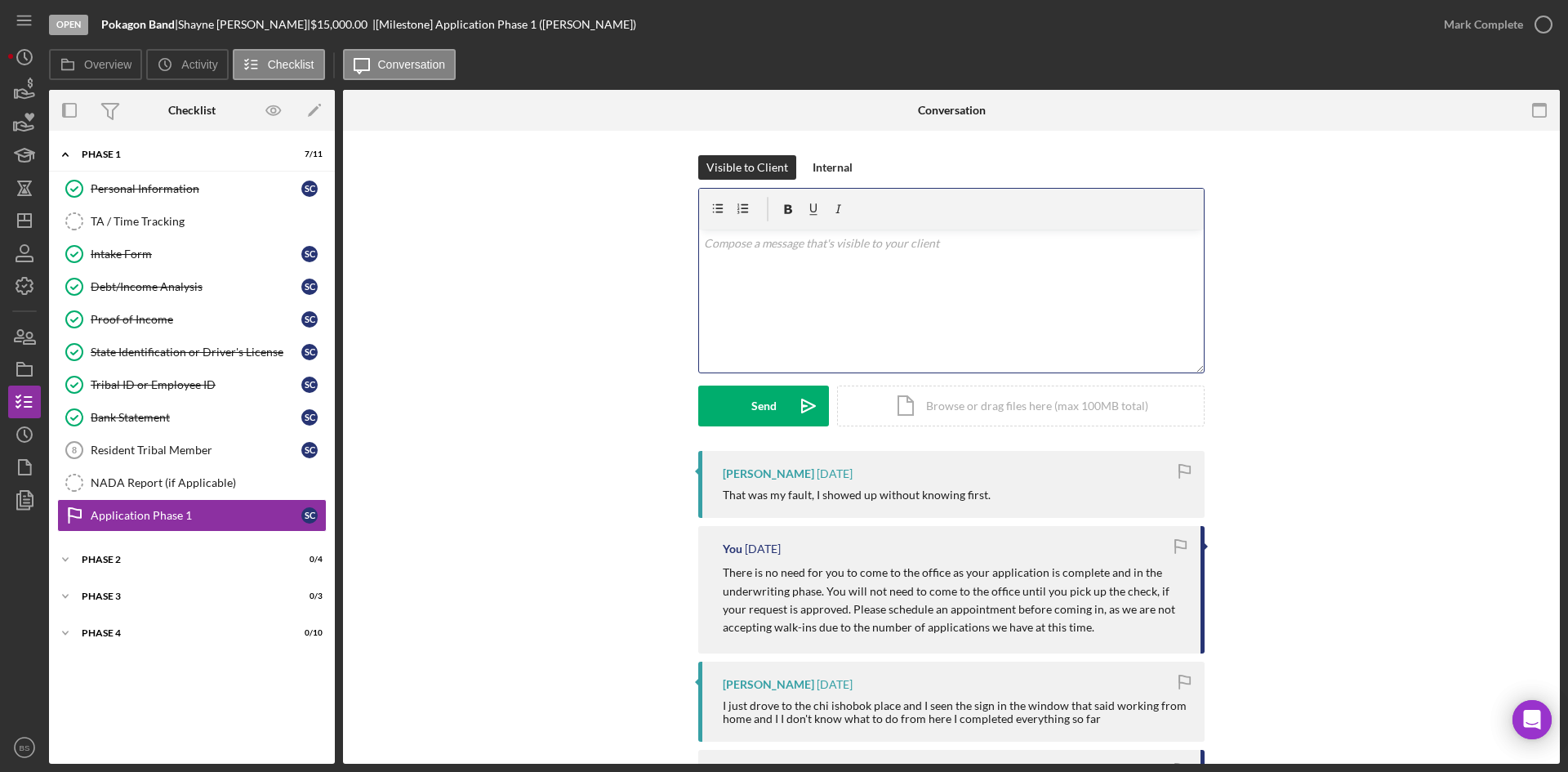
click at [874, 338] on div "v Color teal Color pink Remove color Add row above Add row below Add column bef…" at bounding box center [951, 300] width 505 height 143
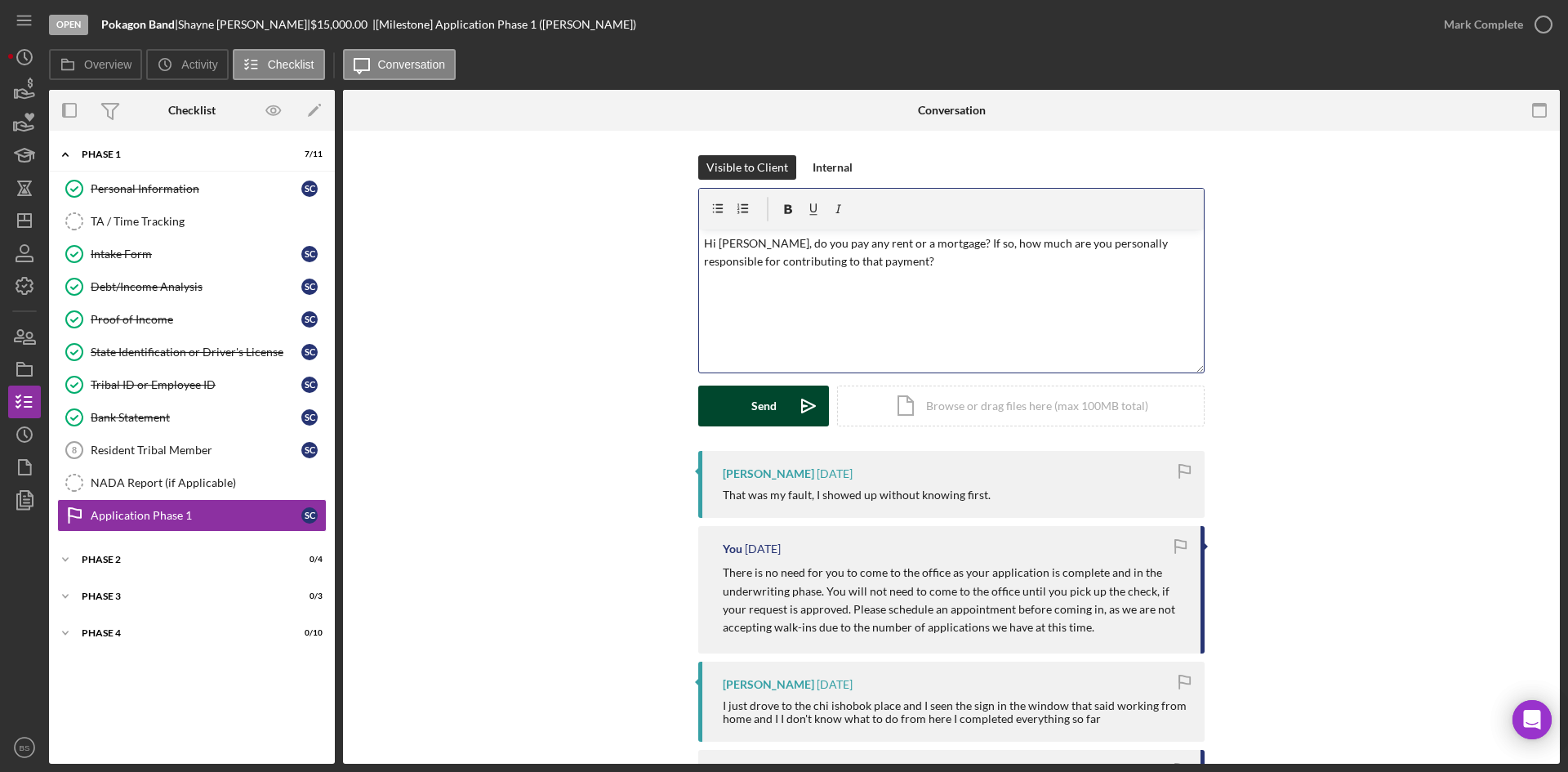
click at [751, 419] on div "Send" at bounding box center [764, 405] width 26 height 41
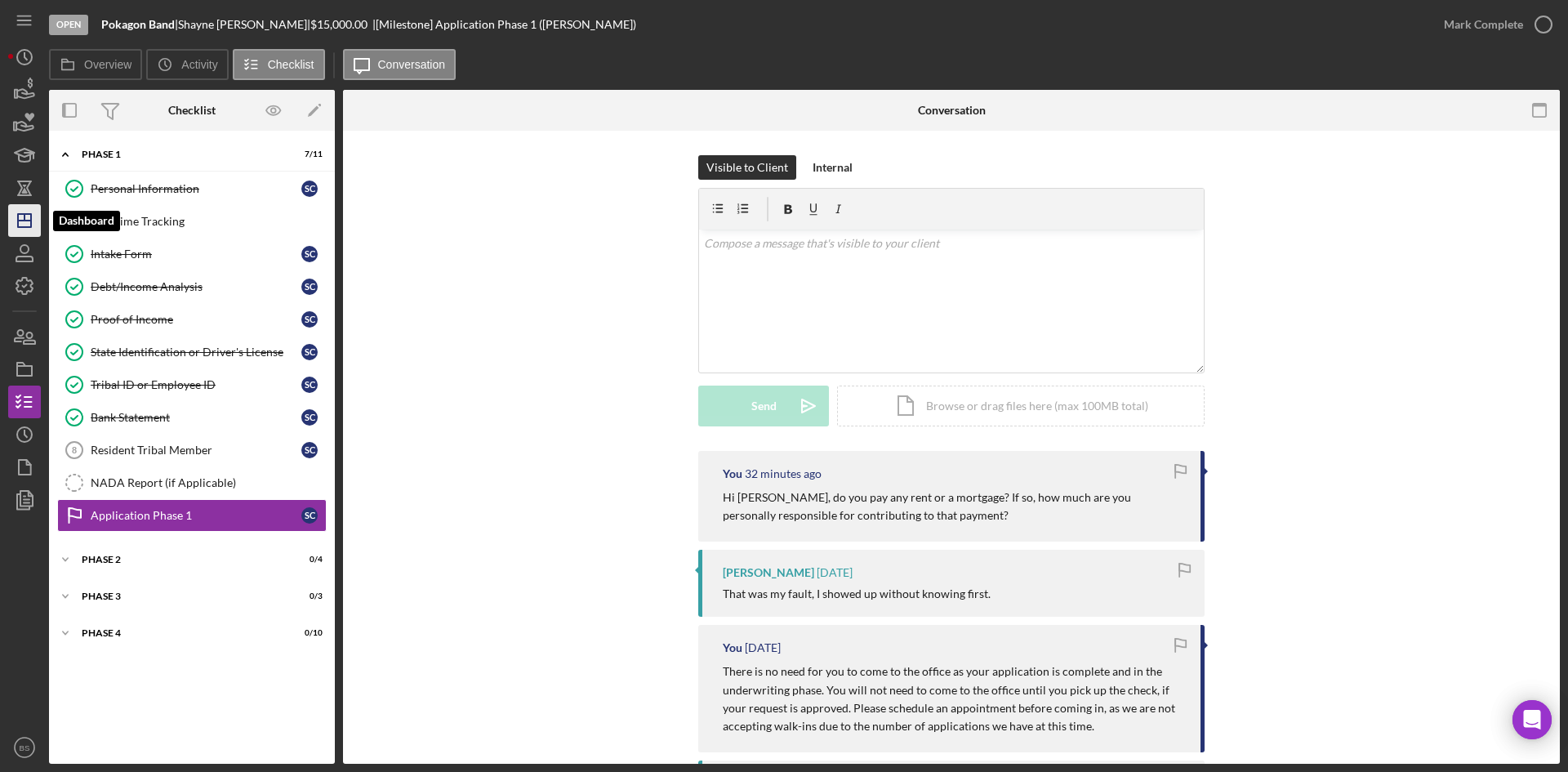
click at [20, 221] on line "button" at bounding box center [25, 221] width 13 height 0
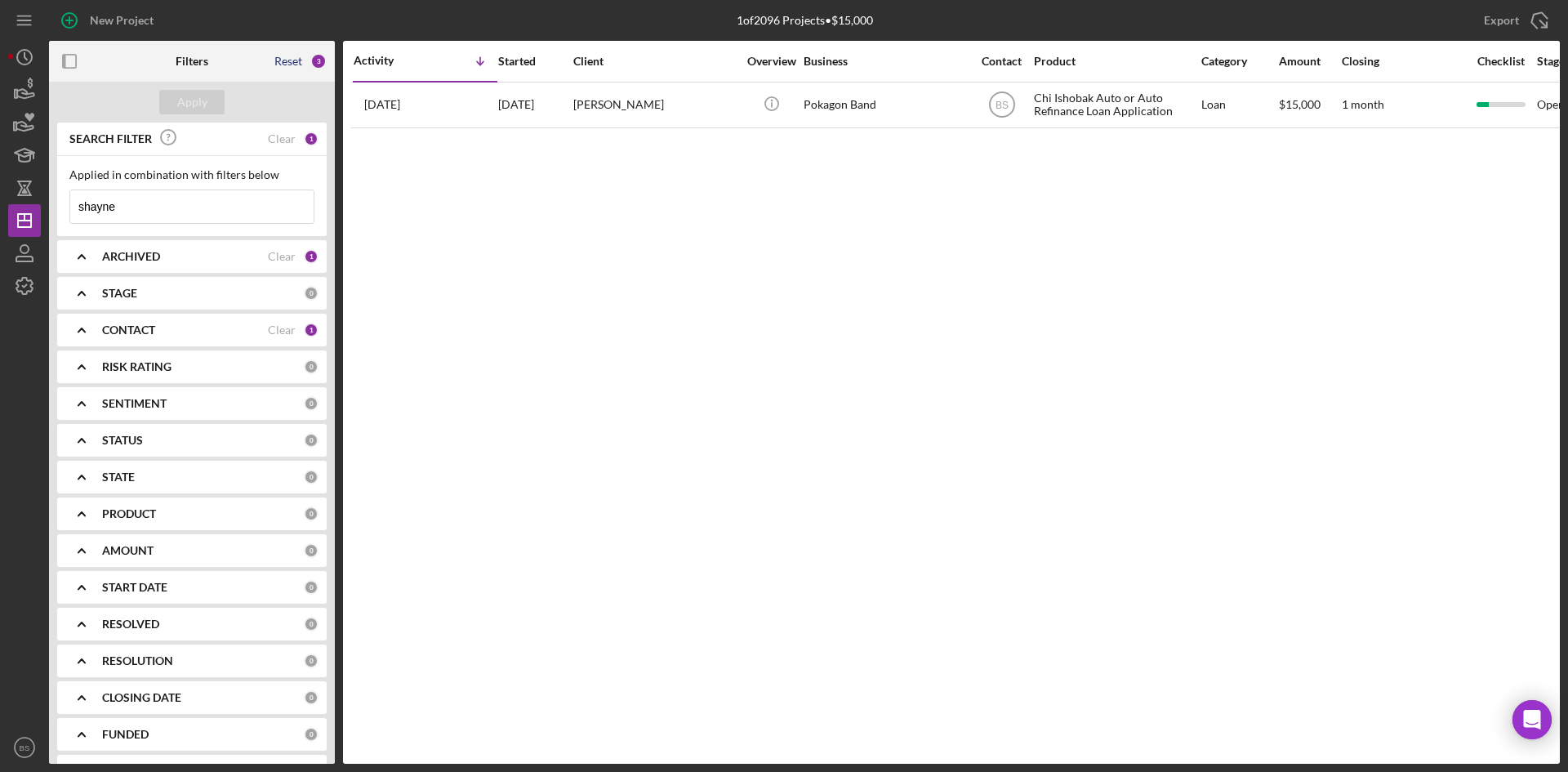
click at [292, 67] on div "Reset" at bounding box center [288, 62] width 28 height 13
click at [211, 106] on button "Apply" at bounding box center [191, 102] width 66 height 25
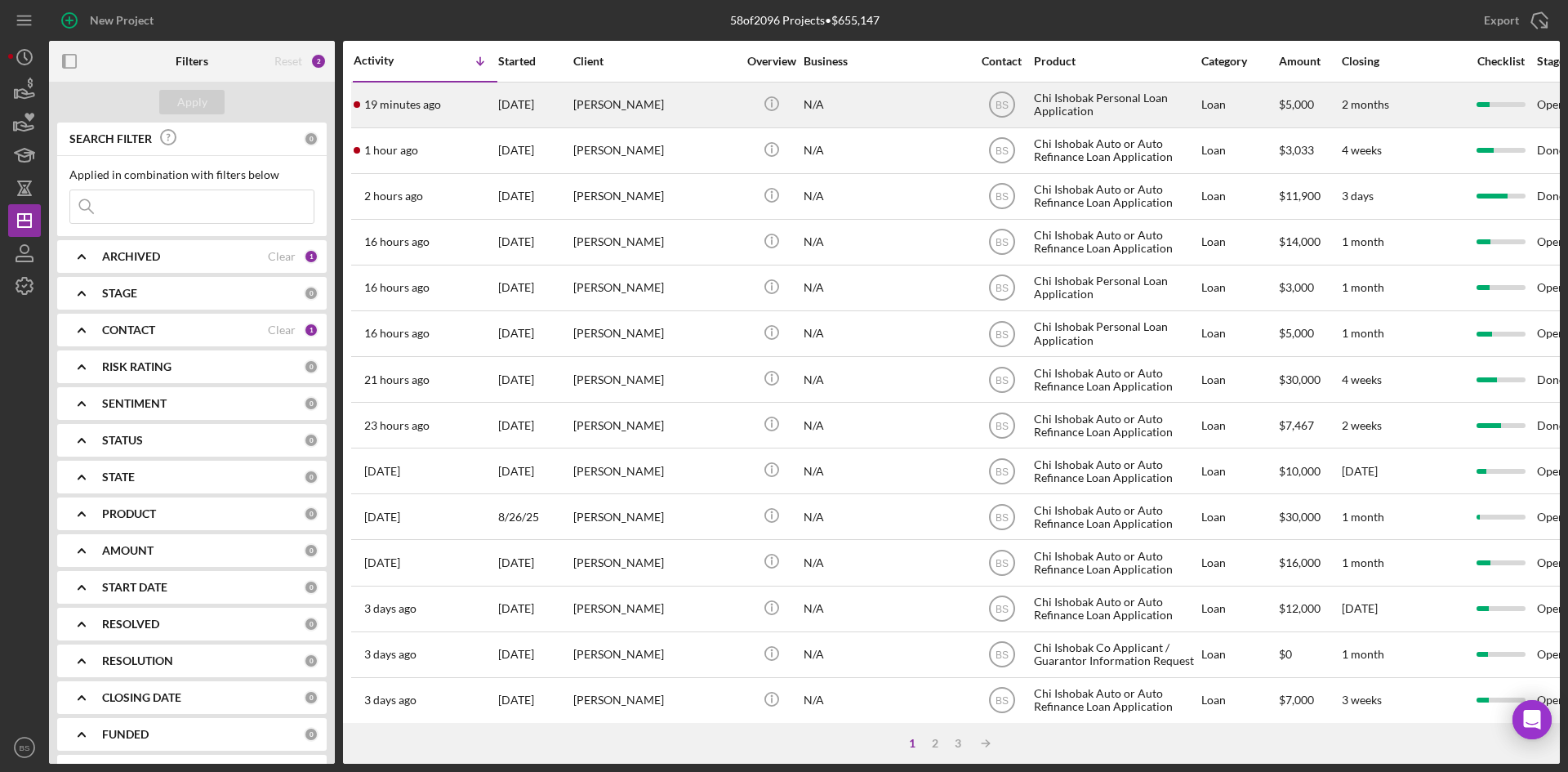
click at [482, 114] on div "19 minutes ago Jenica Heberer" at bounding box center [425, 106] width 143 height 44
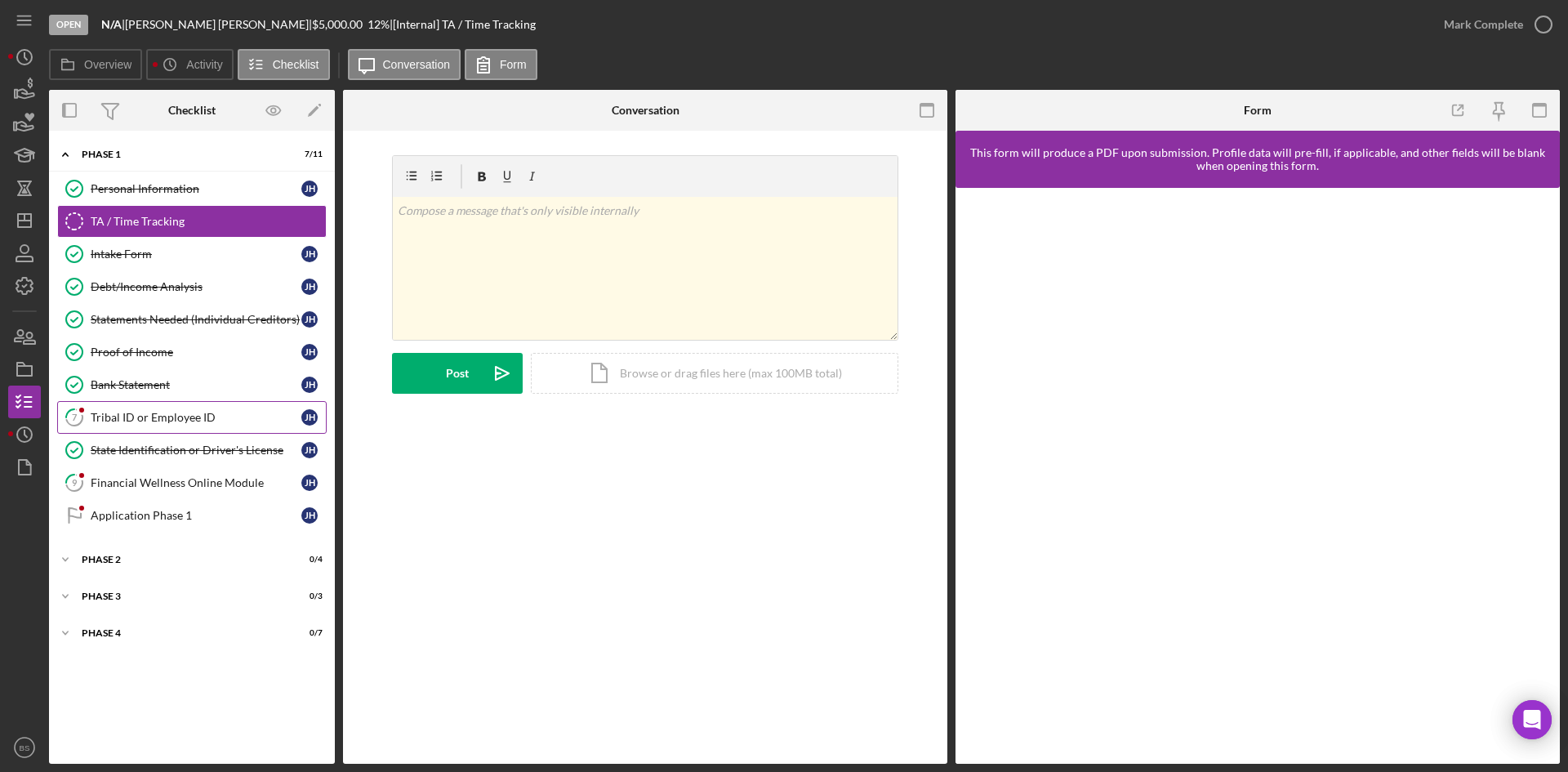
click at [171, 407] on link "7 Tribal ID or Employee ID J H" at bounding box center [191, 417] width 269 height 32
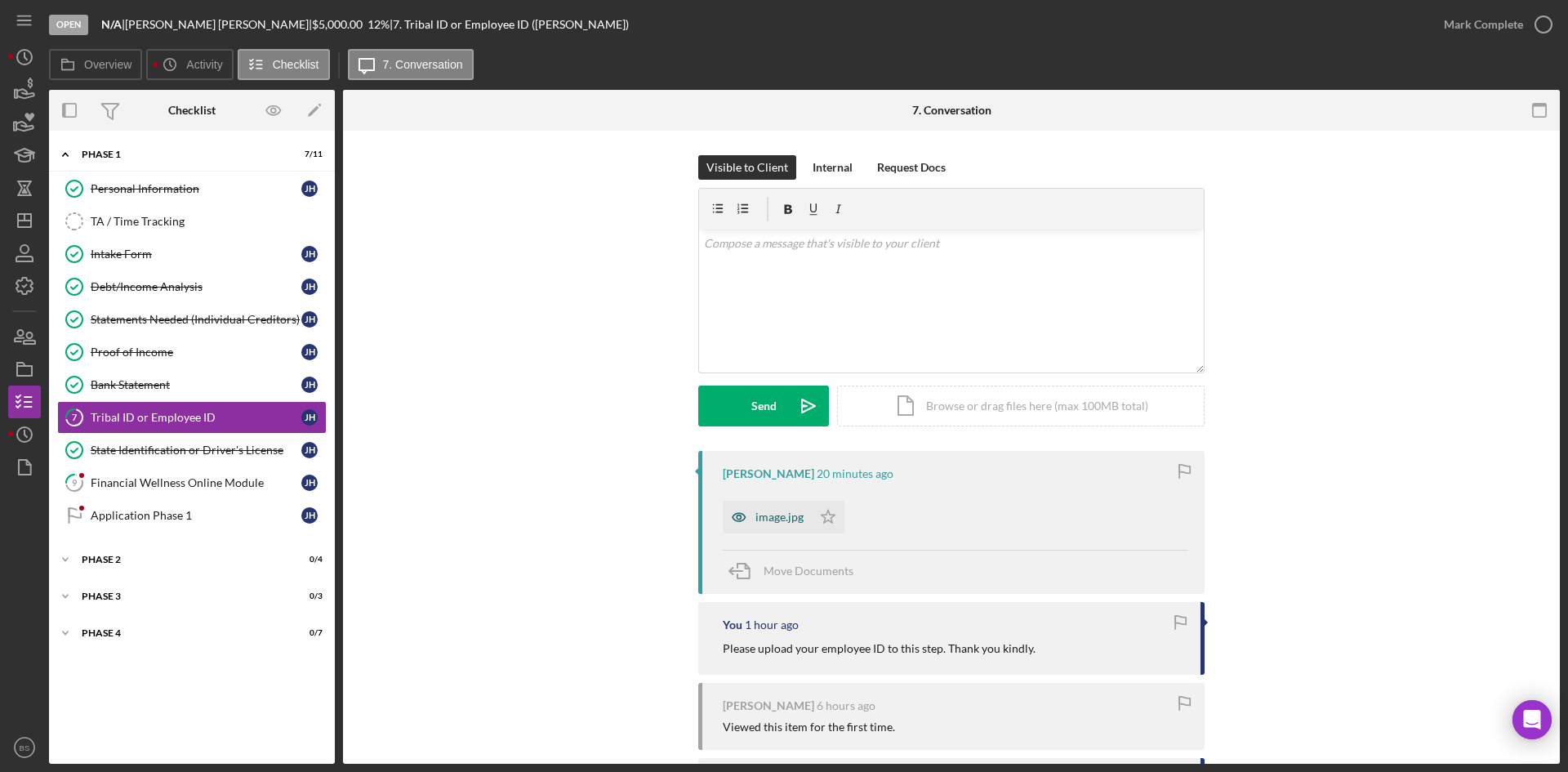
click at [773, 507] on div "image.jpg" at bounding box center [767, 517] width 89 height 32
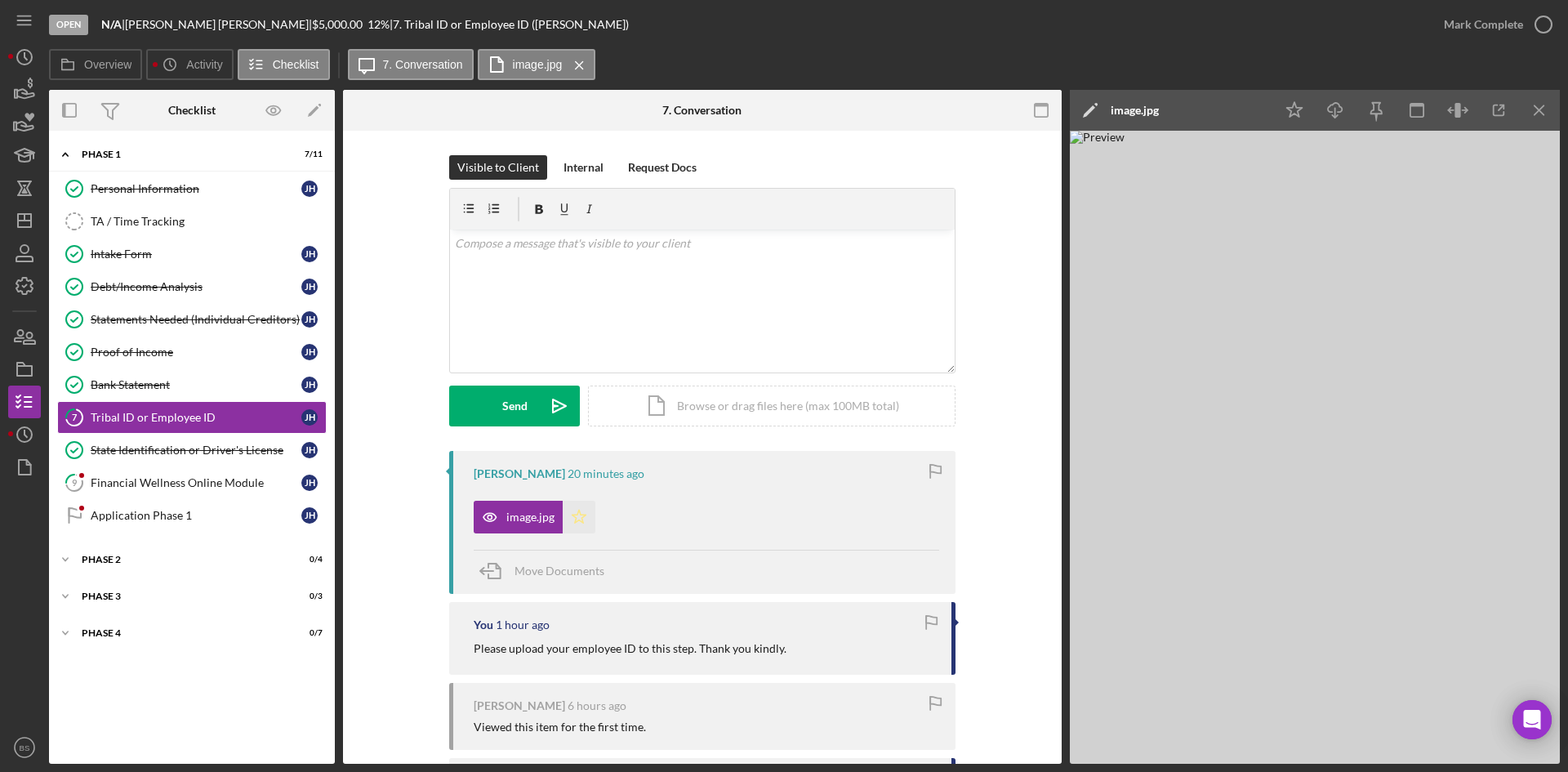
click at [579, 514] on polygon "button" at bounding box center [579, 516] width 14 height 13
click at [1486, 28] on div "Mark Complete" at bounding box center [1483, 25] width 79 height 32
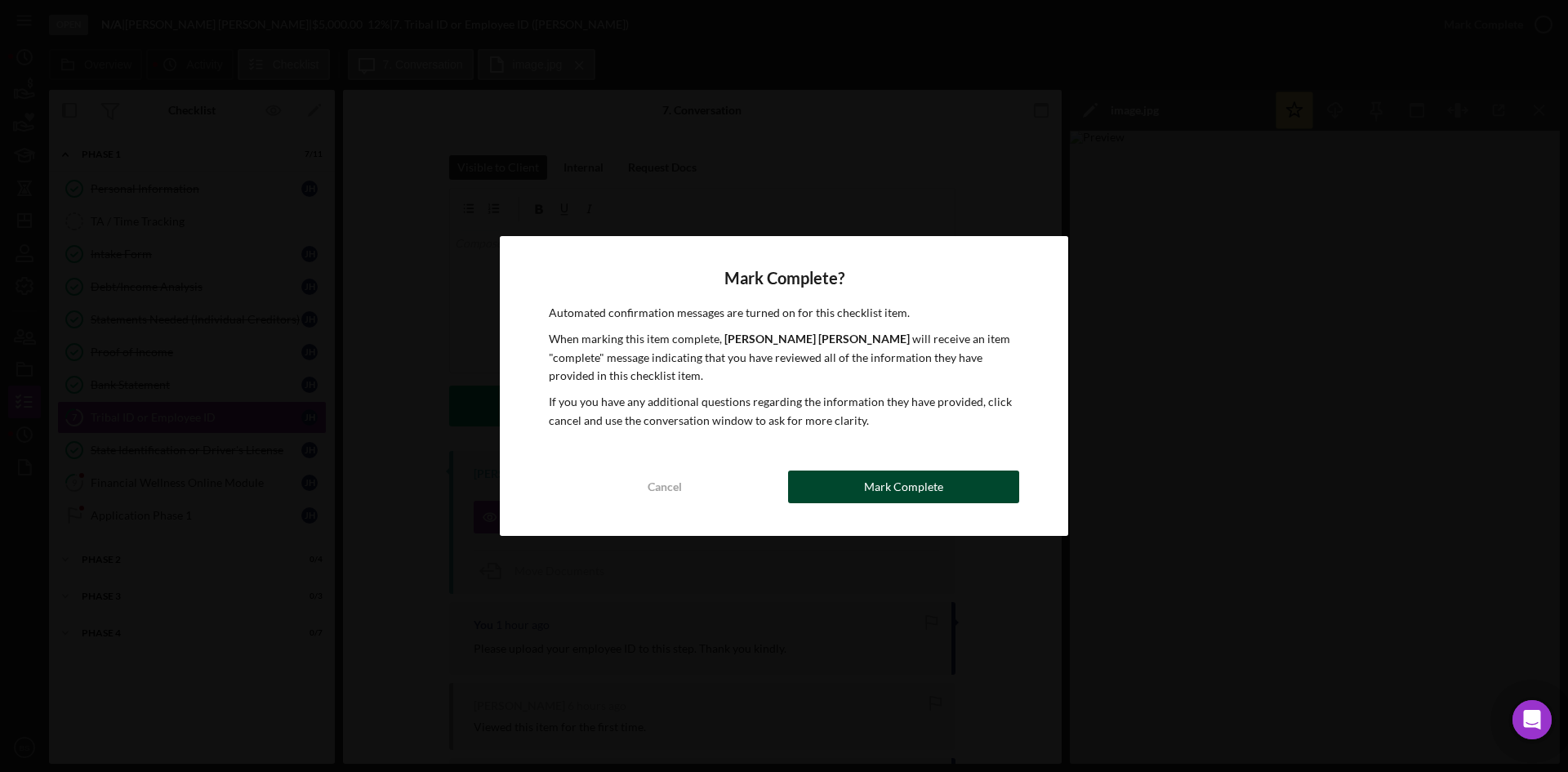
click at [857, 477] on button "Mark Complete" at bounding box center [903, 487] width 231 height 32
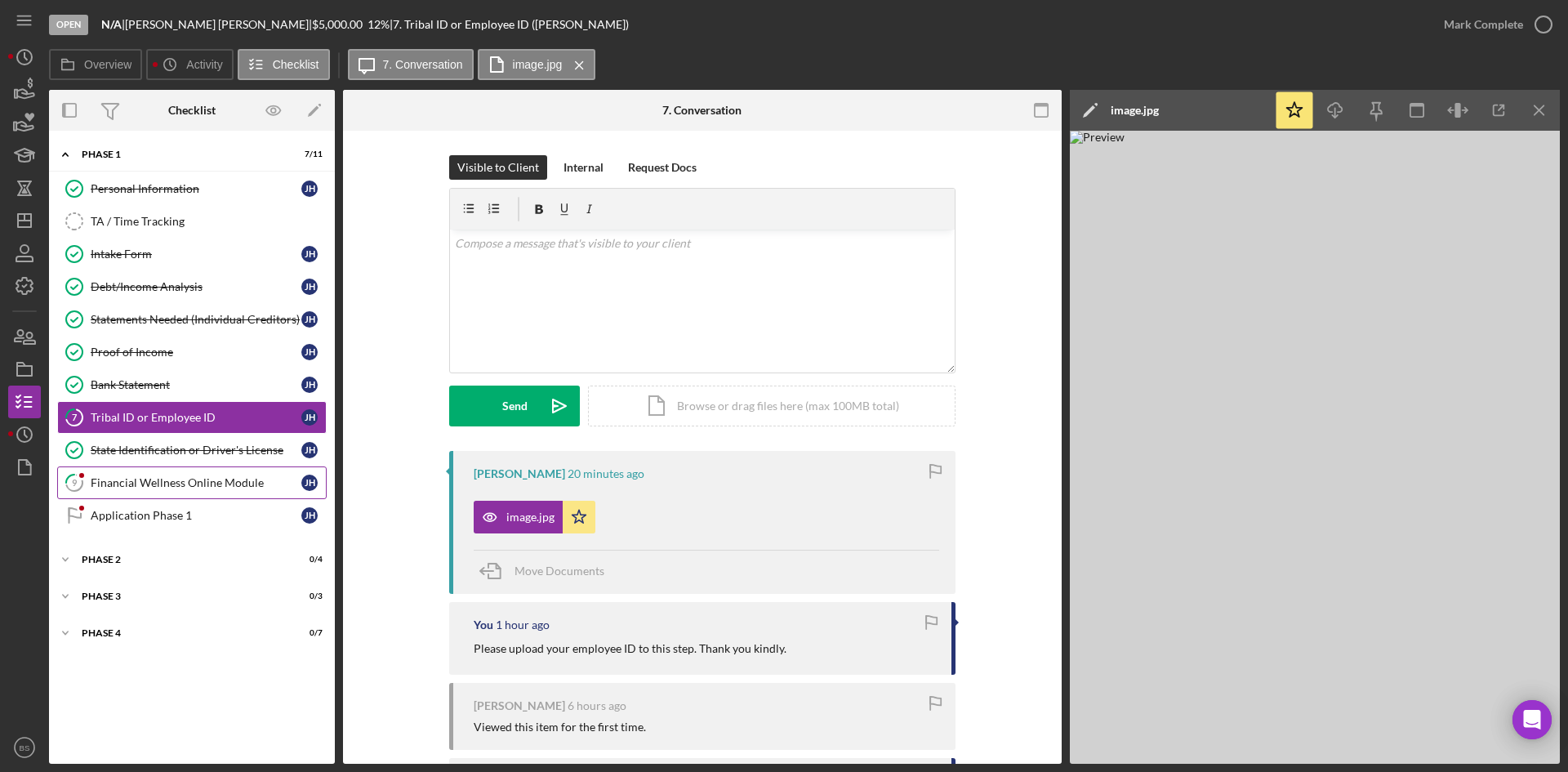
click at [166, 480] on div "Financial Wellness Online Module" at bounding box center [196, 483] width 211 height 13
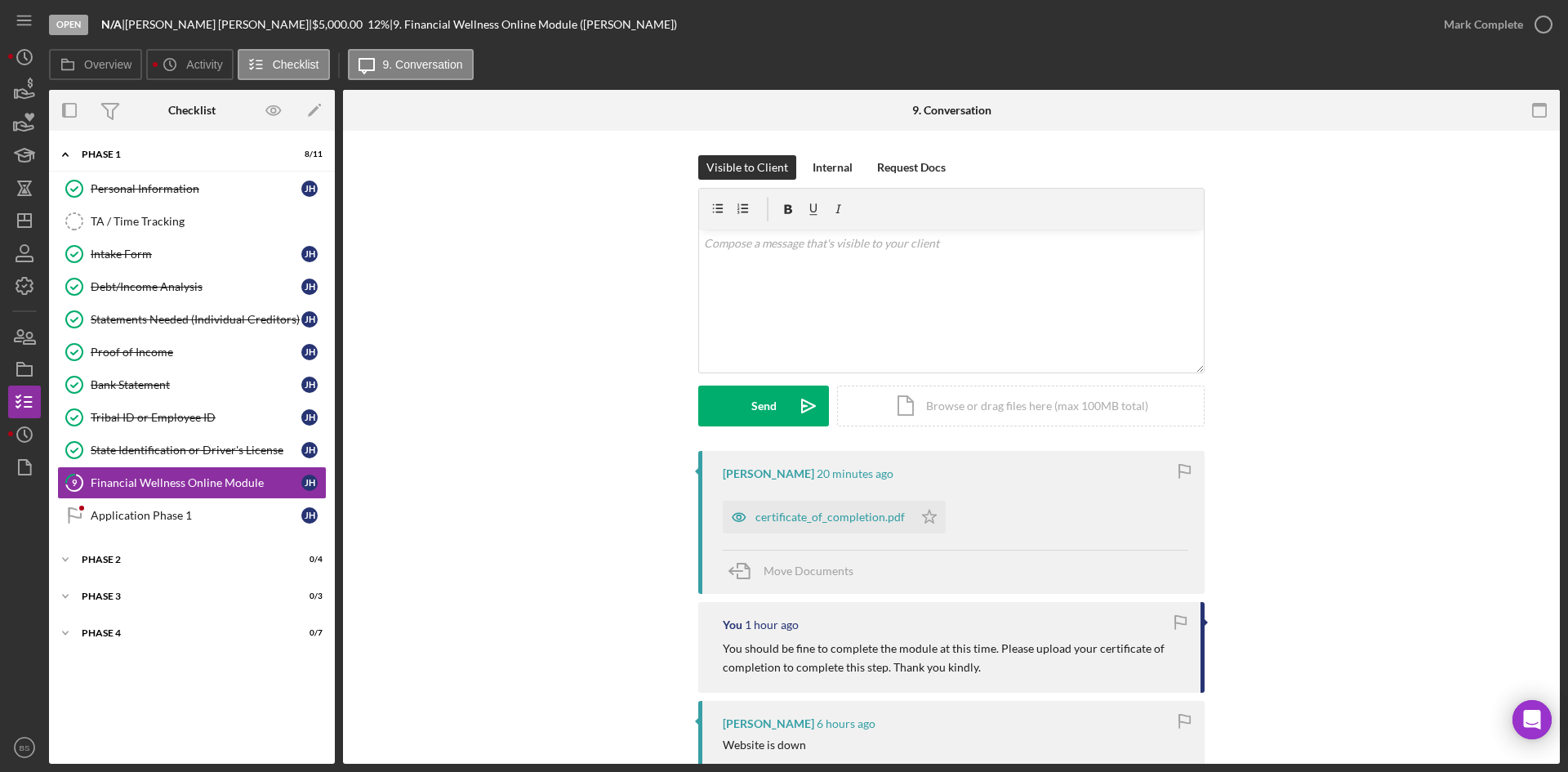
click at [767, 521] on div "certificate_of_completion.pdf" at bounding box center [829, 517] width 149 height 13
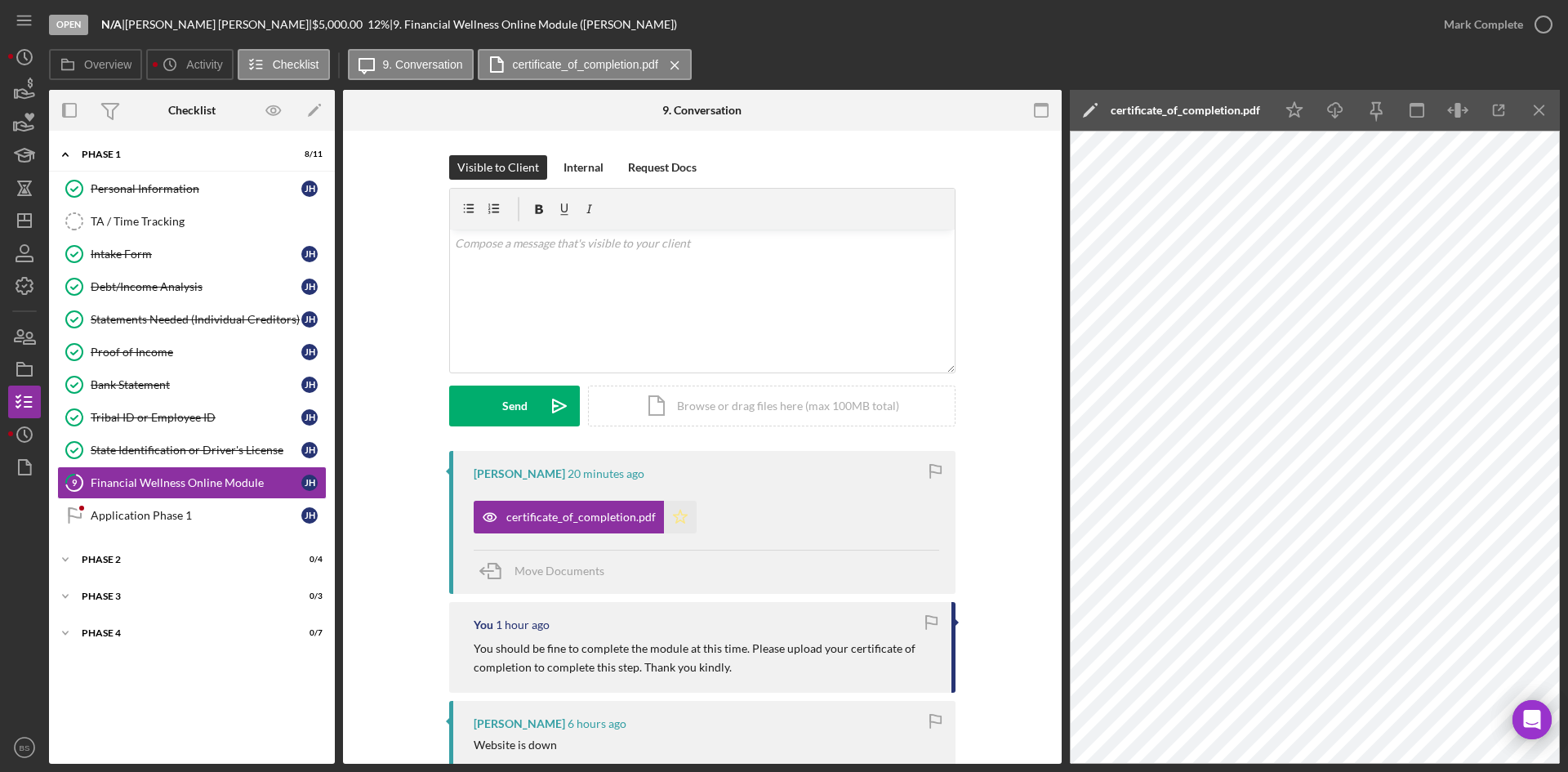
click at [671, 517] on icon "Icon/Star" at bounding box center [680, 517] width 32 height 32
click at [1491, 15] on div "Mark Complete" at bounding box center [1483, 25] width 79 height 32
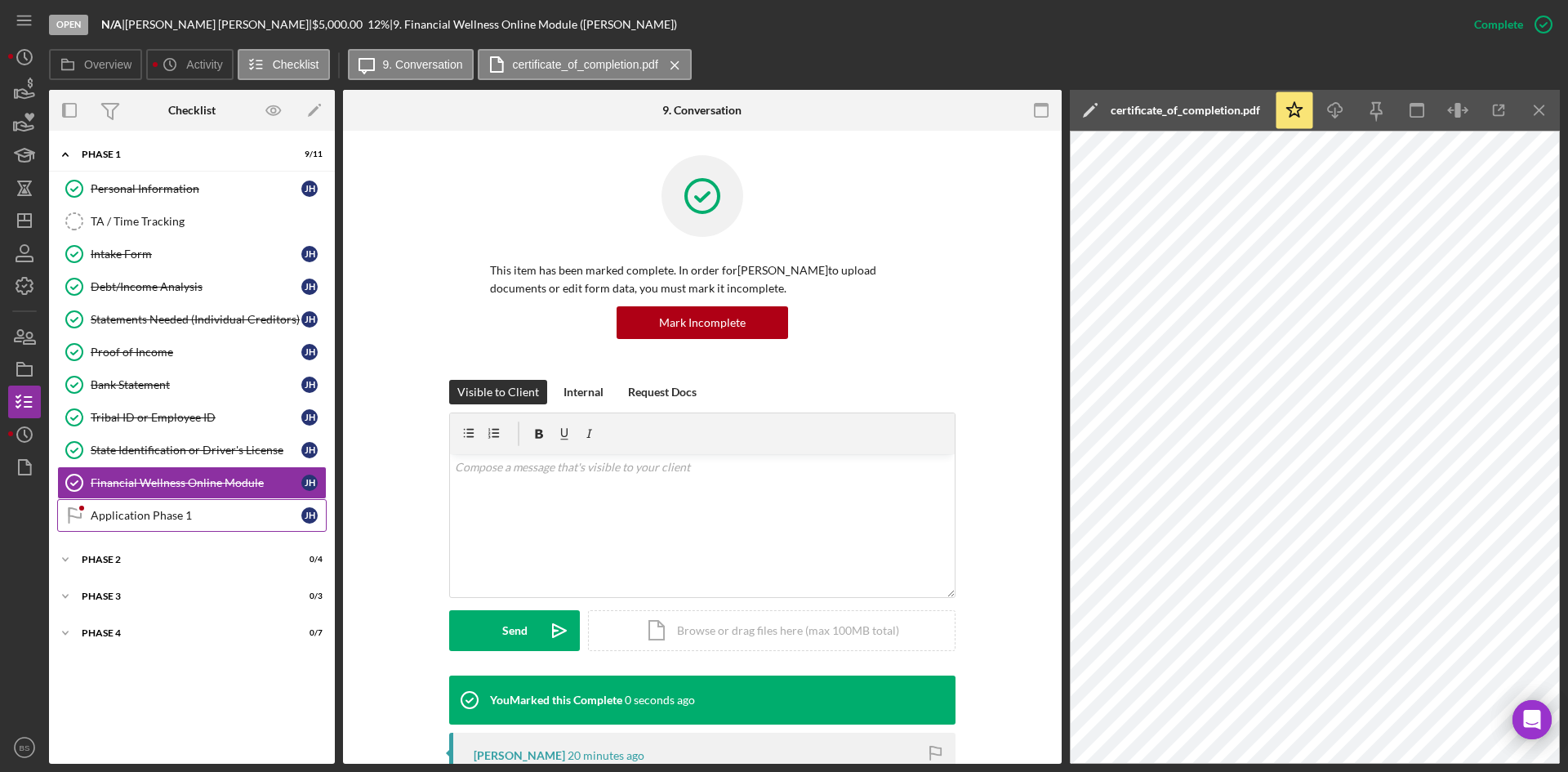
click at [207, 526] on link "Application Phase 1 Application Phase 1 J H" at bounding box center [191, 515] width 269 height 32
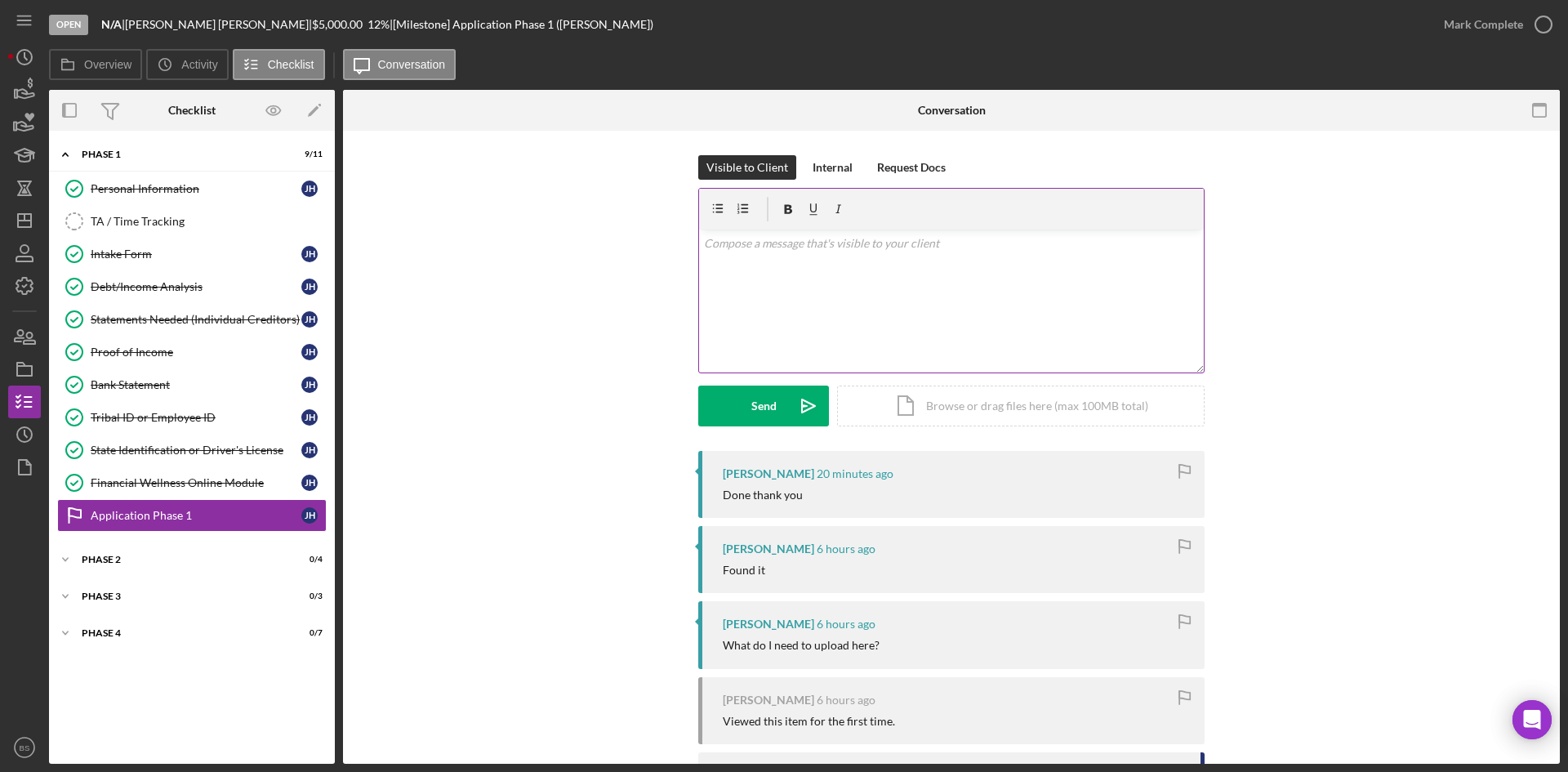
click at [804, 338] on div "v Color teal Color pink Remove color Add row above Add row below Add column bef…" at bounding box center [951, 300] width 505 height 143
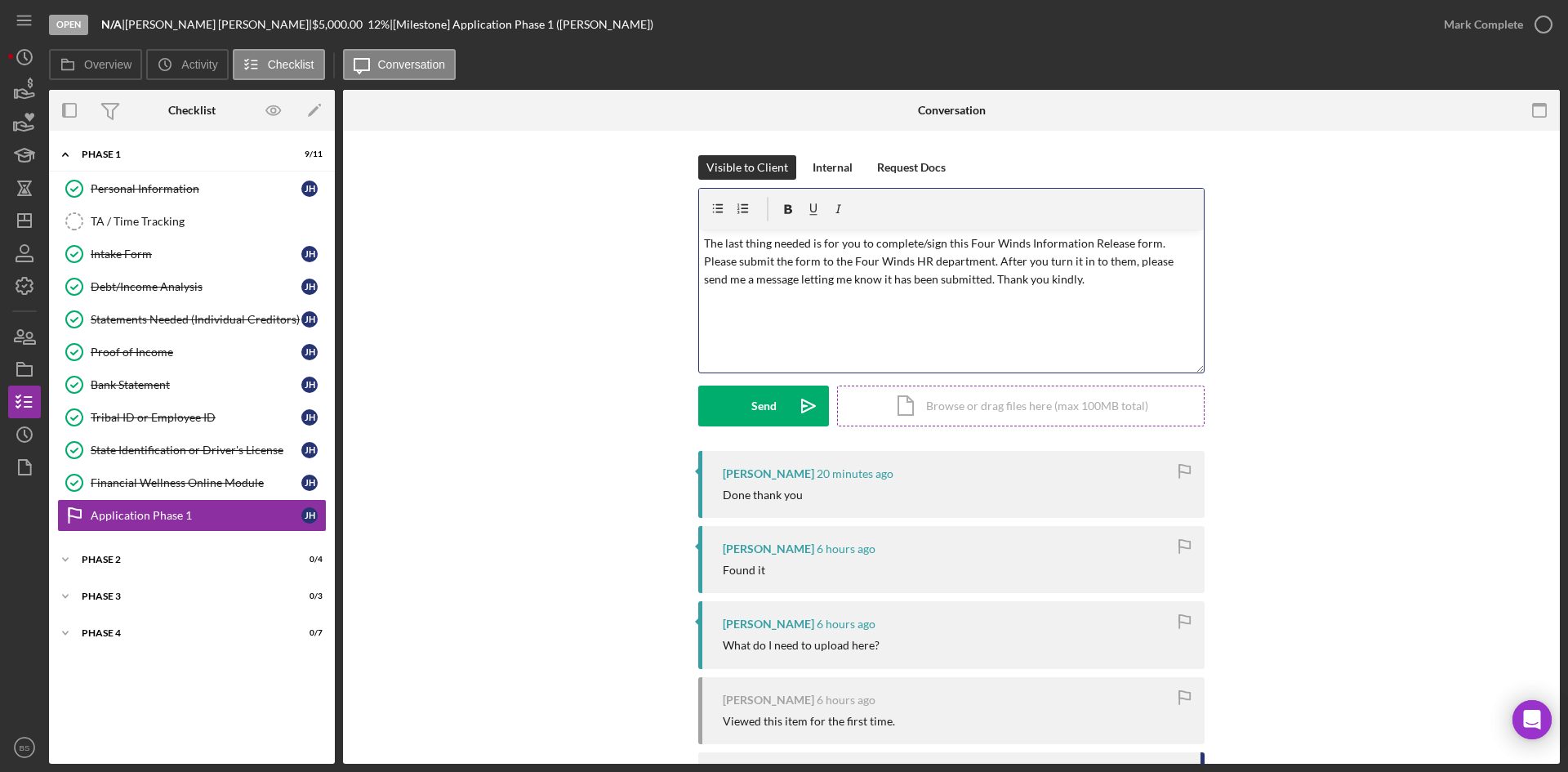
click at [876, 408] on div "Icon/Document Browse or drag files here (max 100MB total) Tap to choose files o…" at bounding box center [1020, 405] width 368 height 41
click at [807, 243] on p "The last thing needed is for you to complete/sign this Four Winds Information R…" at bounding box center [951, 262] width 495 height 55
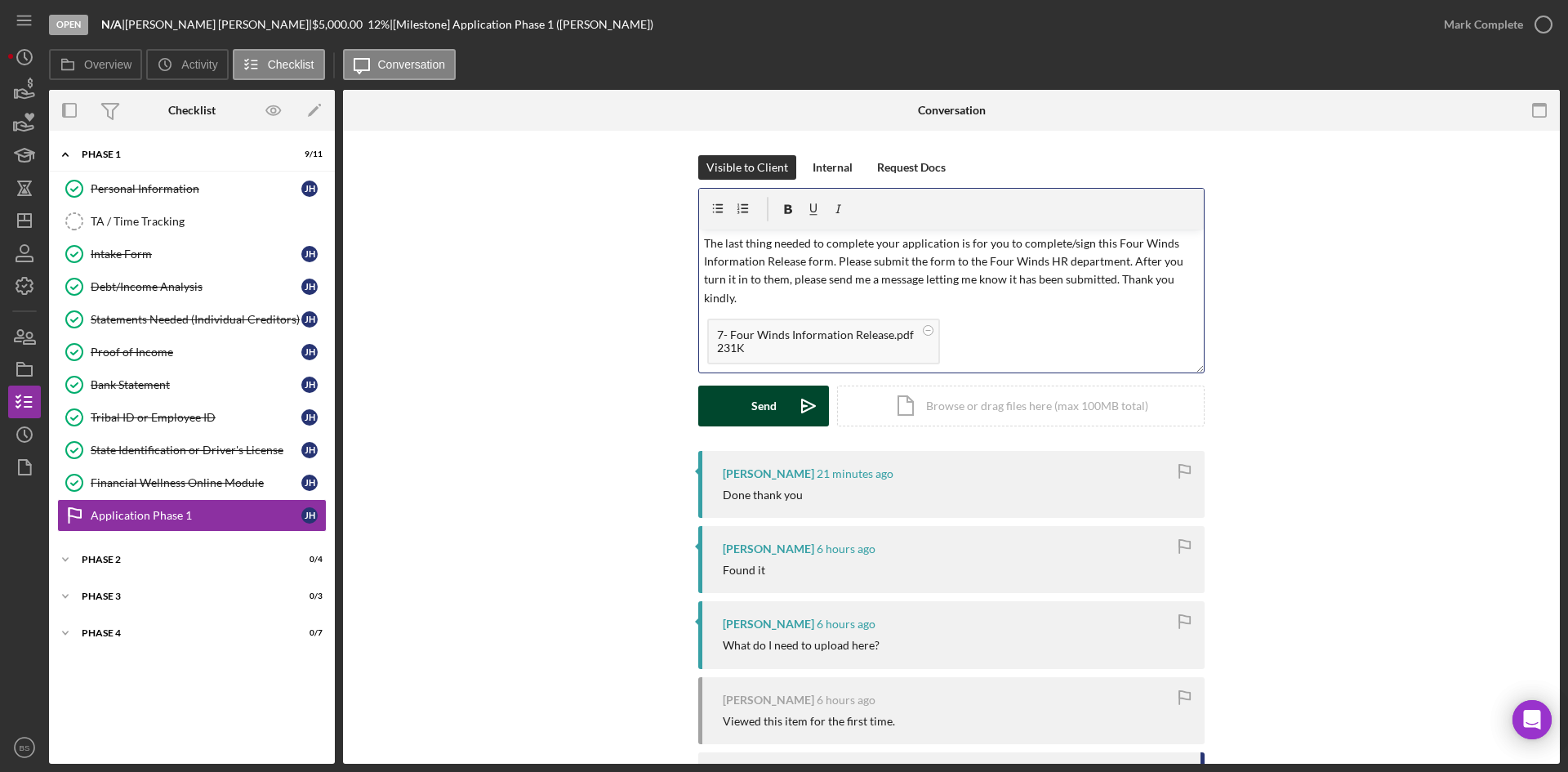
click at [793, 402] on icon "Icon/icon-invite-send" at bounding box center [808, 405] width 41 height 41
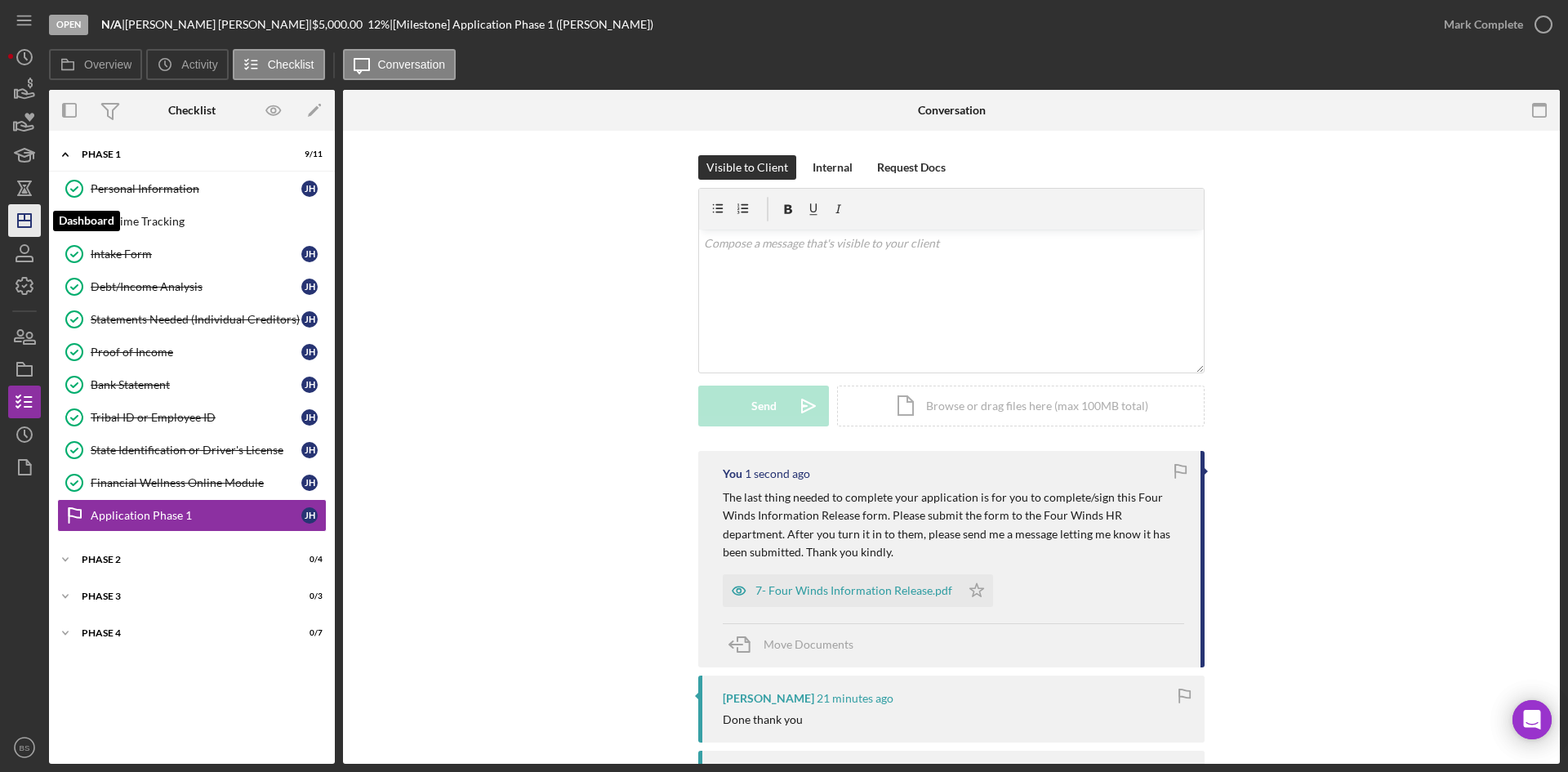
click at [30, 223] on polygon "button" at bounding box center [25, 221] width 13 height 13
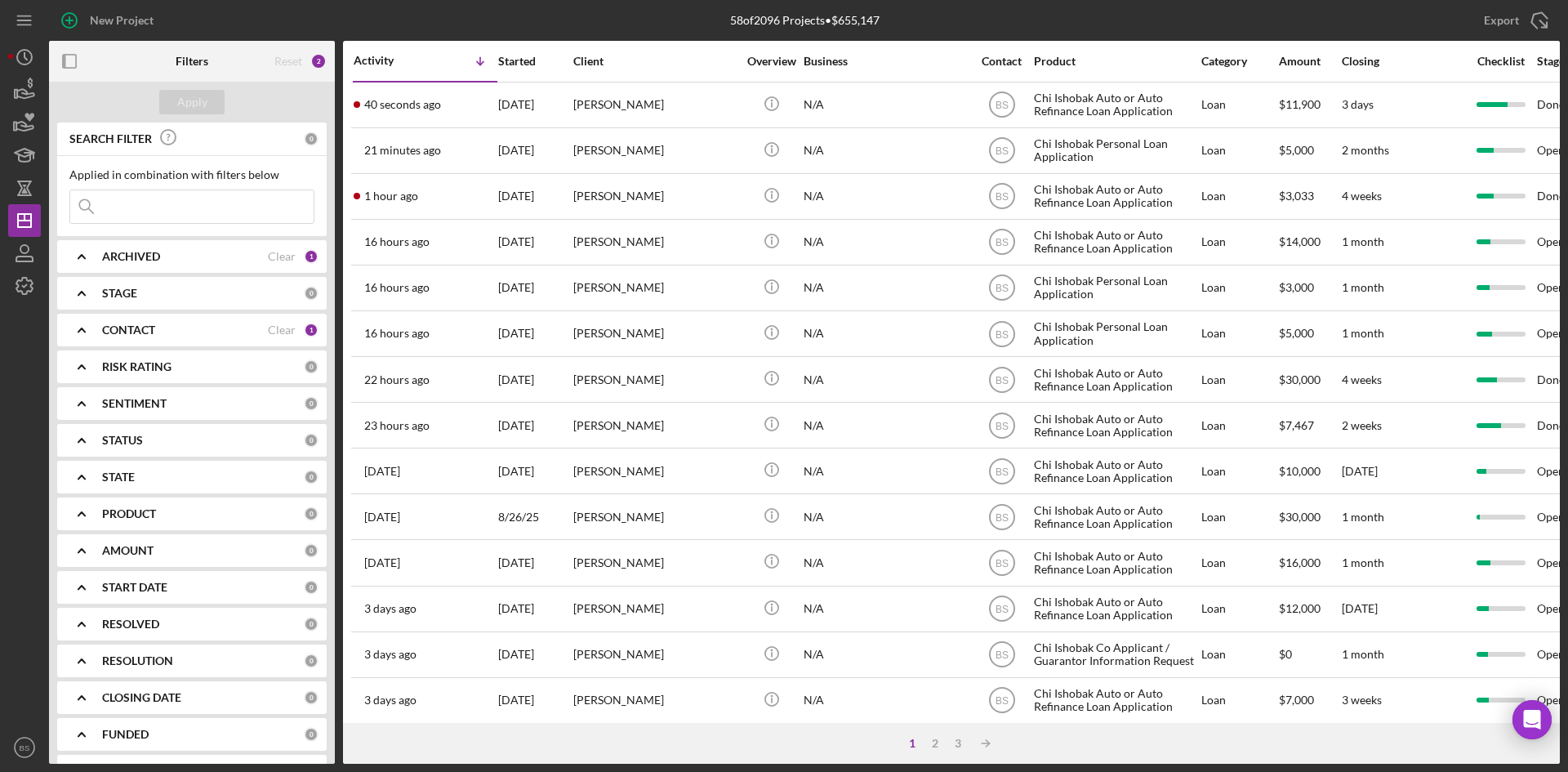
click at [472, 107] on div "40 seconds ago Alexis Doorlag" at bounding box center [425, 106] width 143 height 44
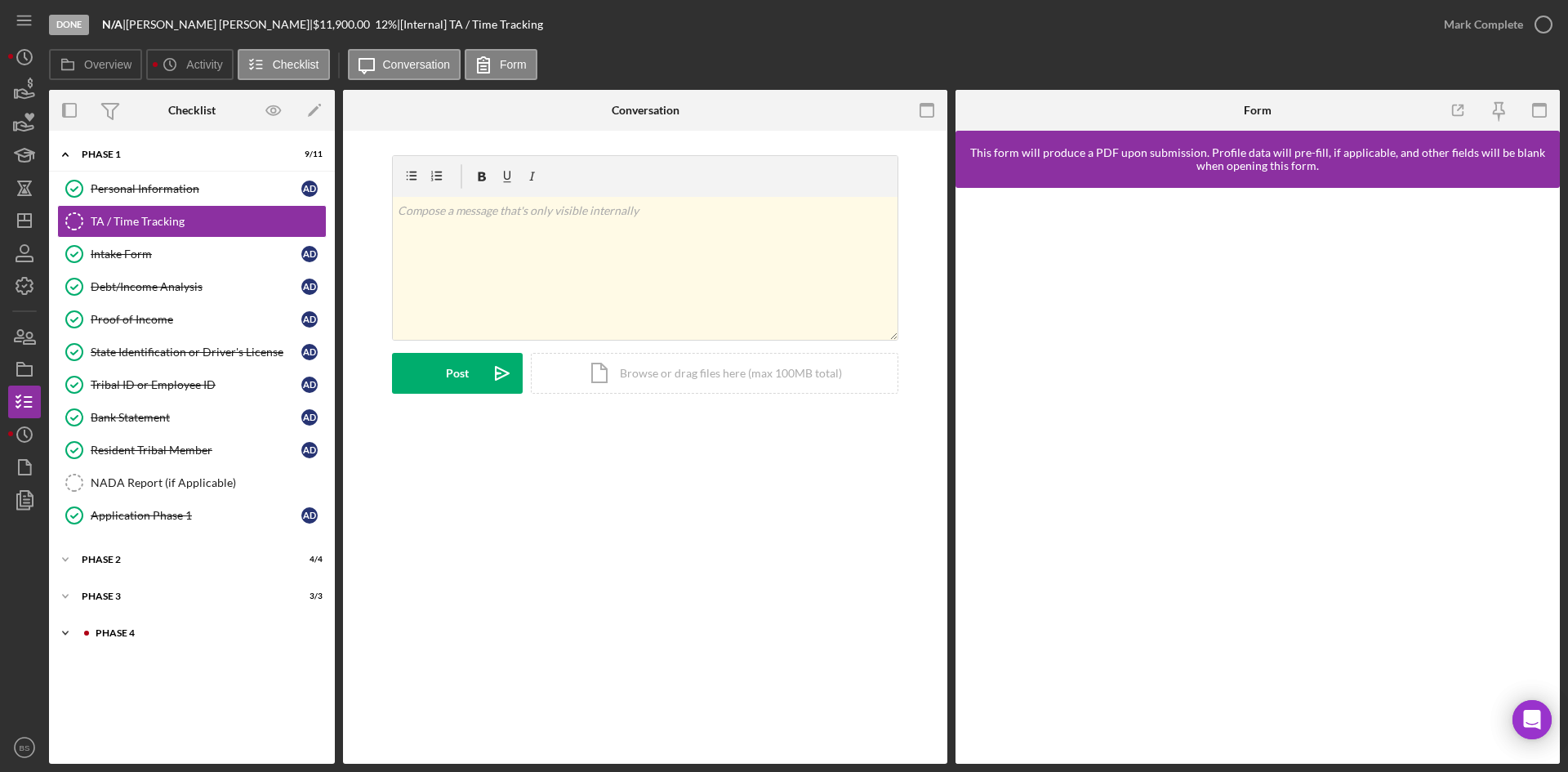
click at [205, 646] on div "Icon/Expander Phase 4 2 / 10" at bounding box center [192, 632] width 286 height 32
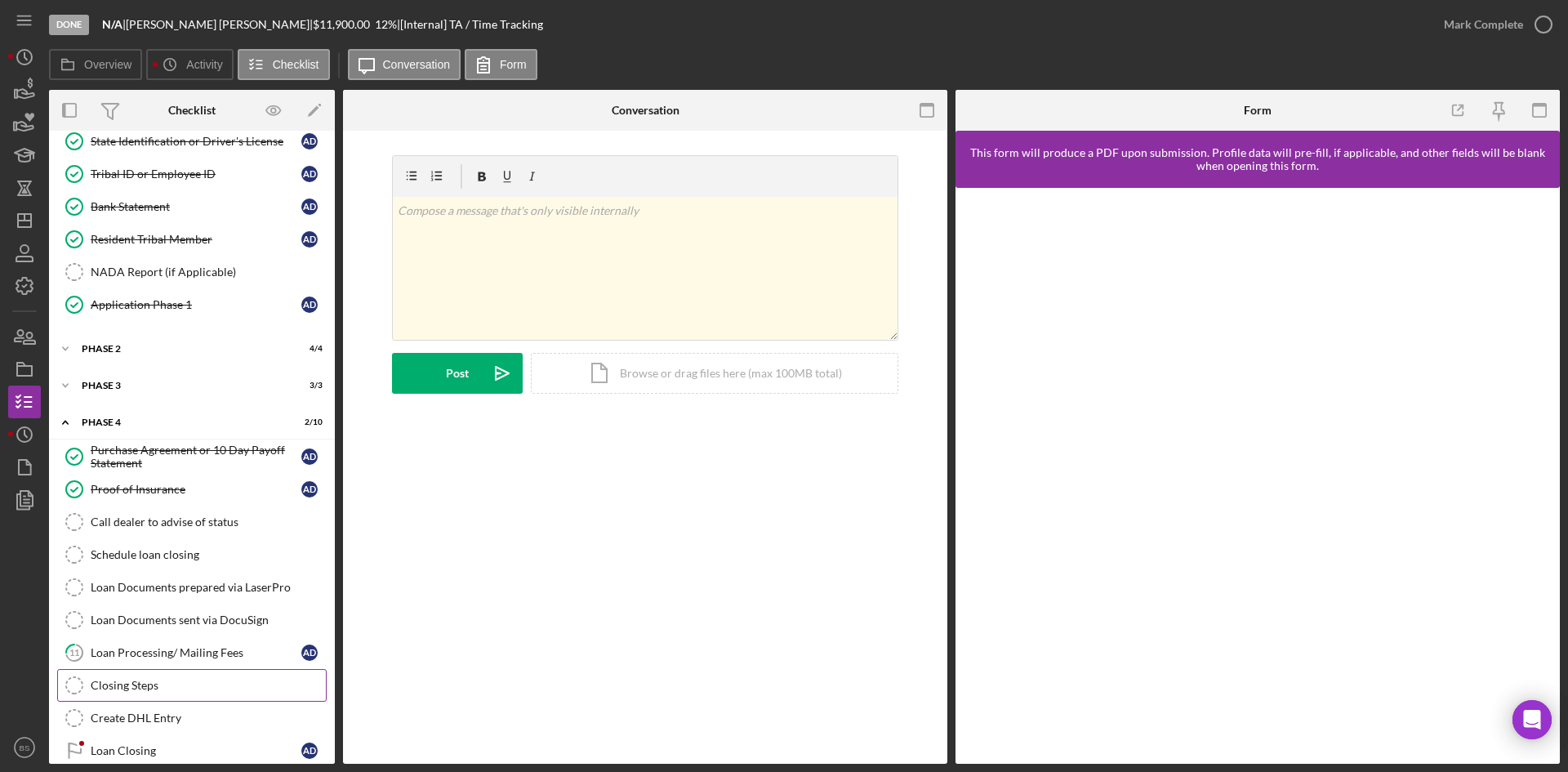
scroll to position [230, 0]
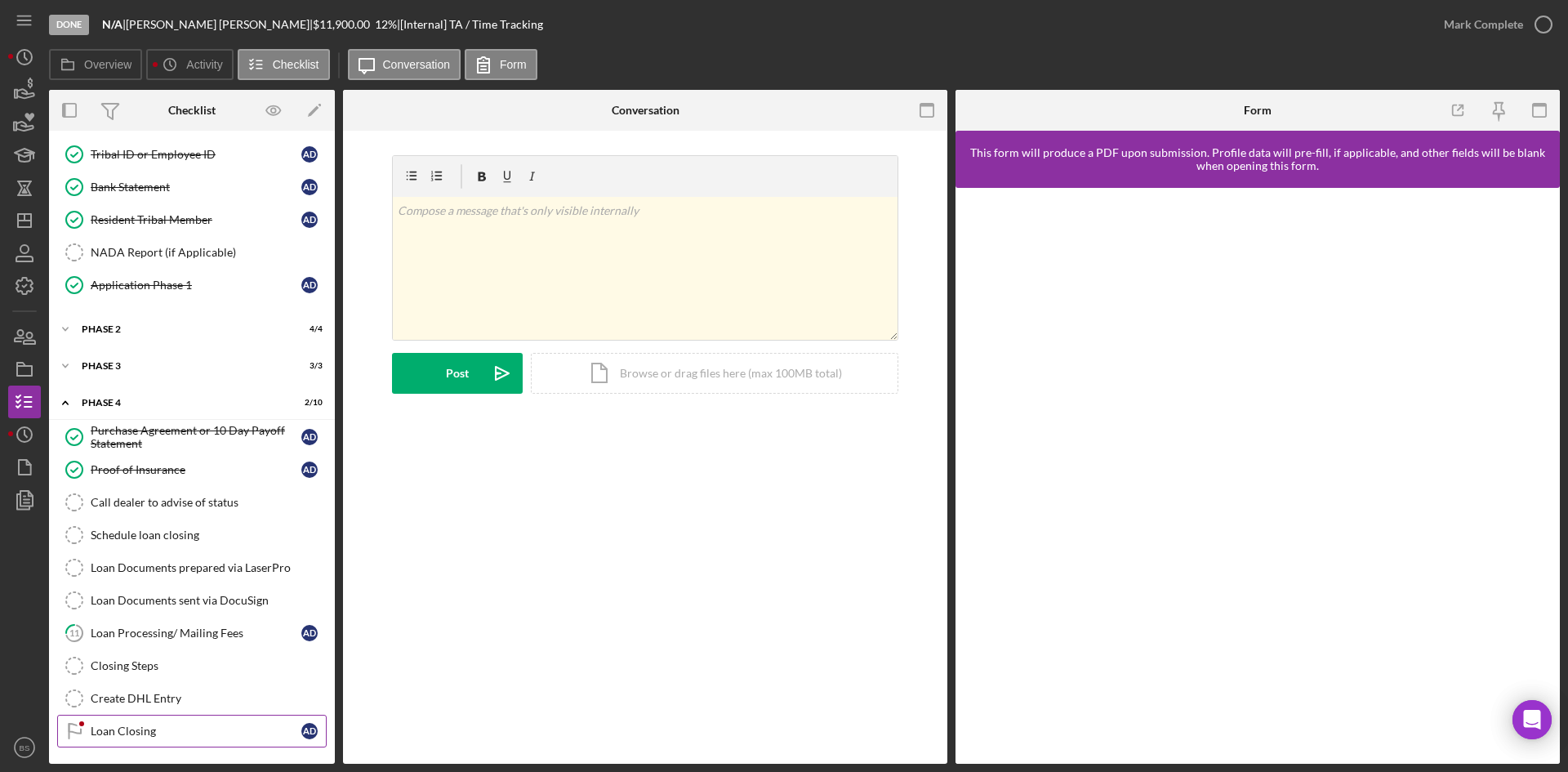
click at [173, 720] on link "Loan Closing Loan Closing A D" at bounding box center [191, 731] width 269 height 32
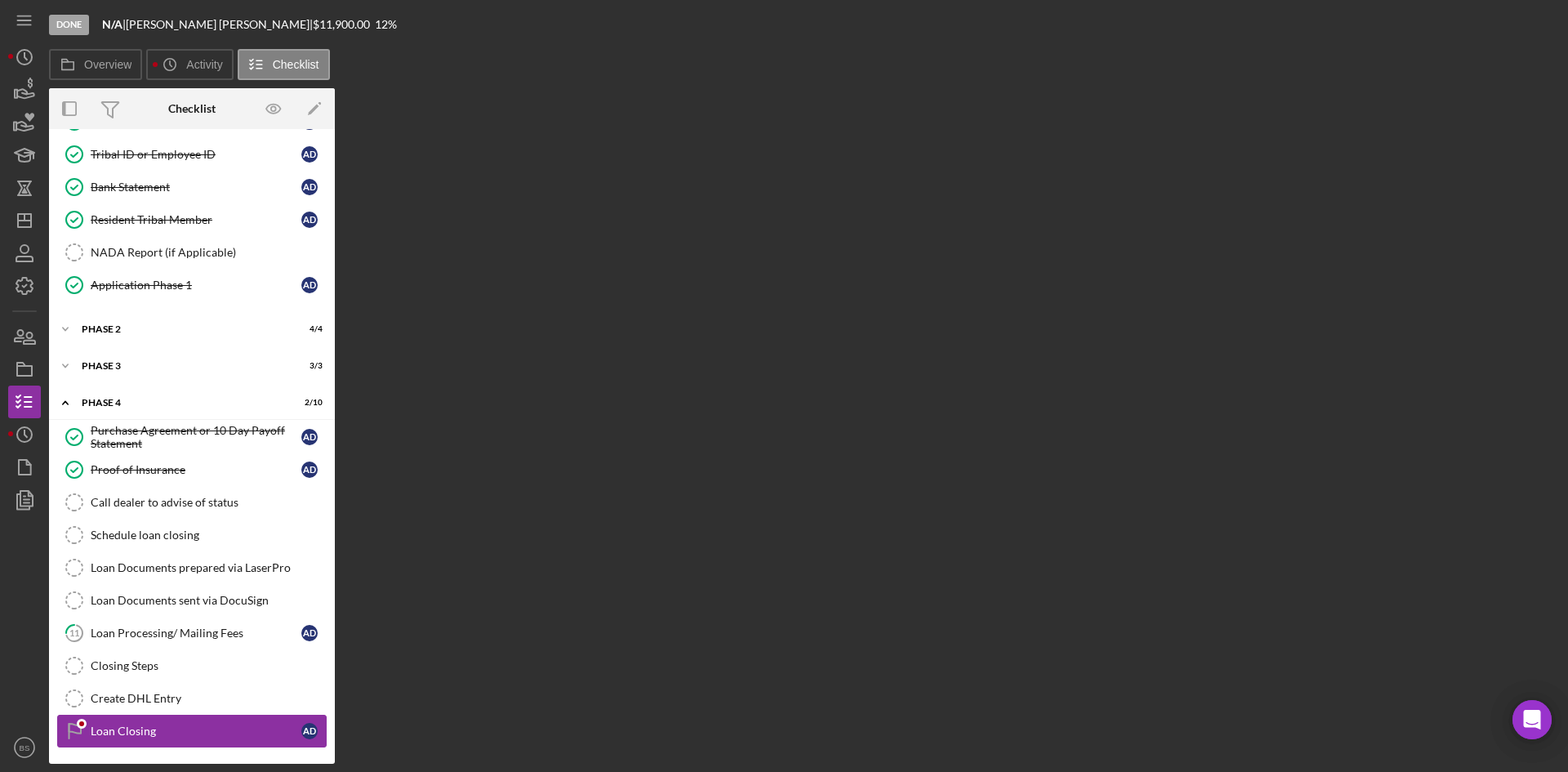
scroll to position [230, 0]
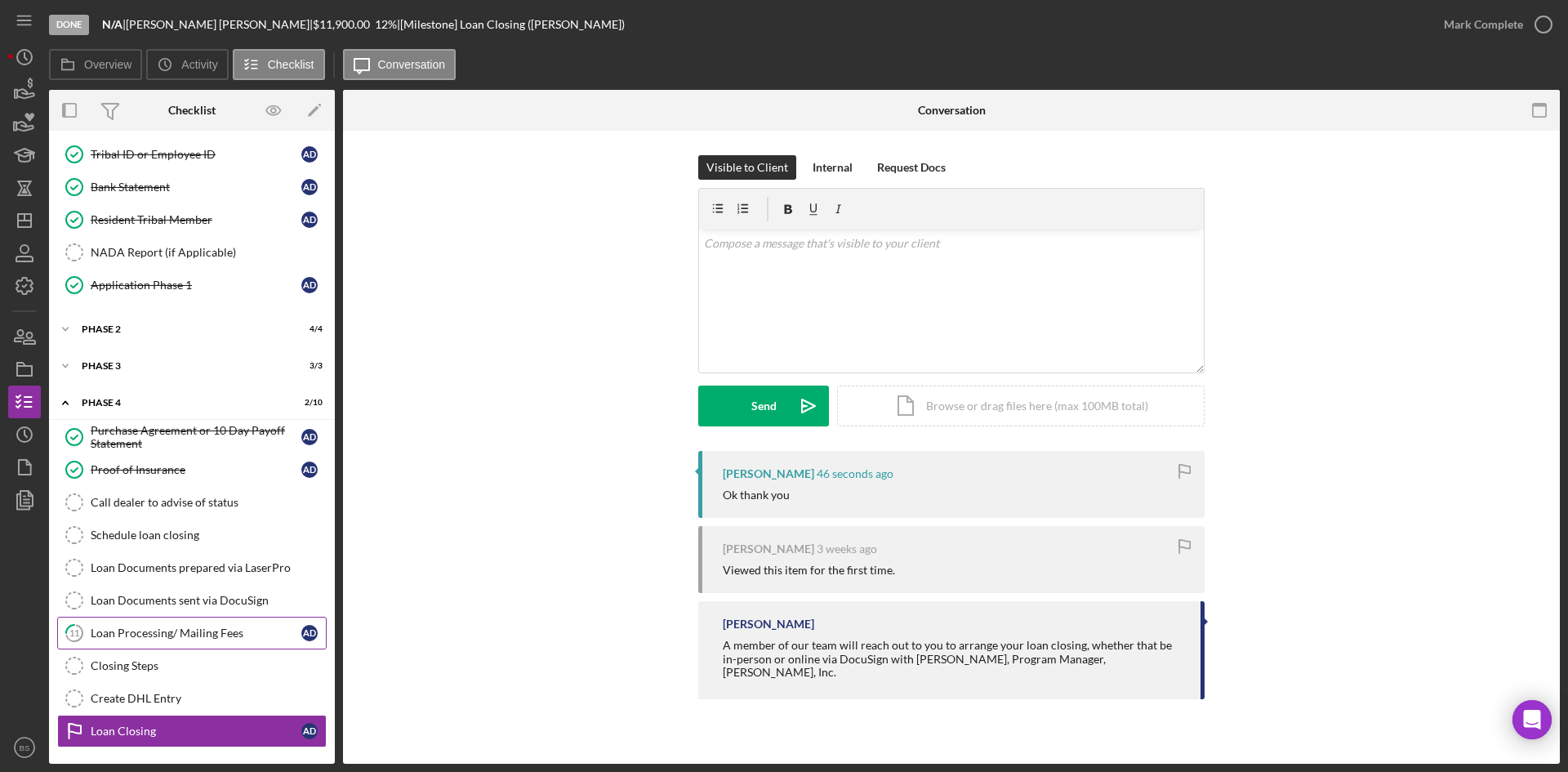
click at [215, 634] on div "Loan Processing/ Mailing Fees" at bounding box center [196, 633] width 211 height 13
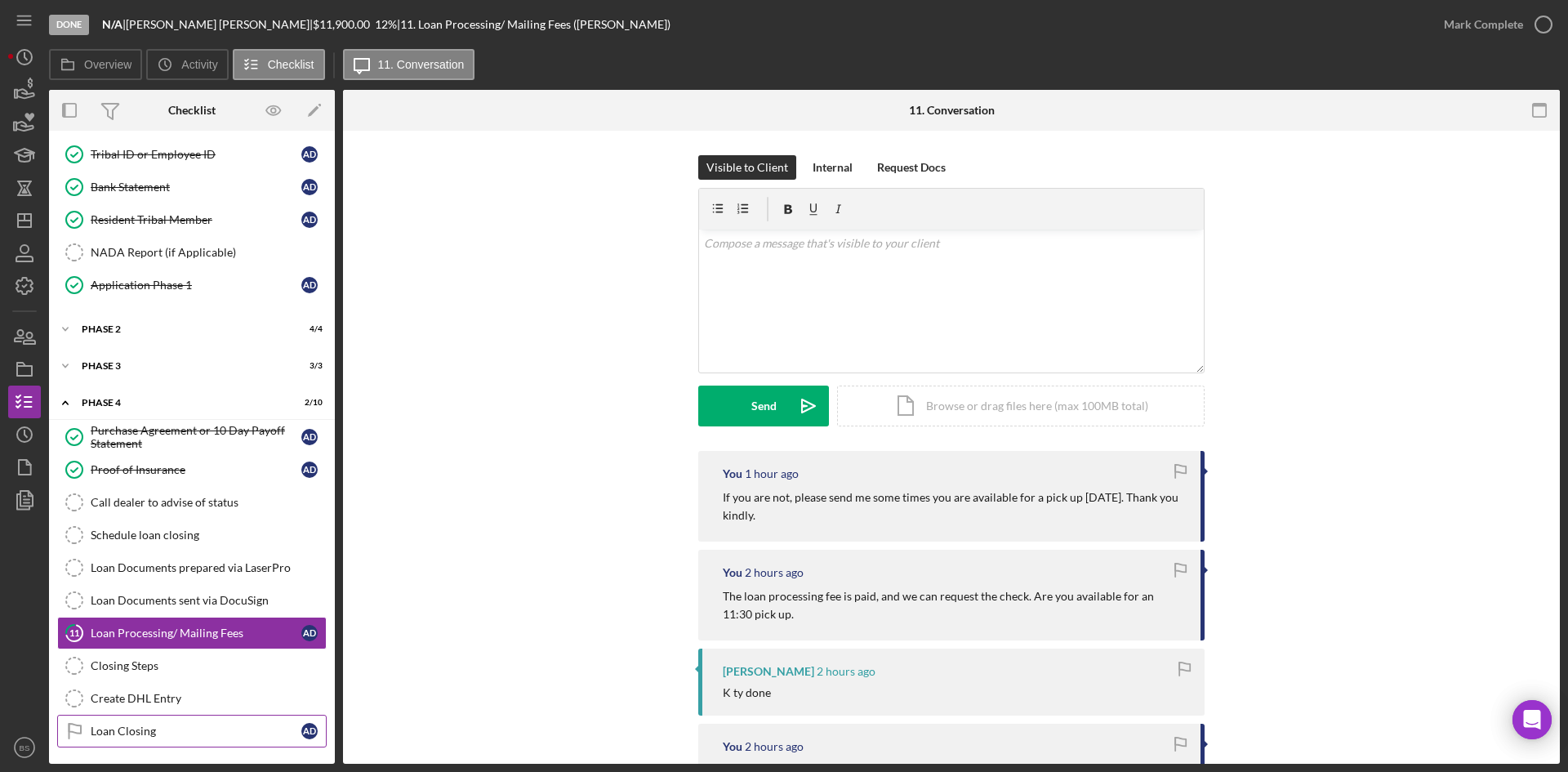
click at [262, 717] on link "Loan Closing Loan Closing A D" at bounding box center [191, 731] width 269 height 32
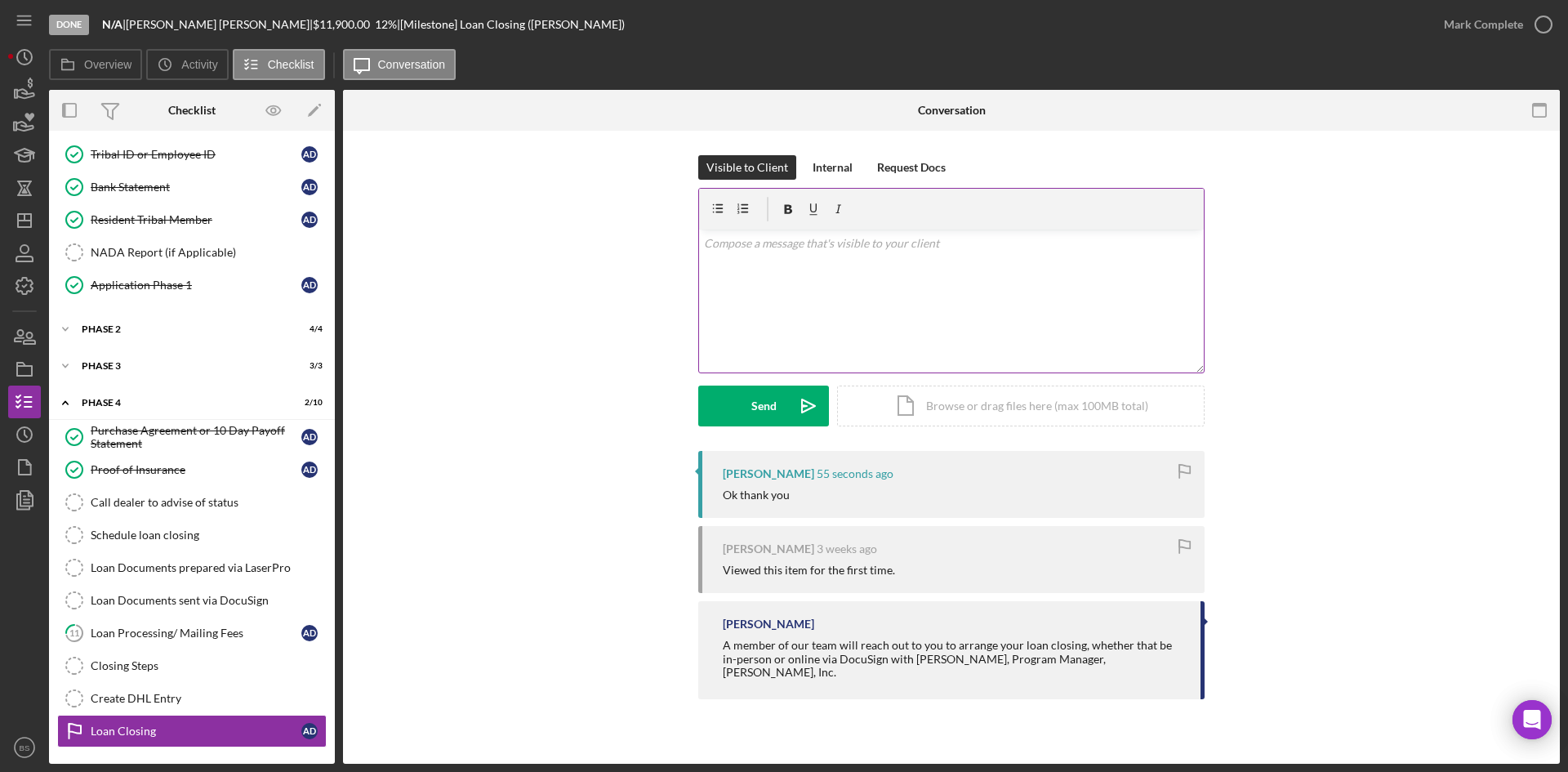
click at [771, 333] on div "v Color teal Color pink Remove color Add row above Add row below Add column bef…" at bounding box center [951, 300] width 505 height 143
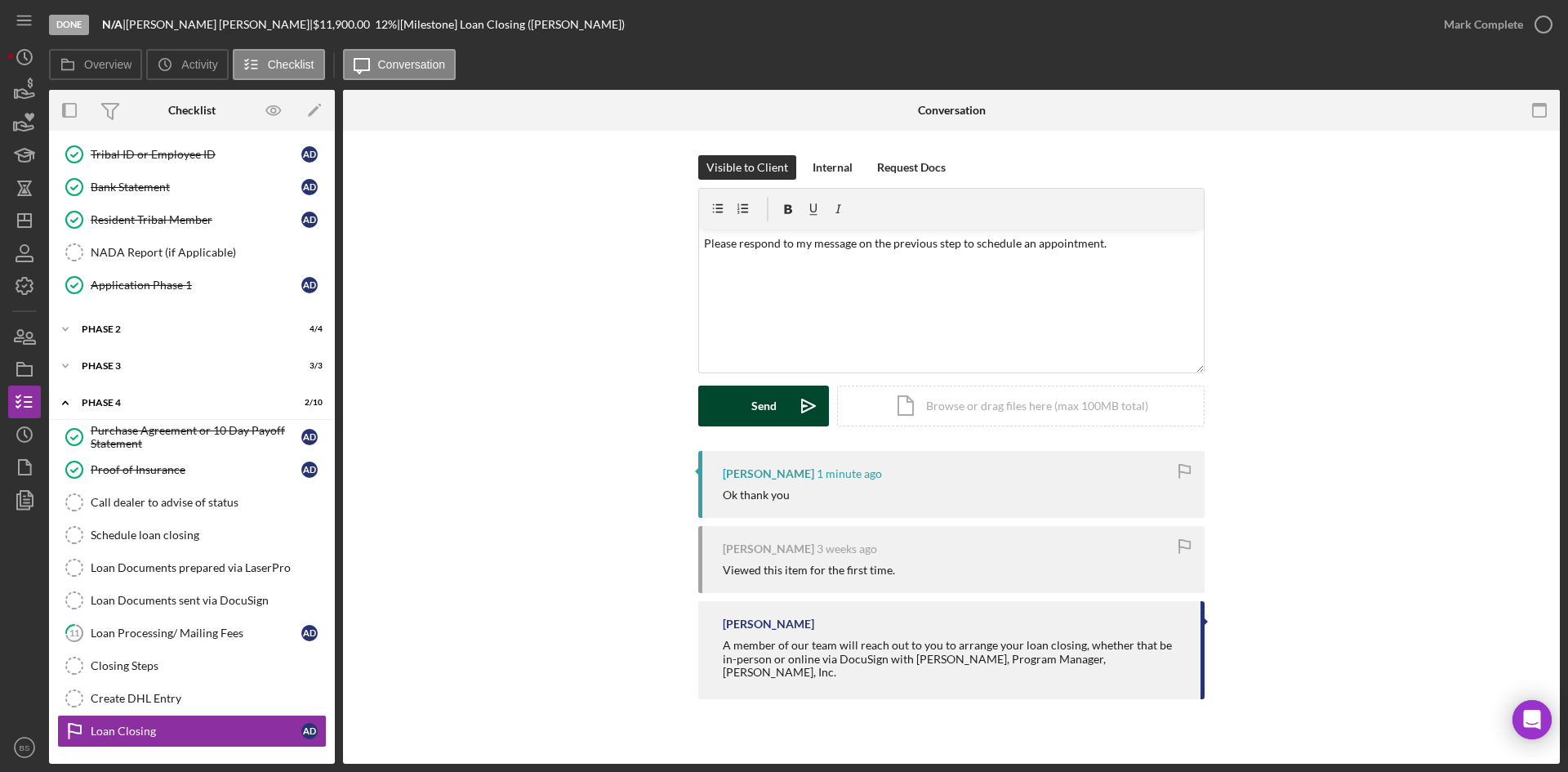
click at [783, 410] on button "Send Icon/icon-invite-send" at bounding box center [763, 405] width 130 height 41
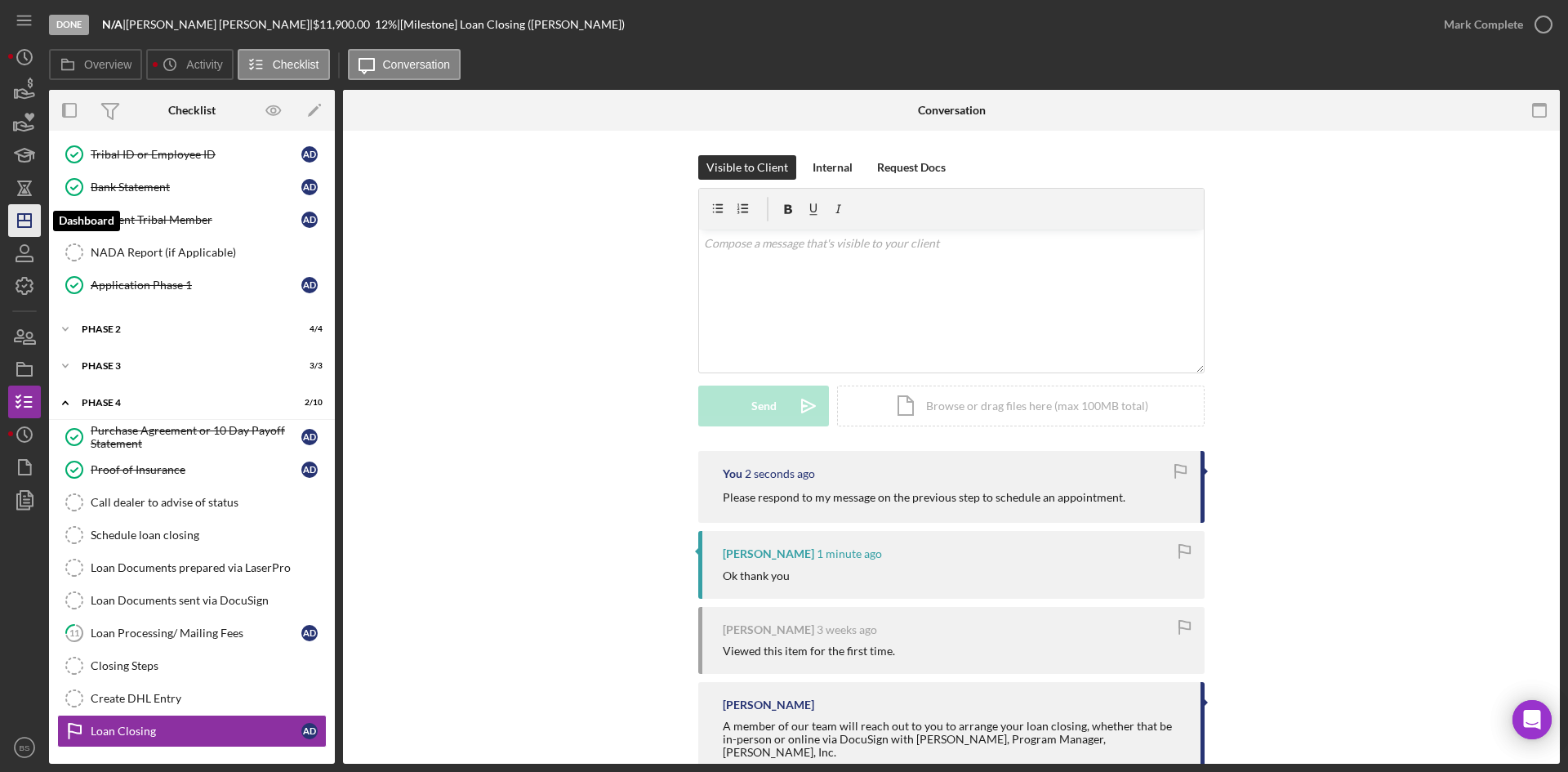
click at [29, 221] on line "button" at bounding box center [25, 221] width 13 height 0
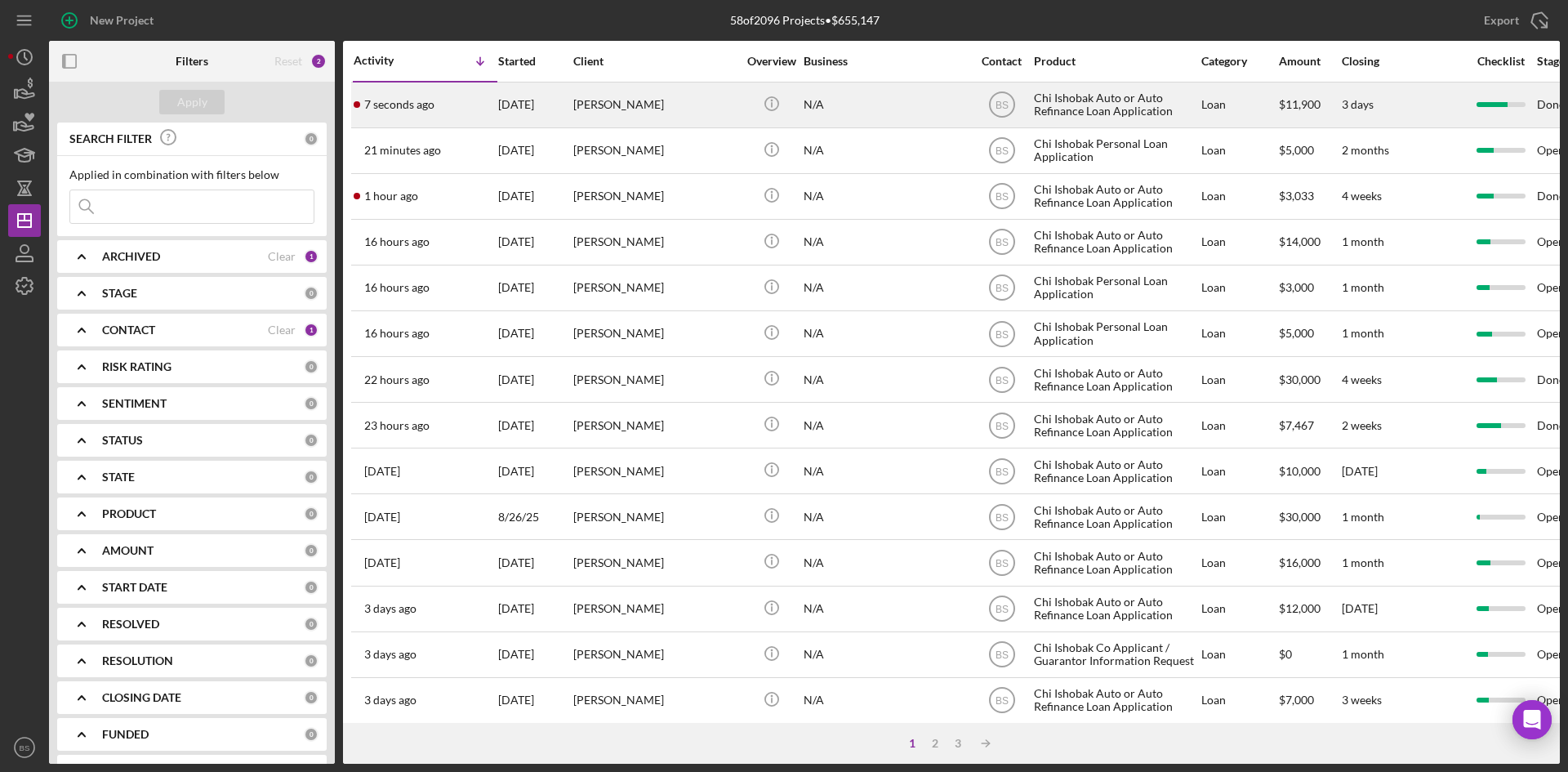
click at [485, 116] on div "7 seconds ago Alexis Doorlag" at bounding box center [425, 106] width 143 height 44
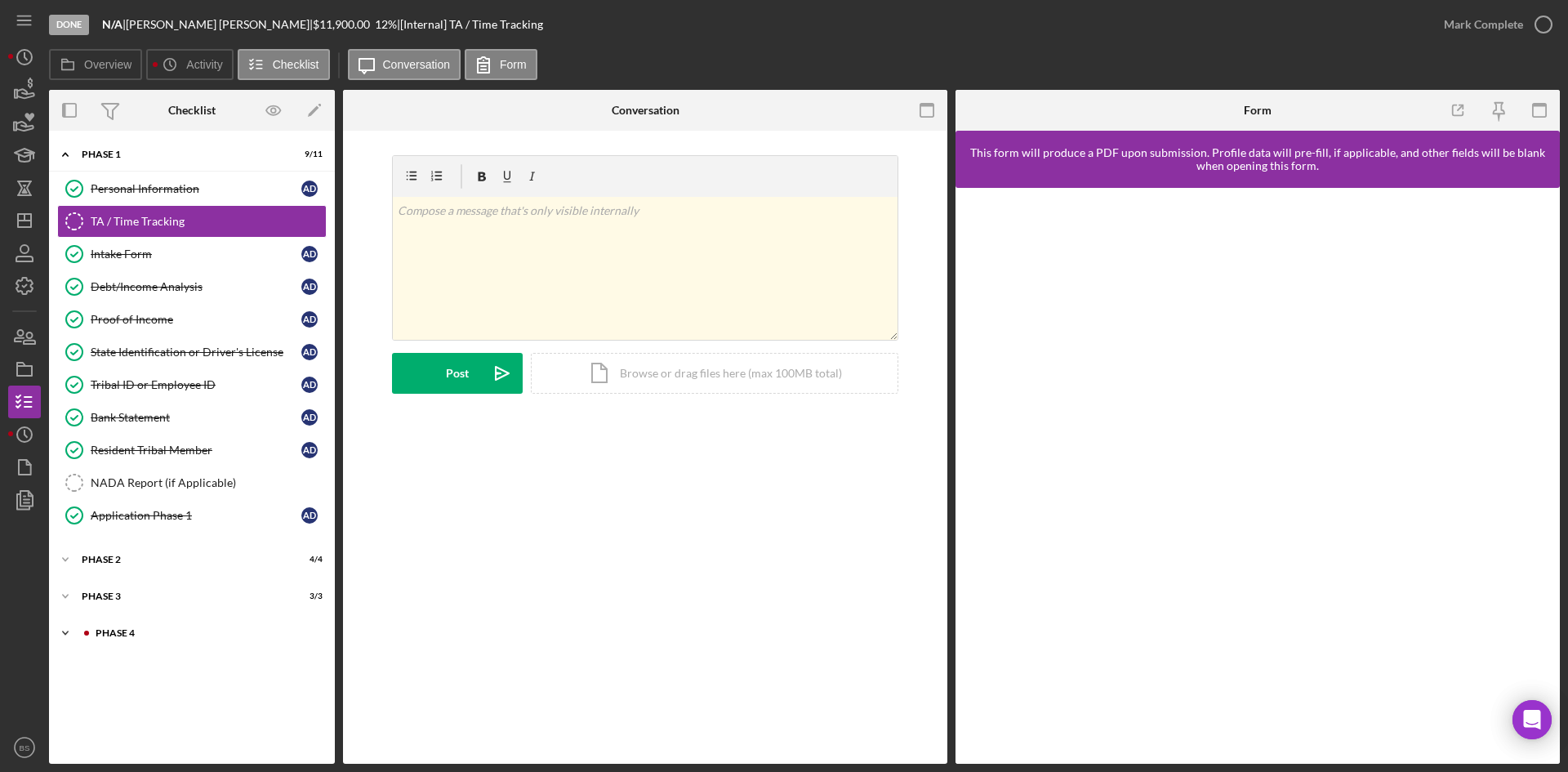
click at [136, 620] on div "Icon/Expander Phase 4 2 / 10" at bounding box center [192, 632] width 286 height 32
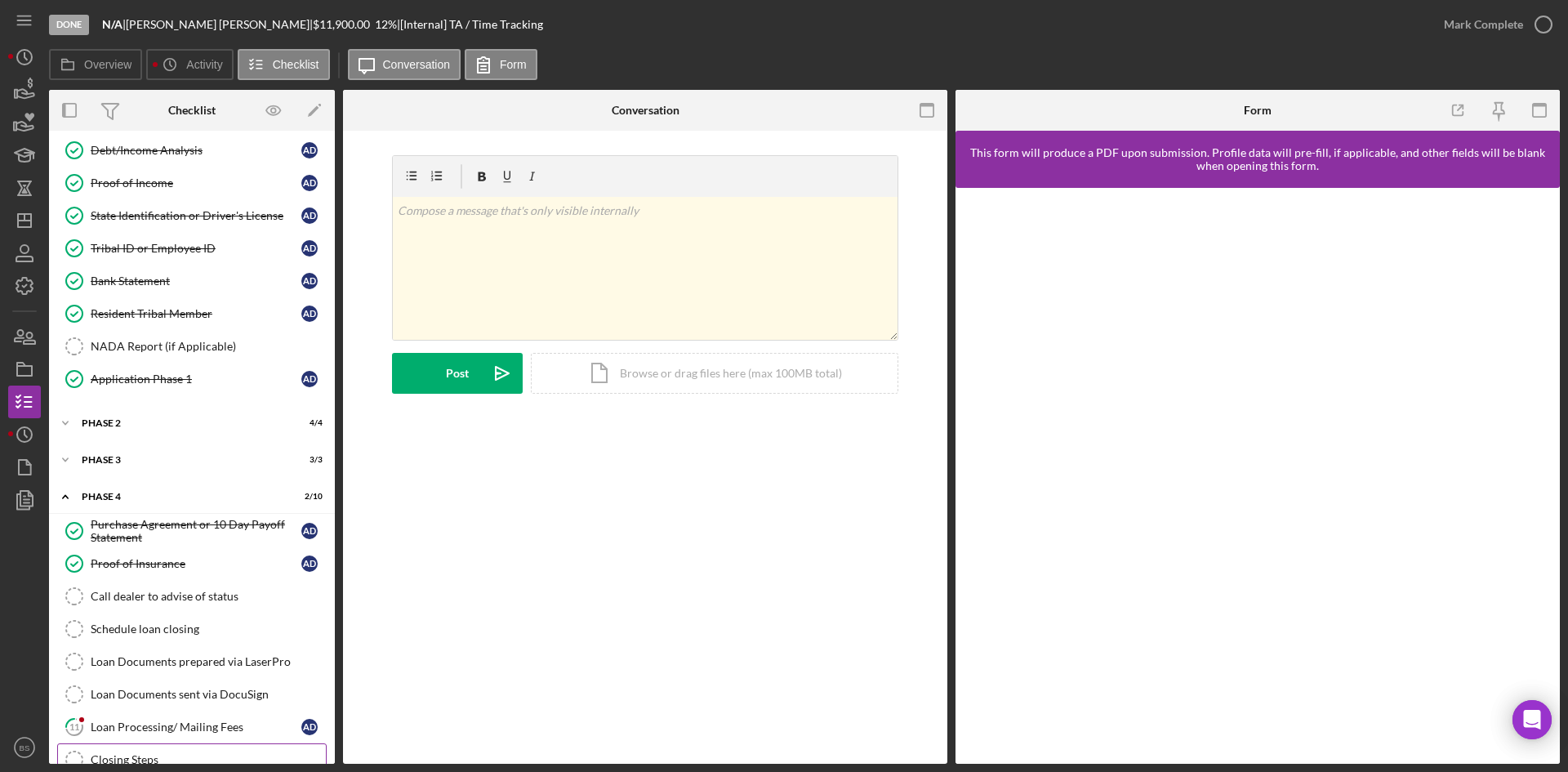
scroll to position [230, 0]
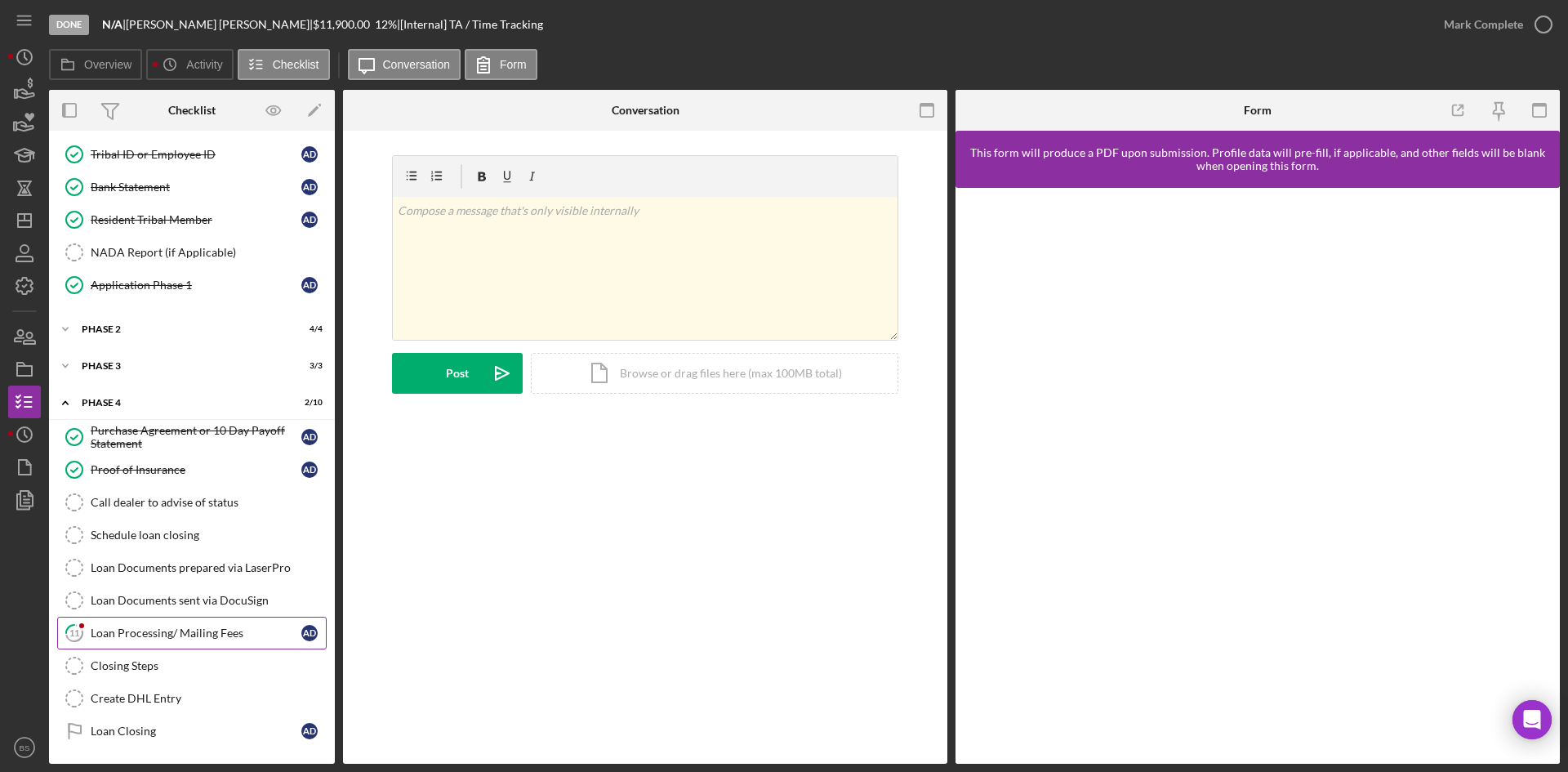
click at [144, 628] on div "Loan Processing/ Mailing Fees" at bounding box center [196, 633] width 211 height 13
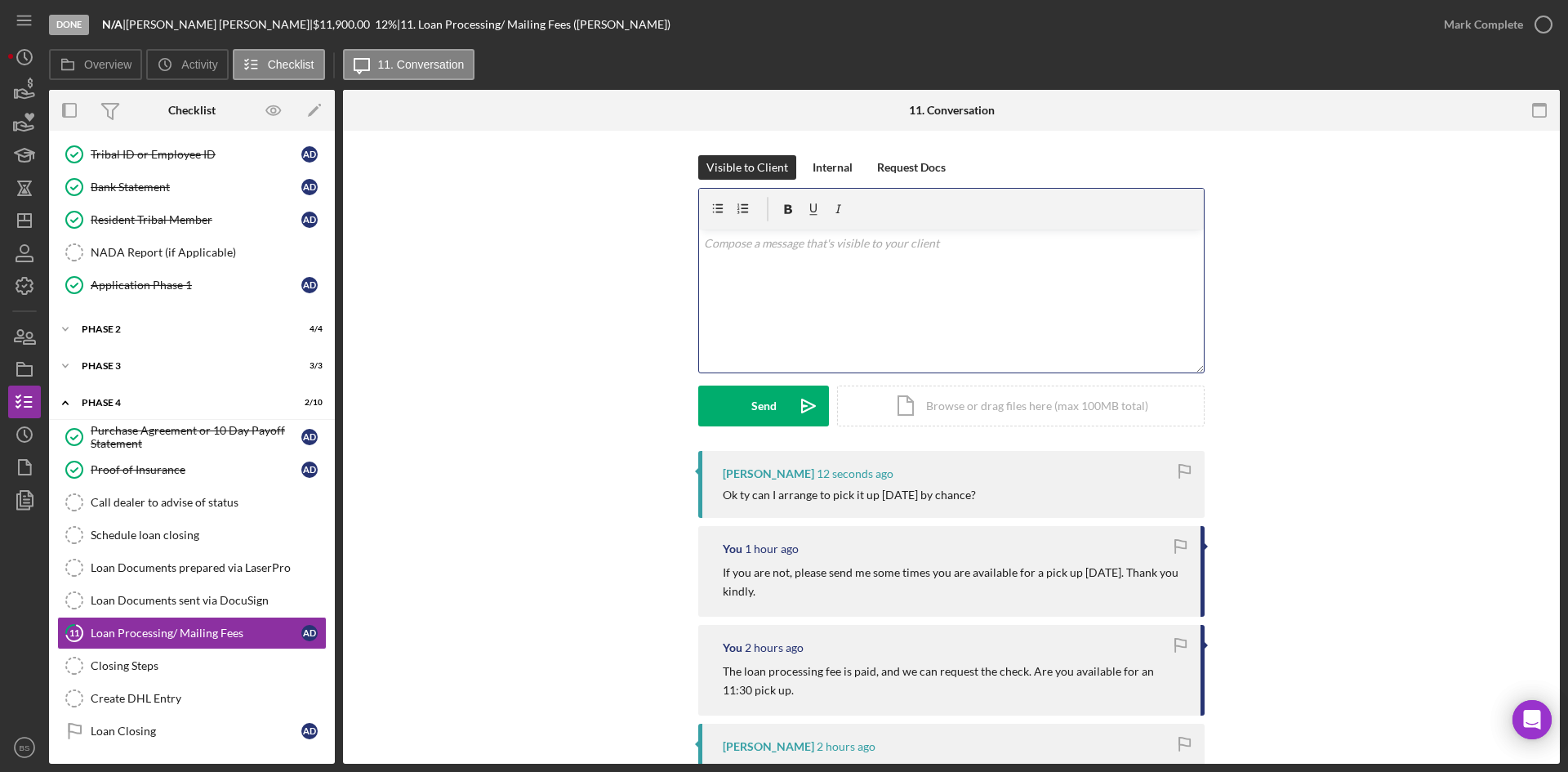
click at [803, 291] on div "v Color teal Color pink Remove color Add row above Add row below Add column bef…" at bounding box center [951, 300] width 505 height 143
click at [926, 246] on p "Absolutely! We are pretty open tomorrow, do you have a time that works best for…" at bounding box center [951, 243] width 495 height 18
click at [1150, 238] on p "Absolutely! We are pretty open tomorrow. Do you have a time that works best for…" at bounding box center [951, 243] width 495 height 18
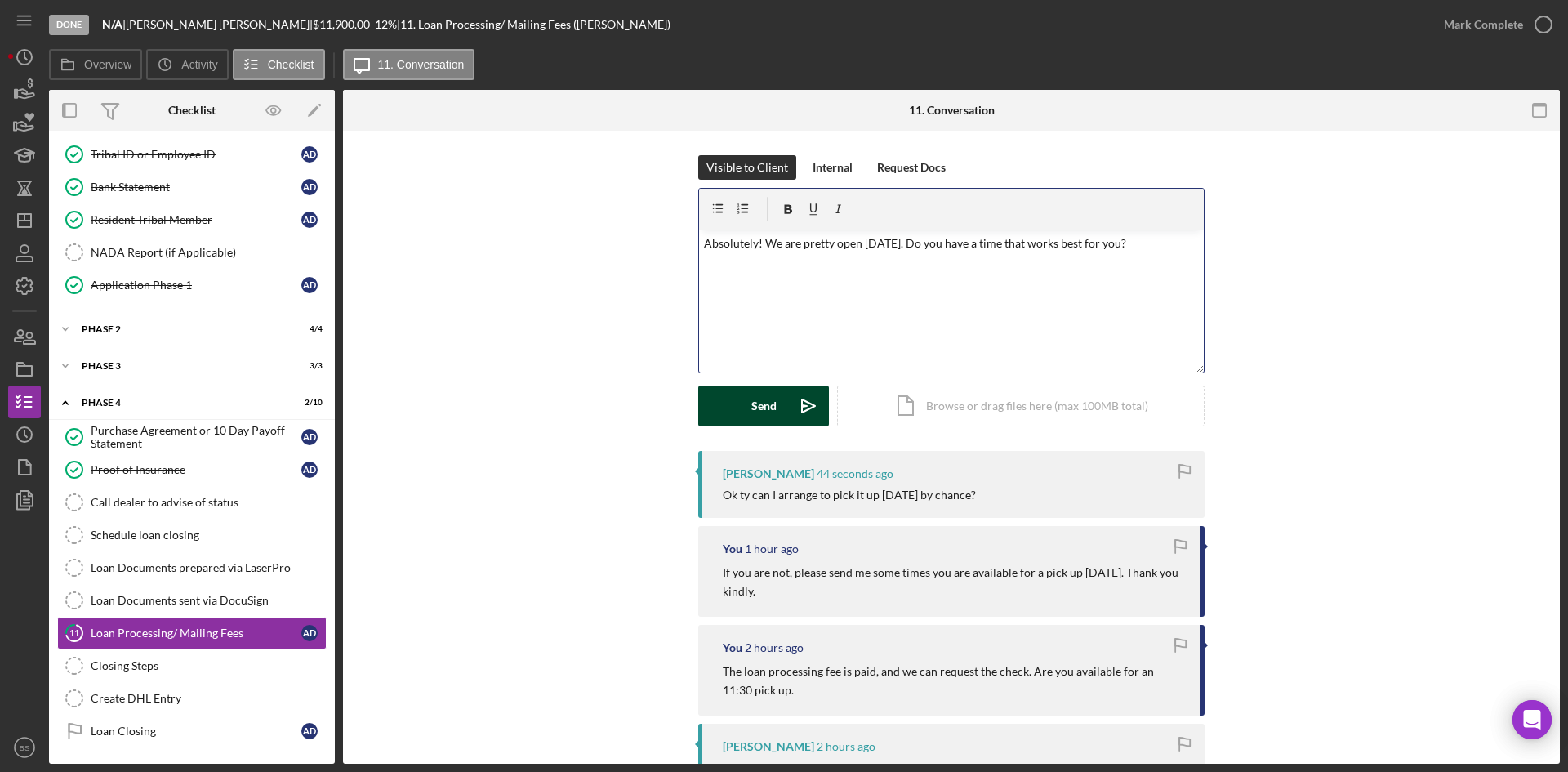
click at [800, 402] on icon "Icon/icon-invite-send" at bounding box center [808, 405] width 41 height 41
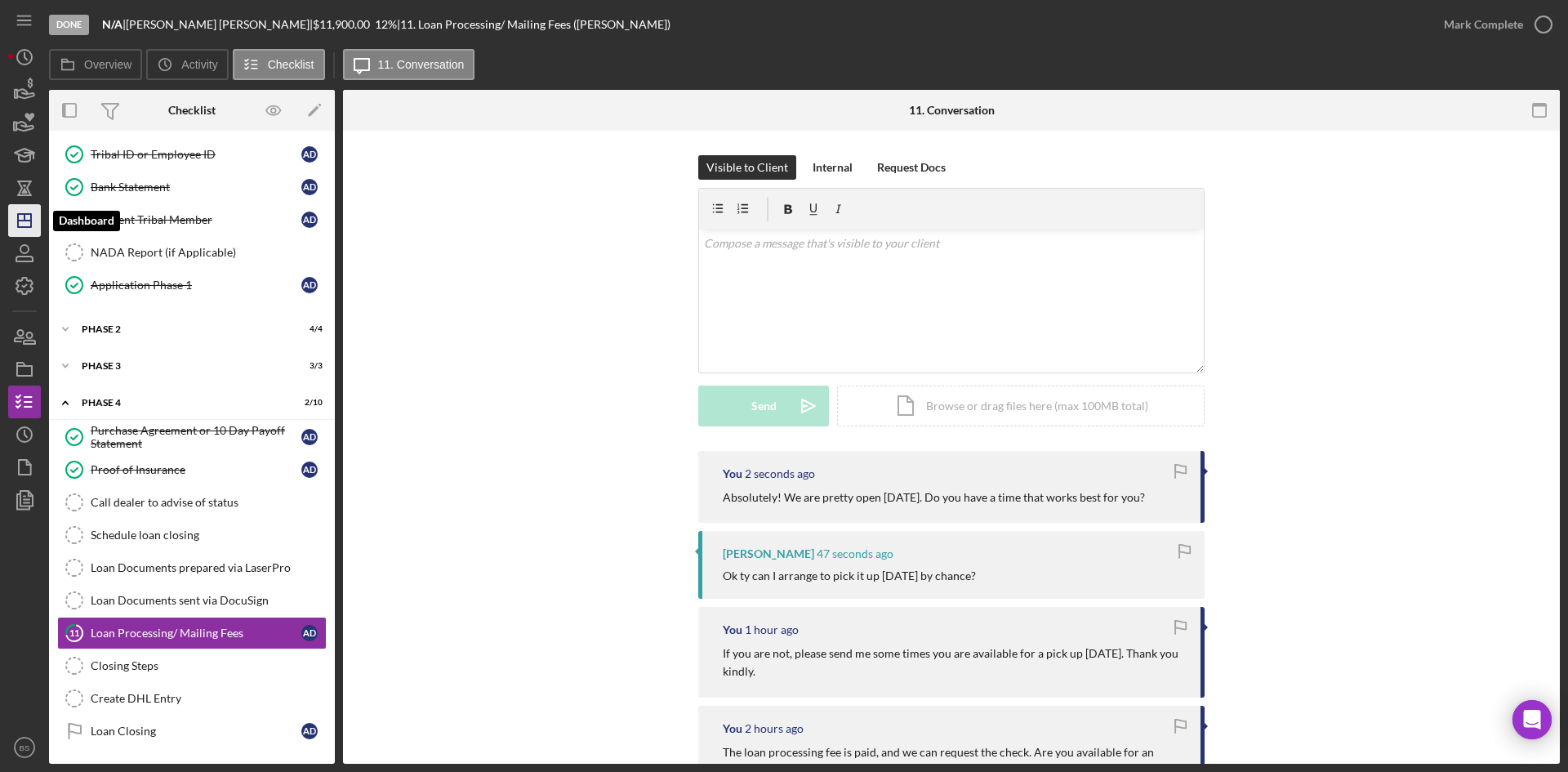
click at [29, 222] on icon "Icon/Dashboard" at bounding box center [24, 220] width 41 height 41
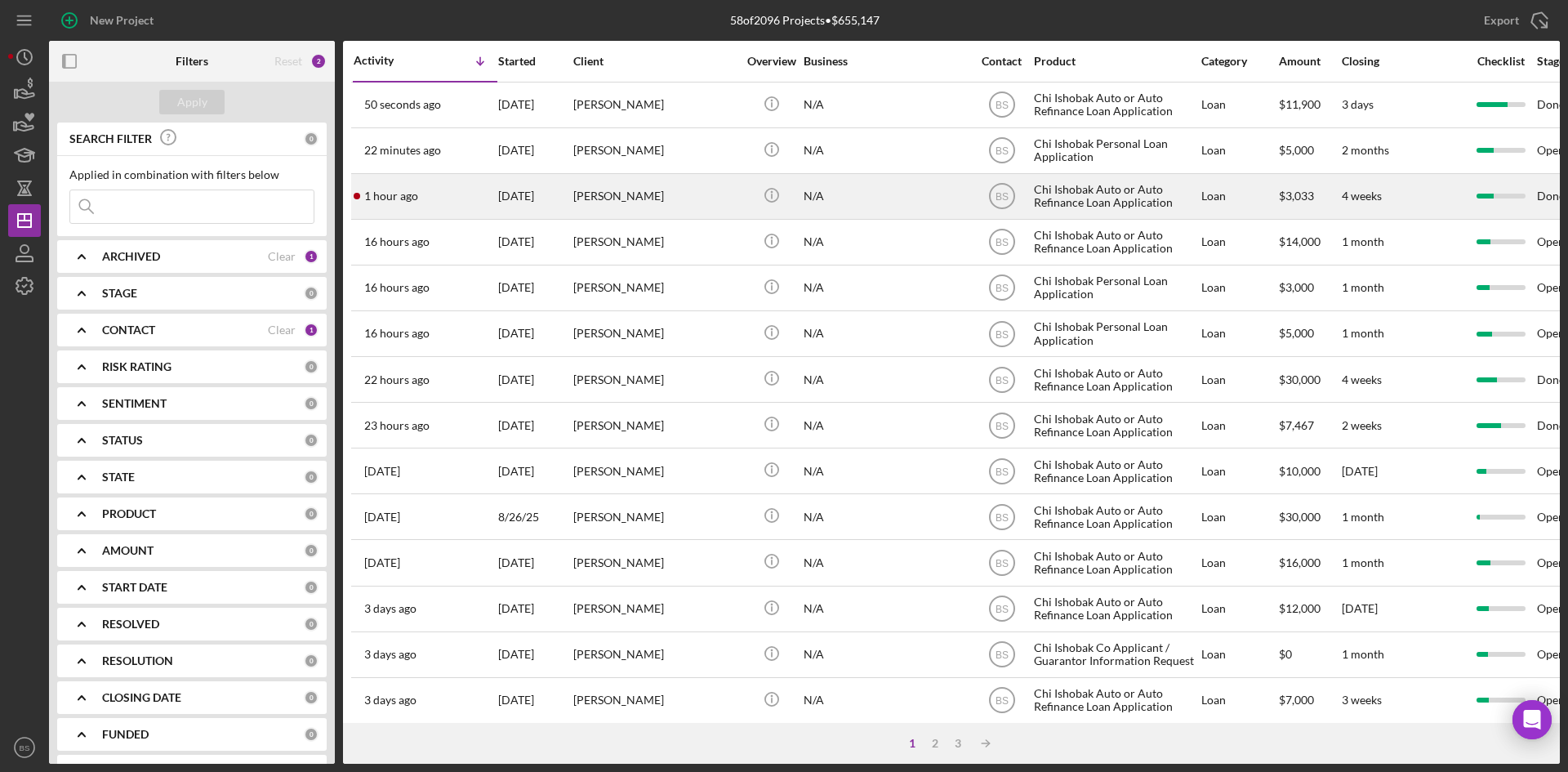
click at [399, 177] on div "1 hour ago Brandon Carney" at bounding box center [425, 197] width 143 height 44
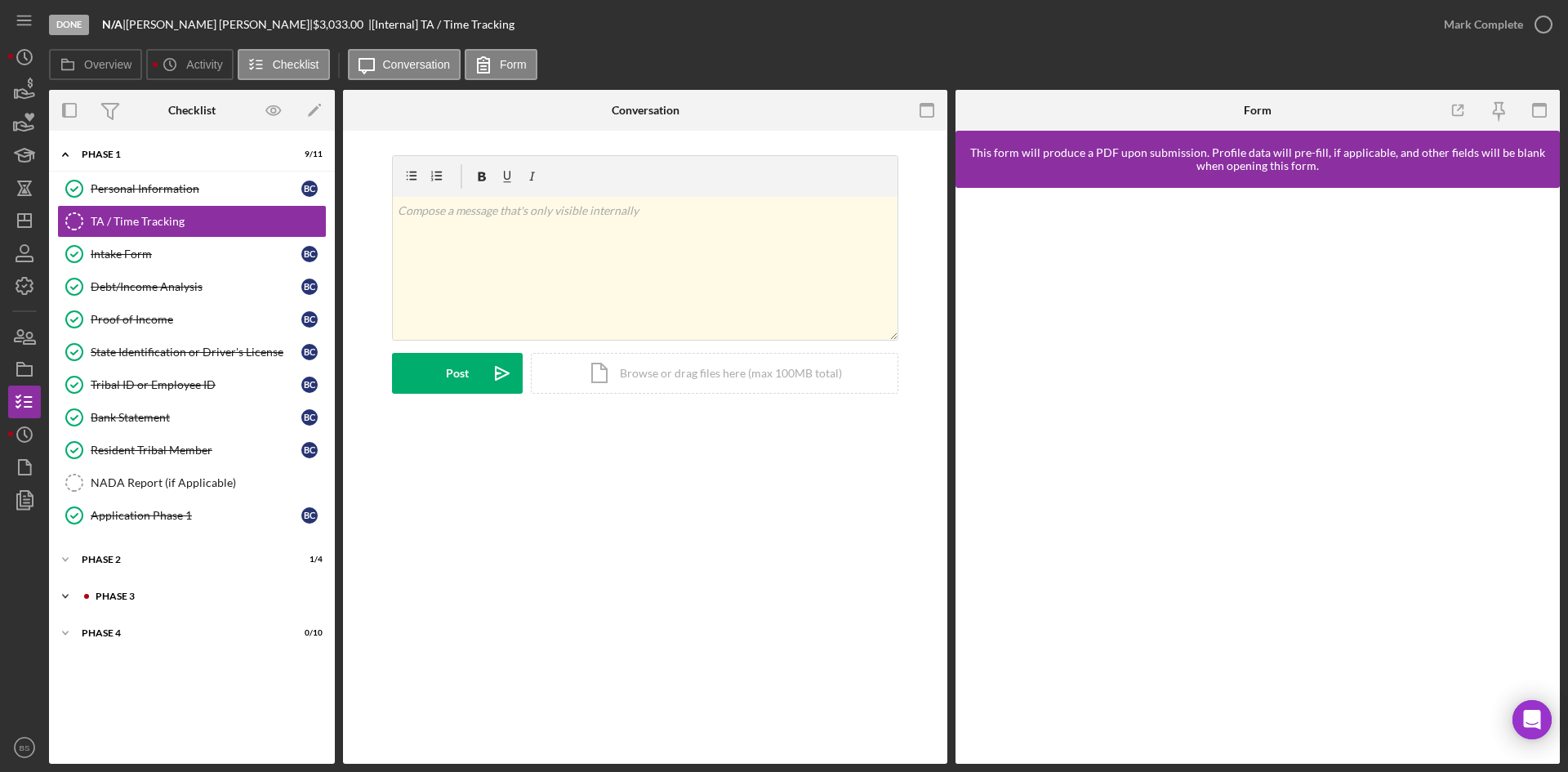
click at [159, 600] on div "Phase 3" at bounding box center [204, 596] width 219 height 10
click at [149, 698] on div "Decision" at bounding box center [196, 696] width 211 height 13
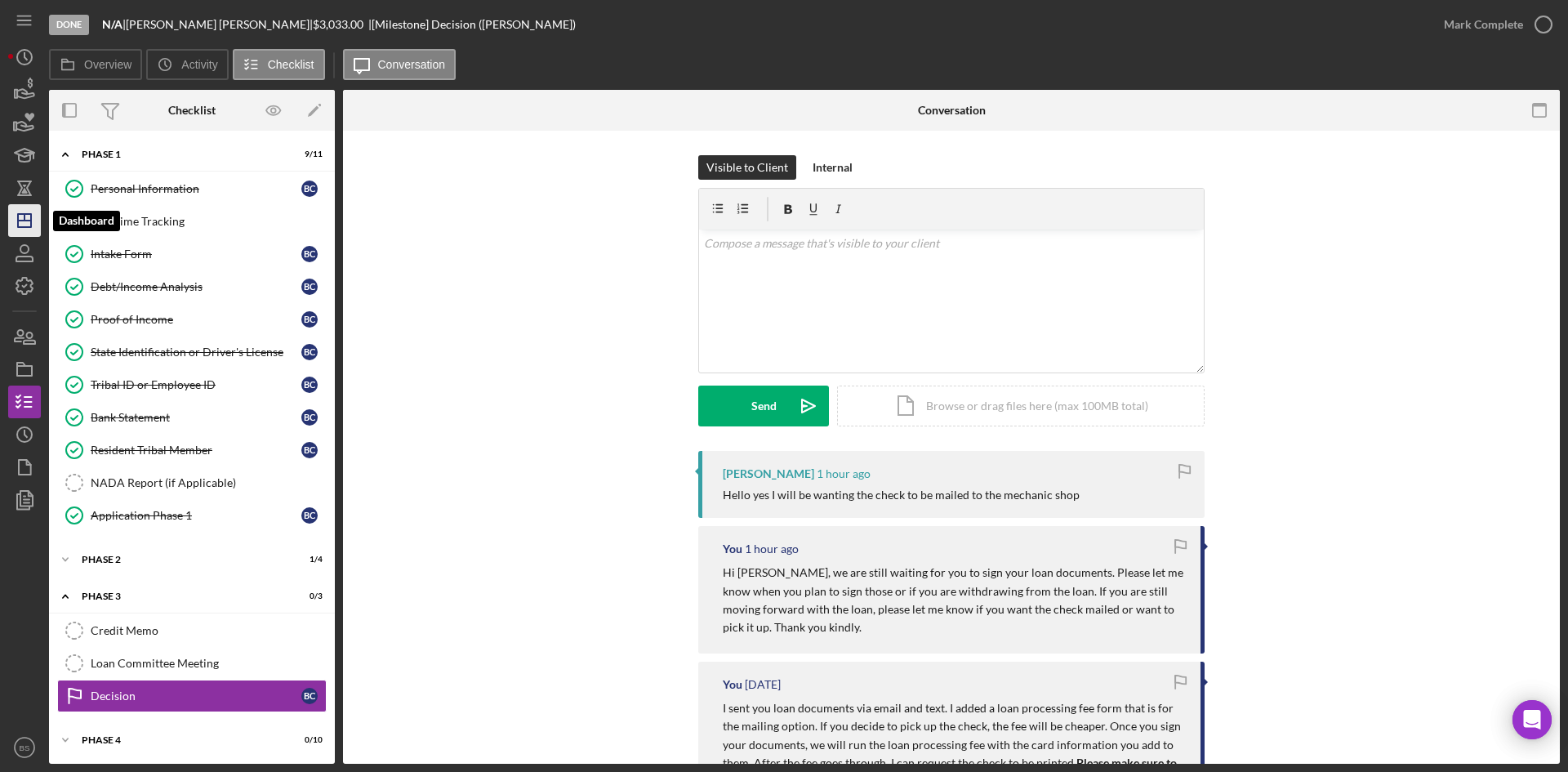
click at [13, 233] on icon "Icon/Dashboard" at bounding box center [24, 220] width 41 height 41
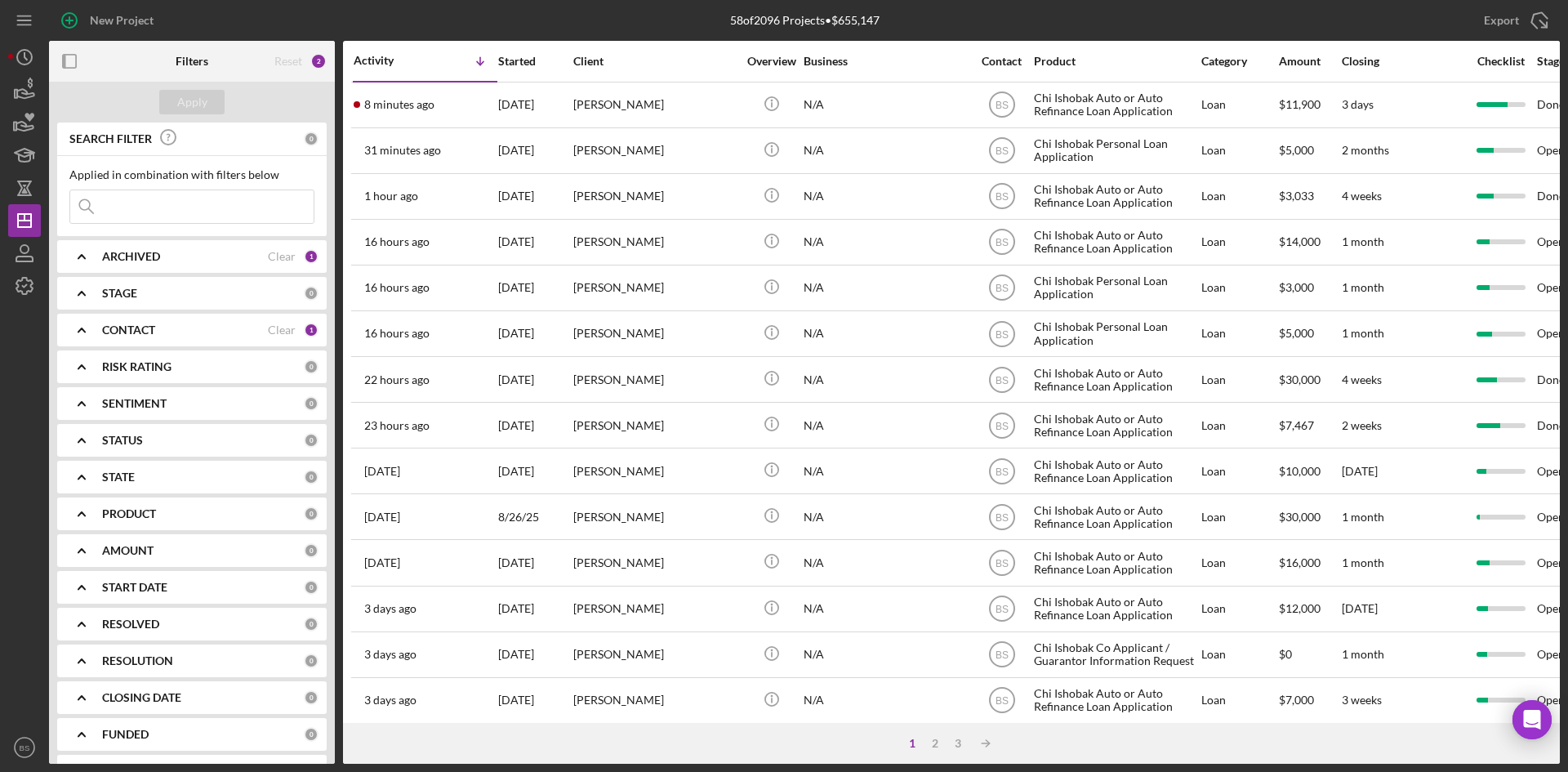
click at [513, 109] on div "[DATE]" at bounding box center [534, 106] width 73 height 44
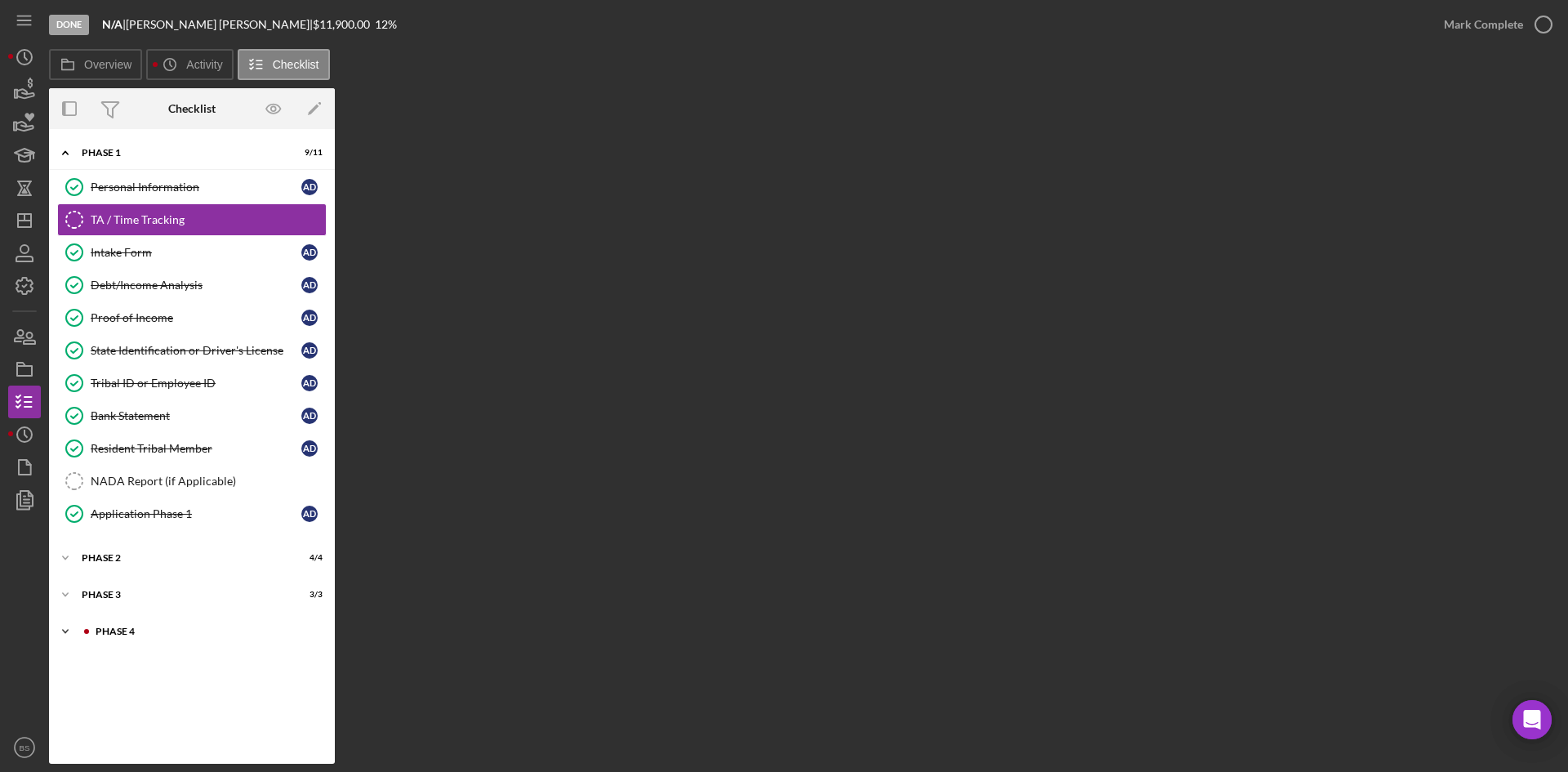
click at [181, 628] on div "Phase 4" at bounding box center [204, 631] width 219 height 10
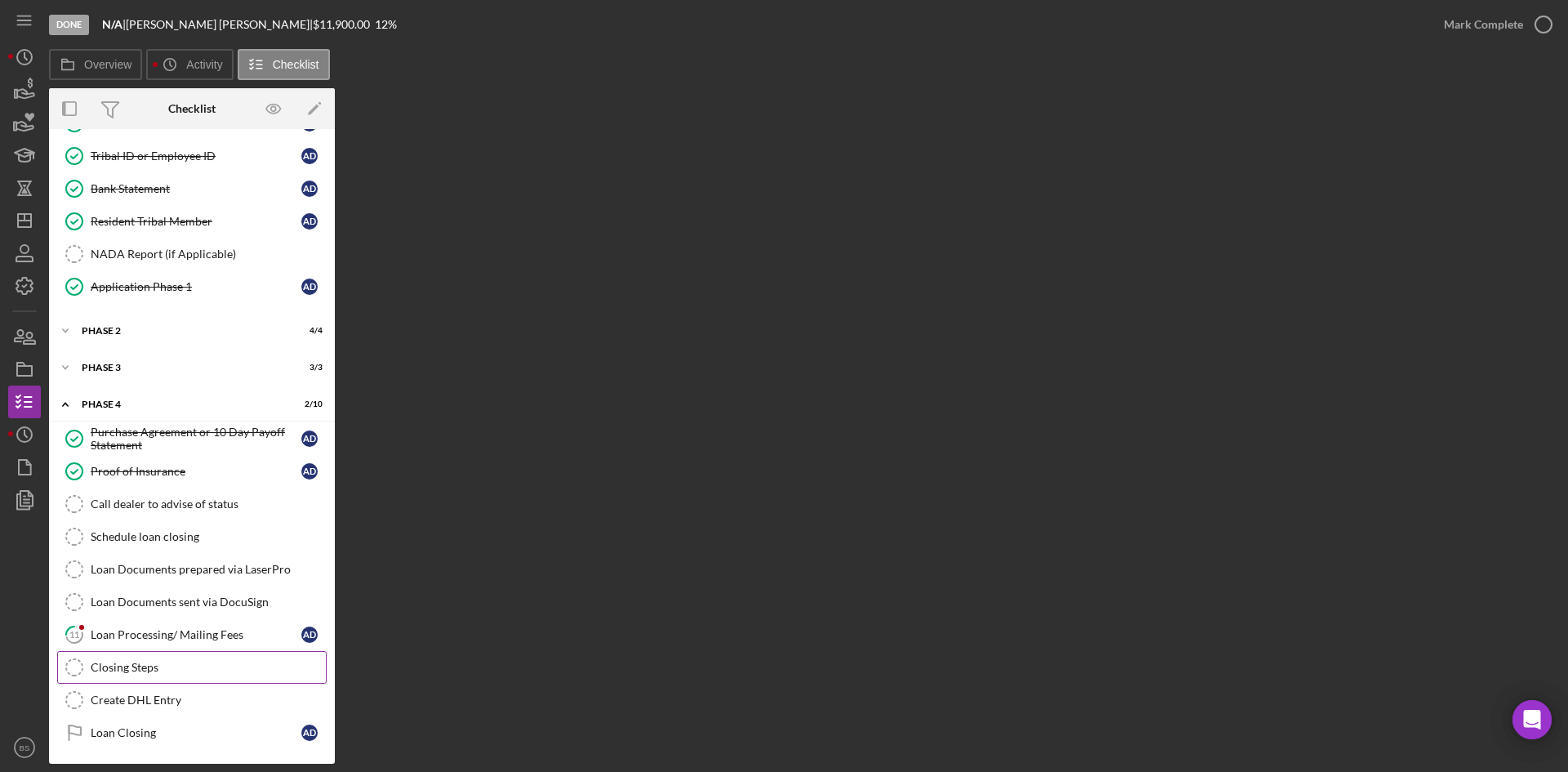
scroll to position [228, 0]
click at [184, 621] on link "11 Loan Processing/ Mailing Fees A D" at bounding box center [191, 632] width 269 height 32
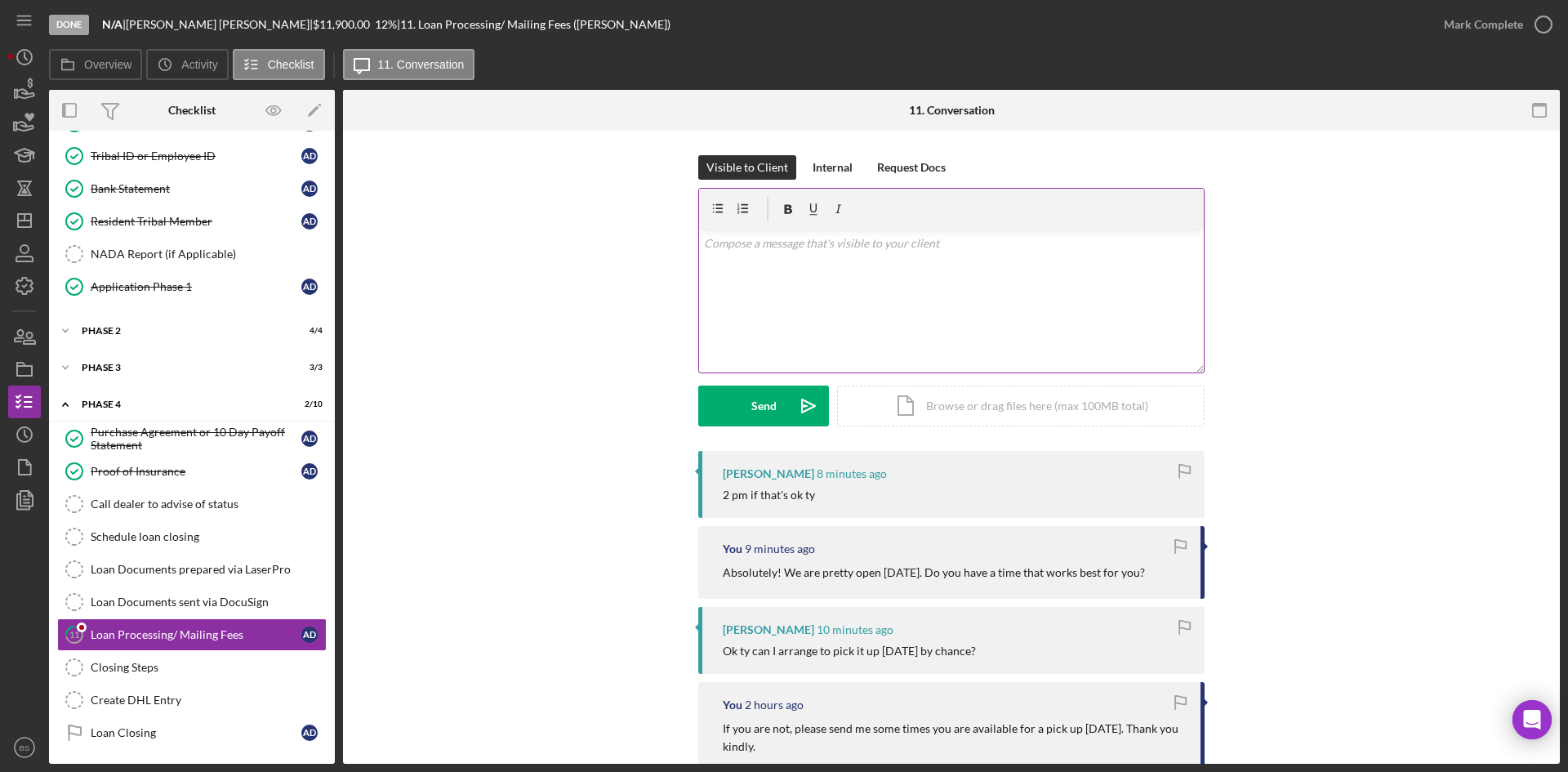
click at [718, 321] on div "v Color teal Color pink Remove color Add row above Add row below Add column bef…" at bounding box center [951, 300] width 505 height 143
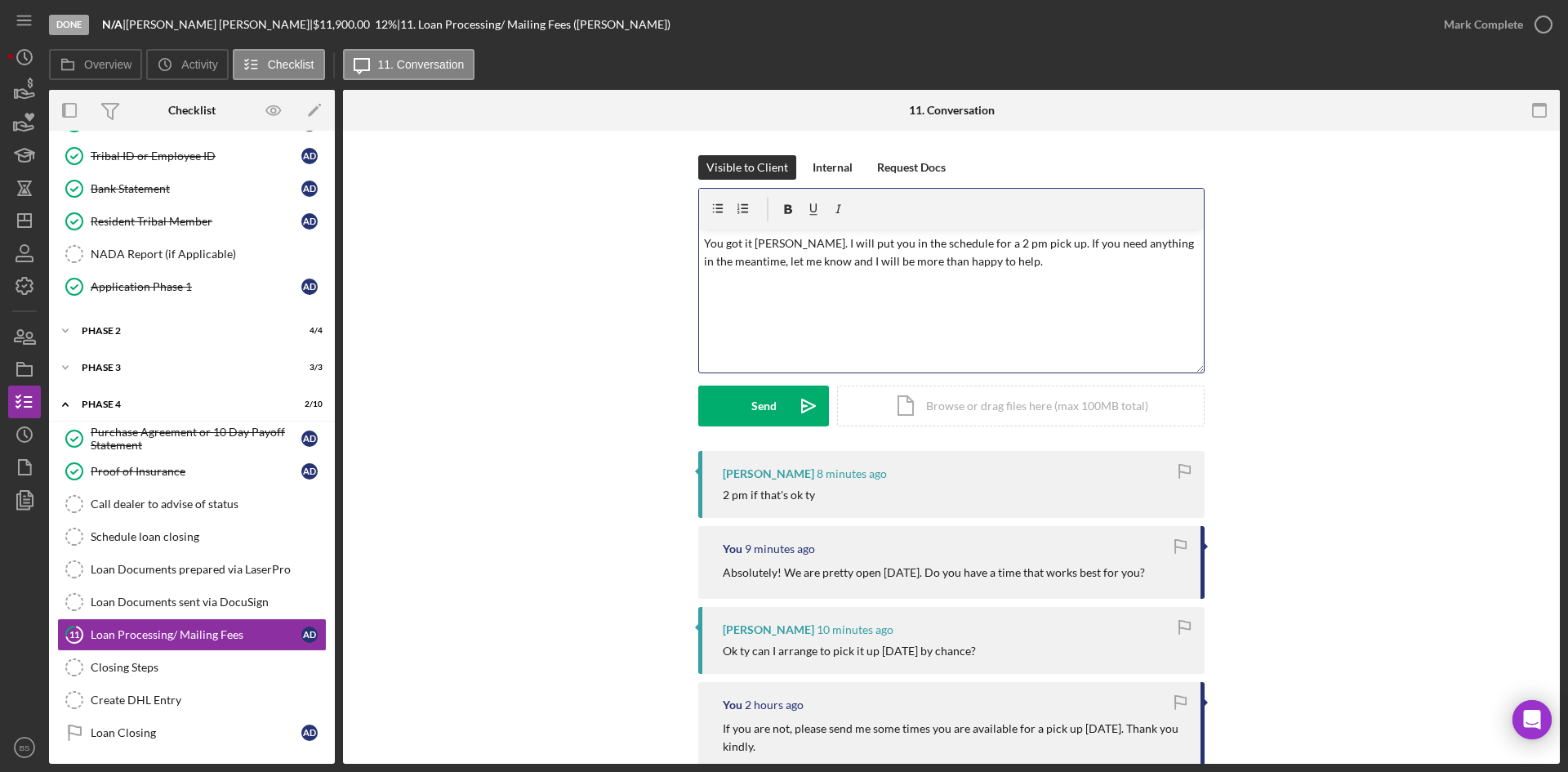
click at [831, 266] on p "You got it Alexis. I will put you in the schedule for a 2 pm pick up. If you ne…" at bounding box center [951, 253] width 495 height 37
click at [1021, 265] on p "You got it Alexis. I will put you in the schedule for a 2 pm pick up. If you ne…" at bounding box center [951, 253] width 495 height 37
click at [772, 396] on div "Send" at bounding box center [764, 405] width 26 height 41
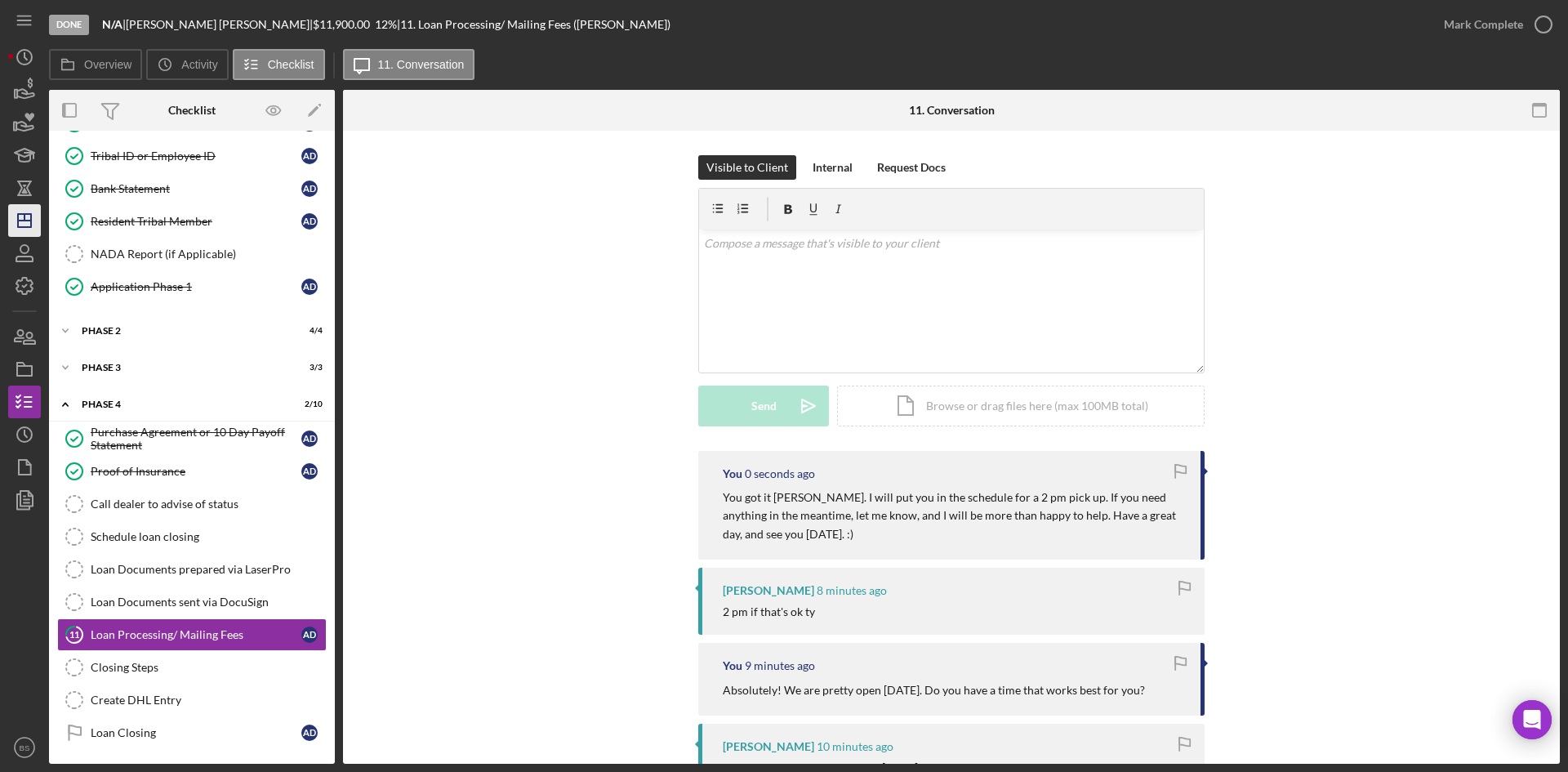
click at [38, 223] on icon "Icon/Dashboard" at bounding box center [24, 220] width 41 height 41
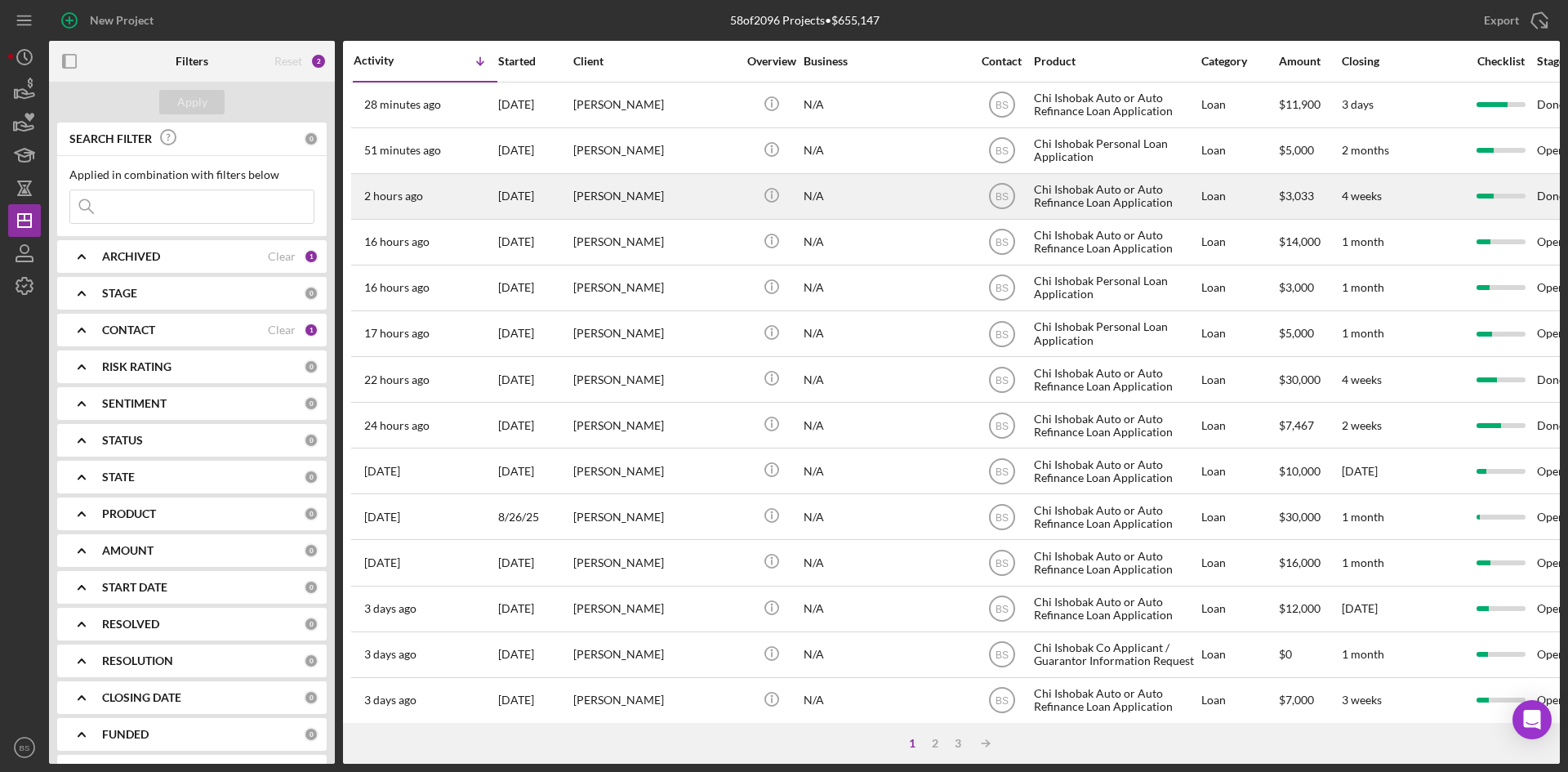
click at [429, 191] on div "2 hours ago [PERSON_NAME]" at bounding box center [425, 197] width 143 height 44
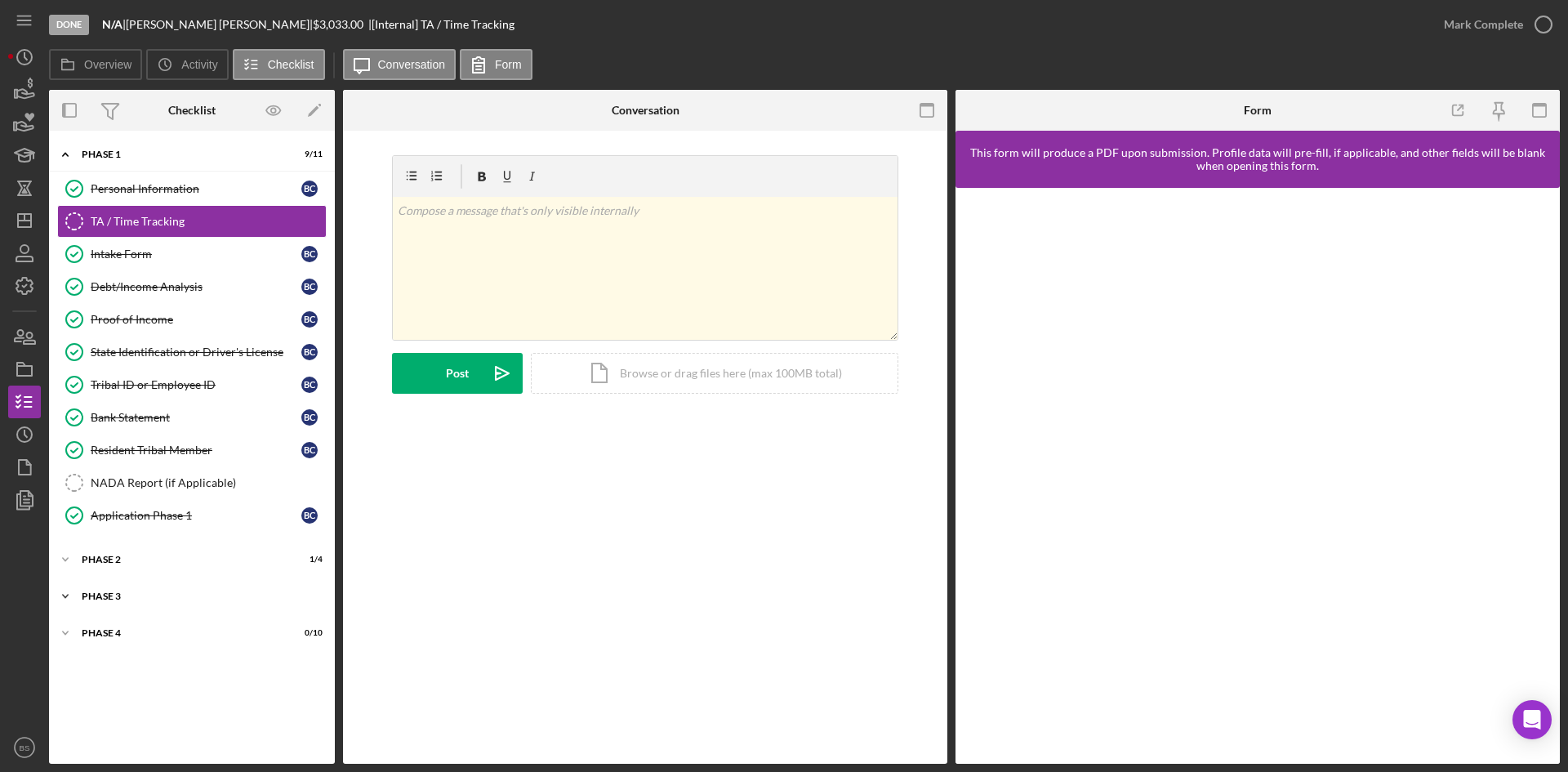
click at [185, 610] on div "Icon/Expander Phase 3 0 / 3" at bounding box center [192, 596] width 286 height 32
click at [174, 684] on link "Decision Decision B C" at bounding box center [191, 696] width 269 height 32
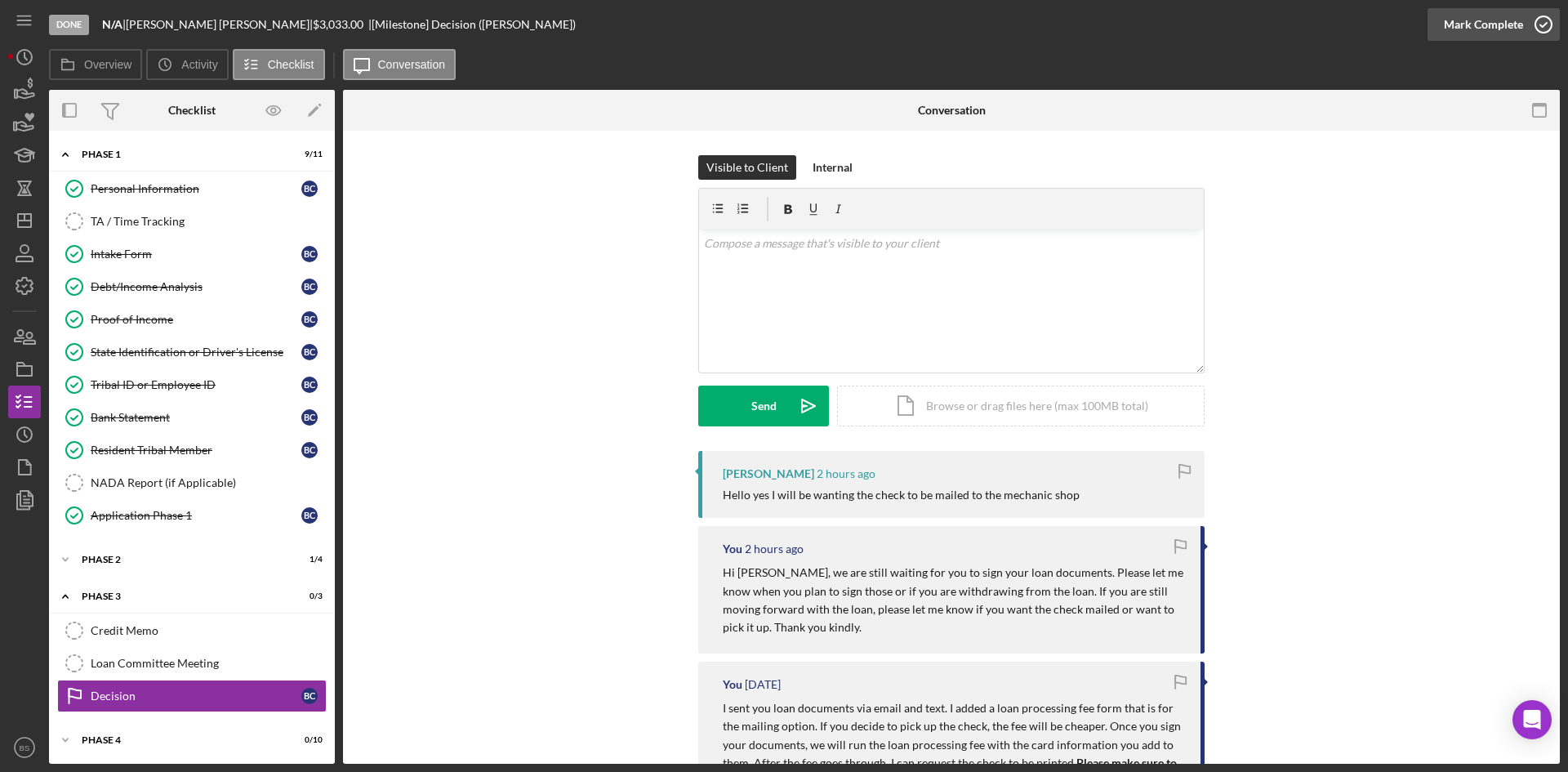
click at [1473, 24] on div "Mark Complete" at bounding box center [1483, 25] width 79 height 32
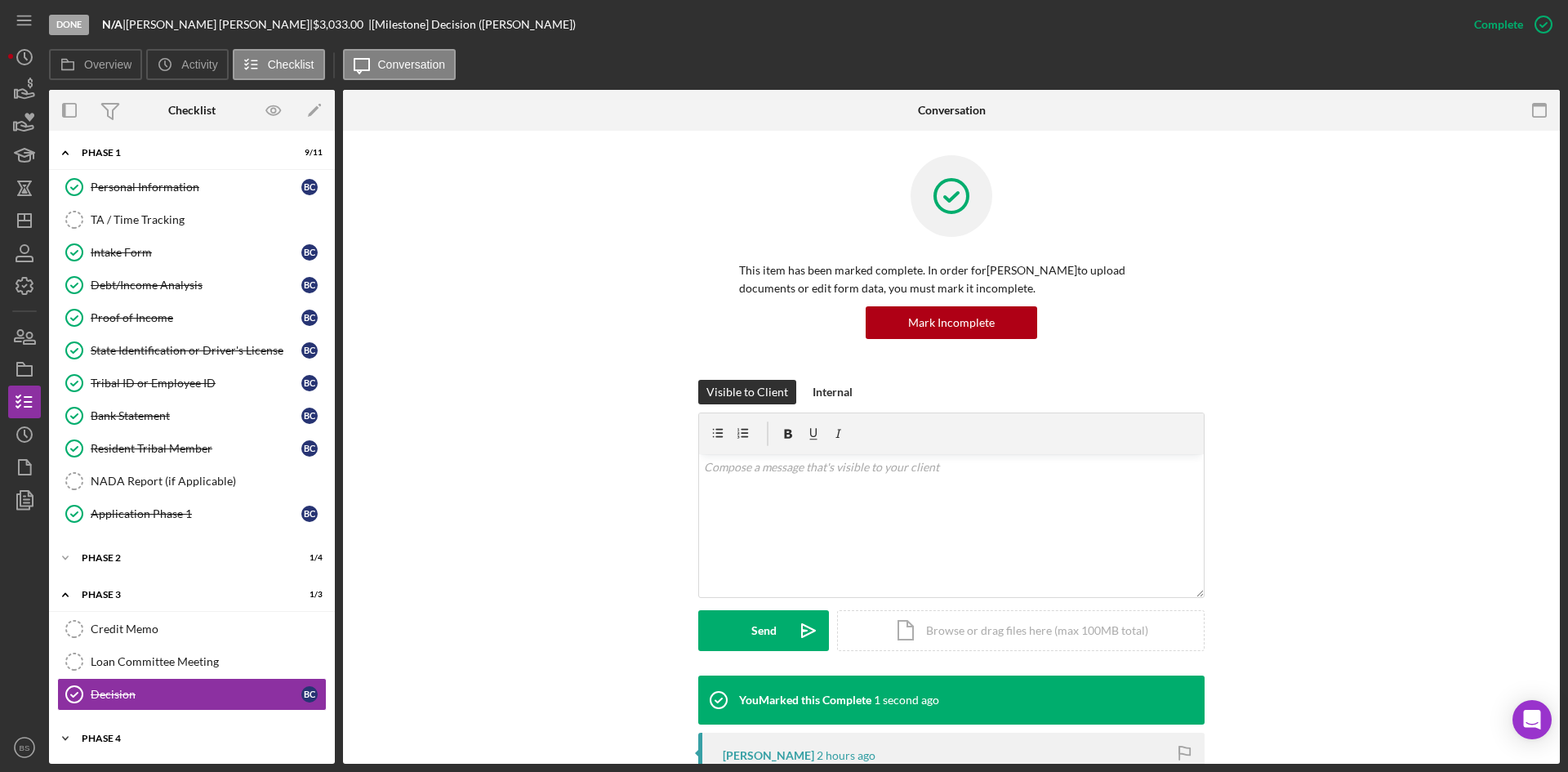
click at [142, 727] on div "Icon/Expander Phase 4 0 / 10" at bounding box center [192, 738] width 286 height 32
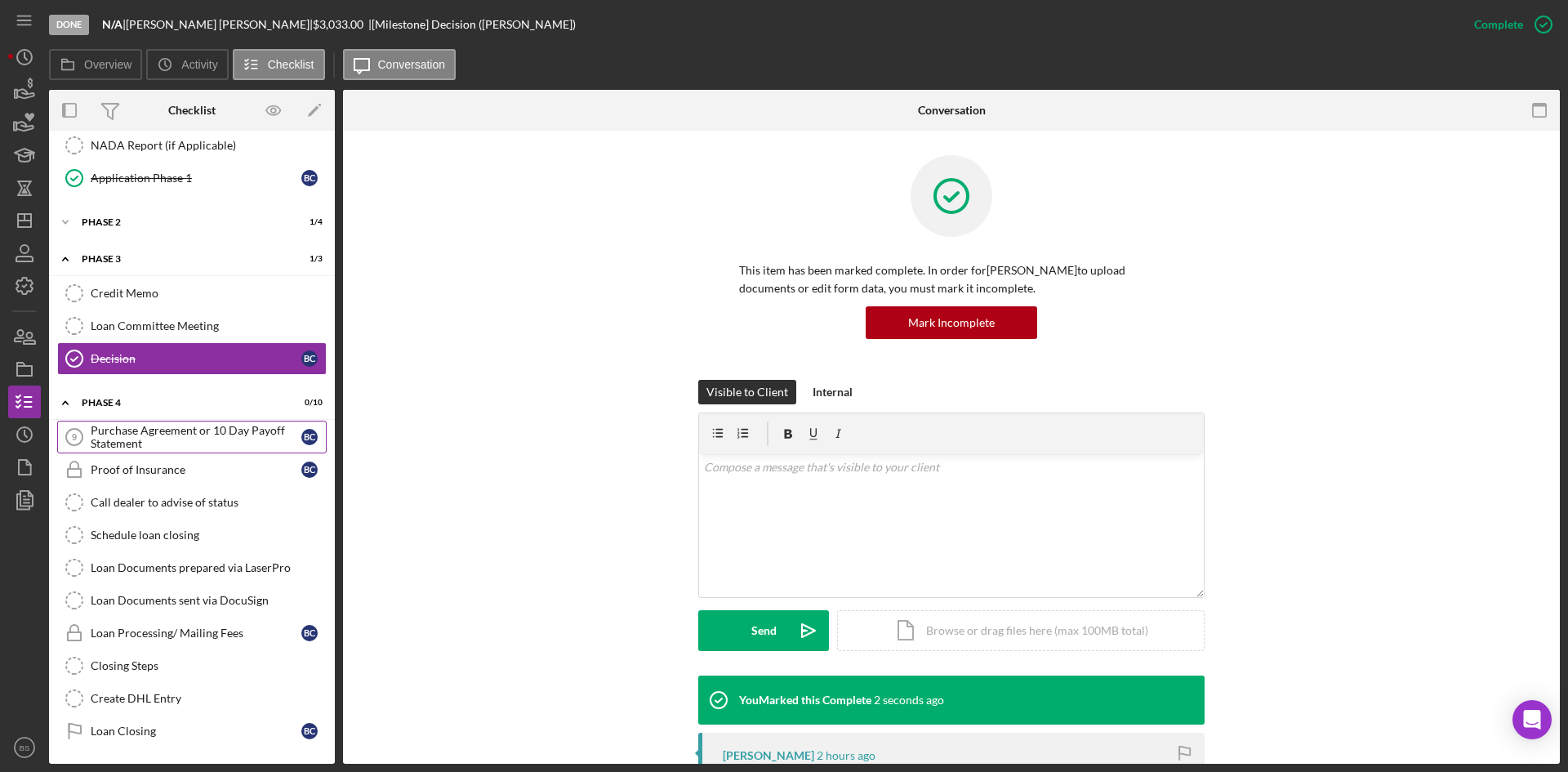
click at [173, 449] on div "Purchase Agreement or 10 Day Payoff Statement" at bounding box center [196, 436] width 211 height 26
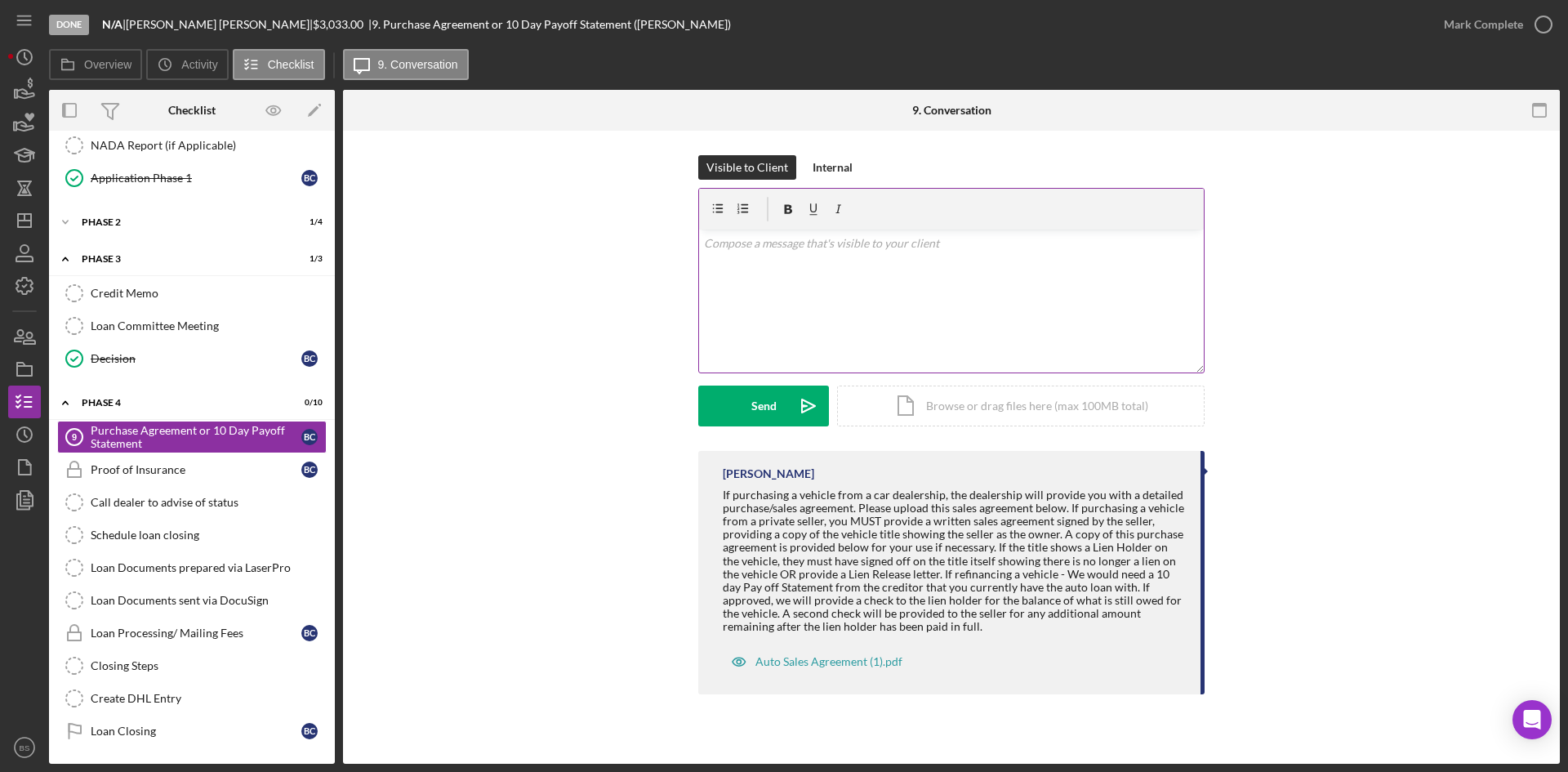
scroll to position [338, 0]
click at [1452, 28] on div "Mark Complete" at bounding box center [1483, 25] width 79 height 32
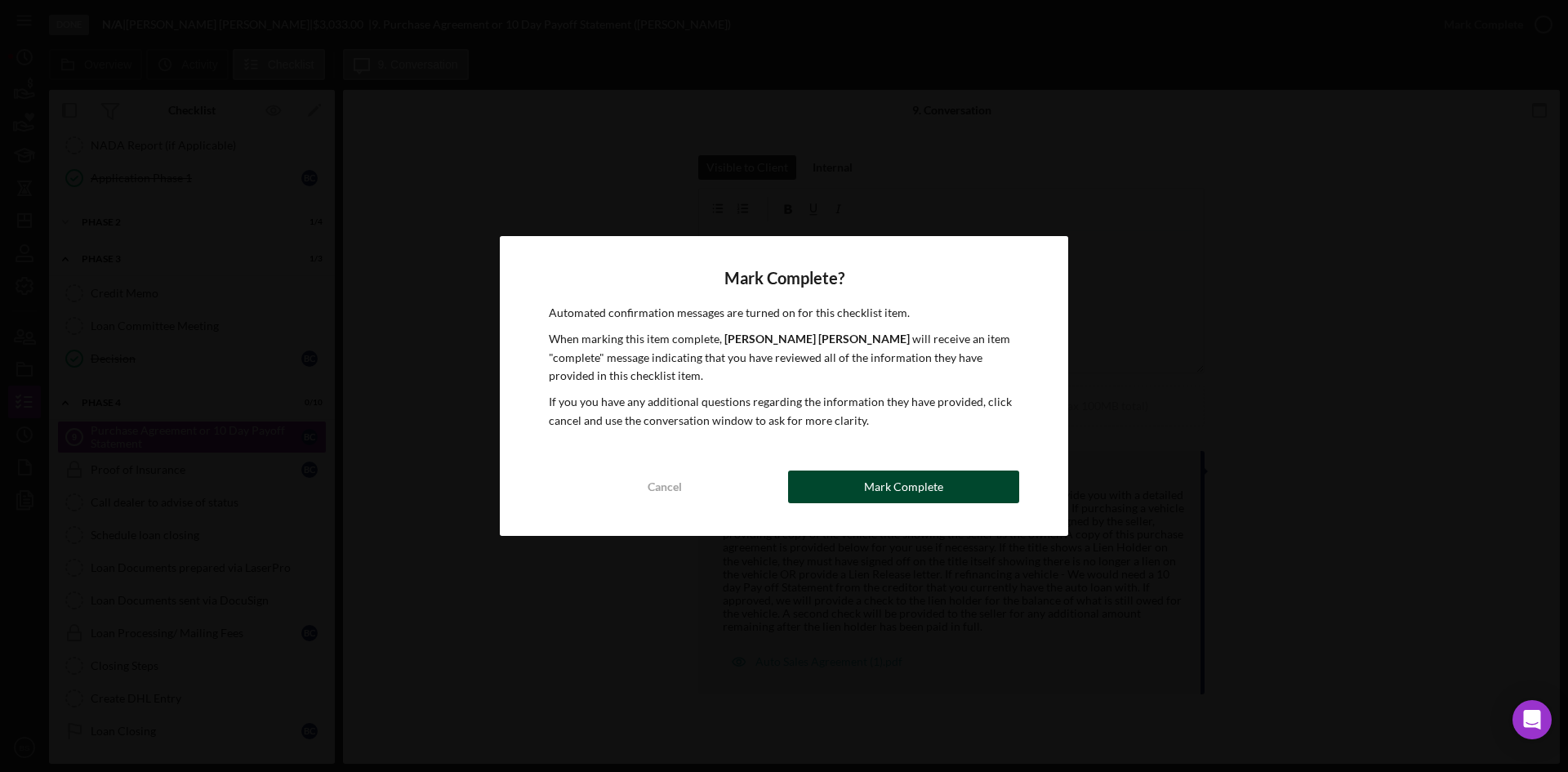
click at [825, 484] on button "Mark Complete" at bounding box center [903, 487] width 231 height 32
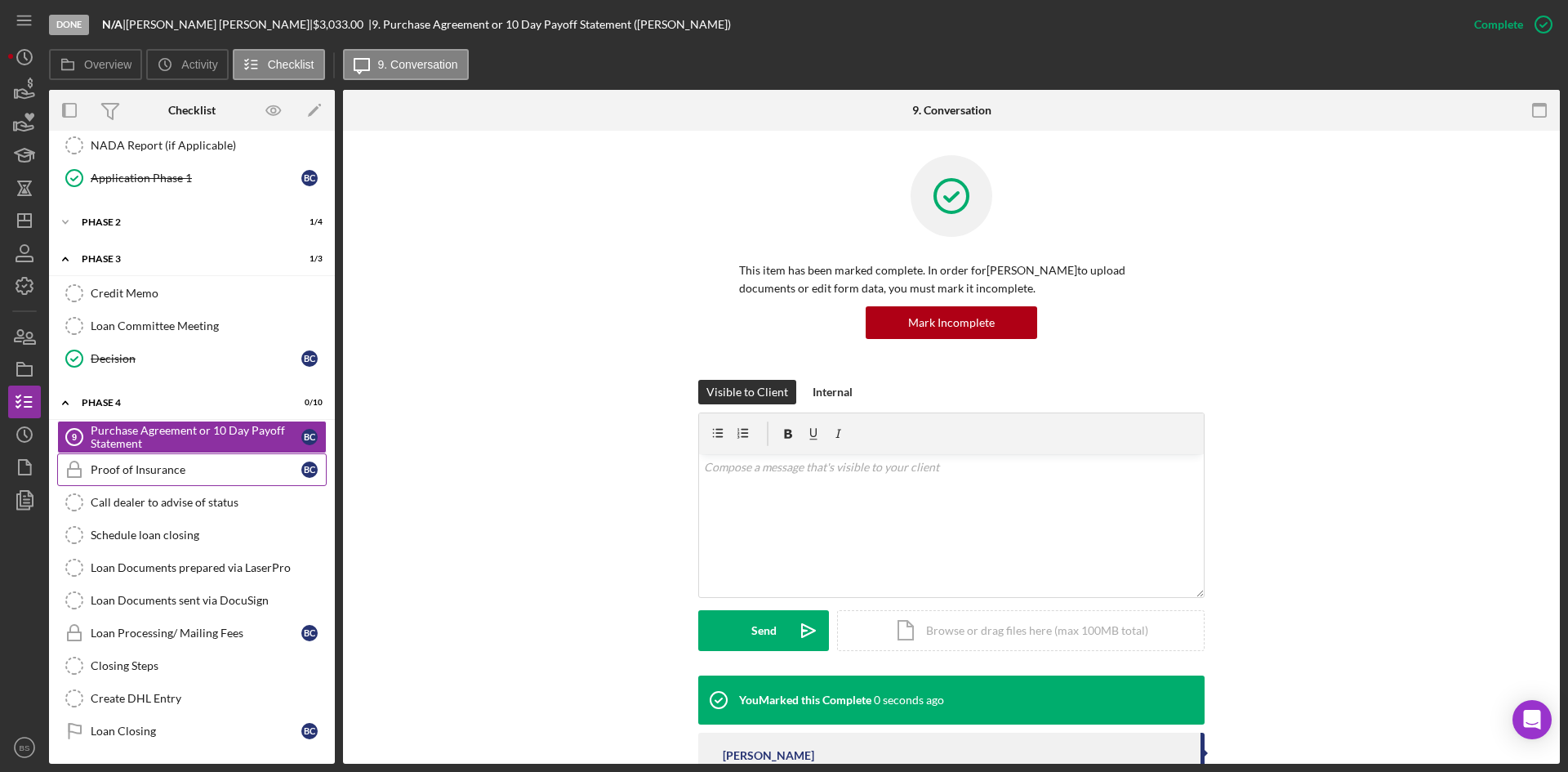
click at [243, 472] on div "Proof of Insurance" at bounding box center [196, 470] width 211 height 13
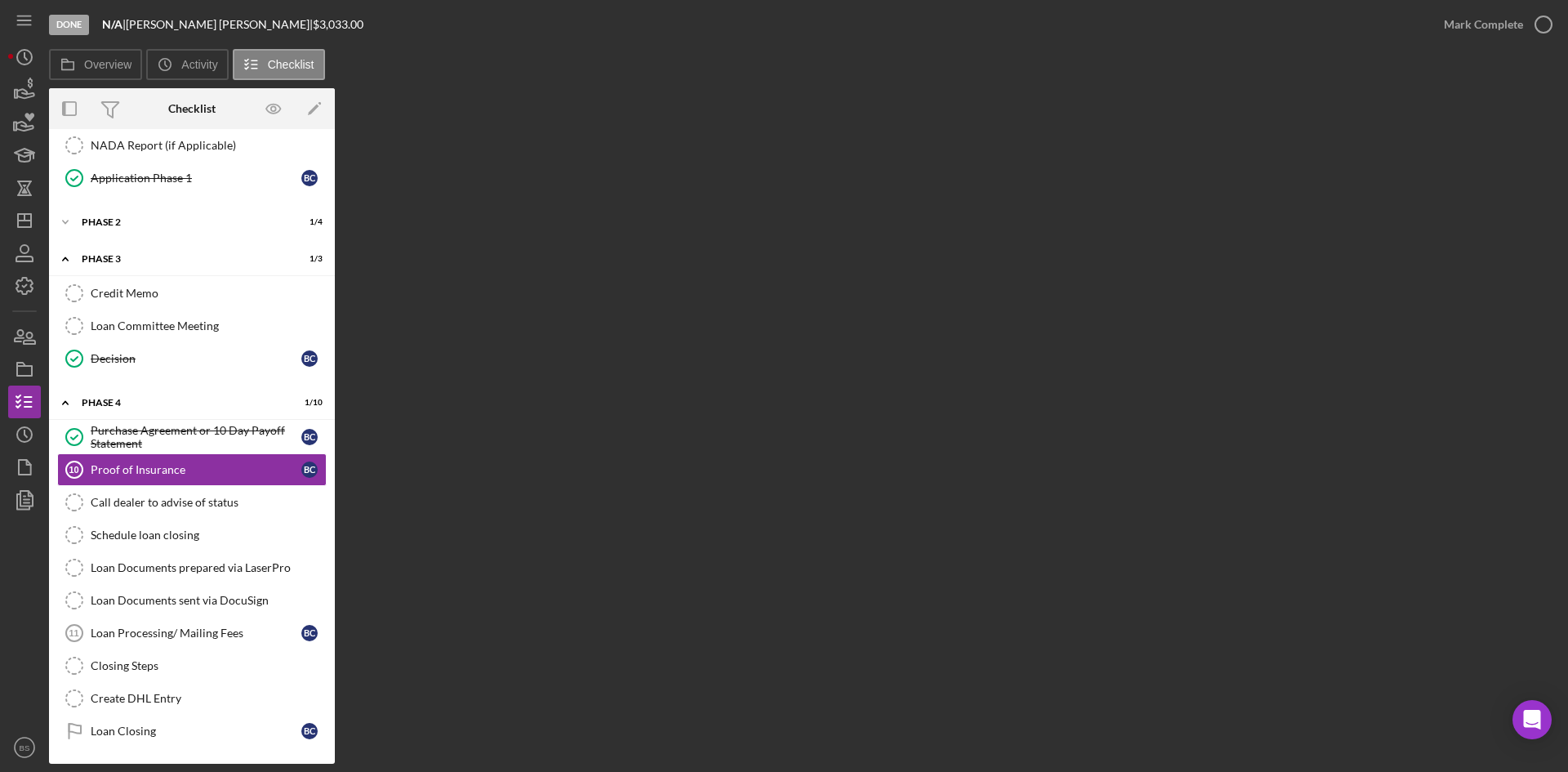
scroll to position [338, 0]
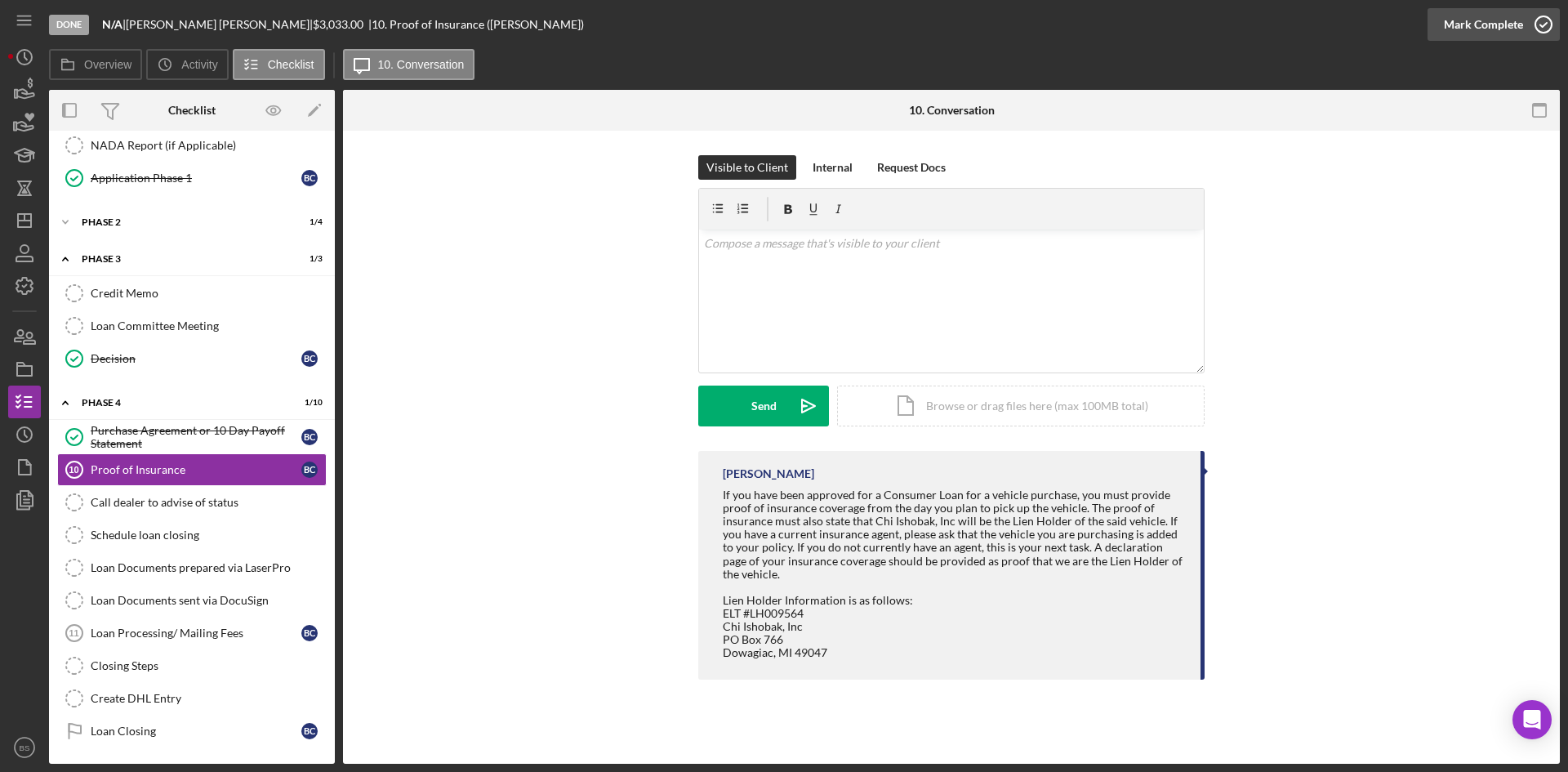
click at [1461, 33] on div "Mark Complete" at bounding box center [1483, 25] width 79 height 32
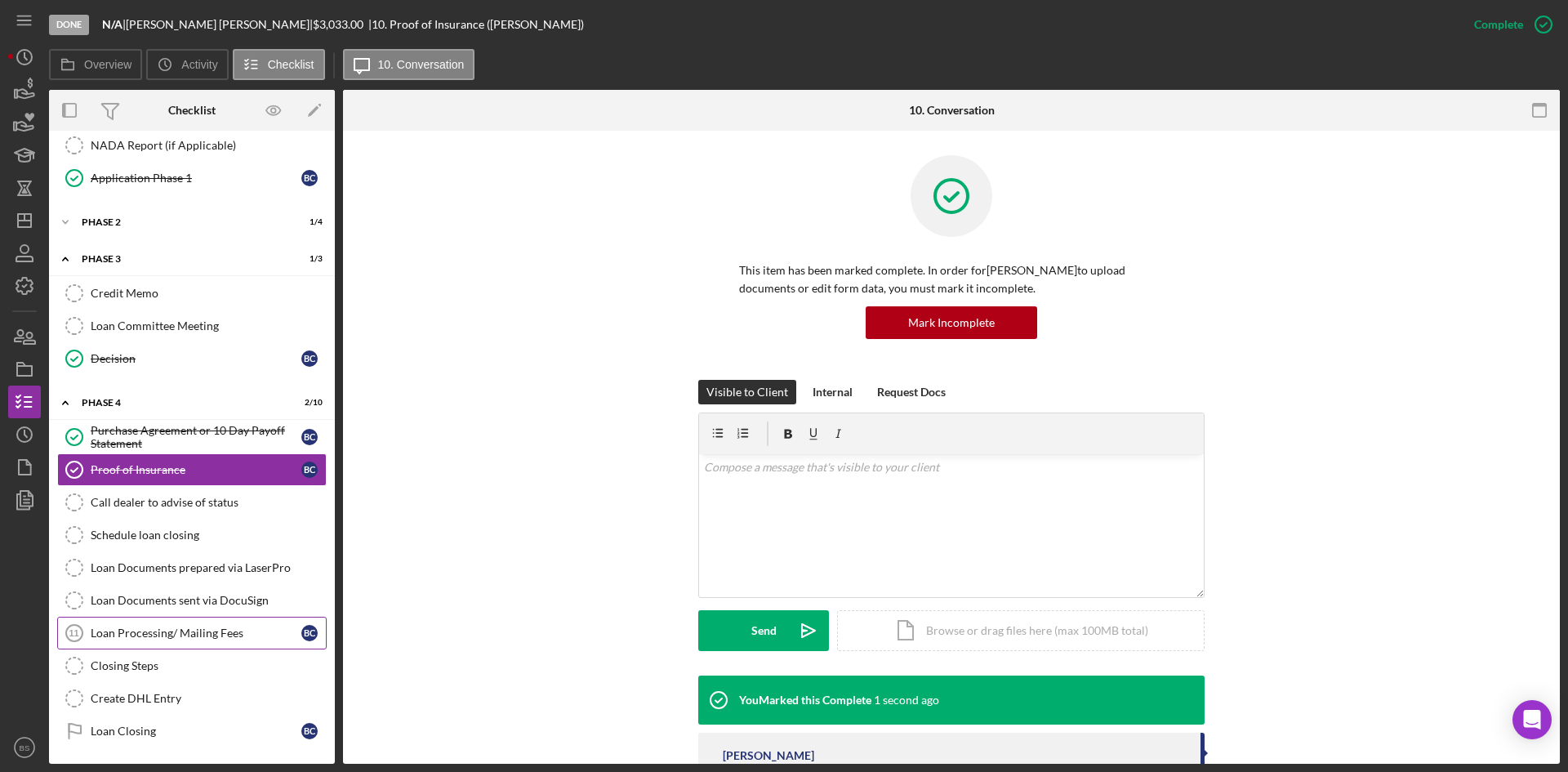
click at [145, 638] on div "Loan Processing/ Mailing Fees" at bounding box center [196, 633] width 211 height 13
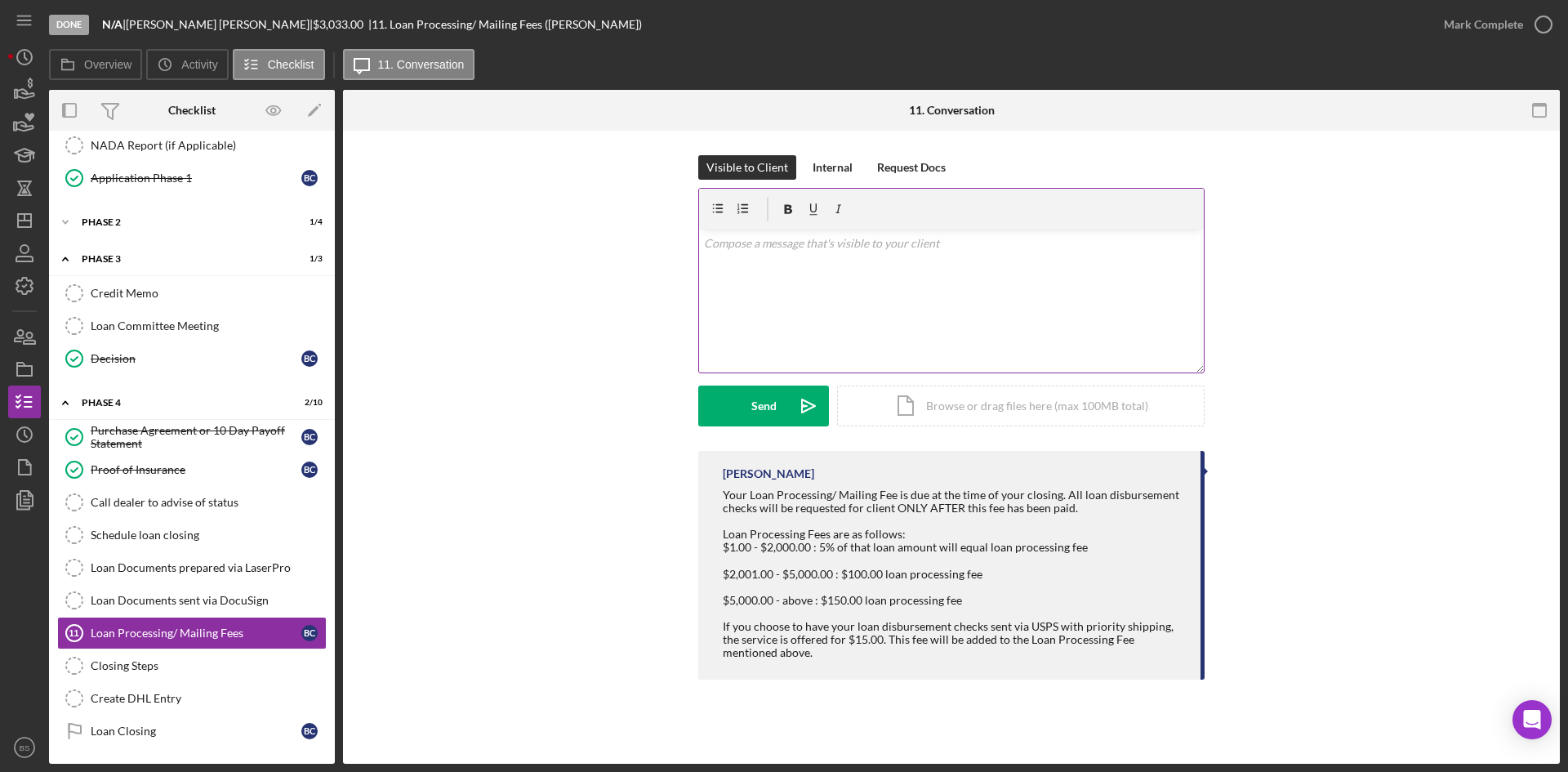
click at [1116, 261] on div "v Color teal Color pink Remove color Add row above Add row below Add column bef…" at bounding box center [951, 300] width 505 height 143
click at [1475, 31] on div "Mark Complete" at bounding box center [1483, 25] width 79 height 32
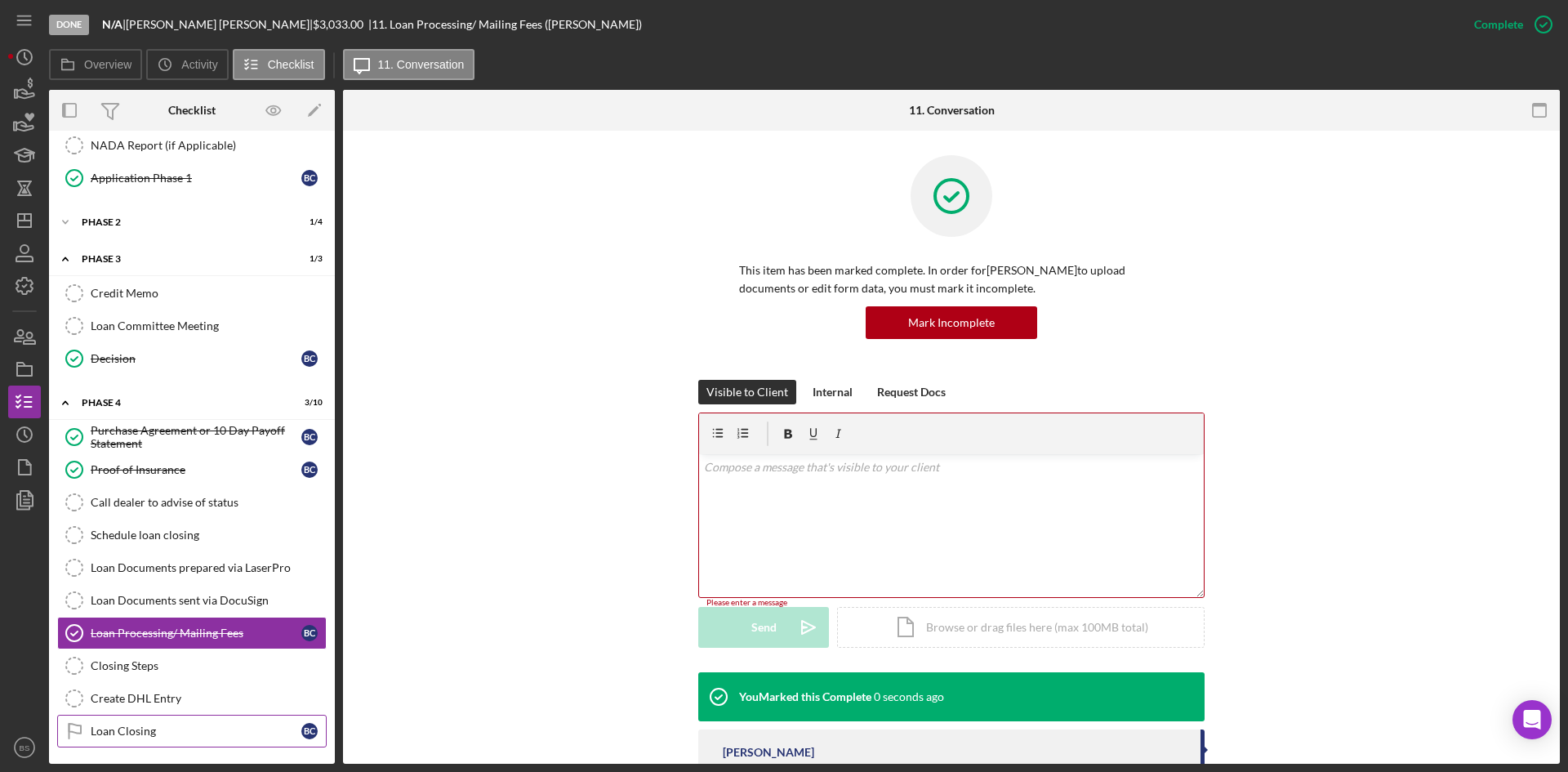
click at [228, 724] on div "Loan Closing" at bounding box center [196, 731] width 211 height 13
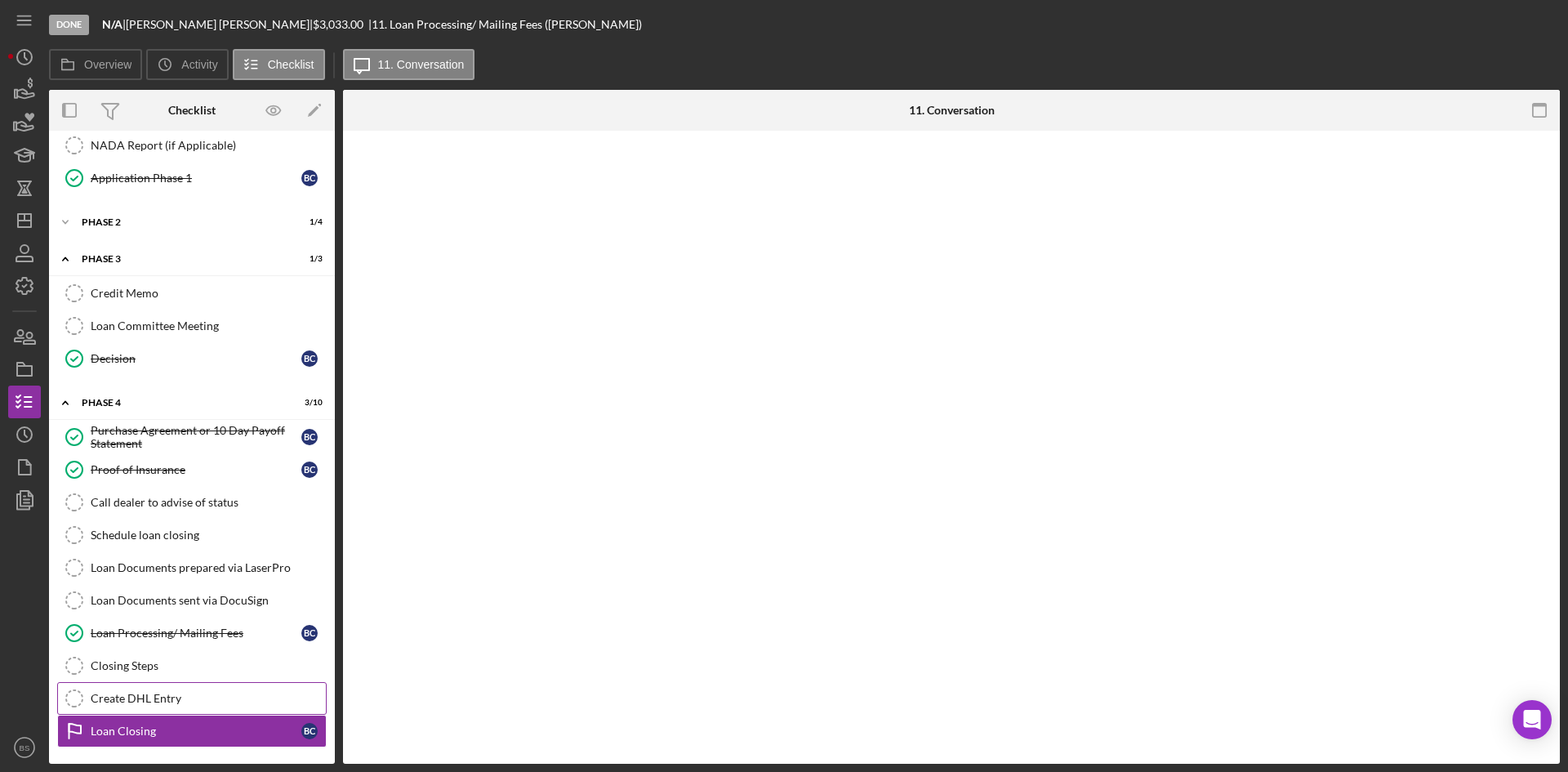
scroll to position [338, 0]
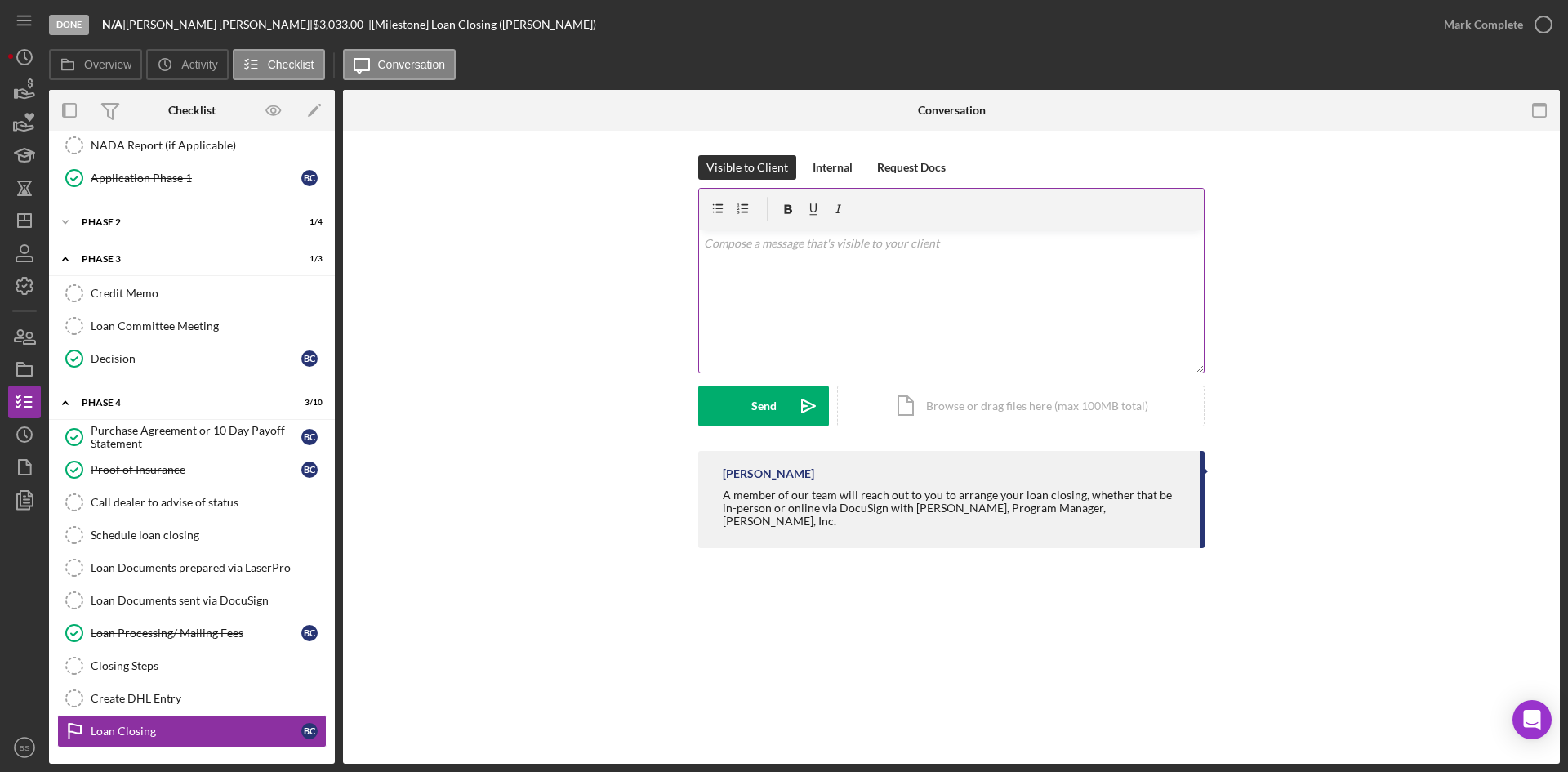
click at [811, 307] on div "v Color teal Color pink Remove color Add row above Add row below Add column bef…" at bounding box center [951, 300] width 505 height 143
click at [959, 242] on p "Loan processing fee has gone through successfully and we have sent a receipt vi…" at bounding box center [951, 243] width 495 height 18
click at [1185, 246] on p "Loan processing fee has gone through successfully, and we have sent a receipt v…" at bounding box center [951, 243] width 495 height 18
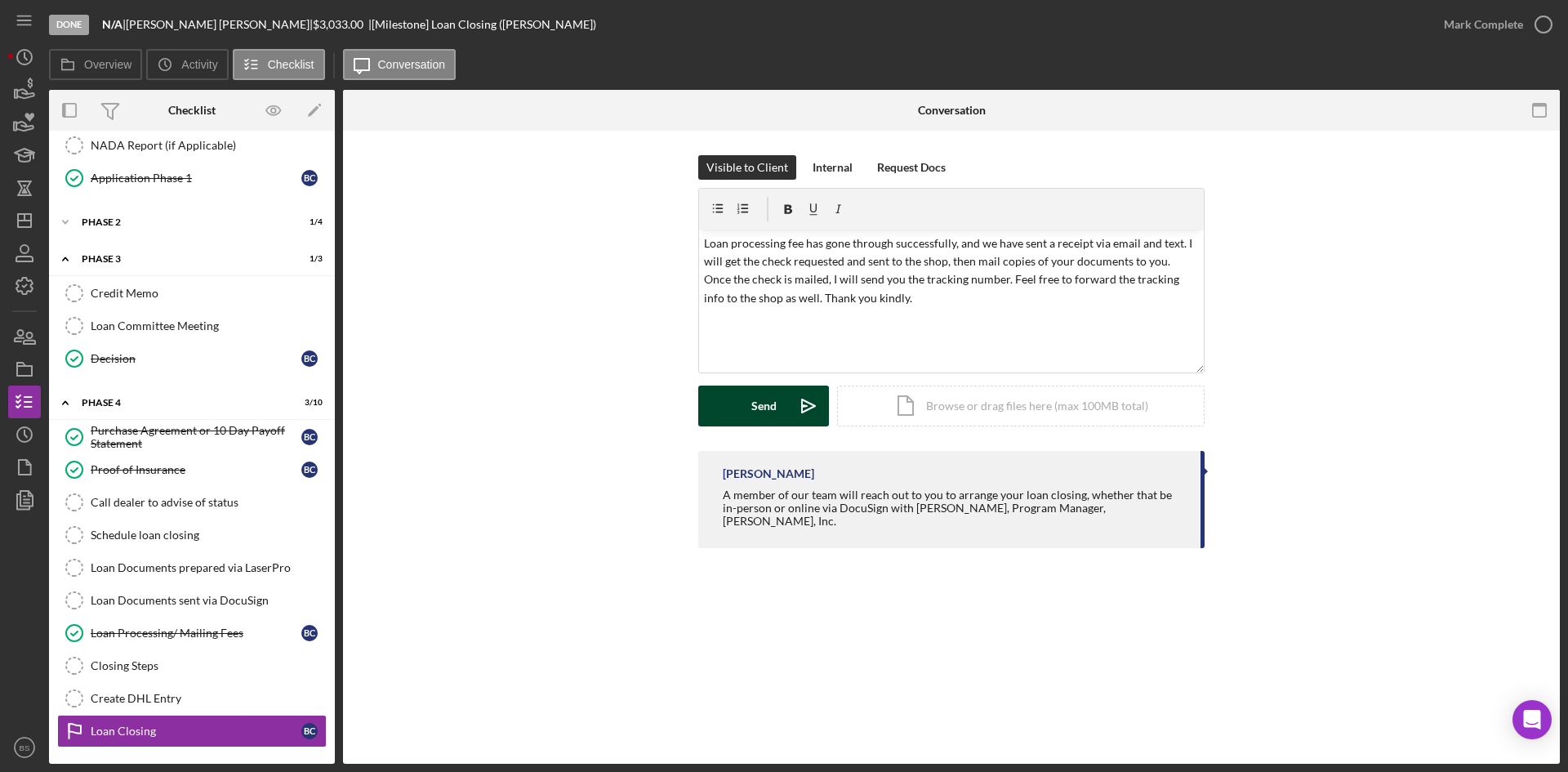
click at [771, 404] on div "Send" at bounding box center [764, 405] width 26 height 41
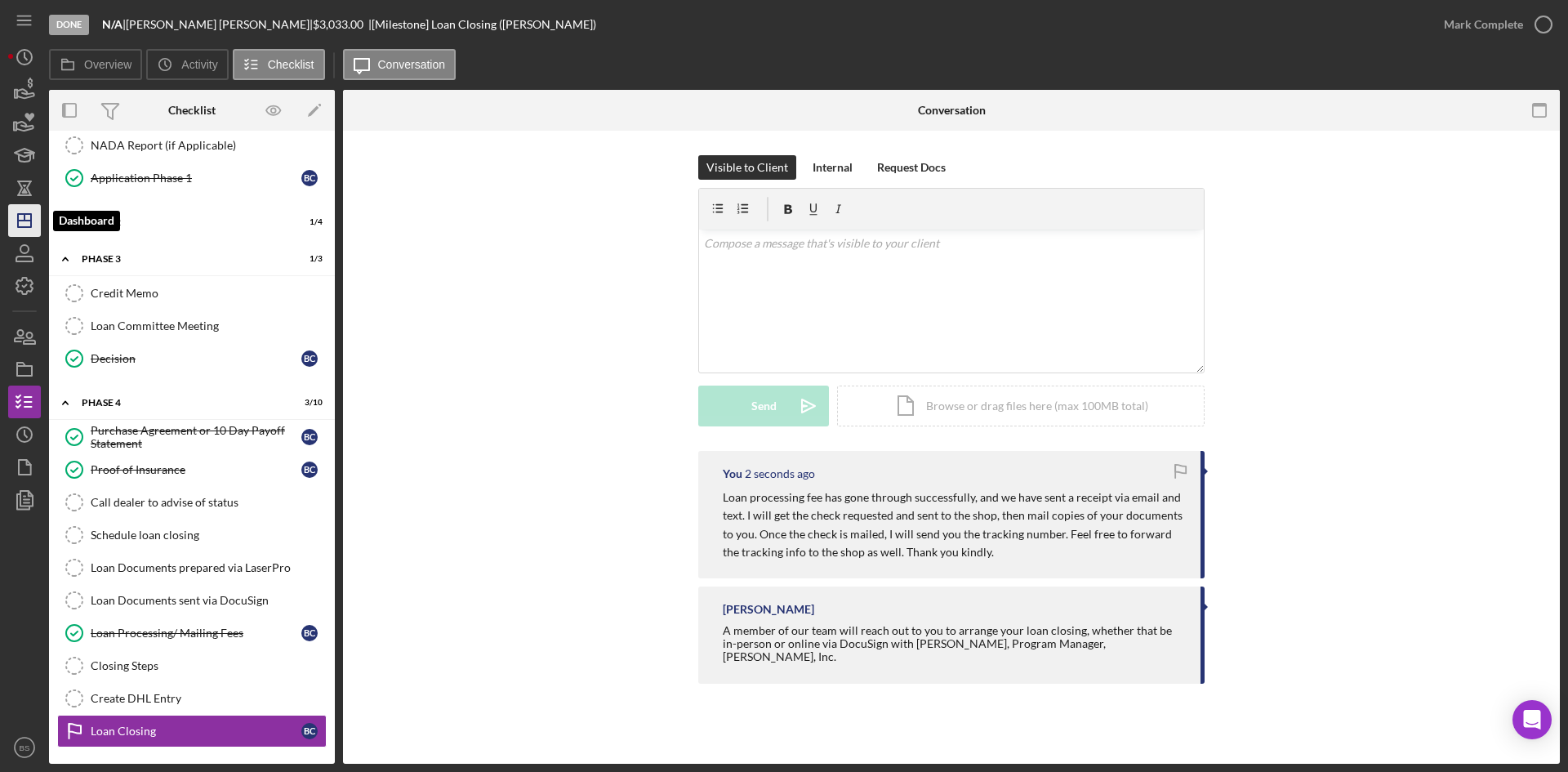
click at [29, 222] on icon "Icon/Dashboard" at bounding box center [24, 220] width 41 height 41
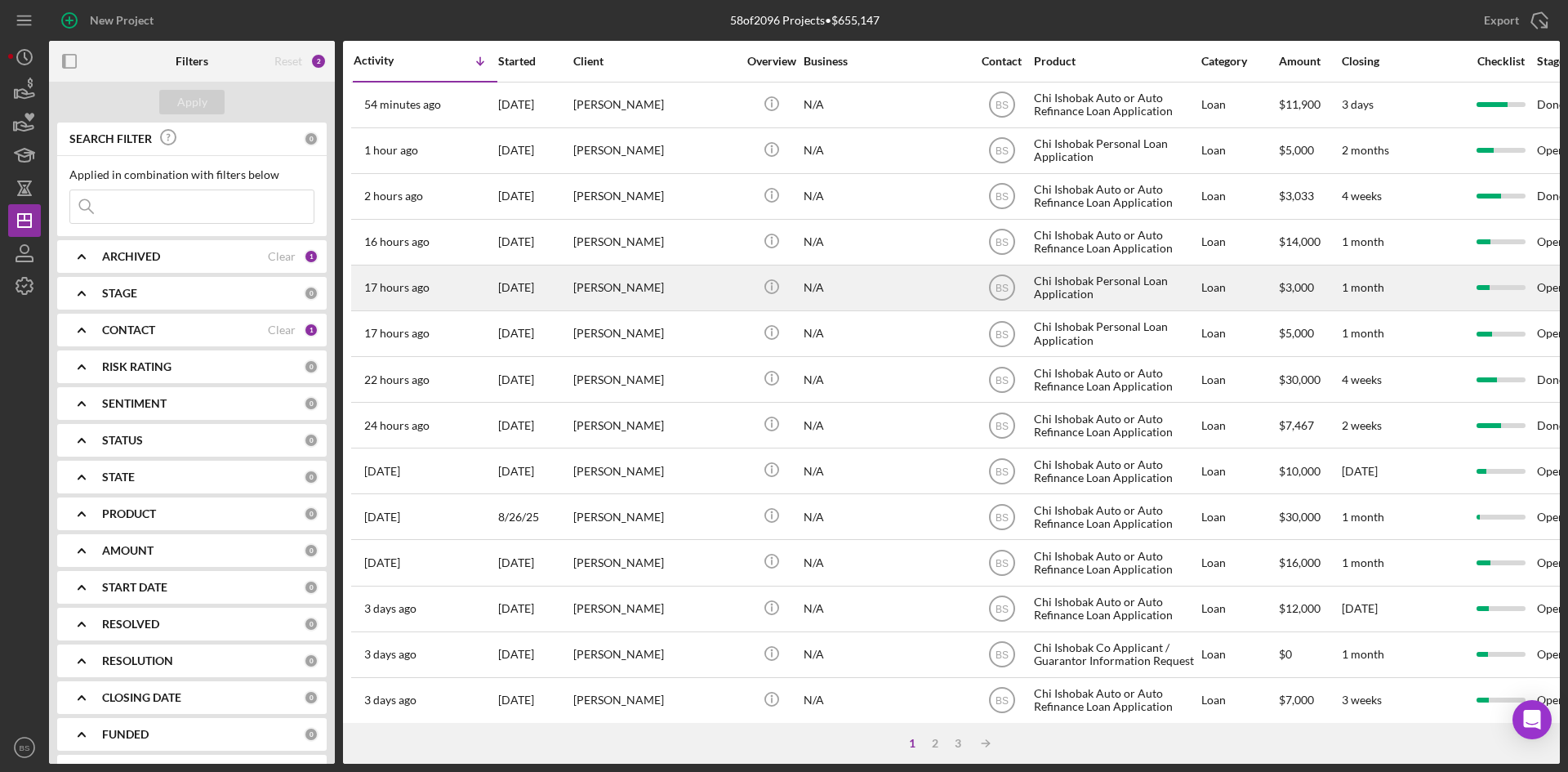
click at [496, 286] on td "17 hours ago [PERSON_NAME]" at bounding box center [425, 287] width 145 height 46
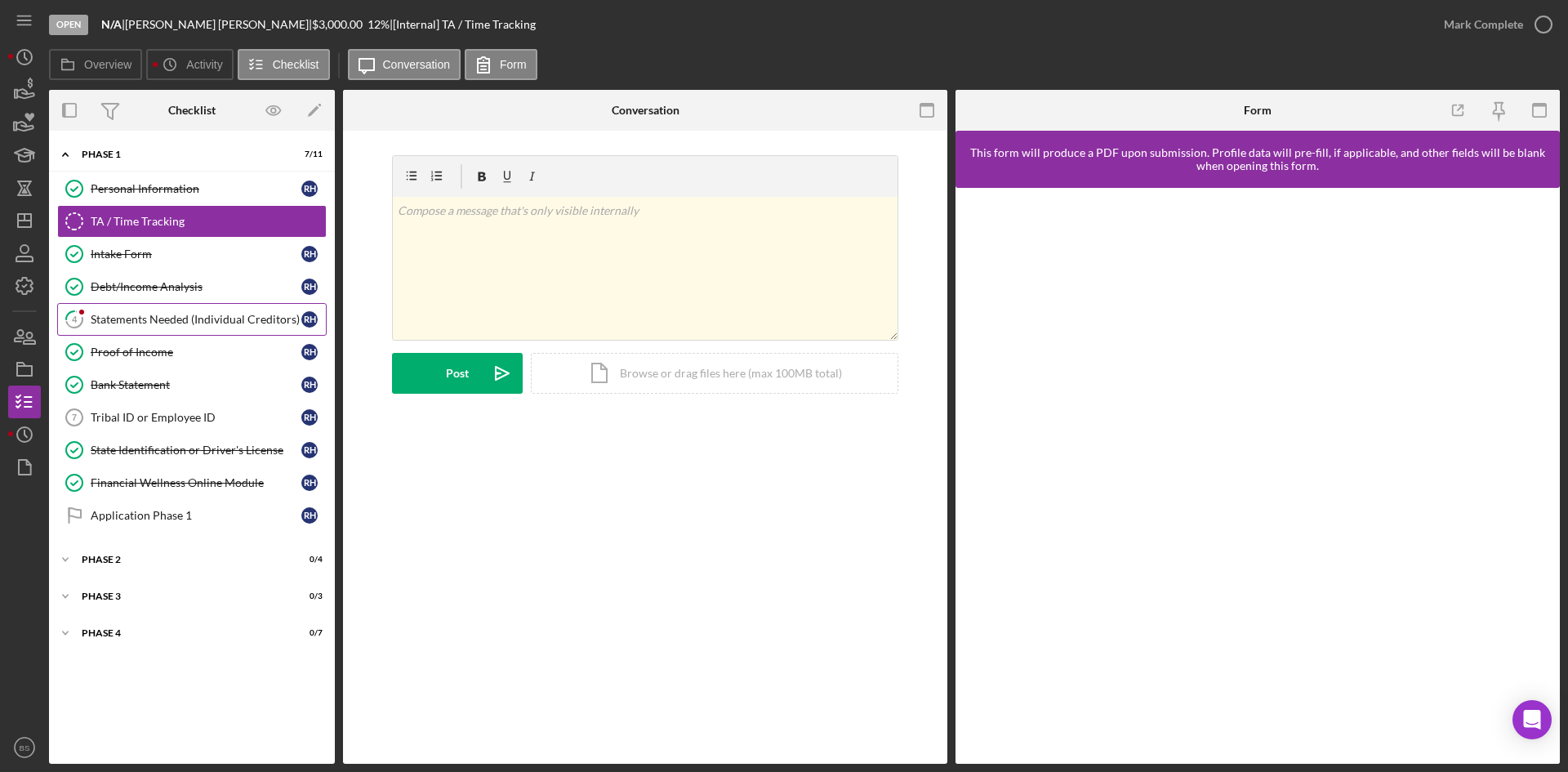
click at [171, 314] on div "Statements Needed (Individual Creditors)" at bounding box center [196, 319] width 211 height 13
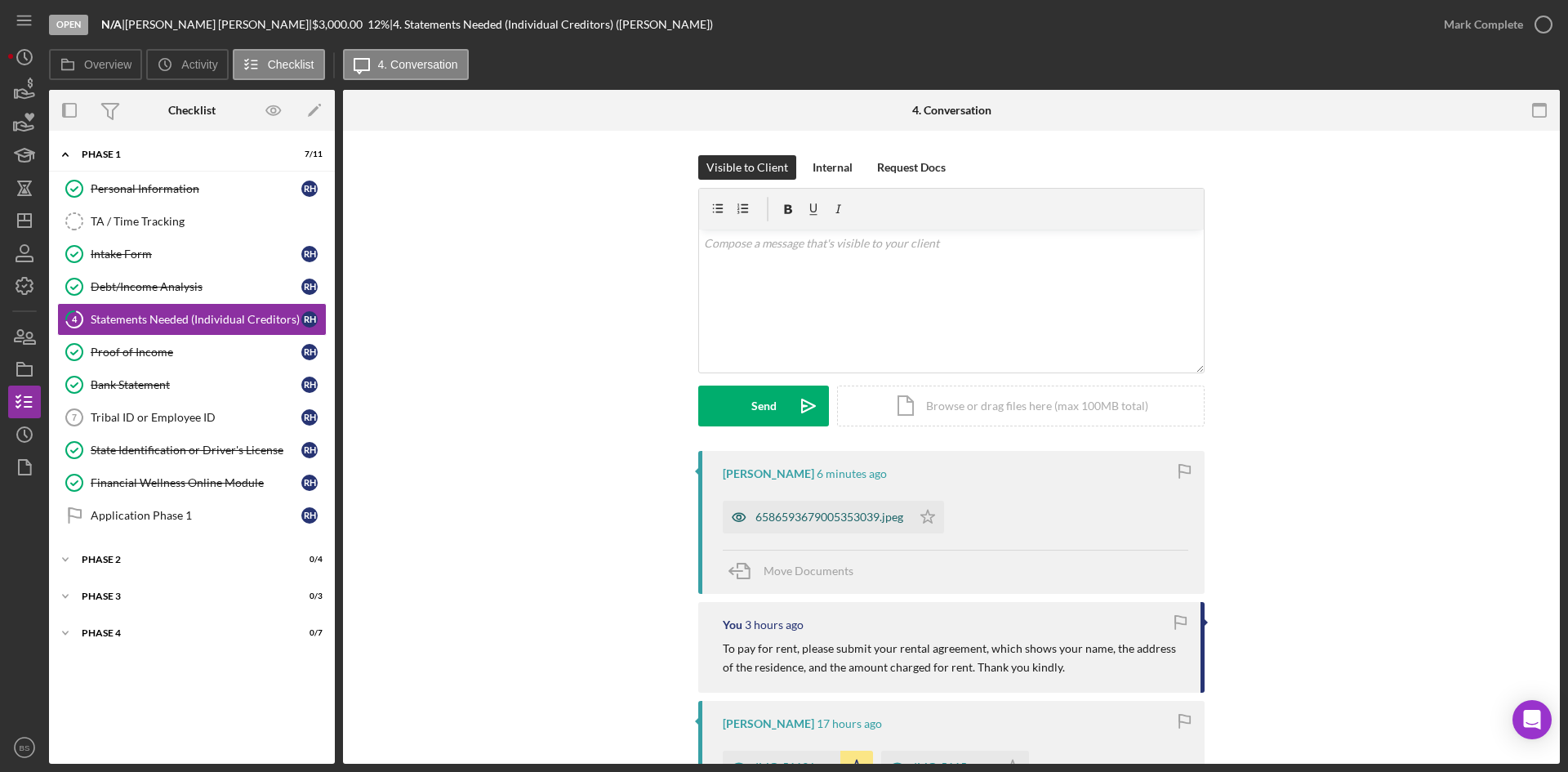
click at [779, 524] on div "6586593679005353039.jpeg" at bounding box center [828, 517] width 147 height 13
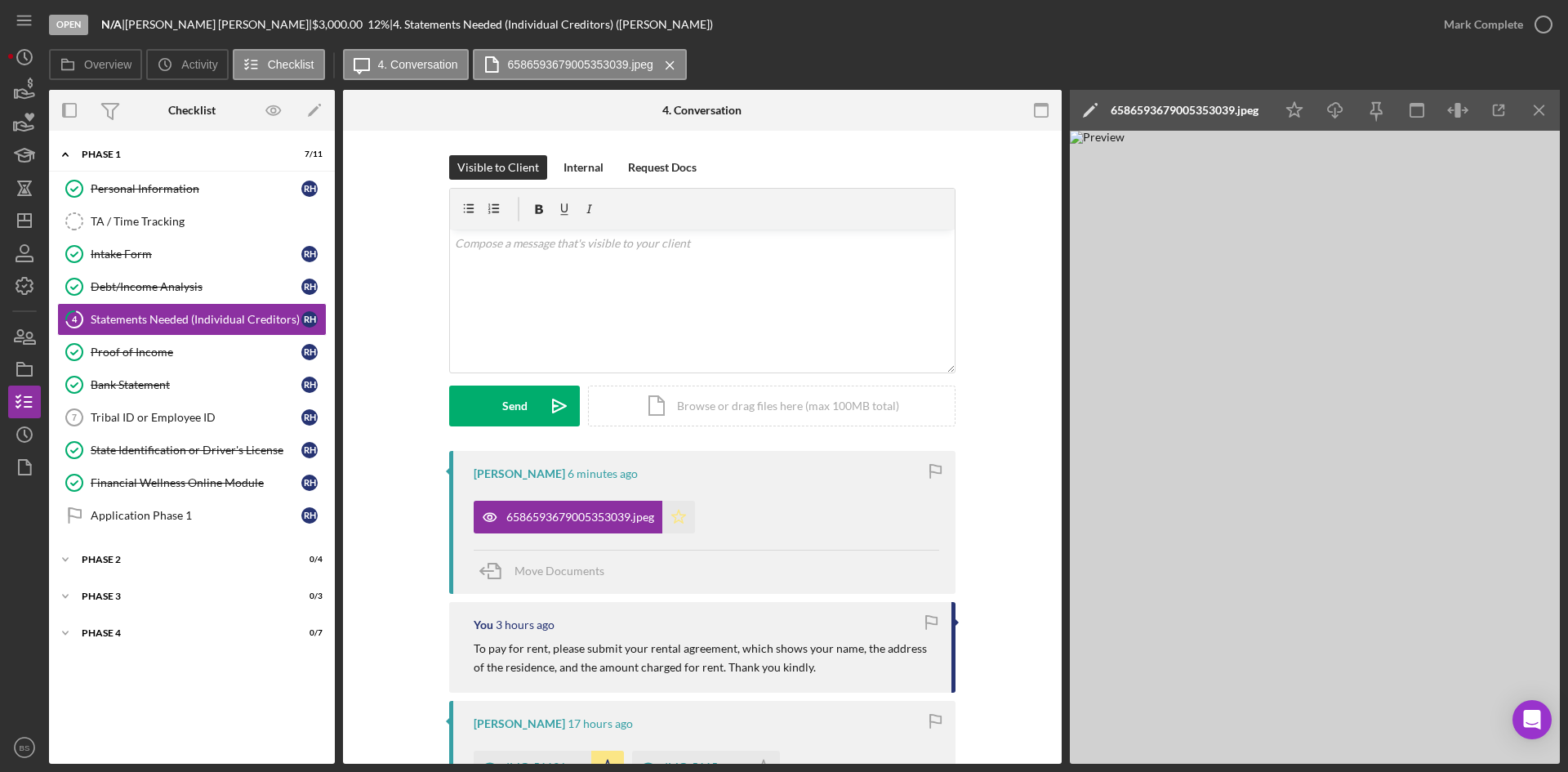
click at [673, 512] on icon "Icon/Star" at bounding box center [679, 517] width 32 height 32
click at [21, 216] on icon "Icon/Dashboard" at bounding box center [24, 220] width 41 height 41
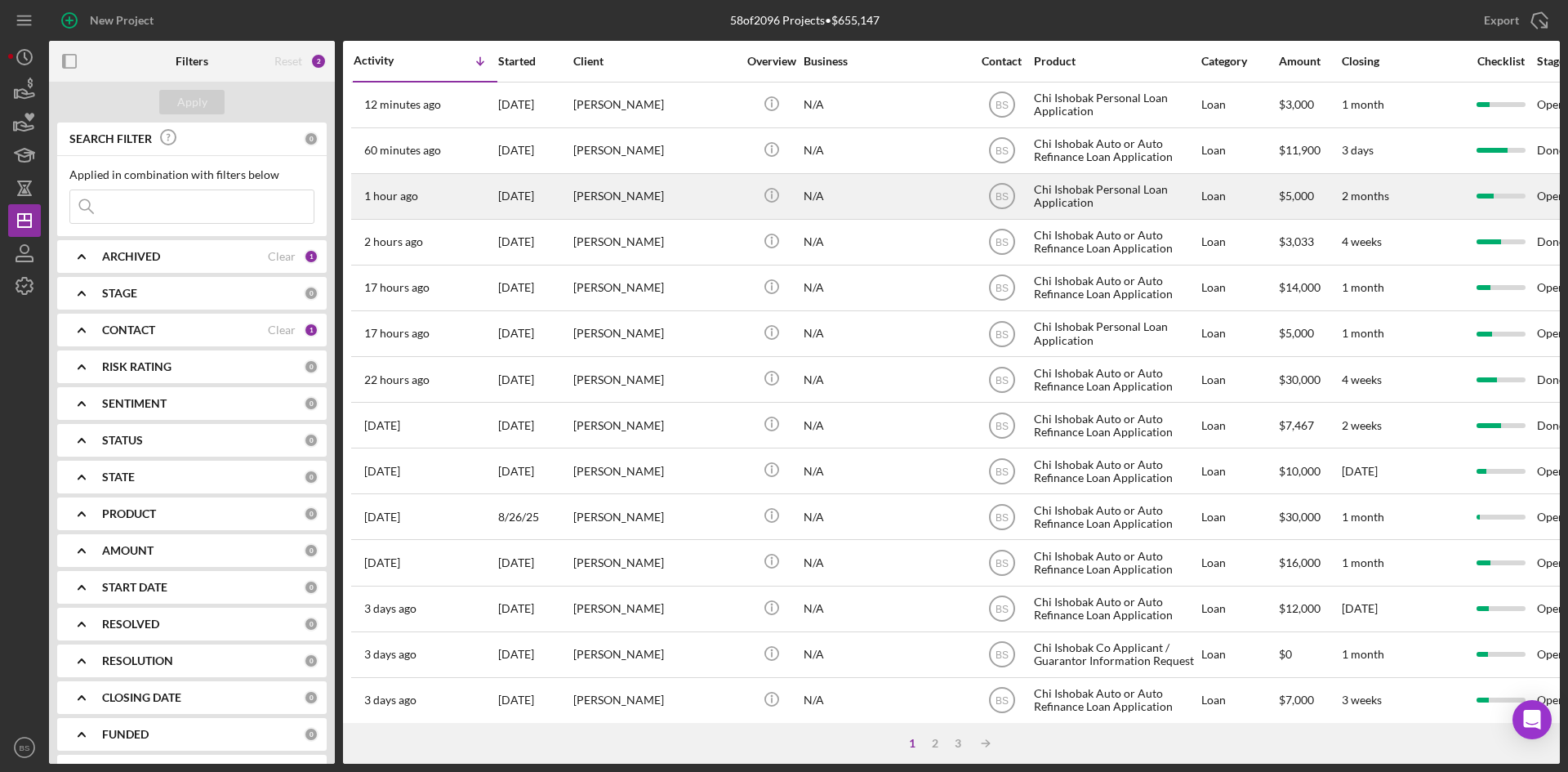
click at [520, 211] on div "[DATE]" at bounding box center [534, 197] width 73 height 44
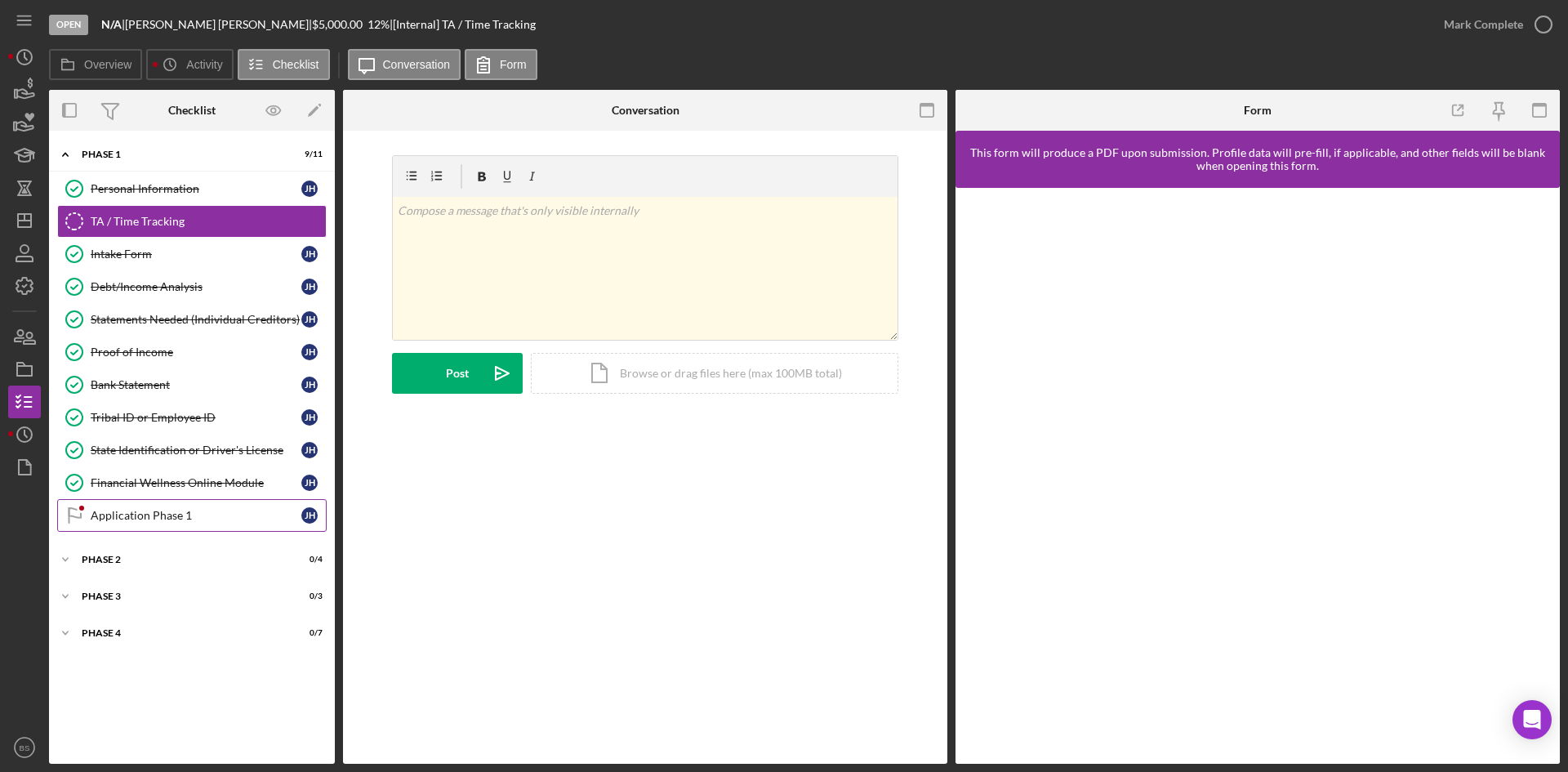
click at [143, 524] on link "Application Phase 1 Application Phase 1 [PERSON_NAME]" at bounding box center [191, 515] width 269 height 32
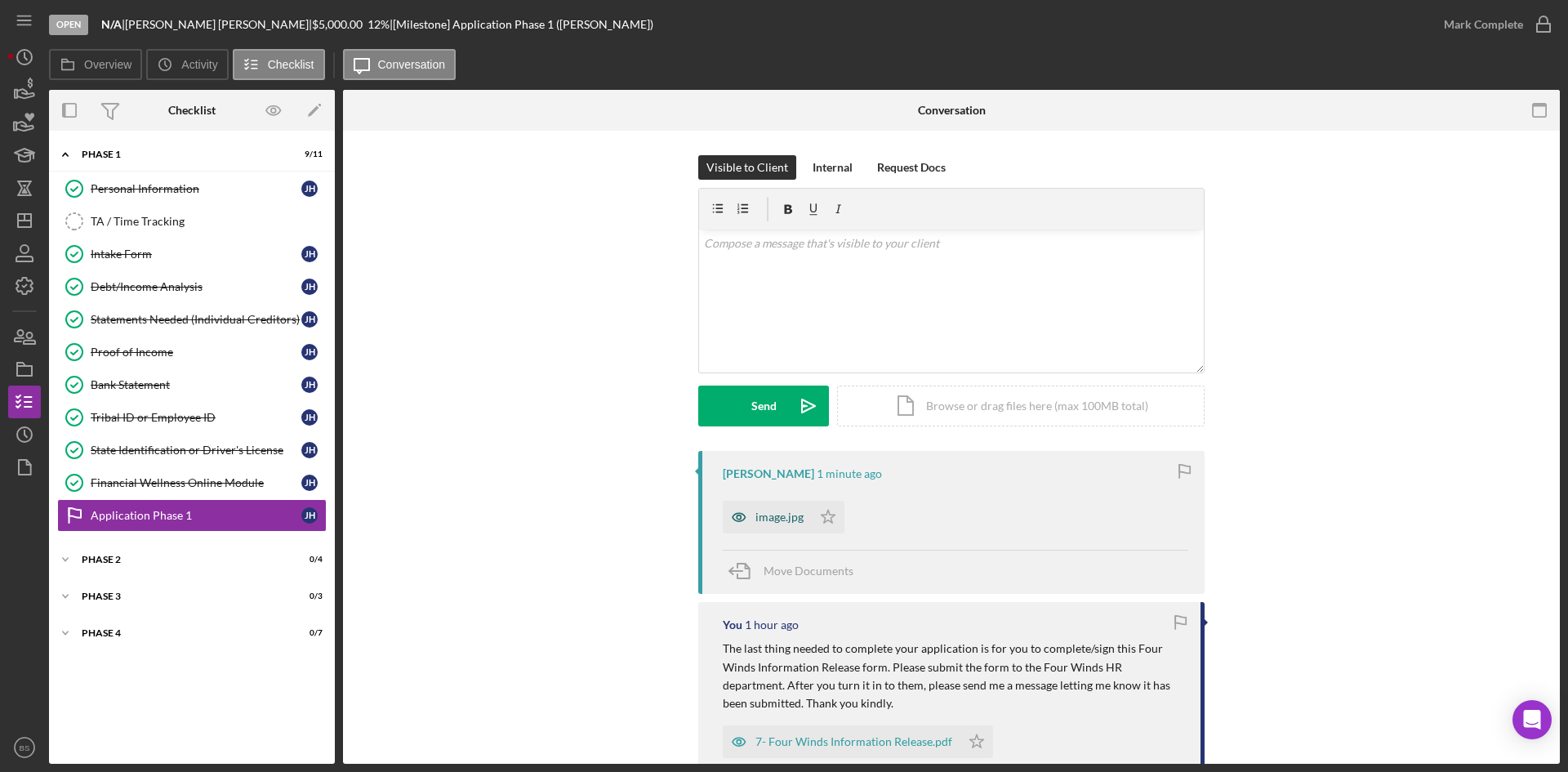
click at [733, 505] on icon "button" at bounding box center [739, 517] width 32 height 32
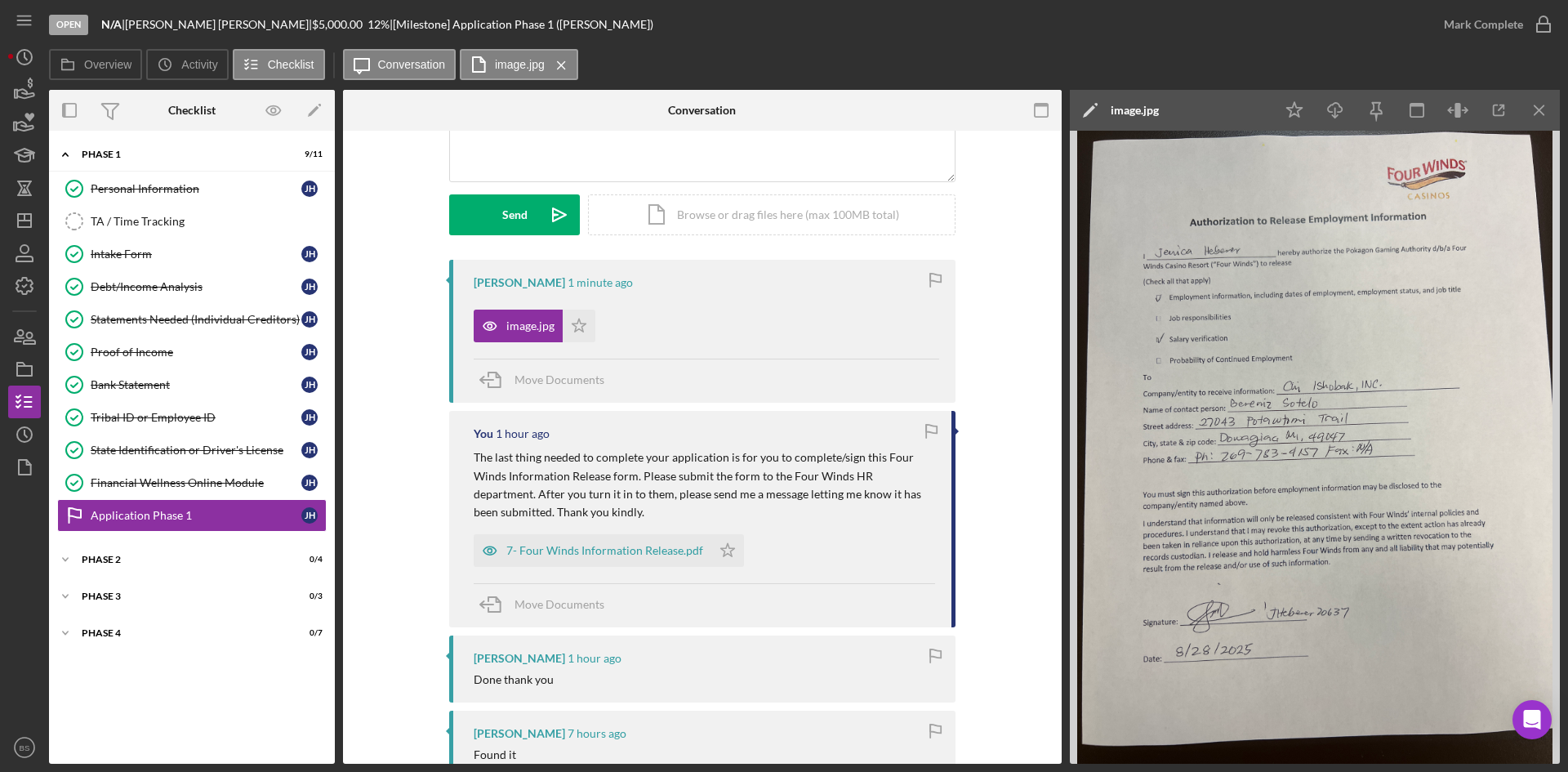
scroll to position [245, 0]
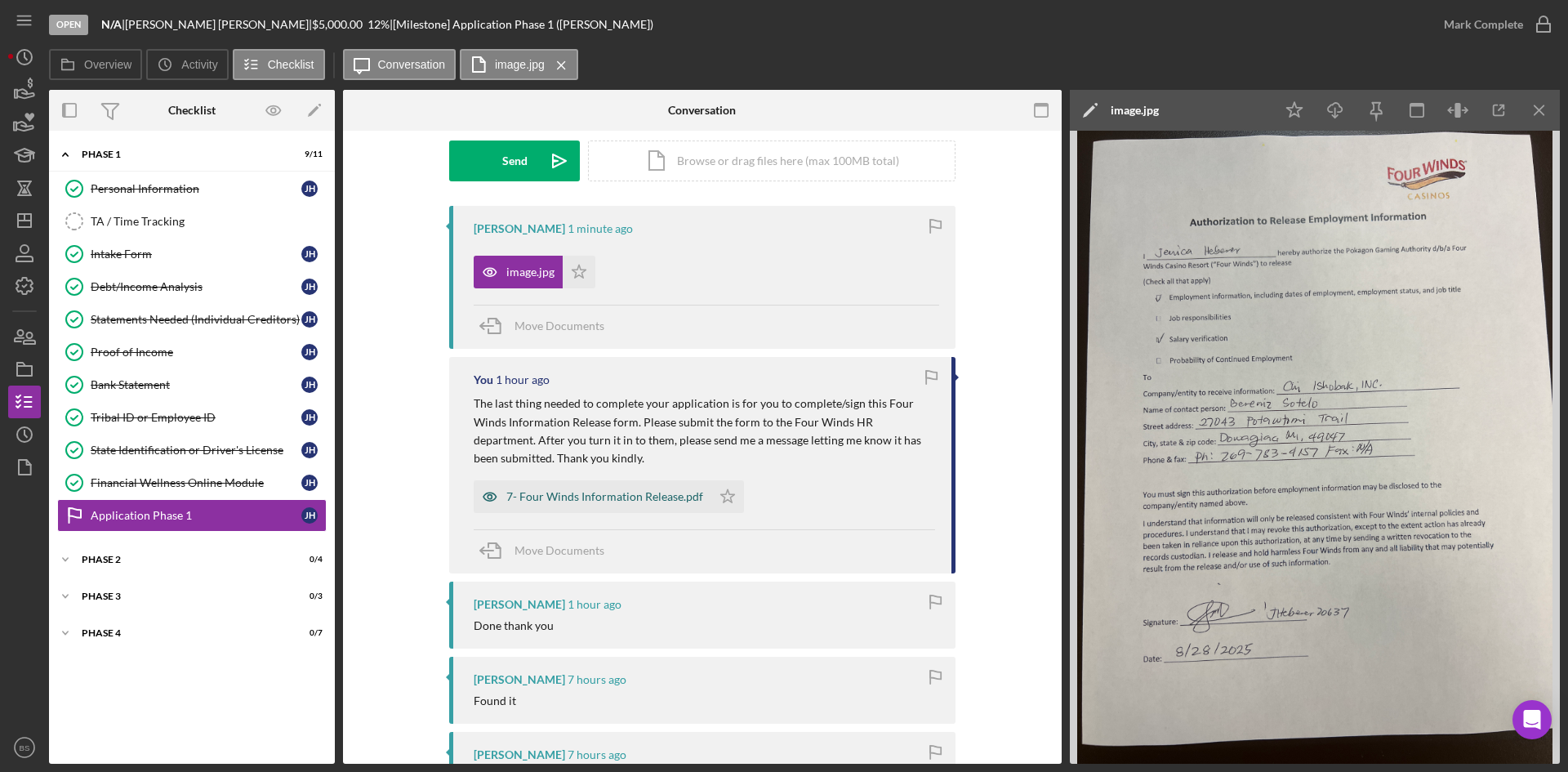
click at [524, 501] on div "7- Four Winds Information Release.pdf" at bounding box center [605, 496] width 197 height 13
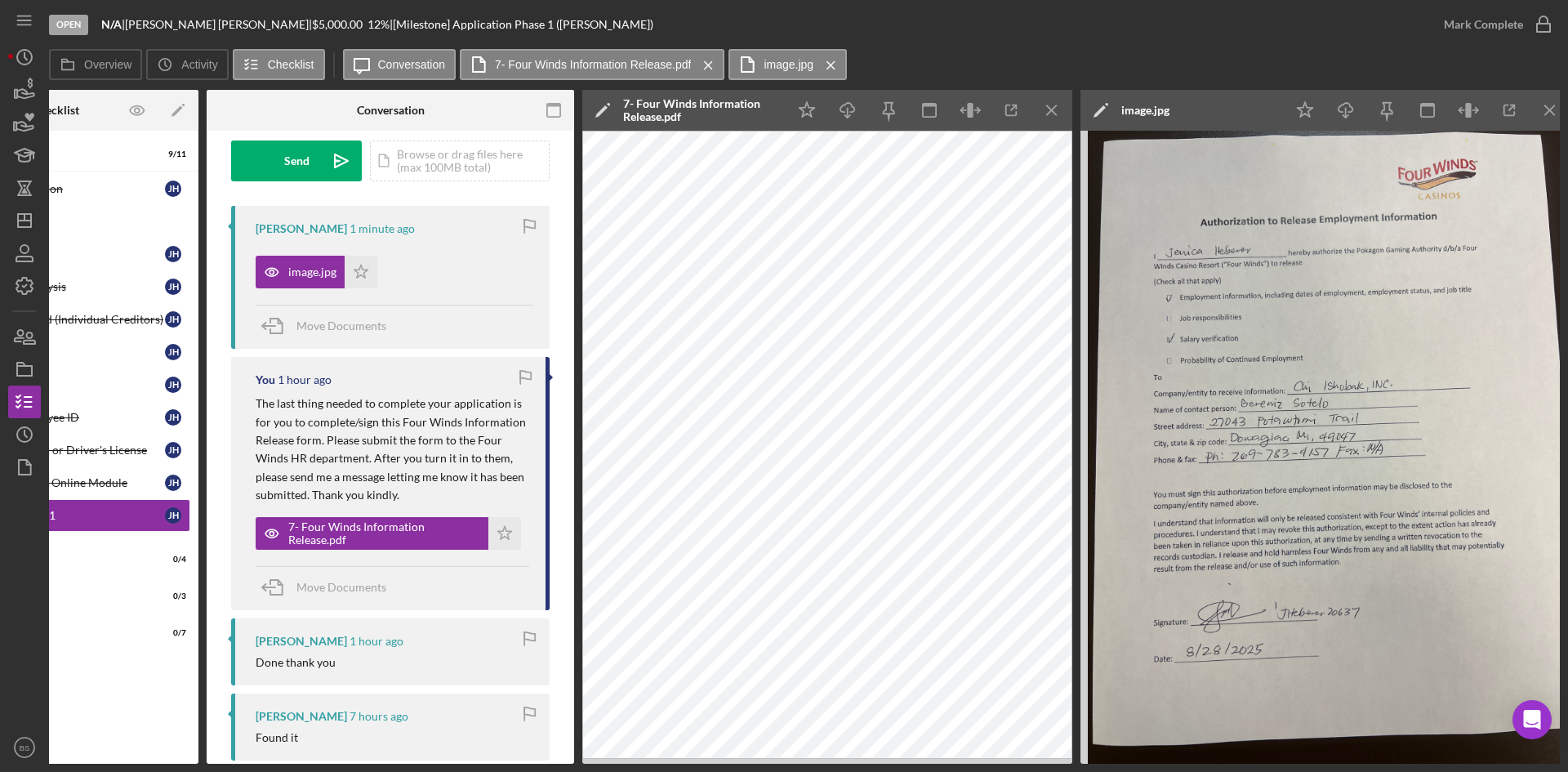
scroll to position [0, 147]
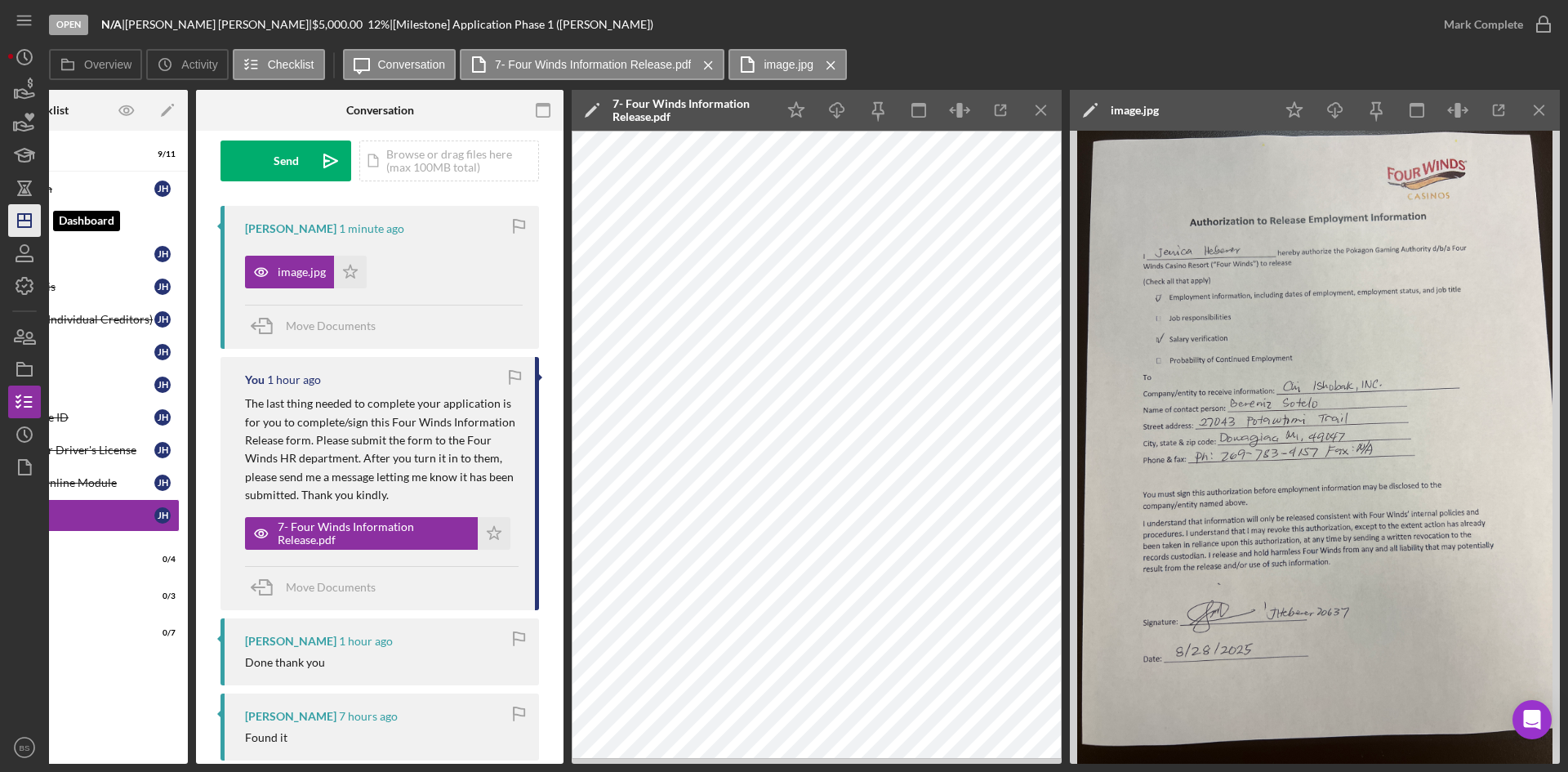
click at [24, 217] on icon "Icon/Dashboard" at bounding box center [24, 220] width 41 height 41
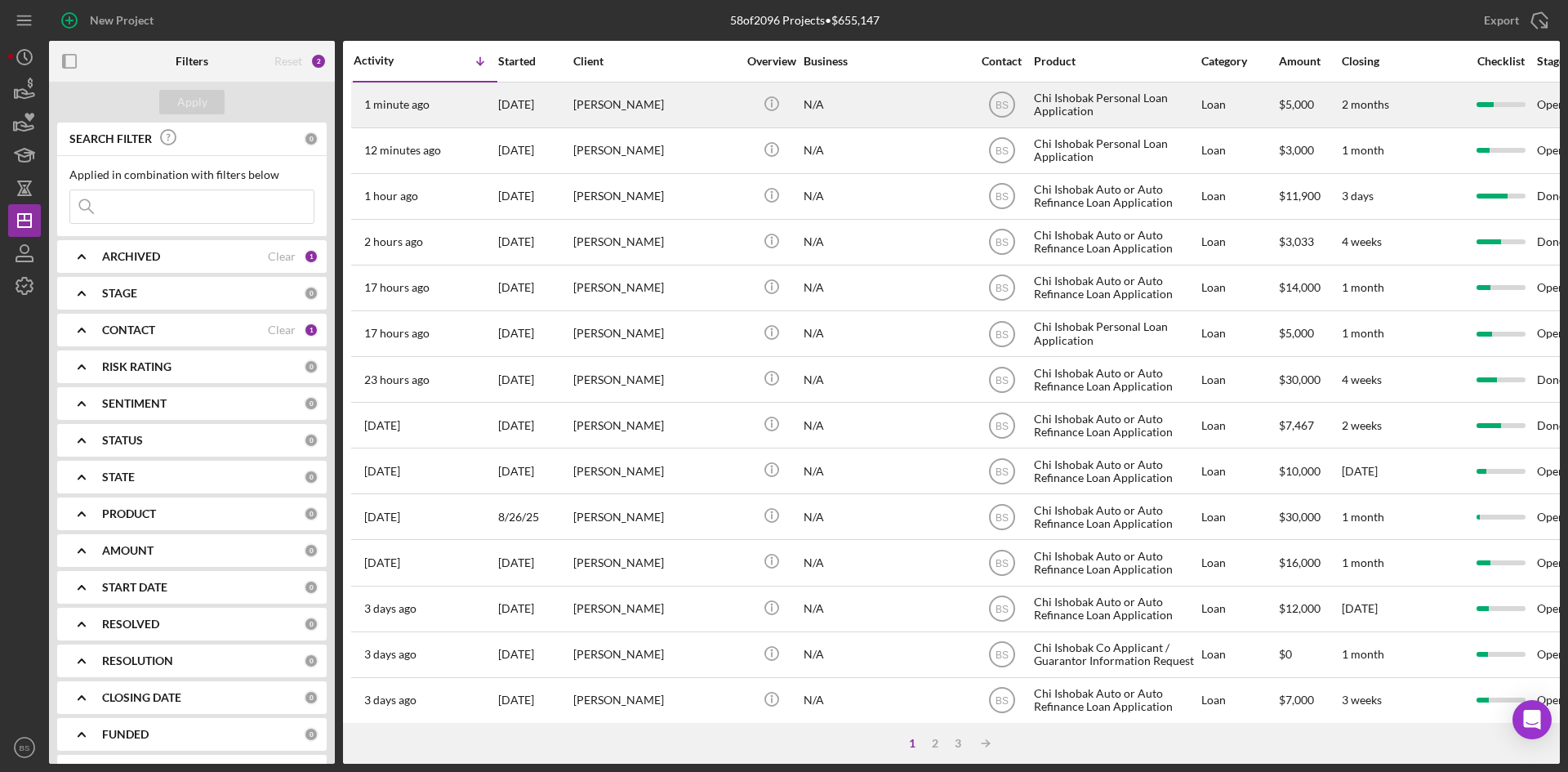
click at [406, 93] on div "1 minute ago [PERSON_NAME]" at bounding box center [425, 106] width 143 height 44
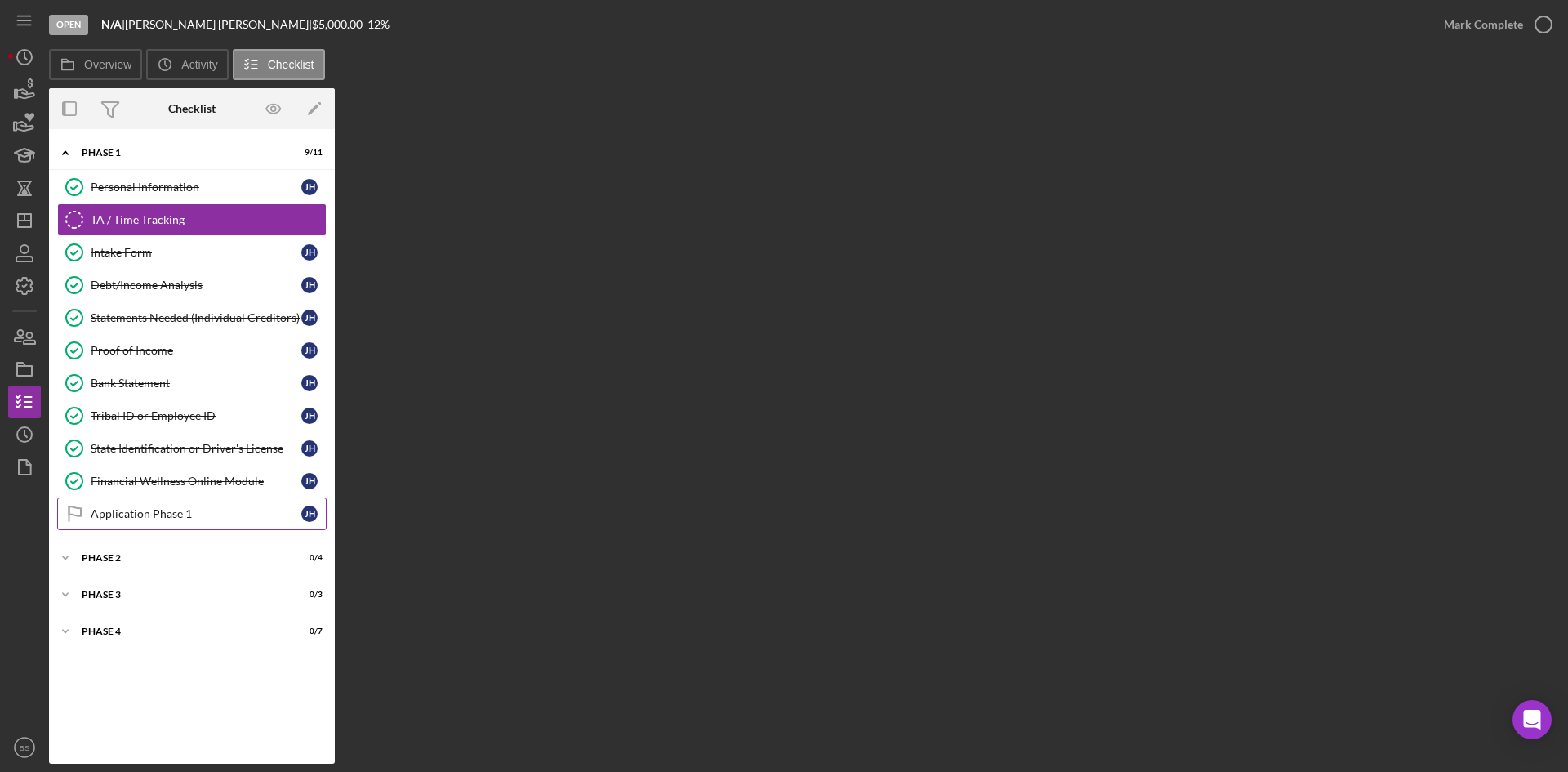
click at [212, 507] on div "Application Phase 1" at bounding box center [196, 513] width 211 height 13
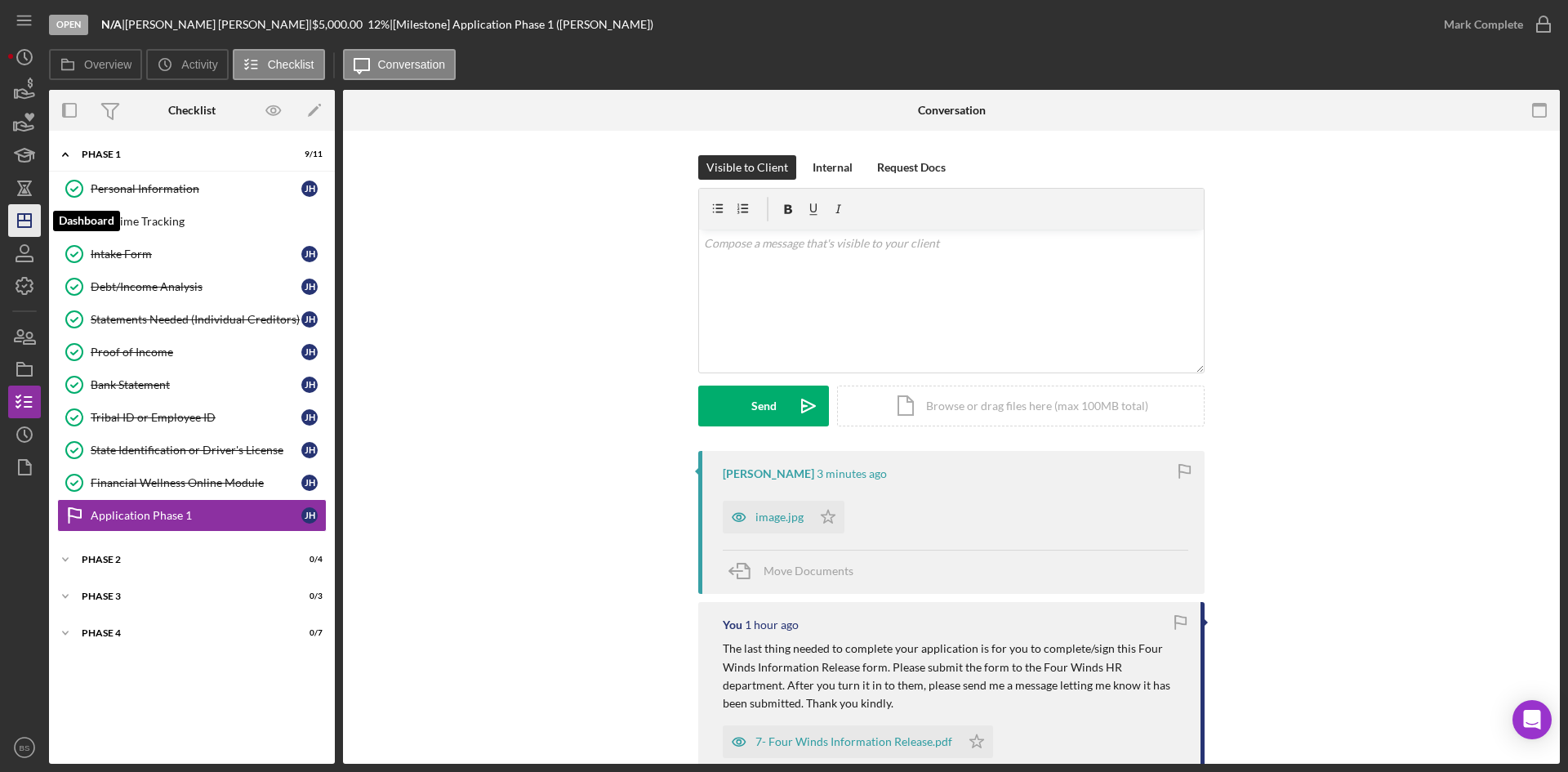
click at [31, 211] on icon "Icon/Dashboard" at bounding box center [24, 220] width 41 height 41
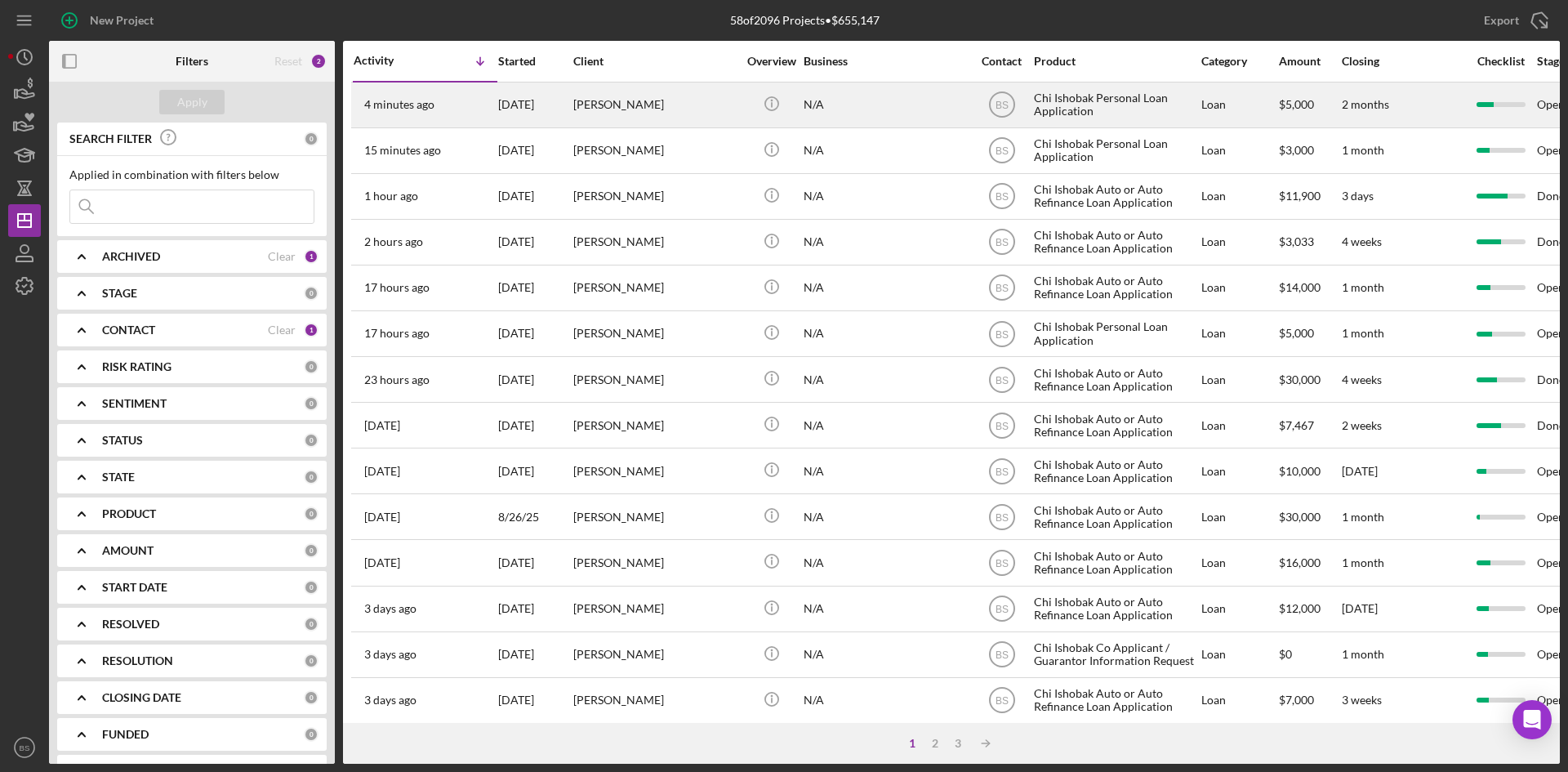
click at [687, 113] on div "[PERSON_NAME]" at bounding box center [655, 106] width 164 height 44
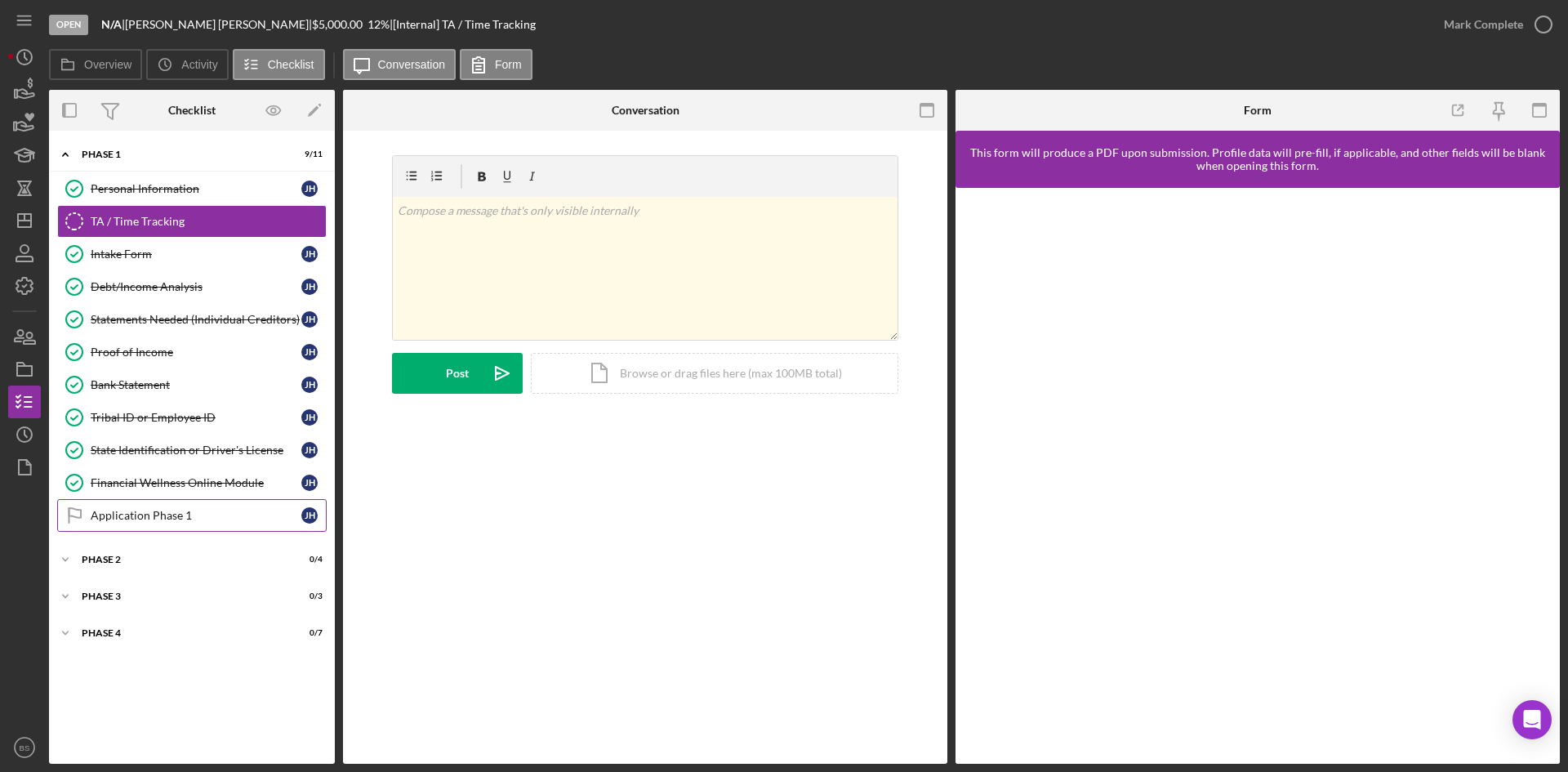
click at [246, 514] on div "Application Phase 1" at bounding box center [196, 515] width 211 height 13
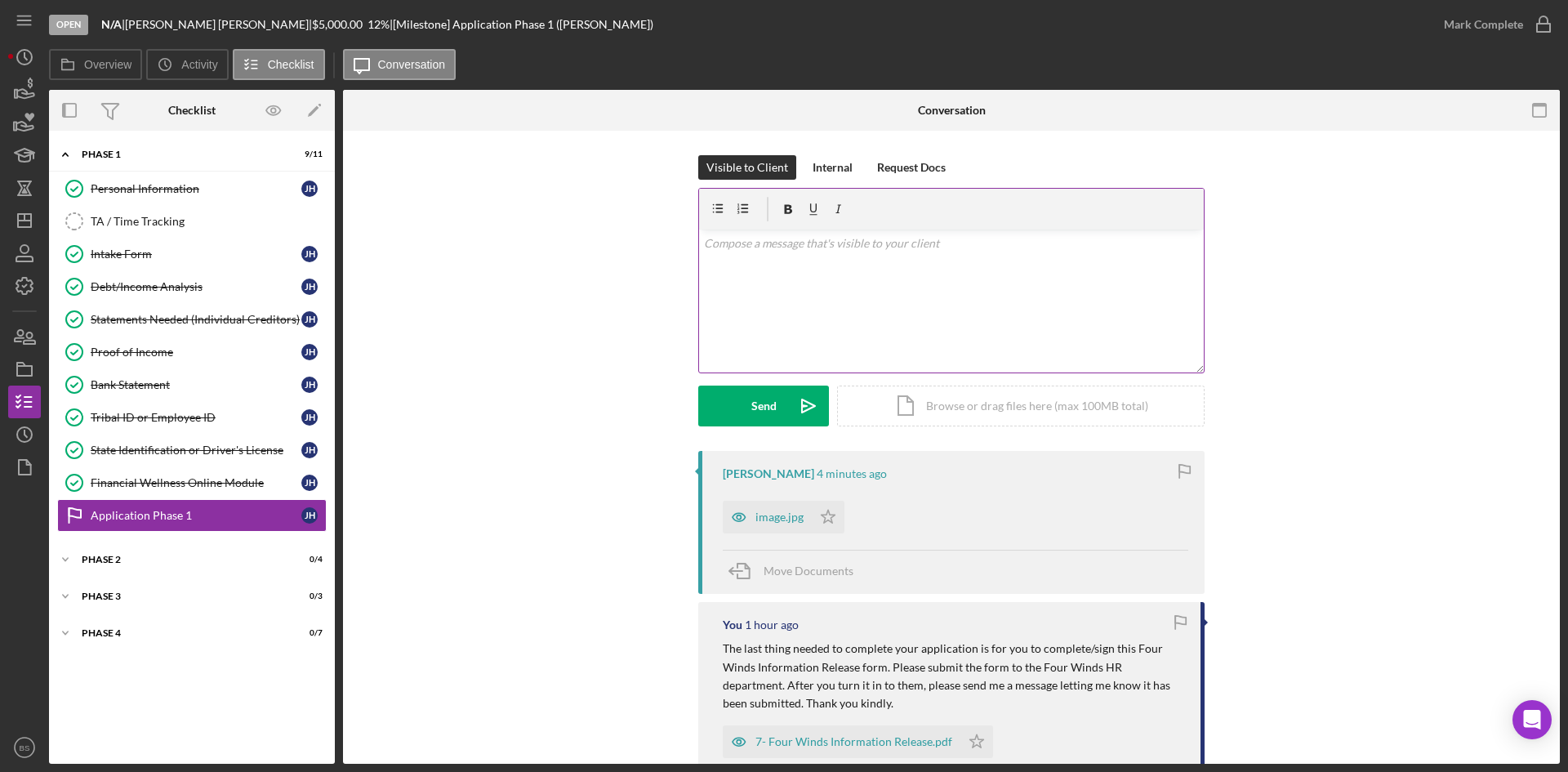
click at [913, 263] on div "v Color teal Color pink Remove color Add row above Add row below Add column bef…" at bounding box center [951, 300] width 505 height 143
click at [793, 249] on p "We don't need a copy, I just need to know when you have turned it in. Let me kn…" at bounding box center [951, 253] width 495 height 37
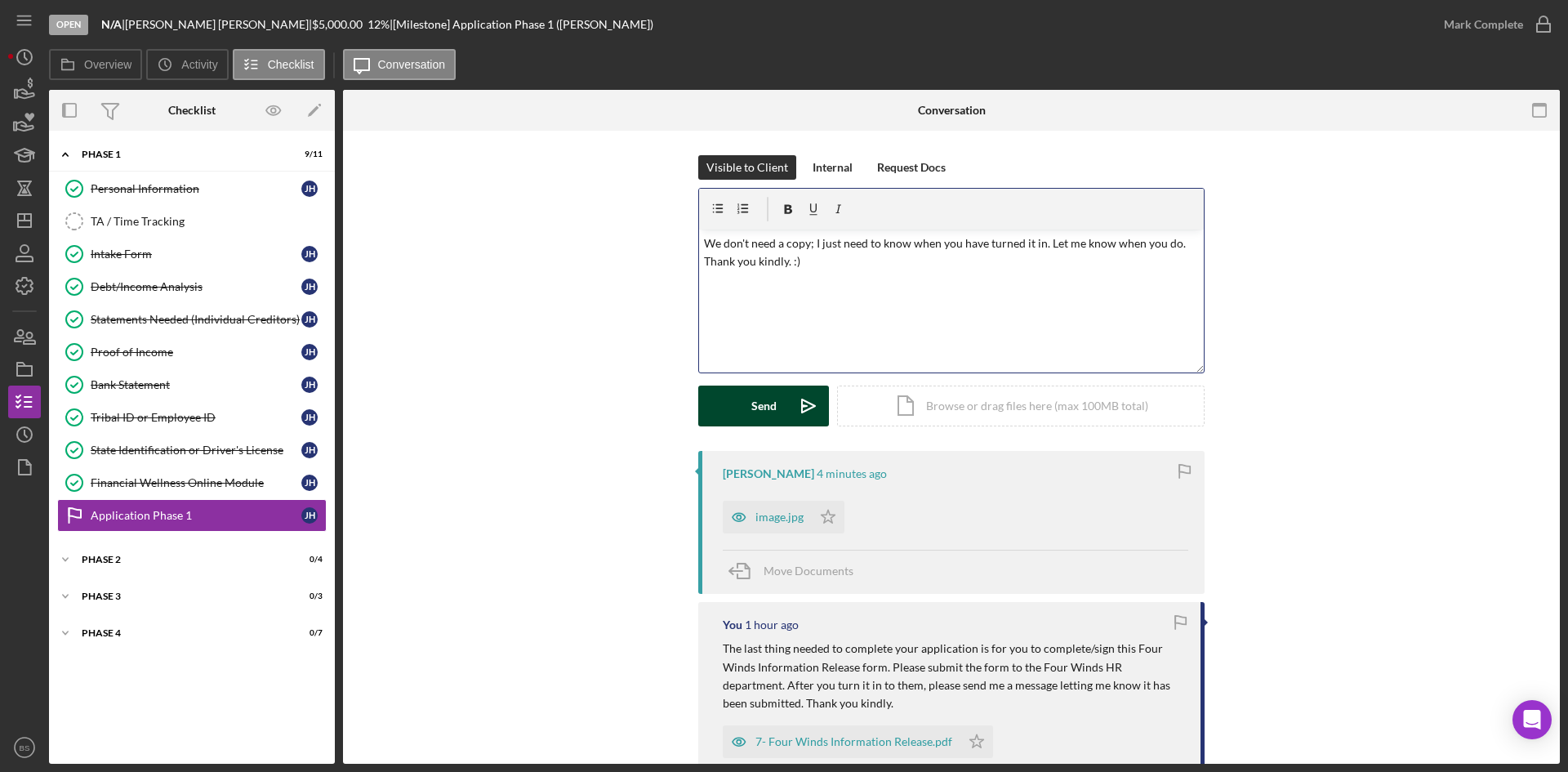
click at [807, 408] on icon "Icon/icon-invite-send" at bounding box center [808, 405] width 41 height 41
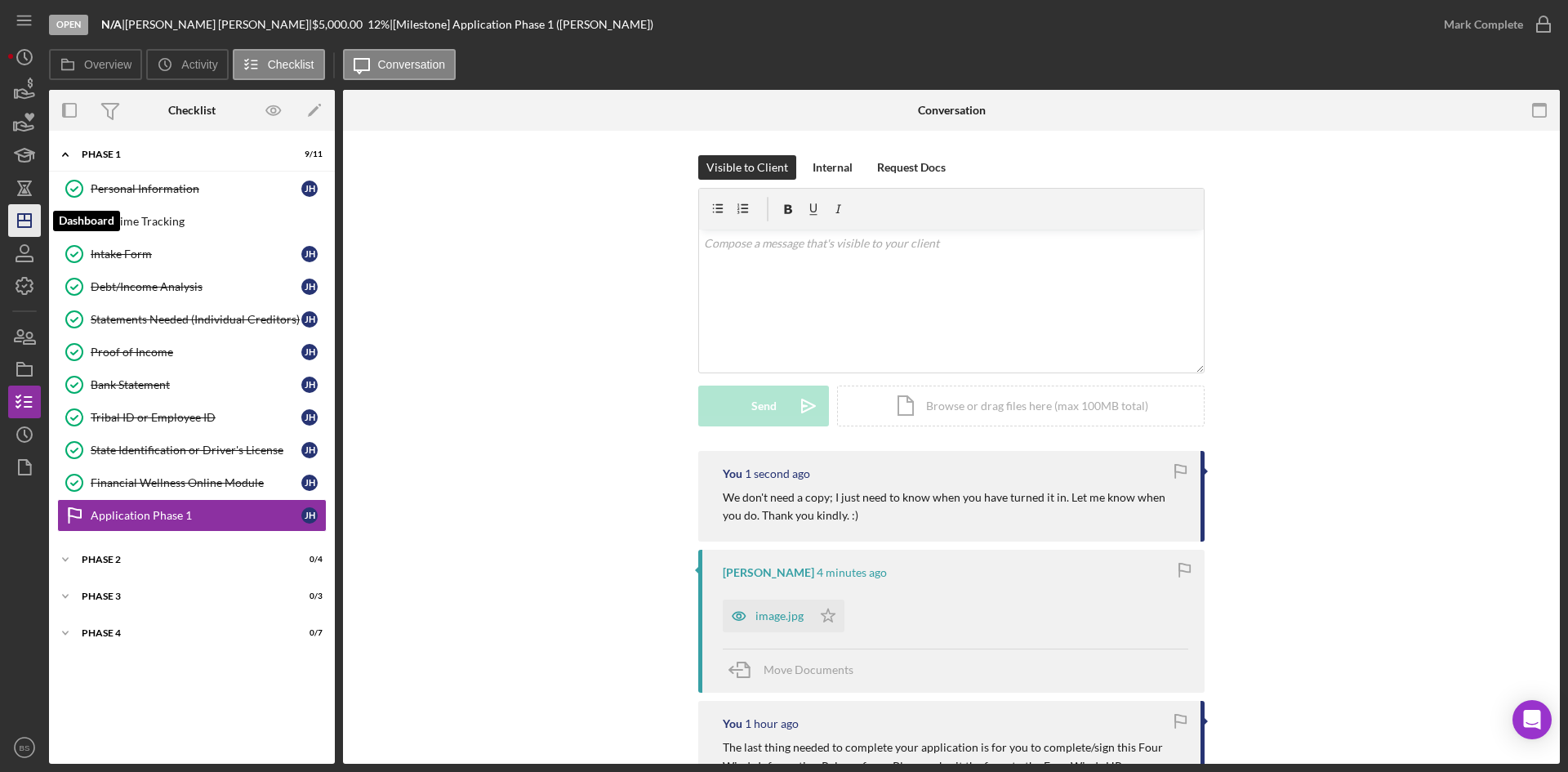
click at [31, 223] on polygon "button" at bounding box center [25, 221] width 13 height 13
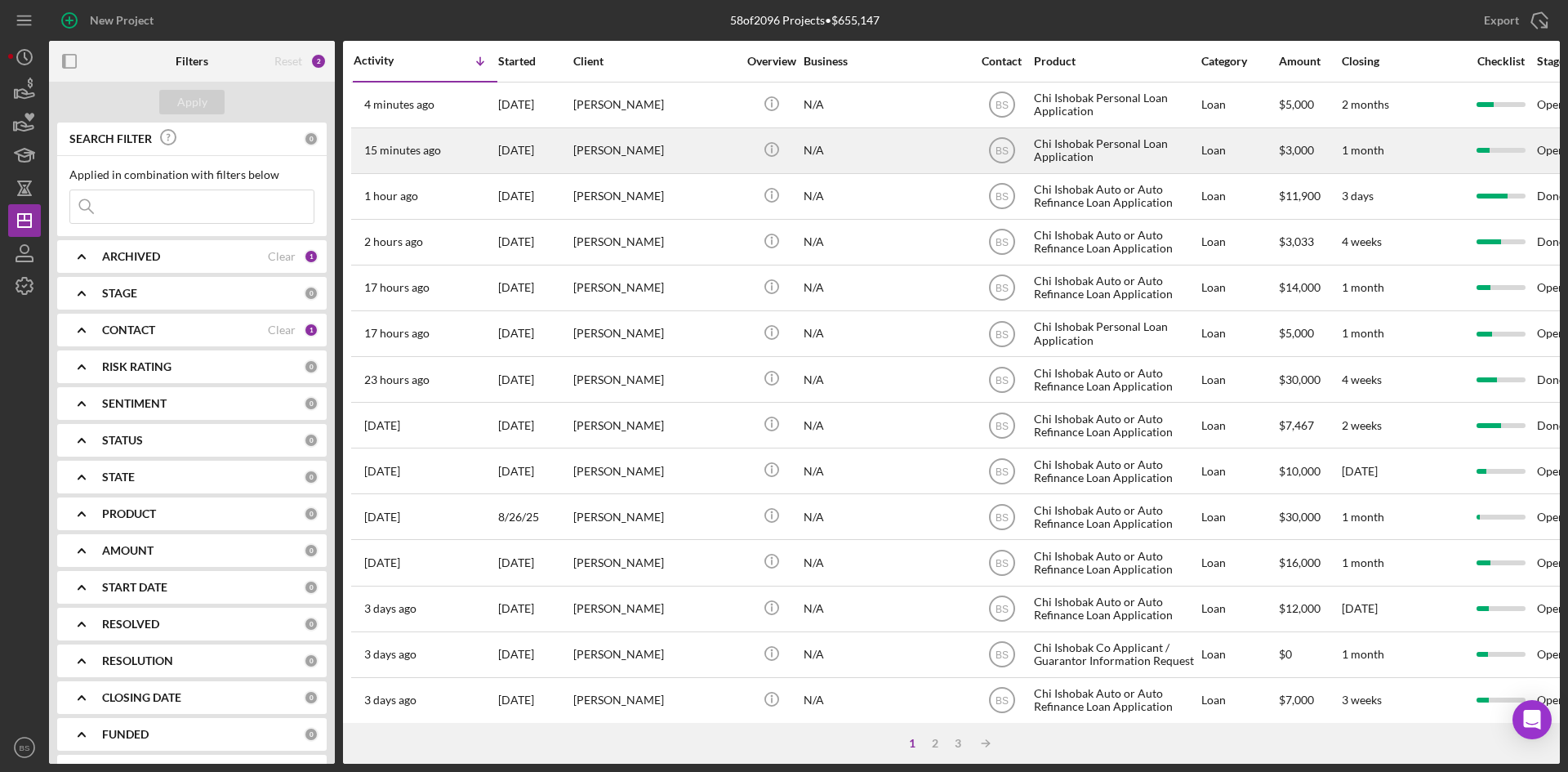
click at [434, 162] on div "15 minutes ago [PERSON_NAME]" at bounding box center [425, 151] width 143 height 44
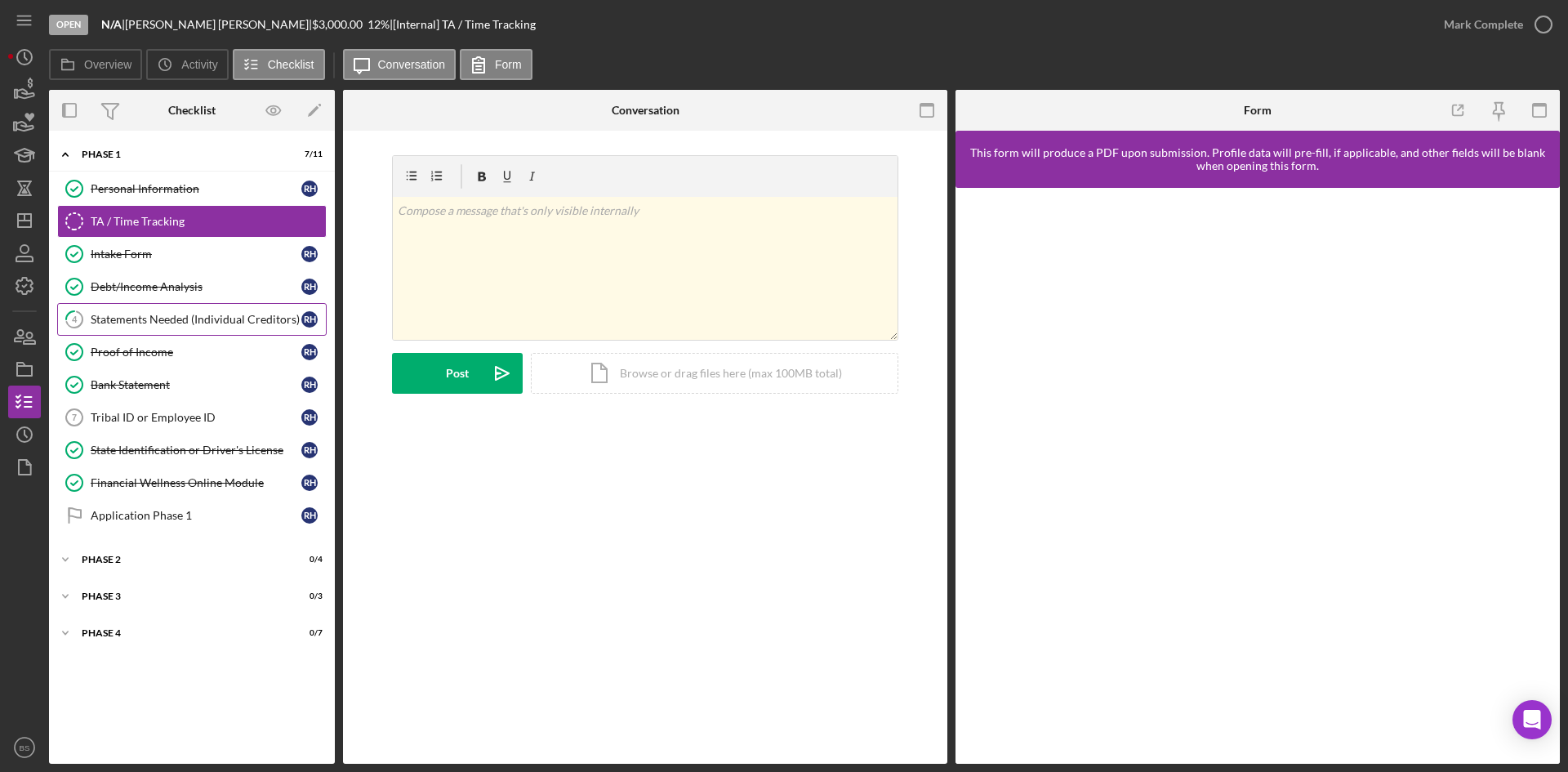
click at [217, 323] on div "Statements Needed (Individual Creditors)" at bounding box center [196, 319] width 211 height 13
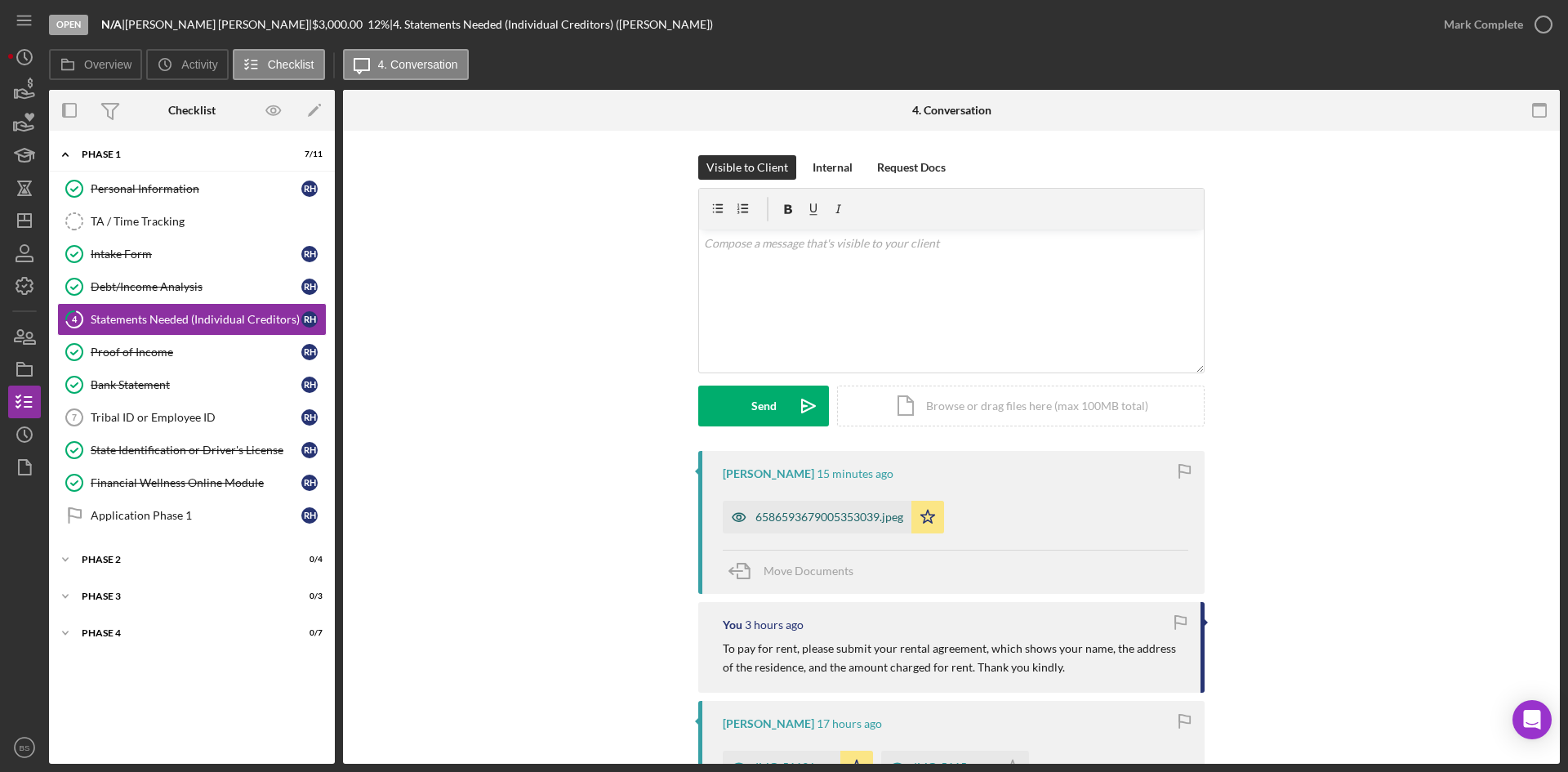
click at [802, 518] on div "6586593679005353039.jpeg" at bounding box center [828, 517] width 147 height 13
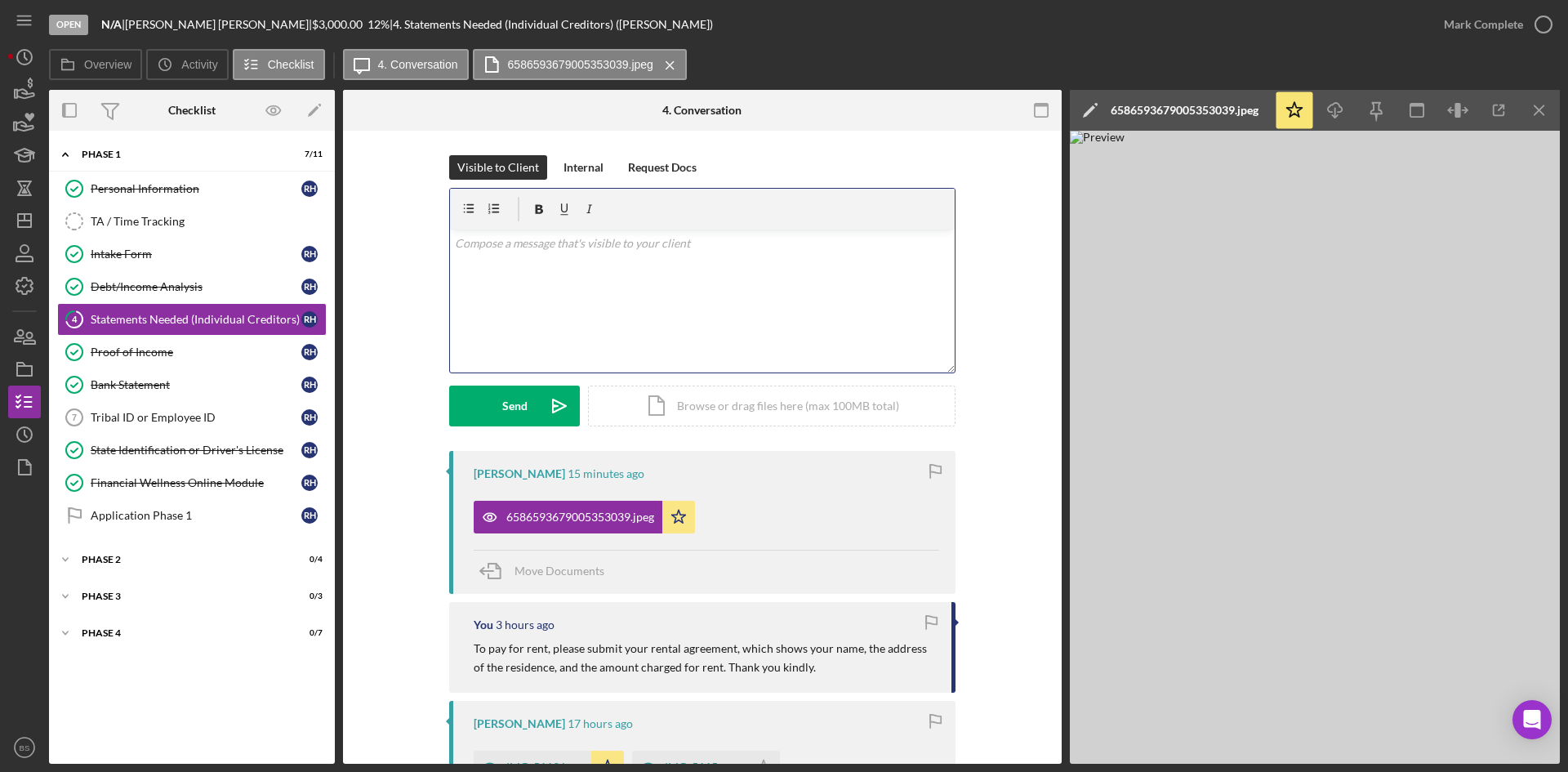
click at [784, 352] on div "v Color teal Color pink Remove color Add row above Add row below Add column bef…" at bounding box center [702, 300] width 505 height 143
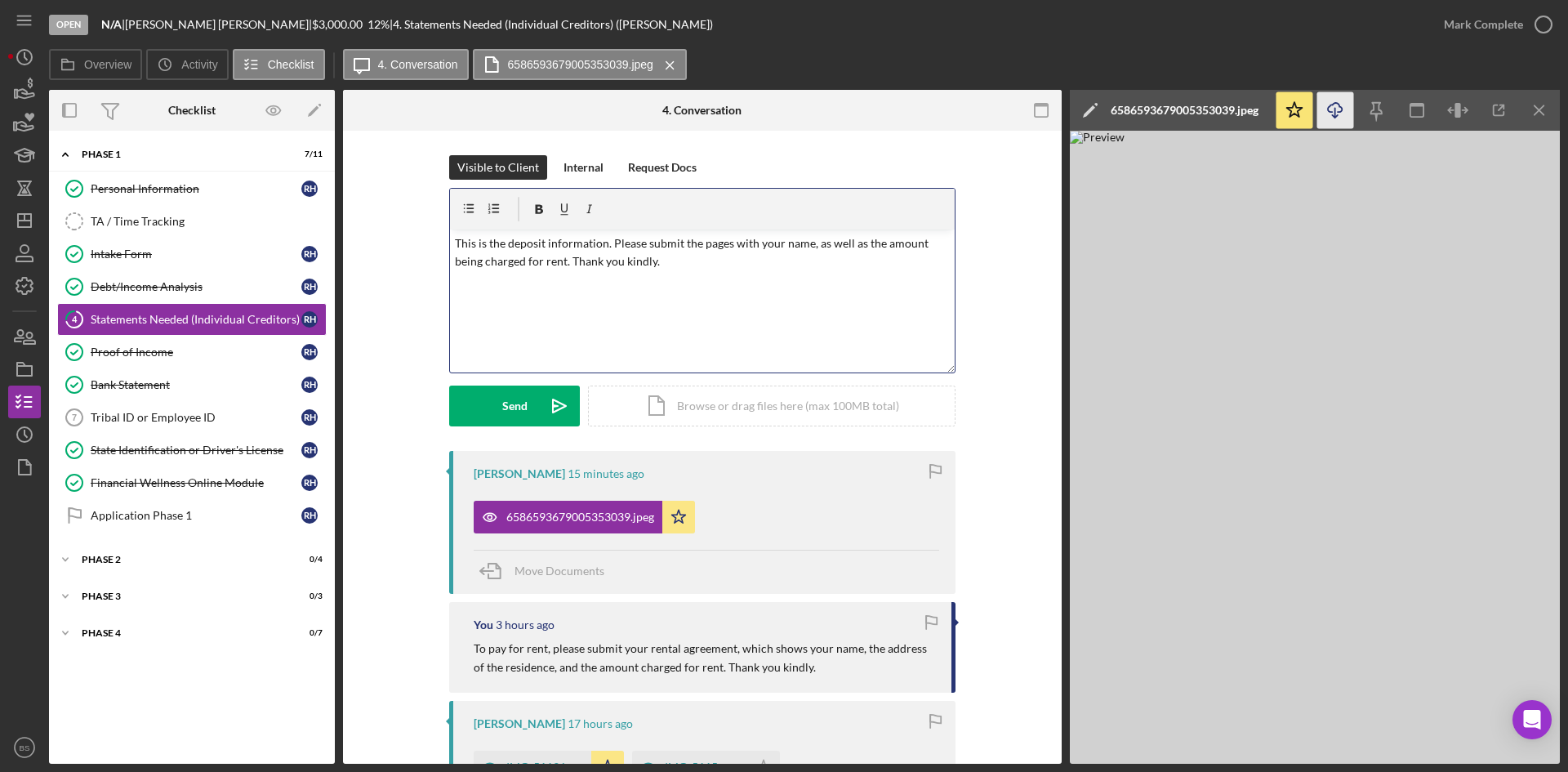
click at [1345, 106] on icon "Icon/Download" at bounding box center [1335, 110] width 37 height 37
drag, startPoint x: 606, startPoint y: 244, endPoint x: 365, endPoint y: 241, distance: 241.0
click at [365, 241] on div "Visible to Client Internal Request Docs v Color teal Color pink Remove color Ad…" at bounding box center [703, 607] width 719 height 953
click at [709, 243] on p "Thank you. Please submit the pages with your name, as well as the amount being …" at bounding box center [702, 253] width 495 height 37
click at [715, 244] on p "Thank you. Please submit the pages with your name, as well as the amount being …" at bounding box center [702, 253] width 495 height 37
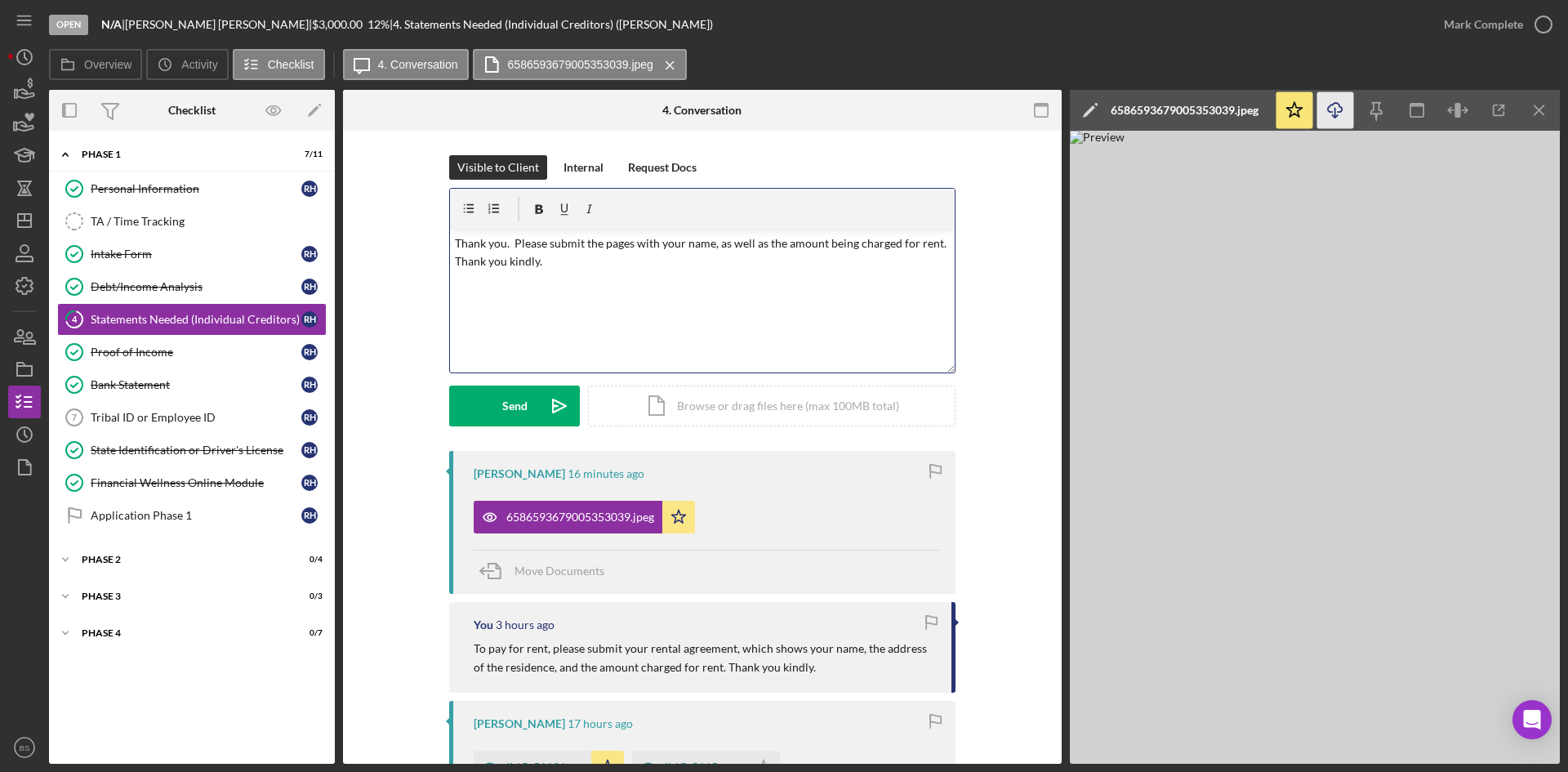
click at [708, 245] on p "Thank you. Please submit the pages with your name, as well as the amount being …" at bounding box center [702, 253] width 495 height 37
click at [601, 264] on p "Thank you. Please submit the pages with your name listed, as well as the amount…" at bounding box center [702, 253] width 495 height 37
click at [472, 261] on p "Thank you. Please submit the pages with your name listed, as well as the amount…" at bounding box center [702, 253] width 495 height 37
click at [552, 412] on polygon "submit" at bounding box center [559, 406] width 13 height 13
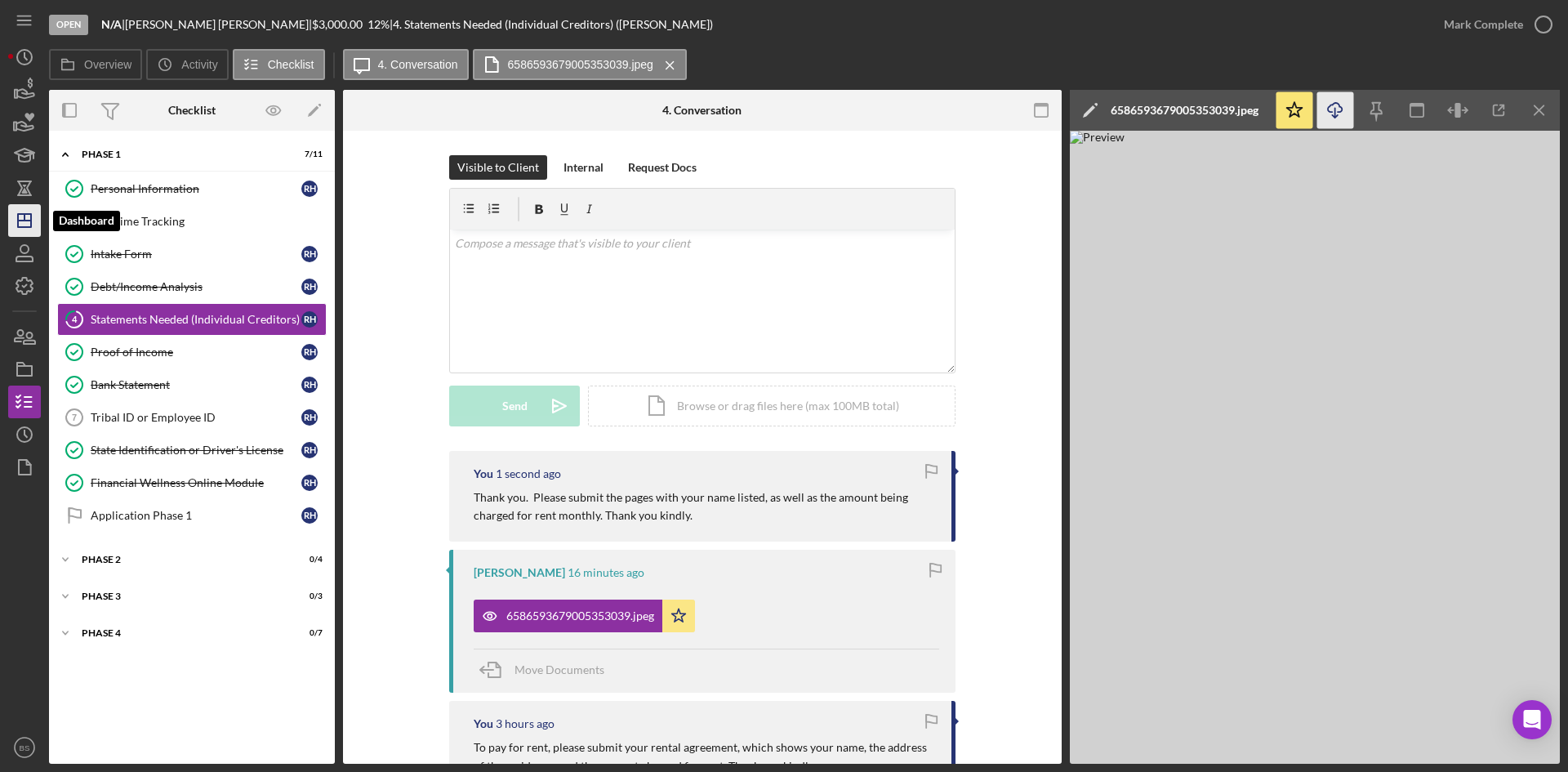
click at [28, 230] on icon "Icon/Dashboard" at bounding box center [24, 220] width 41 height 41
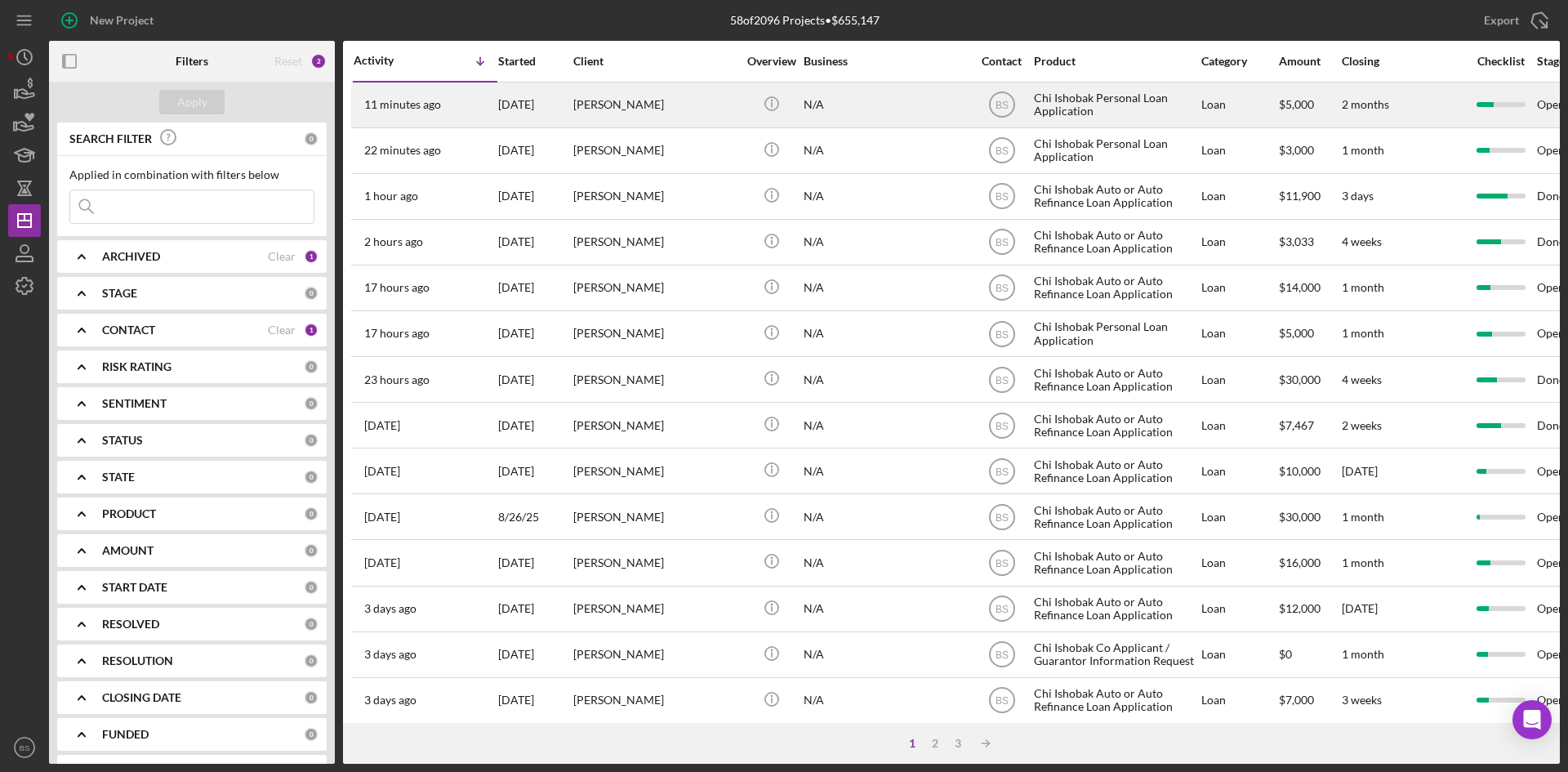
click at [530, 119] on div "[DATE]" at bounding box center [534, 106] width 73 height 44
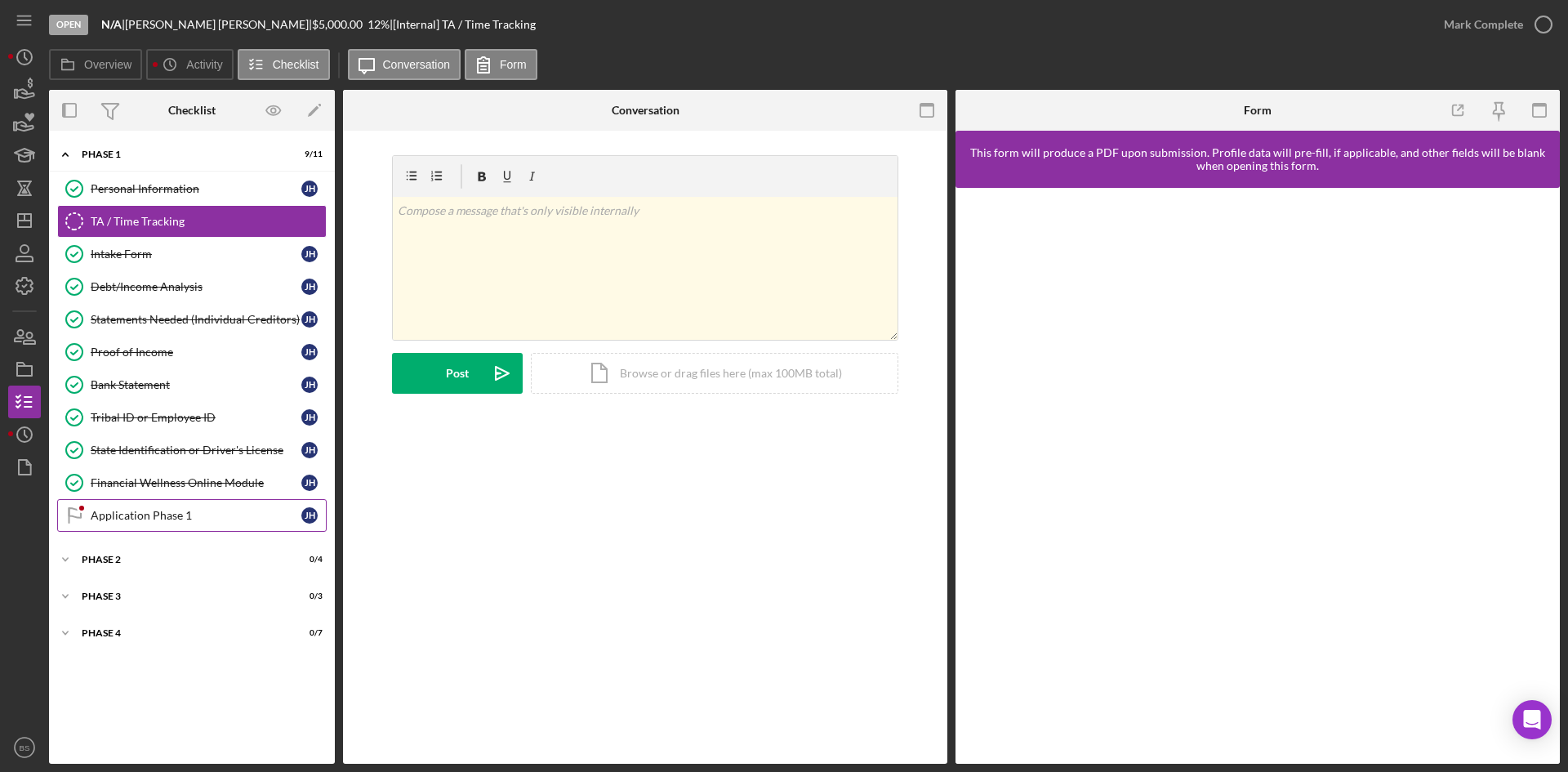
click at [131, 502] on link "Application Phase 1 Application Phase 1 [PERSON_NAME]" at bounding box center [191, 515] width 269 height 32
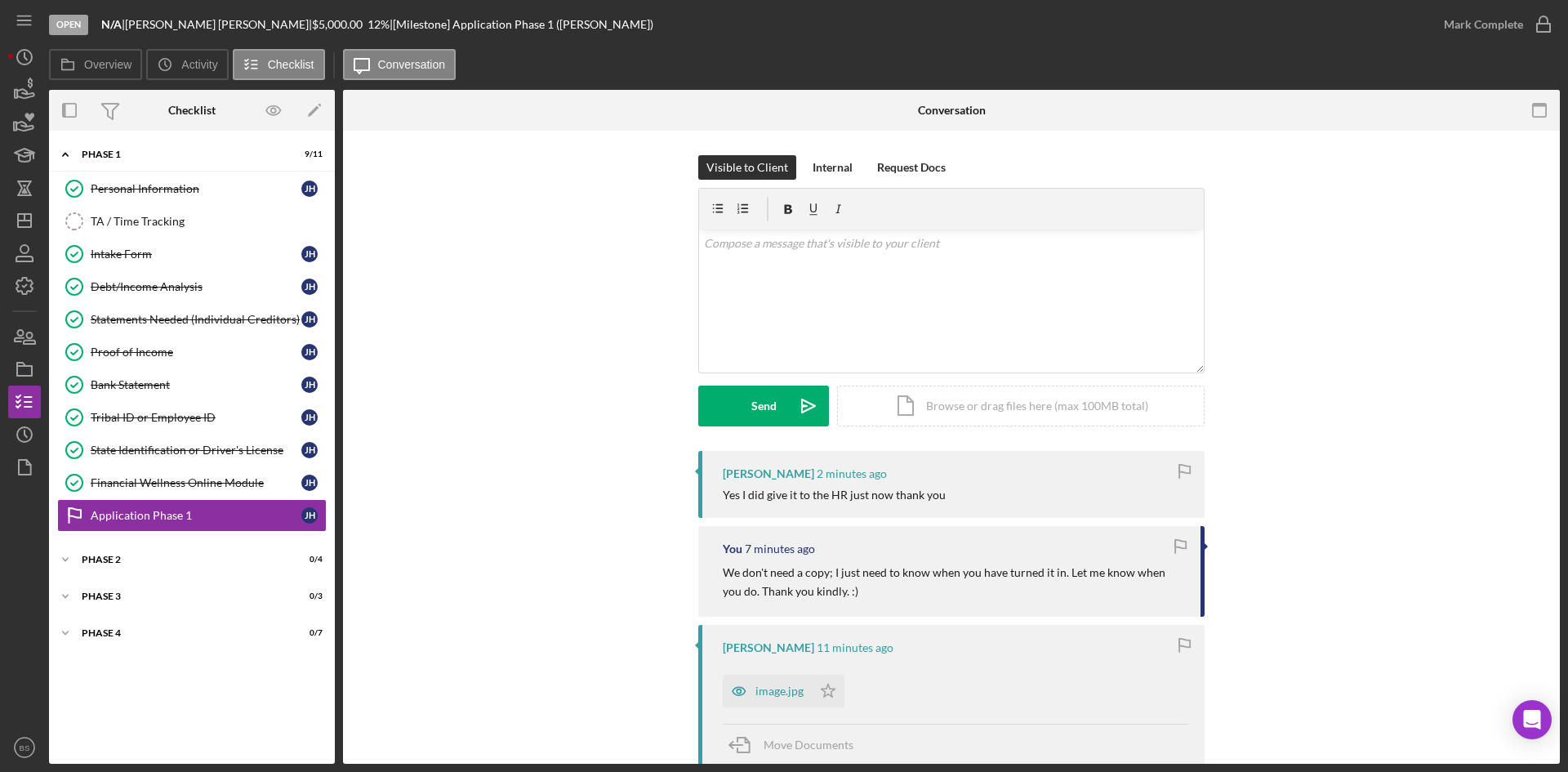
click at [822, 278] on div "v Color teal Color pink Remove color Add row above Add row below Add column bef…" at bounding box center [951, 300] width 505 height 143
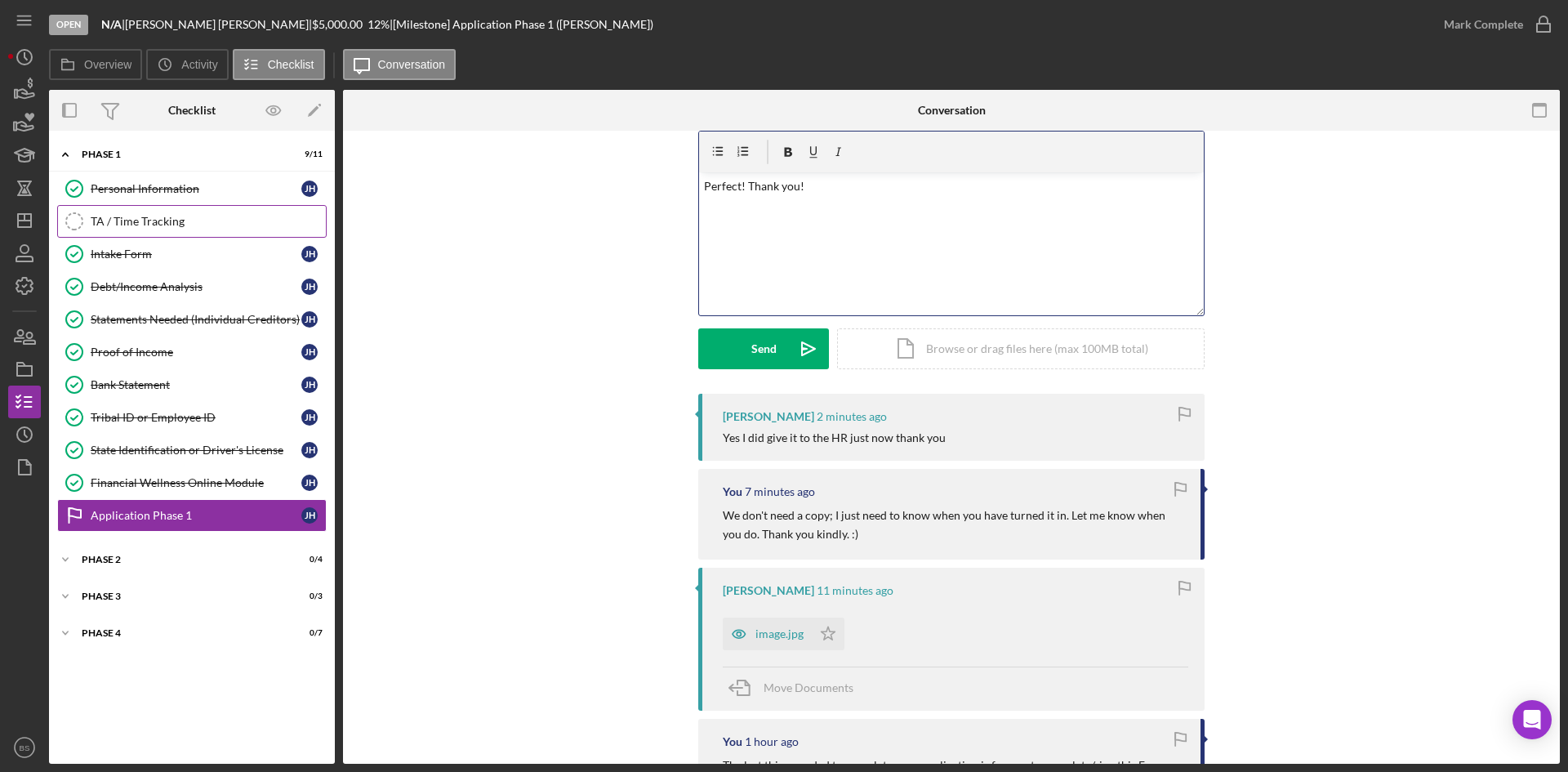
scroll to position [82, 0]
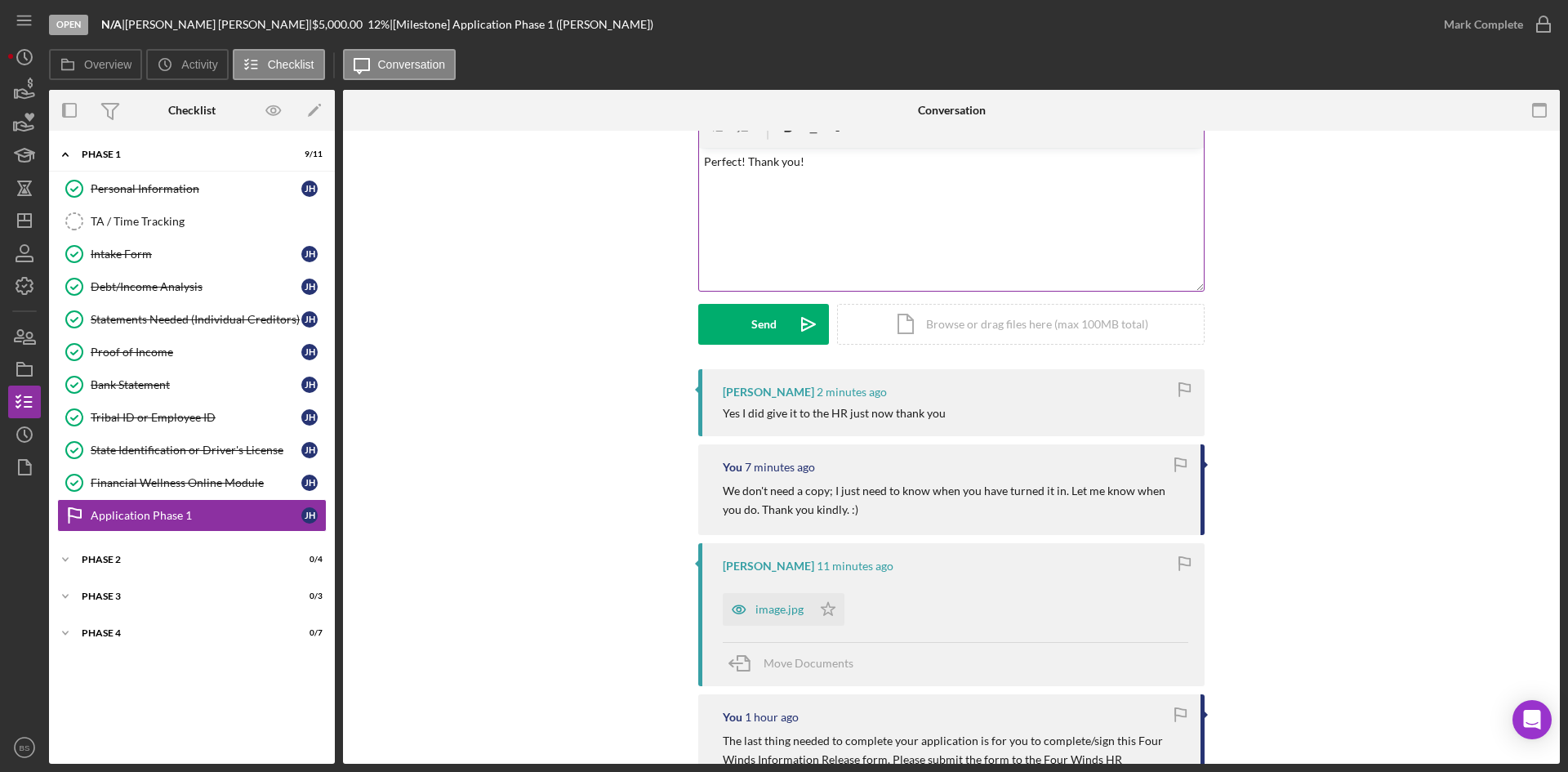
click at [889, 261] on div "v Color teal Color pink Remove color Add row above Add row below Add column bef…" at bounding box center [951, 219] width 505 height 143
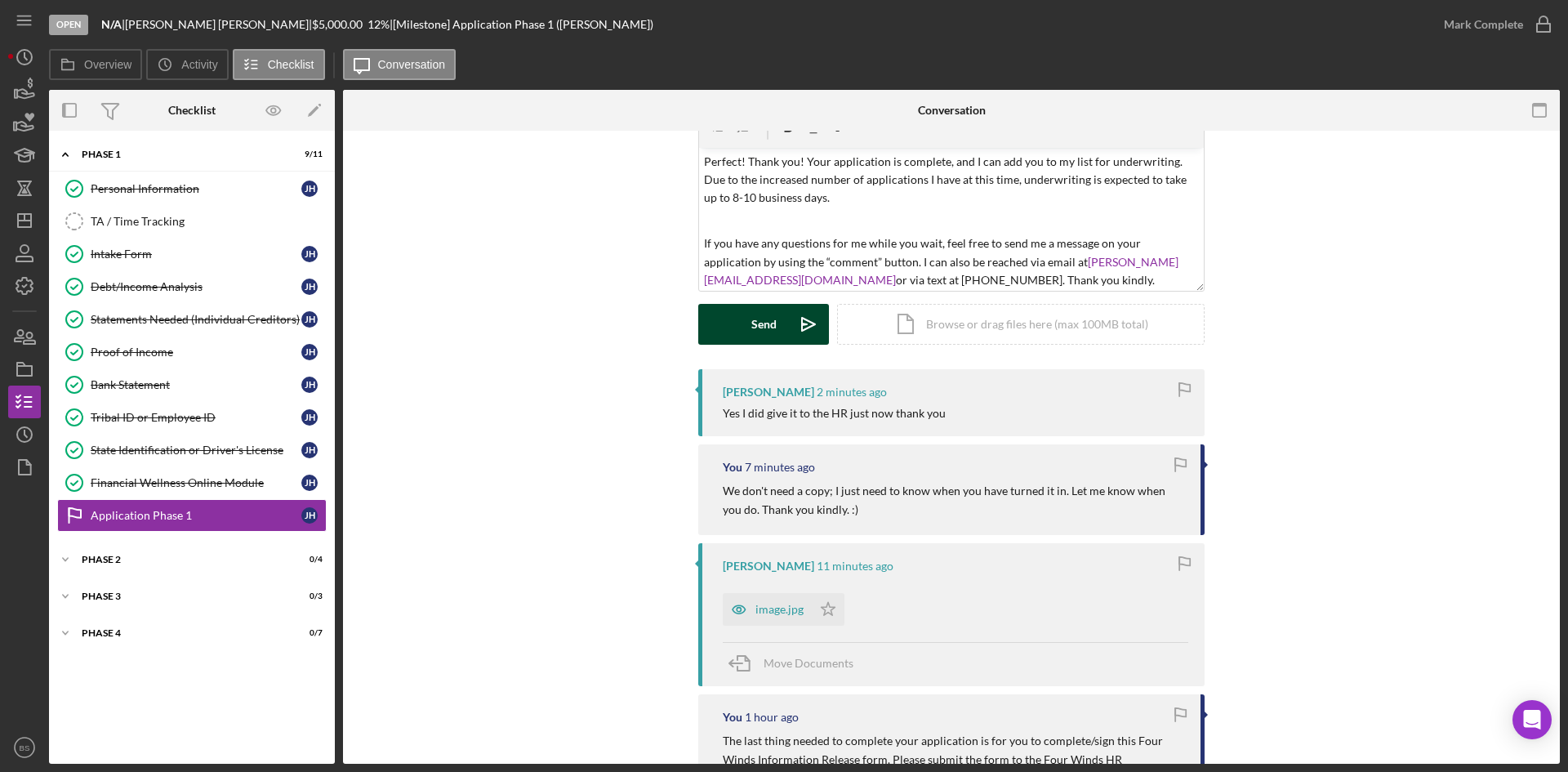
click at [788, 327] on icon "Icon/icon-invite-send" at bounding box center [808, 324] width 41 height 41
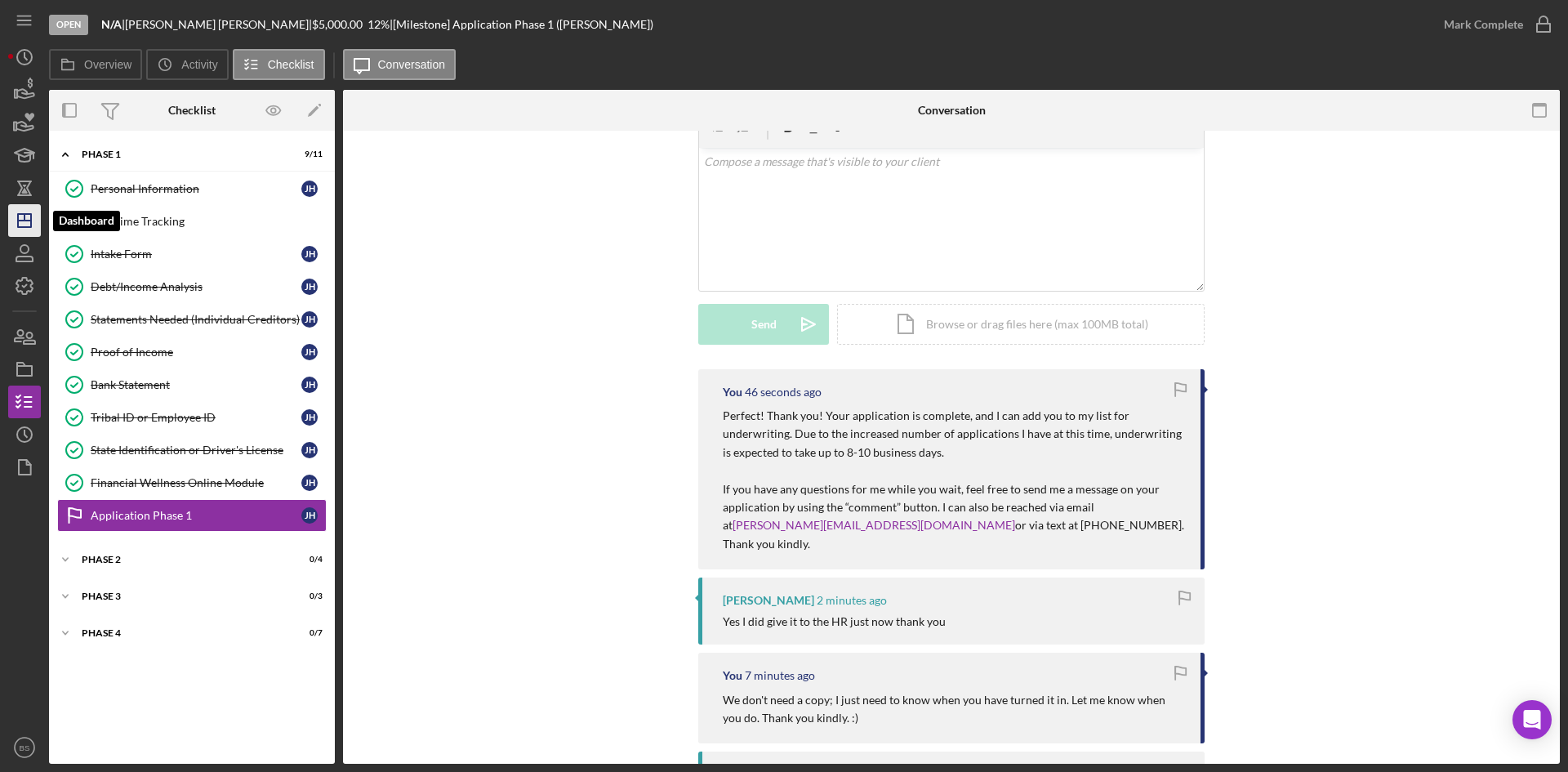
click at [26, 223] on icon "Icon/Dashboard" at bounding box center [24, 220] width 41 height 41
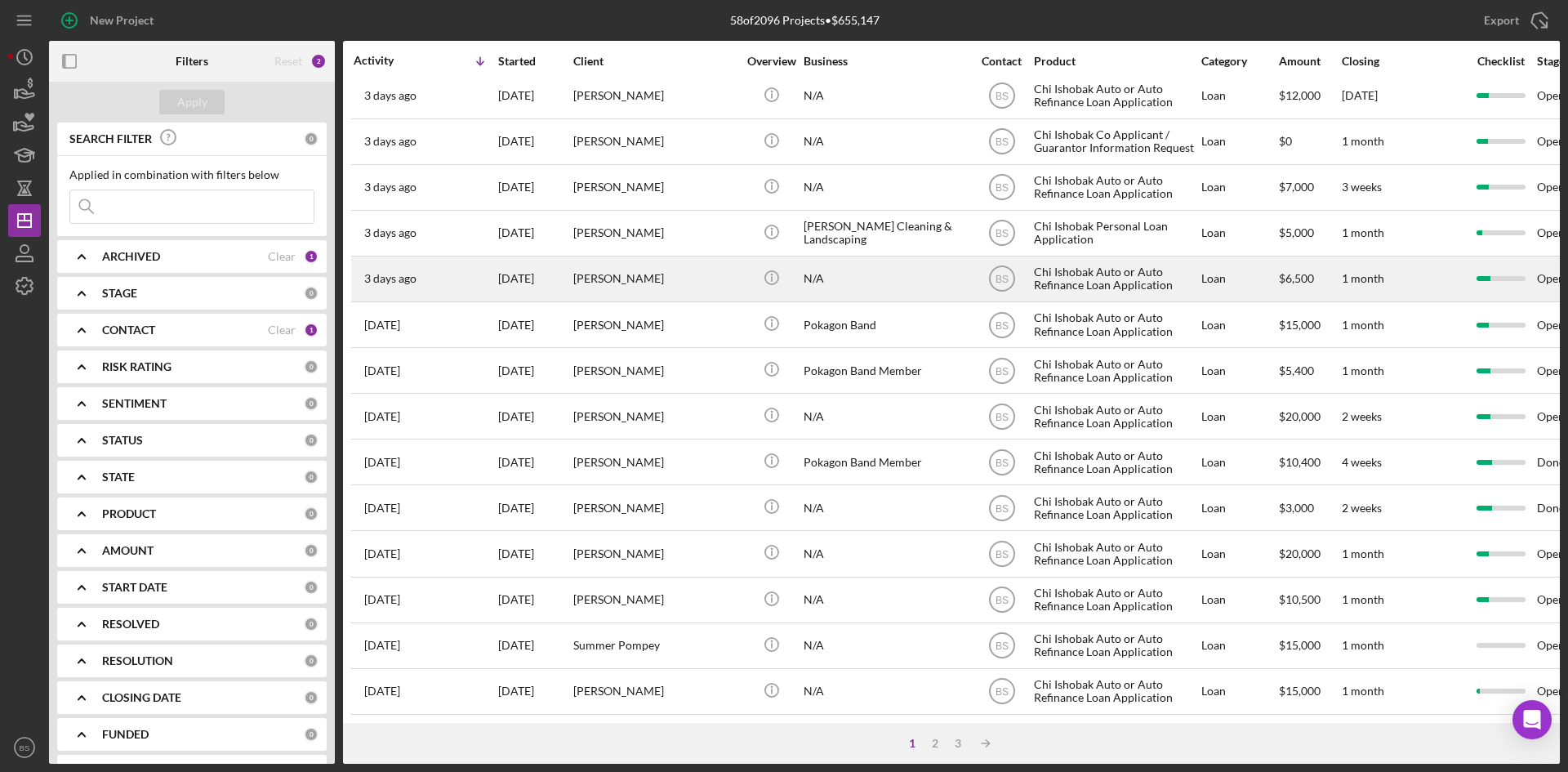
scroll to position [525, 0]
click at [588, 275] on div "[PERSON_NAME]" at bounding box center [655, 280] width 164 height 44
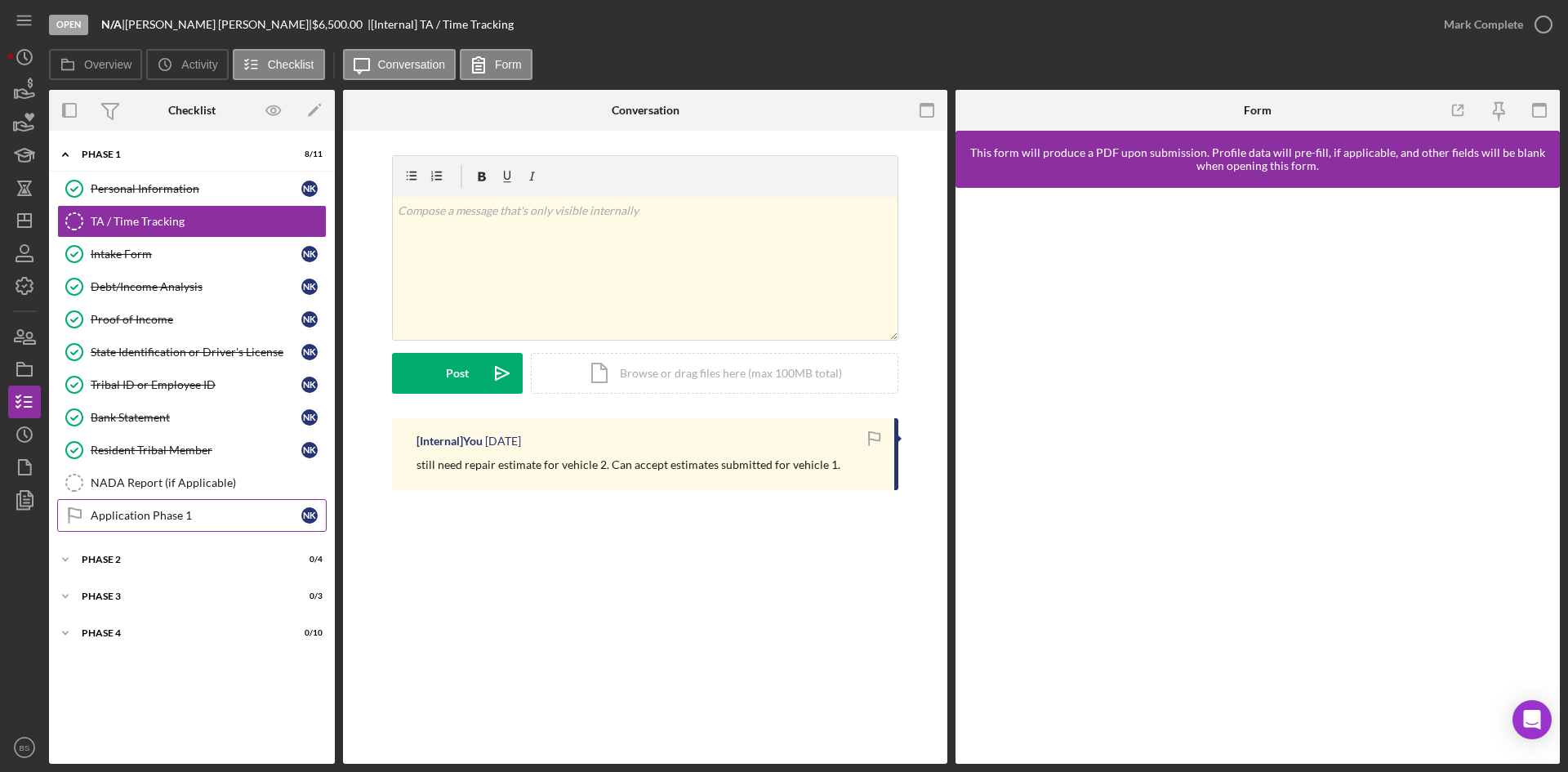
click at [182, 507] on link "Application Phase 1 Application Phase 1 N K" at bounding box center [191, 515] width 269 height 32
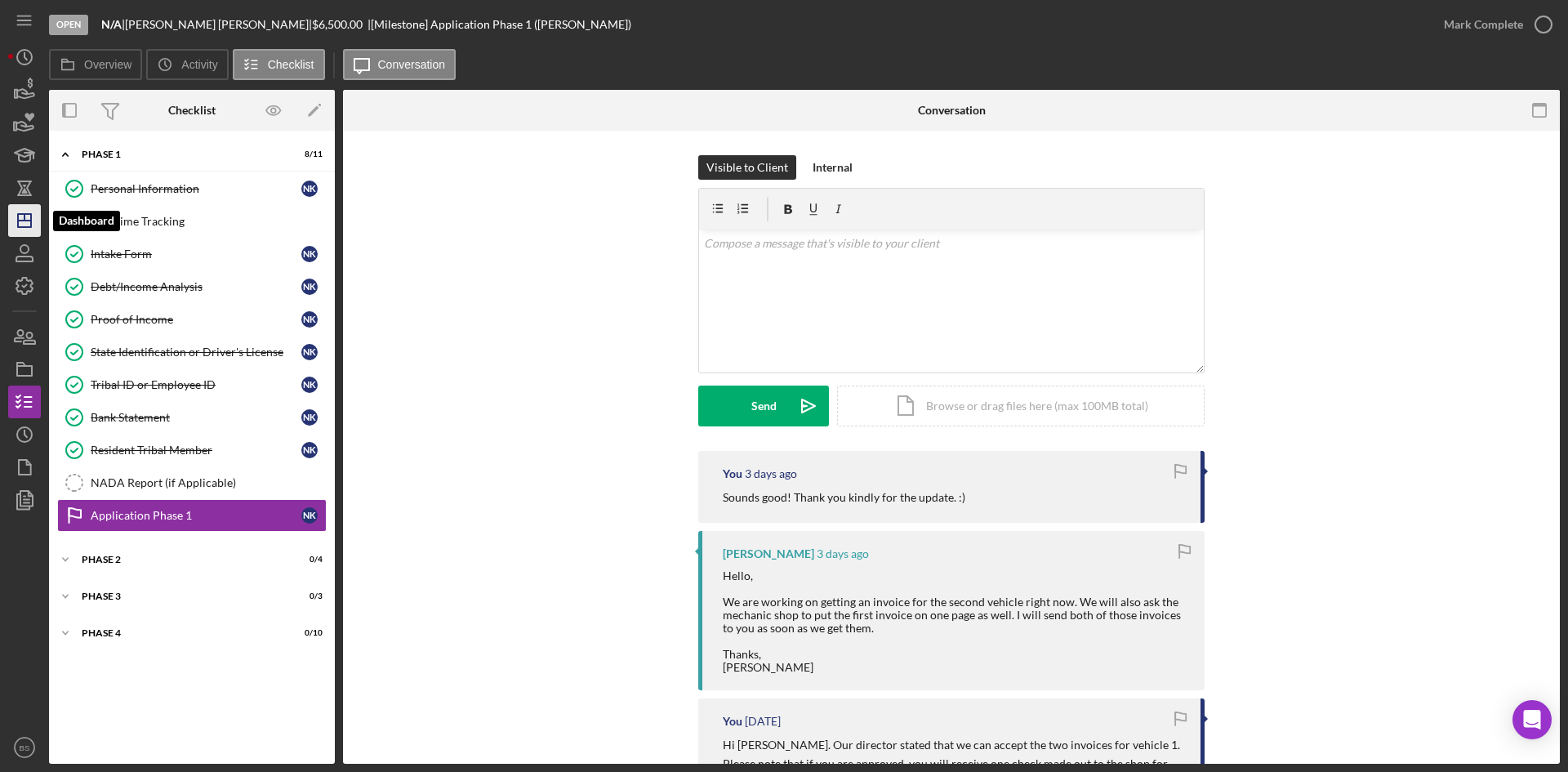
click at [14, 222] on icon "Icon/Dashboard" at bounding box center [24, 220] width 41 height 41
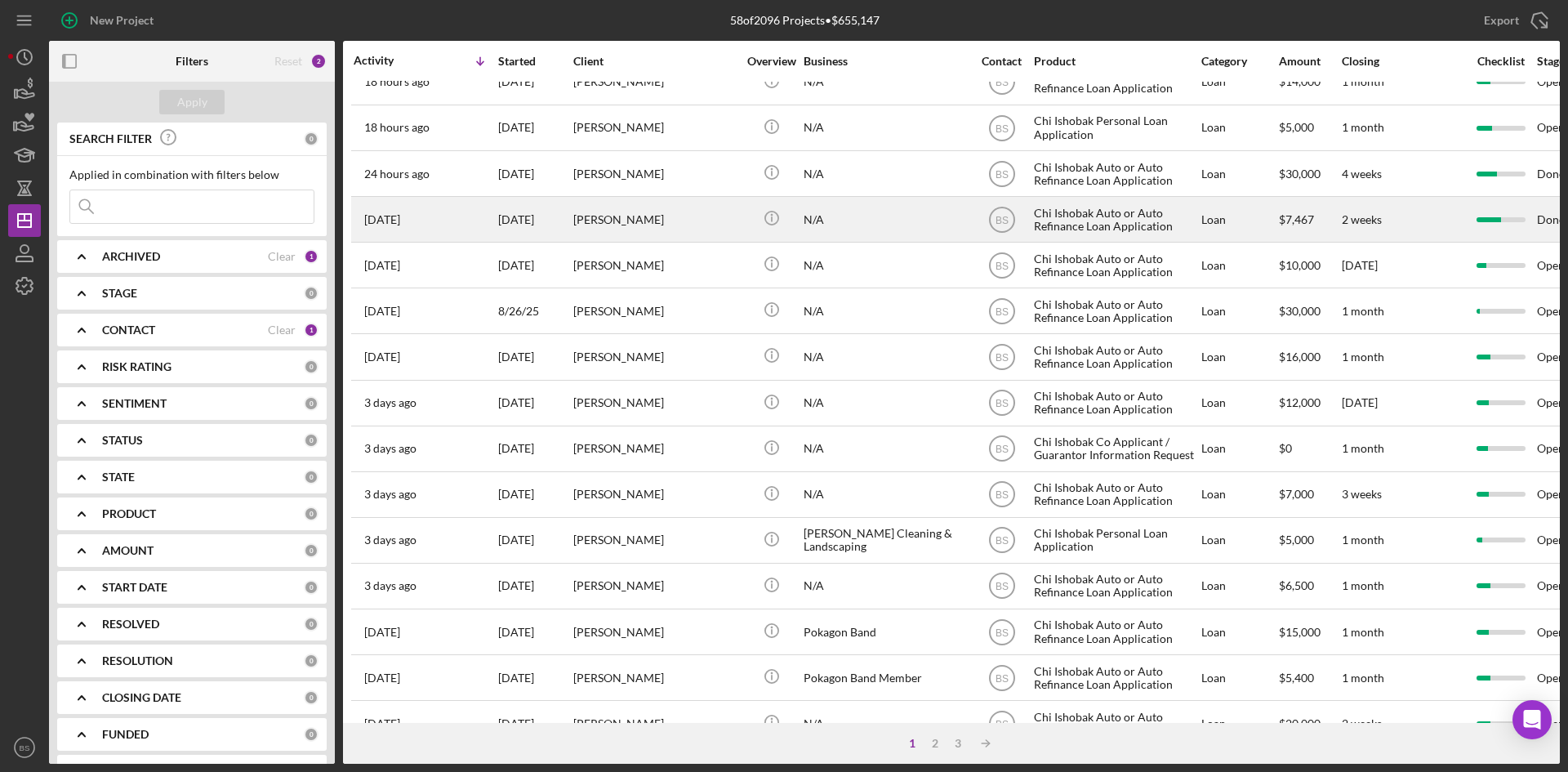
scroll to position [525, 0]
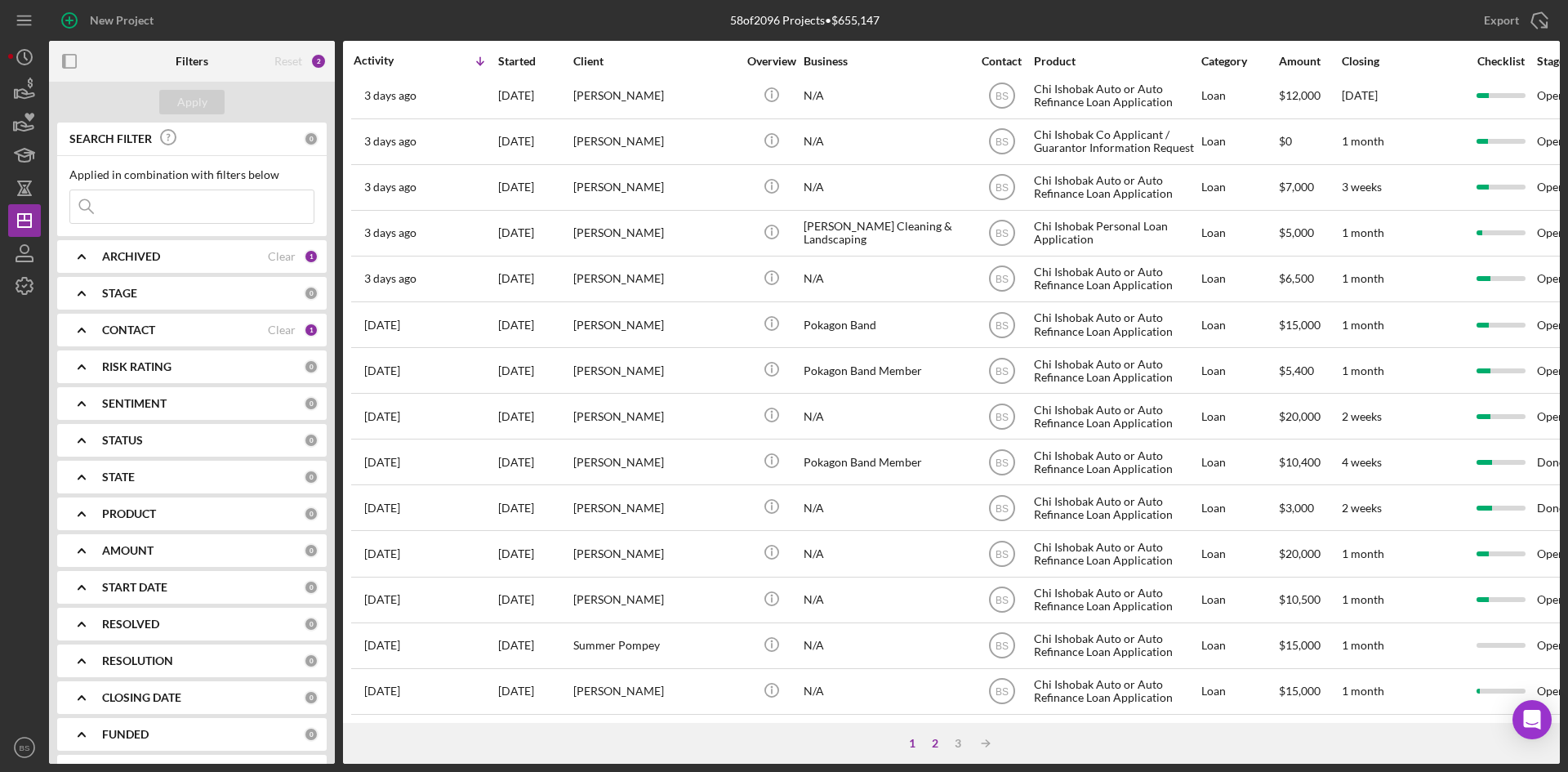
click at [935, 745] on div "2" at bounding box center [935, 743] width 23 height 13
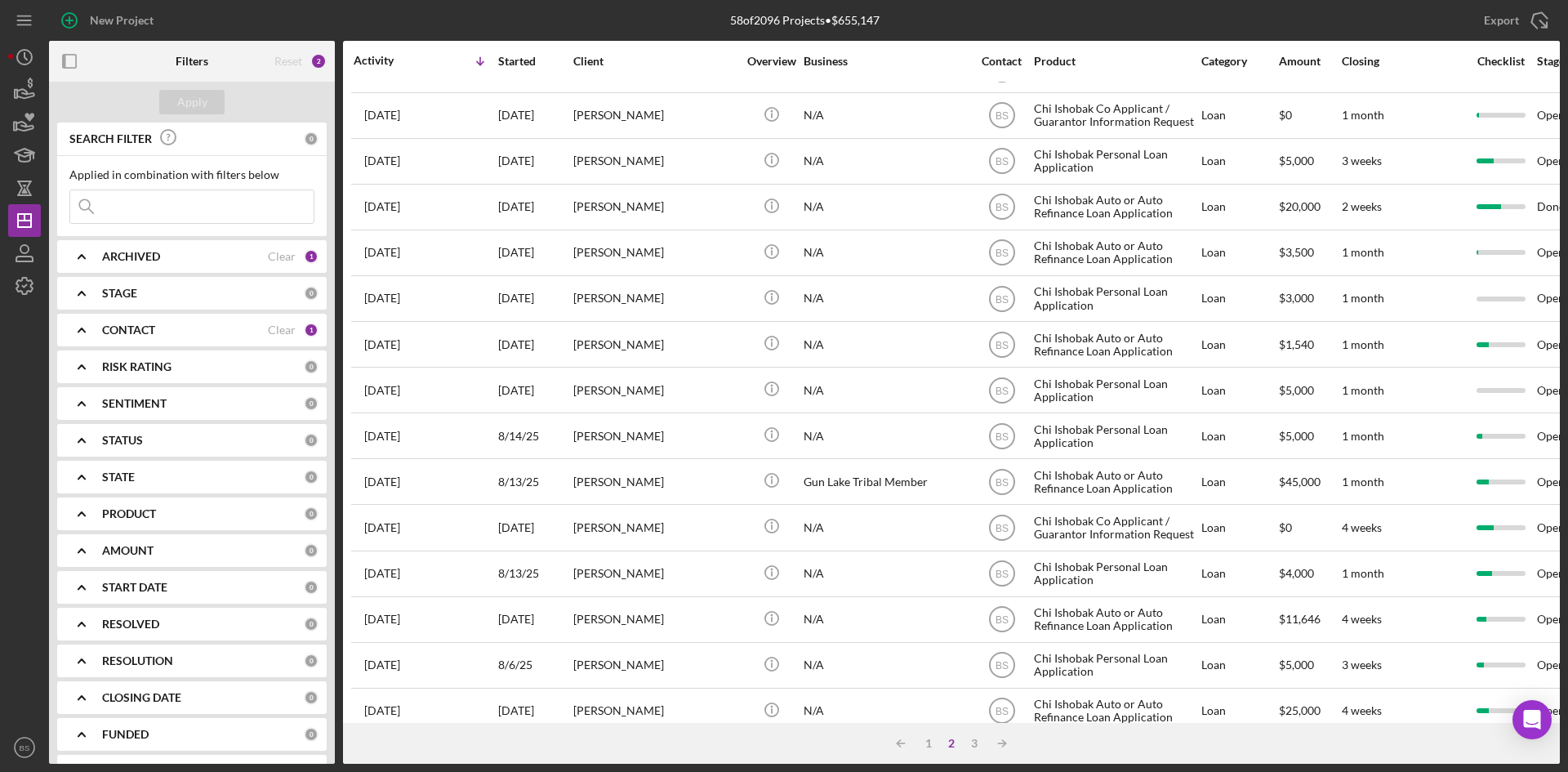
scroll to position [0, 0]
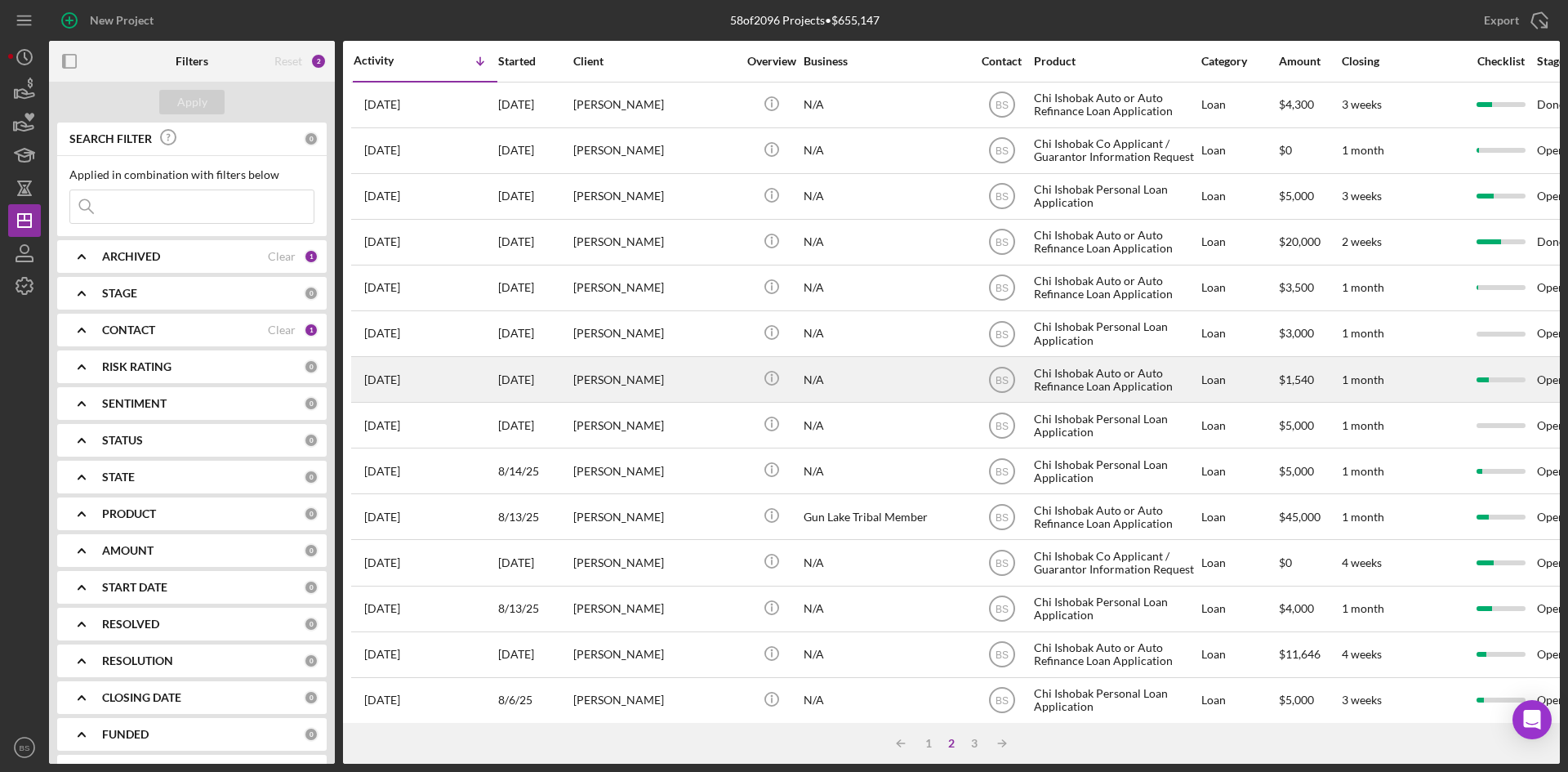
click at [663, 394] on div "[PERSON_NAME]" at bounding box center [655, 379] width 164 height 44
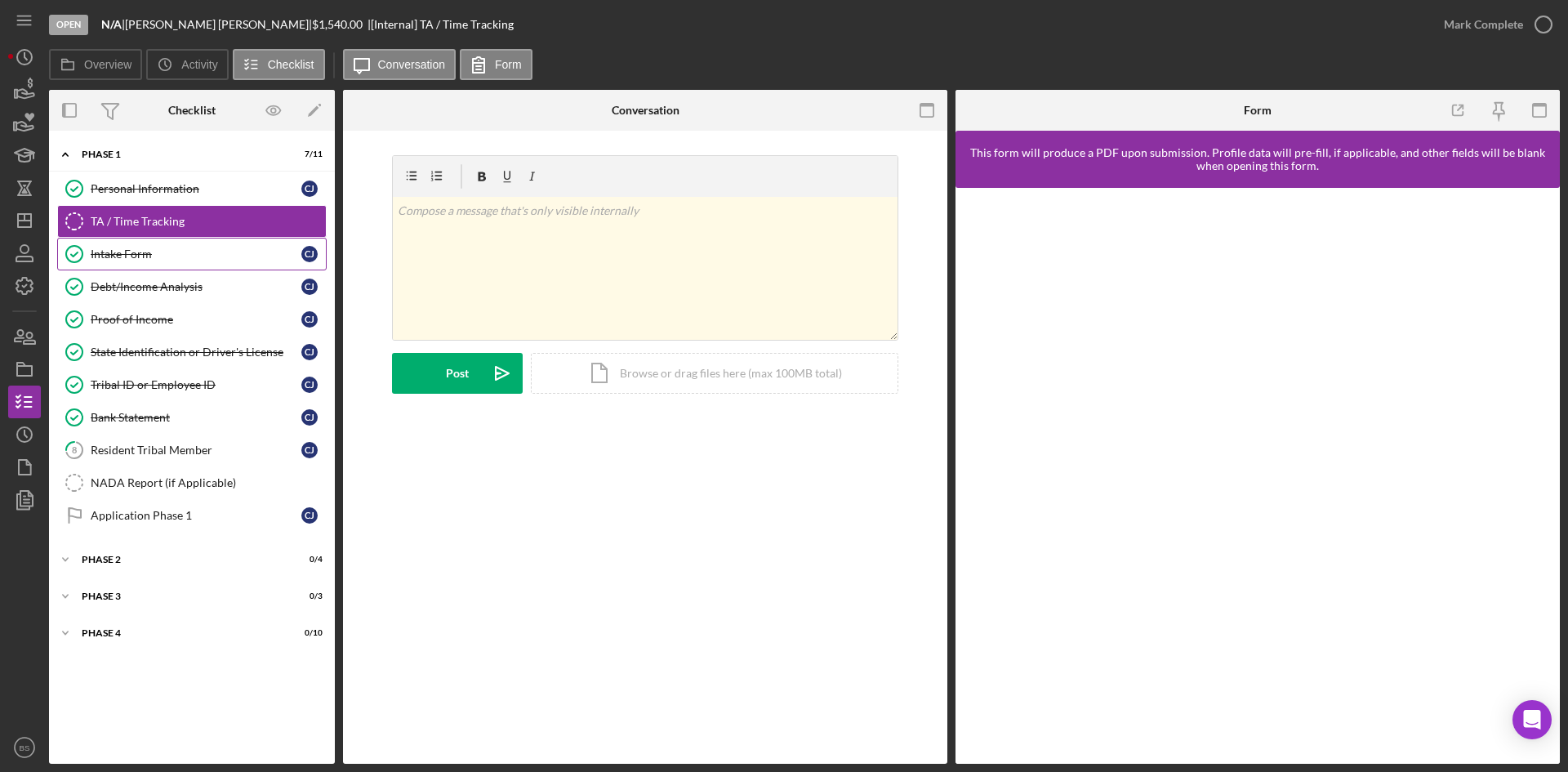
drag, startPoint x: 172, startPoint y: 250, endPoint x: 188, endPoint y: 252, distance: 16.1
click at [172, 250] on div "Intake Form" at bounding box center [196, 254] width 211 height 13
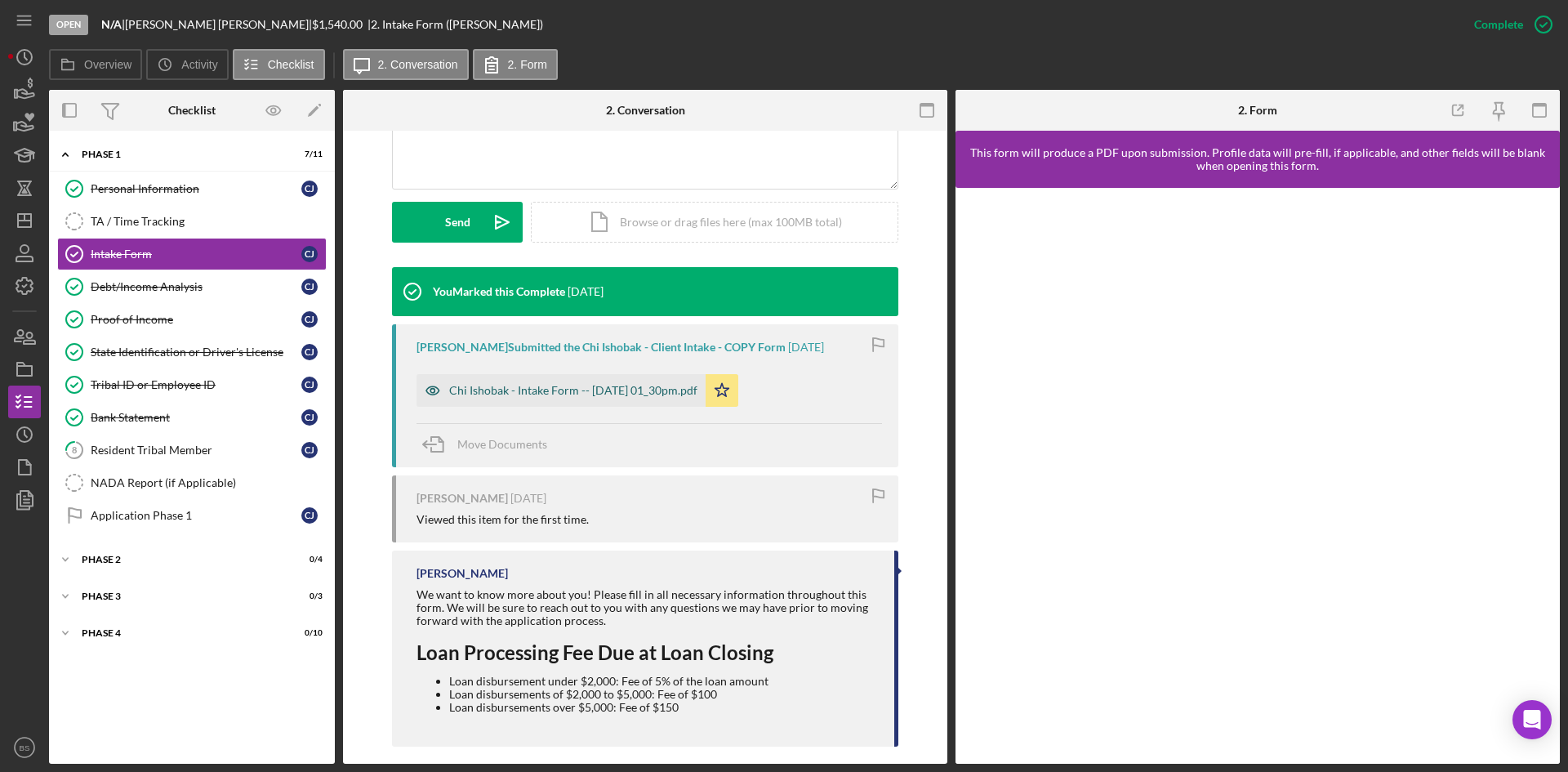
click at [588, 396] on div "Chi Ishobak - Intake Form -- [DATE] 01_30pm.pdf" at bounding box center [572, 391] width 248 height 13
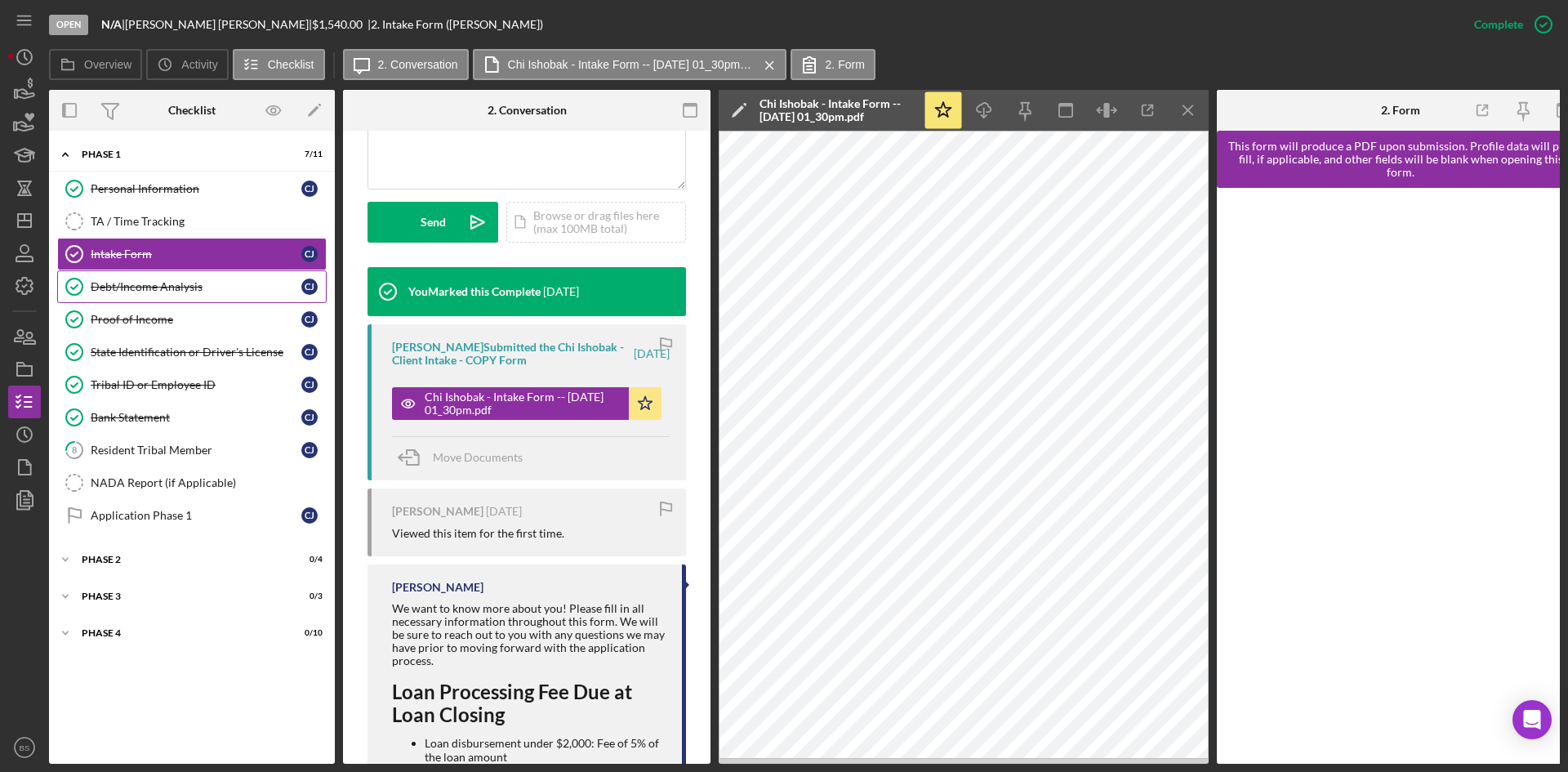
click at [122, 286] on div "Debt/Income Analysis" at bounding box center [196, 287] width 211 height 13
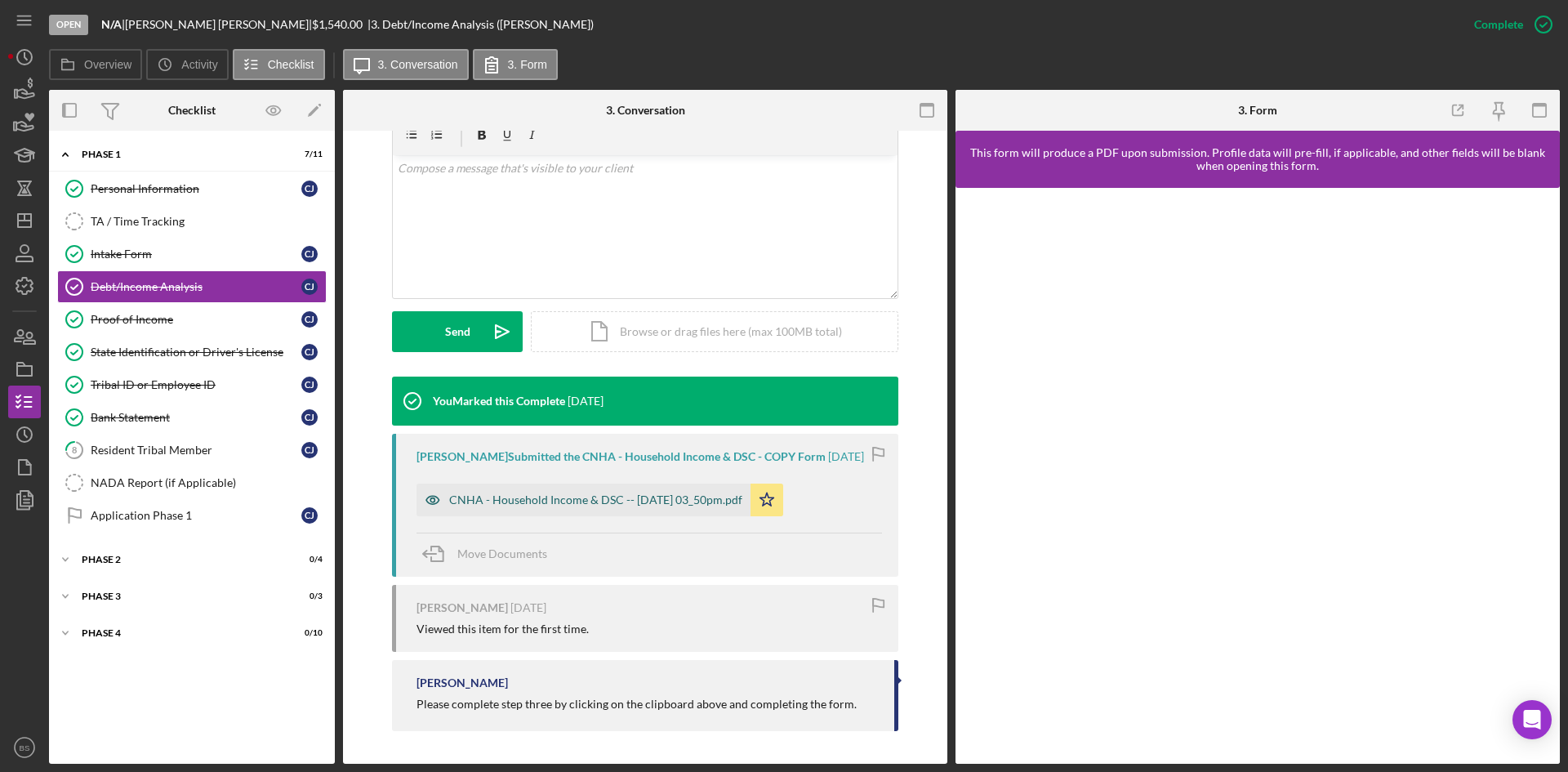
click at [507, 512] on div "CNHA - Household Income & DSC -- [DATE] 03_50pm.pdf" at bounding box center [583, 499] width 334 height 32
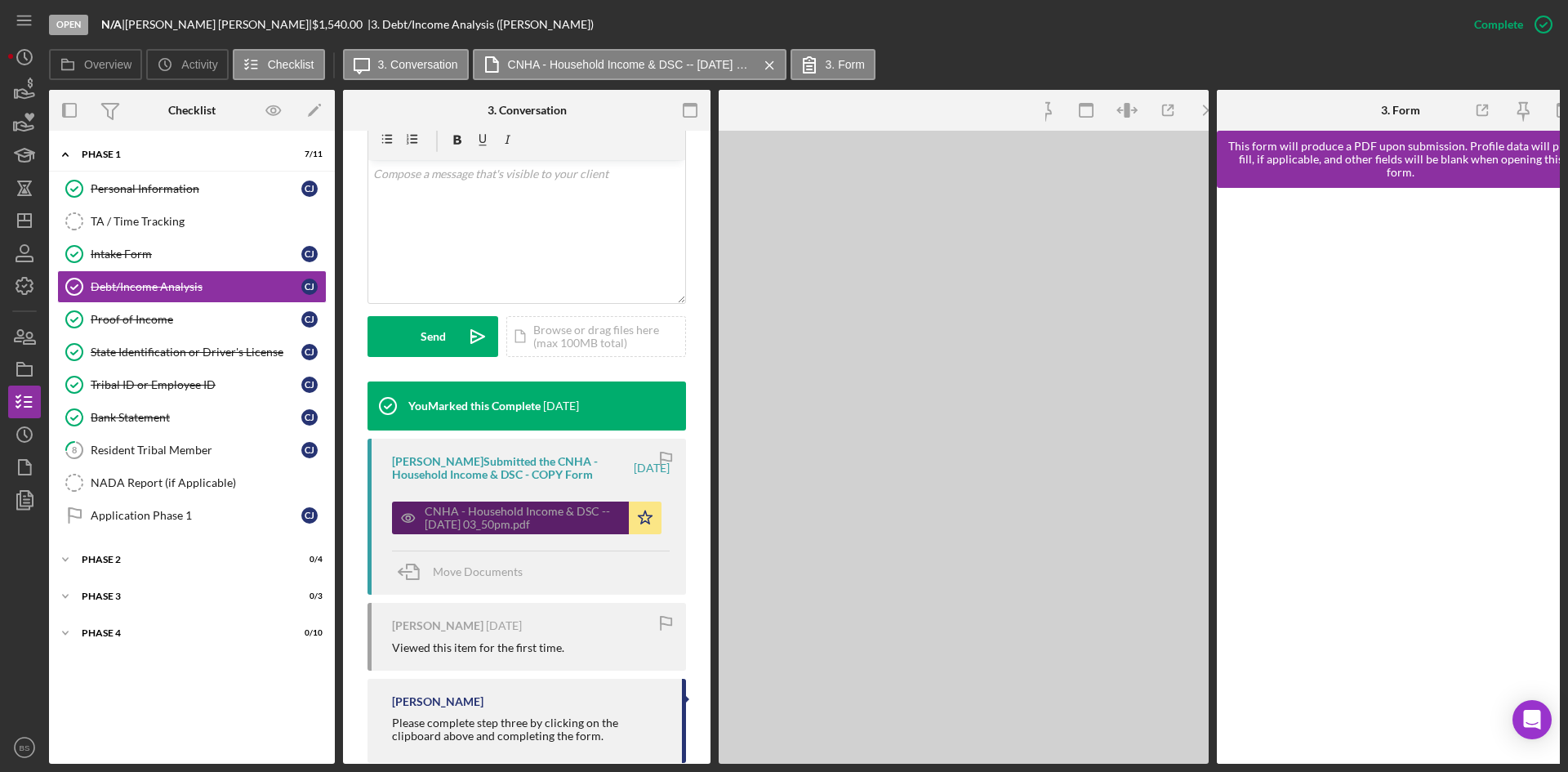
scroll to position [331, 0]
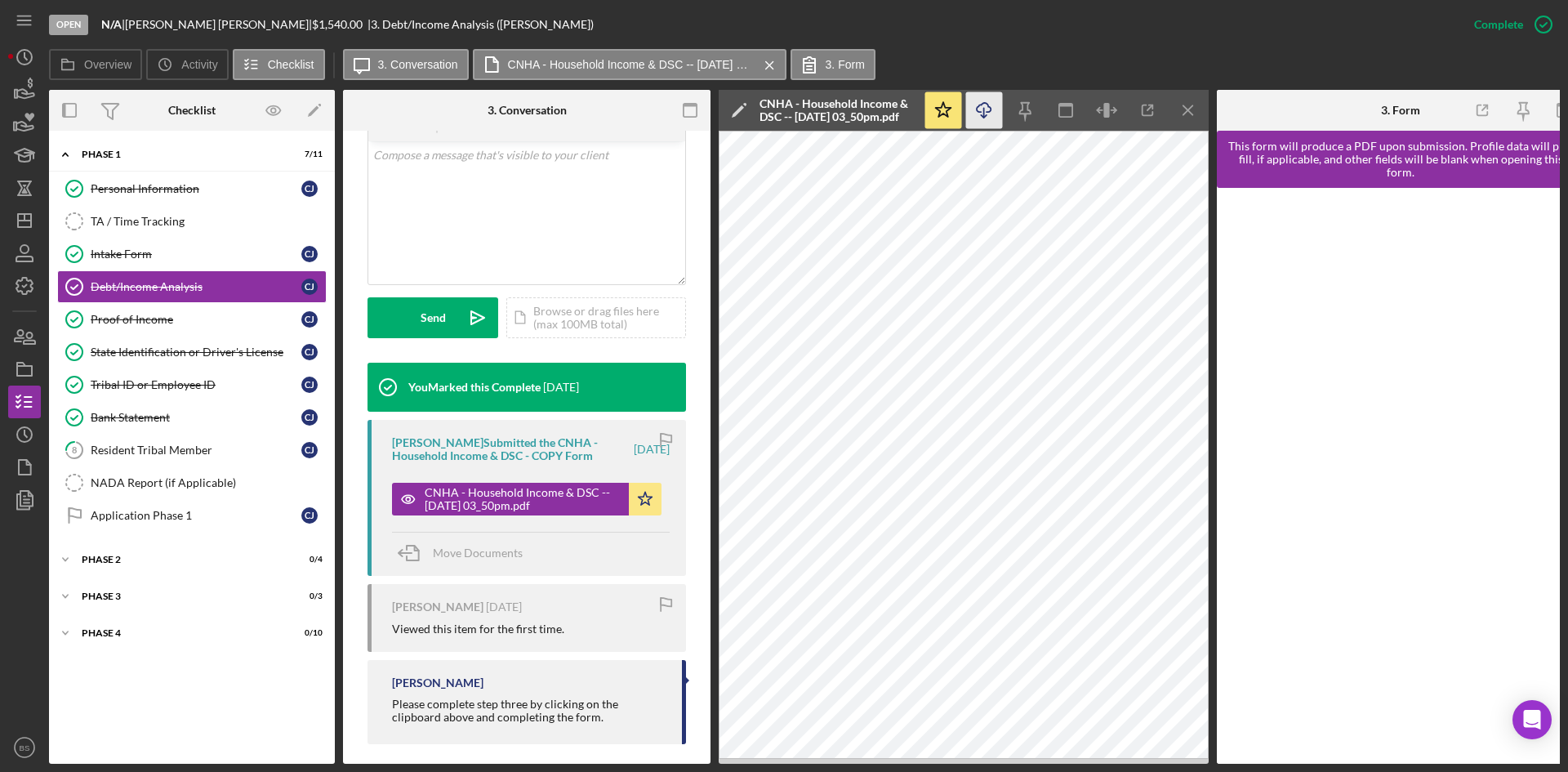
click at [994, 107] on icon "Icon/Download" at bounding box center [984, 110] width 37 height 37
click at [223, 314] on div "Proof of Income" at bounding box center [196, 319] width 211 height 13
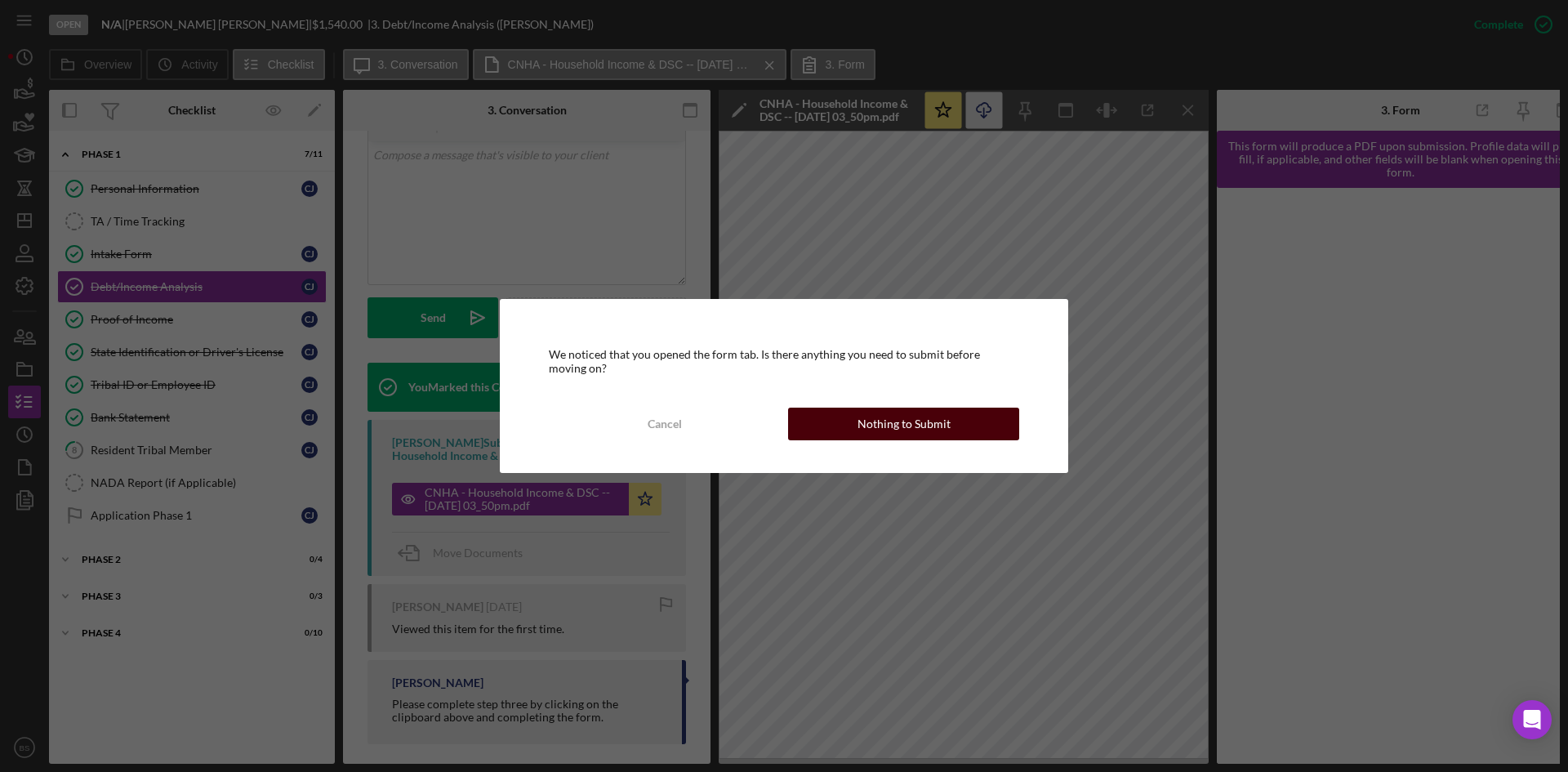
click at [958, 434] on button "Nothing to Submit" at bounding box center [903, 424] width 231 height 32
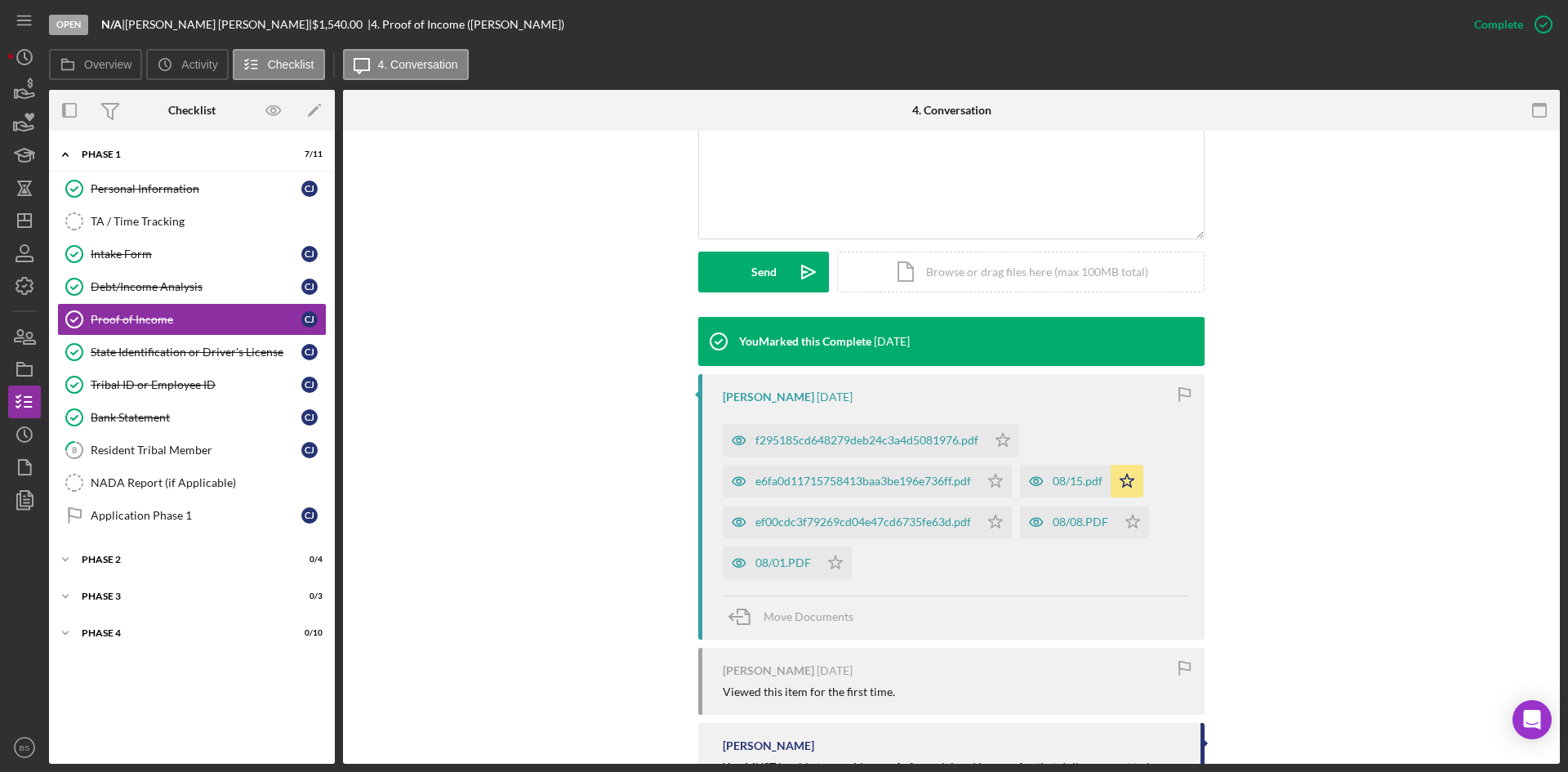
scroll to position [408, 0]
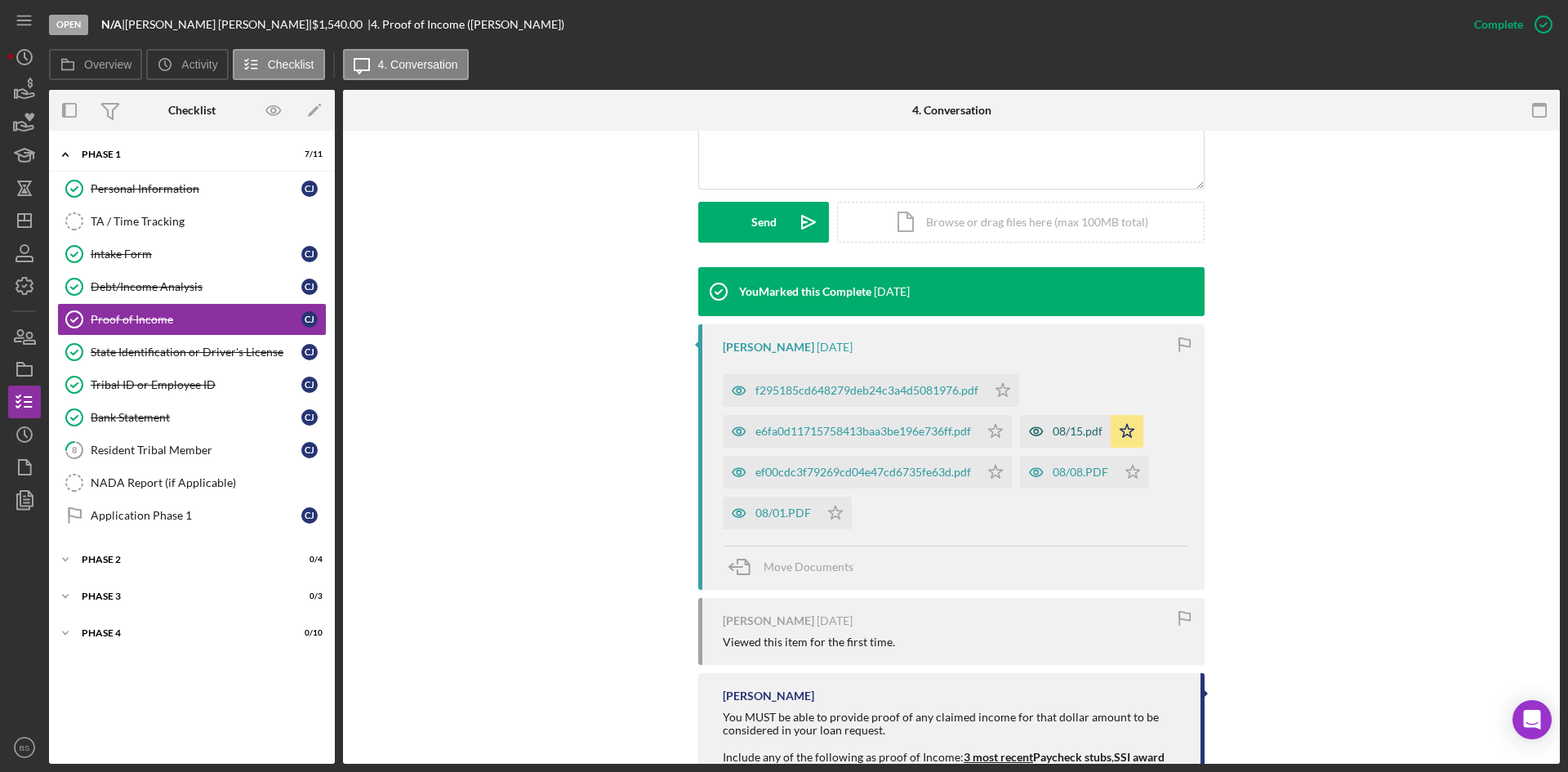
click at [1055, 426] on div "08/15.pdf" at bounding box center [1077, 432] width 49 height 13
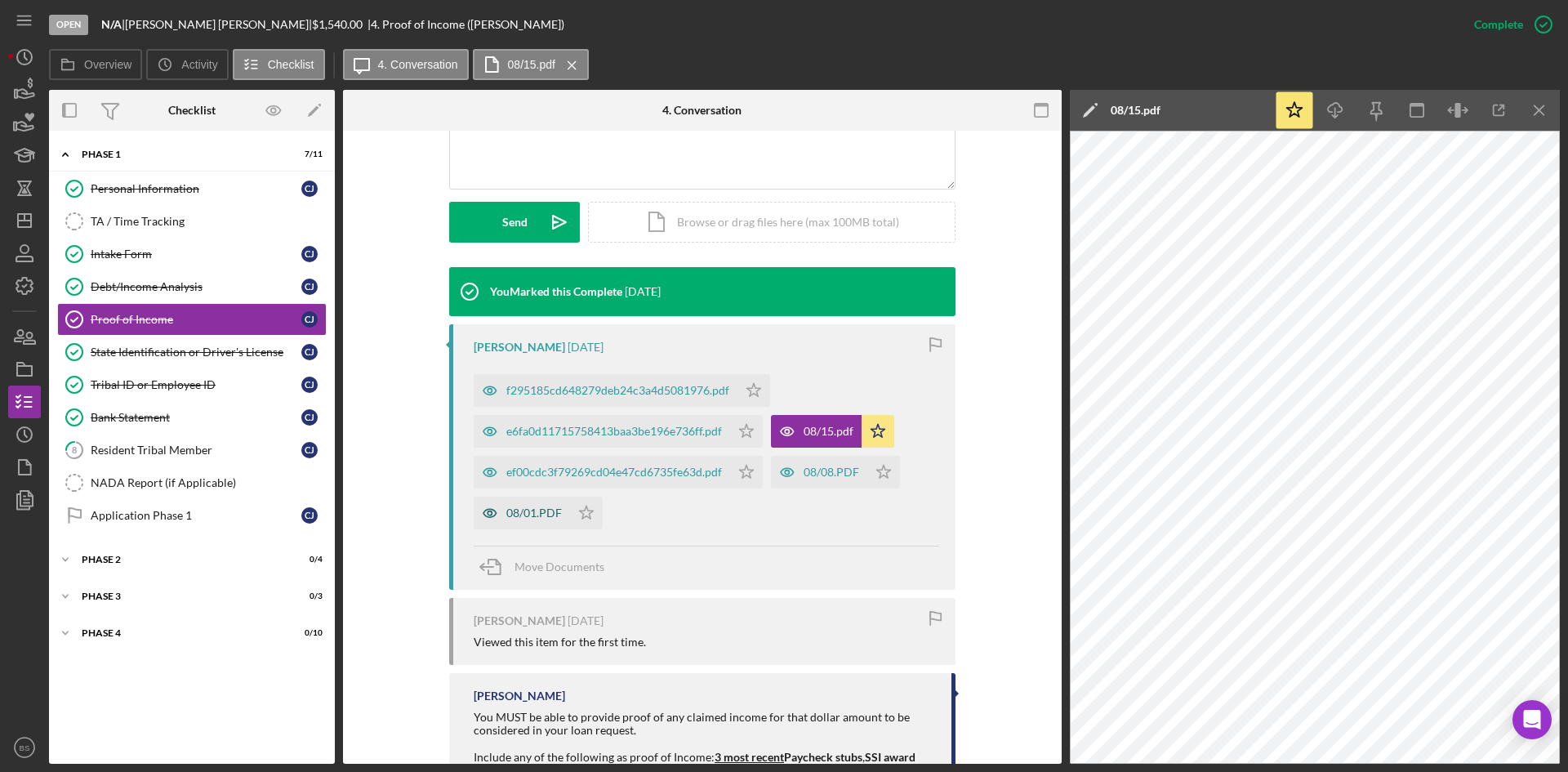
click at [543, 508] on div "08/01.PDF" at bounding box center [534, 513] width 55 height 13
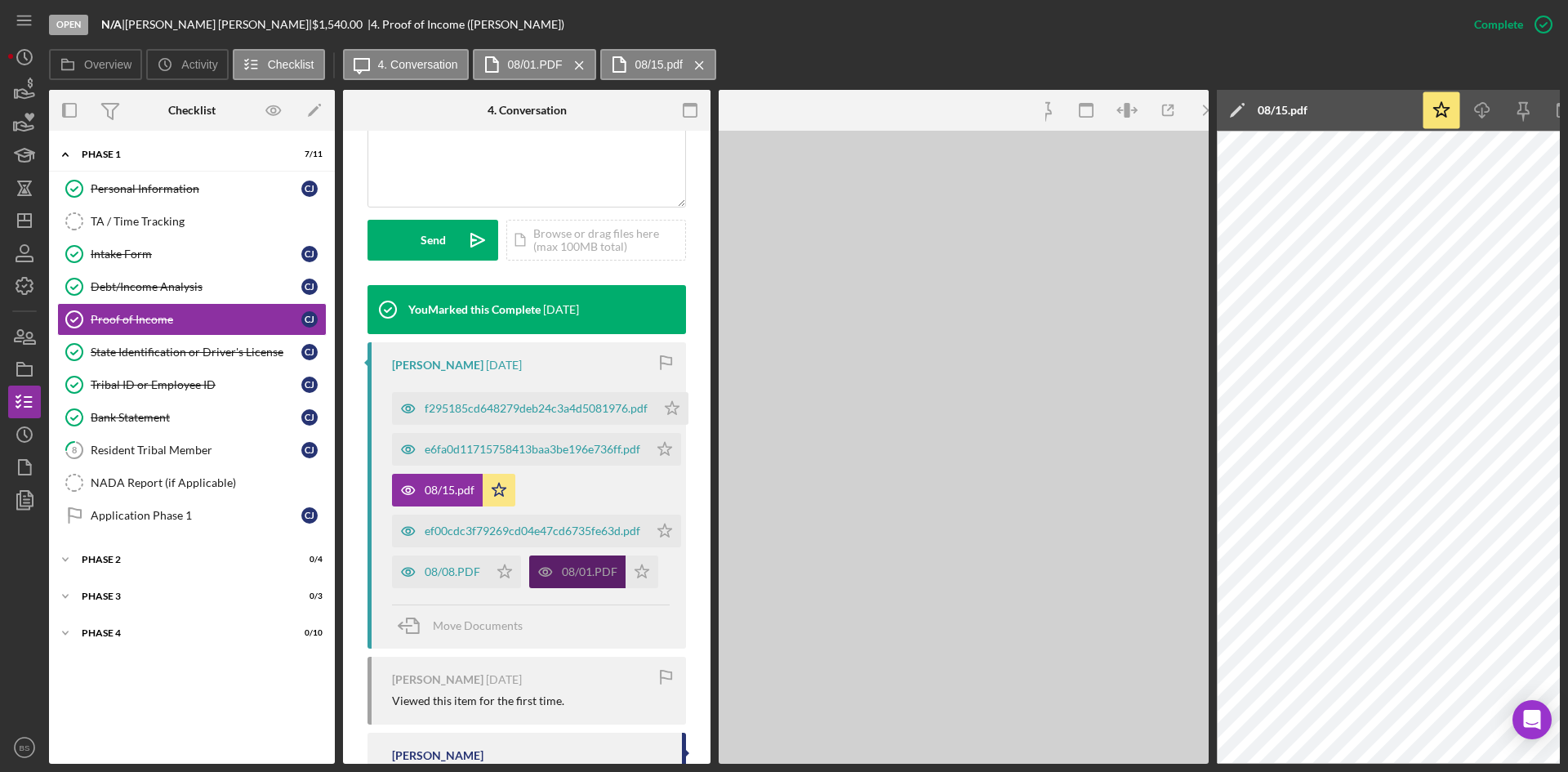
scroll to position [426, 0]
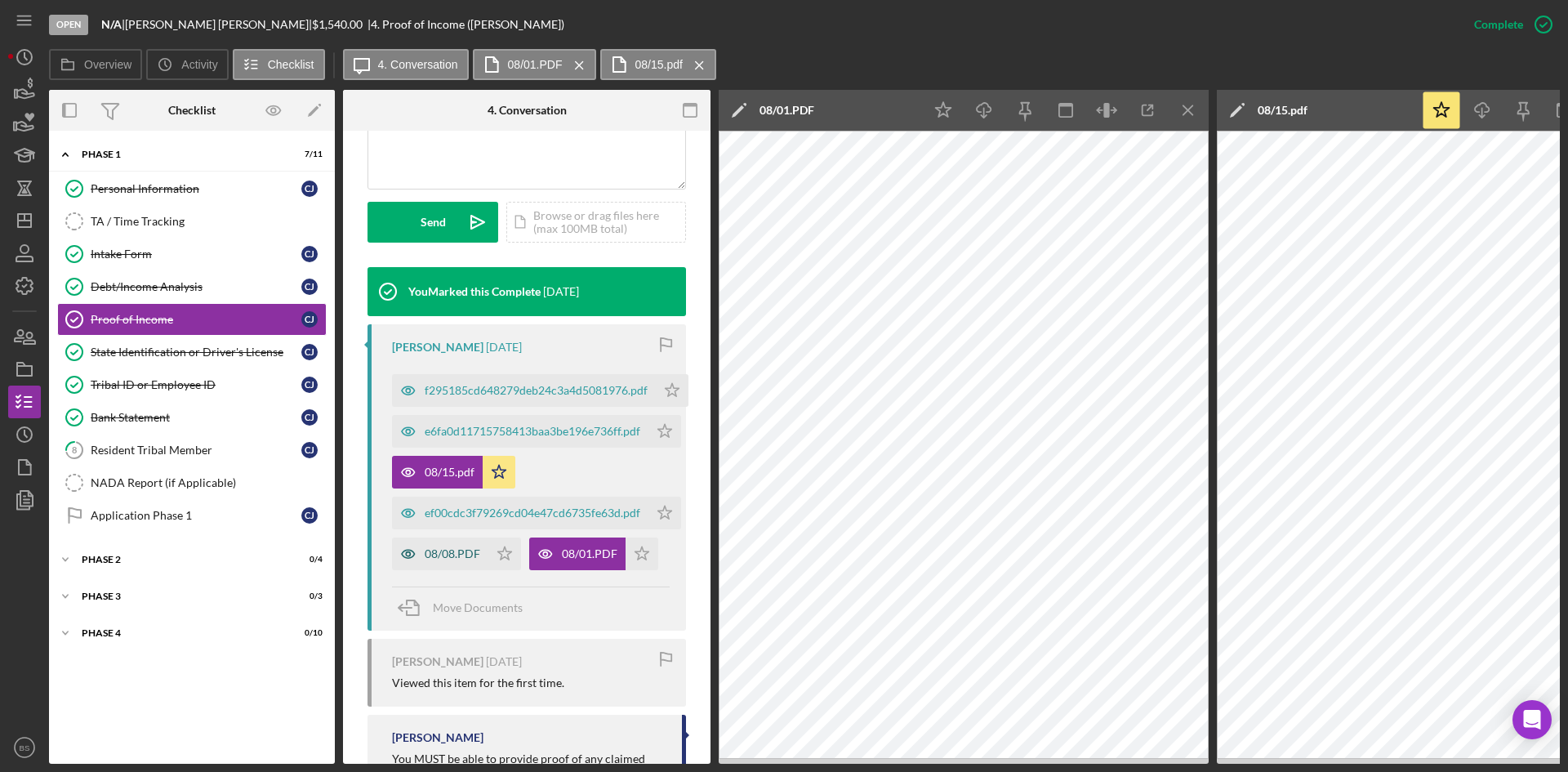
click at [459, 545] on div "08/08.PDF" at bounding box center [439, 553] width 96 height 32
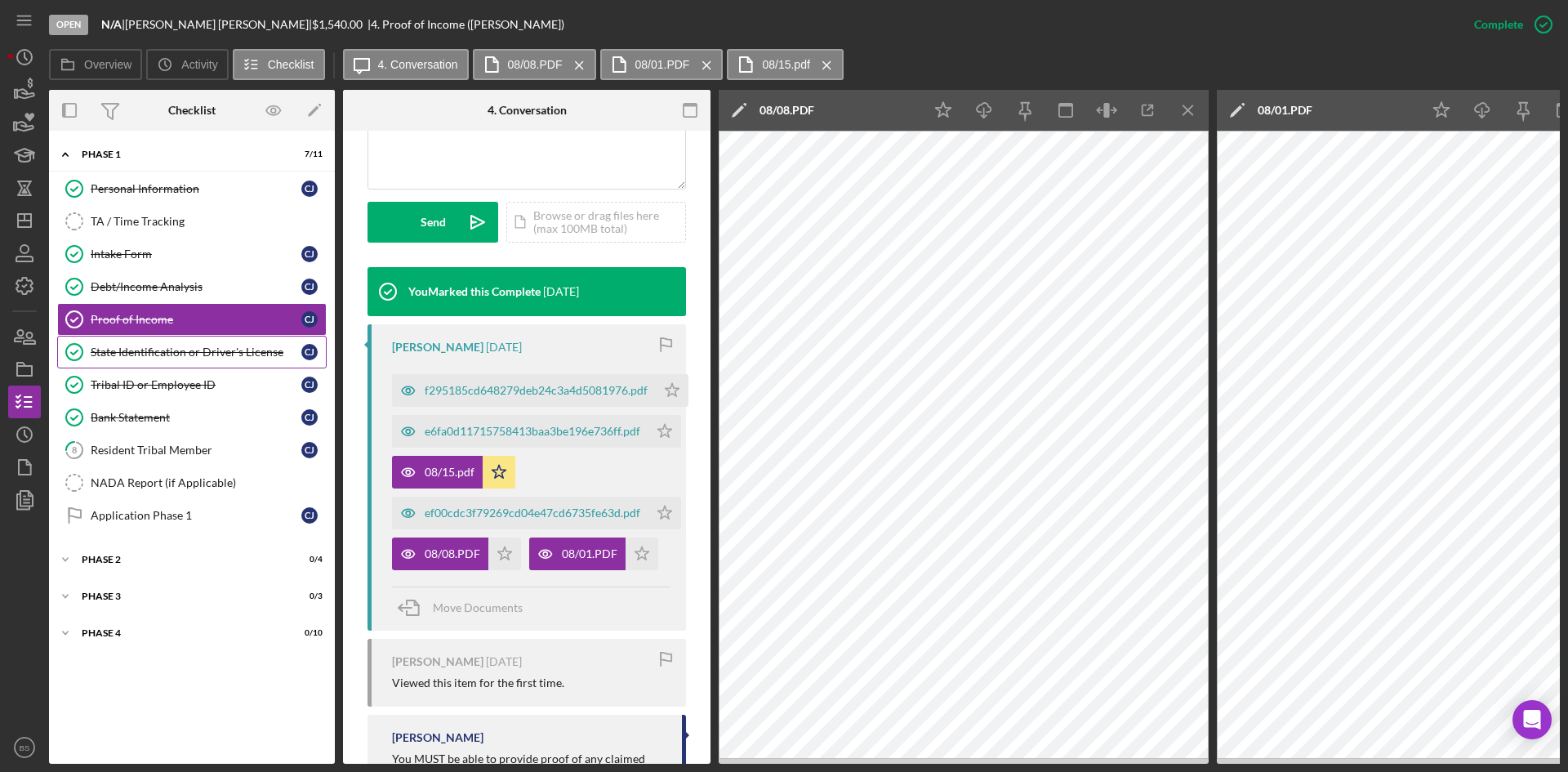
click at [215, 344] on link "State Identification or Driver's License State Identification or Driver's Licen…" at bounding box center [191, 352] width 269 height 32
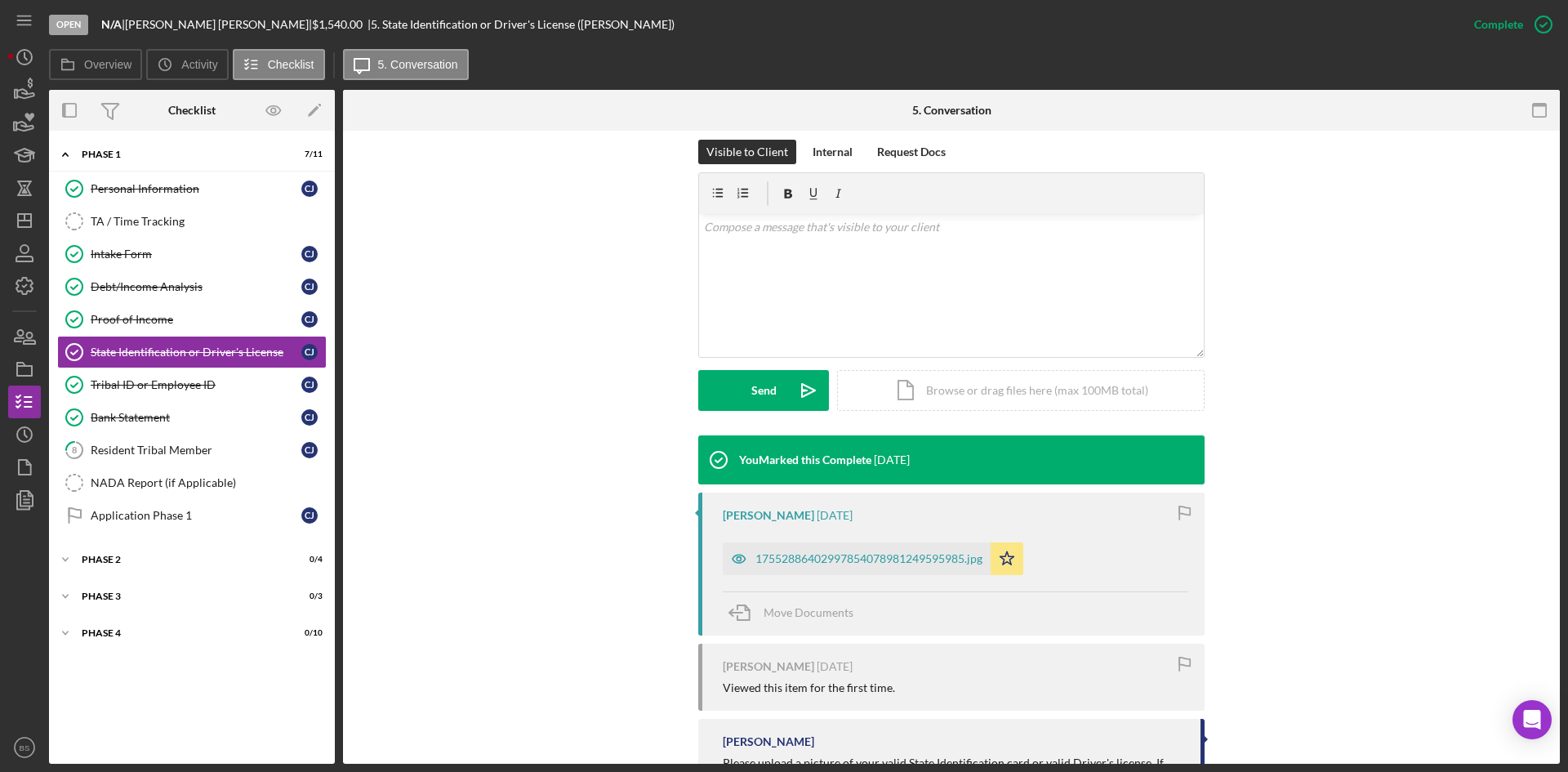
scroll to position [338, 0]
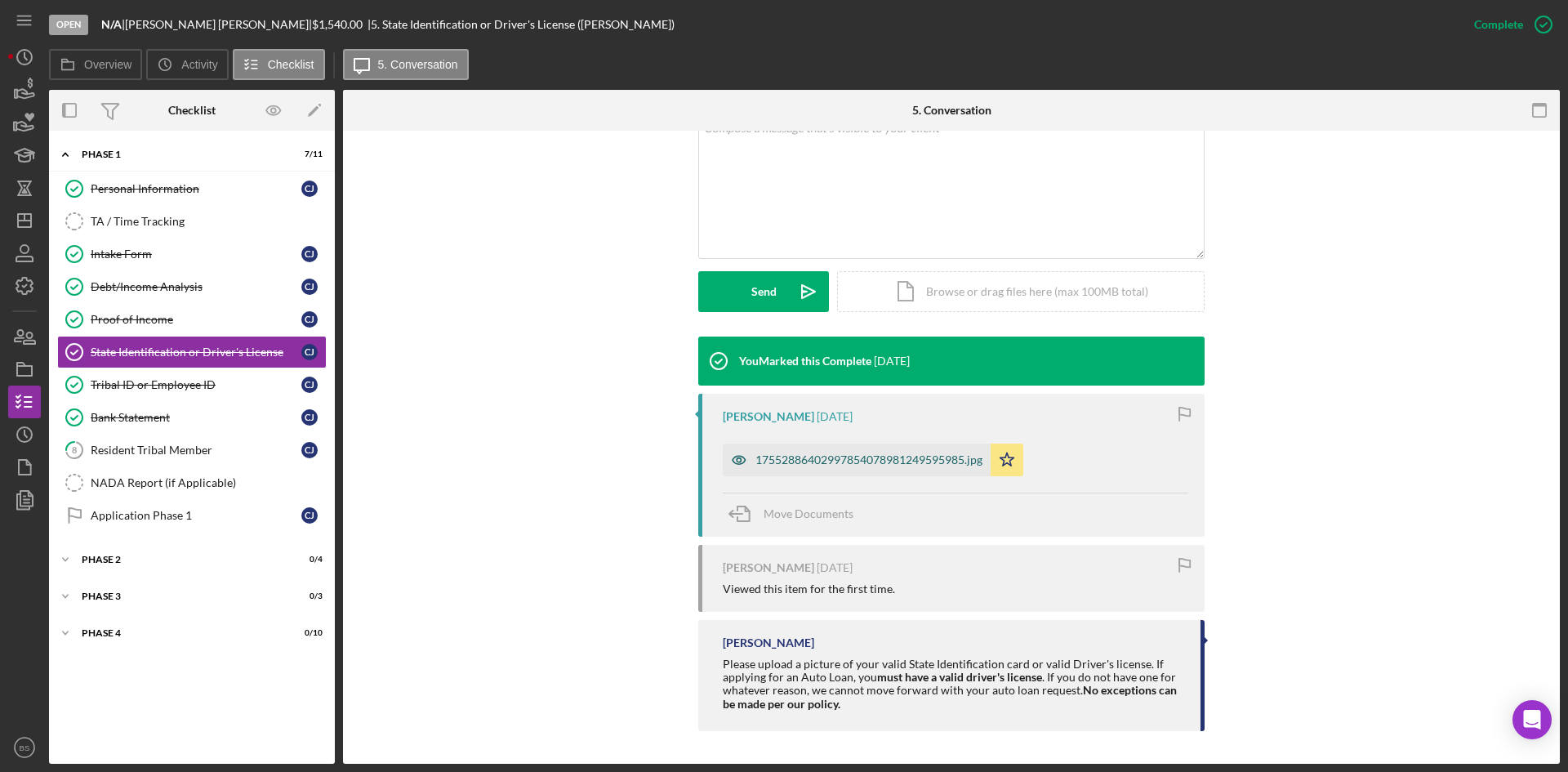
click at [804, 462] on div "17552886402997854078981249595985.jpg" at bounding box center [868, 460] width 227 height 13
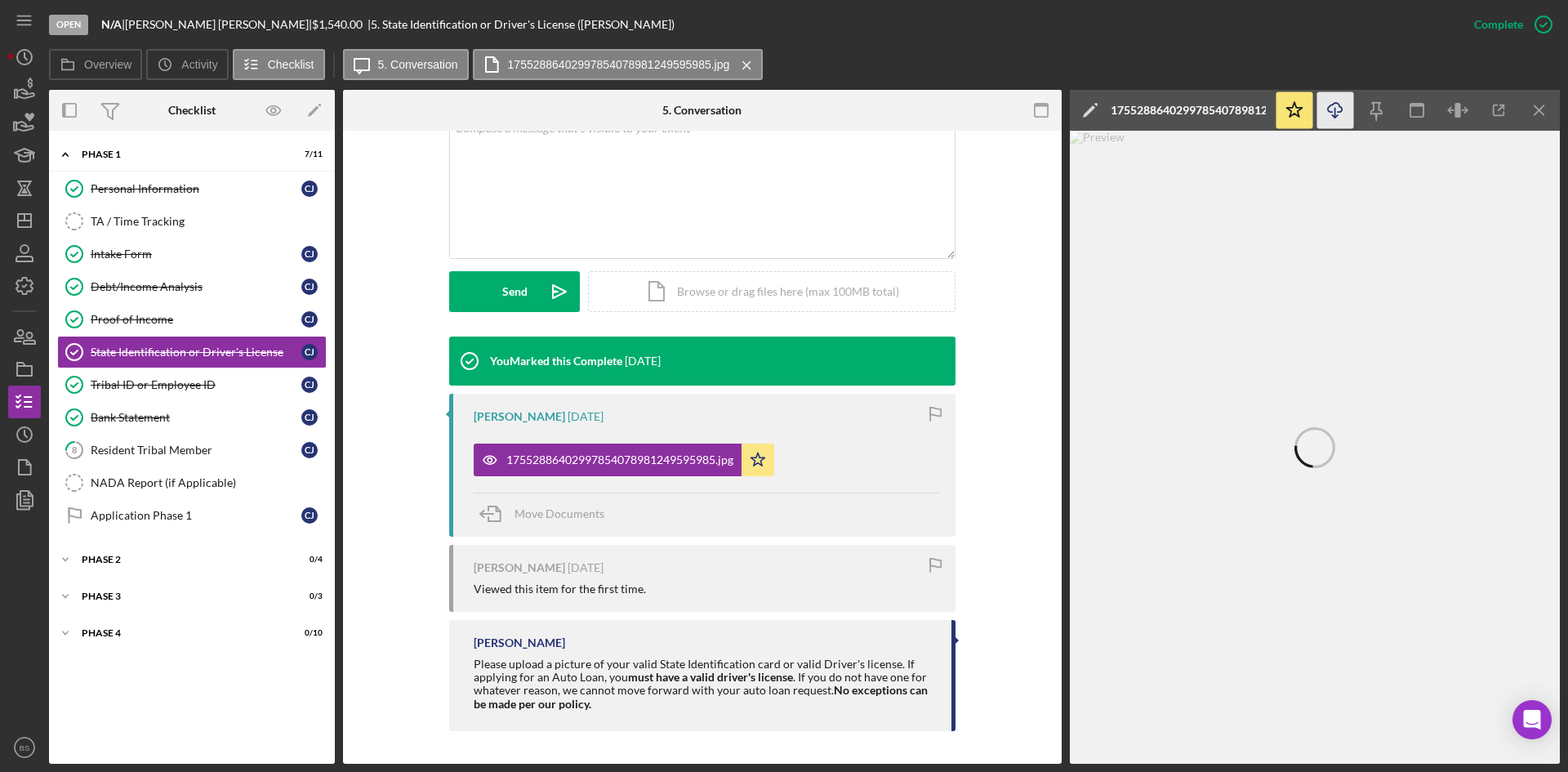
click at [1338, 117] on icon "Icon/Download" at bounding box center [1335, 110] width 37 height 37
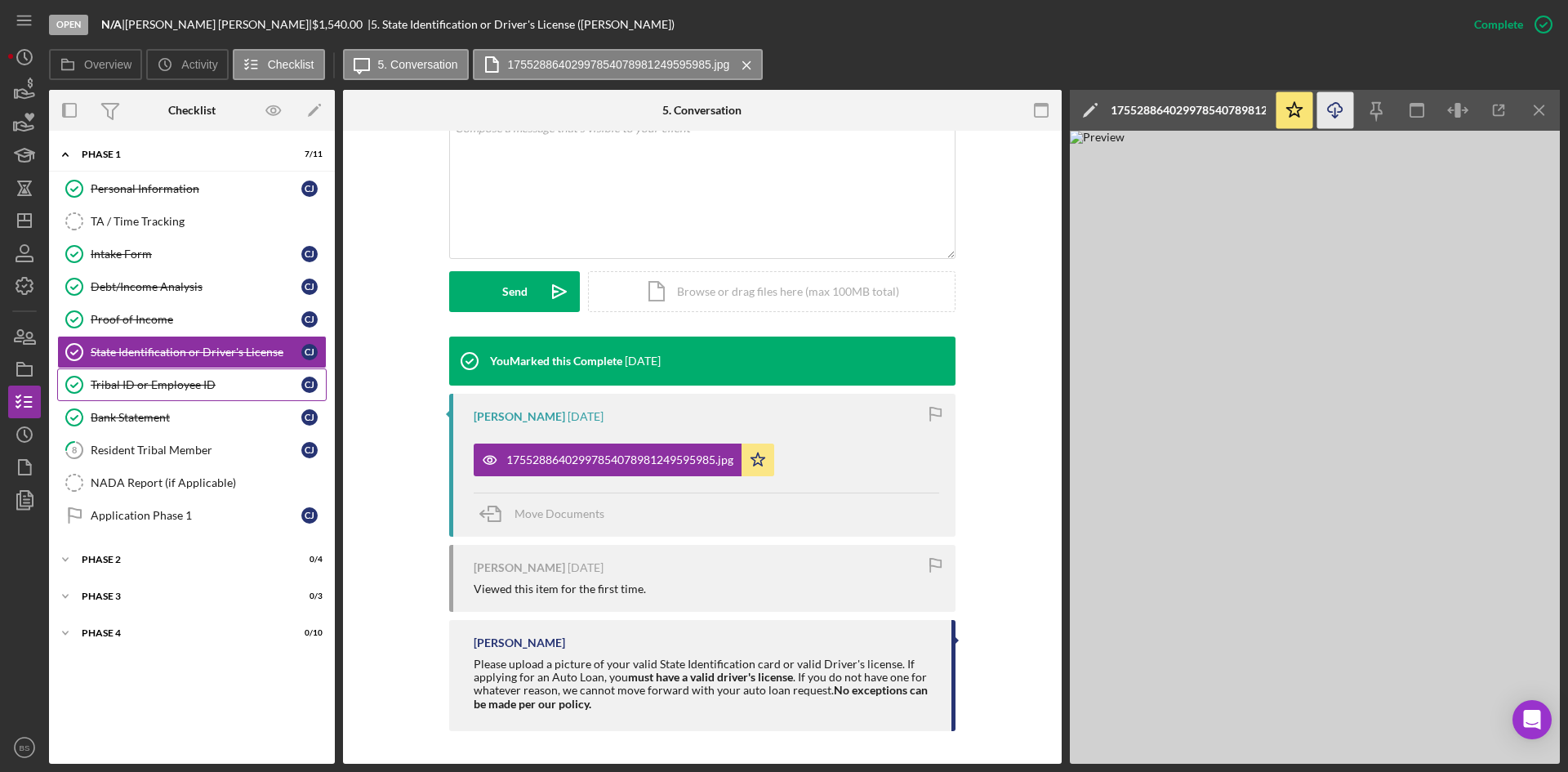
click at [147, 370] on link "Tribal ID or Employee ID Tribal ID or Employee ID C J" at bounding box center [191, 384] width 269 height 32
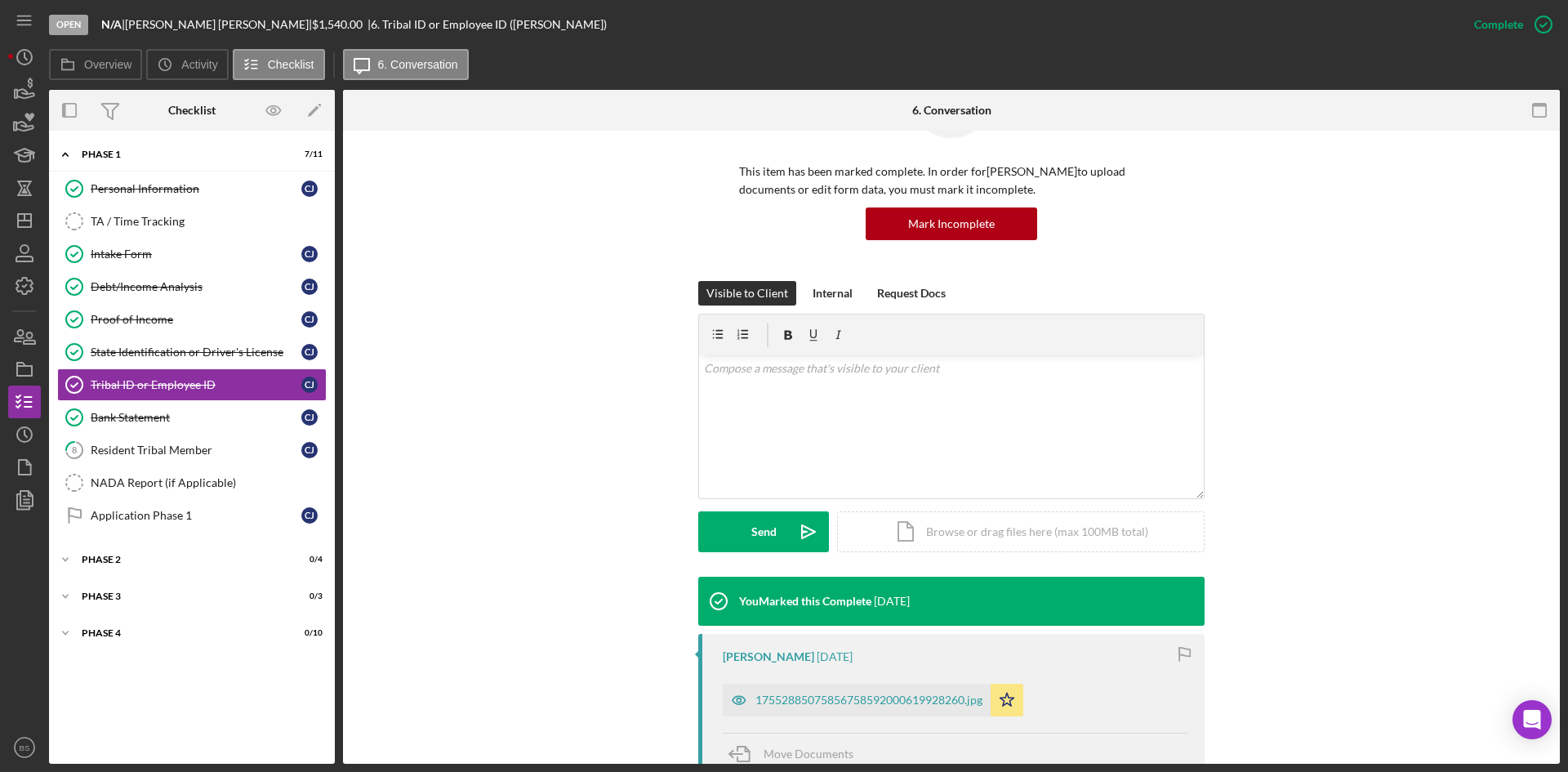
scroll to position [245, 0]
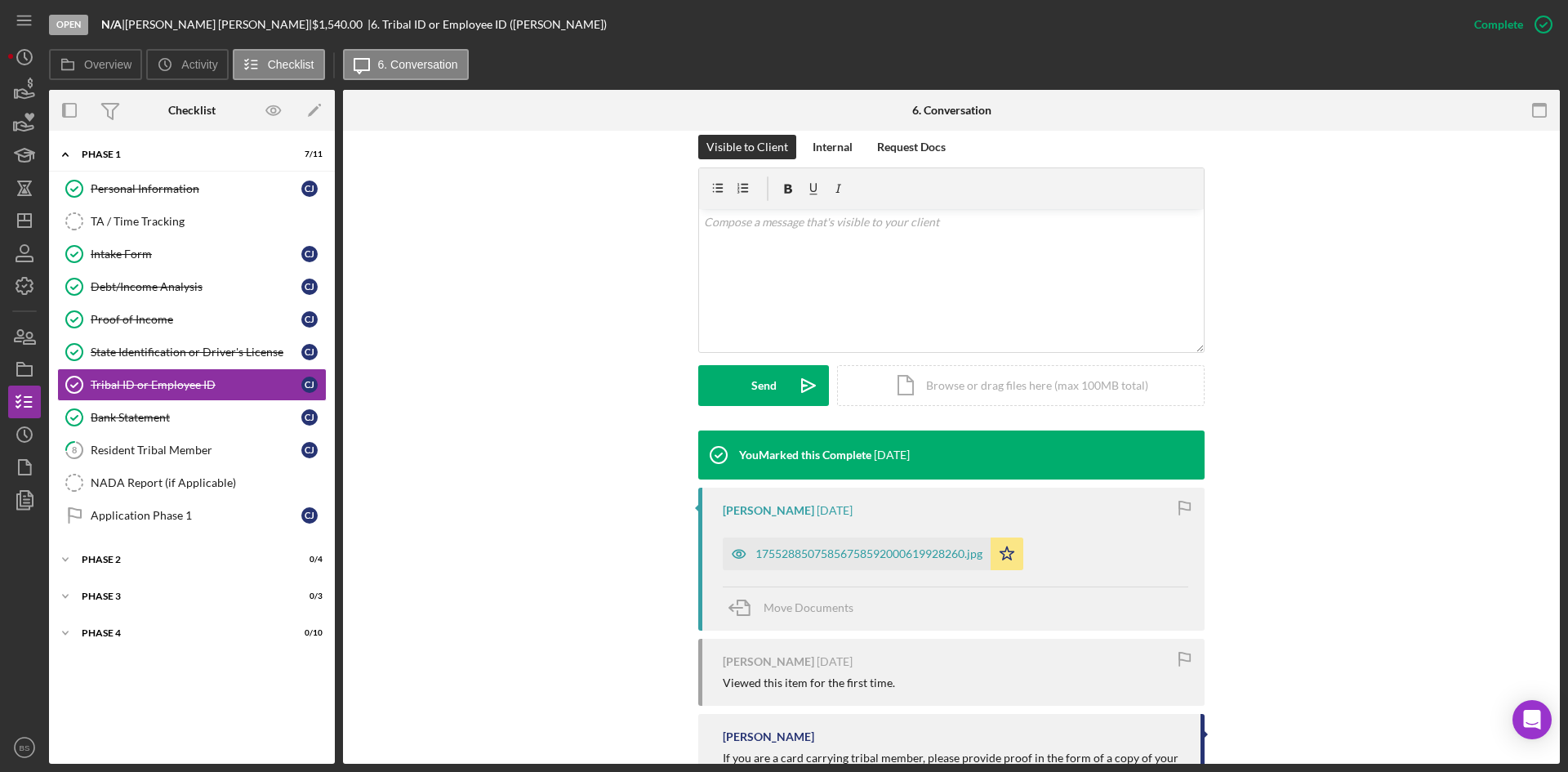
click at [817, 570] on div "Cassandra Jackson 2 weeks ago 17552885075856758592000619928260.jpg Icon/Star Mo…" at bounding box center [951, 559] width 507 height 143
click at [816, 551] on div "17552885075856758592000619928260.jpg" at bounding box center [868, 553] width 227 height 13
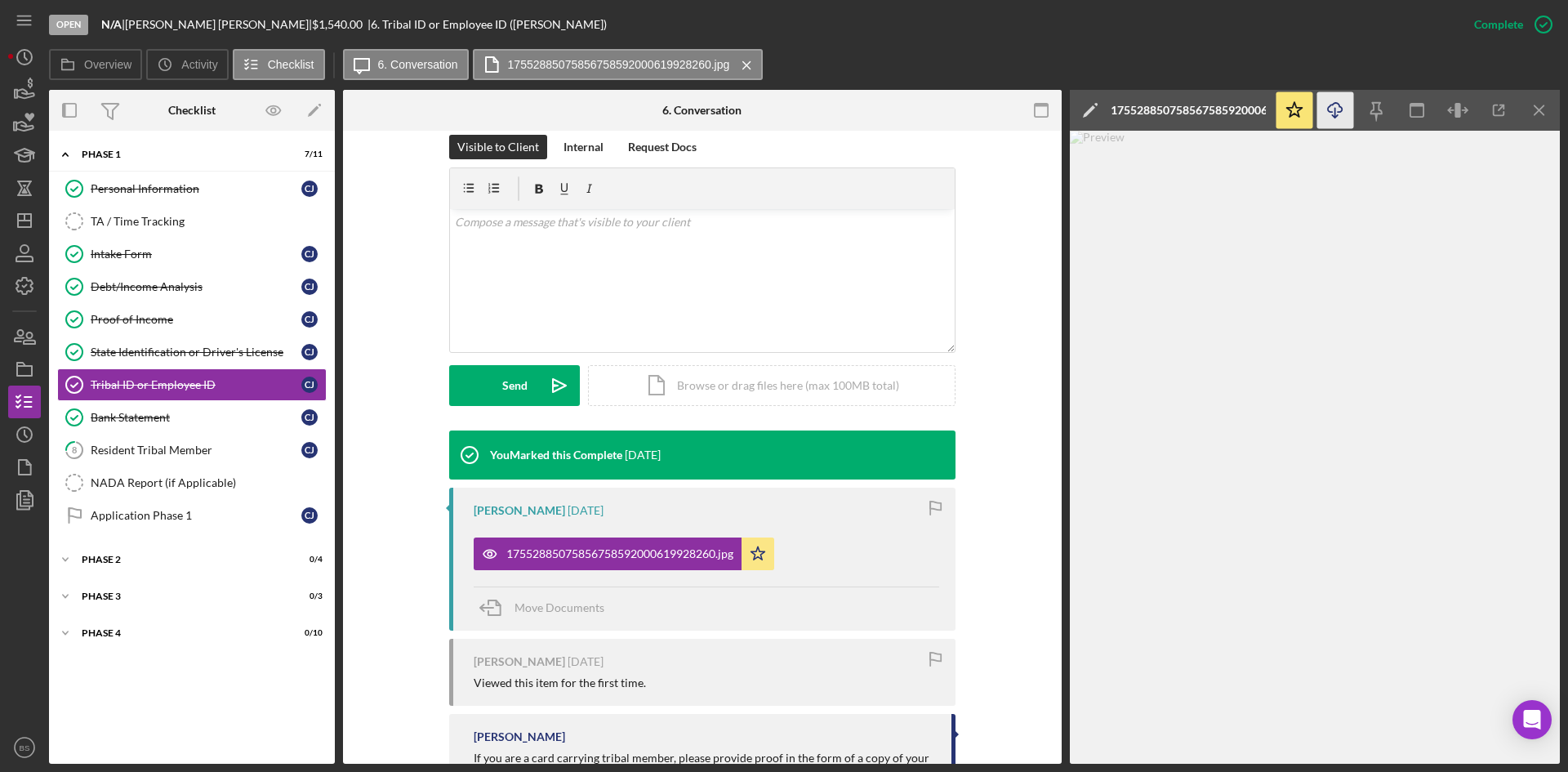
click at [1327, 113] on icon "Icon/Download" at bounding box center [1335, 110] width 37 height 37
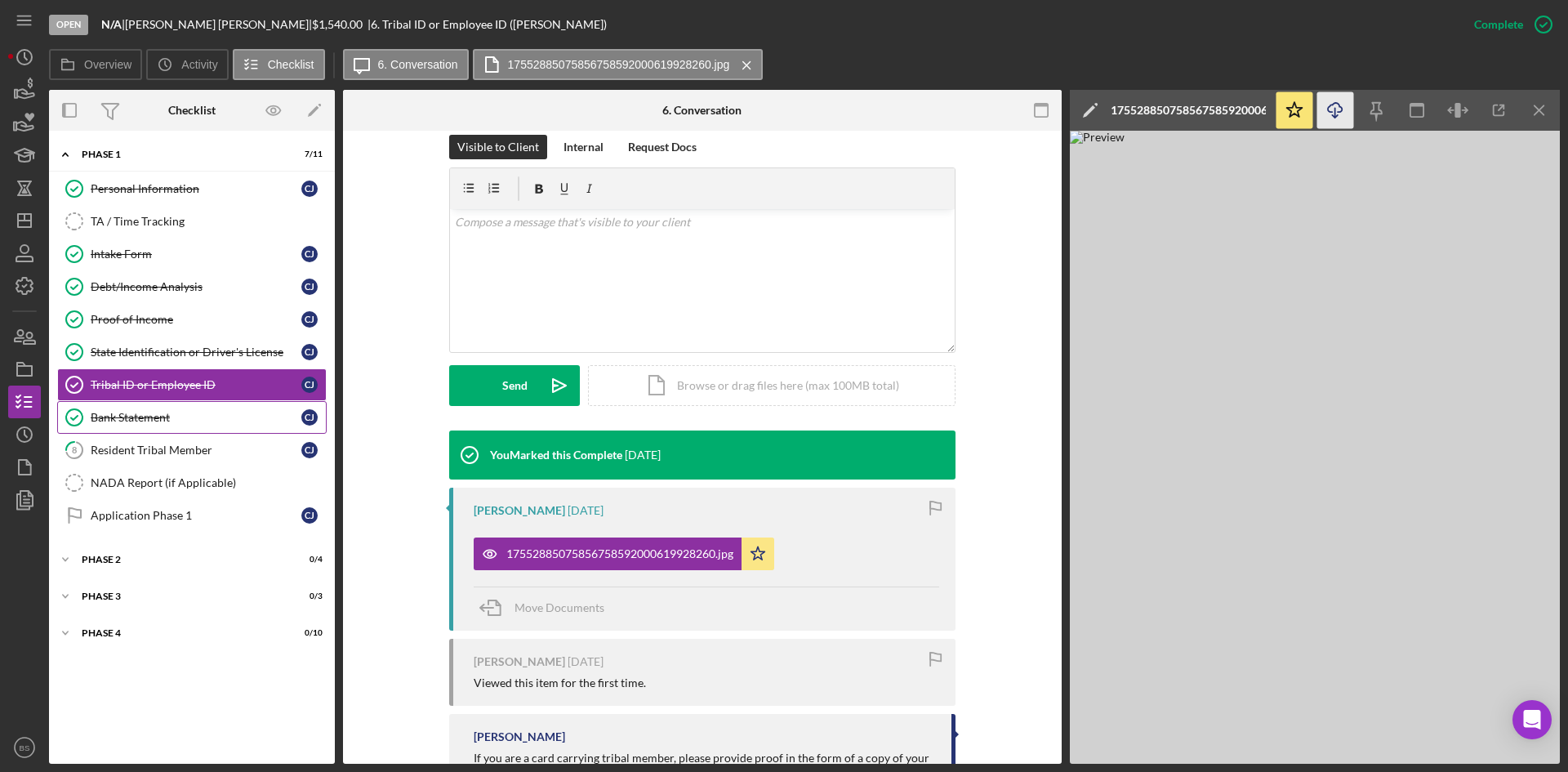
click at [182, 412] on div "Bank Statement" at bounding box center [196, 417] width 211 height 13
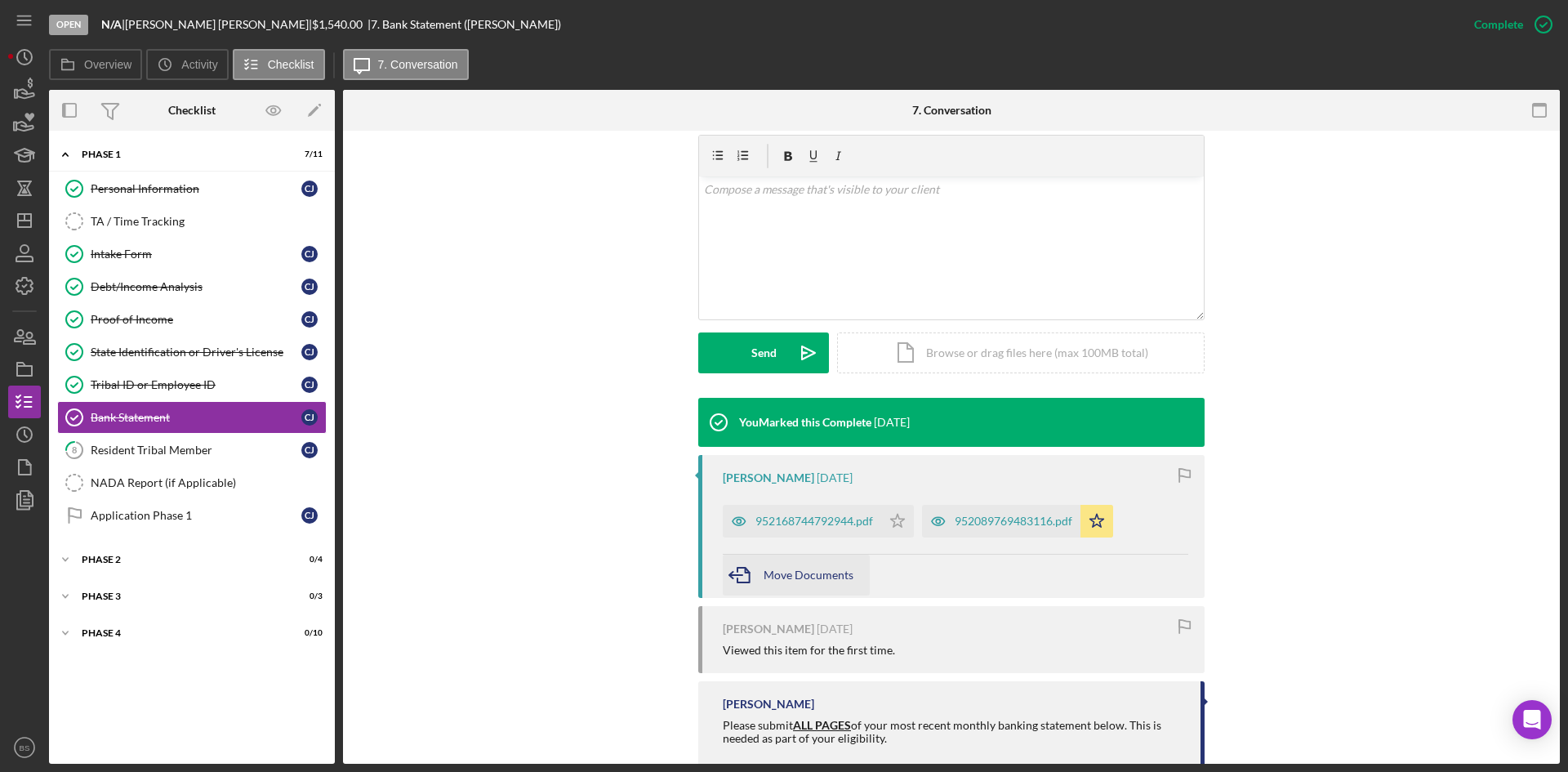
scroll to position [312, 0]
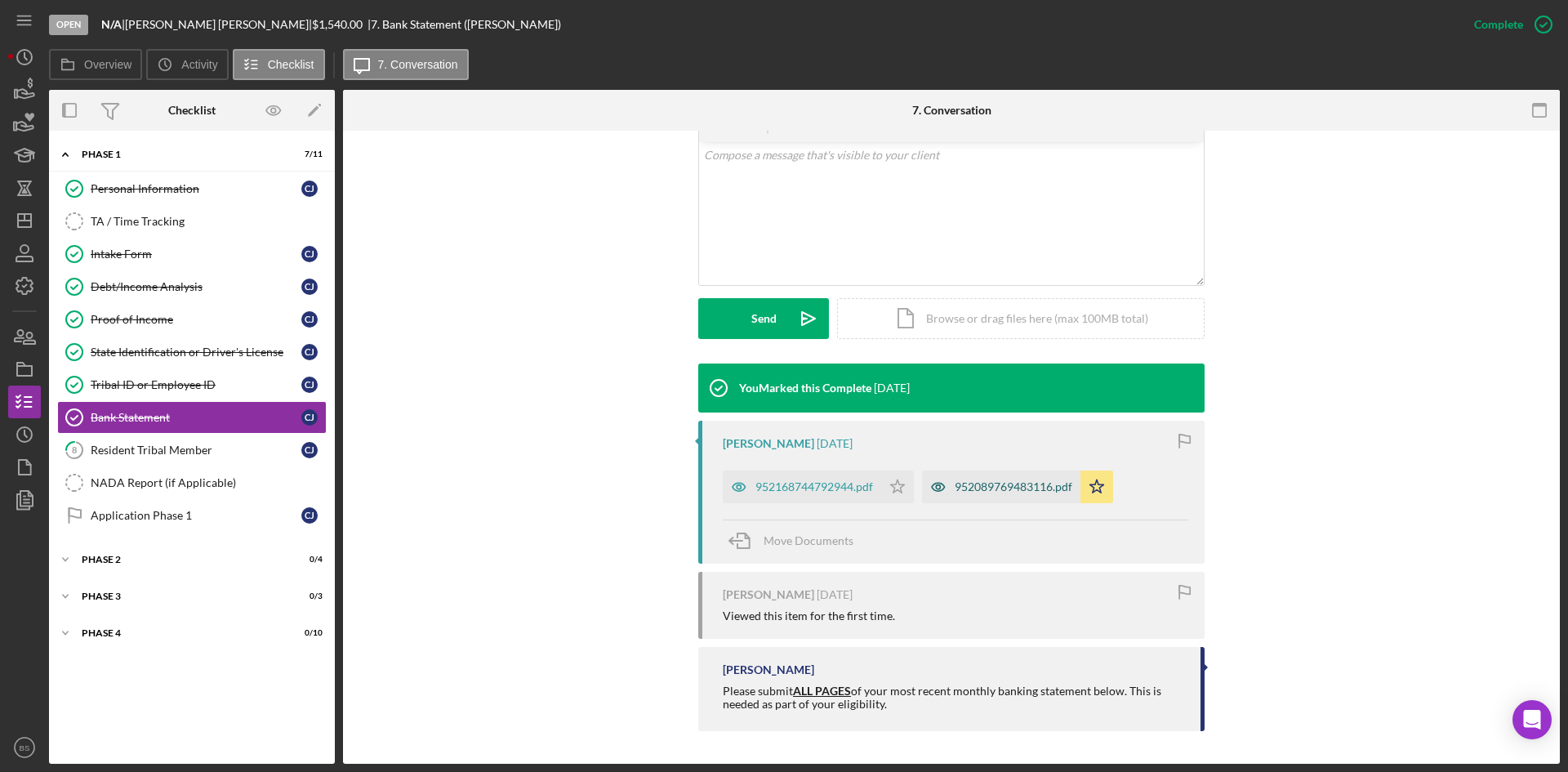
click at [1010, 489] on div "952089769483116.pdf" at bounding box center [1014, 487] width 118 height 13
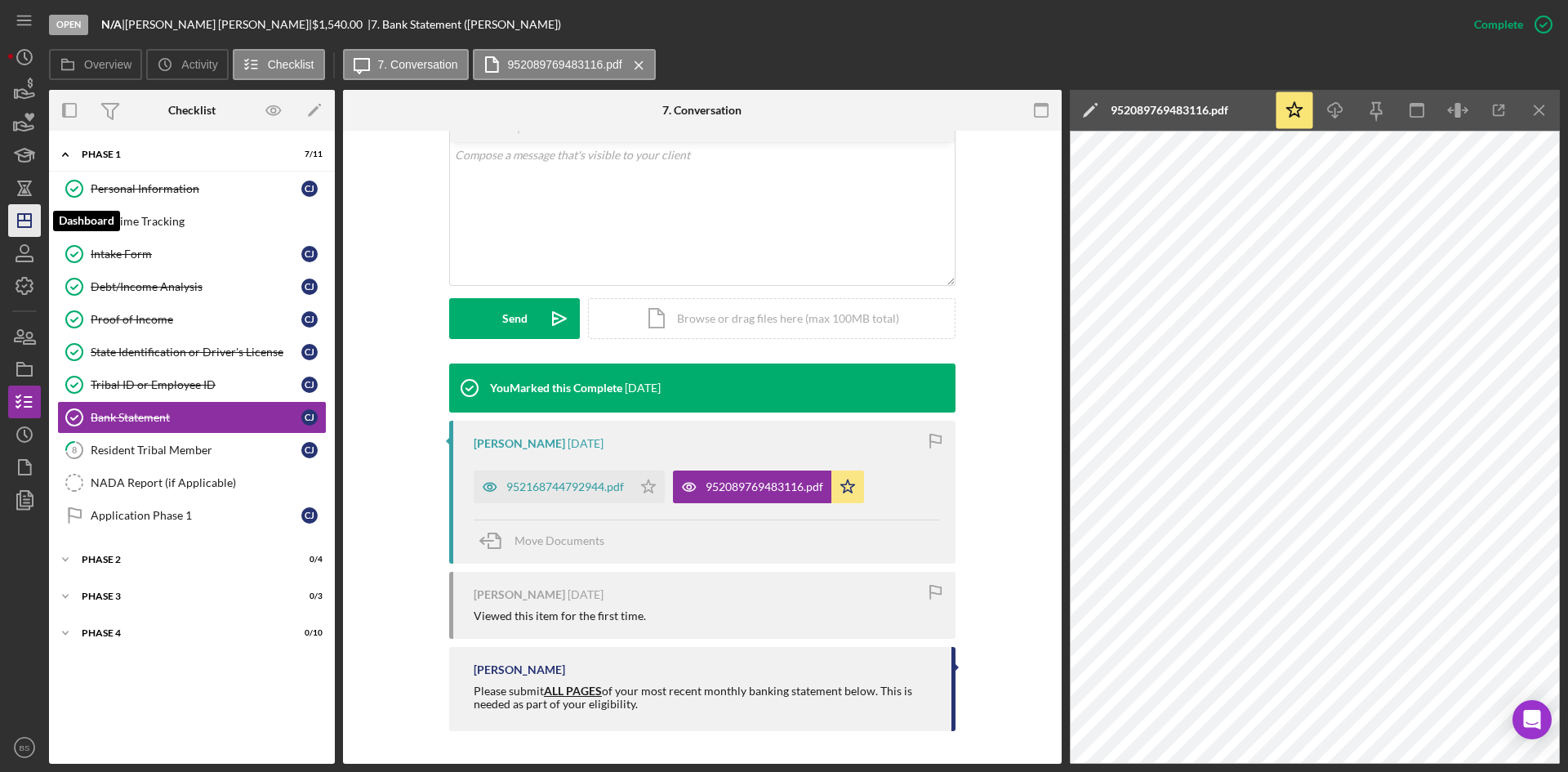
click at [38, 212] on icon "Icon/Dashboard" at bounding box center [24, 220] width 41 height 41
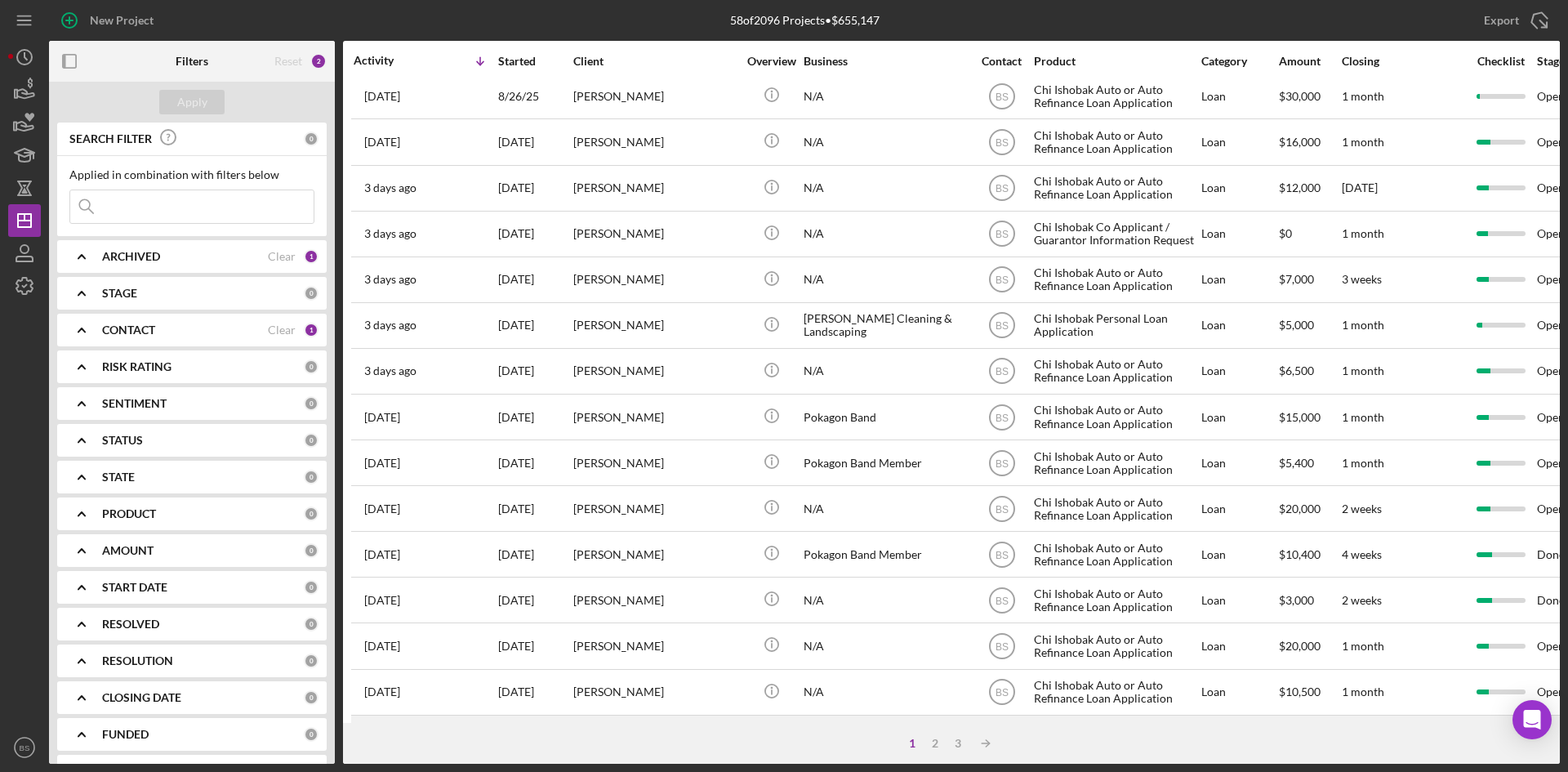
scroll to position [490, 0]
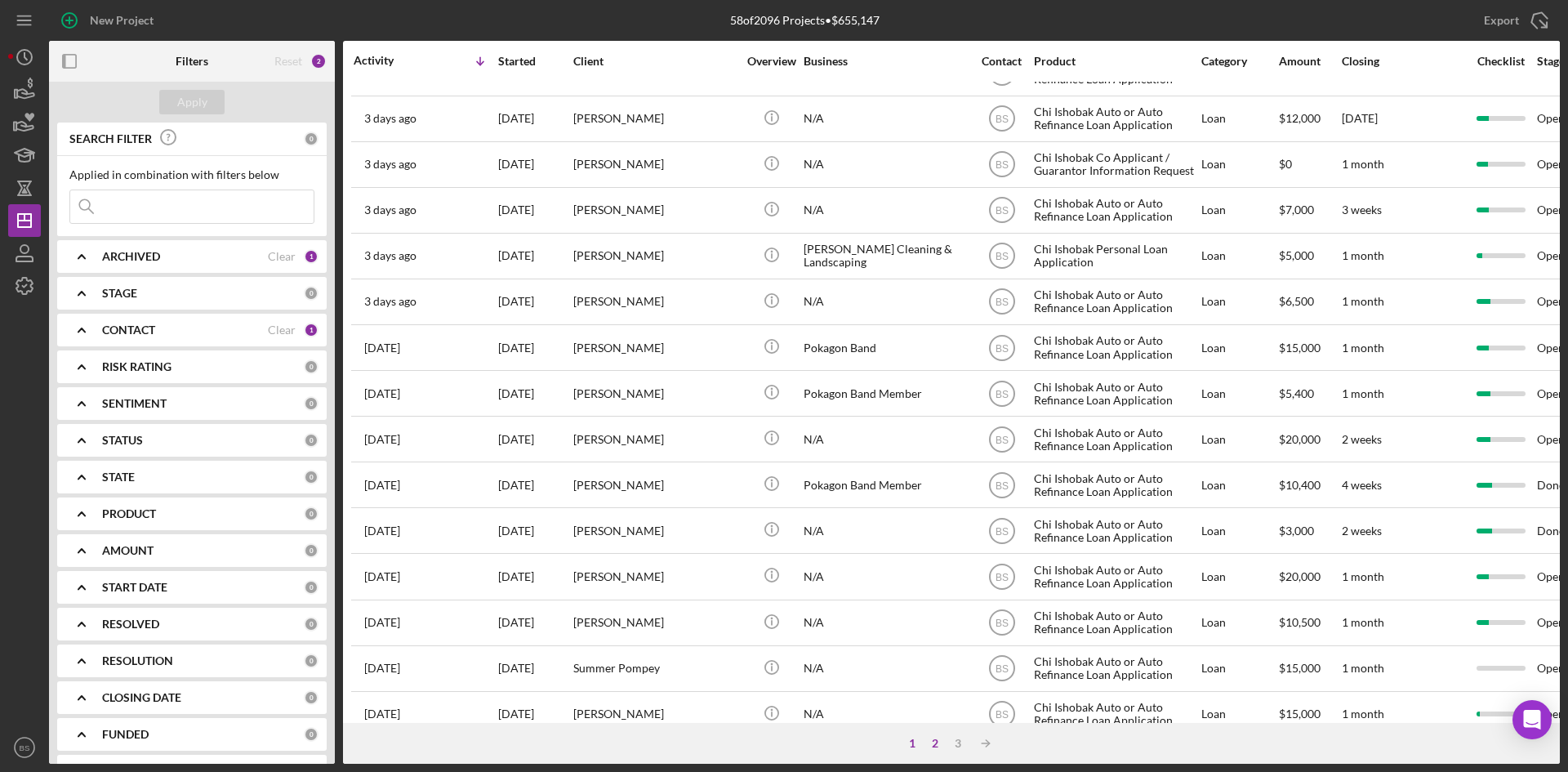
click at [932, 746] on div "2" at bounding box center [935, 743] width 23 height 13
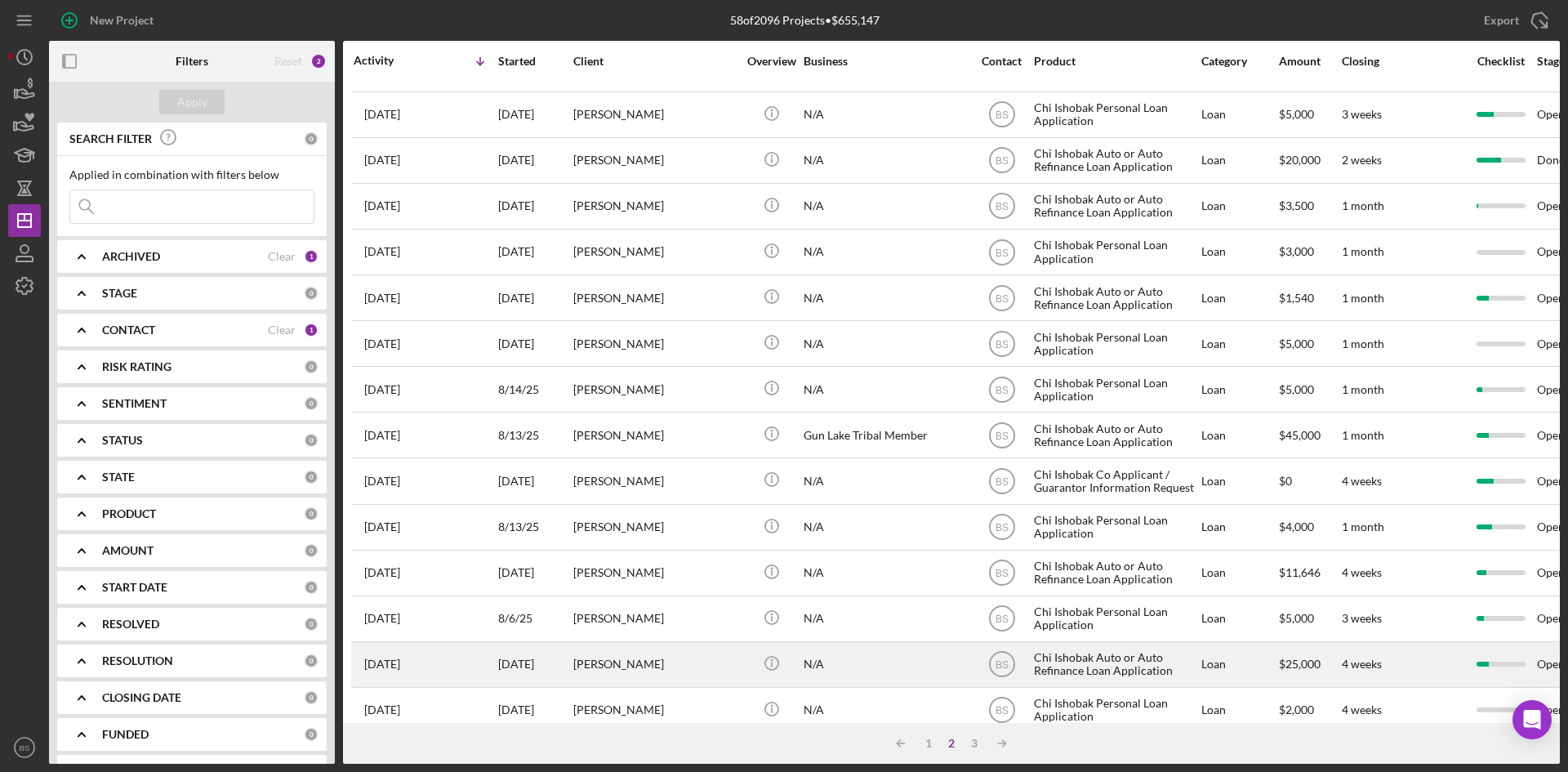
scroll to position [0, 0]
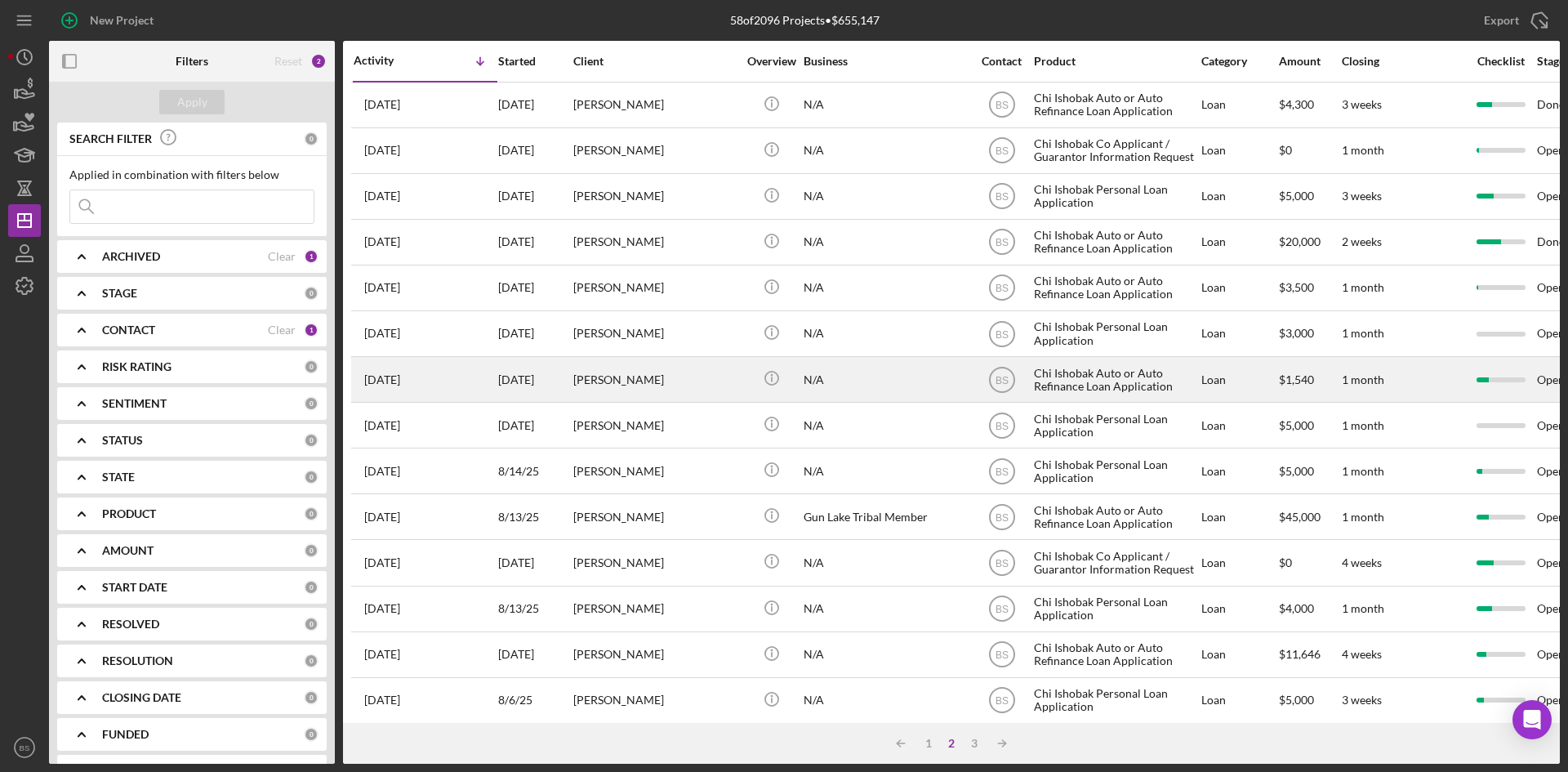
click at [649, 389] on div "[PERSON_NAME]" at bounding box center [655, 379] width 164 height 44
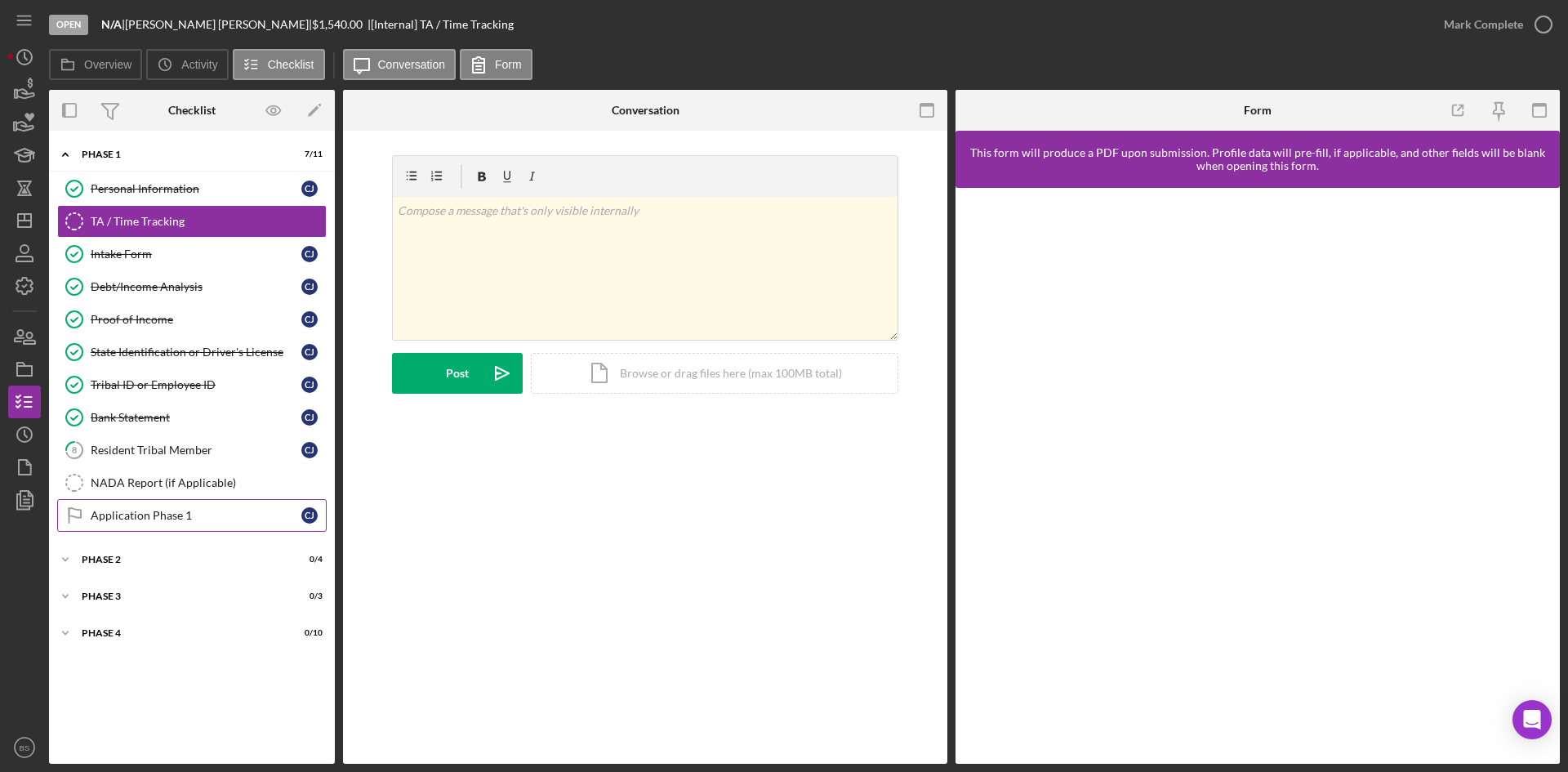
click at [235, 501] on link "Application Phase 1 Application Phase 1 [PERSON_NAME]" at bounding box center [191, 515] width 269 height 32
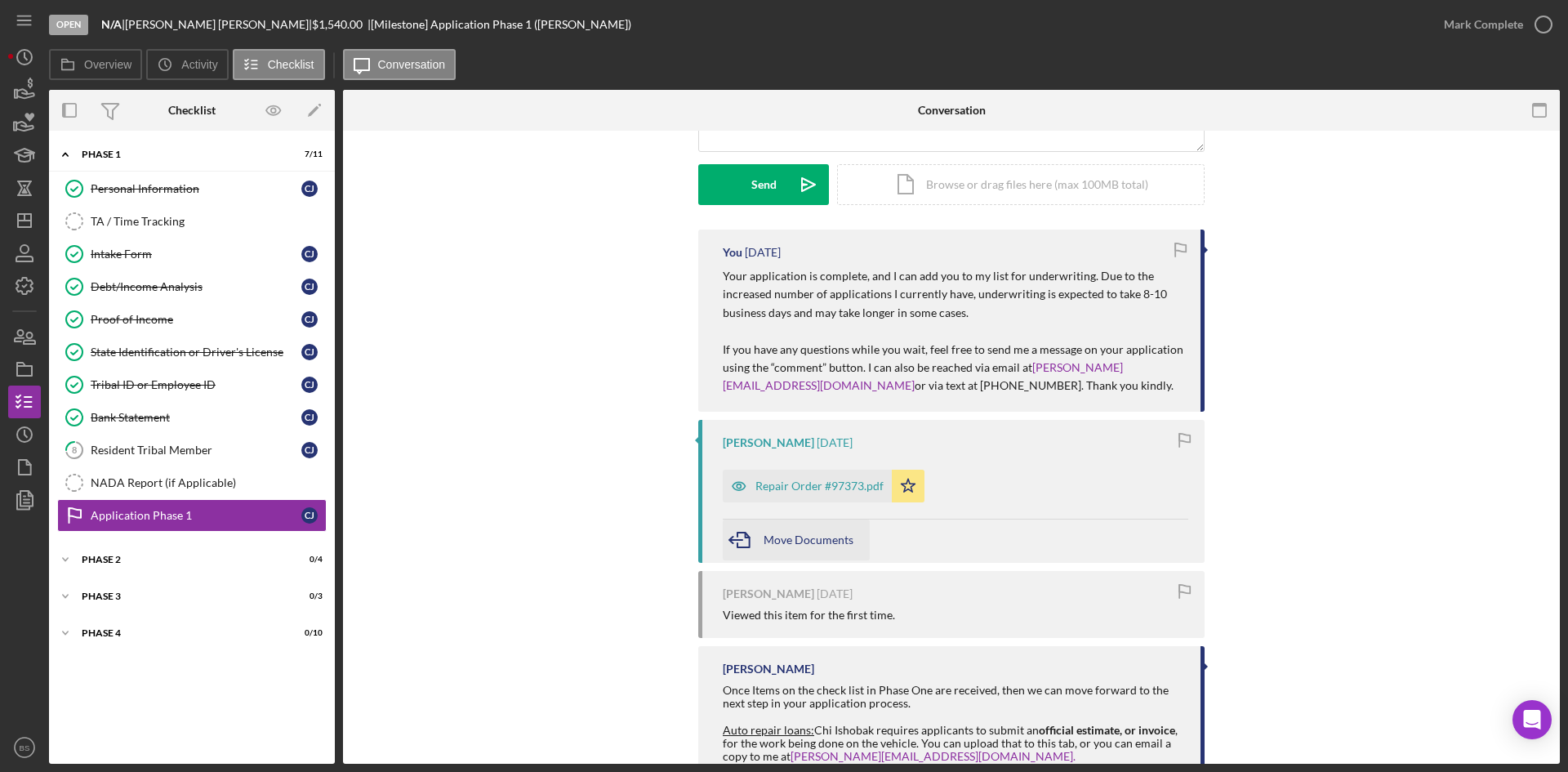
scroll to position [245, 0]
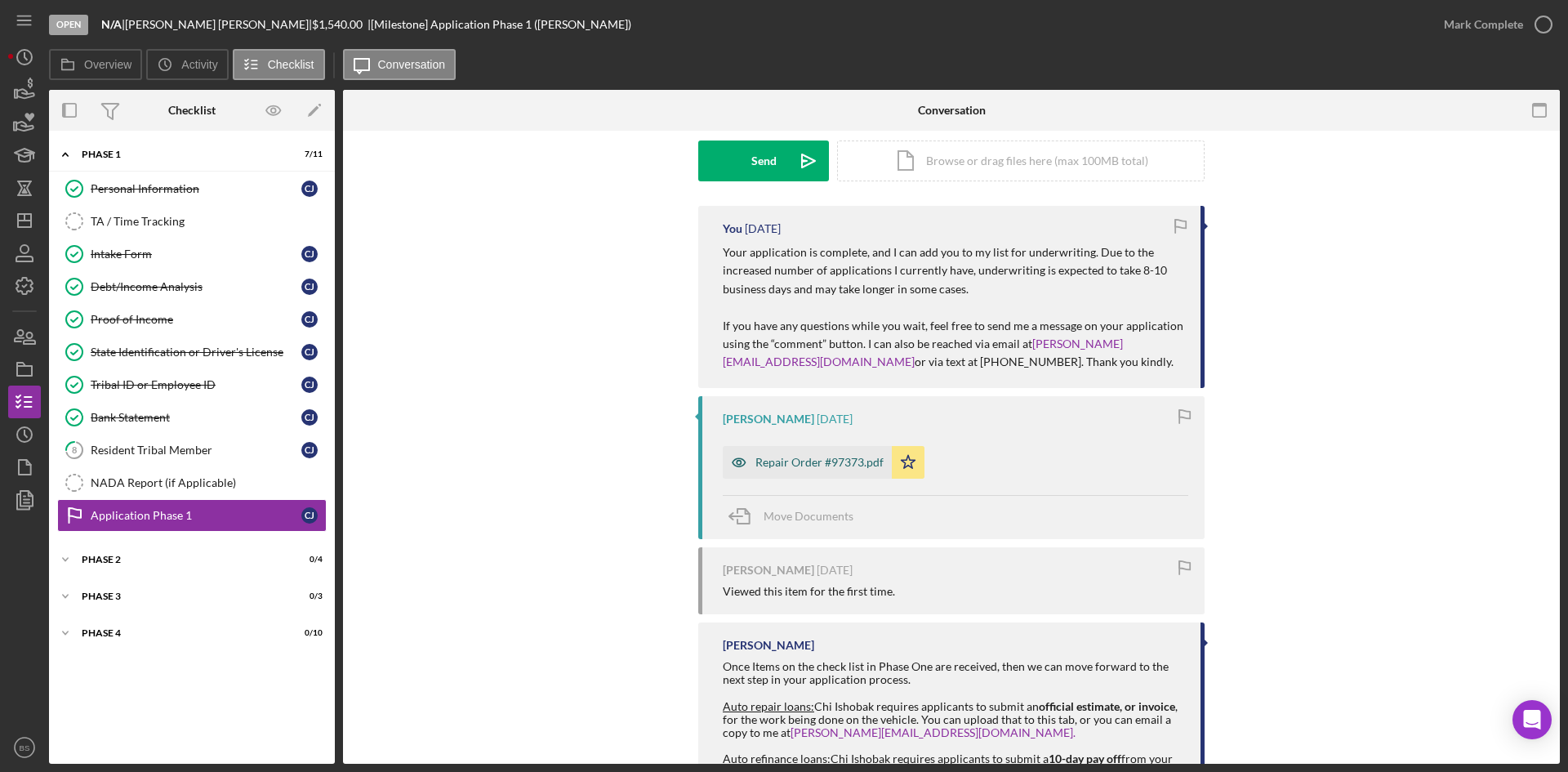
click at [793, 454] on div "Repair Order #97373.pdf" at bounding box center [807, 462] width 169 height 32
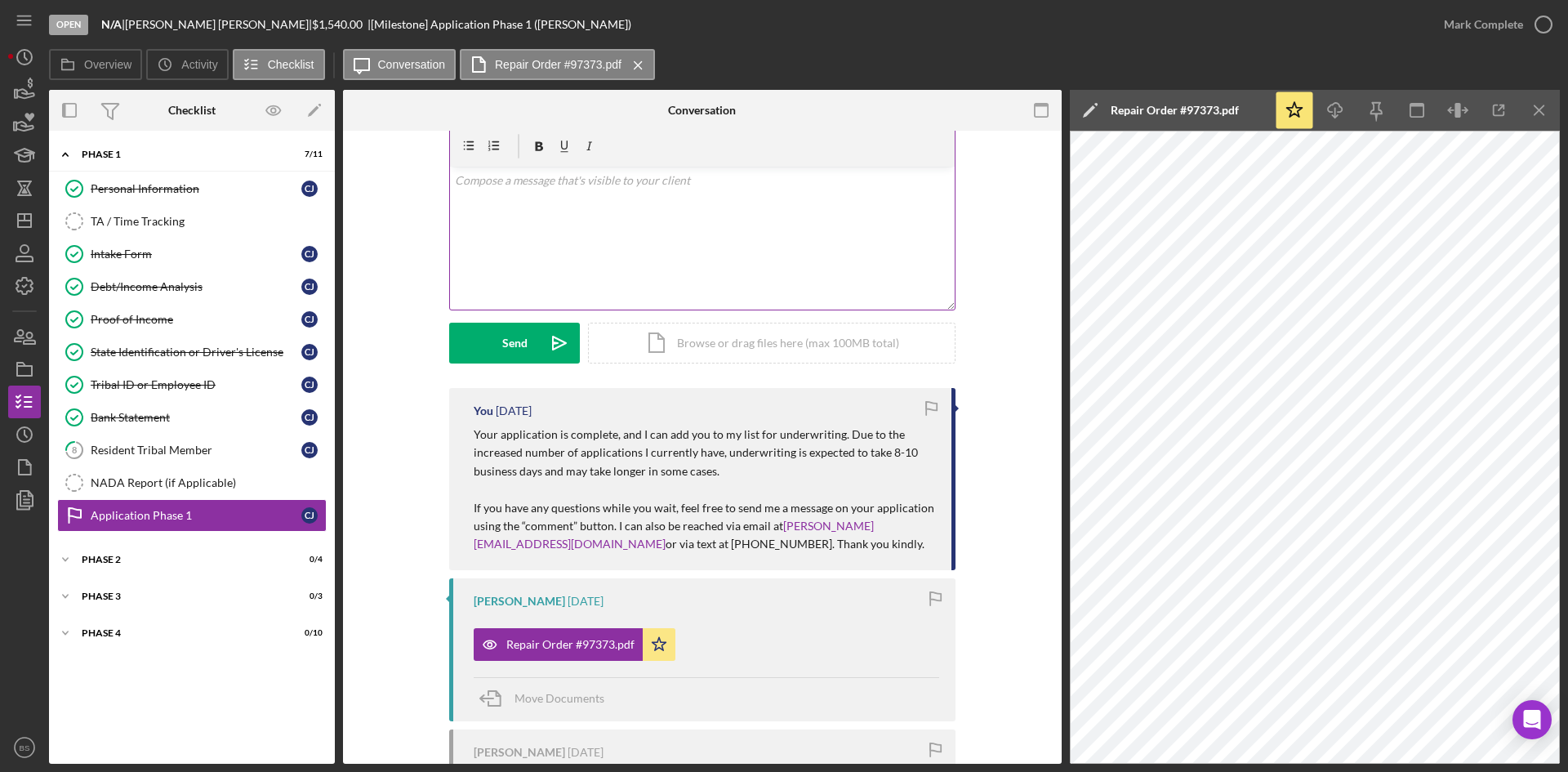
scroll to position [0, 0]
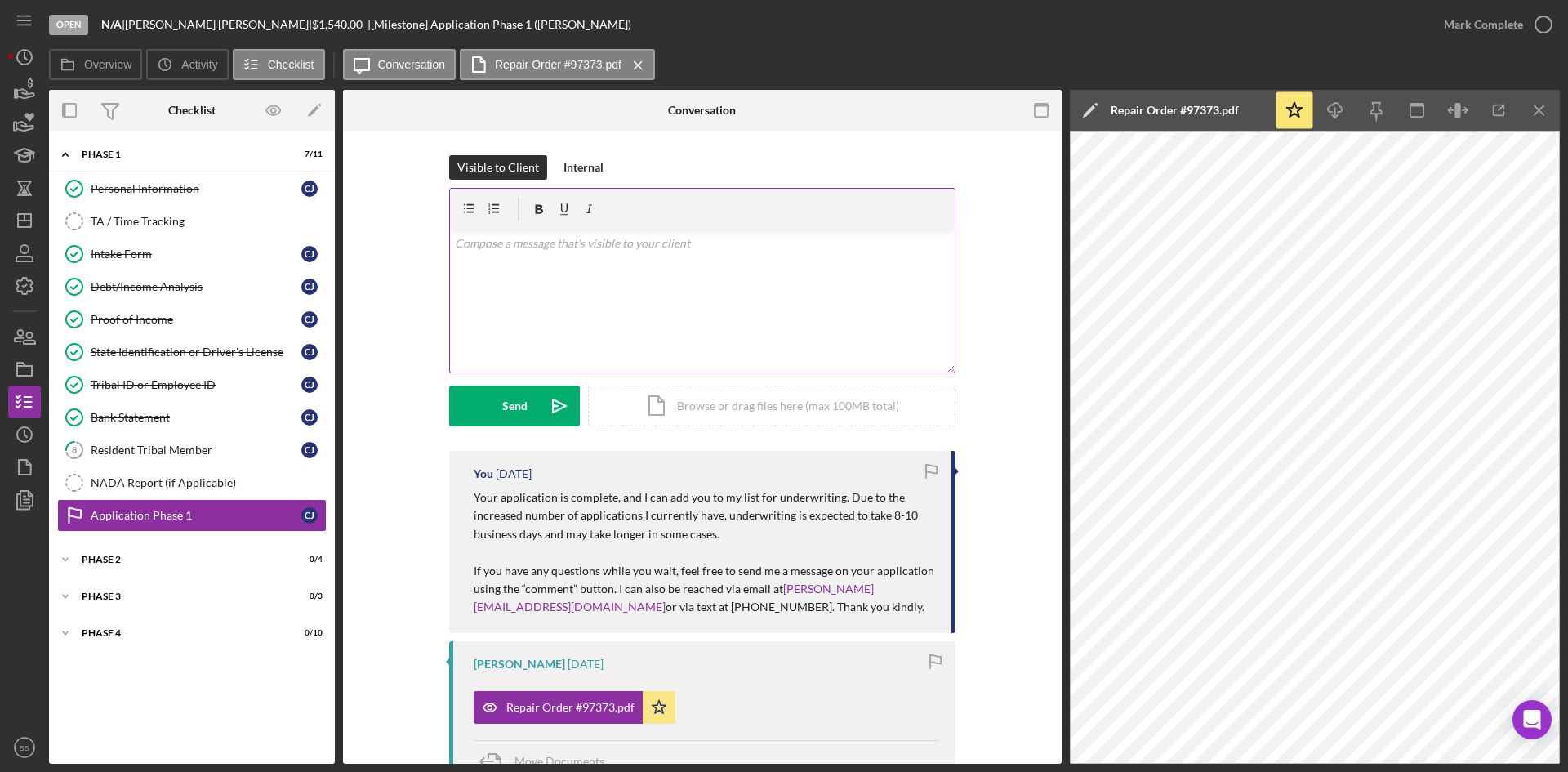
click at [641, 283] on div "v Color teal Color pink Remove color Add row above Add row below Add column bef…" at bounding box center [702, 300] width 505 height 143
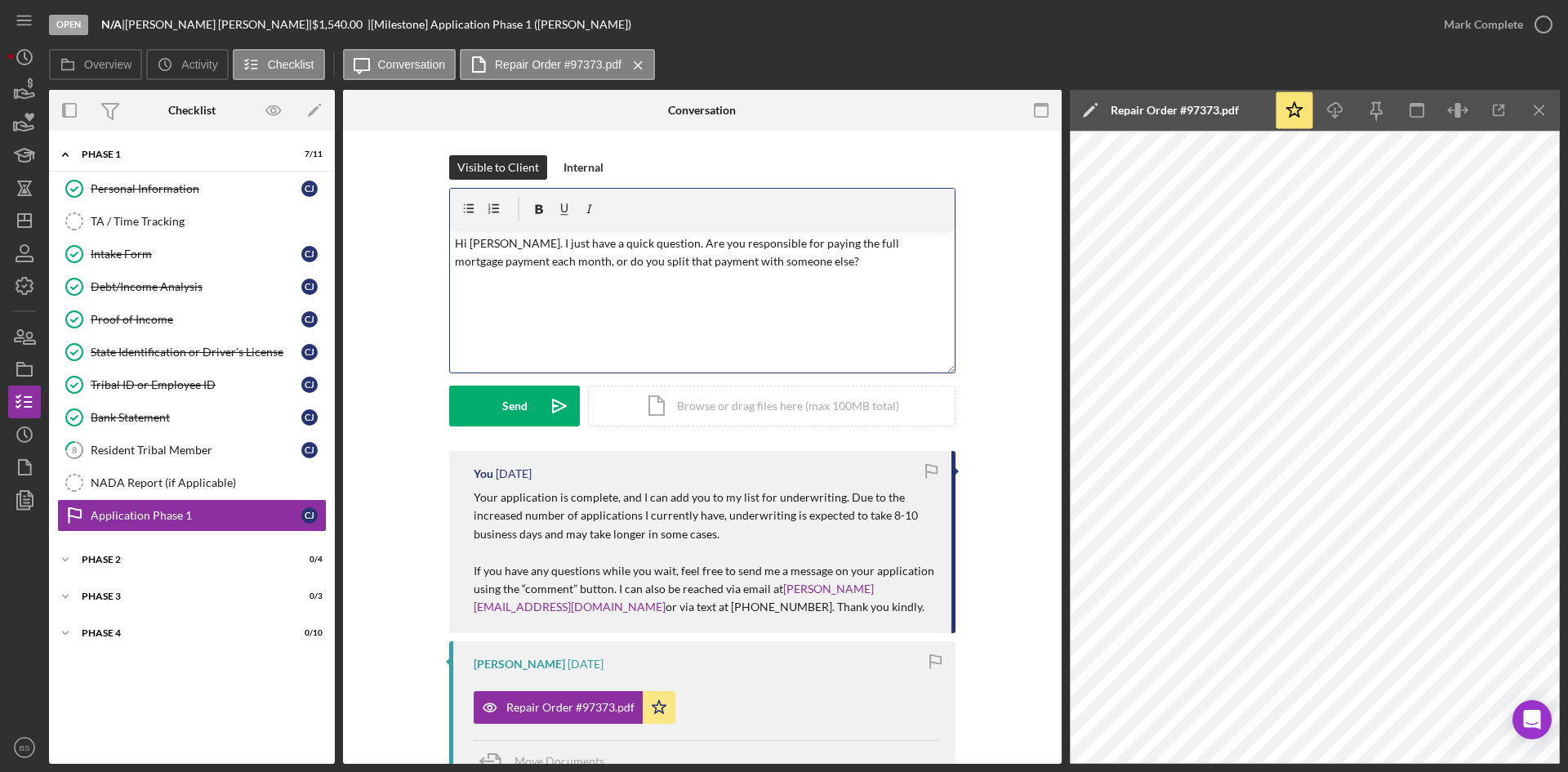
click at [556, 262] on p "Hi Cassandra. I just have a quick question. Are you responsible for paying the …" at bounding box center [702, 253] width 495 height 37
click at [498, 261] on p "Hi Cassandra. I just have a quick question. Are you responsible for paying the …" at bounding box center [702, 253] width 495 height 37
drag, startPoint x: 860, startPoint y: 265, endPoint x: 620, endPoint y: 268, distance: 240.0
click at [620, 268] on p "Hi Cassandra. I just have a quick question. Are you responsible for paying the …" at bounding box center [702, 253] width 495 height 37
click at [680, 263] on p "Hi [PERSON_NAME]. I just have a quick question. Are you responsible for paying …" at bounding box center [702, 253] width 495 height 37
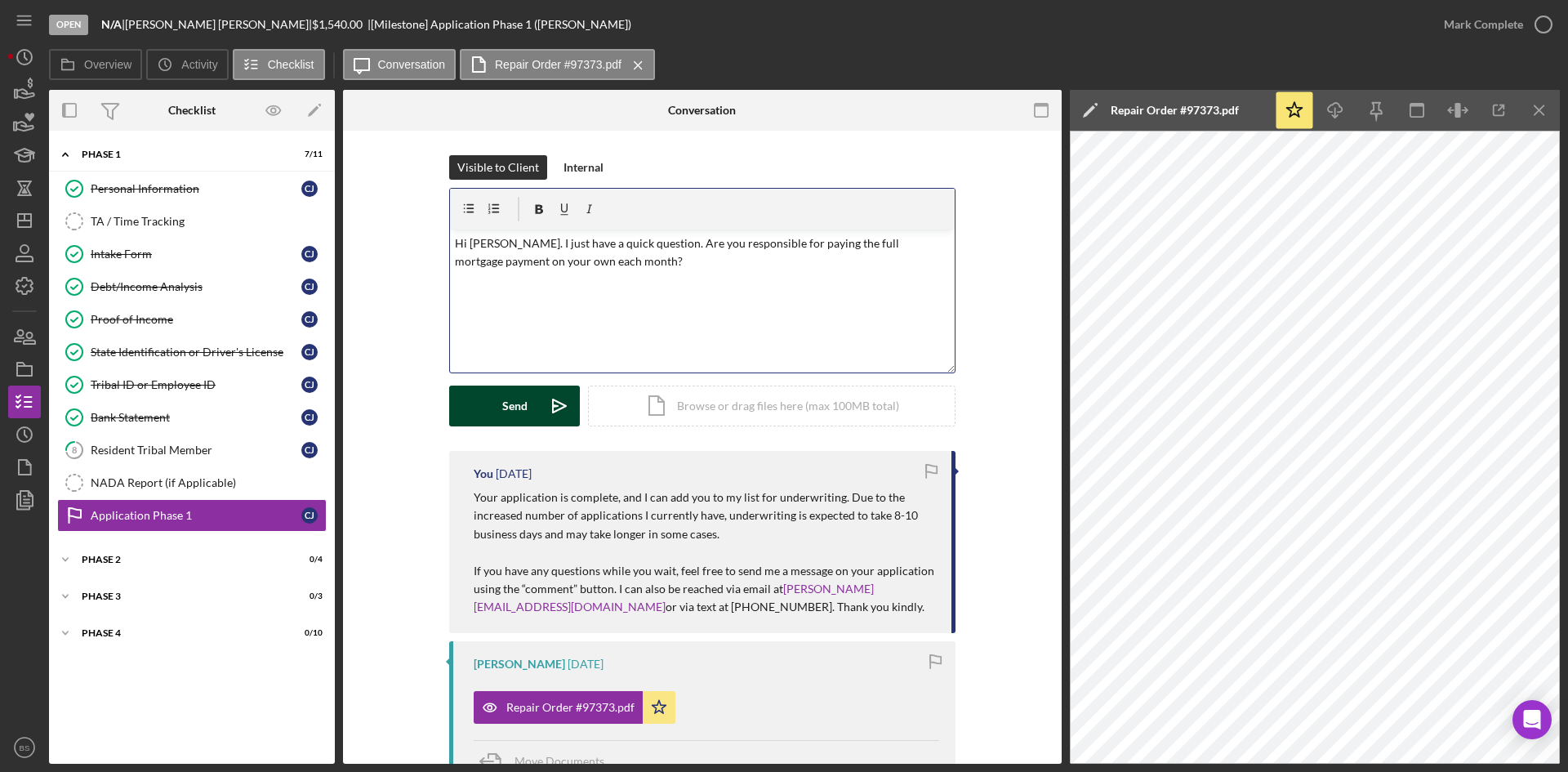
click at [553, 395] on icon "Icon/icon-invite-send" at bounding box center [559, 405] width 41 height 41
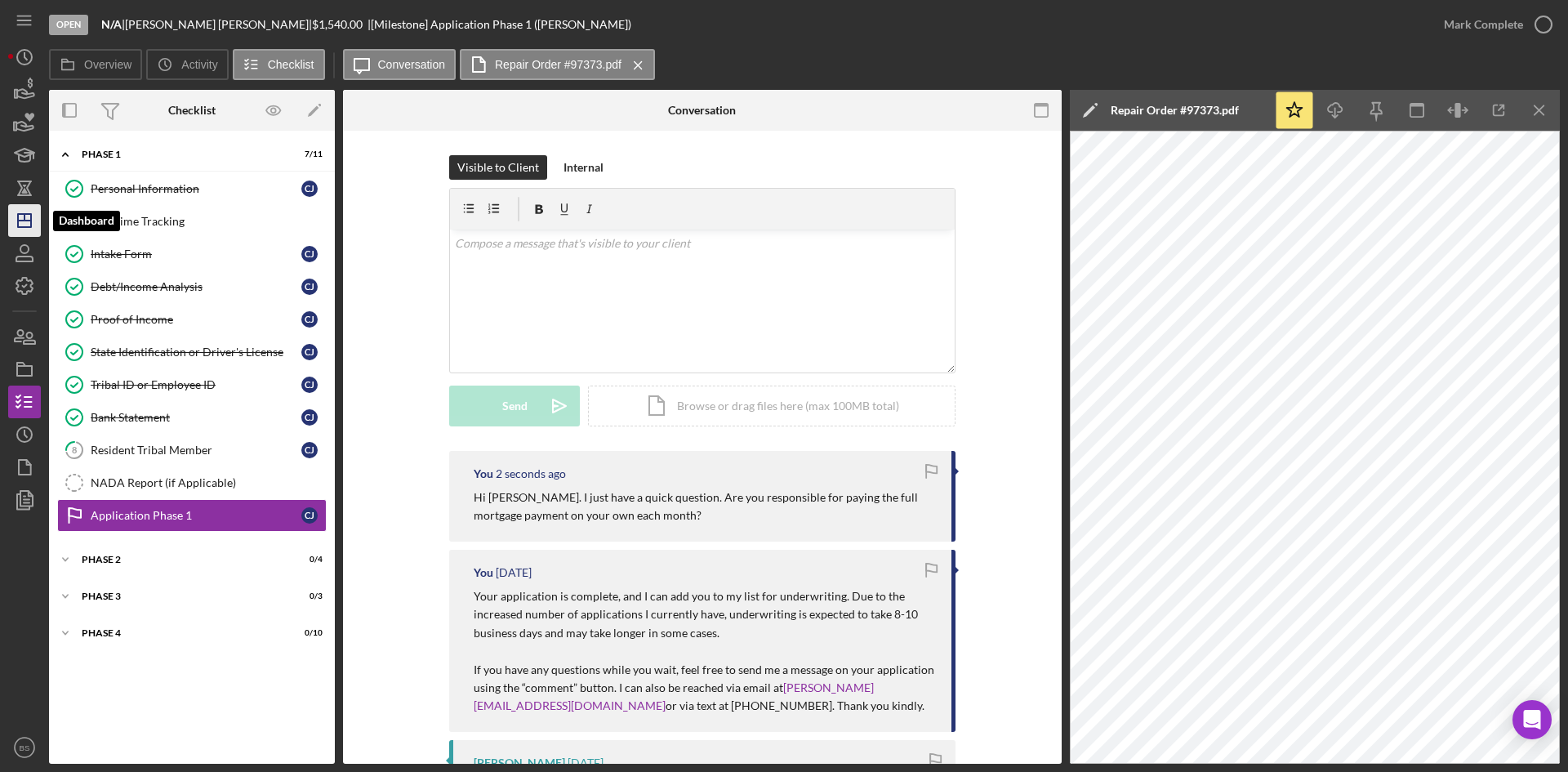
click at [31, 215] on polygon "button" at bounding box center [25, 221] width 13 height 13
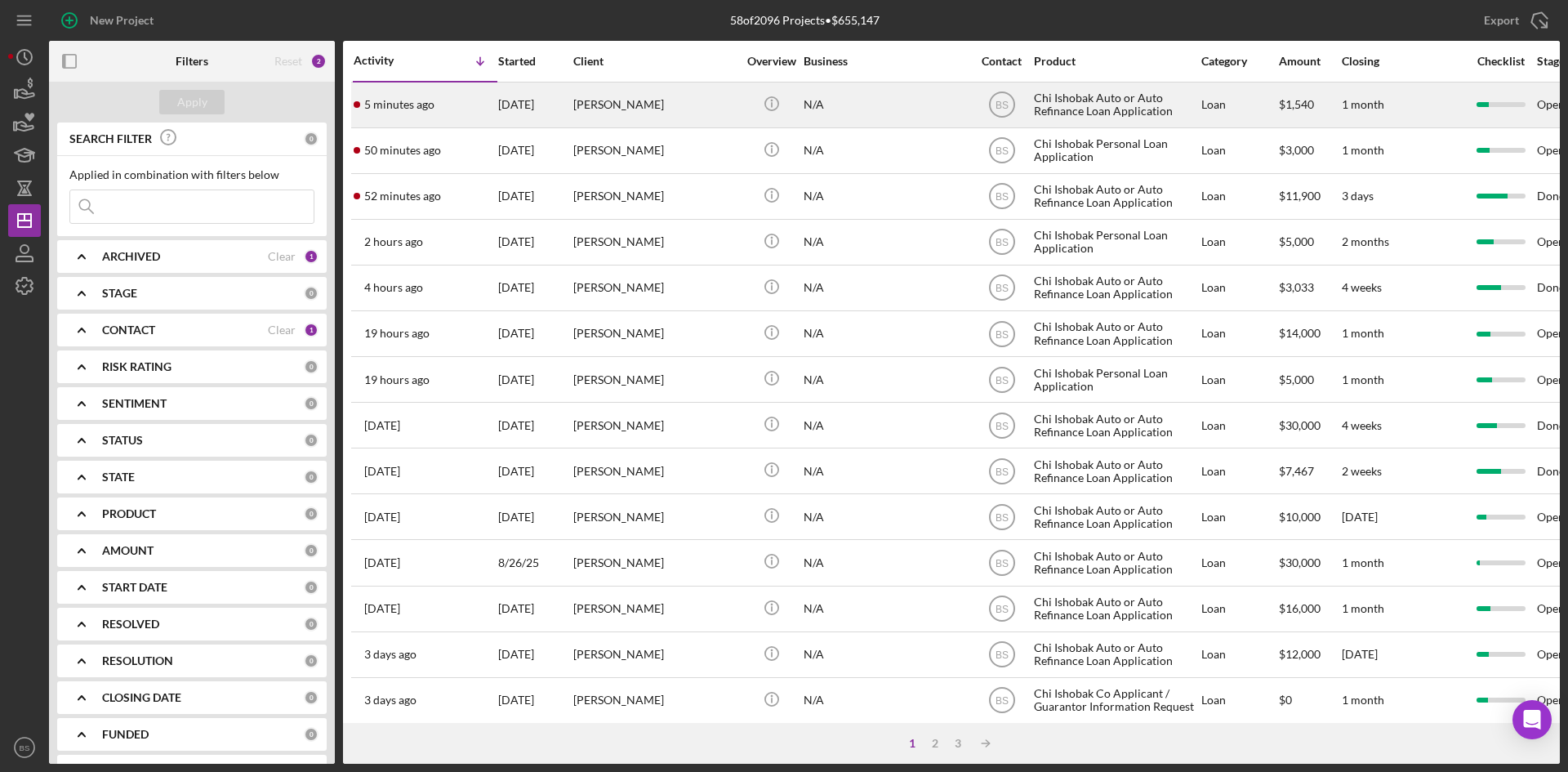
click at [576, 113] on div "[PERSON_NAME]" at bounding box center [655, 106] width 164 height 44
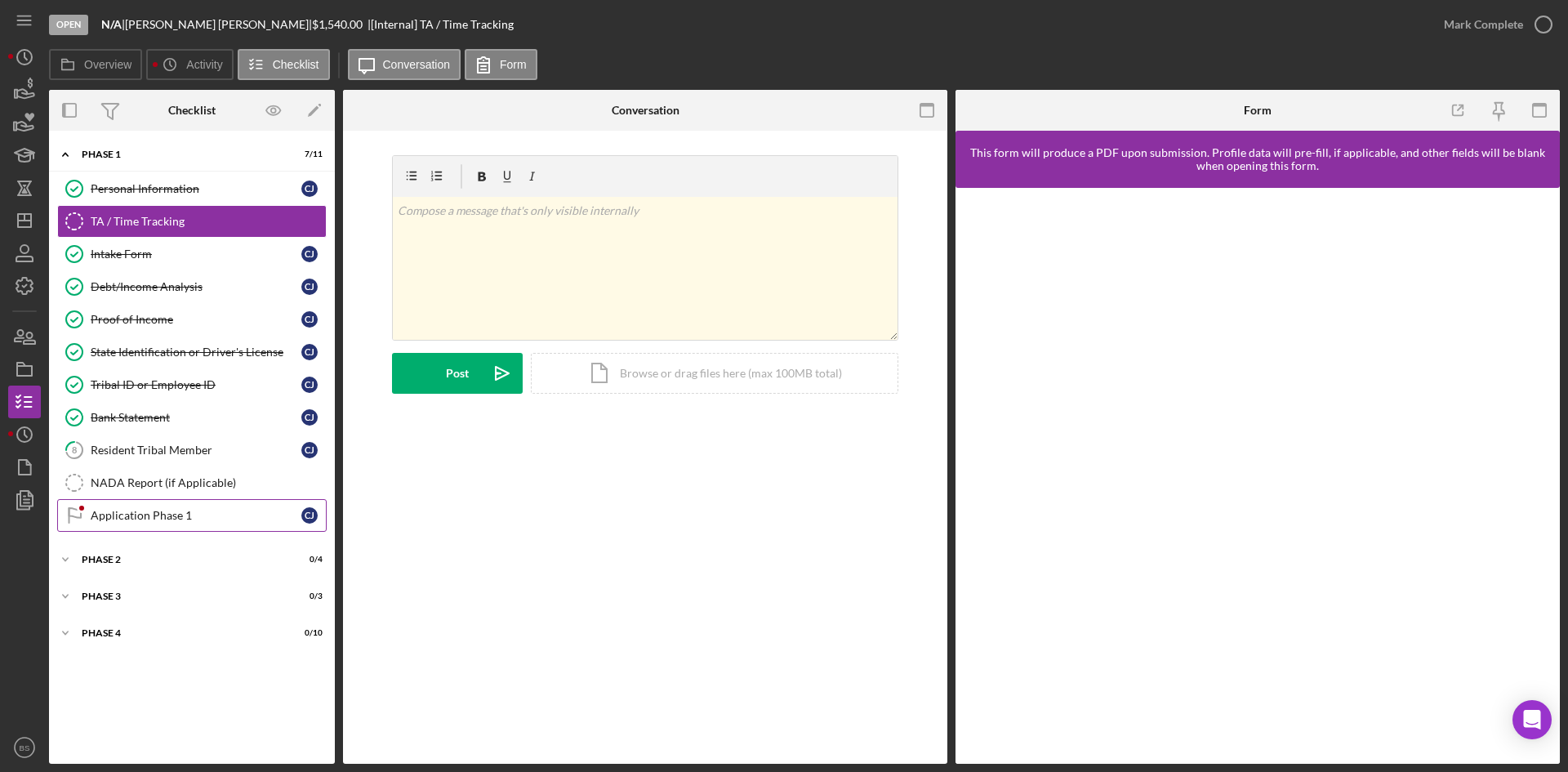
click at [174, 524] on link "Application Phase 1 Application Phase 1 [PERSON_NAME]" at bounding box center [191, 515] width 269 height 32
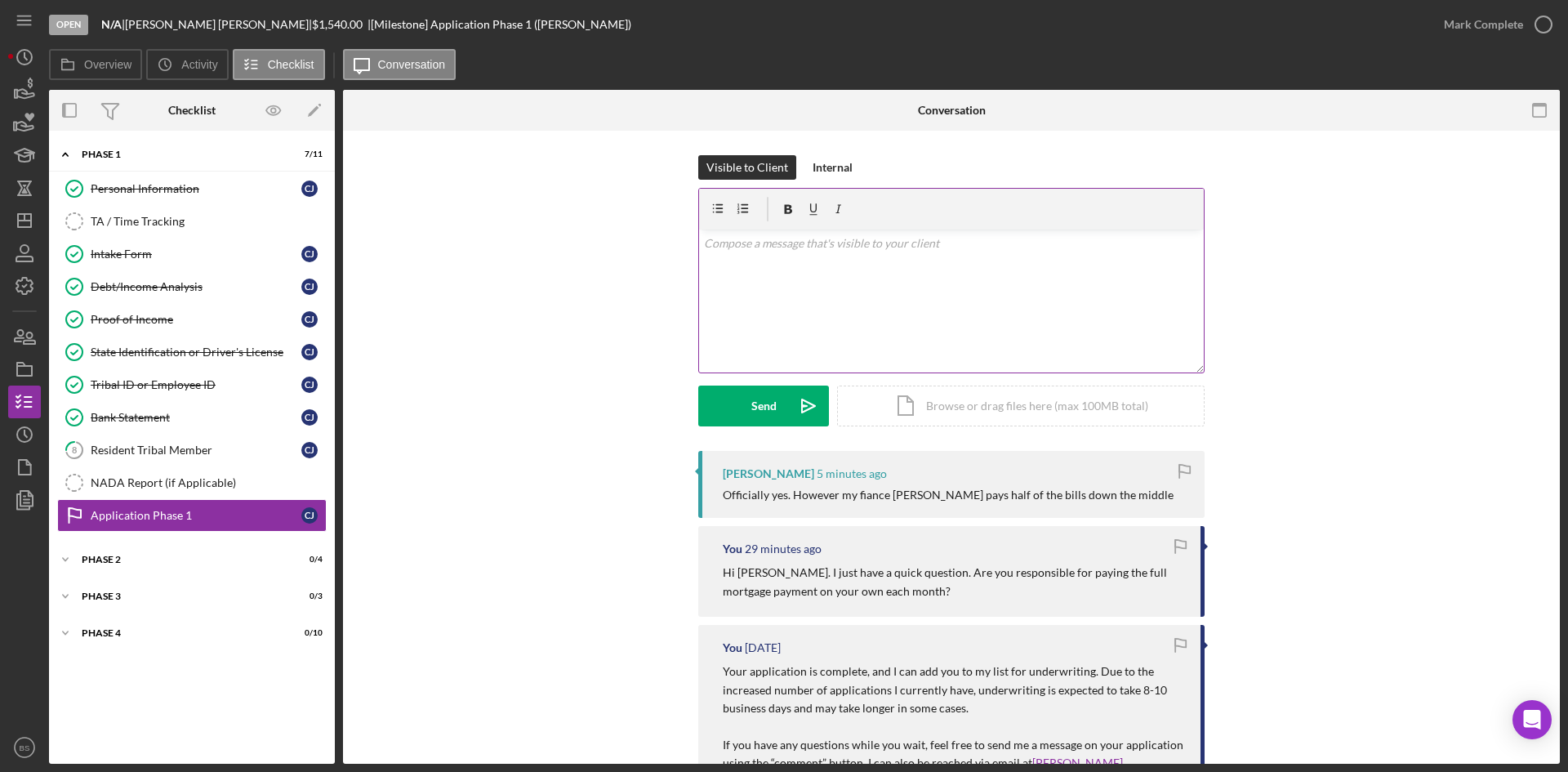
click at [805, 299] on div "v Color teal Color pink Remove color Add row above Add row below Add column bef…" at bounding box center [951, 300] width 505 height 143
click at [803, 413] on icon "Icon/icon-invite-send" at bounding box center [808, 405] width 41 height 41
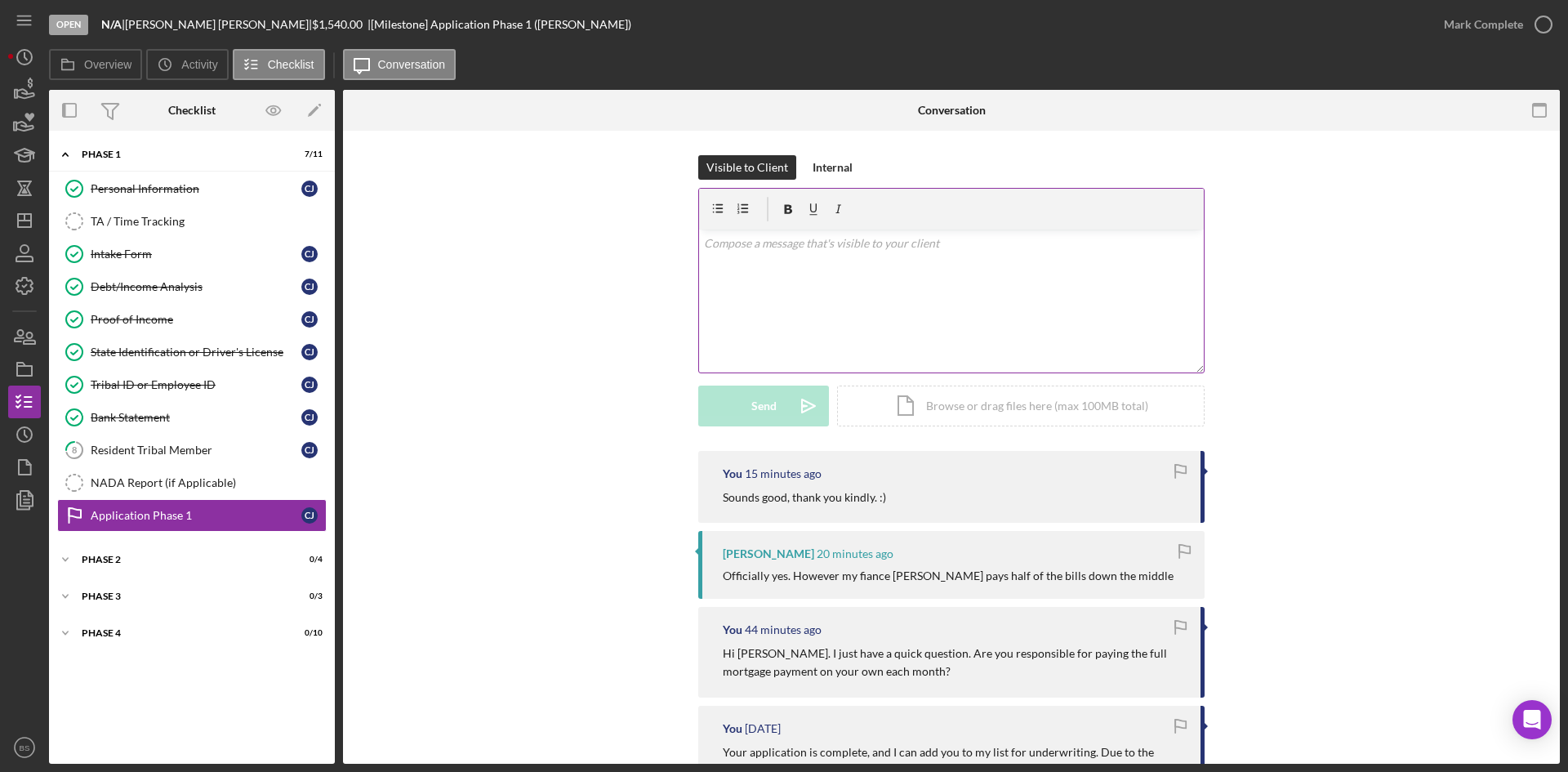
click at [789, 304] on div "v Color teal Color pink Remove color Add row above Add row below Add column bef…" at bounding box center [951, 300] width 505 height 143
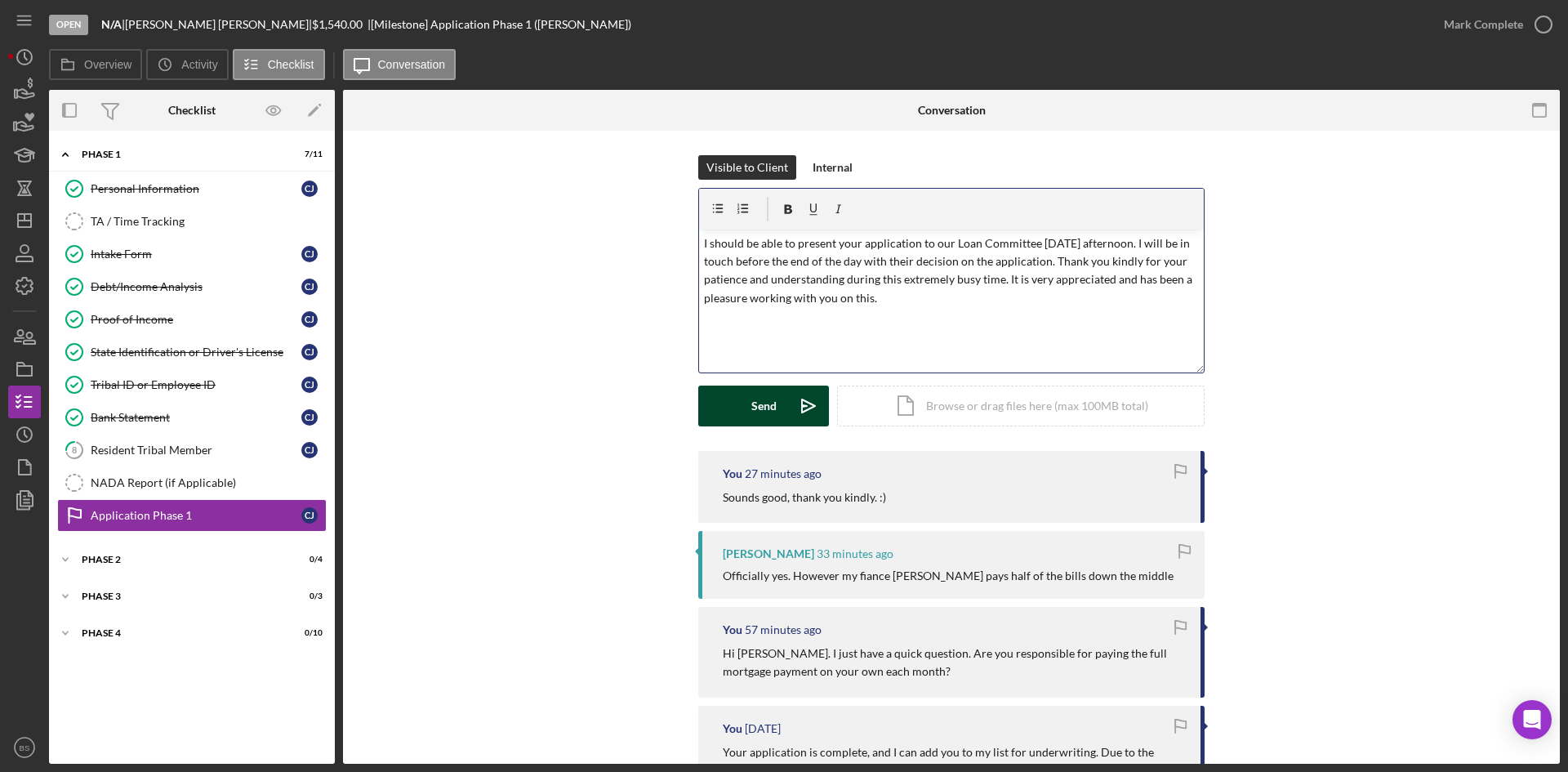
click at [736, 396] on button "Send Icon/icon-invite-send" at bounding box center [763, 405] width 130 height 41
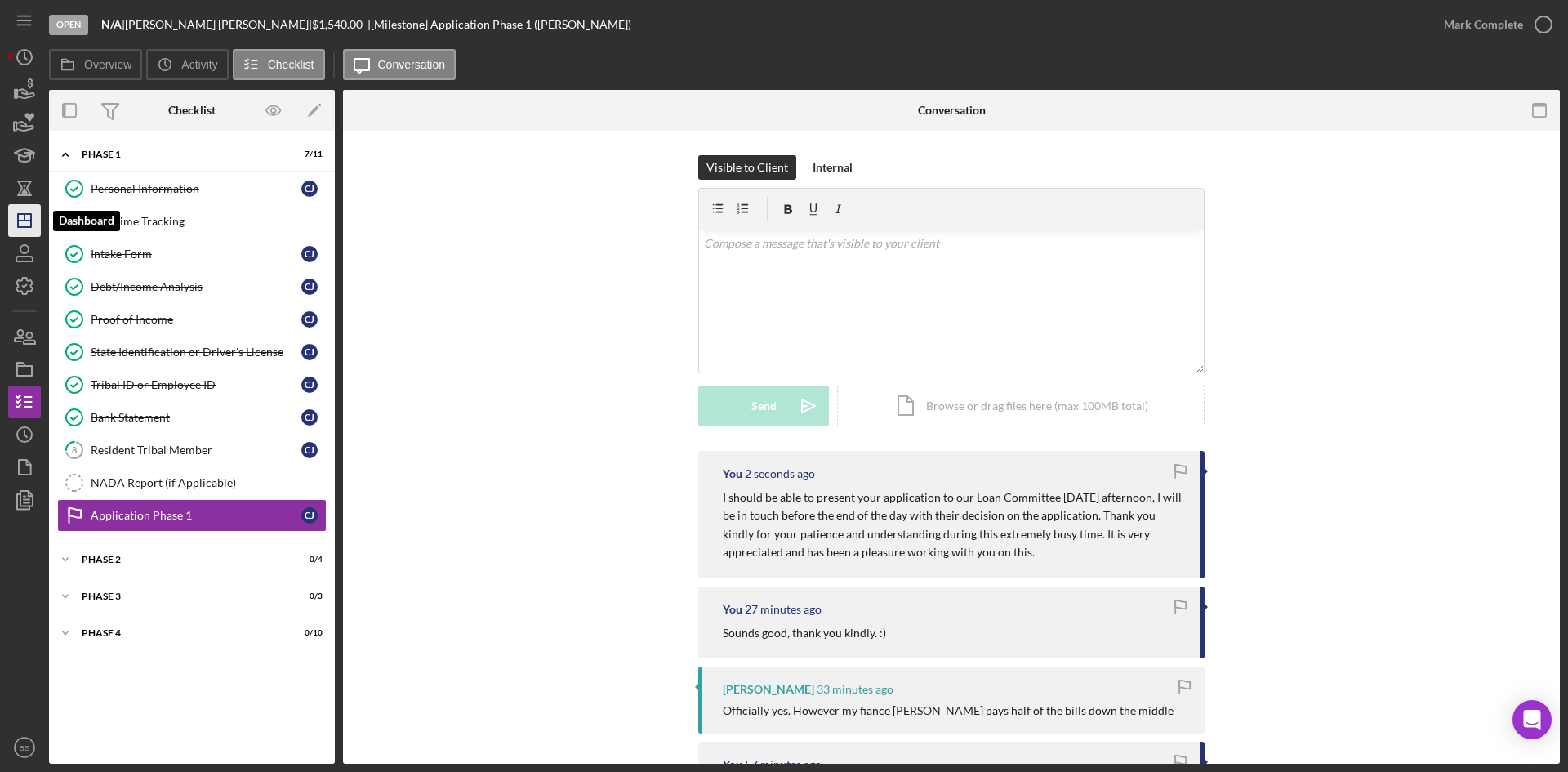
click at [32, 216] on icon "Icon/Dashboard" at bounding box center [24, 220] width 41 height 41
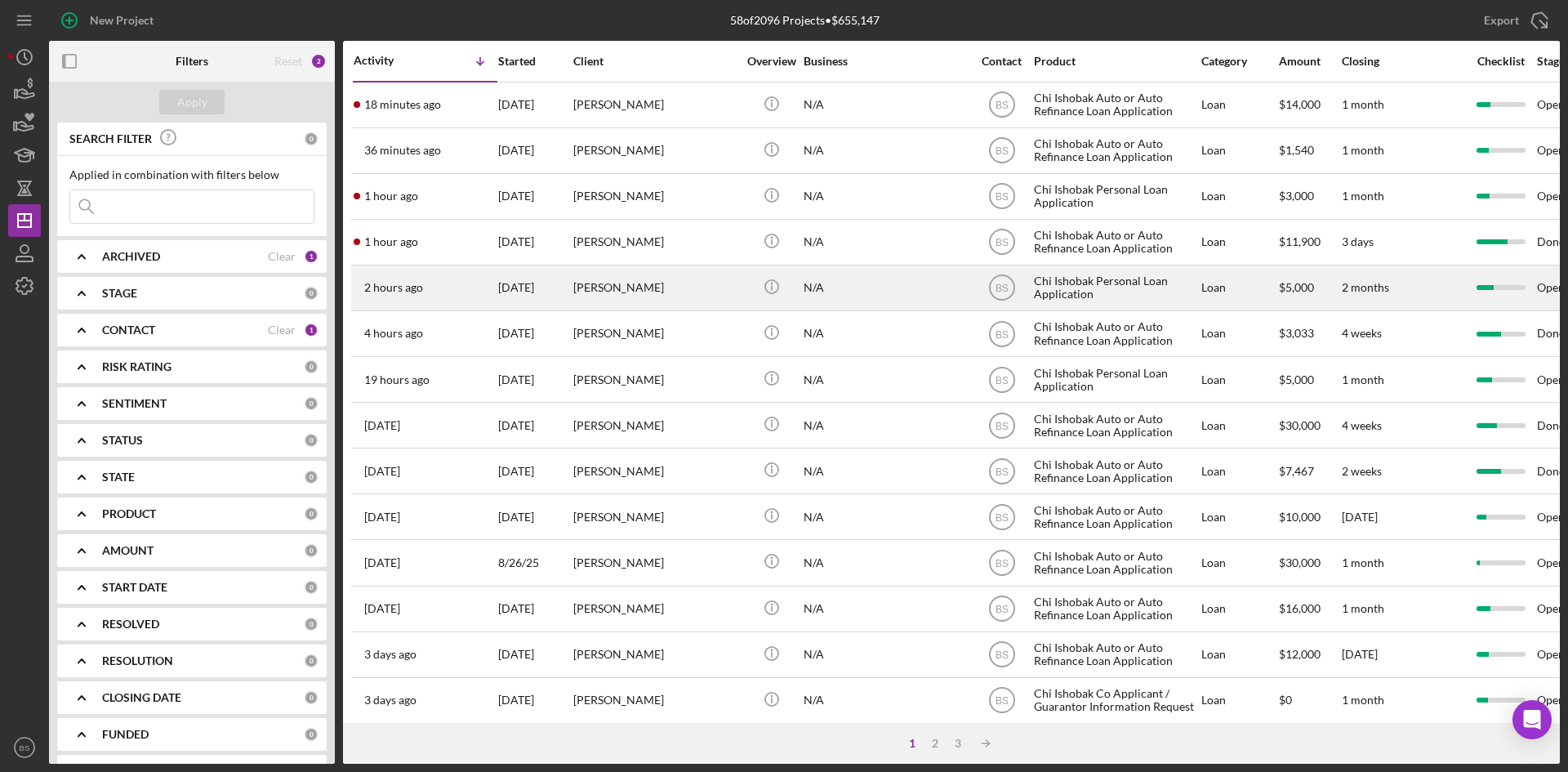
click at [614, 299] on div "[PERSON_NAME]" at bounding box center [655, 288] width 164 height 44
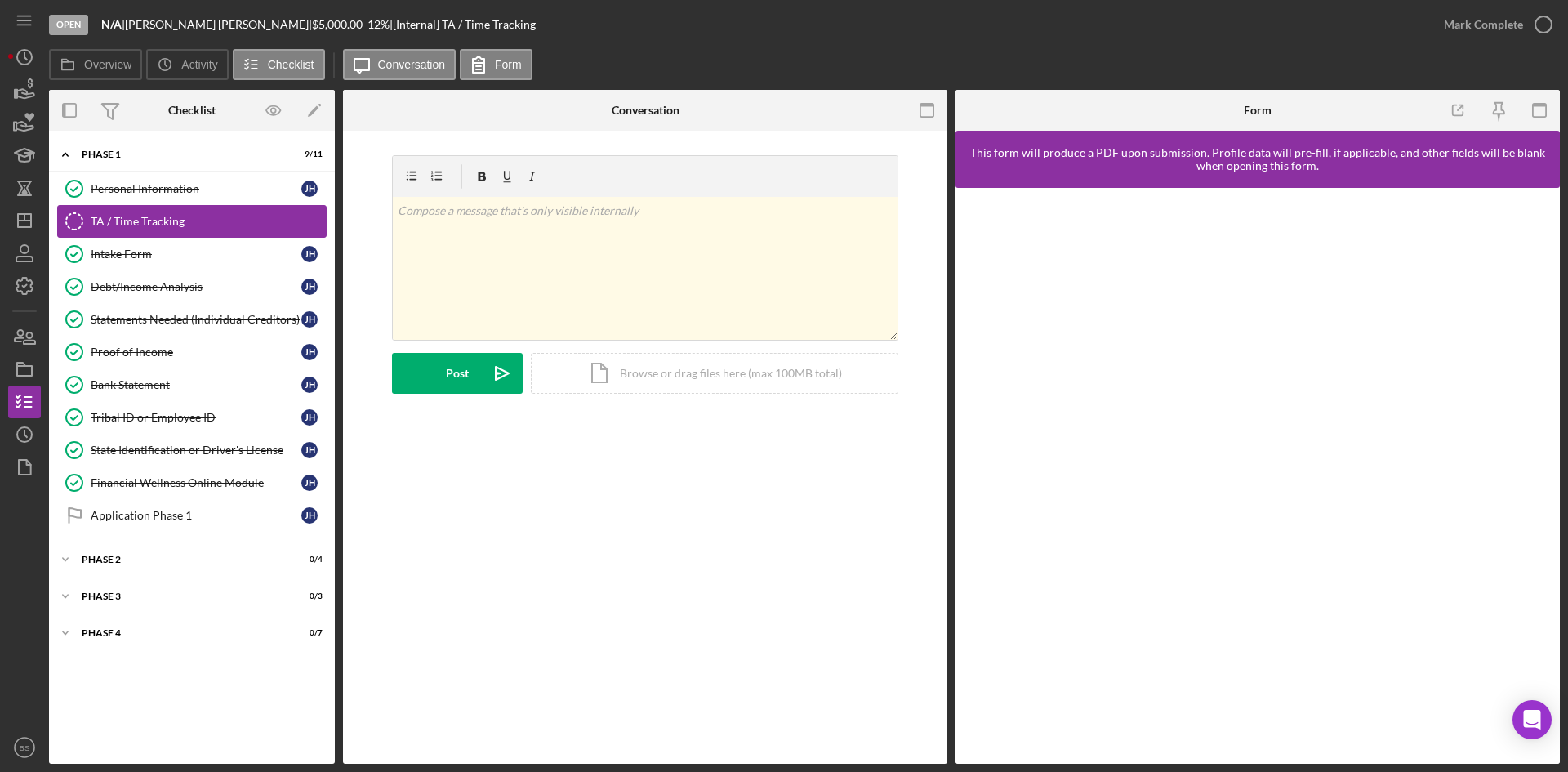
click at [178, 235] on link "TA / Time Tracking TA / Time Tracking" at bounding box center [191, 222] width 269 height 32
click at [183, 245] on link "Intake Form Intake Form [PERSON_NAME]" at bounding box center [191, 254] width 269 height 32
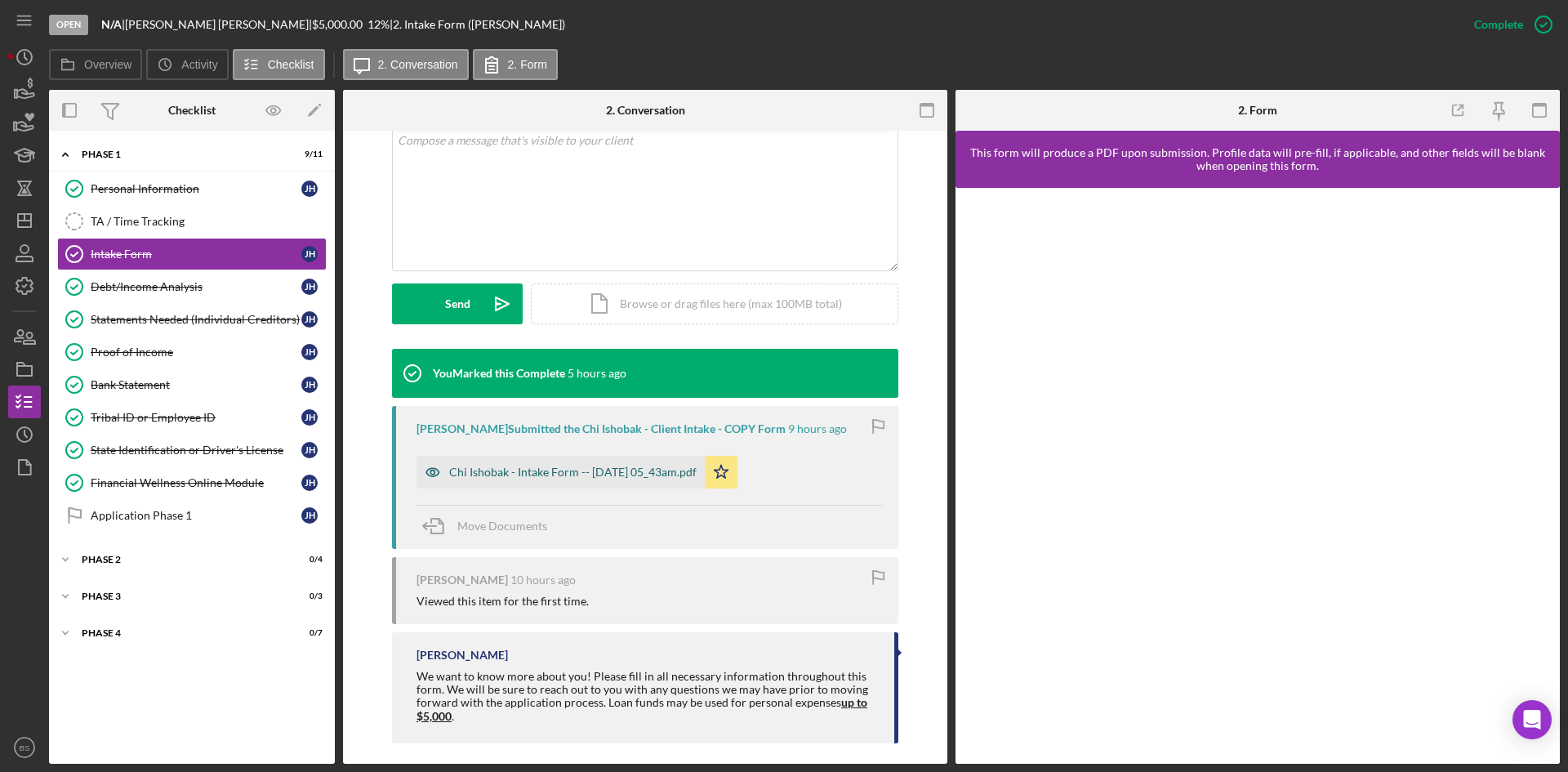
click at [689, 467] on div "Chi Ishobak - Intake Form -- [DATE] 05_43am.pdf" at bounding box center [572, 473] width 247 height 13
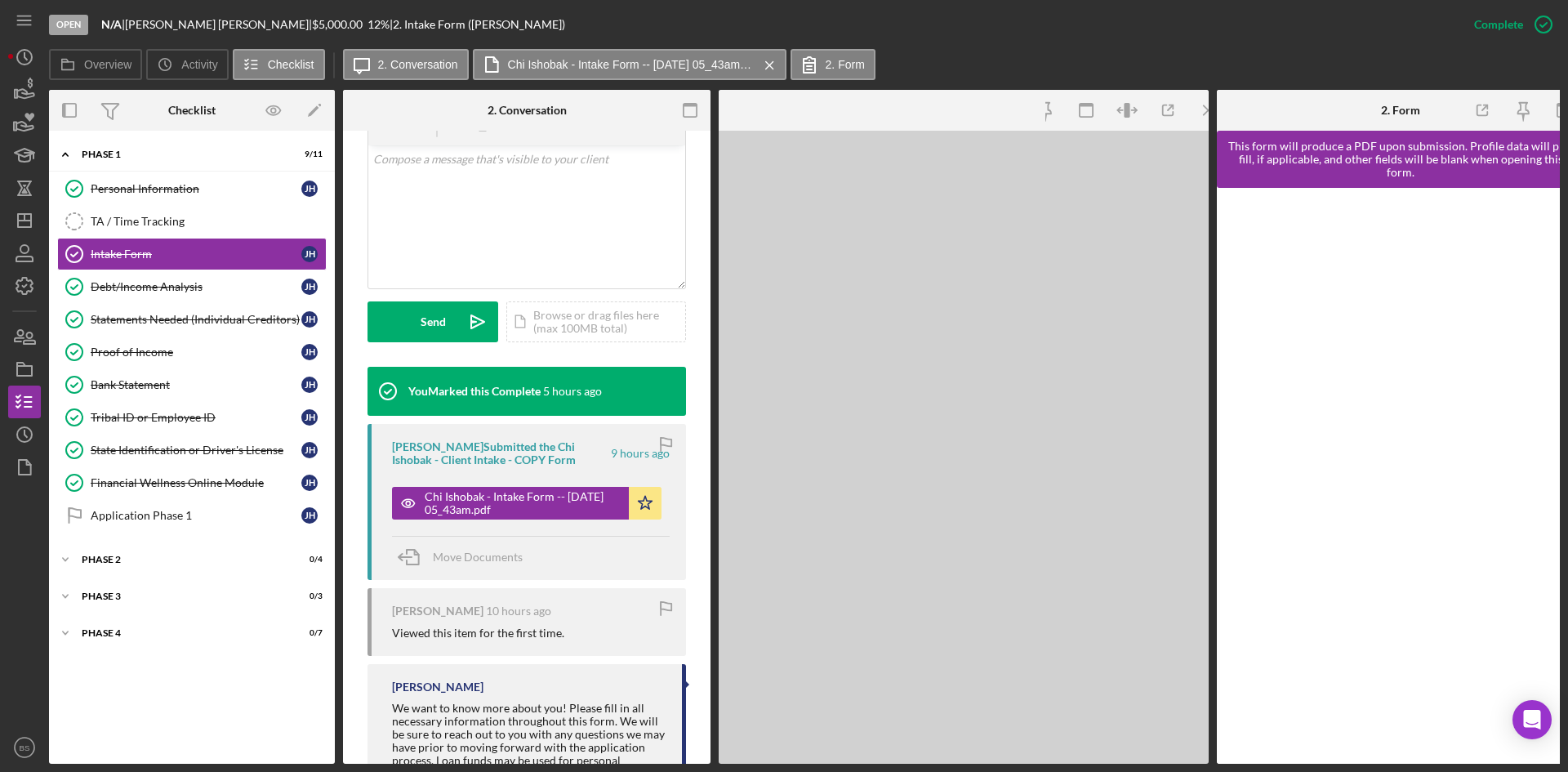
scroll to position [345, 0]
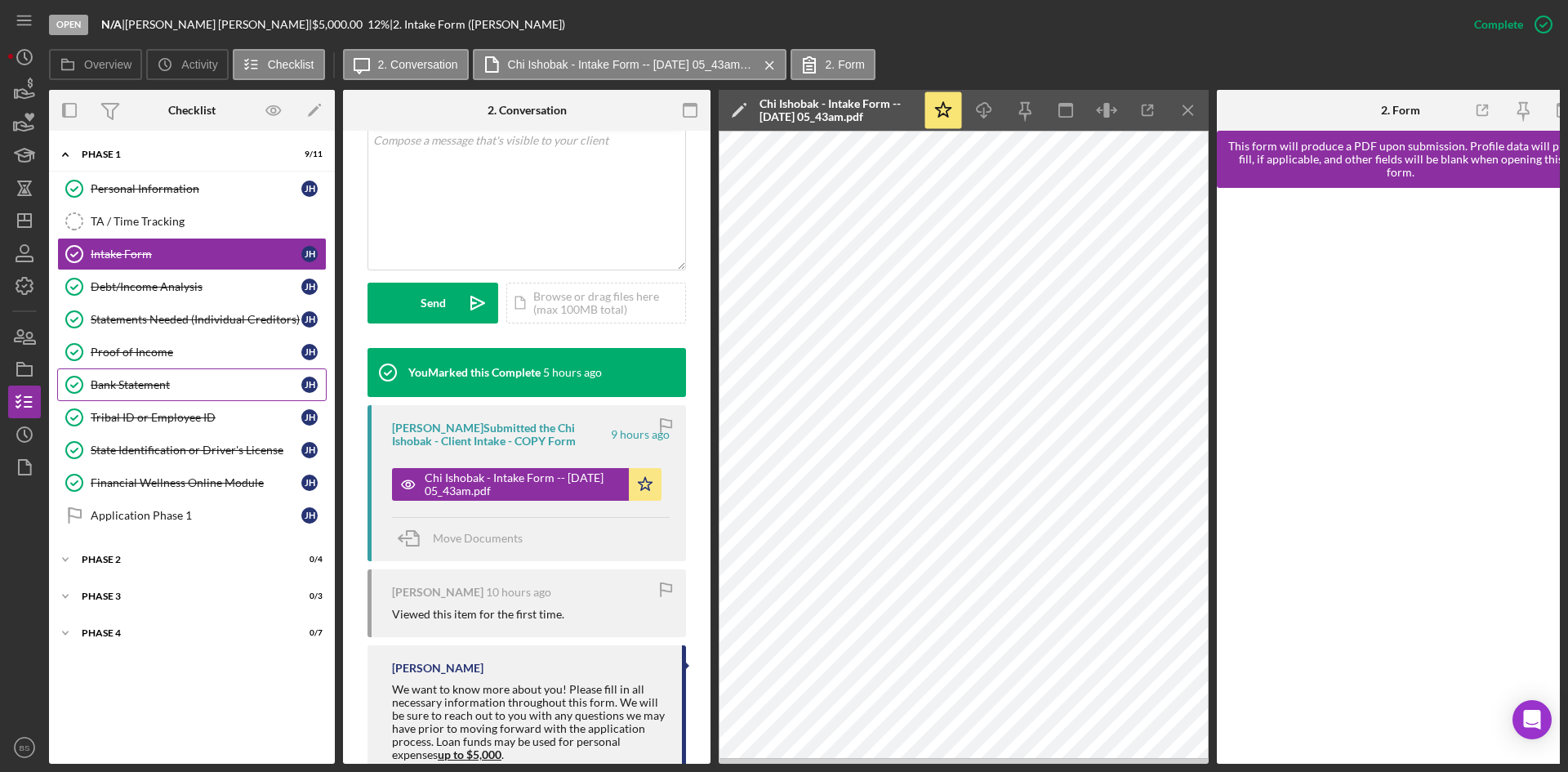
drag, startPoint x: 103, startPoint y: 409, endPoint x: 84, endPoint y: 395, distance: 23.6
click at [103, 409] on link "Tribal ID or Employee ID Tribal ID or Employee ID [PERSON_NAME]" at bounding box center [191, 417] width 269 height 32
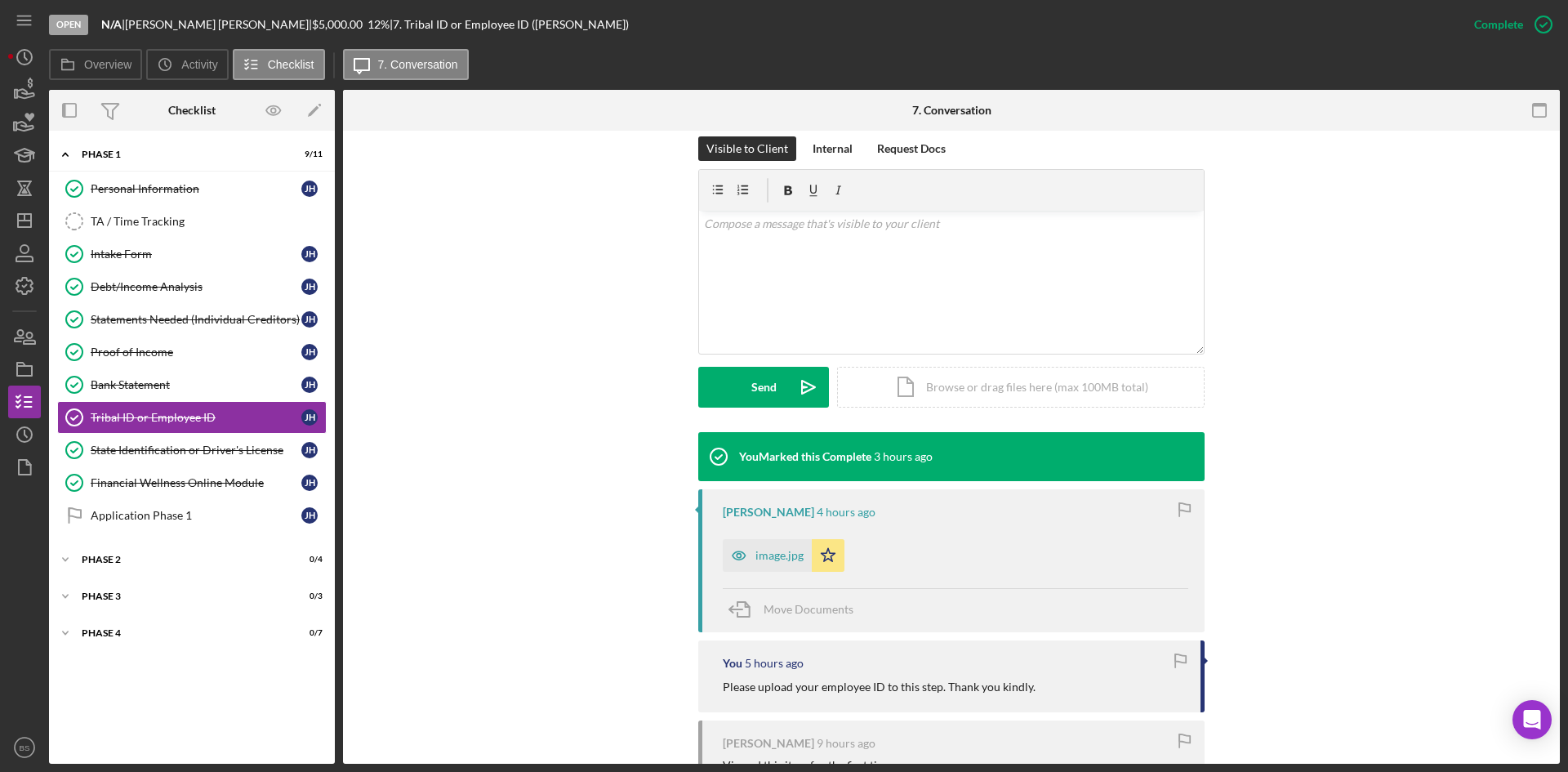
scroll to position [245, 0]
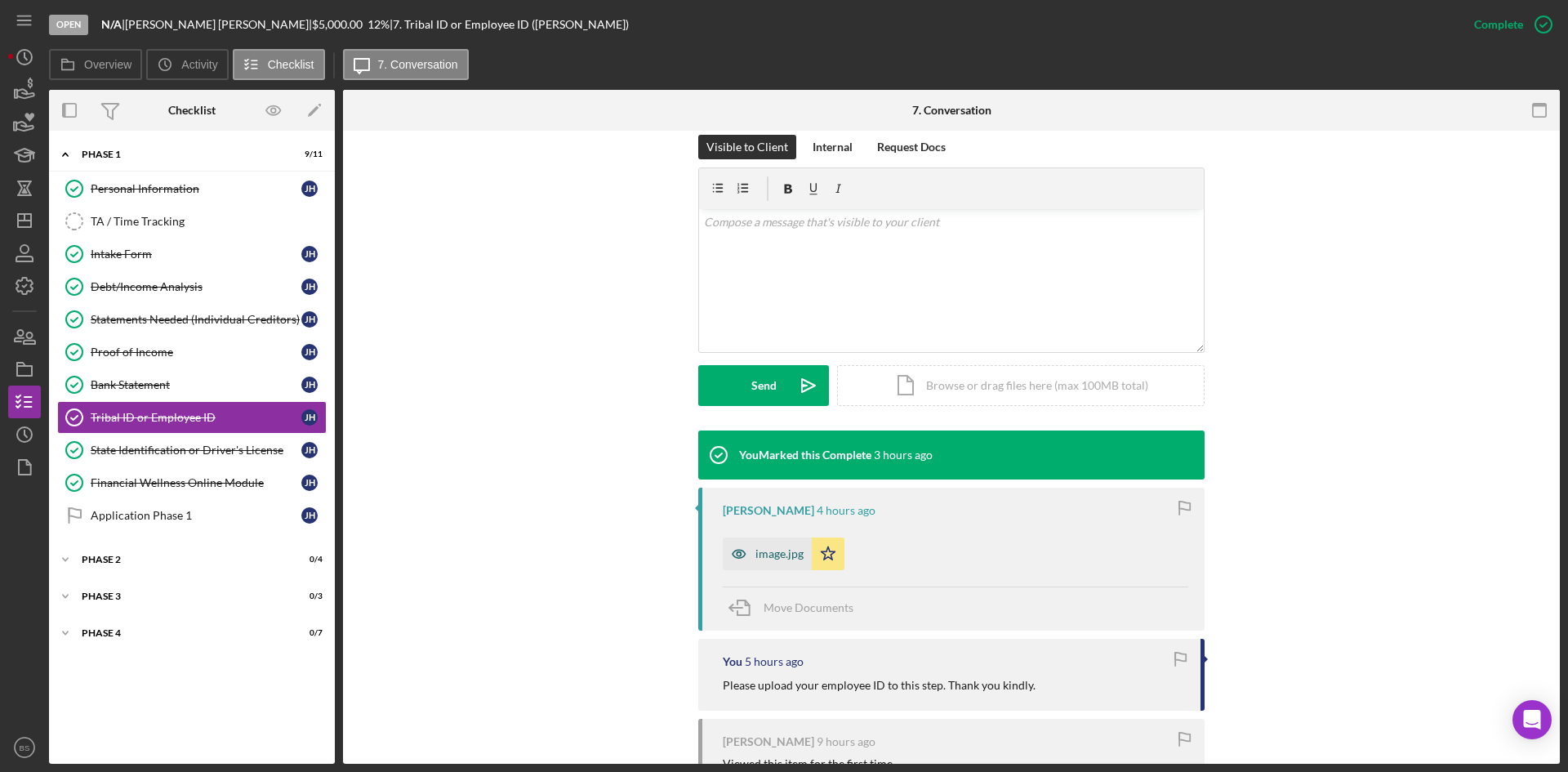
click at [798, 564] on div "image.jpg" at bounding box center [767, 553] width 89 height 32
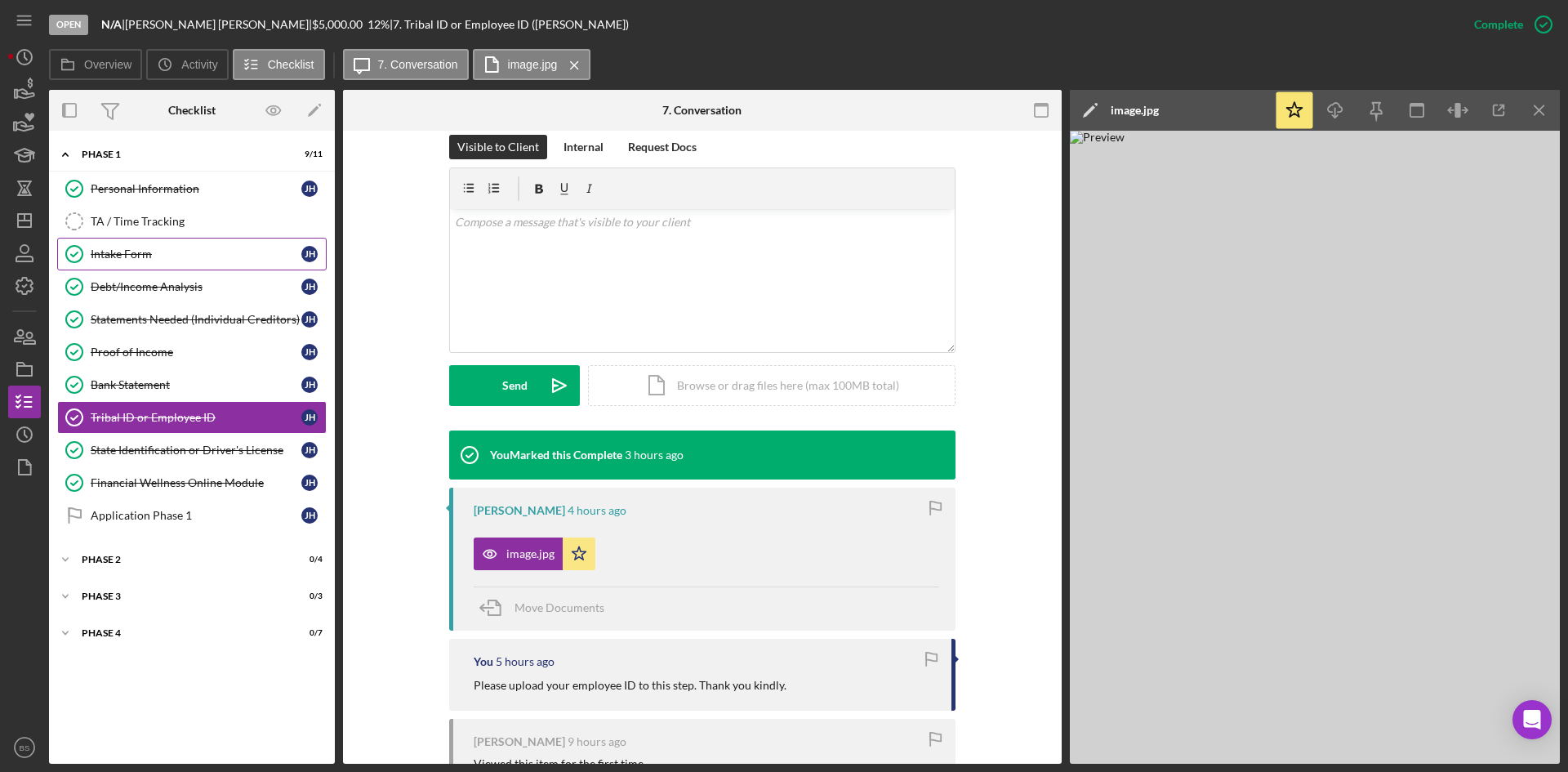
drag, startPoint x: 151, startPoint y: 266, endPoint x: 460, endPoint y: 415, distance: 343.0
click at [151, 266] on link "Intake Form Intake Form [PERSON_NAME]" at bounding box center [191, 254] width 269 height 32
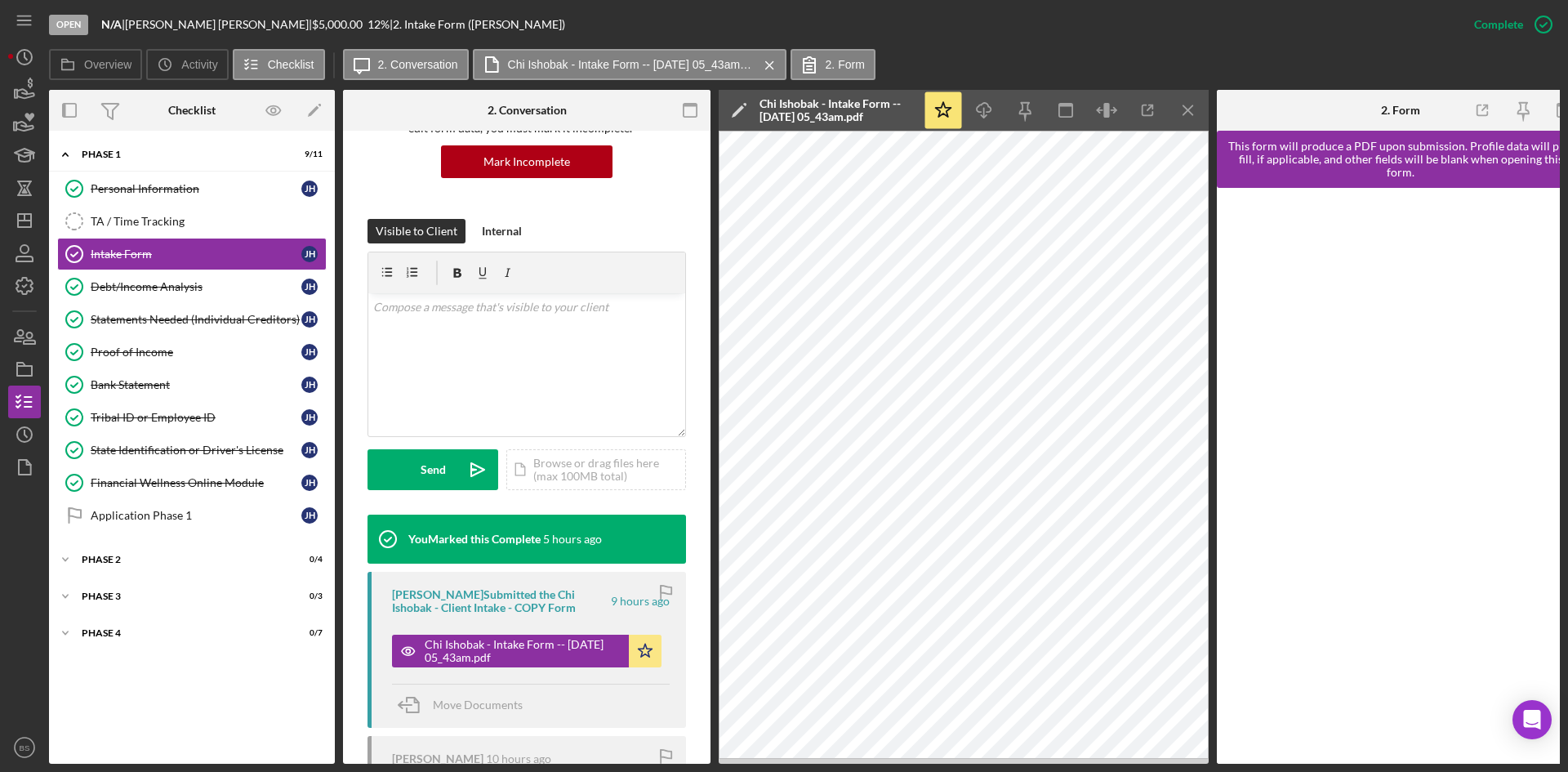
scroll to position [401, 0]
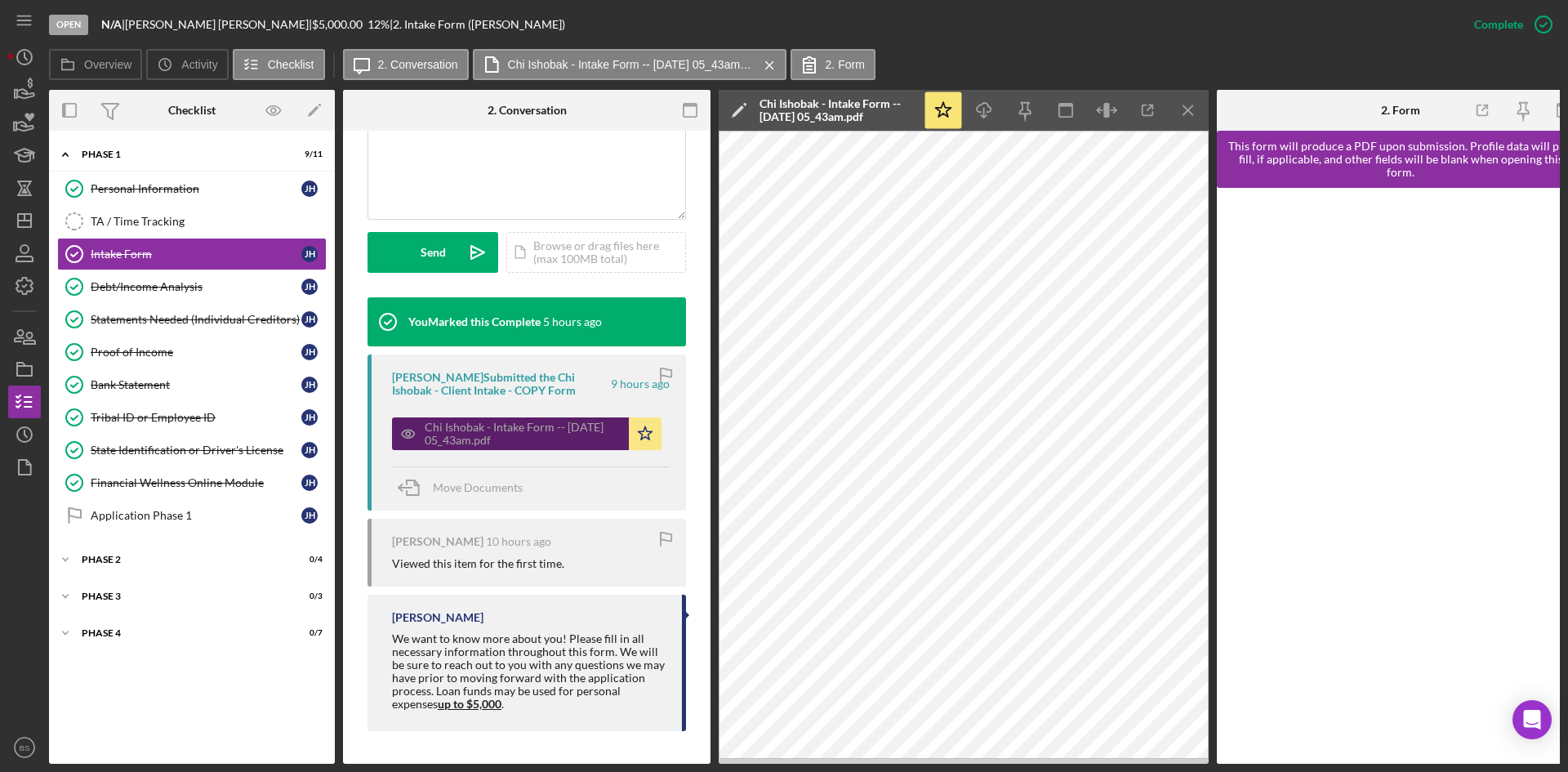
click at [514, 428] on div "Chi Ishobak - Intake Form -- [DATE] 05_43am.pdf" at bounding box center [523, 433] width 196 height 26
